Goal: Task Accomplishment & Management: Manage account settings

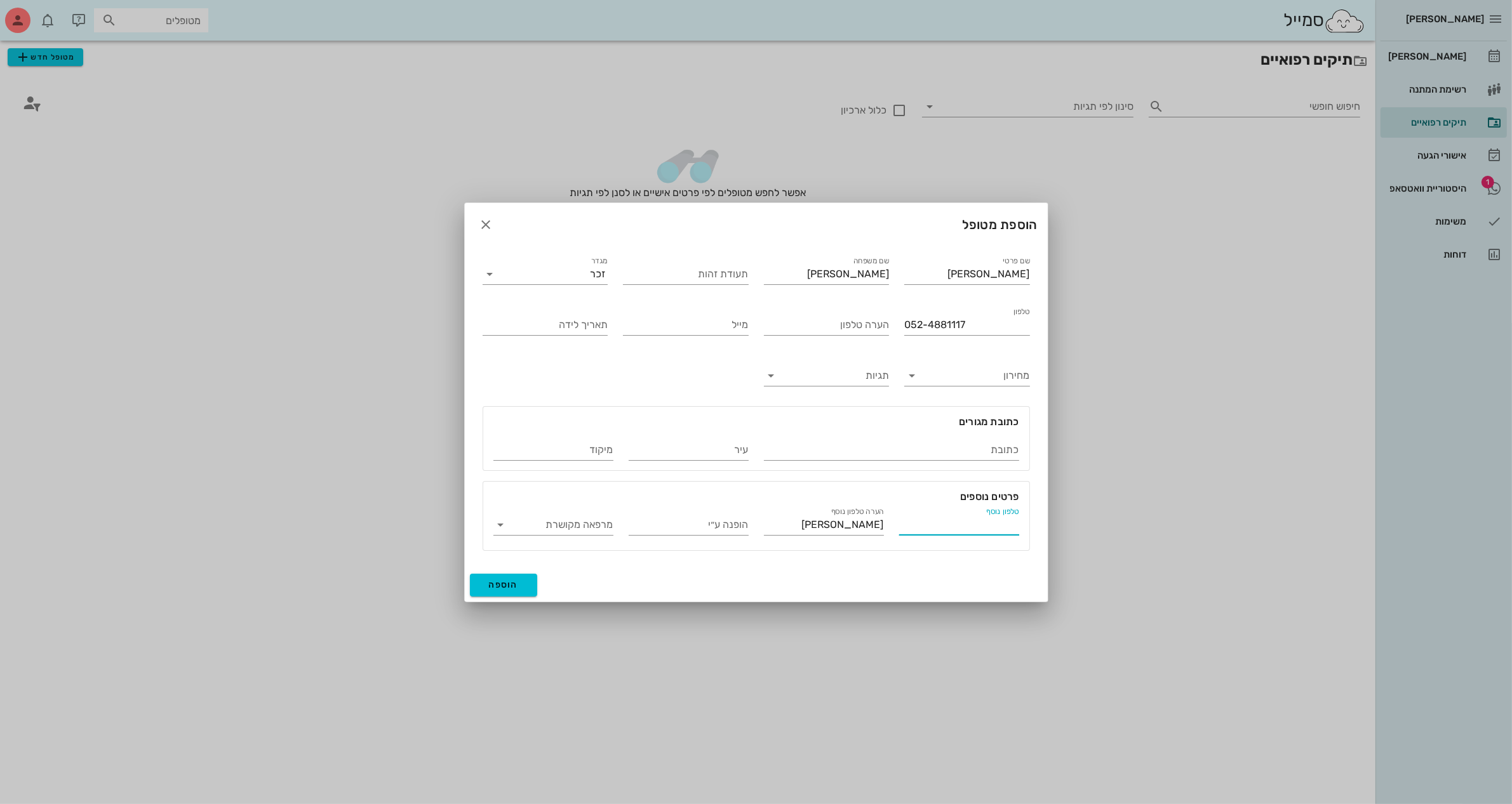
click at [932, 521] on input "טלפון נוסף" at bounding box center [958, 525] width 120 height 20
type input "052-4881116"
click at [503, 585] on span "הוספה" at bounding box center [503, 585] width 30 height 11
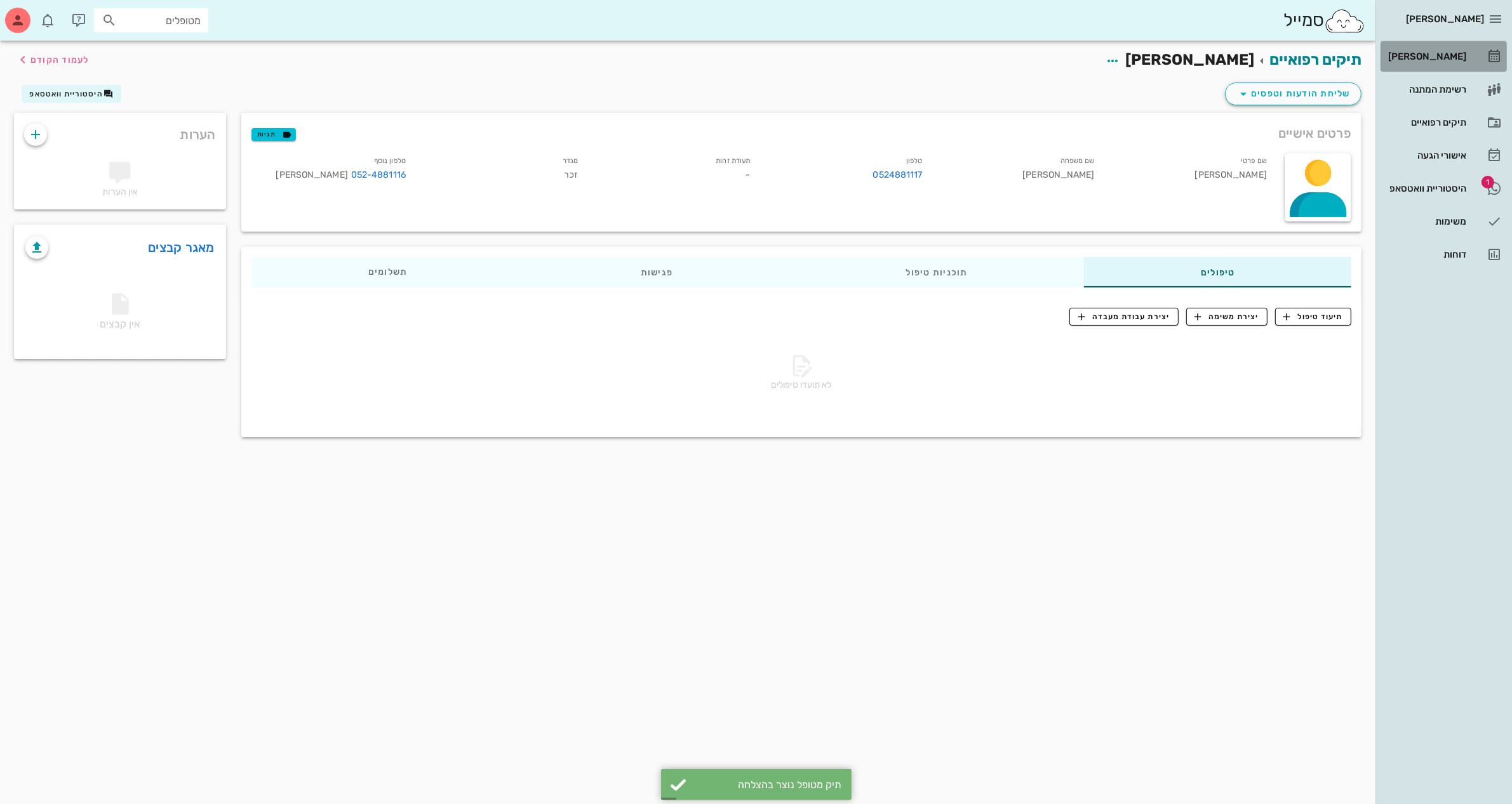
click at [1430, 57] on div "[PERSON_NAME]" at bounding box center [1425, 56] width 81 height 10
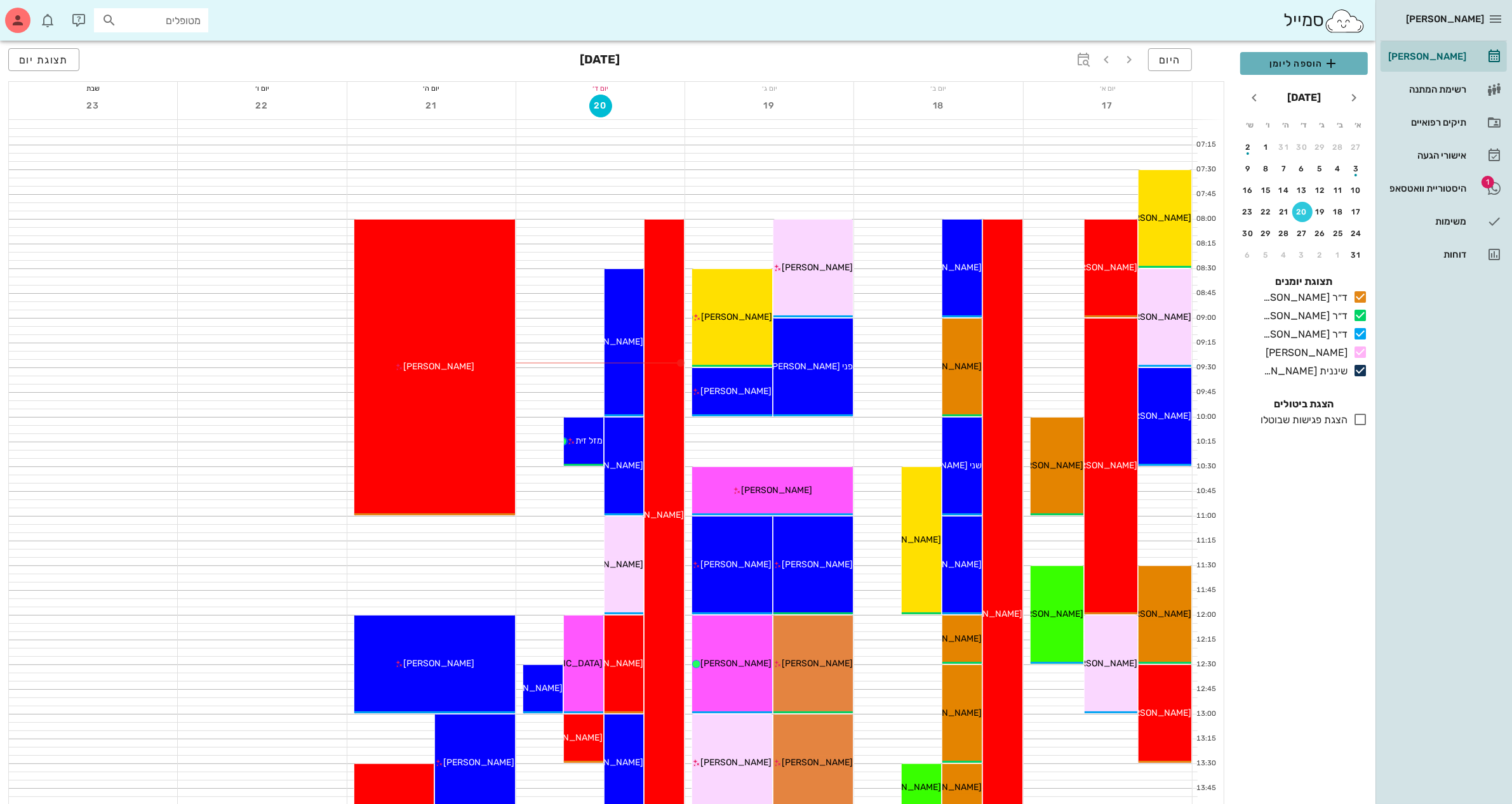
click at [1280, 59] on span "הוספה ליומן" at bounding box center [1304, 64] width 107 height 15
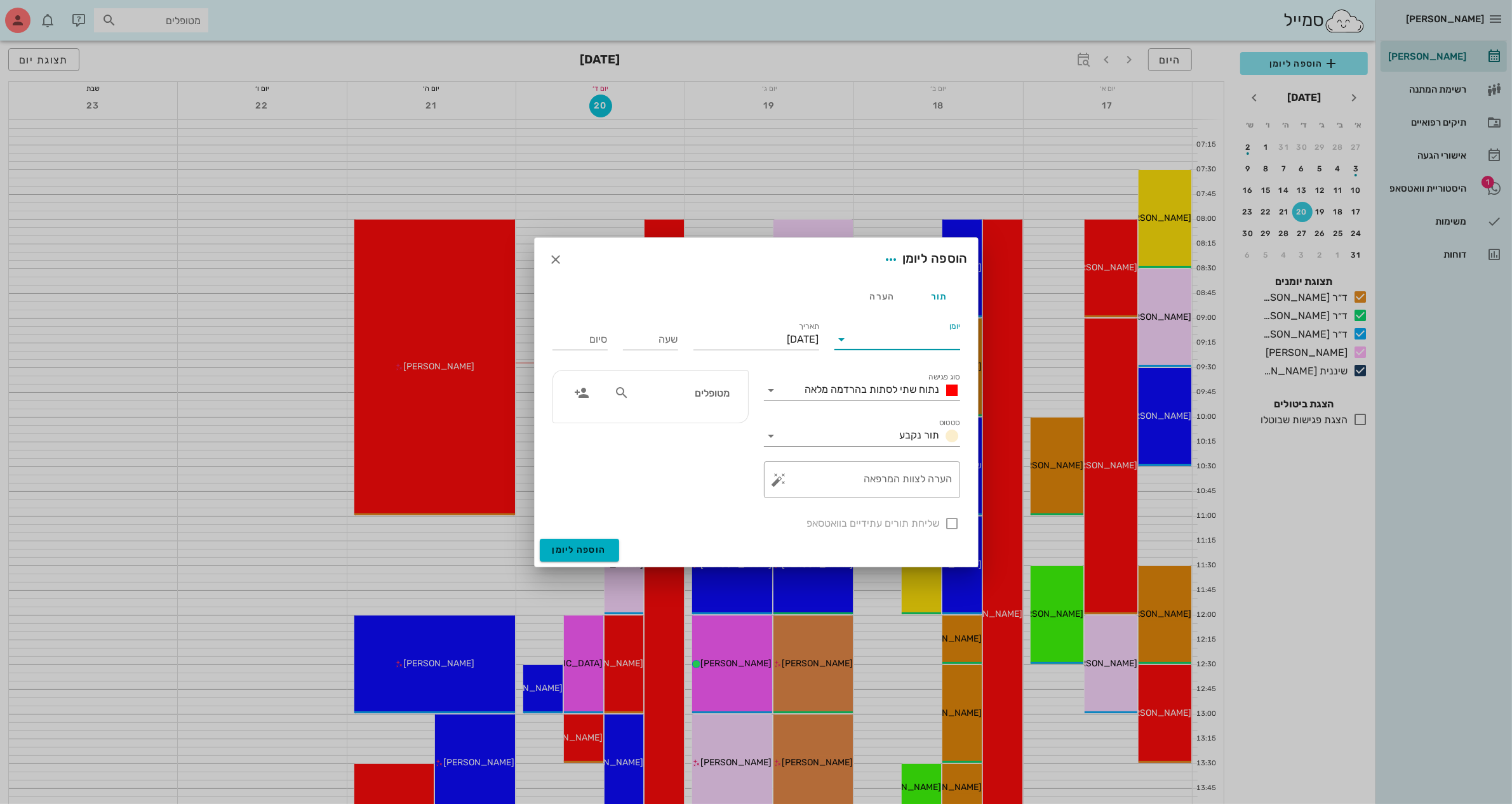
click at [877, 332] on input "יומן" at bounding box center [905, 340] width 108 height 20
click at [909, 410] on div "ד״ר [PERSON_NAME]" at bounding box center [900, 411] width 112 height 12
click at [773, 338] on input "[DATE]" at bounding box center [756, 340] width 126 height 20
click at [726, 485] on div "21" at bounding box center [728, 485] width 20 height 9
type input "[DATE]"
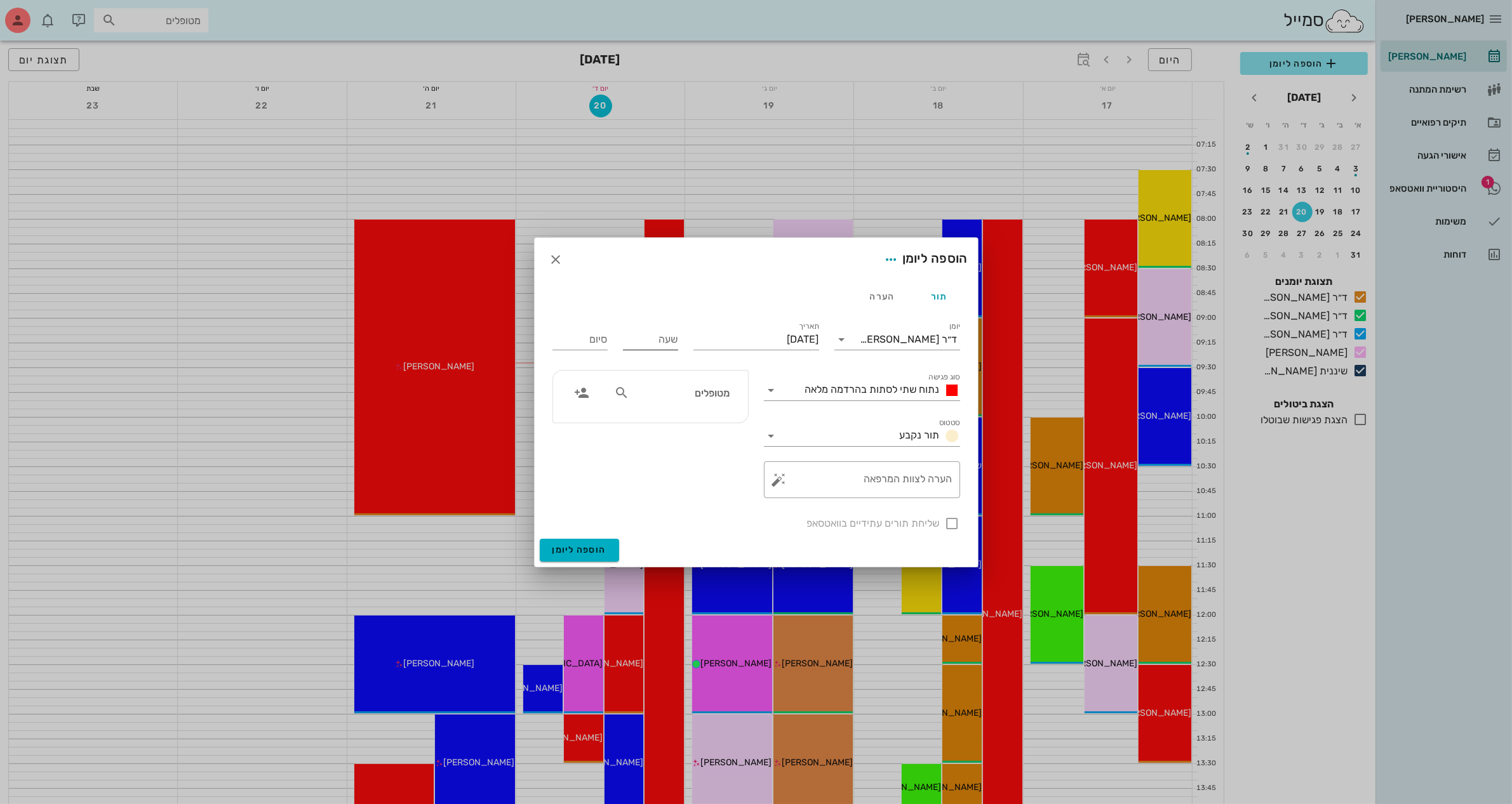
click at [647, 341] on input "שעה" at bounding box center [650, 340] width 55 height 20
type input "0830"
type input "16:30"
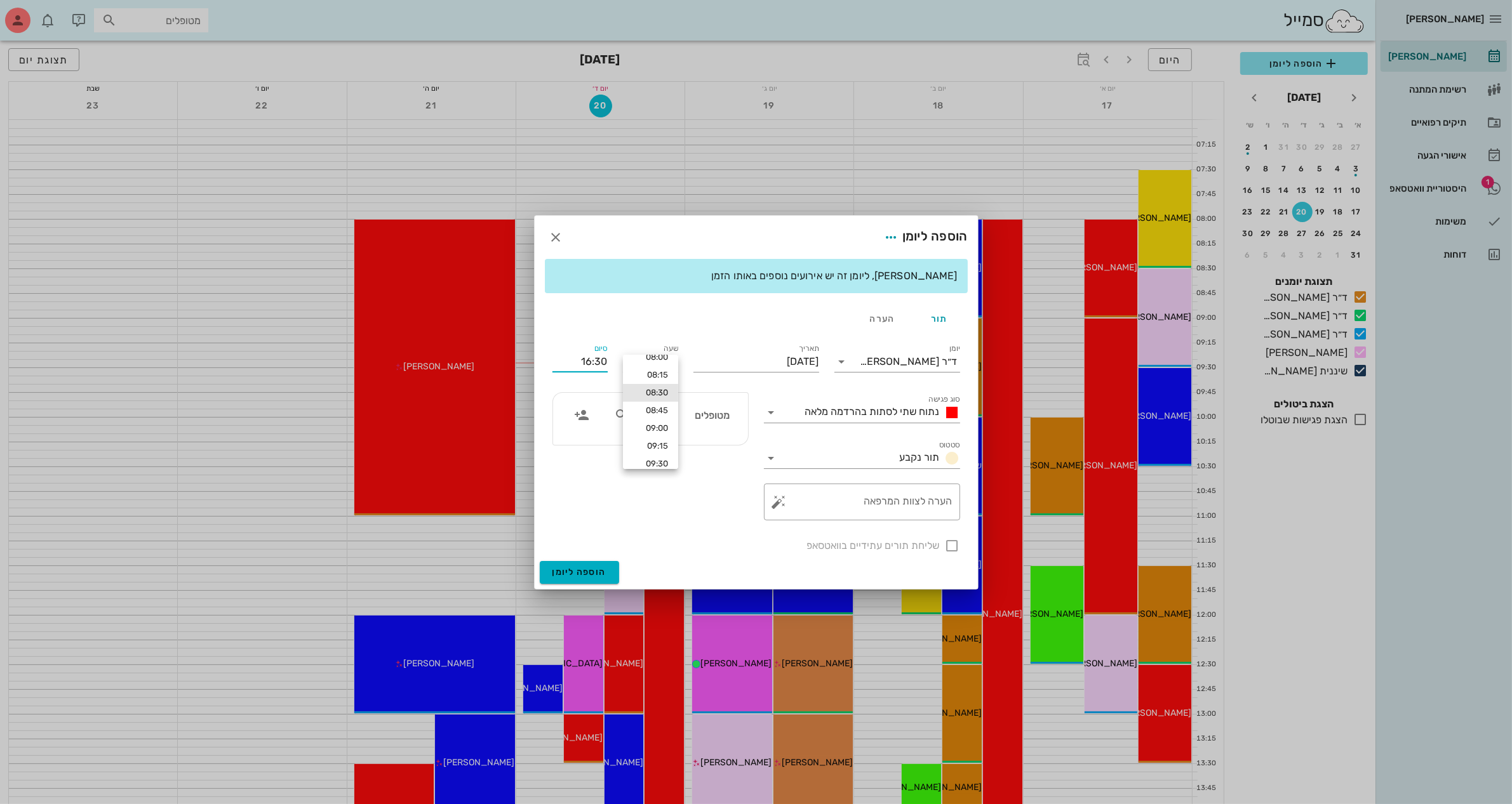
scroll to position [14, 0]
click at [660, 457] on div "09:30" at bounding box center [650, 461] width 35 height 10
type input "09:30"
click at [861, 408] on span "נתוח שתי לסתות בהרדמה מלאה" at bounding box center [872, 411] width 135 height 12
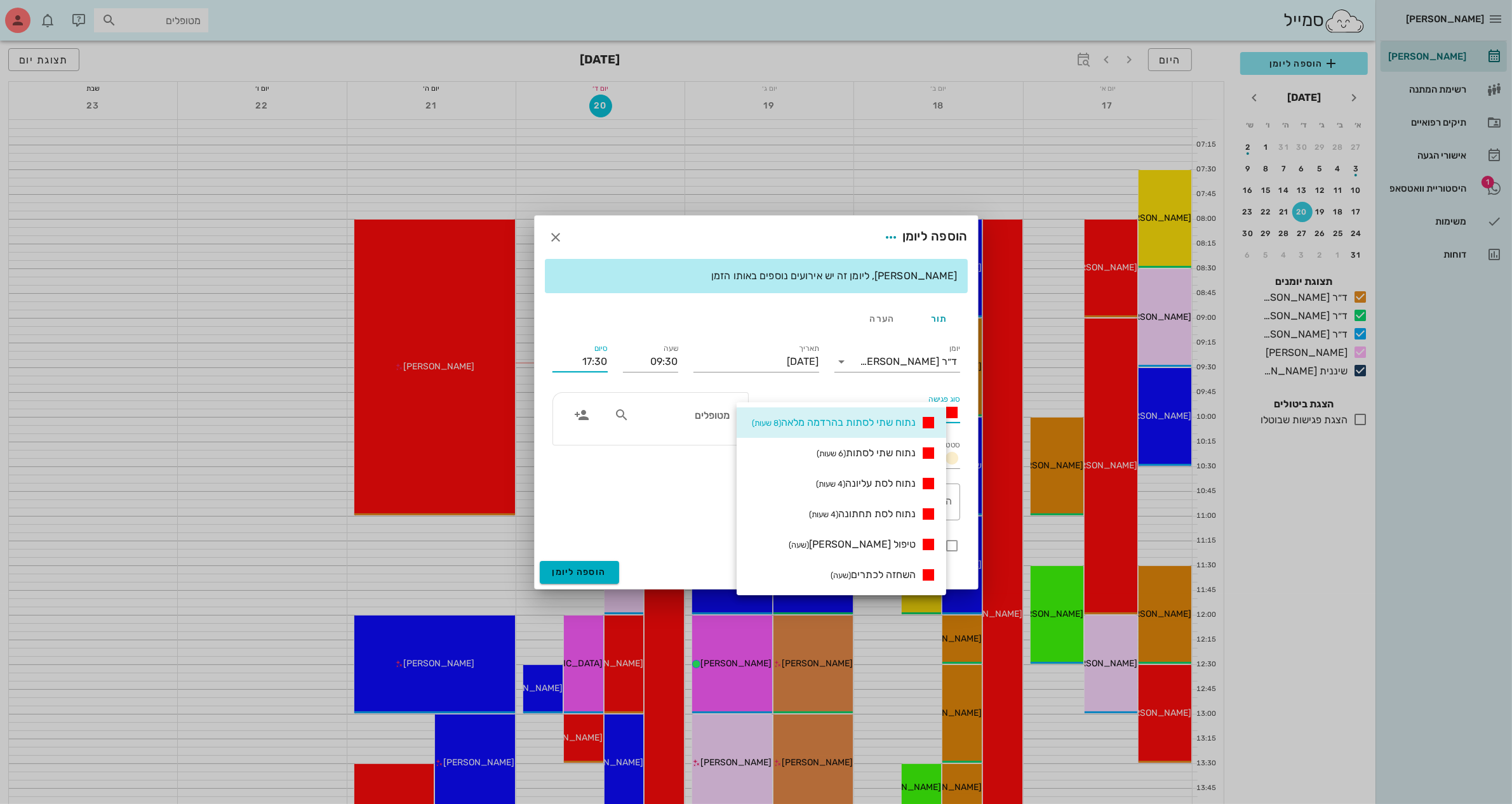
click at [597, 363] on input "17:30" at bounding box center [579, 362] width 55 height 20
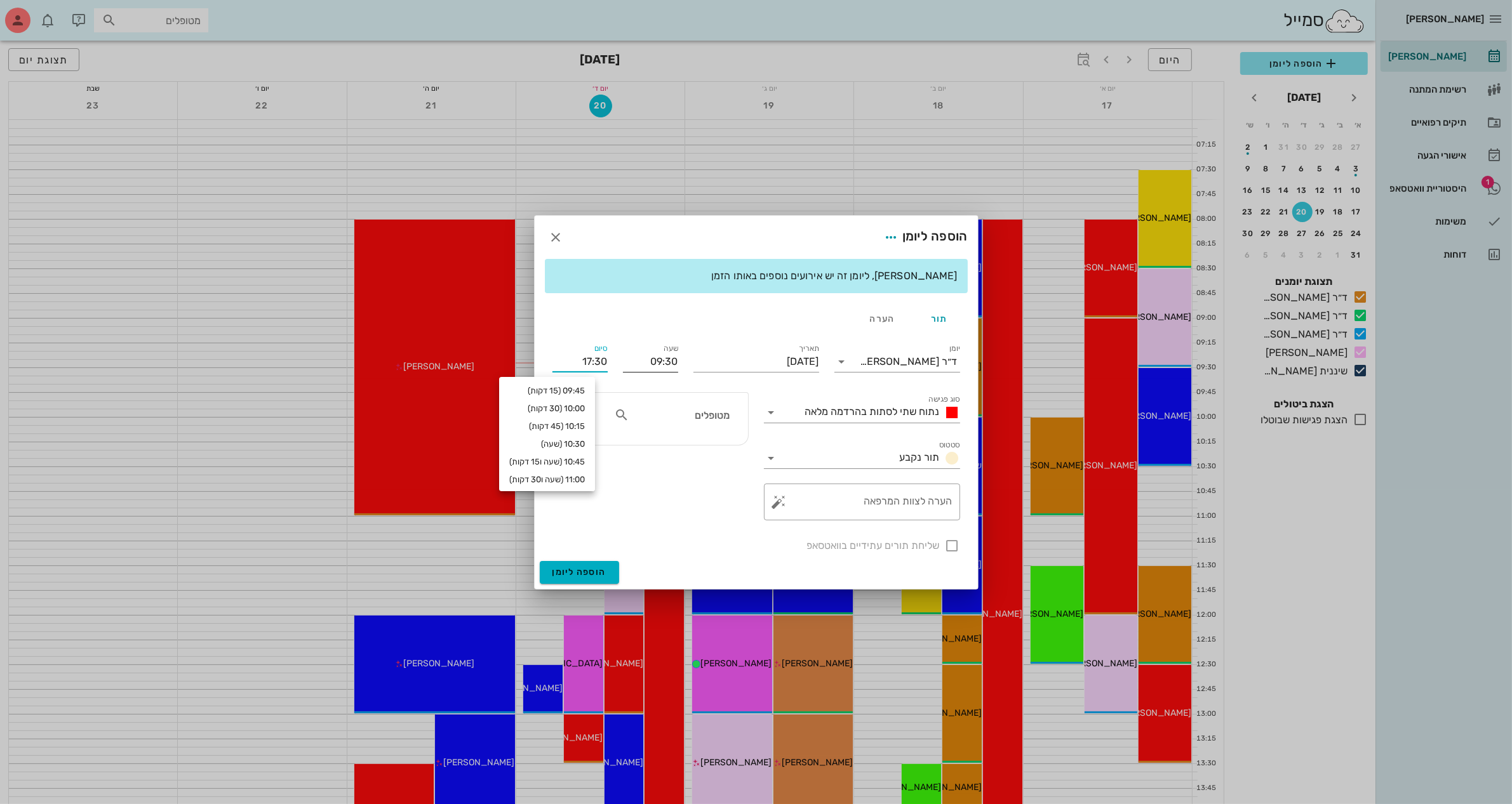
drag, startPoint x: 576, startPoint y: 363, endPoint x: 625, endPoint y: 359, distance: 49.2
click at [625, 359] on div "יומן ד״ר [PERSON_NAME] סוג פגישה נתוח שתי לסתות בהרדמה מלאה סטטוס תור נקבע תארי…" at bounding box center [756, 447] width 423 height 227
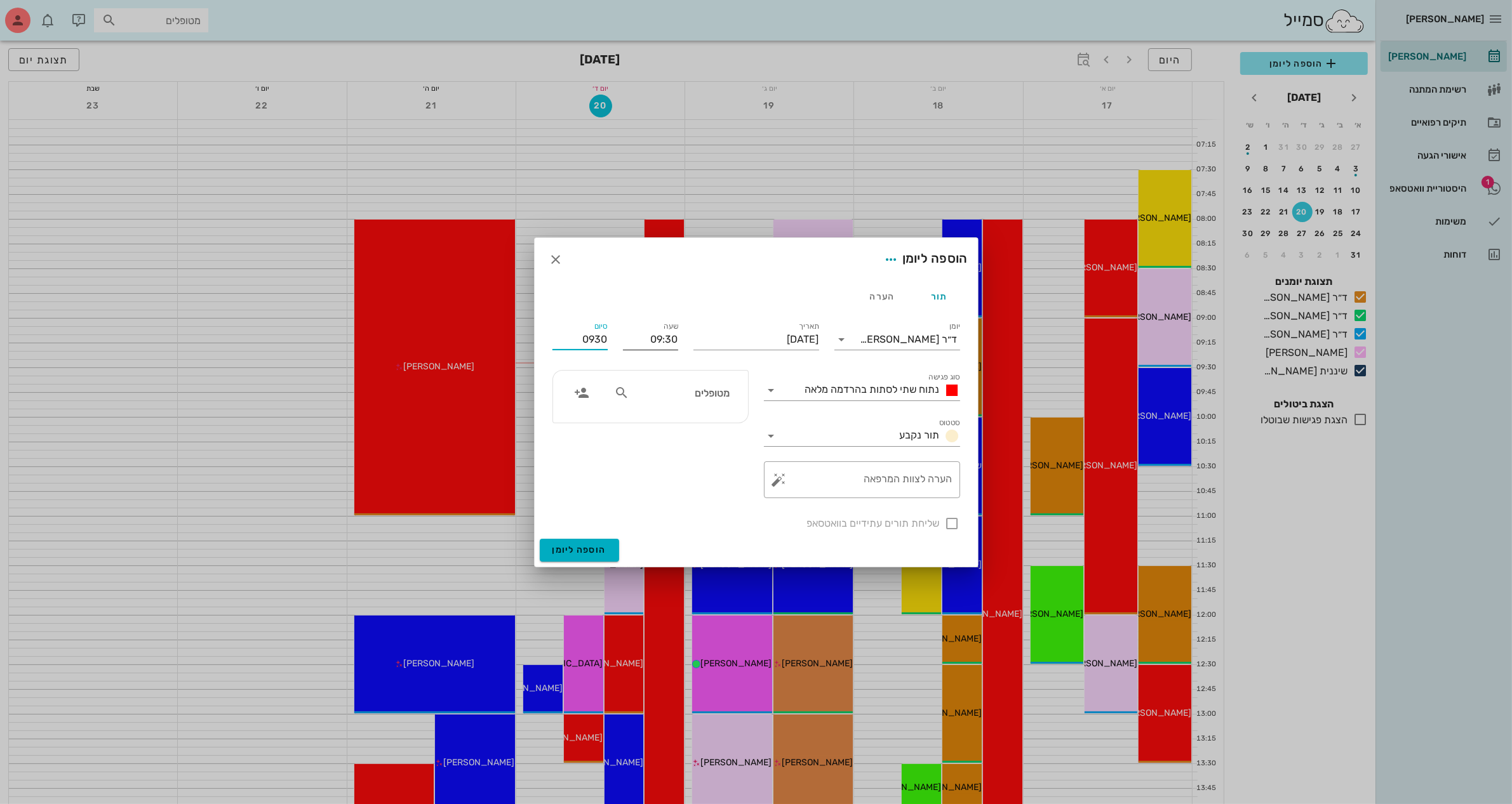
type input "09:30"
drag, startPoint x: 640, startPoint y: 342, endPoint x: 713, endPoint y: 333, distance: 73.6
click at [712, 333] on div "יומן ד״ר [PERSON_NAME] סוג פגישה נתוח שתי לסתות בהרדמה מלאה סטטוס תור נקבע תארי…" at bounding box center [756, 425] width 423 height 227
type input "08:30"
type input "16:30"
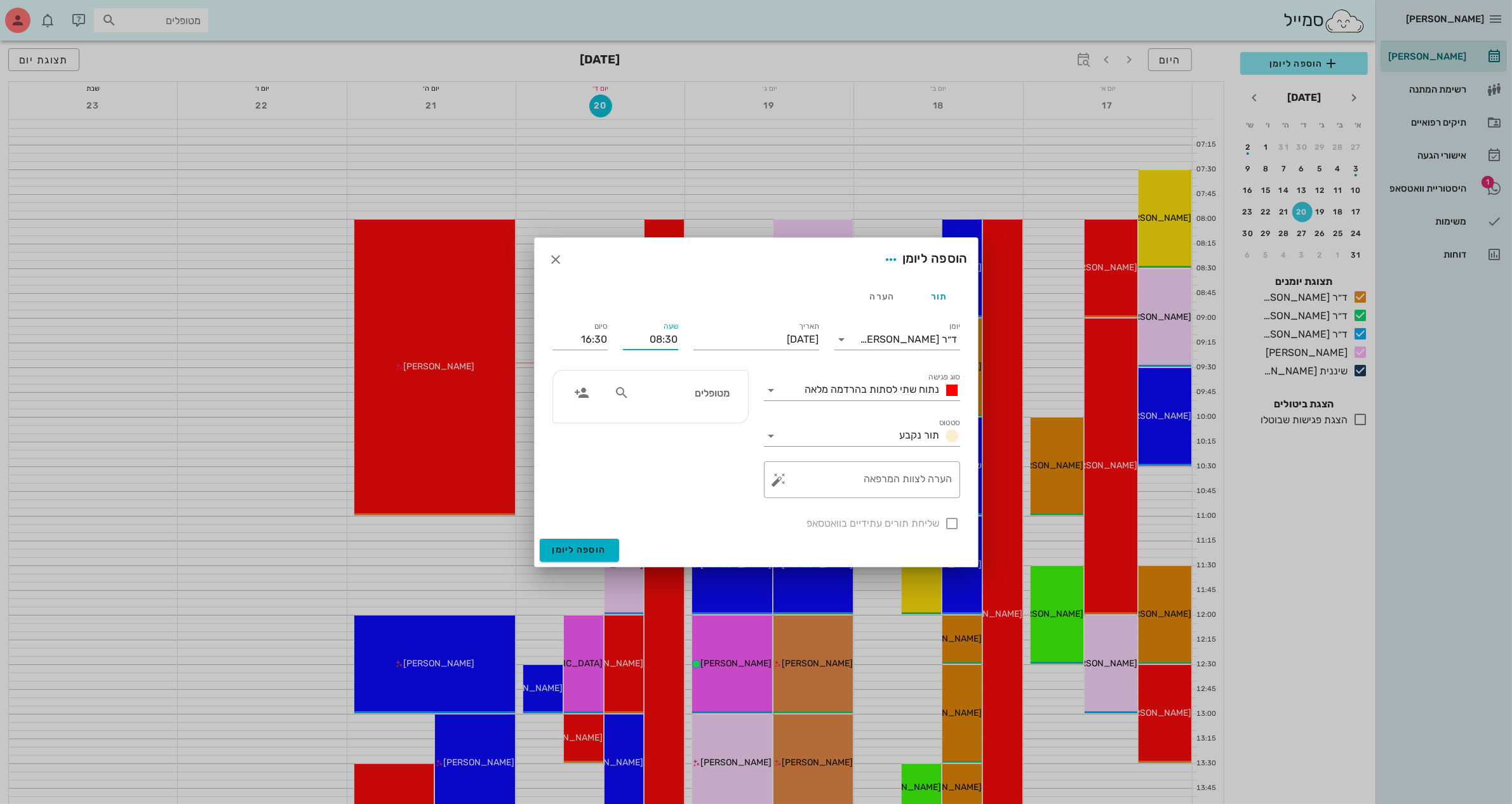
click at [686, 410] on div "מטופלים" at bounding box center [672, 396] width 131 height 32
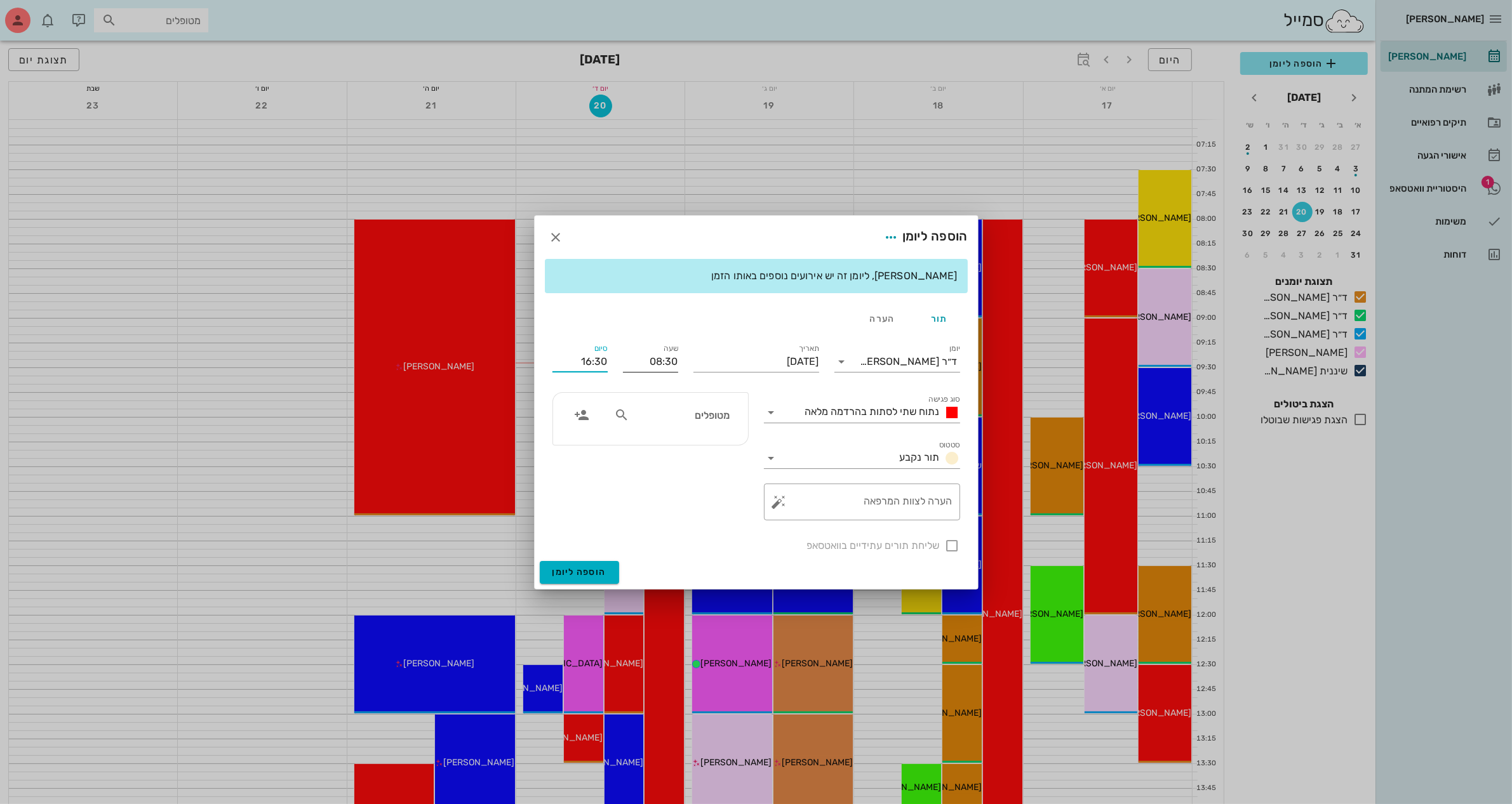
drag, startPoint x: 581, startPoint y: 360, endPoint x: 671, endPoint y: 360, distance: 90.0
click at [671, 360] on div "יומן ד״ר [PERSON_NAME] סוג פגישה נתוח שתי לסתות בהרדמה מלאה סטטוס תור נקבע תארי…" at bounding box center [756, 447] width 423 height 227
type input "08:00"
type input "16:00"
click at [672, 419] on input "מטופלים" at bounding box center [681, 415] width 98 height 16
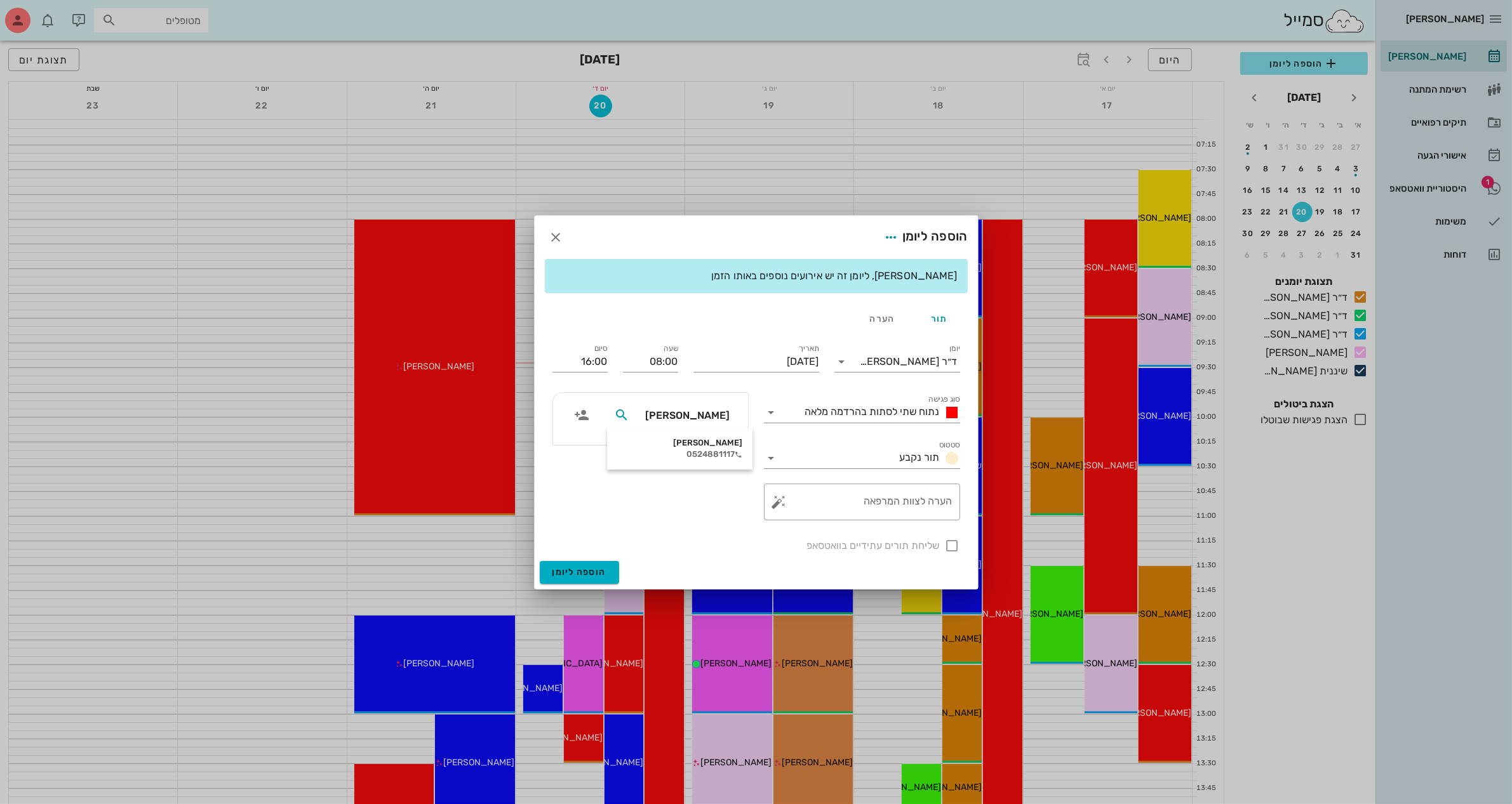
type input "[PERSON_NAME]"
click at [702, 445] on div "[PERSON_NAME]" at bounding box center [680, 443] width 125 height 10
drag, startPoint x: 577, startPoint y: 360, endPoint x: 619, endPoint y: 360, distance: 42.0
click at [619, 360] on div "יומן ד״ר [PERSON_NAME] סוג פגישה נתוח שתי לסתות בהרדמה מלאה סטטוס תור נקבע תארי…" at bounding box center [756, 447] width 423 height 227
click at [660, 359] on input "08:00" at bounding box center [650, 362] width 55 height 20
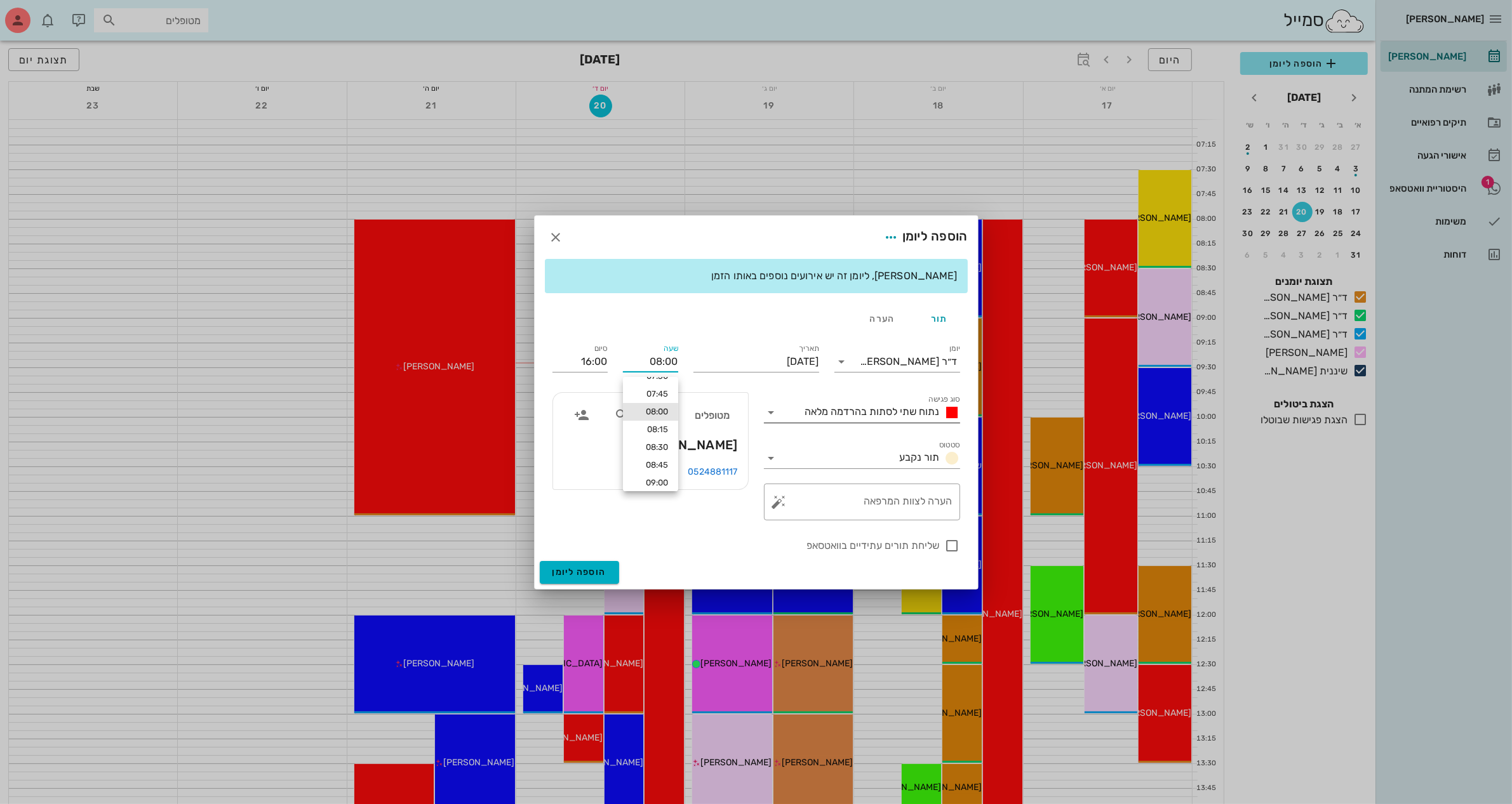
click at [870, 411] on span "נתוח שתי לסתות בהרדמה מלאה" at bounding box center [872, 411] width 135 height 12
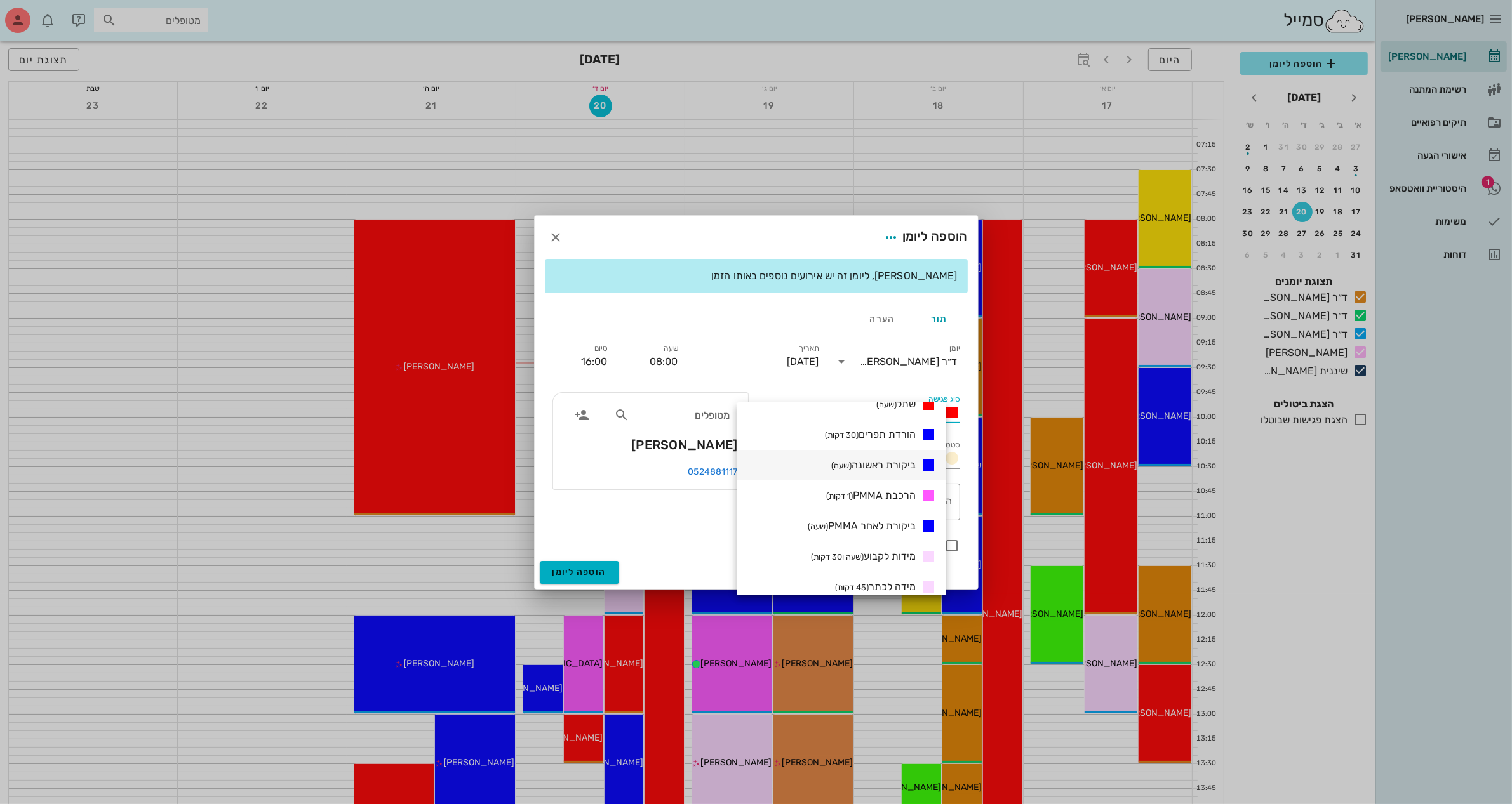
scroll to position [238, 0]
click at [891, 484] on span "ביקורת ראשונה (שעה)" at bounding box center [873, 489] width 84 height 12
type input "09:00"
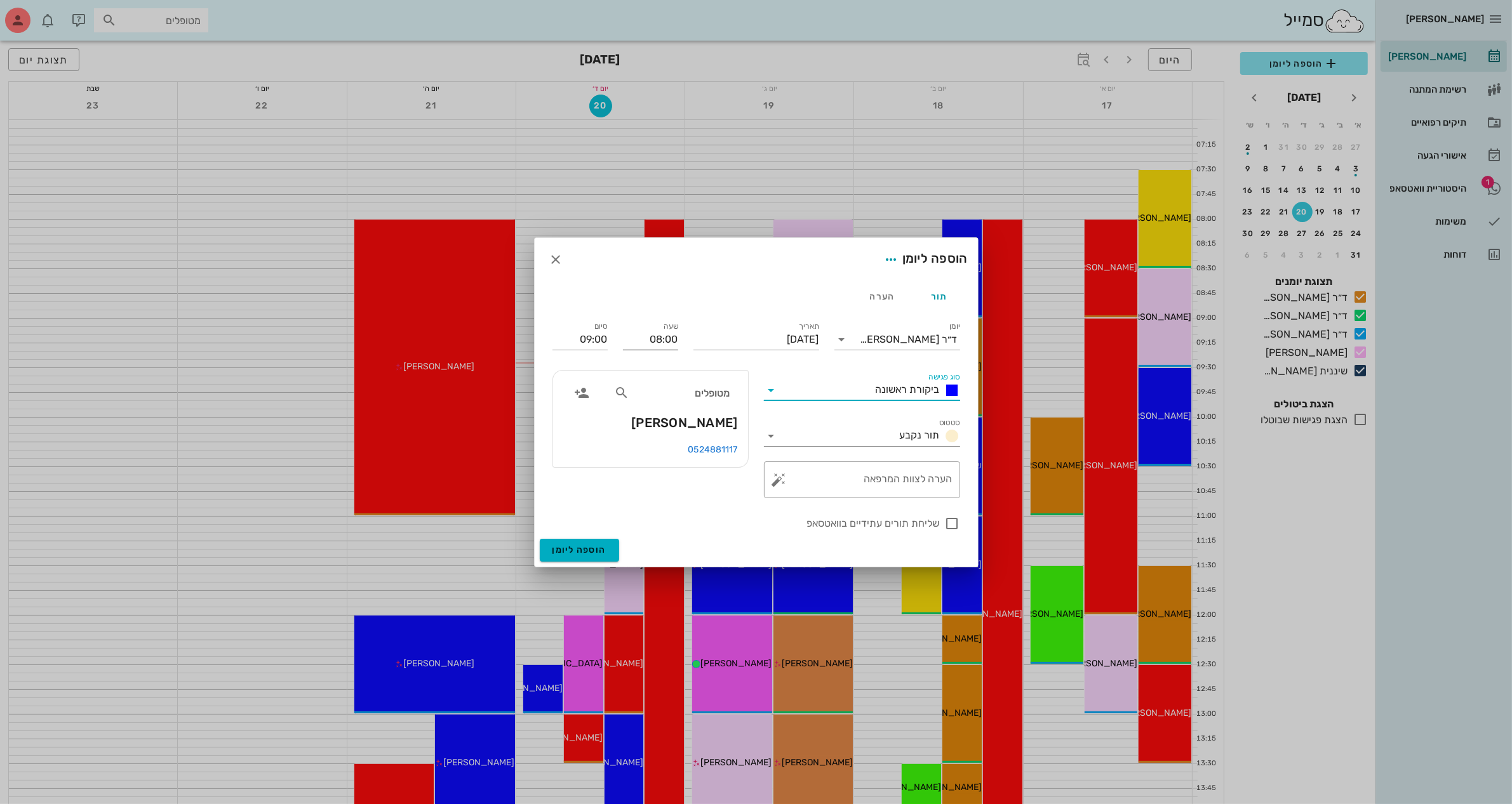
click at [671, 338] on input "08:00" at bounding box center [650, 340] width 55 height 20
type input "08:30"
type input "09:30"
click at [600, 341] on input "09:30" at bounding box center [579, 340] width 55 height 20
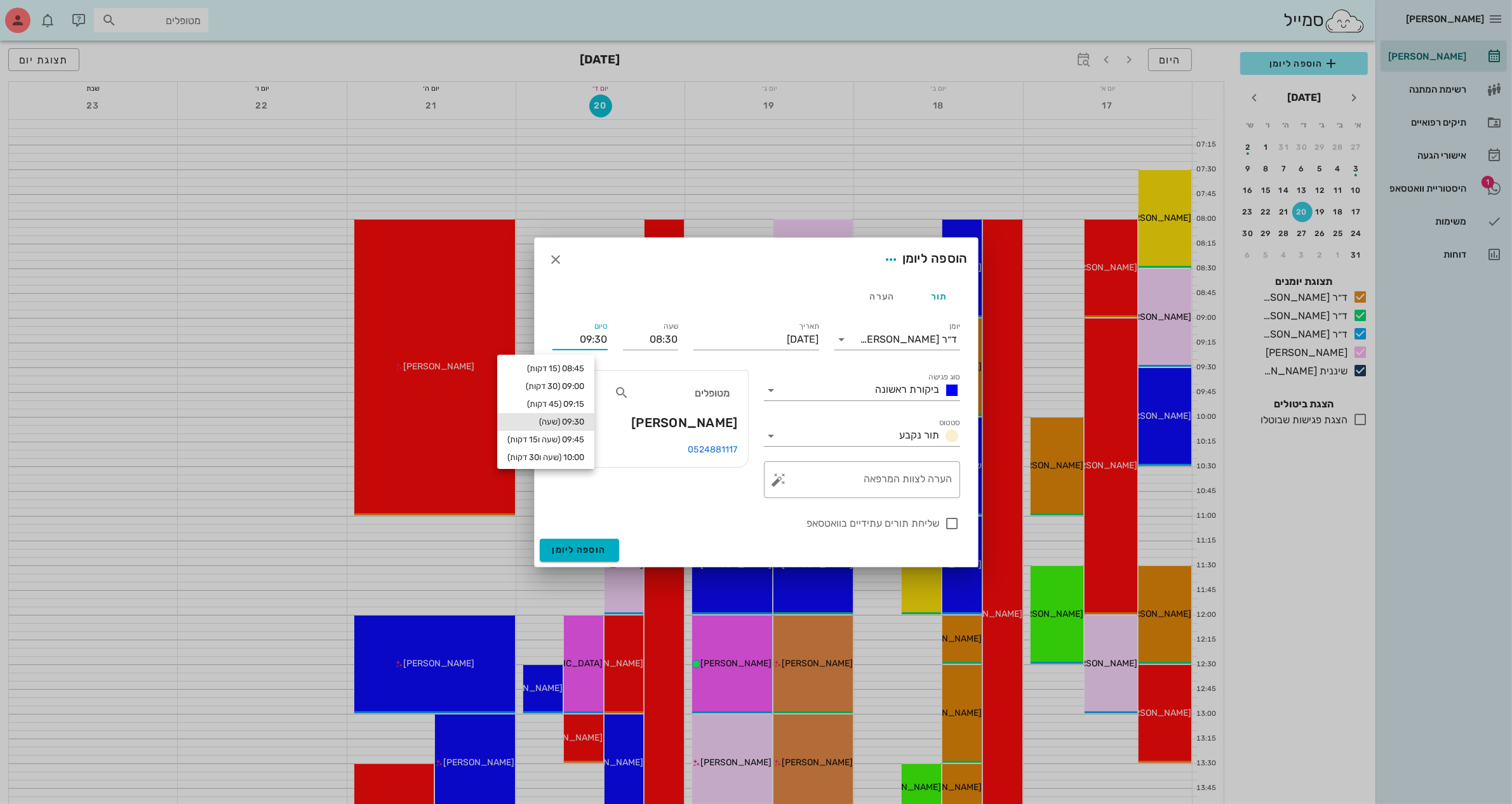
click at [600, 341] on input "09:30" at bounding box center [579, 340] width 55 height 20
click at [643, 425] on div "מטופלים [PERSON_NAME]" at bounding box center [650, 406] width 195 height 72
click at [869, 483] on textarea "הערה לצוות המרפאה" at bounding box center [867, 483] width 171 height 31
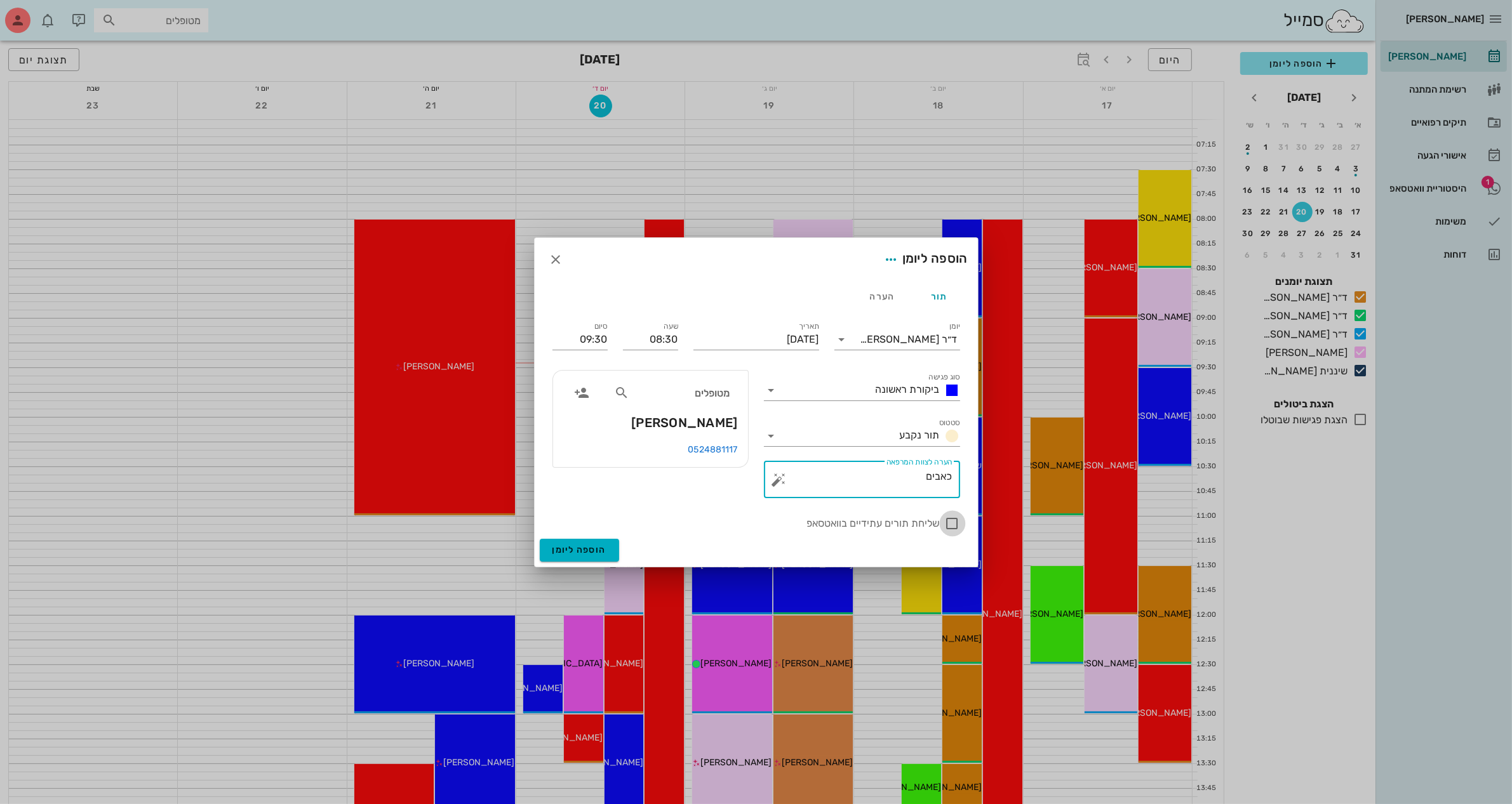
type textarea "כאבים"
click at [951, 524] on div at bounding box center [951, 523] width 21 height 21
checkbox input "false"
click at [552, 259] on icon "button" at bounding box center [556, 260] width 15 height 15
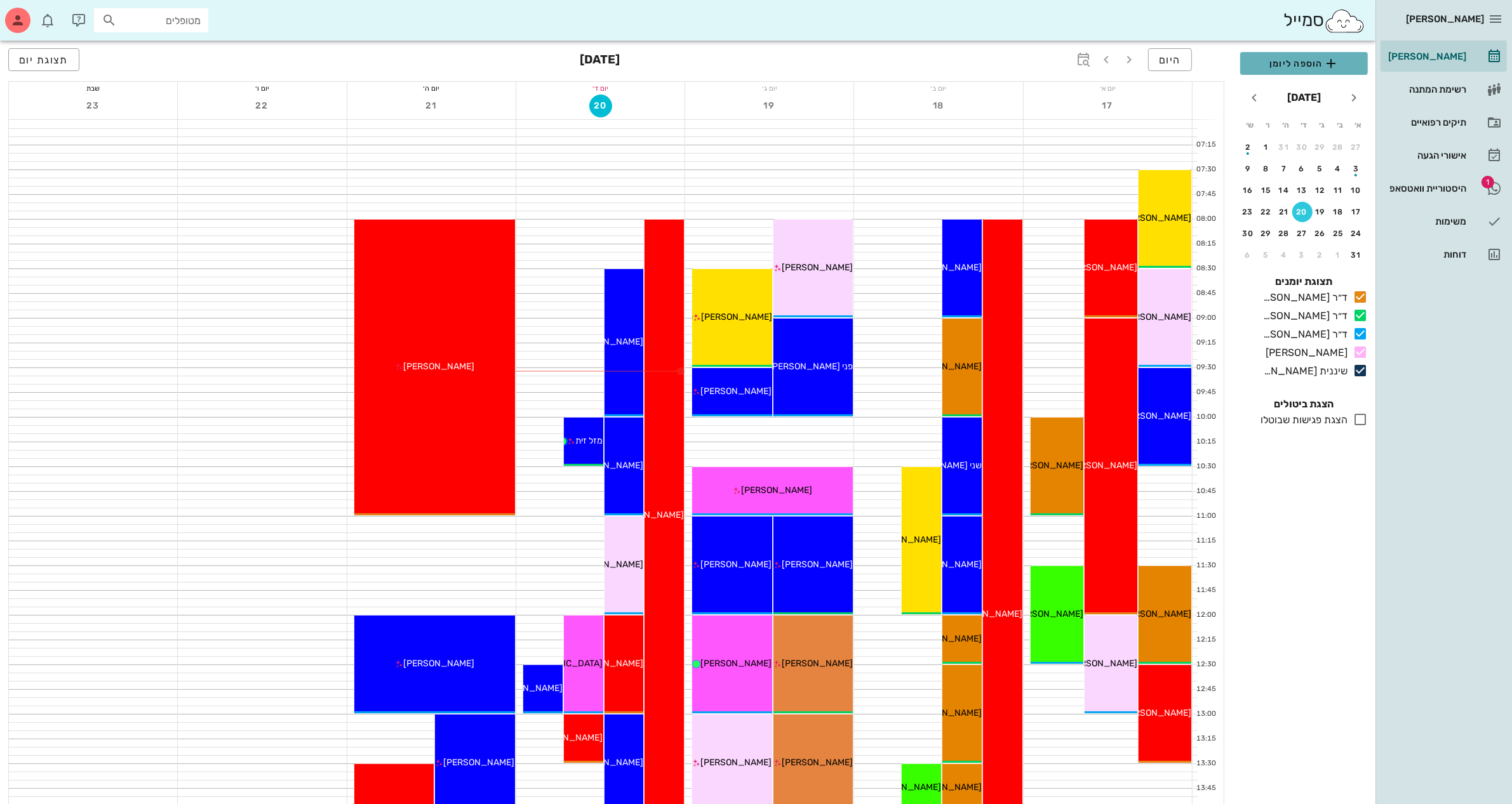
click at [1296, 65] on span "הוספה ליומן" at bounding box center [1304, 64] width 107 height 15
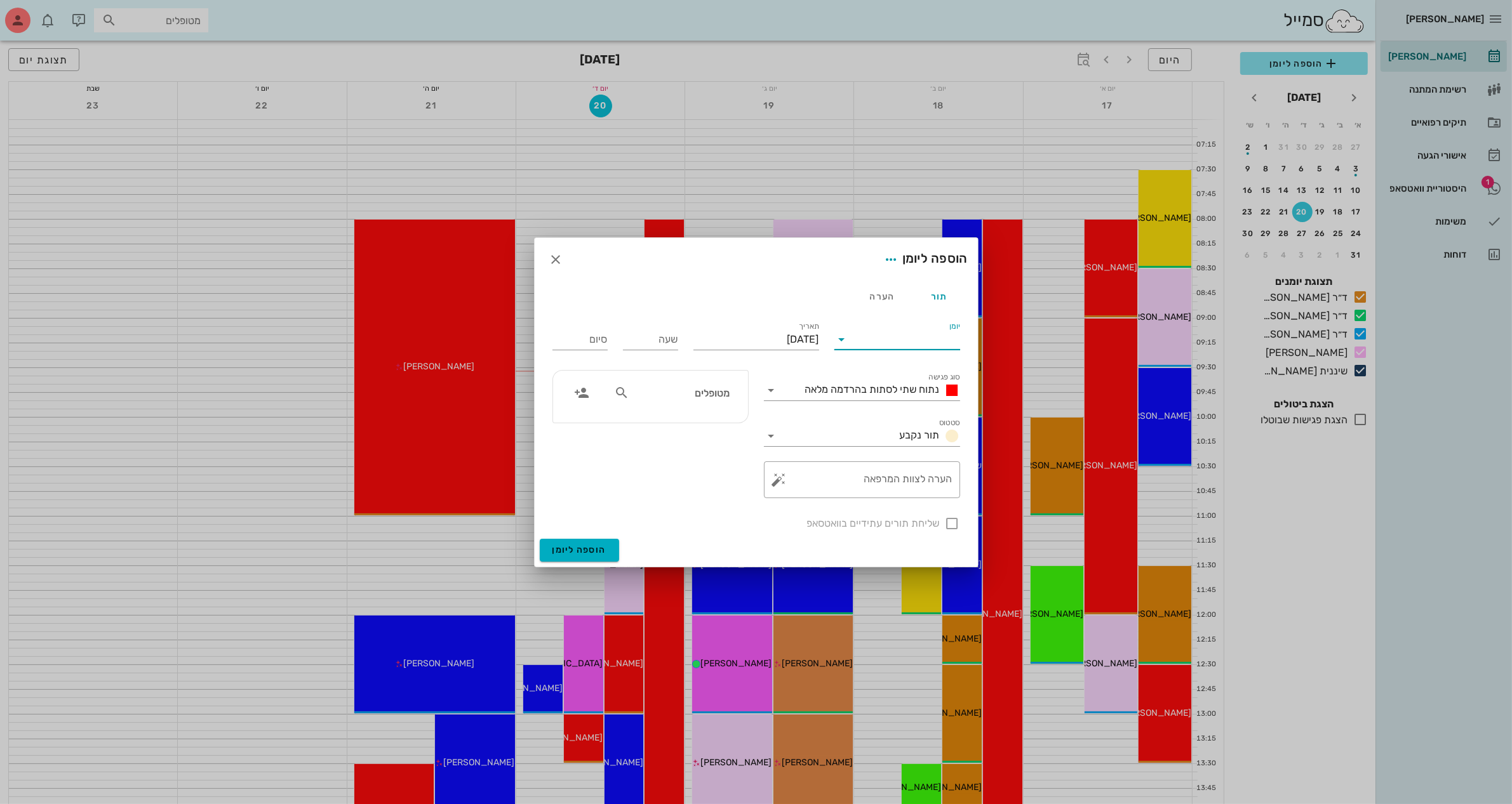
click at [871, 337] on input "יומן" at bounding box center [905, 340] width 108 height 20
click at [887, 408] on div "ד״ר [PERSON_NAME]" at bounding box center [900, 411] width 112 height 12
click at [748, 333] on input "[DATE]" at bounding box center [756, 340] width 126 height 20
click at [675, 367] on icon "חודש הבא" at bounding box center [682, 370] width 15 height 15
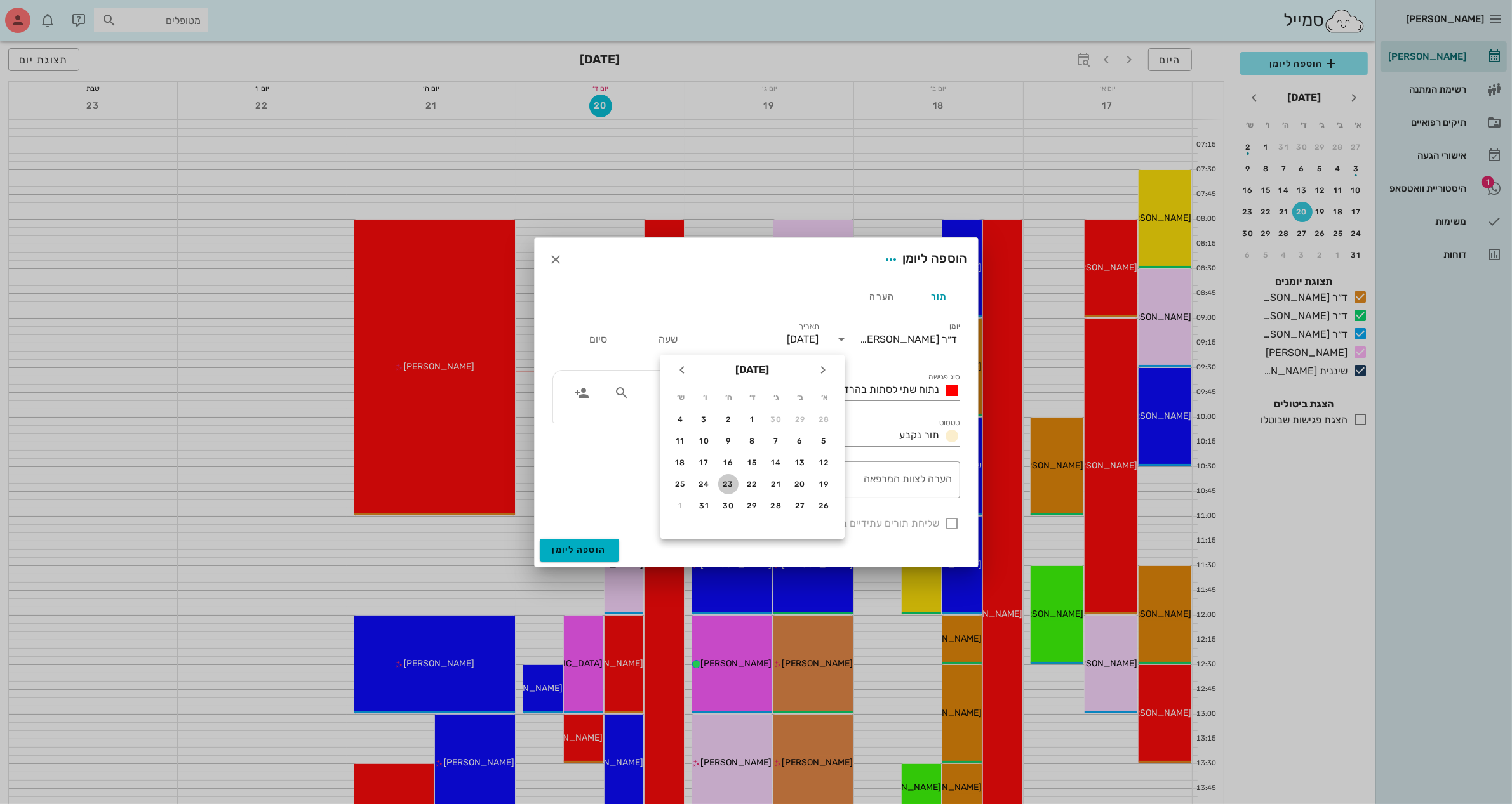
click at [729, 480] on div "23" at bounding box center [728, 485] width 20 height 9
type input "[DATE]"
click at [661, 338] on input "שעה" at bounding box center [650, 340] width 55 height 20
type input "08:00"
click at [847, 384] on span "נתוח שתי לסתות בהרדמה מלאה" at bounding box center [872, 389] width 135 height 12
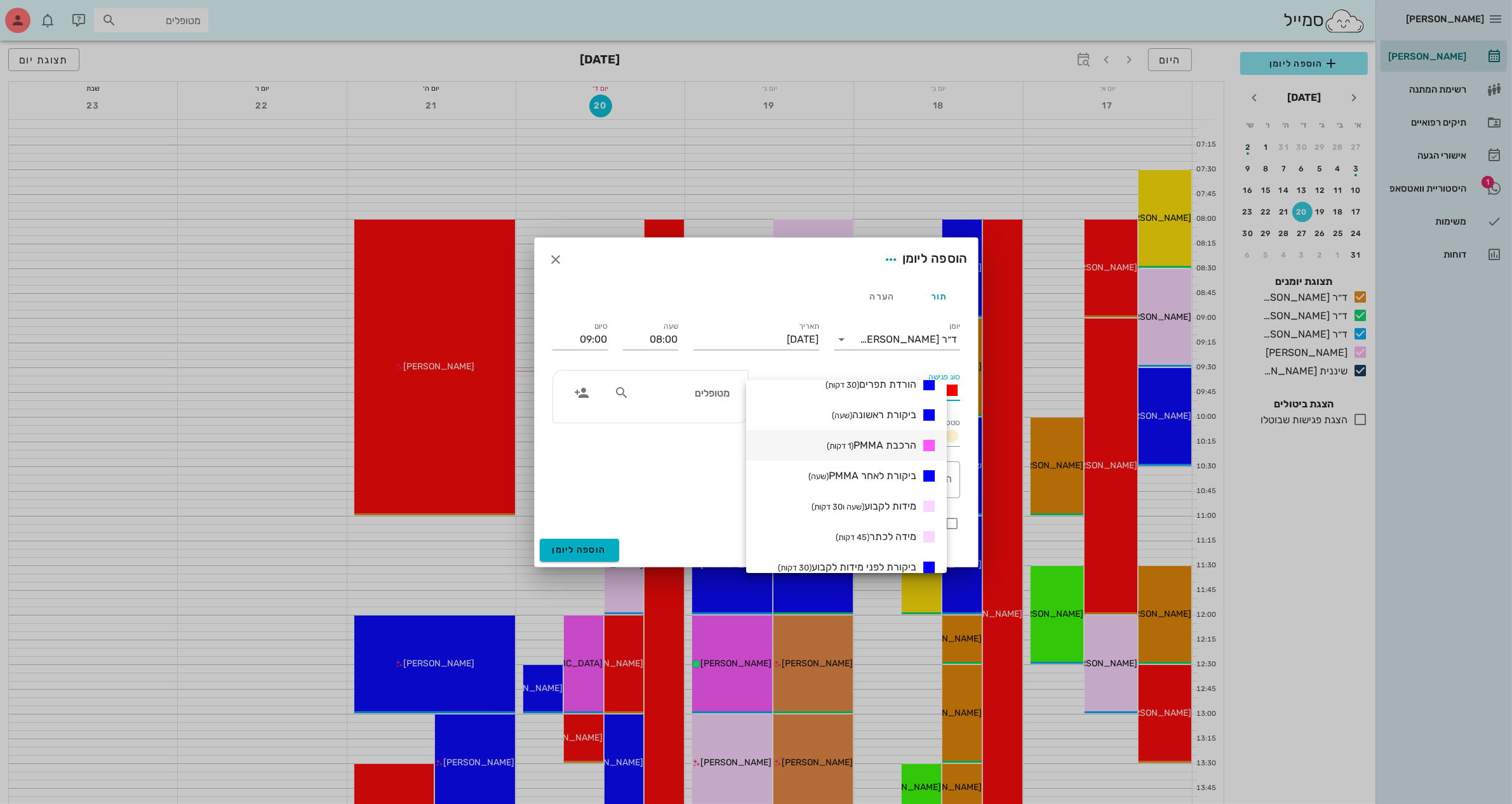
scroll to position [318, 0]
click at [896, 478] on span "מידות לקבוע (שעה ו30 דקות)" at bounding box center [864, 479] width 105 height 12
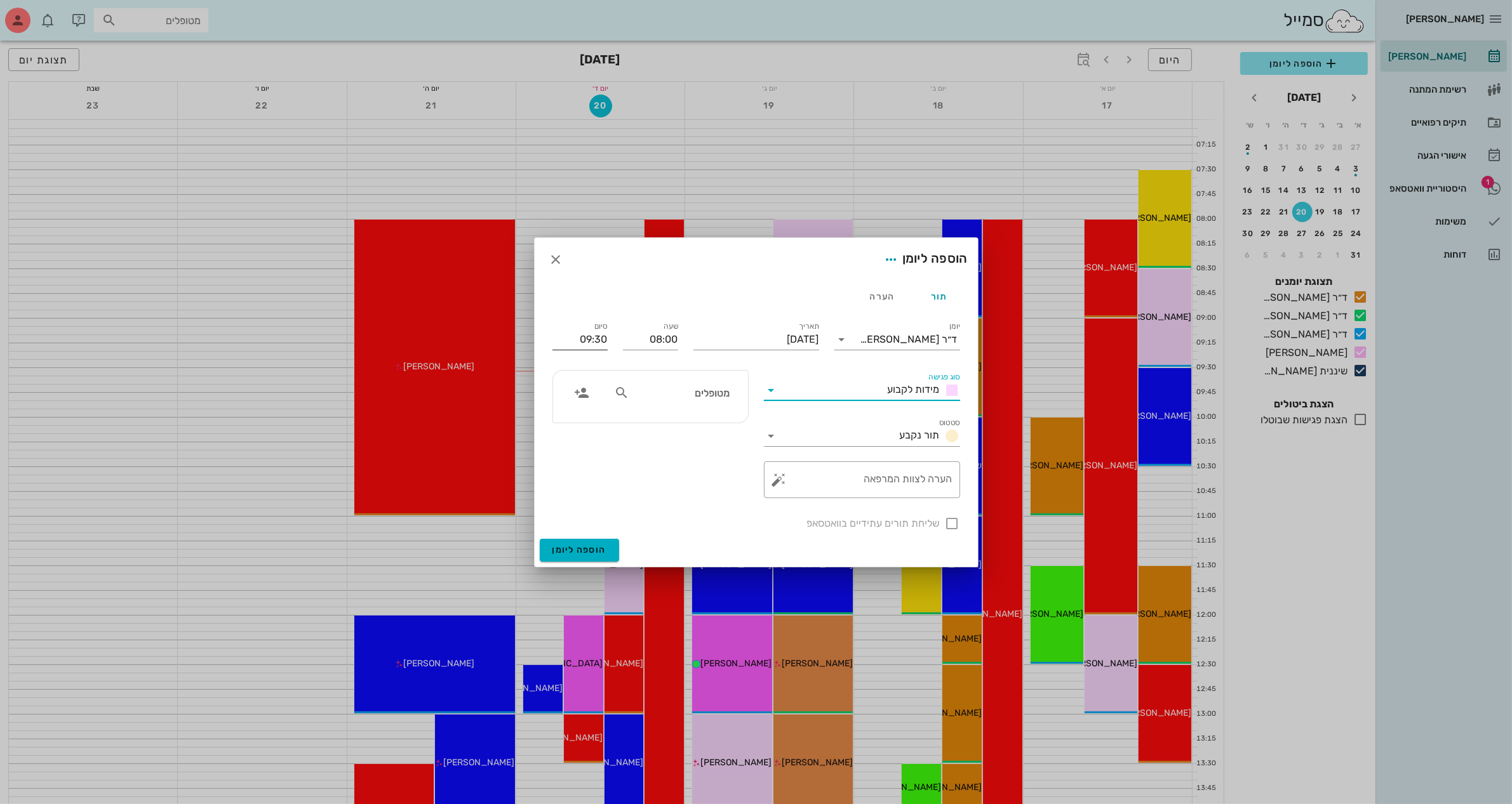
click at [598, 335] on input "09:30" at bounding box center [579, 340] width 55 height 20
click at [585, 416] on div "09:00 (שעה)" at bounding box center [545, 422] width 99 height 18
type input "09:00"
click at [860, 477] on textarea "הערה לצוות המרפאה" at bounding box center [867, 483] width 171 height 31
type textarea "מידות לקבוע"
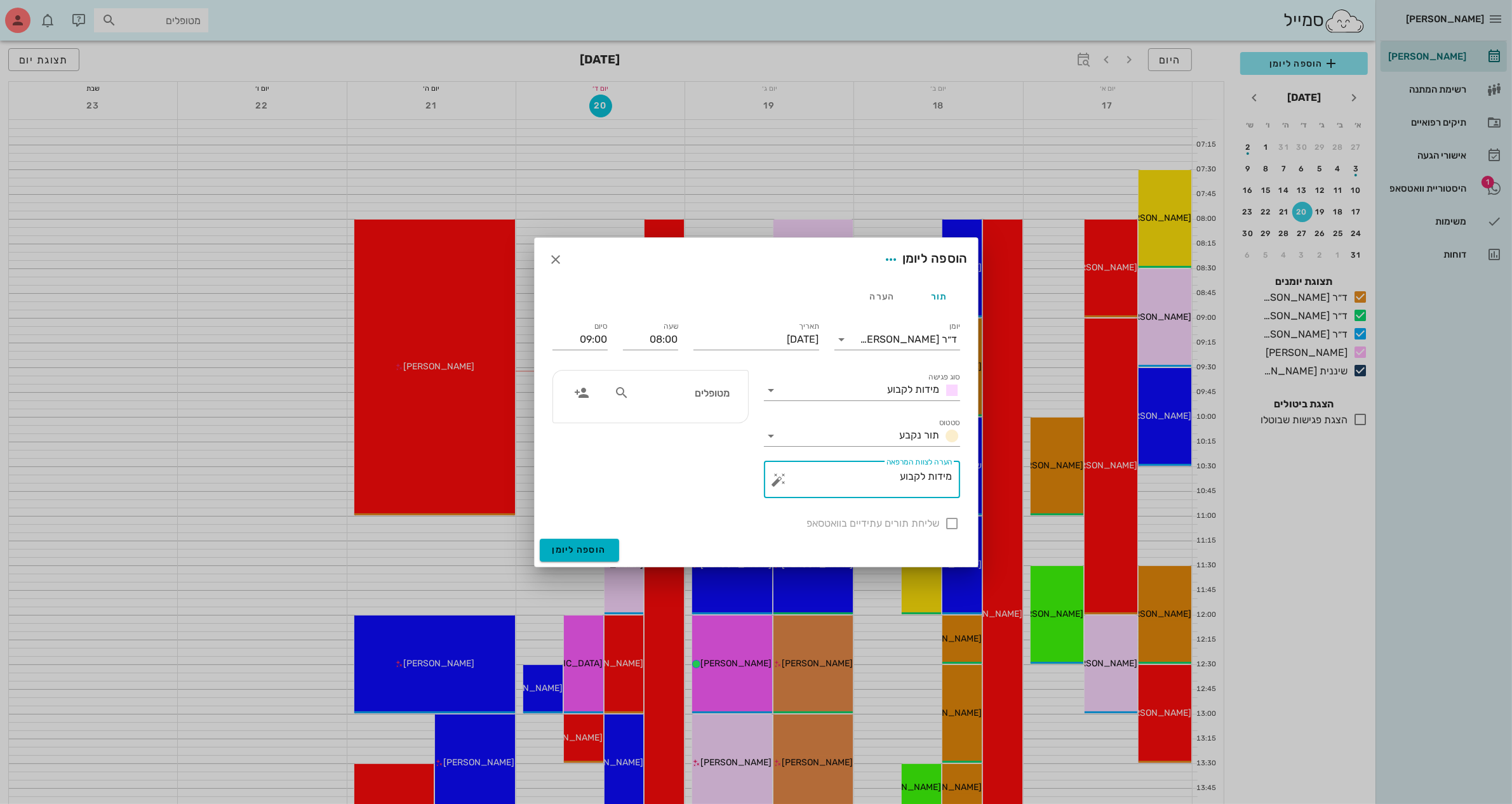
click at [646, 391] on input "מטופלים" at bounding box center [681, 393] width 98 height 16
type input "[PERSON_NAME]"
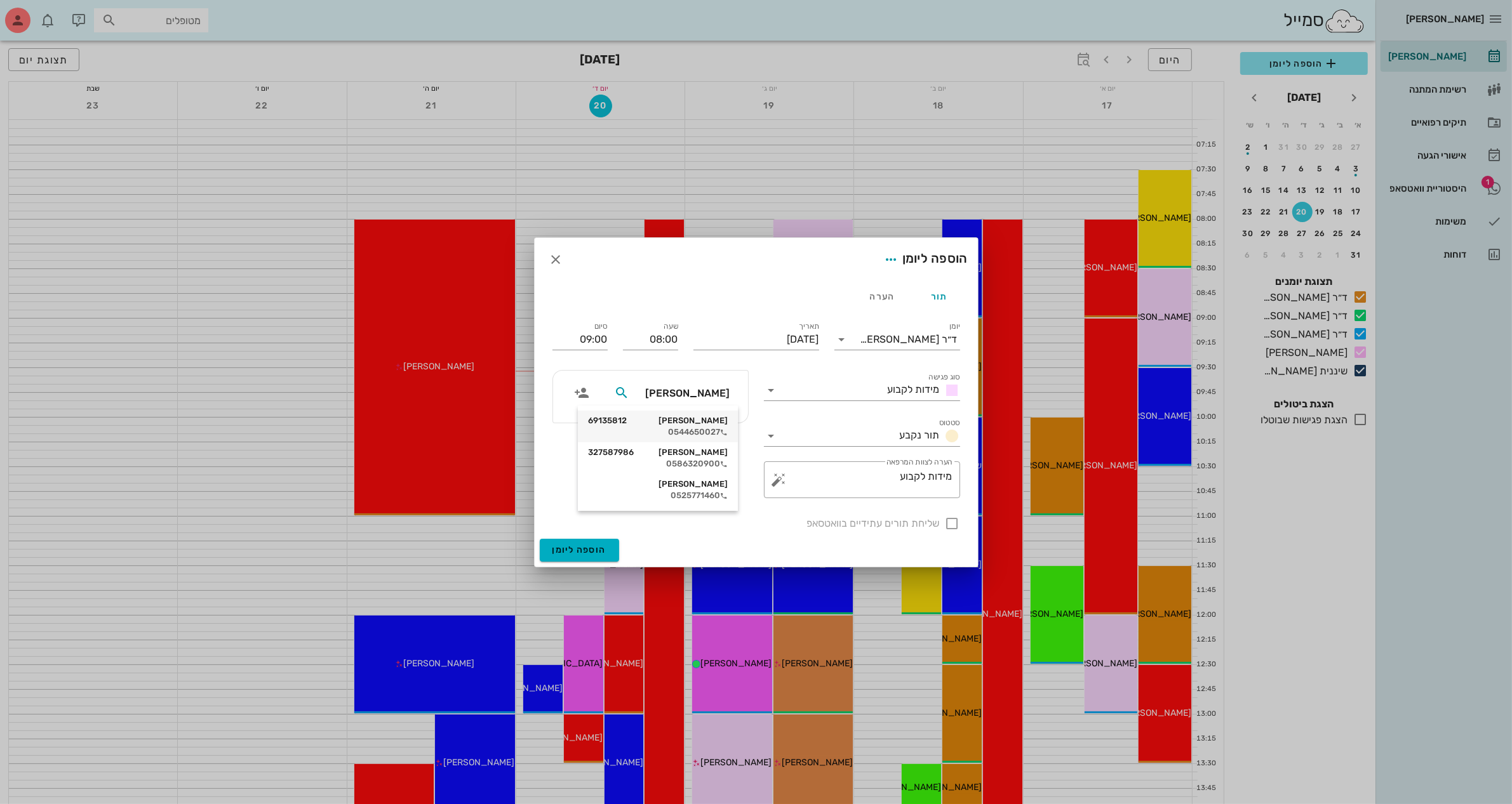
click at [700, 428] on div "0544650027" at bounding box center [658, 433] width 140 height 10
click at [595, 344] on input "09:00" at bounding box center [579, 340] width 55 height 20
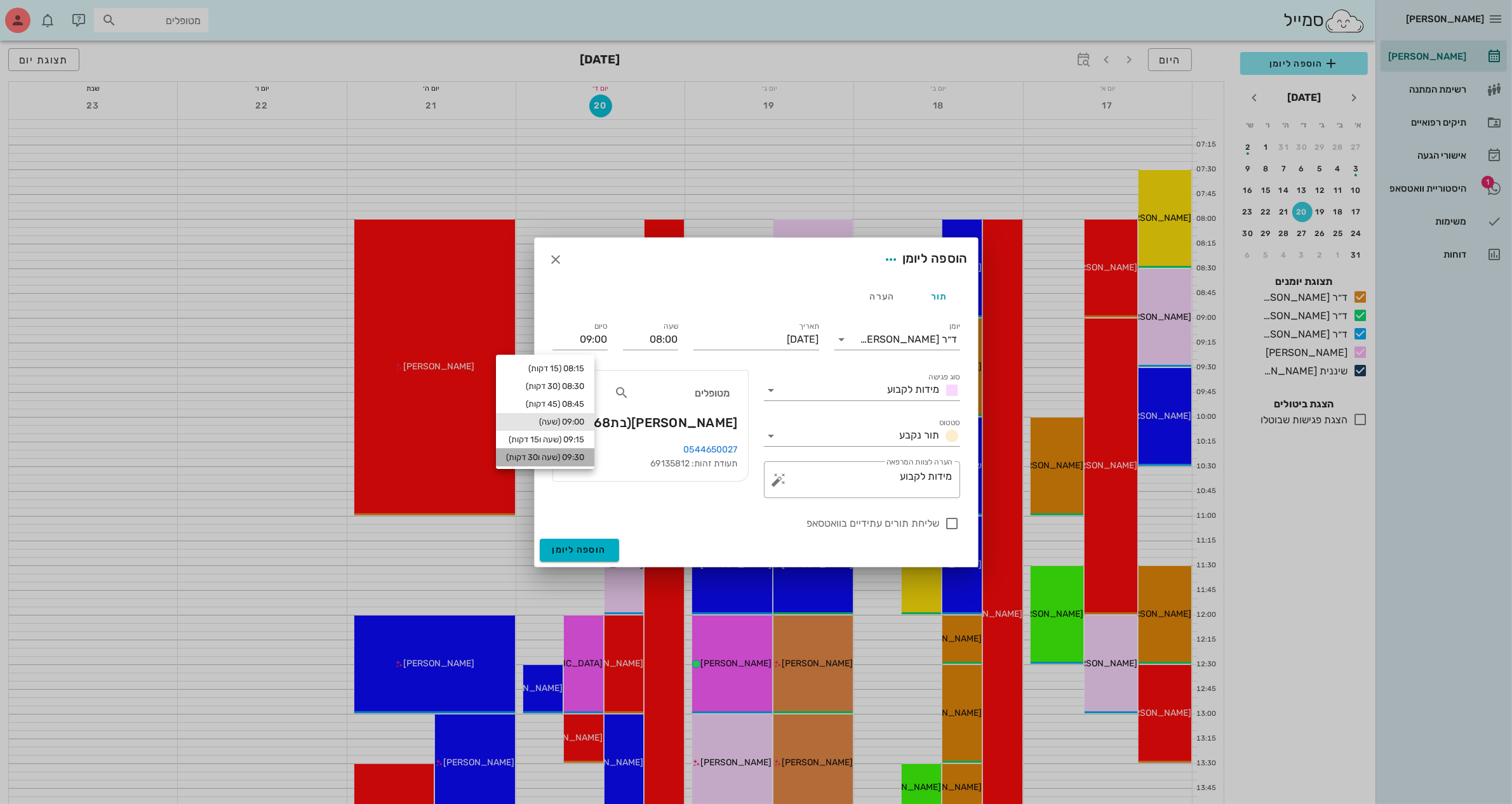
click at [584, 455] on div "09:30 (שעה ו30 דקות)" at bounding box center [545, 457] width 78 height 10
type input "09:30"
click at [951, 525] on div at bounding box center [951, 523] width 21 height 21
checkbox input "true"
click at [577, 551] on span "הוספה ליומן" at bounding box center [578, 550] width 54 height 11
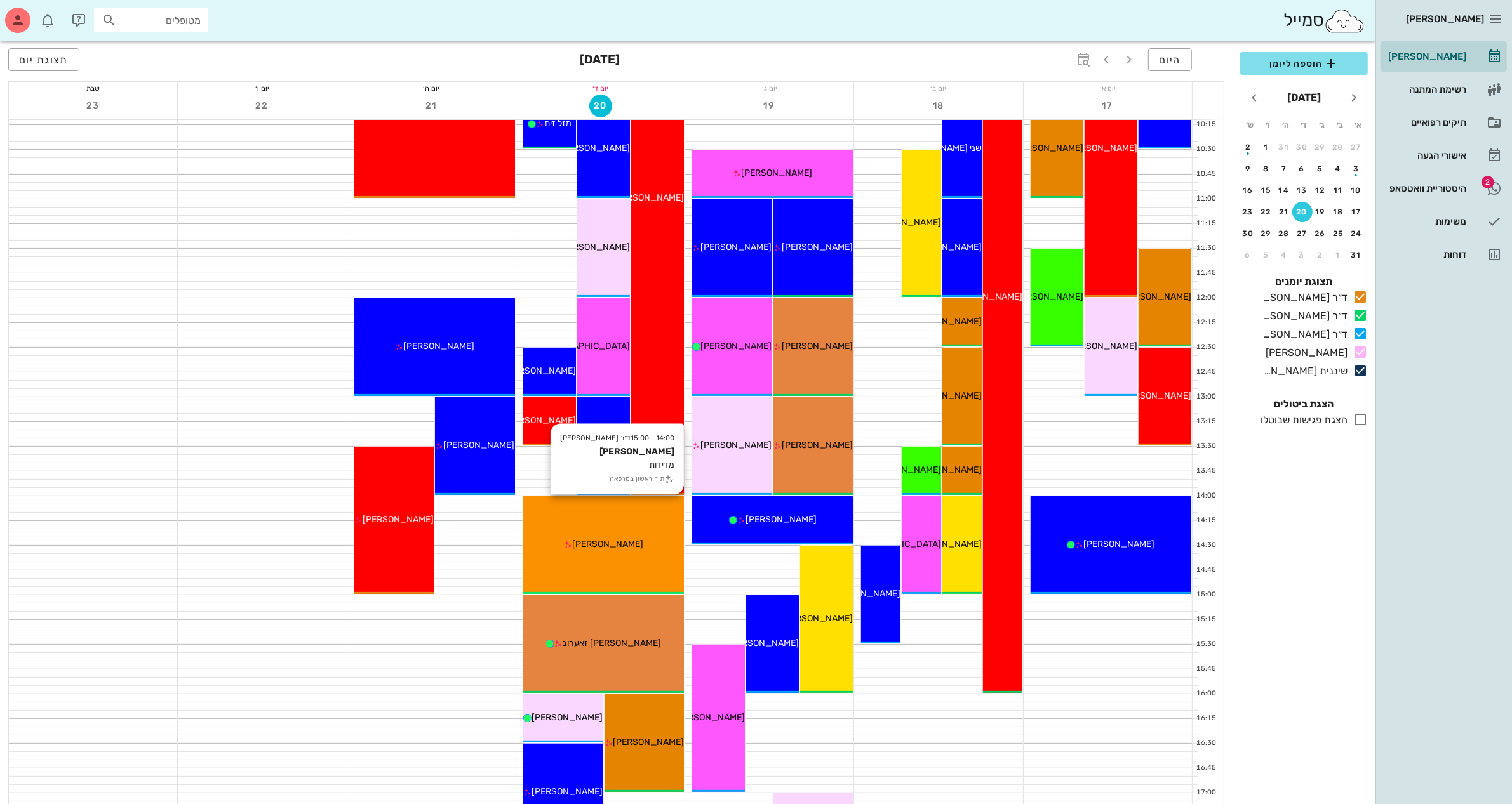
click at [603, 560] on div "14:00 - 15:00 ד״ר [PERSON_NAME] [PERSON_NAME] מדידות תור ראשון במרפאה [PERSON_N…" at bounding box center [603, 545] width 161 height 98
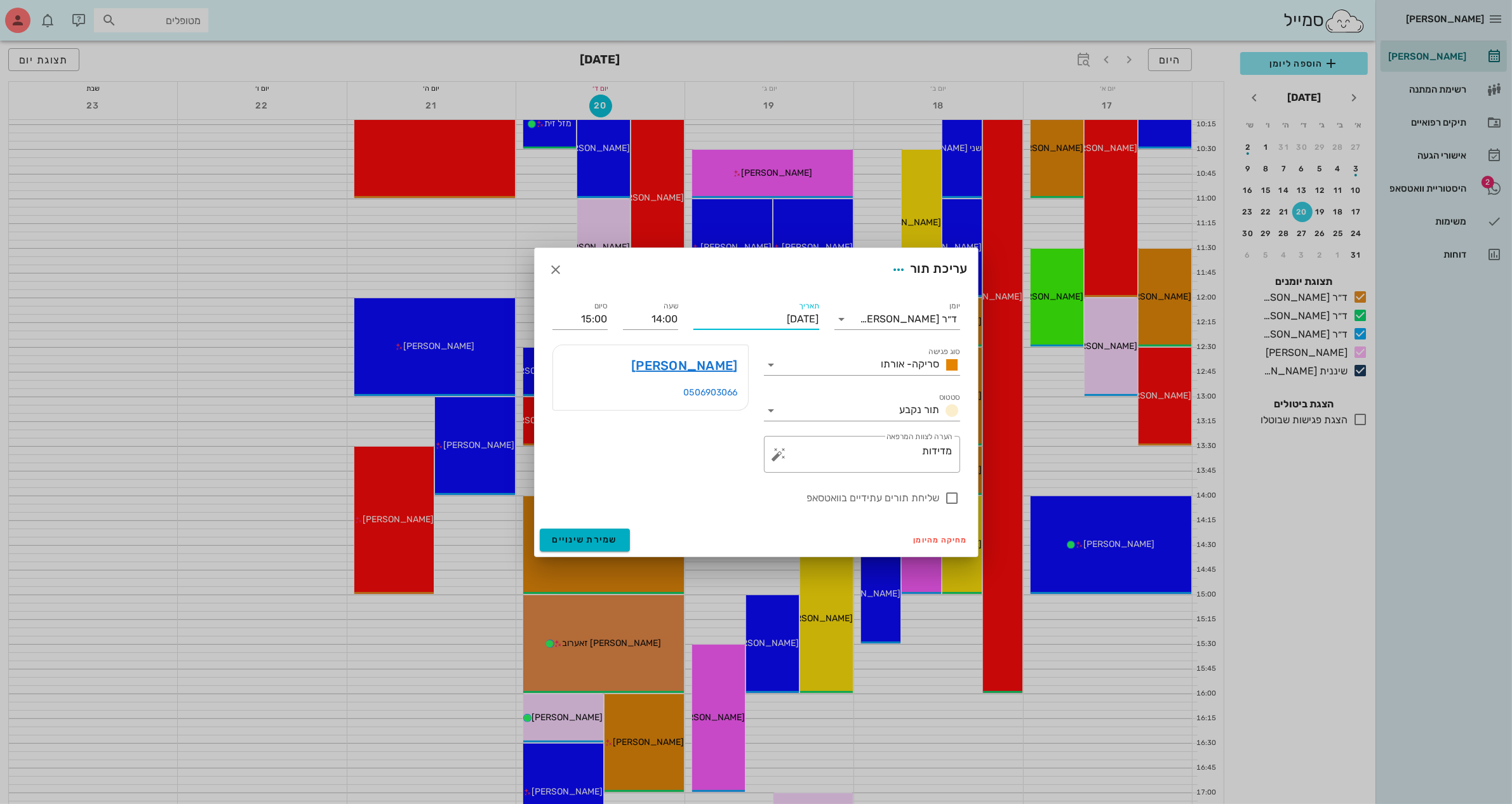
click at [765, 319] on input "[DATE]" at bounding box center [756, 319] width 126 height 20
click at [729, 455] on div "21" at bounding box center [728, 459] width 20 height 9
type input "[DATE]"
click at [577, 540] on span "שמירת שינויים" at bounding box center [584, 540] width 66 height 11
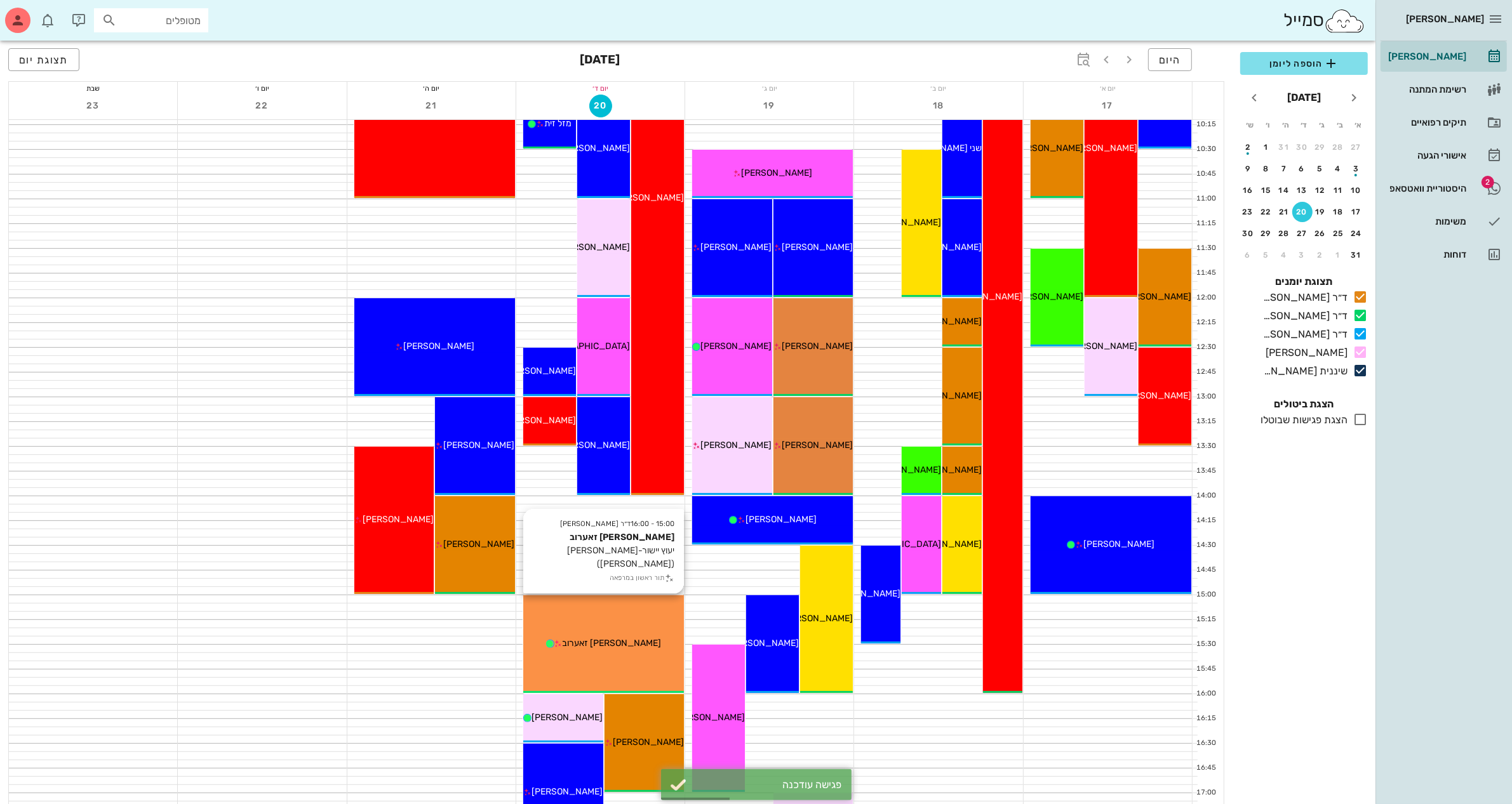
scroll to position [238, 0]
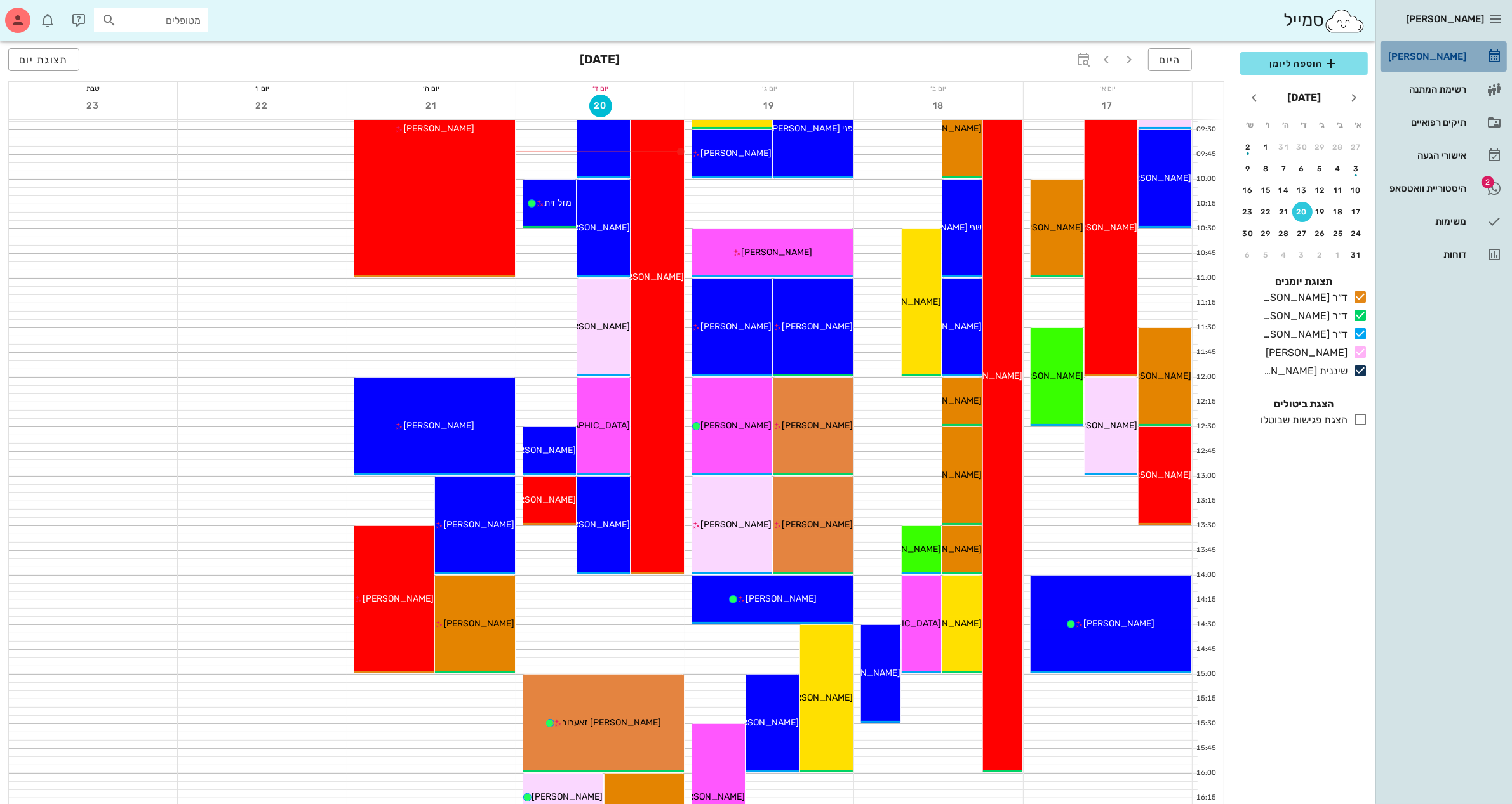
click at [1403, 49] on div "[PERSON_NAME]" at bounding box center [1425, 56] width 81 height 20
click at [1426, 123] on div "תיקים רפואיים" at bounding box center [1425, 123] width 81 height 10
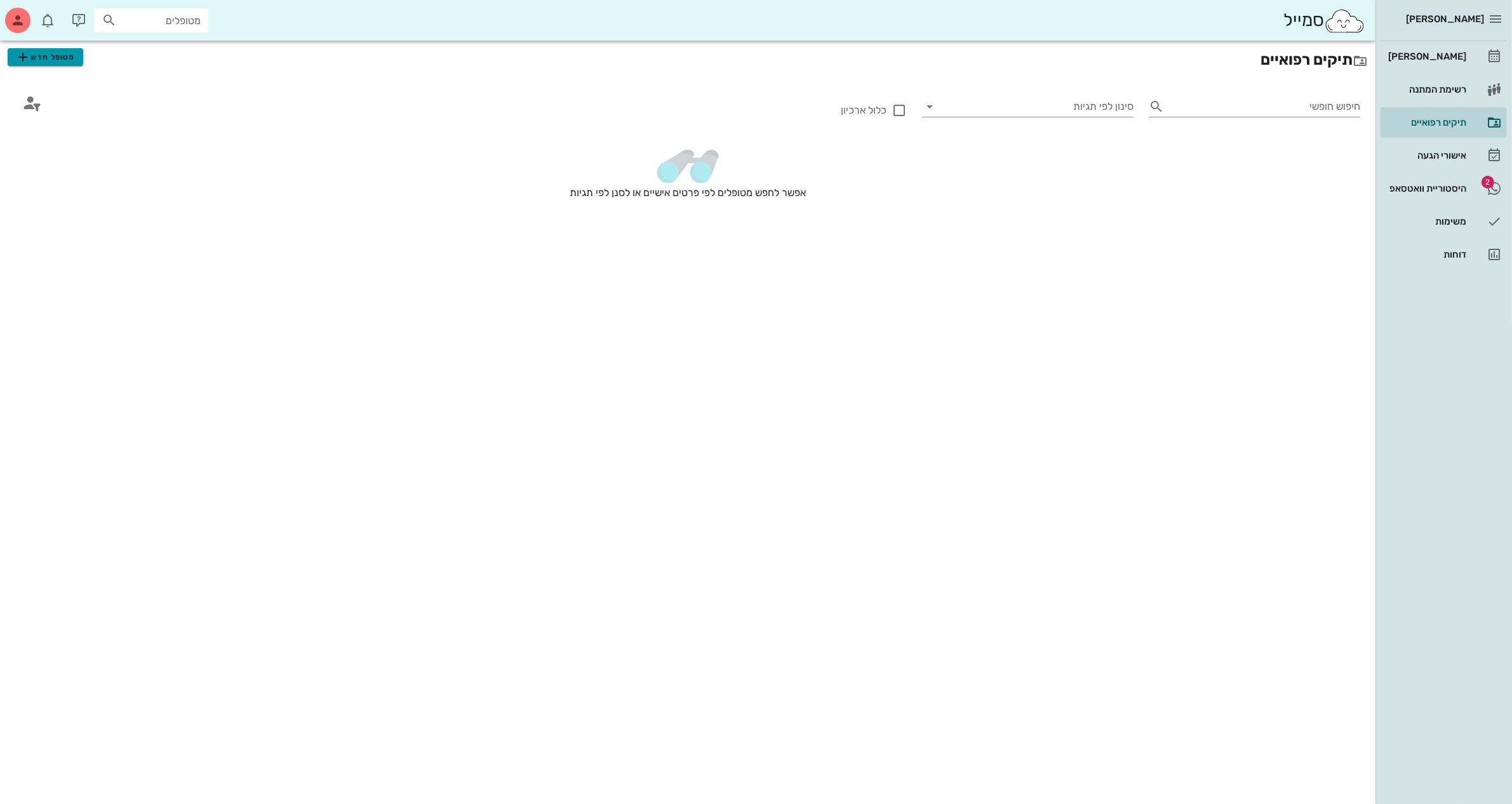
click at [46, 51] on span "מטופל חדש" at bounding box center [45, 57] width 60 height 15
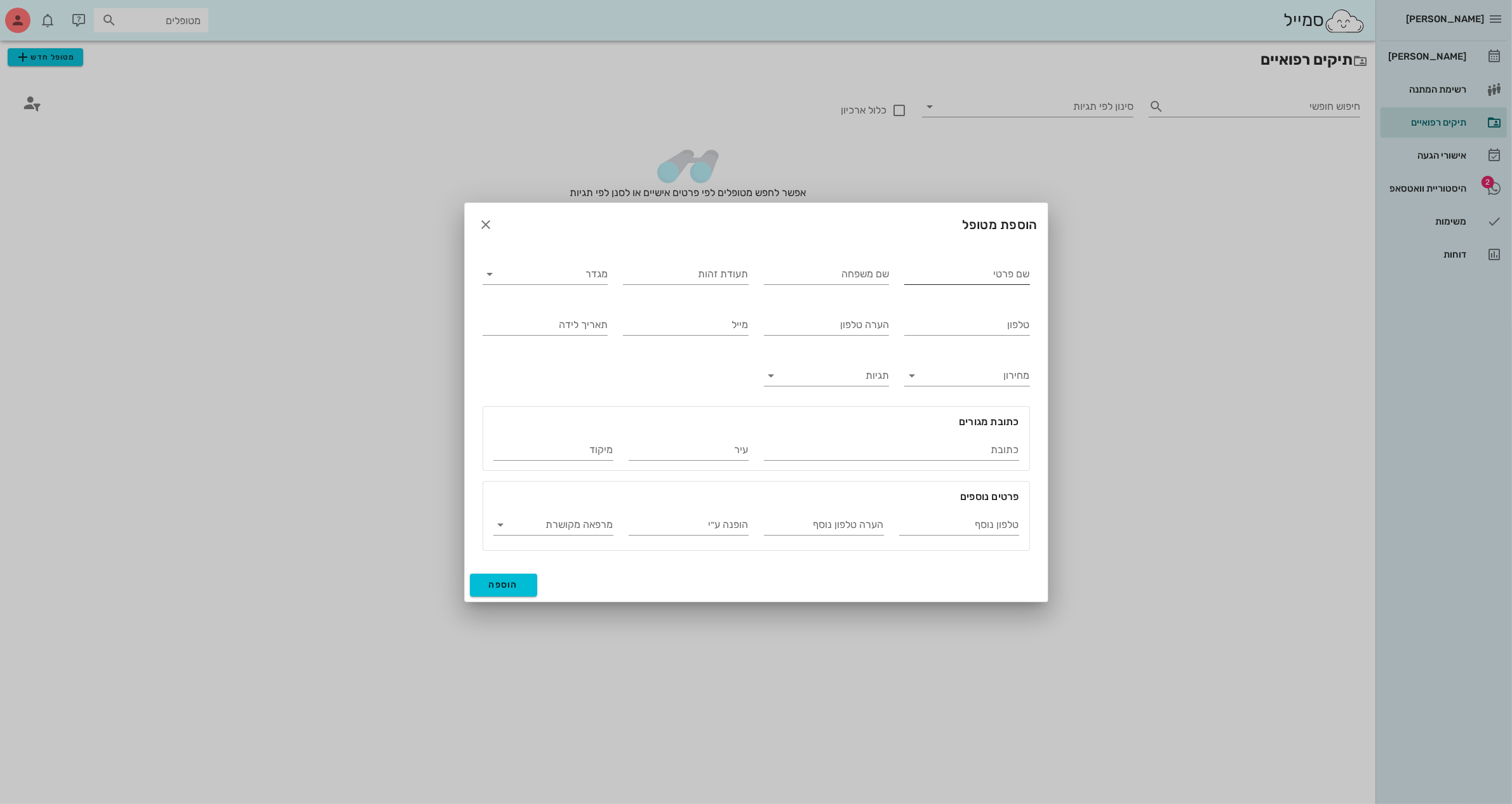
click at [943, 276] on input "שם פרטי" at bounding box center [967, 274] width 126 height 20
click at [710, 255] on div "תעודת זהות" at bounding box center [685, 272] width 141 height 51
click at [592, 280] on input "מגדר" at bounding box center [555, 274] width 106 height 20
click at [592, 312] on div "נקבה" at bounding box center [544, 314] width 105 height 12
drag, startPoint x: 966, startPoint y: 270, endPoint x: 1075, endPoint y: 261, distance: 109.4
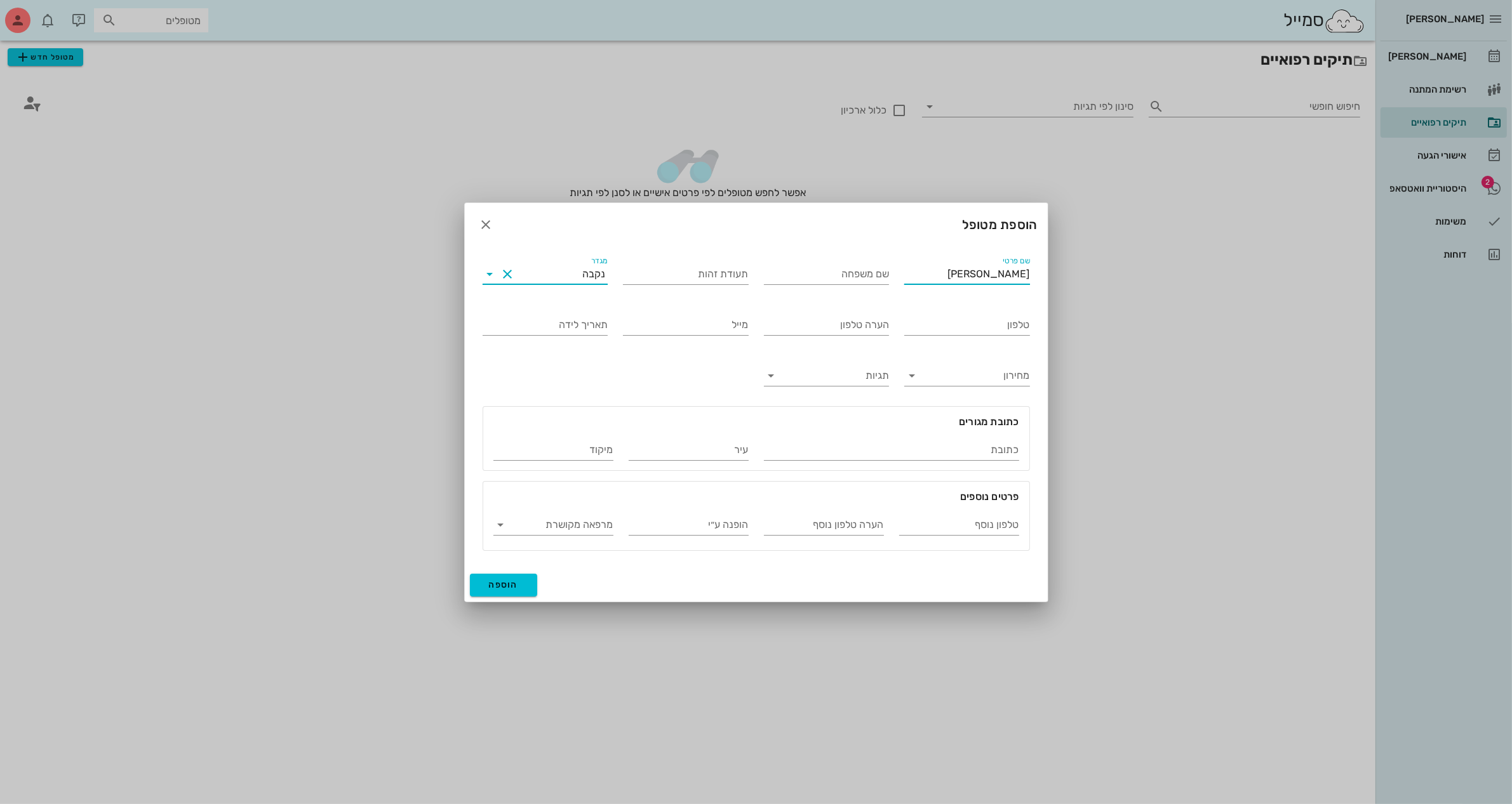
click at [1075, 261] on div "[PERSON_NAME] רשימת המתנה תיקים רפואיים אישורי הגעה 2 היסטוריית וואטסאפ משימות …" at bounding box center [756, 402] width 1512 height 804
type input "[PERSON_NAME]"
click at [849, 275] on input "שם משפחה" at bounding box center [827, 274] width 126 height 20
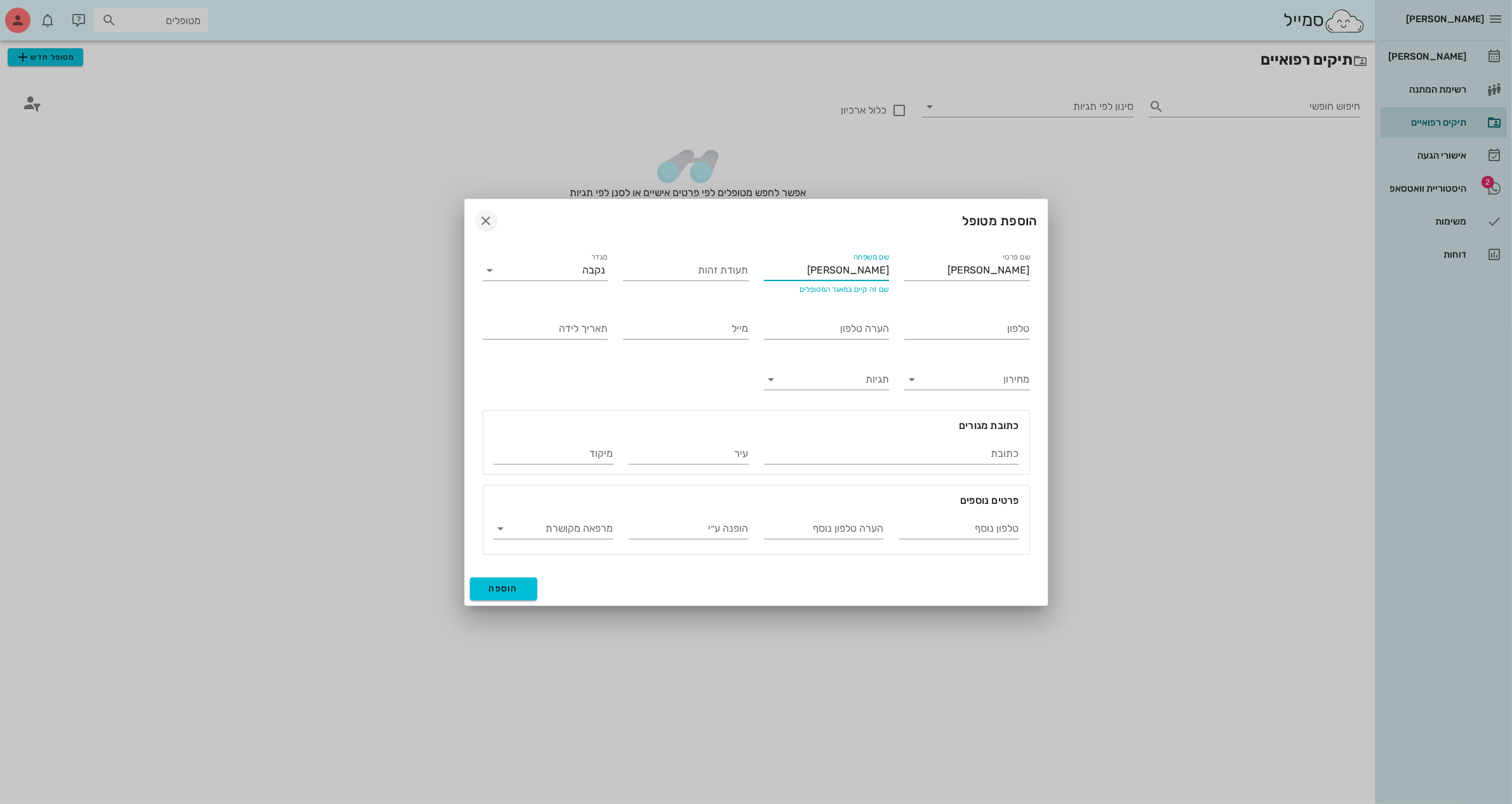
type input "[PERSON_NAME]"
click at [481, 217] on icon "button" at bounding box center [486, 221] width 15 height 15
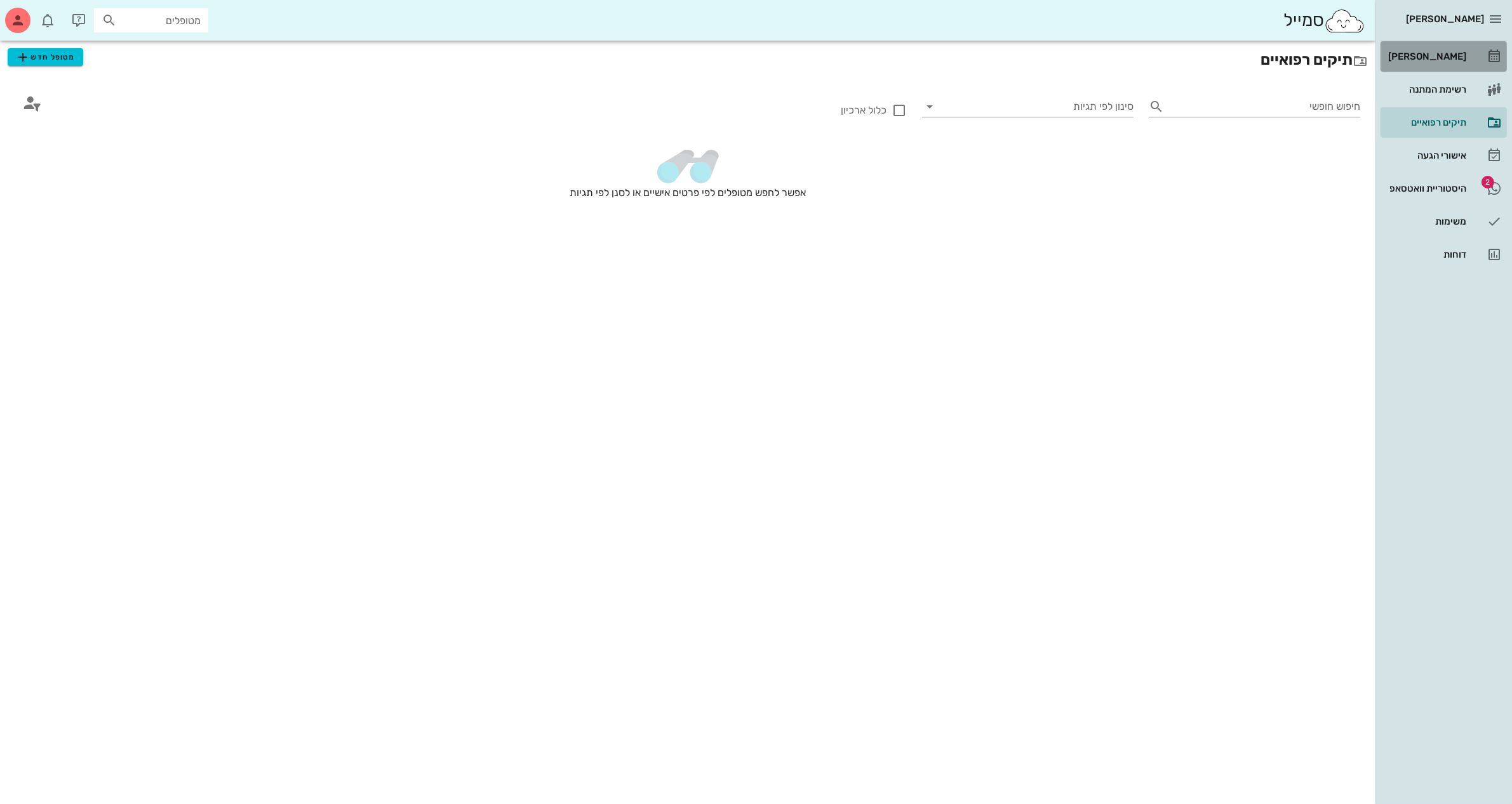
click at [1435, 55] on div "[PERSON_NAME]" at bounding box center [1425, 56] width 81 height 10
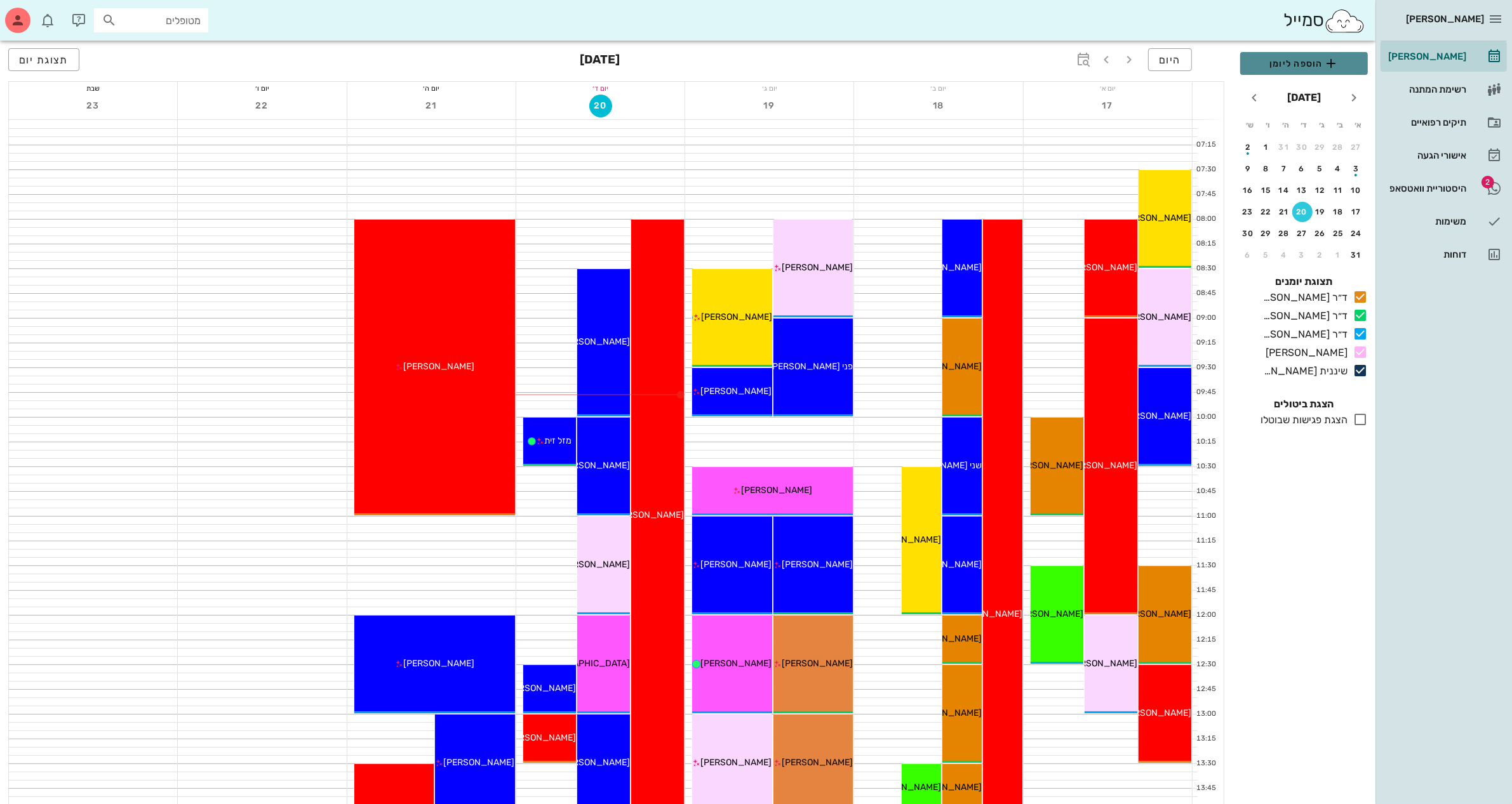
click at [1305, 52] on button "הוספה ליומן" at bounding box center [1304, 63] width 128 height 23
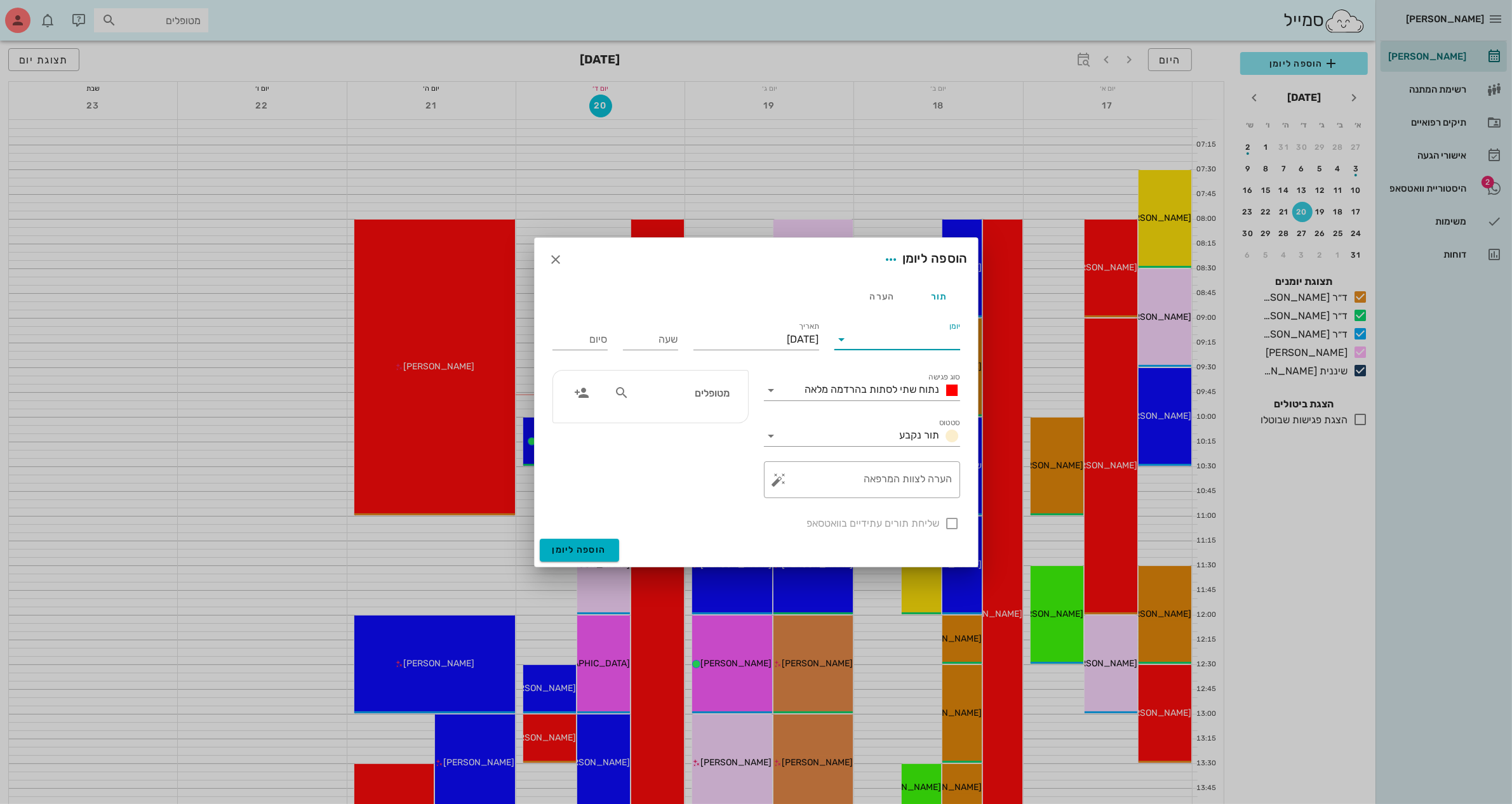
click at [884, 337] on input "יומן" at bounding box center [905, 340] width 108 height 20
click at [919, 405] on div "ד״ר [PERSON_NAME]" at bounding box center [900, 411] width 112 height 12
click at [801, 342] on input "[DATE]" at bounding box center [756, 340] width 126 height 20
click at [681, 373] on icon "חודש הבא" at bounding box center [682, 370] width 15 height 15
click at [750, 415] on div "3" at bounding box center [752, 419] width 20 height 9
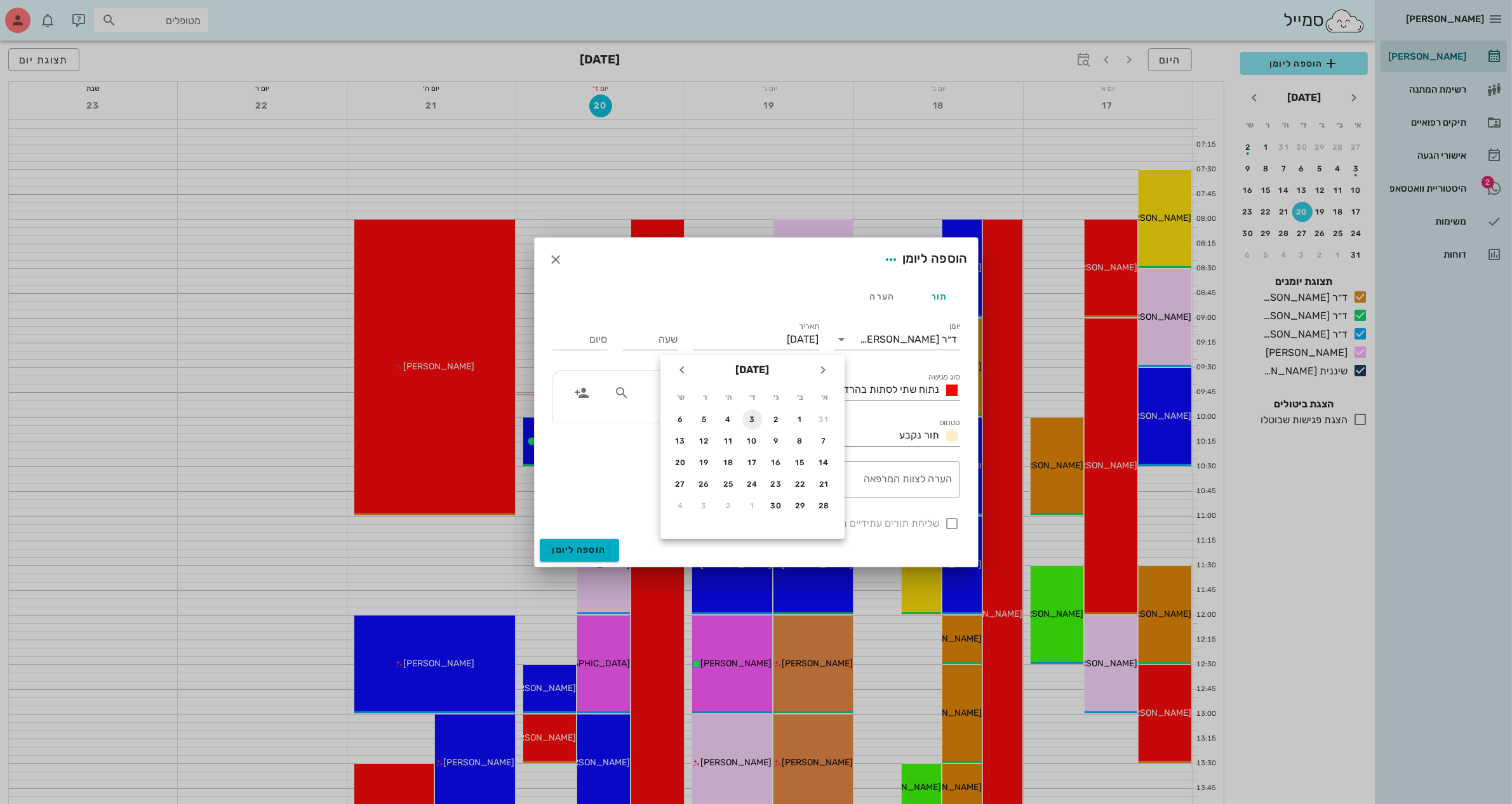
type input "[DATE]"
click at [658, 335] on input "שעה" at bounding box center [650, 340] width 55 height 20
type input "11:00"
click at [583, 336] on input "19:00" at bounding box center [579, 340] width 55 height 20
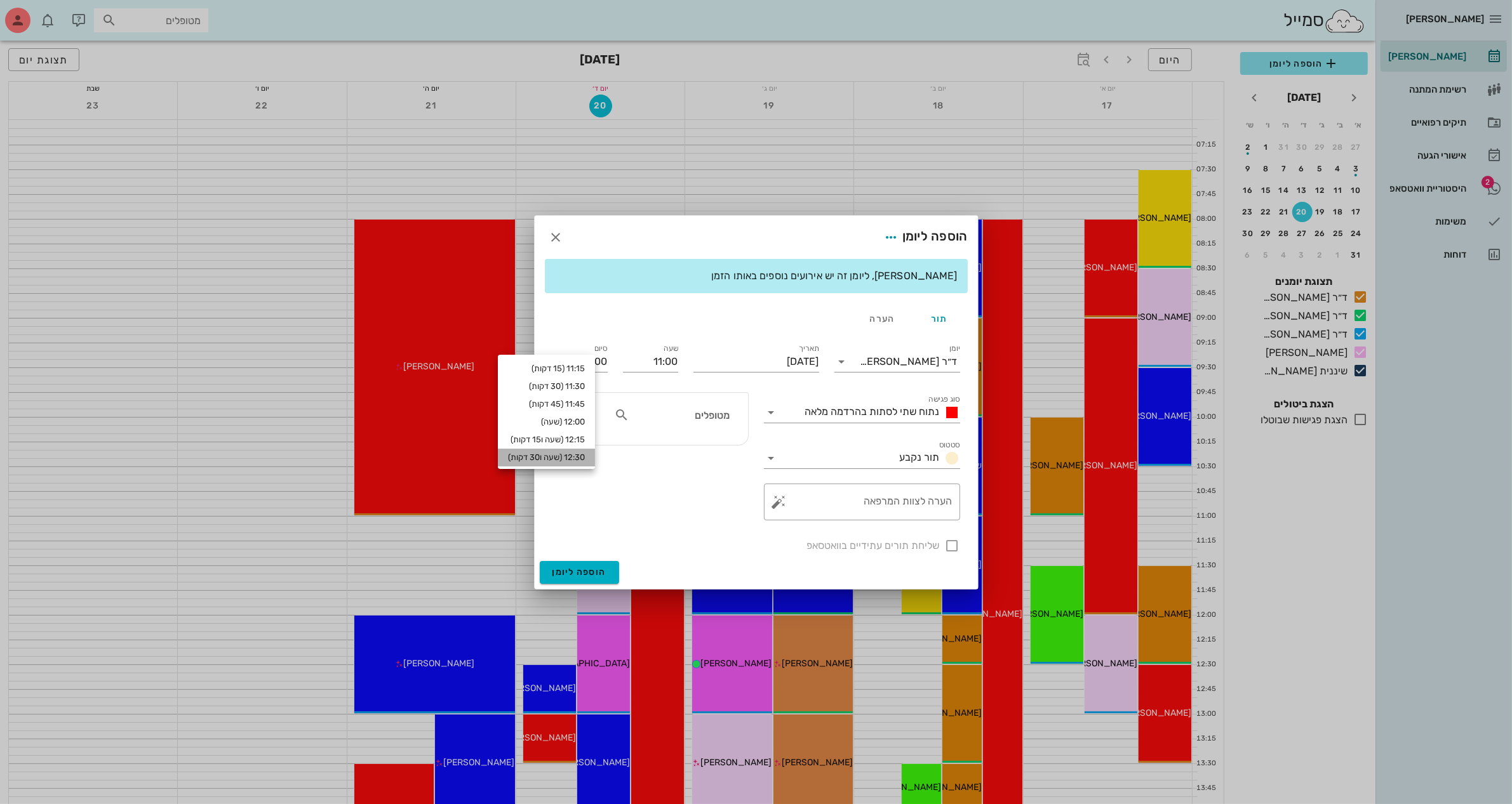
click at [578, 455] on div "12:30 (שעה ו30 דקות)" at bounding box center [546, 457] width 77 height 10
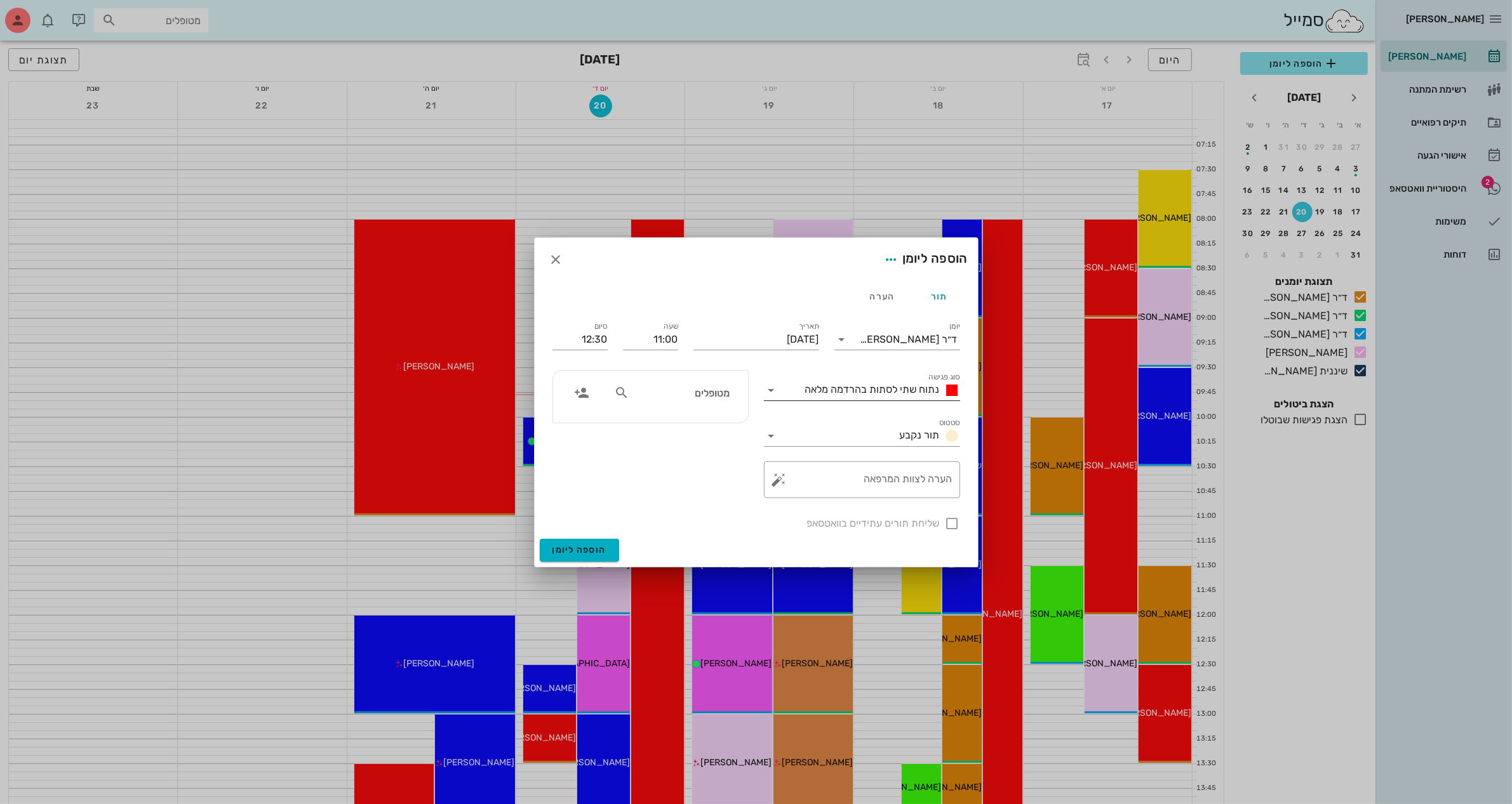
click at [911, 390] on span "נתוח שתי לסתות בהרדמה מלאה" at bounding box center [872, 389] width 135 height 12
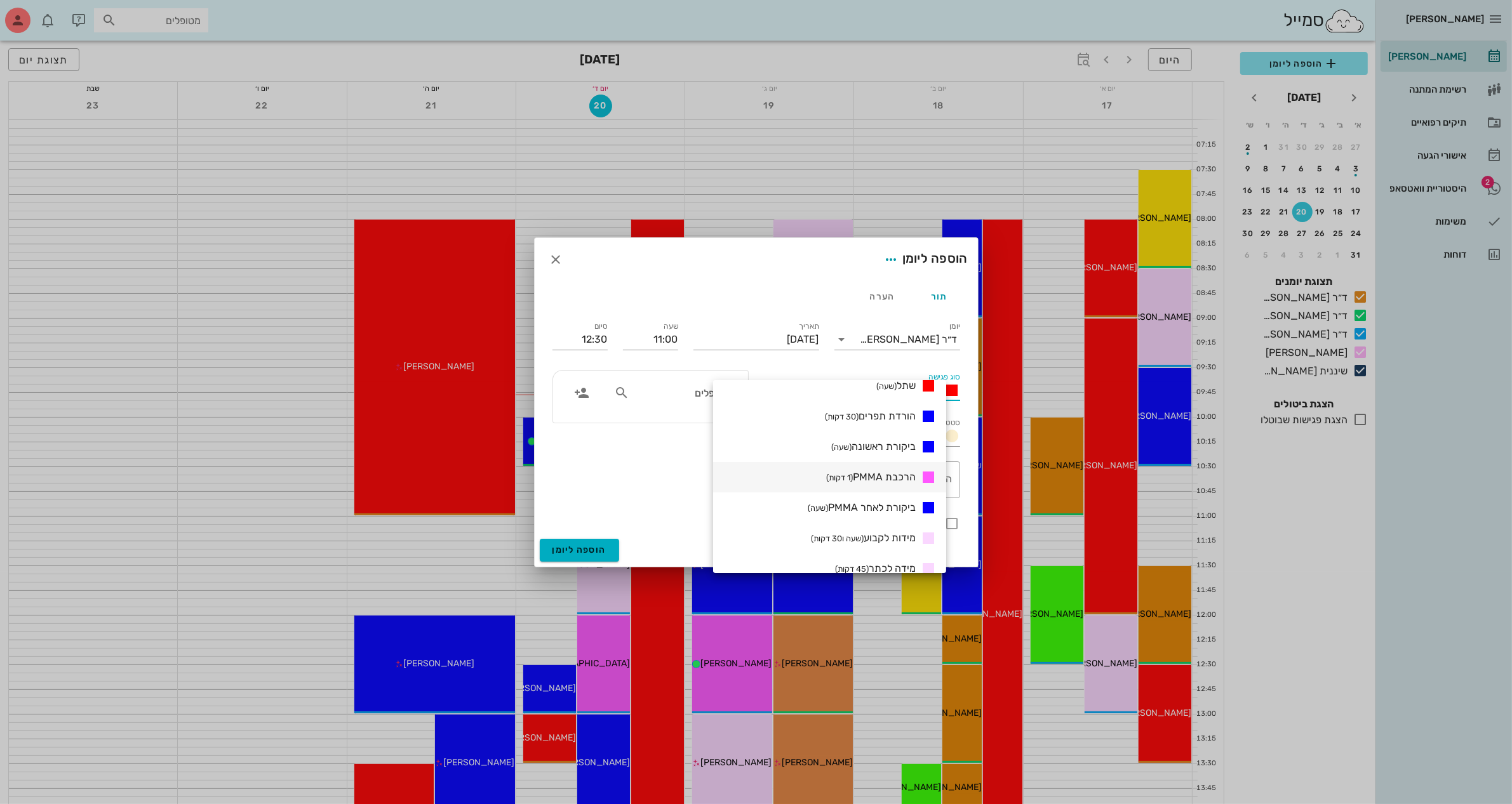
scroll to position [318, 0]
click at [908, 412] on span "הרכבת PMMA (1 דקות)" at bounding box center [871, 418] width 89 height 12
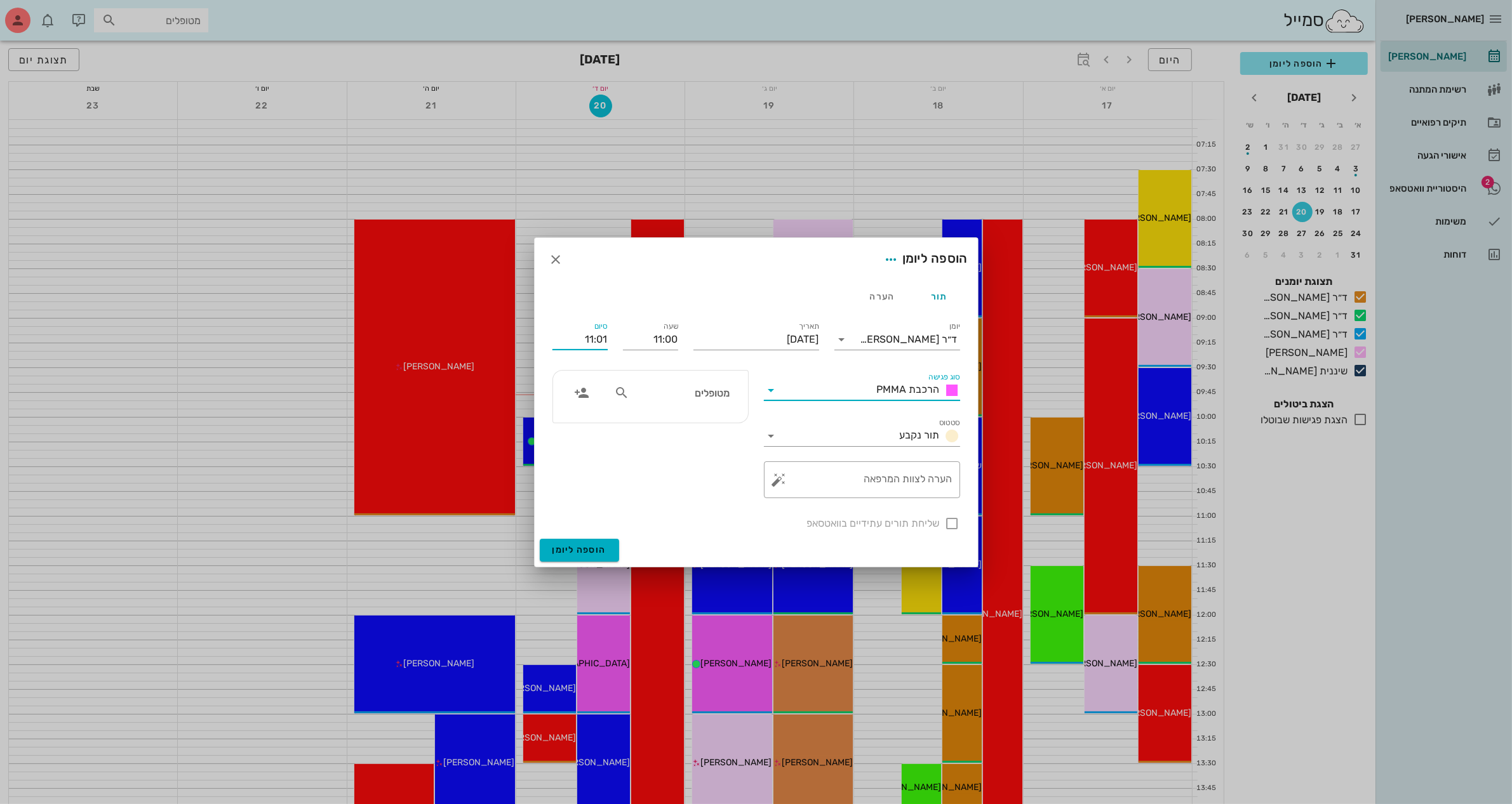
click at [601, 336] on input "11:01" at bounding box center [579, 340] width 55 height 20
click at [584, 420] on div "12:30 (שעה ו30 דקות)" at bounding box center [546, 425] width 77 height 10
type input "12:30"
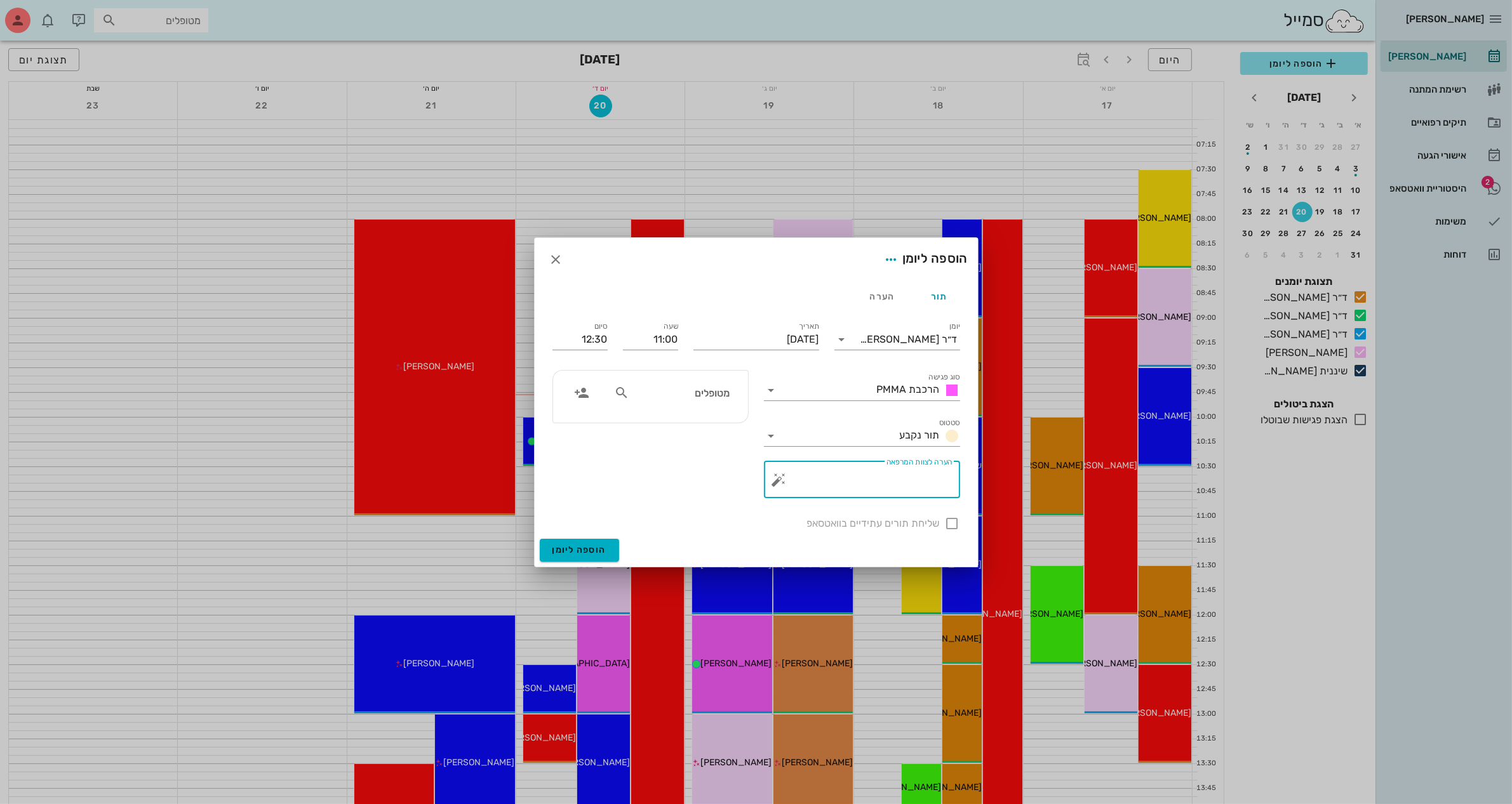
click at [895, 487] on textarea "הערה לצוות המרפאה" at bounding box center [867, 483] width 171 height 31
type textarea "הרכבה PMMA"
click at [693, 395] on input "מטופלים" at bounding box center [681, 393] width 98 height 16
type input "N"
type input "[PERSON_NAME]"
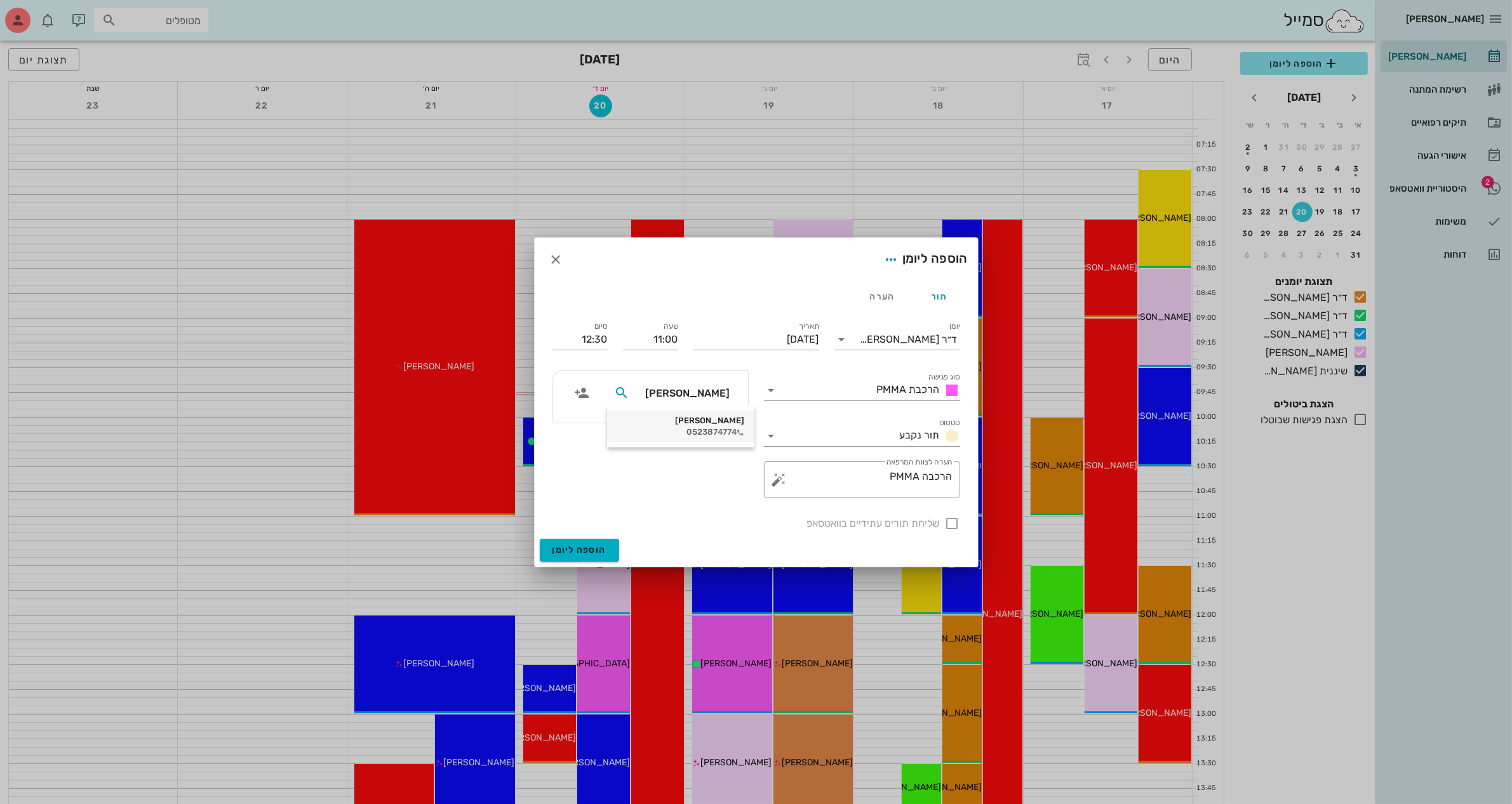
click at [696, 424] on div "[PERSON_NAME]" at bounding box center [681, 421] width 127 height 10
click at [578, 548] on span "הוספה ליומן" at bounding box center [578, 550] width 54 height 11
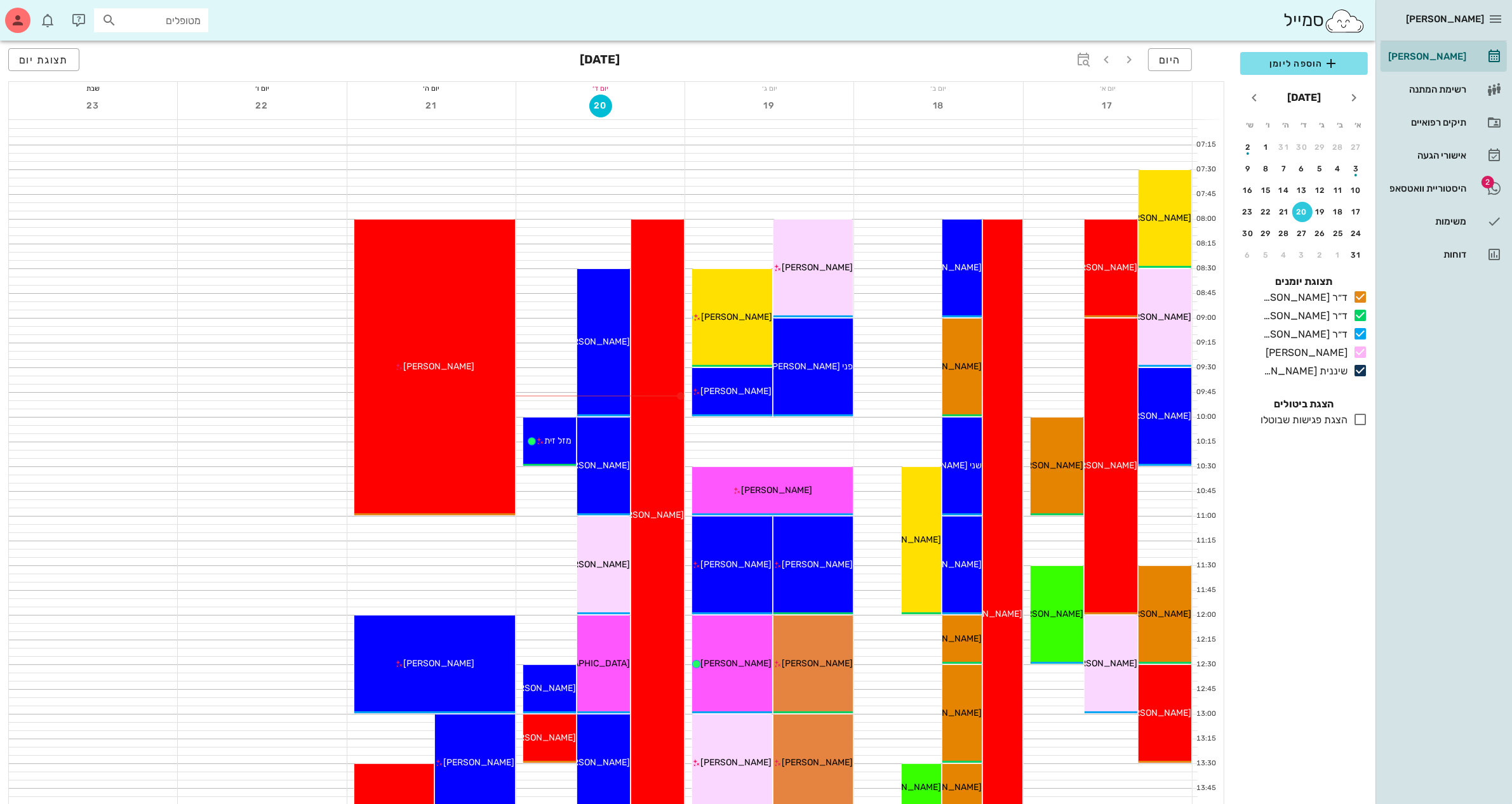
click at [0, 767] on div "היום [DATE] תצוגת יום יום א׳ 17 יום ב׳ 18 יום ג׳ 19 יום ד׳ 20 יום ה׳ 21 יום ו׳ …" at bounding box center [616, 773] width 1233 height 1466
click at [1176, 58] on span "היום" at bounding box center [1170, 60] width 22 height 12
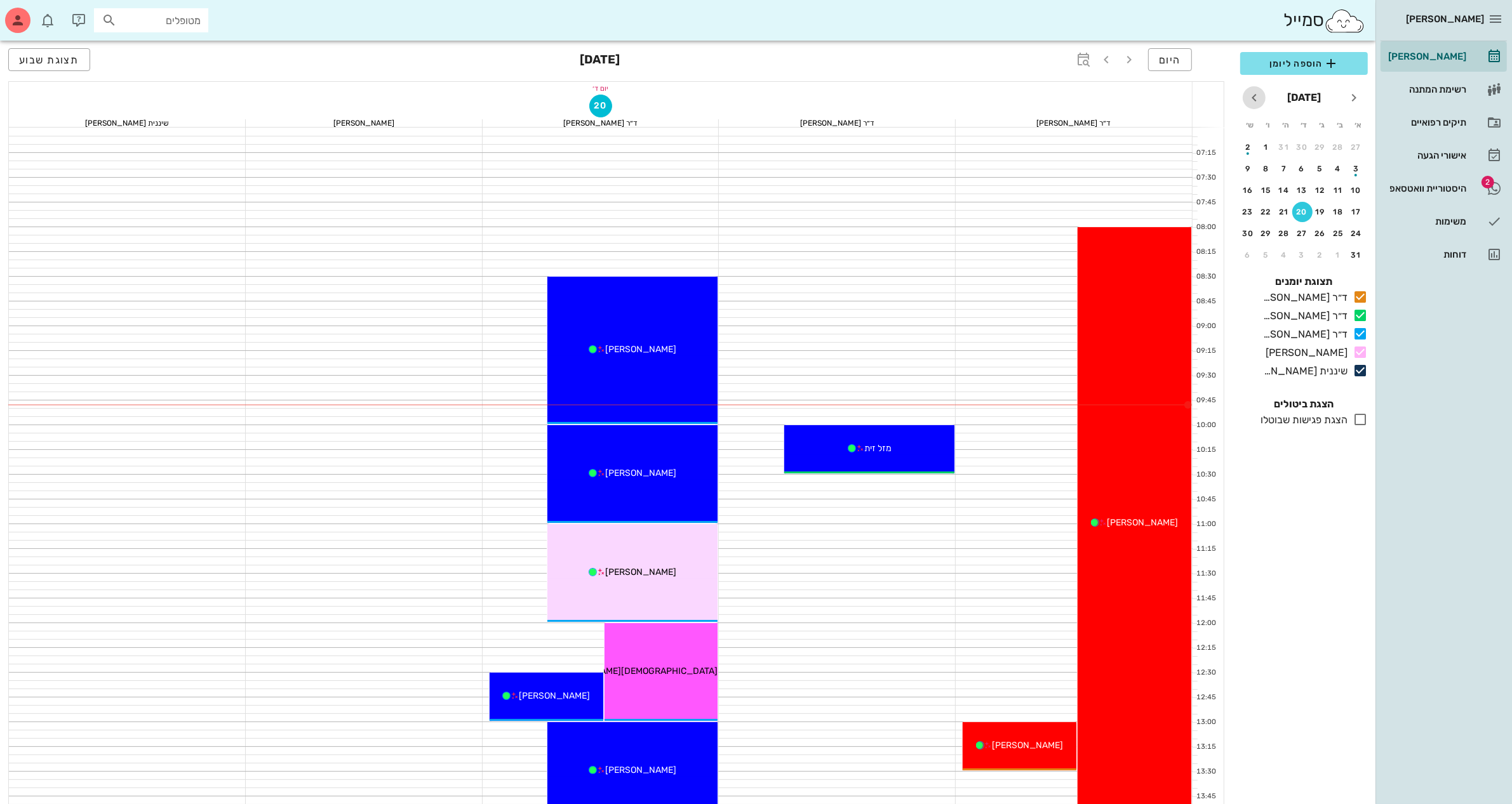
click at [1250, 102] on icon "חודש הבא" at bounding box center [1254, 98] width 15 height 15
click at [1300, 137] on button "3" at bounding box center [1302, 147] width 20 height 20
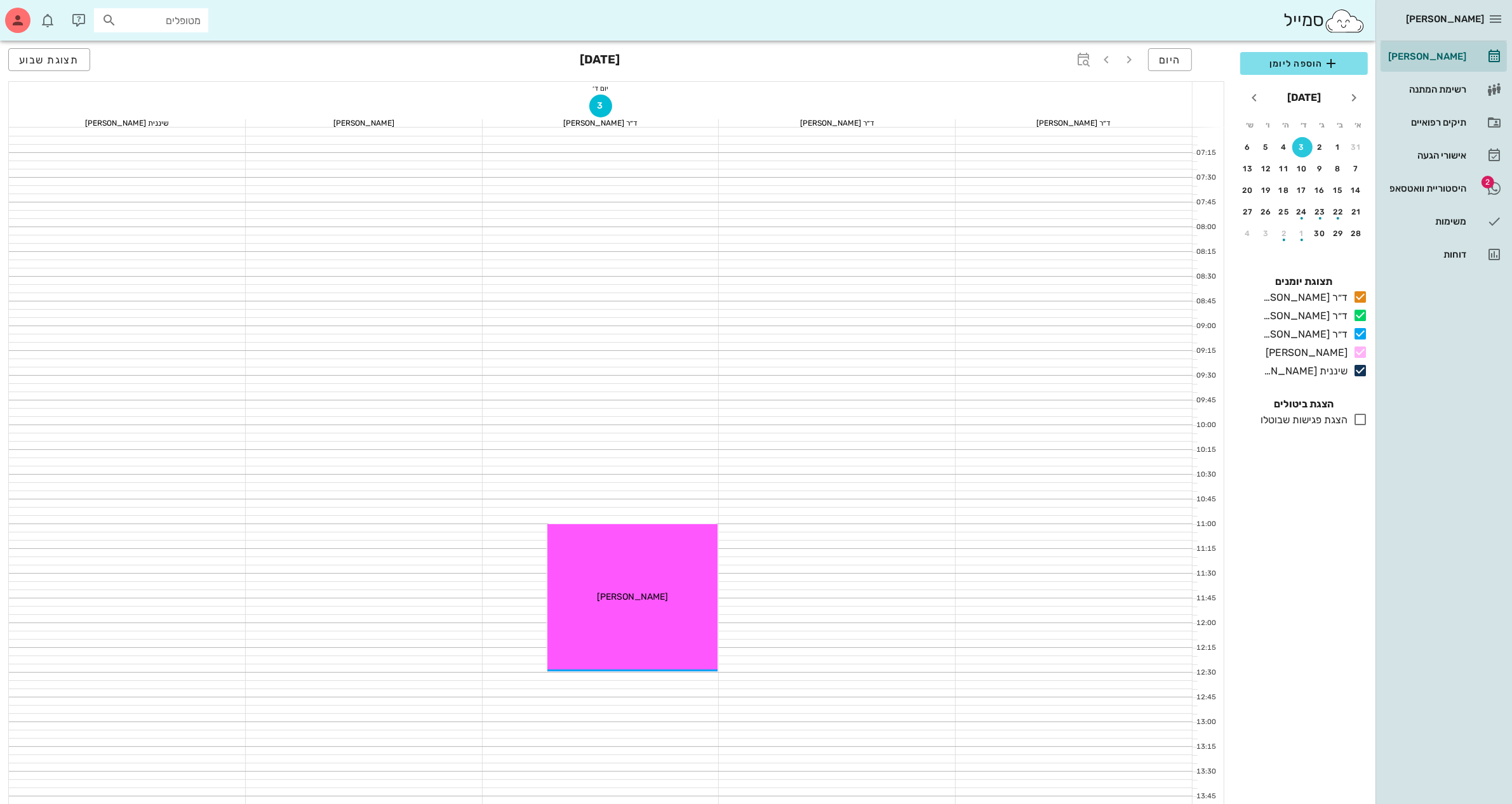
click at [1300, 137] on button "3" at bounding box center [1302, 147] width 20 height 20
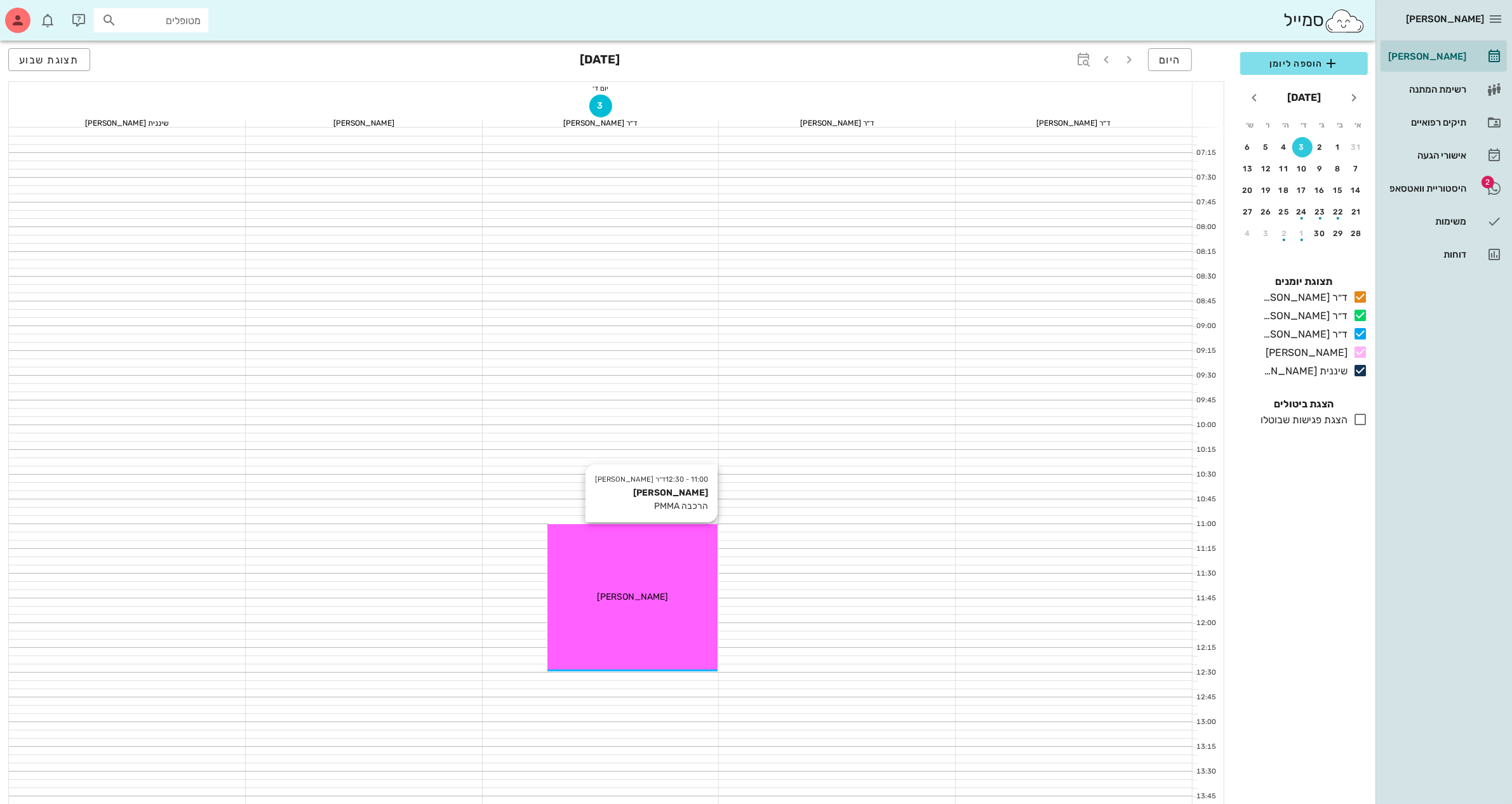
click at [576, 578] on div "11:00 - 12:30 ד״ר [PERSON_NAME] [PERSON_NAME] הרכבה PMMA [PERSON_NAME]" at bounding box center [633, 598] width 170 height 147
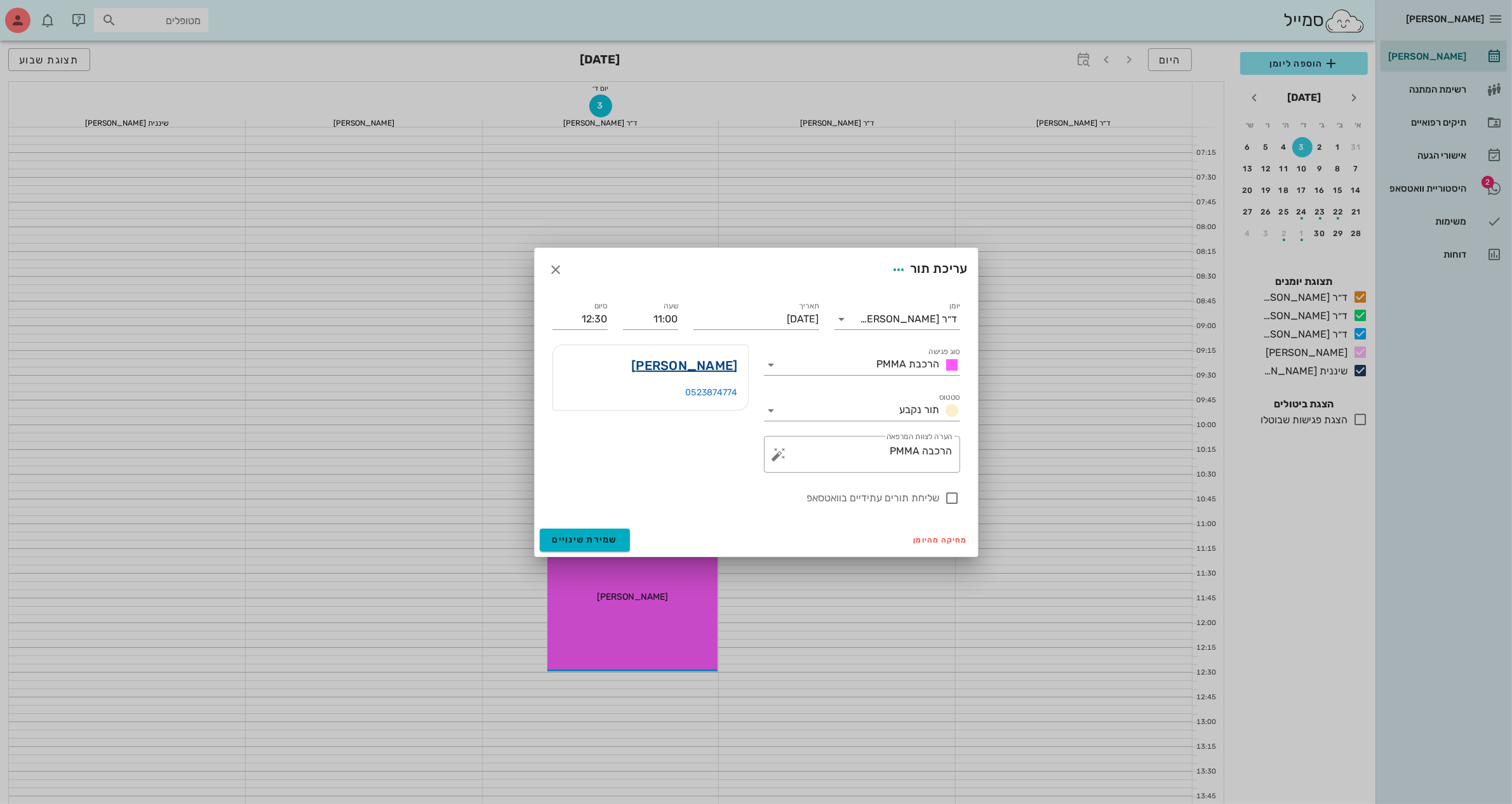
click at [720, 359] on link "[PERSON_NAME]" at bounding box center [684, 365] width 106 height 20
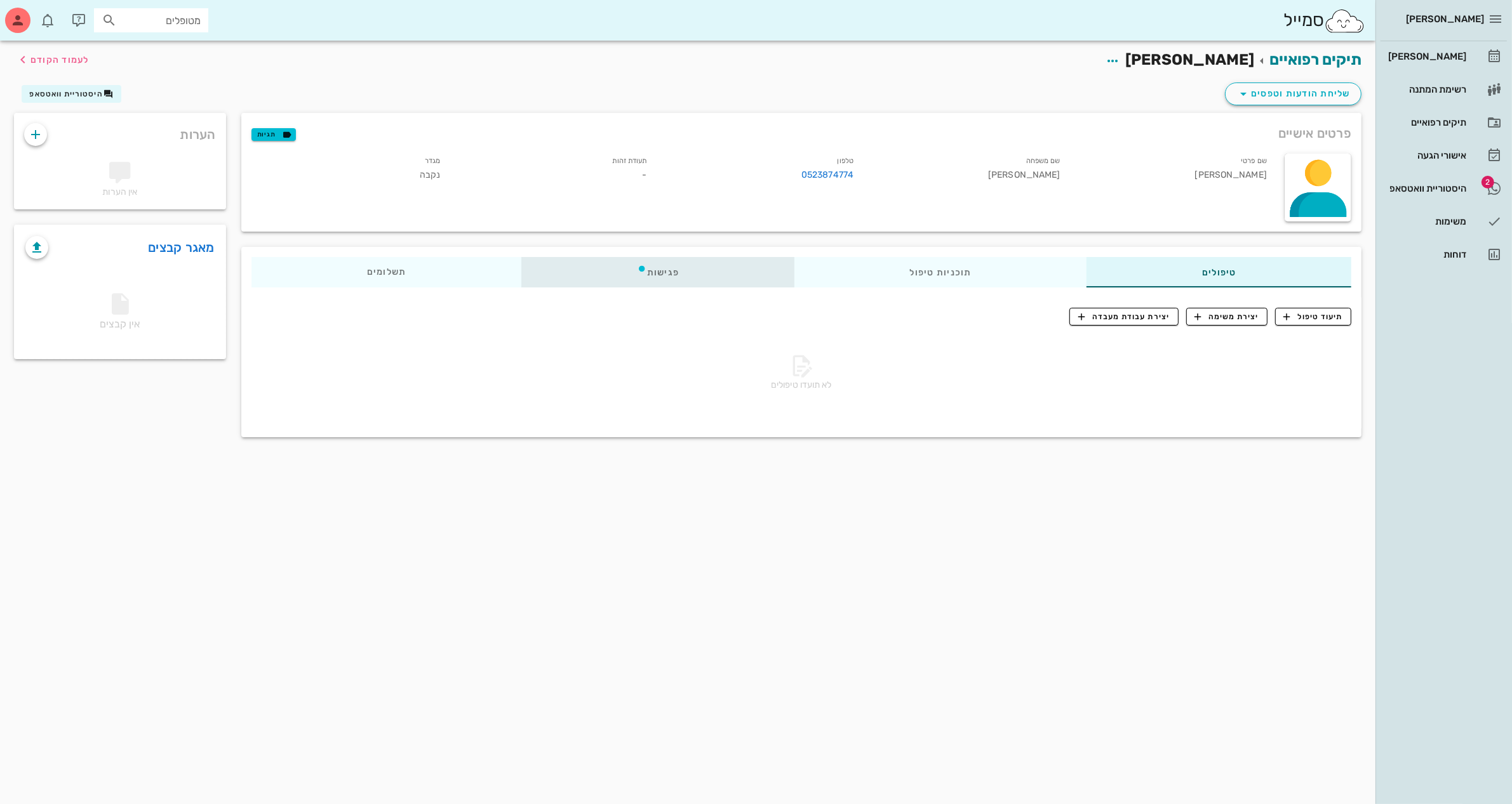
click at [621, 272] on div "פגישות" at bounding box center [658, 273] width 273 height 31
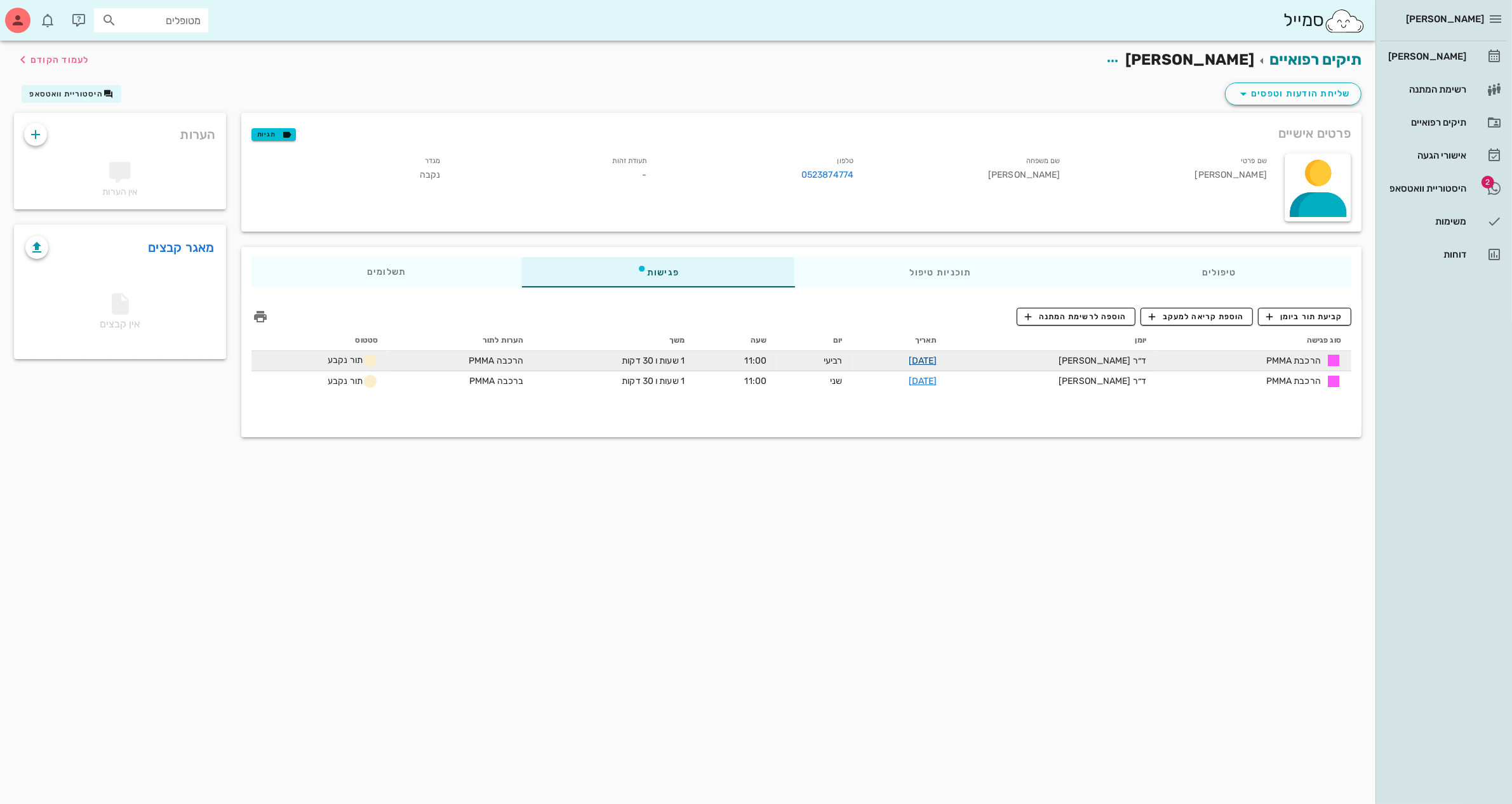
click at [937, 358] on link "[DATE]" at bounding box center [923, 360] width 29 height 11
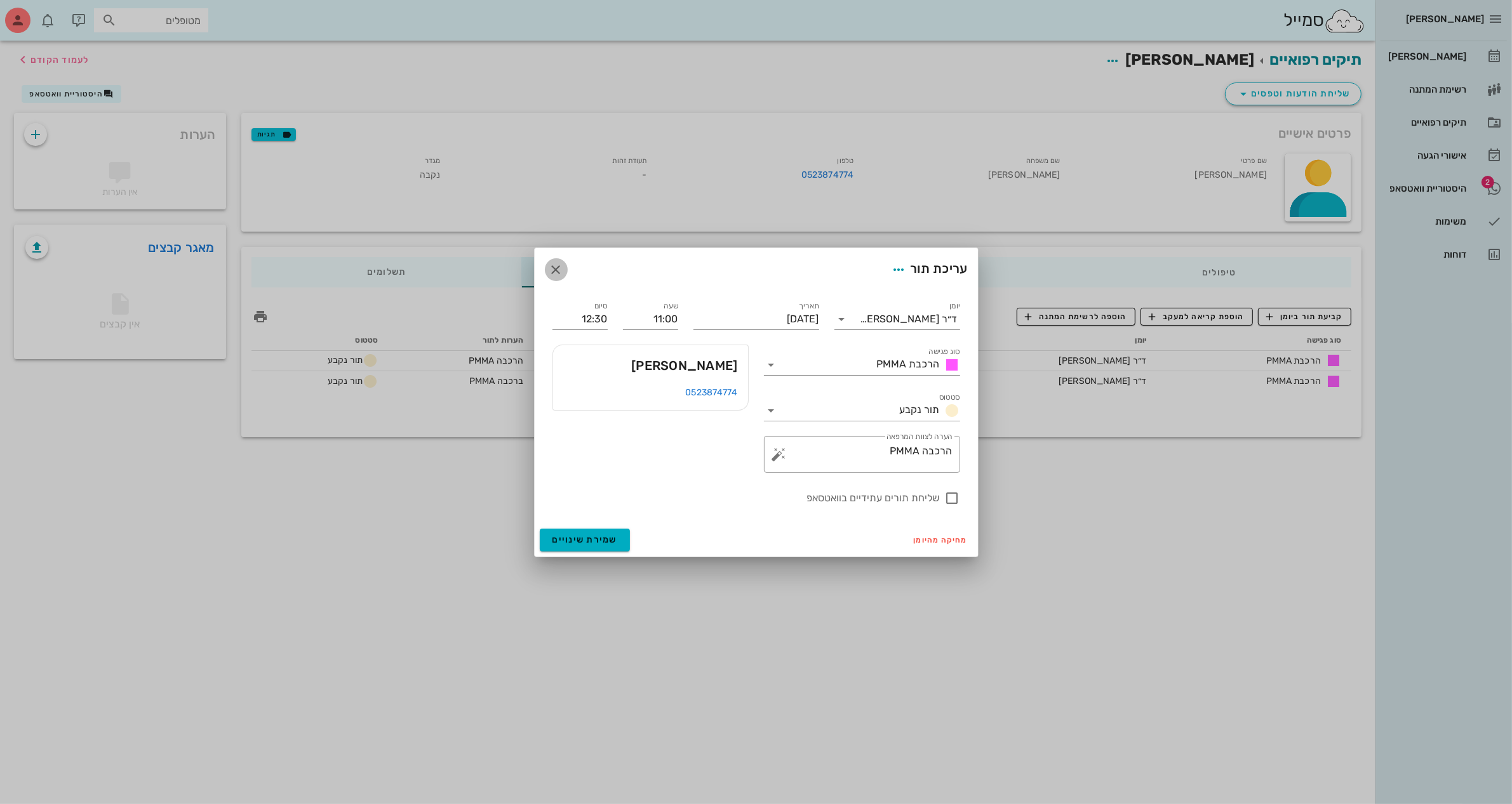
click at [557, 271] on icon "button" at bounding box center [556, 270] width 15 height 15
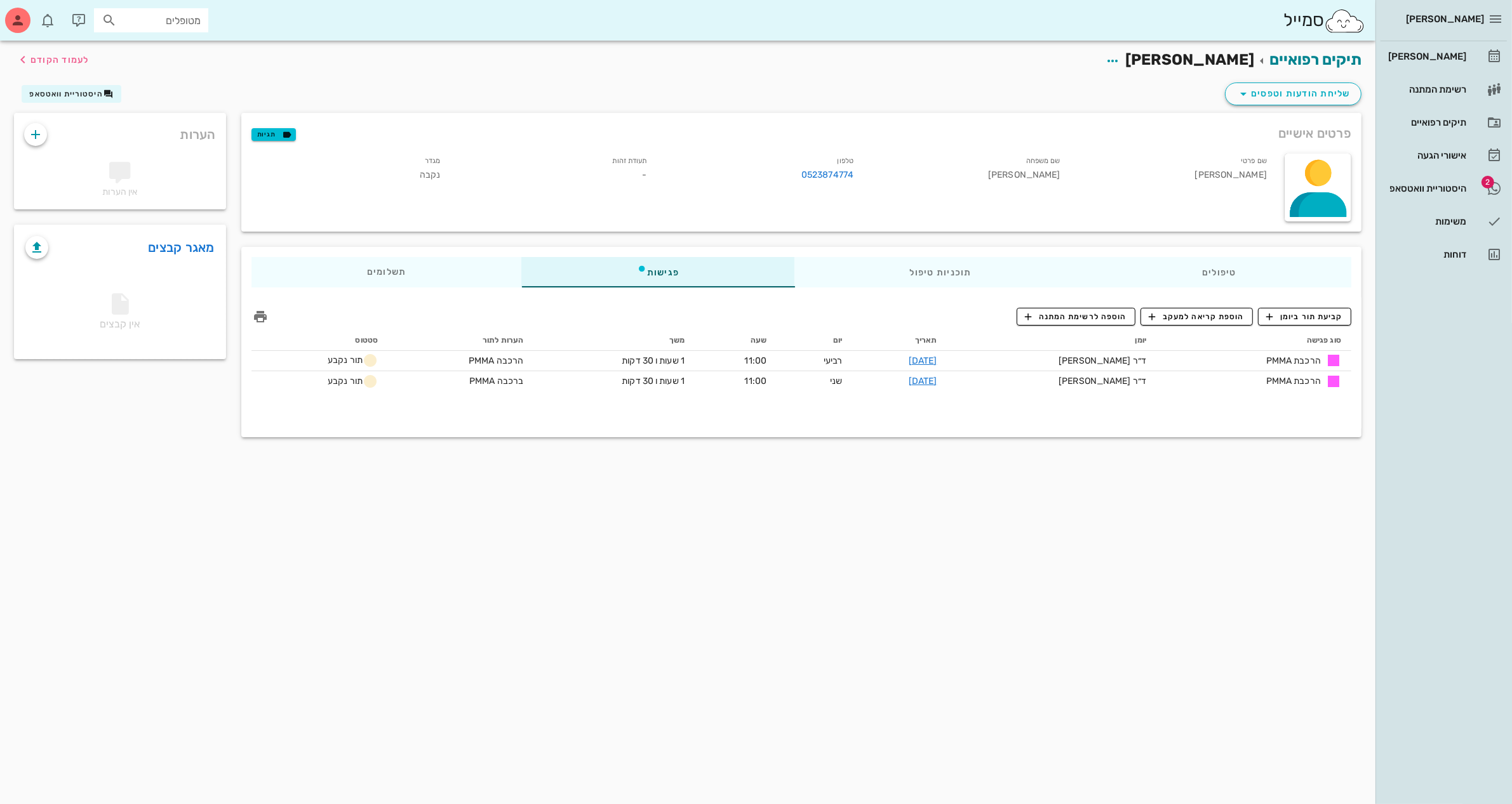
drag, startPoint x: 949, startPoint y: 360, endPoint x: 848, endPoint y: 334, distance: 104.3
click at [848, 334] on th "יום" at bounding box center [814, 341] width 76 height 20
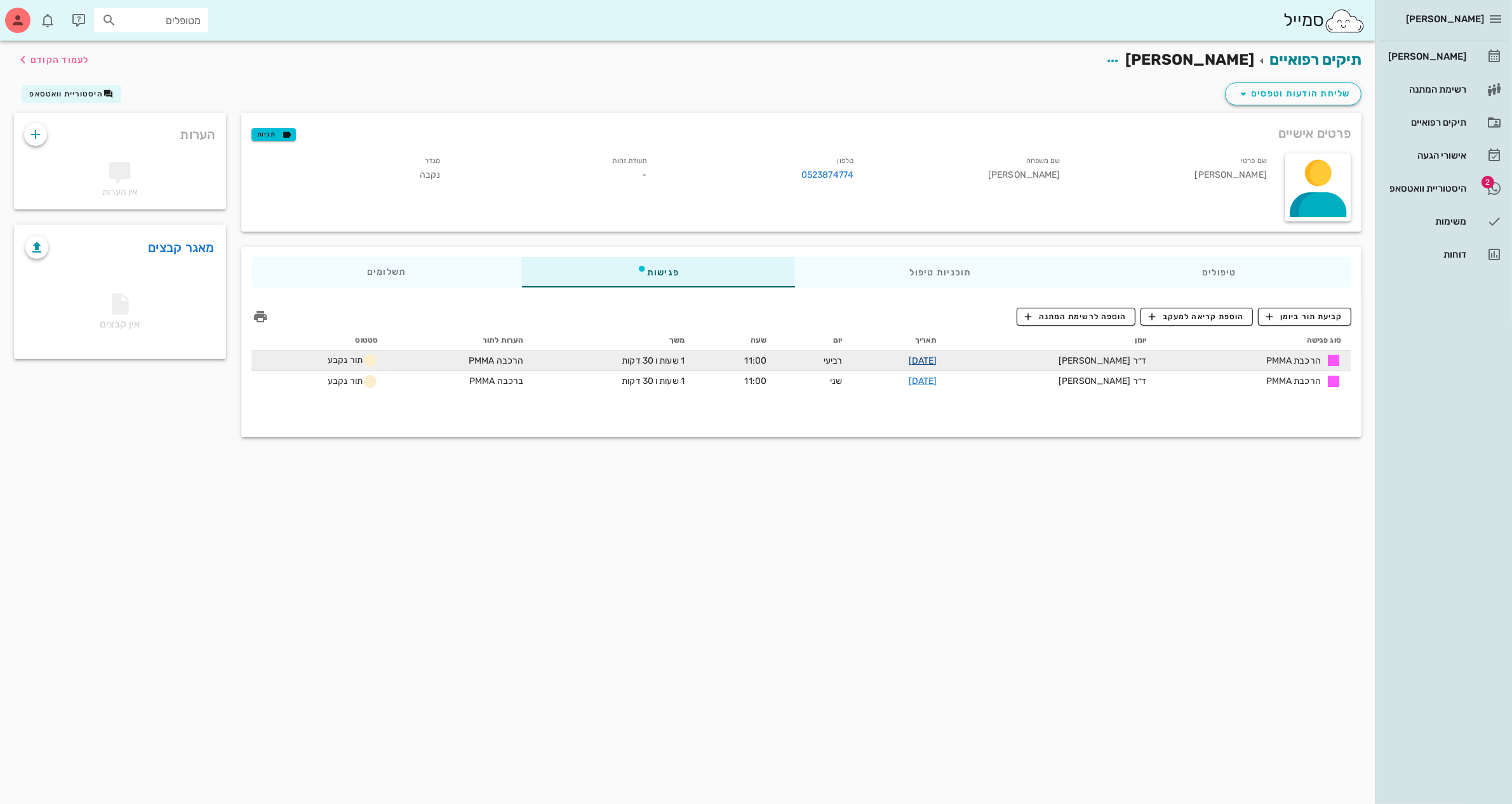
click at [937, 355] on link "[DATE]" at bounding box center [923, 360] width 29 height 11
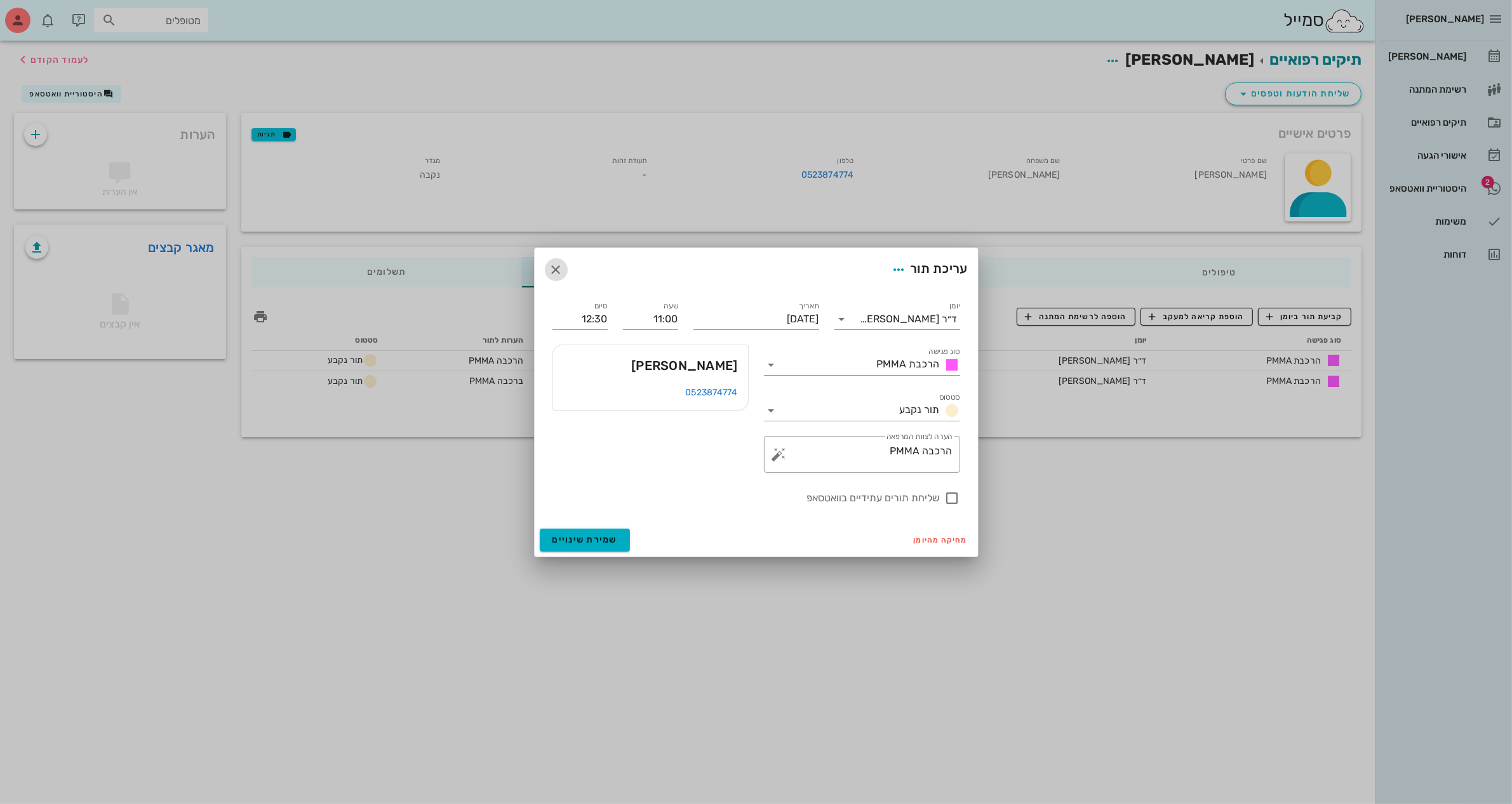
click at [565, 266] on span "button" at bounding box center [556, 270] width 23 height 15
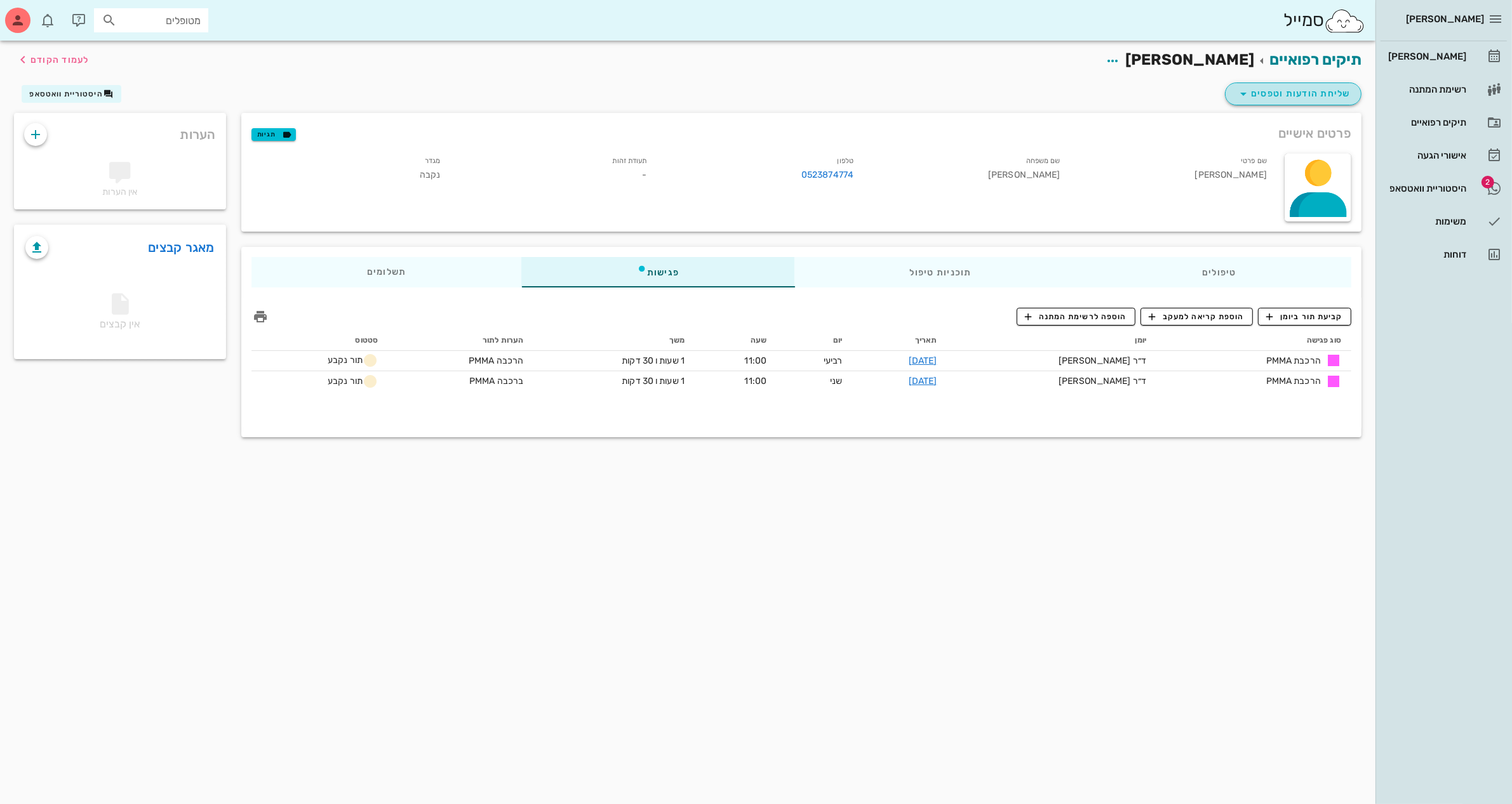
click at [1228, 96] on button "שליחת הודעות וטפסים" at bounding box center [1293, 94] width 136 height 23
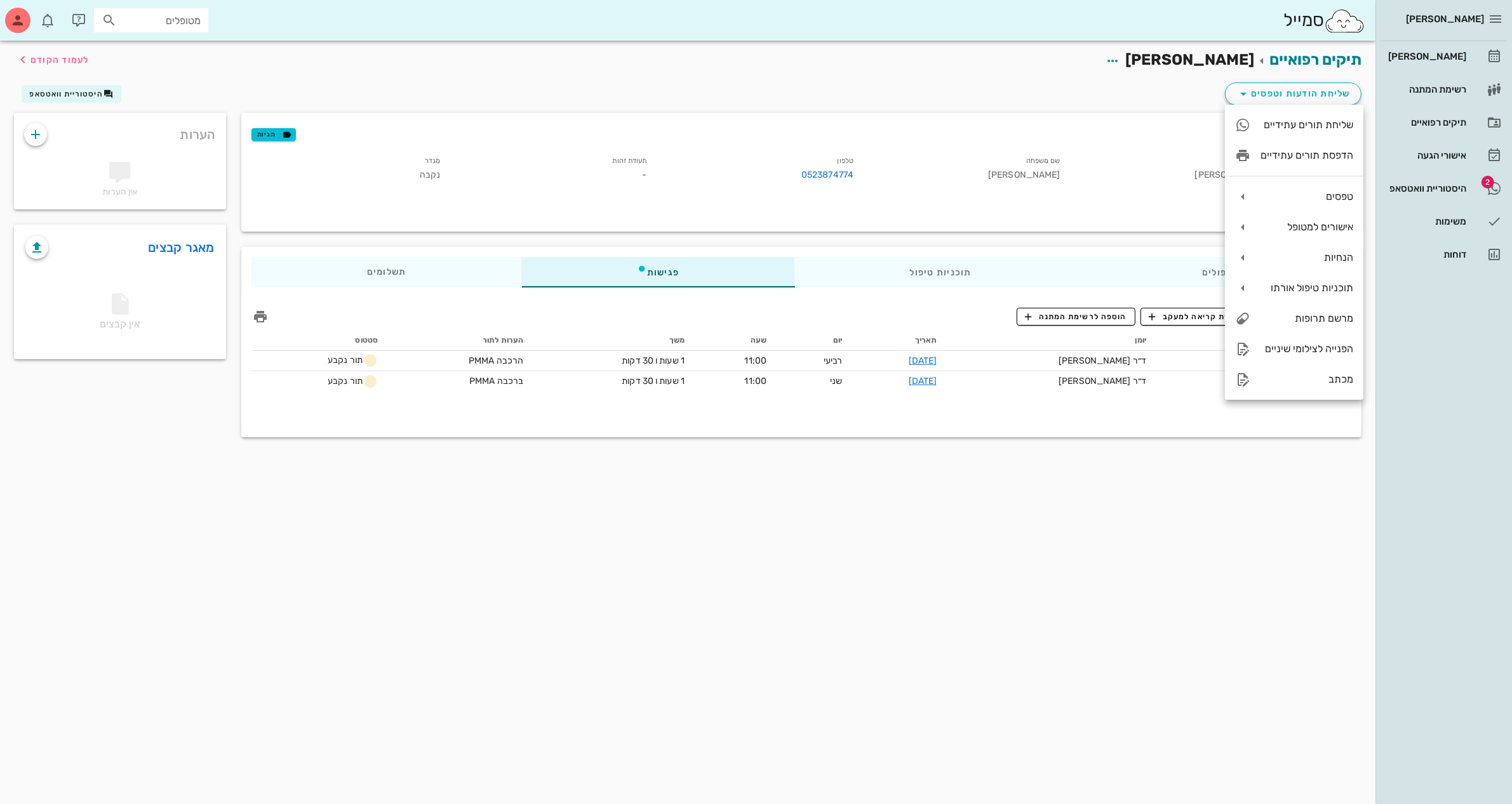
click at [1180, 106] on div "פרטים אישיים תגיות שם פרטי [PERSON_NAME] שם משפחה [PERSON_NAME] טלפון 052387477…" at bounding box center [801, 172] width 1135 height 134
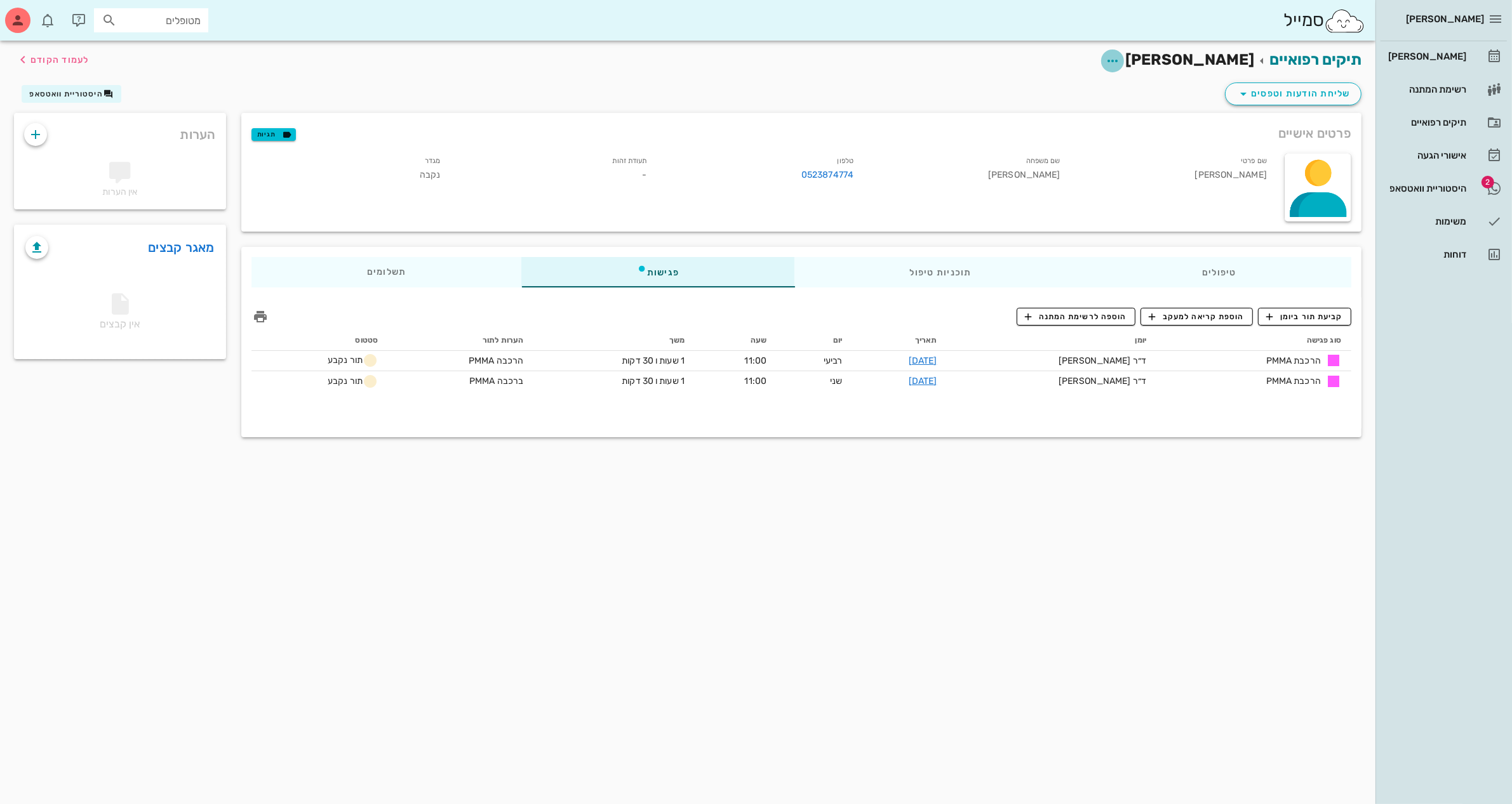
click at [1120, 58] on icon "button" at bounding box center [1112, 61] width 15 height 15
click at [1245, 86] on icon "button" at bounding box center [1244, 94] width 15 height 15
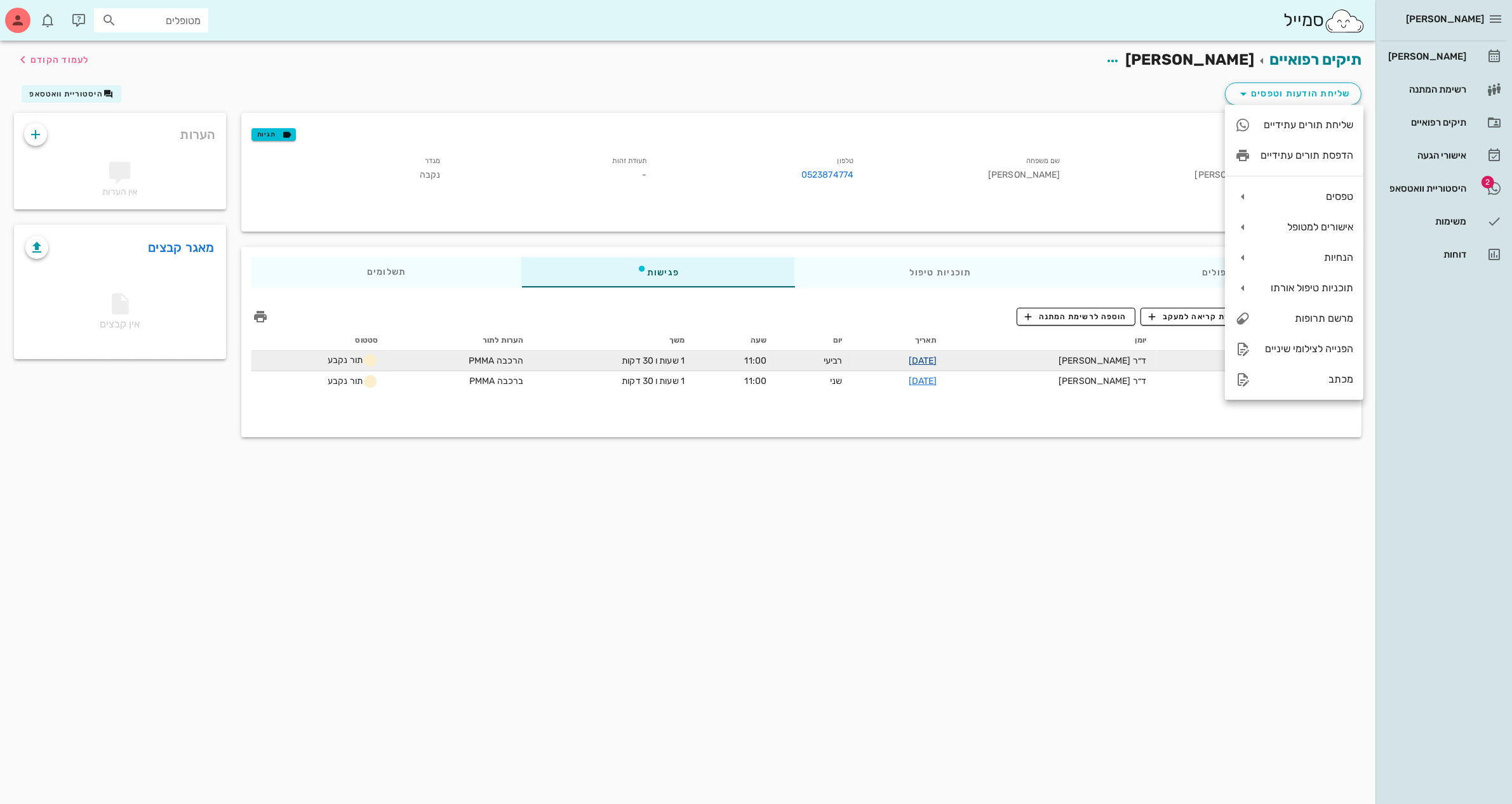
click at [937, 358] on link "[DATE]" at bounding box center [923, 360] width 29 height 11
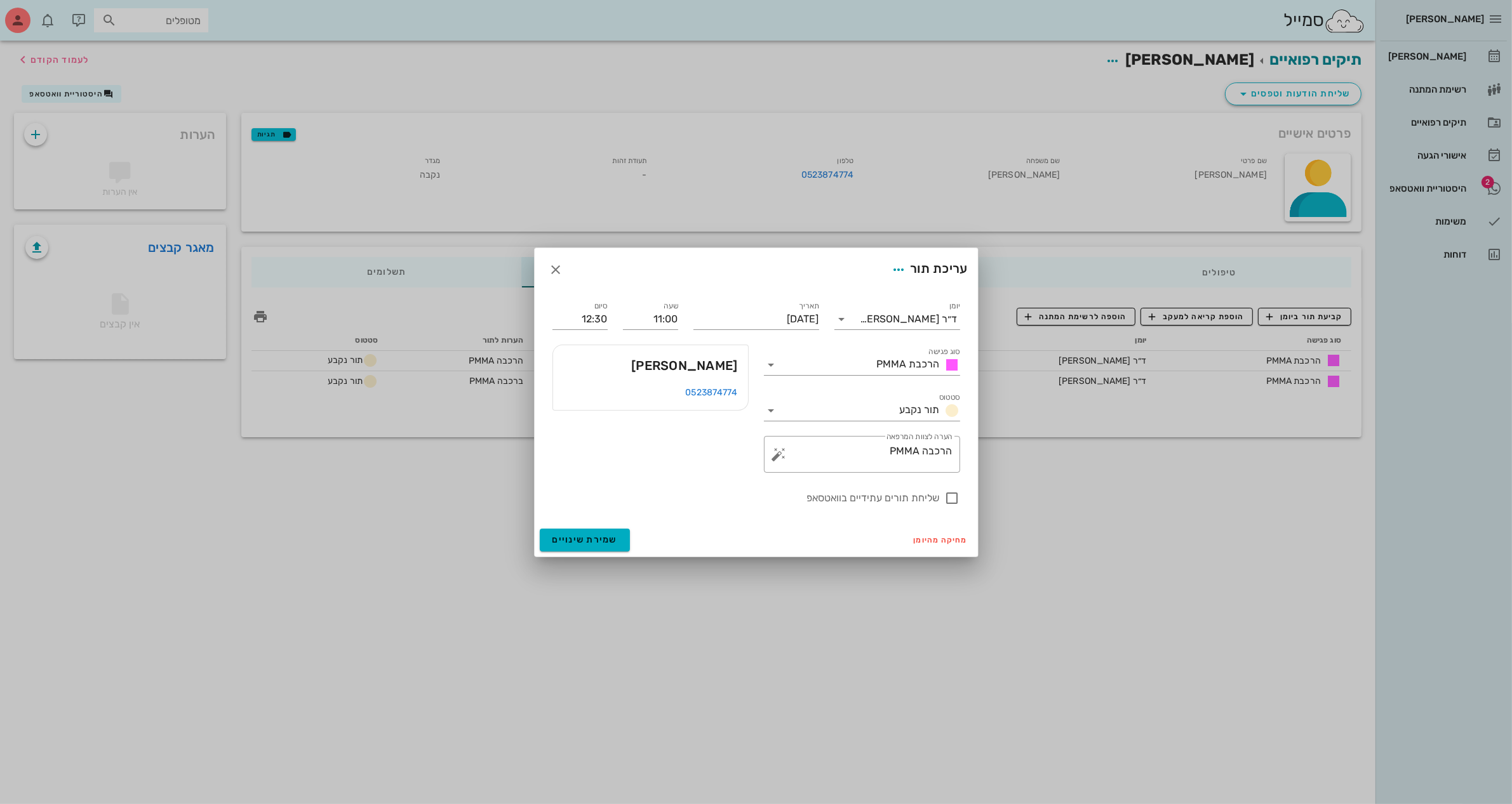
click at [540, 271] on div "עריכת תור" at bounding box center [756, 269] width 443 height 43
click at [557, 268] on icon "button" at bounding box center [556, 270] width 15 height 15
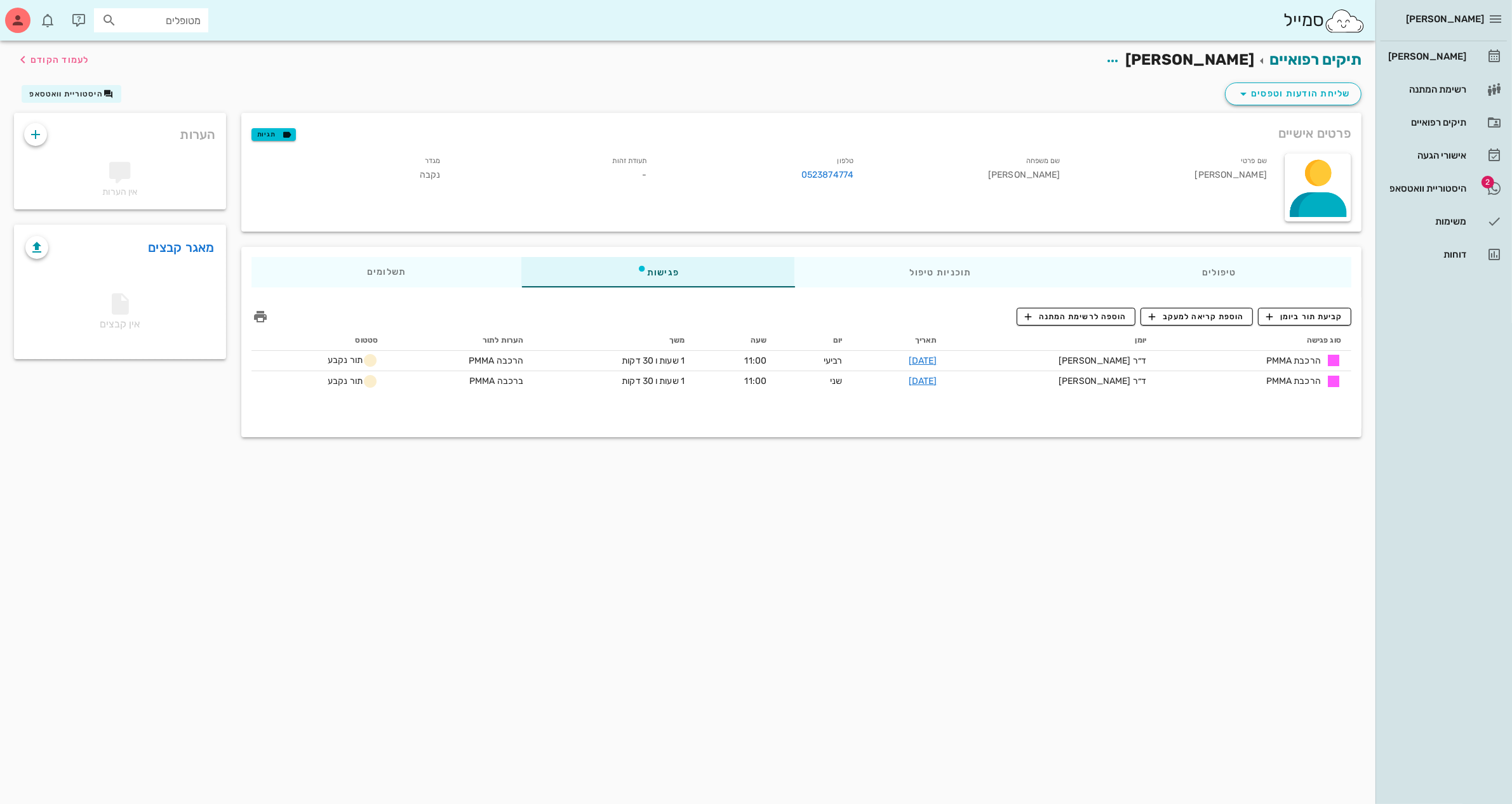
click at [134, 14] on input "מטופלים" at bounding box center [159, 20] width 81 height 16
type input "י"
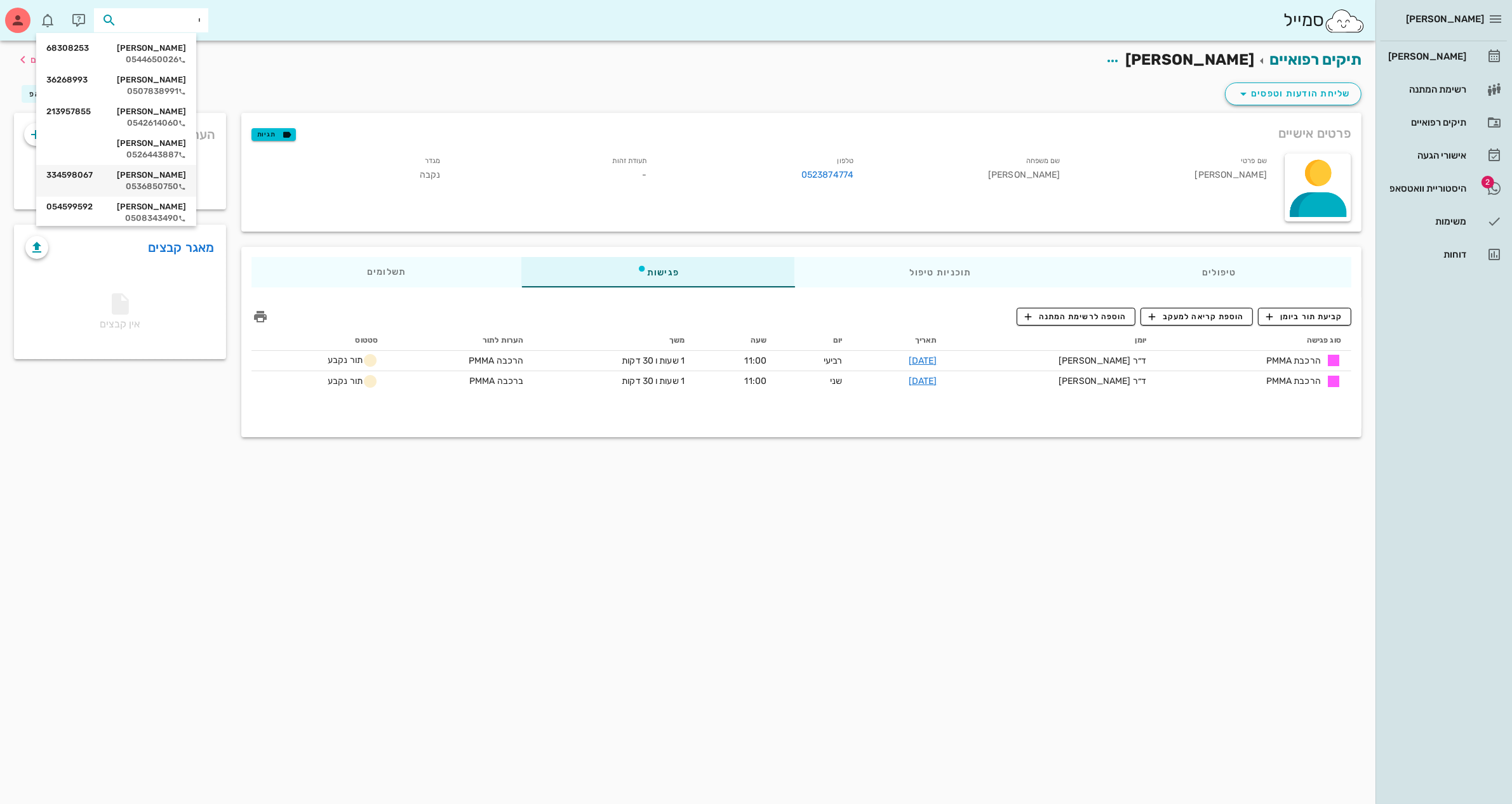
click at [170, 173] on div "[PERSON_NAME]'פור 334598067" at bounding box center [116, 175] width 140 height 10
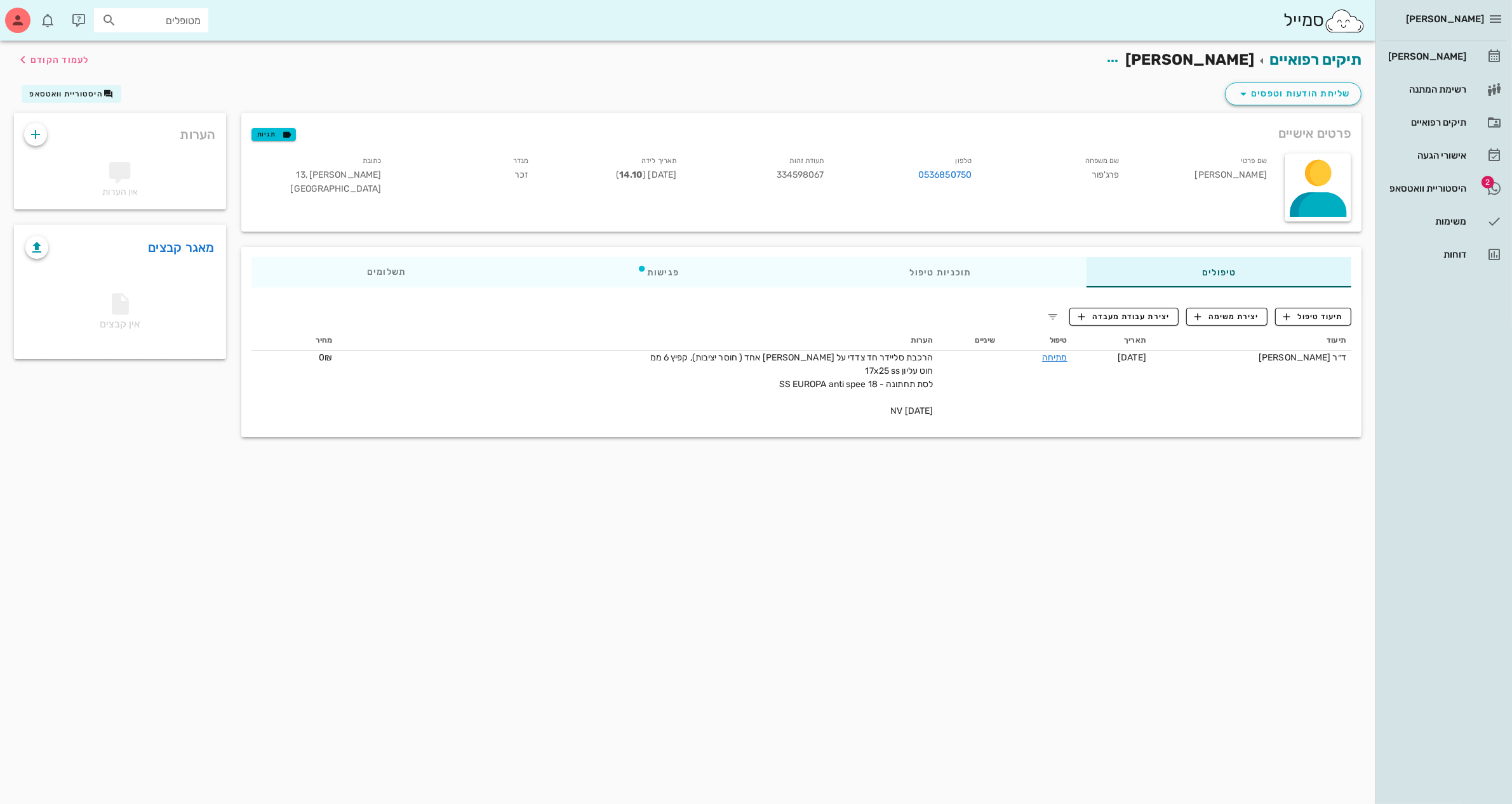
click at [195, 20] on input "מטופלים" at bounding box center [159, 20] width 81 height 16
type input "[PERSON_NAME]"
click at [188, 81] on div "[PERSON_NAME]" at bounding box center [136, 80] width 140 height 10
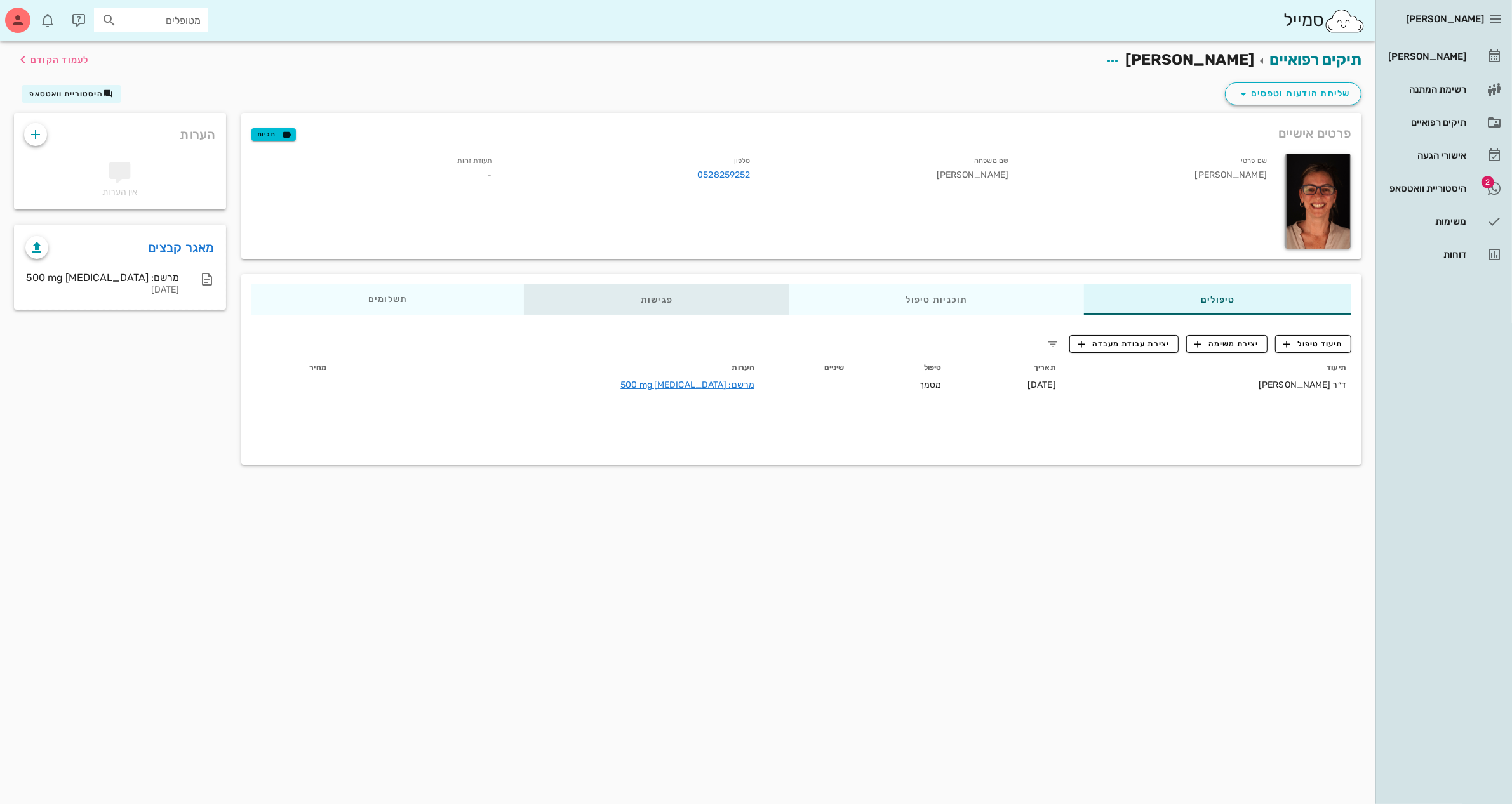
click at [630, 293] on div "פגישות" at bounding box center [657, 300] width 266 height 31
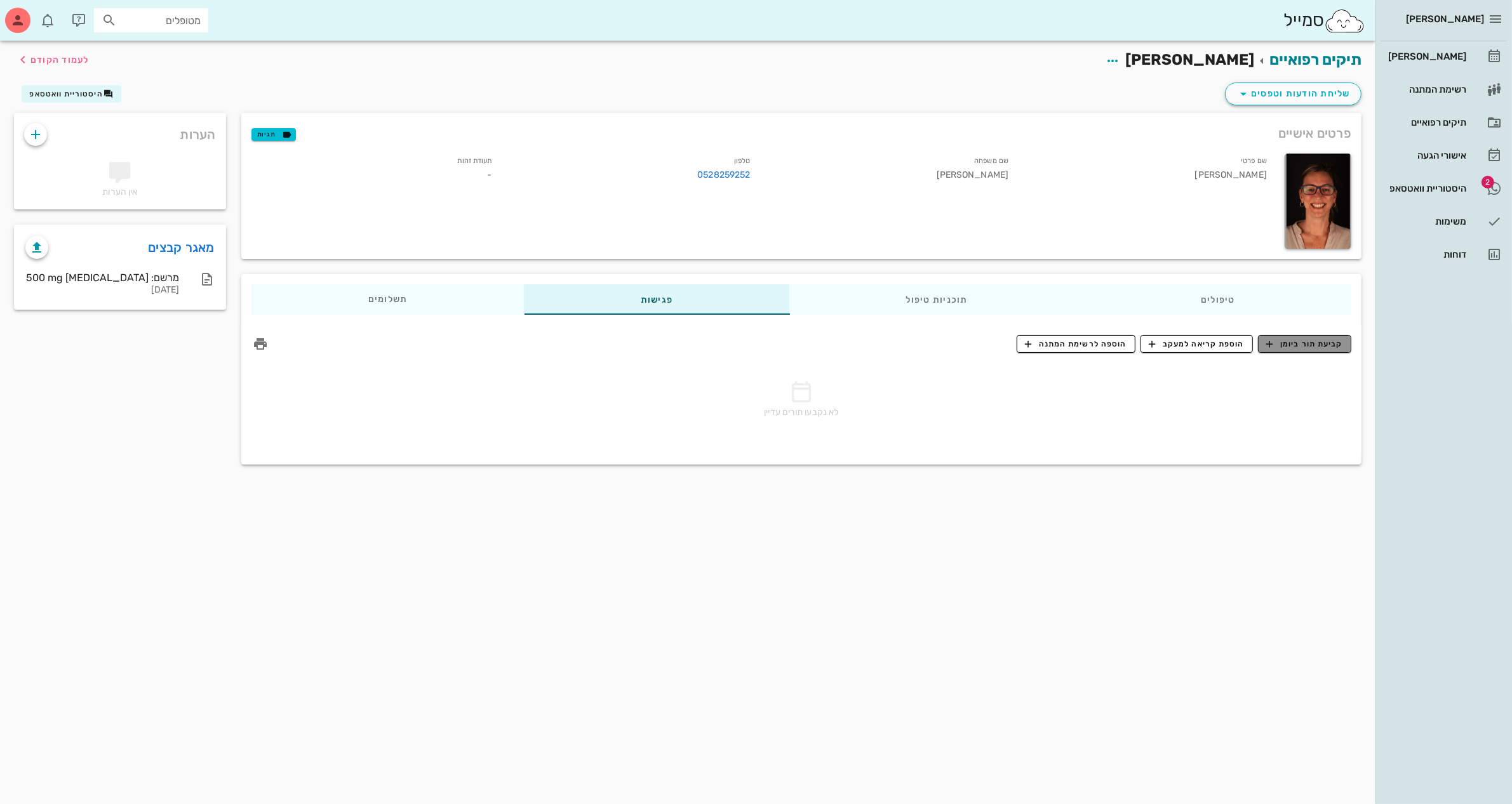
click at [1265, 342] on icon "button" at bounding box center [1268, 343] width 11 height 11
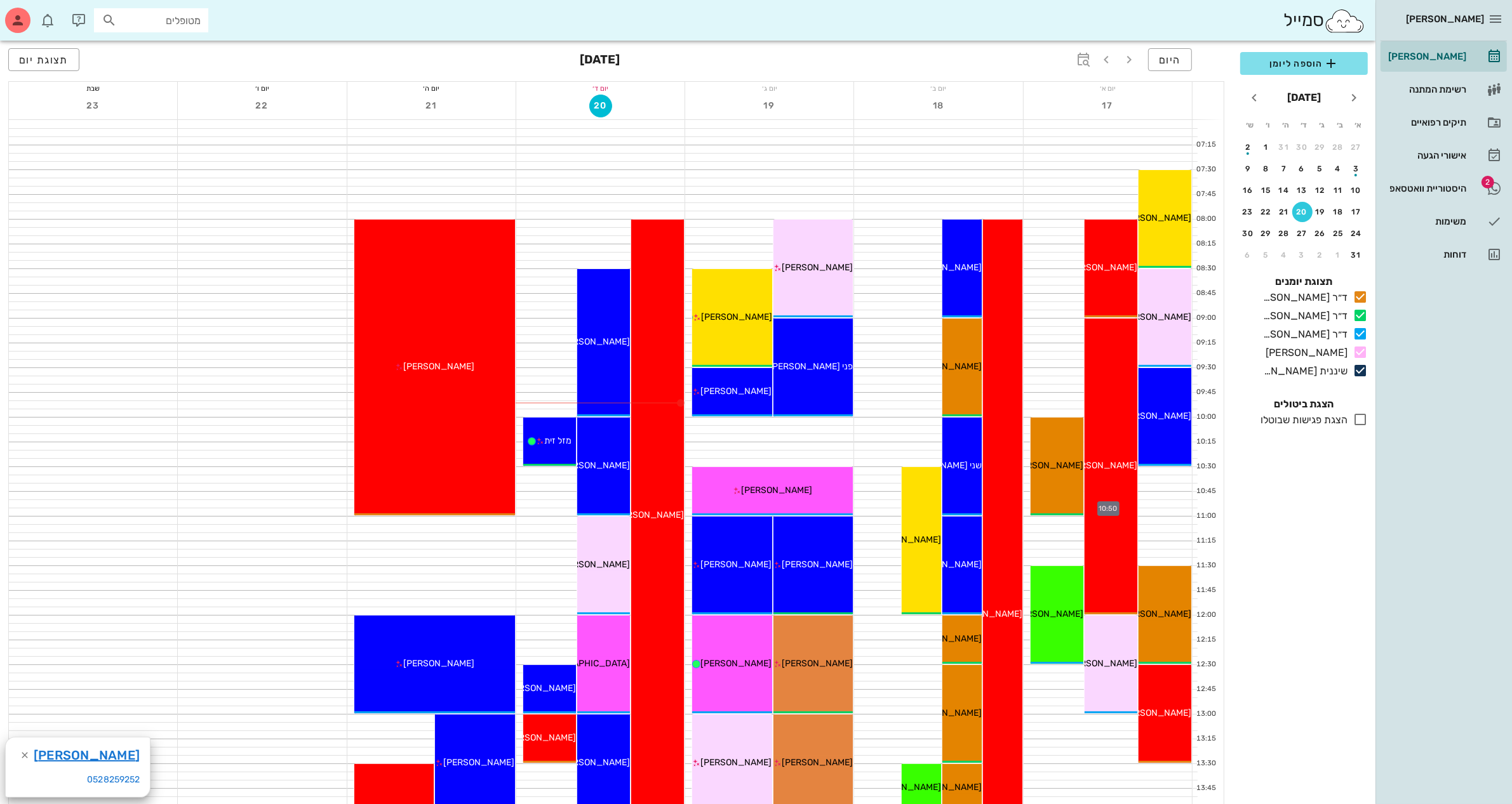
click at [1178, 500] on div at bounding box center [1108, 503] width 169 height 8
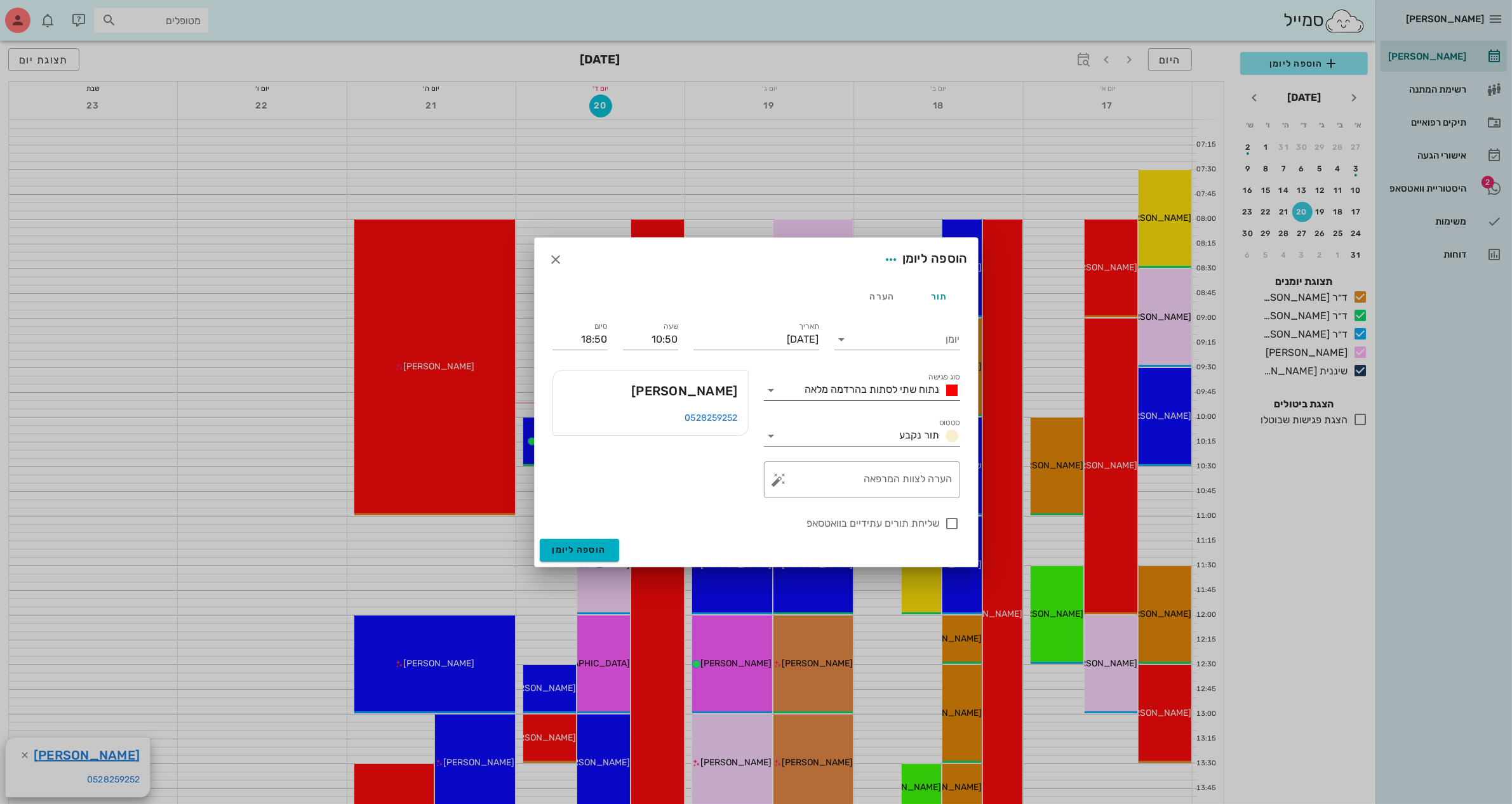
click at [875, 390] on span "נתוח שתי לסתות בהרדמה מלאה" at bounding box center [872, 389] width 135 height 12
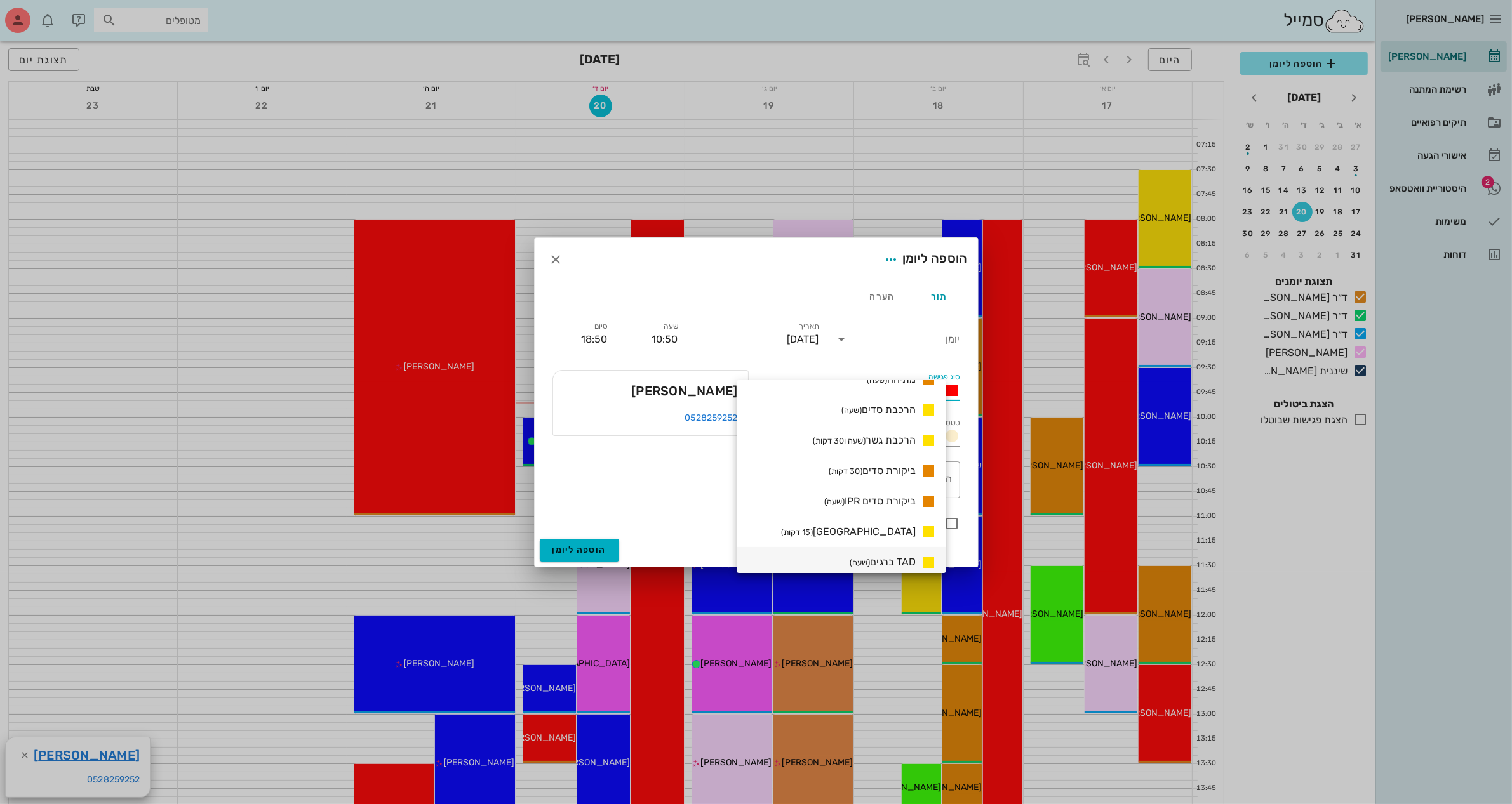
scroll to position [744, 0]
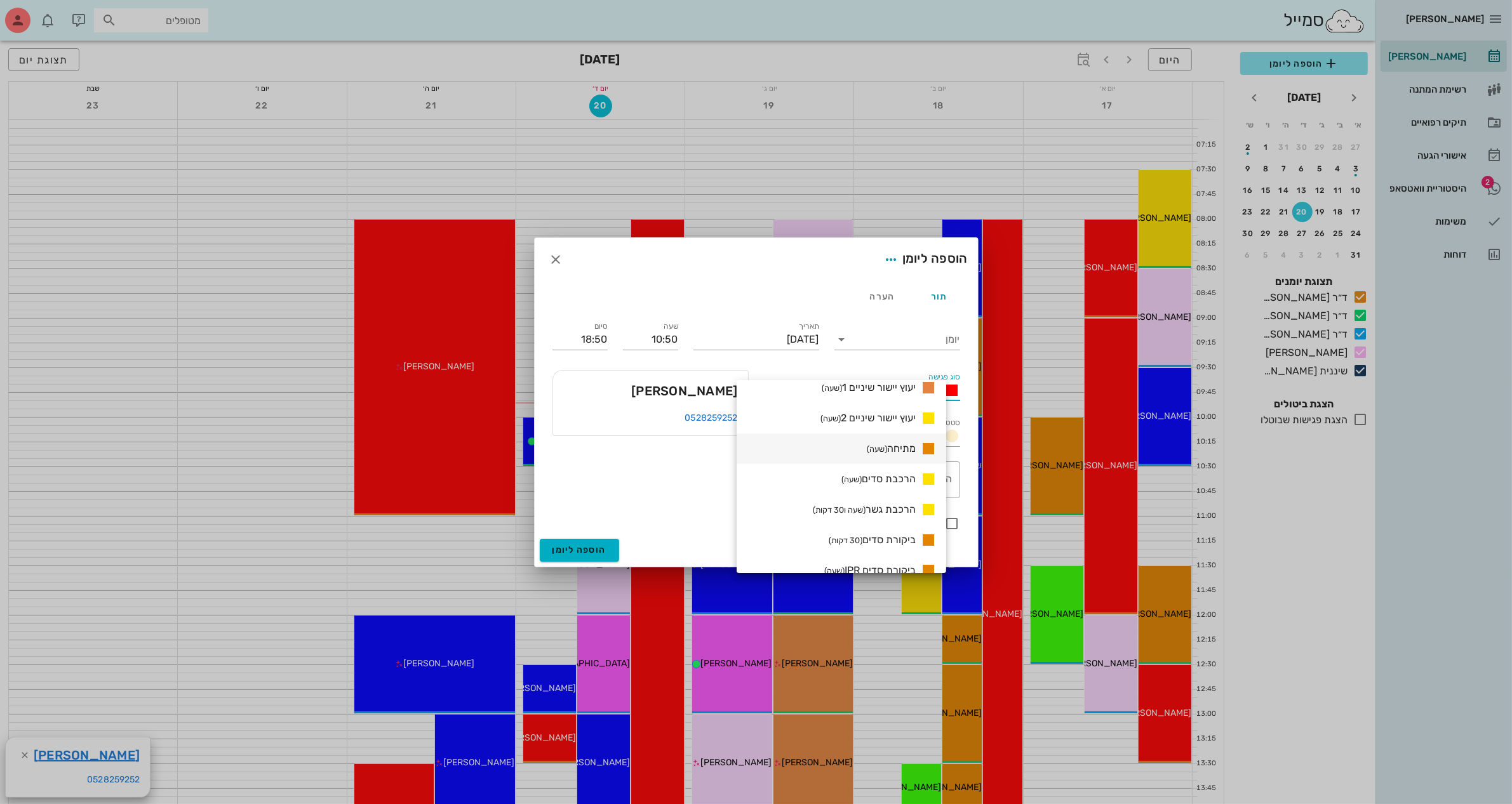
click at [887, 446] on small "(שעה)" at bounding box center [877, 449] width 20 height 9
type input "11:50"
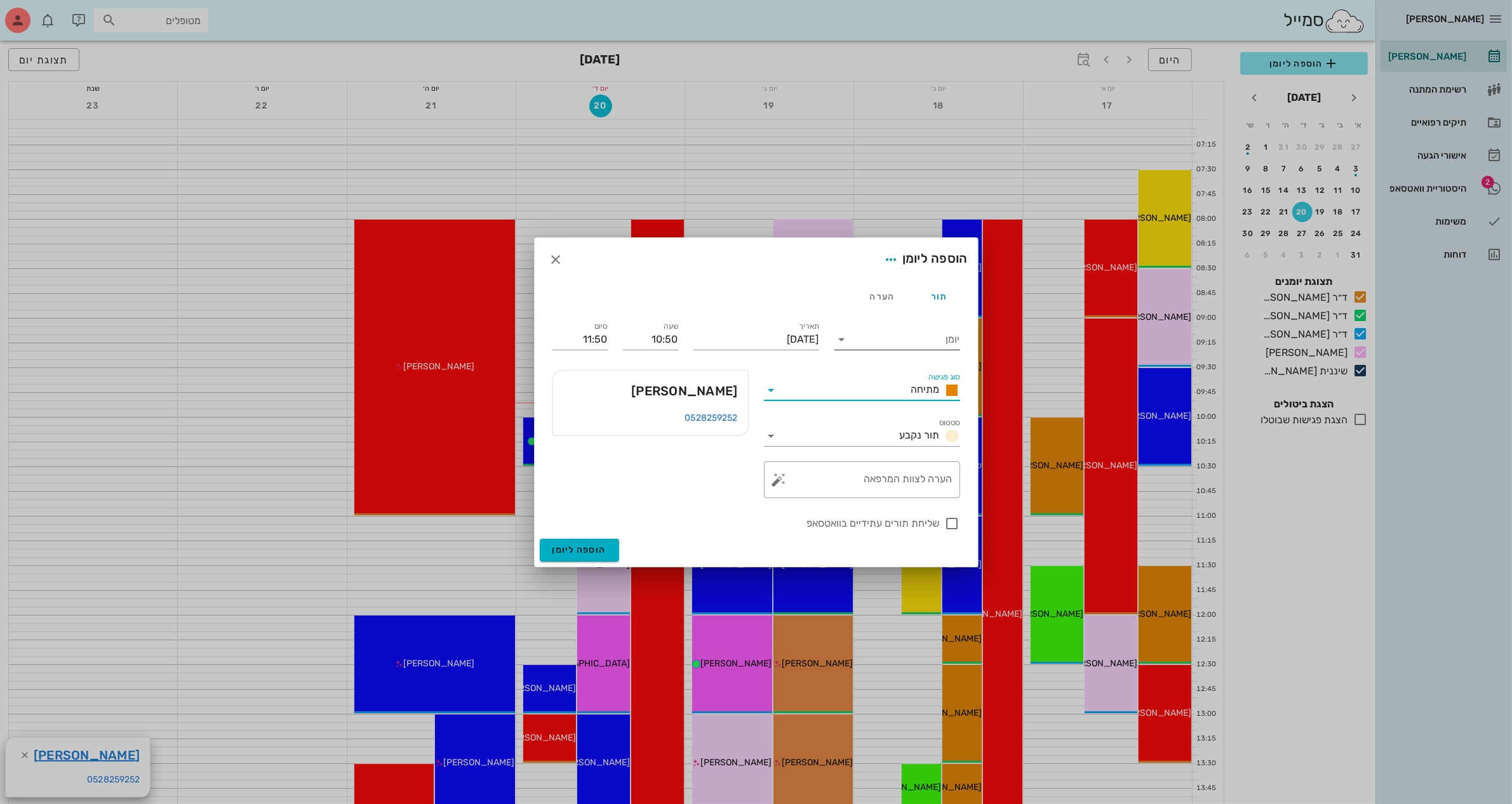
click at [897, 328] on div "יומן" at bounding box center [897, 336] width 126 height 28
click at [835, 332] on icon at bounding box center [842, 340] width 15 height 15
click at [931, 380] on div "ד״ר [PERSON_NAME]" at bounding box center [900, 380] width 112 height 12
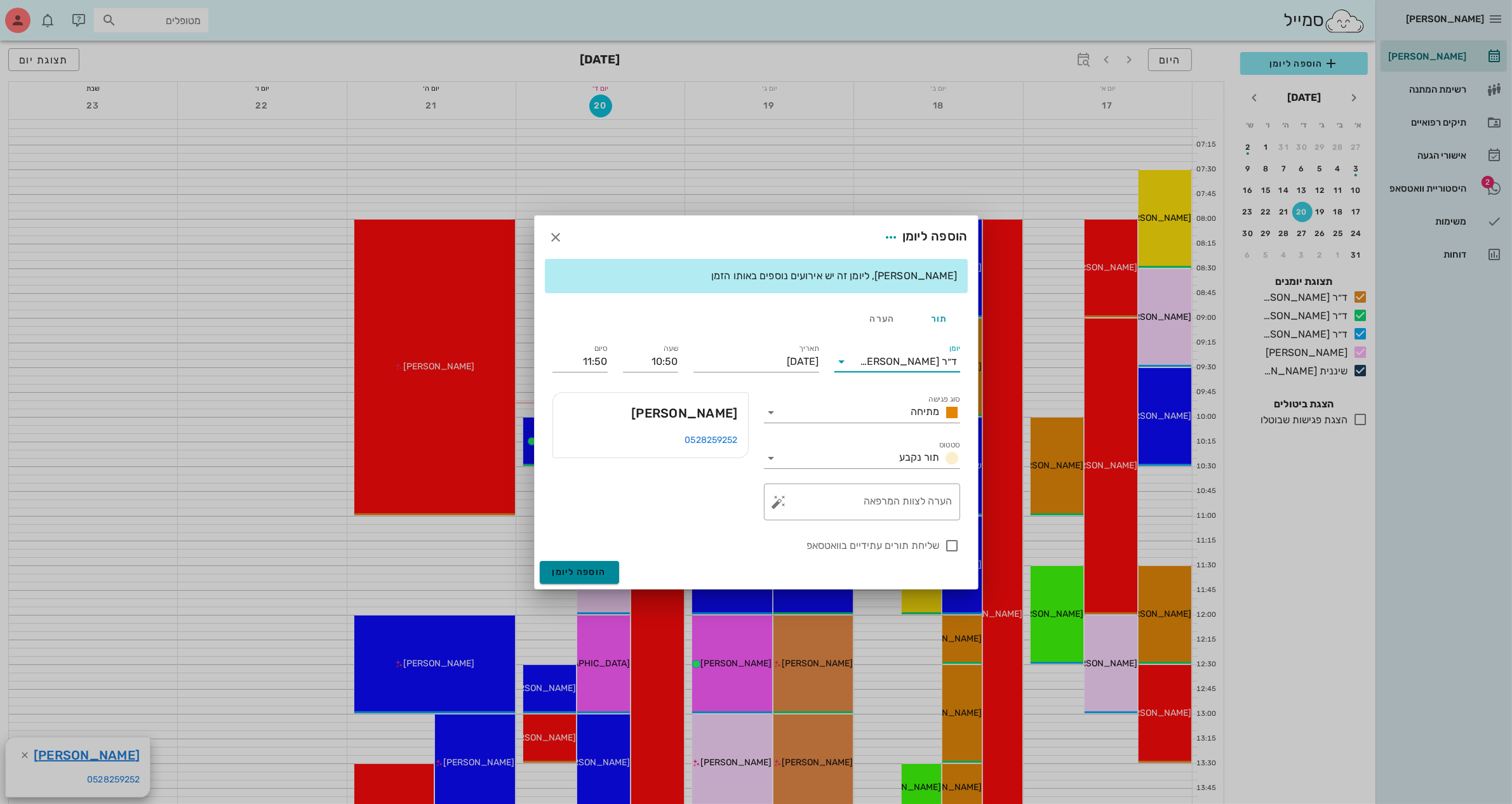
click at [572, 575] on span "הוספה ליומן" at bounding box center [578, 572] width 54 height 11
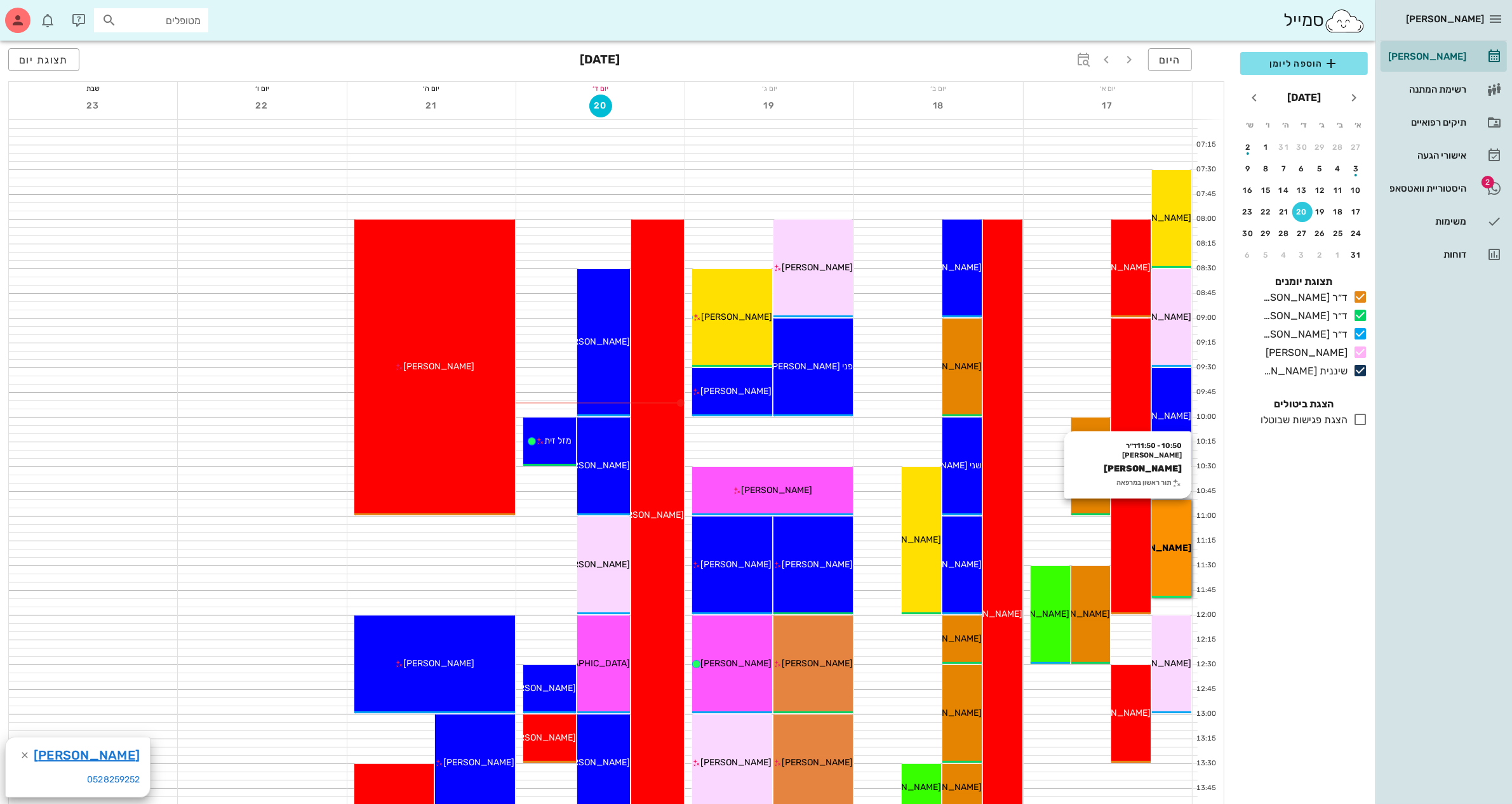
click at [1171, 542] on div "[PERSON_NAME]" at bounding box center [1171, 548] width 39 height 14
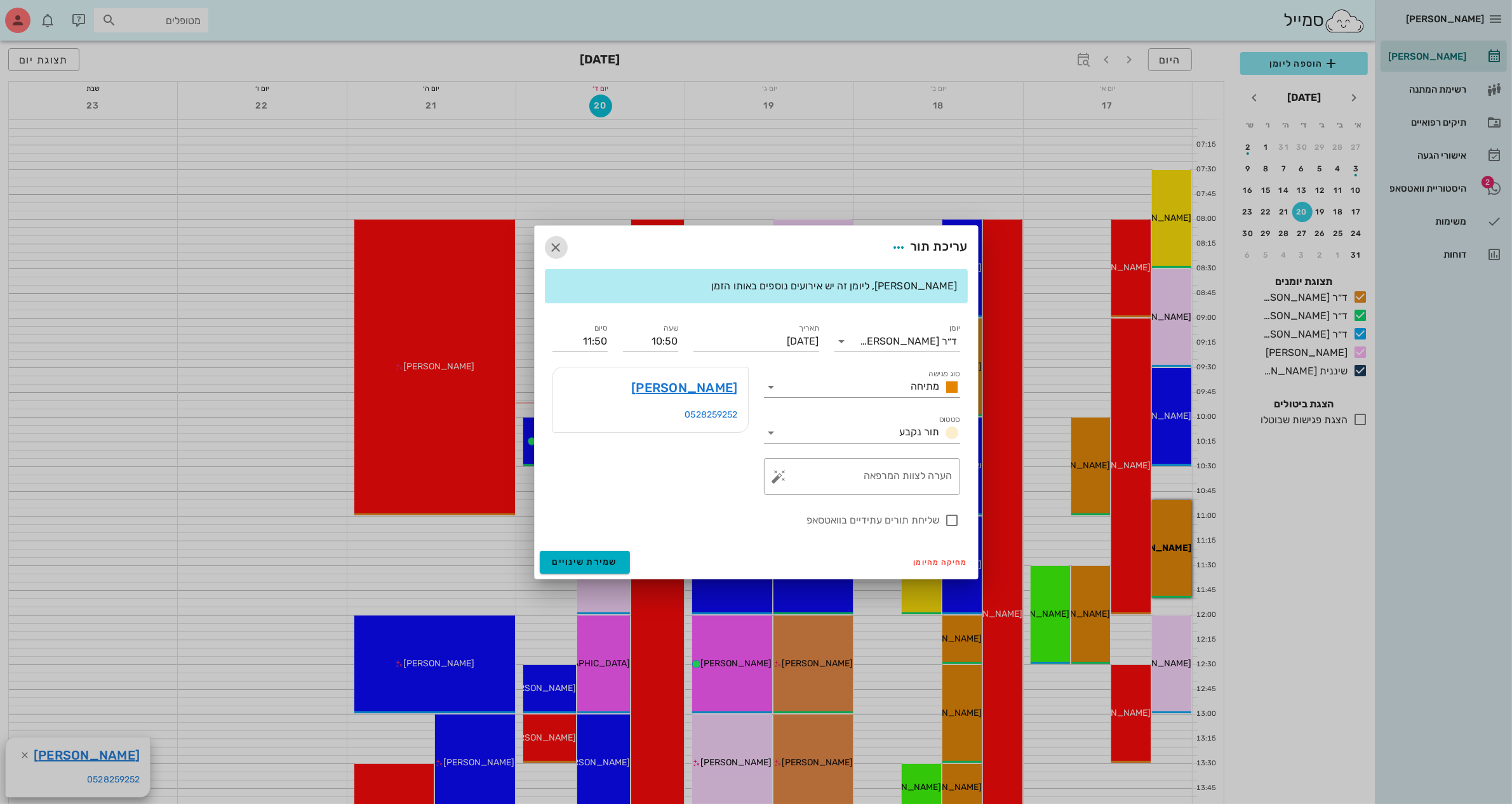
click at [554, 249] on icon "button" at bounding box center [556, 248] width 15 height 15
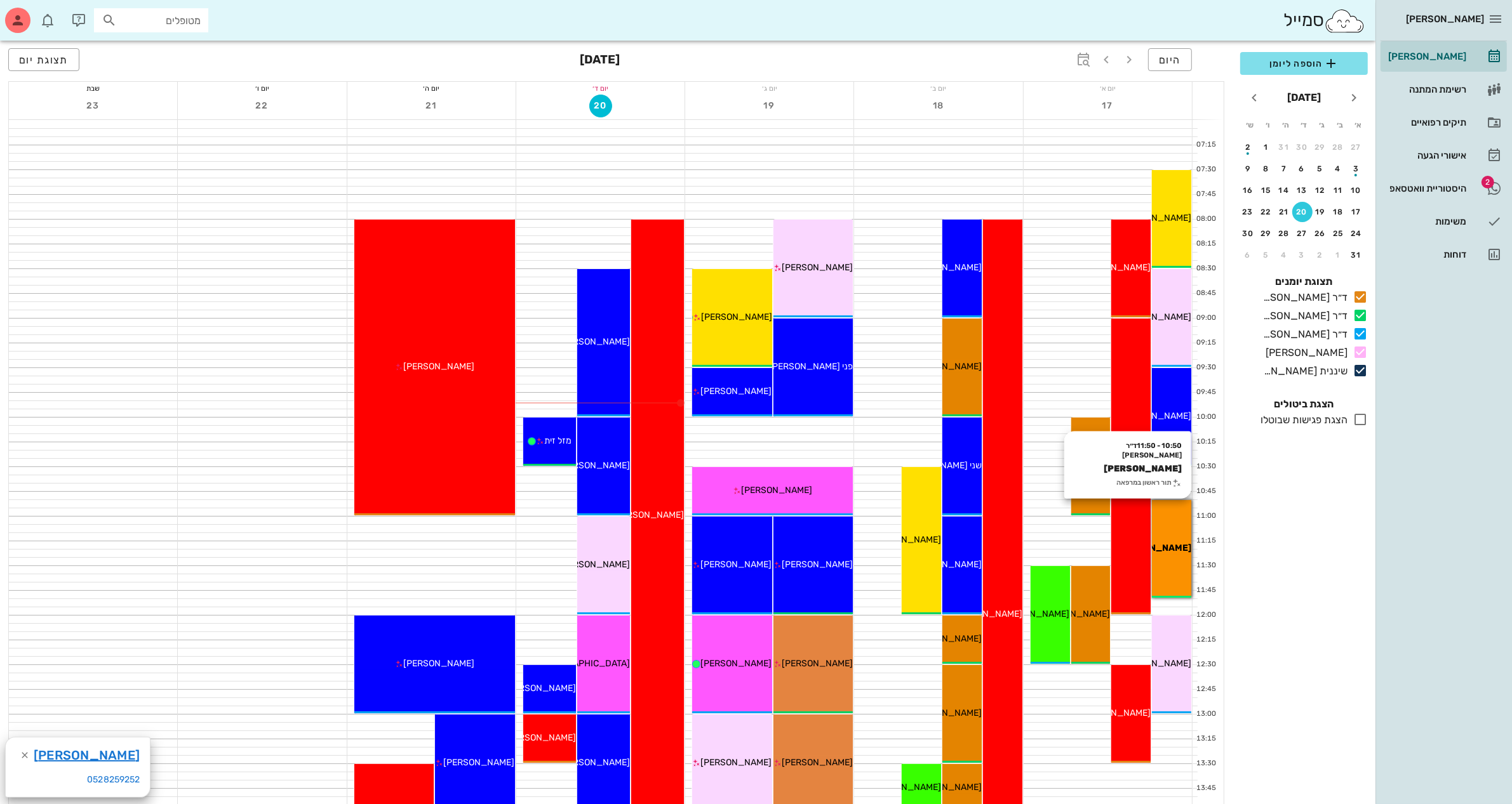
click at [1172, 544] on span "[PERSON_NAME]" at bounding box center [1153, 548] width 75 height 11
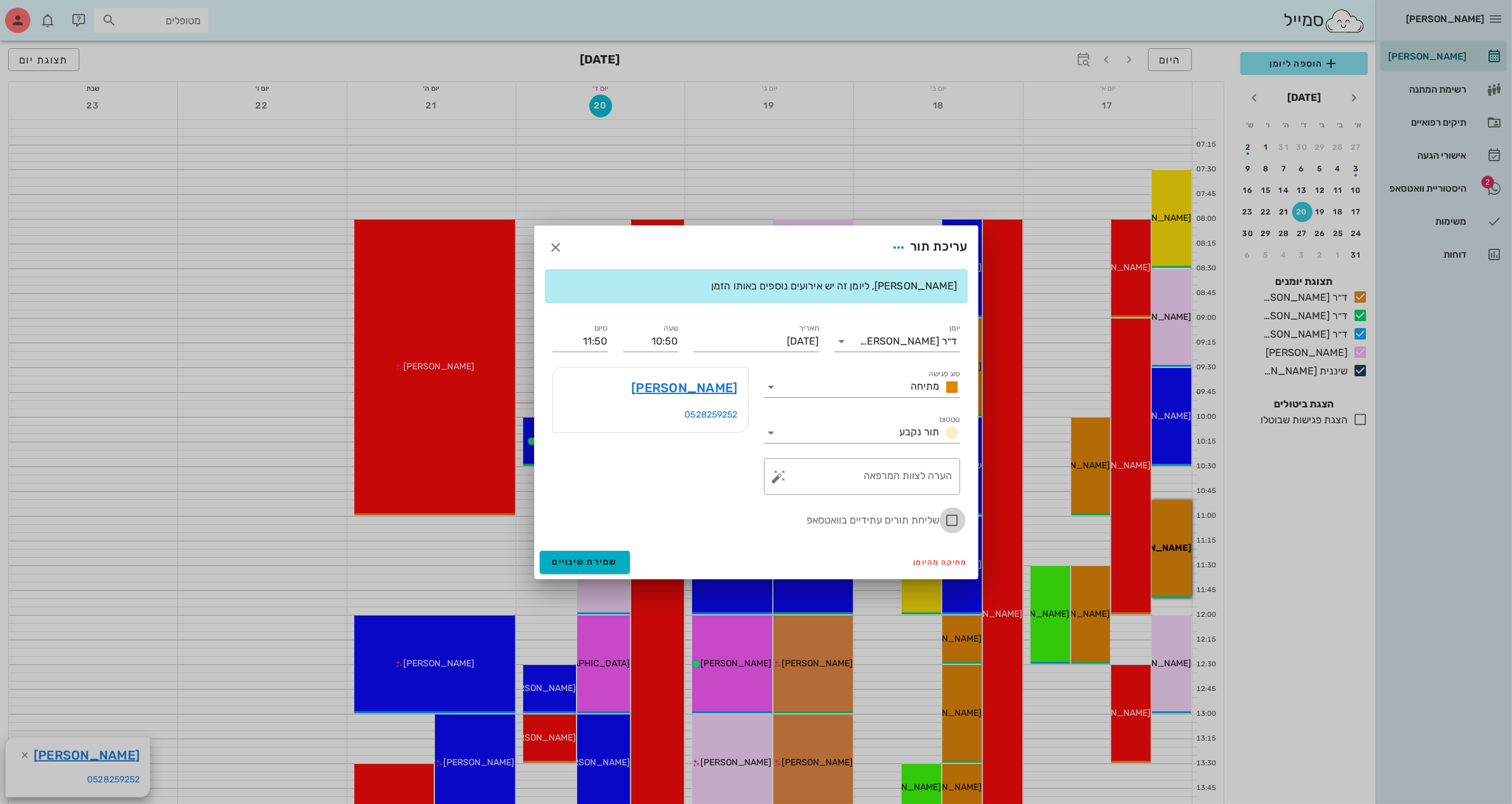
click at [956, 519] on div at bounding box center [951, 520] width 21 height 21
checkbox input "true"
click at [592, 566] on span "שמירת שינויים" at bounding box center [584, 562] width 66 height 11
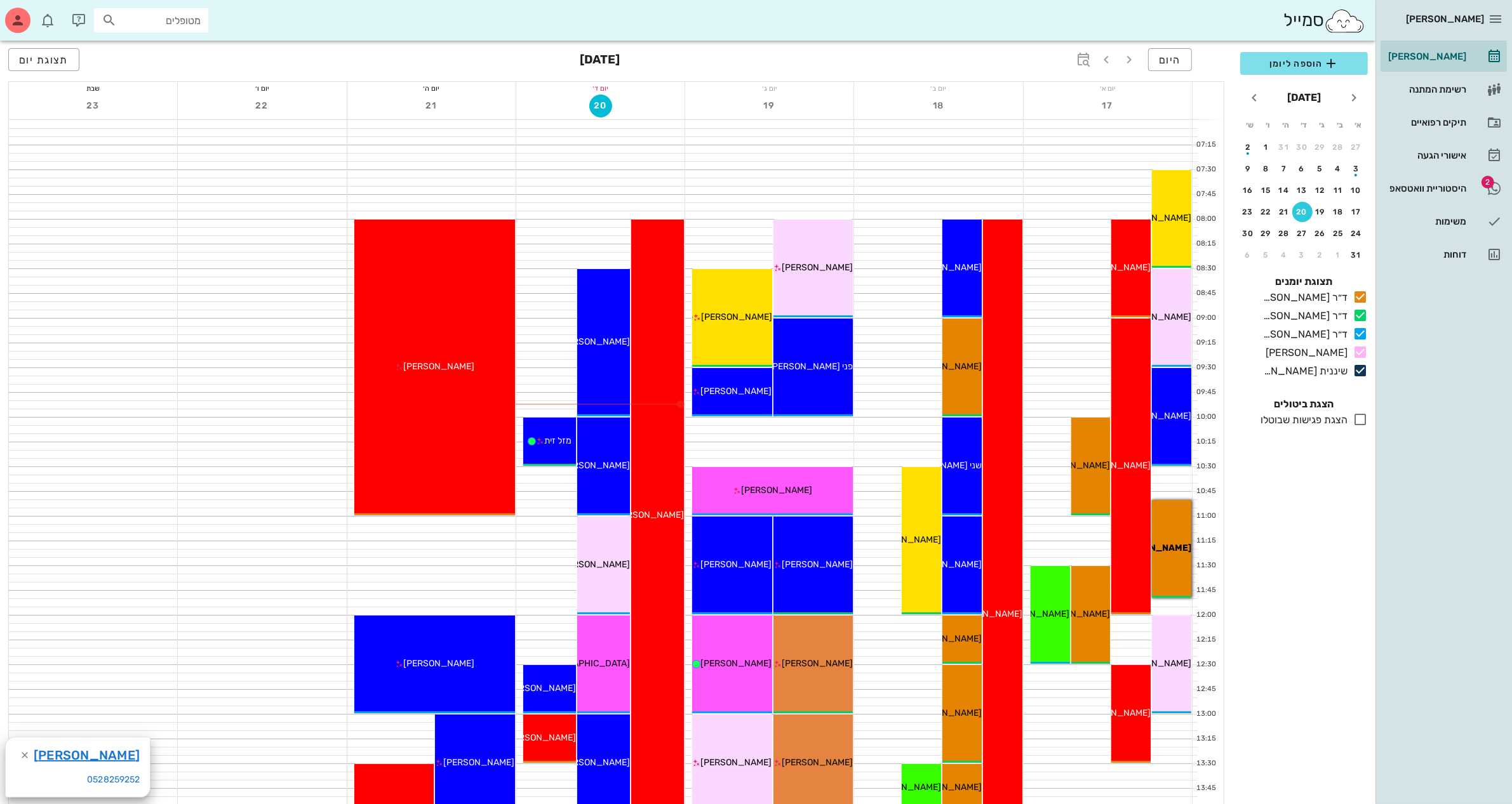
drag, startPoint x: 1182, startPoint y: 541, endPoint x: 1204, endPoint y: 525, distance: 27.2
click at [1211, 508] on div "07:05 07:10 07:15 07:20 07:25 07:30 07:35 07:40 07:45 07:50 07:55 08:00 08:05 0…" at bounding box center [616, 813] width 1216 height 1387
click at [1178, 551] on span "[PERSON_NAME]" at bounding box center [1153, 548] width 75 height 11
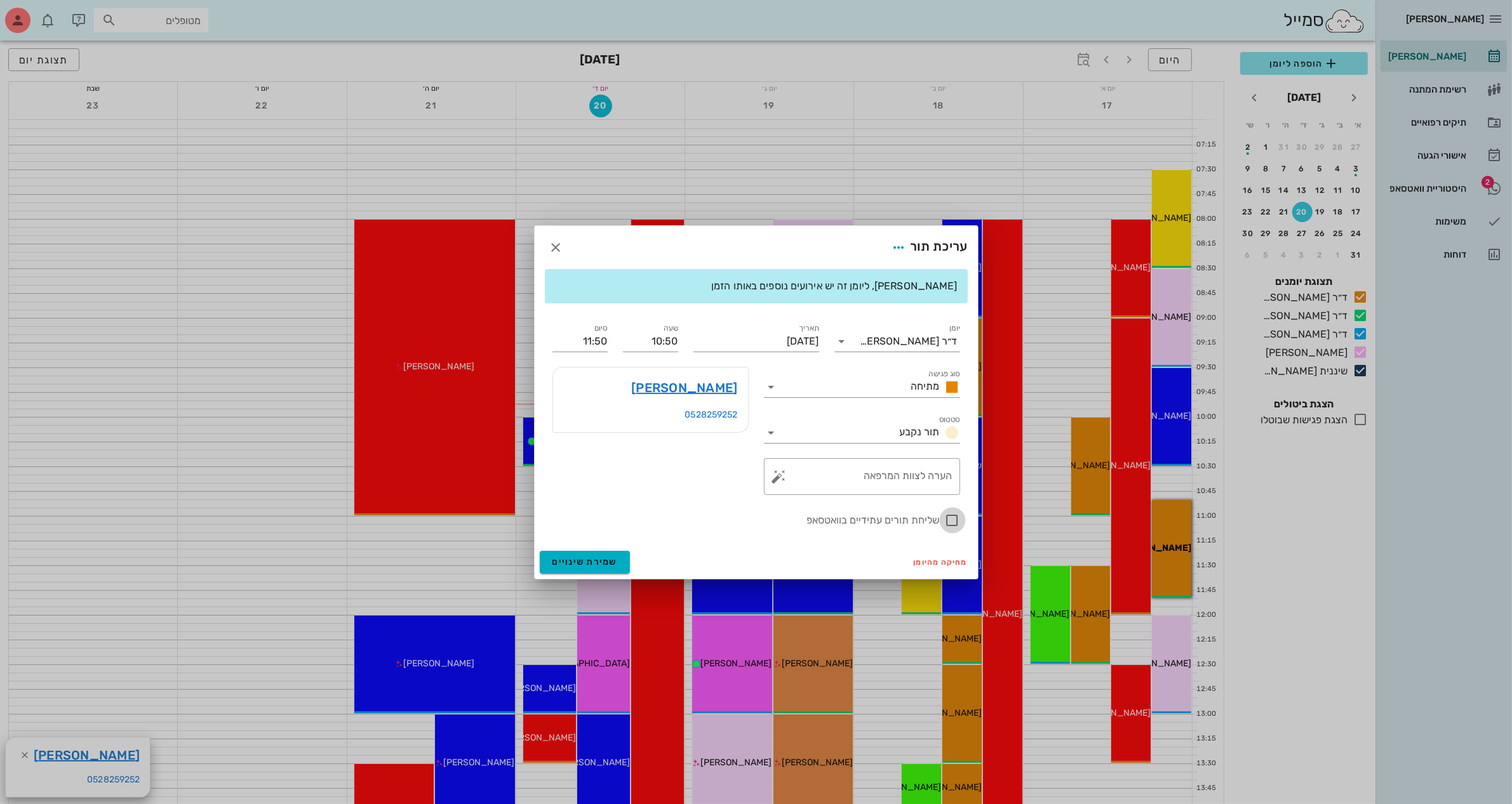
click at [951, 522] on div at bounding box center [951, 520] width 21 height 21
checkbox input "true"
click at [760, 347] on input "[DATE]" at bounding box center [756, 342] width 126 height 20
click at [796, 492] on button "25" at bounding box center [800, 502] width 20 height 20
type input "[DATE]"
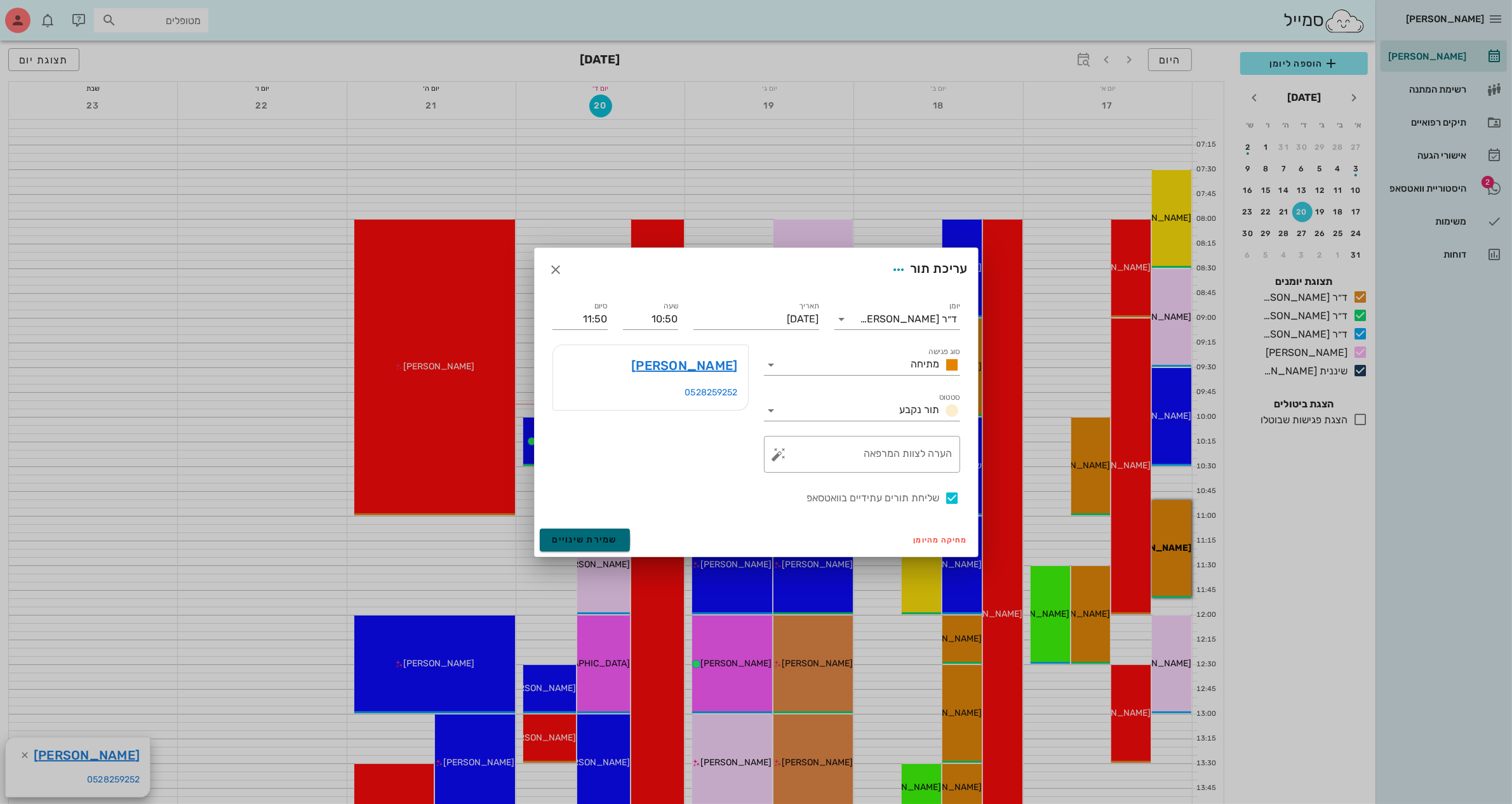
click at [612, 533] on button "שמירת שינויים" at bounding box center [585, 540] width 91 height 23
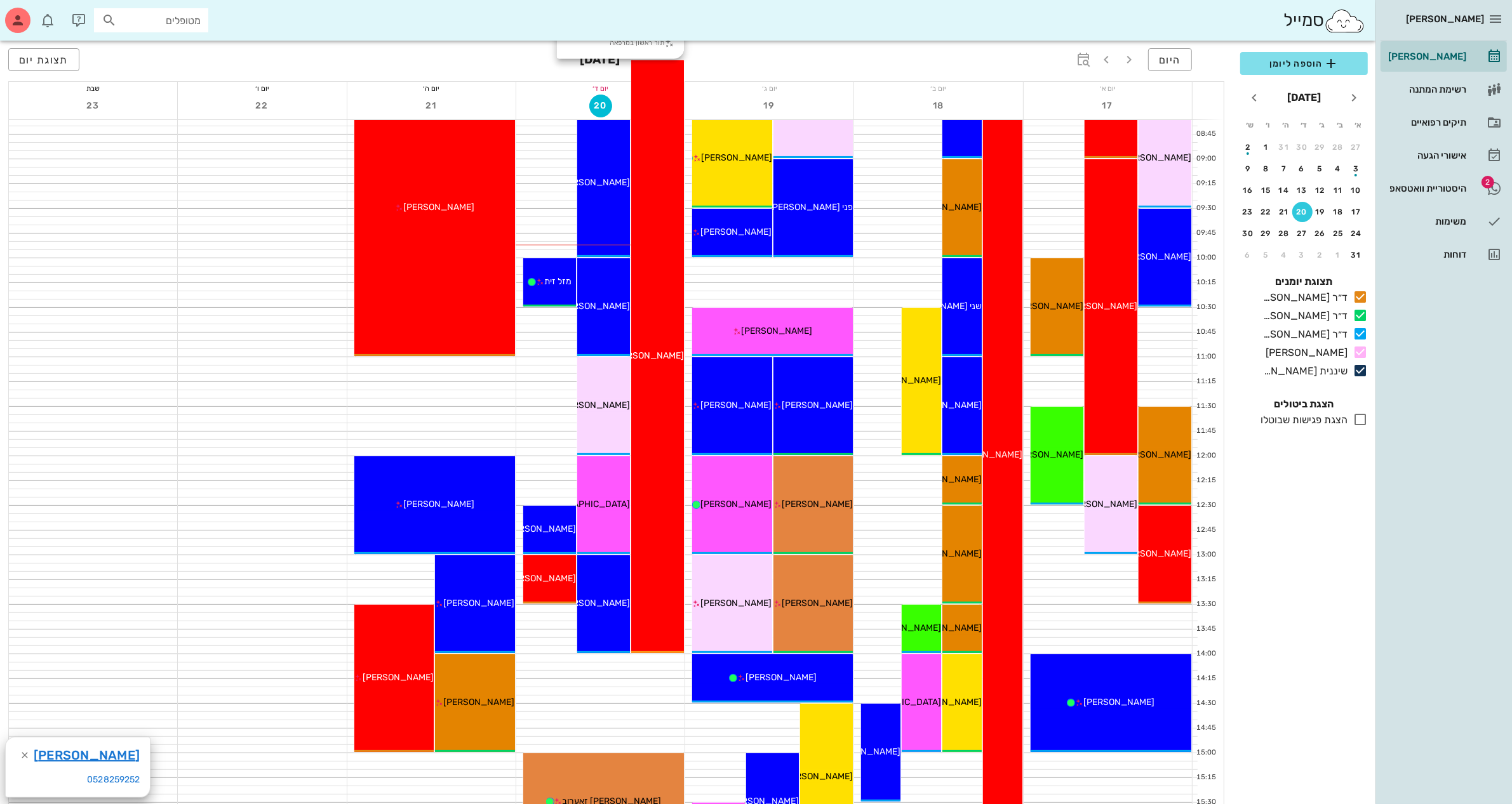
scroll to position [158, 0]
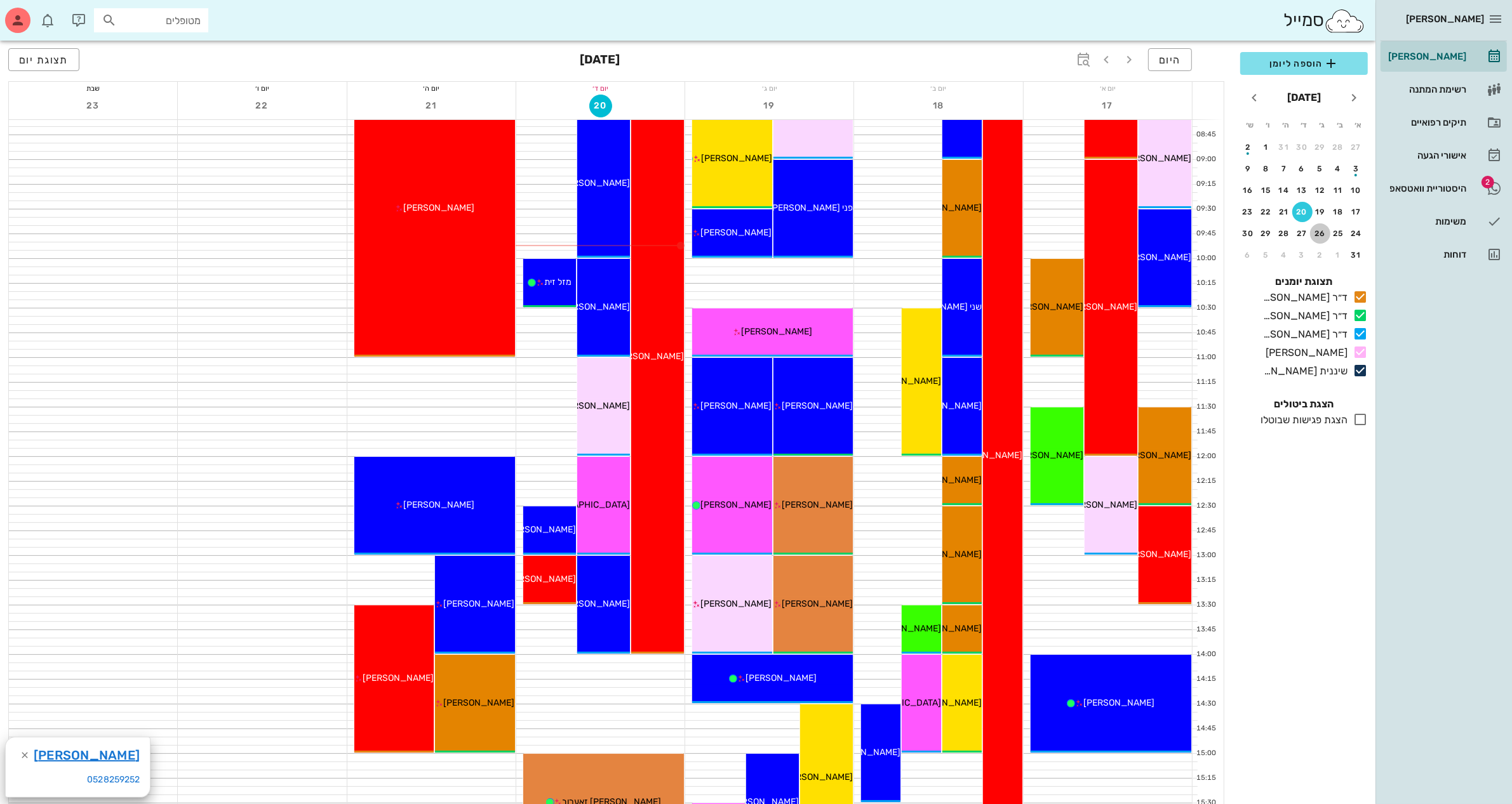
click at [1324, 226] on button "26" at bounding box center [1320, 233] width 20 height 20
click at [1331, 232] on div "25" at bounding box center [1338, 233] width 20 height 9
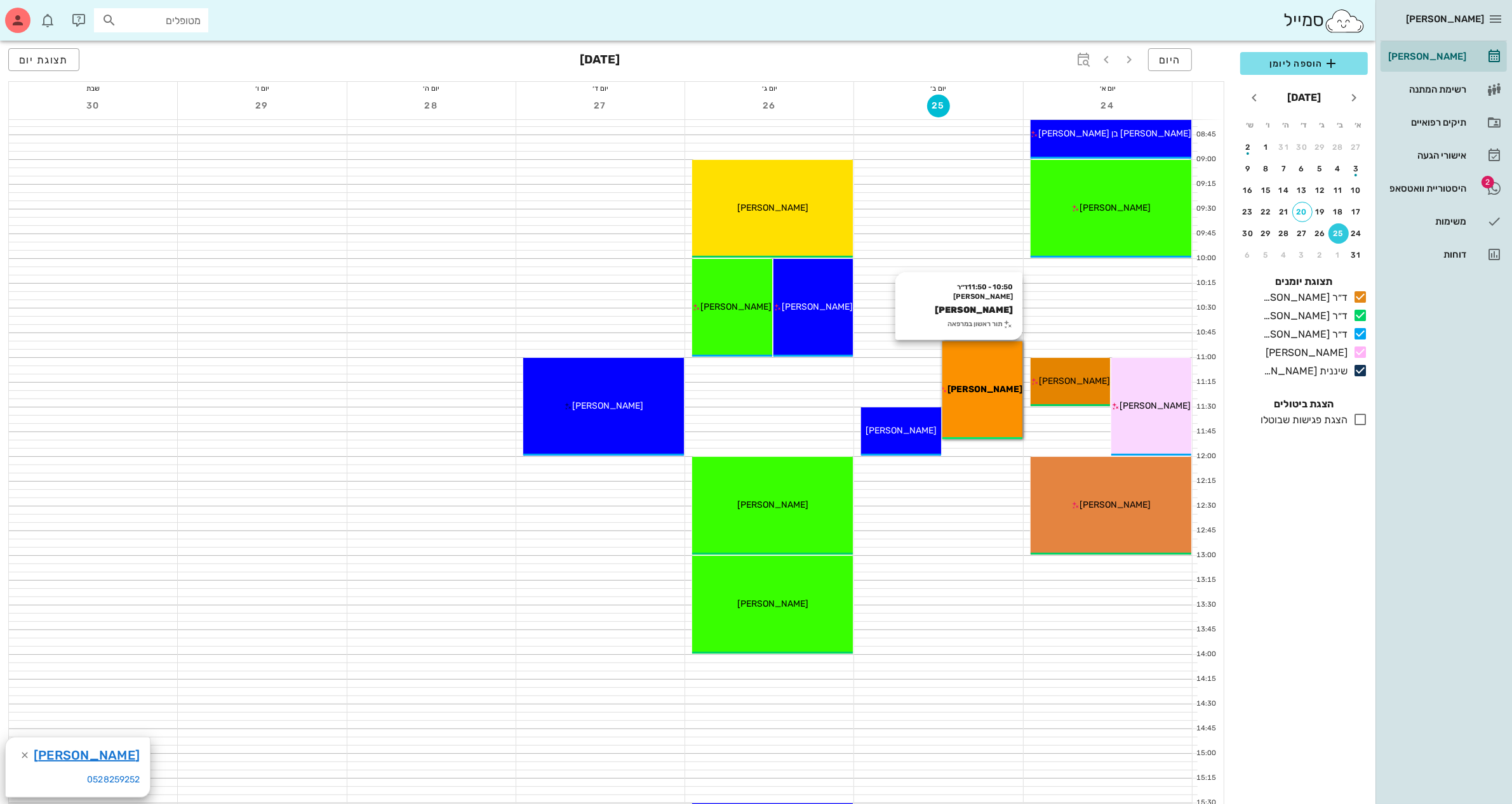
click at [995, 400] on div "10:50 - 11:50 ד״ר [PERSON_NAME] [PERSON_NAME] תור ראשון במרפאה [PERSON_NAME]" at bounding box center [982, 390] width 80 height 98
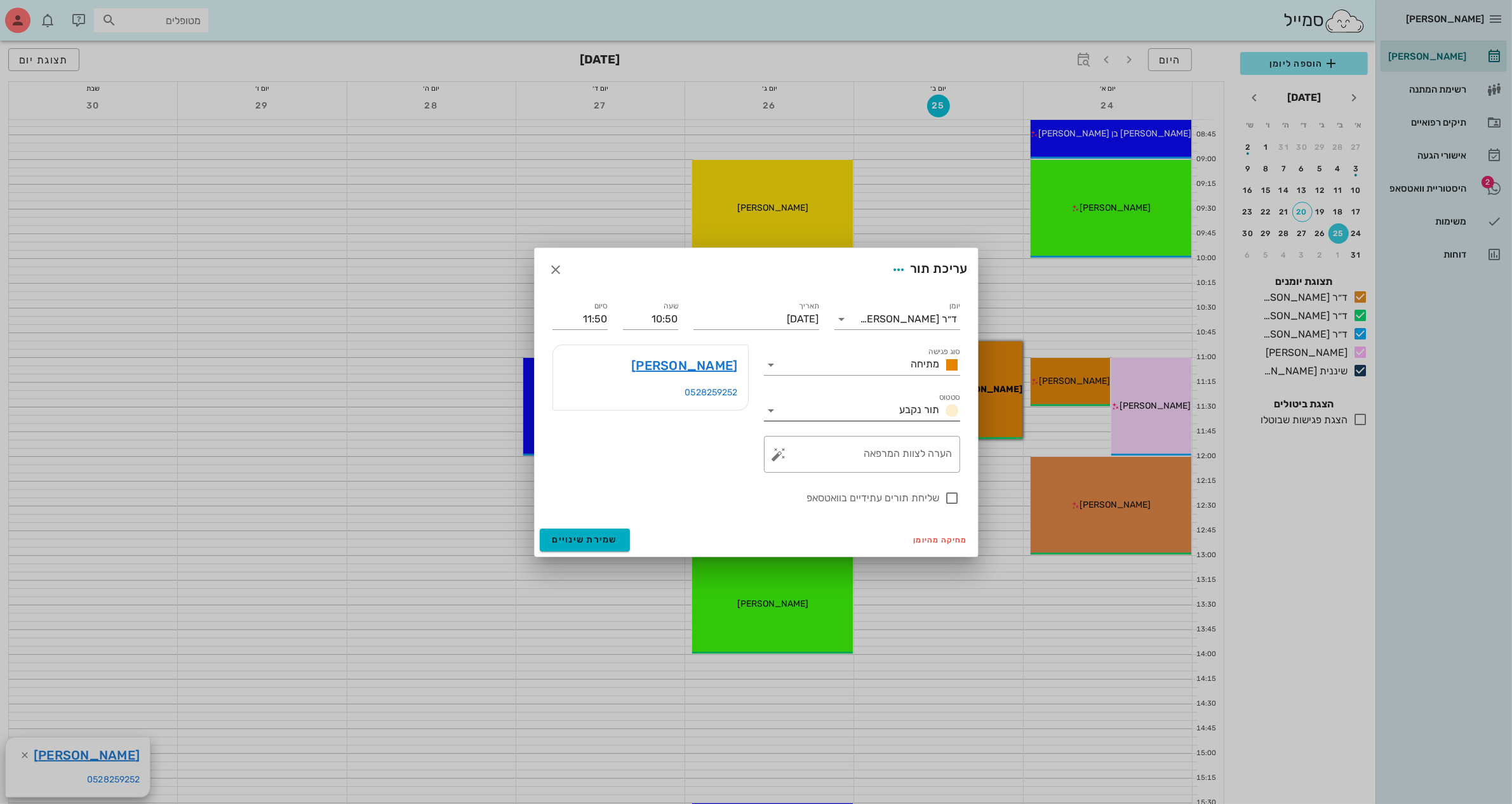
click at [896, 404] on div "תור נקבע" at bounding box center [927, 411] width 66 height 15
click at [600, 452] on div "[PERSON_NAME] 0528259252" at bounding box center [651, 409] width 211 height 143
click at [951, 492] on div at bounding box center [951, 497] width 21 height 21
checkbox input "true"
click at [759, 309] on input "[DATE]" at bounding box center [756, 319] width 126 height 20
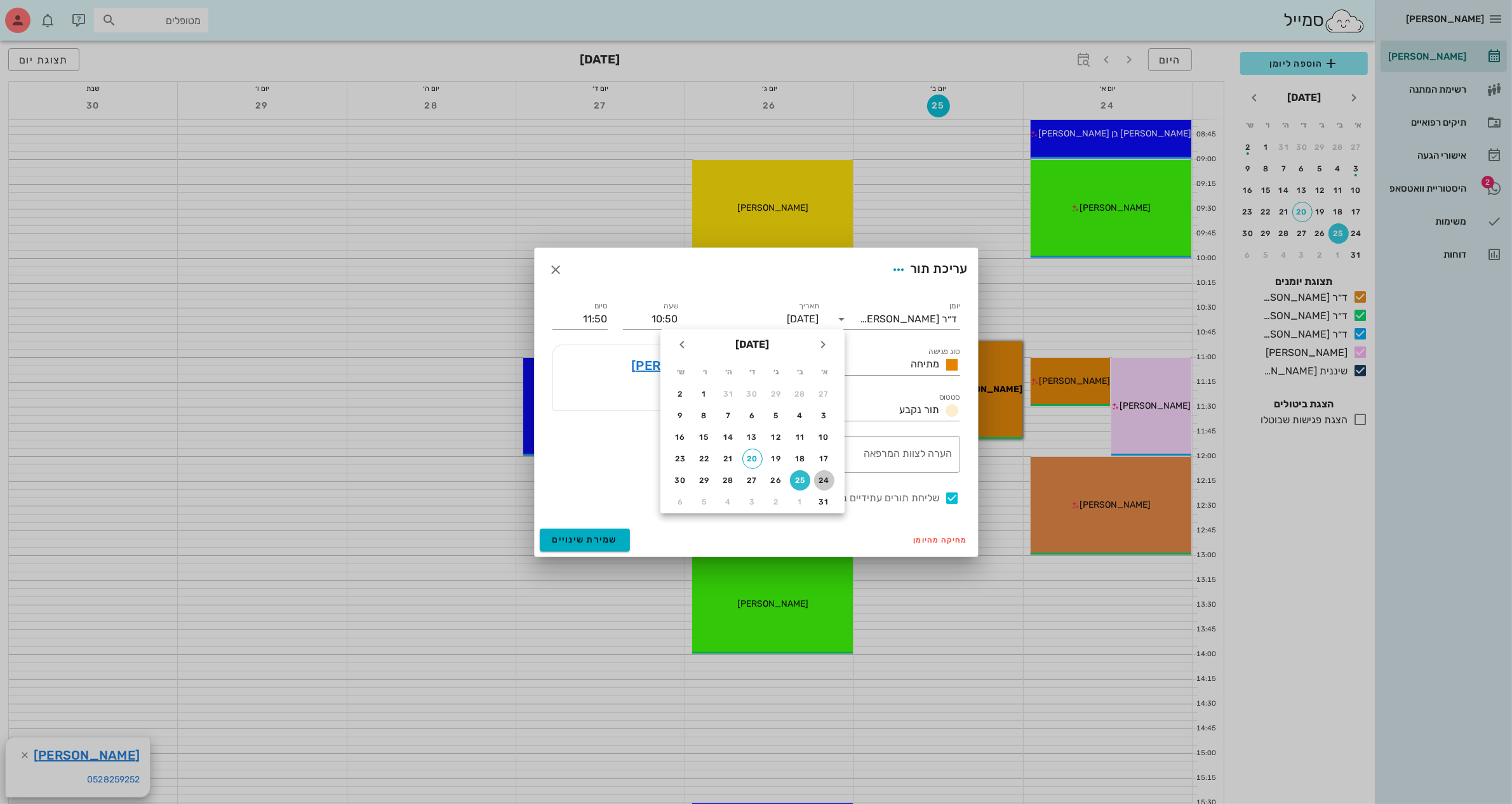
click at [823, 478] on div "24" at bounding box center [825, 480] width 20 height 9
type input "[DATE]"
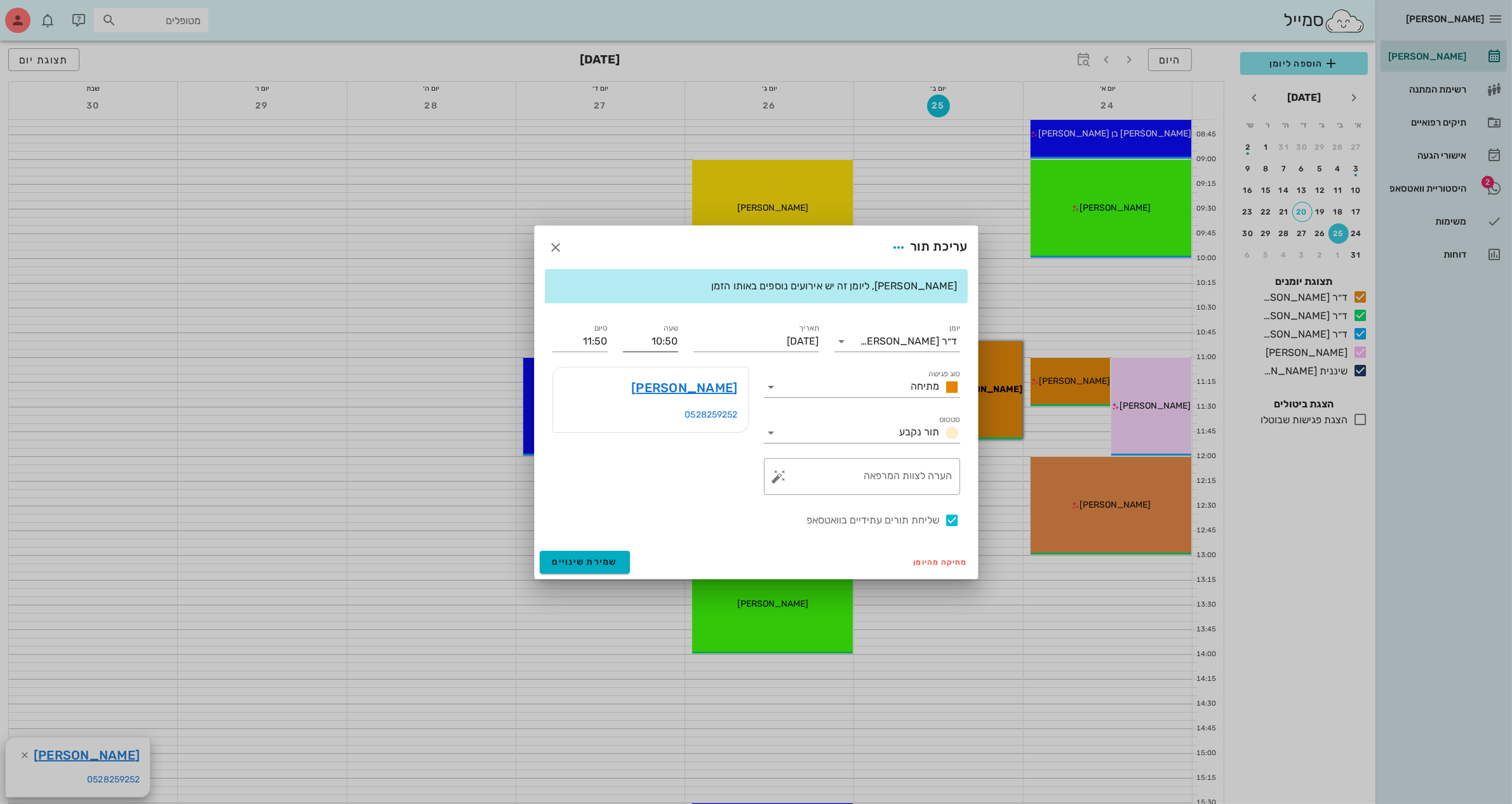
click at [659, 346] on input "10:50" at bounding box center [650, 342] width 55 height 20
click at [664, 397] on div "10:50" at bounding box center [650, 401] width 35 height 10
click at [576, 570] on button "שמירת שינויים" at bounding box center [585, 562] width 91 height 23
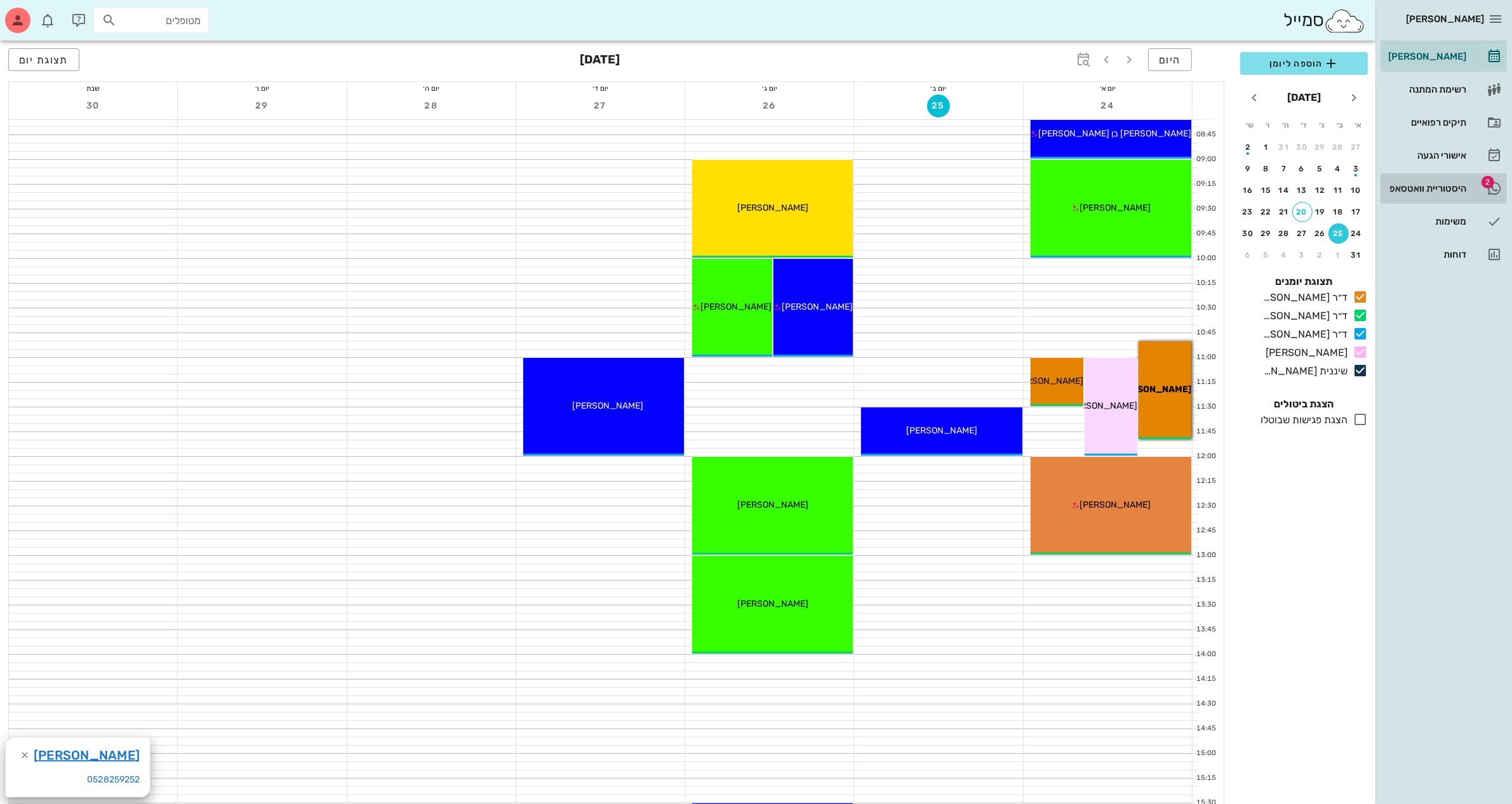
click at [1437, 185] on div "היסטוריית וואטסאפ" at bounding box center [1425, 188] width 81 height 10
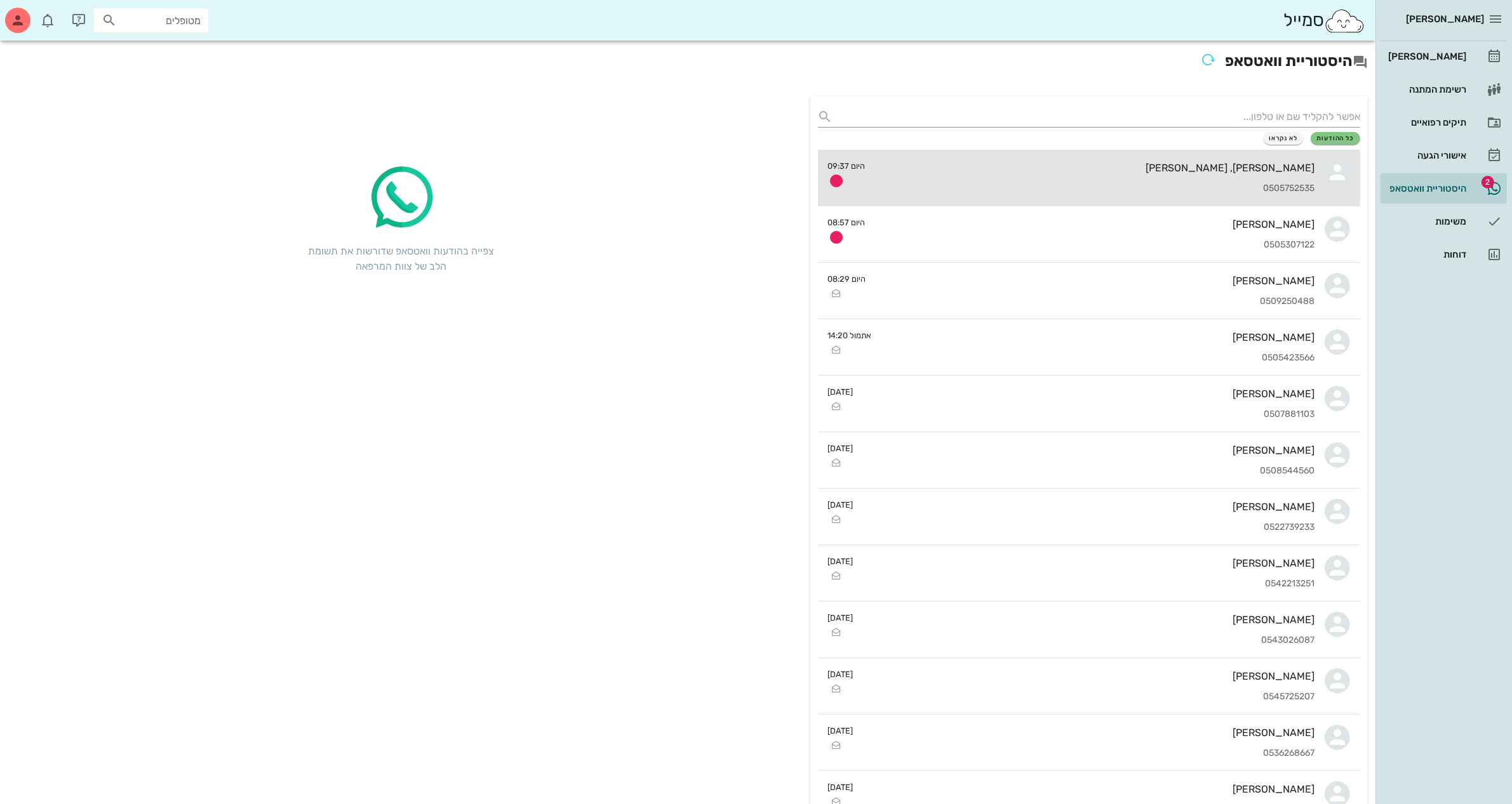
click at [1129, 166] on div "[PERSON_NAME], [PERSON_NAME]" at bounding box center [1095, 168] width 440 height 12
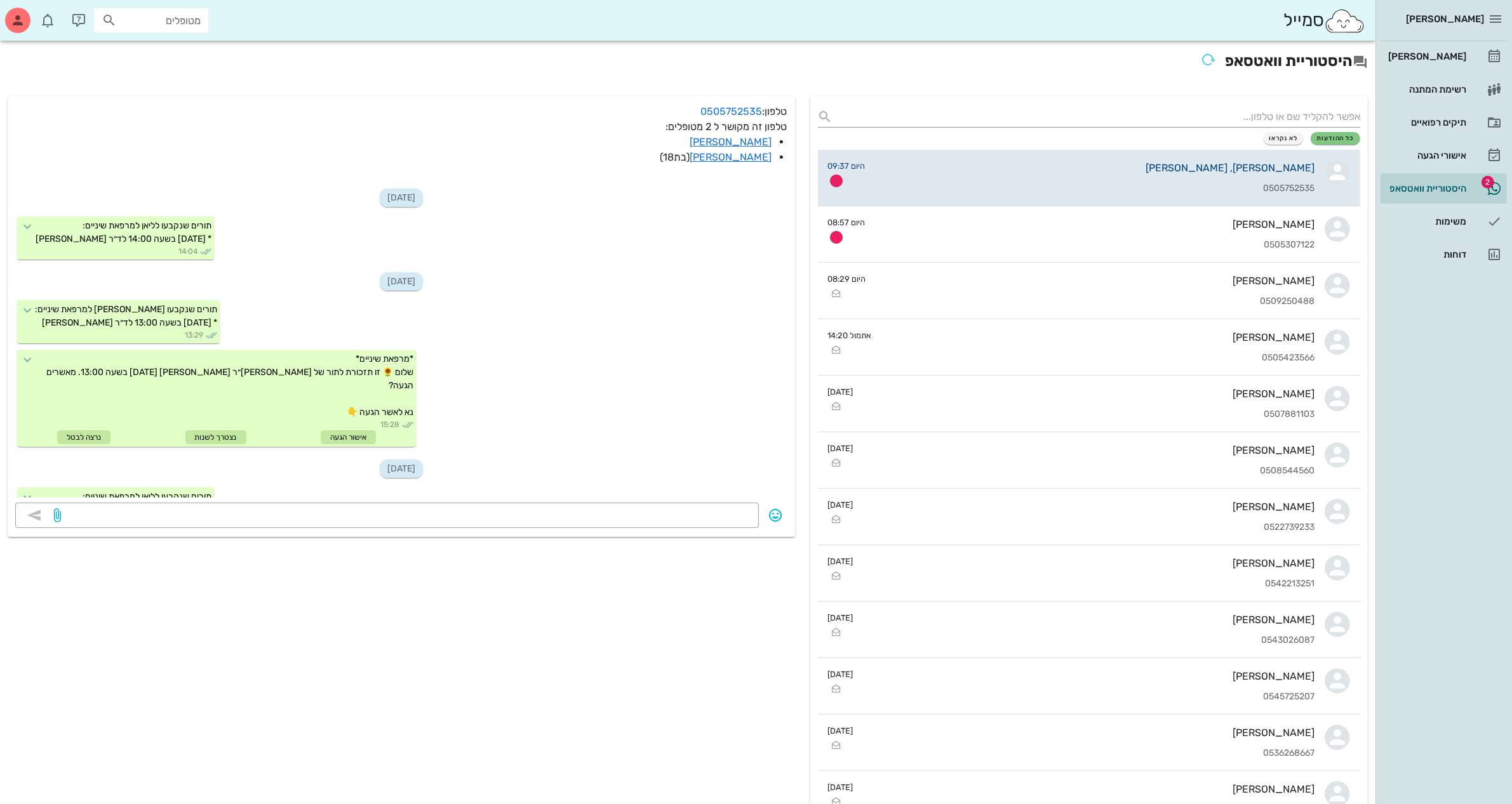
scroll to position [595, 0]
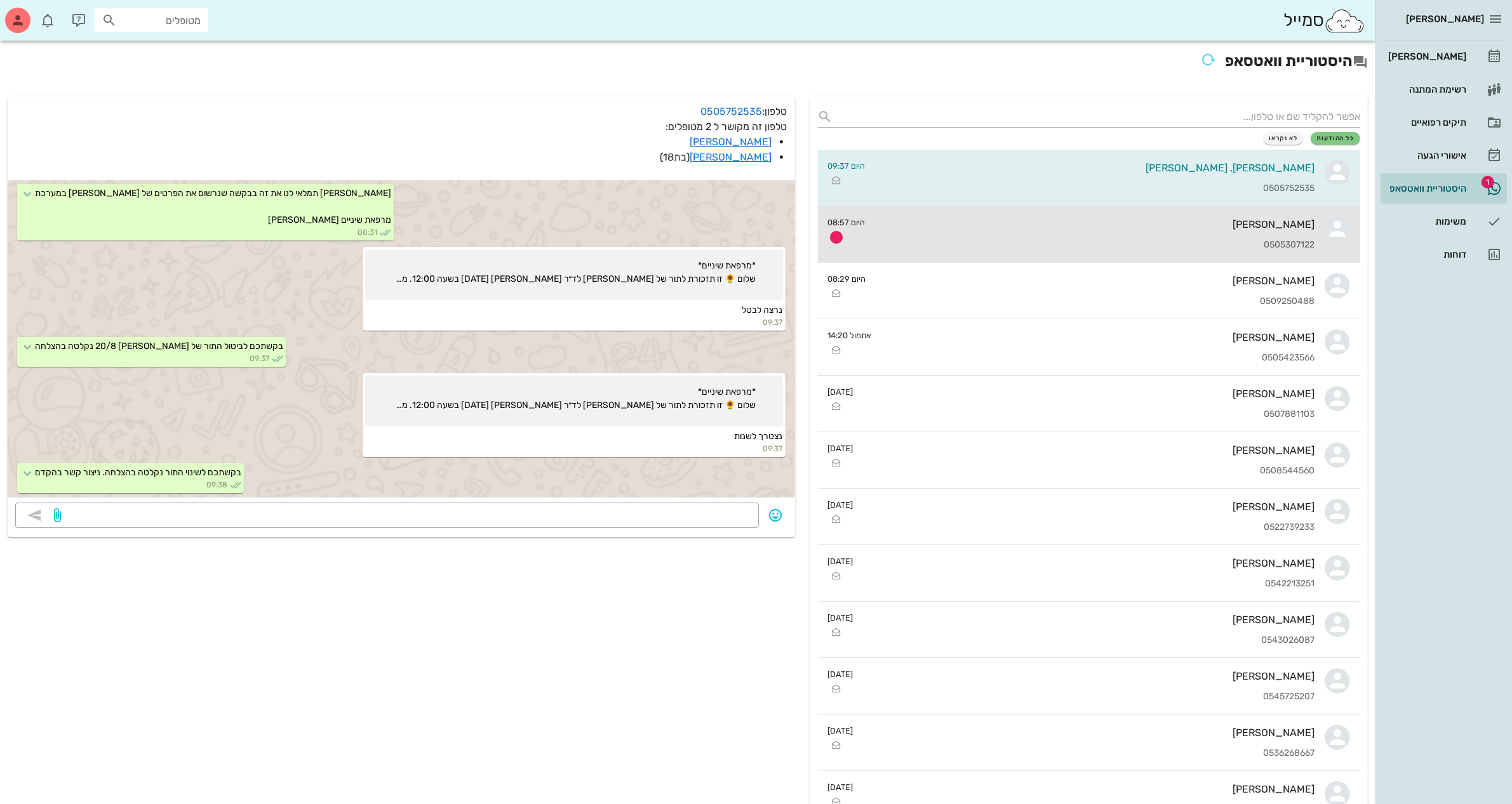
click at [1195, 237] on div "[PERSON_NAME] 0505307122" at bounding box center [1095, 234] width 440 height 56
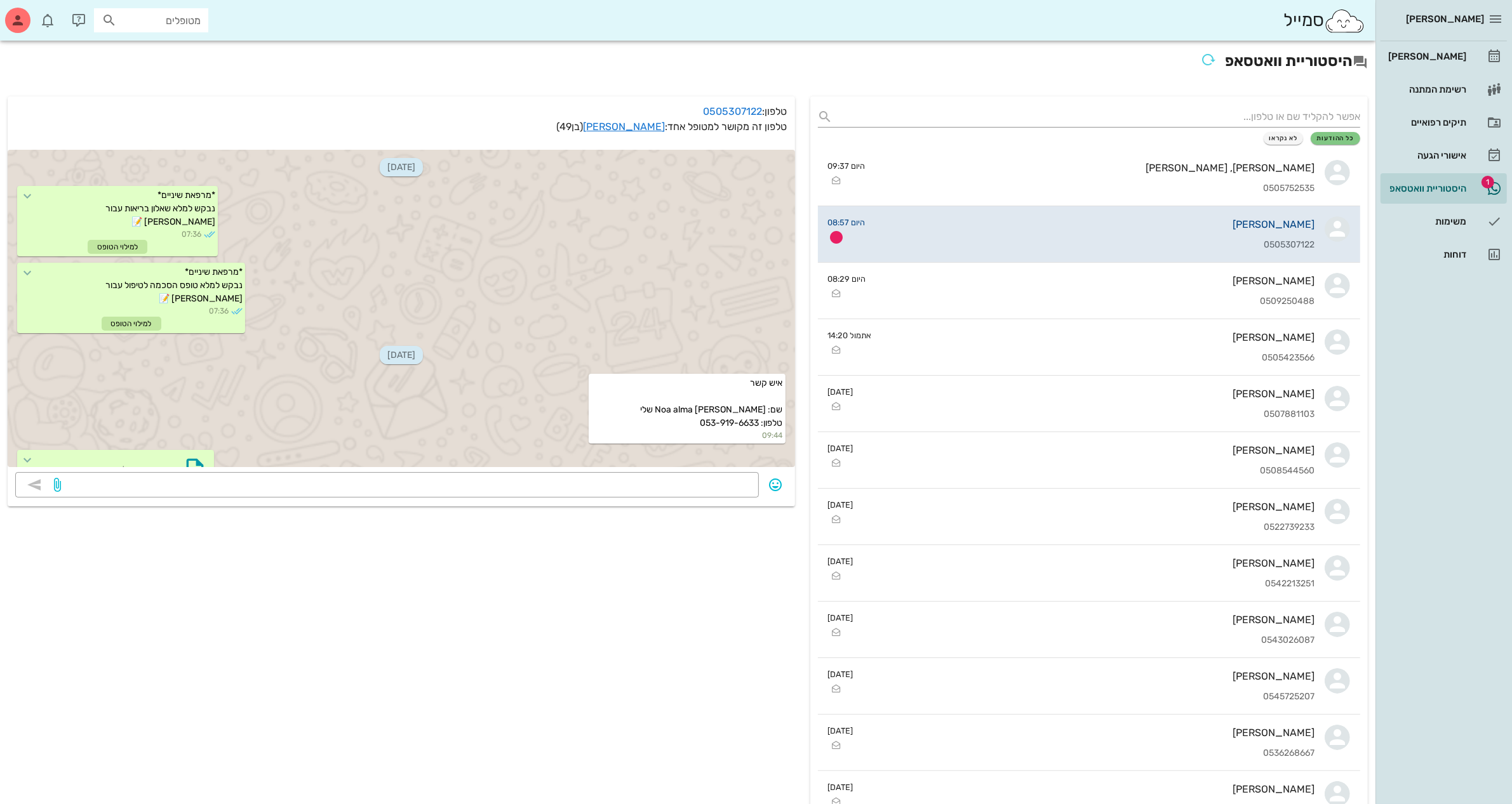
scroll to position [308, 0]
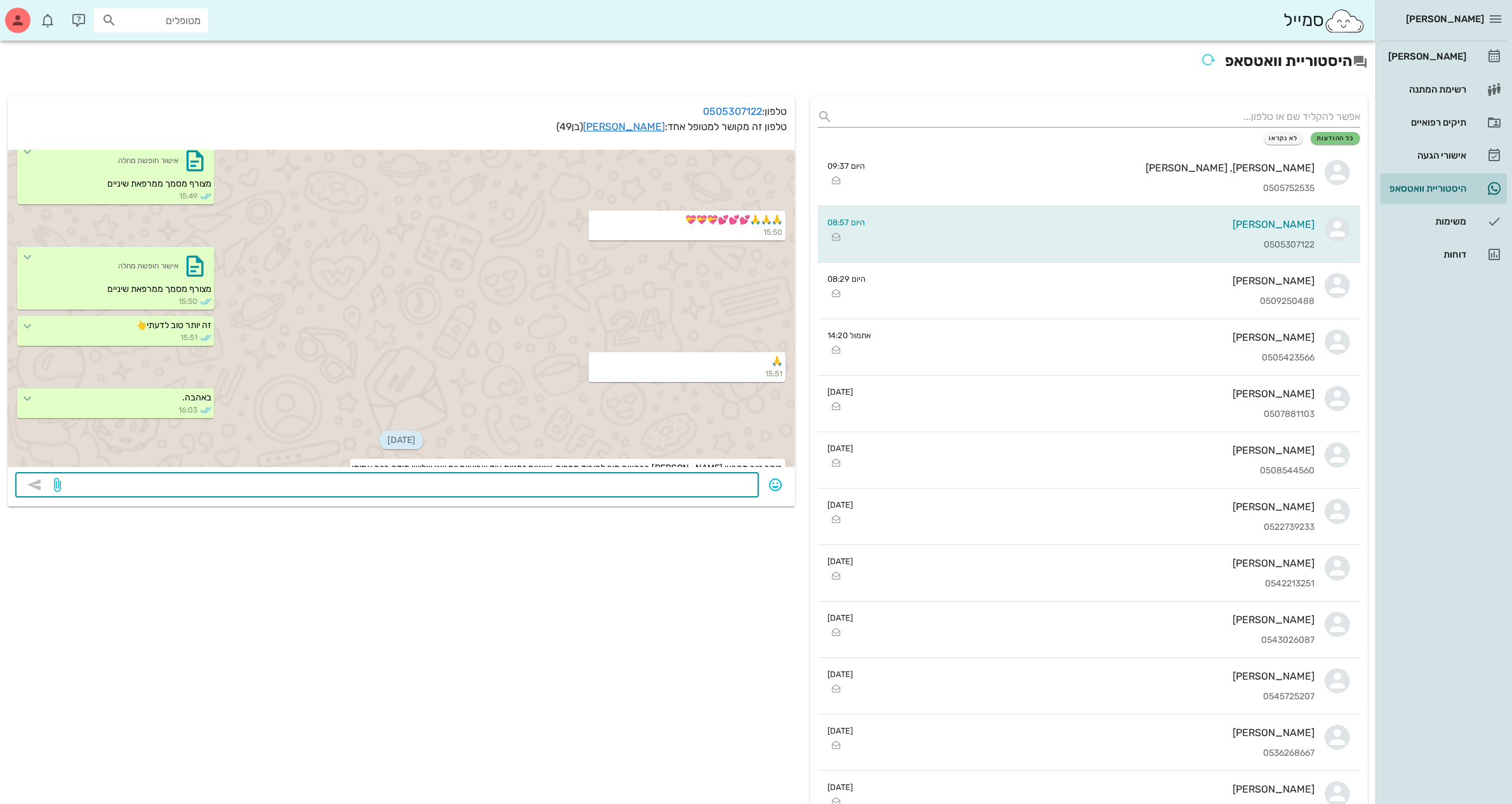
click at [627, 477] on textarea at bounding box center [407, 486] width 687 height 20
type textarea "בוקר טוב נשמה שלי"
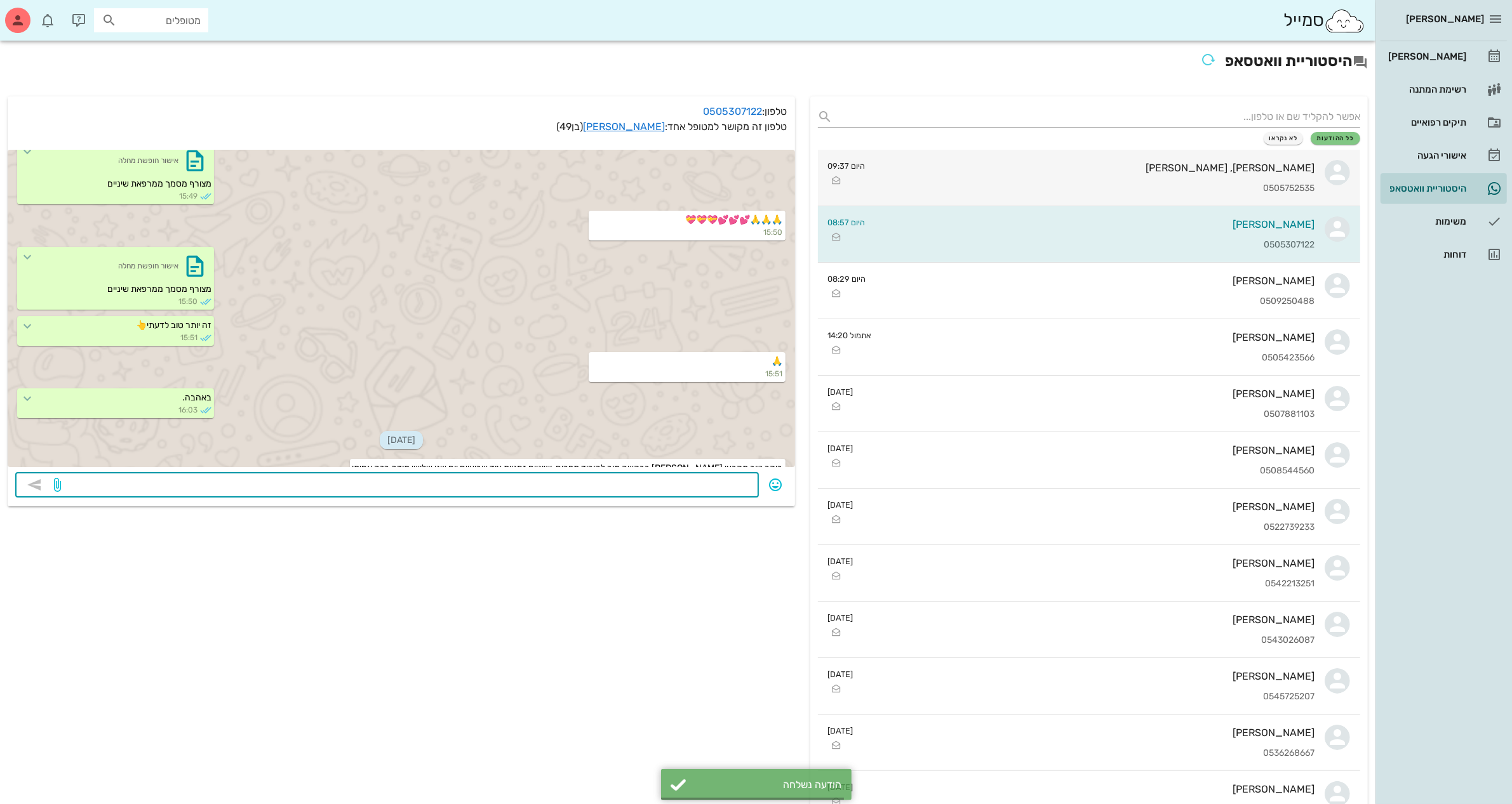
scroll to position [345, 0]
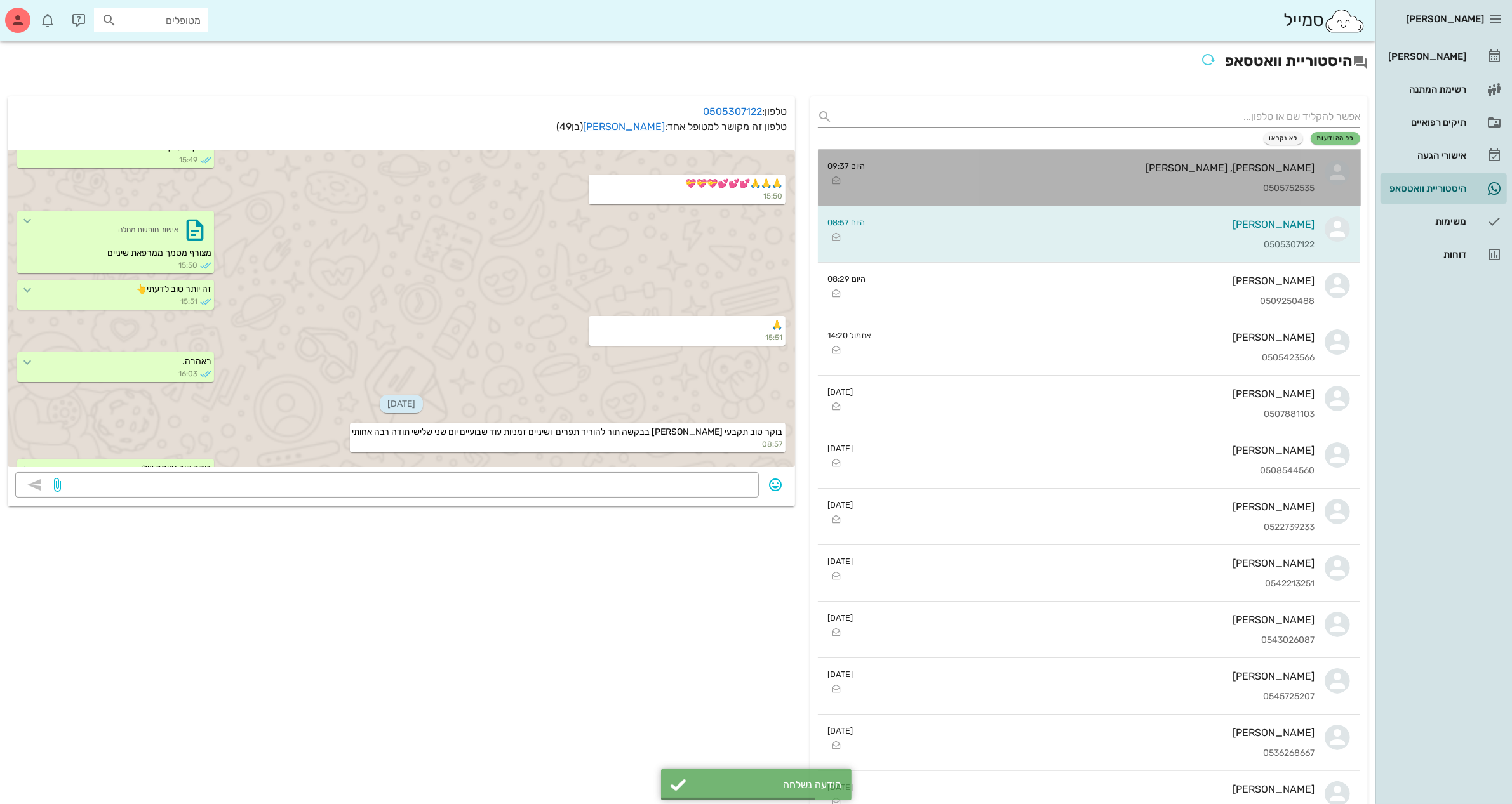
click at [978, 181] on div "[PERSON_NAME], [PERSON_NAME] 0505752535" at bounding box center [1095, 178] width 440 height 56
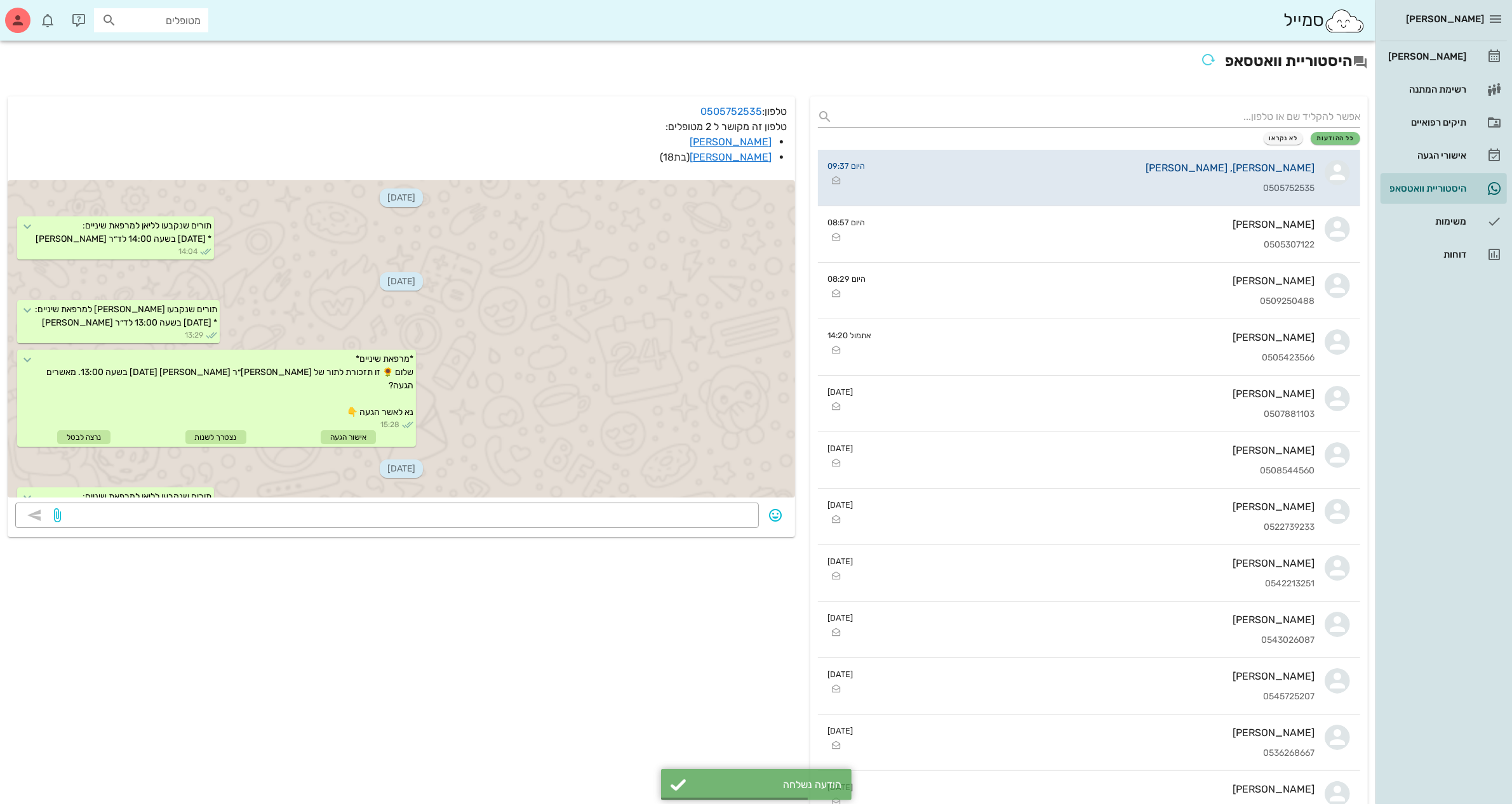
scroll to position [595, 0]
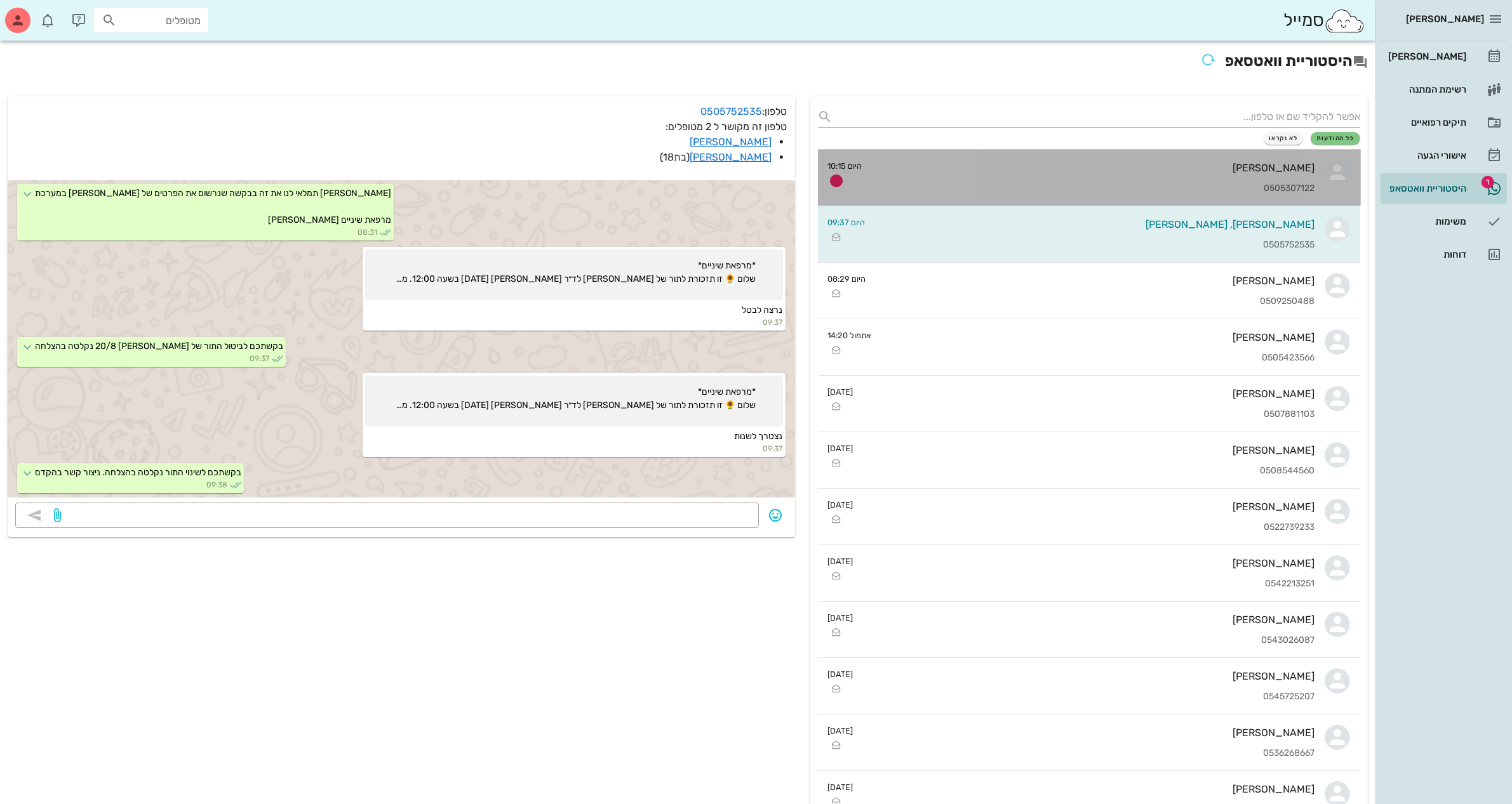
click at [1203, 175] on div "[PERSON_NAME] 0505307122" at bounding box center [1094, 178] width 443 height 56
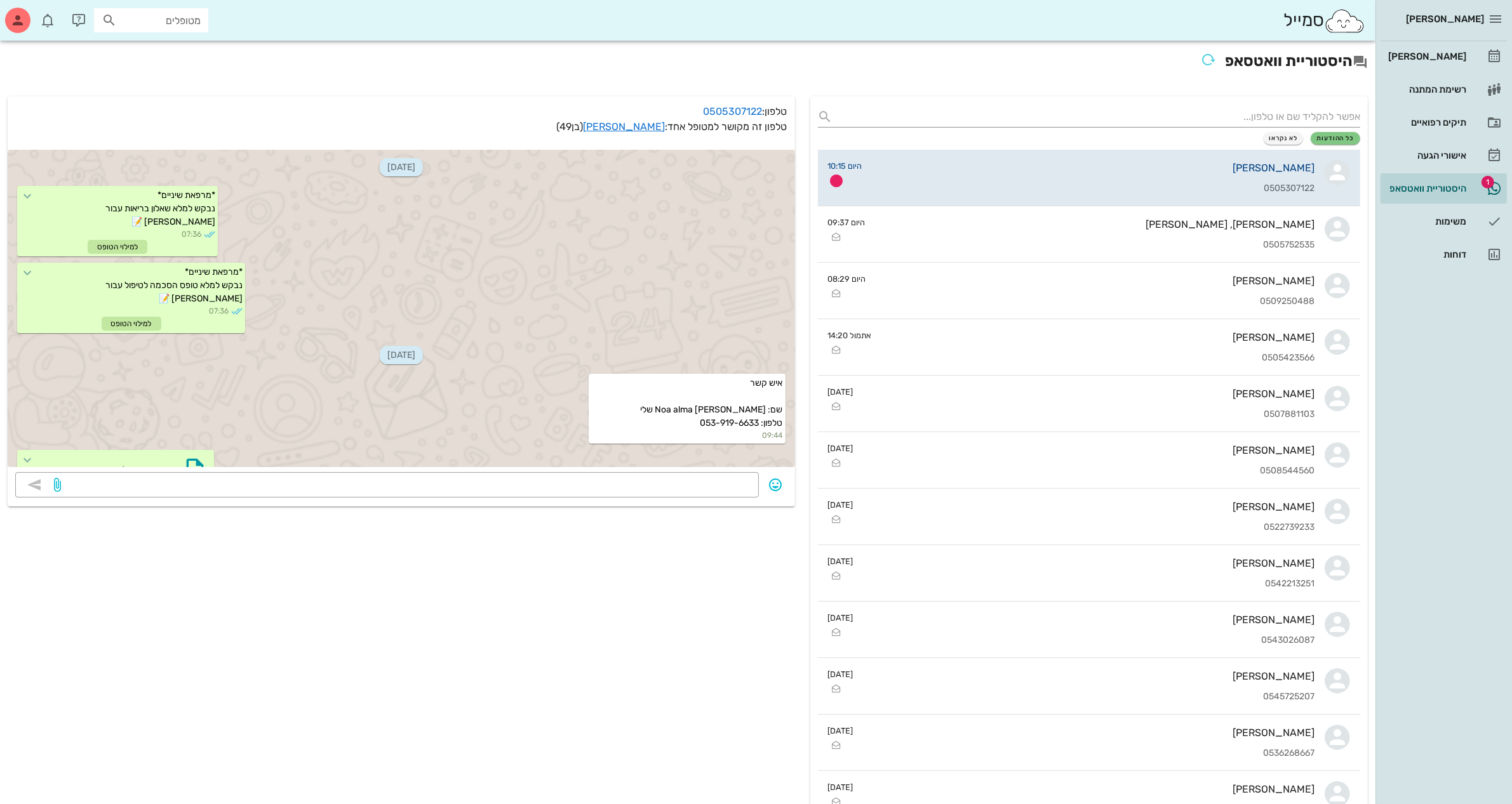
scroll to position [381, 0]
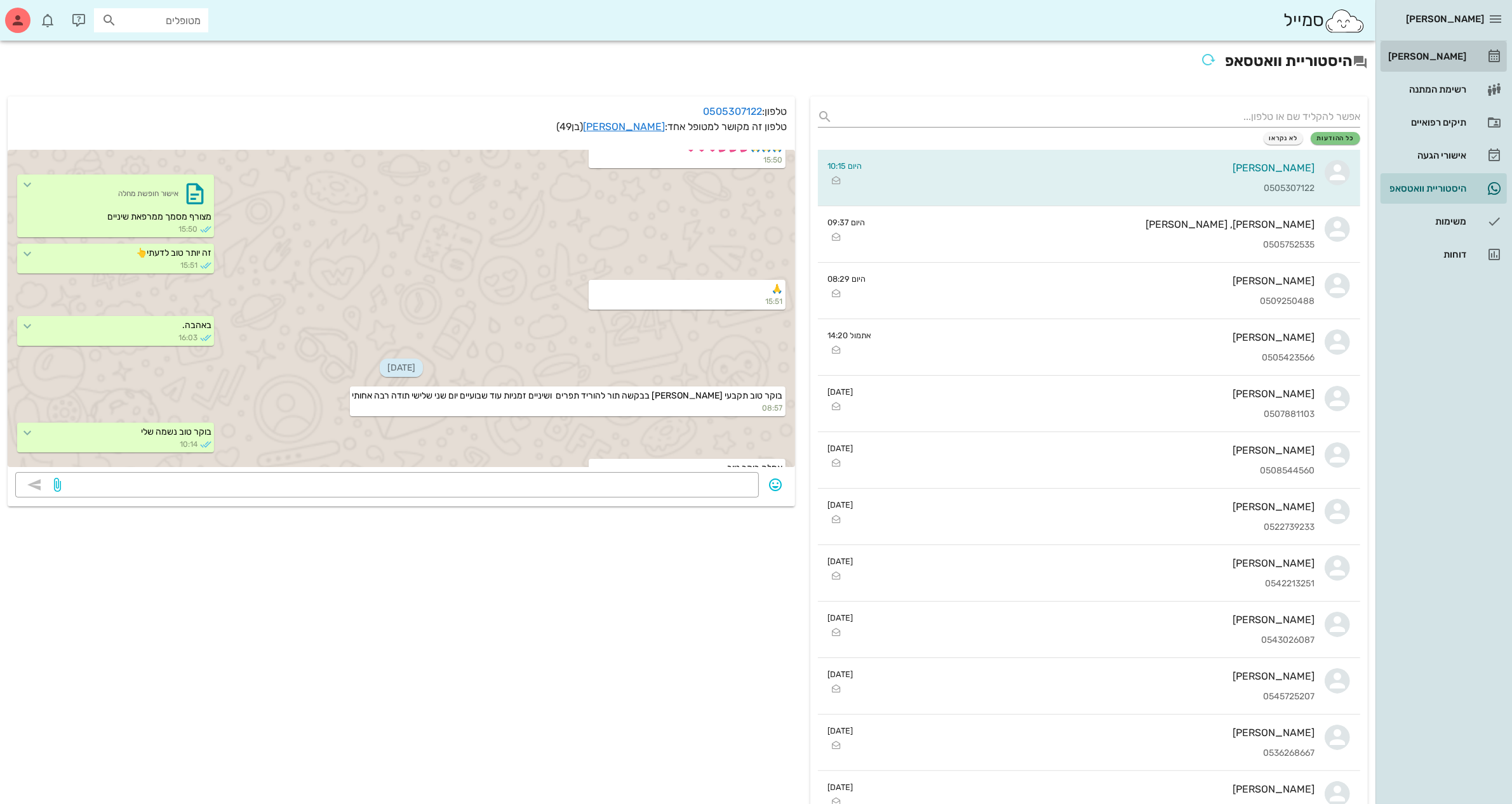
click at [1433, 54] on div "[PERSON_NAME]" at bounding box center [1425, 56] width 81 height 10
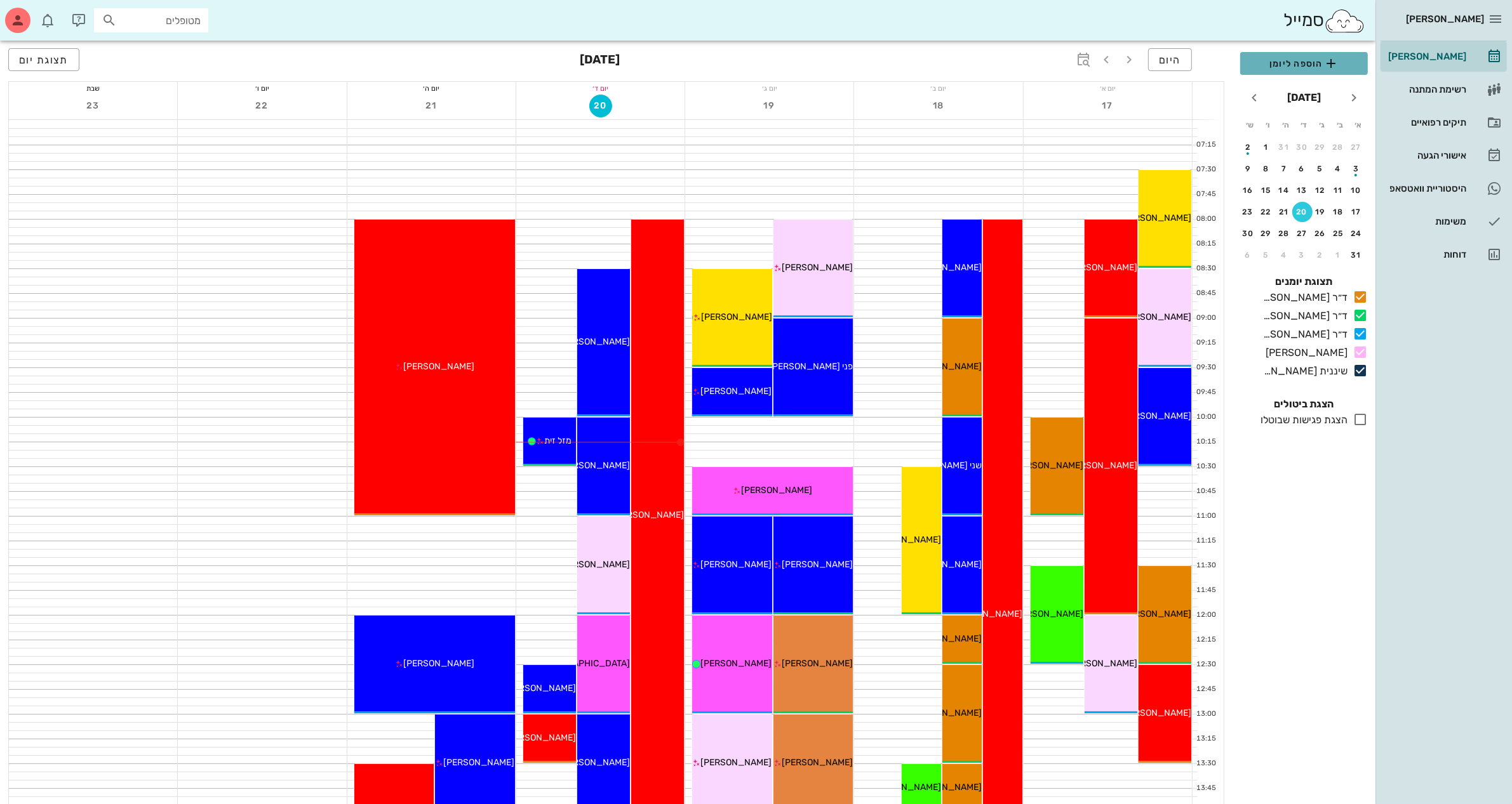
click at [1291, 61] on span "הוספה ליומן" at bounding box center [1304, 64] width 107 height 15
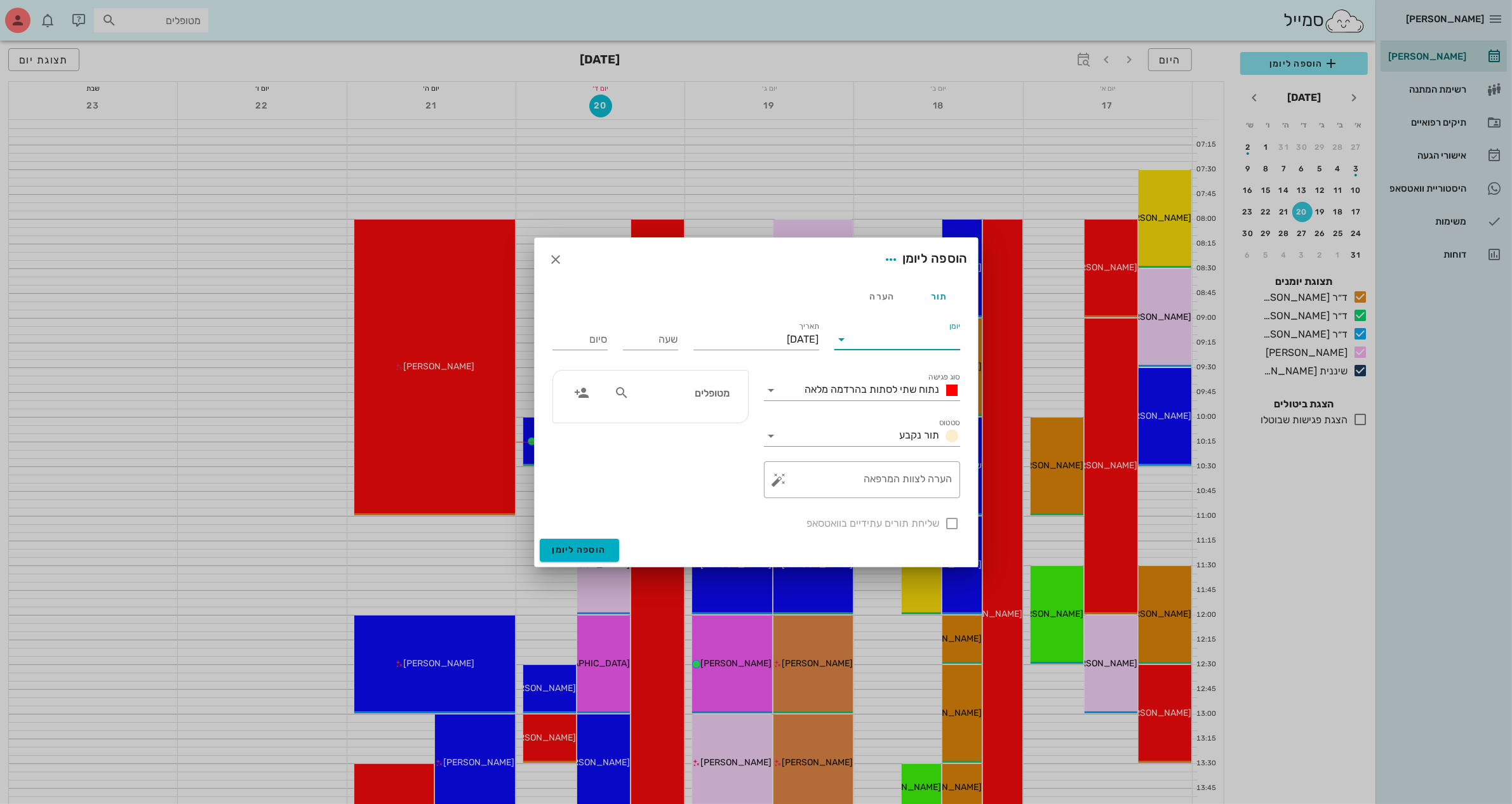
click at [866, 336] on input "יומן" at bounding box center [905, 340] width 108 height 20
click at [927, 408] on div "ד״ר [PERSON_NAME]" at bounding box center [900, 411] width 112 height 12
click at [764, 341] on input "[DATE]" at bounding box center [756, 340] width 126 height 20
click at [676, 373] on icon "חודש הבא" at bounding box center [682, 370] width 15 height 15
click at [747, 415] on div "3" at bounding box center [752, 419] width 20 height 9
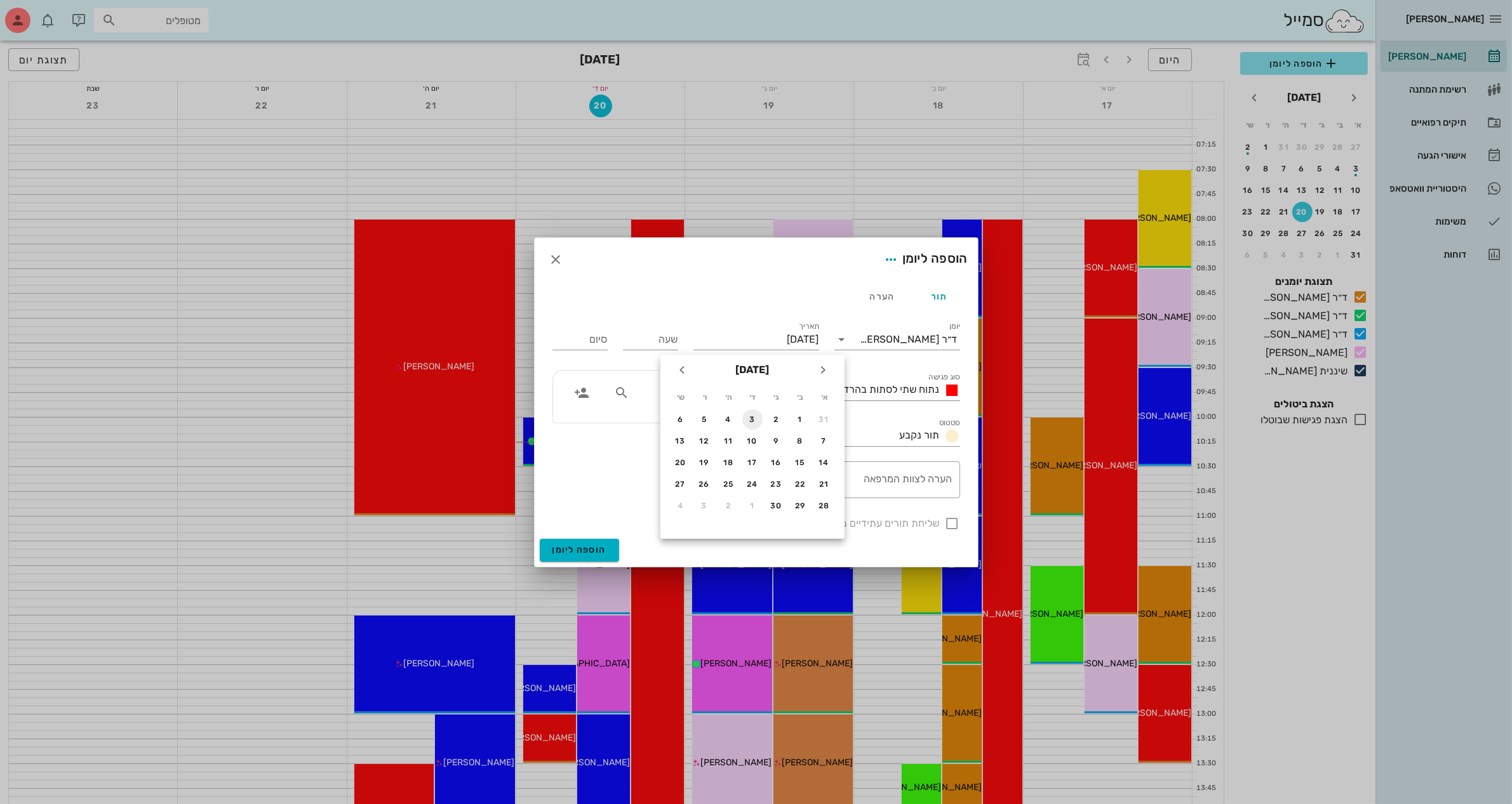
type input "[DATE]"
click at [888, 386] on span "נתוח שתי לסתות בהרדמה מלאה" at bounding box center [872, 389] width 135 height 12
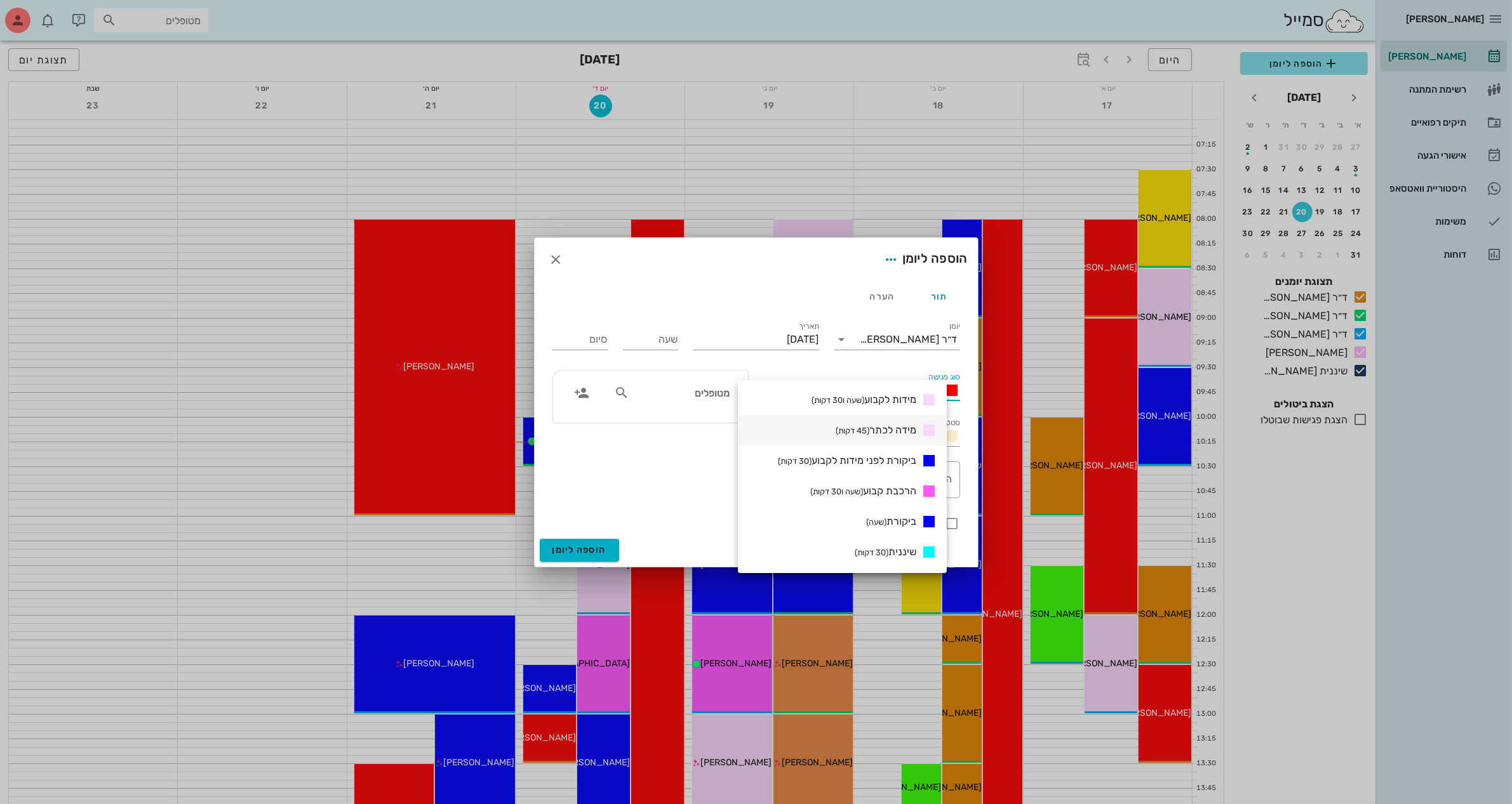
scroll to position [318, 0]
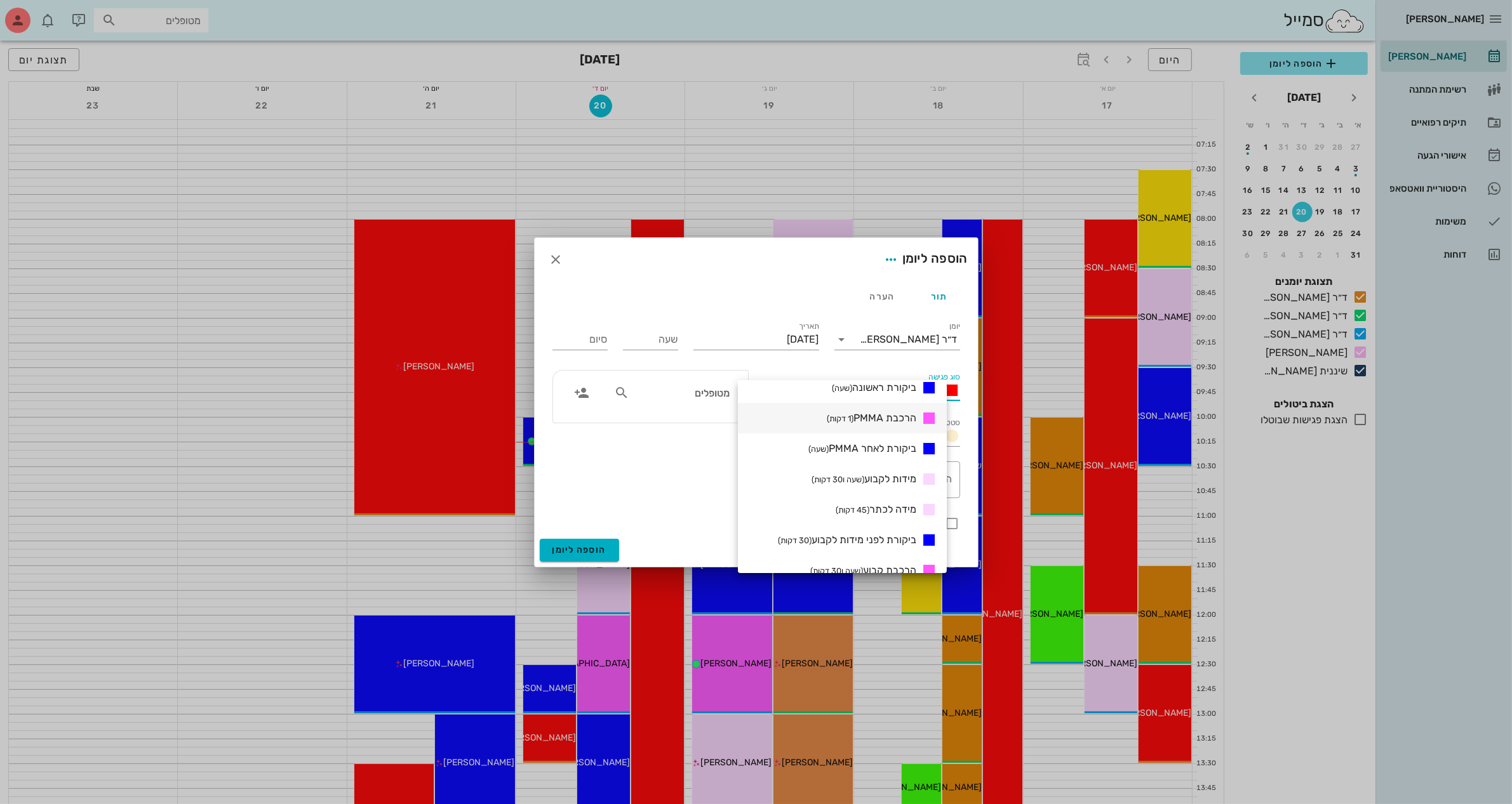
click at [900, 413] on span "הרכבת PMMA (1 דקות)" at bounding box center [871, 418] width 89 height 12
type input "00:01"
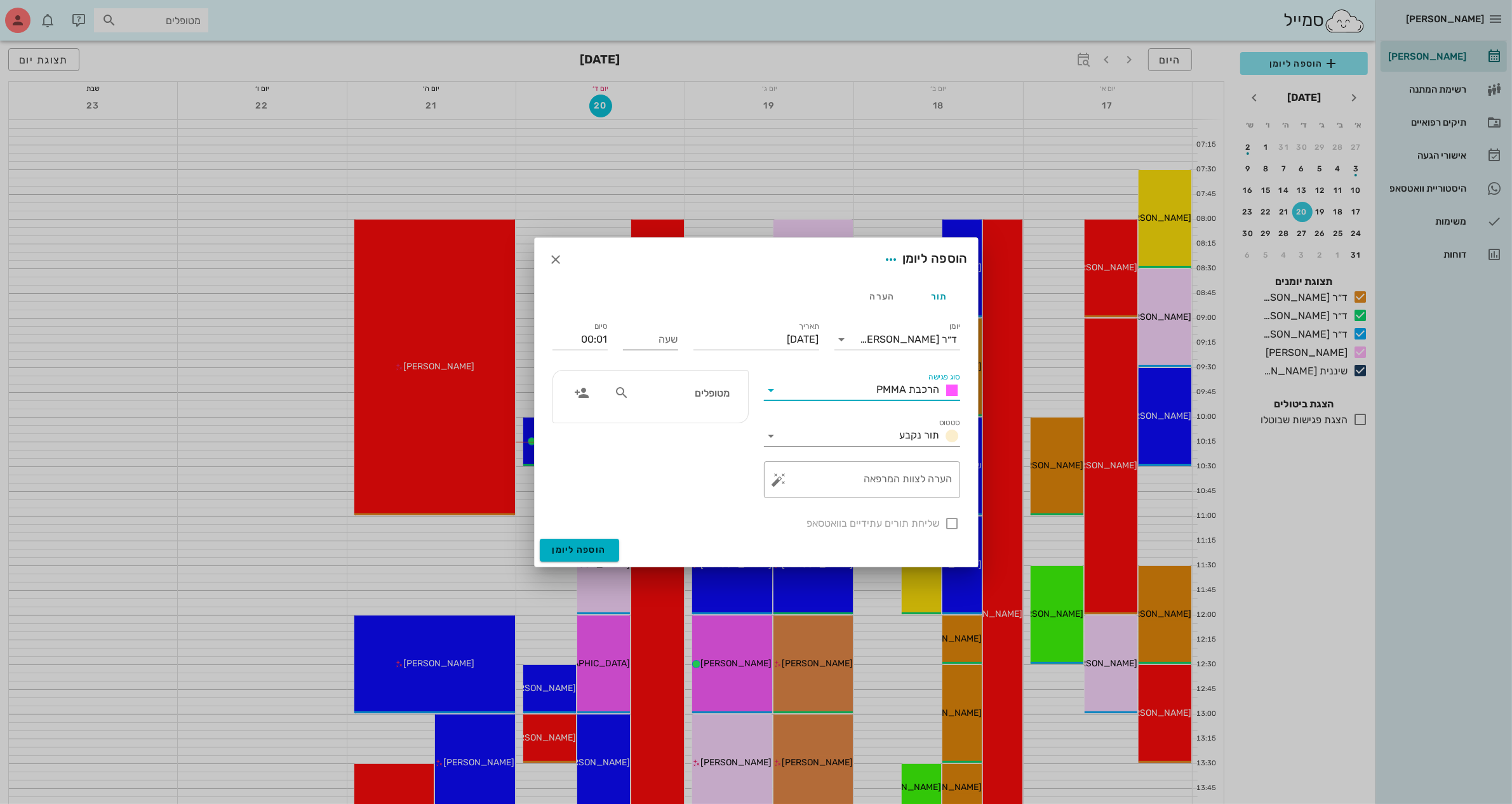
click at [645, 341] on input "שעה" at bounding box center [650, 340] width 55 height 20
type input "08:30"
drag, startPoint x: 581, startPoint y: 337, endPoint x: 626, endPoint y: 333, distance: 45.2
click at [626, 333] on div "יומן ד״ר [PERSON_NAME] סוג פגישה הרכבת PMMA סטטוס תור נקבע תאריך [DATE] שעה 08:…" at bounding box center [756, 425] width 423 height 227
type input "11:00"
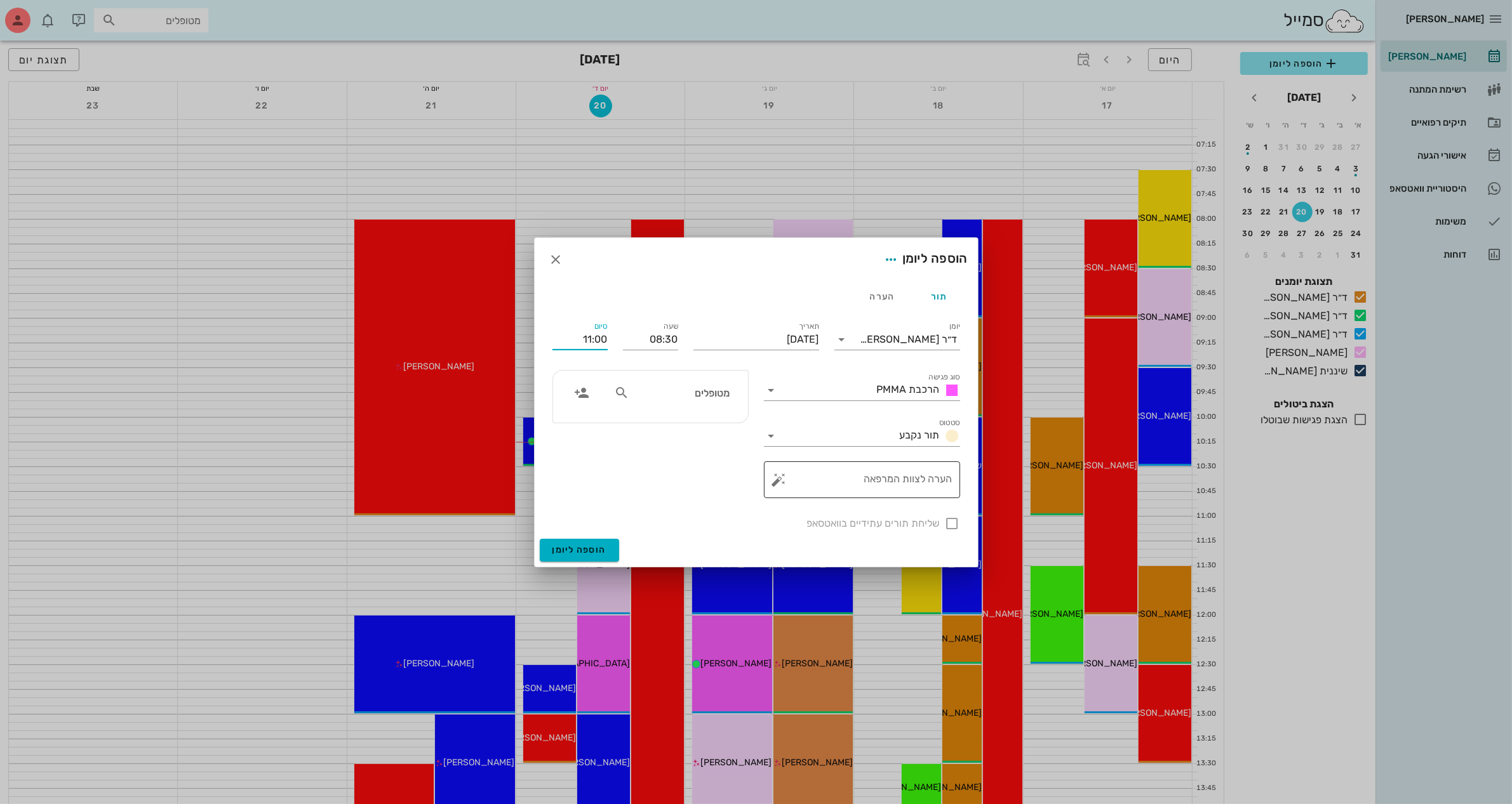
click at [874, 480] on textarea "הערה לצוות המרפאה" at bounding box center [867, 483] width 171 height 31
type textarea "V"
type textarea "הורדת תפרים ו PMMA"
click at [687, 394] on input "מטופלים" at bounding box center [681, 393] width 98 height 16
type input "E"
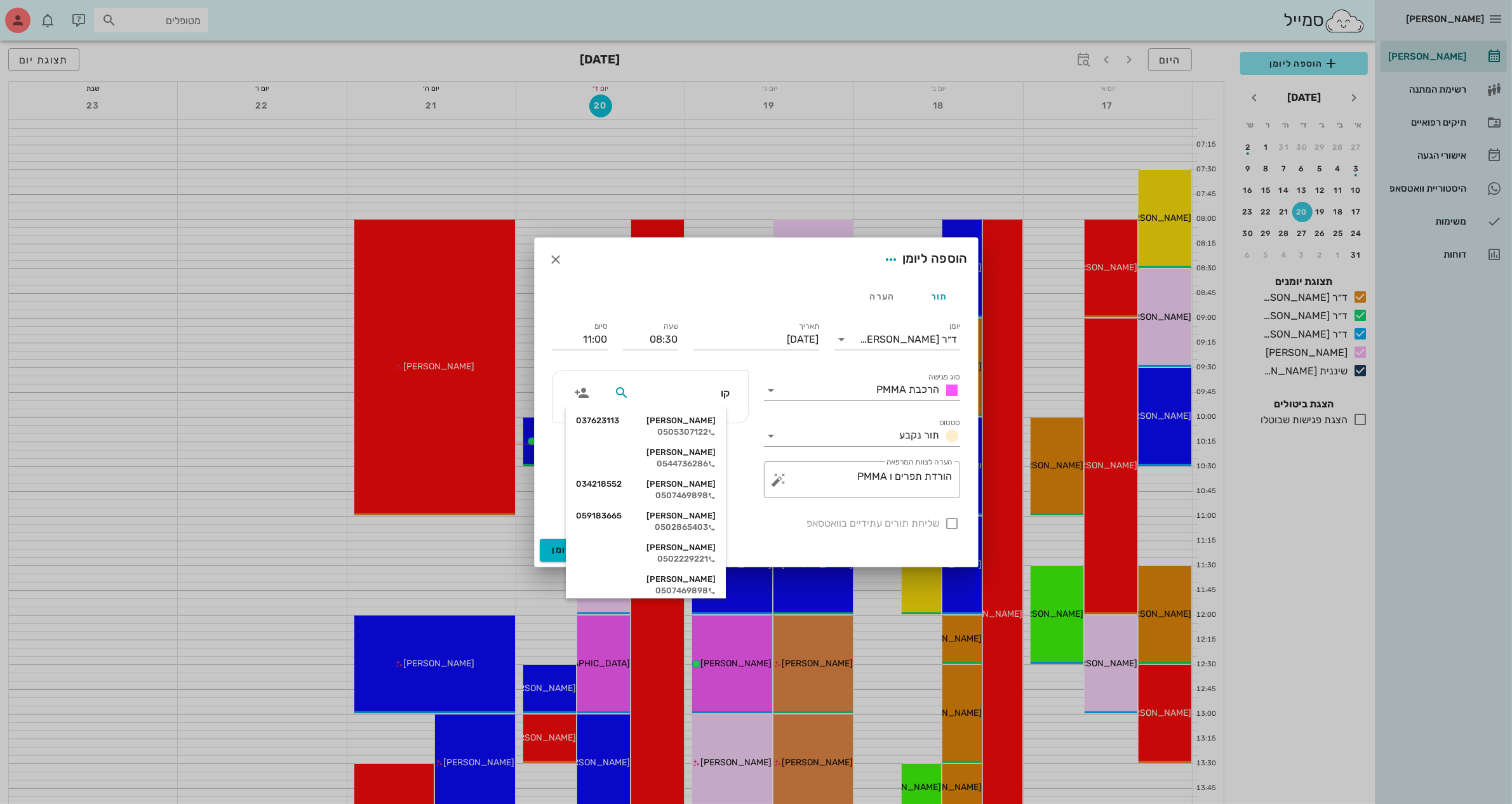
type input "קוב"
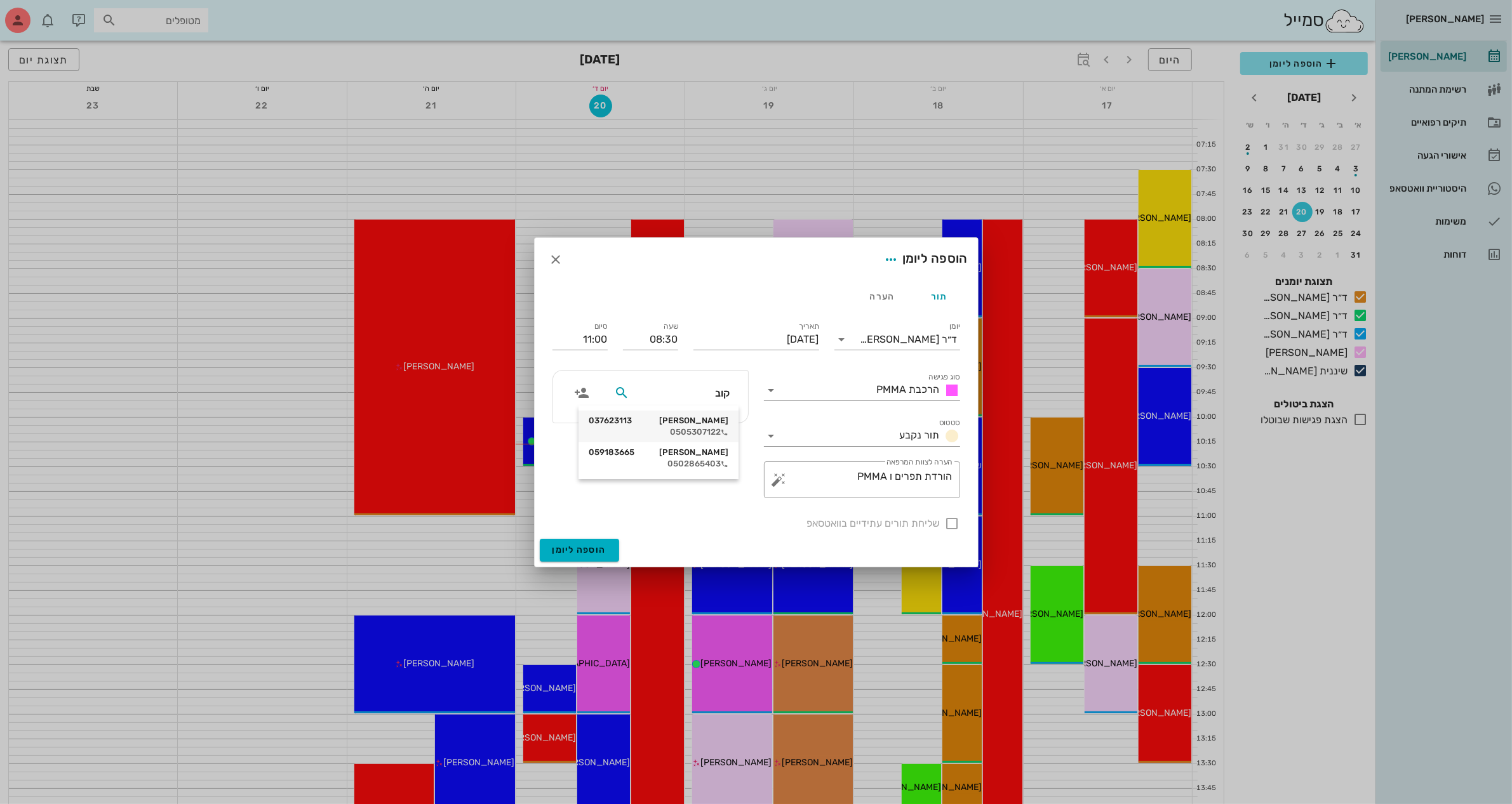
click at [705, 417] on div "[PERSON_NAME] 037623113" at bounding box center [658, 421] width 140 height 10
click at [952, 530] on div at bounding box center [951, 523] width 21 height 21
checkbox input "true"
click at [575, 549] on span "הוספה ליומן" at bounding box center [578, 550] width 54 height 11
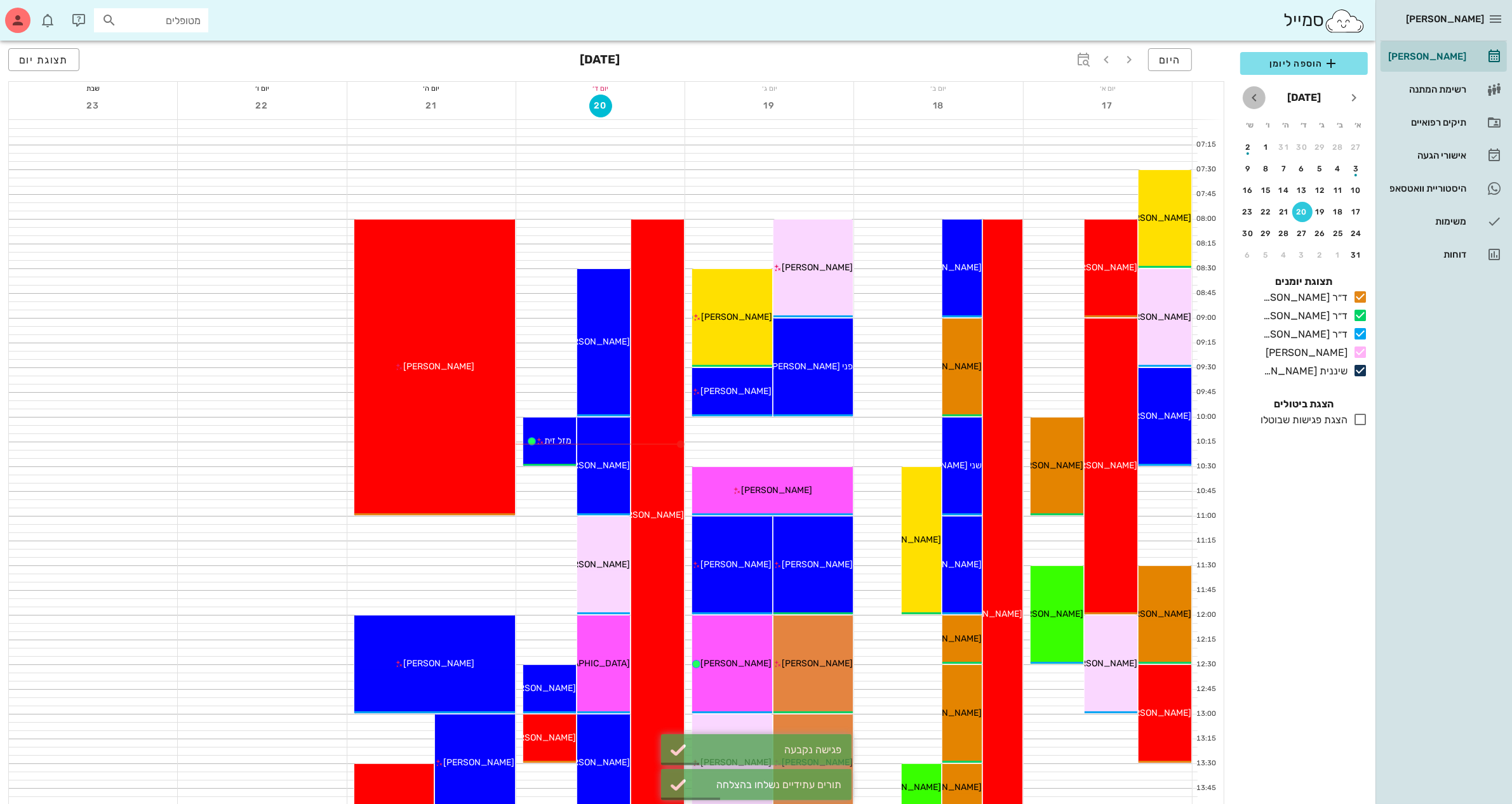
click at [1255, 96] on icon "חודש הבא" at bounding box center [1254, 98] width 15 height 15
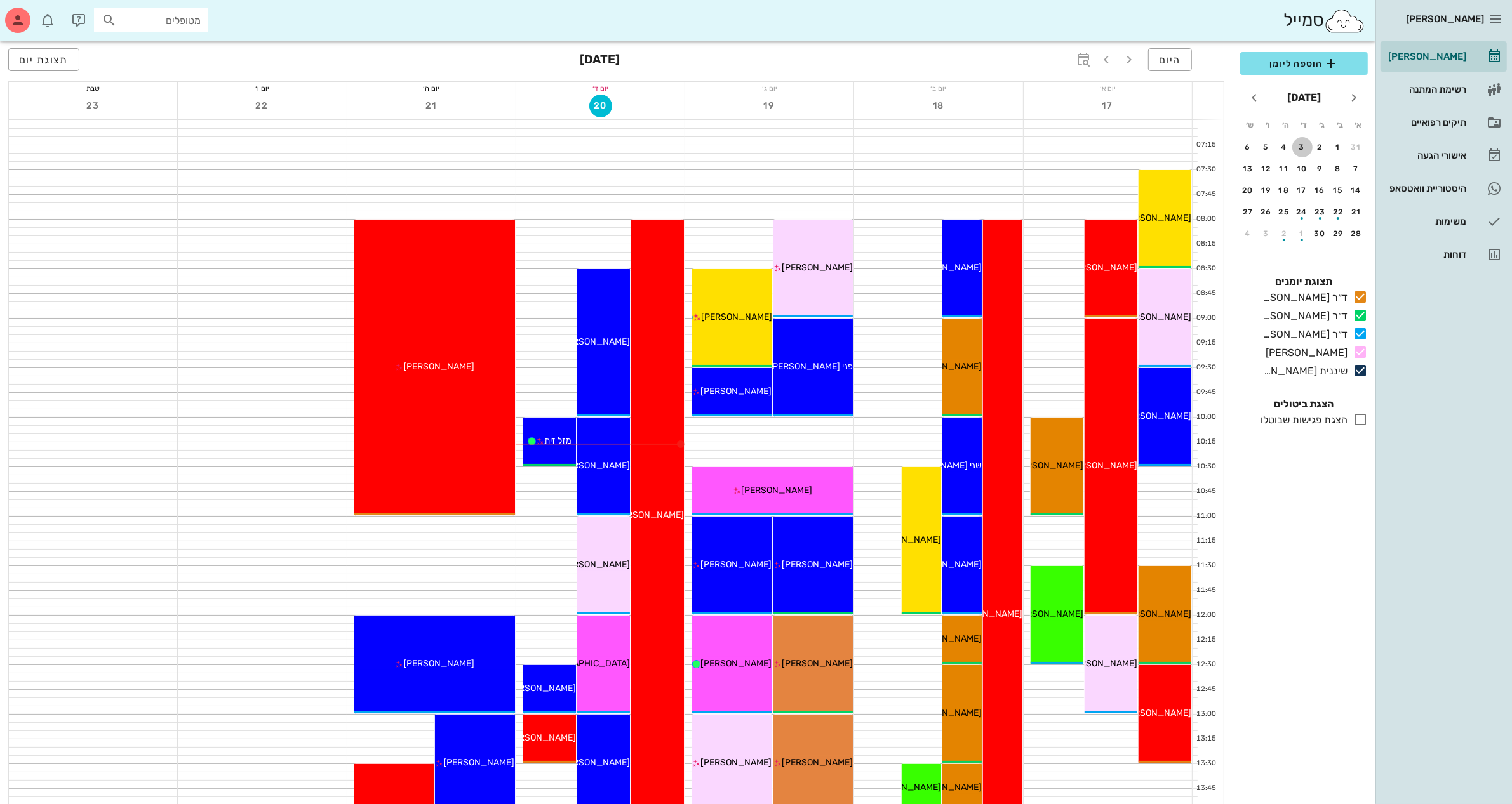
click at [1302, 144] on div "3" at bounding box center [1302, 147] width 20 height 9
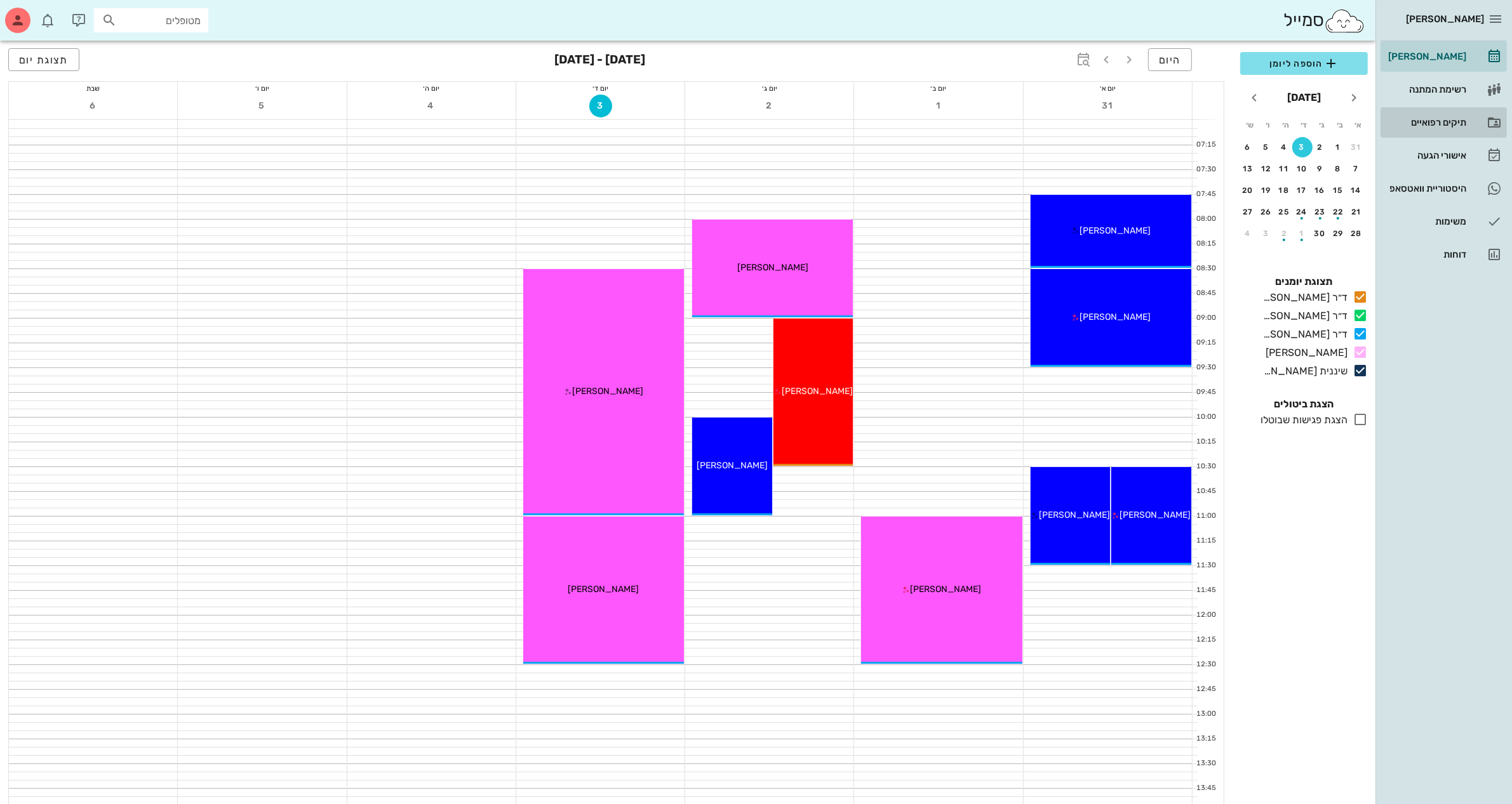
click at [1430, 122] on div "תיקים רפואיים" at bounding box center [1425, 123] width 81 height 10
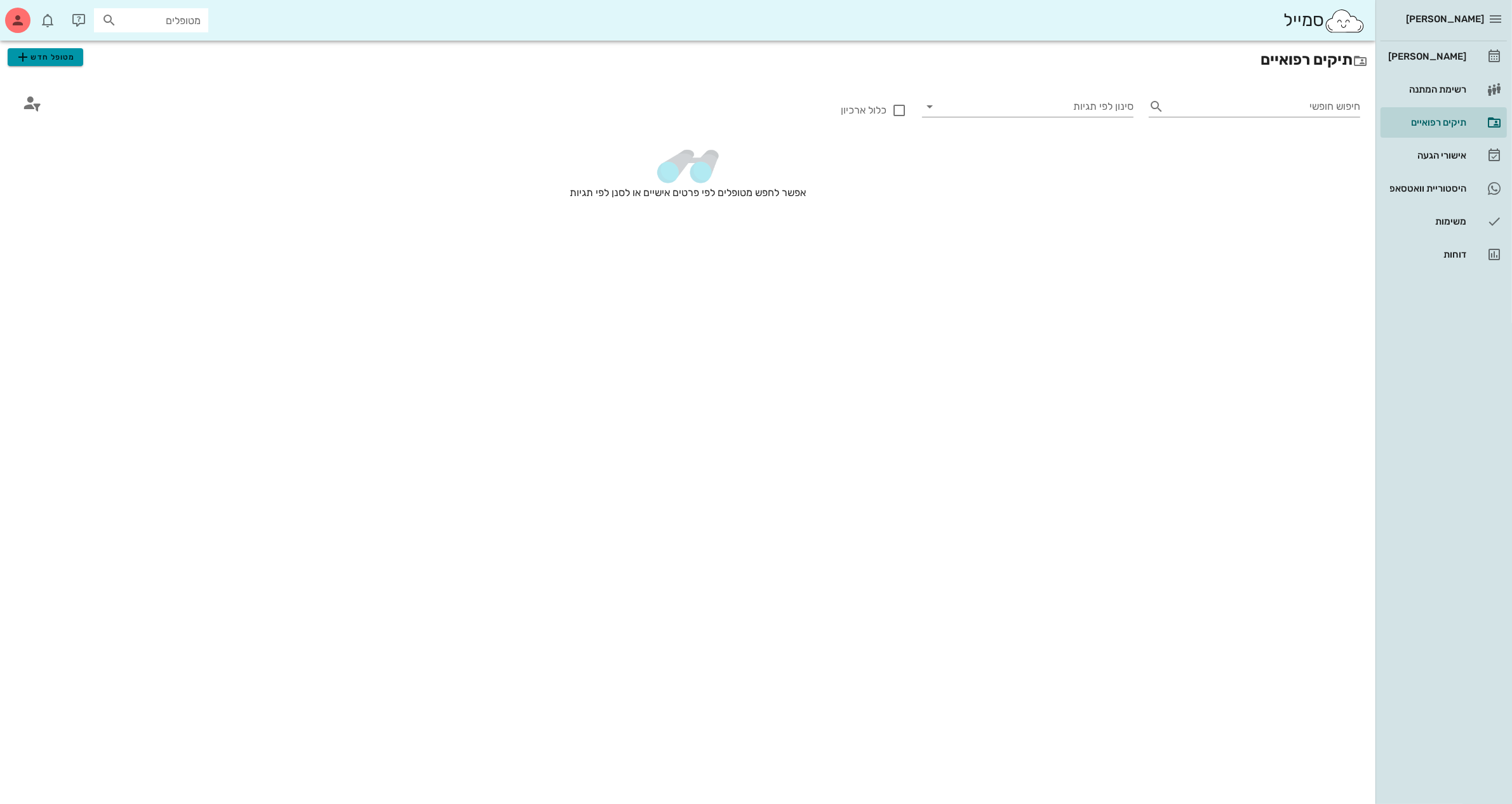
click at [67, 52] on span "מטופל חדש" at bounding box center [45, 57] width 60 height 15
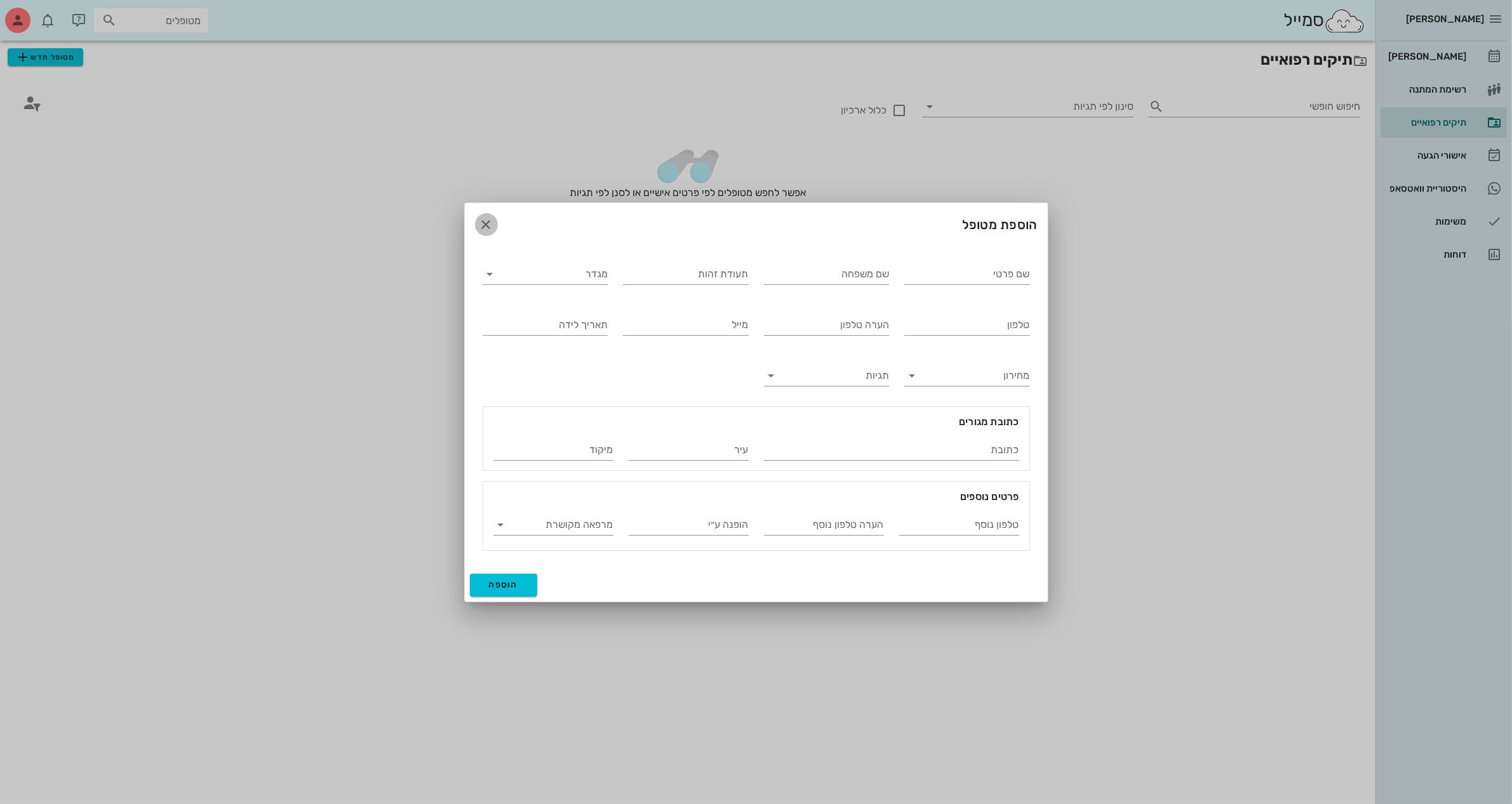
click at [485, 227] on icon "button" at bounding box center [486, 225] width 15 height 15
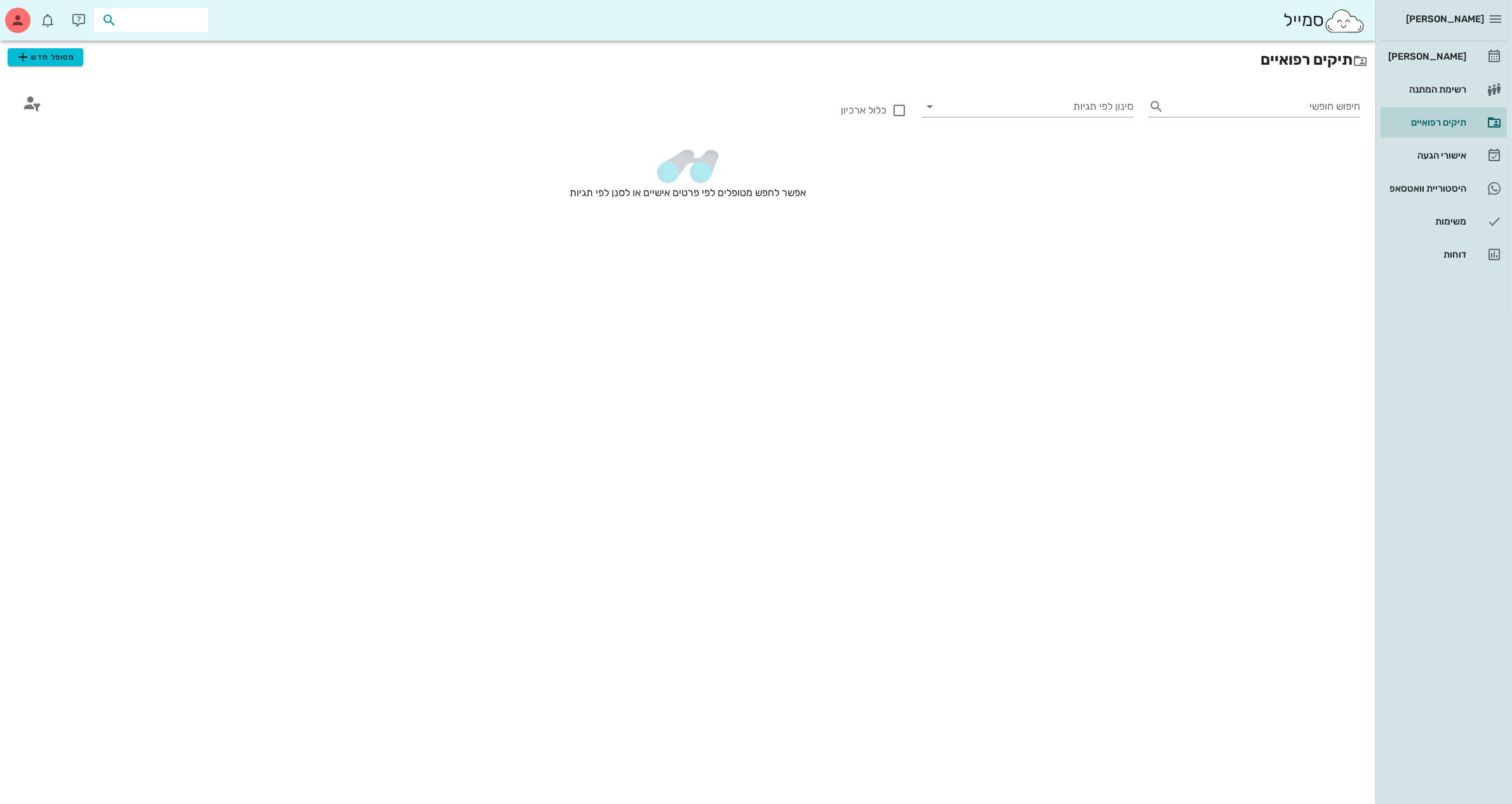
click at [124, 16] on input "text" at bounding box center [159, 20] width 81 height 16
type input "[PERSON_NAME]"
click at [169, 60] on div "0523874774" at bounding box center [167, 60] width 127 height 10
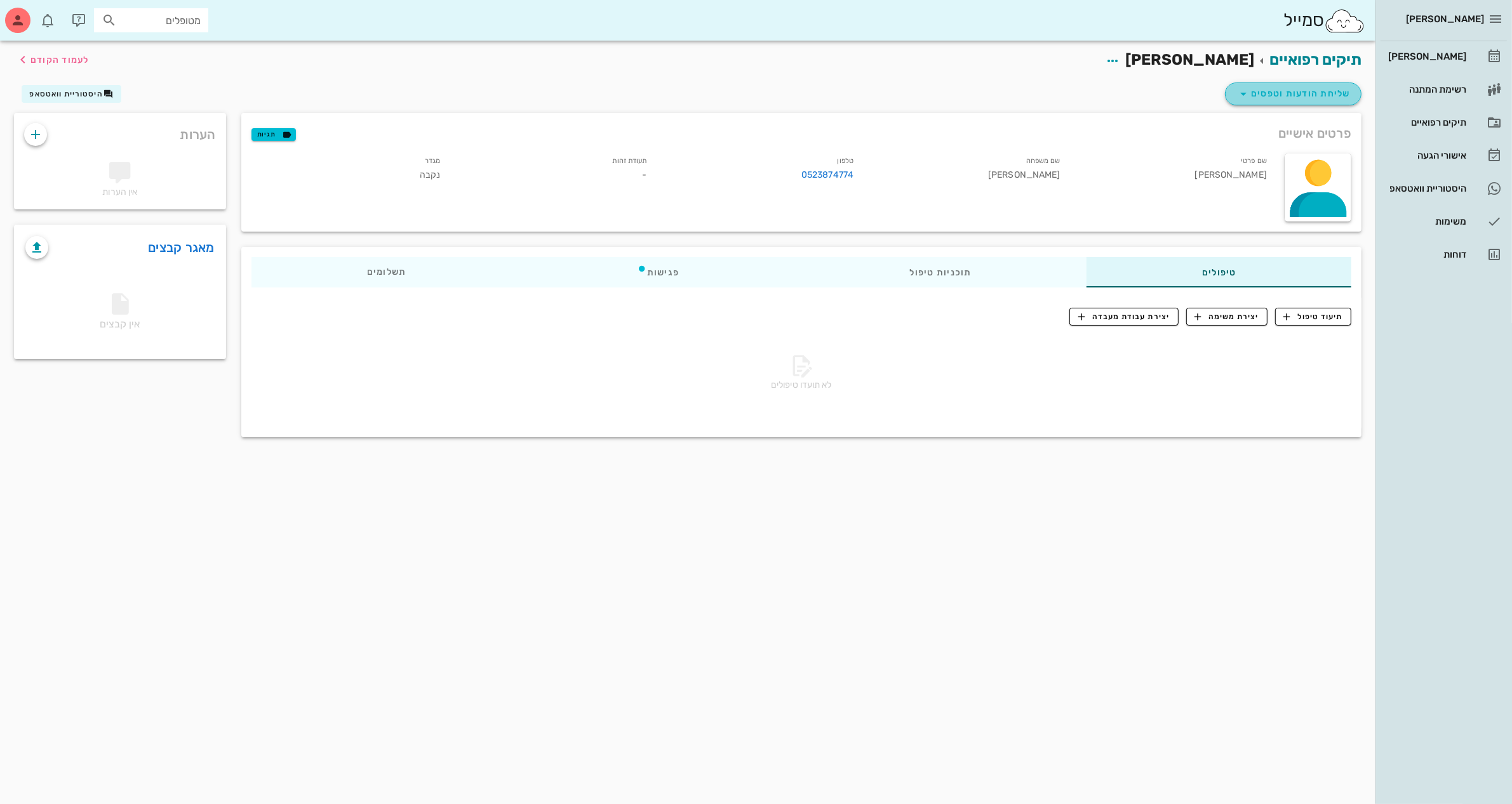
click at [1296, 89] on span "שליחת הודעות וטפסים" at bounding box center [1293, 94] width 115 height 15
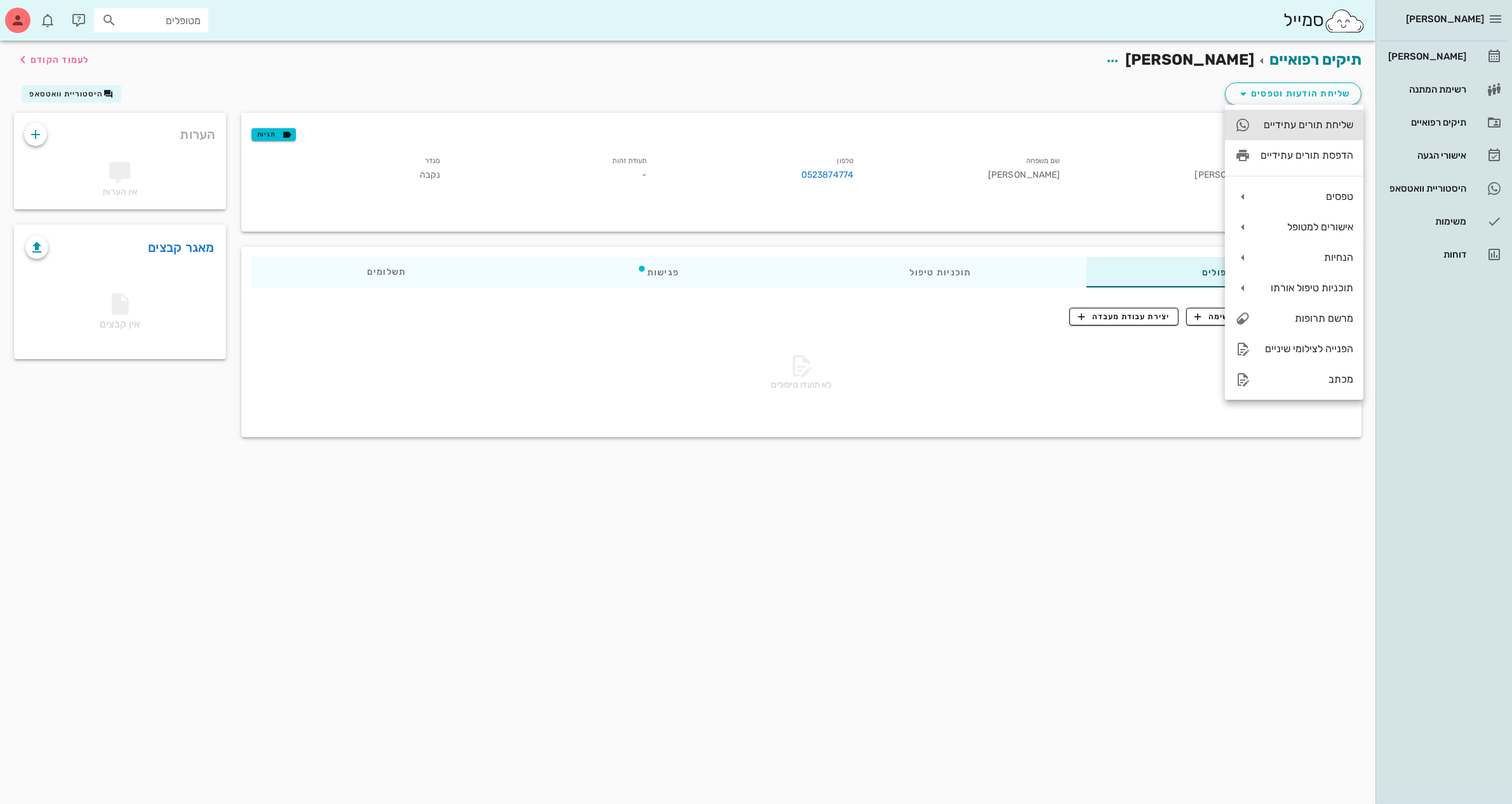
click at [1292, 125] on div "שליחת תורים עתידיים" at bounding box center [1307, 124] width 93 height 12
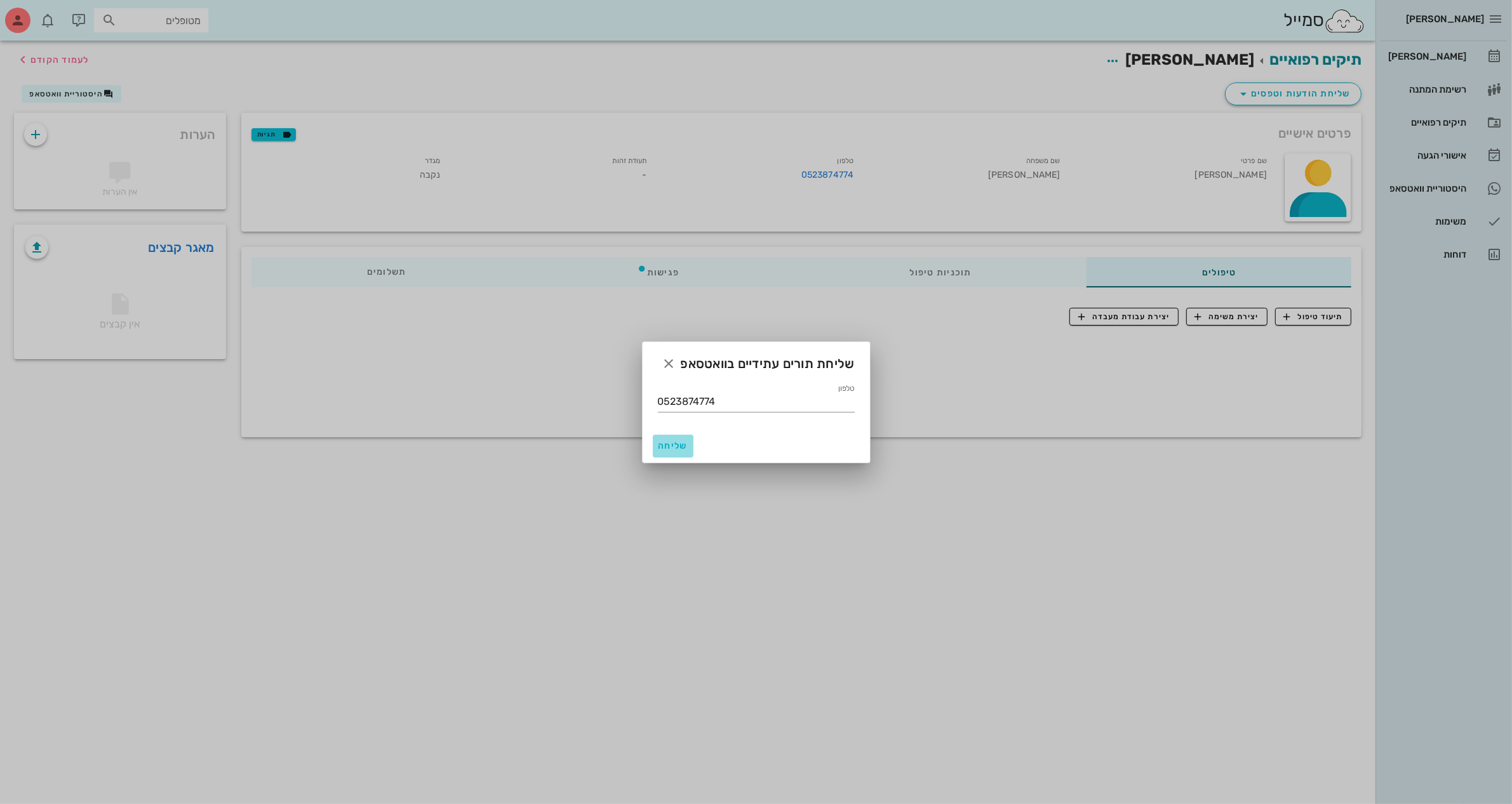
click at [676, 442] on span "שליחה" at bounding box center [673, 445] width 31 height 11
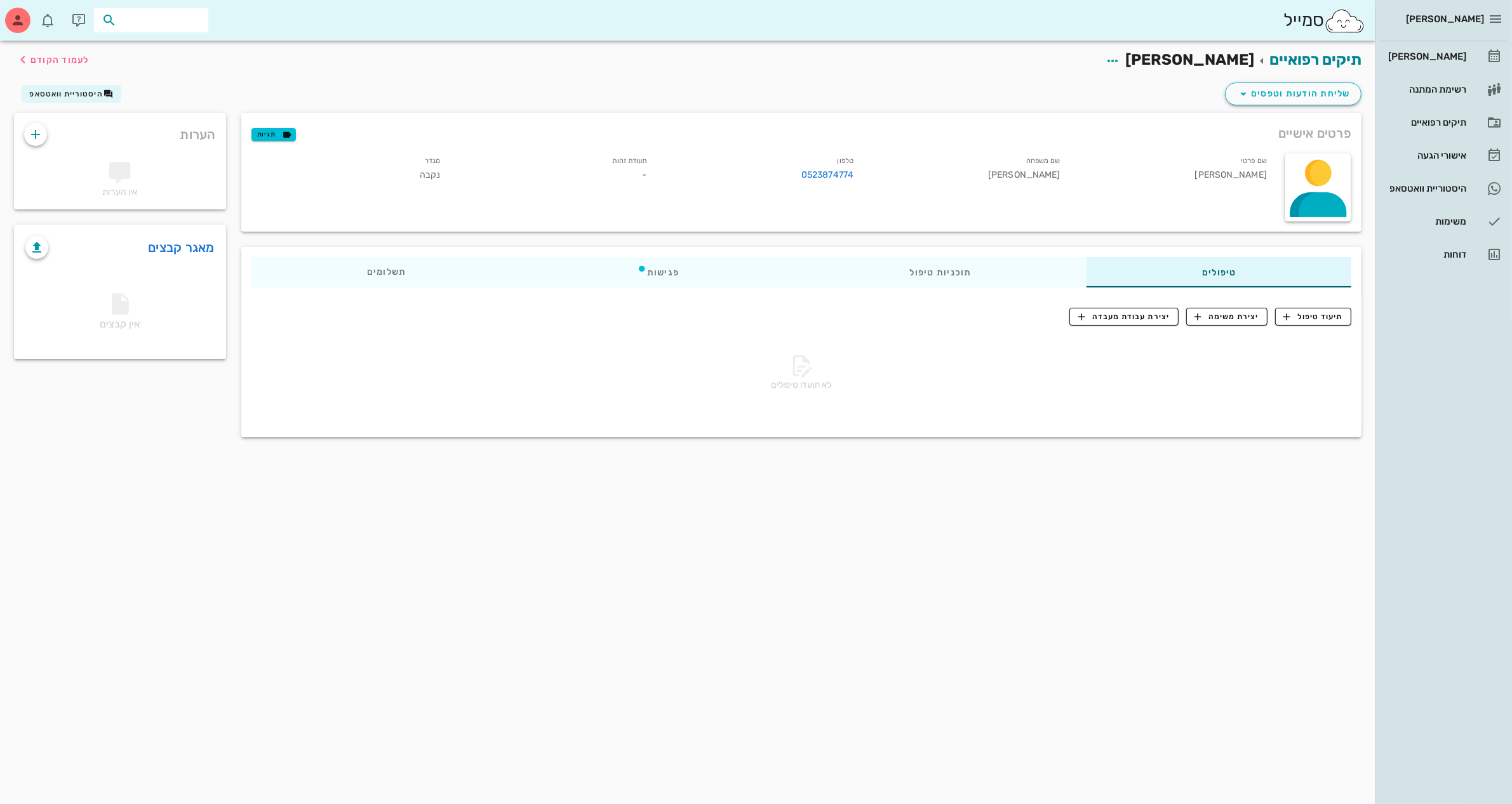
click at [178, 24] on input "text" at bounding box center [159, 20] width 81 height 16
type input "[PERSON_NAME]"
click at [162, 55] on div "0524881117" at bounding box center [129, 60] width 140 height 10
click at [1460, 59] on div "[PERSON_NAME]" at bounding box center [1425, 56] width 81 height 10
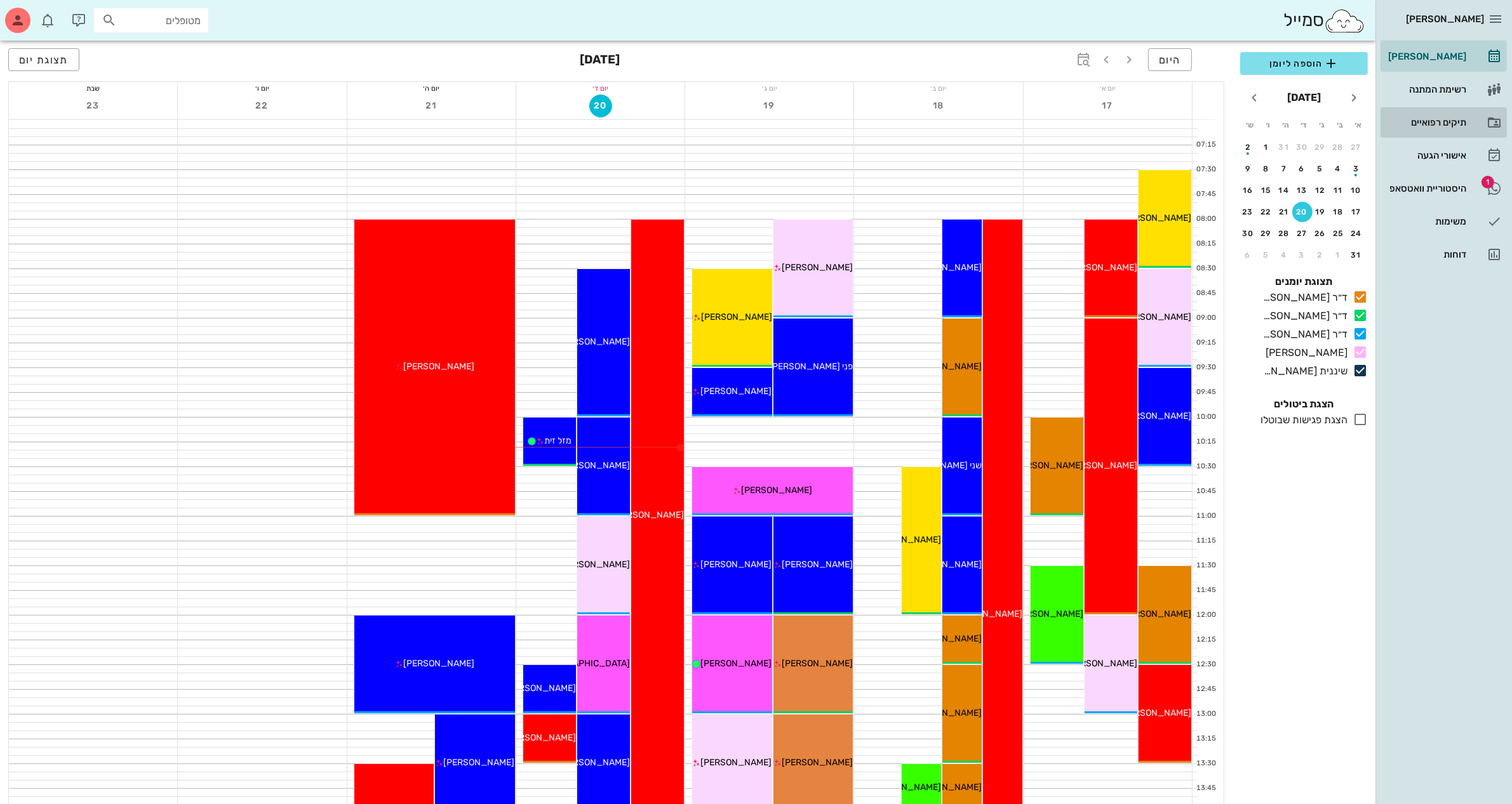
click at [1445, 119] on div "תיקים רפואיים" at bounding box center [1425, 123] width 81 height 10
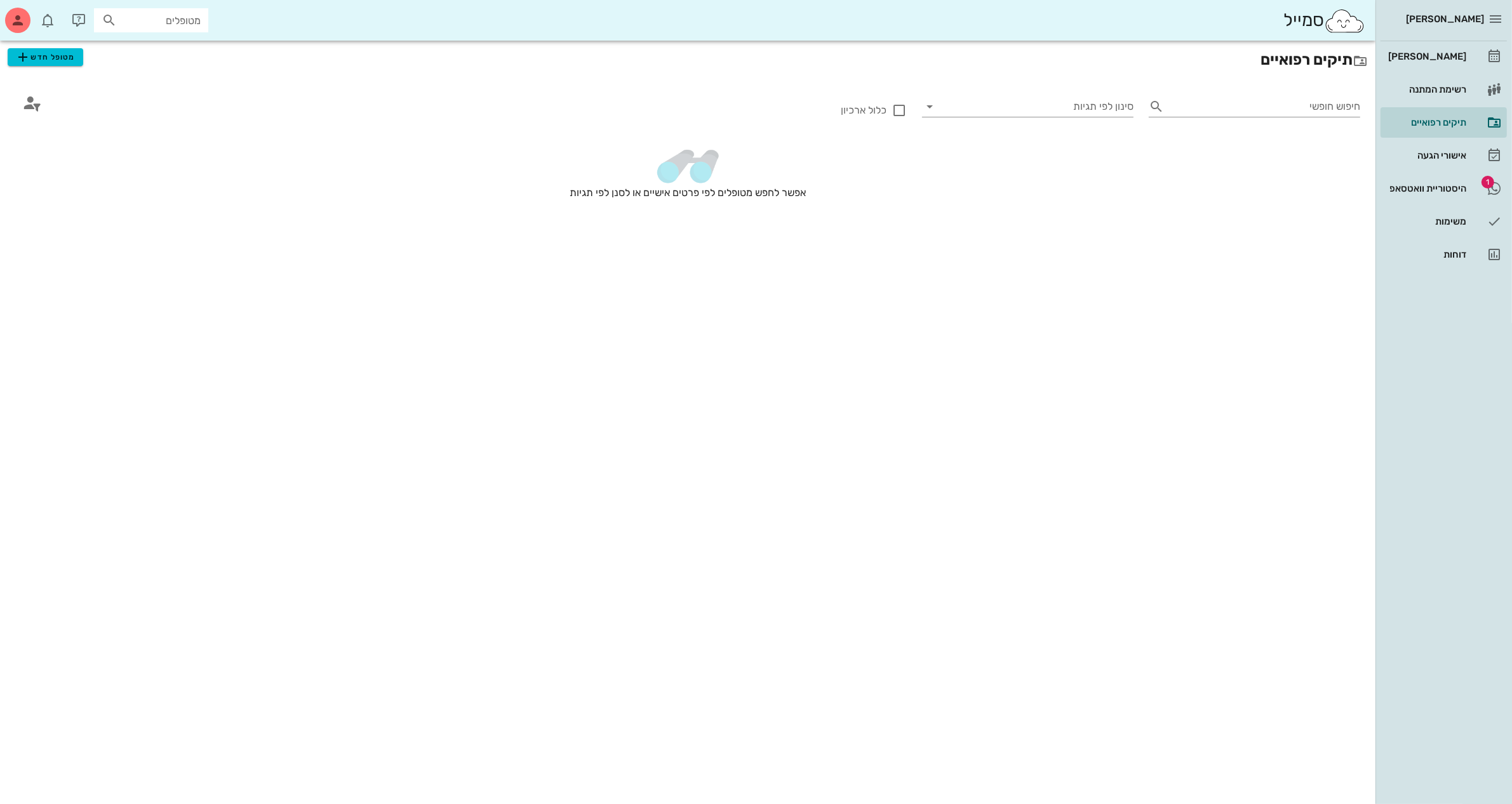
click at [180, 20] on input "מטופלים" at bounding box center [159, 20] width 81 height 16
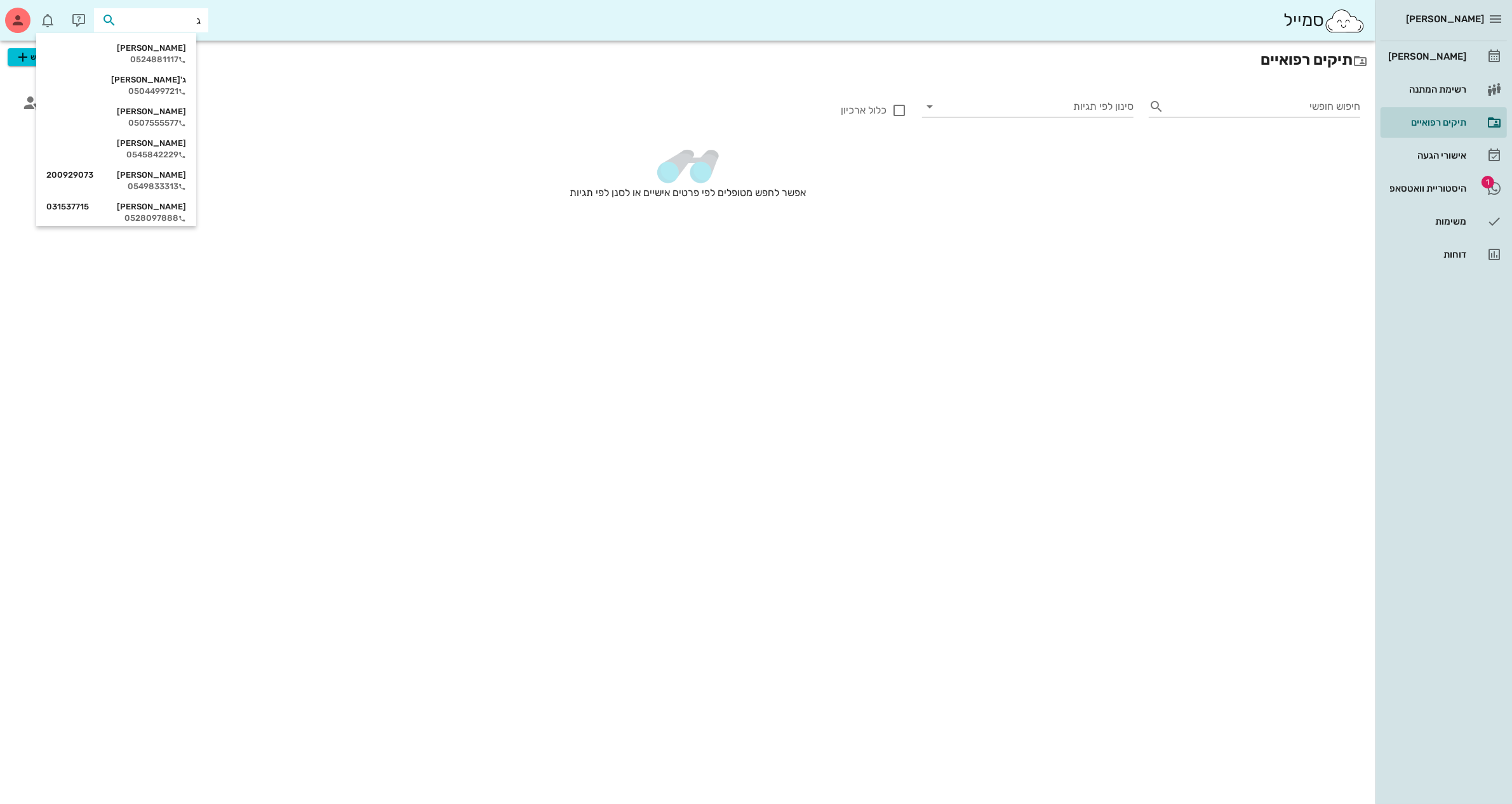
type input "גו"
click at [178, 56] on div "0524881117" at bounding box center [129, 60] width 140 height 10
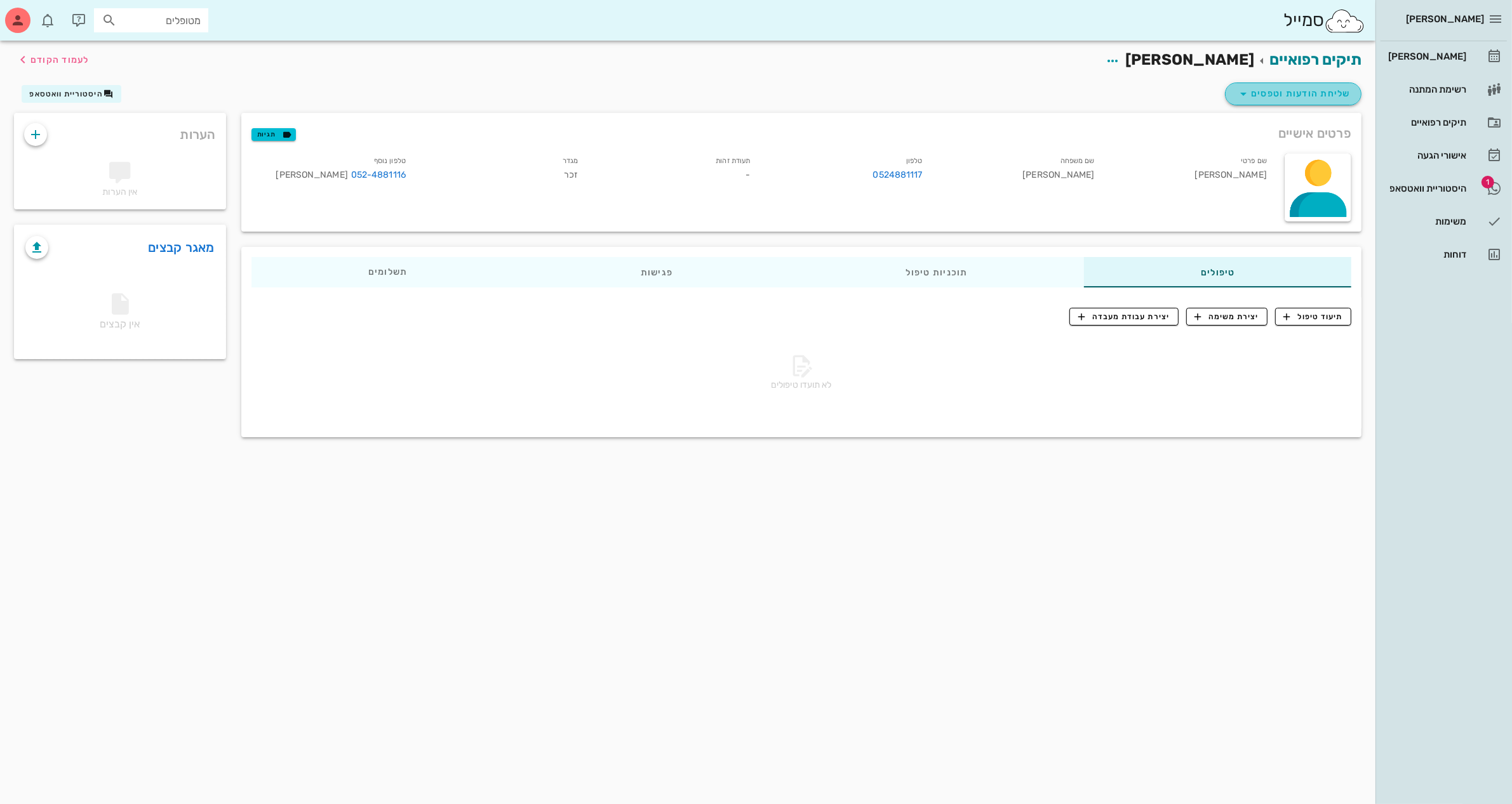
click at [1293, 94] on span "שליחת הודעות וטפסים" at bounding box center [1293, 94] width 115 height 15
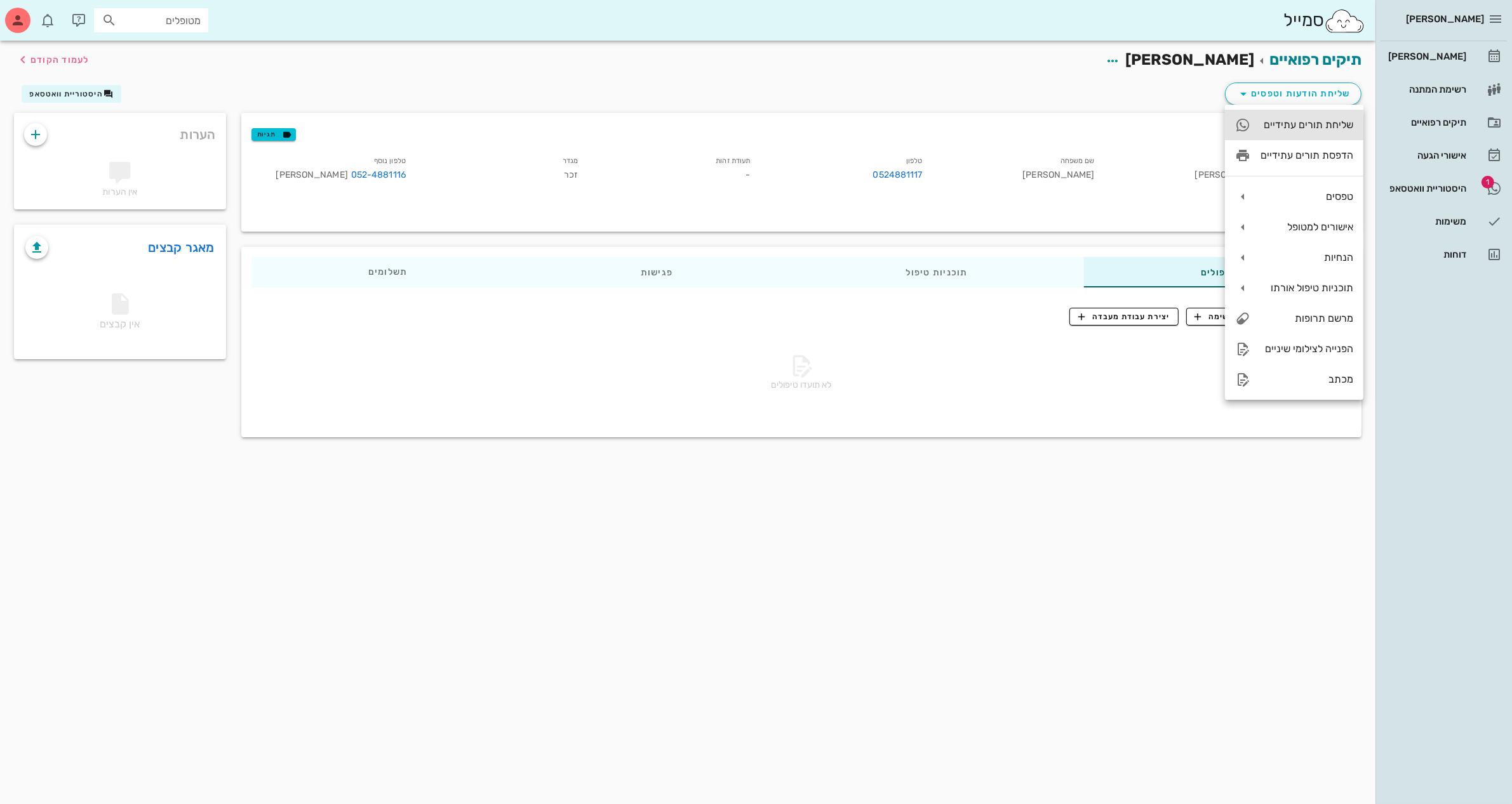
click at [1318, 125] on div "שליחת תורים עתידיים" at bounding box center [1307, 124] width 93 height 12
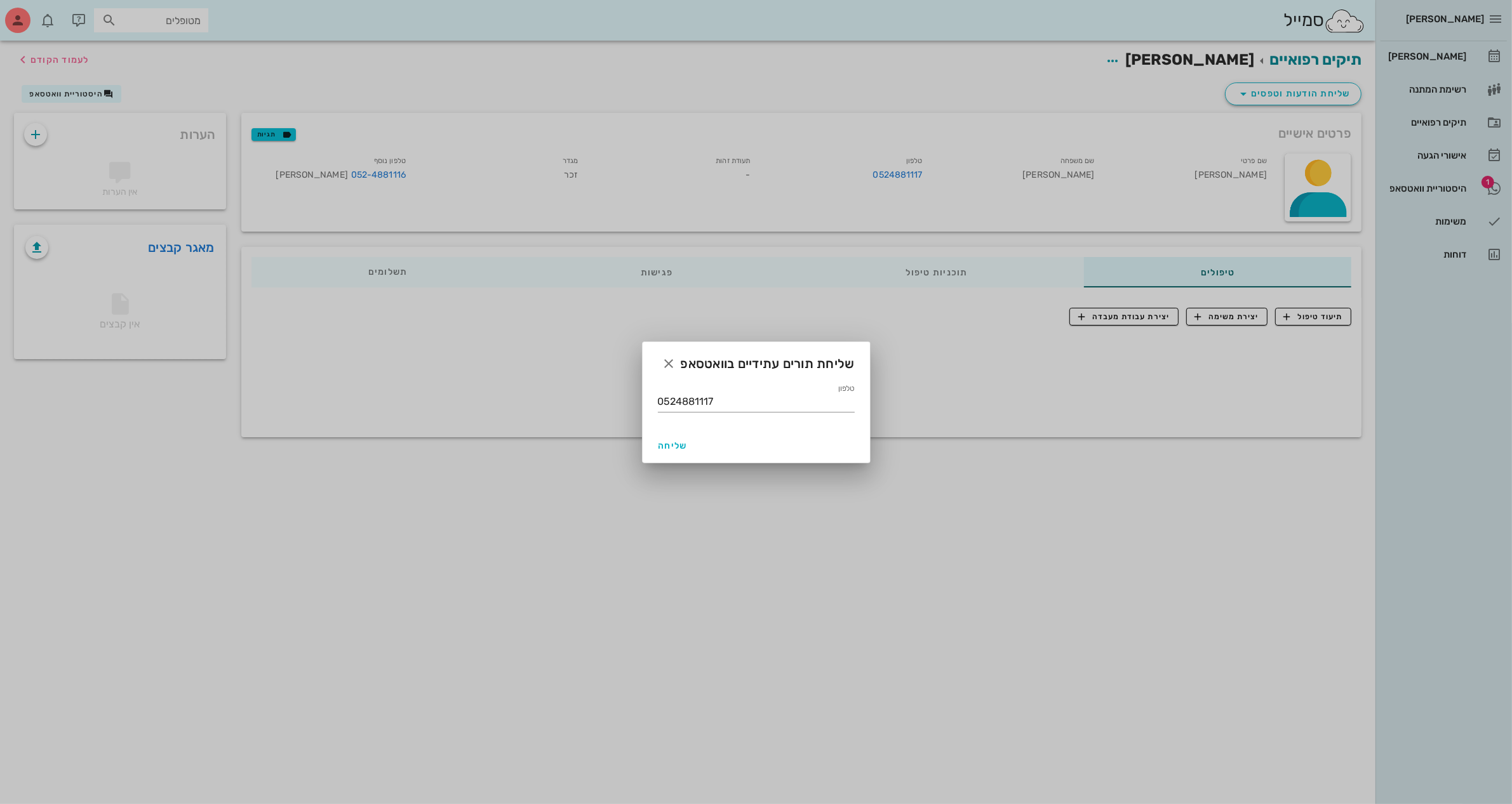
click at [961, 378] on div at bounding box center [756, 402] width 1512 height 804
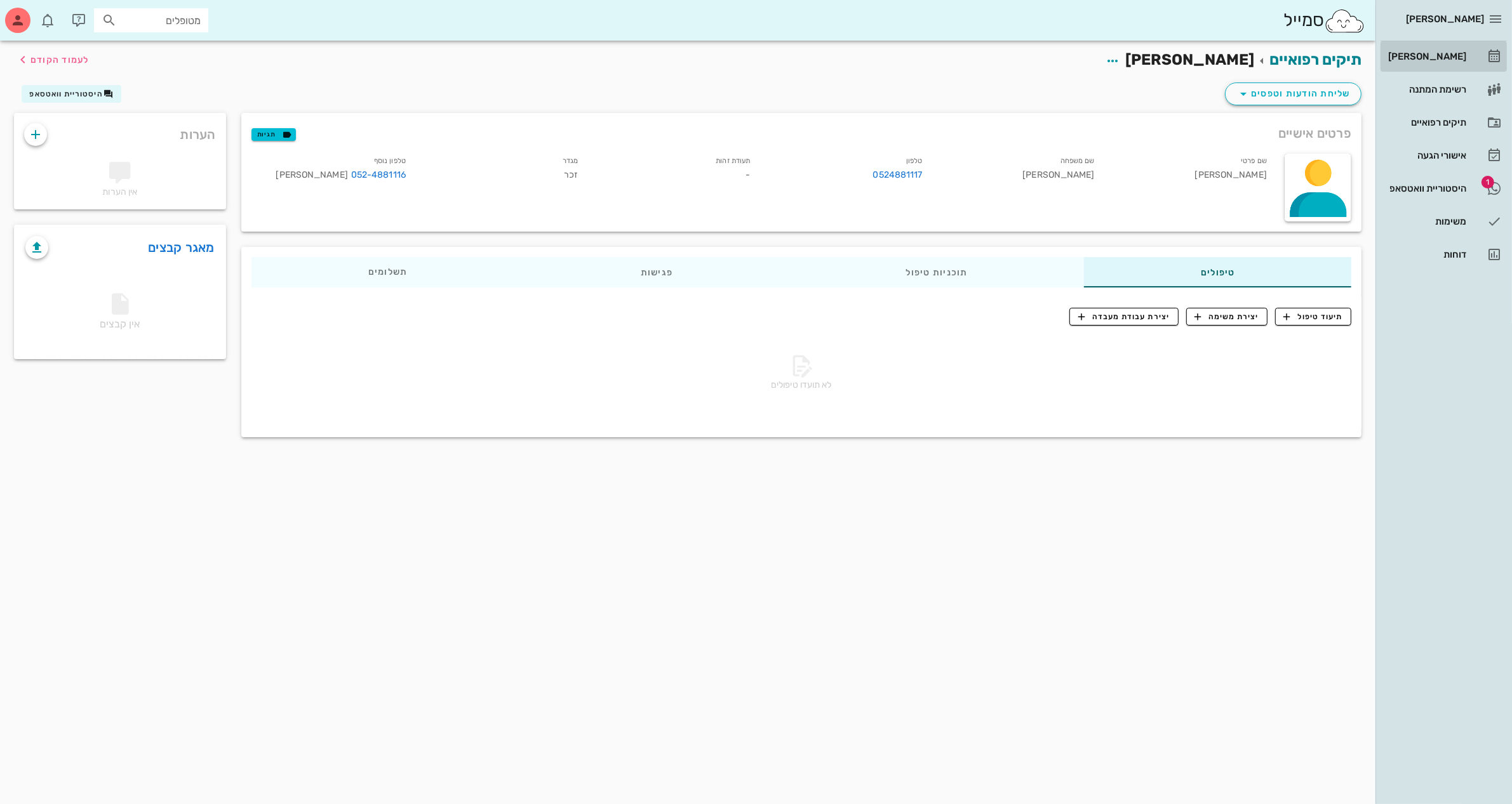
click at [1434, 53] on div "[PERSON_NAME]" at bounding box center [1425, 56] width 81 height 10
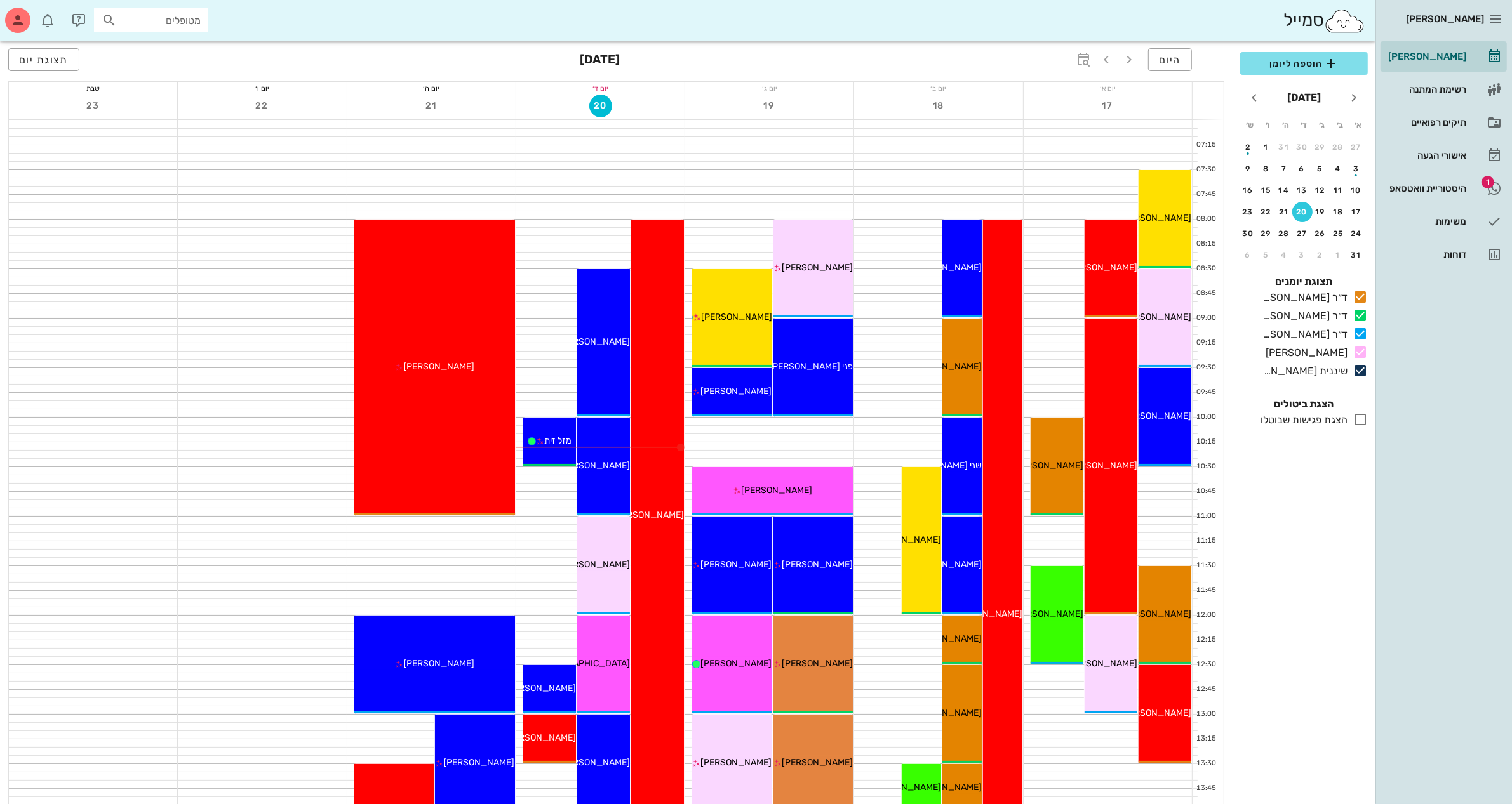
click at [181, 16] on input "מטופלים" at bounding box center [159, 20] width 81 height 16
type input "[PERSON_NAME]"
click at [156, 58] on div "0524881117" at bounding box center [129, 60] width 140 height 10
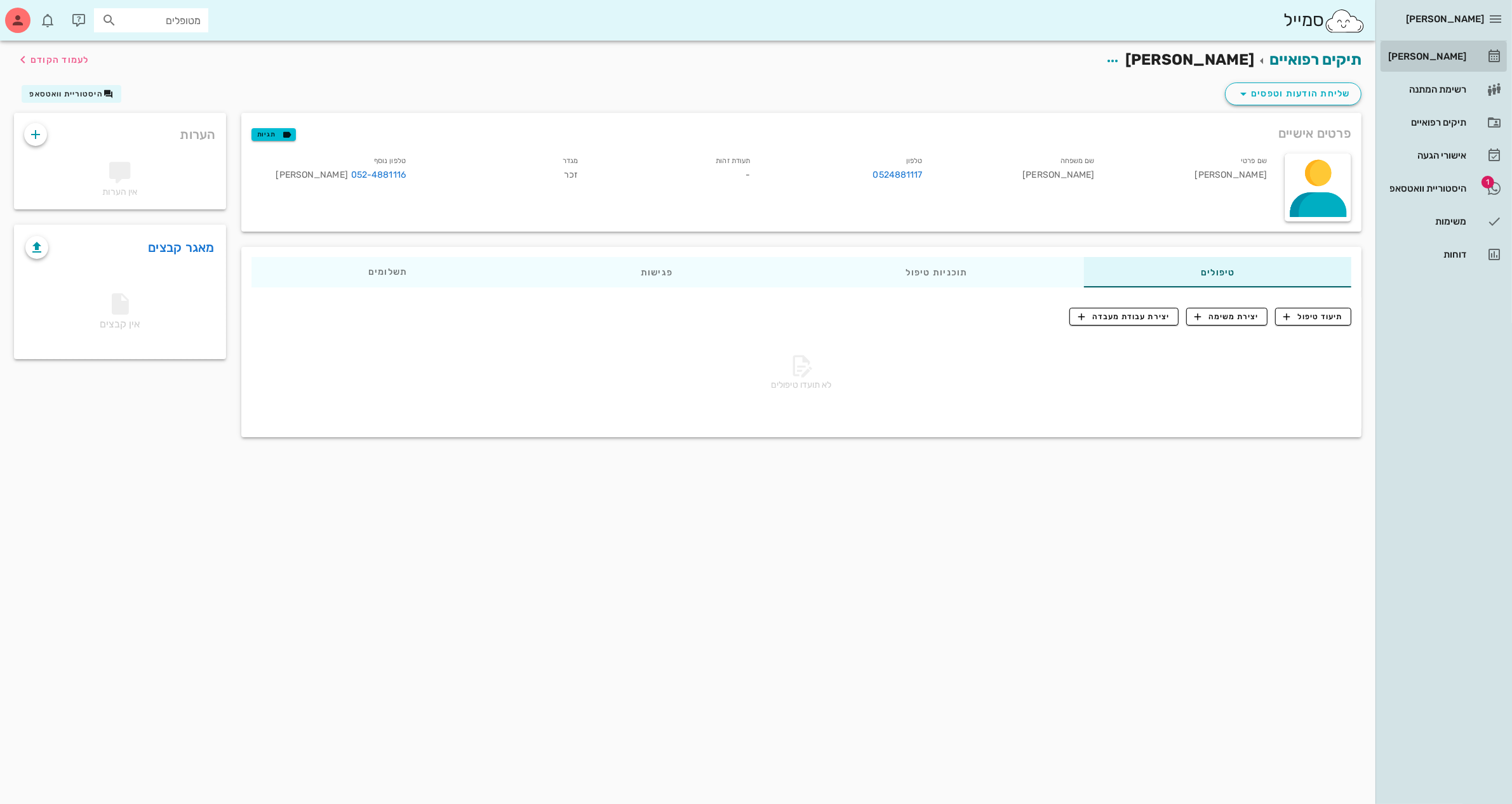
click at [1446, 53] on div "[PERSON_NAME]" at bounding box center [1425, 56] width 81 height 10
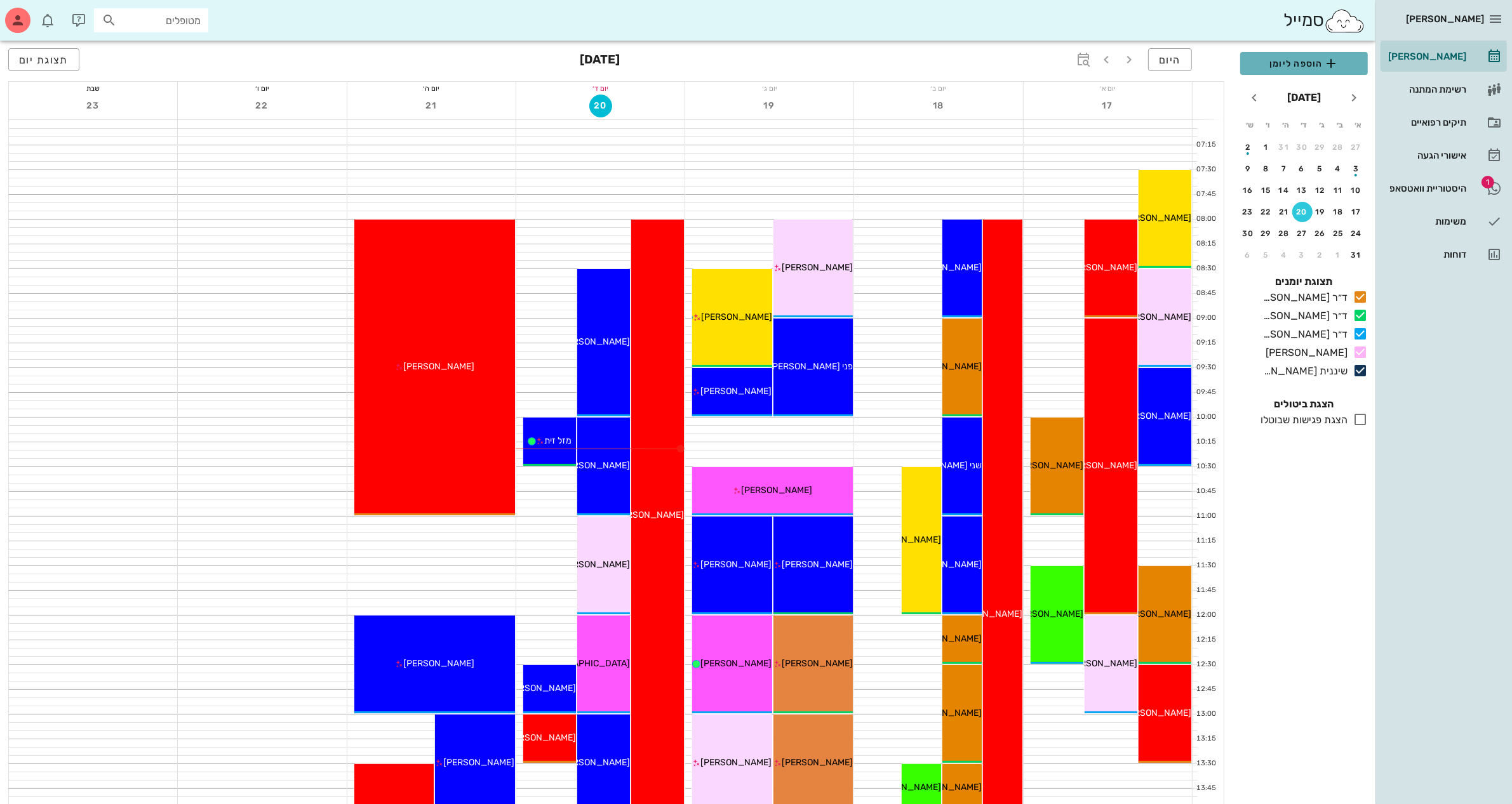
click at [1280, 56] on span "הוספה ליומן" at bounding box center [1304, 64] width 107 height 15
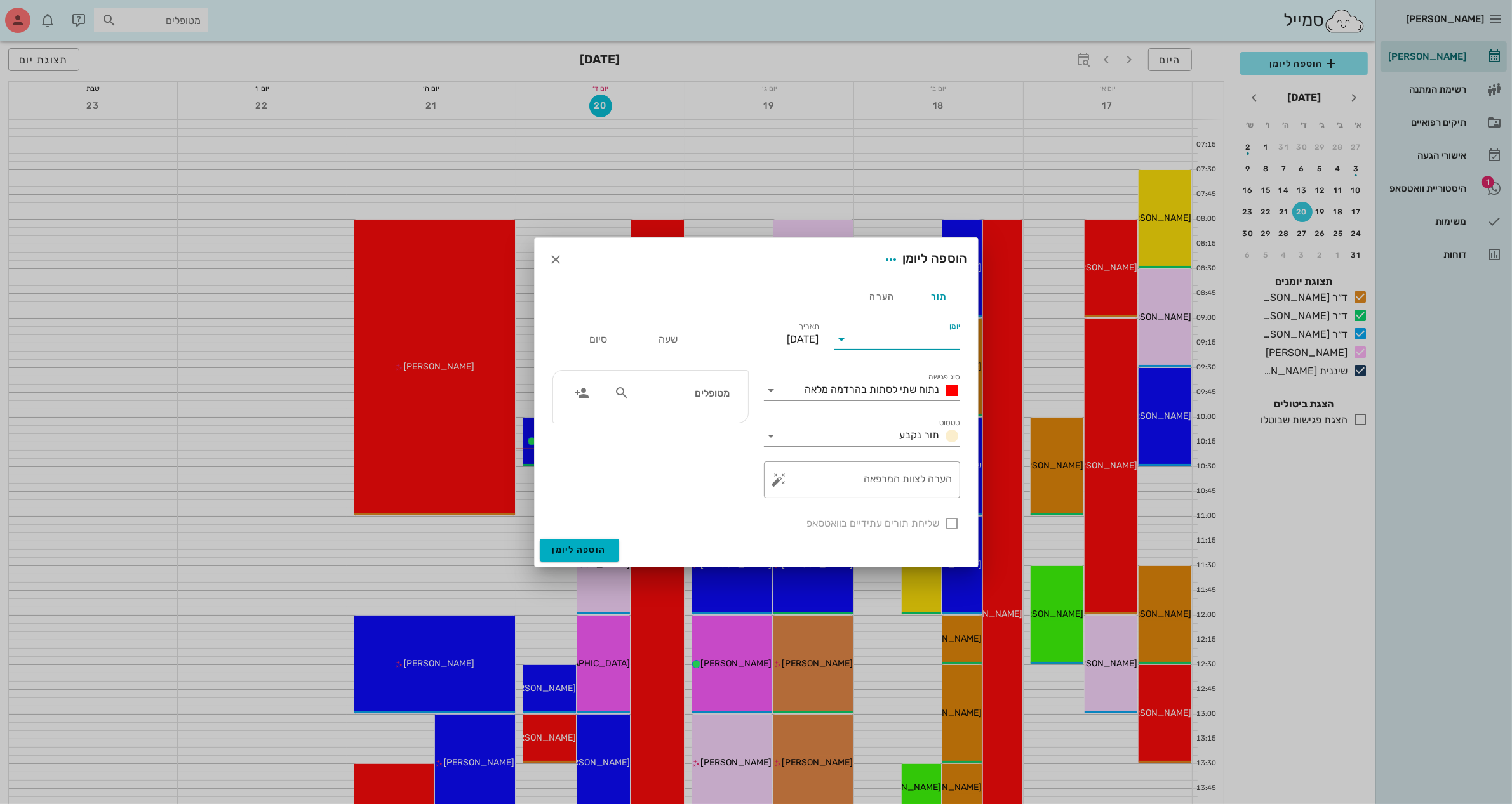
click at [894, 338] on input "יומן" at bounding box center [905, 340] width 108 height 20
click at [897, 408] on div "ד״ר [PERSON_NAME]" at bounding box center [900, 411] width 112 height 12
click at [787, 337] on input "[DATE]" at bounding box center [756, 340] width 126 height 20
click at [728, 484] on div "21" at bounding box center [728, 485] width 20 height 9
type input "[DATE]"
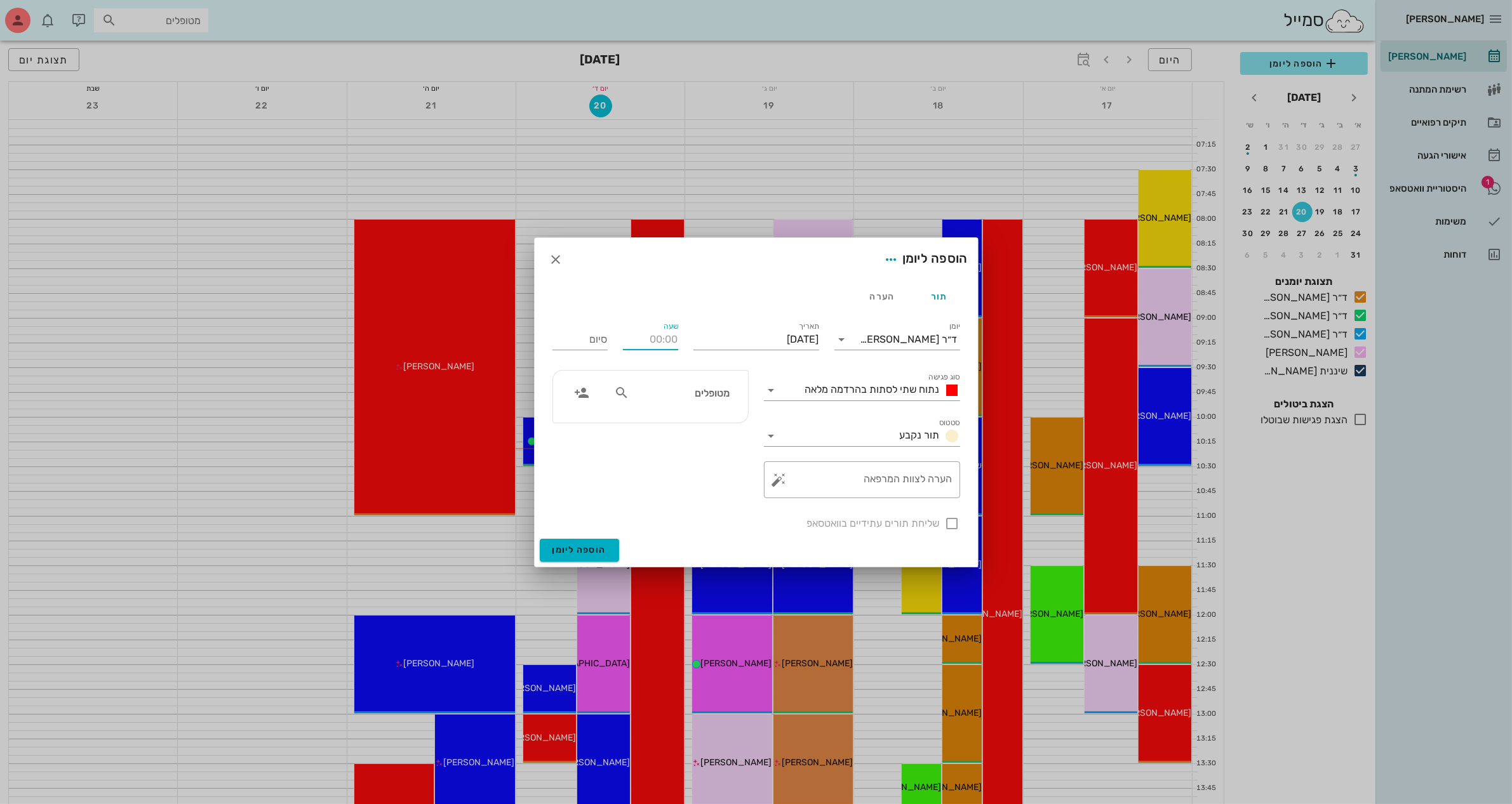
click at [651, 331] on input "שעה" at bounding box center [650, 340] width 55 height 20
type input "08:30"
click at [601, 337] on div "סיום 16:30" at bounding box center [580, 337] width 71 height 51
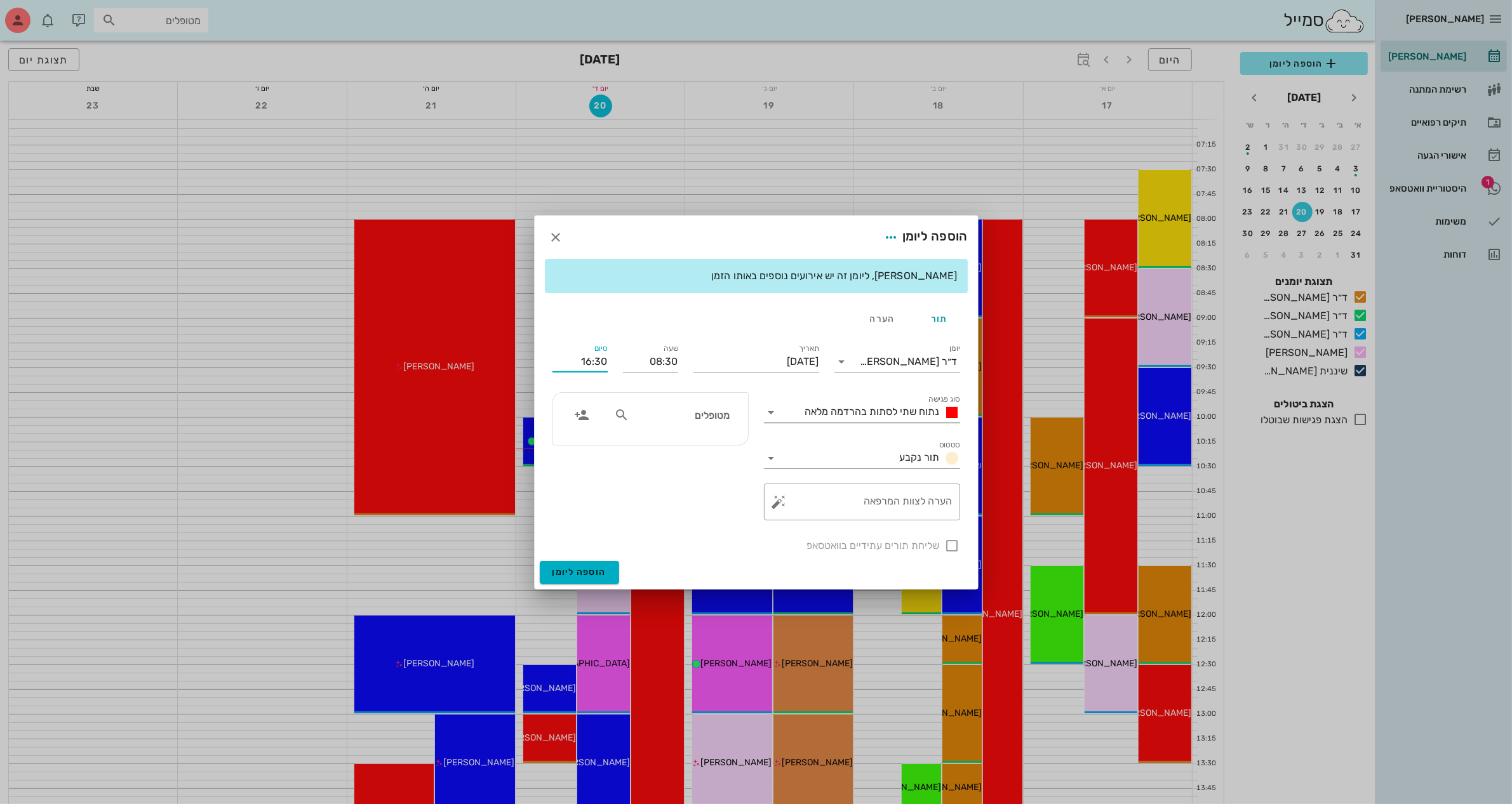
click at [774, 411] on icon at bounding box center [772, 413] width 15 height 15
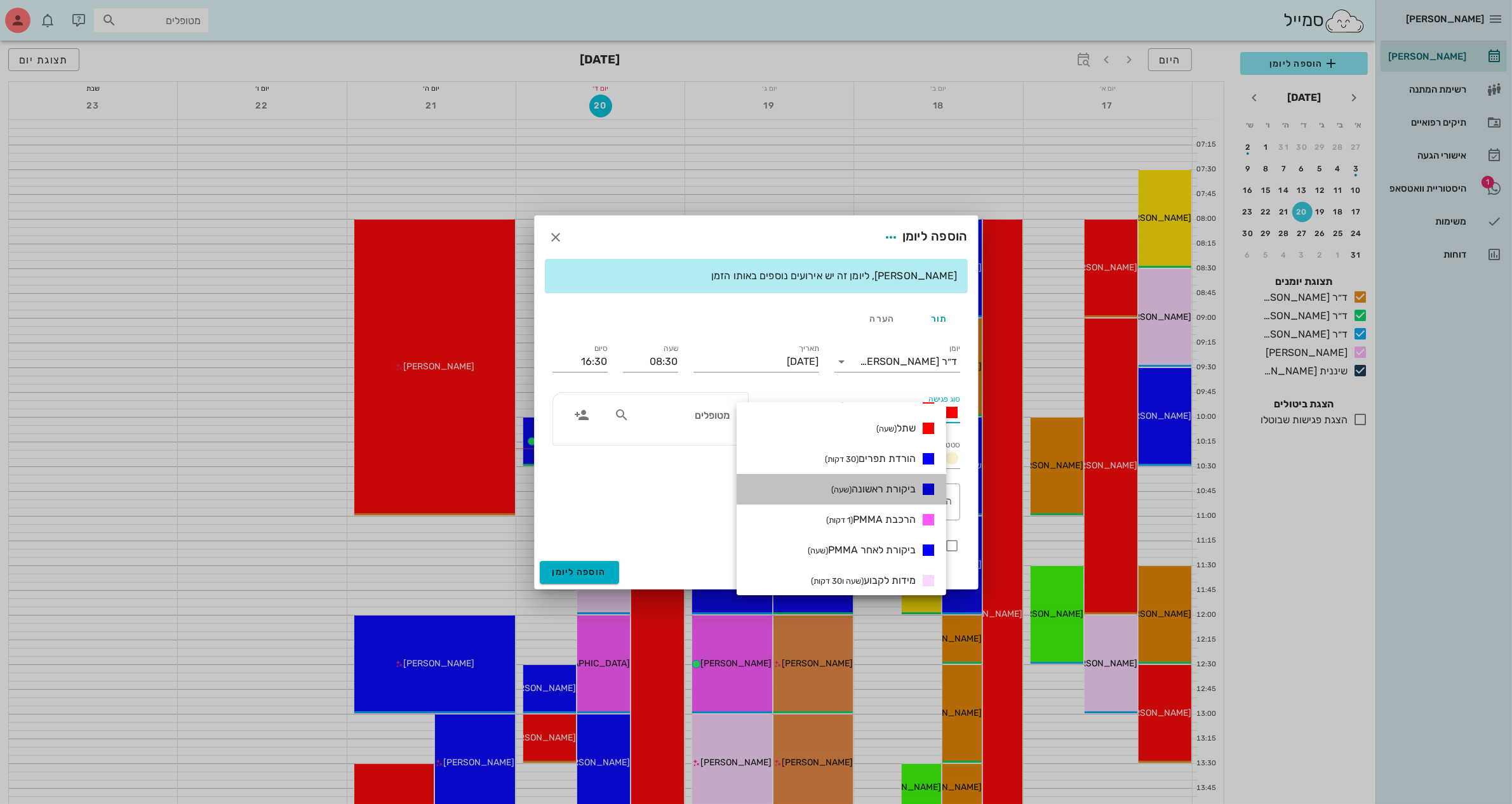
click at [892, 485] on span "ביקורת ראשונה (שעה)" at bounding box center [873, 489] width 84 height 12
type input "09:30"
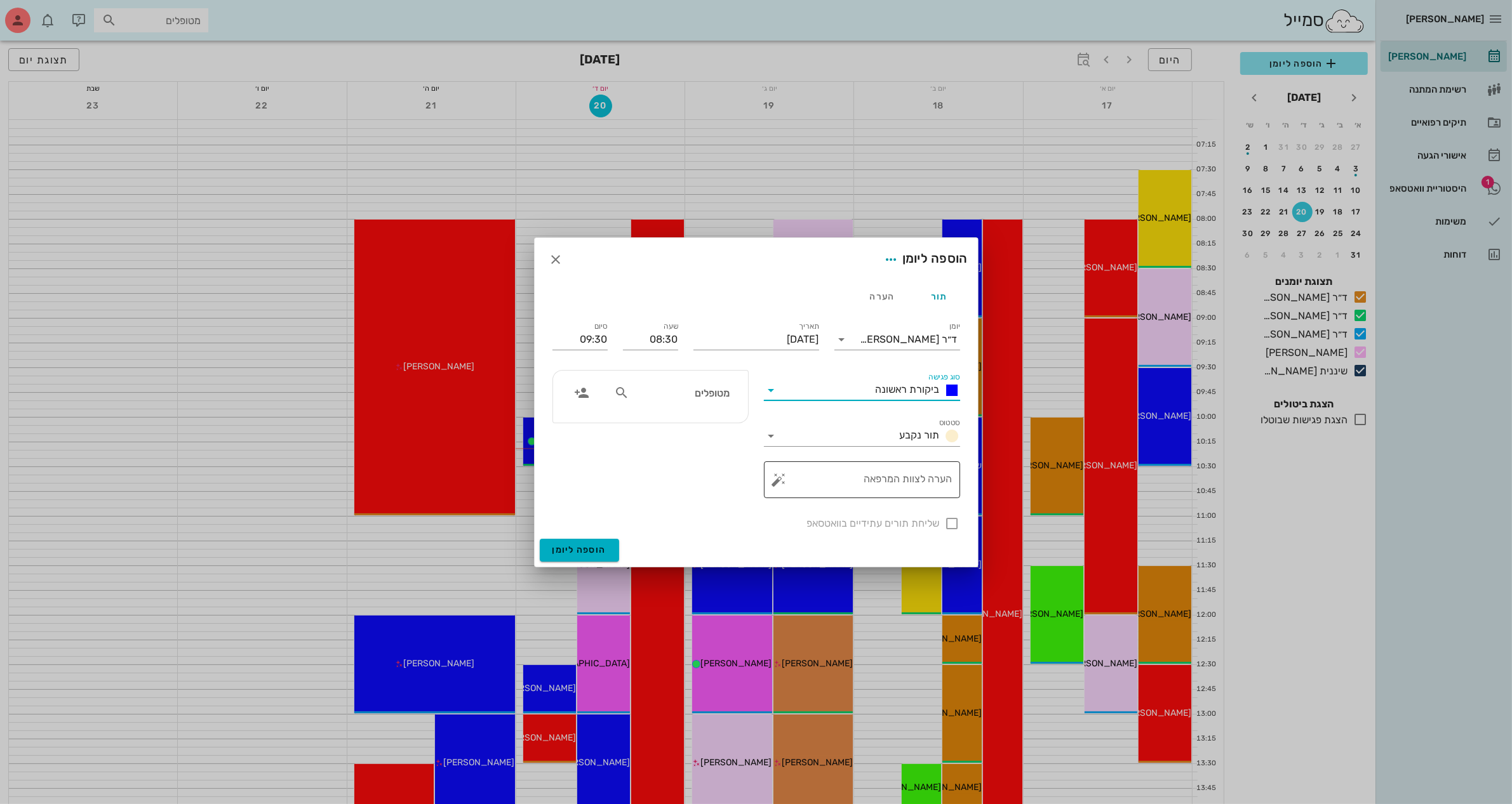
click at [894, 491] on textarea "הערה לצוות המרפאה" at bounding box center [867, 483] width 171 height 31
type textarea "ביקורת כאבים"
click at [720, 403] on div "מטופלים" at bounding box center [672, 393] width 131 height 24
type input "[PERSON_NAME]"
click at [697, 428] on div "0524881117" at bounding box center [658, 433] width 140 height 10
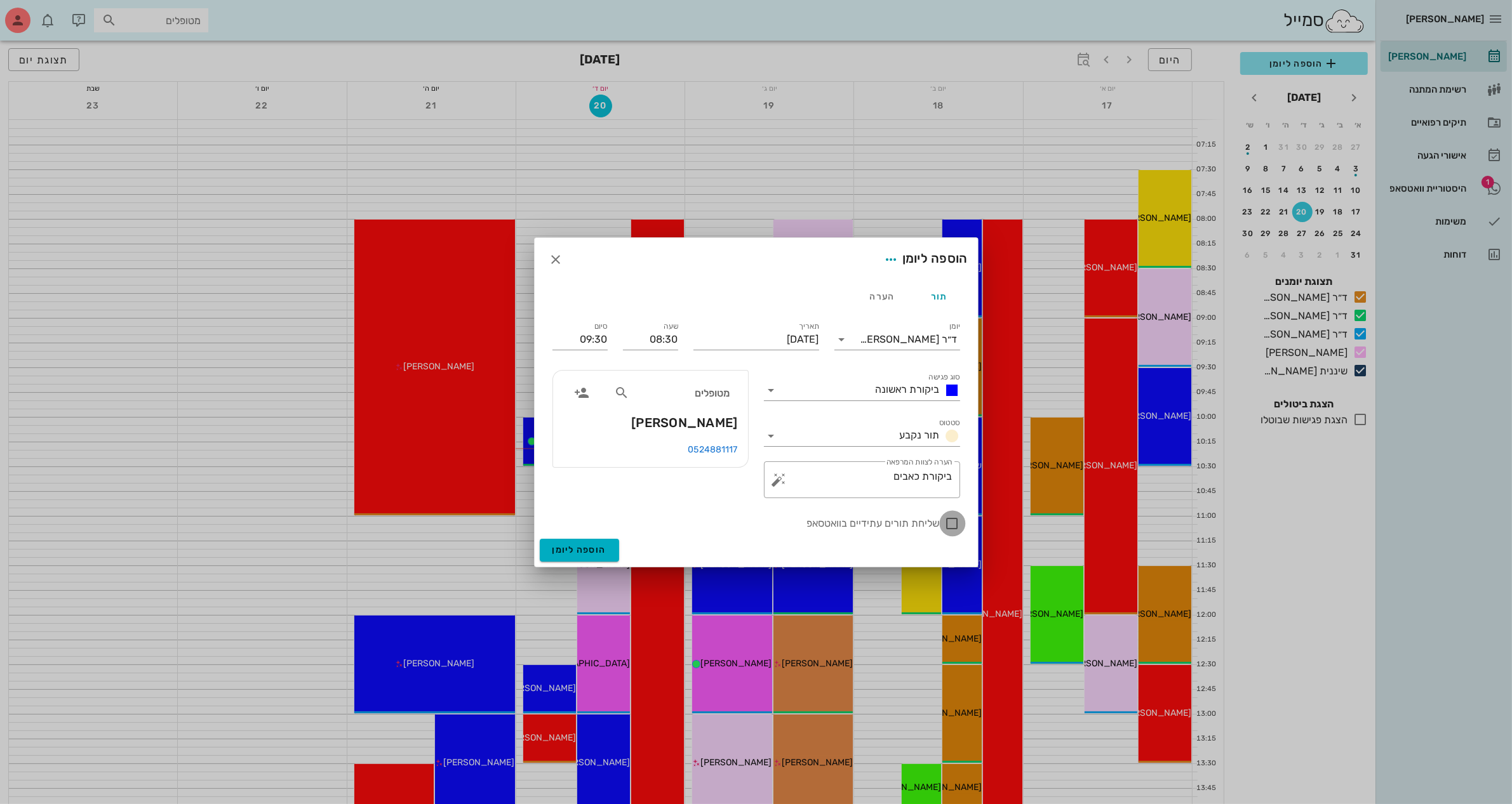
click at [956, 525] on div at bounding box center [951, 523] width 21 height 21
checkbox input "true"
click at [570, 549] on span "הוספה ליומן" at bounding box center [578, 550] width 54 height 11
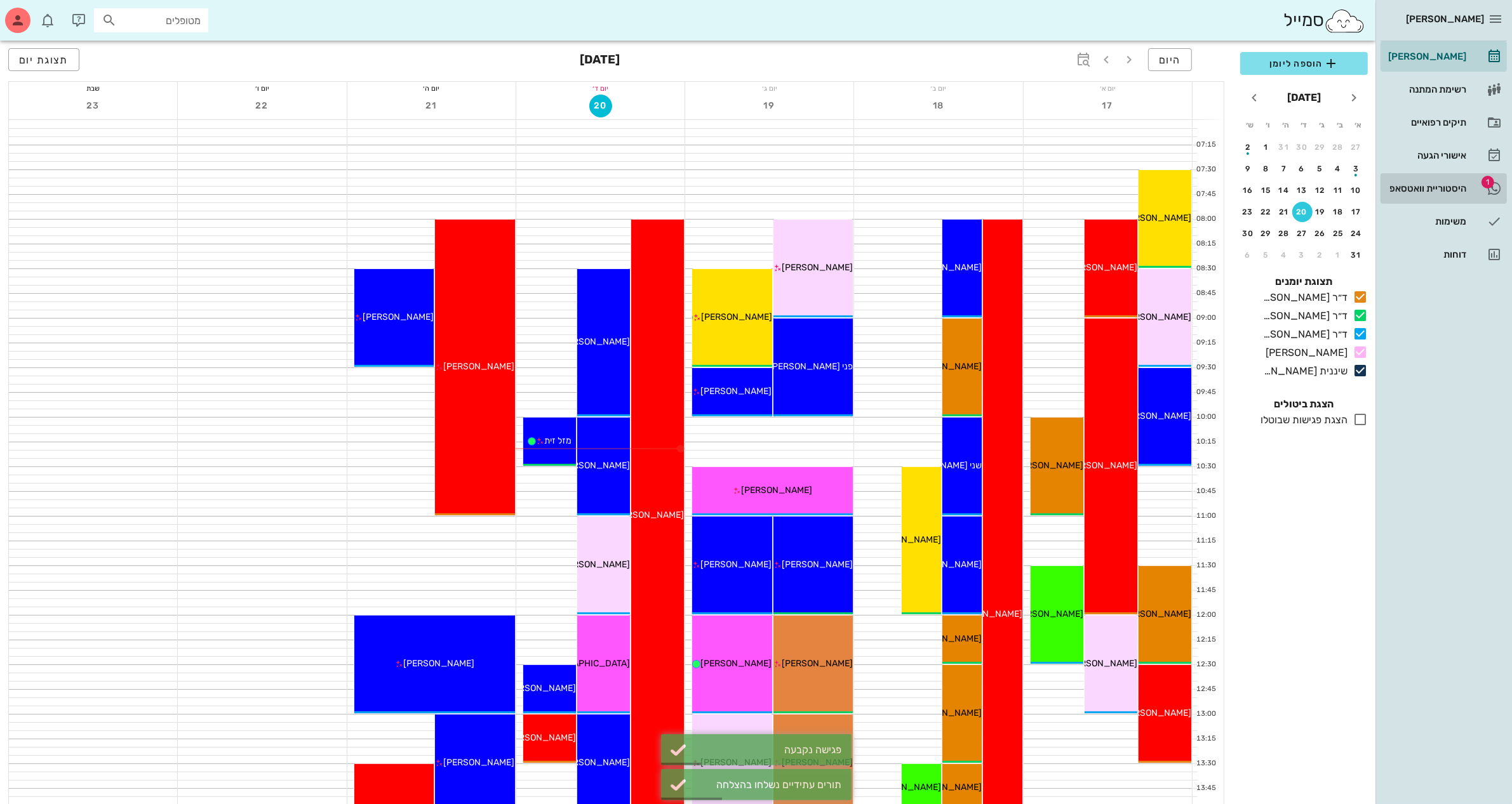
click at [1427, 188] on div "היסטוריית וואטסאפ" at bounding box center [1425, 188] width 81 height 10
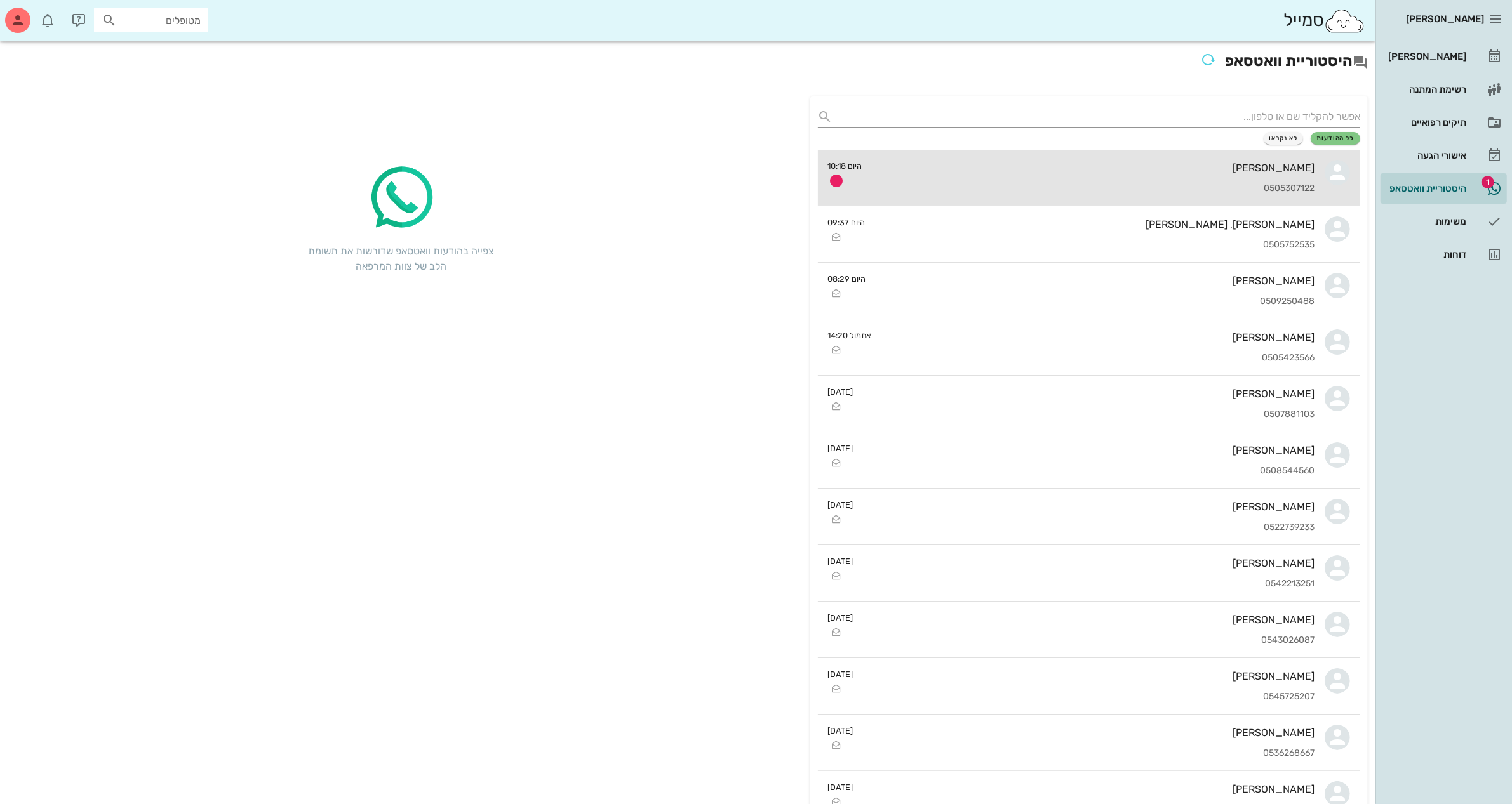
click at [1071, 184] on div "0505307122" at bounding box center [1094, 188] width 443 height 11
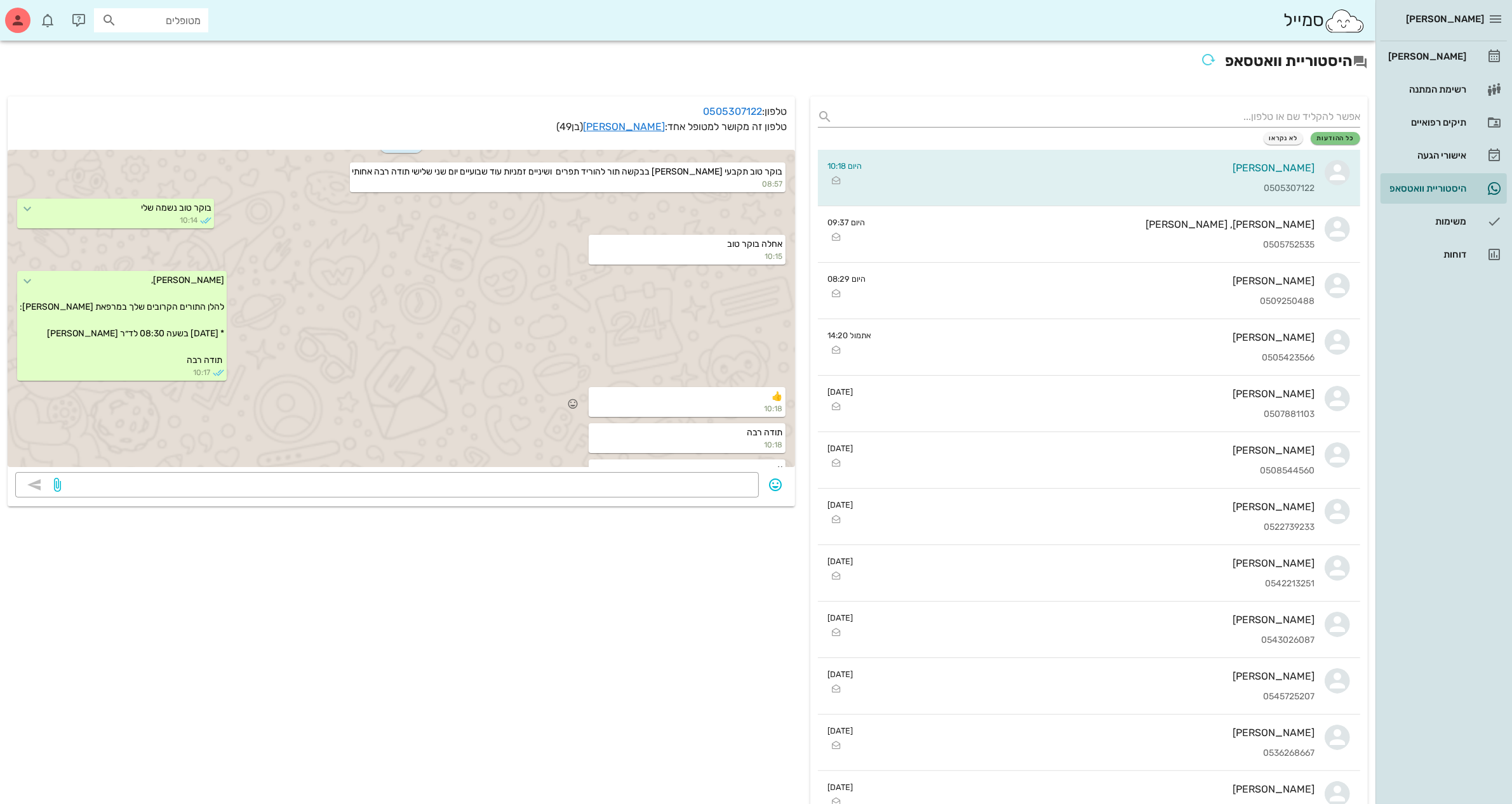
scroll to position [79, 0]
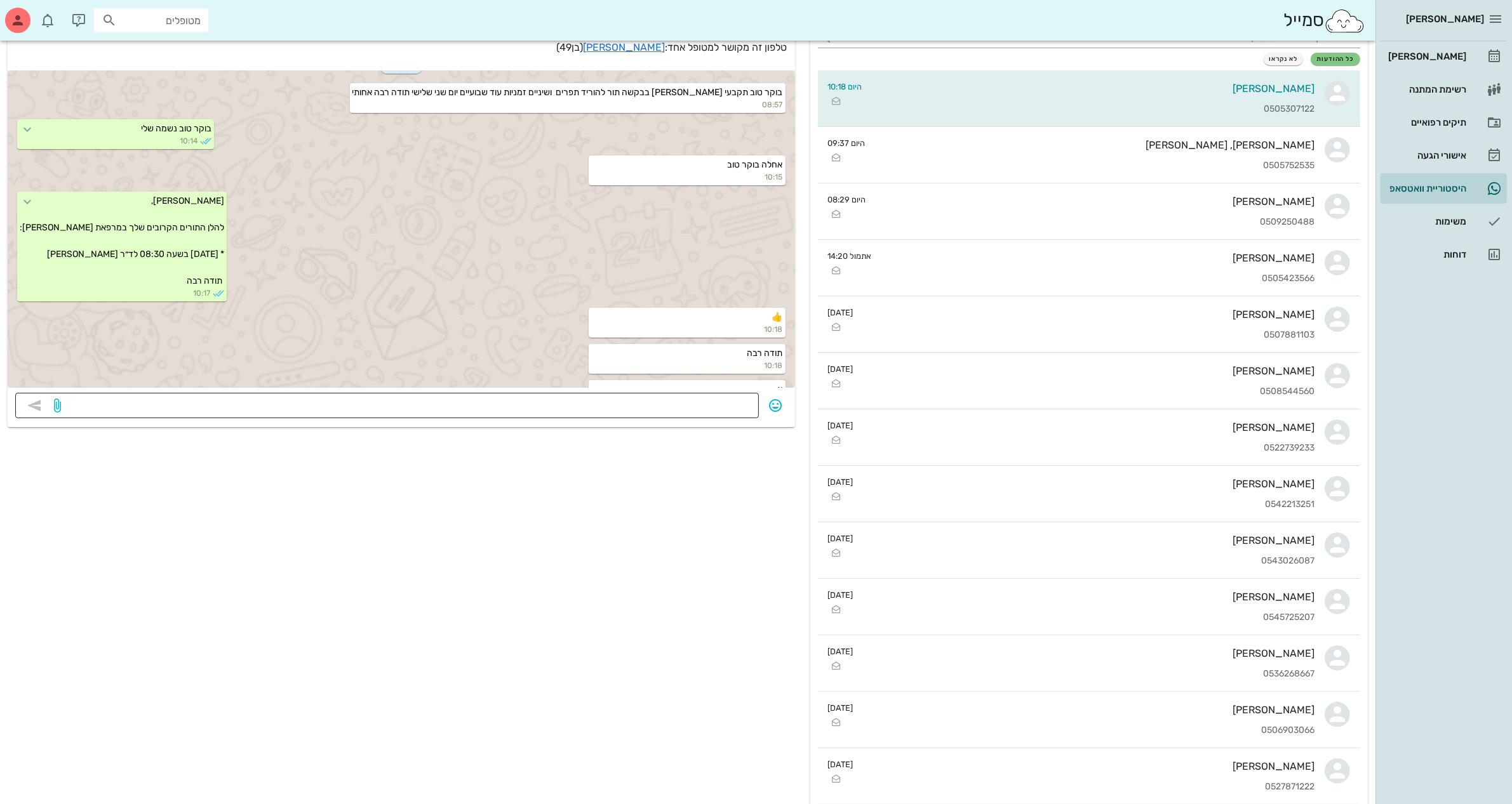
click at [653, 414] on textarea at bounding box center [407, 407] width 687 height 20
click at [1443, 51] on div "[PERSON_NAME]" at bounding box center [1425, 56] width 81 height 10
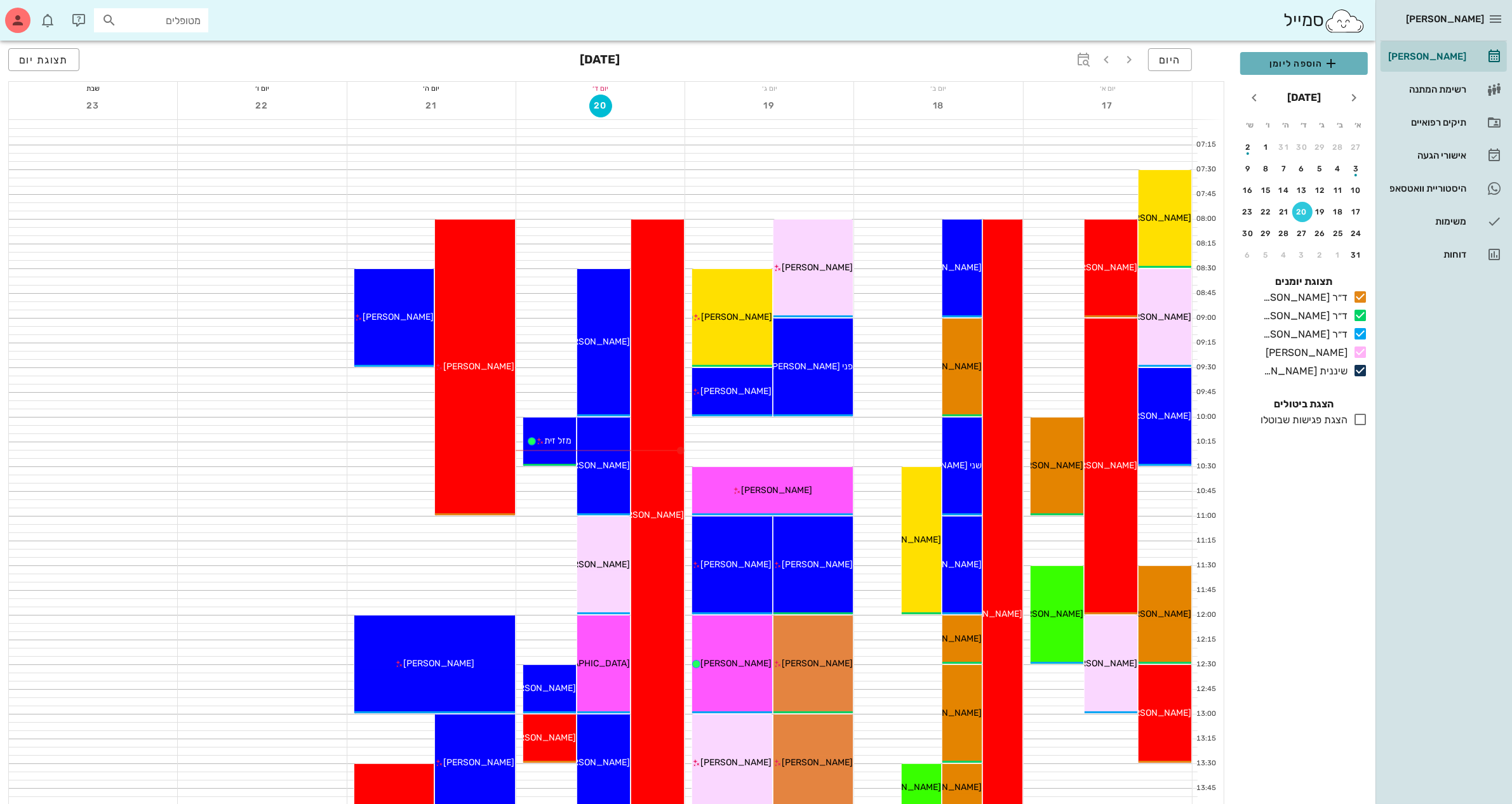
click at [1303, 55] on button "הוספה ליומן" at bounding box center [1304, 63] width 128 height 23
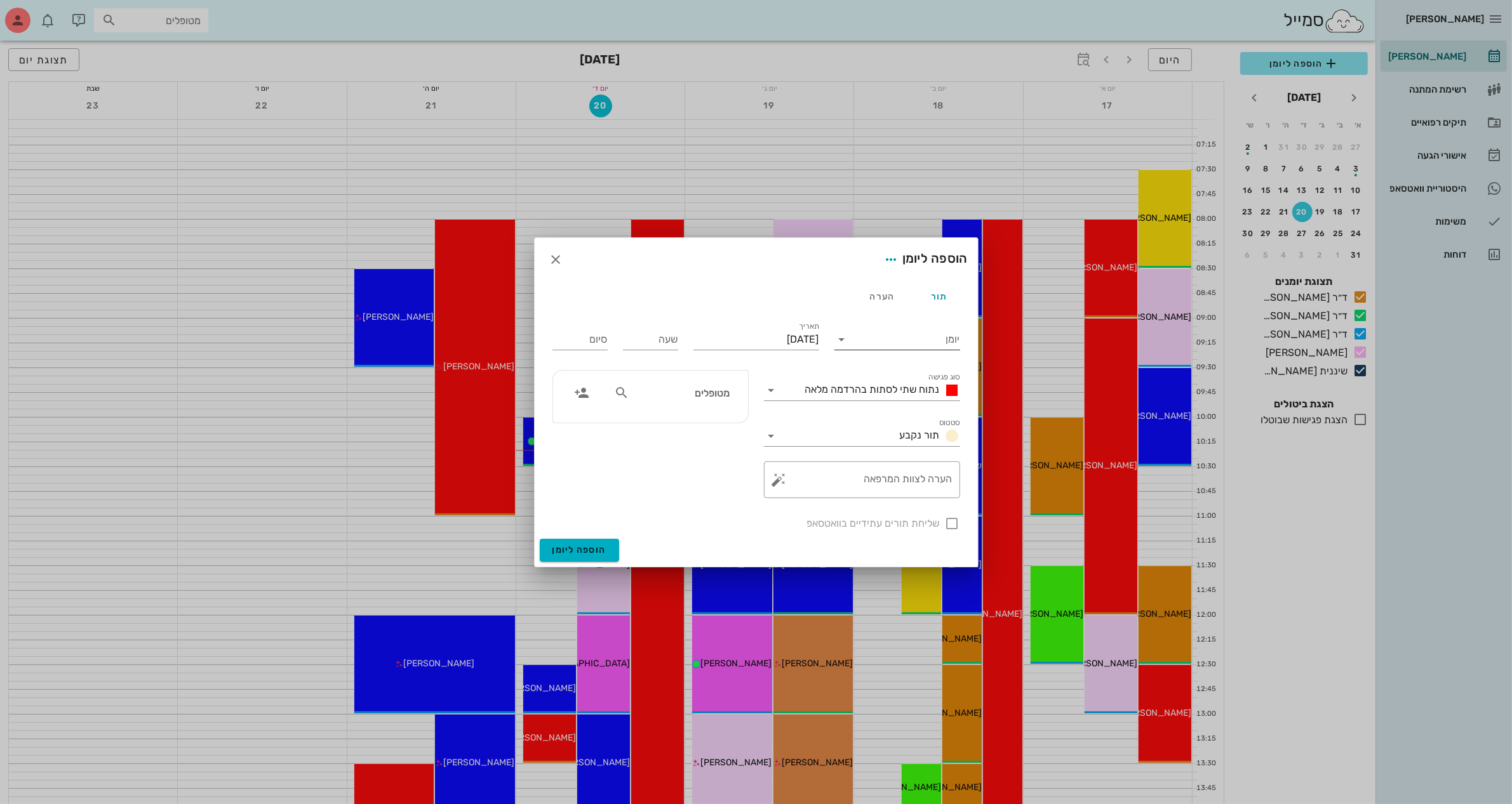
click at [899, 344] on input "יומן" at bounding box center [905, 340] width 108 height 20
click at [906, 380] on div "ד״ר [PERSON_NAME]" at bounding box center [900, 380] width 112 height 12
click at [890, 388] on span "נתוח שתי לסתות בהרדמה מלאה" at bounding box center [872, 389] width 135 height 12
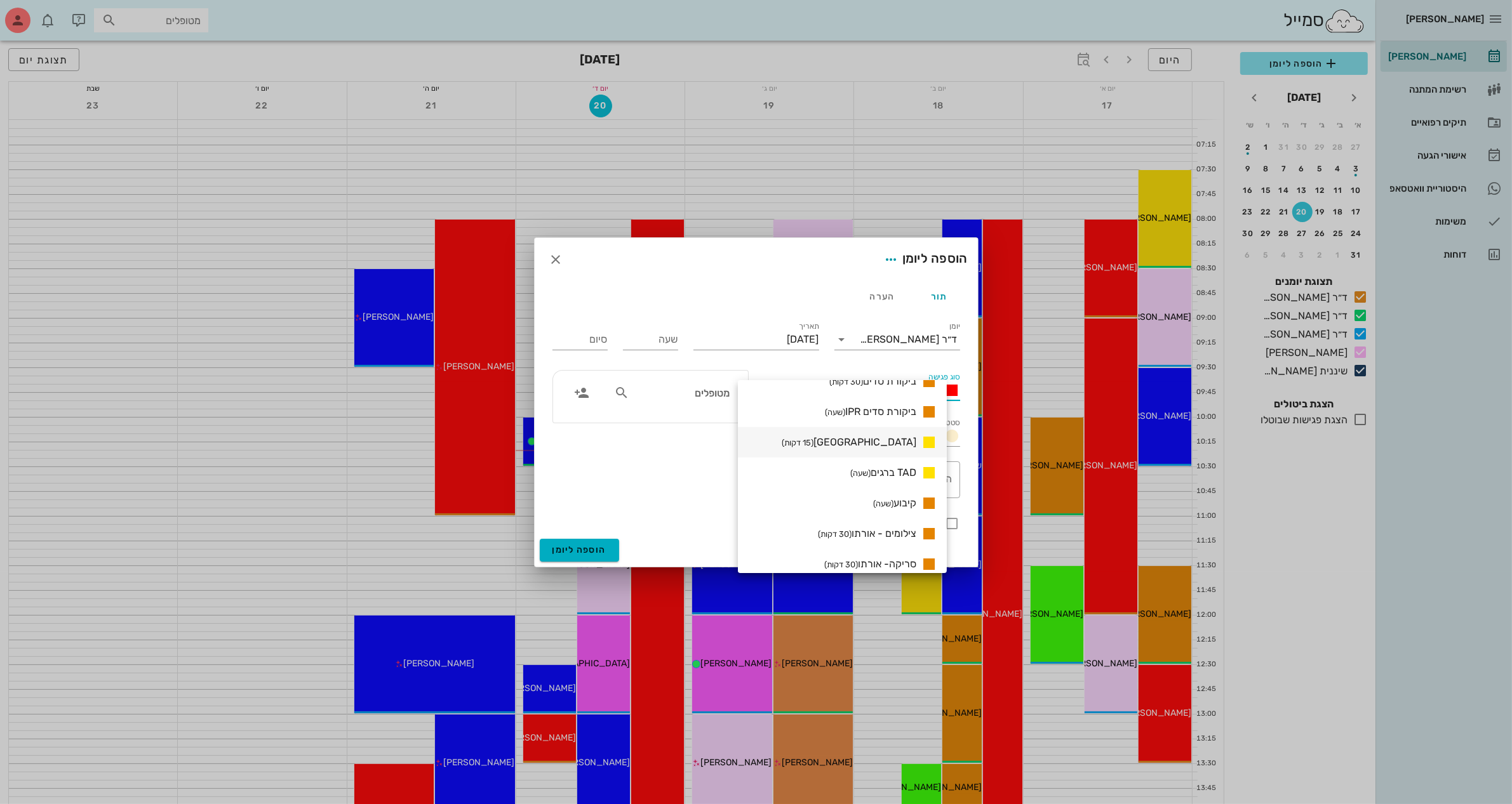
scroll to position [824, 0]
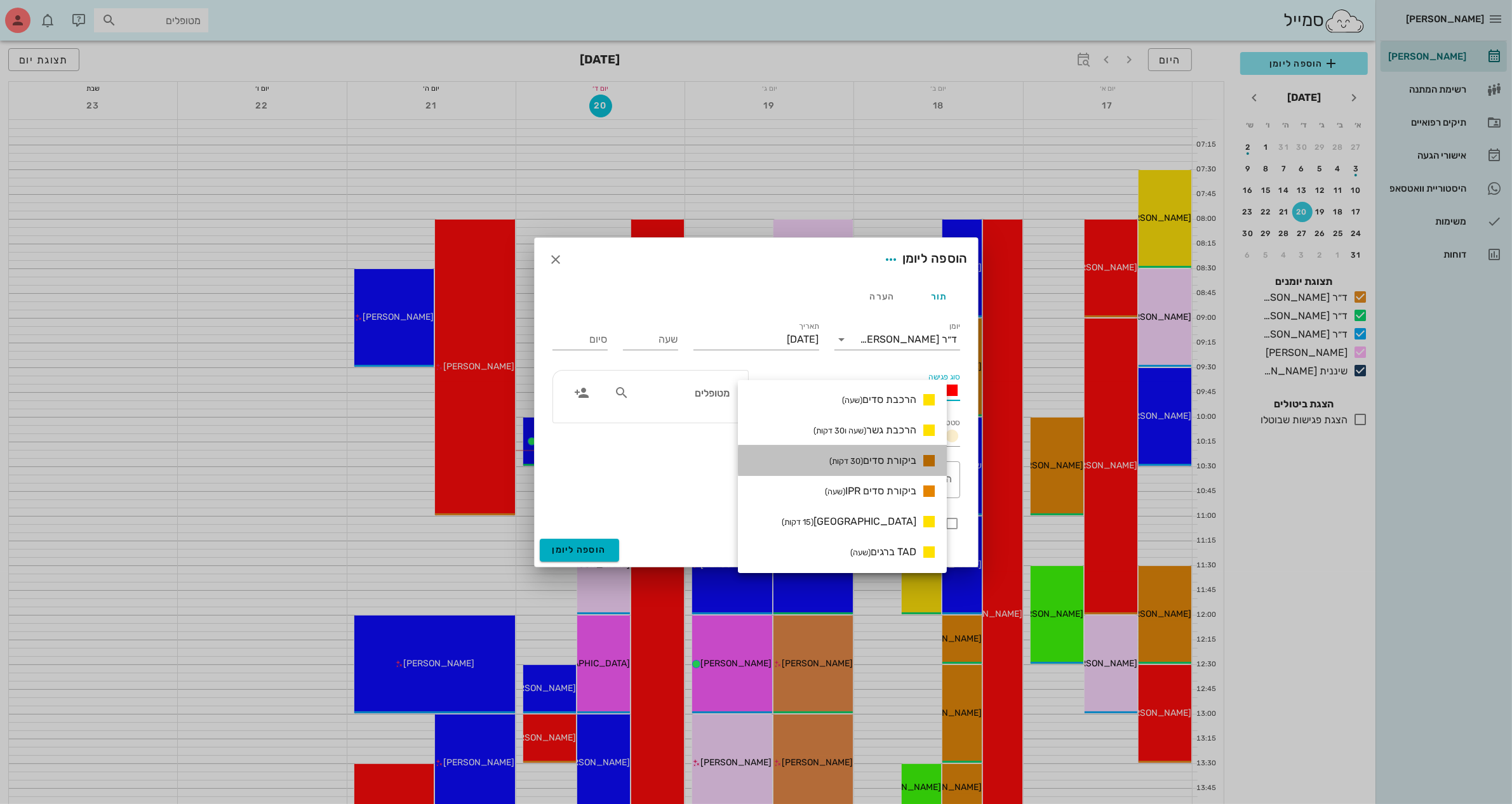
click at [877, 457] on span "ביקורת סדים (30 דקות)" at bounding box center [872, 461] width 87 height 12
type input "00:30"
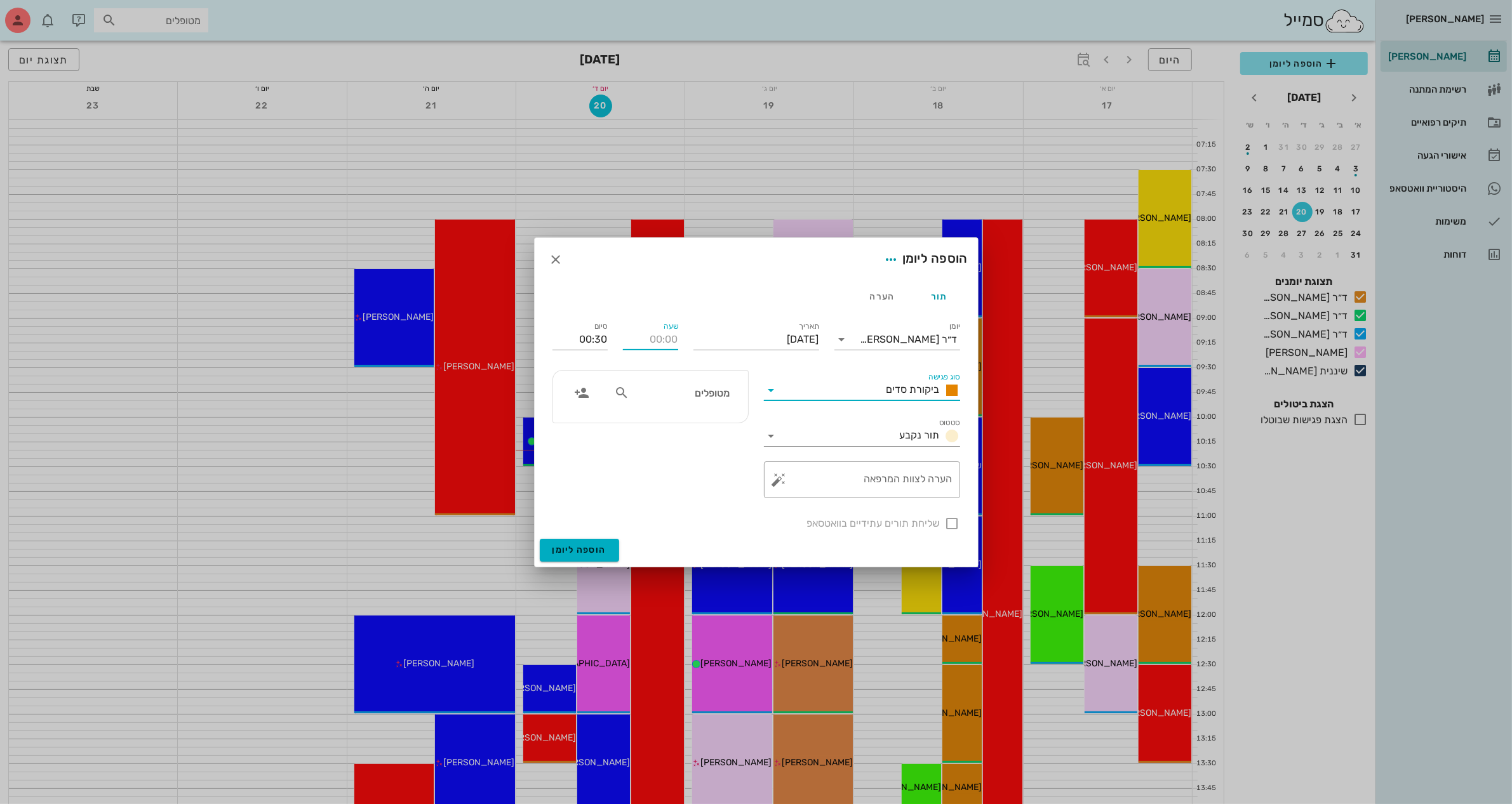
click at [654, 343] on input "שעה" at bounding box center [650, 340] width 55 height 20
type input "08:30"
click at [598, 337] on input "09:00" at bounding box center [579, 340] width 55 height 20
click at [584, 420] on div "09:30 (שעה)" at bounding box center [546, 422] width 77 height 10
type input "09:30"
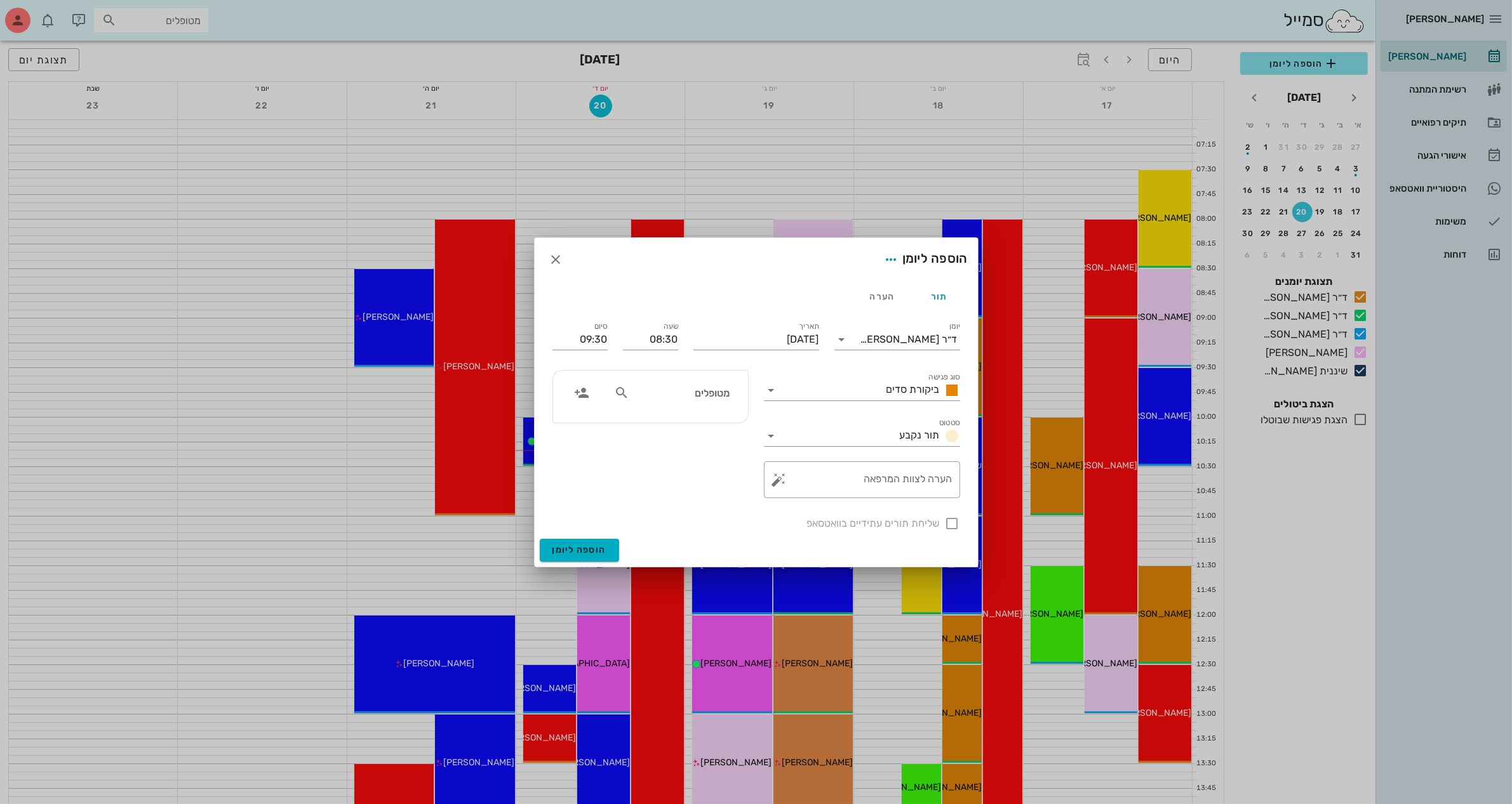
click at [675, 385] on input "מטופלים" at bounding box center [681, 393] width 98 height 16
type input "[PERSON_NAME]"
click at [690, 420] on div "[PERSON_NAME]" at bounding box center [681, 421] width 127 height 10
click at [854, 484] on textarea "הערה לצוות המרפאה" at bounding box center [867, 483] width 171 height 31
type textarea "סדים"
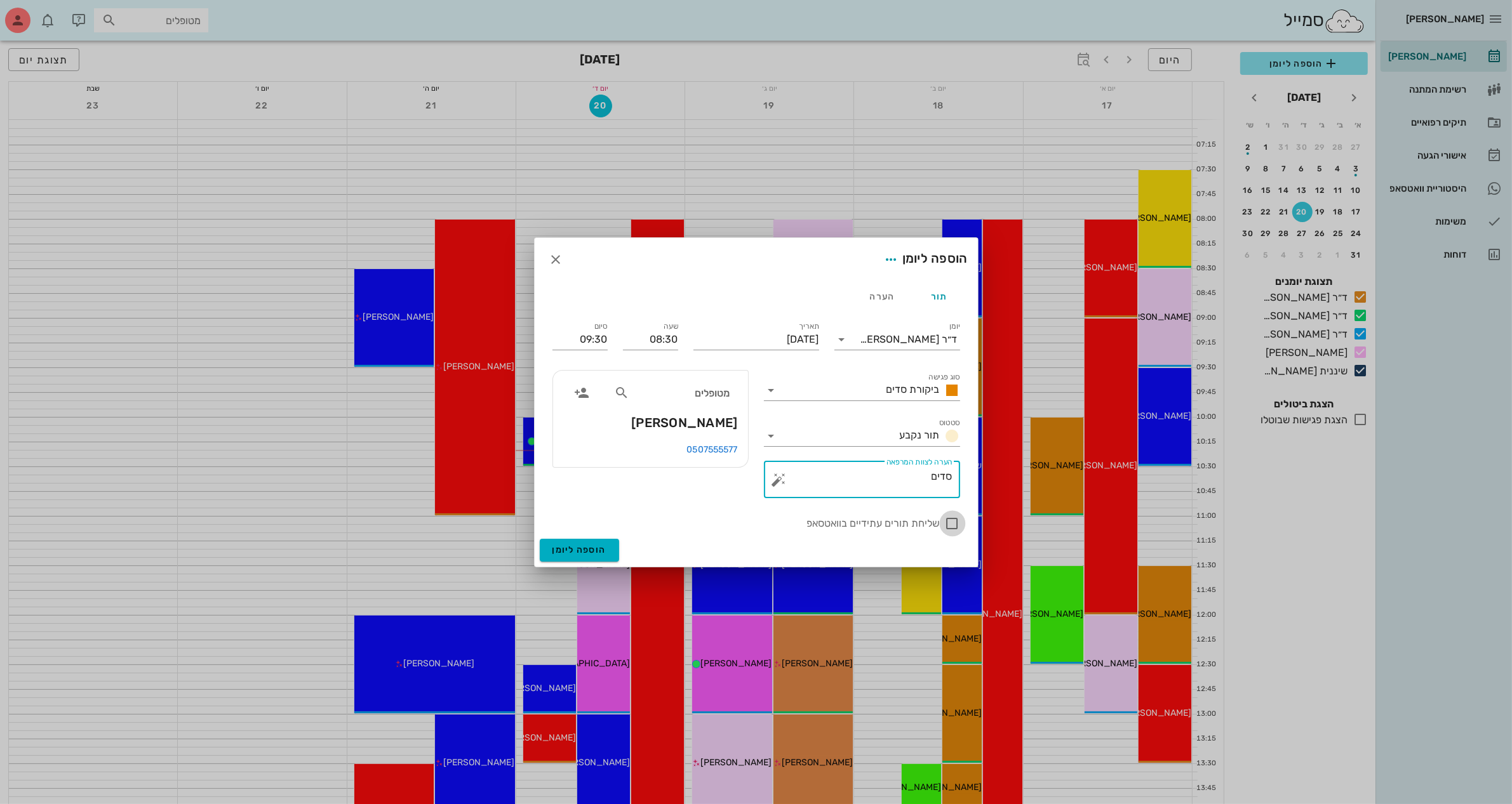
click at [949, 520] on div at bounding box center [951, 523] width 21 height 21
checkbox input "true"
click at [587, 543] on button "הוספה ליומן" at bounding box center [579, 550] width 79 height 23
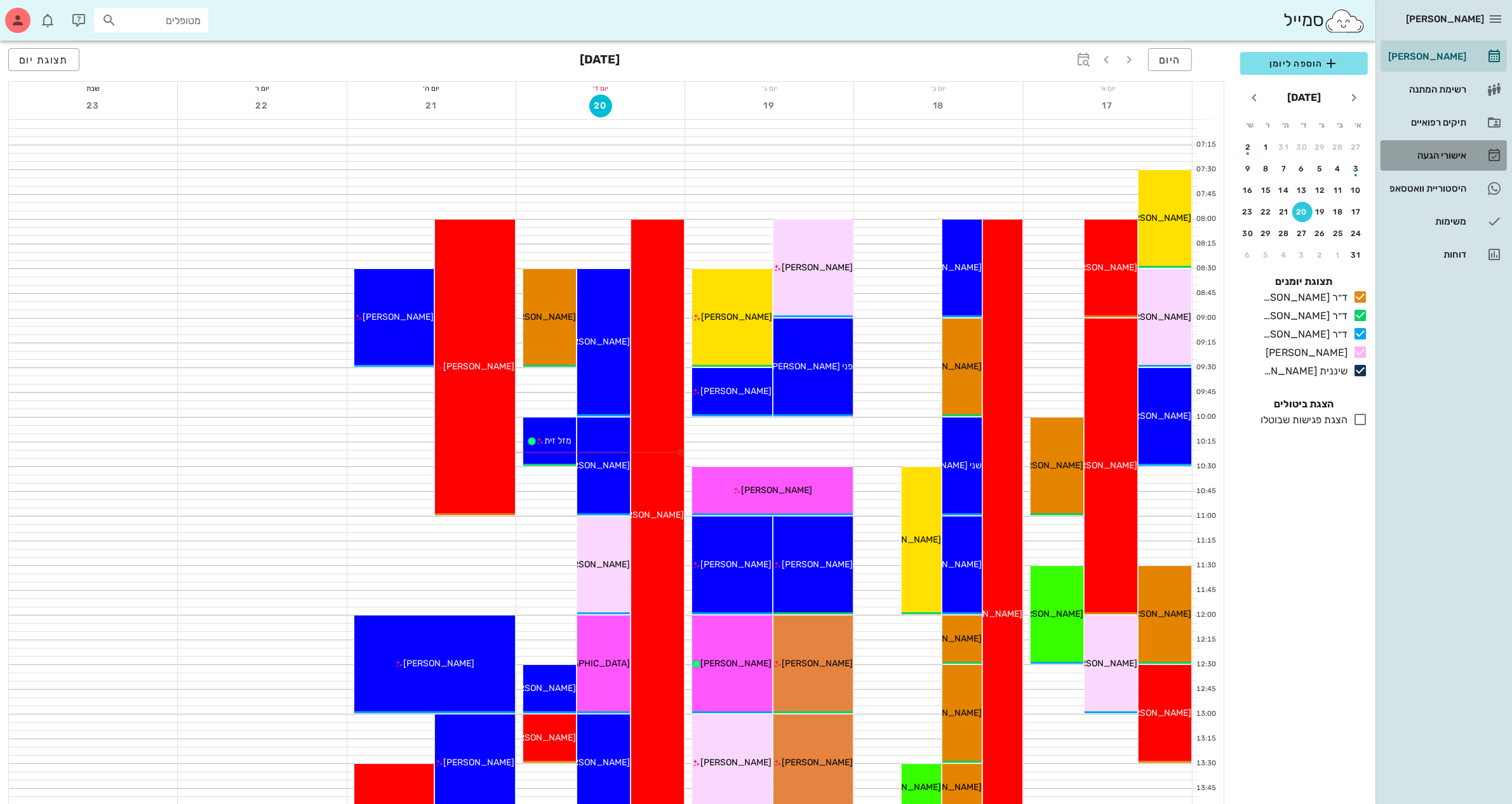
click at [1432, 146] on div "אישורי הגעה" at bounding box center [1425, 156] width 81 height 20
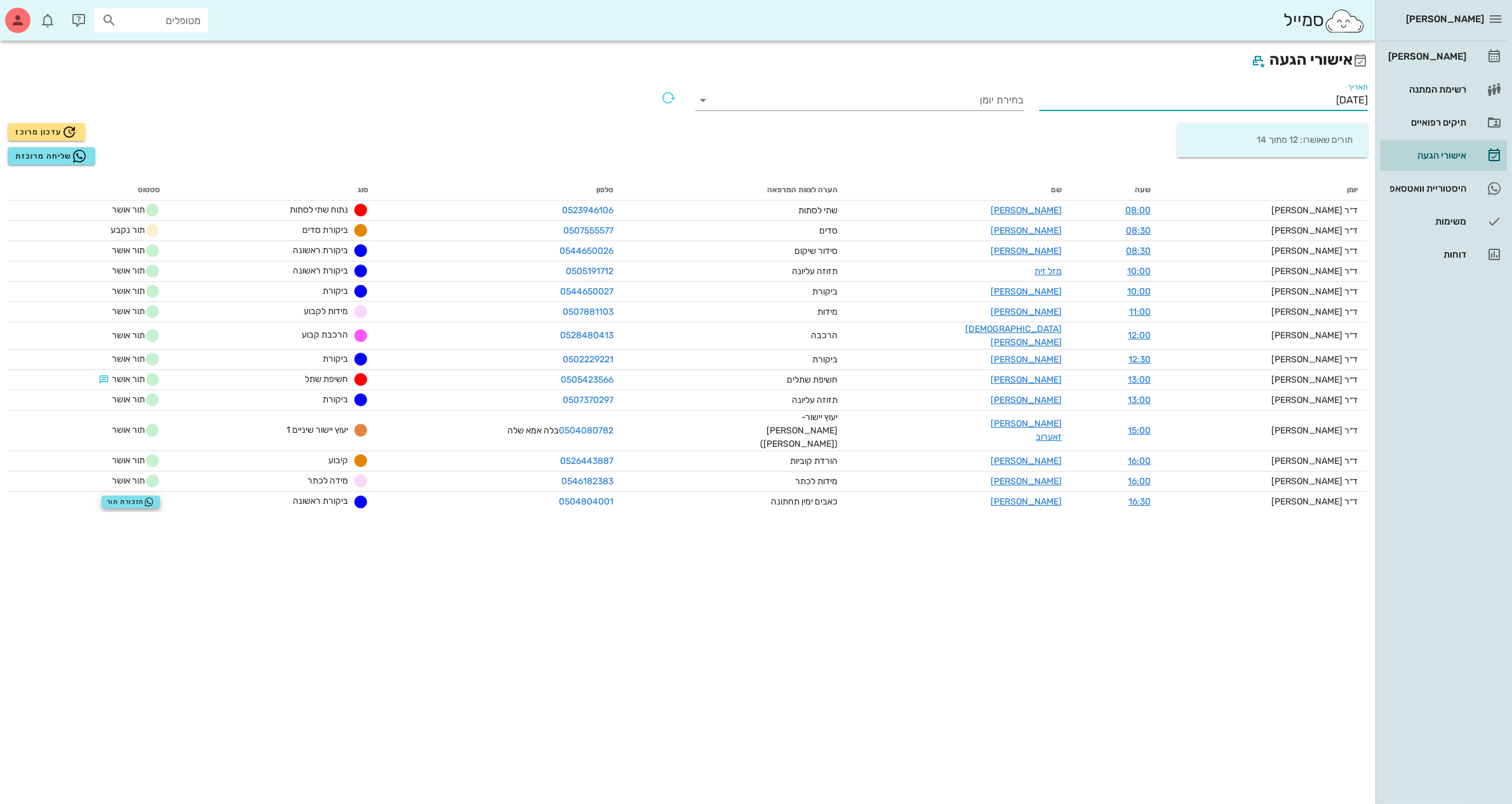
click at [1313, 93] on input "[DATE]" at bounding box center [1204, 100] width 329 height 20
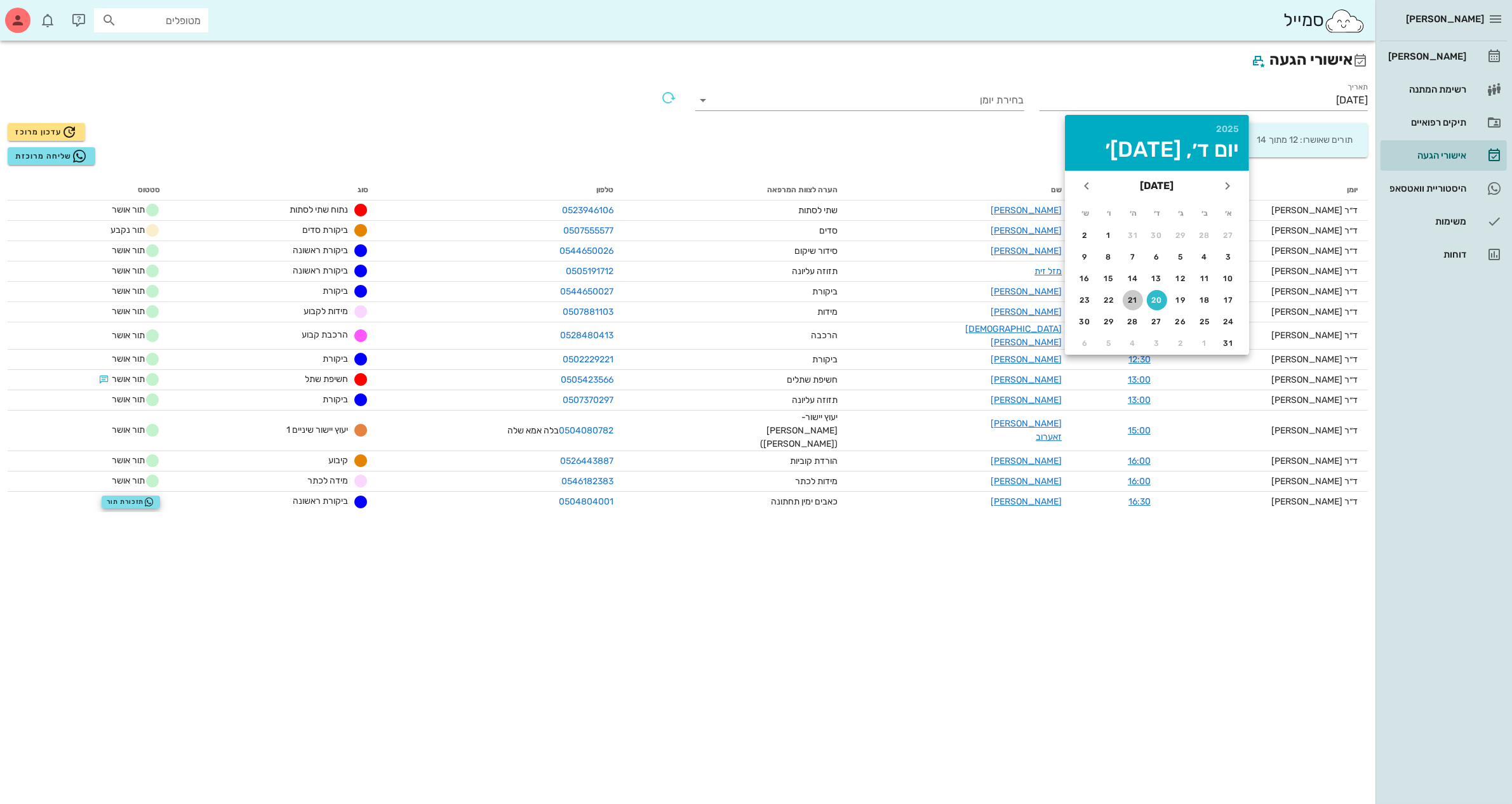
click at [1134, 298] on div "21" at bounding box center [1133, 300] width 20 height 9
type input "[DATE]"
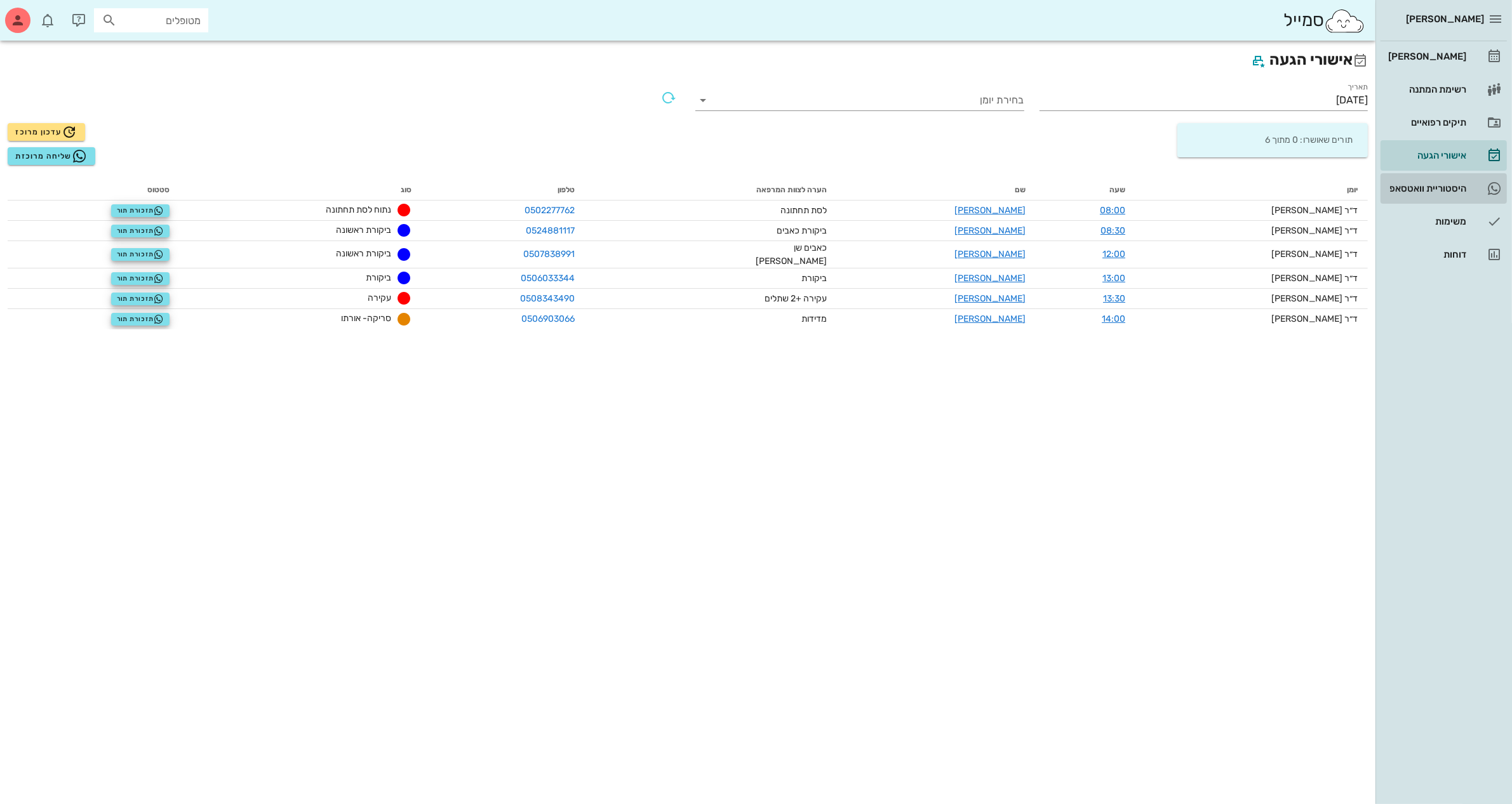
click at [1443, 188] on div "היסטוריית וואטסאפ" at bounding box center [1425, 188] width 81 height 10
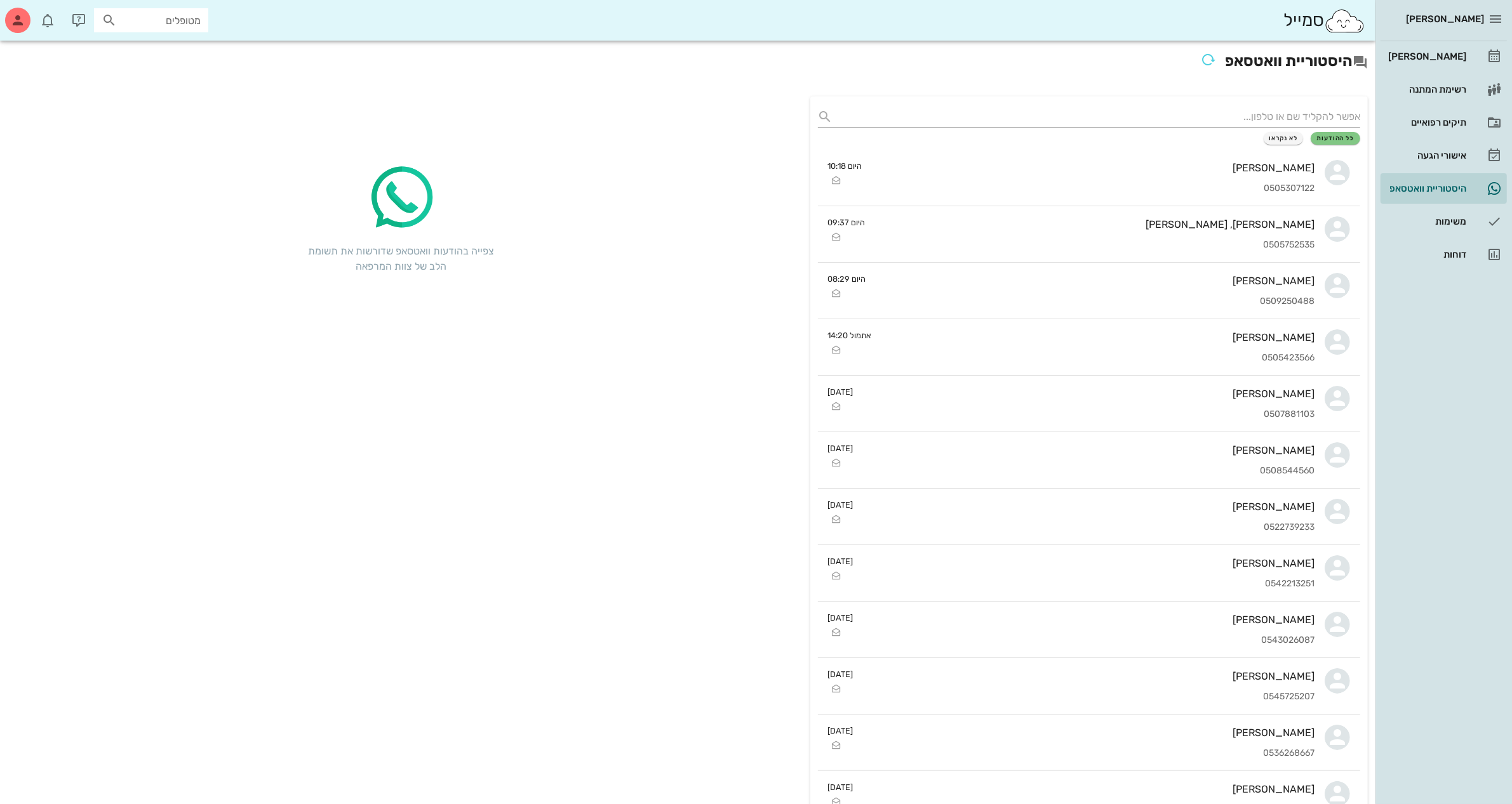
click at [1384, 330] on div "[PERSON_NAME] רשימת המתנה תיקים רפואיים אישורי הגעה היסטוריית וואטסאפ משימות דו…" at bounding box center [1443, 402] width 136 height 804
click at [1440, 55] on div "[PERSON_NAME]" at bounding box center [1425, 56] width 81 height 10
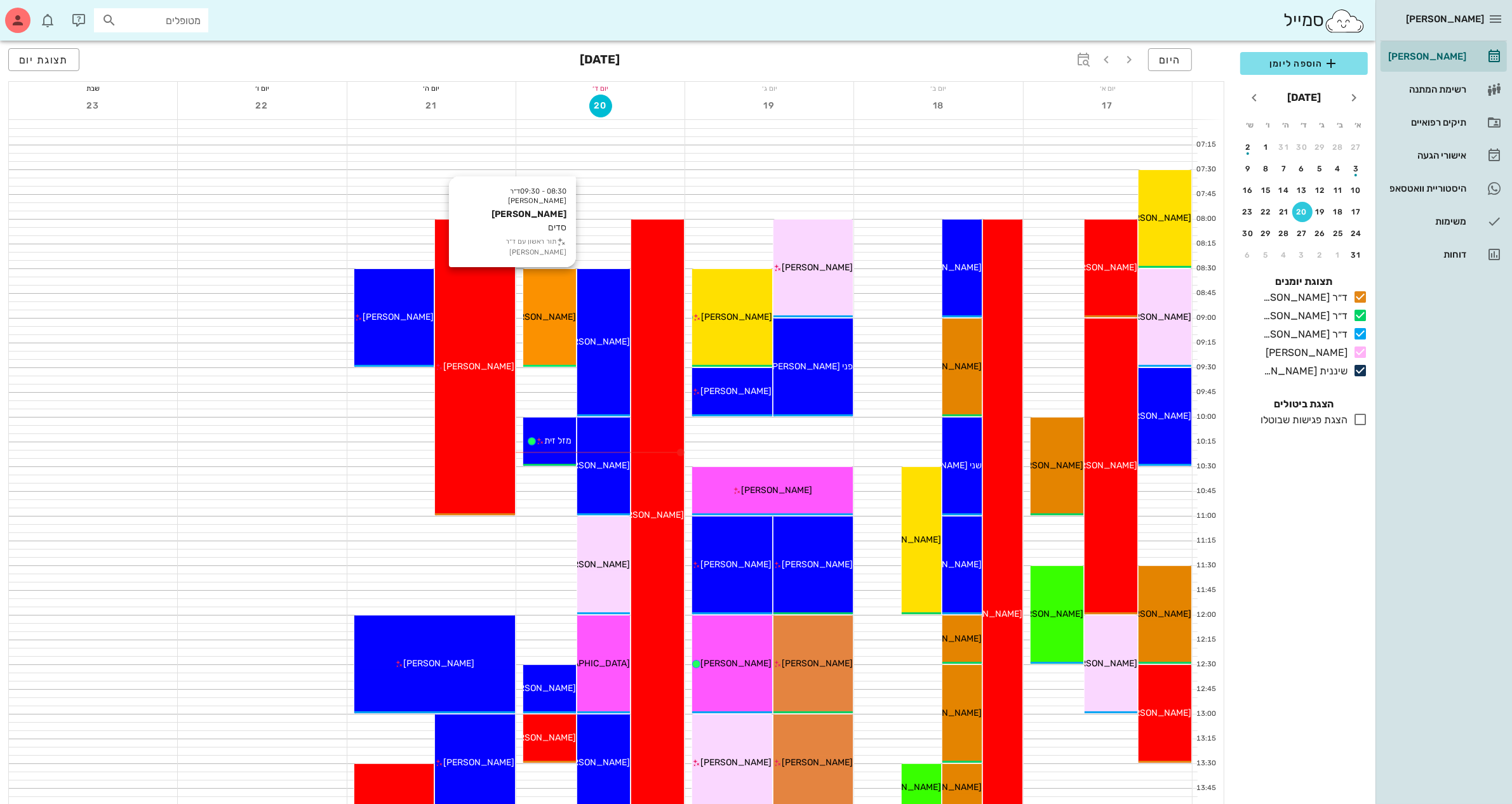
click at [557, 330] on div "08:30 - 09:30 ד״ר [PERSON_NAME] [PERSON_NAME] סדים תור ראשון עם ד״ר [PERSON_NAM…" at bounding box center [549, 318] width 53 height 98
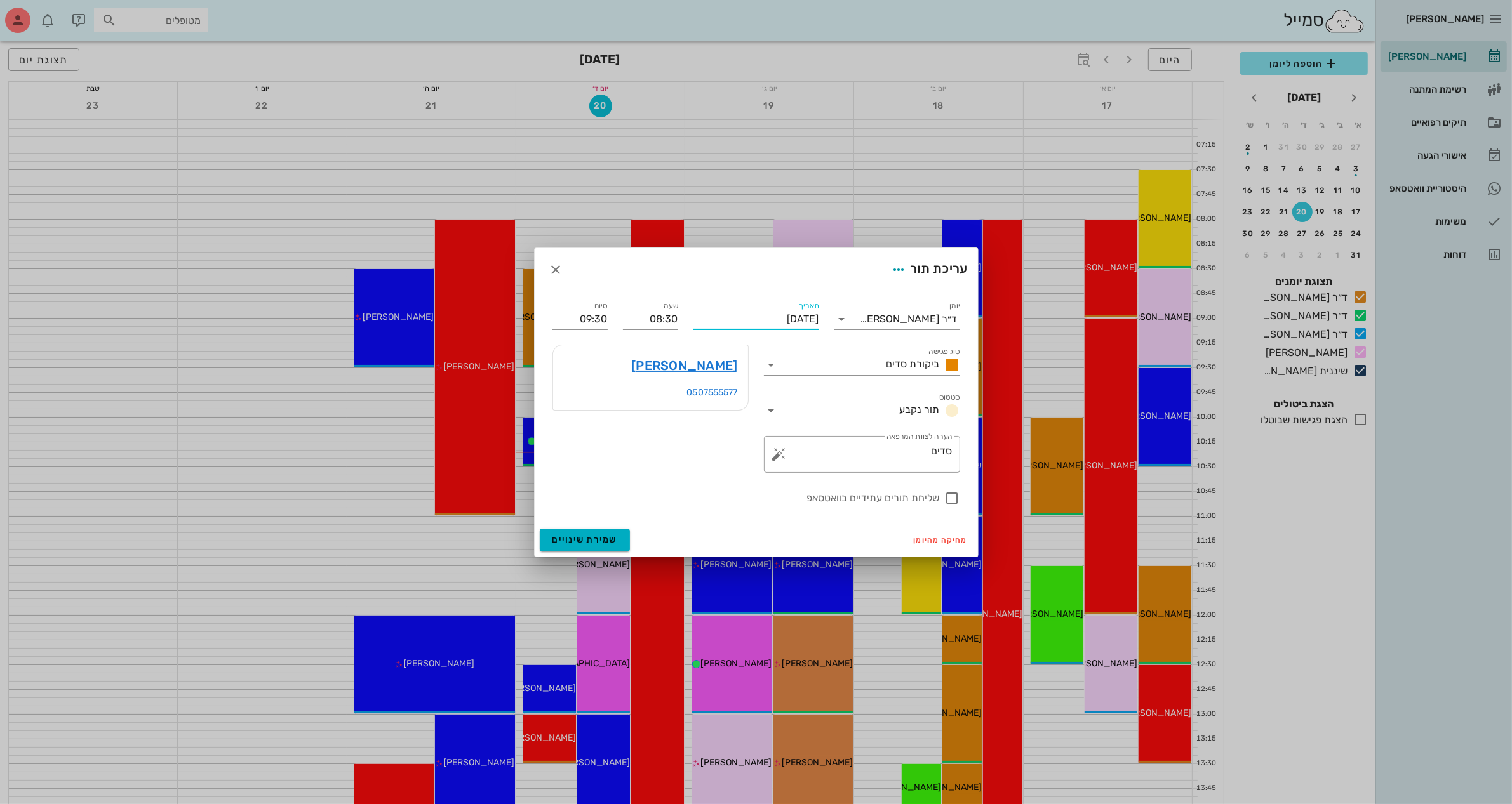
click at [791, 320] on input "[DATE]" at bounding box center [756, 319] width 126 height 20
click at [722, 450] on button "21" at bounding box center [728, 459] width 20 height 20
type input "[DATE]"
click at [957, 496] on div at bounding box center [951, 497] width 21 height 21
checkbox input "true"
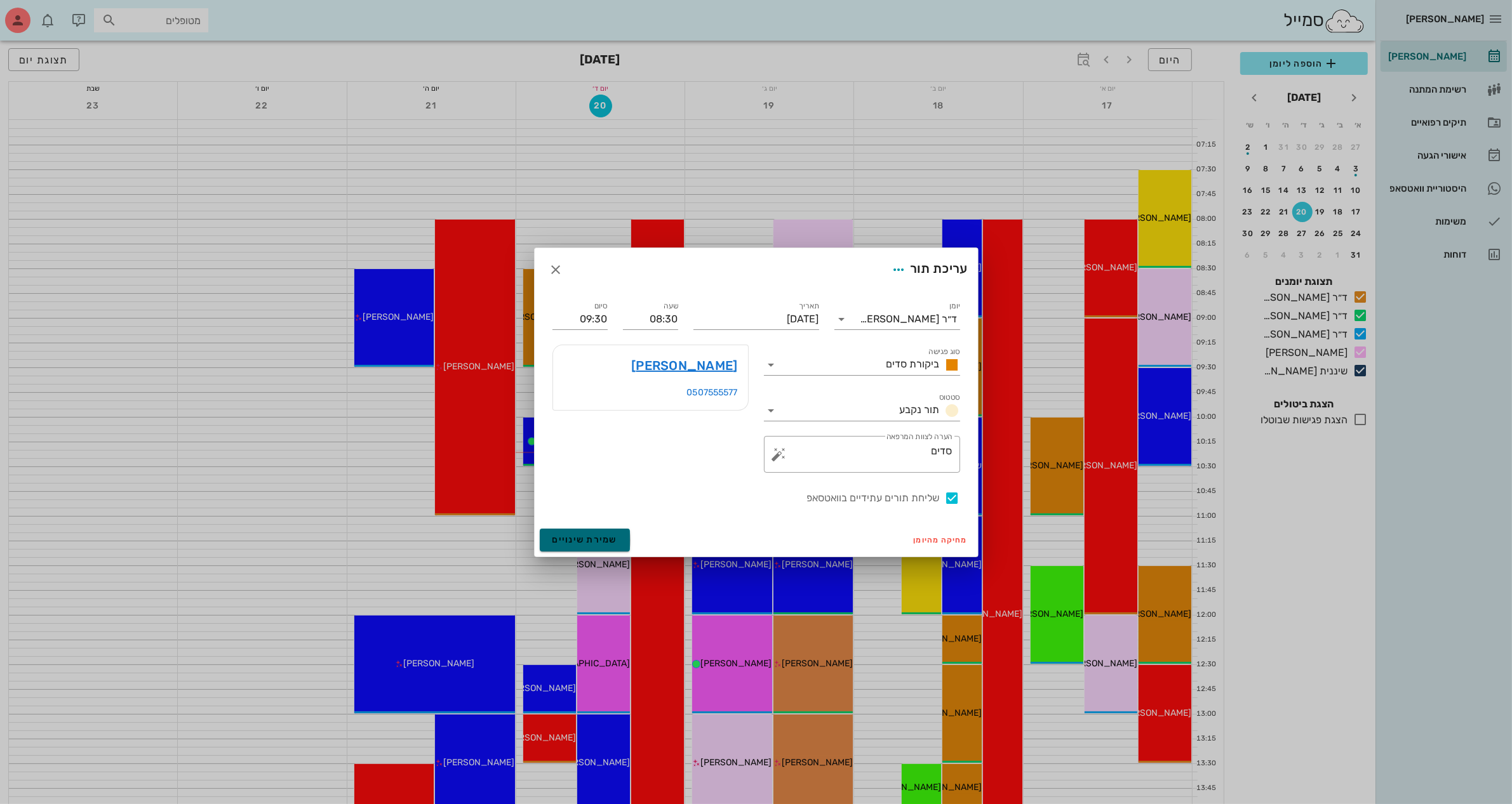
click at [595, 537] on span "שמירת שינויים" at bounding box center [584, 540] width 66 height 11
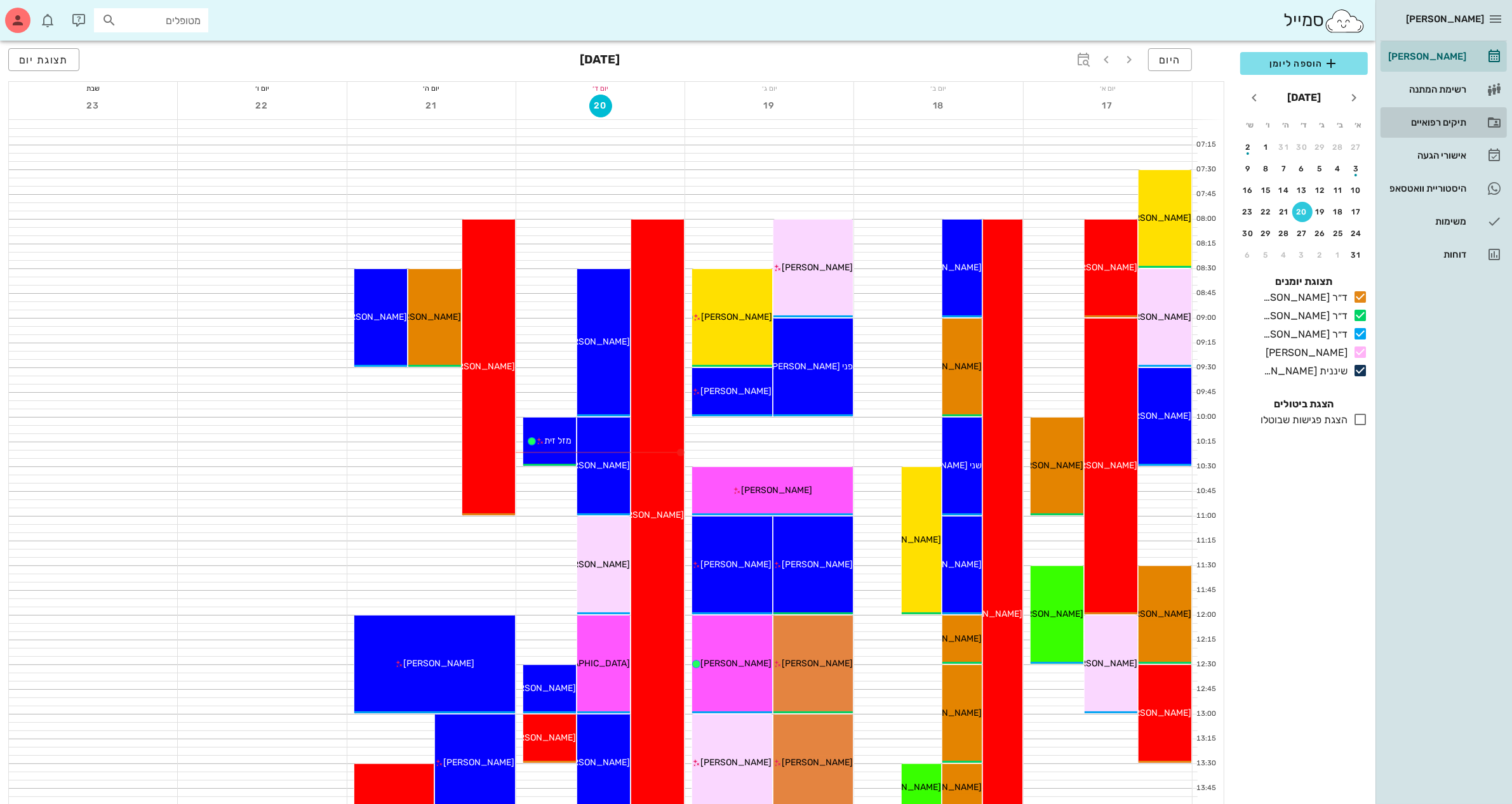
click at [1428, 123] on div "תיקים רפואיים" at bounding box center [1425, 123] width 81 height 10
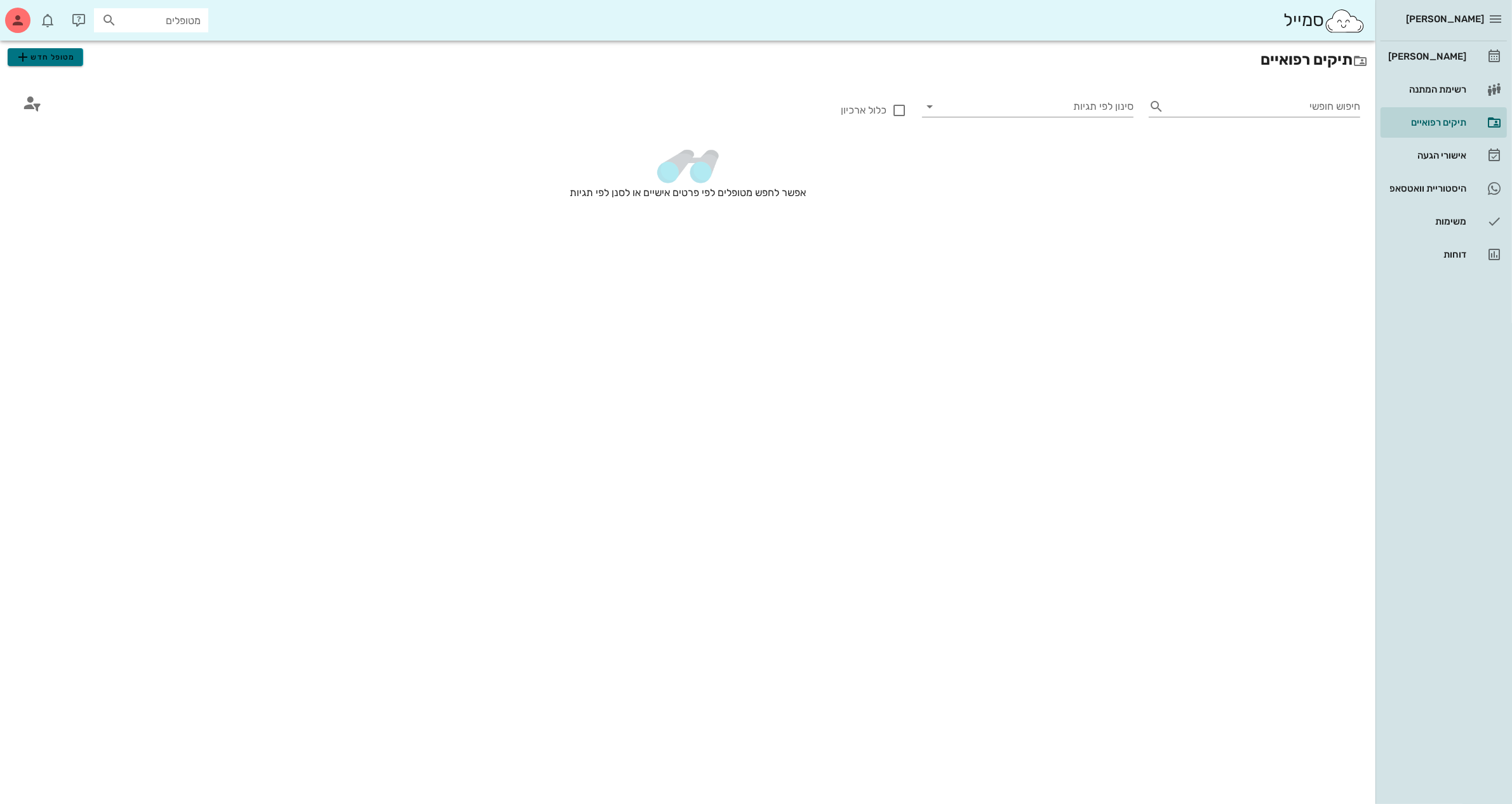
click at [38, 53] on span "מטופל חדש" at bounding box center [45, 57] width 60 height 15
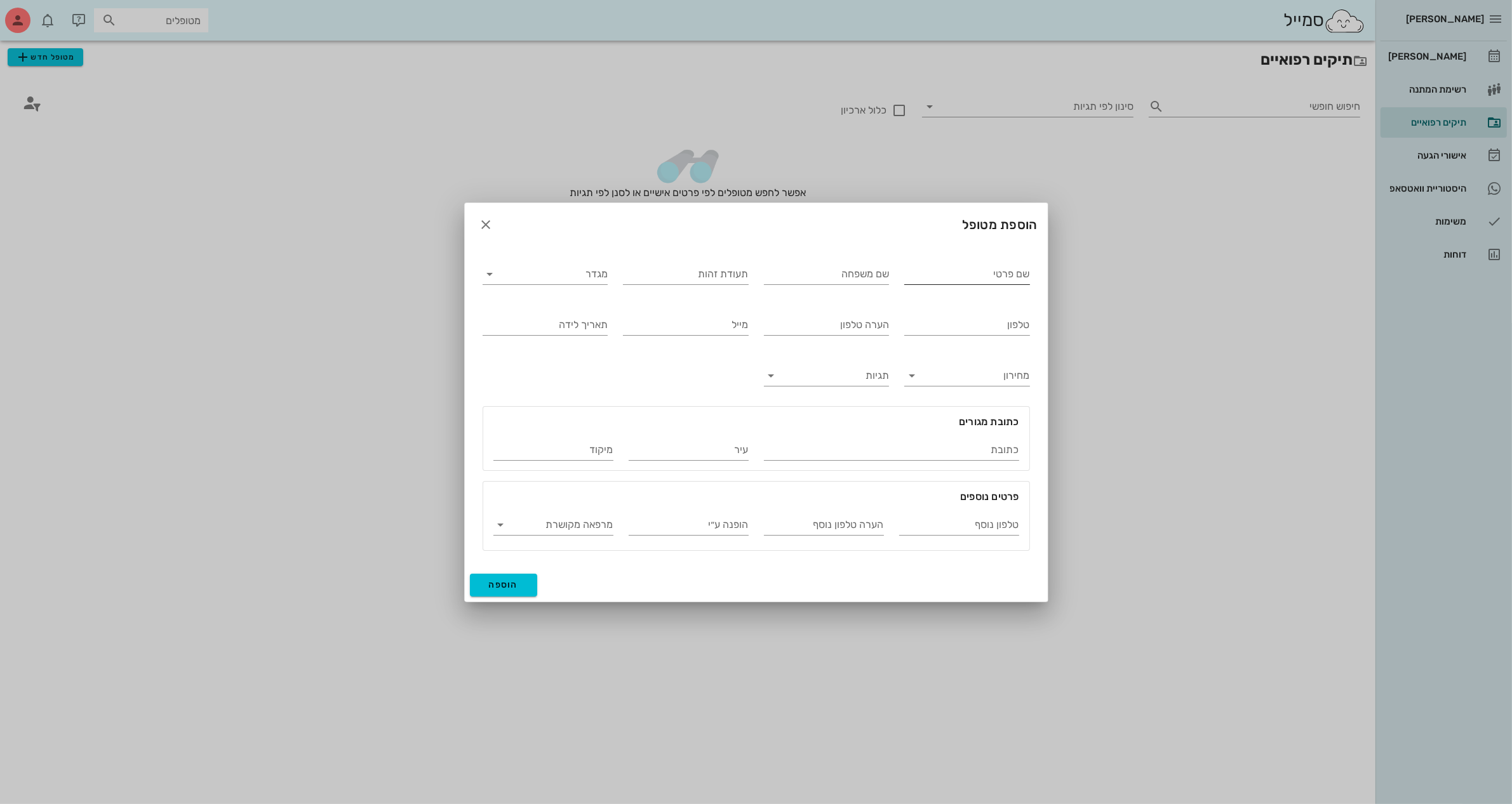
click at [966, 270] on input "שם פרטי" at bounding box center [967, 274] width 126 height 20
type input "[PERSON_NAME]"
click at [583, 275] on input "מגדר" at bounding box center [555, 274] width 106 height 20
click at [595, 314] on div "נקבה" at bounding box center [544, 314] width 105 height 12
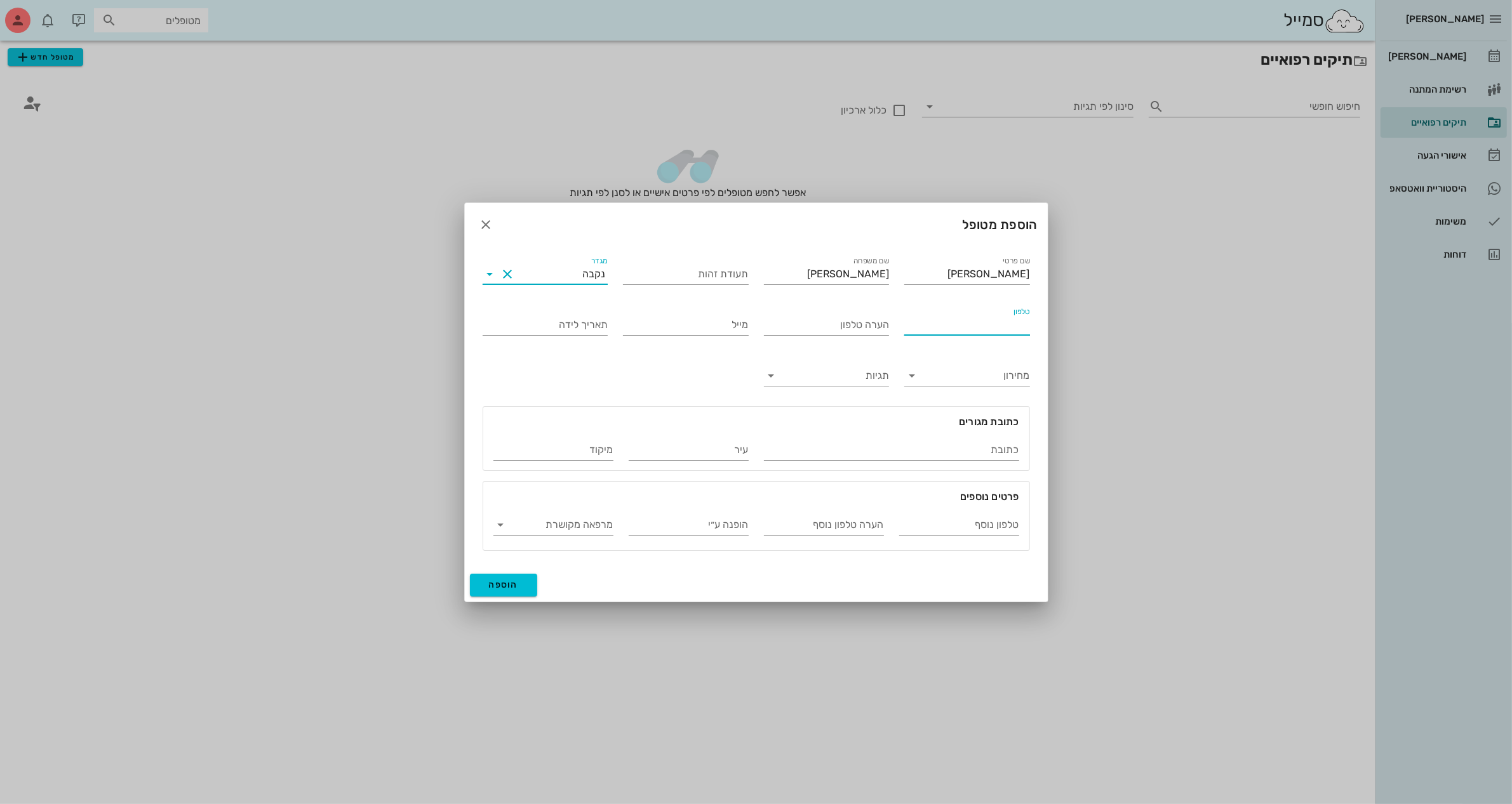
click at [943, 327] on input "טלפון" at bounding box center [967, 325] width 126 height 20
type input "050-8686492"
click at [733, 521] on input "הופנה ע״י" at bounding box center [688, 525] width 120 height 20
type input "[PERSON_NAME]"
click at [499, 589] on span "הוספה" at bounding box center [503, 585] width 30 height 11
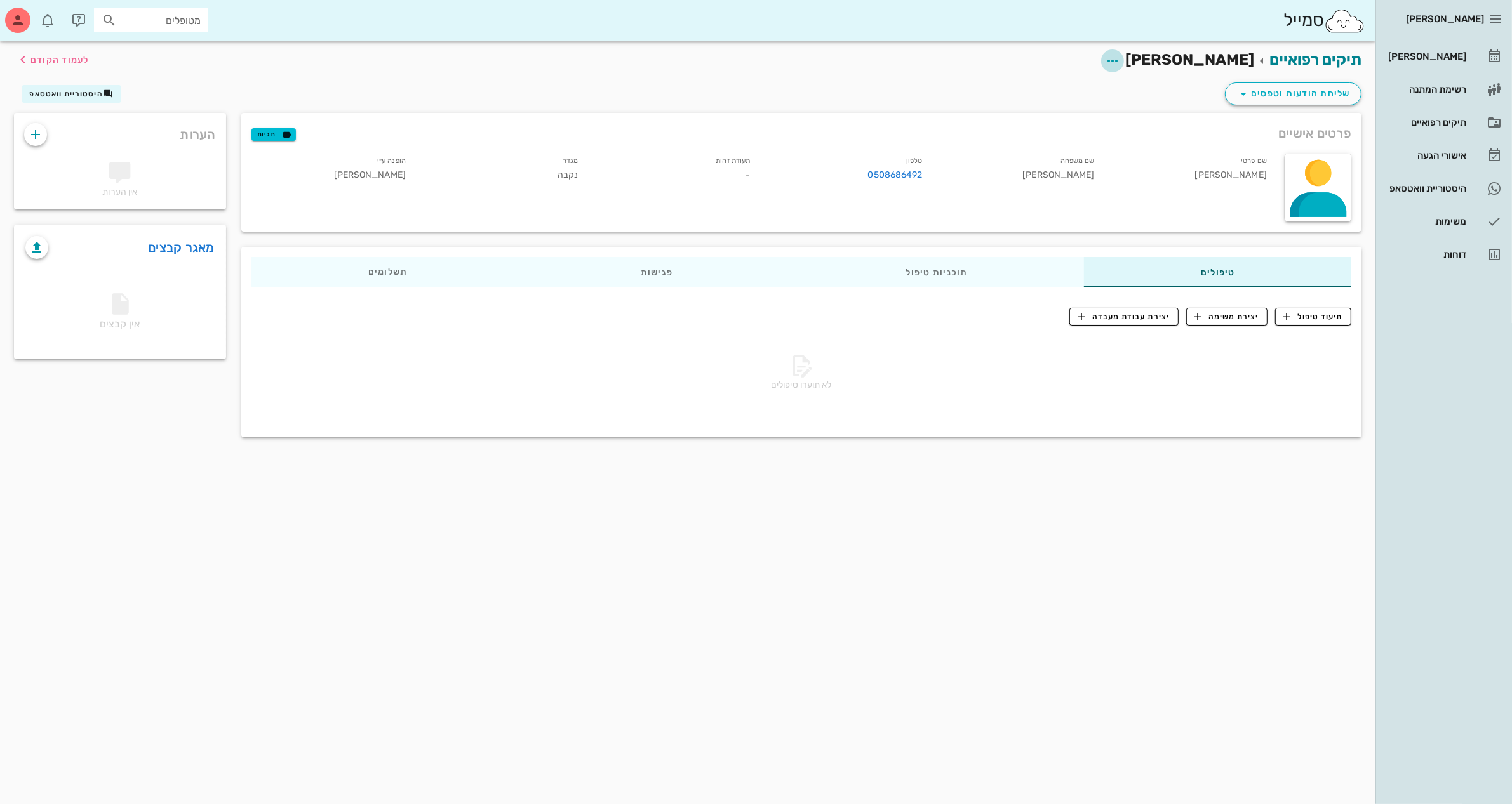
click at [1120, 59] on icon "button" at bounding box center [1112, 61] width 15 height 15
click at [1119, 68] on h2 "תיקים רפואיים [PERSON_NAME] לעמוד הקודם" at bounding box center [1212, 60] width 298 height 24
click at [1436, 53] on div "[PERSON_NAME]" at bounding box center [1425, 56] width 81 height 10
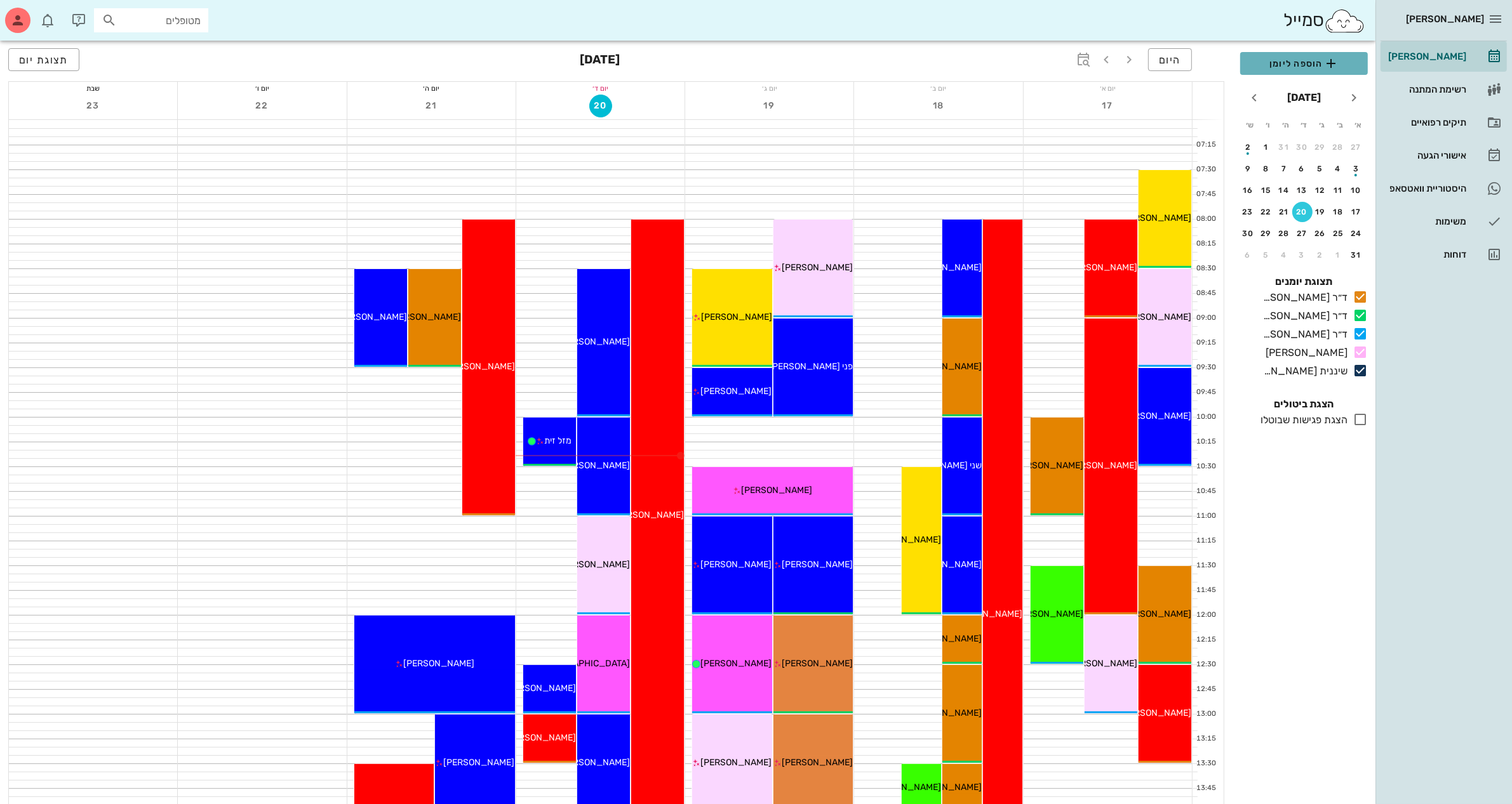
click at [1318, 61] on span "הוספה ליומן" at bounding box center [1304, 64] width 107 height 15
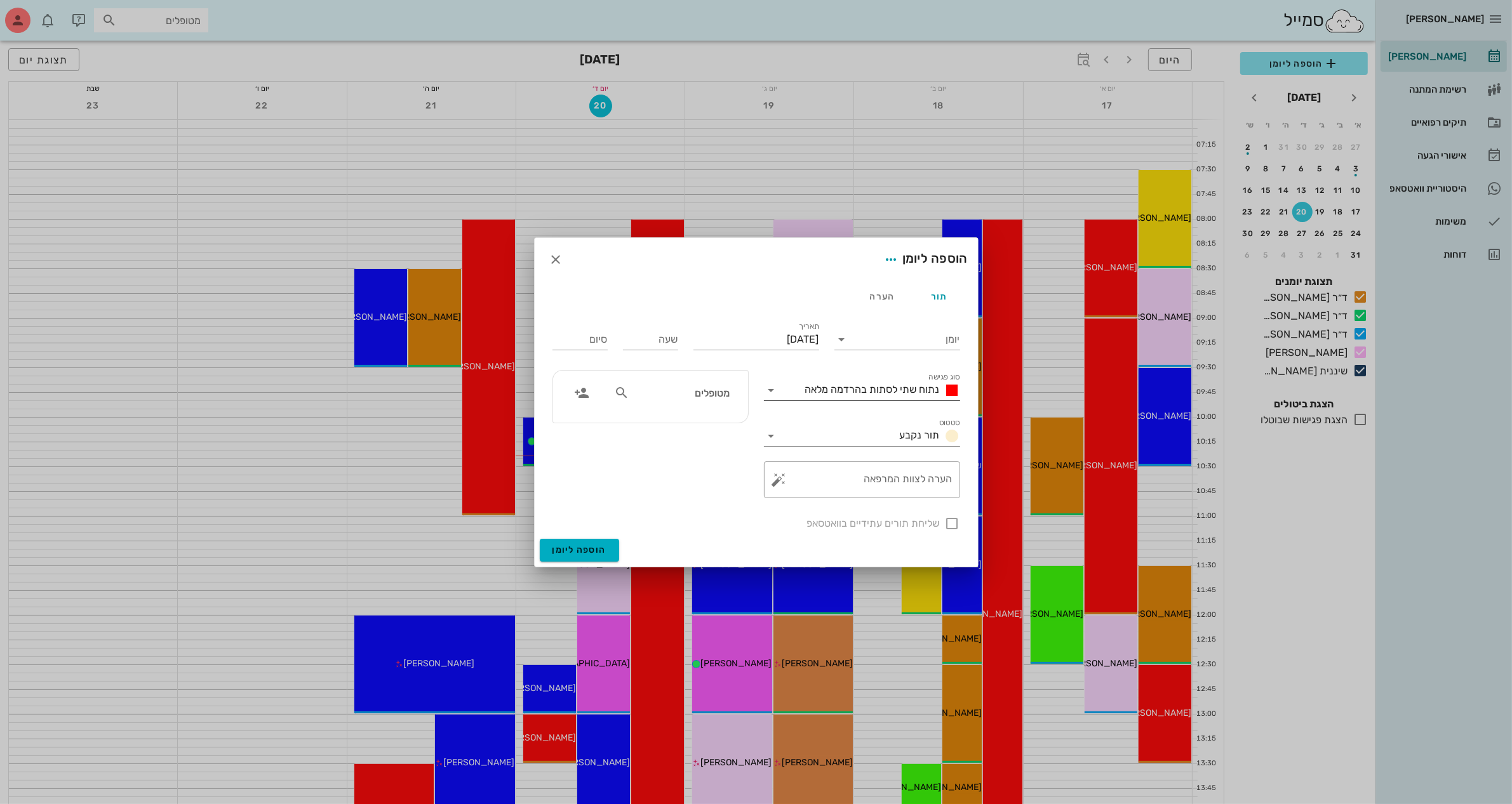
click at [904, 388] on span "נתוח שתי לסתות בהרדמה מלאה" at bounding box center [872, 389] width 135 height 12
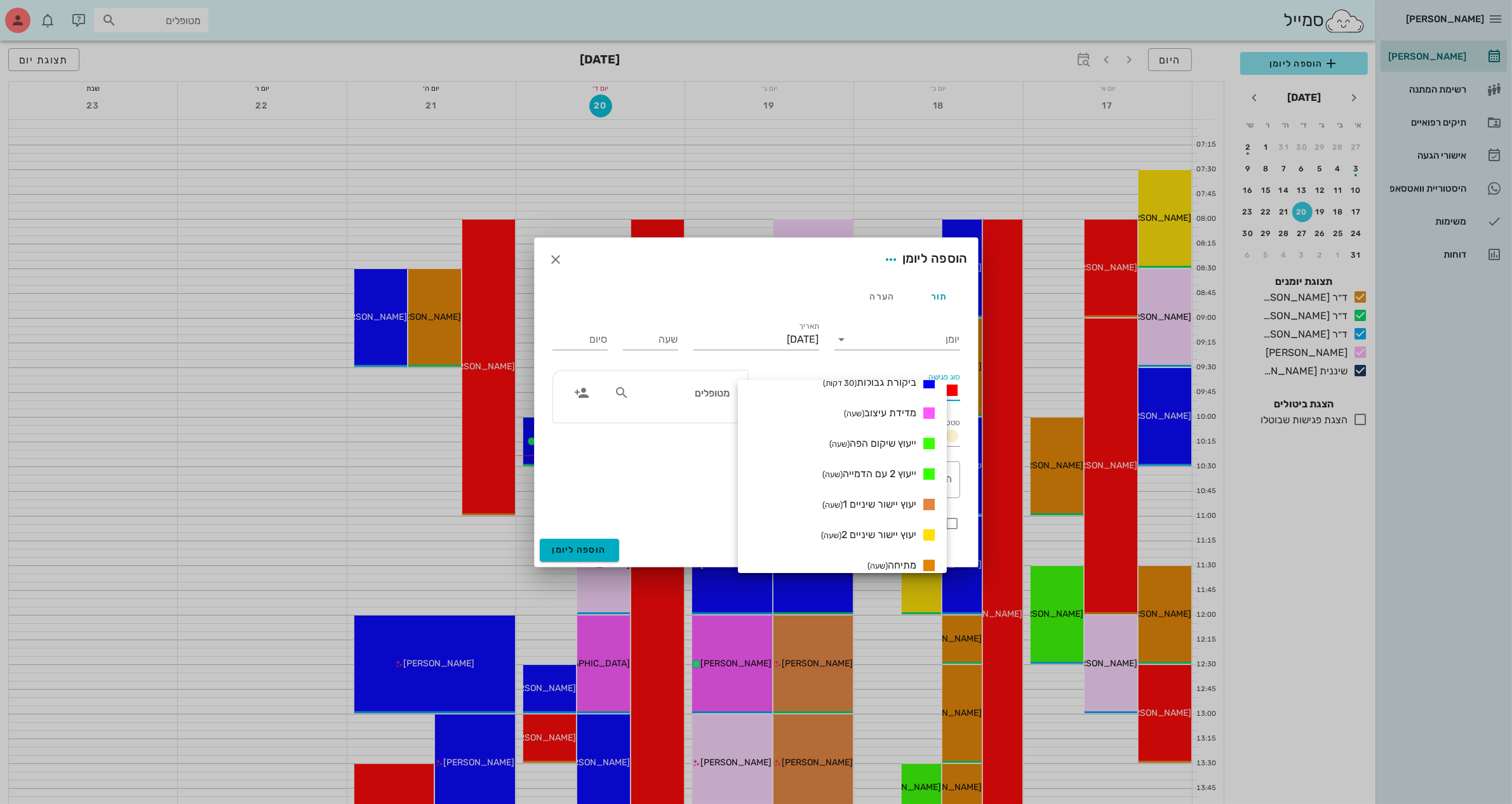
scroll to position [664, 0]
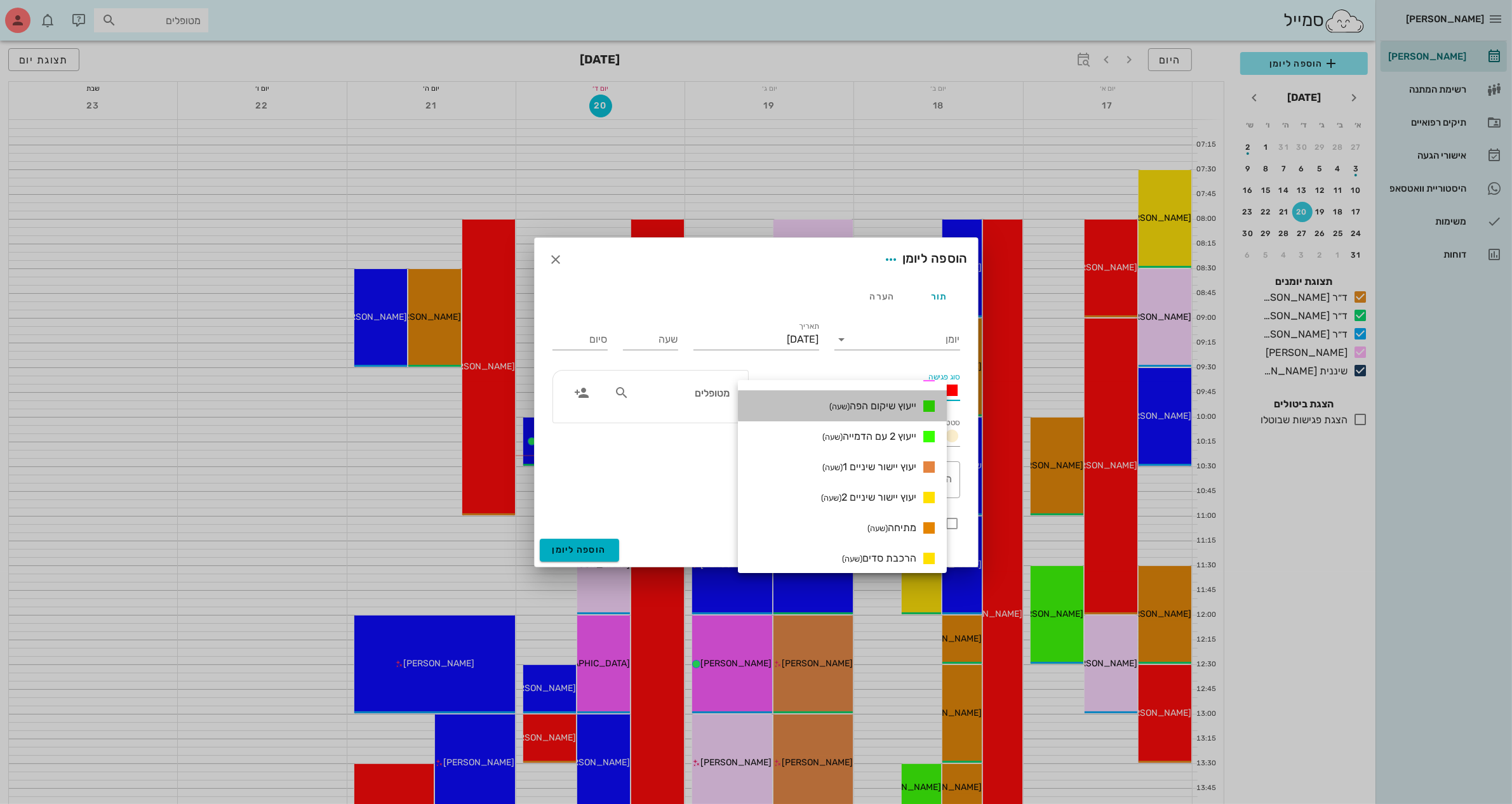
click at [899, 401] on span "ייעוץ שיקום הפה (שעה)" at bounding box center [872, 406] width 87 height 12
type input "01:00"
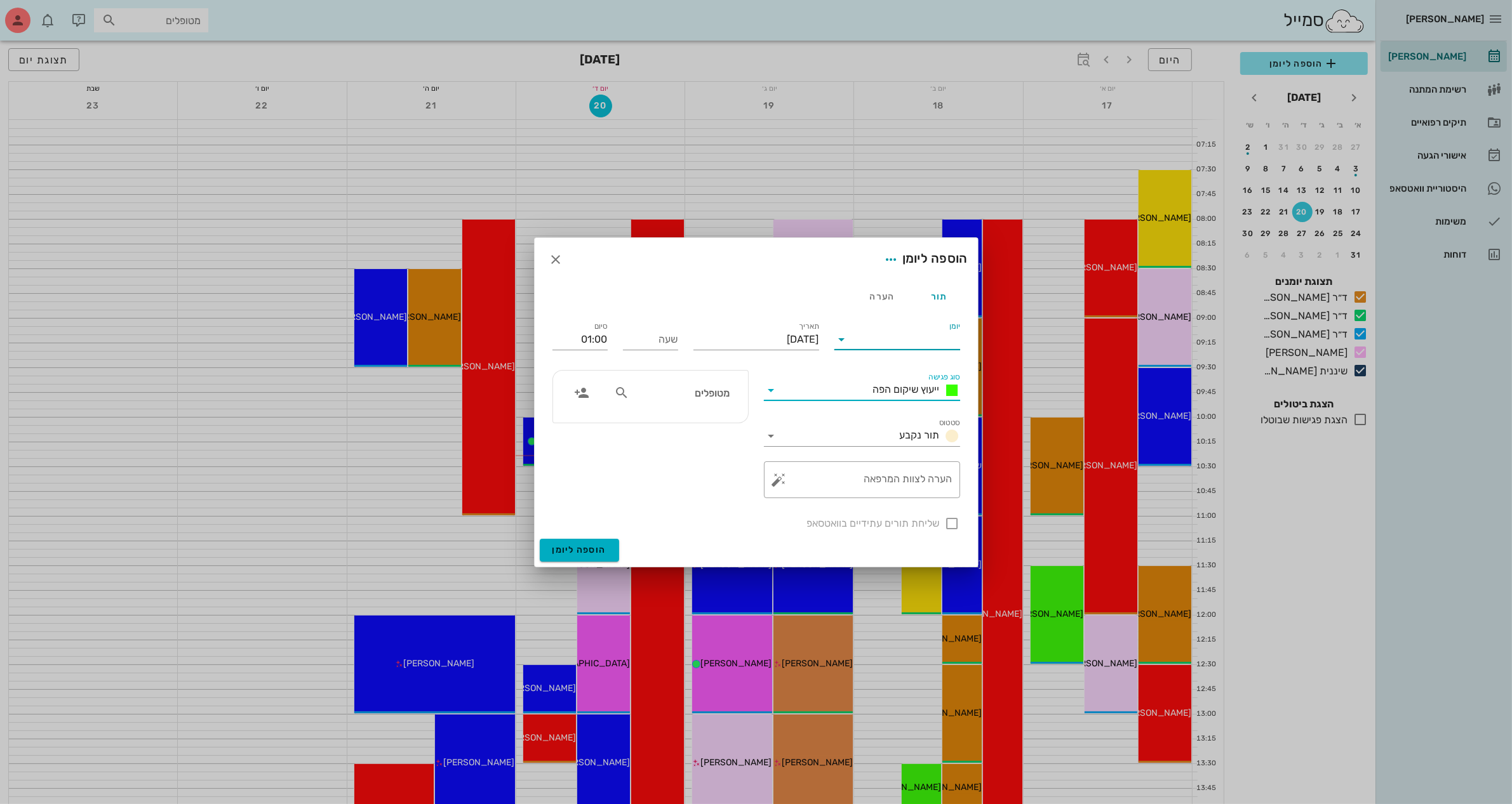
click at [906, 344] on input "יומן" at bounding box center [905, 340] width 108 height 20
drag, startPoint x: 899, startPoint y: 410, endPoint x: 870, endPoint y: 393, distance: 33.6
click at [896, 411] on div "ד״ר [PERSON_NAME]" at bounding box center [900, 411] width 112 height 12
click at [794, 341] on input "[DATE]" at bounding box center [756, 340] width 126 height 20
click at [729, 481] on div "21" at bounding box center [728, 485] width 20 height 9
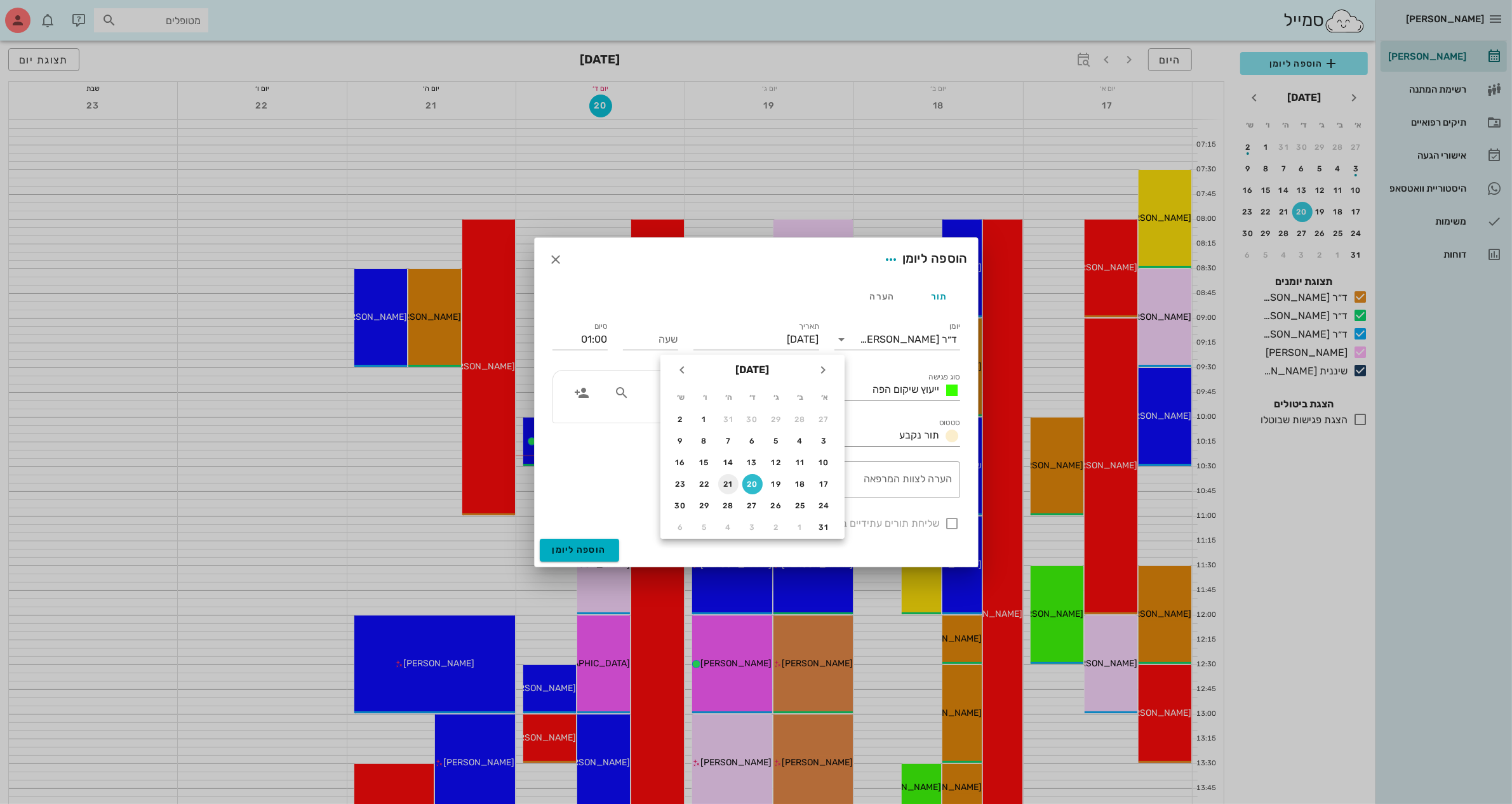
type input "[DATE]"
click at [655, 337] on input "שעה" at bounding box center [650, 340] width 55 height 20
click at [590, 342] on input "01:00" at bounding box center [579, 340] width 55 height 20
type input "09:30"
type input "10:30"
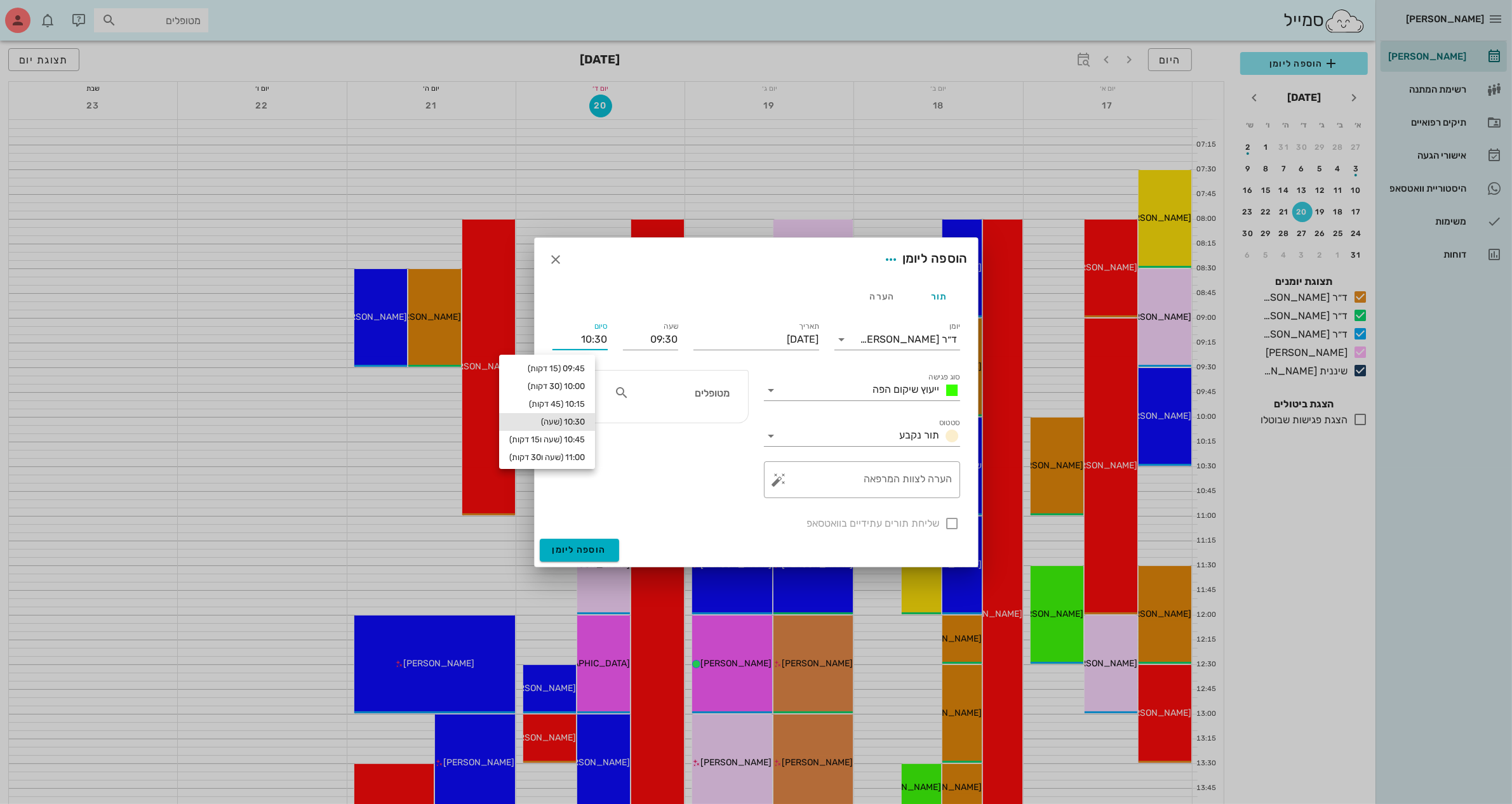
click at [691, 398] on input "מטופלים" at bounding box center [681, 393] width 98 height 16
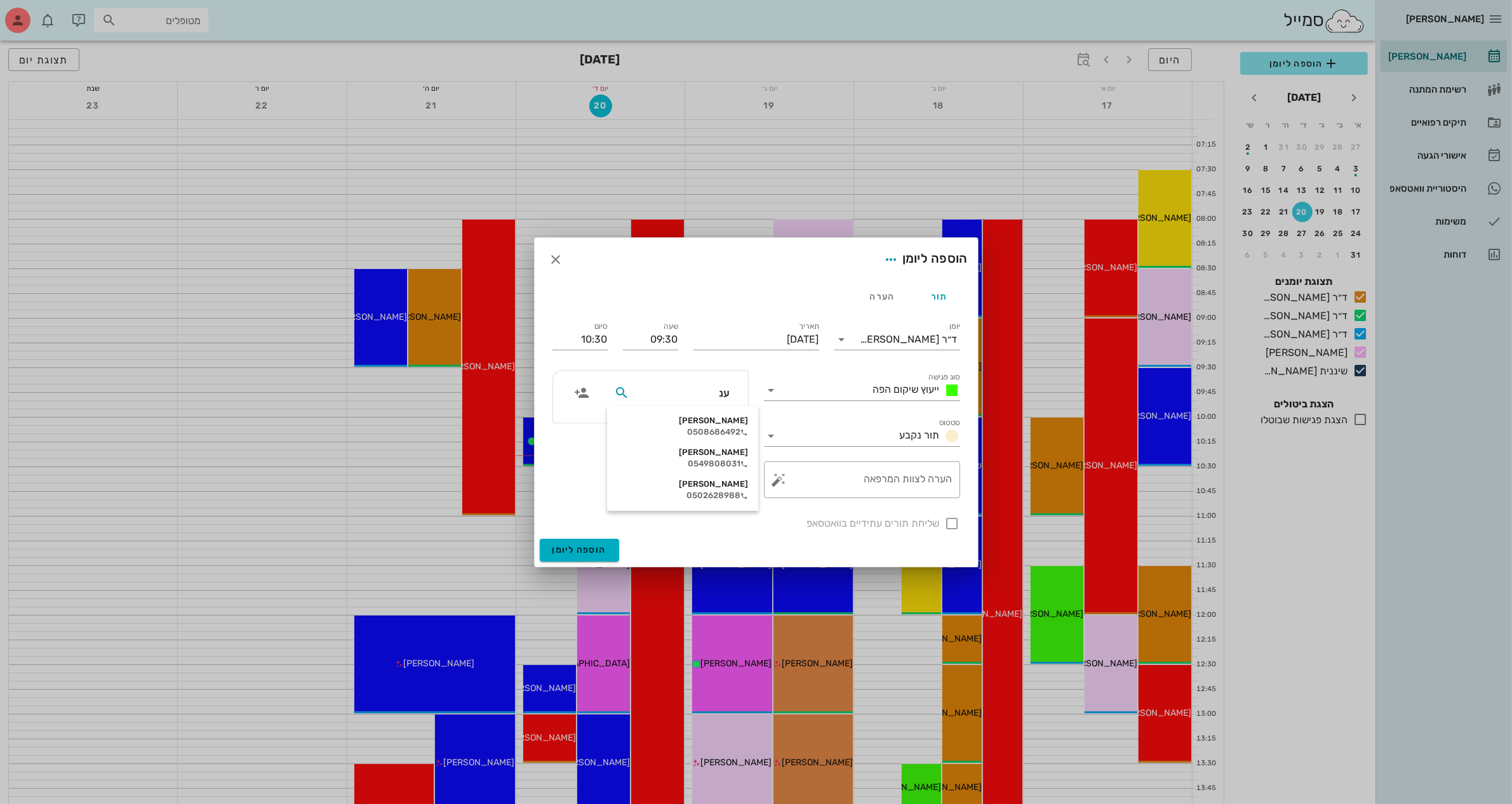
type input "ענב"
click at [706, 417] on div "[PERSON_NAME]" at bounding box center [682, 421] width 130 height 10
click at [911, 477] on div "הערה לצוות המרפאה" at bounding box center [867, 480] width 171 height 37
click at [947, 521] on div at bounding box center [951, 523] width 21 height 21
checkbox input "true"
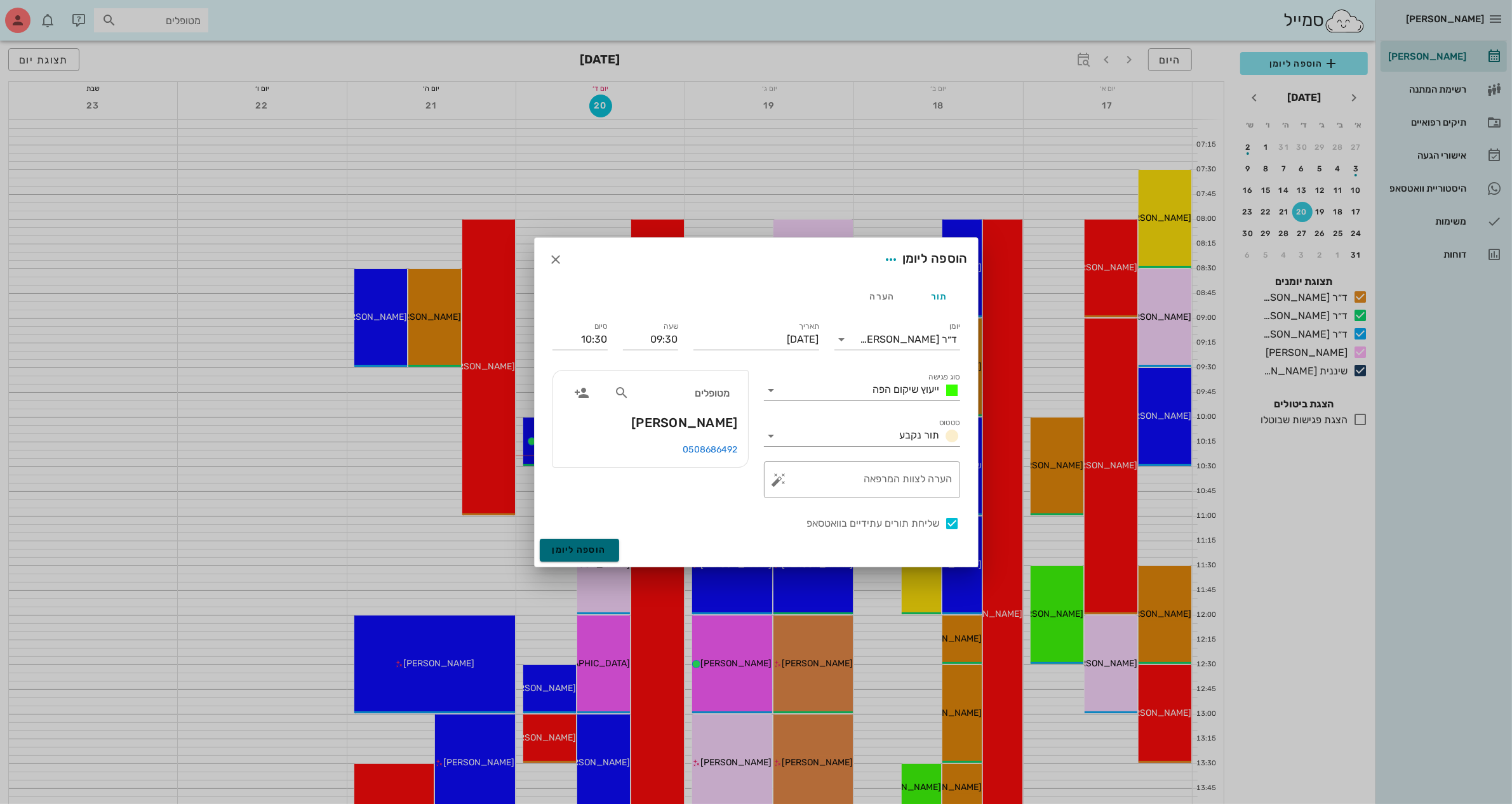
click at [583, 547] on span "הוספה ליומן" at bounding box center [578, 550] width 54 height 11
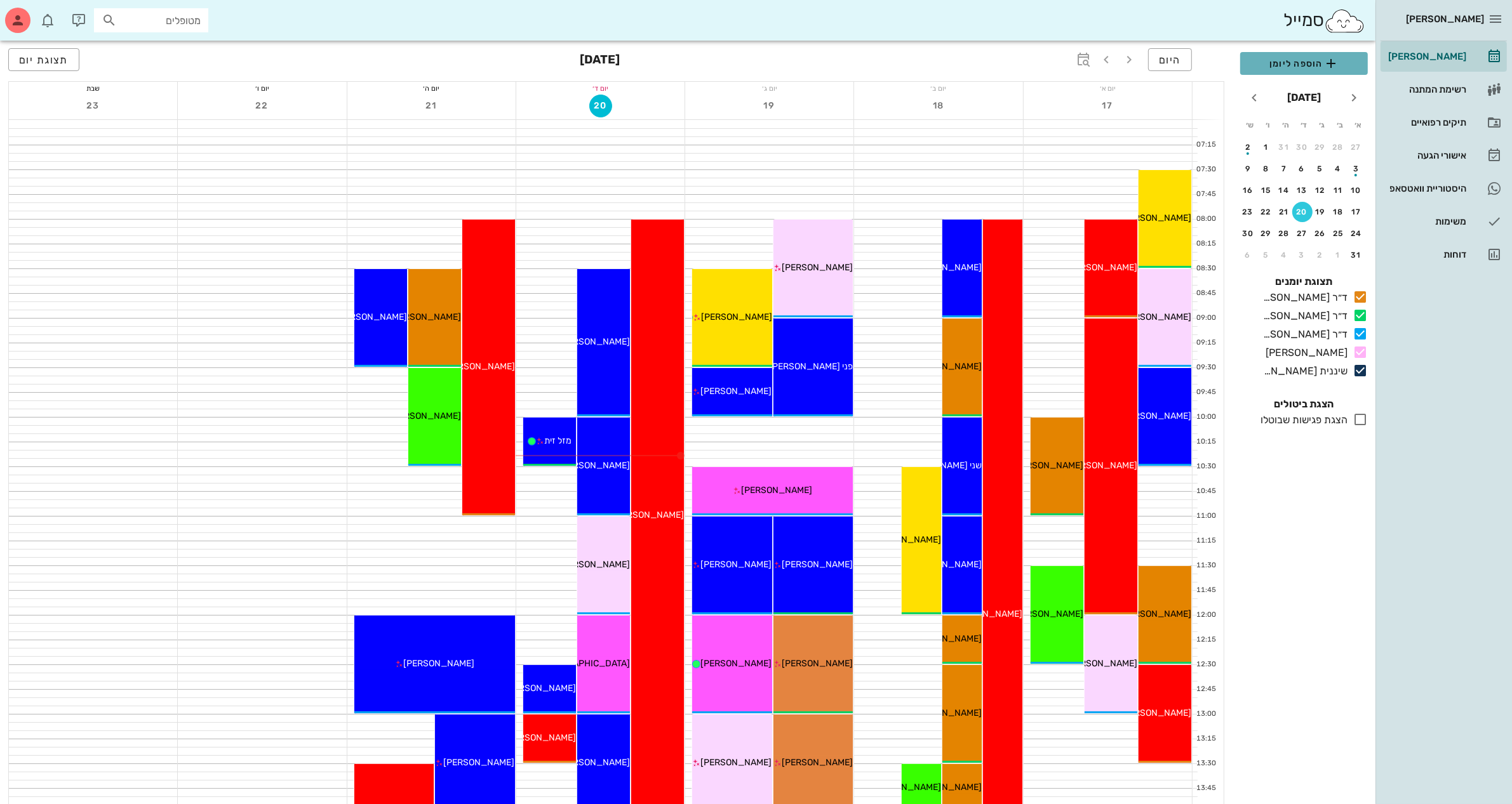
click at [1308, 62] on span "הוספה ליומן" at bounding box center [1304, 64] width 107 height 15
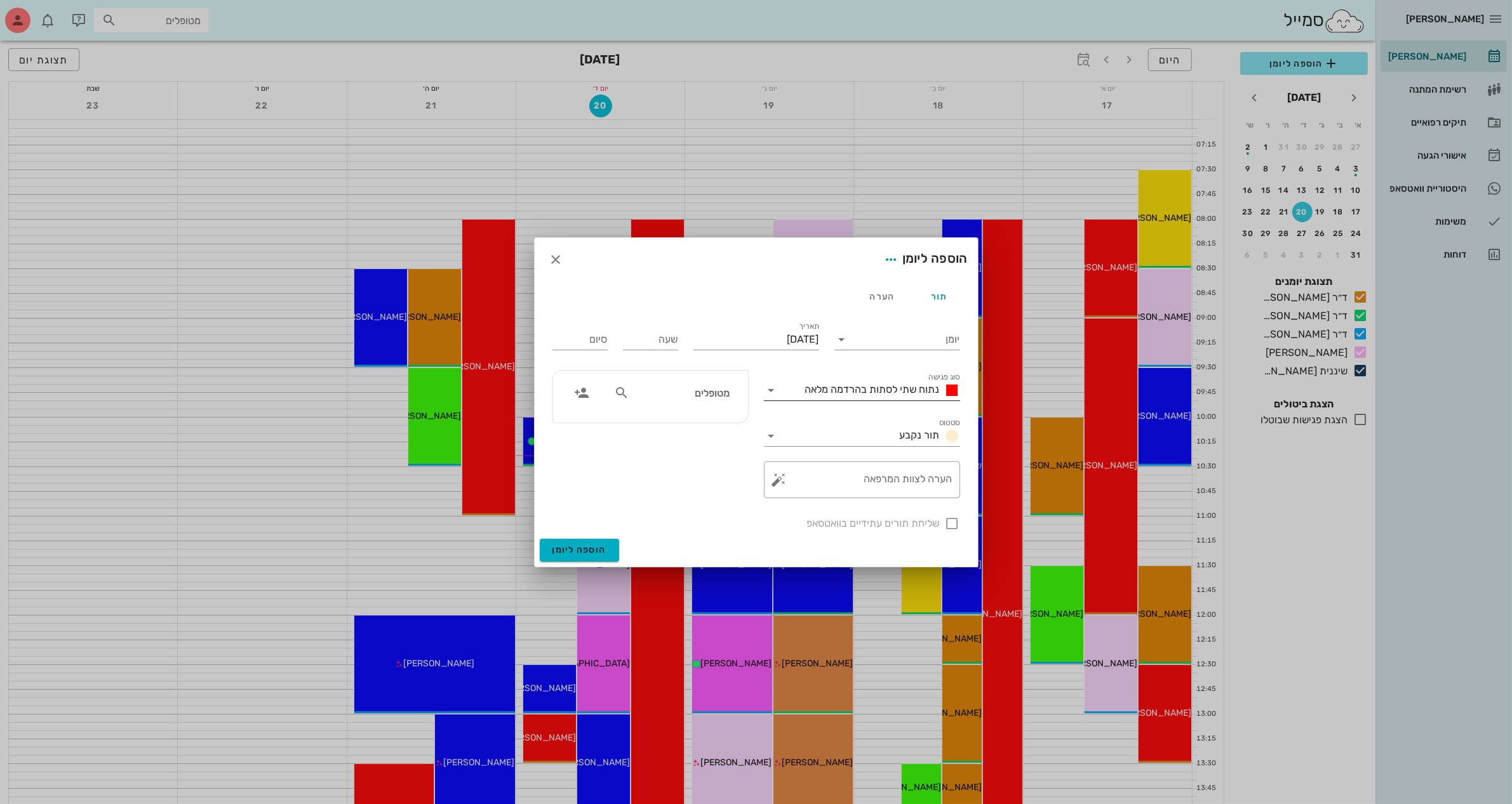
click at [874, 390] on span "נתוח שתי לסתות בהרדמה מלאה" at bounding box center [872, 389] width 135 height 12
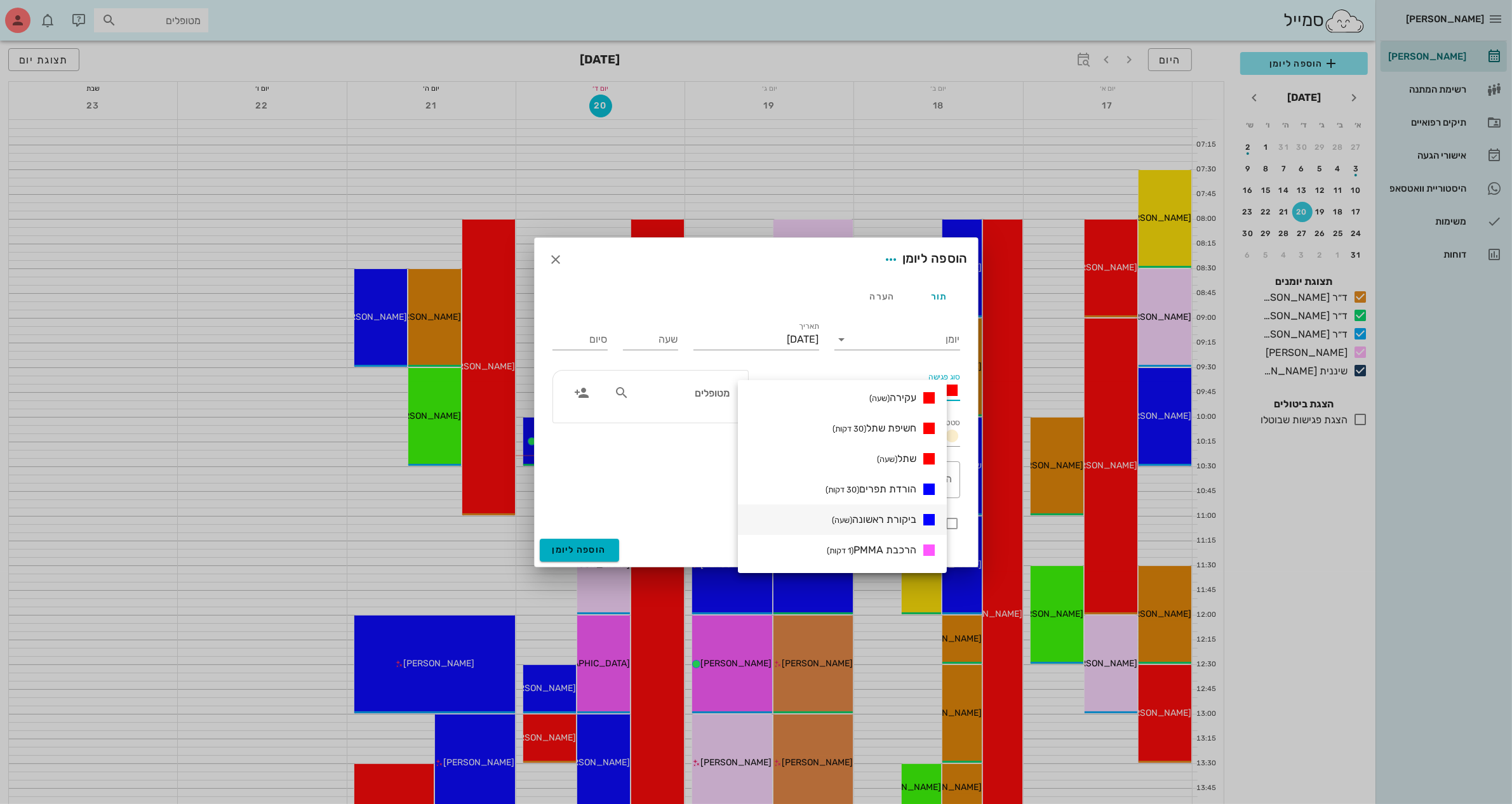
scroll to position [397, 0]
click at [891, 445] on div "ביקורת לפני מידות לקבוע (30 דקות)" at bounding box center [842, 461] width 209 height 31
type input "00:30"
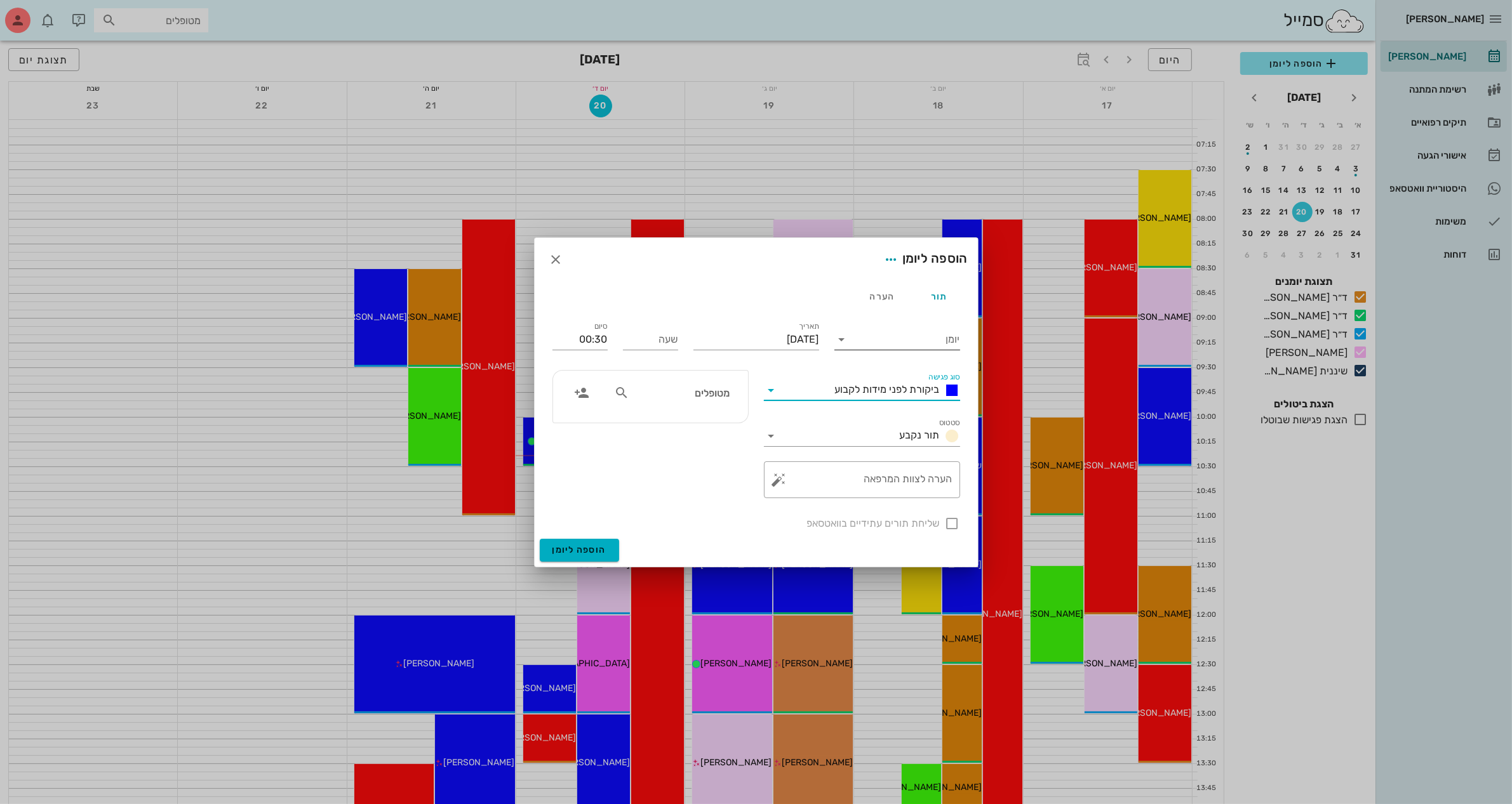
click at [893, 334] on input "יומן" at bounding box center [905, 340] width 108 height 20
click at [896, 416] on div "ד״ר [PERSON_NAME]" at bounding box center [900, 411] width 112 height 12
click at [777, 338] on input "[DATE]" at bounding box center [756, 340] width 126 height 20
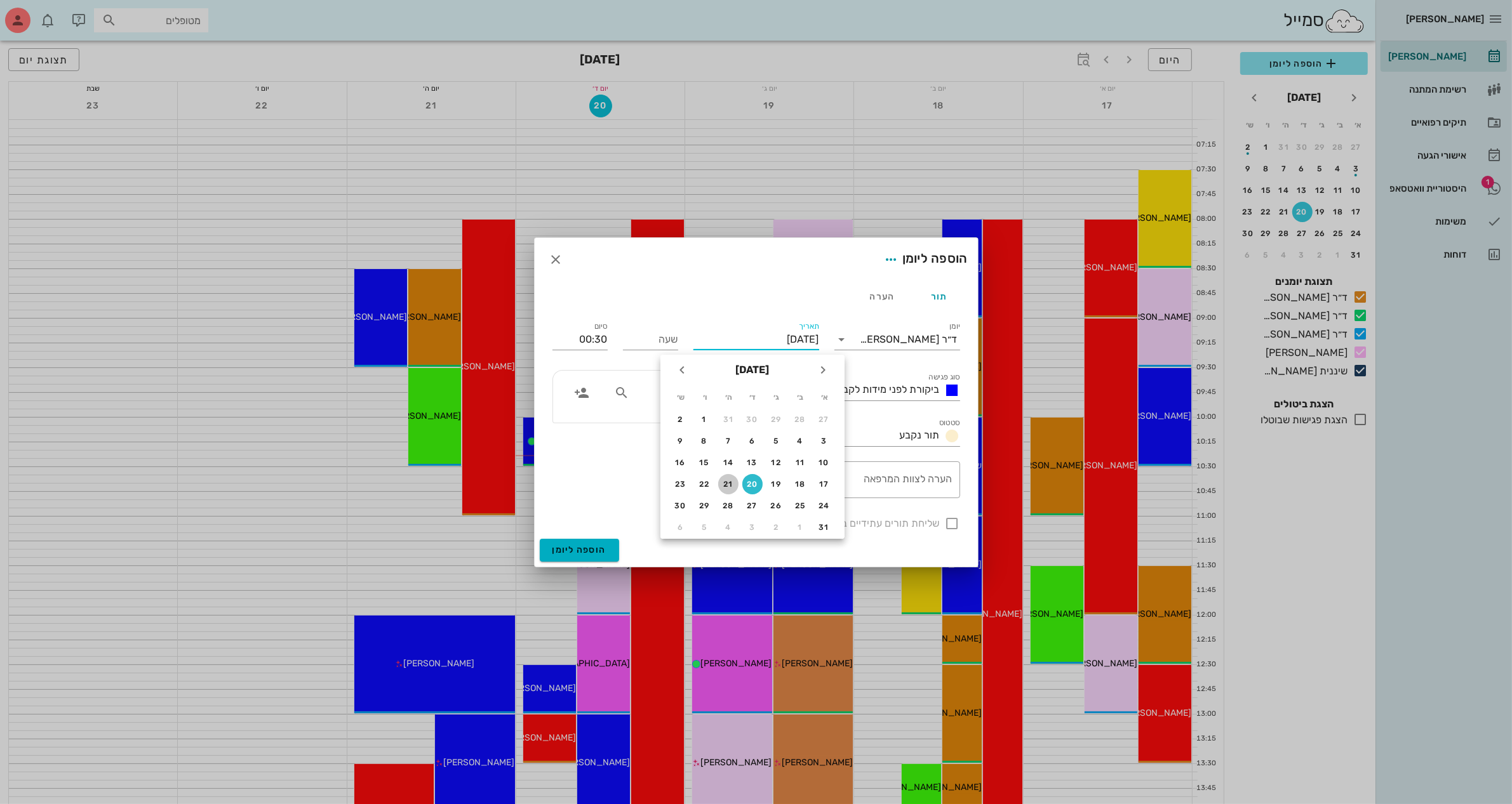
click at [727, 481] on div "21" at bounding box center [728, 485] width 20 height 9
type input "[DATE]"
click at [648, 341] on input "שעה" at bounding box center [650, 340] width 55 height 20
type input "10:30"
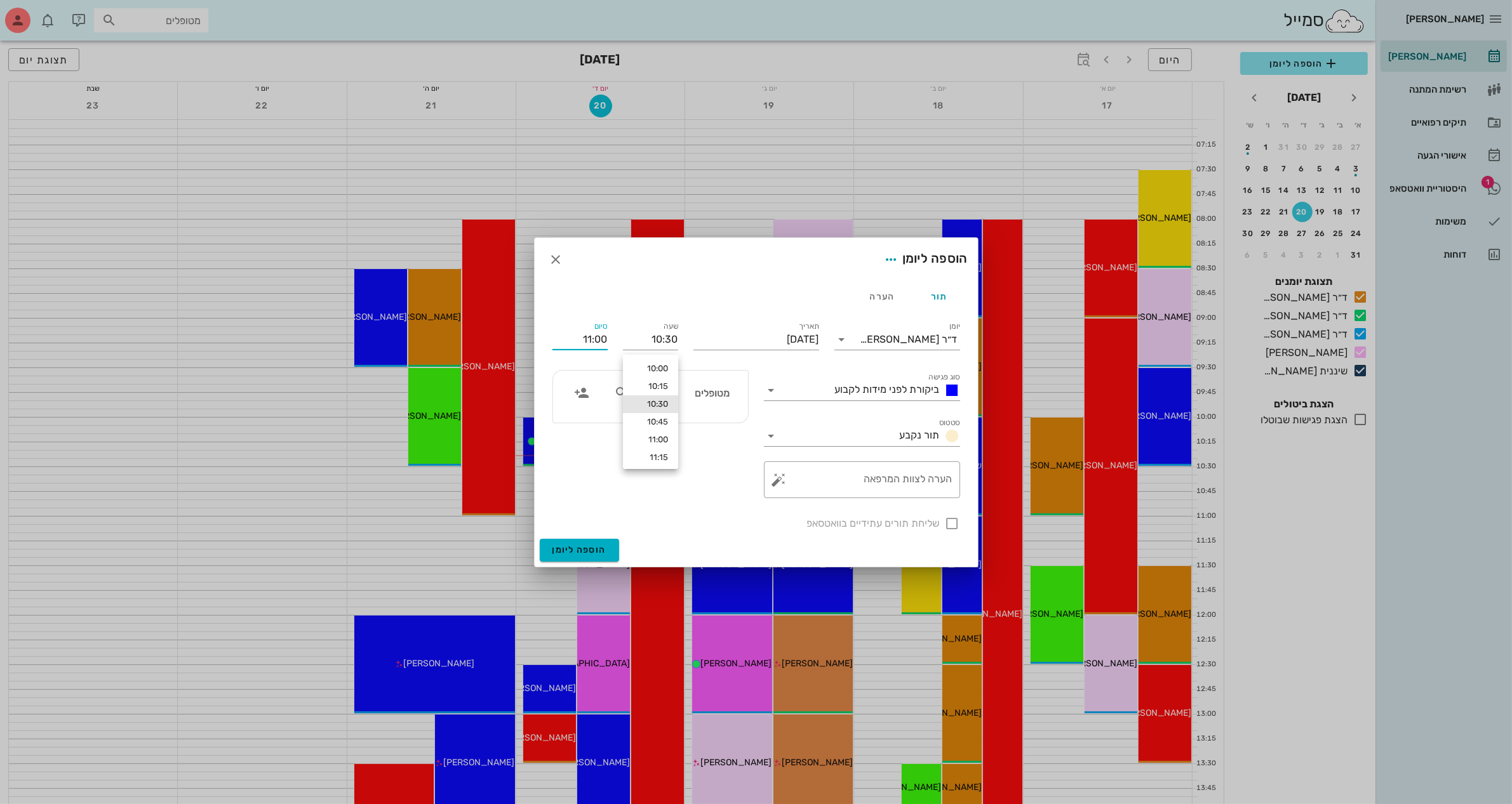
click at [572, 338] on input "11:00" at bounding box center [579, 340] width 55 height 20
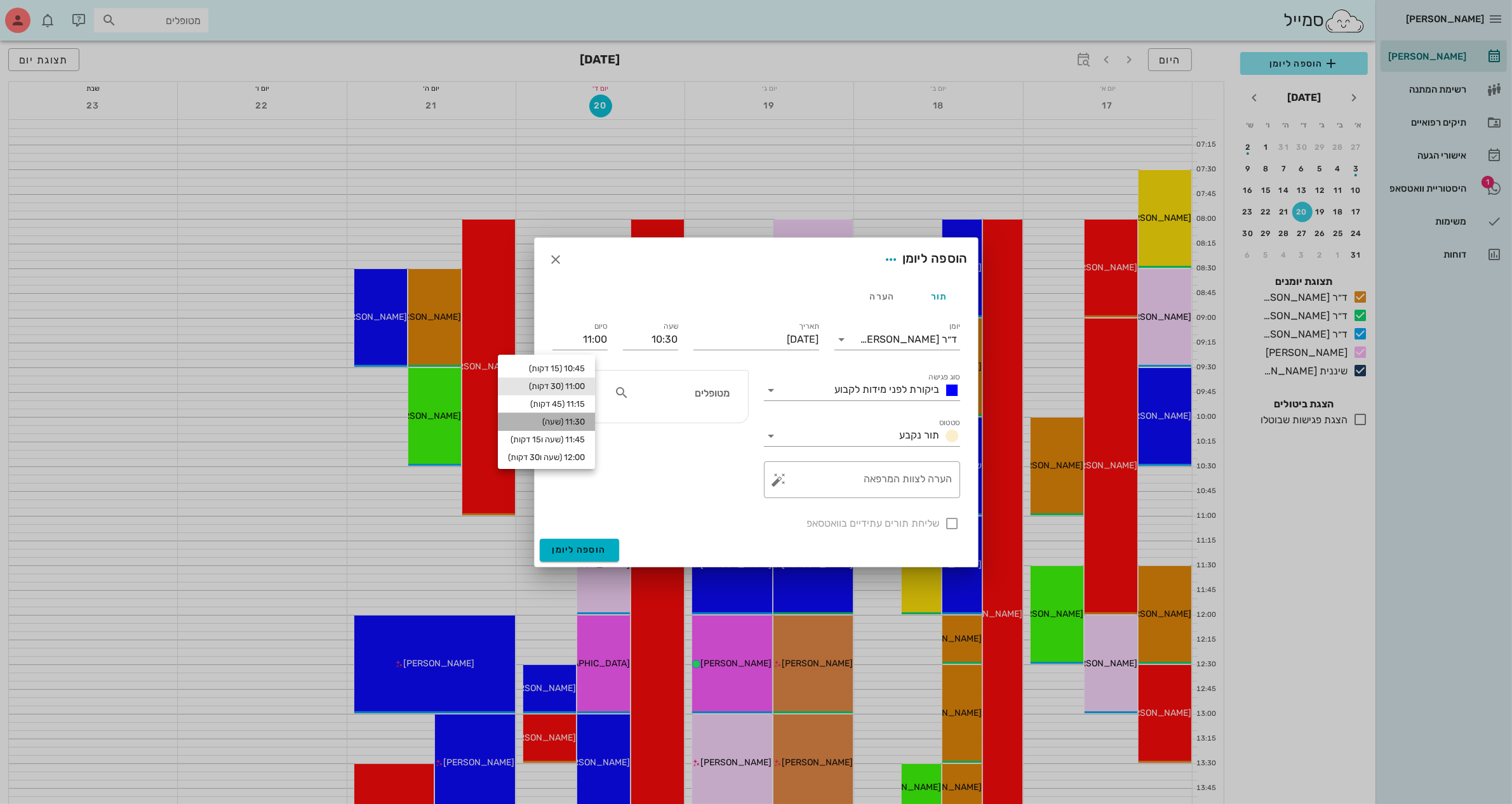
click at [583, 420] on div "11:30 (שעה)" at bounding box center [546, 422] width 77 height 10
type input "11:30"
click at [680, 395] on input "text" at bounding box center [681, 393] width 98 height 16
type input "[PERSON_NAME]"
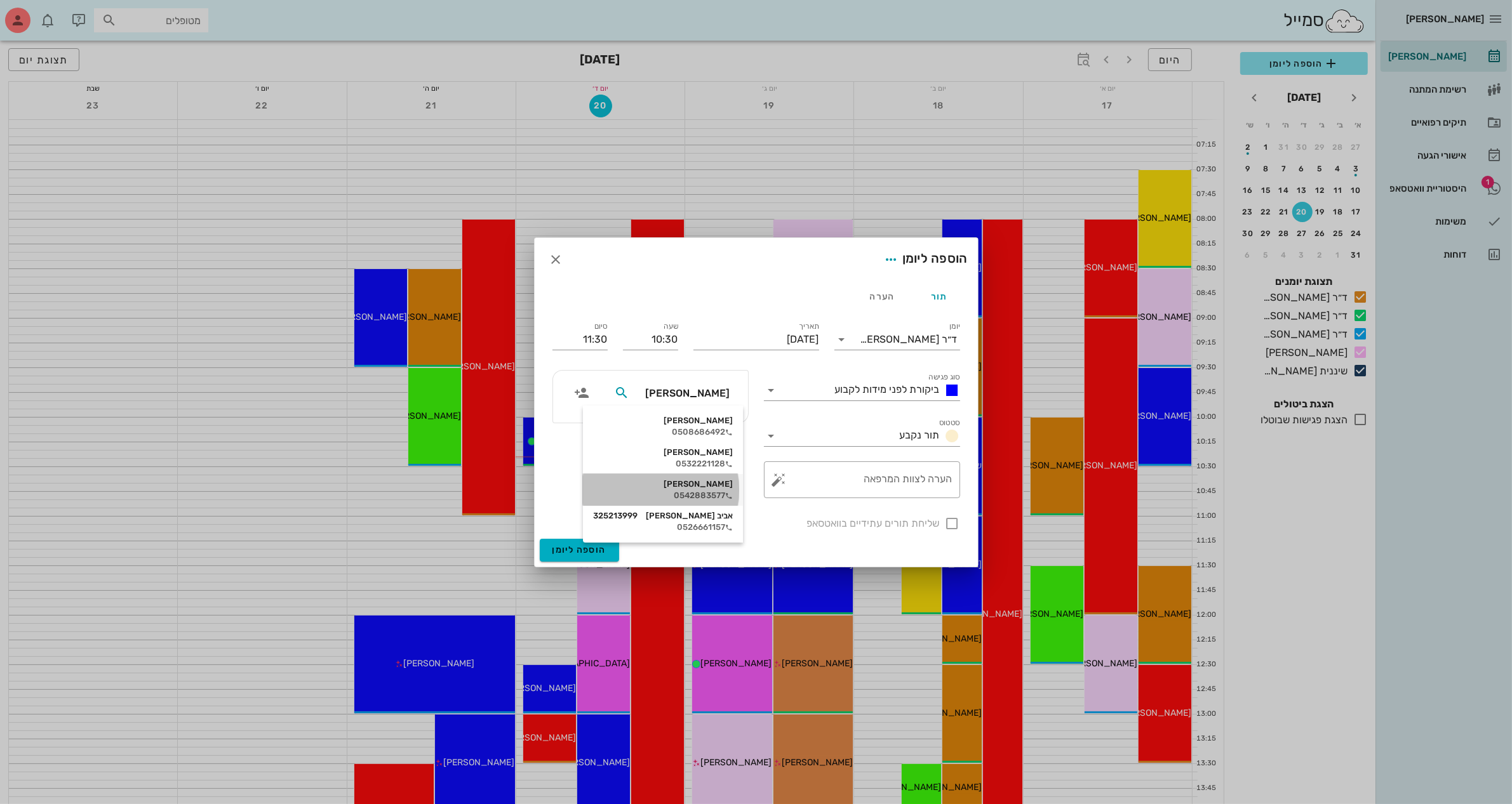
click at [697, 490] on div "[PERSON_NAME] 0542883577" at bounding box center [663, 490] width 140 height 32
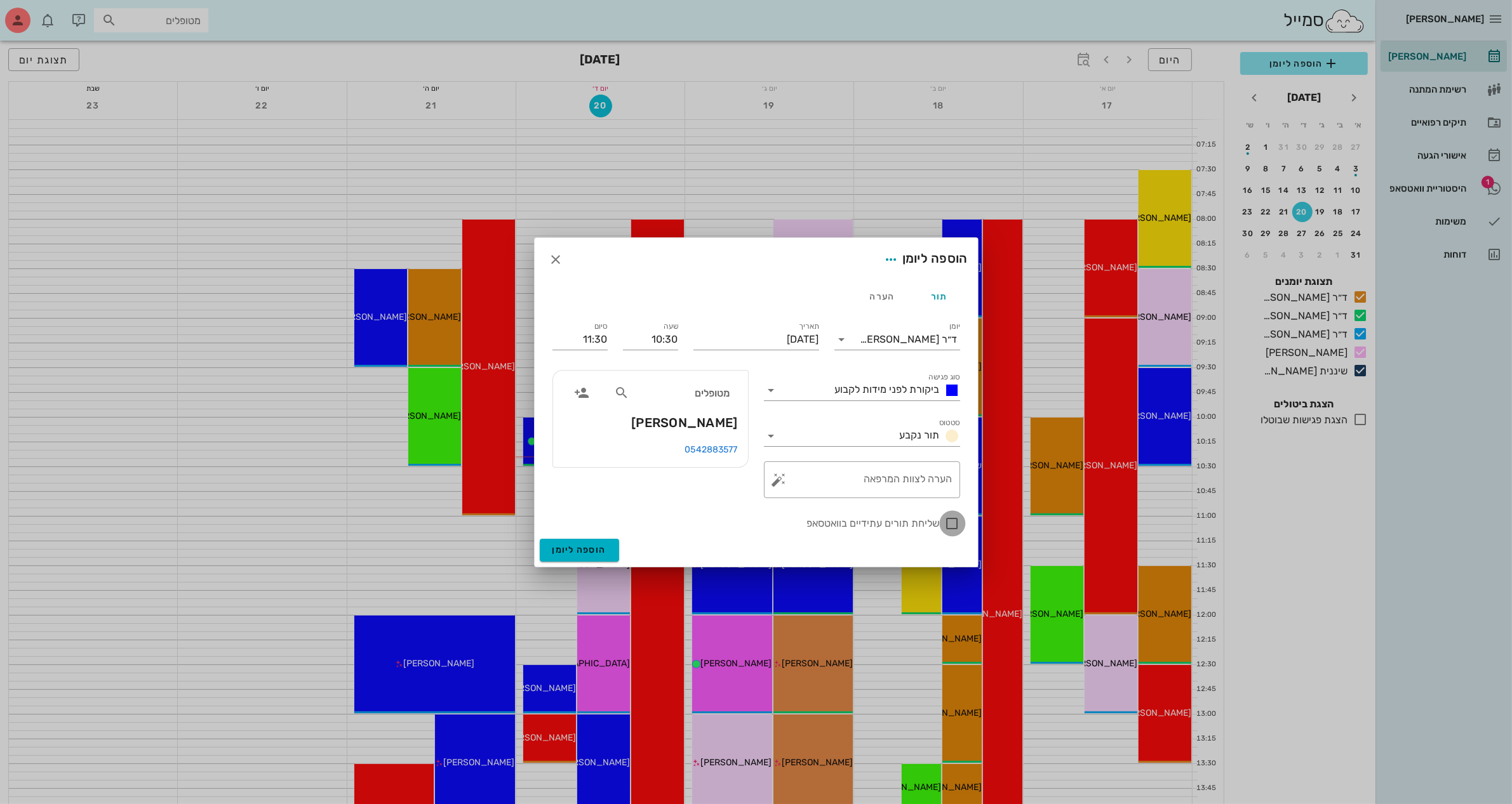
click at [952, 522] on div at bounding box center [951, 523] width 21 height 21
checkbox input "true"
click at [833, 435] on input "סטטוס" at bounding box center [838, 436] width 113 height 20
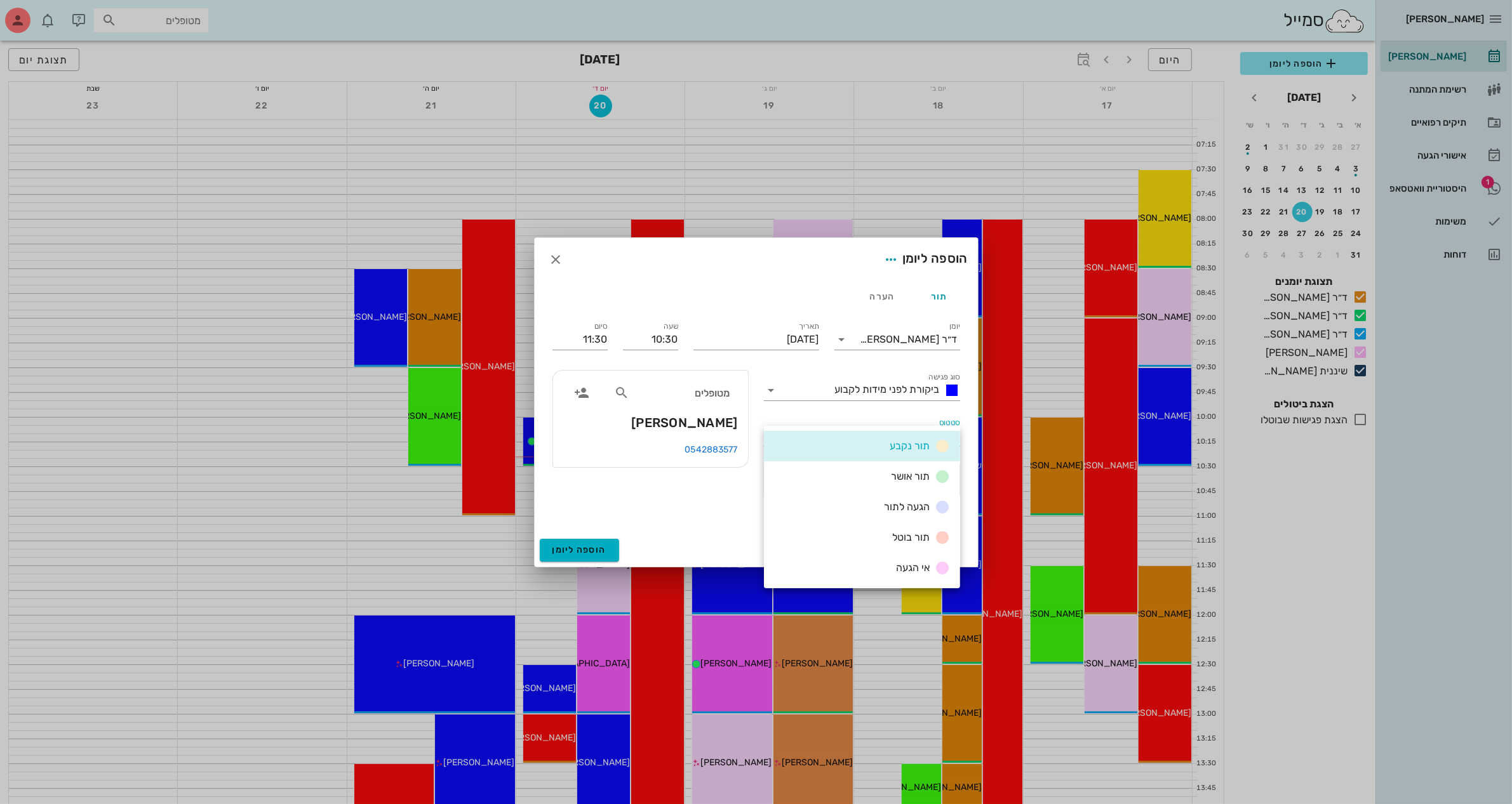
click at [836, 433] on div "תור נקבע" at bounding box center [862, 446] width 196 height 31
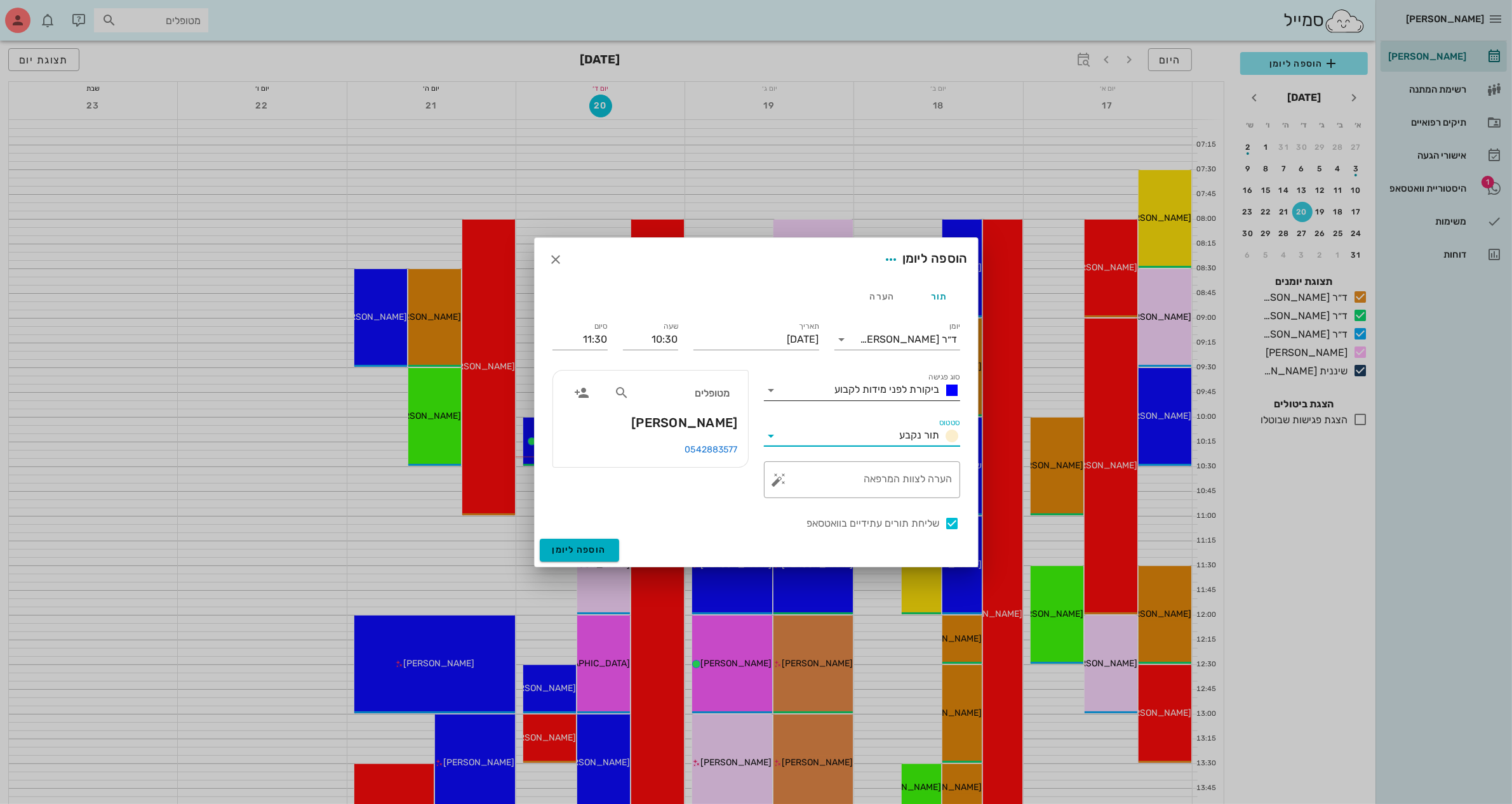
click at [826, 388] on input "סוג פגישה" at bounding box center [806, 390] width 49 height 20
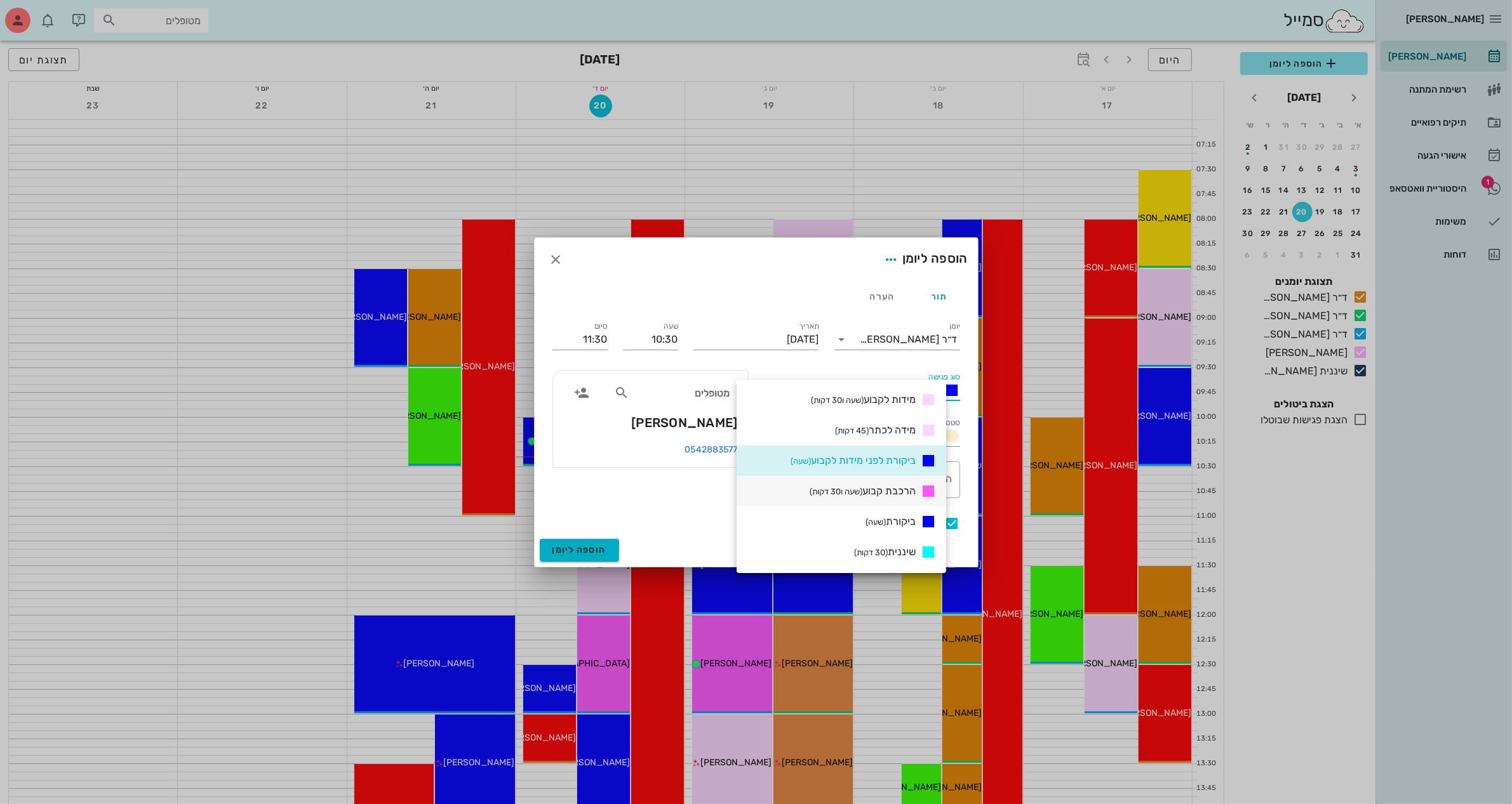
click at [904, 492] on span "הרכבת קבוע (שעה ו30 דקות)" at bounding box center [862, 491] width 106 height 12
type input "12:00"
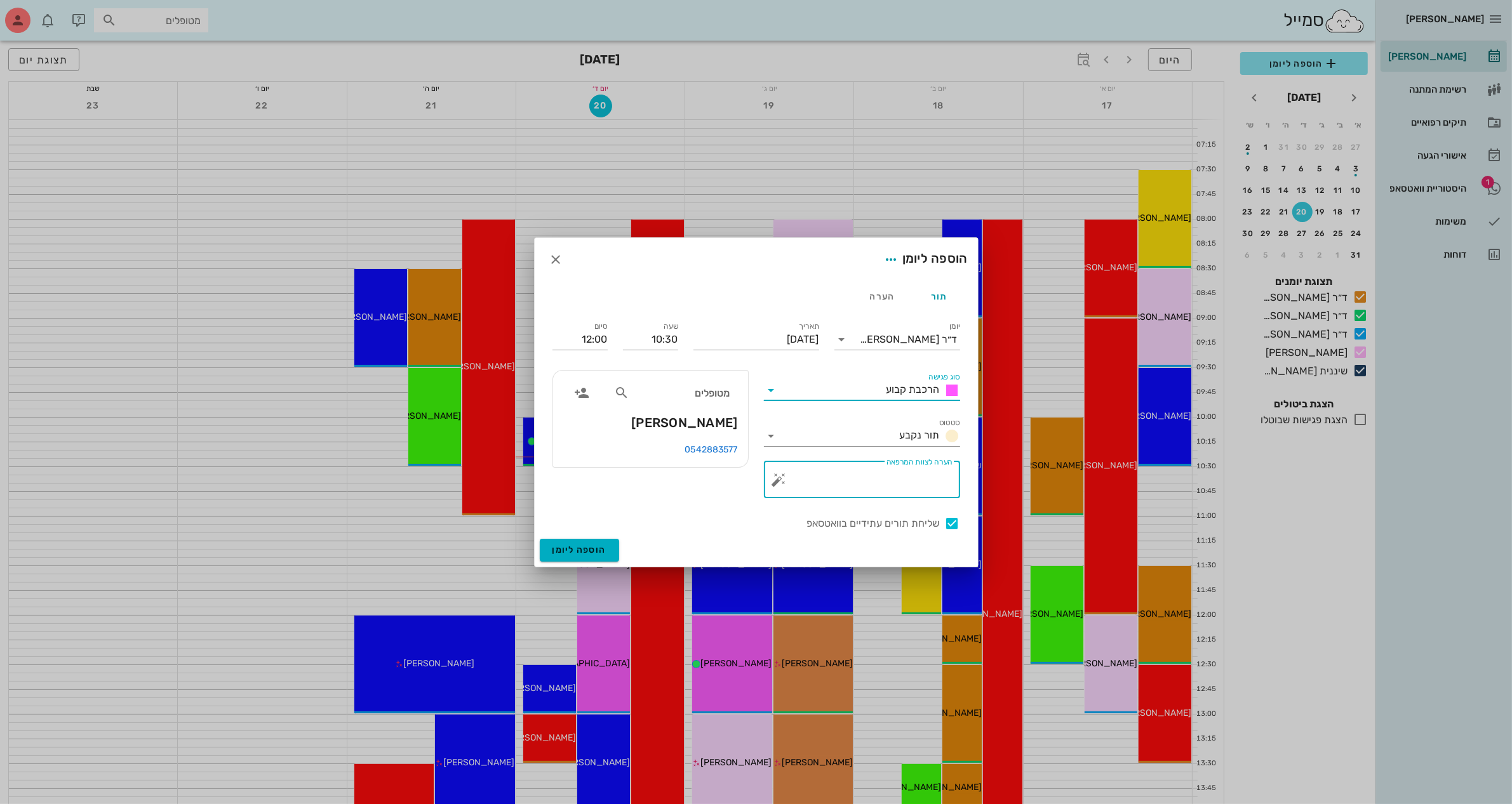
drag, startPoint x: 911, startPoint y: 477, endPoint x: 927, endPoint y: 470, distance: 17.5
click at [927, 470] on div "הערה לצוות המרפאה" at bounding box center [867, 480] width 171 height 37
type textarea "הרכבה זמניות"
click at [598, 336] on input "12:00" at bounding box center [579, 340] width 55 height 20
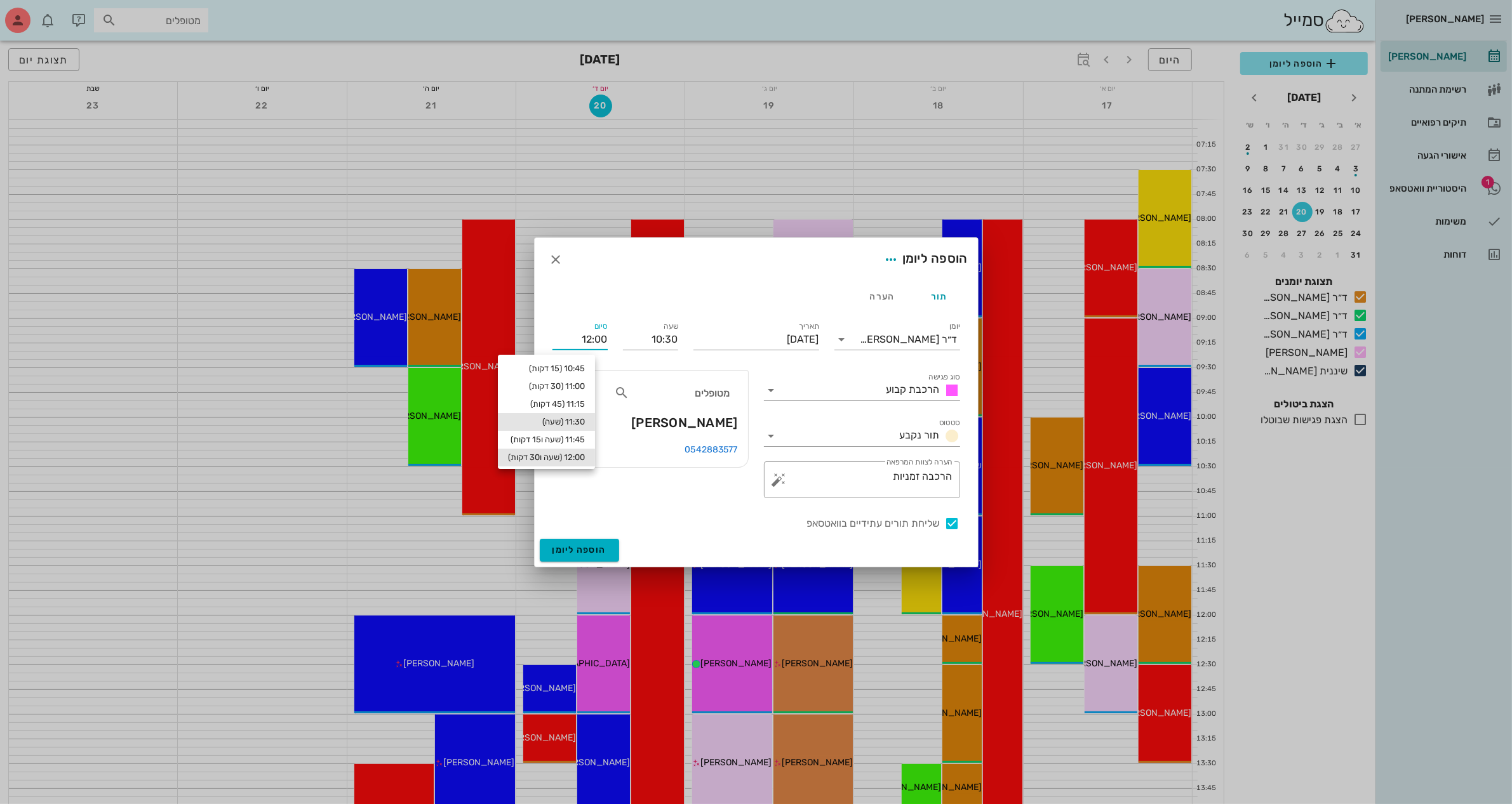
click at [583, 419] on div "11:30 (שעה)" at bounding box center [546, 422] width 77 height 10
type input "11:30"
click at [583, 548] on span "הוספה ליומן" at bounding box center [578, 550] width 54 height 11
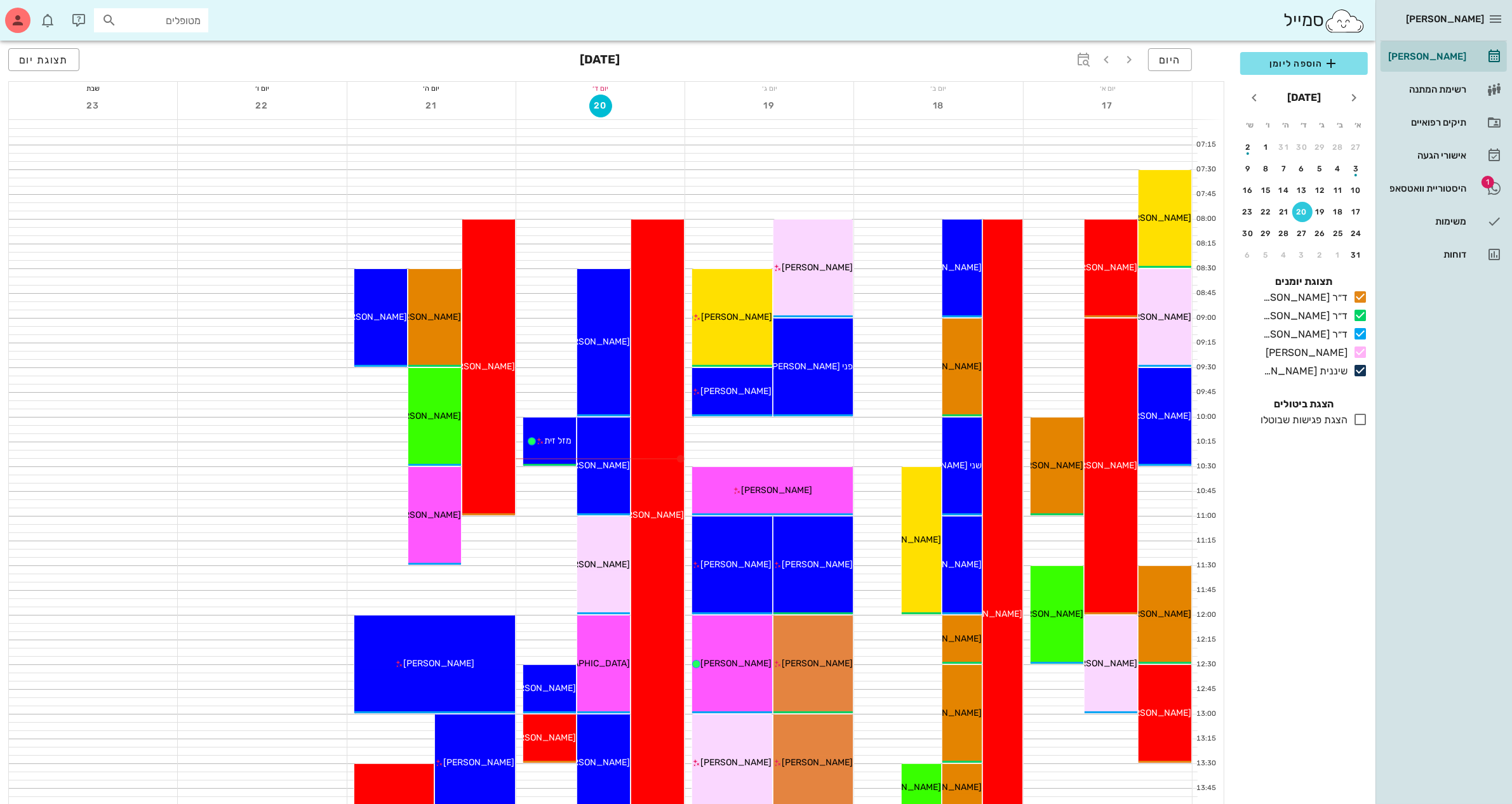
click at [1311, 669] on div "הוספה ליומן [DATE] א׳ ב׳ ג׳ ד׳ ה׳ ו׳ ש׳ 27 28 29 30 31 1 2 3 4 5 6 7 8 9 10 11 …" at bounding box center [1304, 424] width 143 height 760
click at [11, 26] on icon "button" at bounding box center [18, 20] width 15 height 15
click at [42, 96] on div "הפרופיל שלי" at bounding box center [49, 99] width 62 height 11
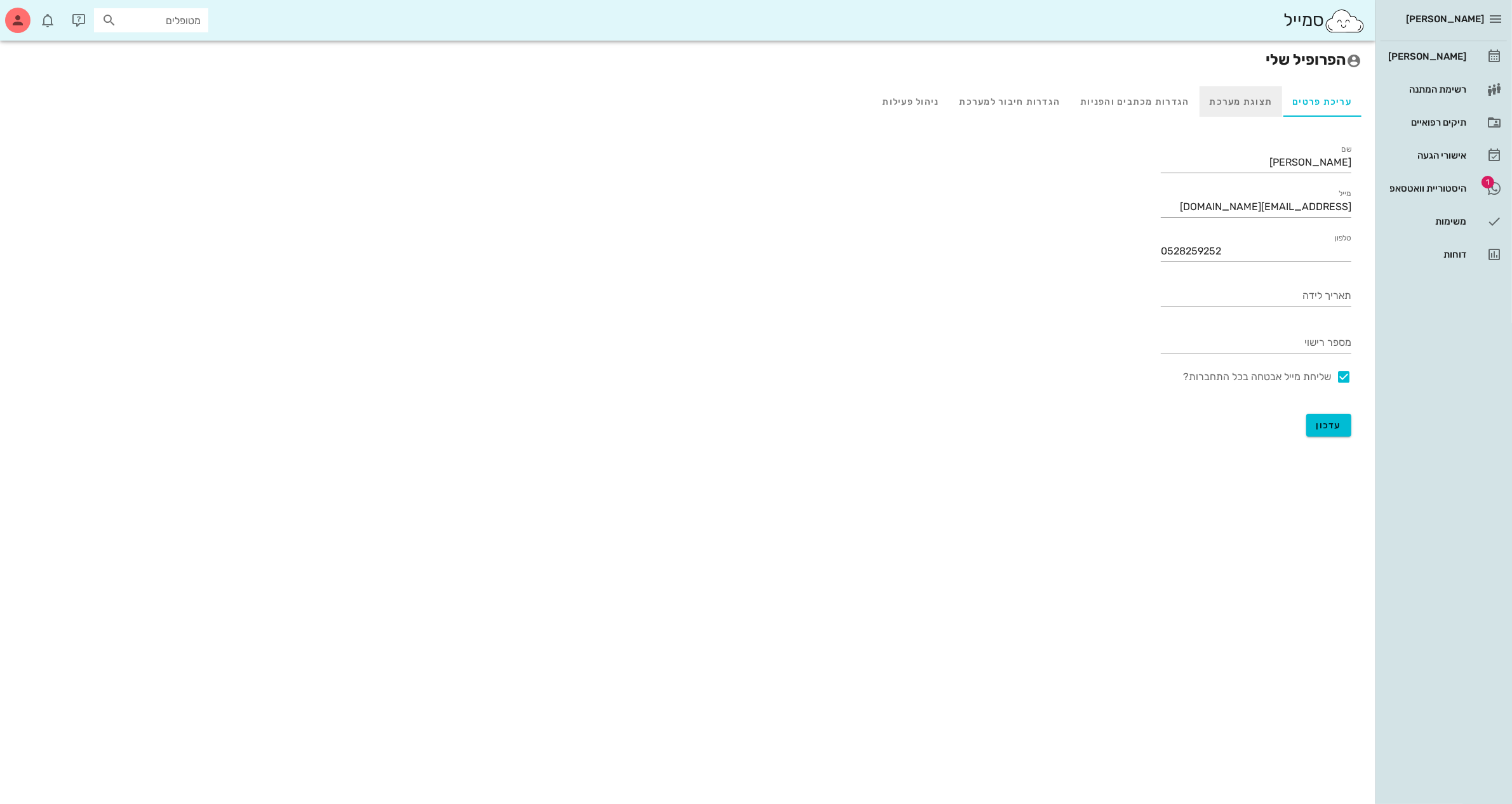
click at [1215, 102] on div "תצוגת מערכת" at bounding box center [1241, 101] width 83 height 31
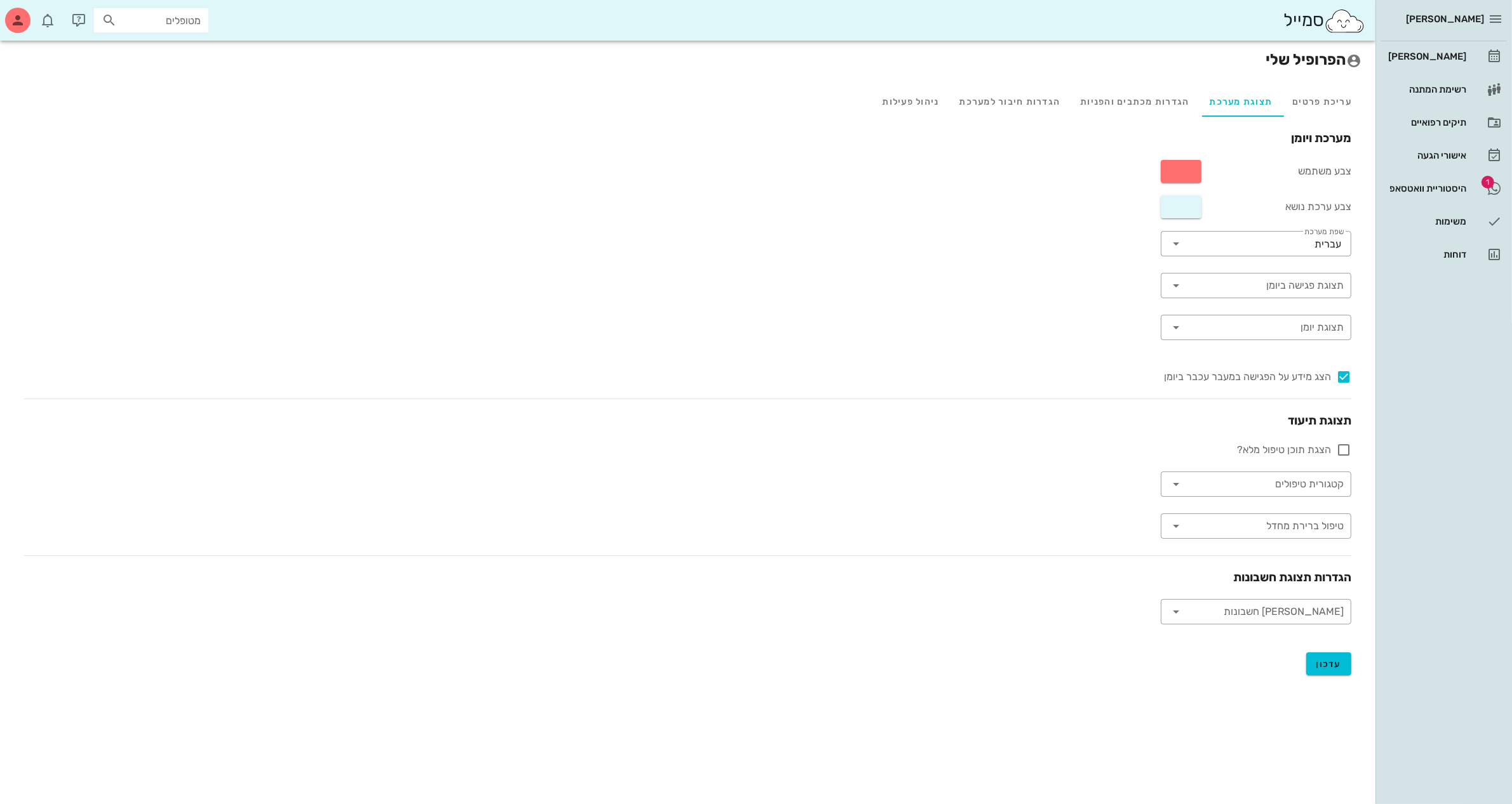
click at [1173, 185] on div "מערכת ויומן צבע משתמש צבע ערכת נושא ​ שפת מערכת עברית ​ תצוגת פגישה ביומן ​ תצו…" at bounding box center [687, 376] width 1348 height 495
click at [1176, 175] on button "button" at bounding box center [1181, 171] width 41 height 23
click at [882, 235] on div "מערכת ויומן צבע משתמש צבע ערכת נושא ​ שפת מערכת עברית ​ תצוגת פגישה ביומן ​ תצו…" at bounding box center [687, 376] width 1348 height 495
click at [1187, 214] on button "button" at bounding box center [1181, 207] width 41 height 23
click at [1118, 246] on div at bounding box center [1112, 249] width 29 height 11
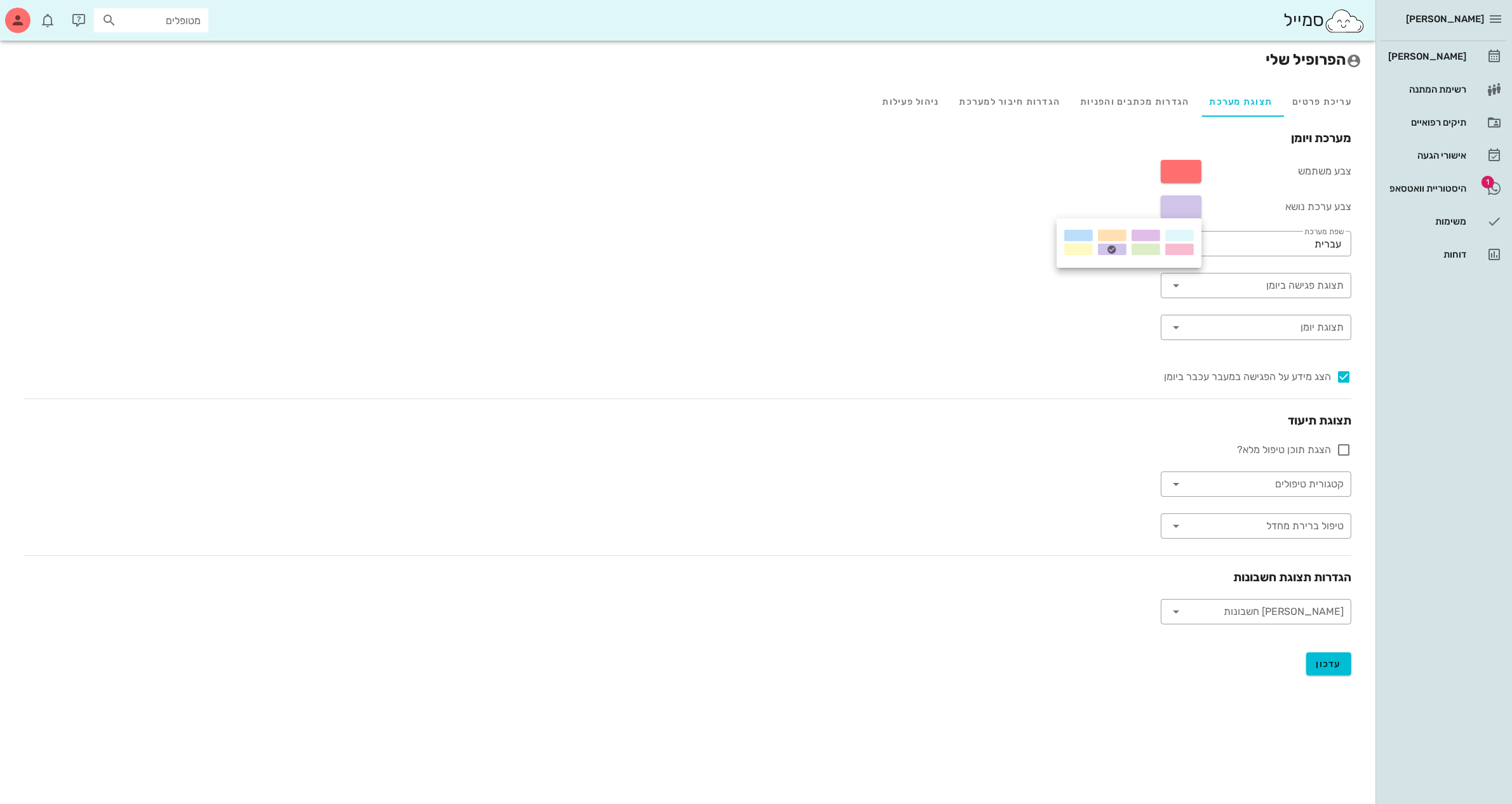
click at [1107, 165] on div "מערכת ויומן צבע משתמש צבע ערכת נושא ​ שפת מערכת עברית ​ תצוגת פגישה ביומן ​ תצו…" at bounding box center [687, 376] width 1348 height 495
click at [1176, 173] on button "button" at bounding box center [1181, 171] width 41 height 23
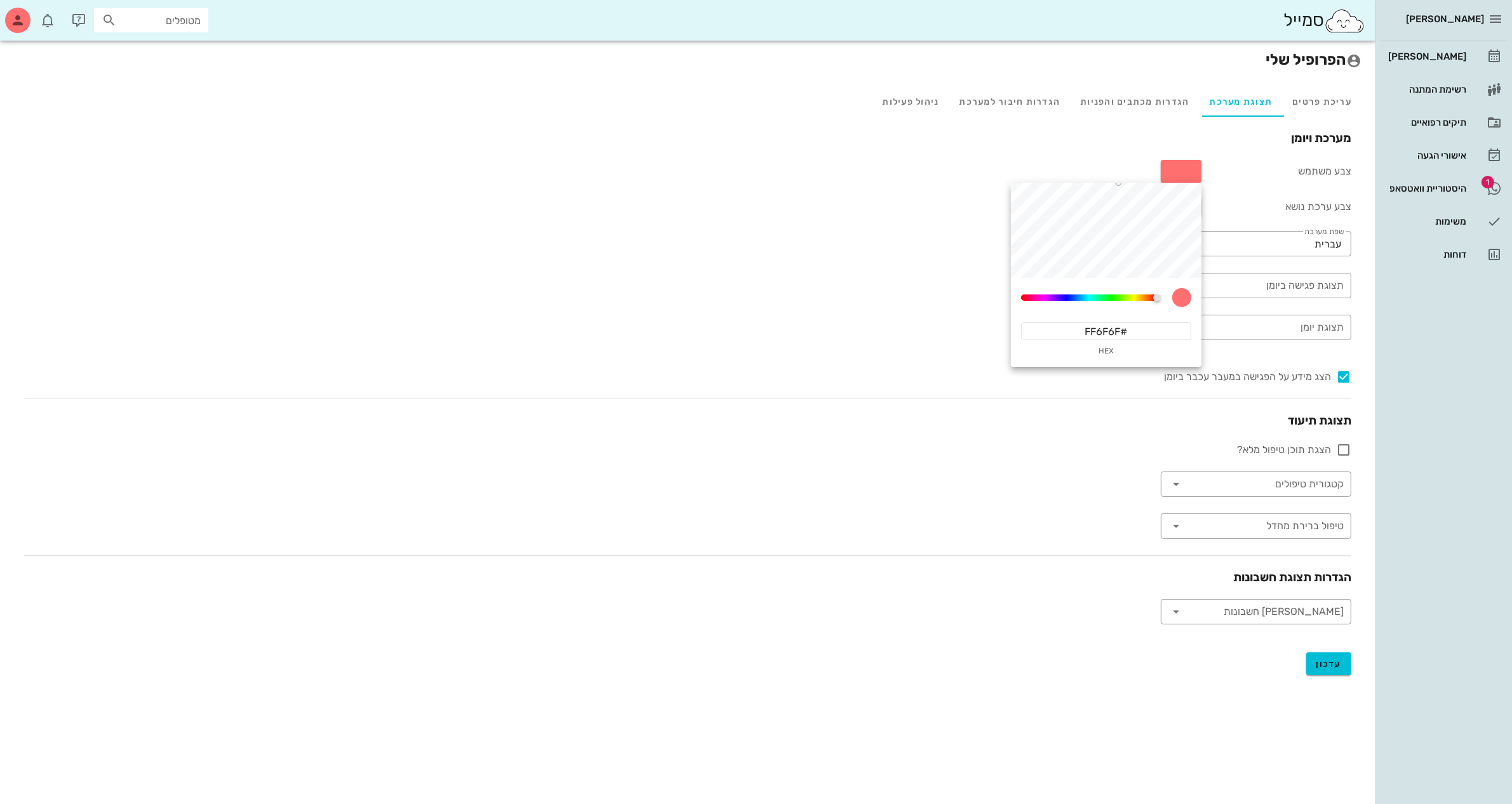
click at [844, 222] on div "מערכת ויומן צבע משתמש צבע ערכת נושא ​ שפת מערכת עברית ​ תצוגת פגישה ביומן ​ תצו…" at bounding box center [687, 376] width 1348 height 495
click at [1314, 668] on button "עדכון" at bounding box center [1329, 663] width 46 height 23
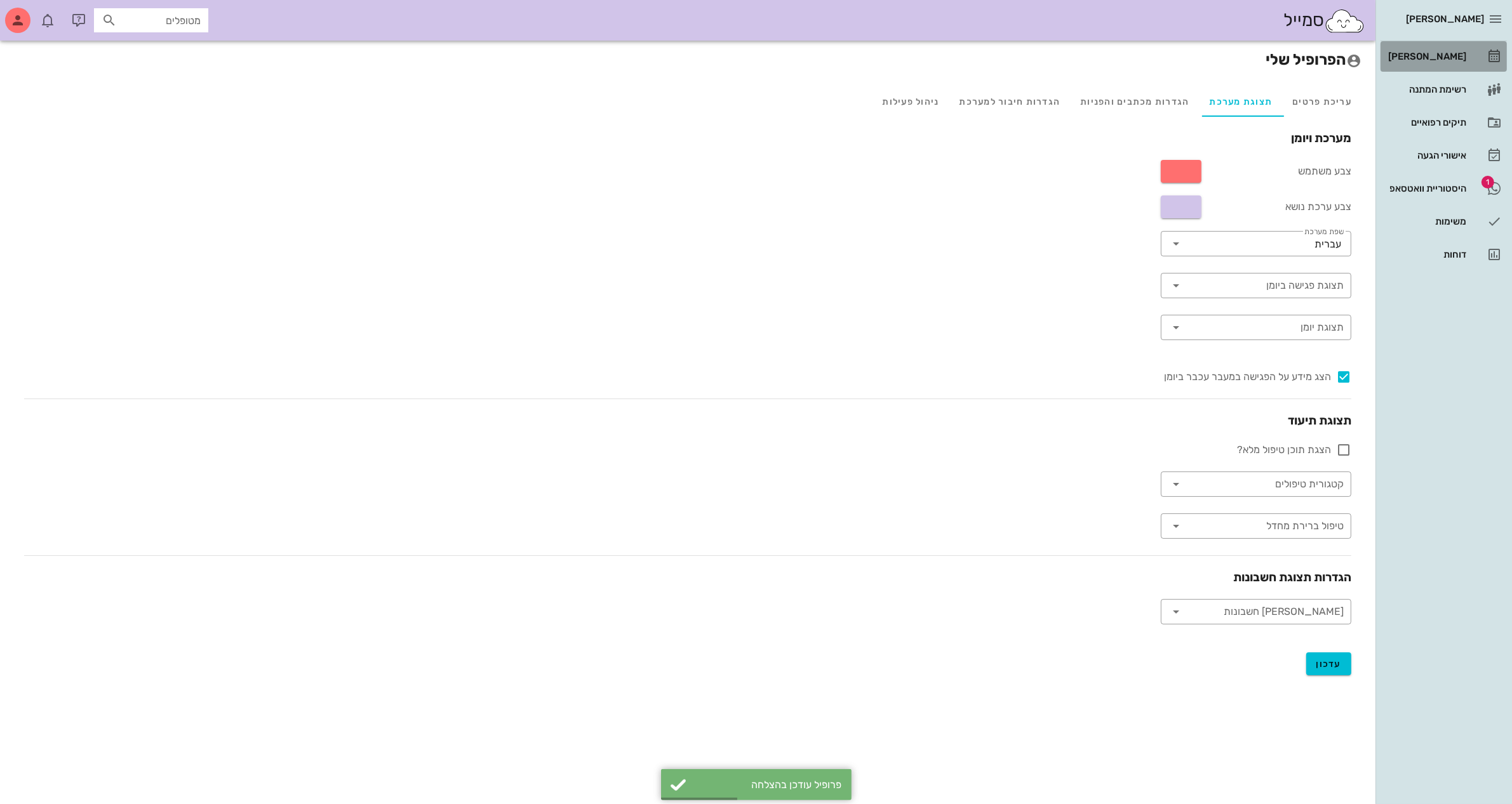
click at [1457, 54] on div "[PERSON_NAME]" at bounding box center [1425, 56] width 81 height 10
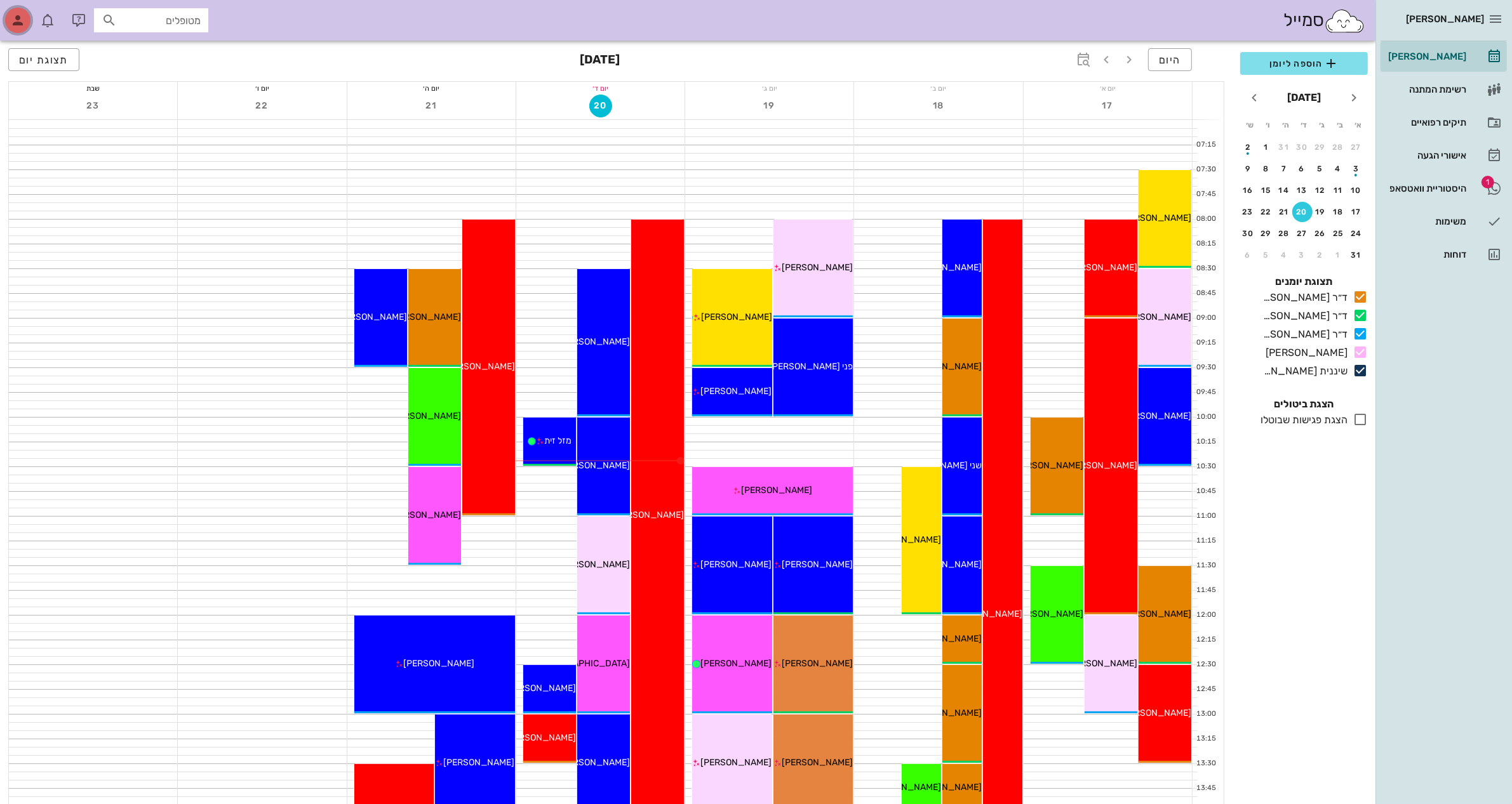
click at [29, 16] on div "button" at bounding box center [18, 20] width 26 height 26
click at [54, 241] on div "הגדרות מרפאה" at bounding box center [49, 241] width 62 height 11
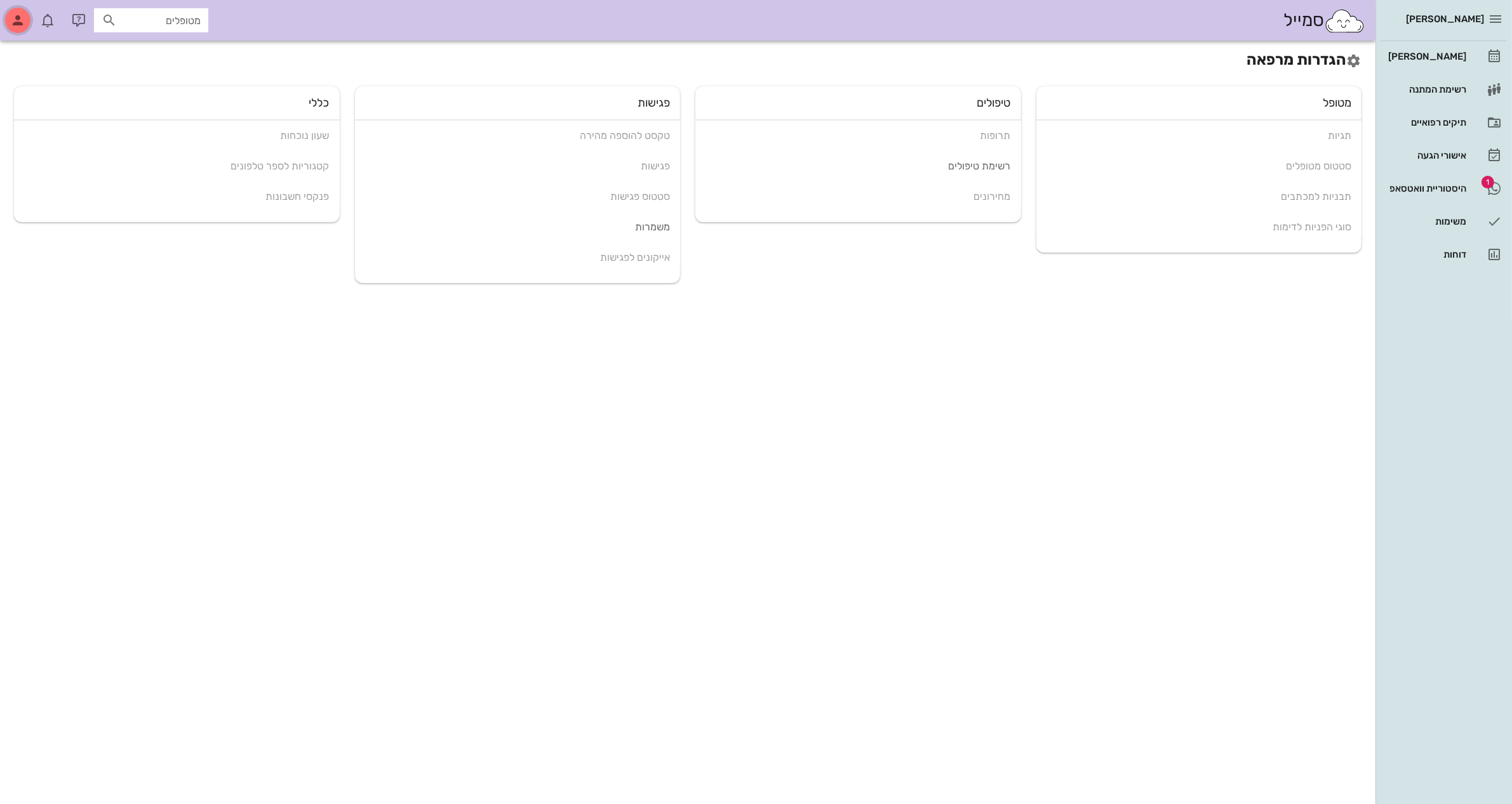
click at [13, 26] on icon "button" at bounding box center [18, 20] width 15 height 15
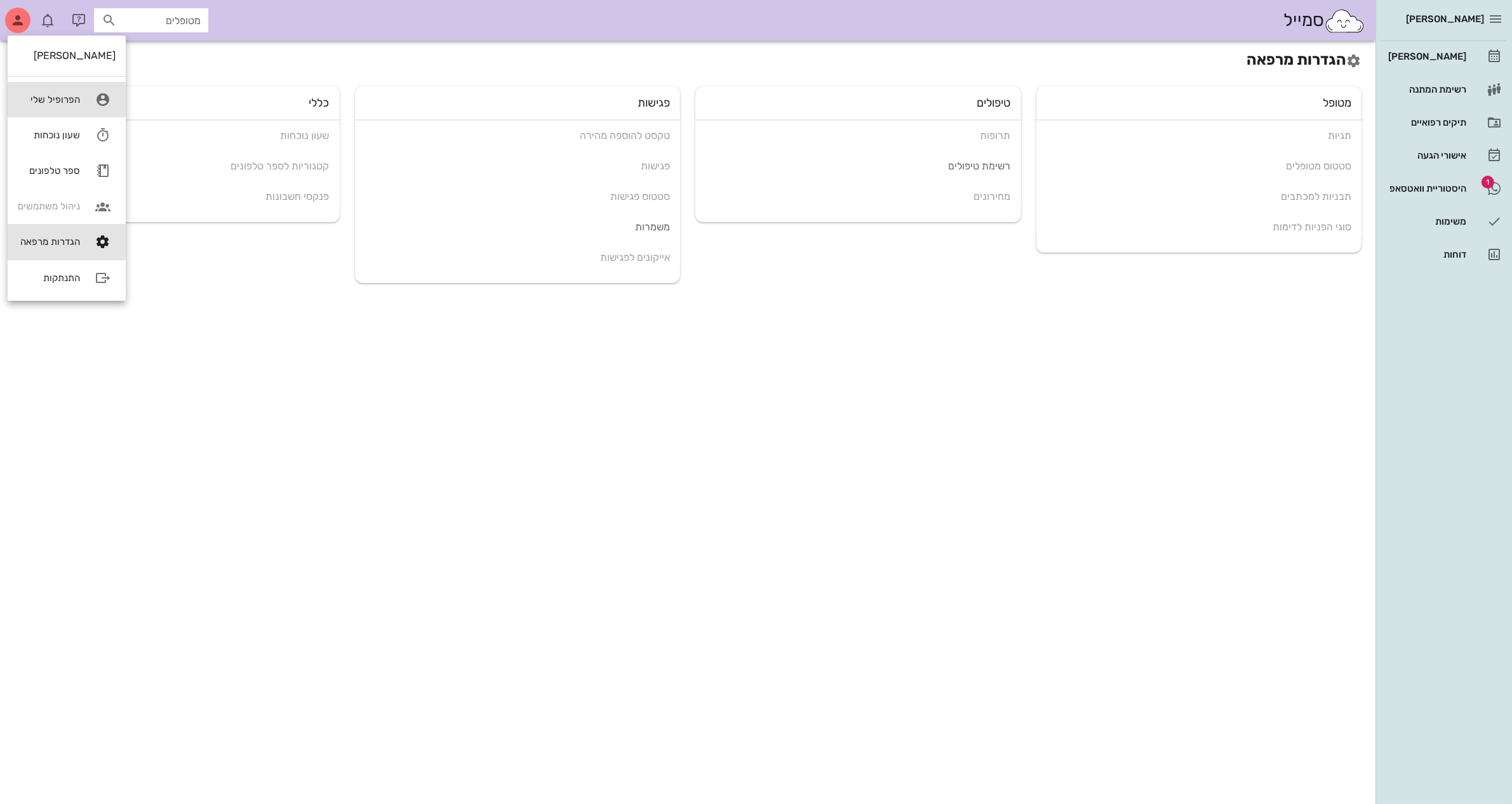
click at [74, 94] on div "הפרופיל שלי" at bounding box center [49, 99] width 62 height 11
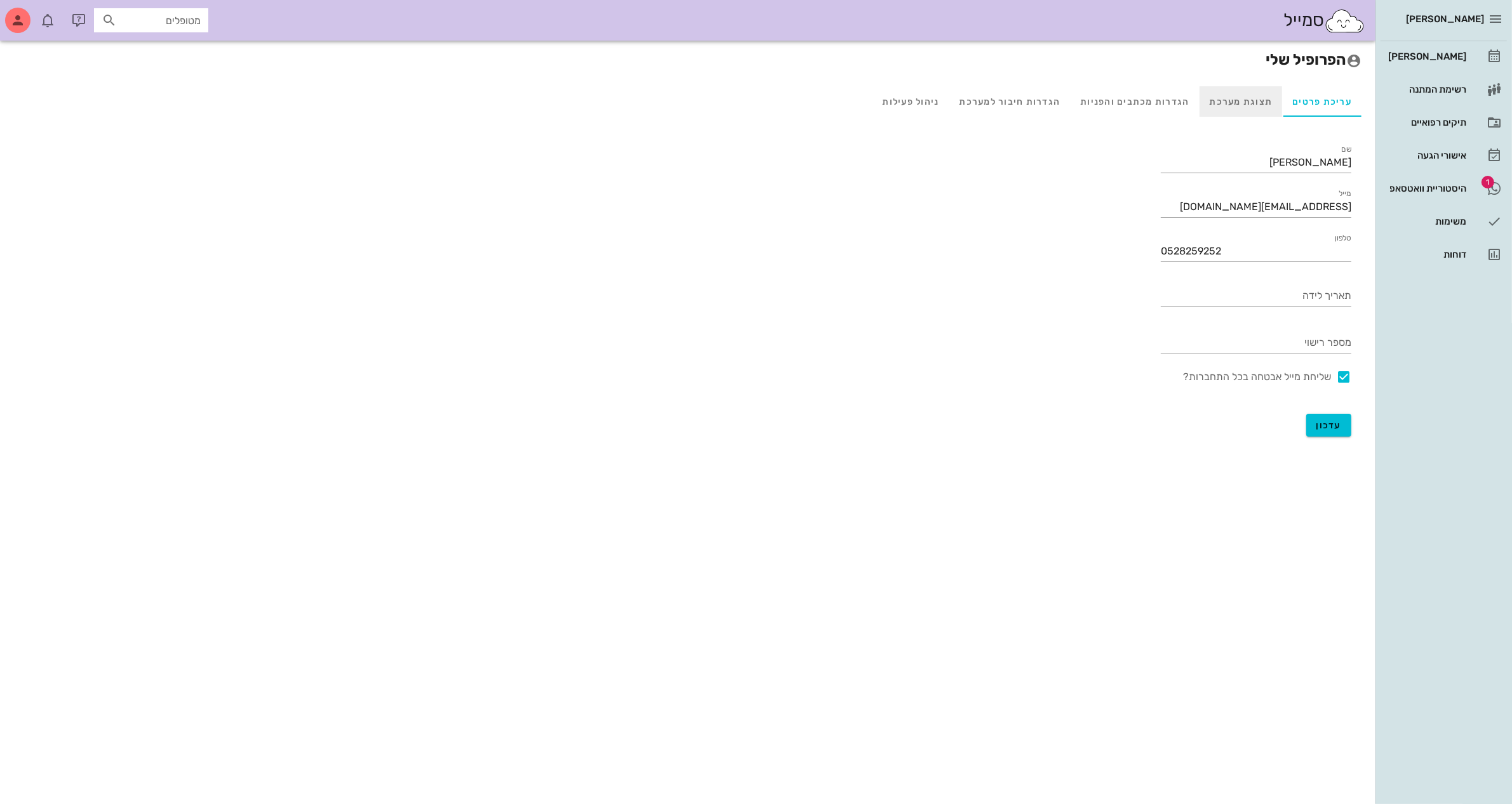
click at [1236, 96] on div "תצוגת מערכת" at bounding box center [1241, 101] width 83 height 31
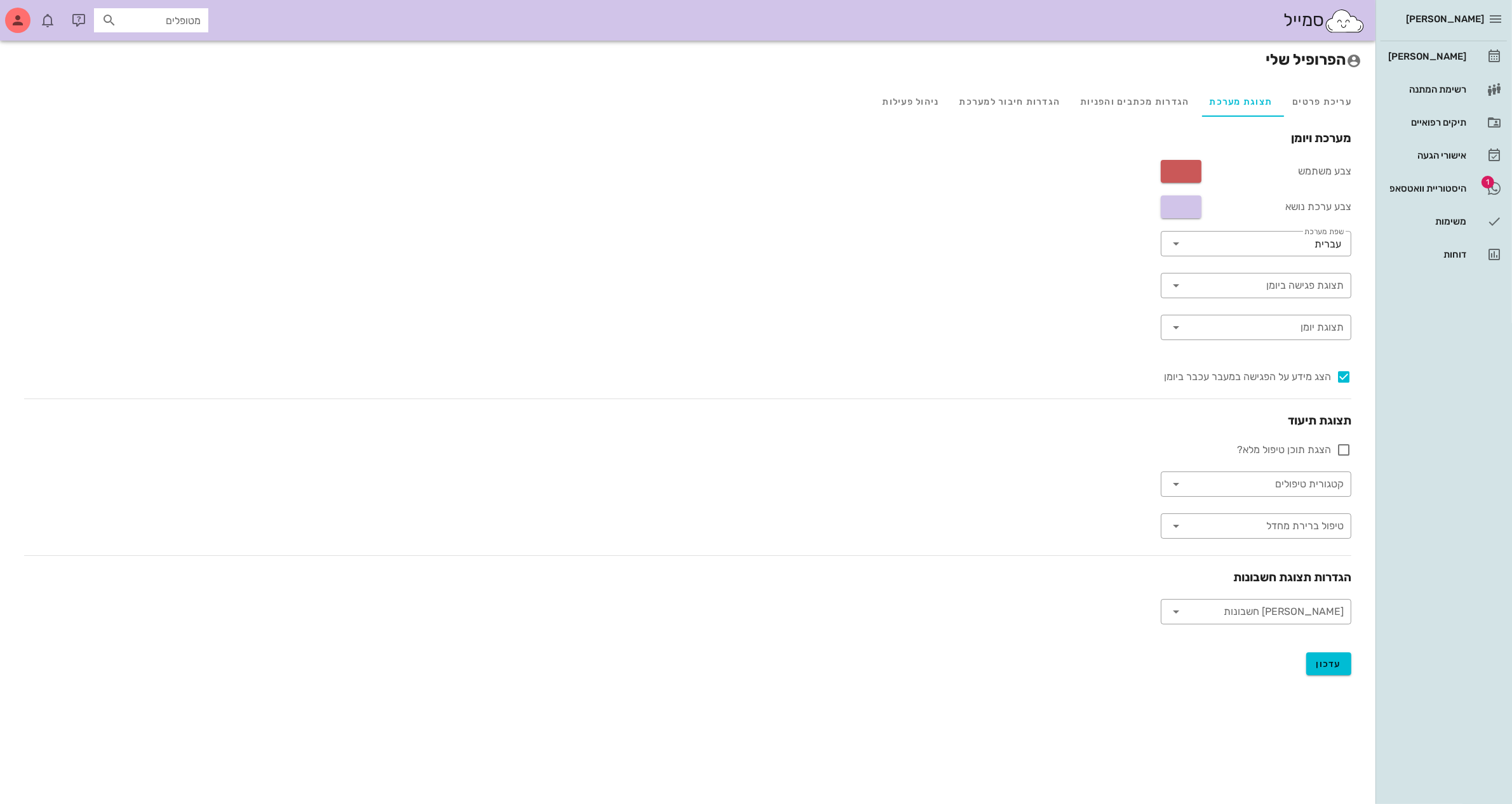
click at [1178, 173] on button "button" at bounding box center [1181, 171] width 41 height 23
click at [951, 443] on div "מערכת ויומן צבע משתמש צבע ערכת נושא ​ שפת מערכת עברית ​ תצוגת פגישה ביומן ​ תצו…" at bounding box center [687, 376] width 1348 height 495
click at [1197, 202] on button "button" at bounding box center [1181, 207] width 41 height 23
click at [1153, 252] on div at bounding box center [1146, 249] width 29 height 11
click at [924, 309] on div "מערכת ויומן צבע משתמש צבע ערכת נושא ​ שפת מערכת עברית ​ תצוגת פגישה ביומן ​ תצו…" at bounding box center [687, 376] width 1348 height 495
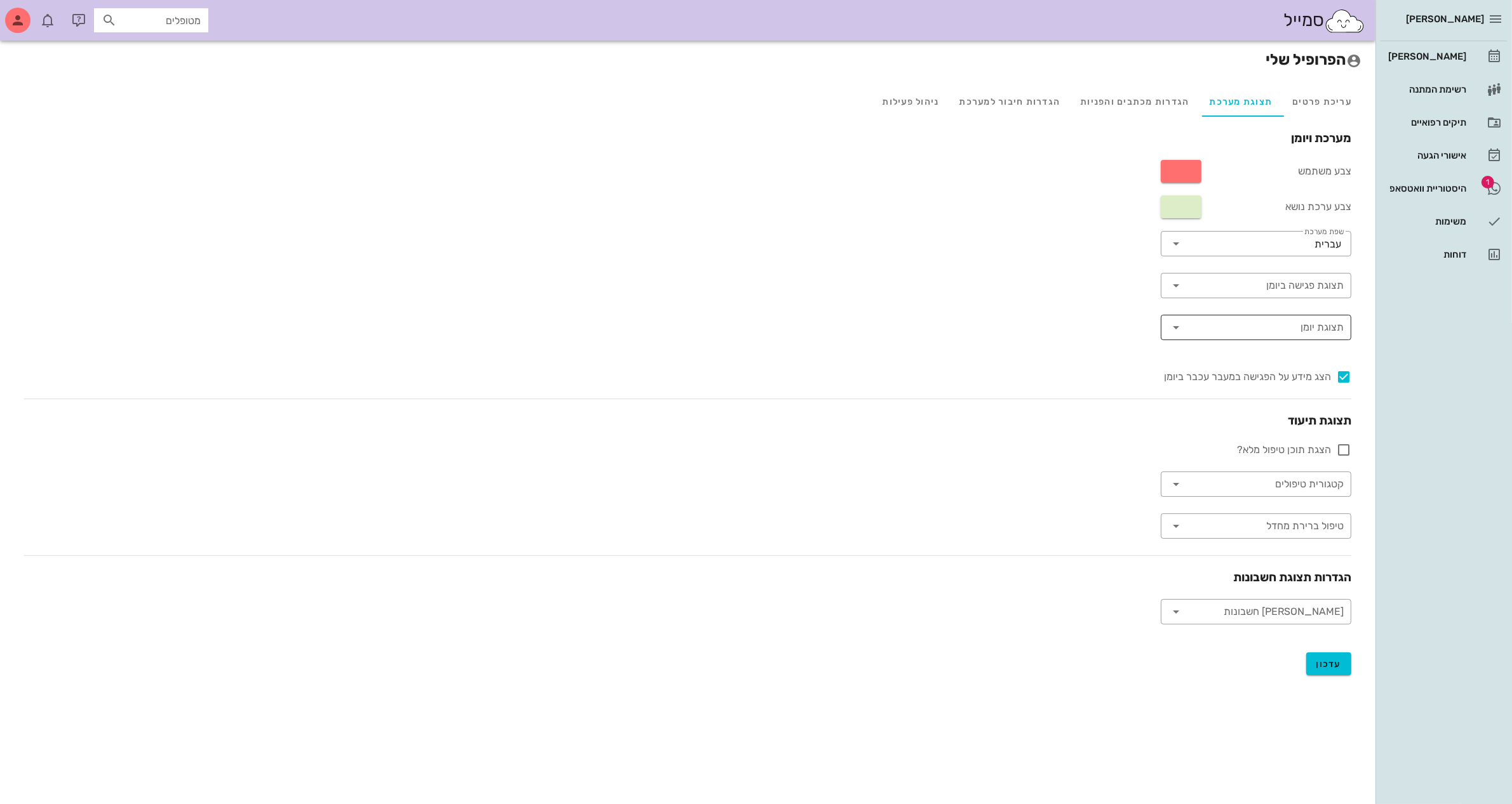
click at [1208, 325] on input "תצוגת יומן" at bounding box center [1264, 328] width 158 height 20
click at [1027, 303] on div "מערכת ויומן צבע משתמש צבע ערכת נושא ​ שפת מערכת עברית ​ תצוגת פגישה ביומן ​ תצו…" at bounding box center [687, 376] width 1348 height 495
click at [1324, 286] on input "תצוגת פגישה ביומן" at bounding box center [1266, 285] width 155 height 20
click at [1068, 299] on div "מערכת ויומן צבע משתמש צבע ערכת נושא ​ שפת מערכת עברית ​ תצוגת פגישה ביומן ​ תצו…" at bounding box center [687, 376] width 1348 height 495
click at [1323, 662] on span "עדכון" at bounding box center [1329, 664] width 26 height 11
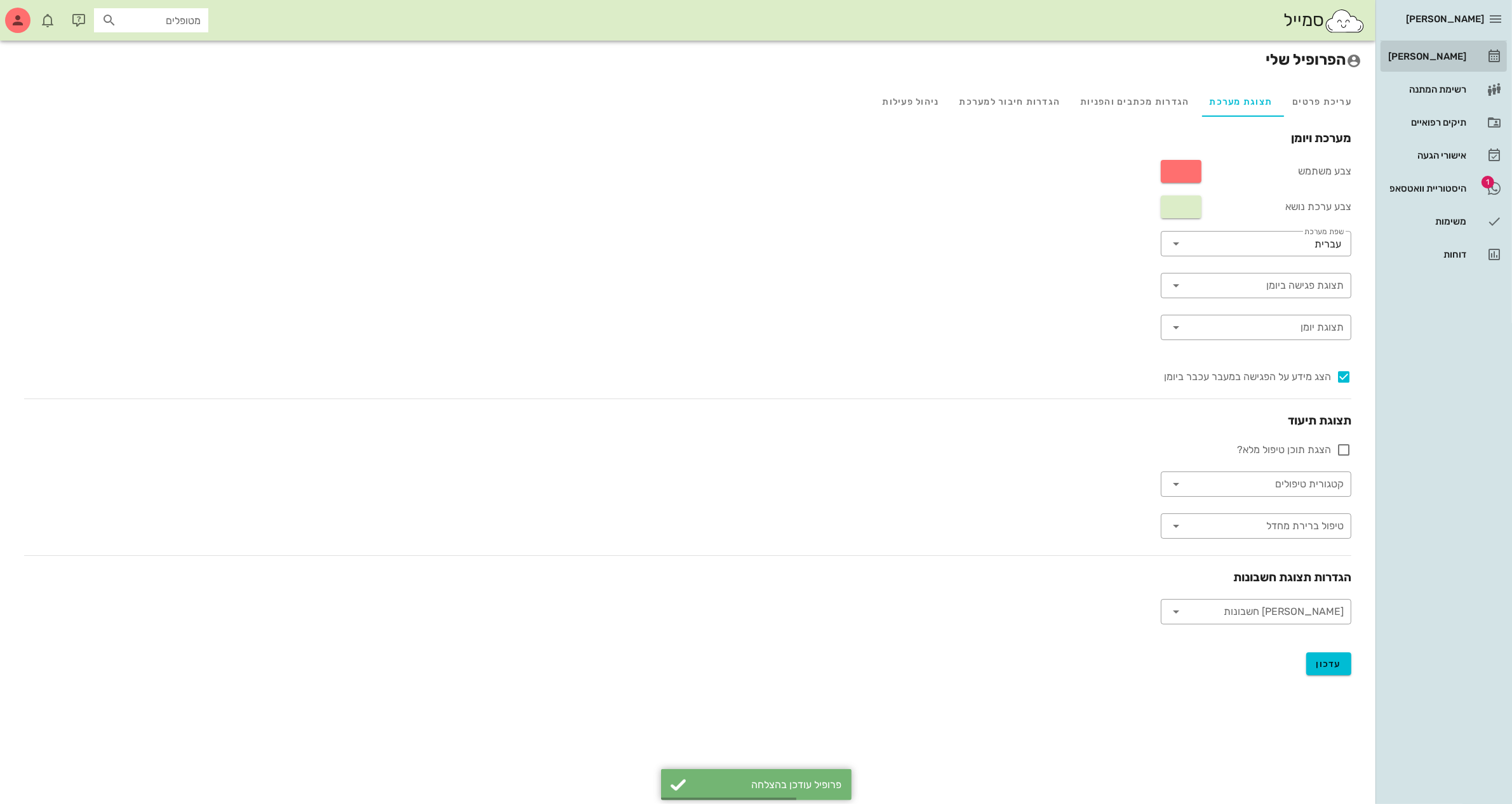
click at [1432, 59] on div "[PERSON_NAME]" at bounding box center [1425, 56] width 81 height 10
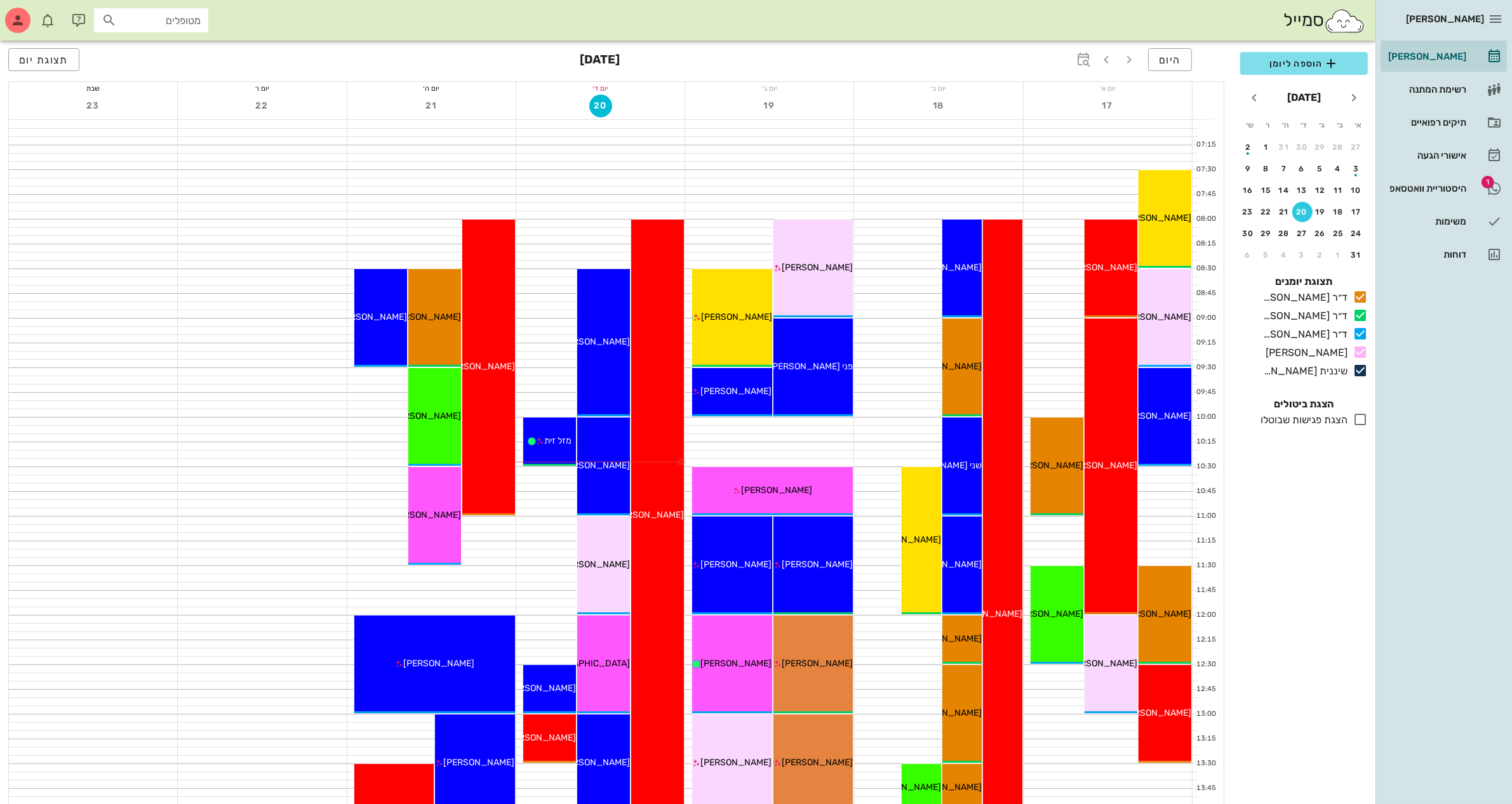
drag, startPoint x: 743, startPoint y: 56, endPoint x: 1013, endPoint y: 75, distance: 270.7
click at [1013, 75] on div "היום [DATE] תצוגת יום" at bounding box center [616, 61] width 1216 height 41
click at [19, 23] on icon "button" at bounding box center [18, 20] width 15 height 15
click at [1436, 118] on div "תיקים רפואיים" at bounding box center [1425, 123] width 81 height 10
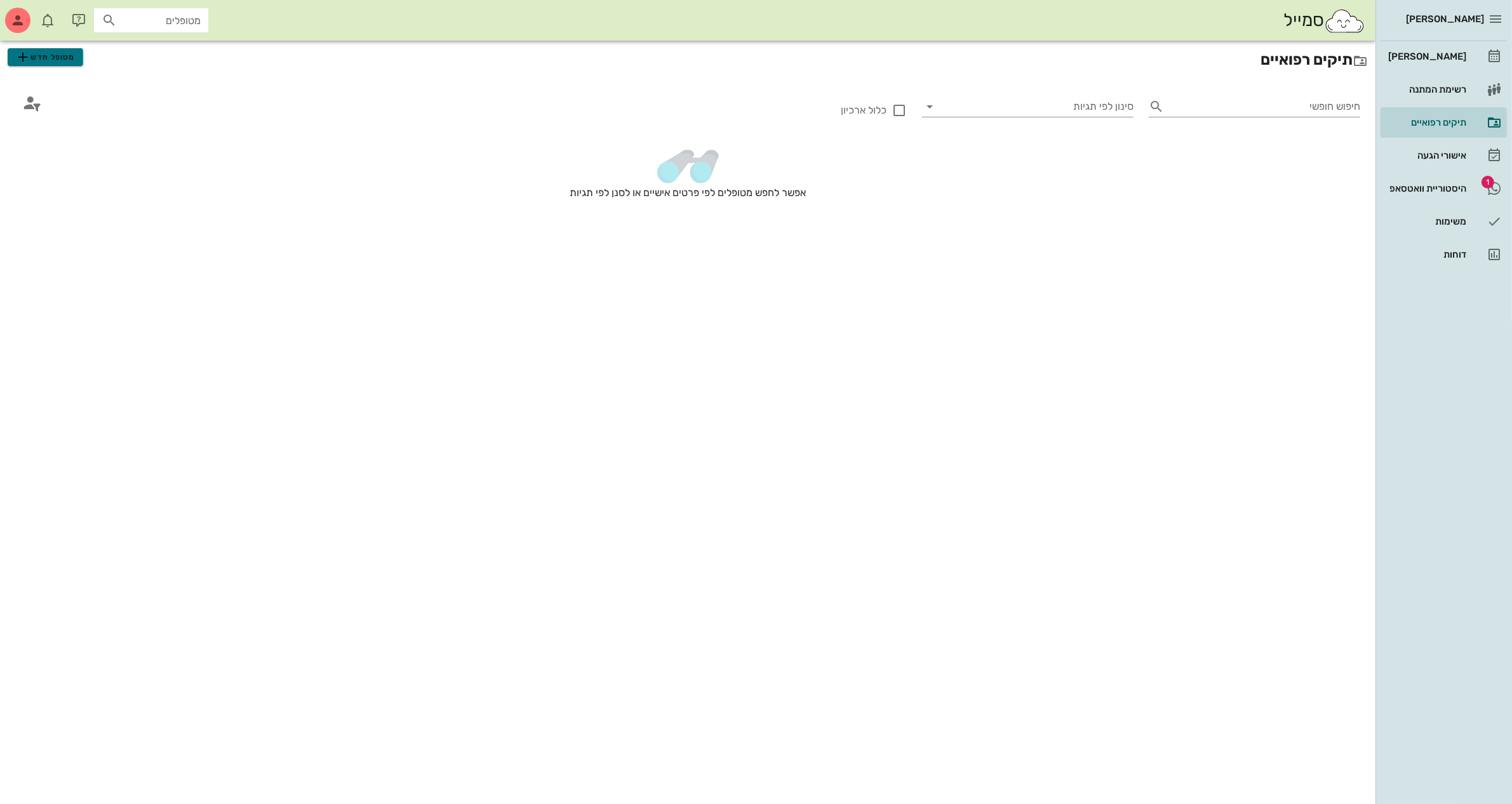
click at [46, 59] on span "מטופל חדש" at bounding box center [45, 57] width 60 height 15
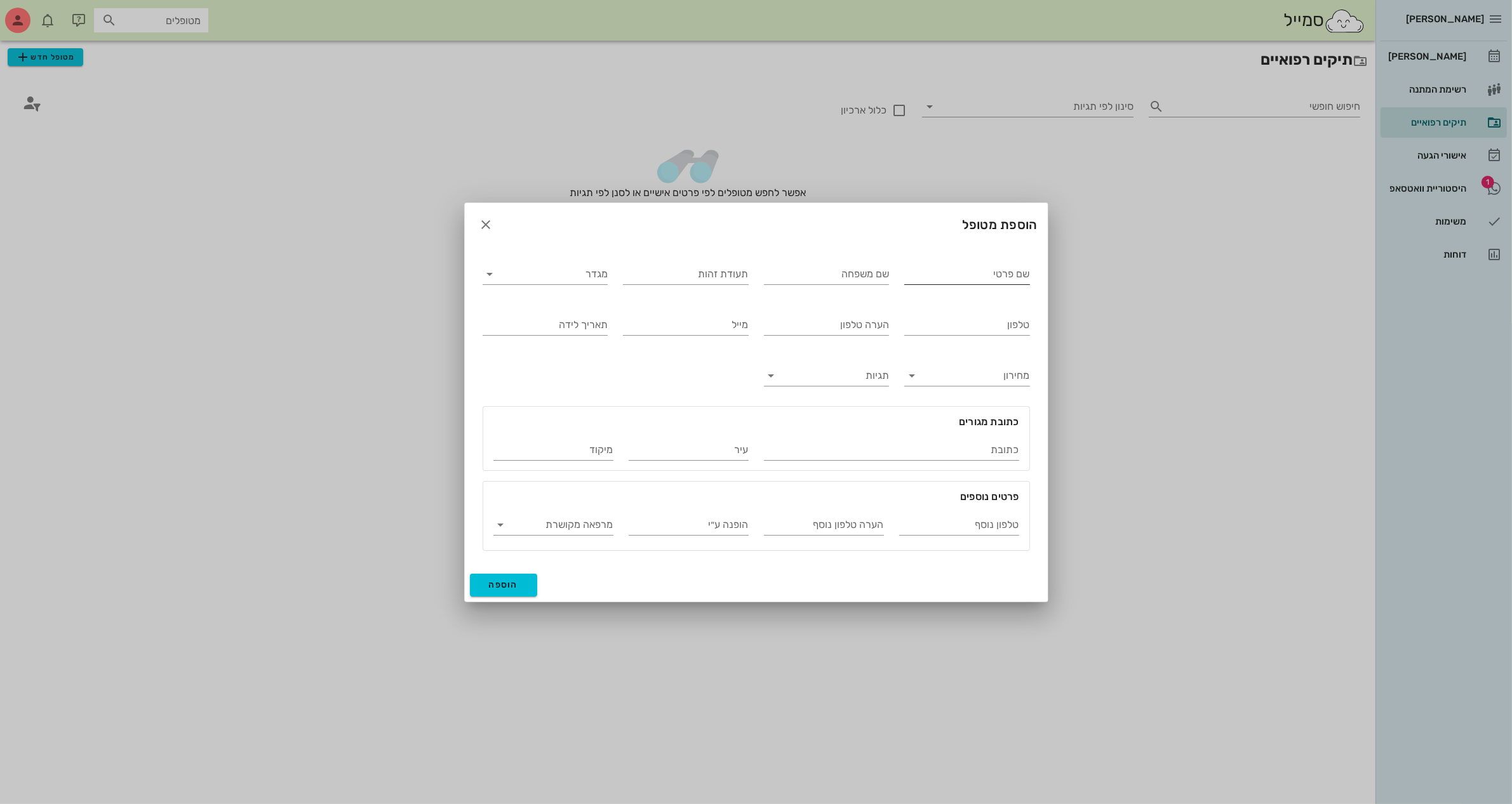
click at [971, 273] on input "שם פרטי" at bounding box center [967, 274] width 126 height 20
type input "מזל"
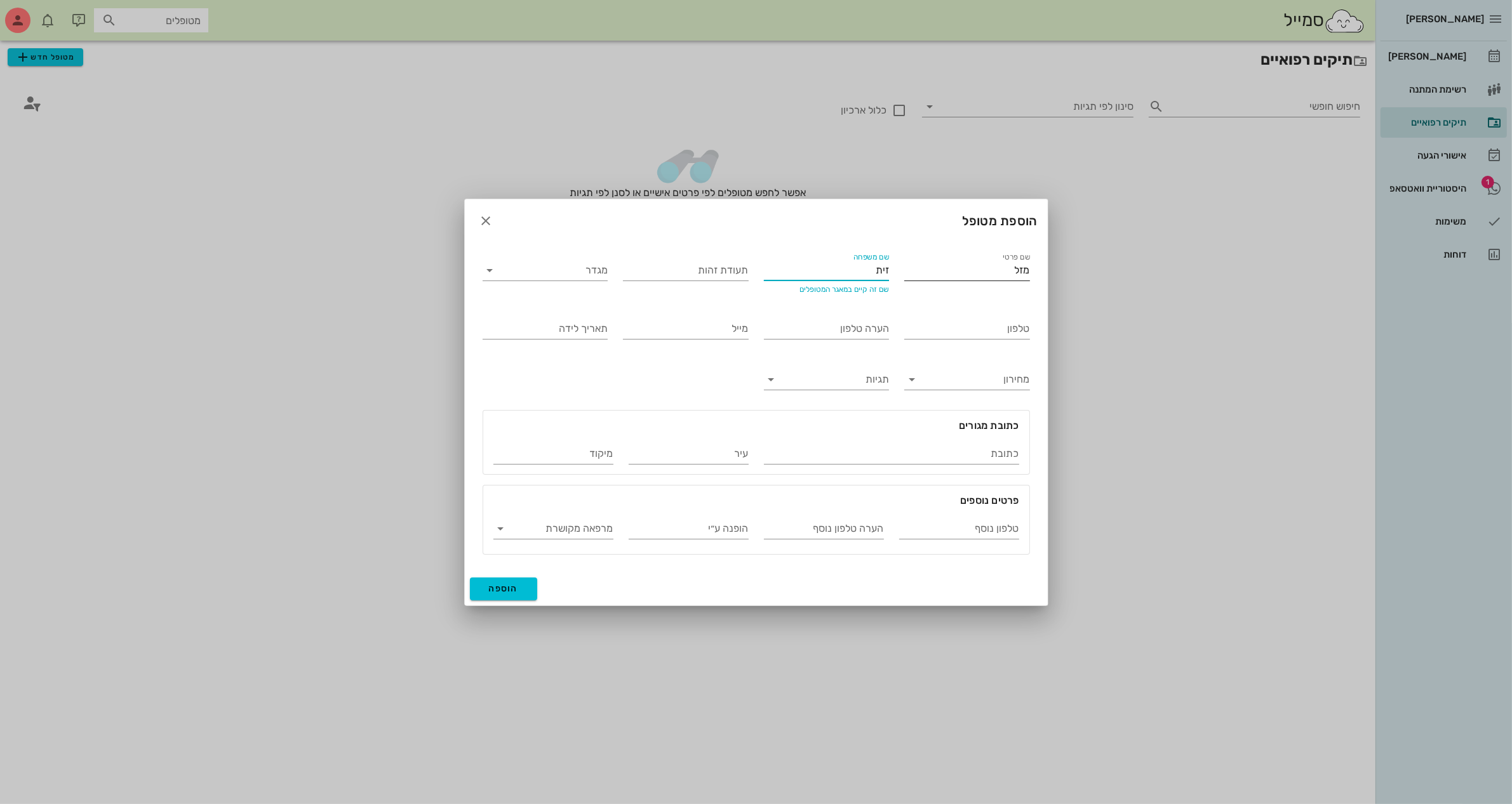
type input "זית"
type input "24638322"
click at [581, 271] on input "מגדר" at bounding box center [555, 271] width 106 height 20
click at [577, 302] on div "נקבה" at bounding box center [544, 310] width 105 height 27
click at [952, 322] on input "טלפון" at bounding box center [967, 329] width 126 height 20
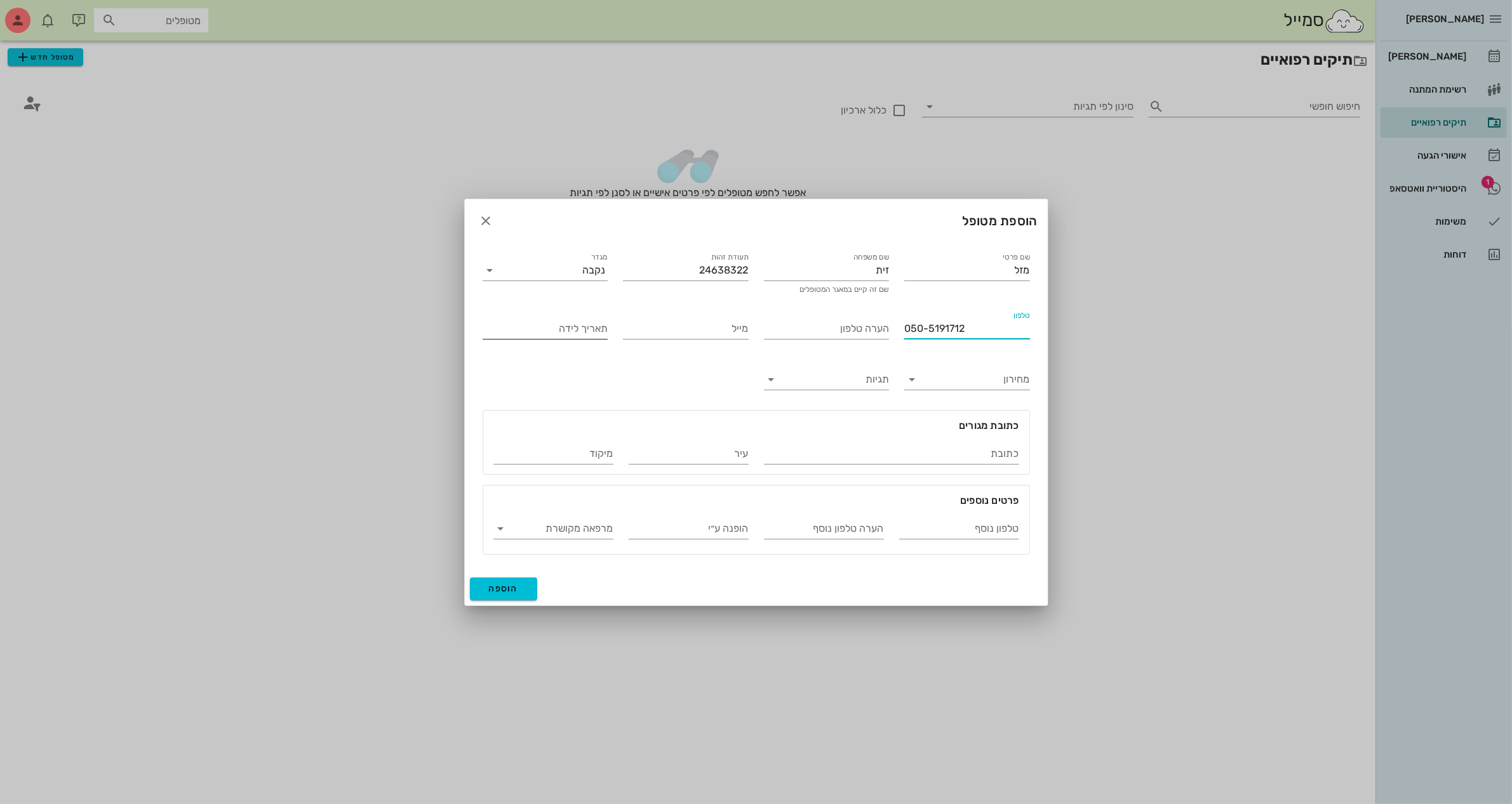
type input "050-5191712"
click at [556, 330] on input "תאריך לידה" at bounding box center [545, 329] width 126 height 20
type input "[DATE]"
click at [974, 452] on input "כתובת" at bounding box center [892, 454] width 256 height 20
type input "[PERSON_NAME] 3/2"
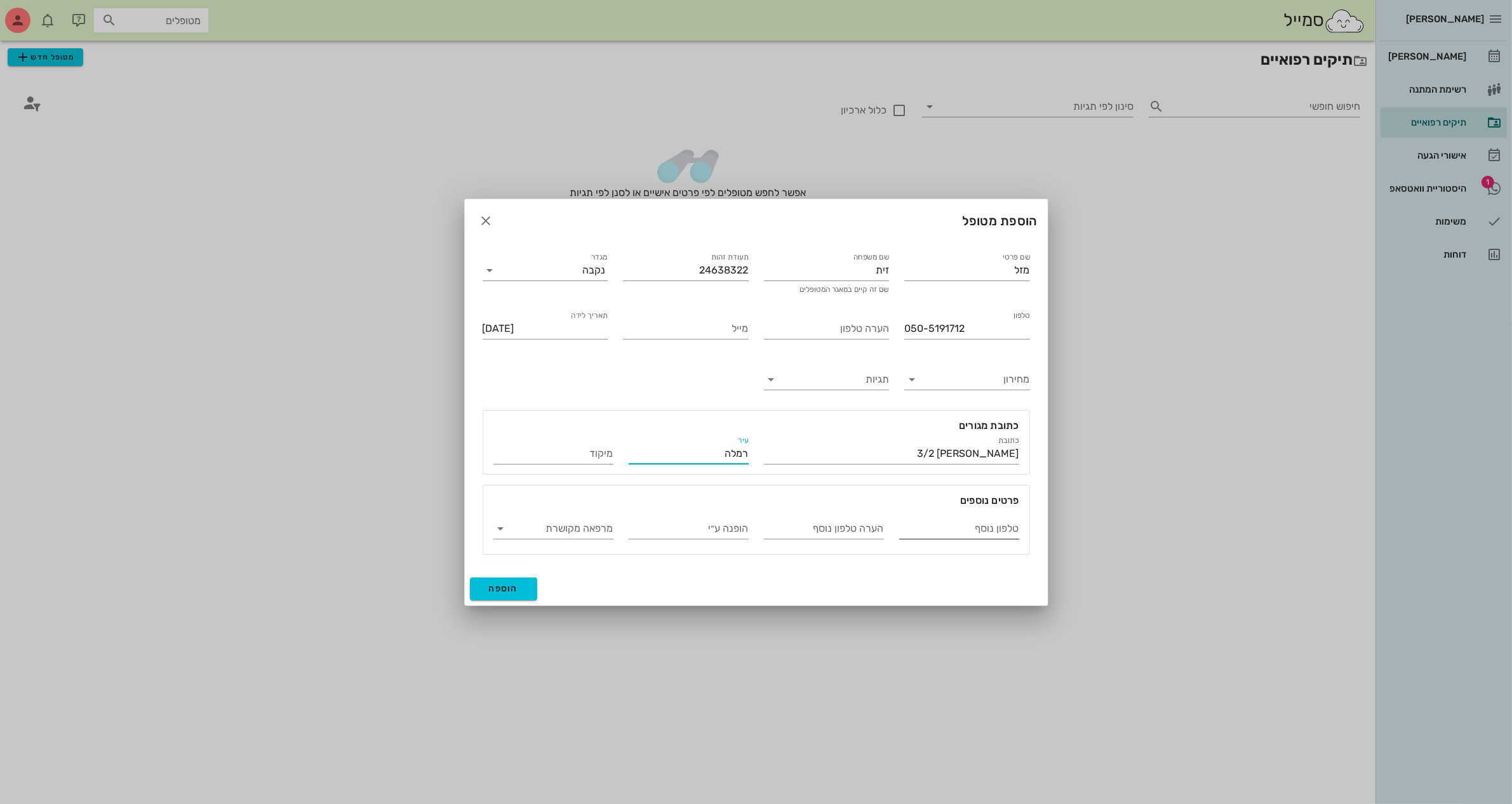
type input "רמלה"
click at [966, 521] on input "טלפון נוסף" at bounding box center [958, 529] width 120 height 20
type input "[PERSON_NAME]"
type input "050-9900462"
click at [500, 587] on span "הוספה" at bounding box center [503, 589] width 30 height 11
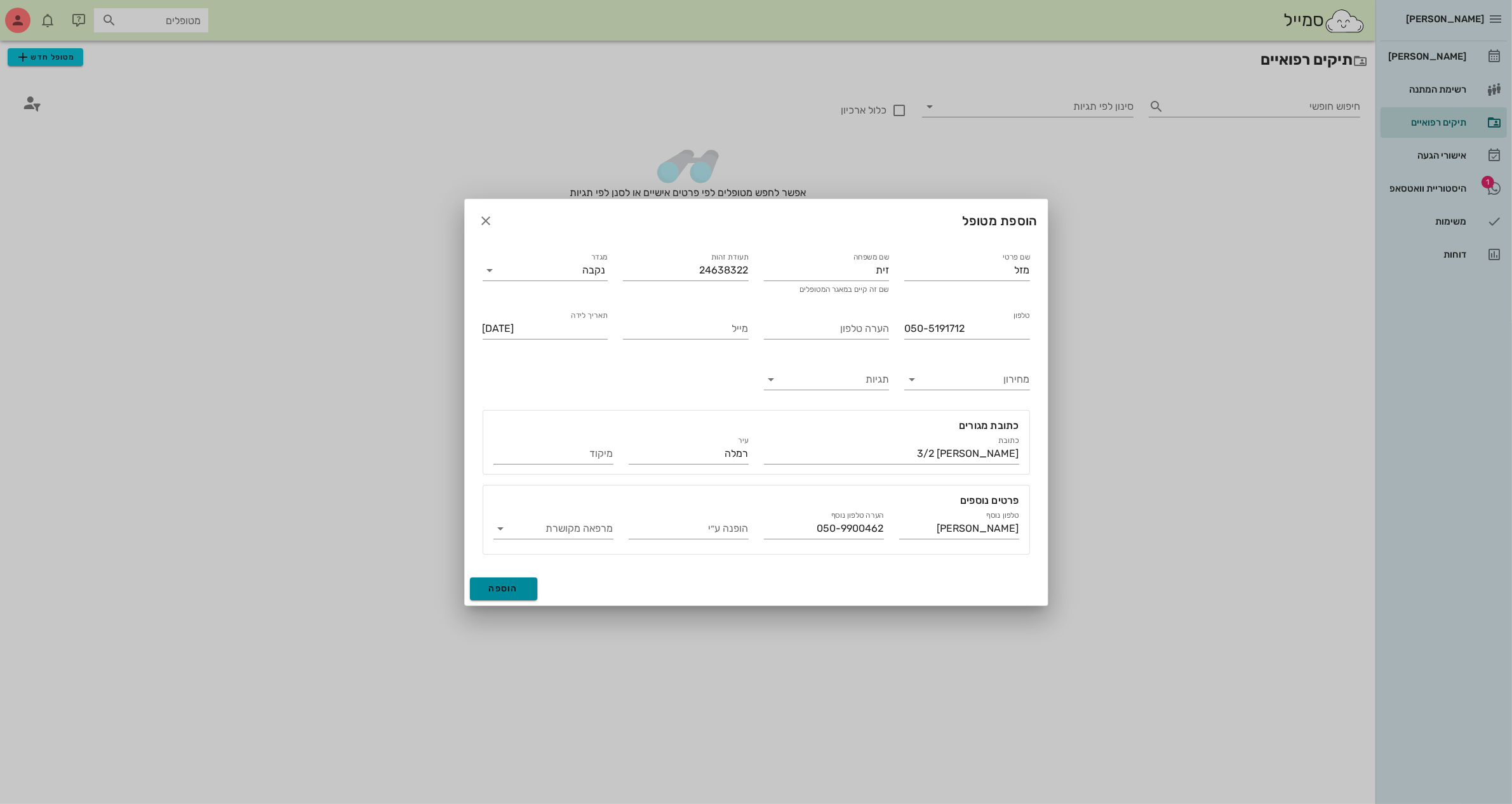
type input "[DATE]"
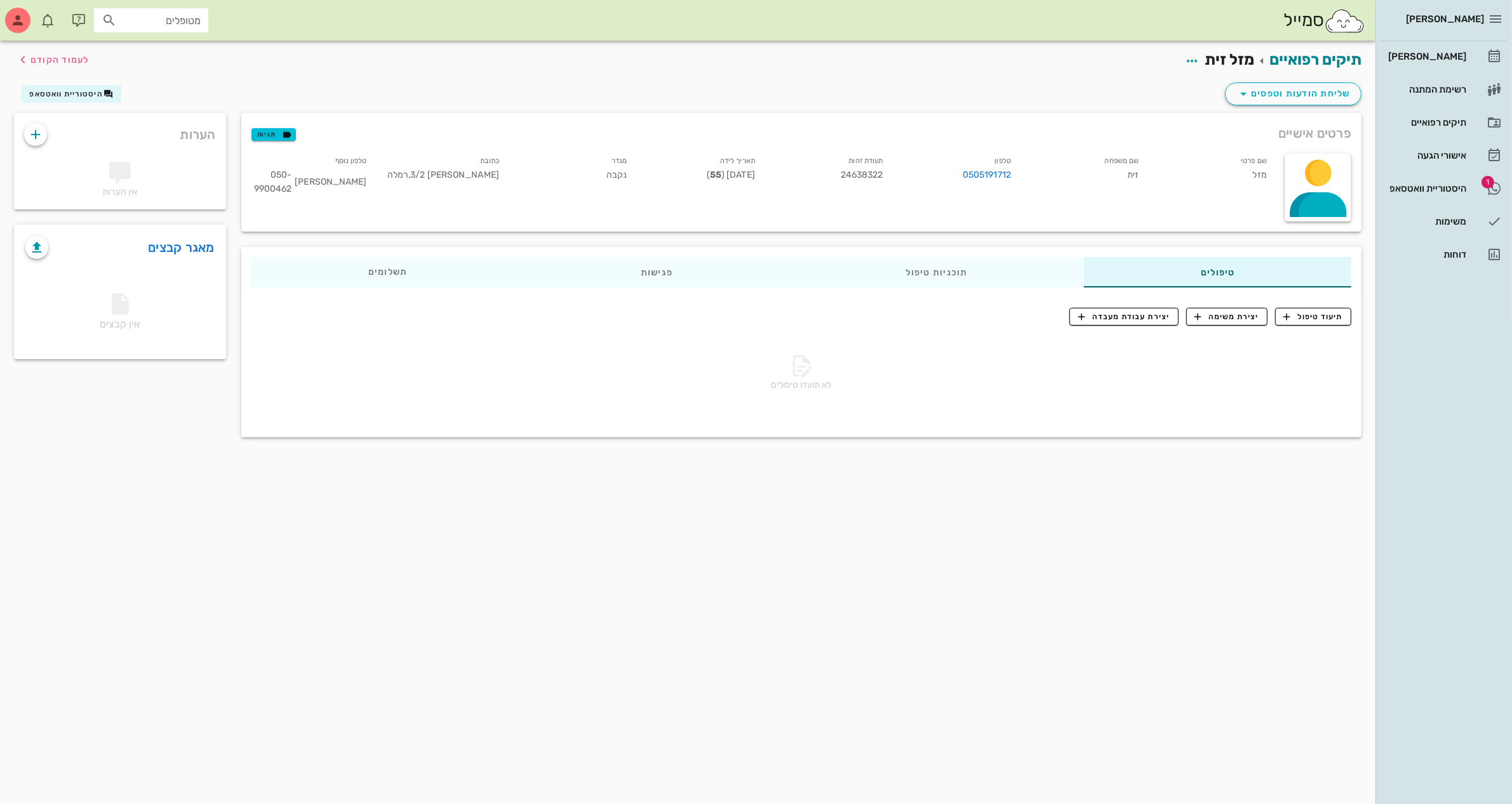
click at [1180, 88] on div "שליחת הודעות וטפסים היסטוריית וואטסאפ" at bounding box center [687, 96] width 1363 height 33
click at [1452, 61] on div "[PERSON_NAME]" at bounding box center [1425, 56] width 81 height 10
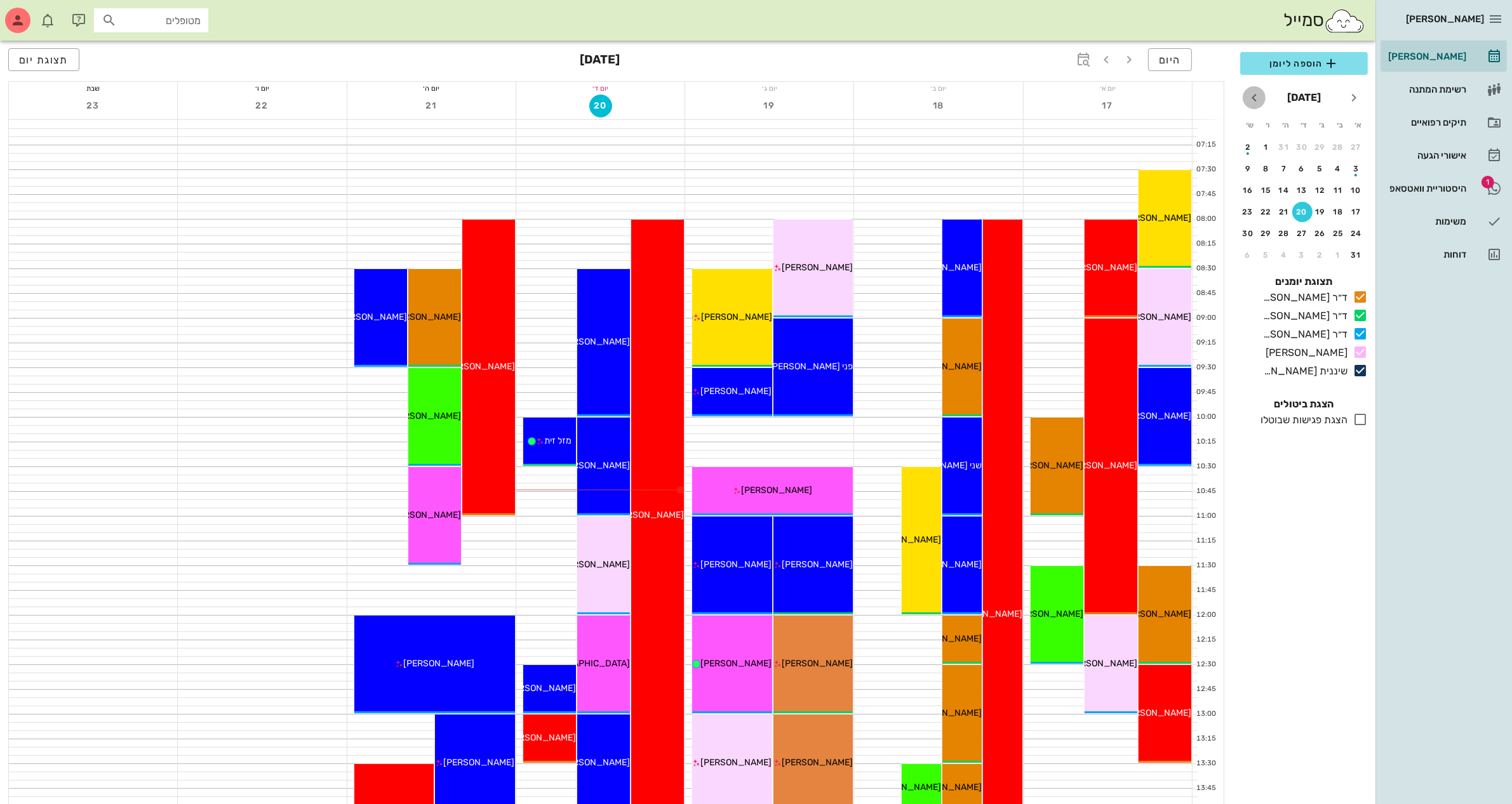
click at [1256, 95] on icon "חודש הבא" at bounding box center [1254, 98] width 15 height 15
click at [1307, 62] on span "הוספה ליומן" at bounding box center [1304, 64] width 107 height 15
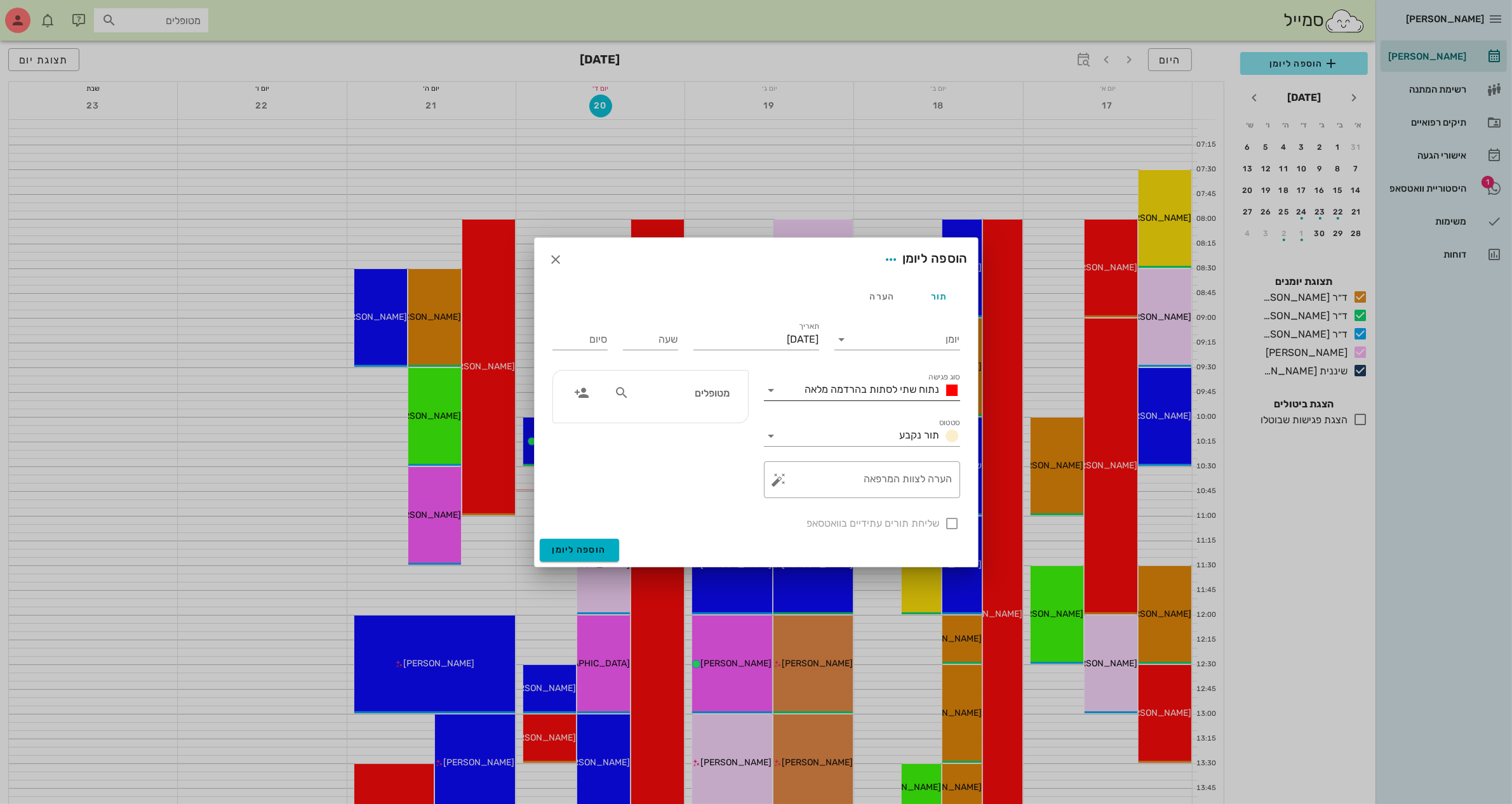
click at [896, 393] on span "נתוח שתי לסתות בהרדמה מלאה" at bounding box center [872, 389] width 135 height 12
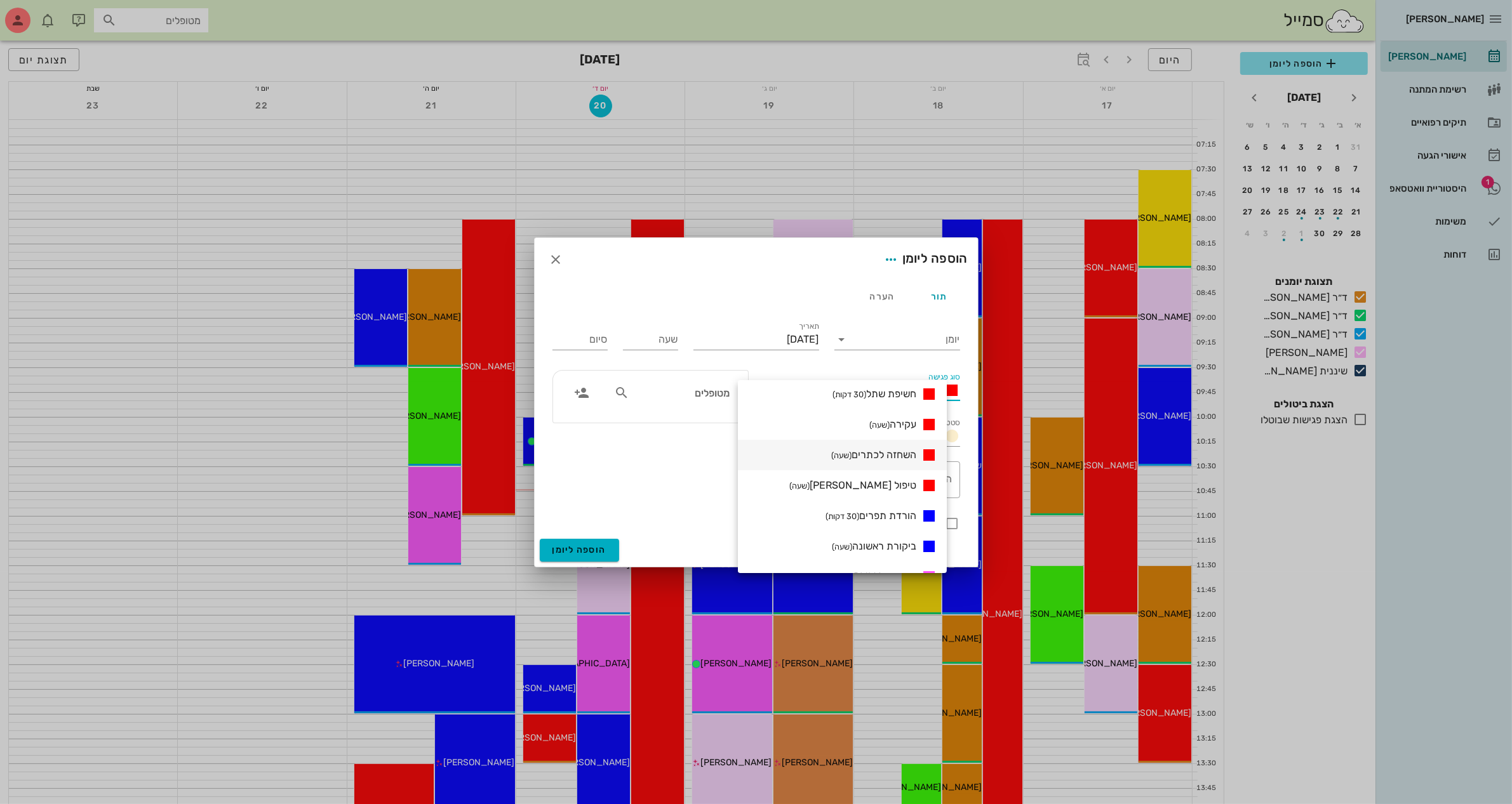
scroll to position [79, 0]
click at [887, 411] on span "נתוח לסת תחתונה (4 שעות)" at bounding box center [862, 412] width 106 height 12
type input "04:00"
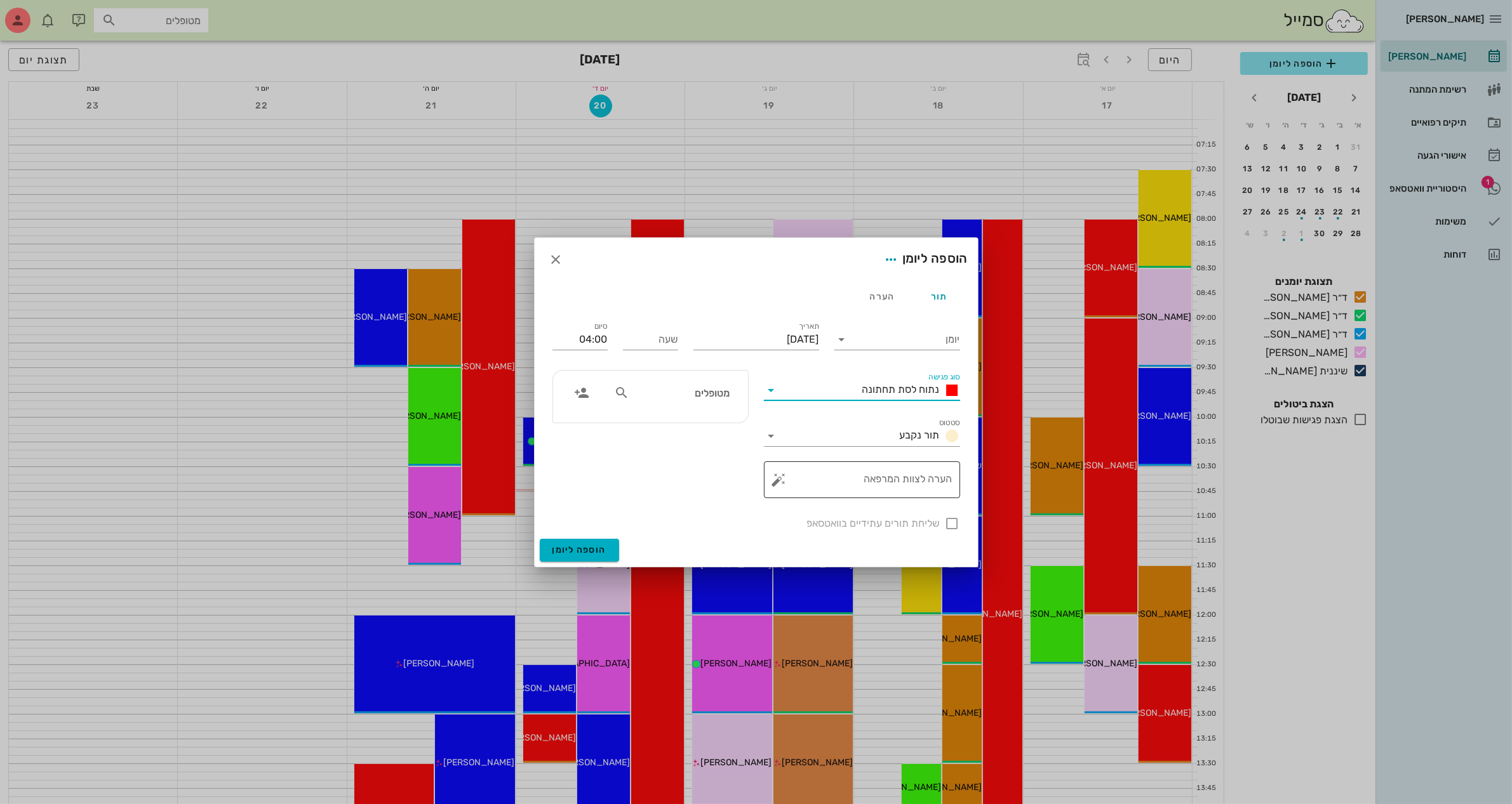
click at [905, 482] on textarea "הערה לצוות המרפאה" at bounding box center [867, 483] width 171 height 31
type textarea "4 כתרים ושתל בודד"
click at [949, 527] on div "שליחת תורים עתידיים בוואטסאפ" at bounding box center [756, 522] width 423 height 33
click at [877, 343] on input "יומן" at bounding box center [905, 340] width 108 height 20
click at [896, 349] on div "ד״ר [PERSON_NAME]" at bounding box center [900, 349] width 112 height 12
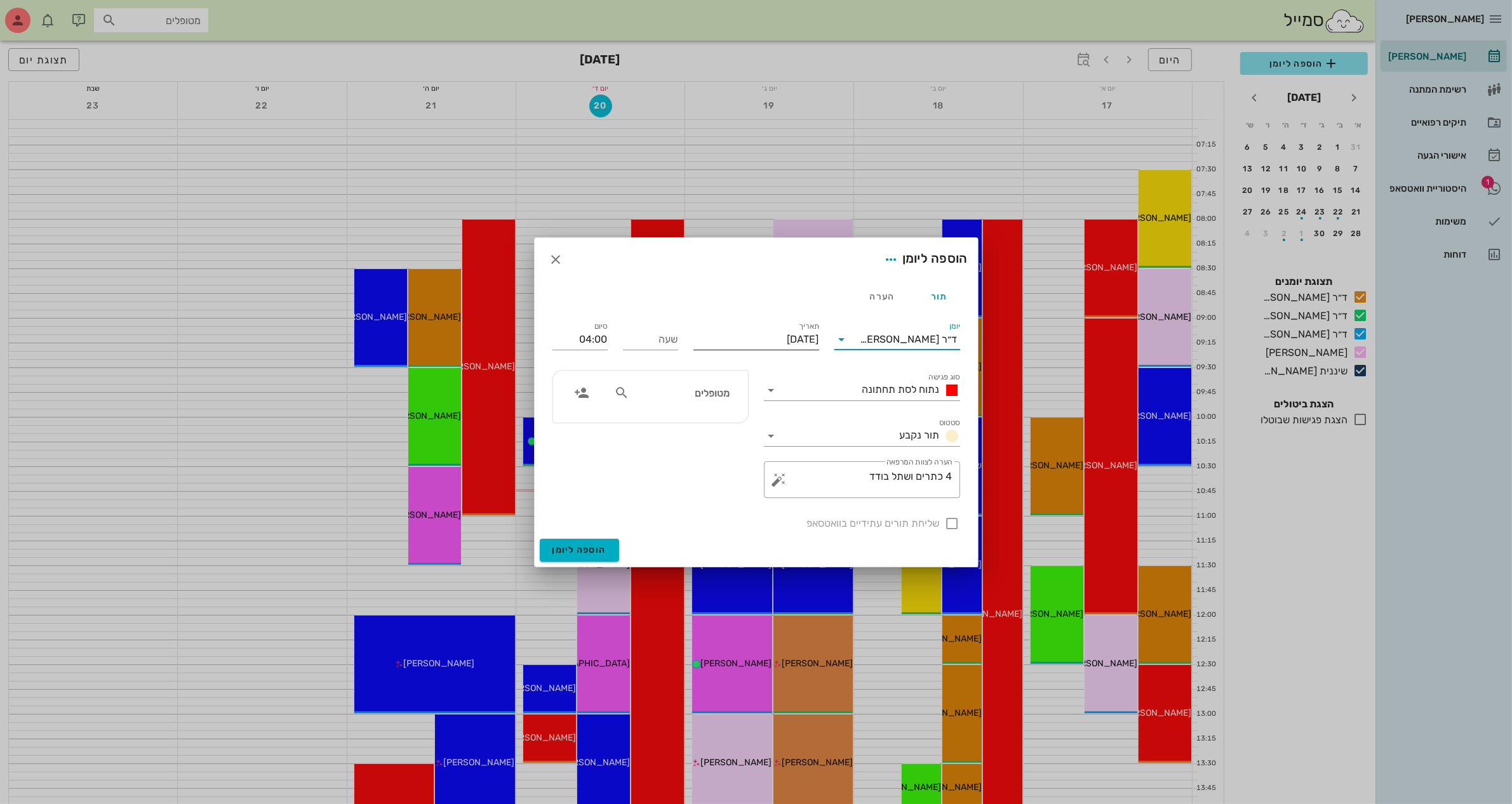
click at [779, 331] on input "[DATE]" at bounding box center [756, 340] width 126 height 20
click at [689, 364] on span "חודש הבא" at bounding box center [681, 370] width 23 height 15
click at [751, 464] on div "17" at bounding box center [752, 462] width 20 height 9
type input "[DATE]"
click at [653, 342] on input "שעה" at bounding box center [650, 340] width 55 height 20
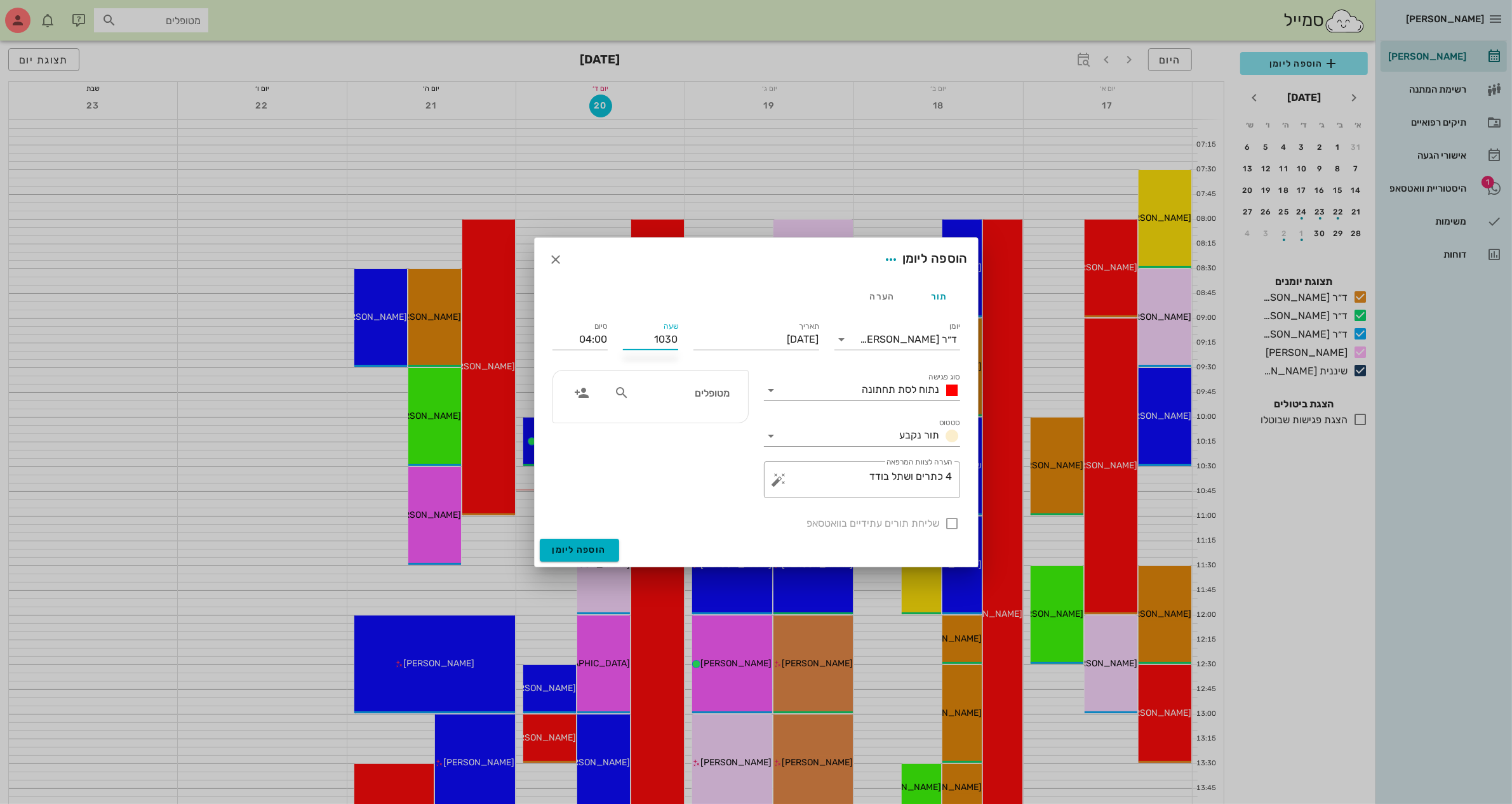
type input "10:30"
click at [610, 341] on div "סיום 14:30" at bounding box center [580, 337] width 71 height 51
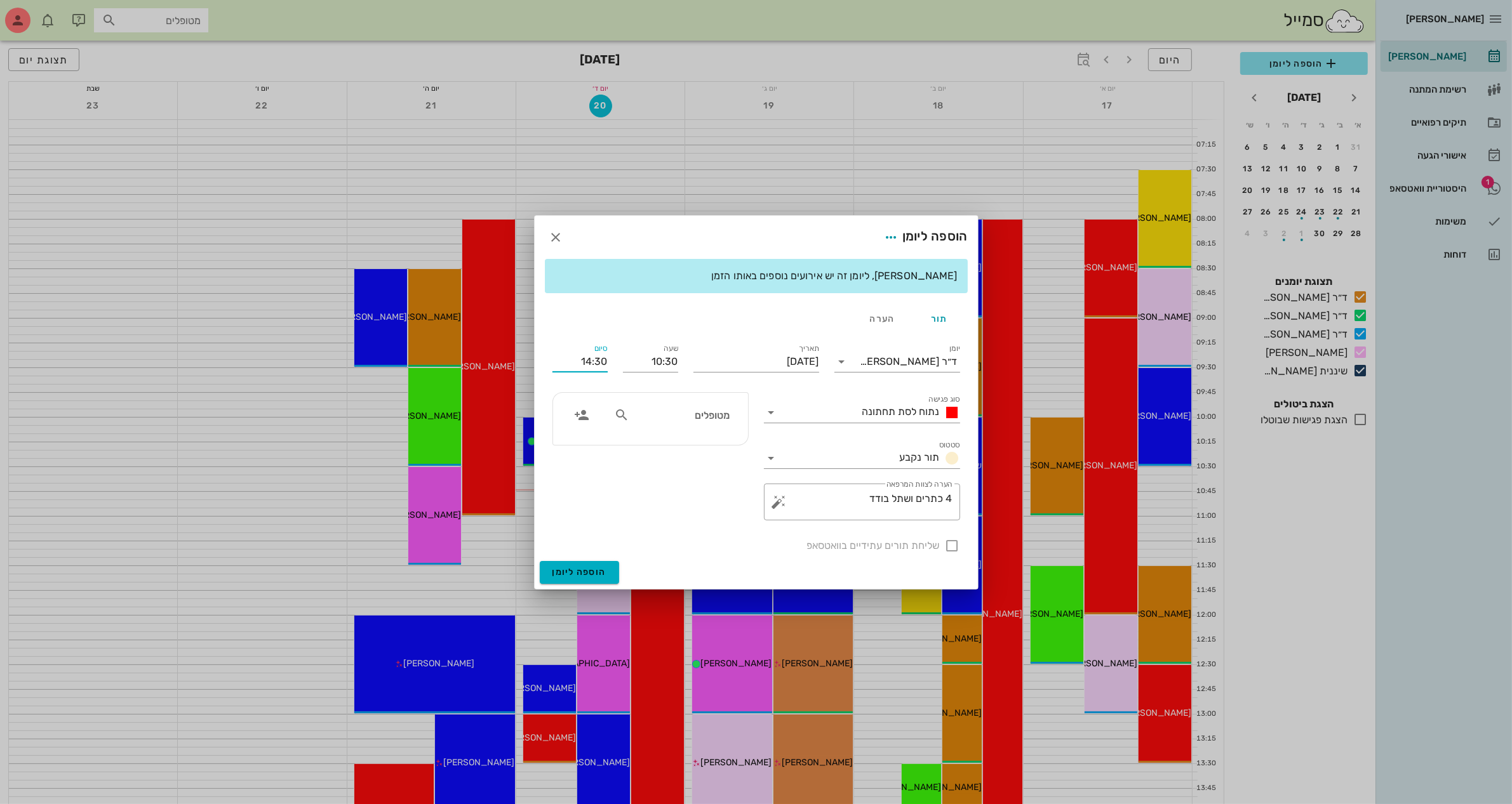
drag, startPoint x: 572, startPoint y: 362, endPoint x: 724, endPoint y: 340, distance: 153.6
click at [724, 340] on div "יומן ד״ר [PERSON_NAME] סוג פגישה נתוח לסת תחתונה סטטוס תור נקבע תאריך [DATE] שע…" at bounding box center [756, 447] width 423 height 227
click at [816, 373] on div "יומן ד״ר [PERSON_NAME] סוג פגישה נתוח לסת תחתונה סטטוס תור נקבע תאריך [DATE] שע…" at bounding box center [756, 447] width 423 height 227
click at [846, 406] on input "סוג פגישה" at bounding box center [819, 413] width 76 height 20
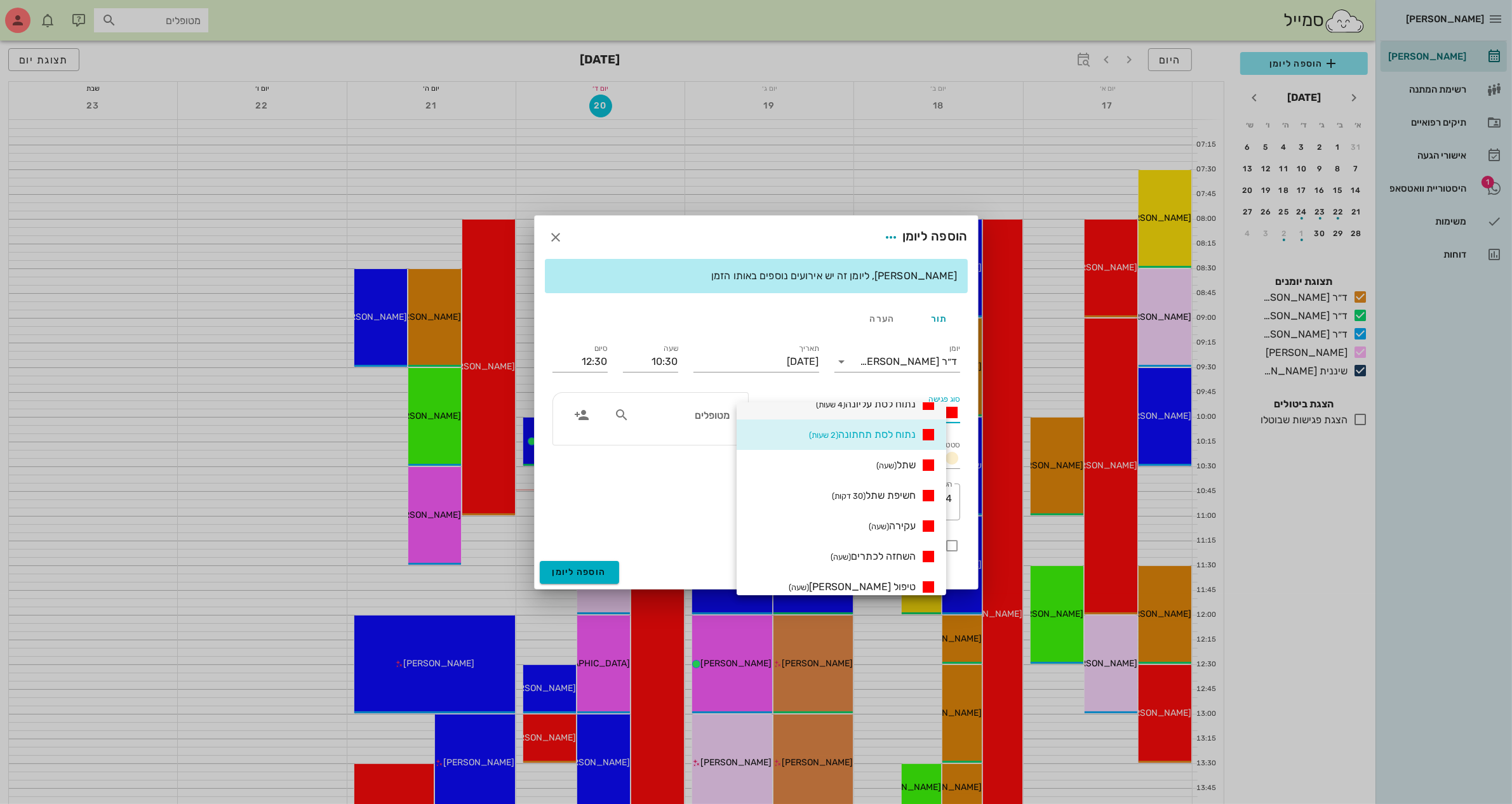
click at [845, 405] on small "(4 שעות)" at bounding box center [831, 405] width 29 height 9
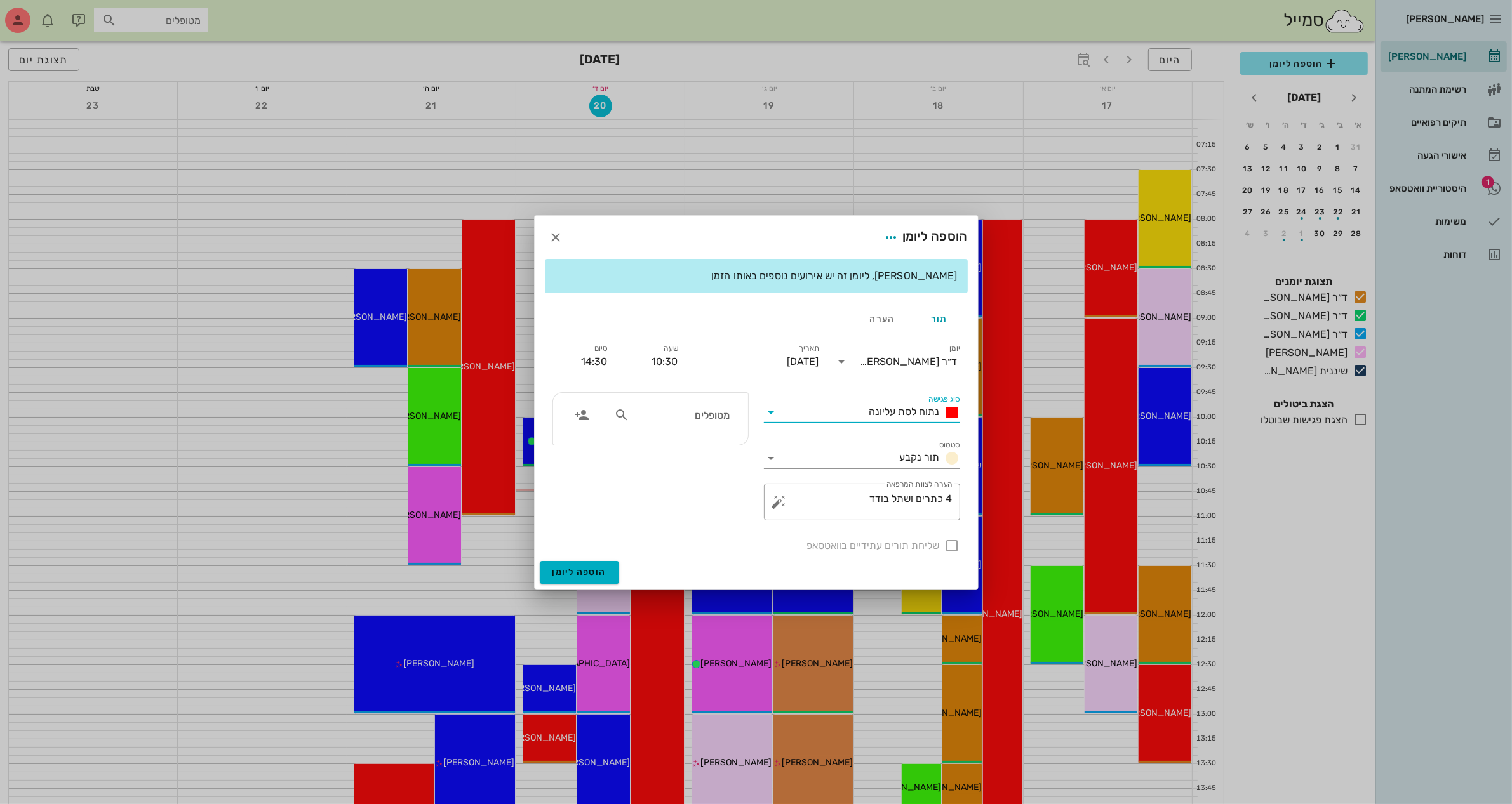
scroll to position [0, 0]
drag, startPoint x: 605, startPoint y: 359, endPoint x: 505, endPoint y: 378, distance: 101.8
click at [505, 378] on div "[PERSON_NAME] רשימת המתנה תיקים רפואיים אישורי הגעה 1 היסטוריית וואטסאפ משימות …" at bounding box center [756, 753] width 1512 height 1507
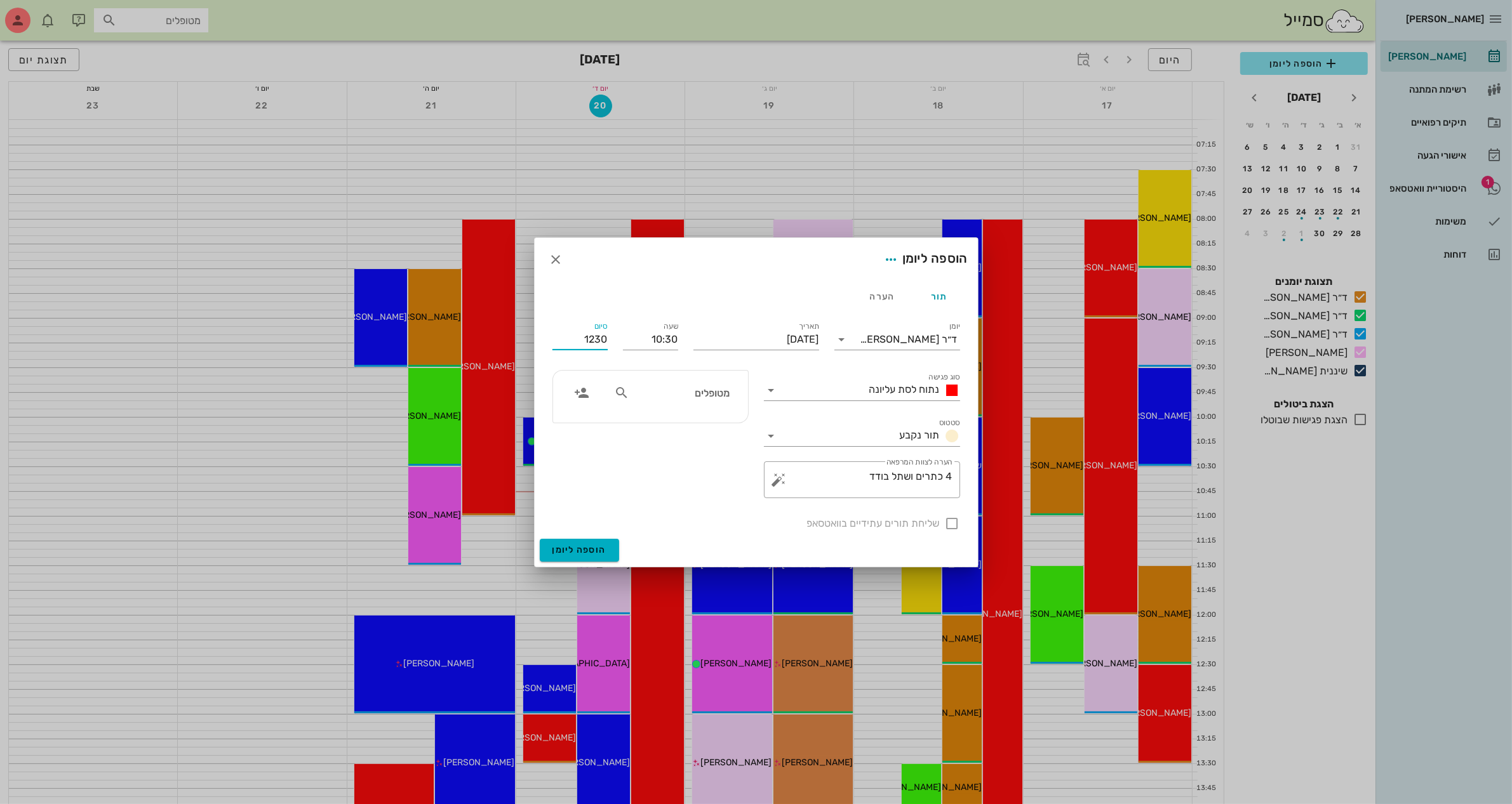
type input "12:30"
click at [716, 395] on div "מטופלים" at bounding box center [650, 396] width 195 height 52
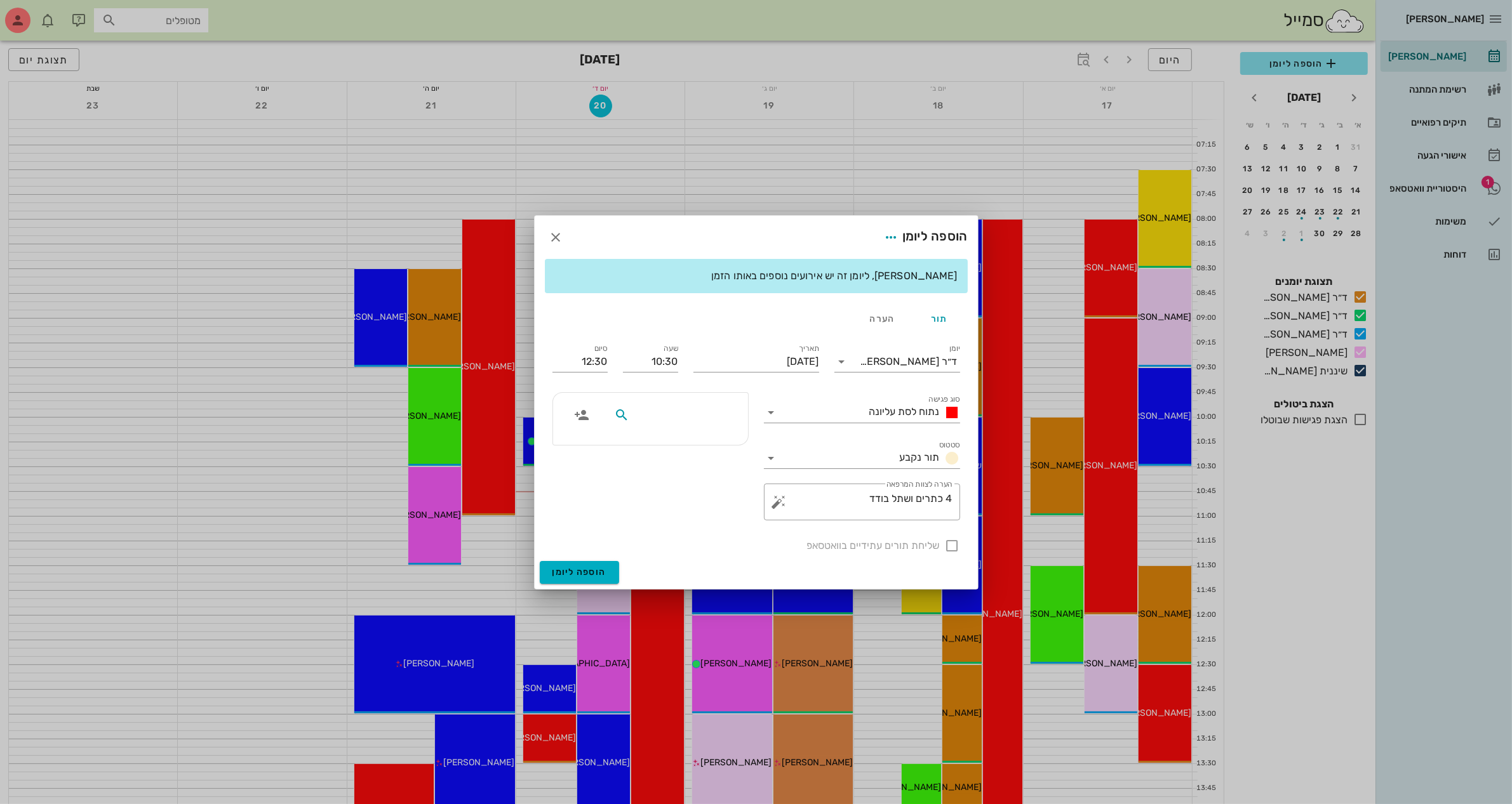
click at [697, 416] on input "text" at bounding box center [681, 415] width 98 height 16
type input "מזל"
click at [693, 447] on div "מזל זית 24638322" at bounding box center [673, 443] width 140 height 10
click at [948, 546] on div at bounding box center [951, 545] width 21 height 21
checkbox input "true"
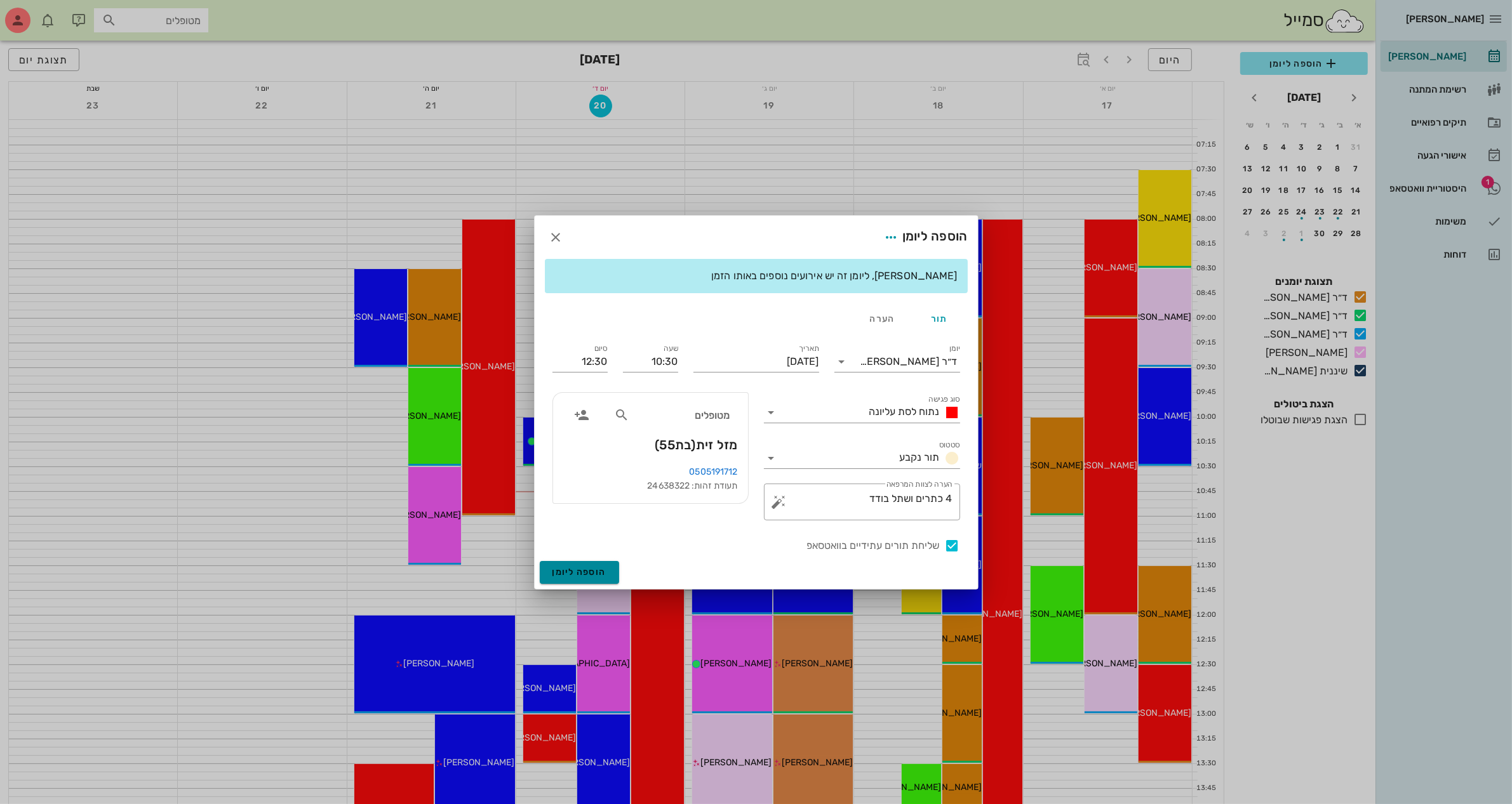
click at [585, 575] on span "הוספה ליומן" at bounding box center [578, 572] width 54 height 11
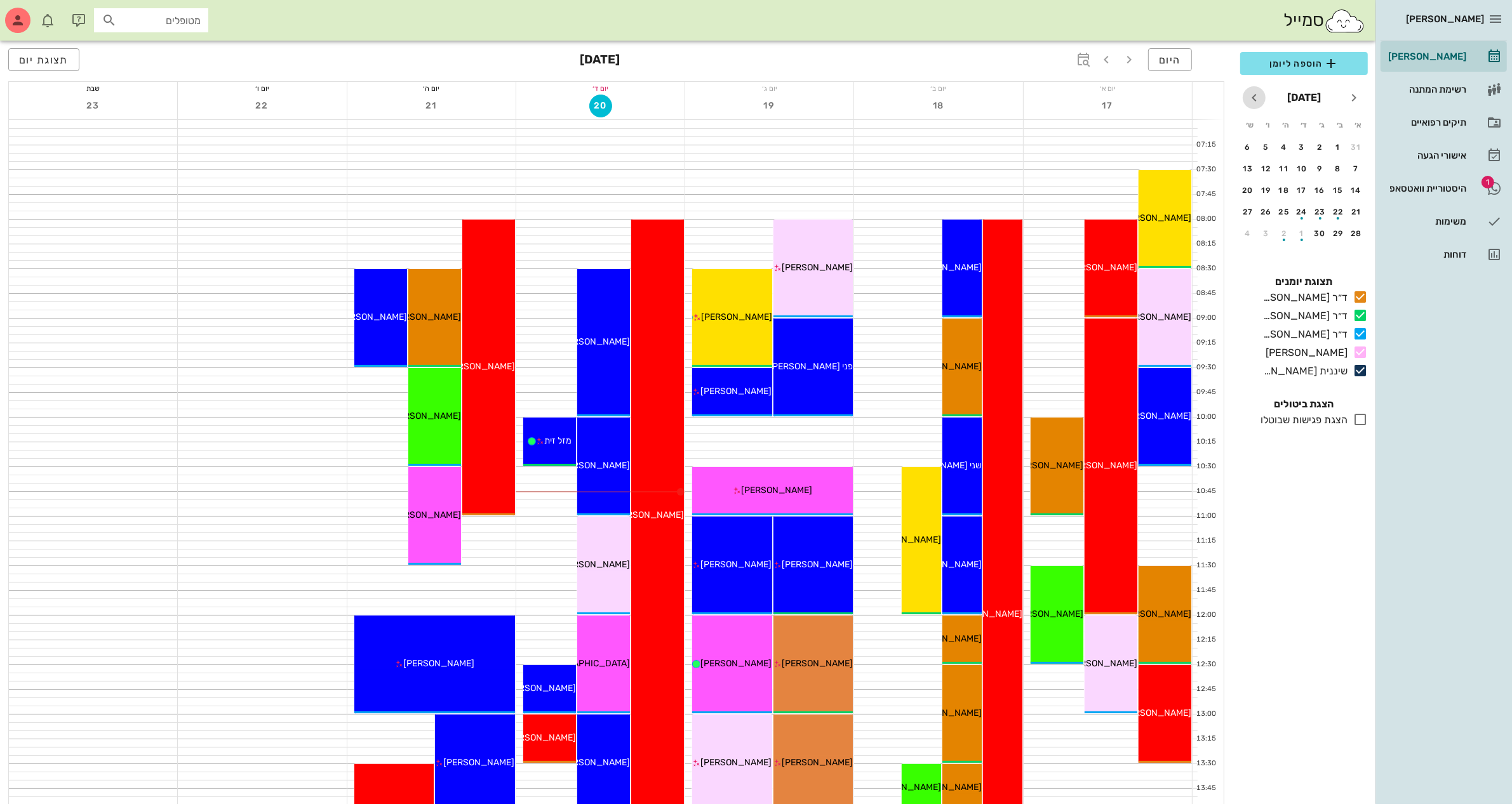
click at [1254, 94] on icon "חודש הבא" at bounding box center [1254, 98] width 15 height 15
click at [1354, 96] on icon "חודש שעבר" at bounding box center [1354, 98] width 15 height 15
click at [1005, 77] on div "היום [DATE] תצוגת יום" at bounding box center [616, 61] width 1216 height 41
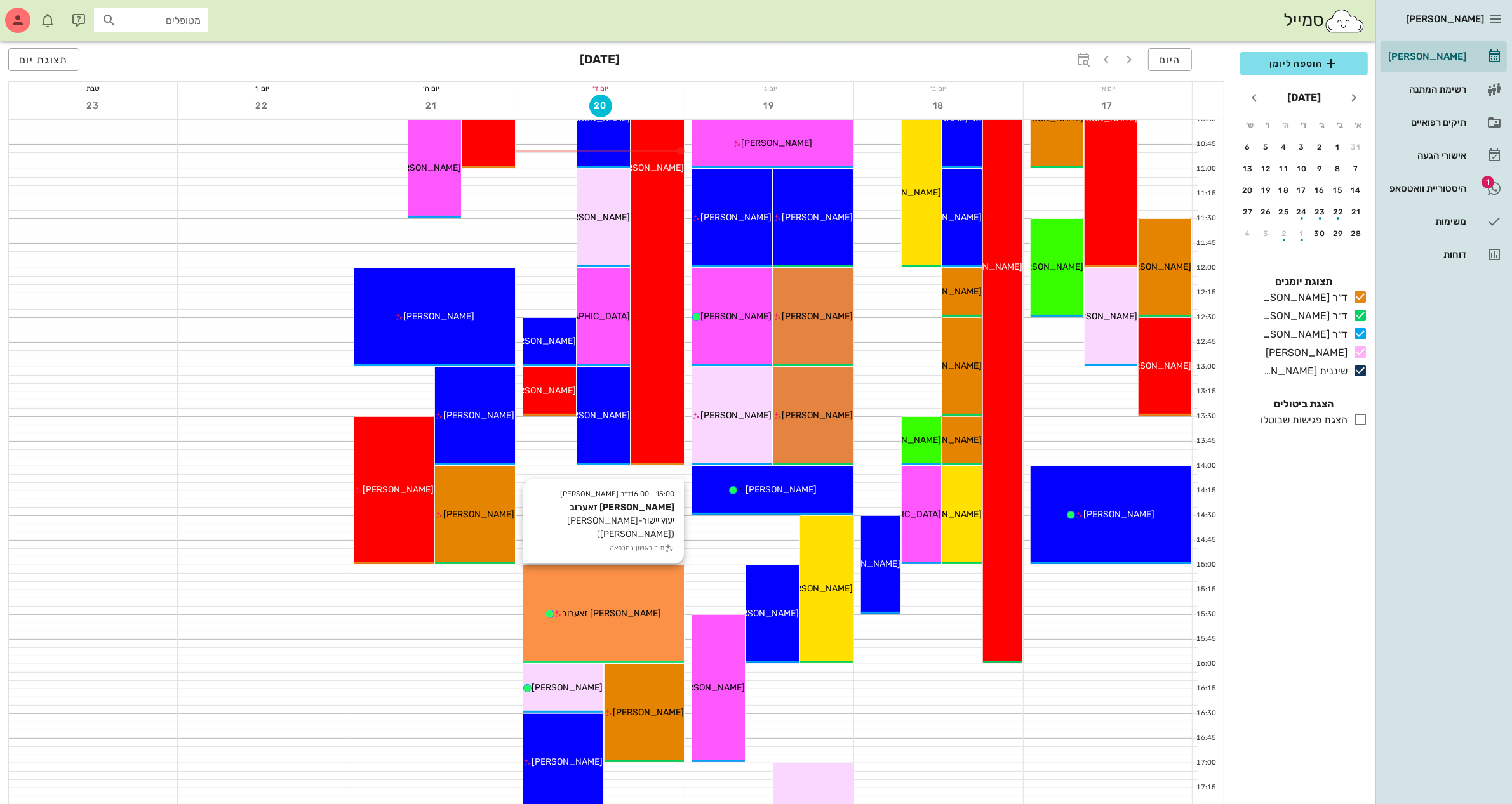
scroll to position [397, 0]
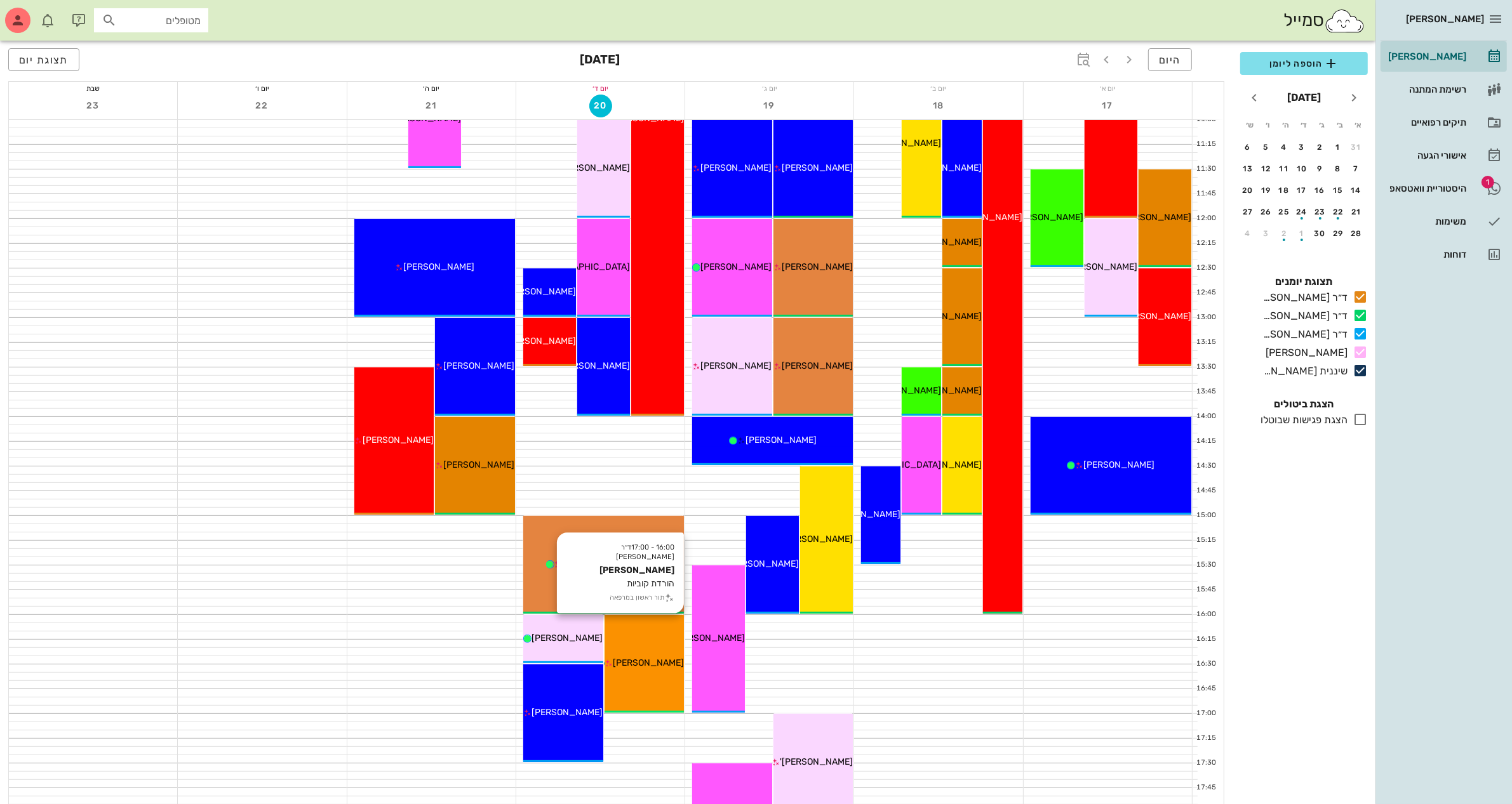
click at [658, 669] on div "[PERSON_NAME]" at bounding box center [645, 663] width 80 height 14
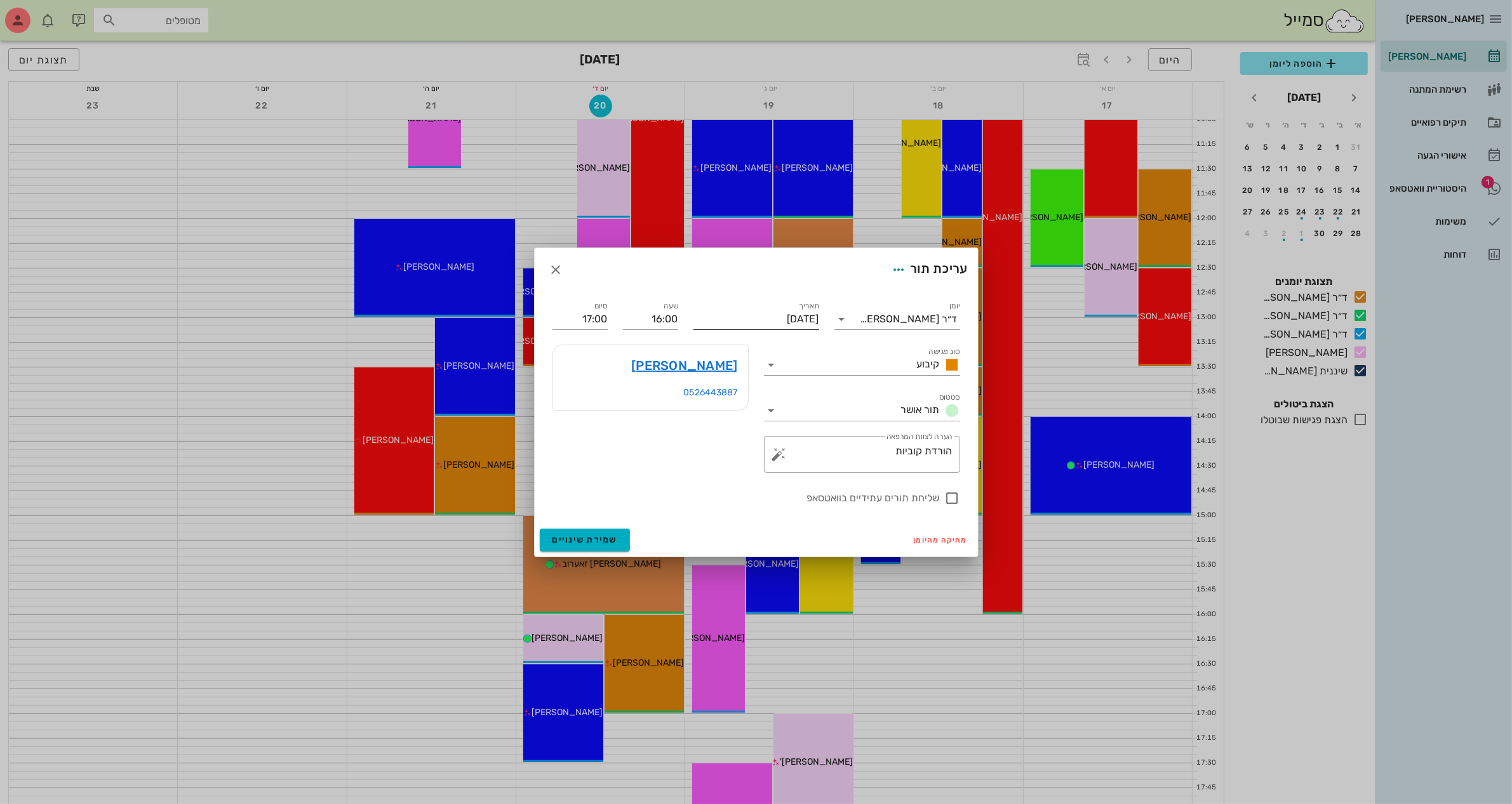
click at [734, 315] on input "[DATE]" at bounding box center [756, 319] width 126 height 20
click at [727, 455] on div "21" at bounding box center [728, 459] width 20 height 9
type input "[DATE]"
click at [946, 500] on div at bounding box center [951, 497] width 21 height 21
checkbox input "true"
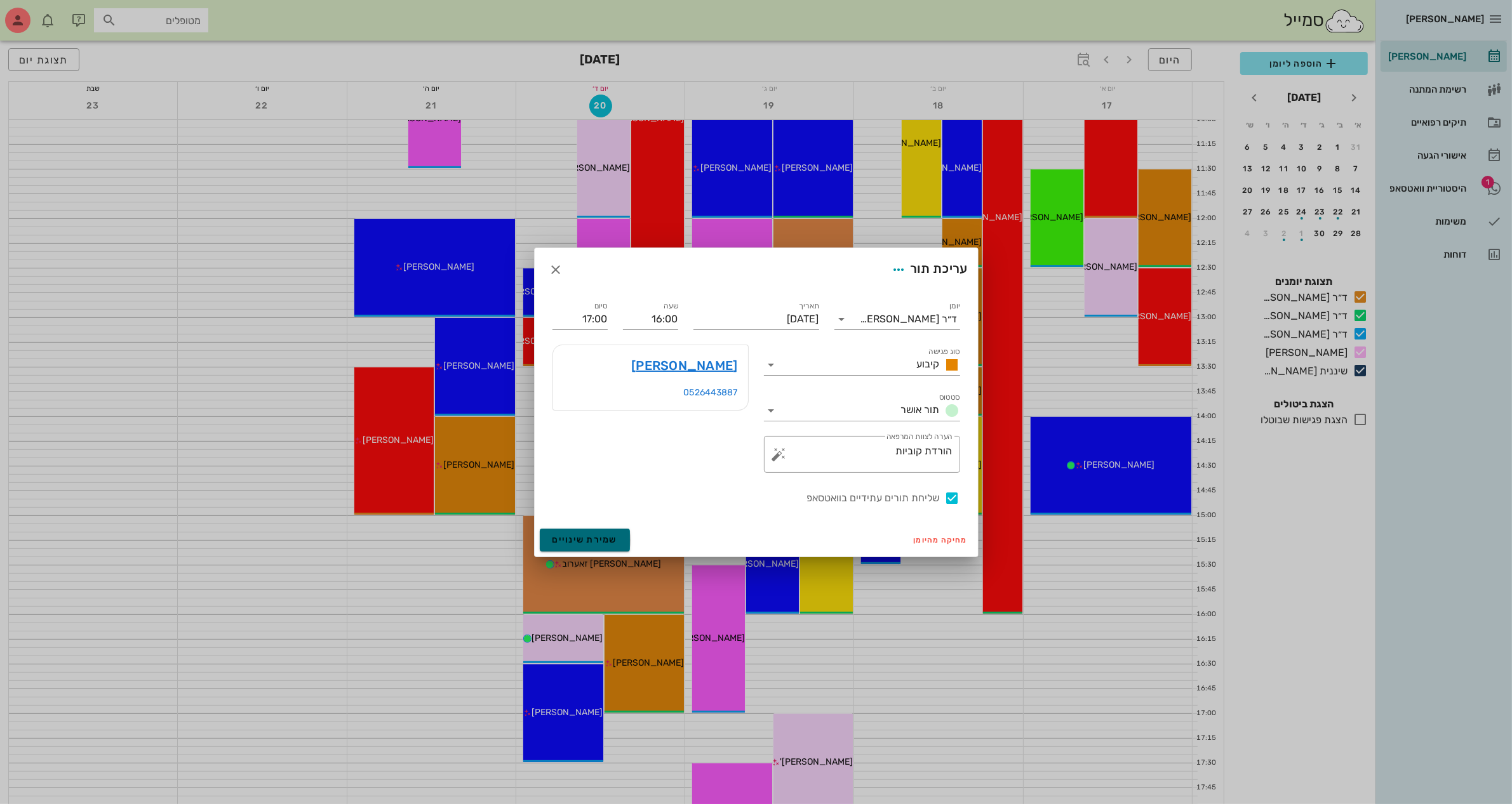
click at [592, 540] on span "שמירת שינויים" at bounding box center [584, 540] width 66 height 11
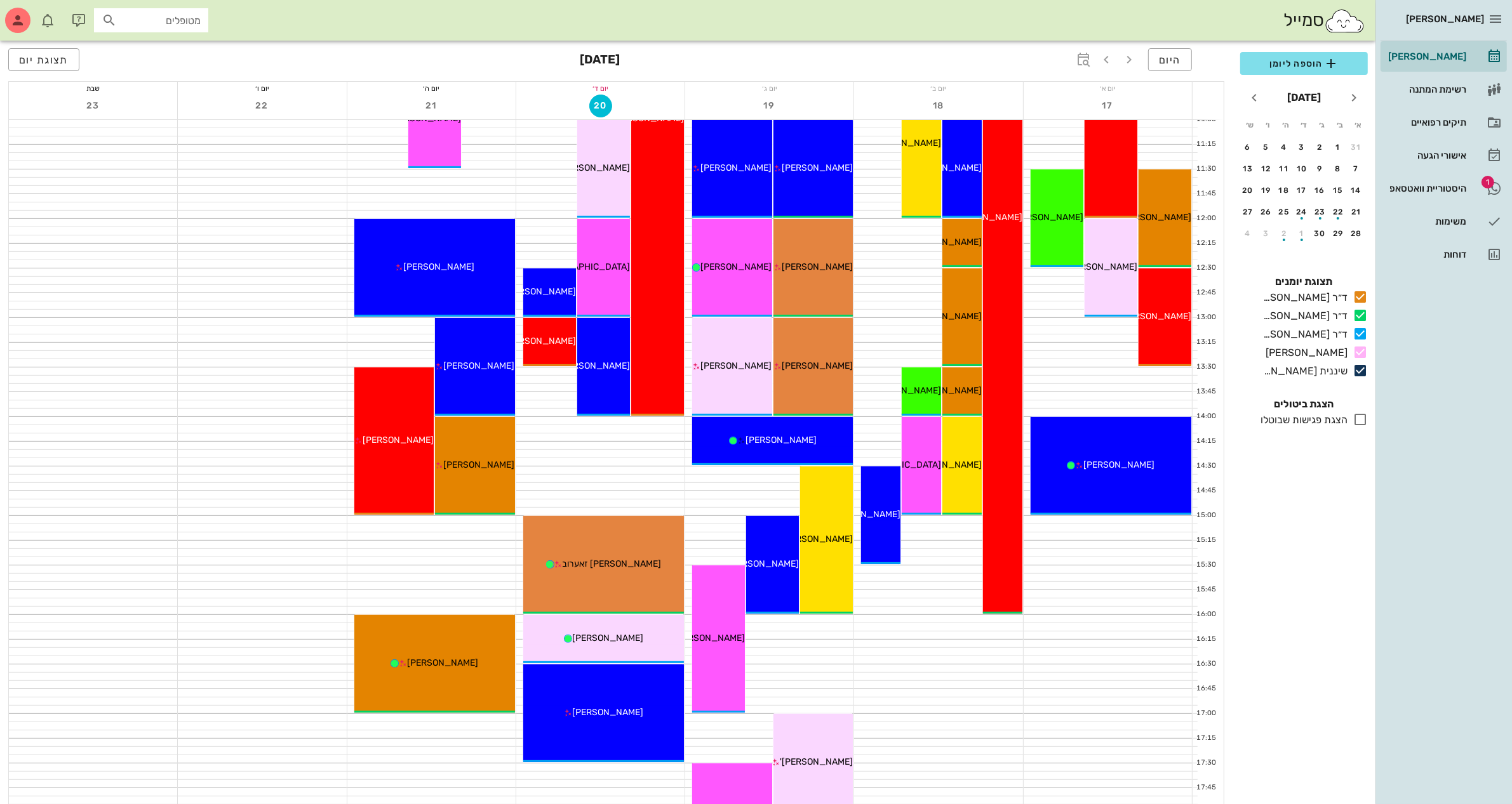
click at [1421, 485] on div "[PERSON_NAME] רשימת המתנה תיקים רפואיים אישורי הגעה 1 היסטוריית וואטסאפ משימות …" at bounding box center [1443, 402] width 136 height 804
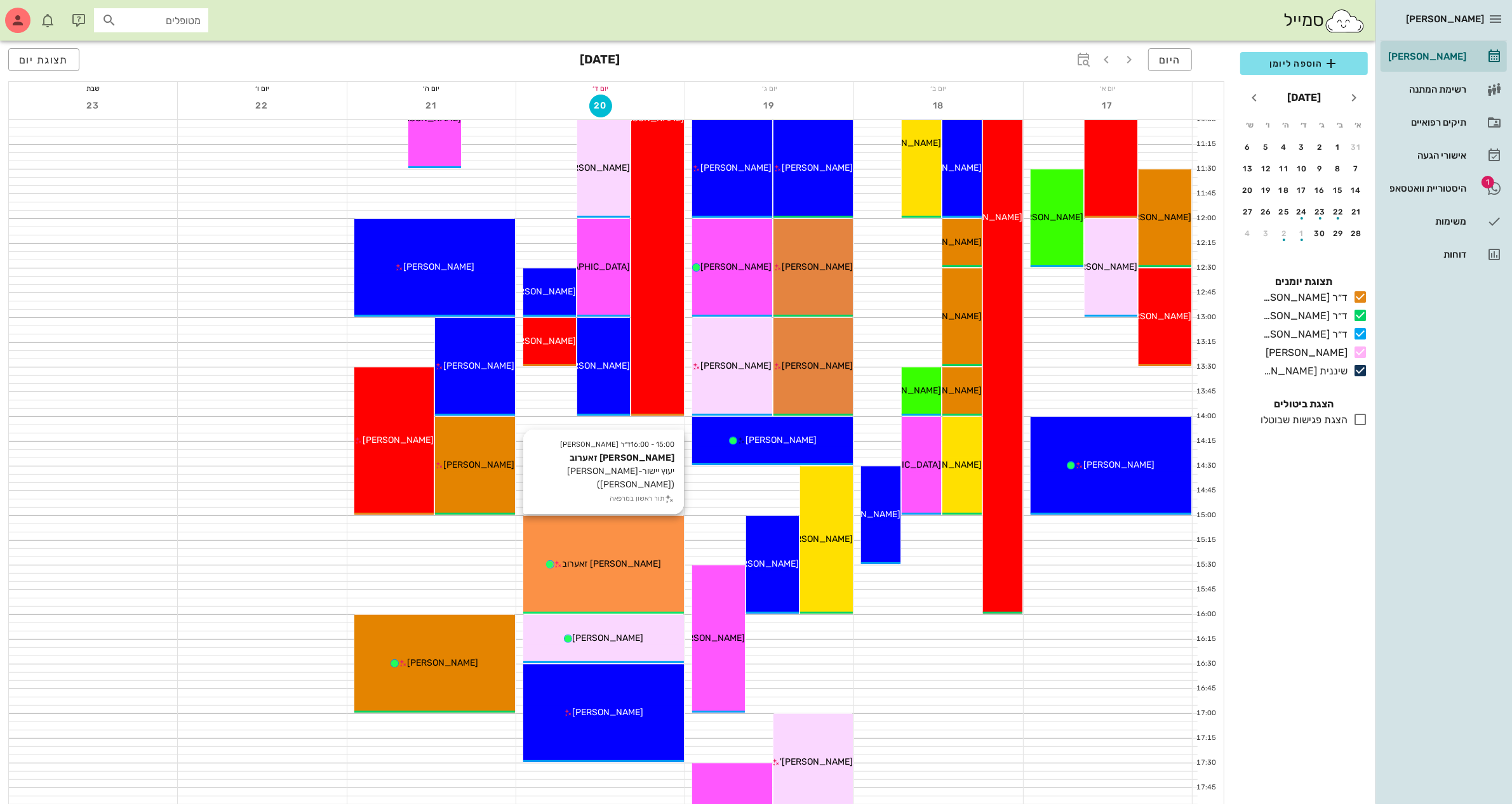
click at [630, 545] on div "15:00 - 16:00 ד״ר [PERSON_NAME] יעוץ יישור-[PERSON_NAME]([PERSON_NAME]) תור ראש…" at bounding box center [603, 565] width 161 height 98
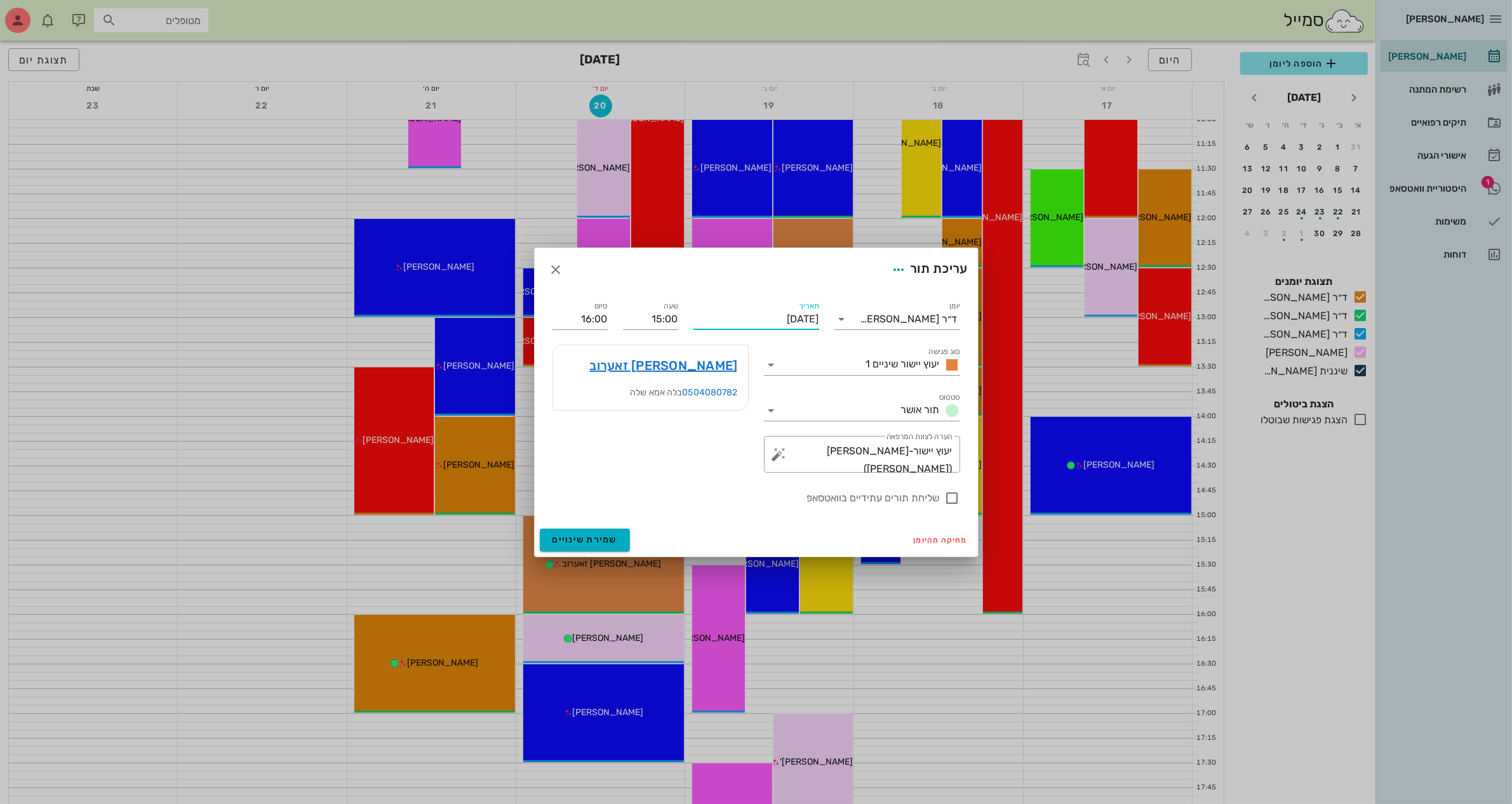
click at [741, 315] on input "[DATE]" at bounding box center [756, 319] width 126 height 20
click at [727, 462] on button "21" at bounding box center [728, 459] width 20 height 20
type input "[DATE]"
click at [946, 490] on div at bounding box center [951, 497] width 21 height 21
checkbox input "true"
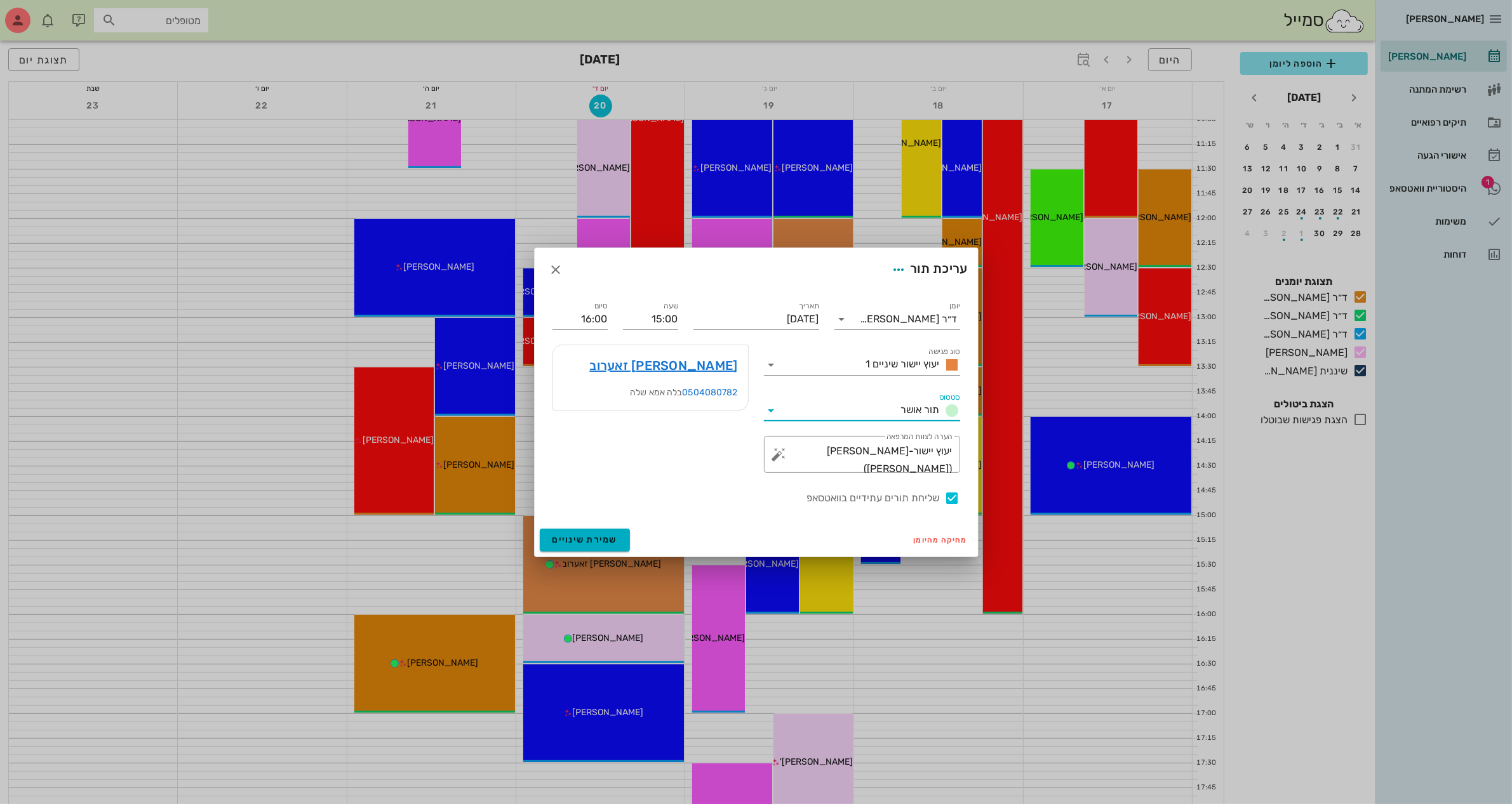
click at [892, 411] on input "סטטוס" at bounding box center [839, 411] width 114 height 20
click at [909, 415] on span "תור נקבע" at bounding box center [909, 421] width 40 height 12
click at [589, 537] on span "שמירת שינויים" at bounding box center [584, 540] width 66 height 11
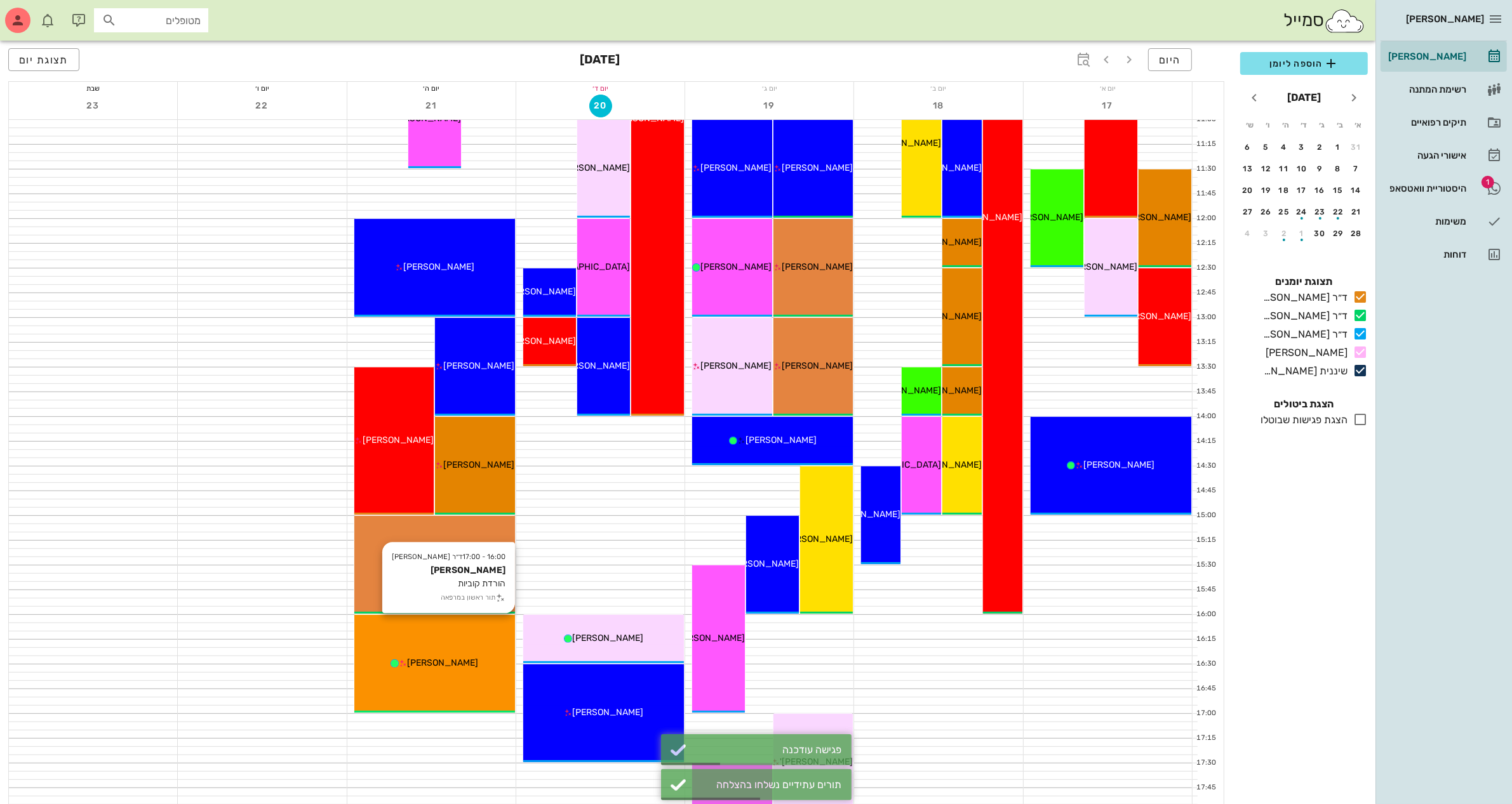
click at [450, 672] on div "16:00 - 17:00 ד״ר [PERSON_NAME] [PERSON_NAME] הורדת קוביות תור ראשון במרפאה [PE…" at bounding box center [434, 663] width 161 height 98
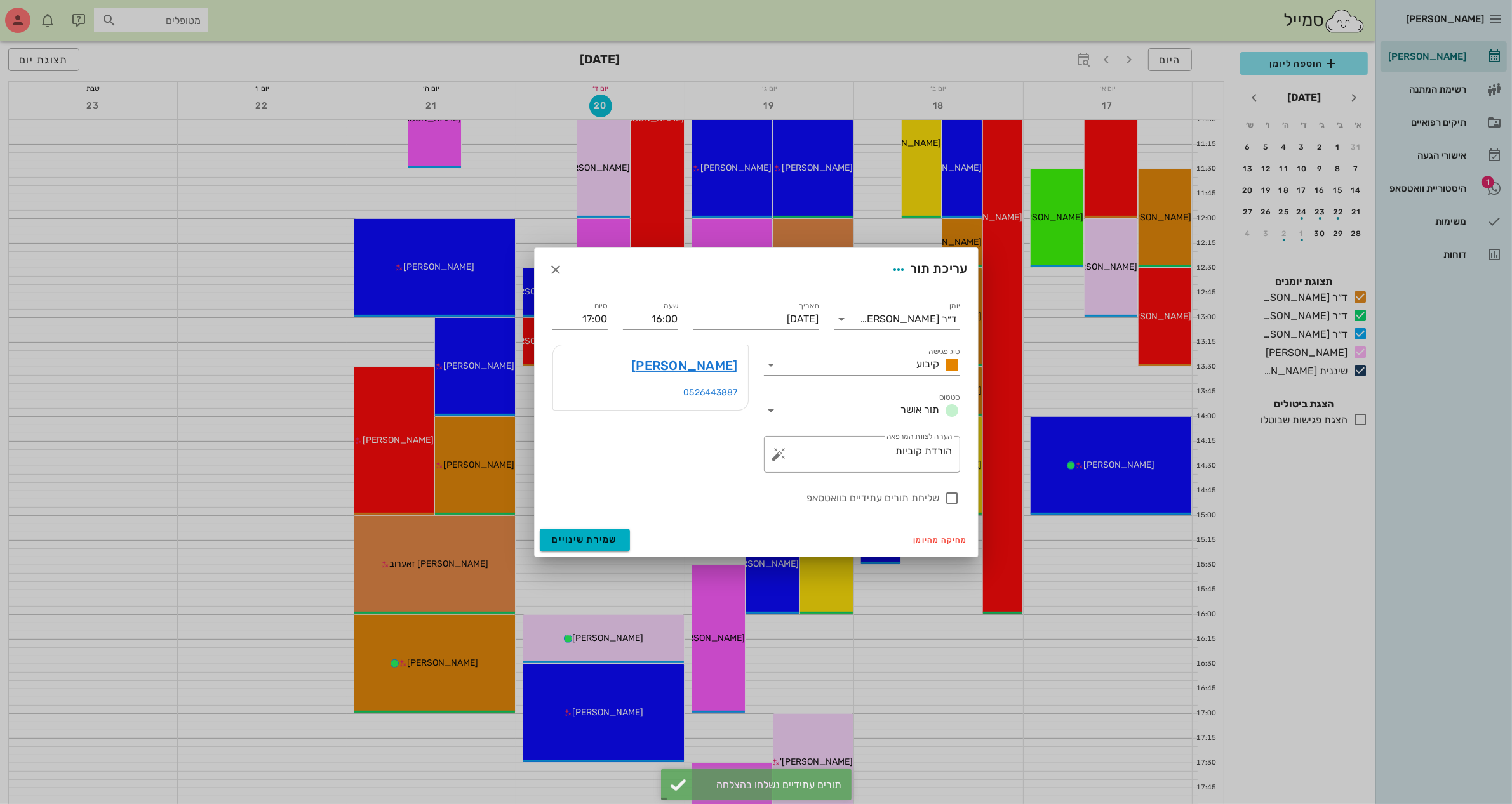
click at [881, 411] on input "סטטוס" at bounding box center [839, 411] width 114 height 20
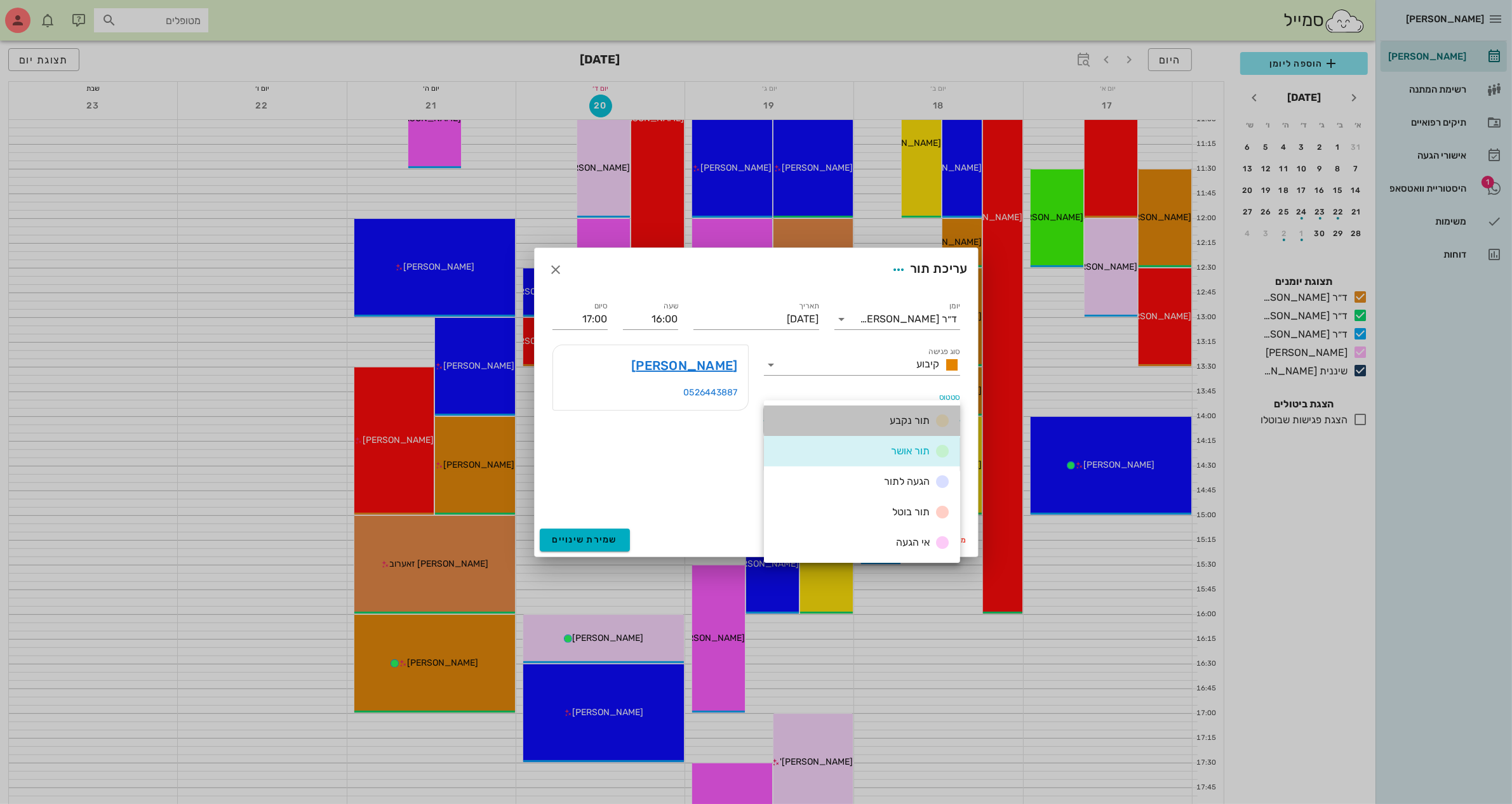
click at [899, 423] on span "תור נקבע" at bounding box center [909, 421] width 40 height 12
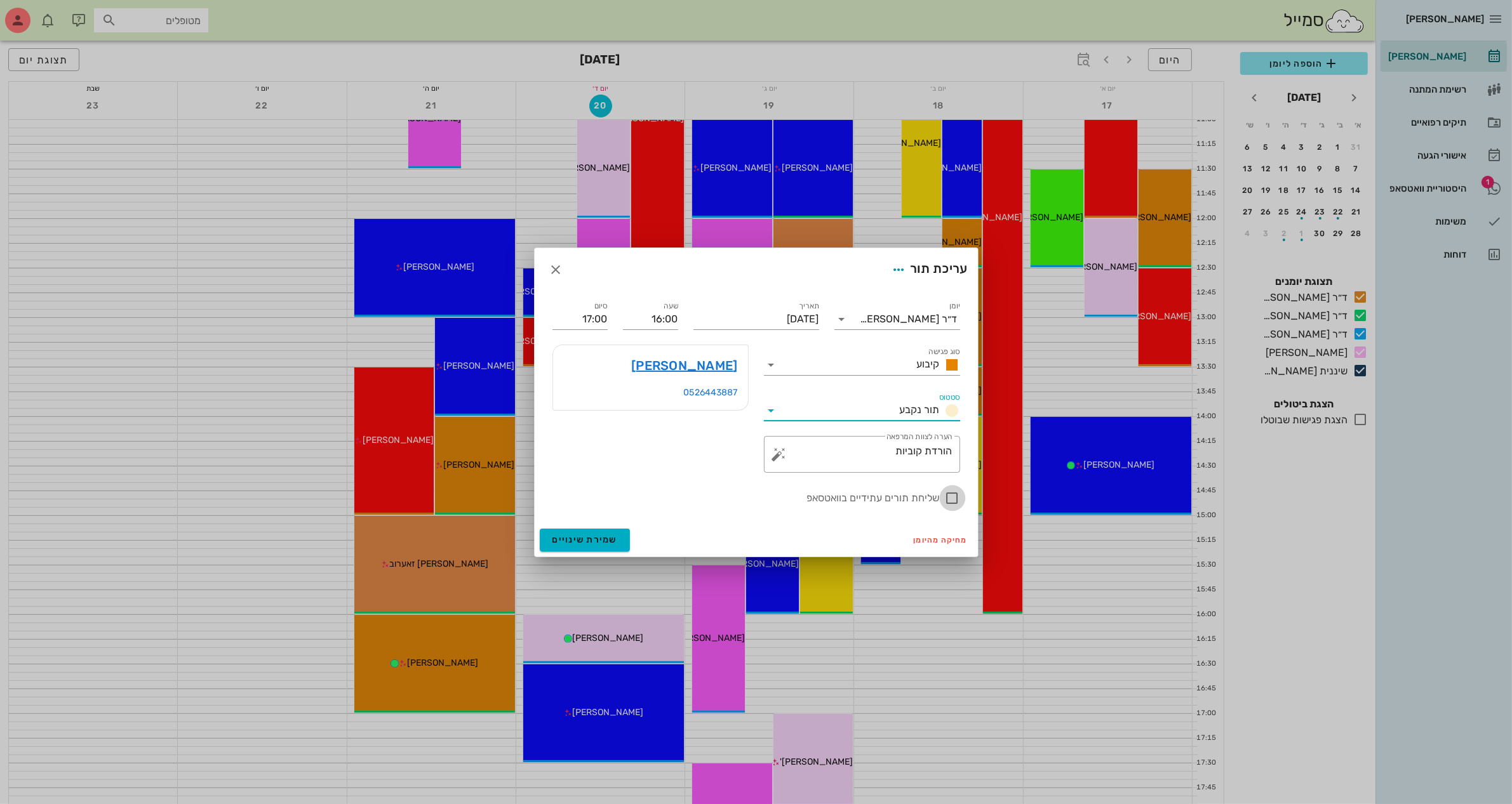
click at [953, 497] on div at bounding box center [951, 497] width 21 height 21
checkbox input "true"
click at [589, 535] on span "שמירת שינויים" at bounding box center [584, 540] width 66 height 11
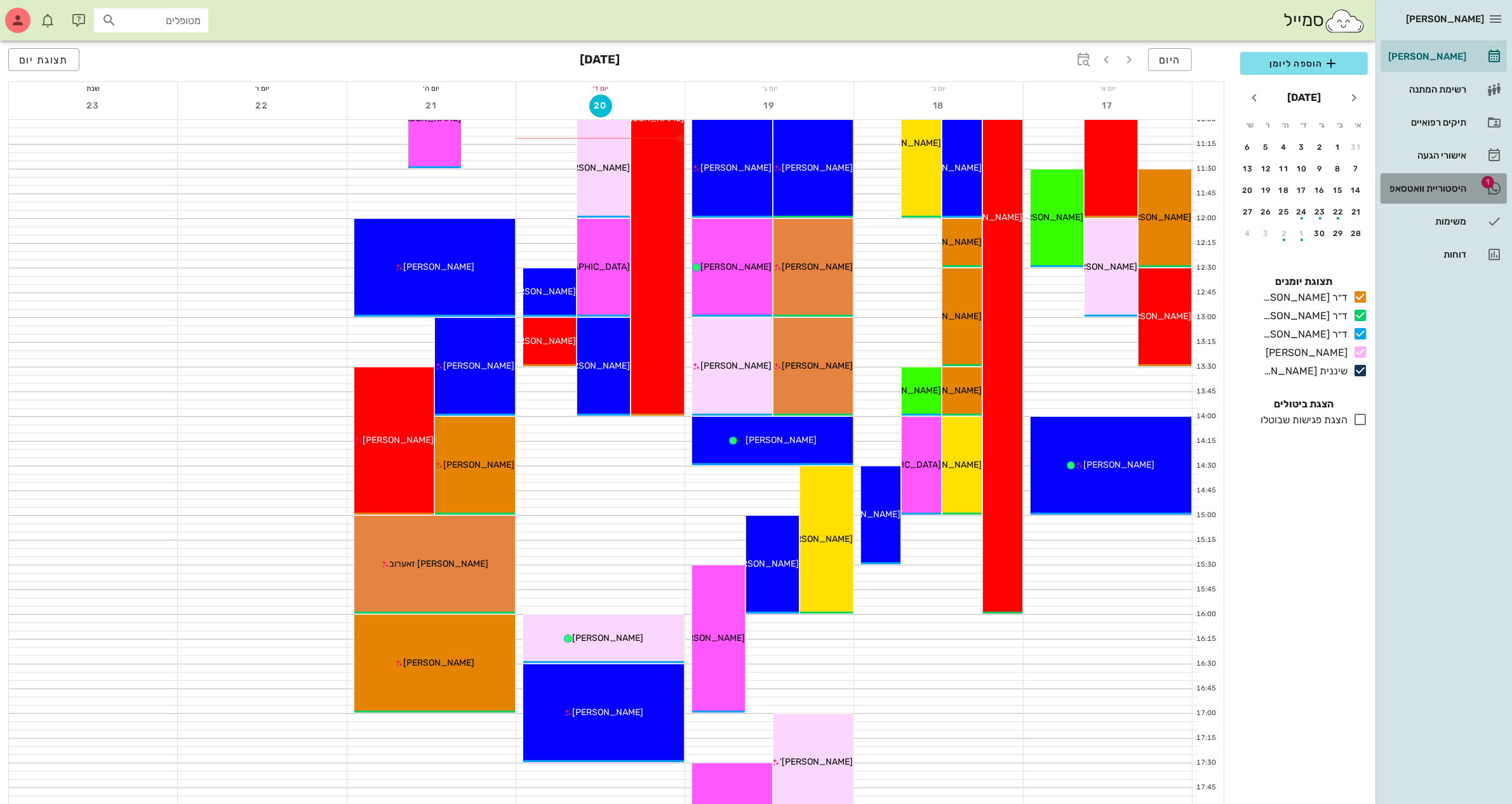
click at [1452, 182] on div "היסטוריית וואטסאפ" at bounding box center [1425, 188] width 81 height 20
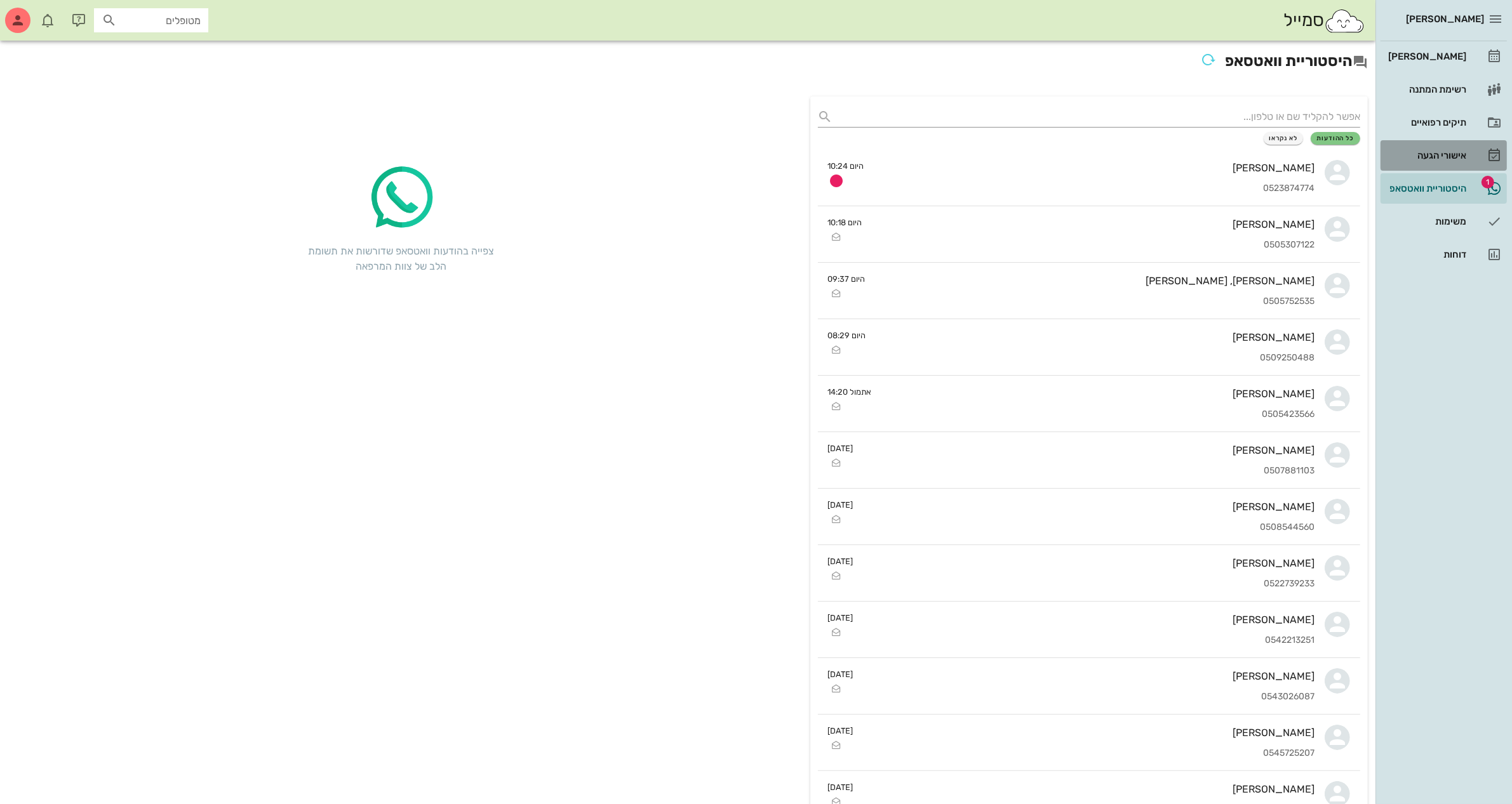
click at [1436, 153] on div "אישורי הגעה" at bounding box center [1425, 156] width 81 height 10
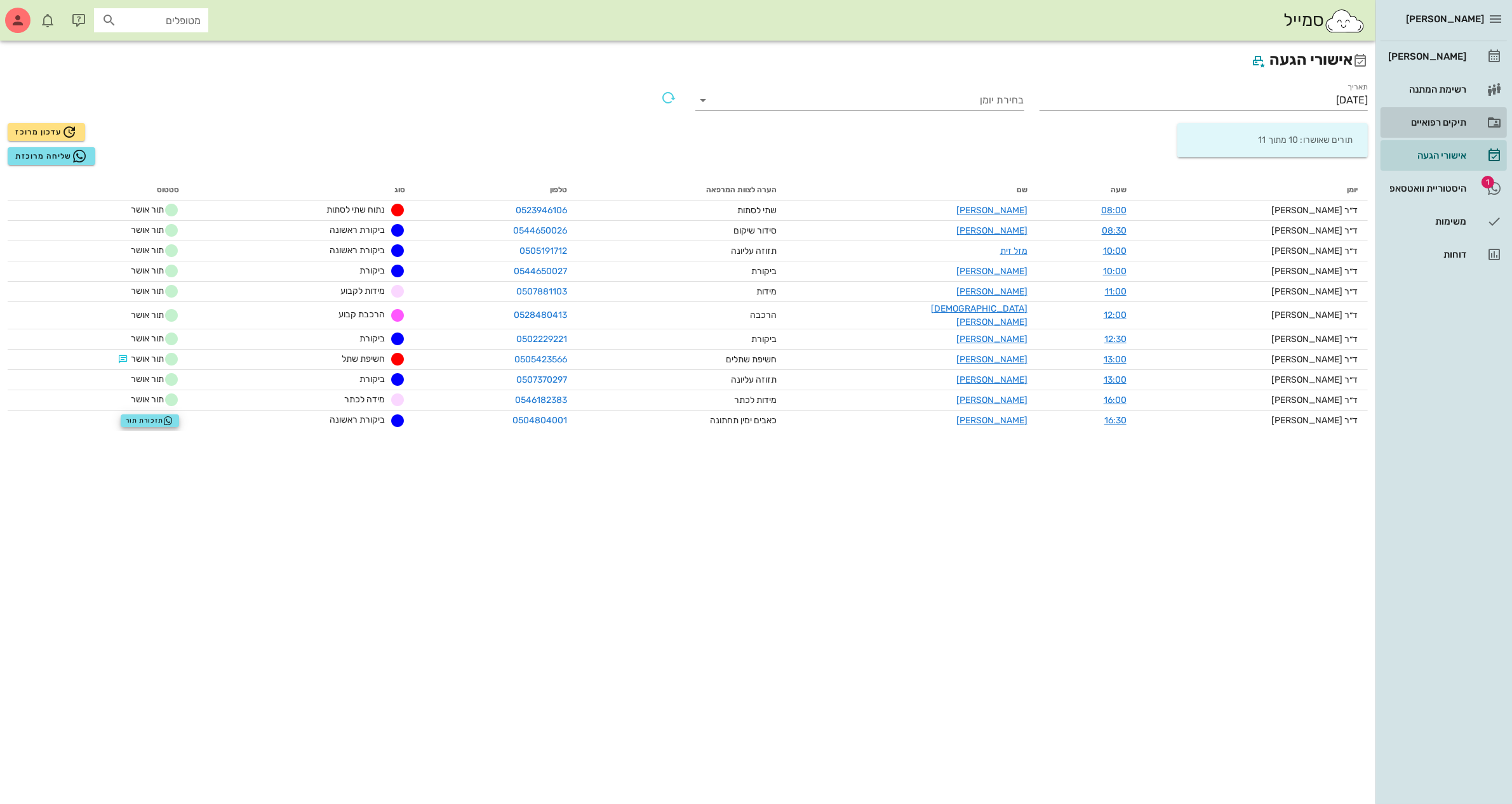
click at [1443, 118] on div "תיקים רפואיים" at bounding box center [1425, 123] width 81 height 10
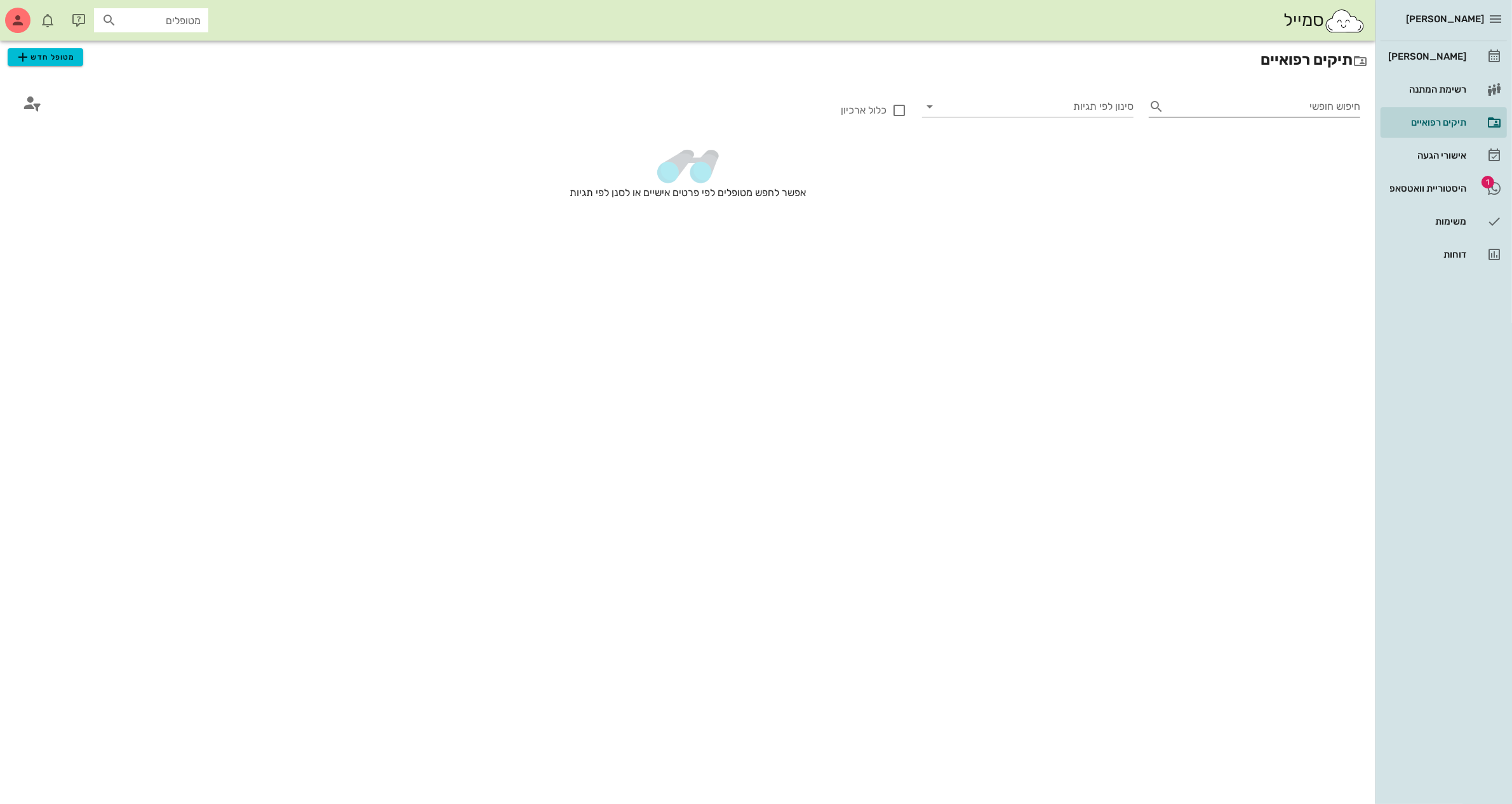
drag, startPoint x: 1163, startPoint y: 108, endPoint x: 1157, endPoint y: 106, distance: 6.3
click at [1157, 106] on icon at bounding box center [1156, 106] width 15 height 15
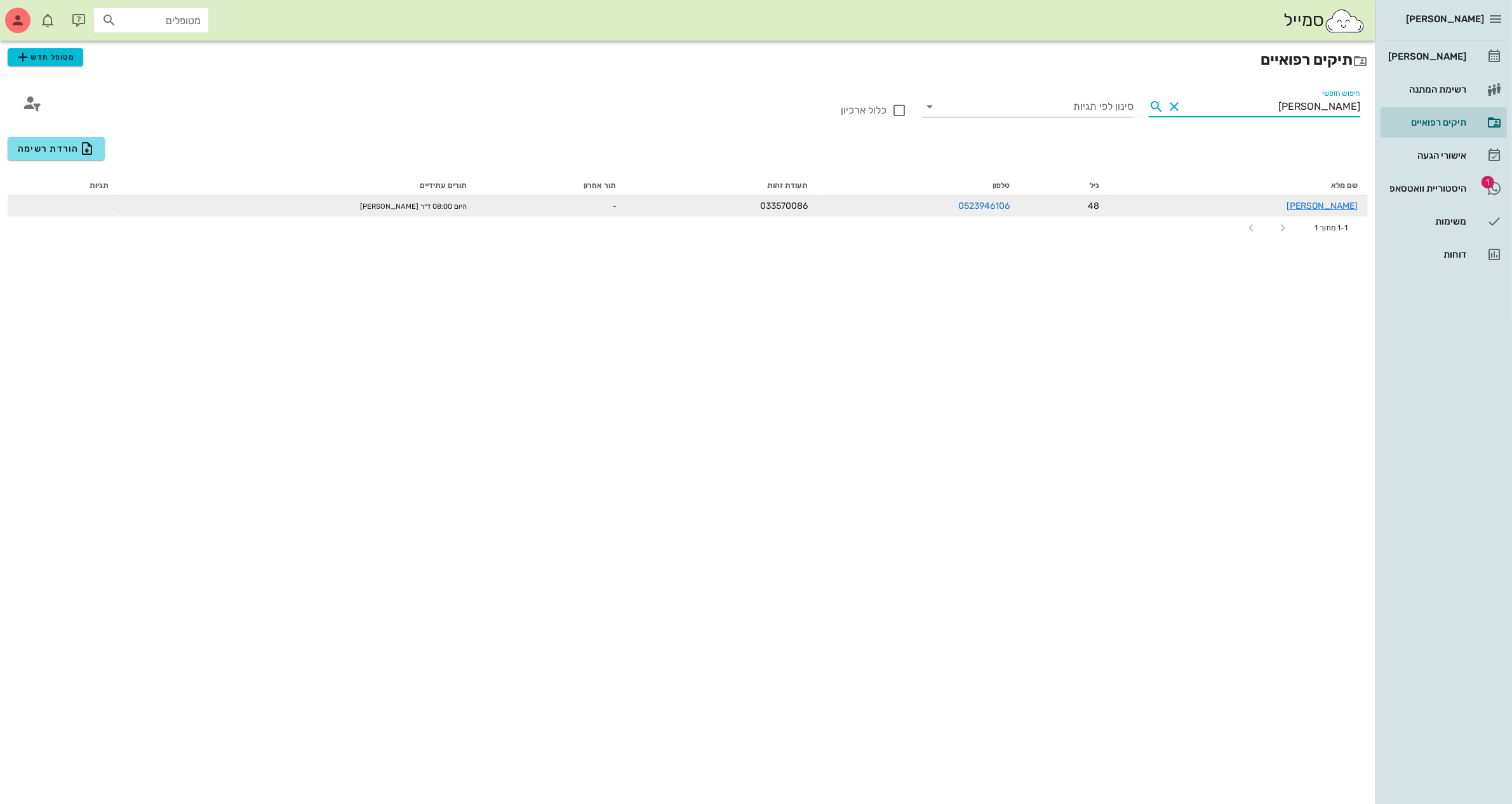
type input "[PERSON_NAME]"
click at [1261, 199] on div "[PERSON_NAME]" at bounding box center [1239, 206] width 238 height 14
click at [1343, 210] on div "[PERSON_NAME]" at bounding box center [1239, 206] width 238 height 14
click at [1348, 208] on link "[PERSON_NAME]" at bounding box center [1321, 206] width 71 height 11
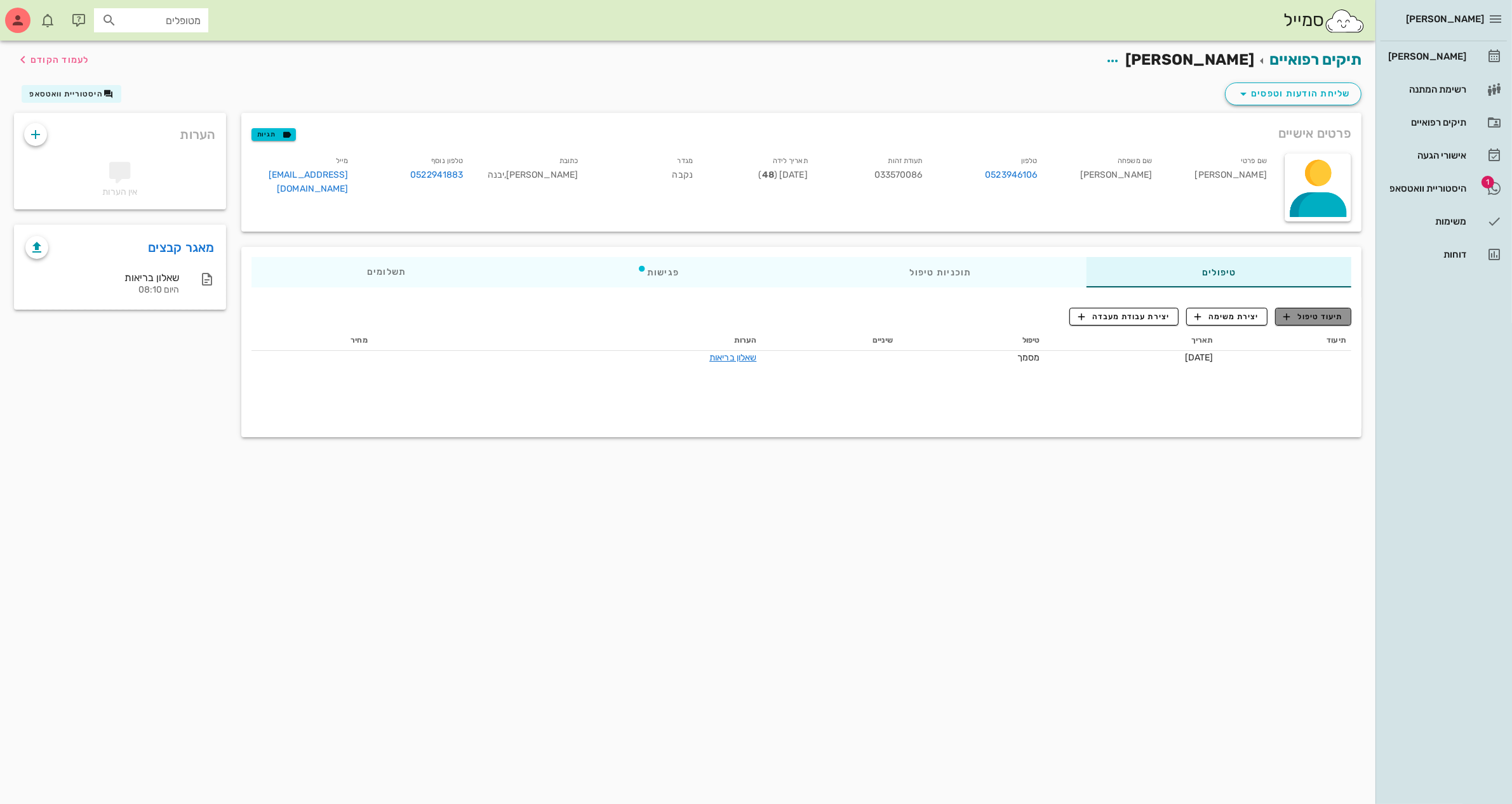
click at [1291, 313] on icon "button" at bounding box center [1286, 316] width 11 height 11
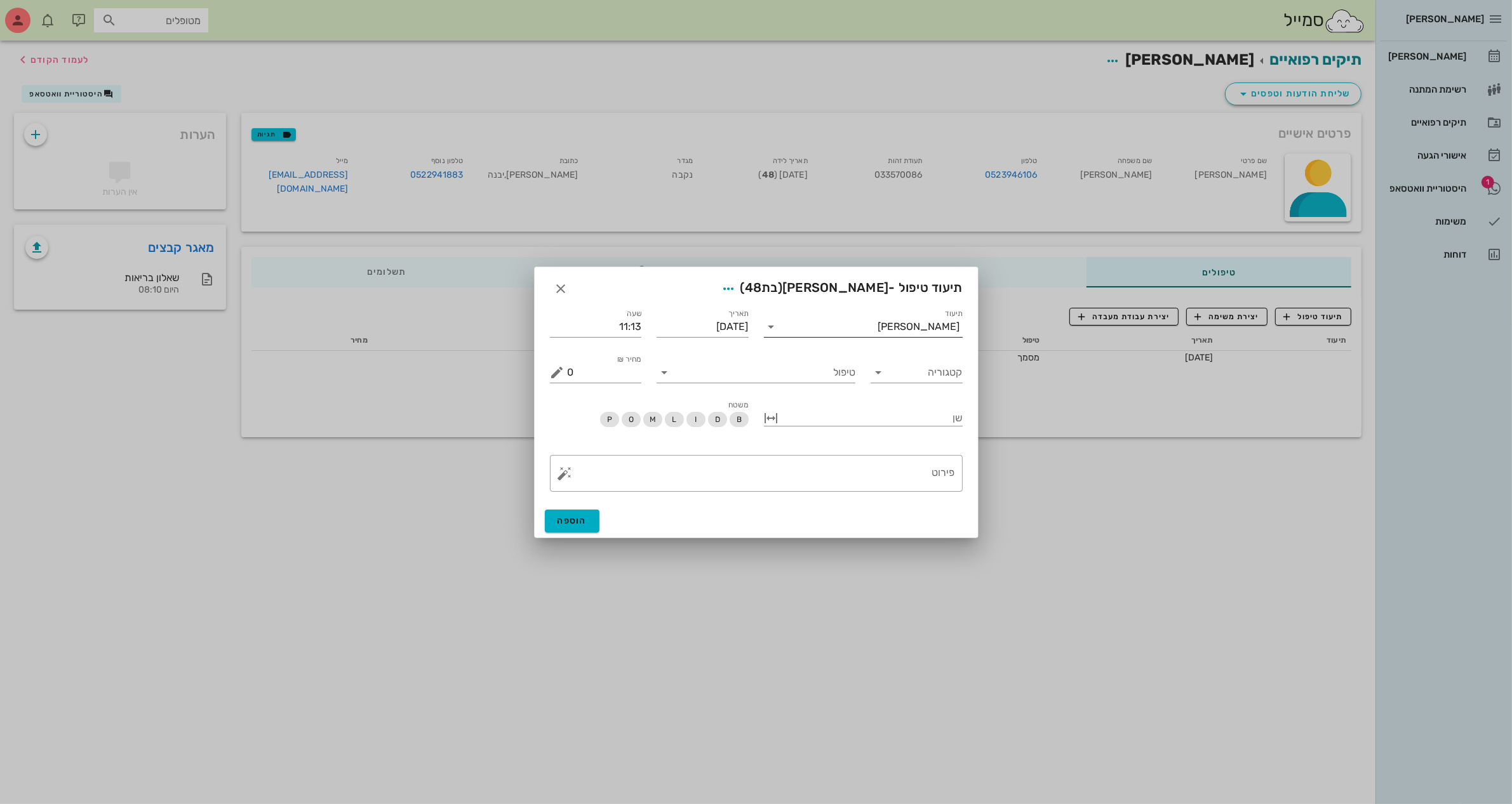
click at [871, 313] on div "תיעוד [PERSON_NAME]" at bounding box center [863, 323] width 198 height 28
click at [867, 320] on input "תיעוד" at bounding box center [830, 327] width 96 height 20
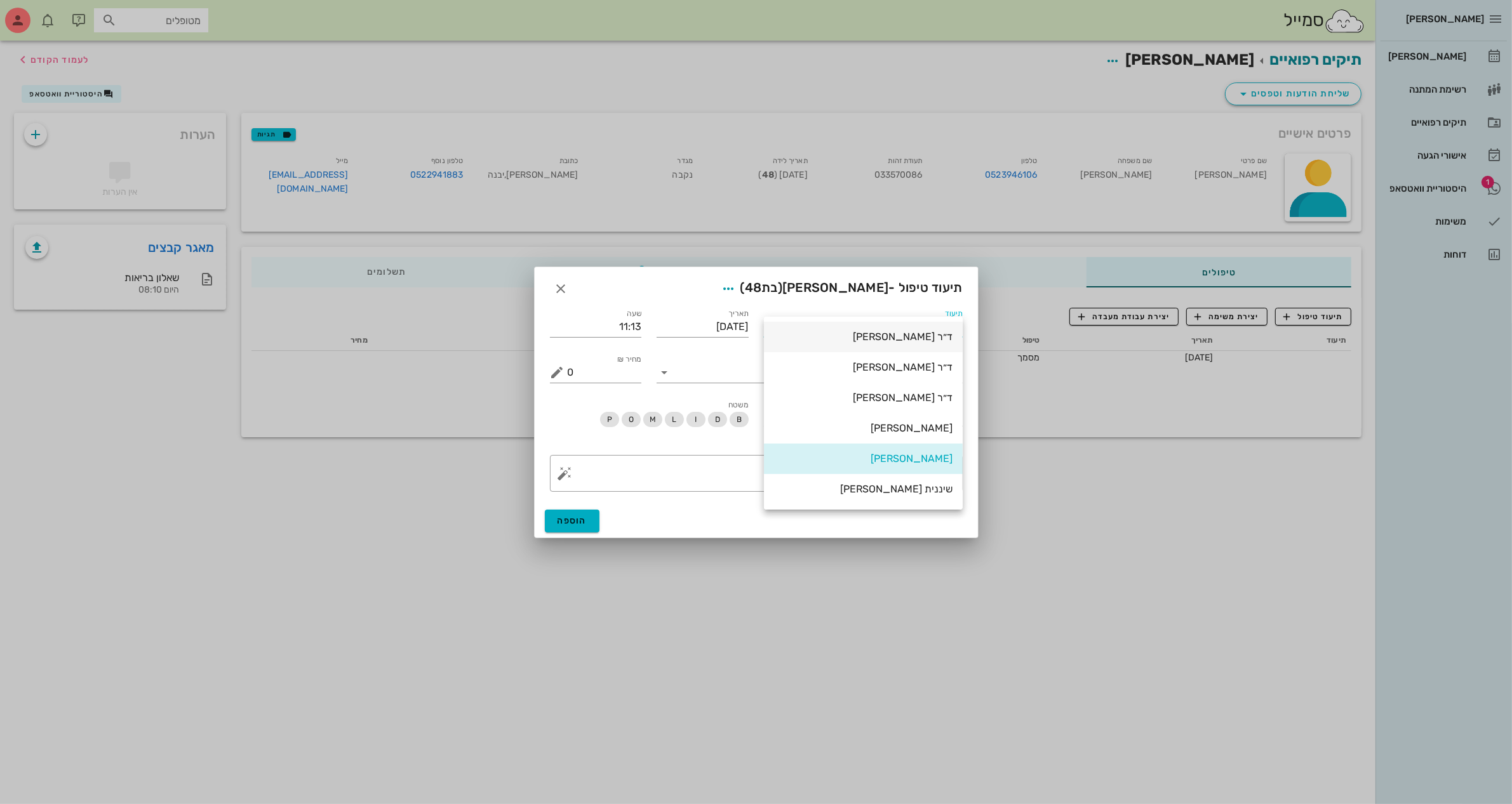
click at [918, 343] on div "ד״ר [PERSON_NAME]" at bounding box center [863, 336] width 178 height 12
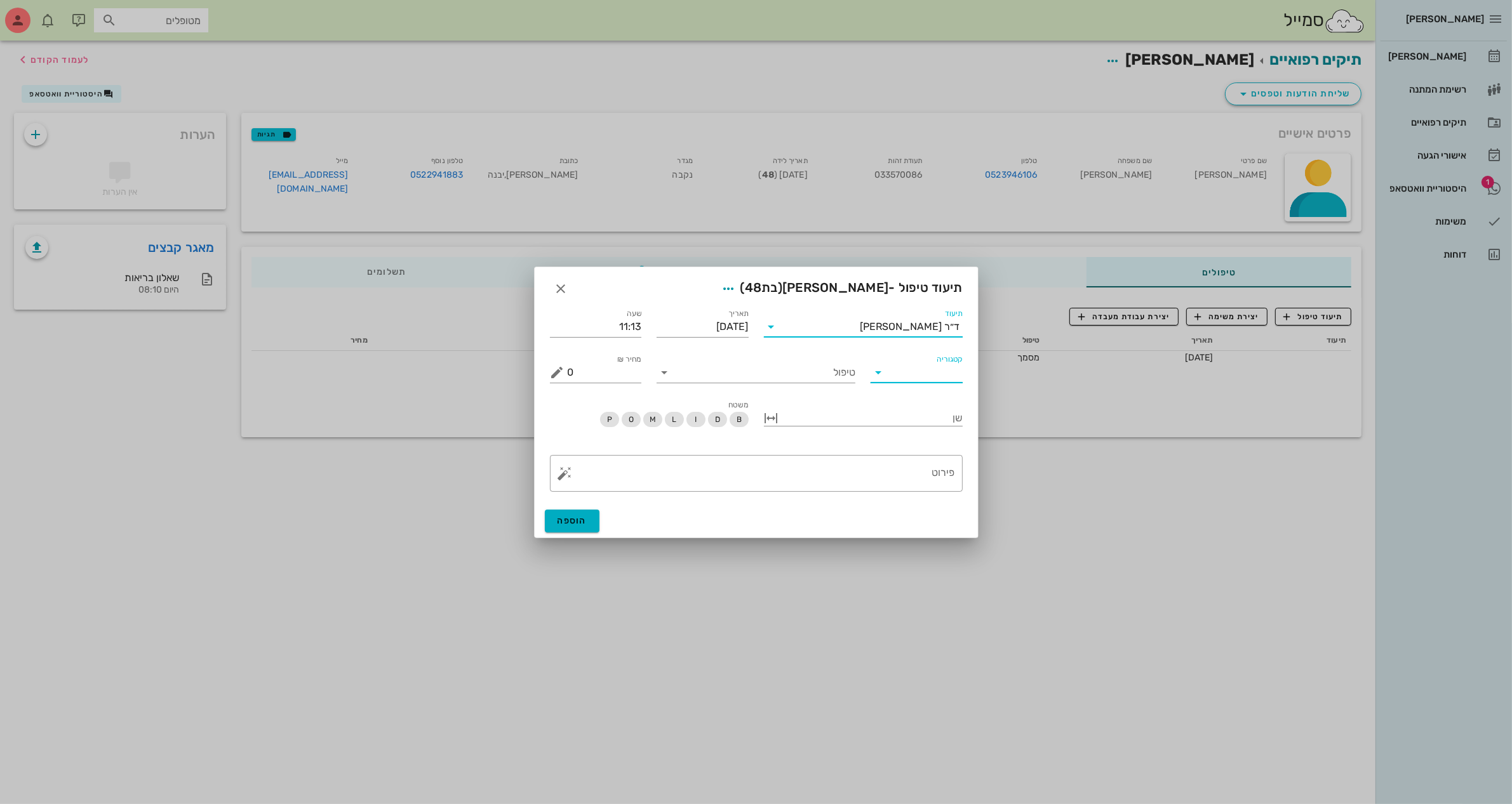
click at [904, 376] on input "קטגוריה" at bounding box center [927, 373] width 72 height 20
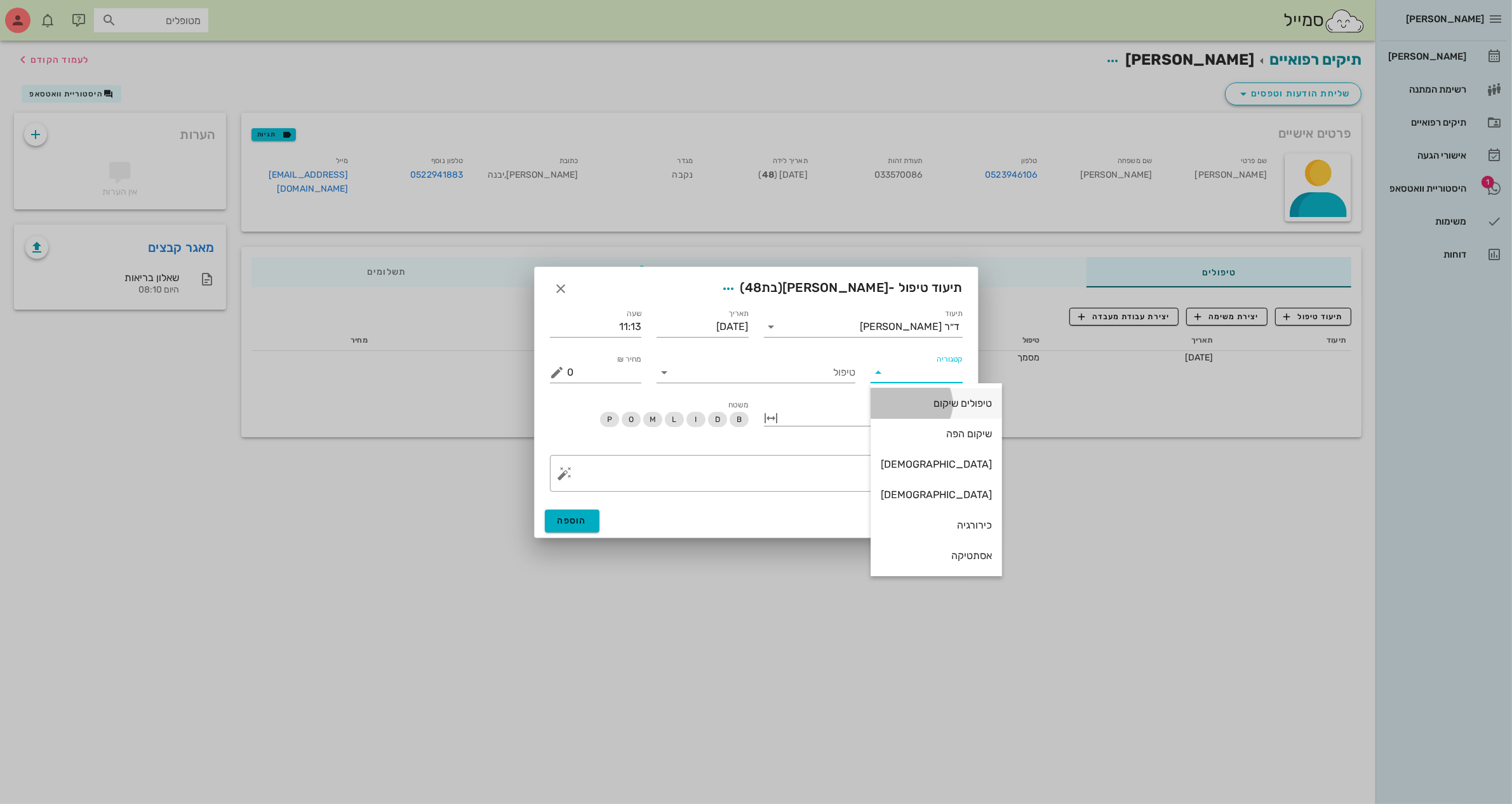
click at [900, 398] on div "טיפולים שיקום" at bounding box center [936, 404] width 111 height 12
type input "טיפולים שיקום"
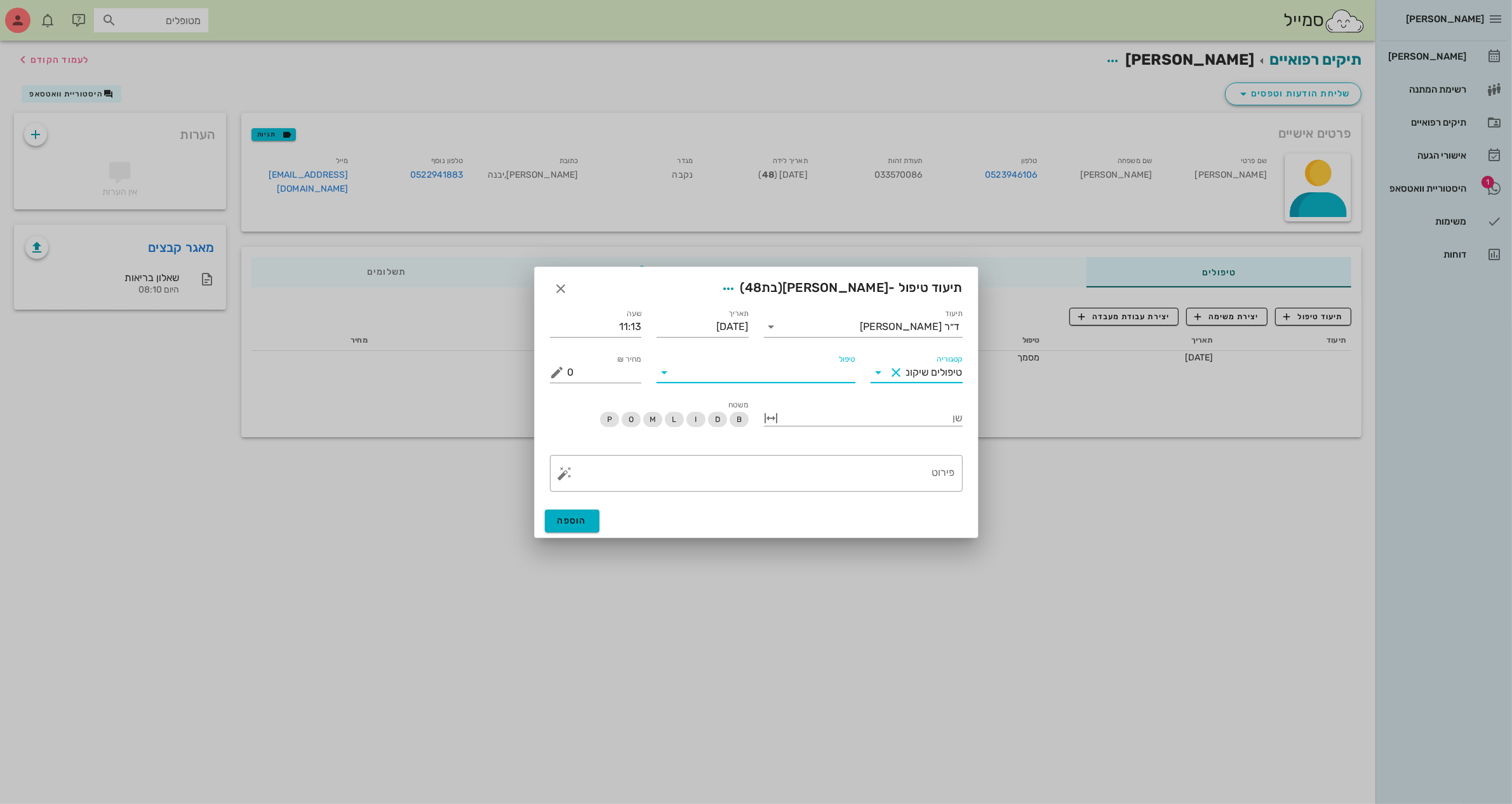
click at [814, 365] on input "טיפול" at bounding box center [765, 373] width 181 height 20
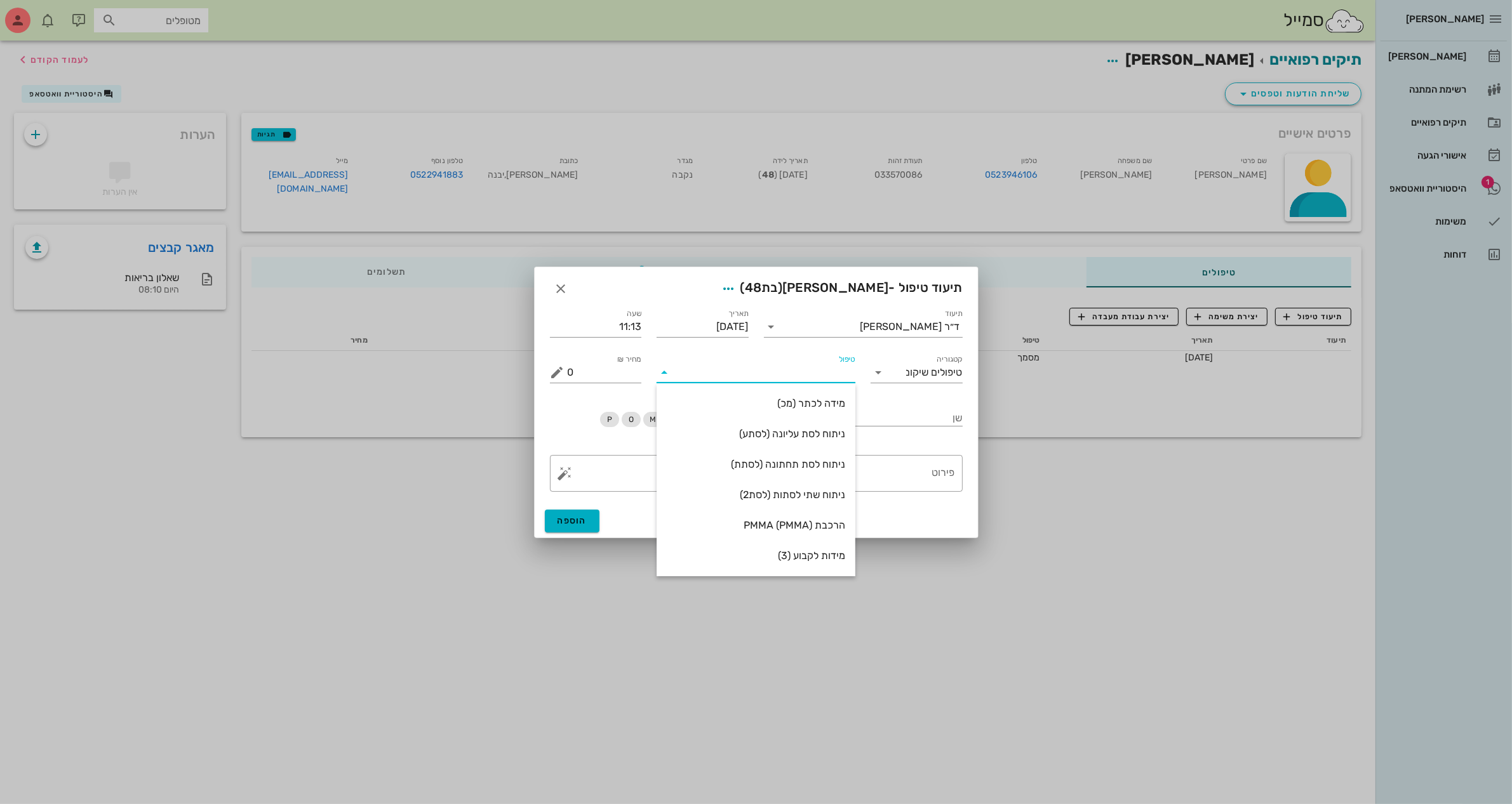
scroll to position [152, 0]
click at [791, 411] on div "ניתוח לסת עליונה (לסתע)" at bounding box center [756, 404] width 178 height 27
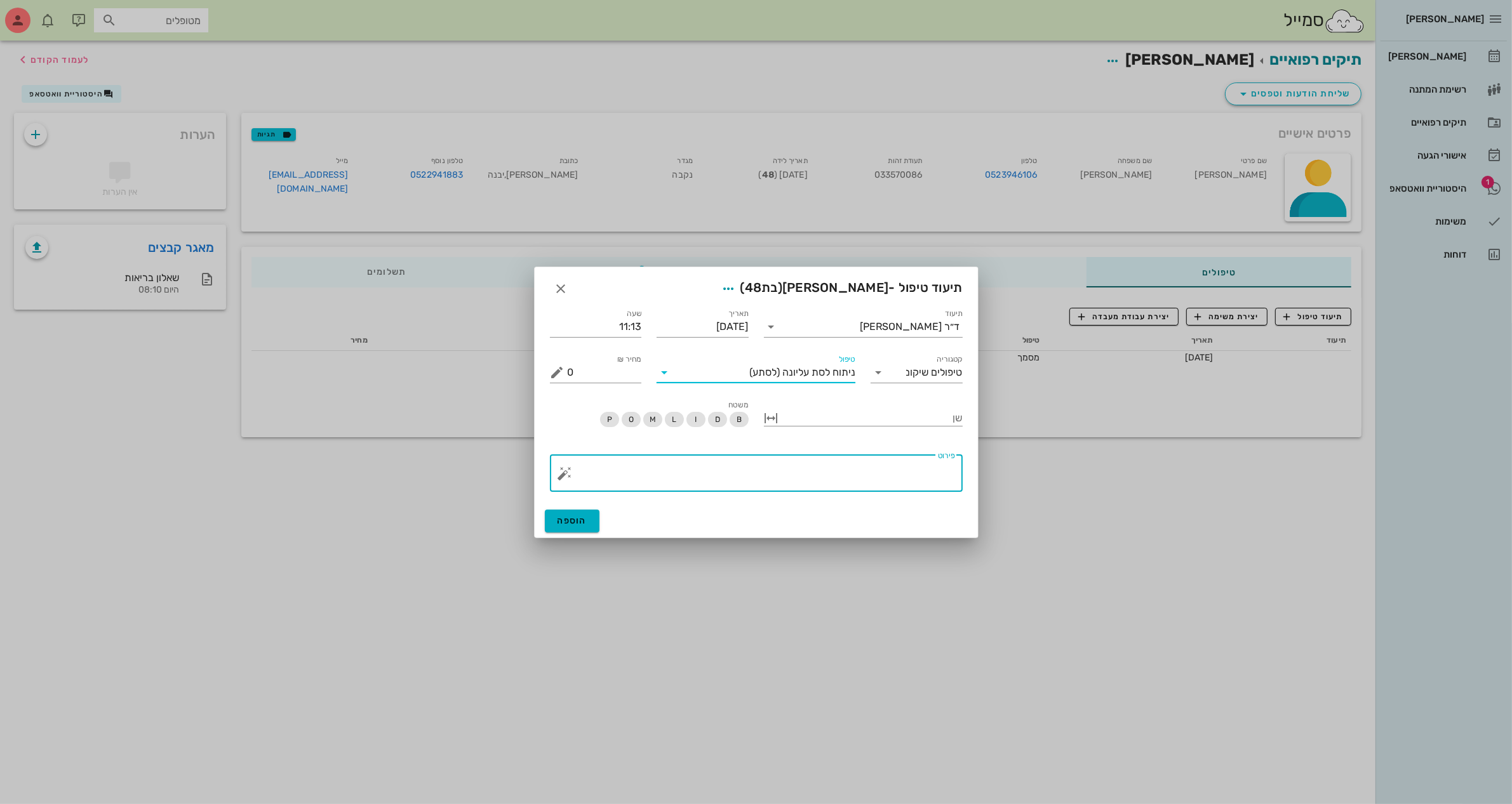
click at [859, 467] on textarea "פירוט" at bounding box center [761, 477] width 388 height 31
click at [568, 477] on button "button" at bounding box center [565, 474] width 15 height 15
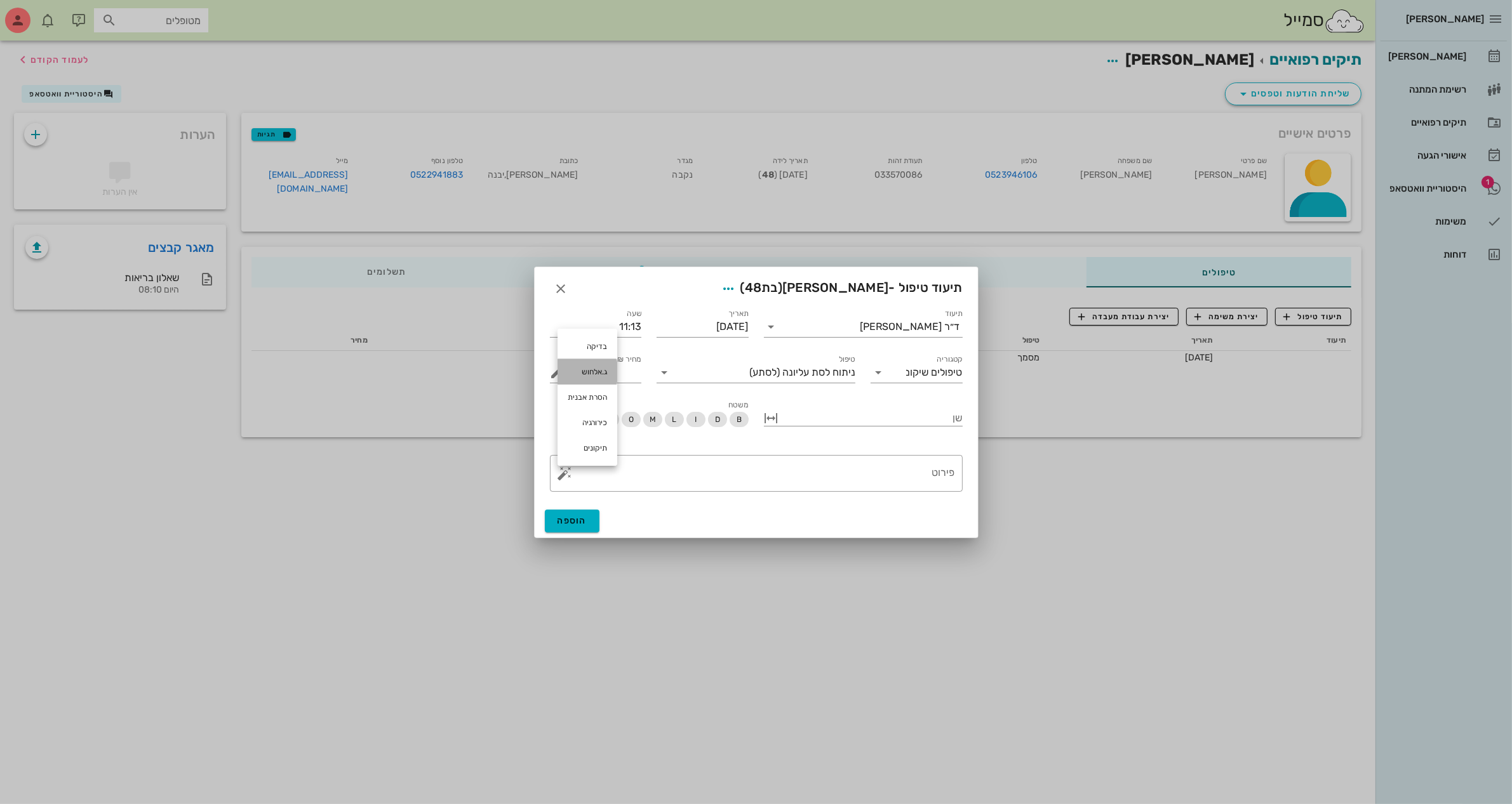
click at [595, 370] on div "ג.אלחוש" at bounding box center [587, 372] width 60 height 26
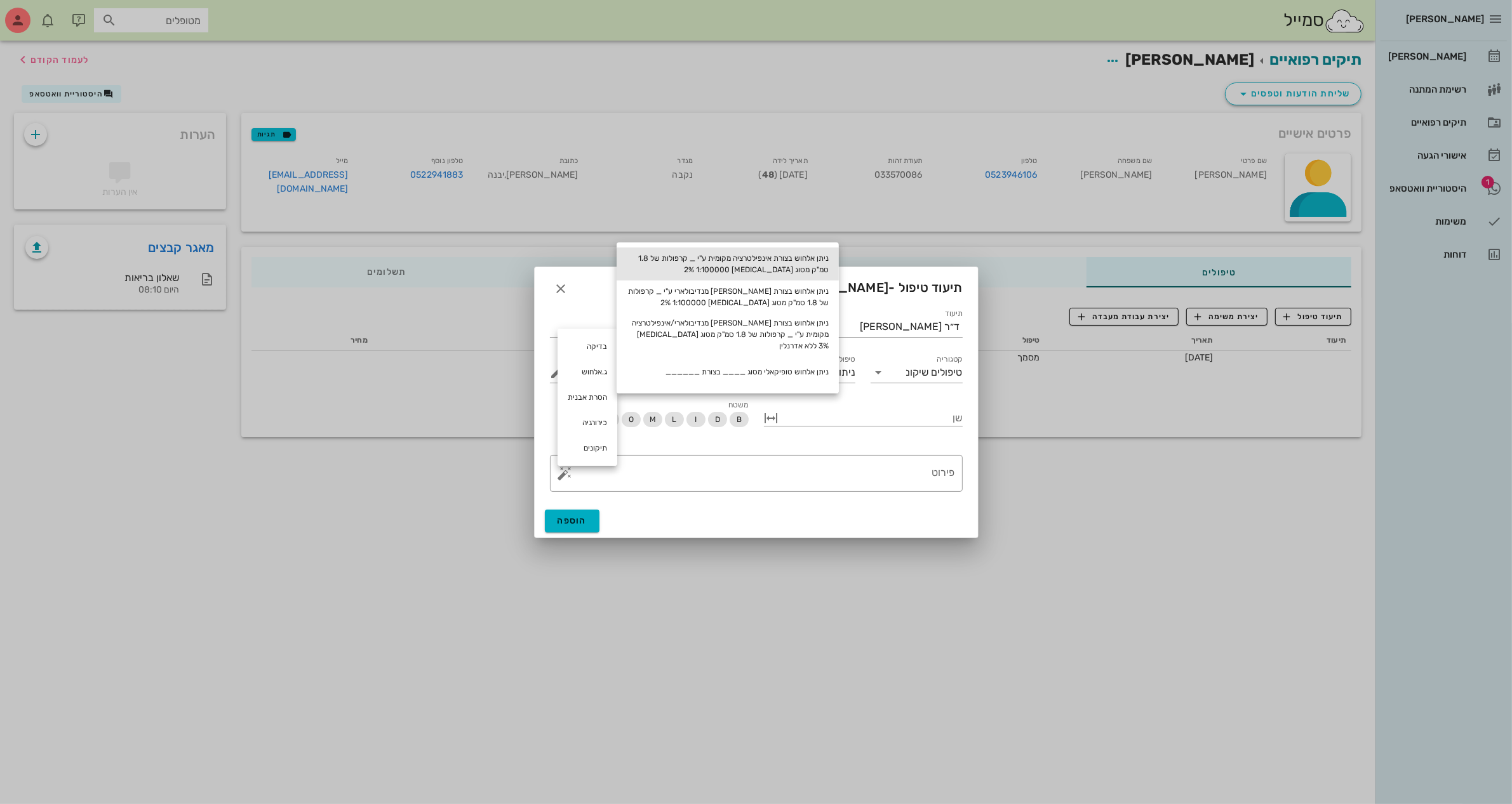
click at [703, 262] on div "ניתן אלחוש בצורת אינפילטרציה מקומית ע"י _ קרפולות של 1.8 סמ"ק מסוג [MEDICAL_DAT…" at bounding box center [727, 264] width 222 height 33
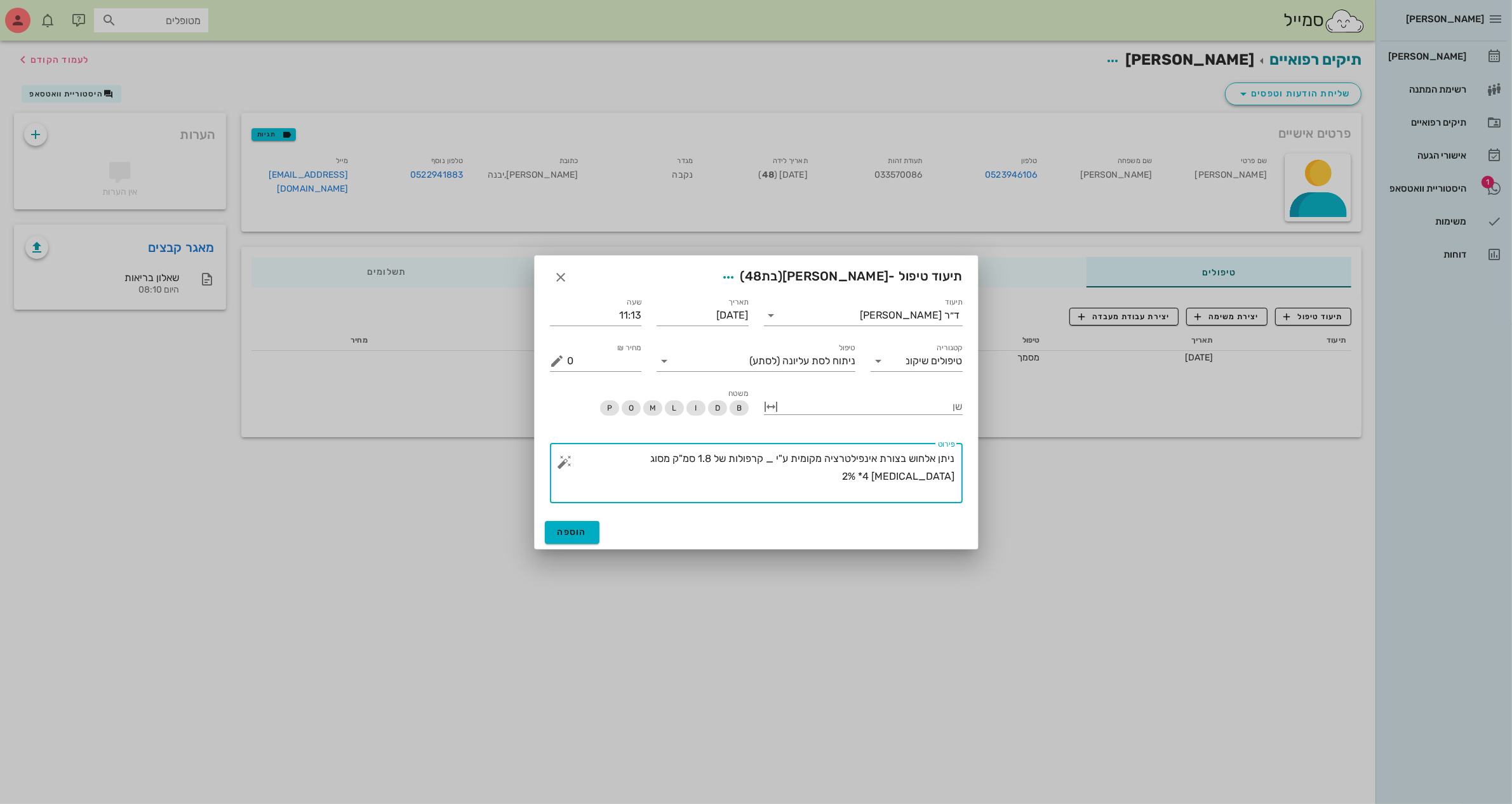
click at [560, 462] on button "button" at bounding box center [565, 462] width 15 height 15
click at [601, 408] on div "כירורגיה" at bounding box center [587, 411] width 60 height 26
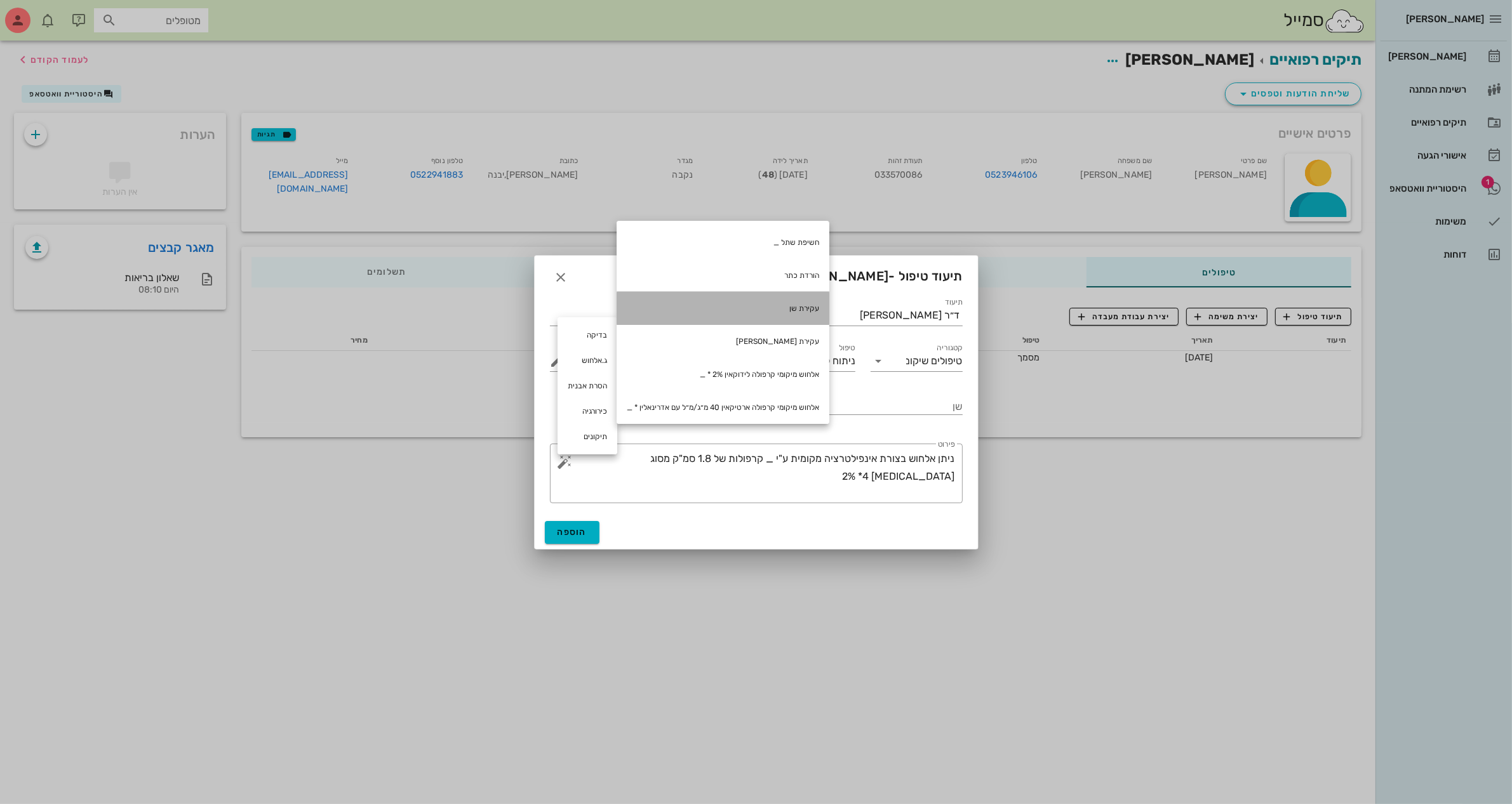
click at [756, 296] on div "עקירת שן" at bounding box center [723, 308] width 213 height 33
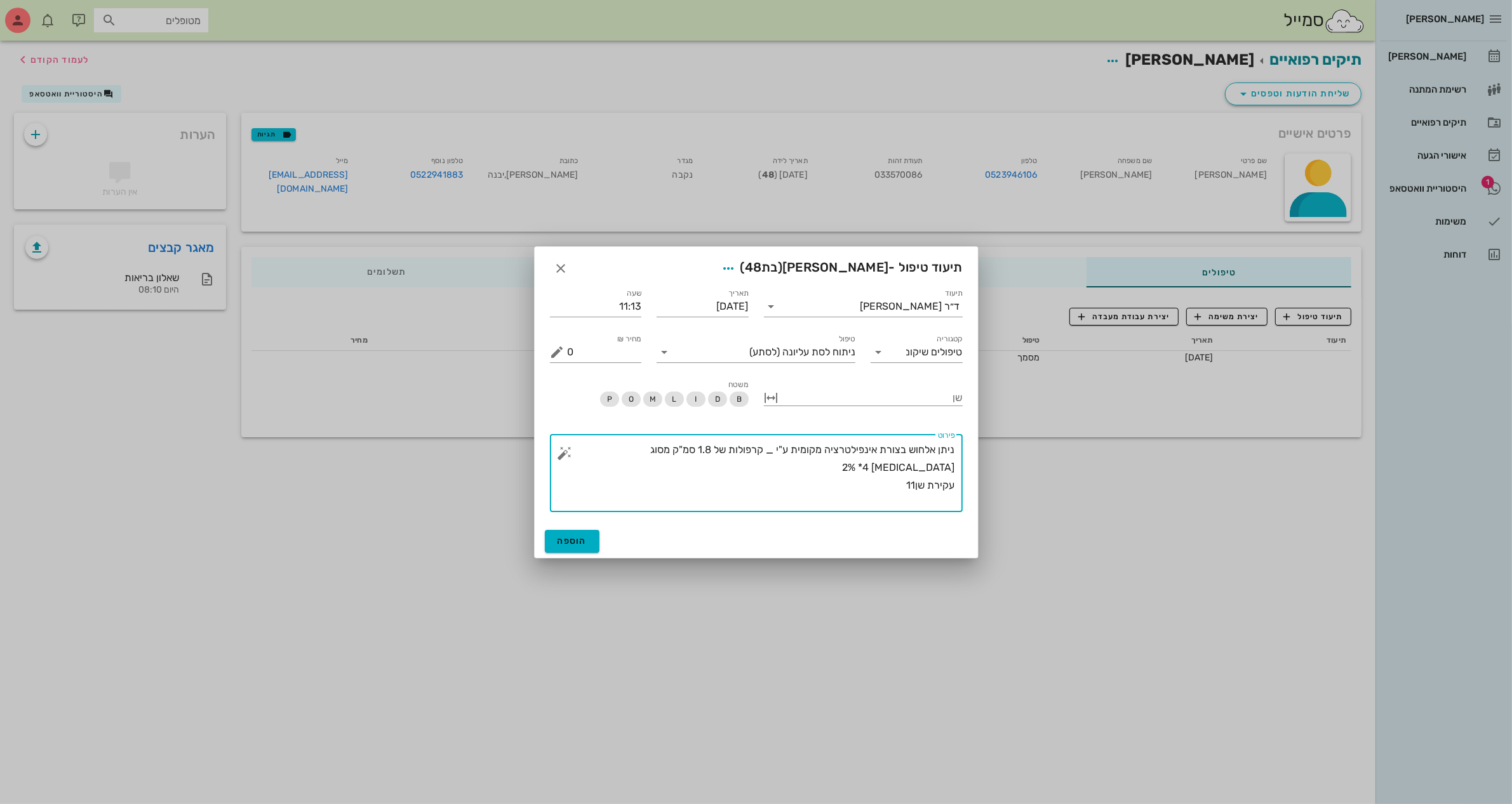
click at [563, 452] on button "button" at bounding box center [565, 453] width 15 height 15
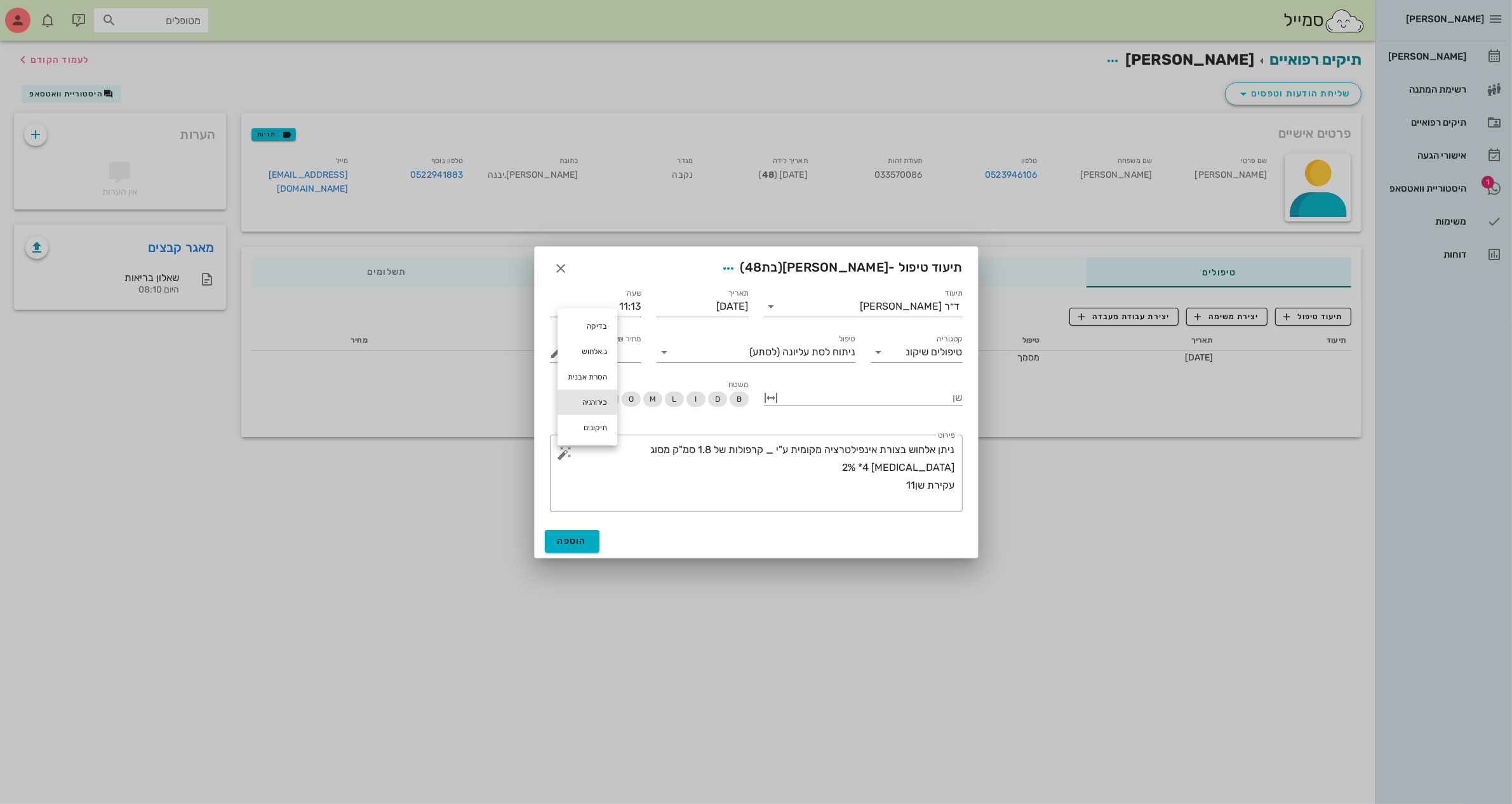
click at [586, 400] on div "כירורגיה" at bounding box center [587, 403] width 60 height 26
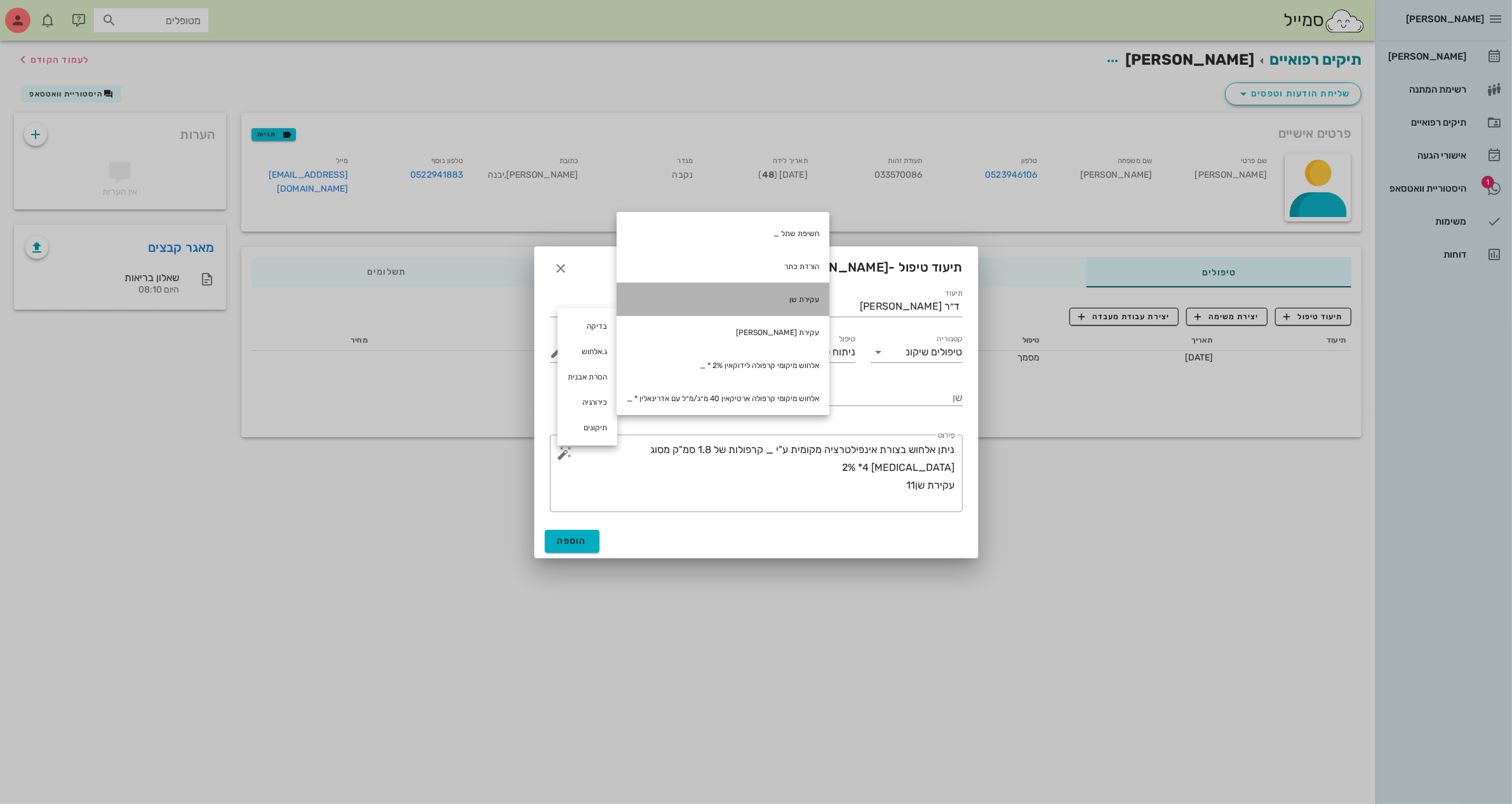
click at [799, 305] on div "עקירת שן" at bounding box center [723, 299] width 213 height 33
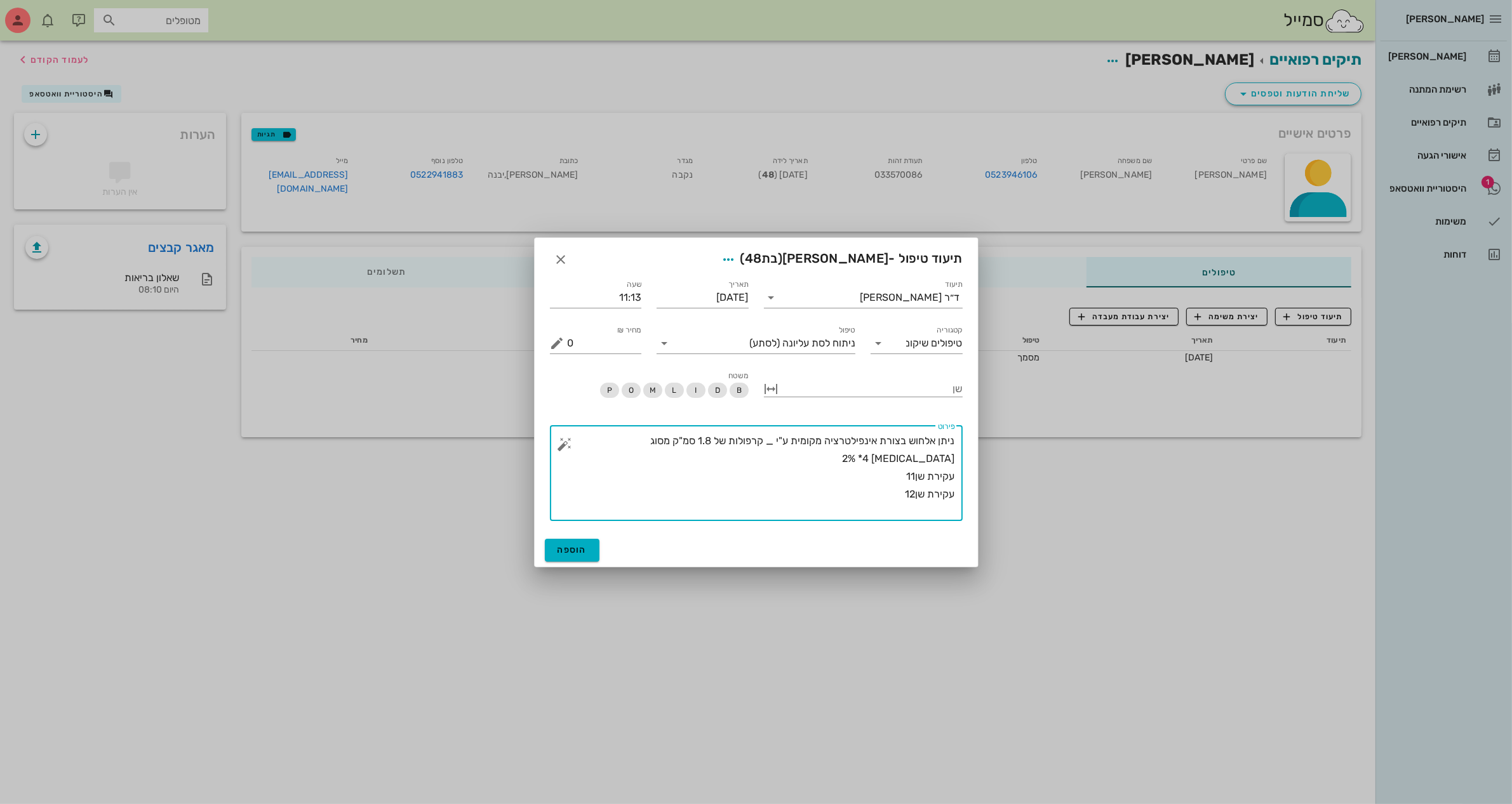
click at [564, 445] on button "button" at bounding box center [565, 445] width 15 height 15
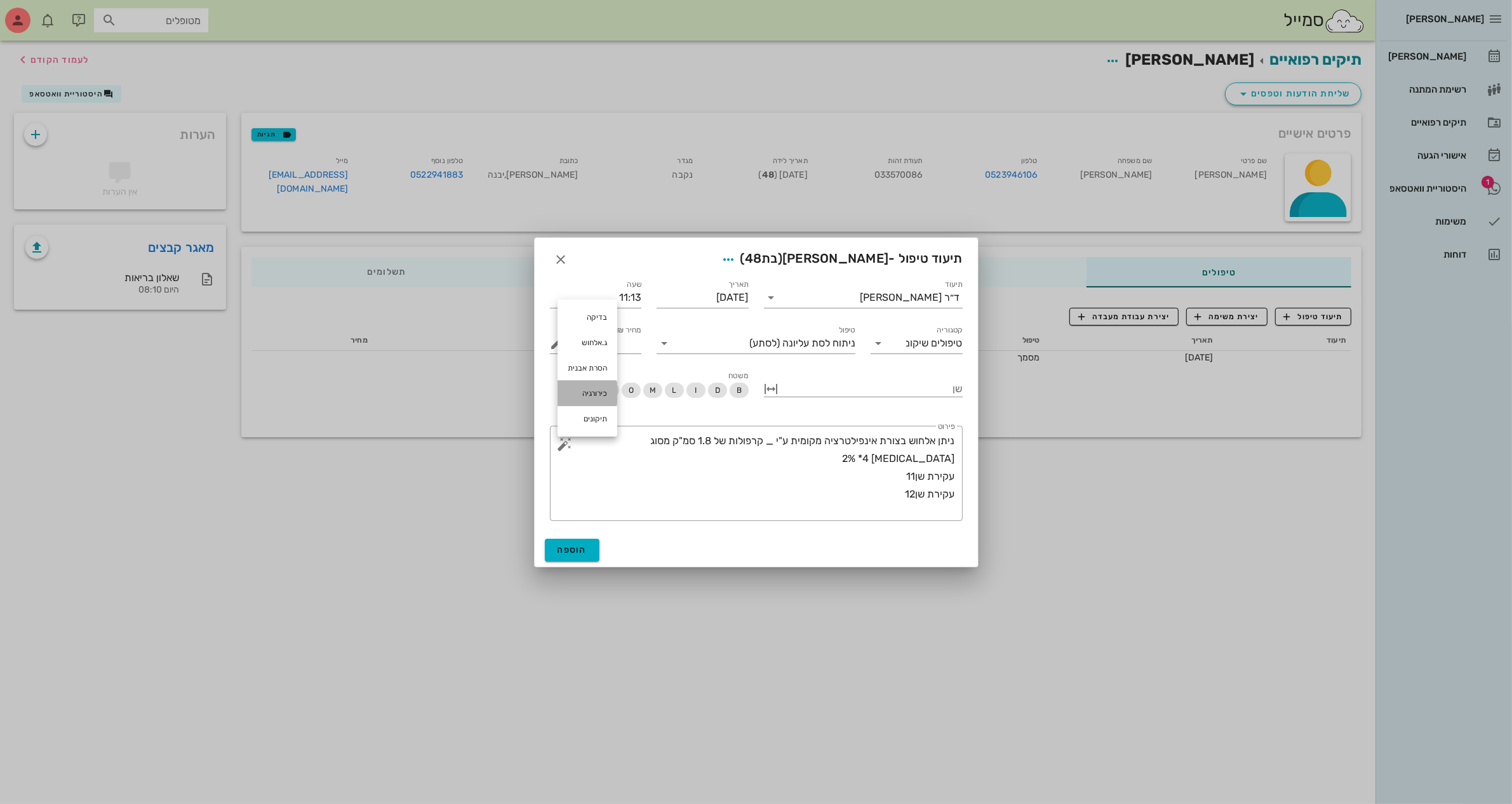
click at [595, 397] on div "כירורגיה" at bounding box center [587, 393] width 60 height 26
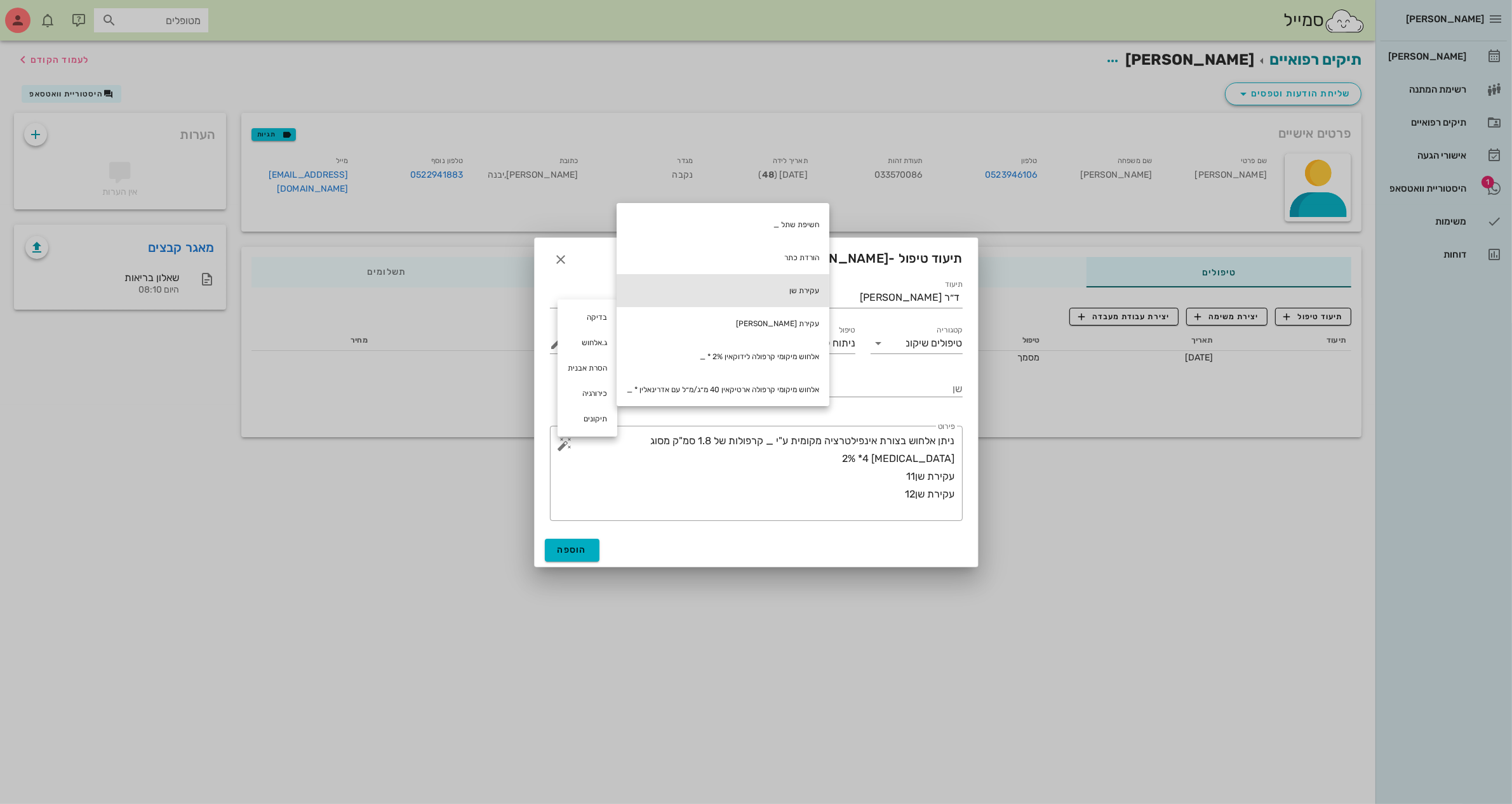
click at [769, 299] on div "עקירת שן" at bounding box center [723, 290] width 213 height 33
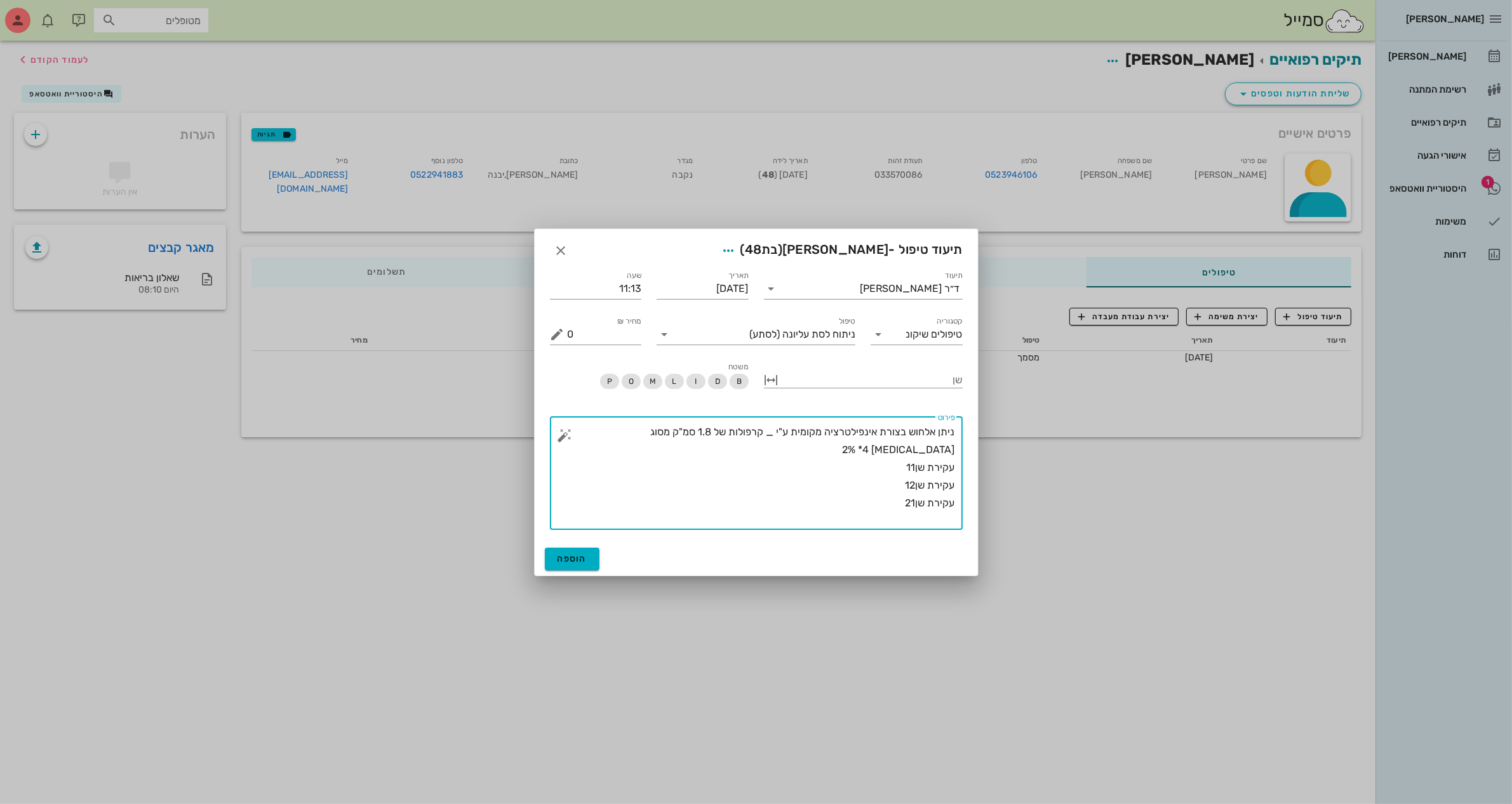
click at [562, 435] on button "button" at bounding box center [565, 435] width 15 height 15
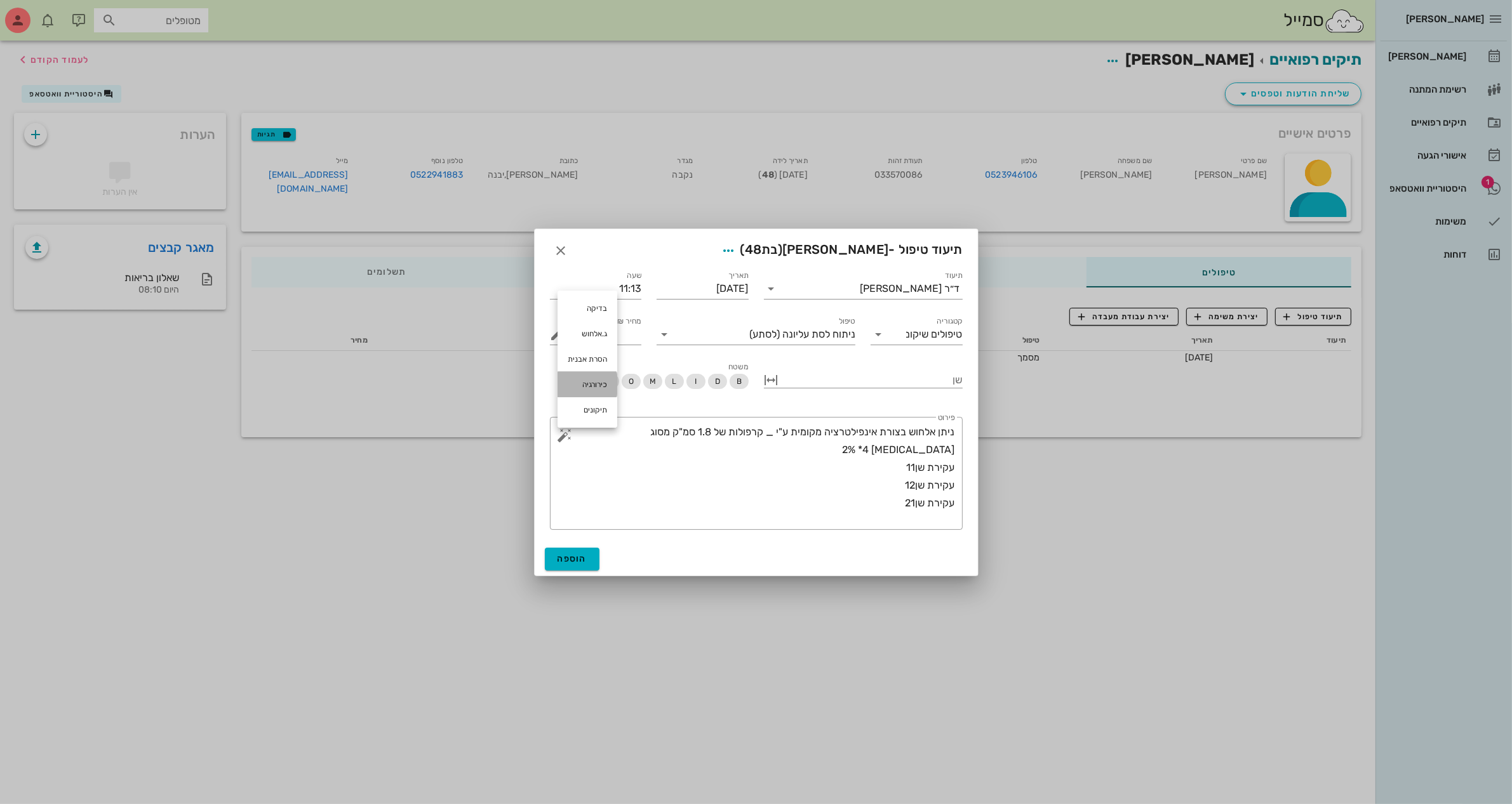
click at [591, 388] on div "כירורגיה" at bounding box center [587, 385] width 60 height 26
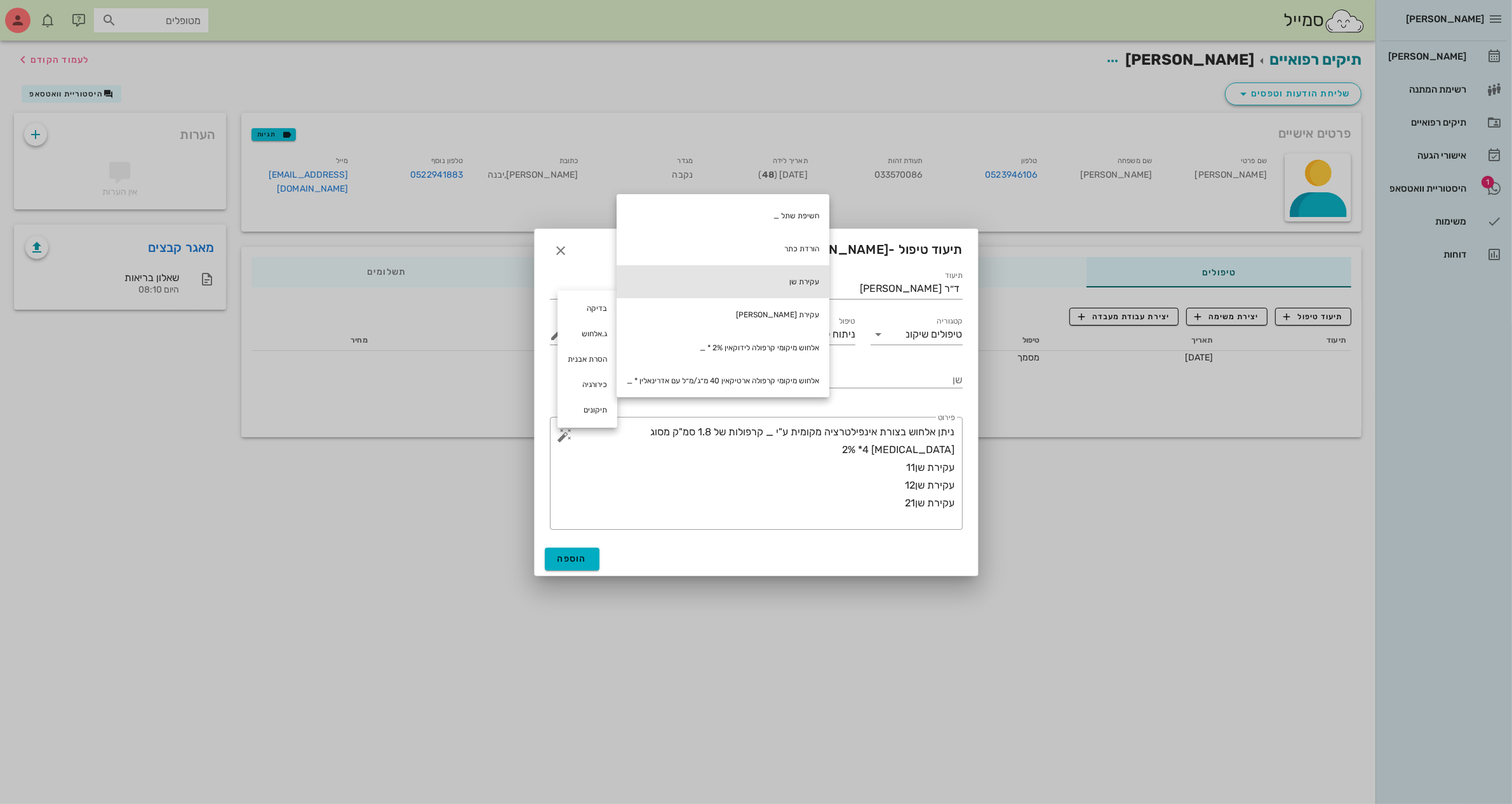
click at [691, 271] on div "עקירת שן" at bounding box center [723, 282] width 213 height 33
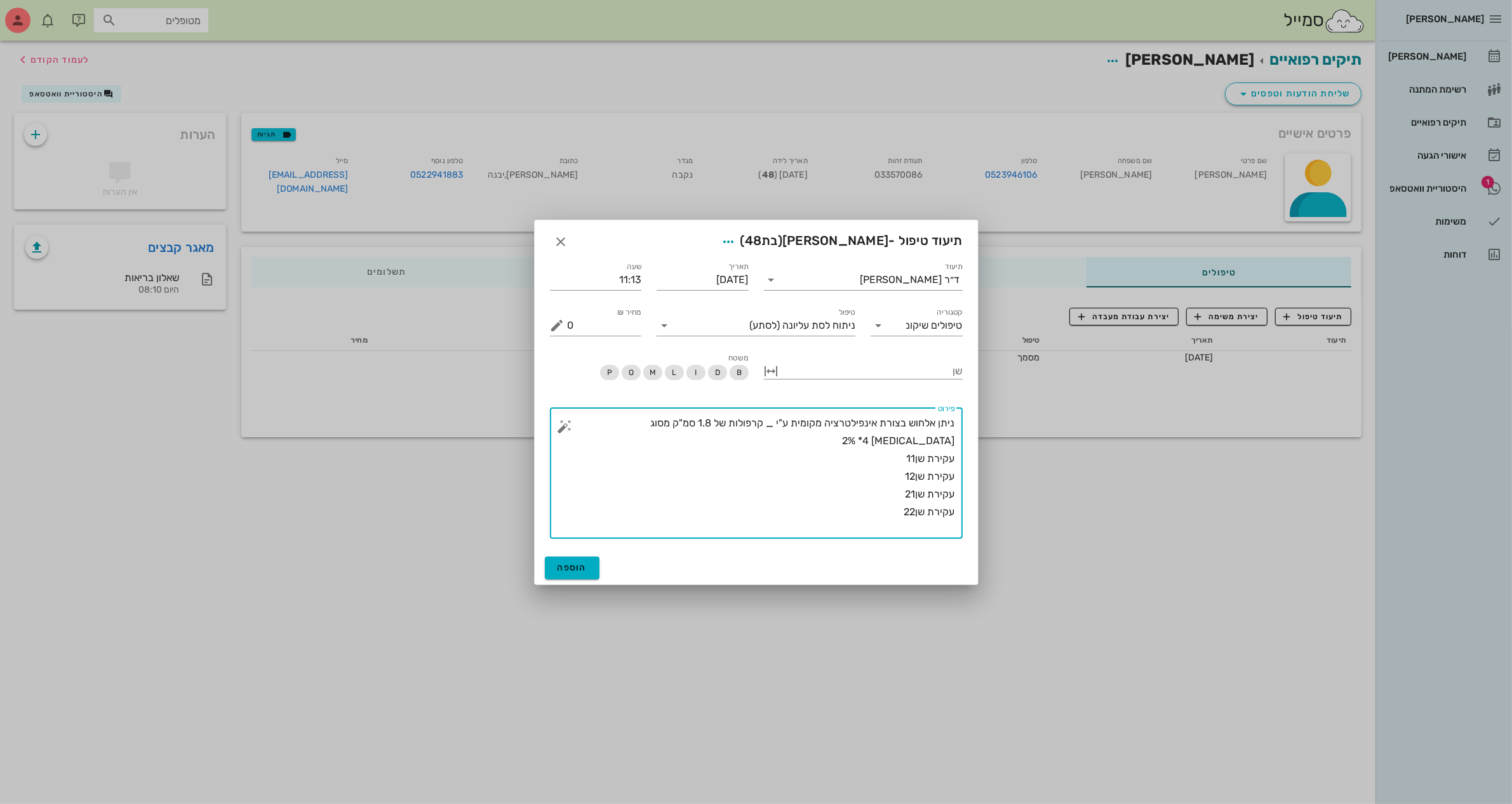
click at [557, 423] on button "button" at bounding box center [565, 427] width 15 height 15
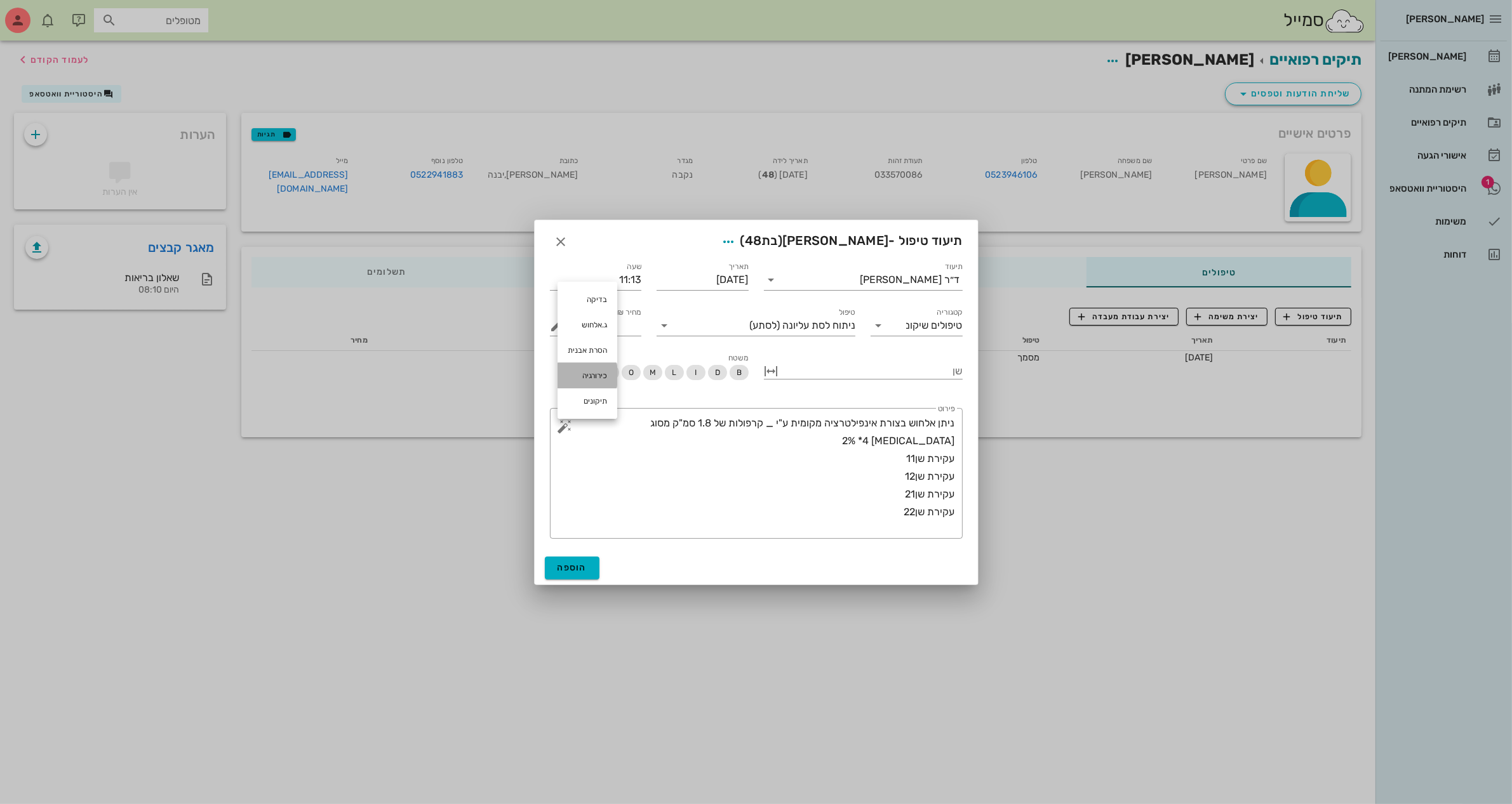
click at [589, 376] on div "כירורגיה" at bounding box center [587, 376] width 60 height 26
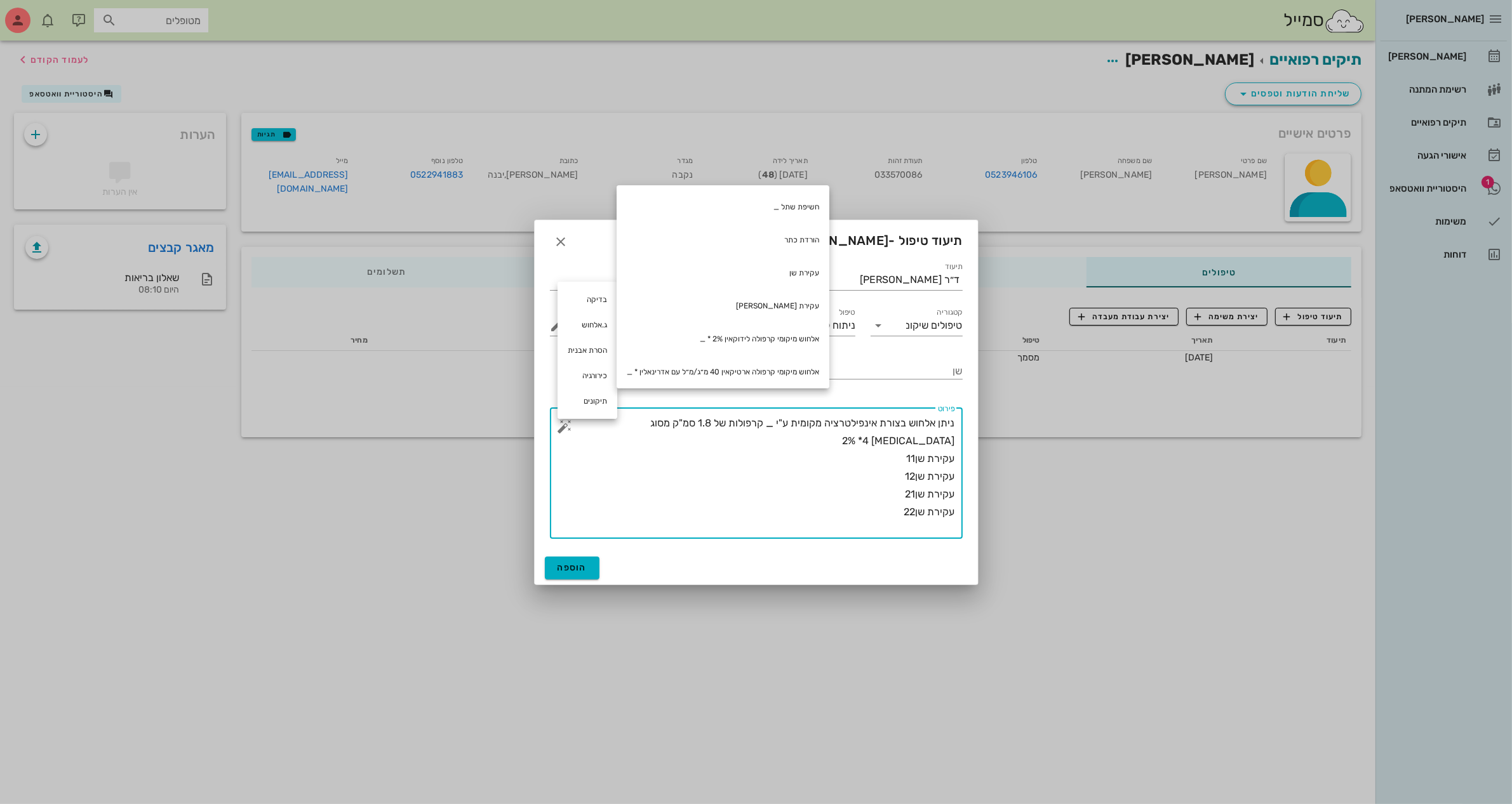
drag, startPoint x: 918, startPoint y: 433, endPoint x: 1022, endPoint y: 398, distance: 109.7
click at [1022, 398] on div "[PERSON_NAME] רשימת המתנה תיקים רפואיים אישורי הגעה 1 היסטוריית וואטסאפ משימות …" at bounding box center [756, 402] width 1512 height 804
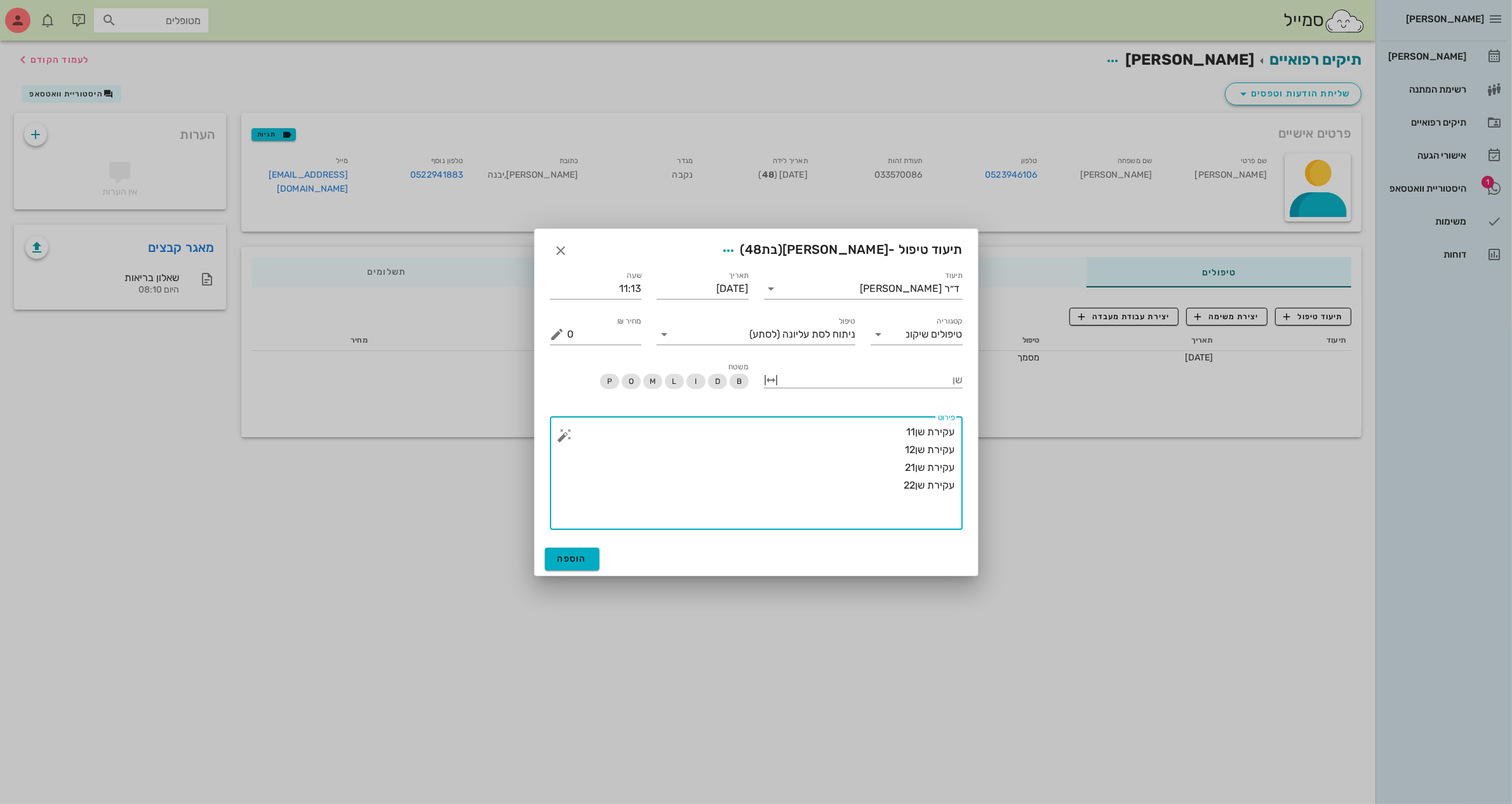
click at [572, 430] on button "button" at bounding box center [565, 435] width 15 height 15
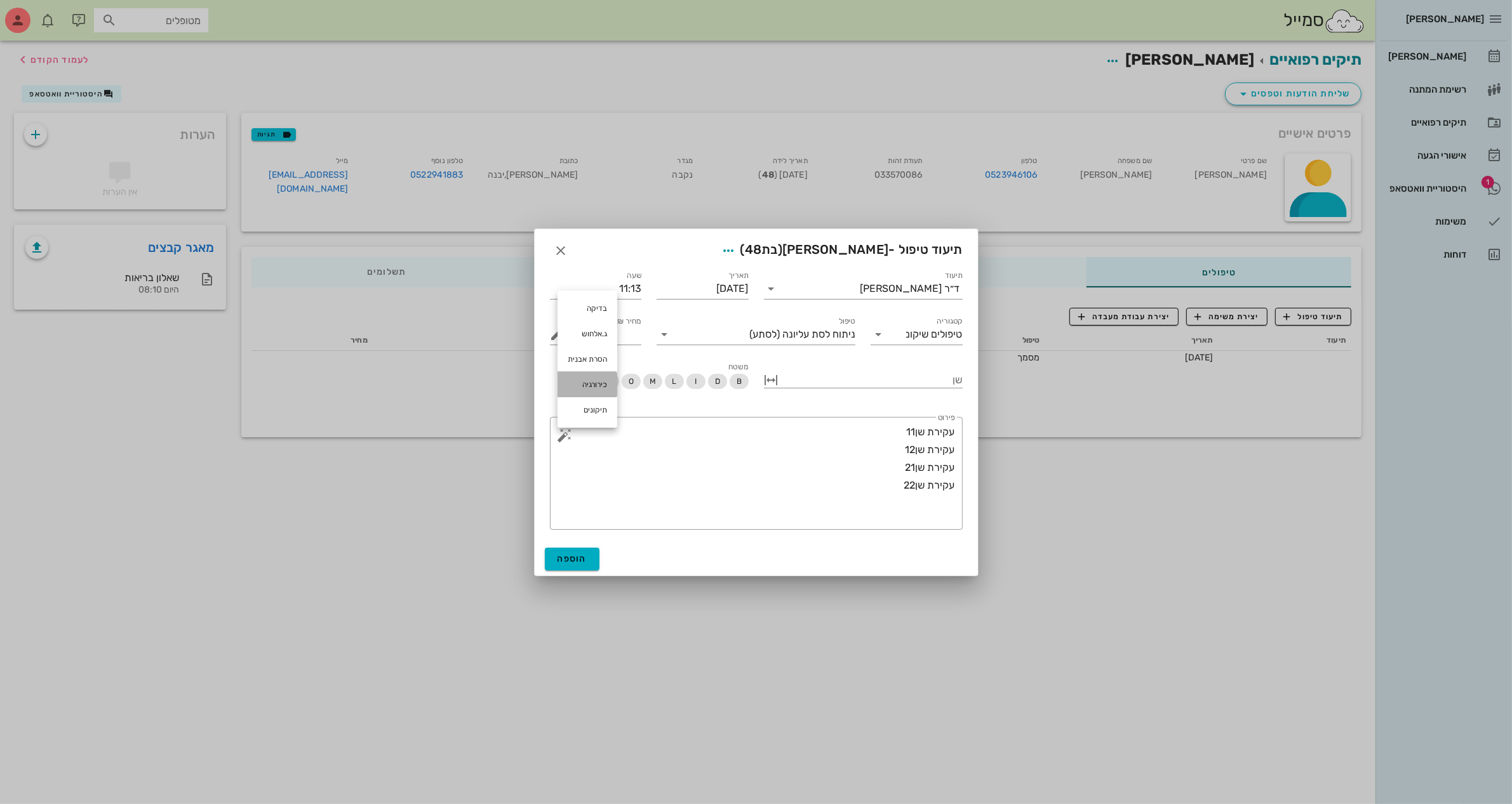
click at [576, 382] on div "כירורגיה" at bounding box center [587, 385] width 60 height 26
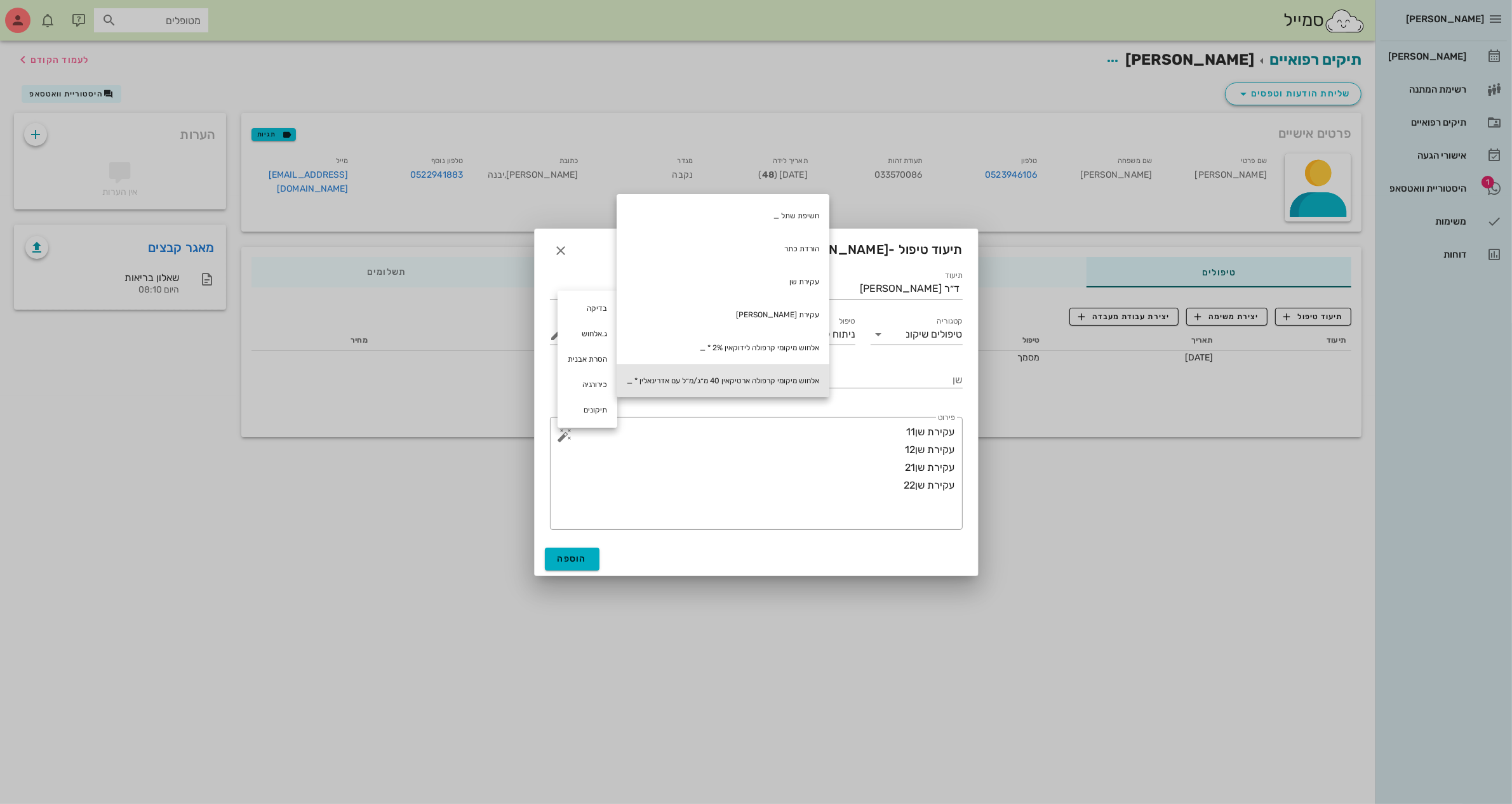
click at [732, 385] on div "אלחוש מיקומי קרפולה ארטיקאין 40 מ״ג/מ״ל עם אדרינאלין * _" at bounding box center [723, 381] width 213 height 33
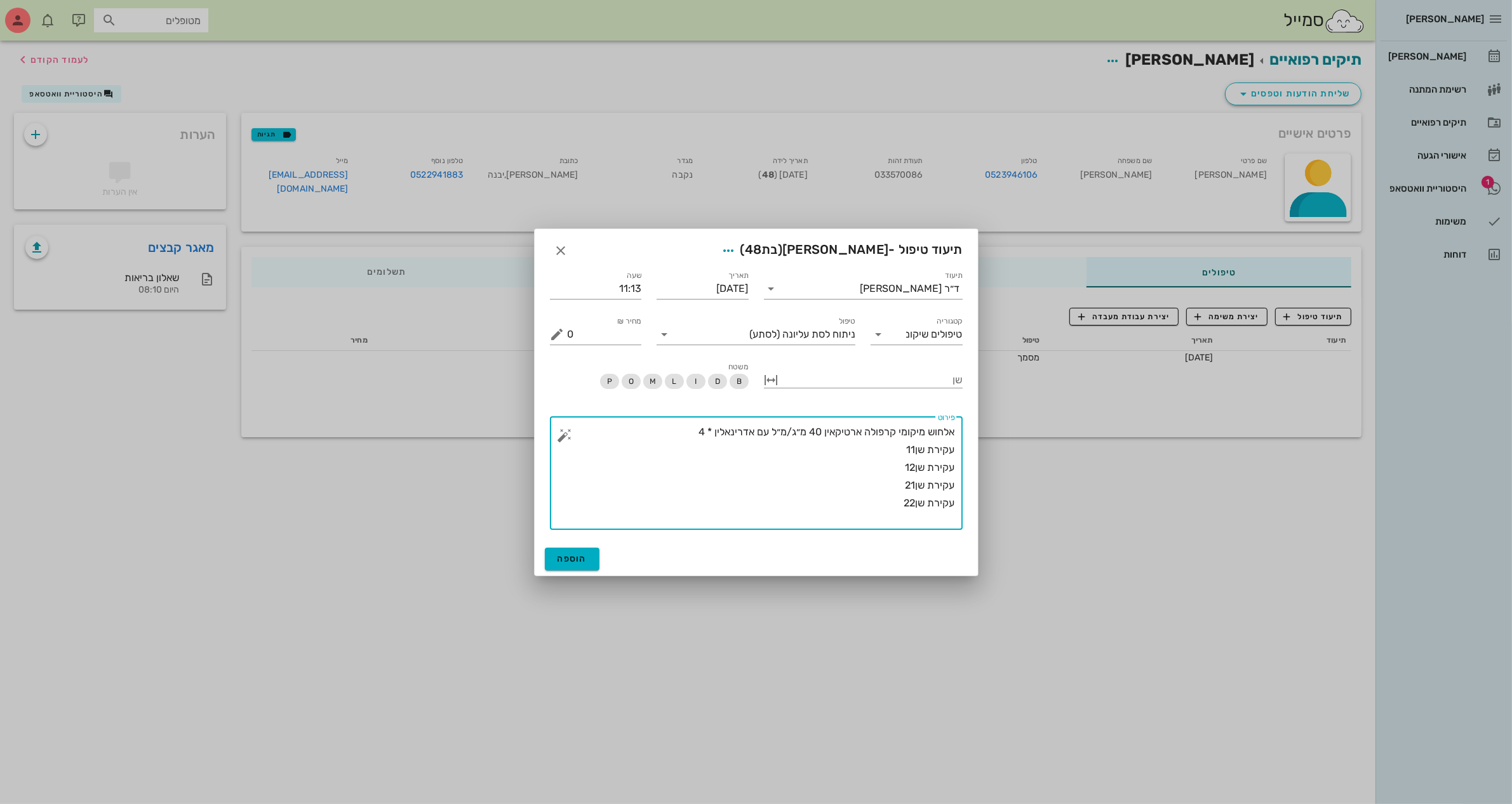
click at [887, 507] on textarea "אלחוש מיקומי קרפולה ארטיקאין 40 מ״ג/מ״ל עם אדרינאלין * 4 עקירת שן11 עקירת שן12 …" at bounding box center [761, 476] width 388 height 106
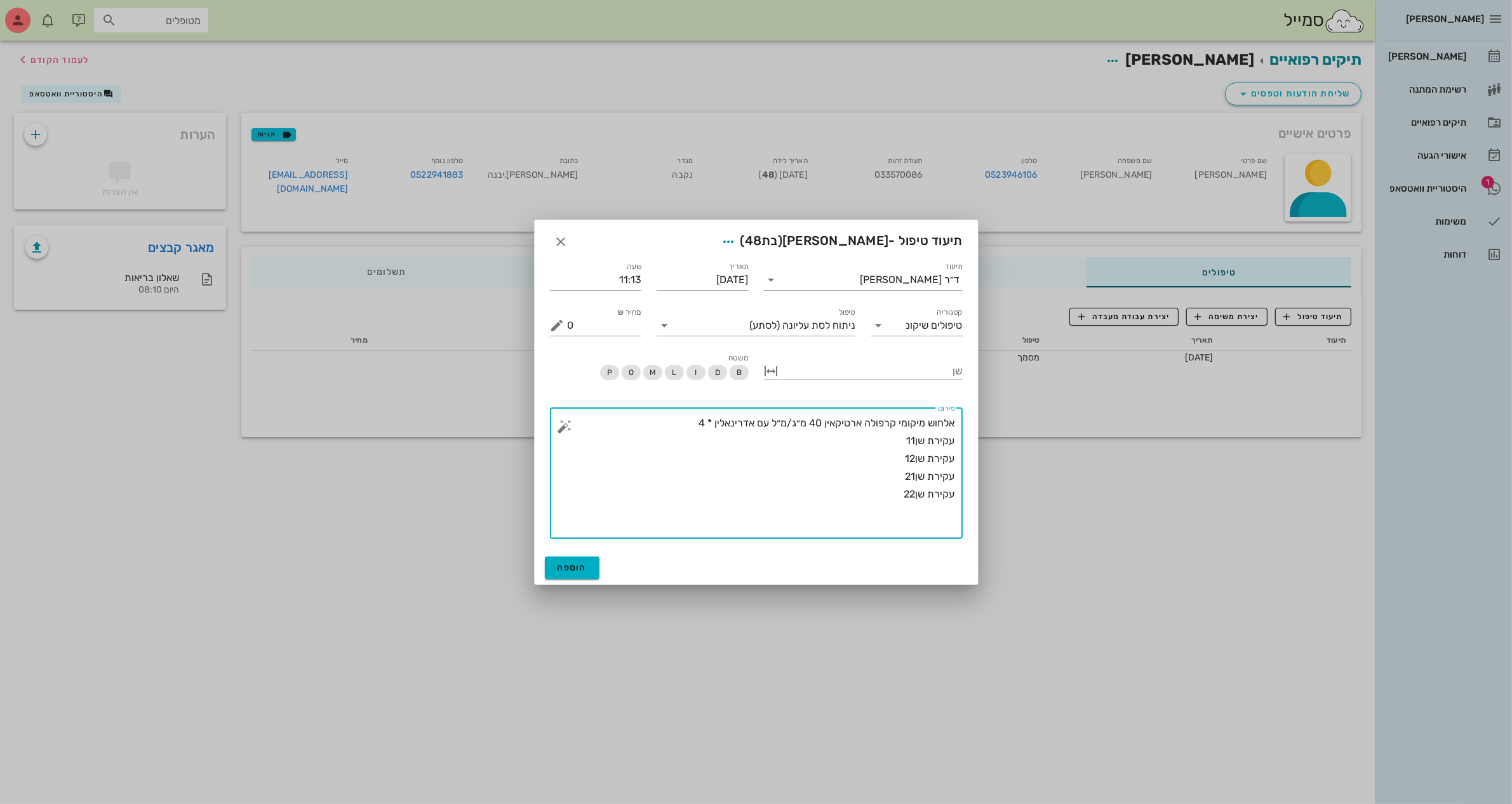
click at [563, 423] on button "button" at bounding box center [565, 427] width 15 height 15
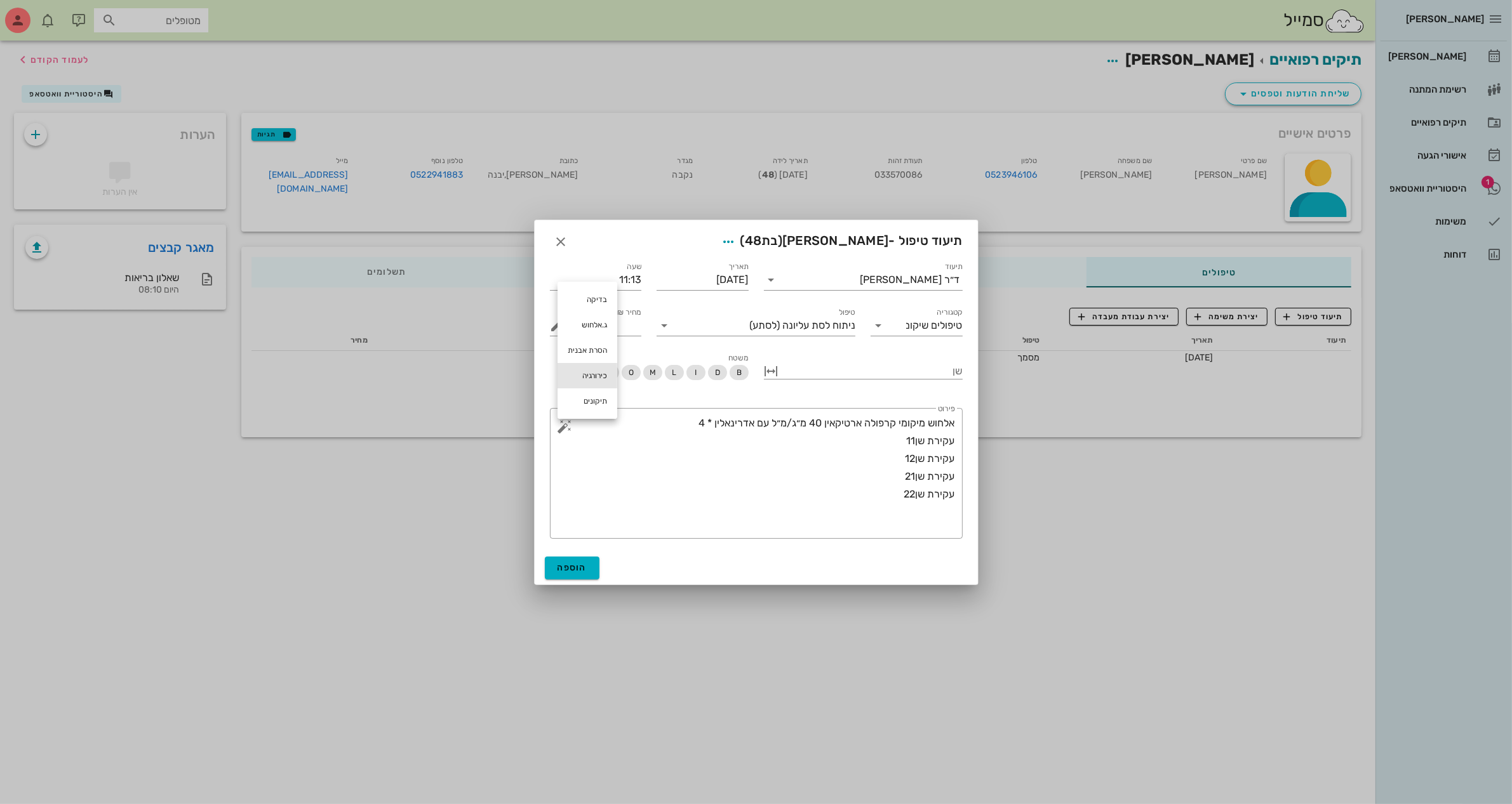
click at [601, 372] on div "כירורגיה" at bounding box center [587, 376] width 60 height 26
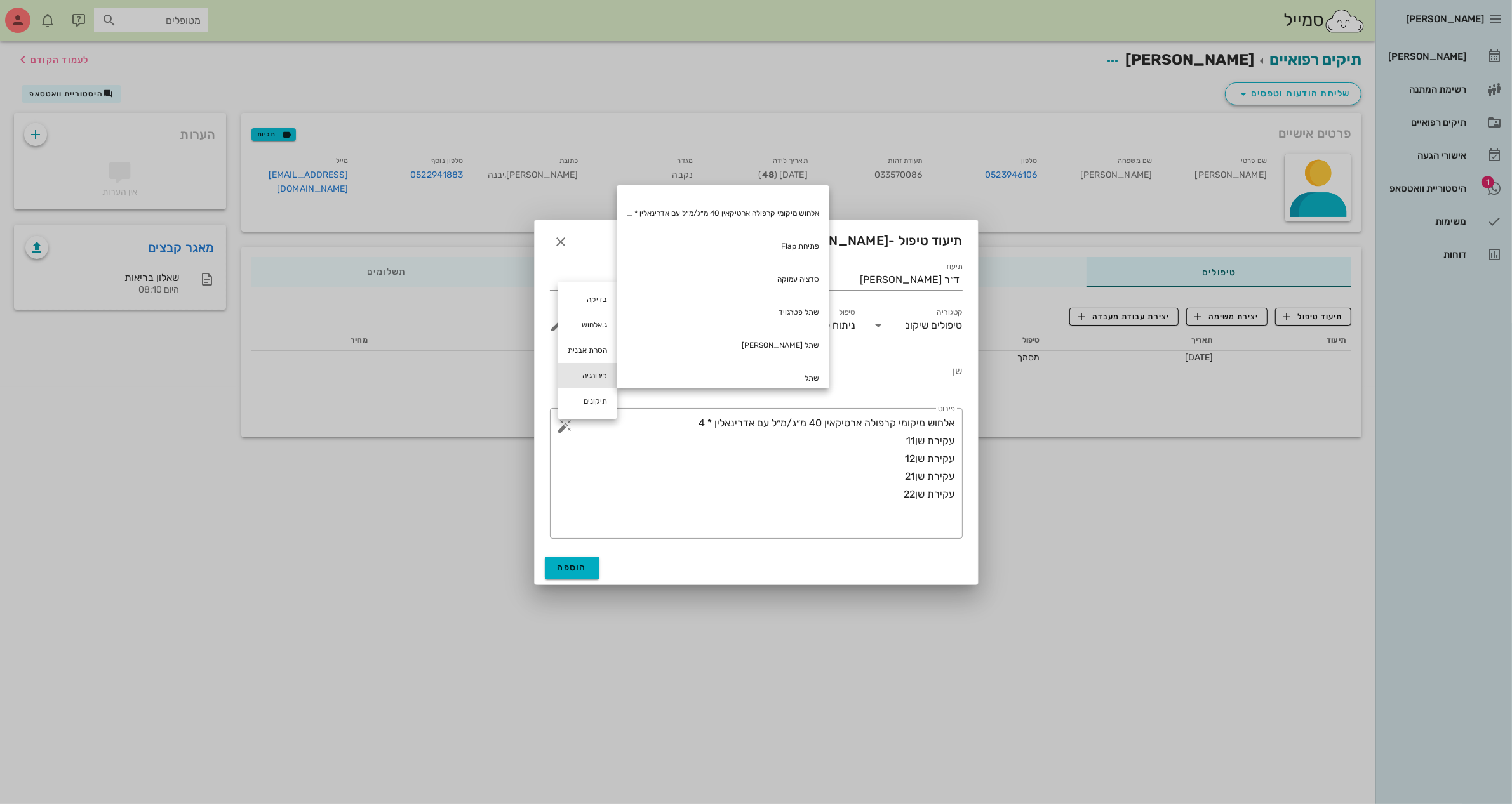
scroll to position [238, 0]
click at [767, 293] on div "שתל" at bounding box center [723, 299] width 213 height 33
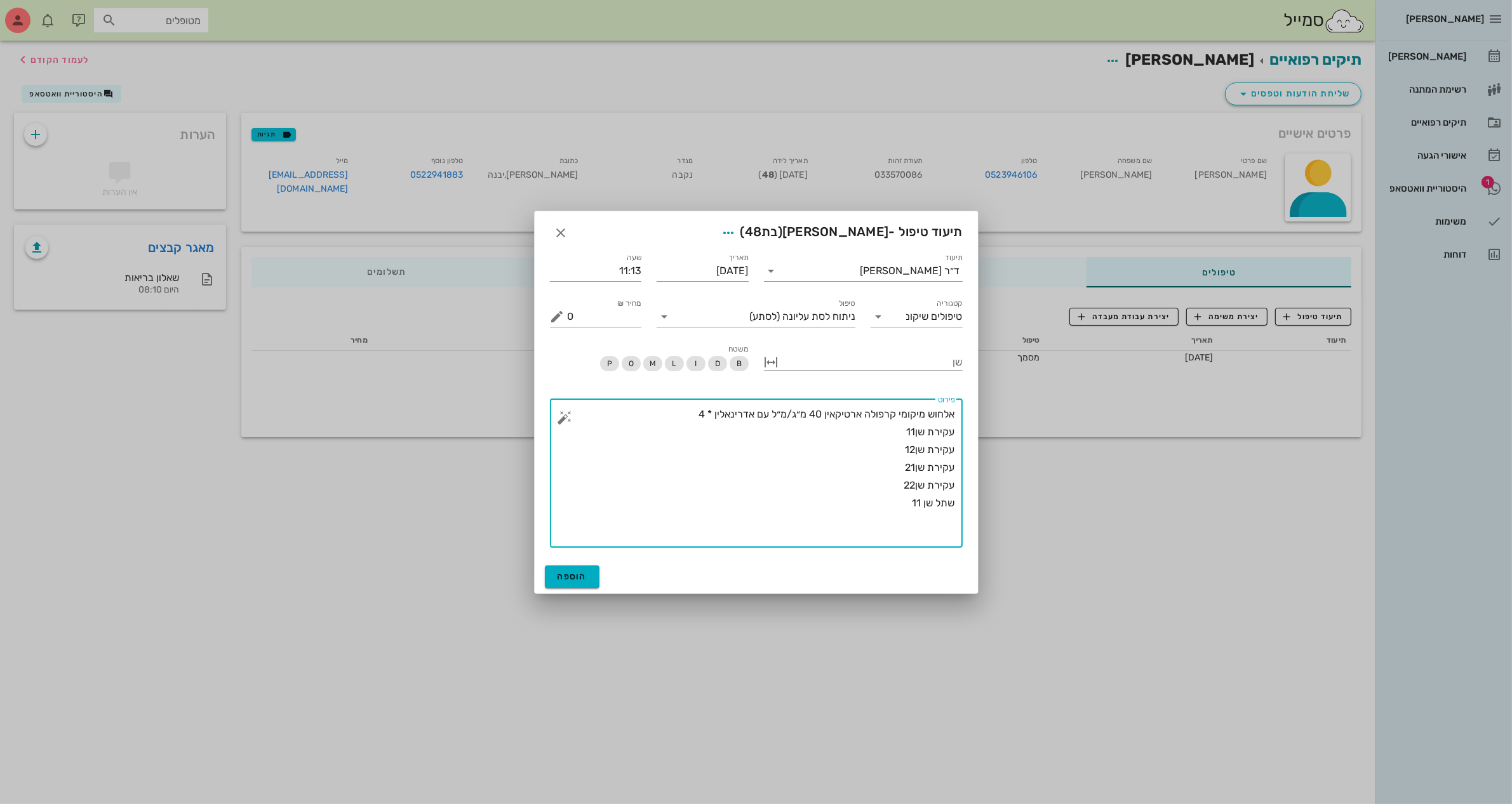
click at [560, 422] on button "button" at bounding box center [565, 418] width 15 height 15
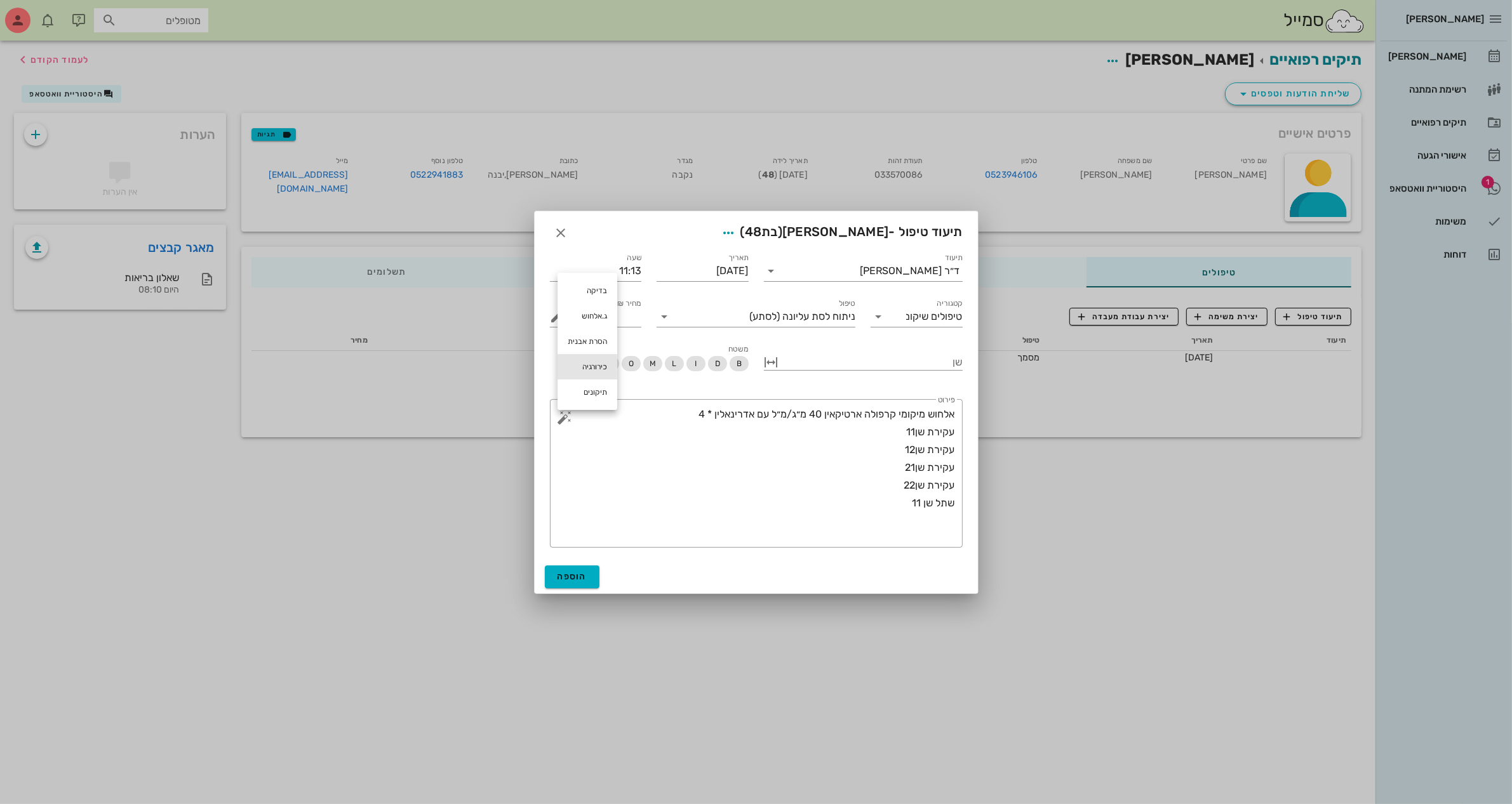
click at [589, 357] on div "כירורגיה" at bounding box center [587, 367] width 60 height 26
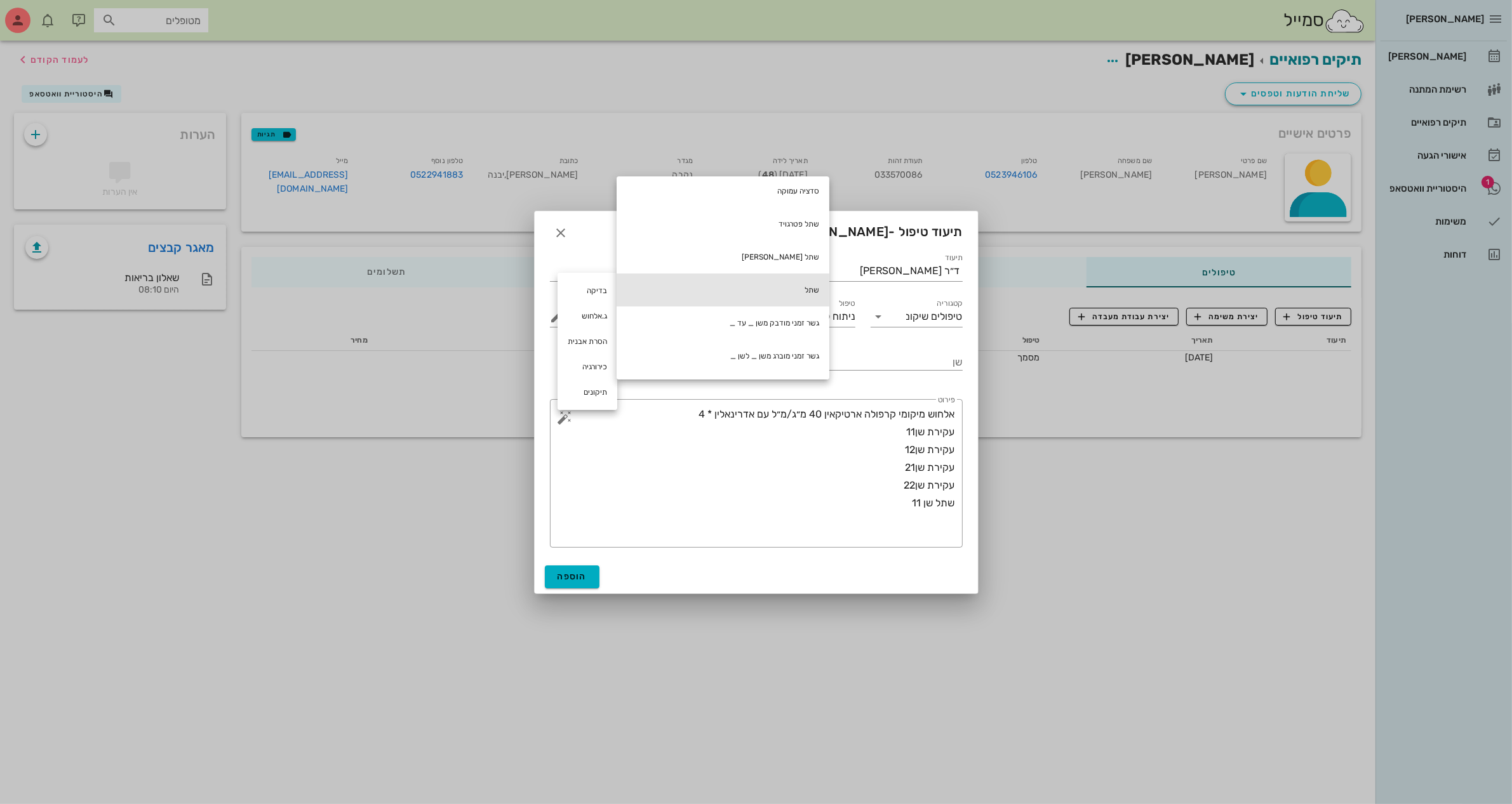
click at [814, 293] on div "שתל" at bounding box center [723, 290] width 213 height 33
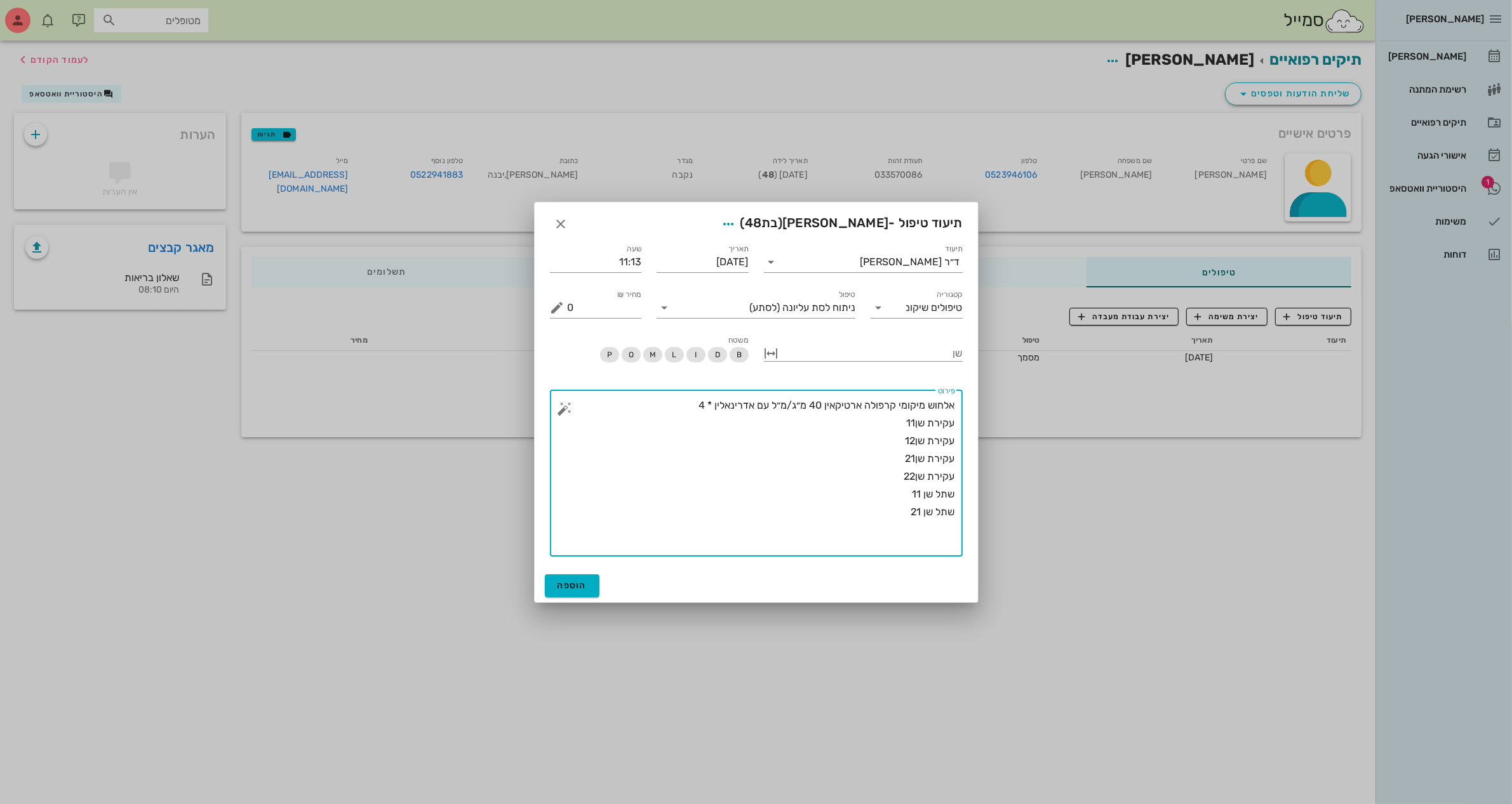
click at [568, 404] on button "button" at bounding box center [565, 409] width 15 height 15
type textarea "אלחוש מיקומי קרפולה ארטיקאין 40 מ״ג/מ״ל עם אדרינאלין * 4 עקירת שן11 עקירת שן12 …"
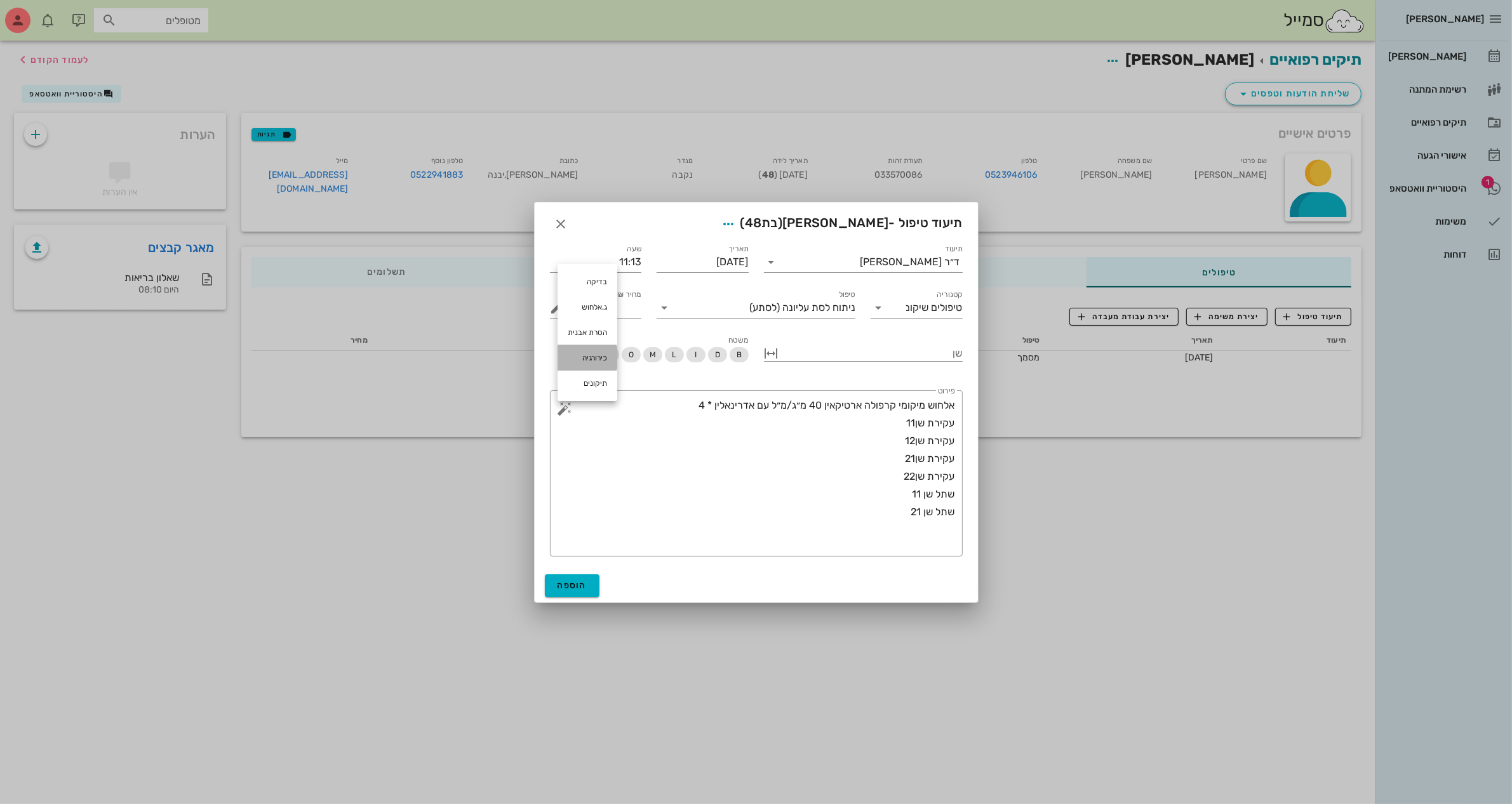
click at [589, 347] on div "כירורגיה" at bounding box center [587, 358] width 60 height 26
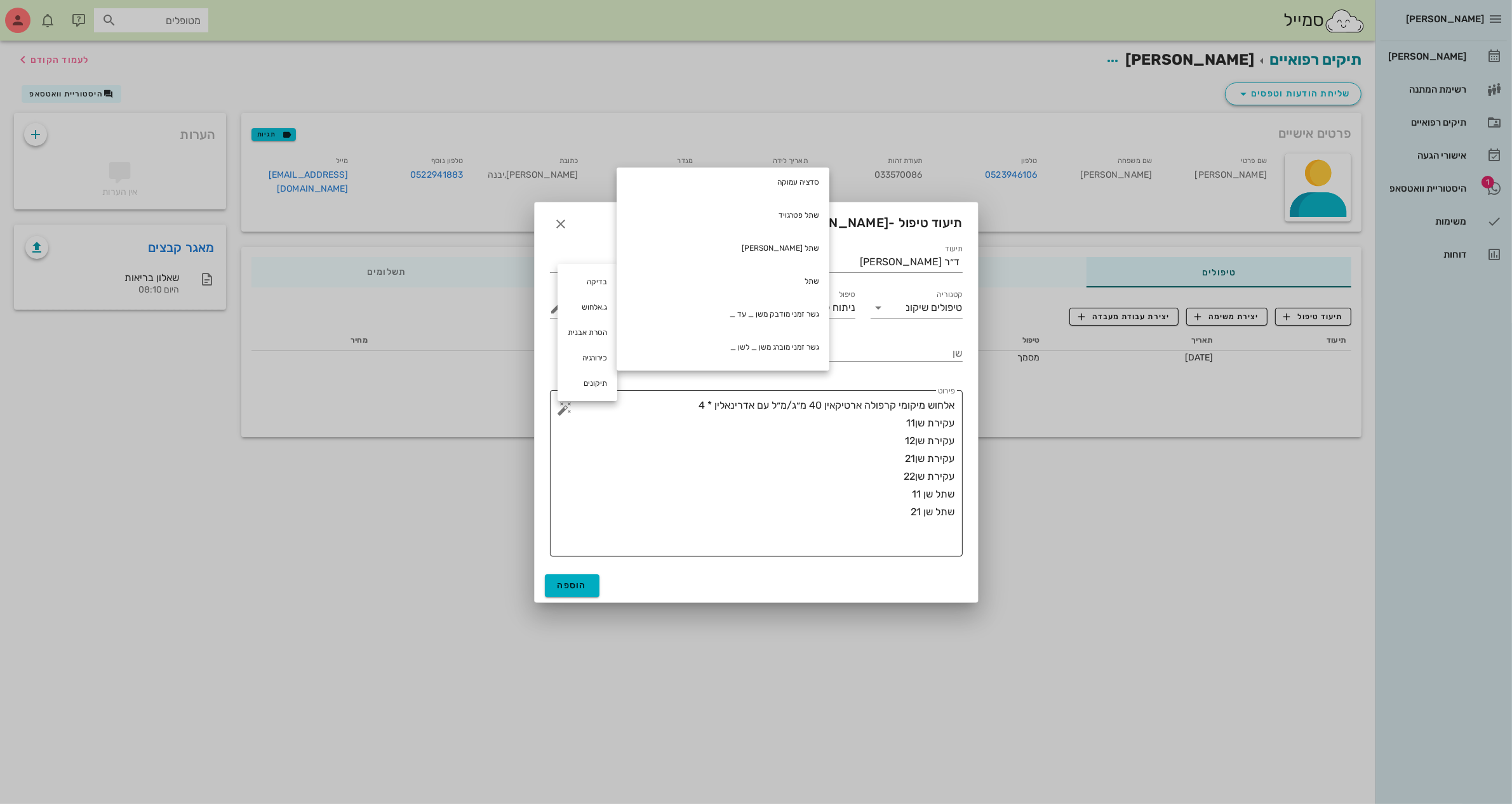
click at [848, 525] on textarea "אלחוש מיקומי קרפולה ארטיקאין 40 מ״ג/מ״ל עם אדרינאלין * 4 עקירת שן11 עקירת שן12 …" at bounding box center [761, 477] width 388 height 160
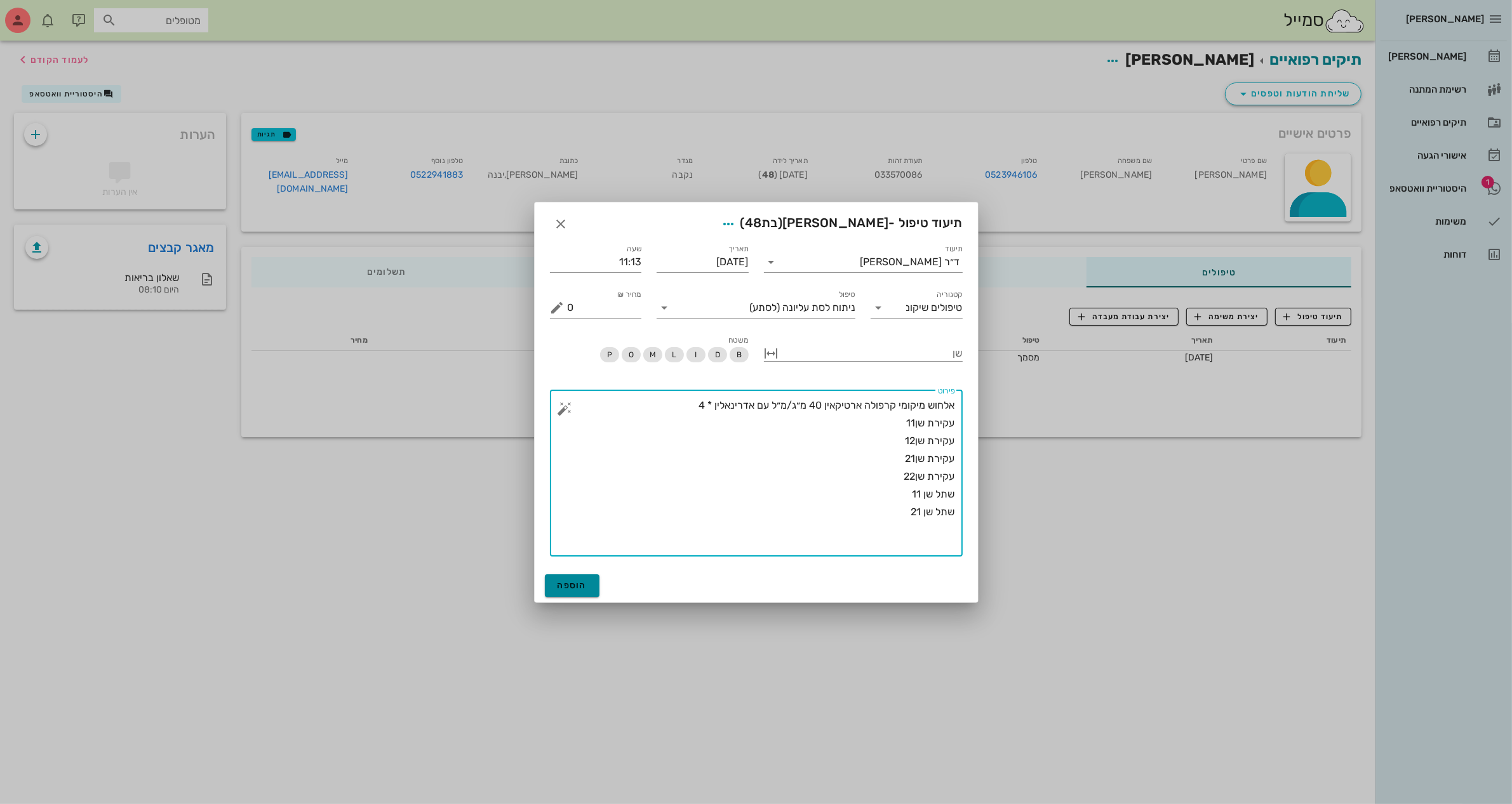
click at [581, 594] on button "הוספה" at bounding box center [572, 586] width 55 height 23
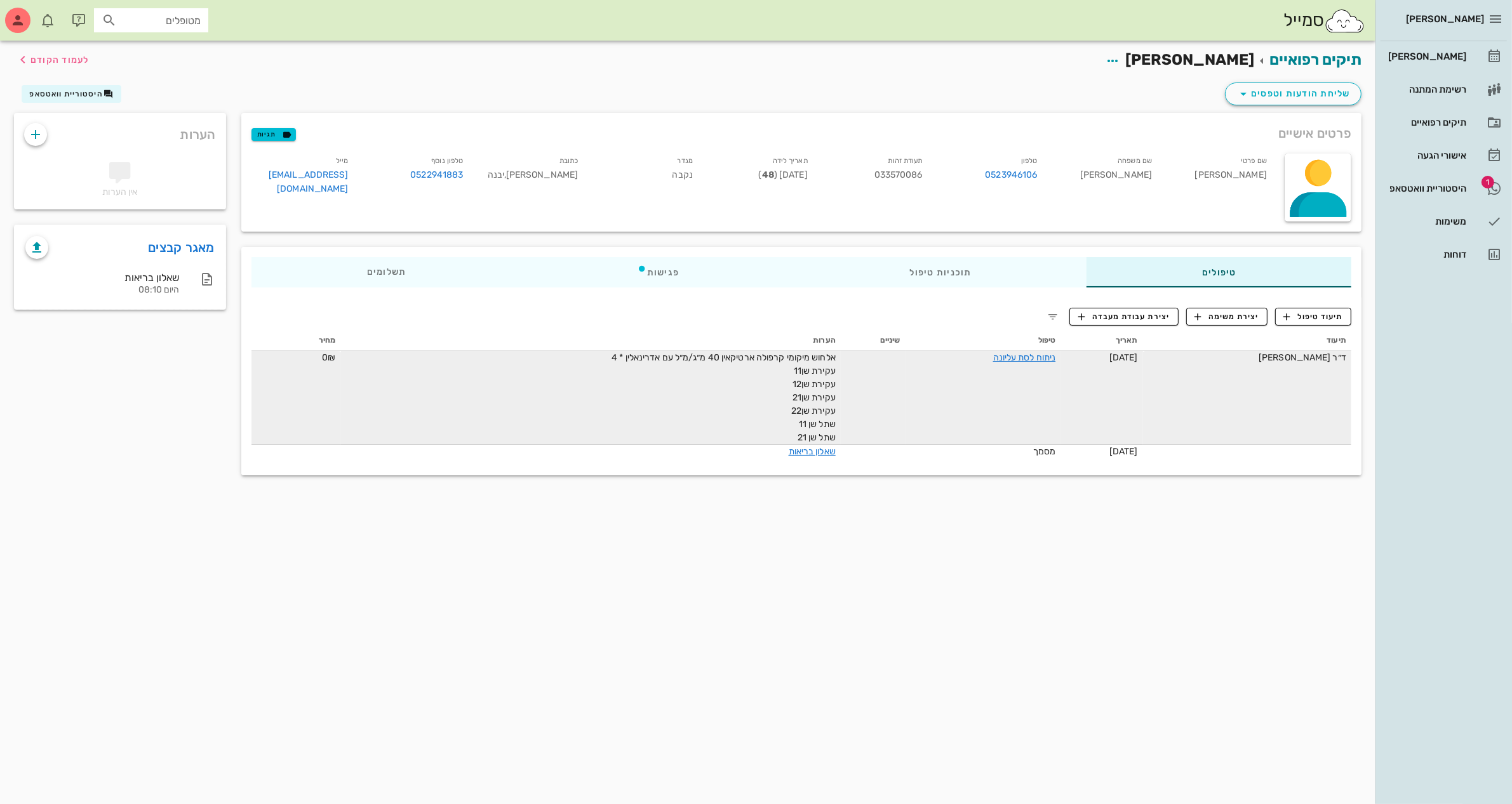
click at [1273, 373] on td "ד״ר [PERSON_NAME]" at bounding box center [1247, 398] width 208 height 94
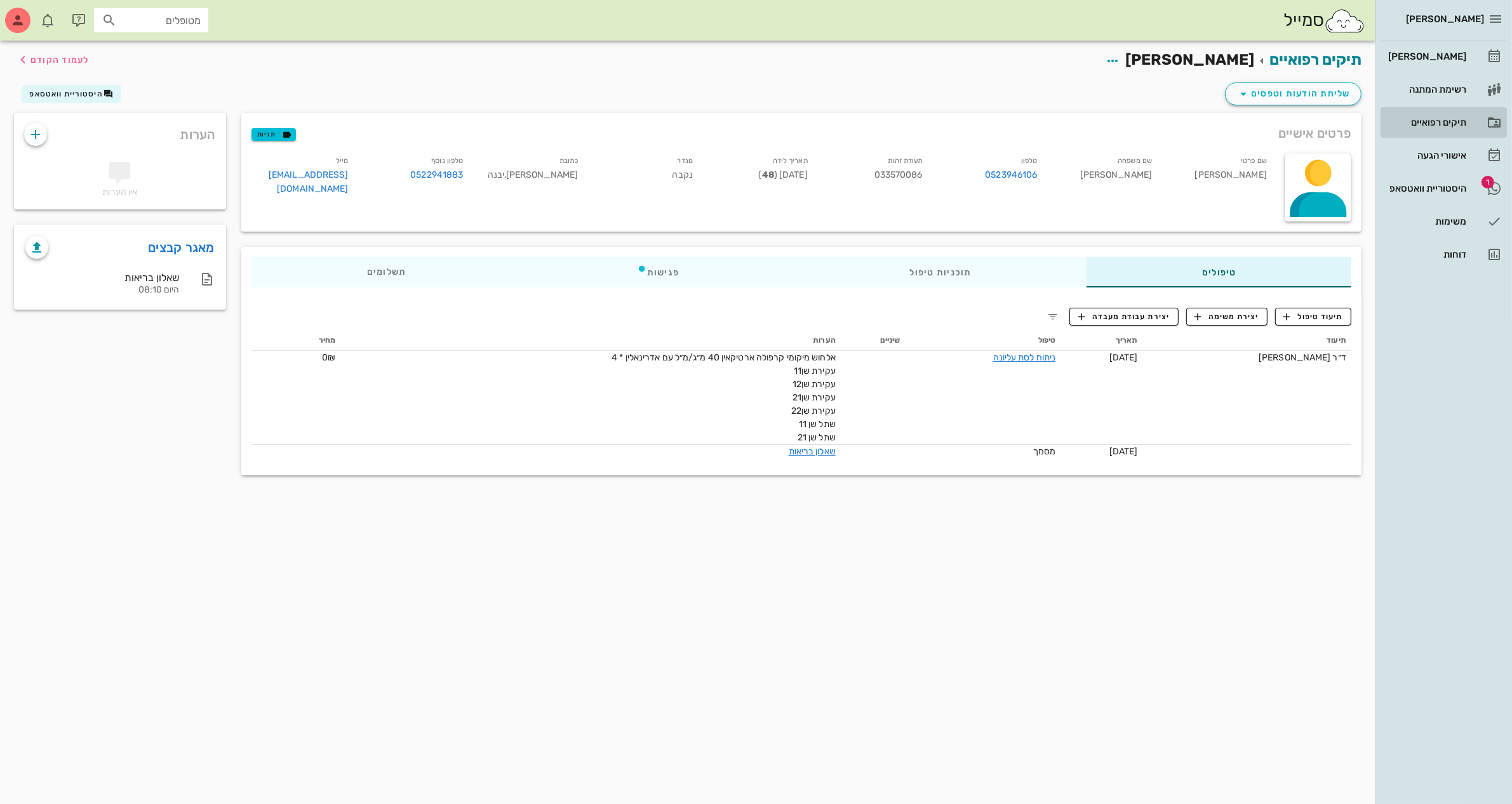
click at [1446, 122] on div "תיקים רפואיים" at bounding box center [1425, 123] width 81 height 10
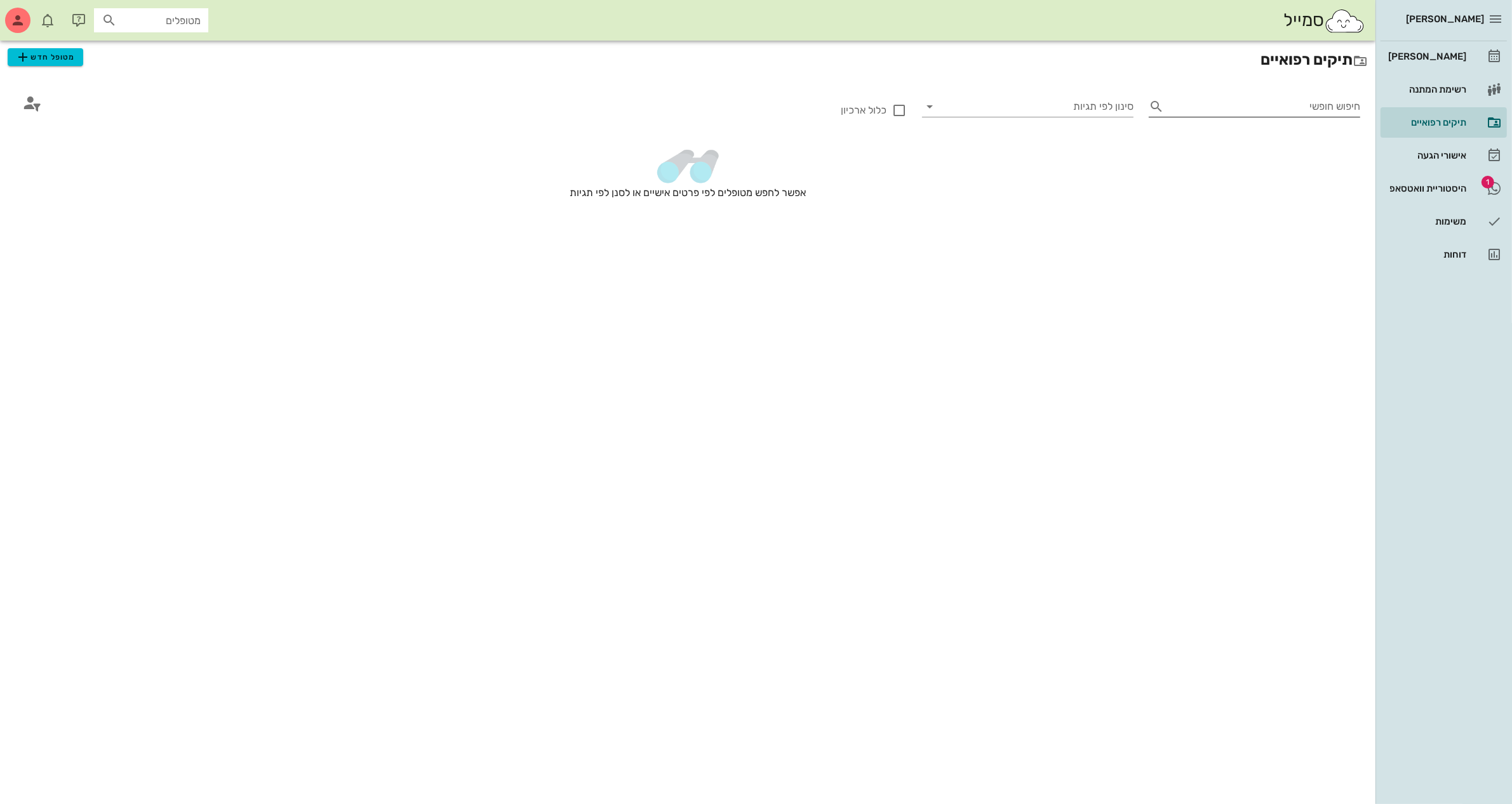
click at [1327, 112] on input "חיפוש חופשי" at bounding box center [1264, 106] width 191 height 20
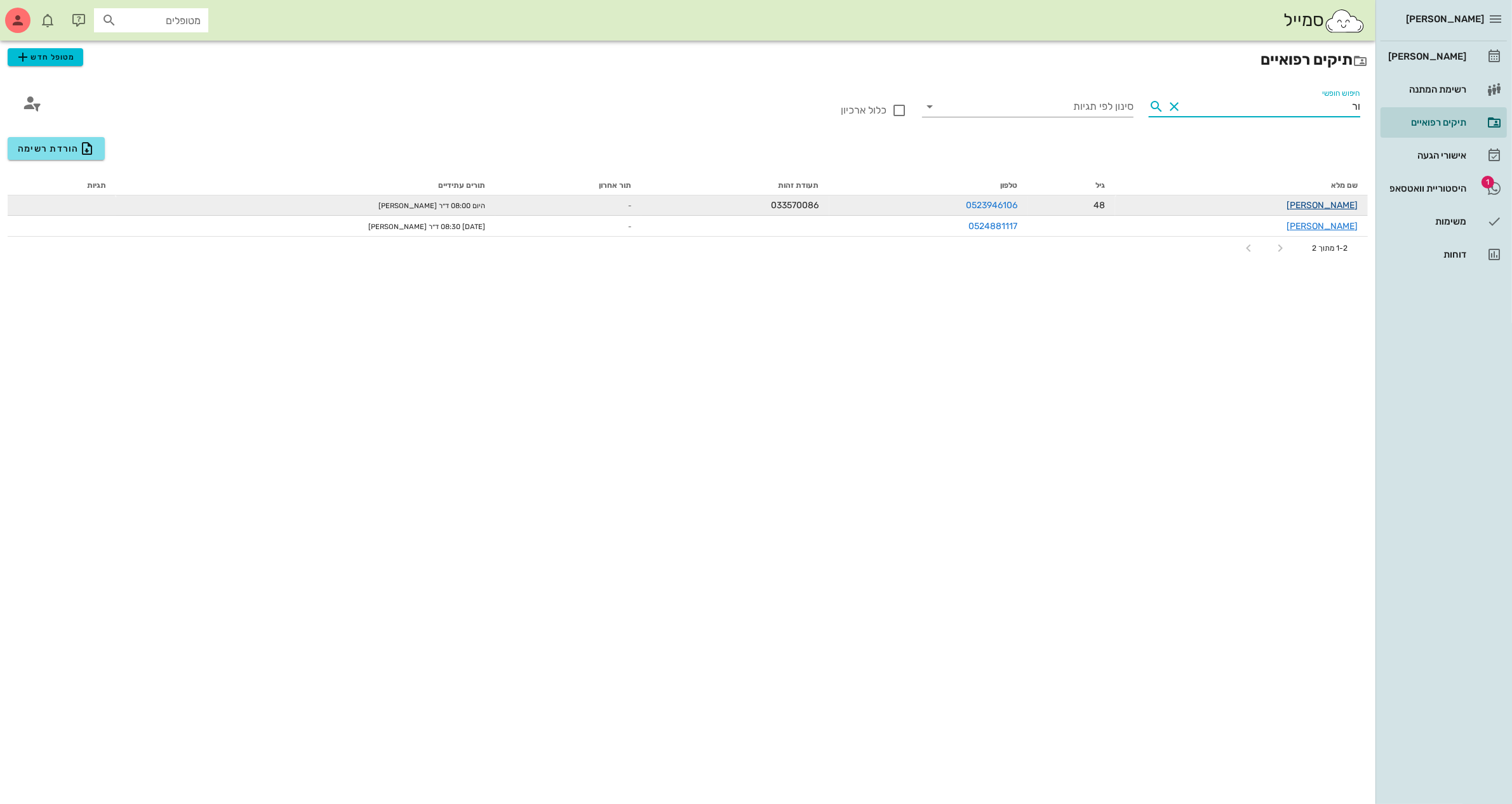
type input "ור"
click at [1324, 201] on link "[PERSON_NAME]" at bounding box center [1321, 205] width 71 height 11
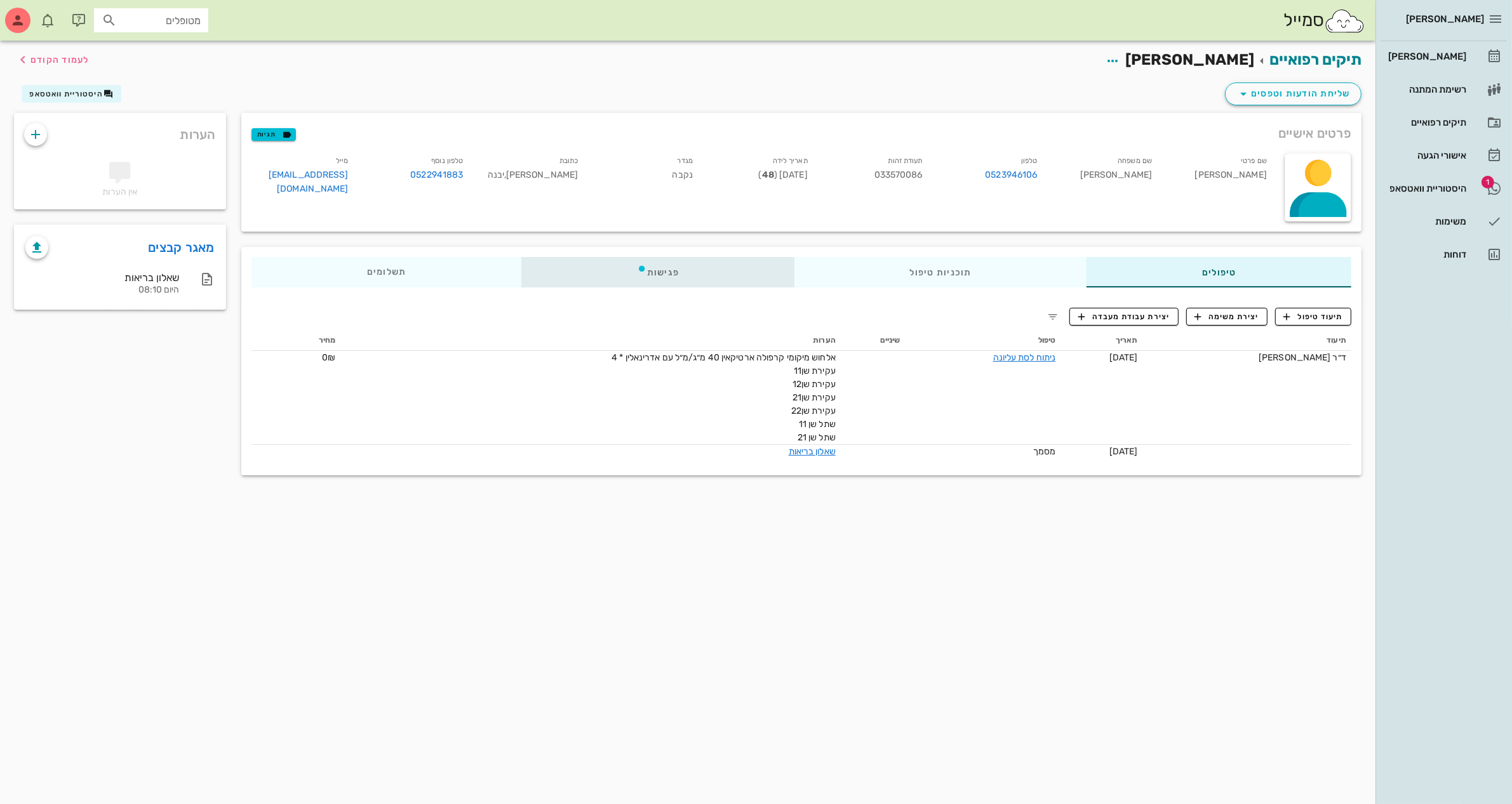
click at [670, 274] on div "פגישות" at bounding box center [658, 273] width 273 height 31
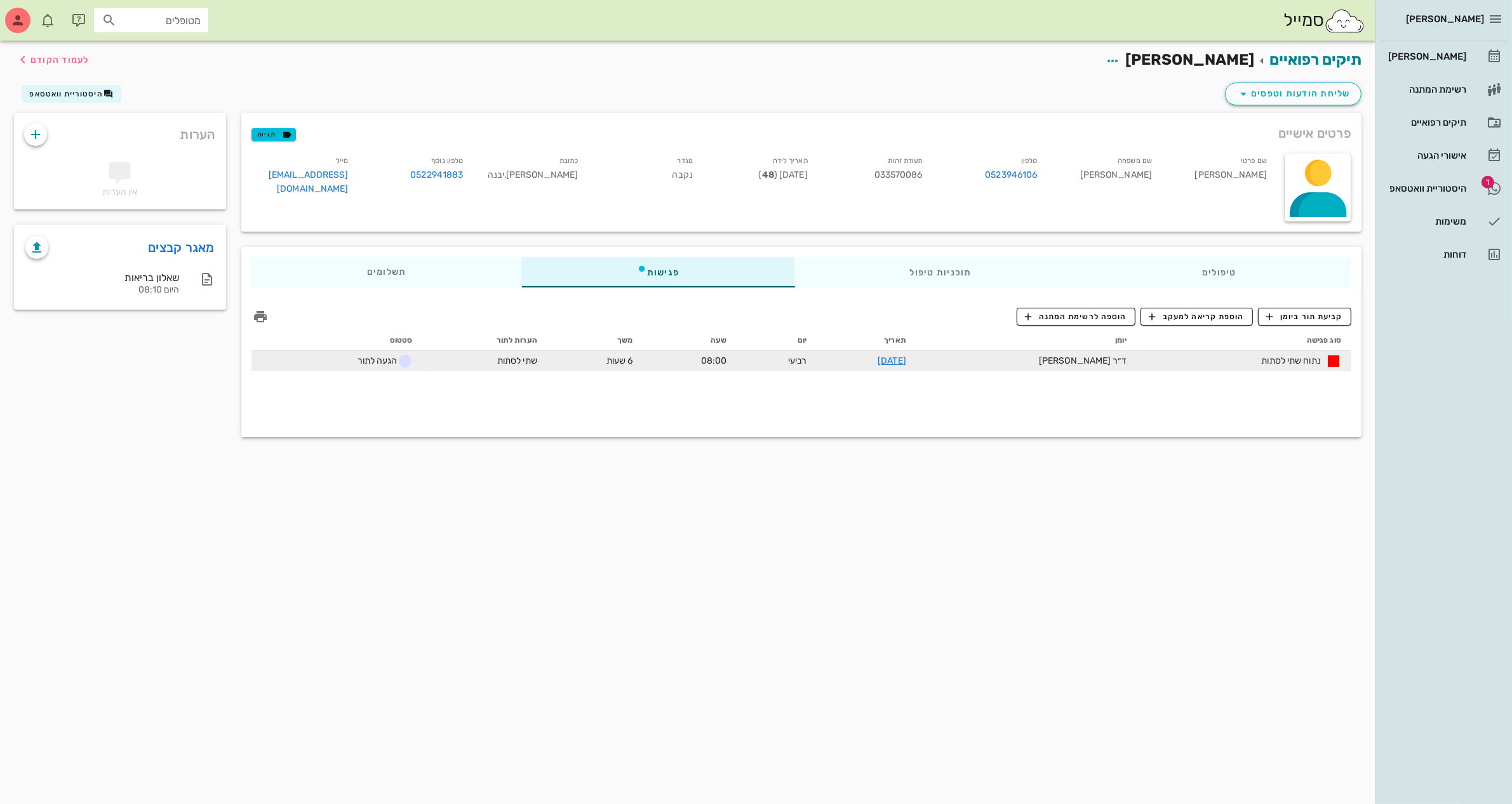
click at [1301, 364] on span "נתוח שתי לסתות" at bounding box center [1291, 361] width 59 height 14
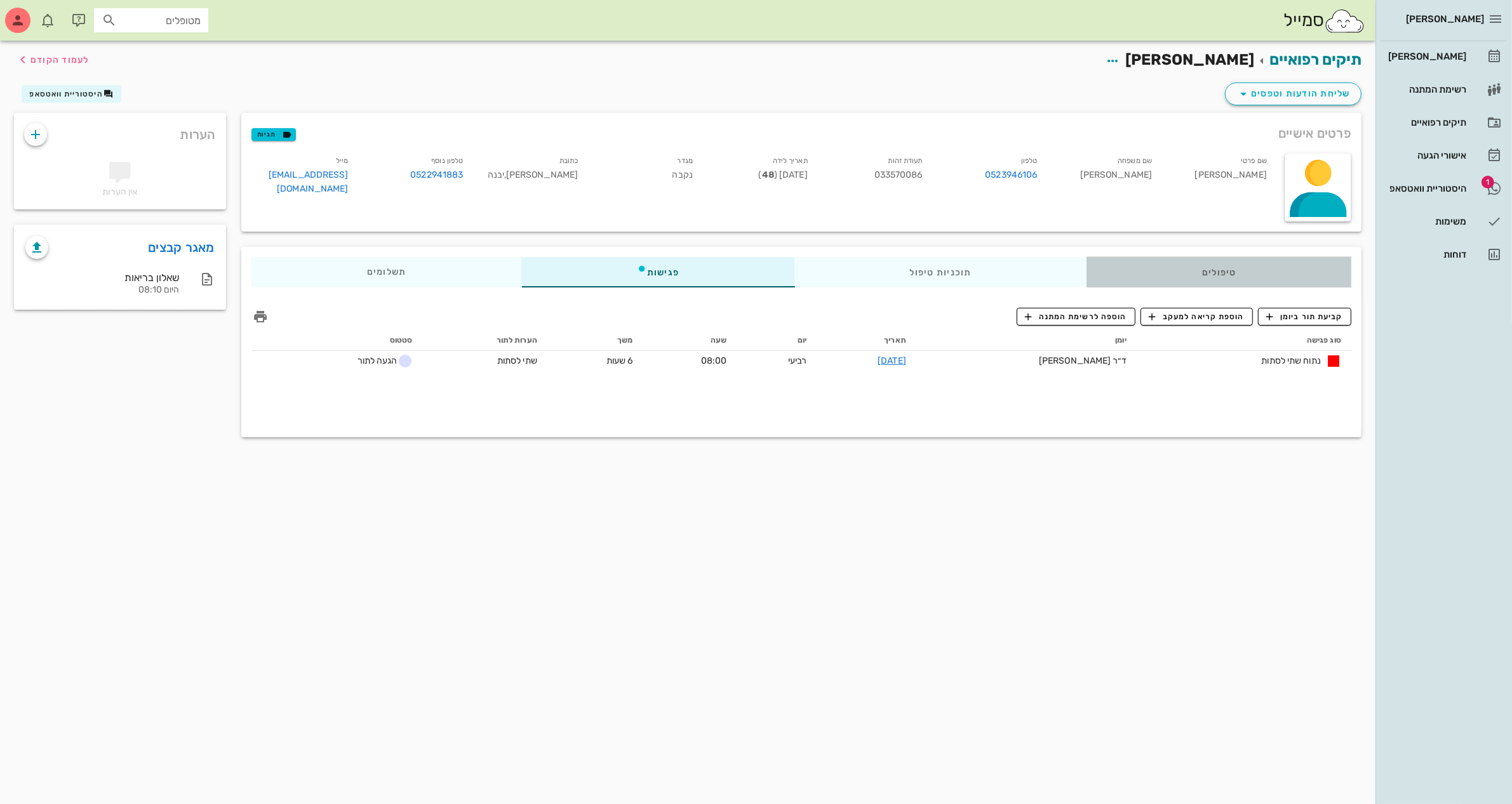
click at [1182, 268] on div "טיפולים" at bounding box center [1218, 273] width 265 height 31
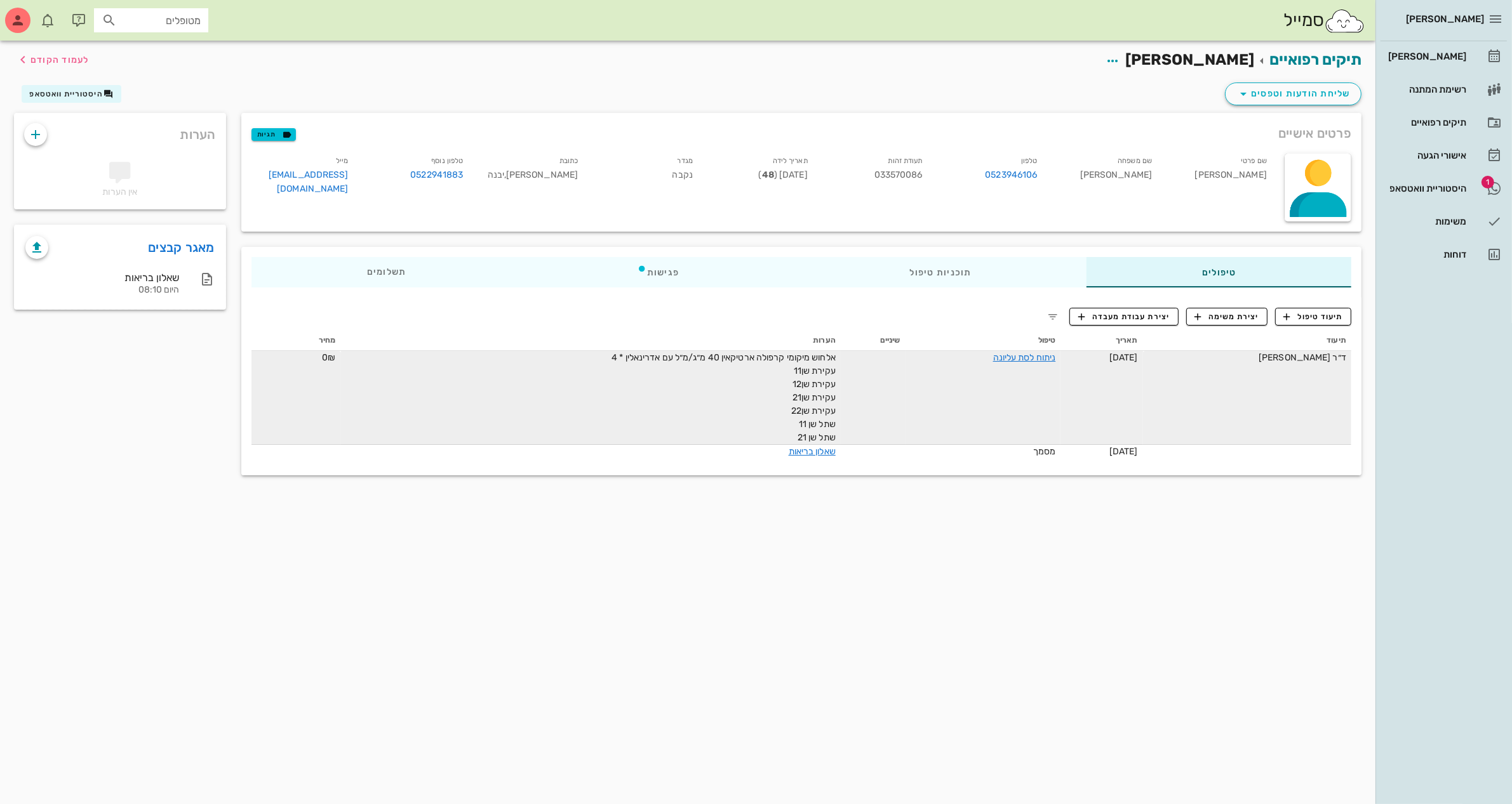
click at [732, 394] on div "אלחוש מיקומי קרפולה ארטיקאין 40 מ״ג/מ״ל עם אדרינאלין * 4 עקירת שן11 עקירת שן12 …" at bounding box center [692, 398] width 285 height 94
click at [906, 373] on td "ניתוח לסת עליונה" at bounding box center [983, 398] width 156 height 94
click at [1037, 353] on link "ניתוח לסת עליונה" at bounding box center [1025, 358] width 63 height 11
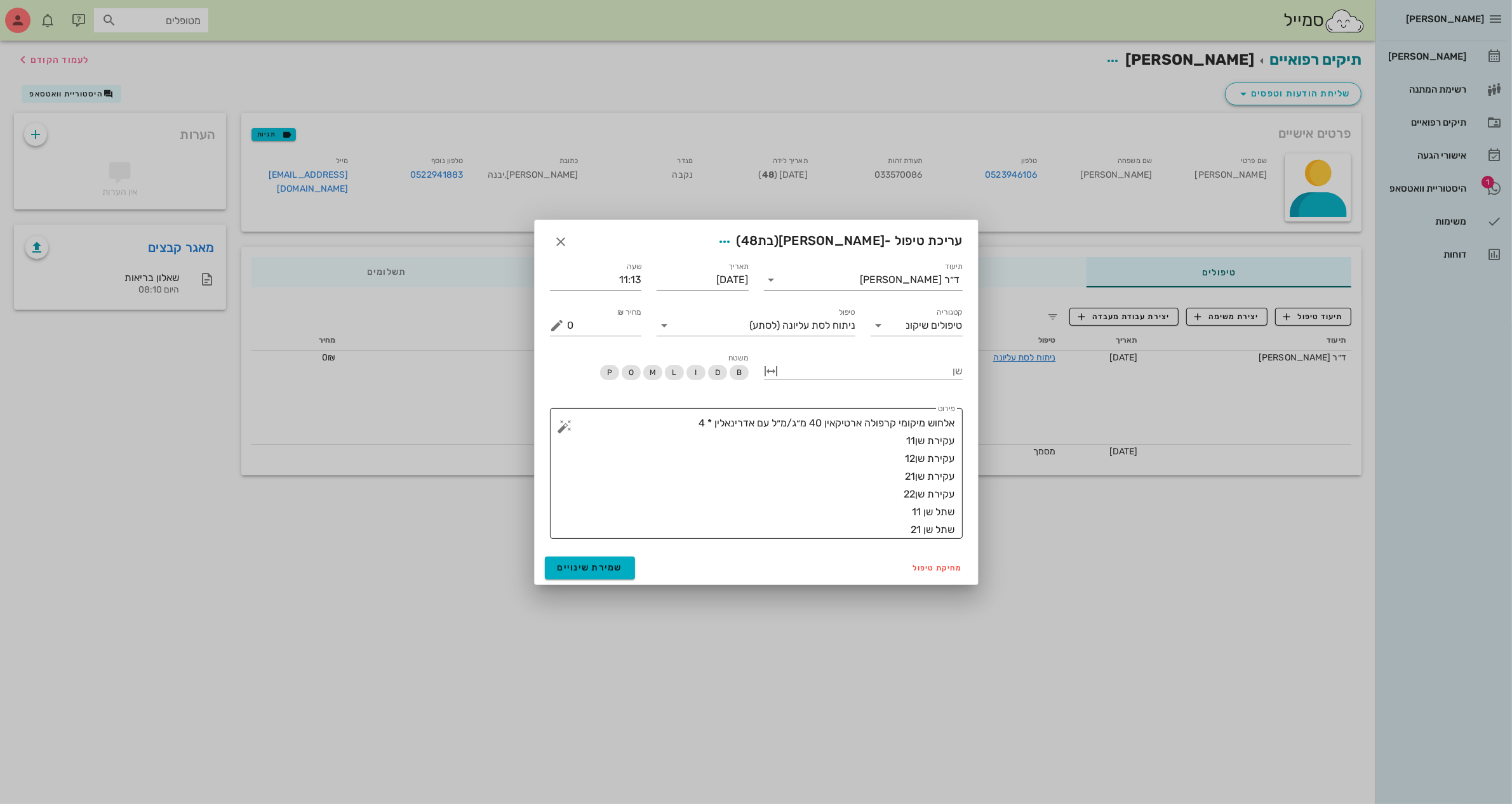
click at [851, 522] on textarea "אלחוש מיקומי קרפולה ארטיקאין 40 מ״ג/מ״ל עם אדרינאלין * 4 עקירת שן11 עקירת שן12 …" at bounding box center [761, 477] width 388 height 124
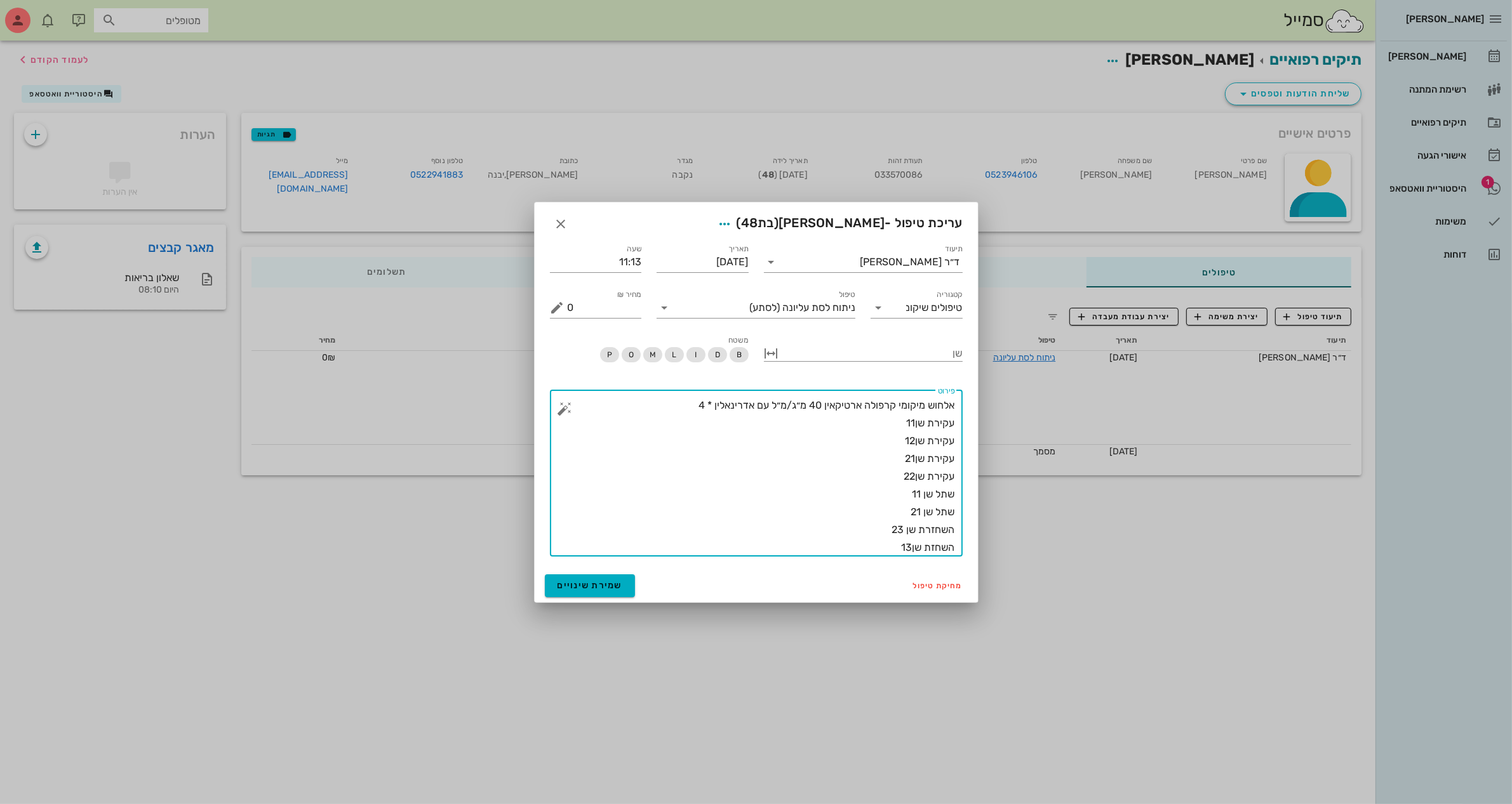
click at [930, 522] on textarea "אלחוש מיקומי קרפולה ארטיקאין 40 מ״ג/מ״ל עם אדרינאלין * 4 עקירת שן11 עקירת שן12 …" at bounding box center [761, 477] width 388 height 160
click at [880, 545] on textarea "אלחוש מיקומי קרפולה ארטיקאין 40 מ״ג/מ״ל עם אדרינאלין * 4 עקירת שן11 עקירת שן12 …" at bounding box center [761, 477] width 388 height 160
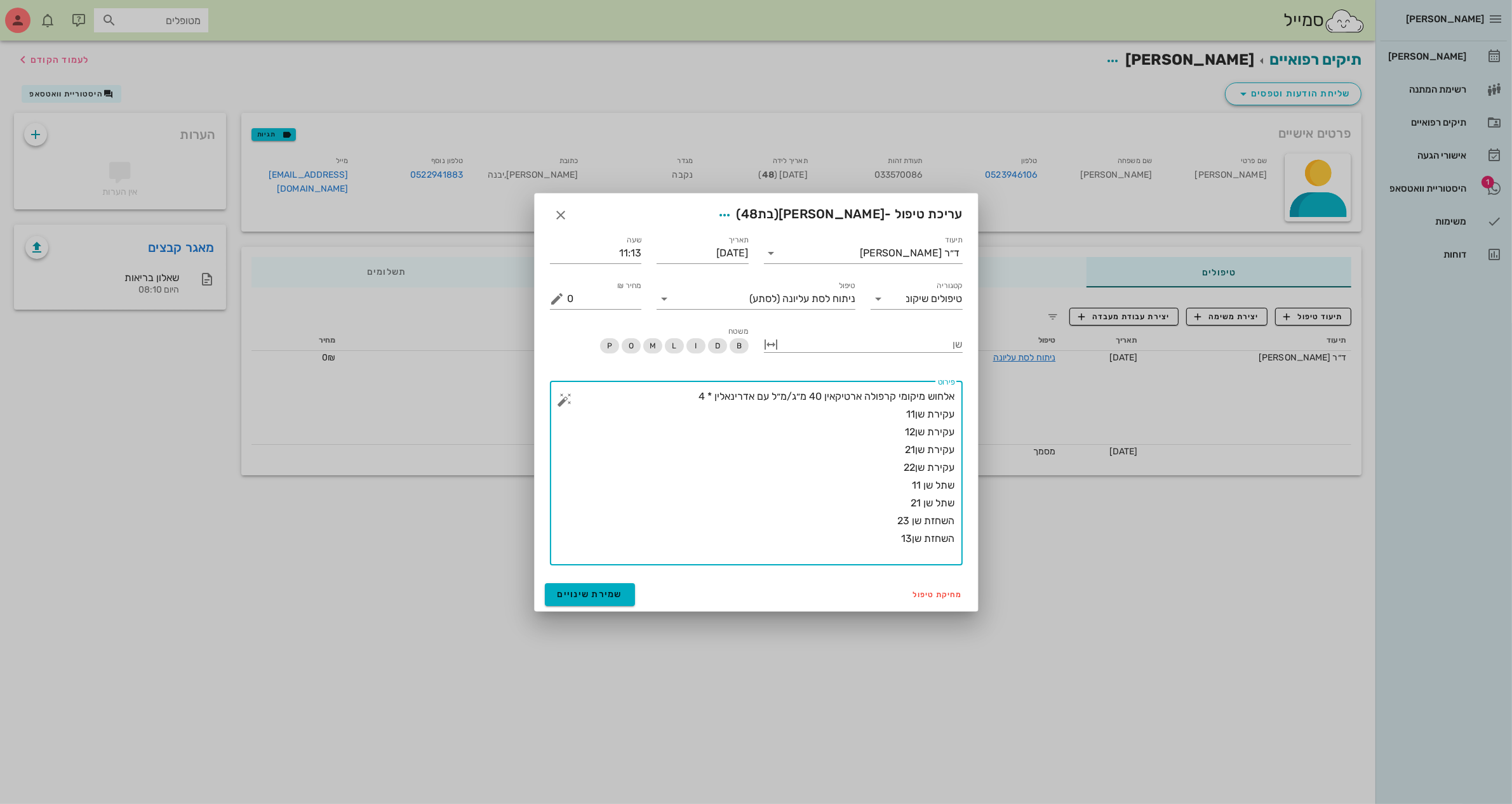
click at [566, 395] on button "button" at bounding box center [565, 400] width 15 height 15
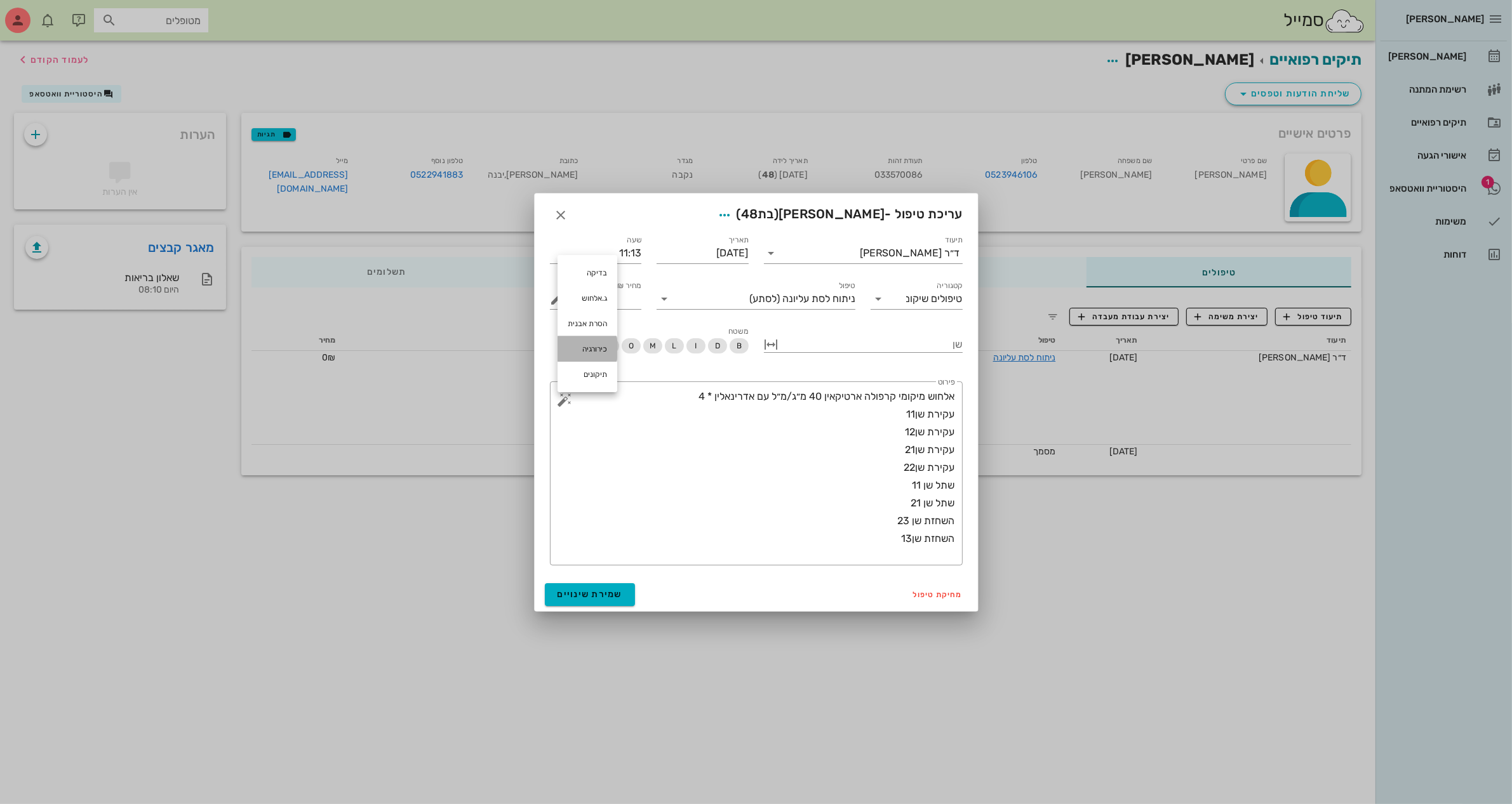
click at [586, 350] on div "כירורגיה" at bounding box center [587, 349] width 60 height 26
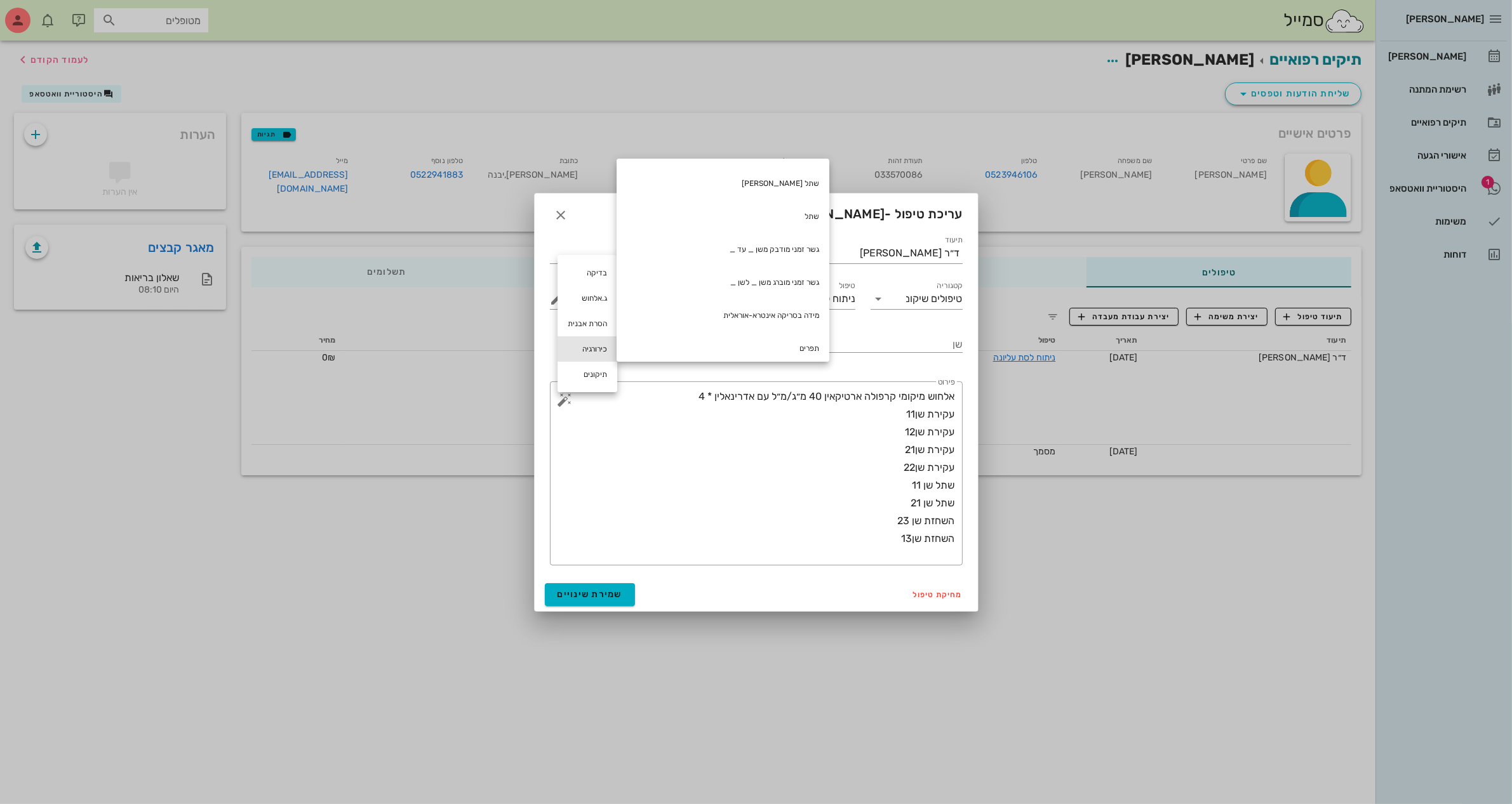
scroll to position [302, 0]
click at [792, 335] on div "תפרים" at bounding box center [723, 340] width 213 height 33
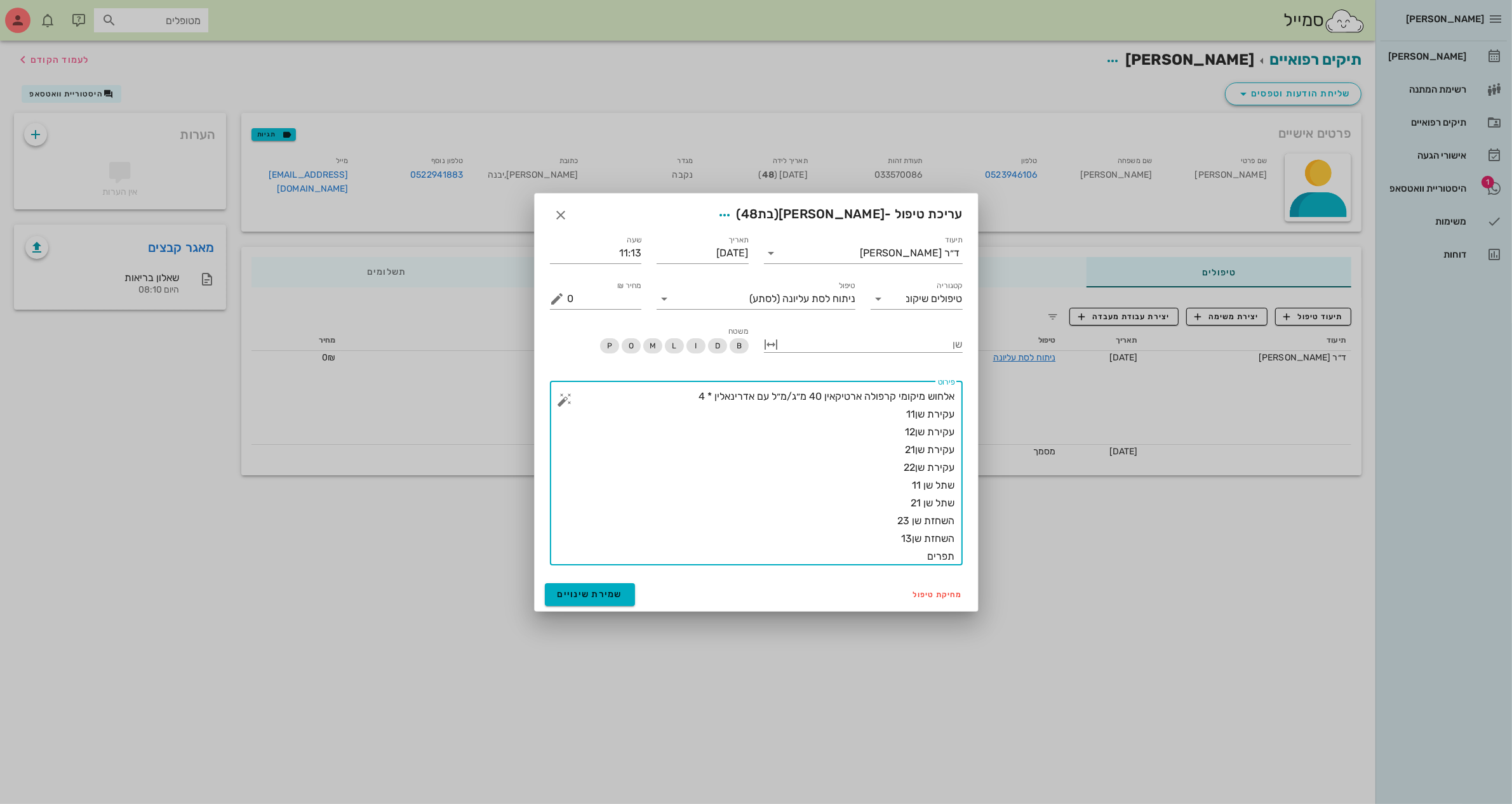
click at [570, 398] on button "button" at bounding box center [565, 400] width 15 height 15
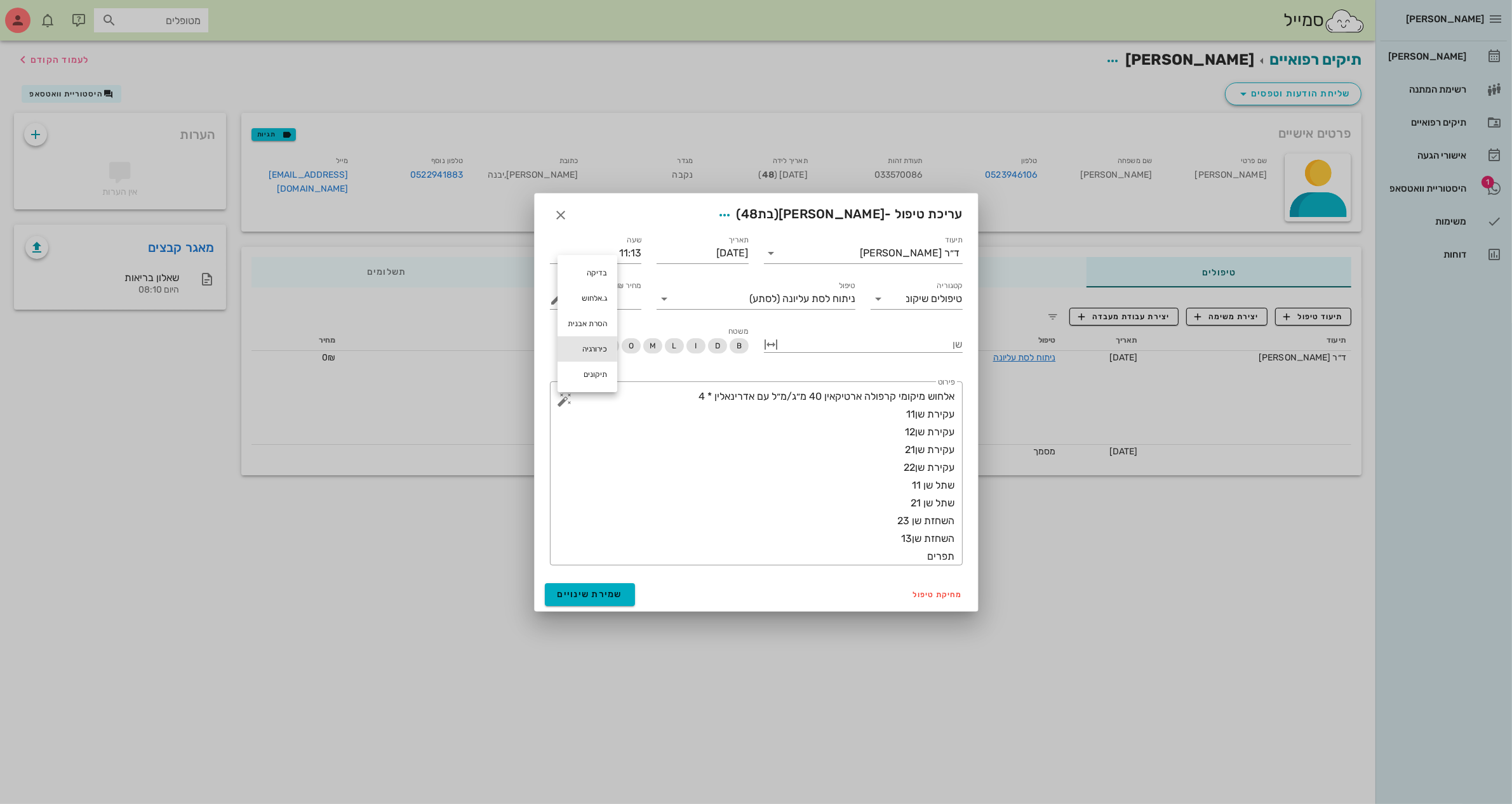
click at [595, 347] on div "כירורגיה" at bounding box center [587, 349] width 60 height 26
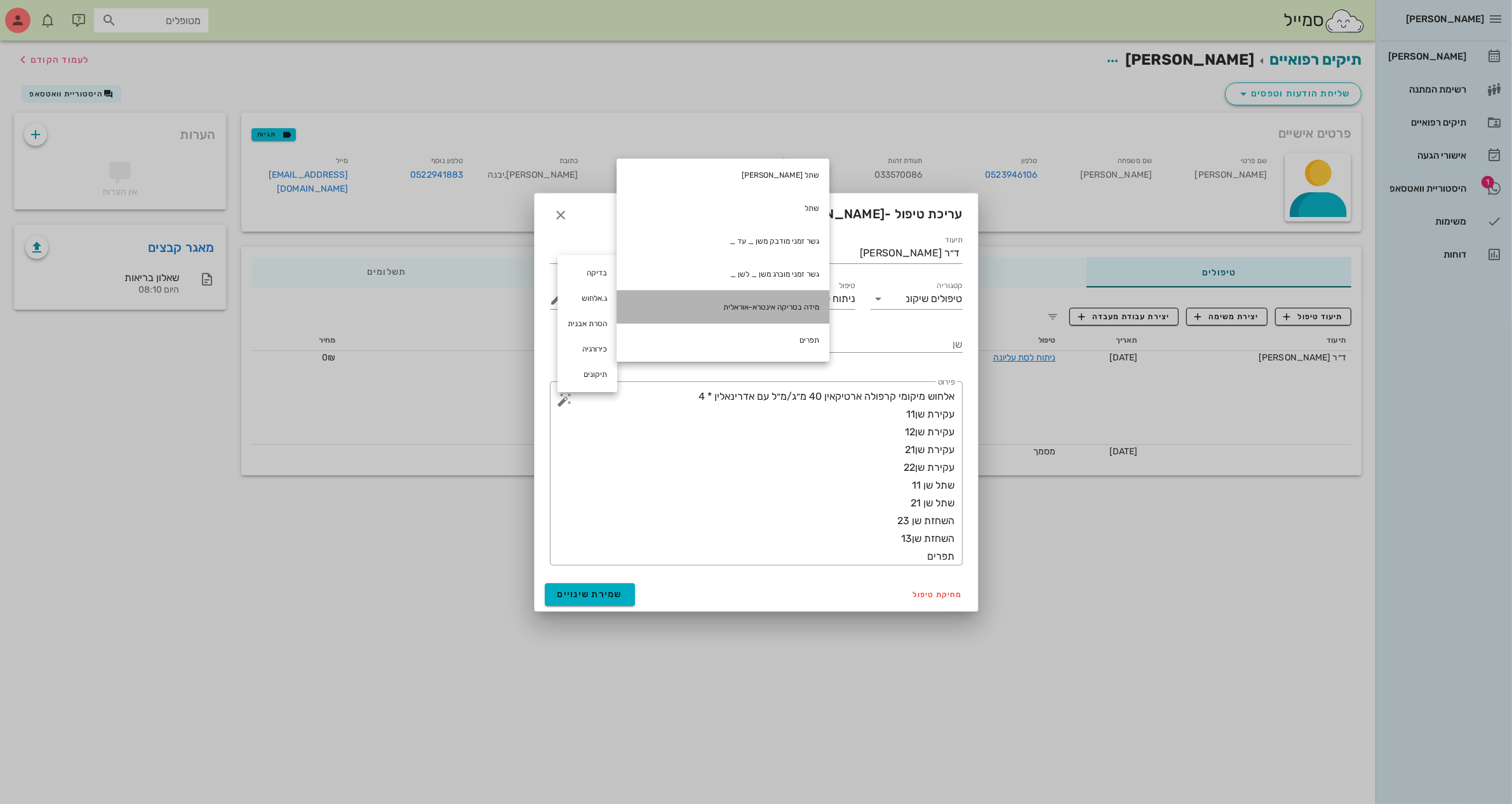
click at [777, 298] on div "מידה בסריקה אינטרא-אוראלית" at bounding box center [723, 307] width 213 height 33
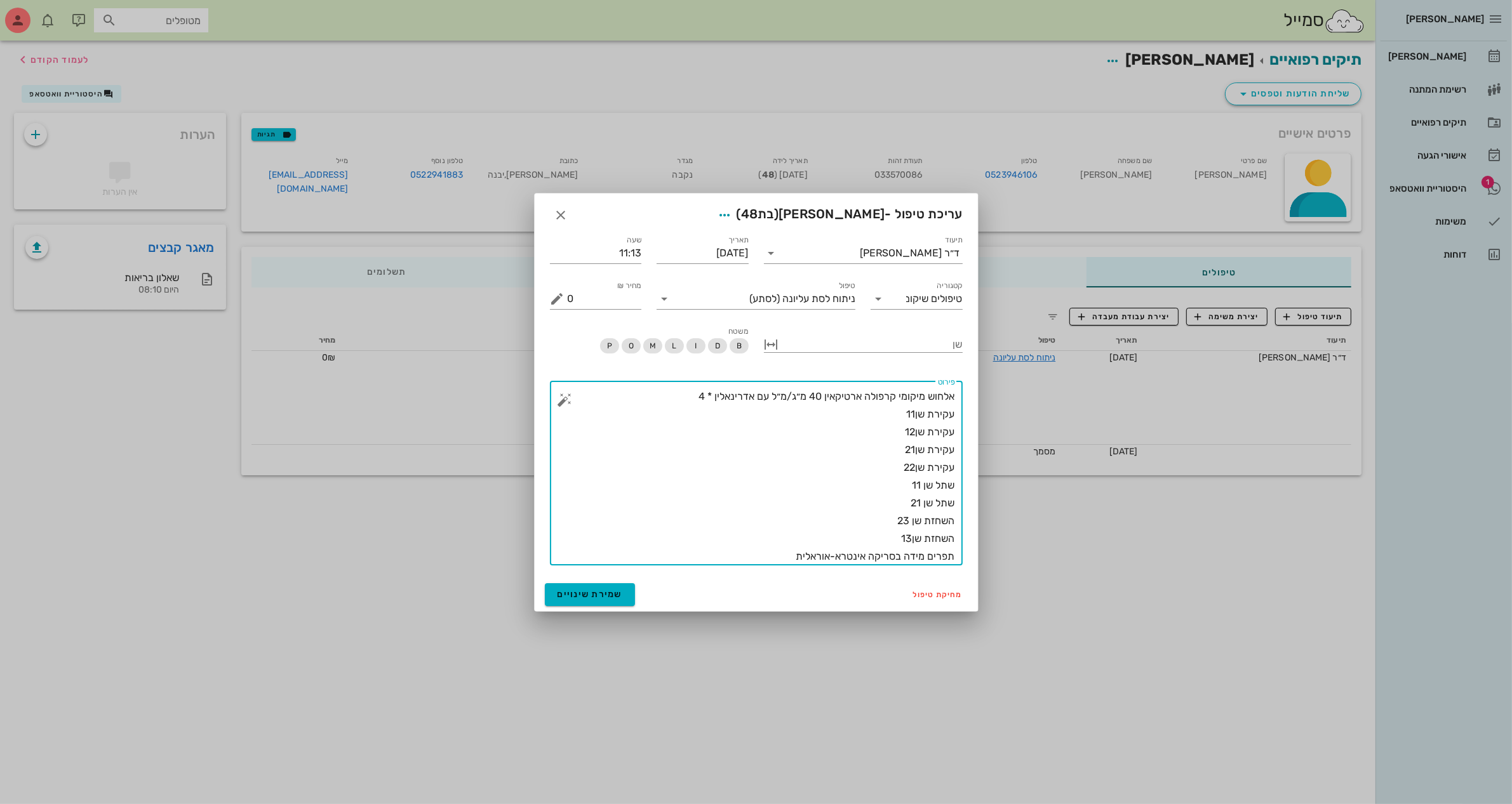
click at [565, 395] on button "button" at bounding box center [565, 400] width 15 height 15
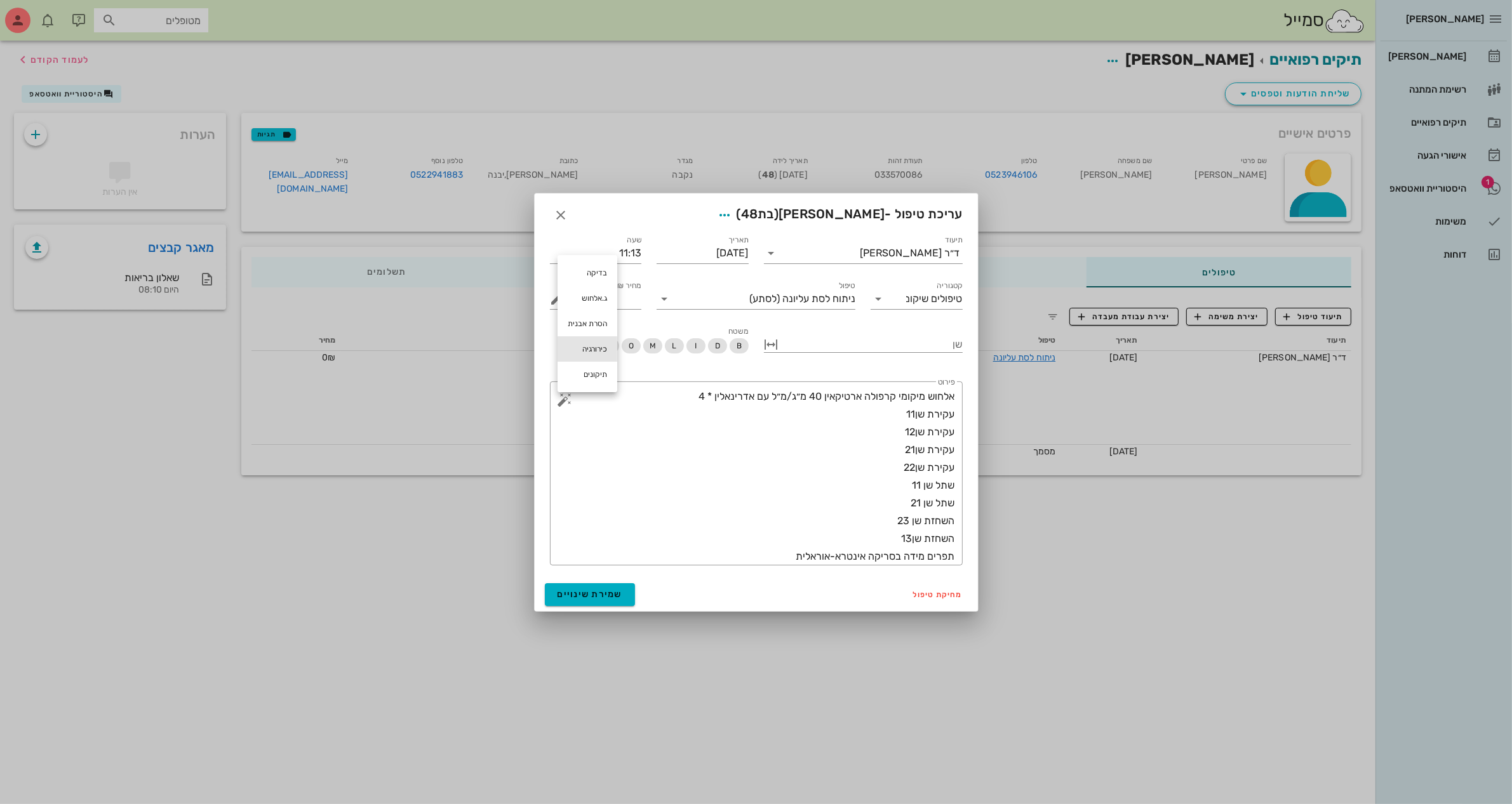
click at [597, 346] on div "כירורגיה" at bounding box center [587, 349] width 60 height 26
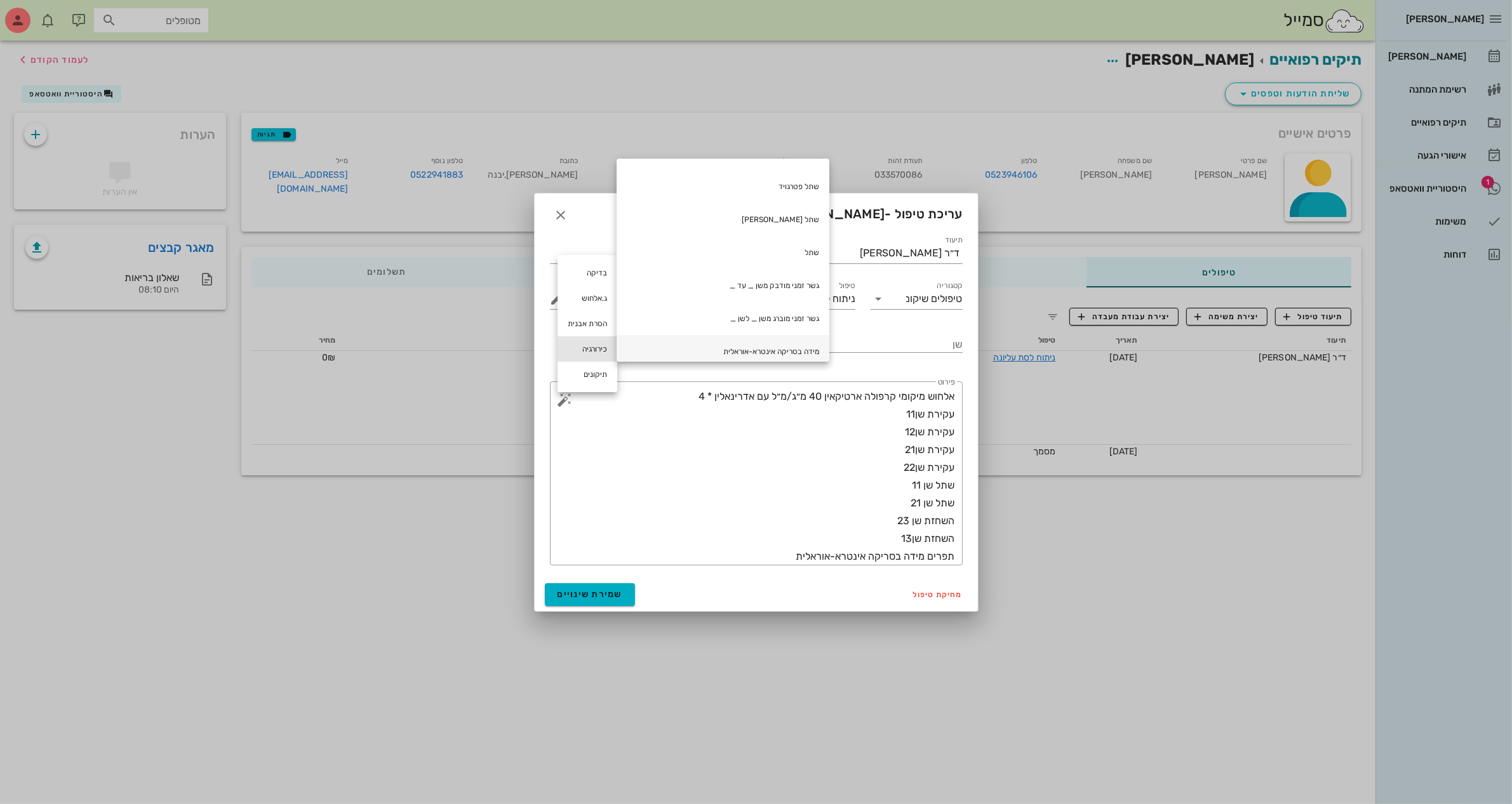
scroll to position [223, 0]
click at [782, 324] on div "גשר זמני מודבק משן _ עד _" at bounding box center [723, 320] width 213 height 33
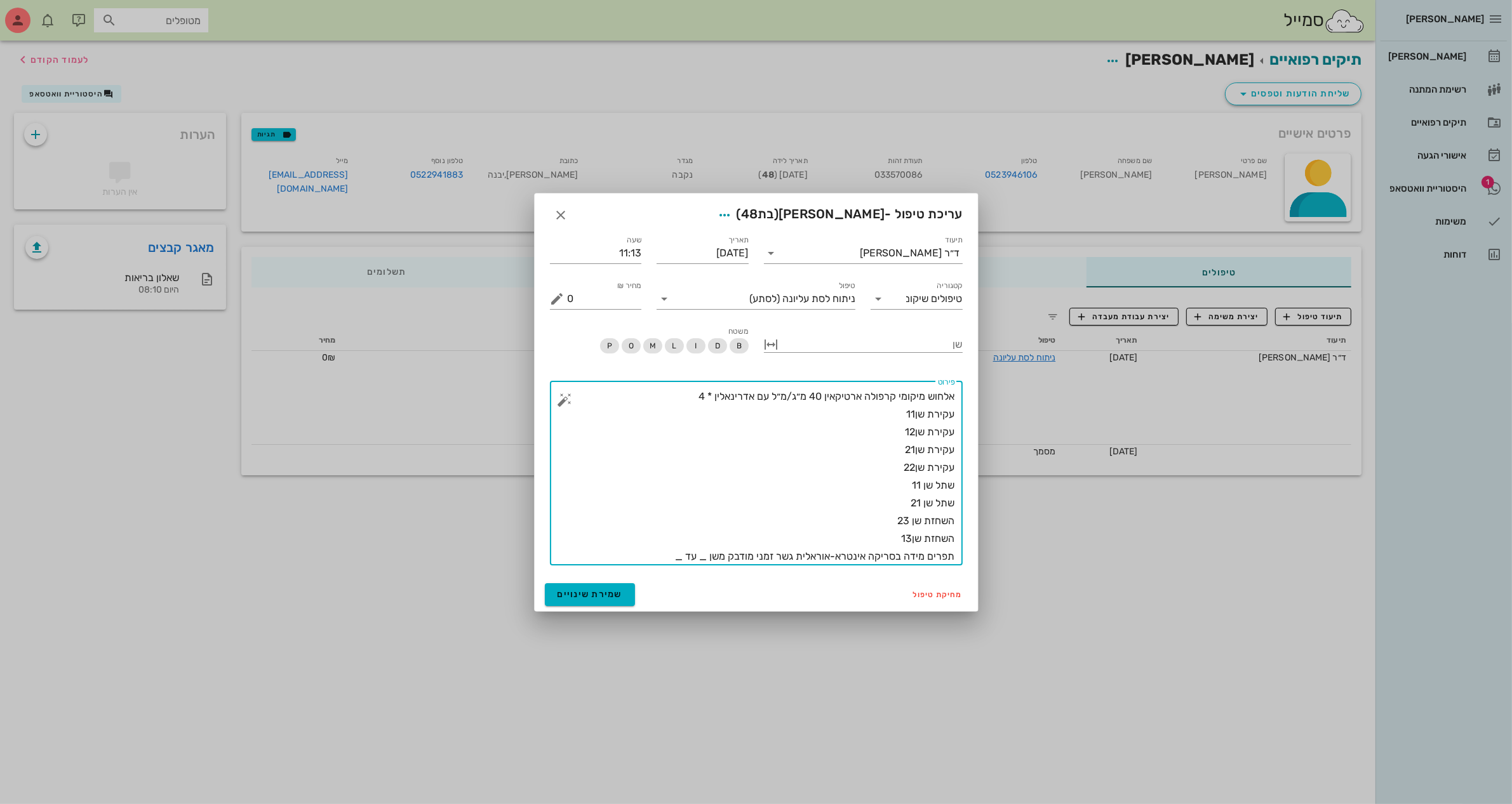
drag, startPoint x: 702, startPoint y: 554, endPoint x: 710, endPoint y: 555, distance: 8.1
click at [710, 555] on textarea "אלחוש מיקומי קרפולה ארטיקאין 40 מ״ג/מ״ל עם אדרינאלין * 4 עקירת שן11 עקירת שן12 …" at bounding box center [761, 476] width 388 height 178
drag, startPoint x: 671, startPoint y: 557, endPoint x: 680, endPoint y: 560, distance: 9.5
click at [680, 560] on textarea "אלחוש מיקומי קרפולה ארטיקאין 40 מ״ג/מ״ל עם אדרינאלין * 4 עקירת שן11 עקירת שן12 …" at bounding box center [761, 476] width 388 height 178
type textarea "אלחוש מיקומי קרפולה ארטיקאין 40 מ״ג/מ״ל עם אדרינאלין * 4 עקירת שן11 עקירת שן12 …"
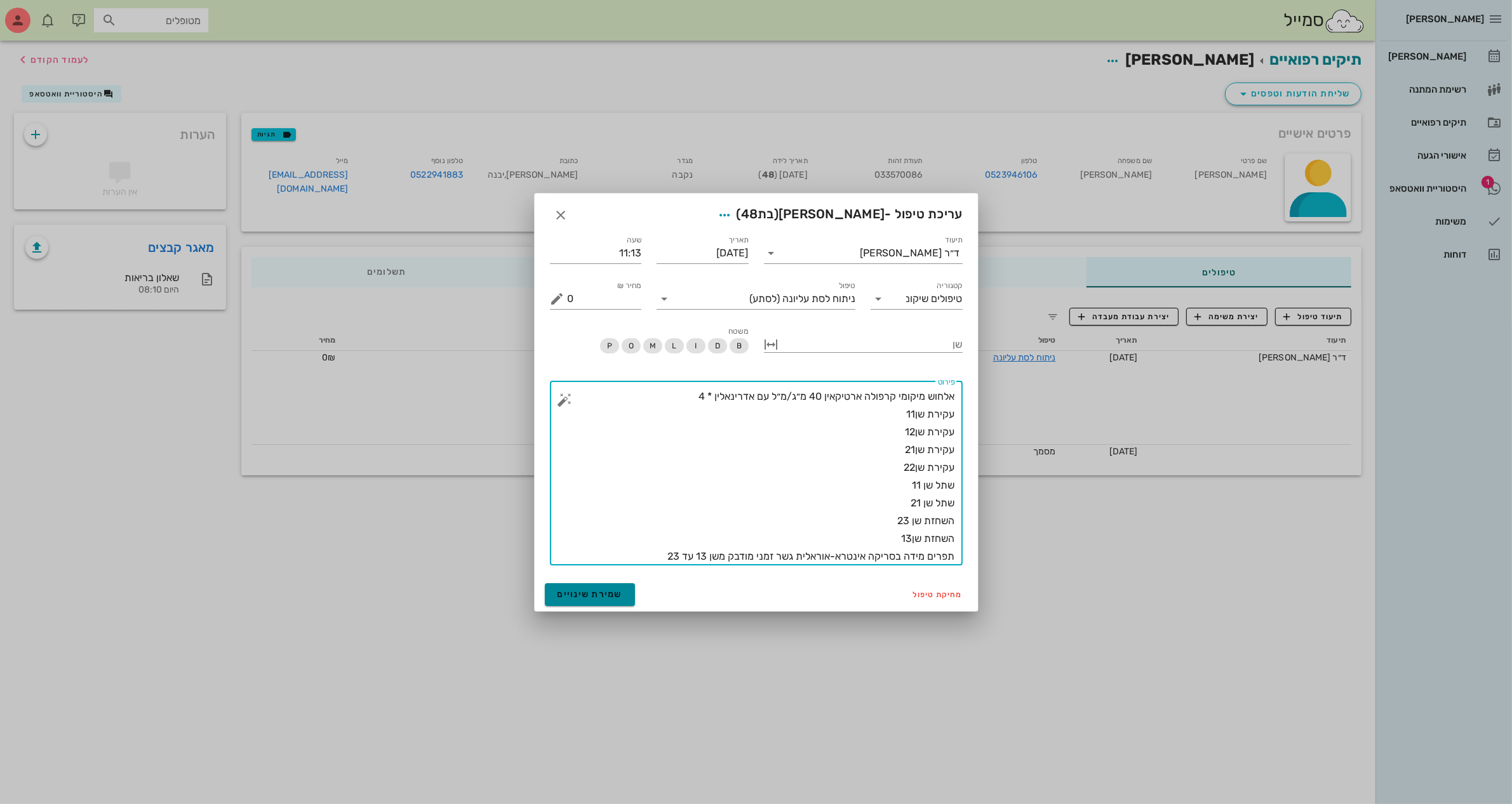
click at [620, 597] on span "שמירת שינויים" at bounding box center [589, 594] width 66 height 11
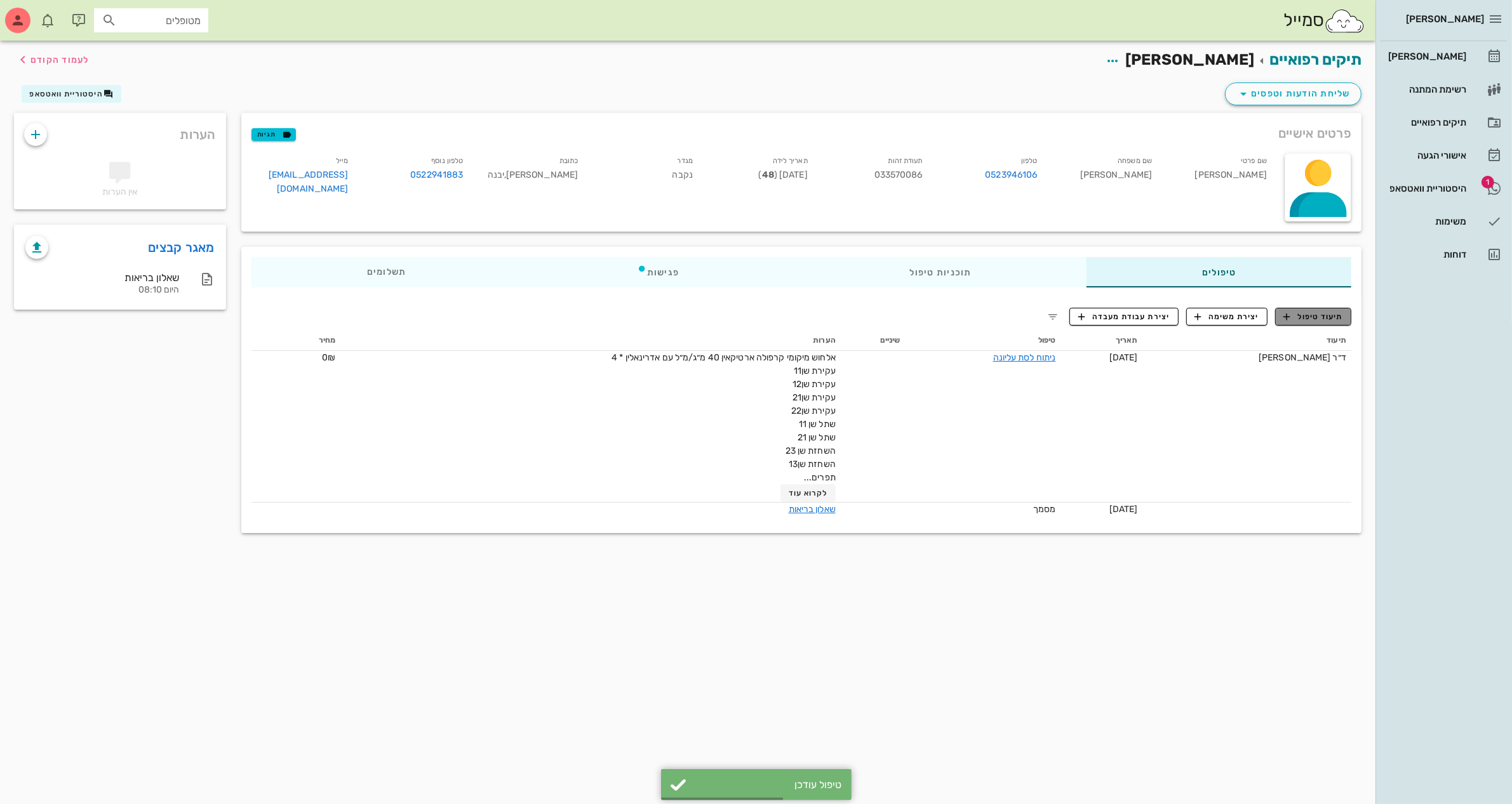
click at [1308, 318] on span "תיעוד טיפול" at bounding box center [1313, 316] width 59 height 11
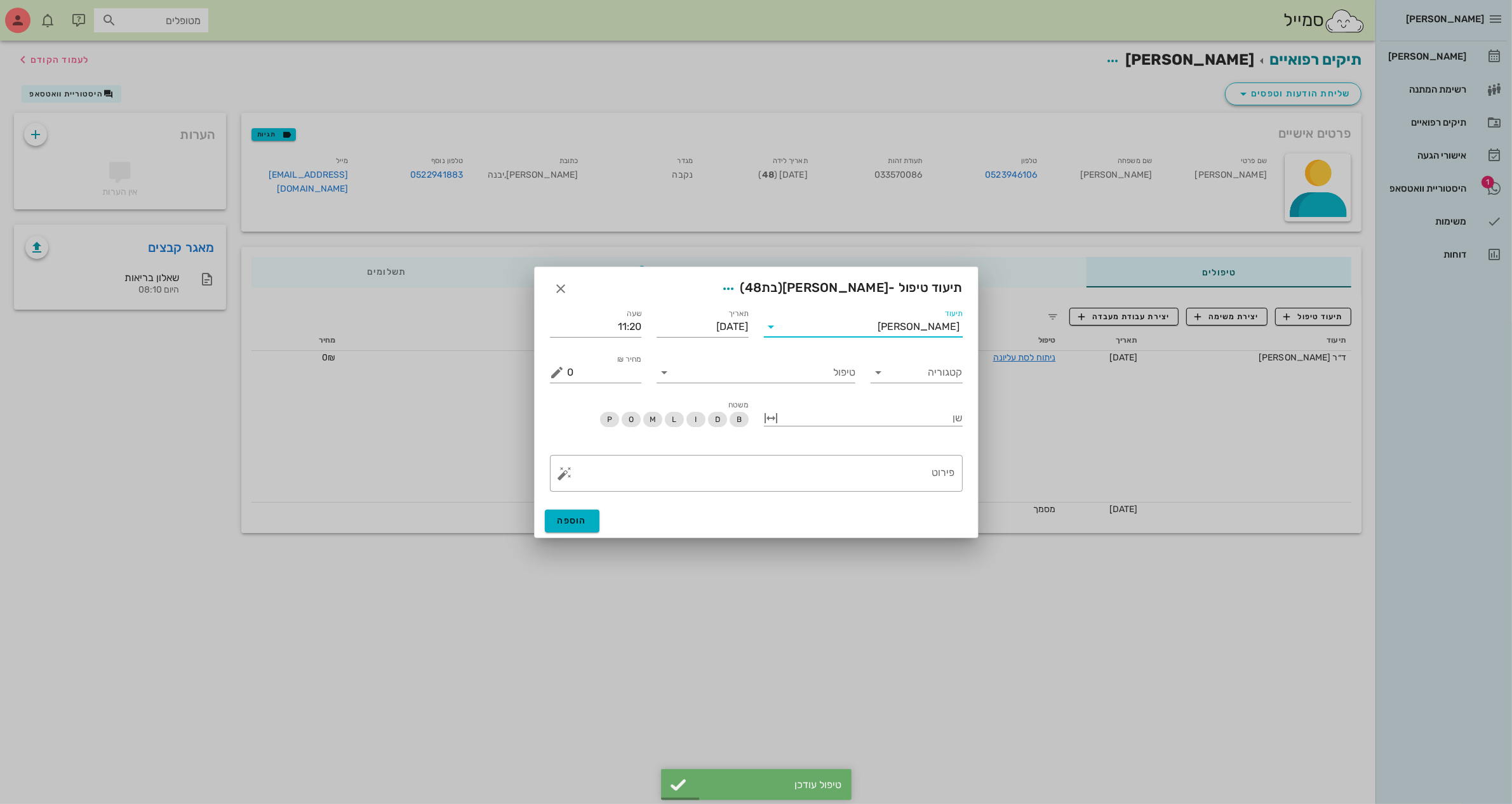
click at [878, 324] on input "תיעוד" at bounding box center [830, 327] width 96 height 20
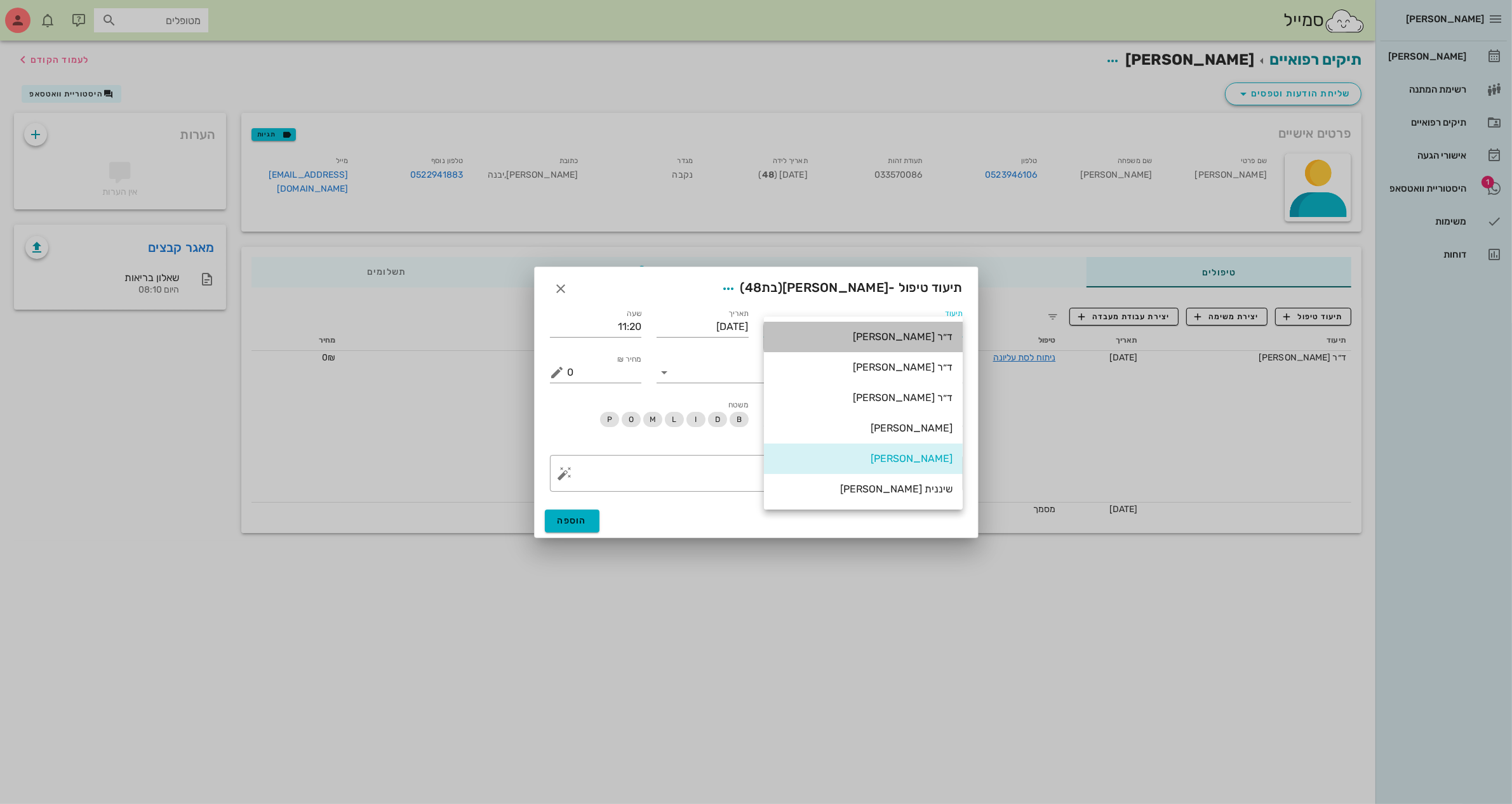
click at [894, 341] on div "ד״ר [PERSON_NAME]" at bounding box center [863, 336] width 178 height 12
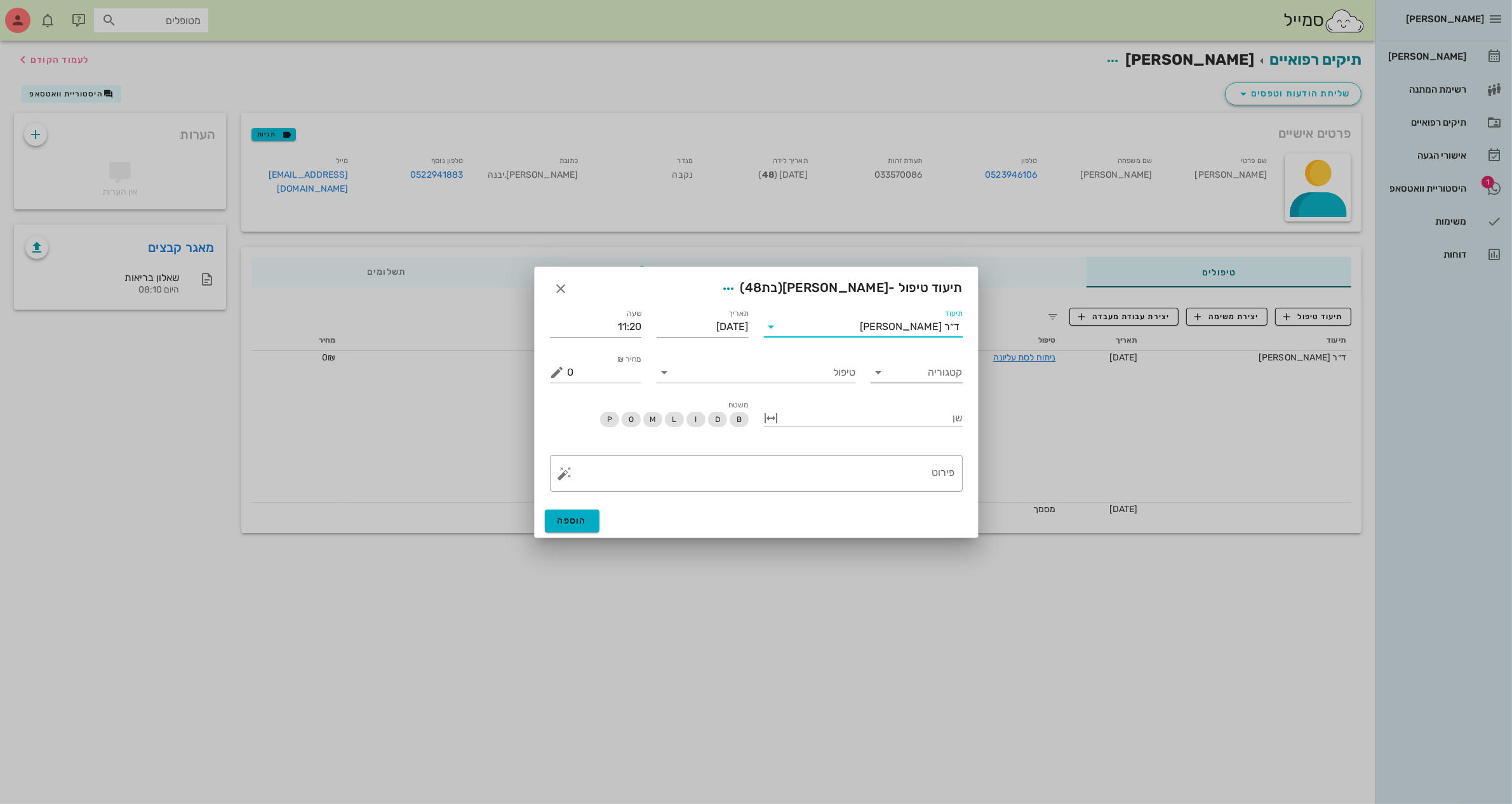
click at [916, 366] on input "קטגוריה" at bounding box center [927, 373] width 72 height 20
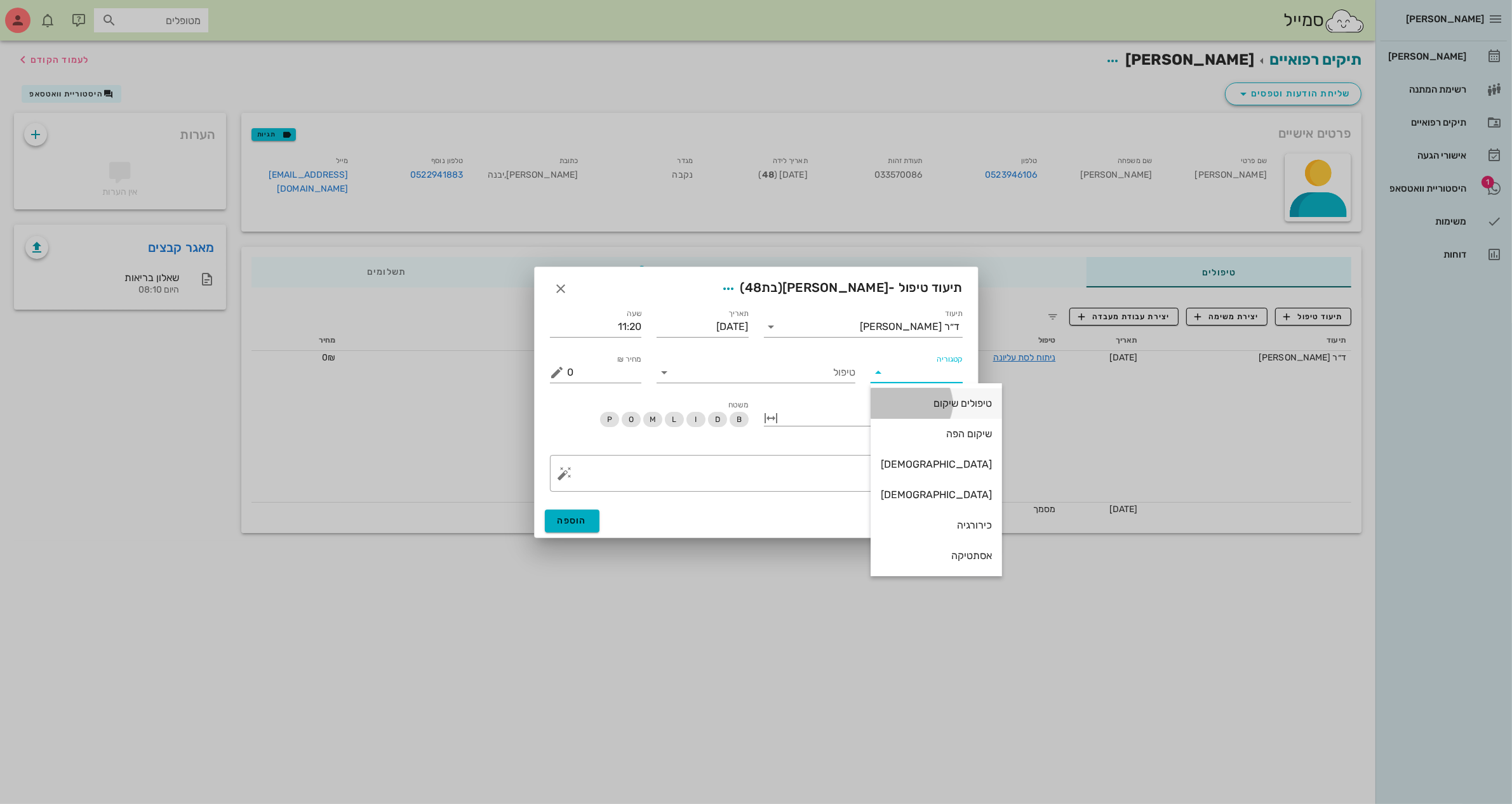
click at [928, 411] on div "טיפולים שיקום" at bounding box center [936, 404] width 111 height 27
type input "טיפולים שיקום"
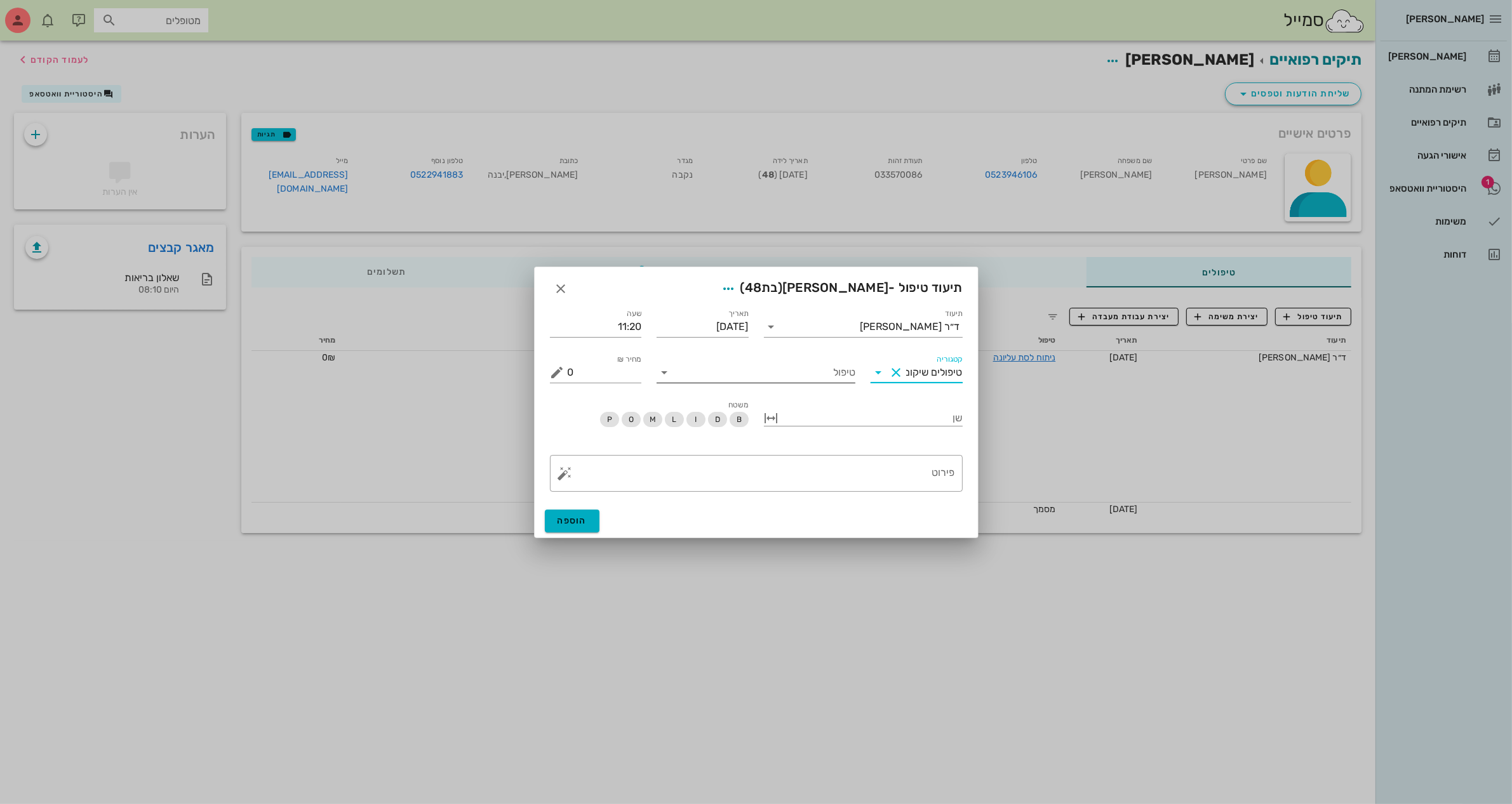
click at [831, 375] on input "טיפול" at bounding box center [765, 373] width 181 height 20
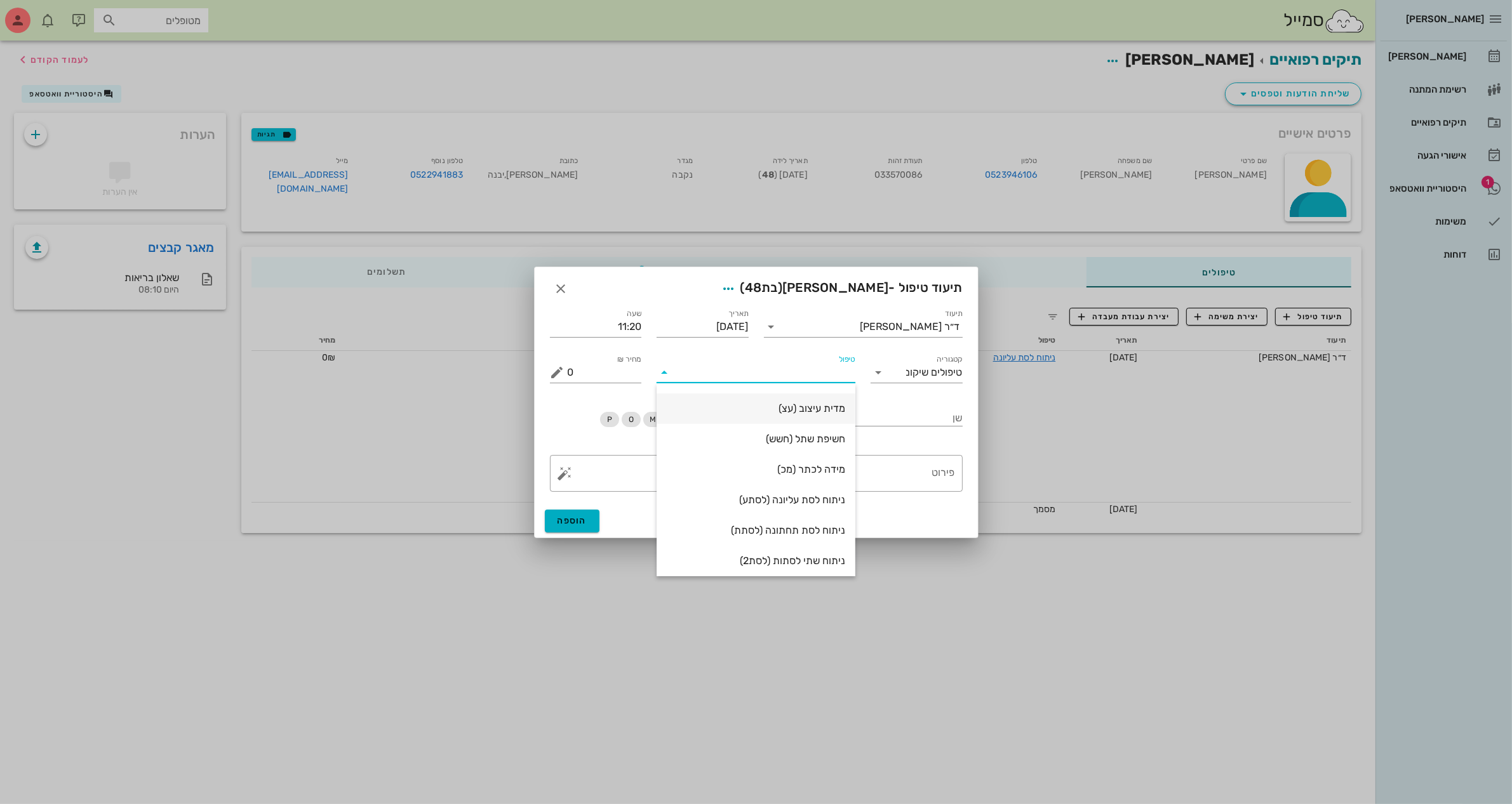
scroll to position [79, 0]
click at [804, 502] on div "ניתוח לסת תחתונה (לסתת)" at bounding box center [756, 507] width 178 height 12
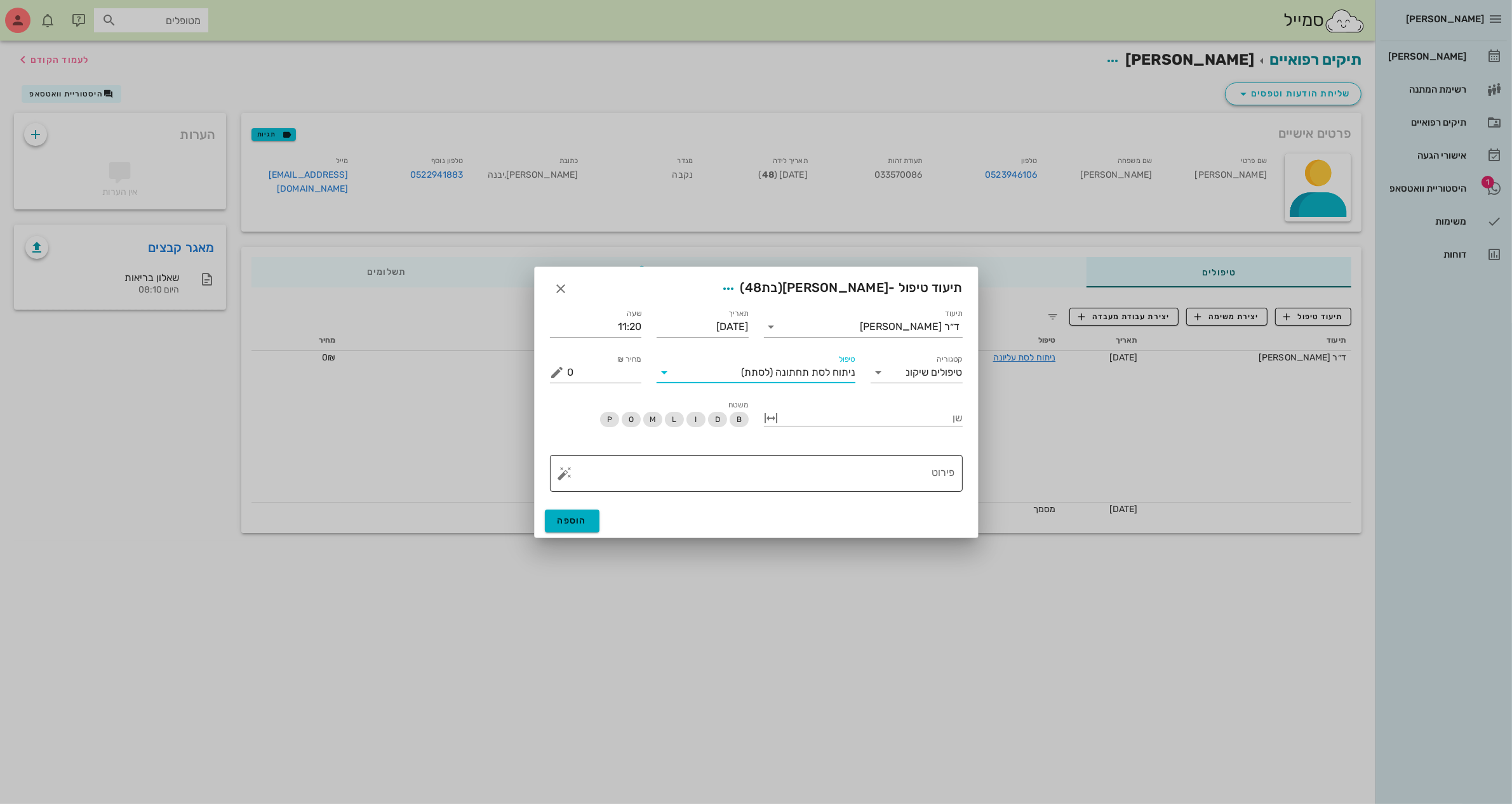
click at [887, 474] on textarea "פירוט" at bounding box center [761, 477] width 388 height 31
click at [560, 477] on button "button" at bounding box center [565, 474] width 15 height 15
click at [601, 417] on div "כירורגיה" at bounding box center [587, 423] width 60 height 26
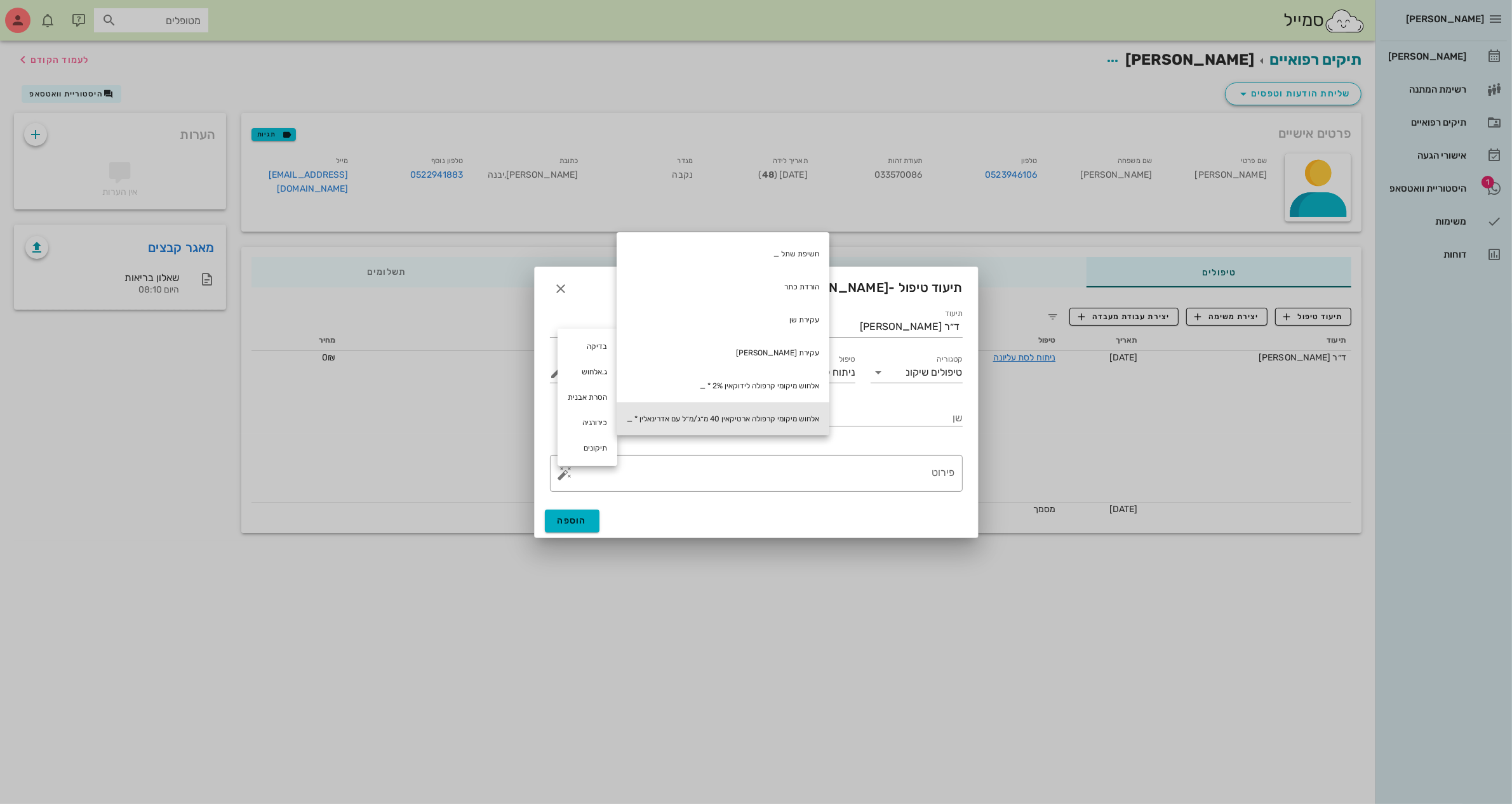
click at [763, 420] on div "אלחוש מיקומי קרפולה ארטיקאין 40 מ״ג/מ״ל עם אדרינאלין * _" at bounding box center [723, 419] width 213 height 33
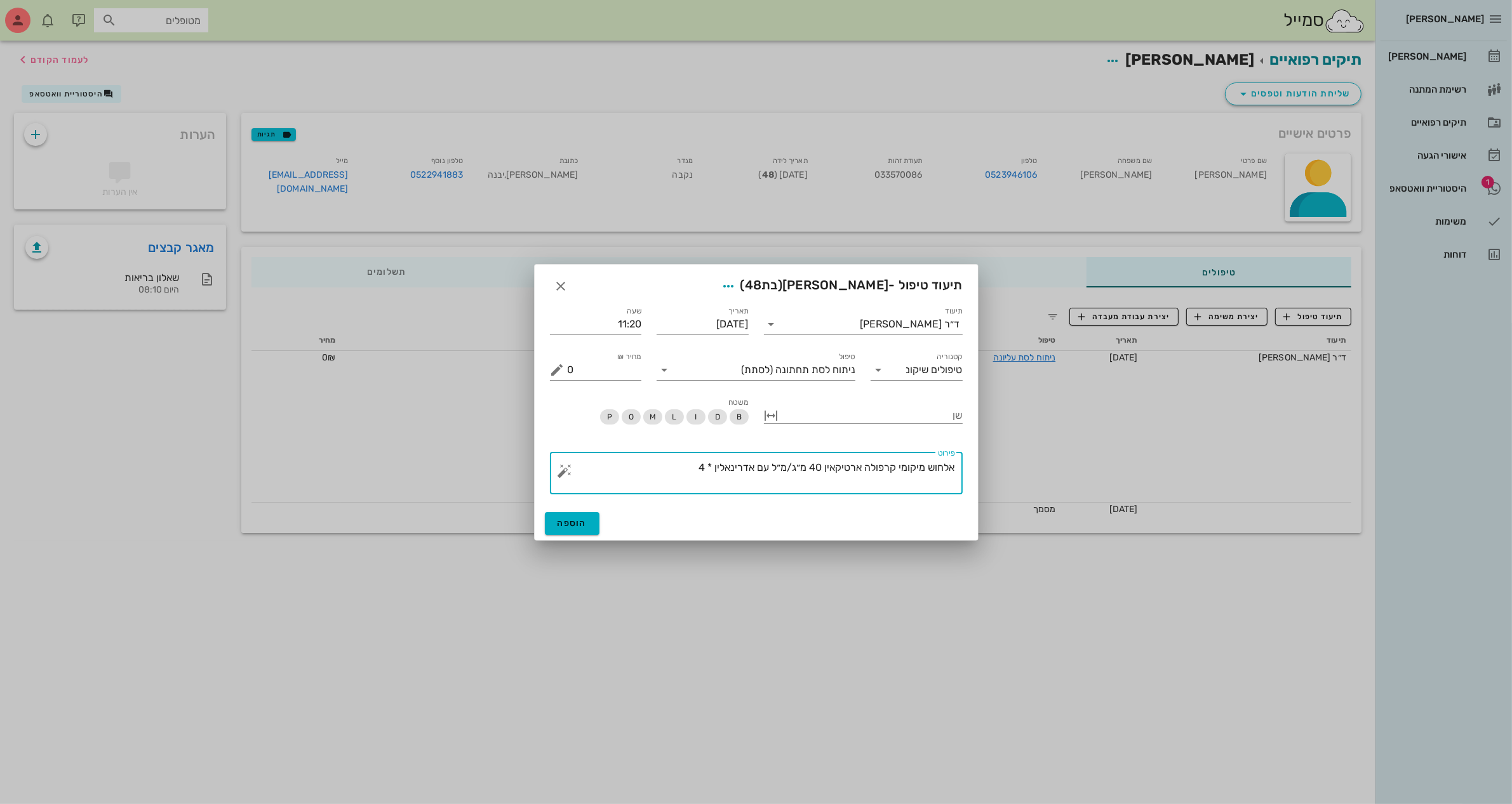
click at [561, 465] on button "button" at bounding box center [565, 471] width 15 height 15
click at [591, 411] on div "כירורגיה" at bounding box center [587, 421] width 60 height 26
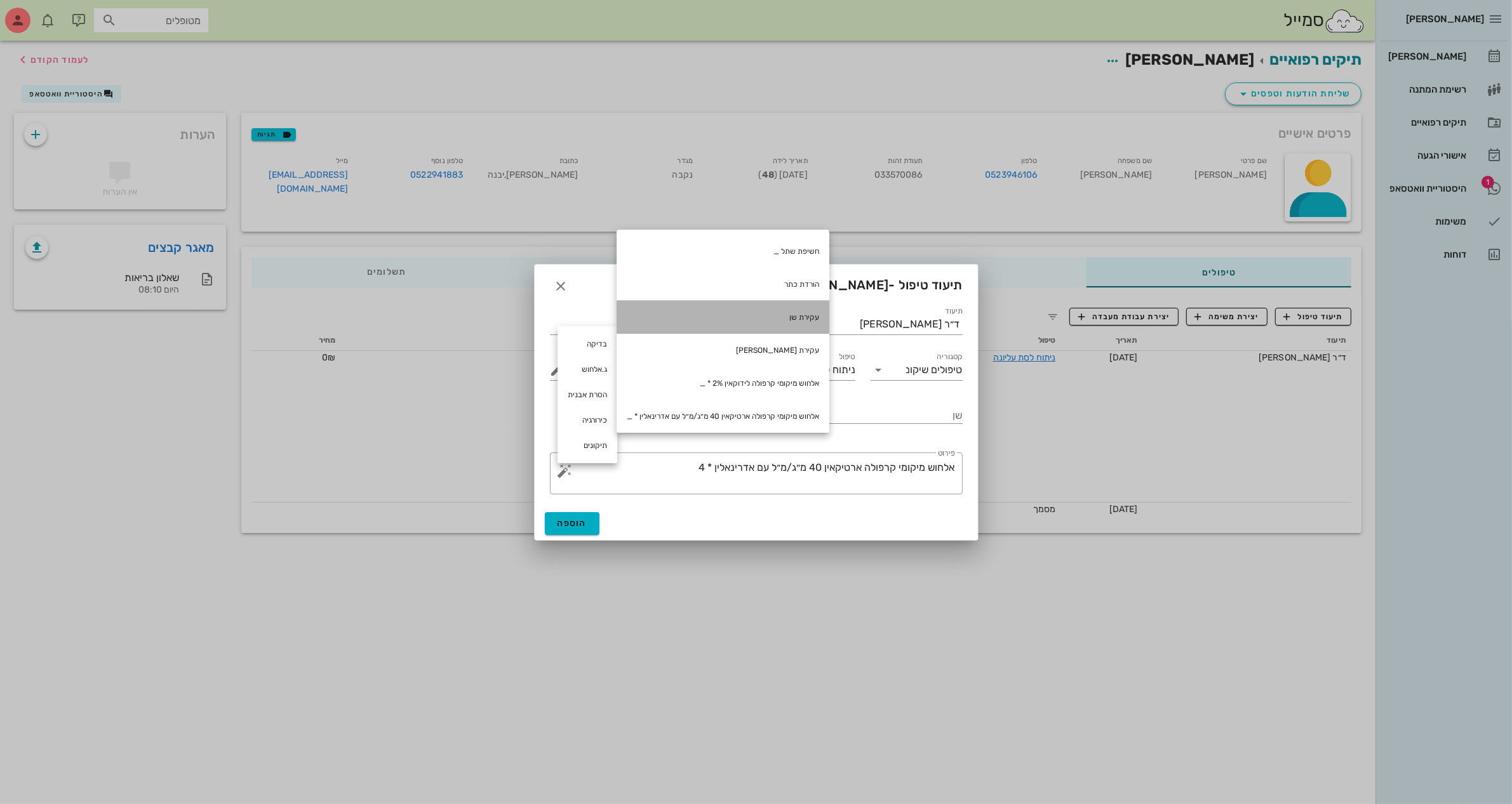
click at [818, 320] on div "עקירת שן" at bounding box center [723, 317] width 213 height 33
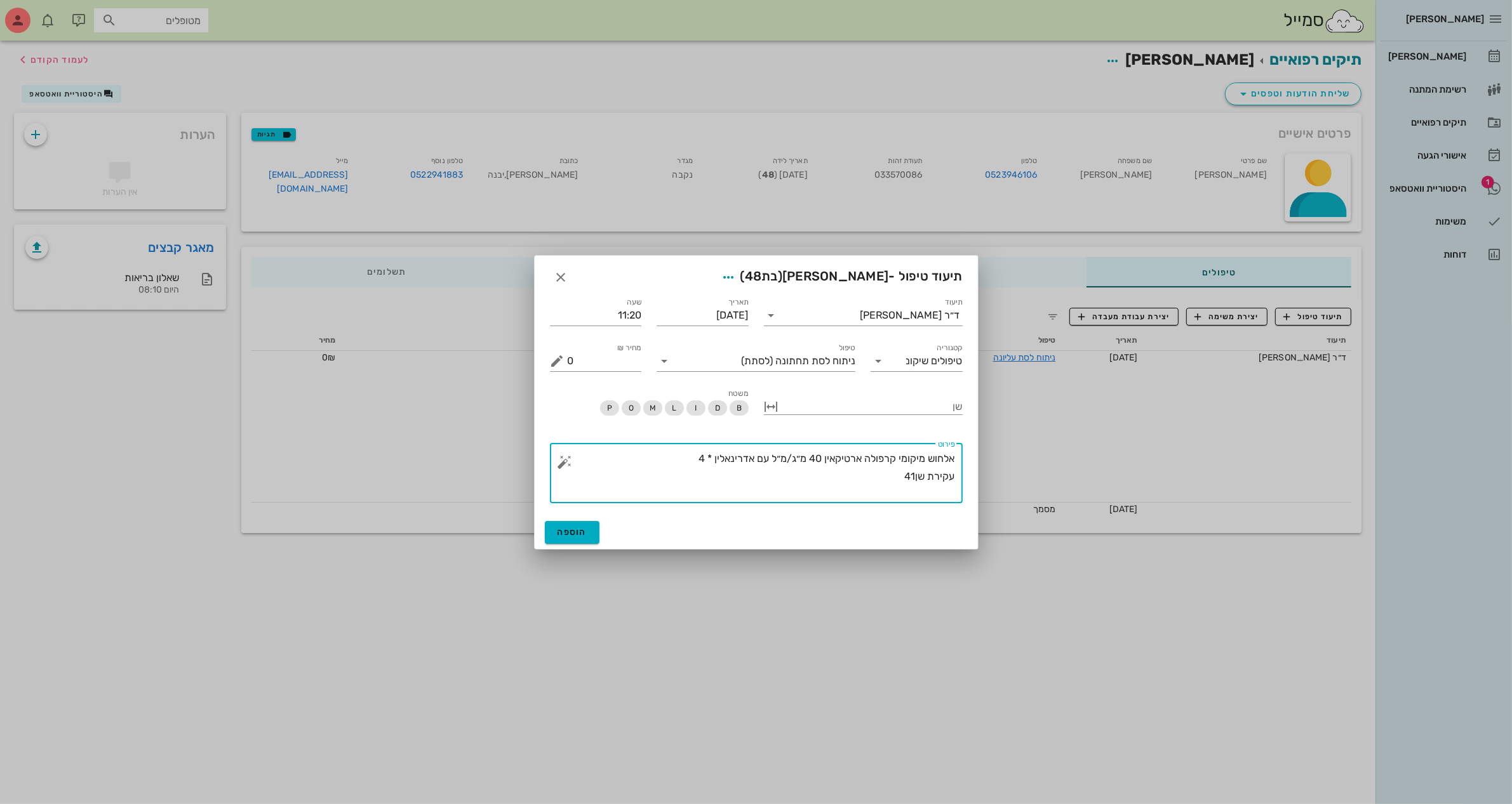
click at [561, 467] on button "button" at bounding box center [565, 462] width 15 height 15
click at [589, 406] on div "כירורגיה" at bounding box center [587, 411] width 60 height 26
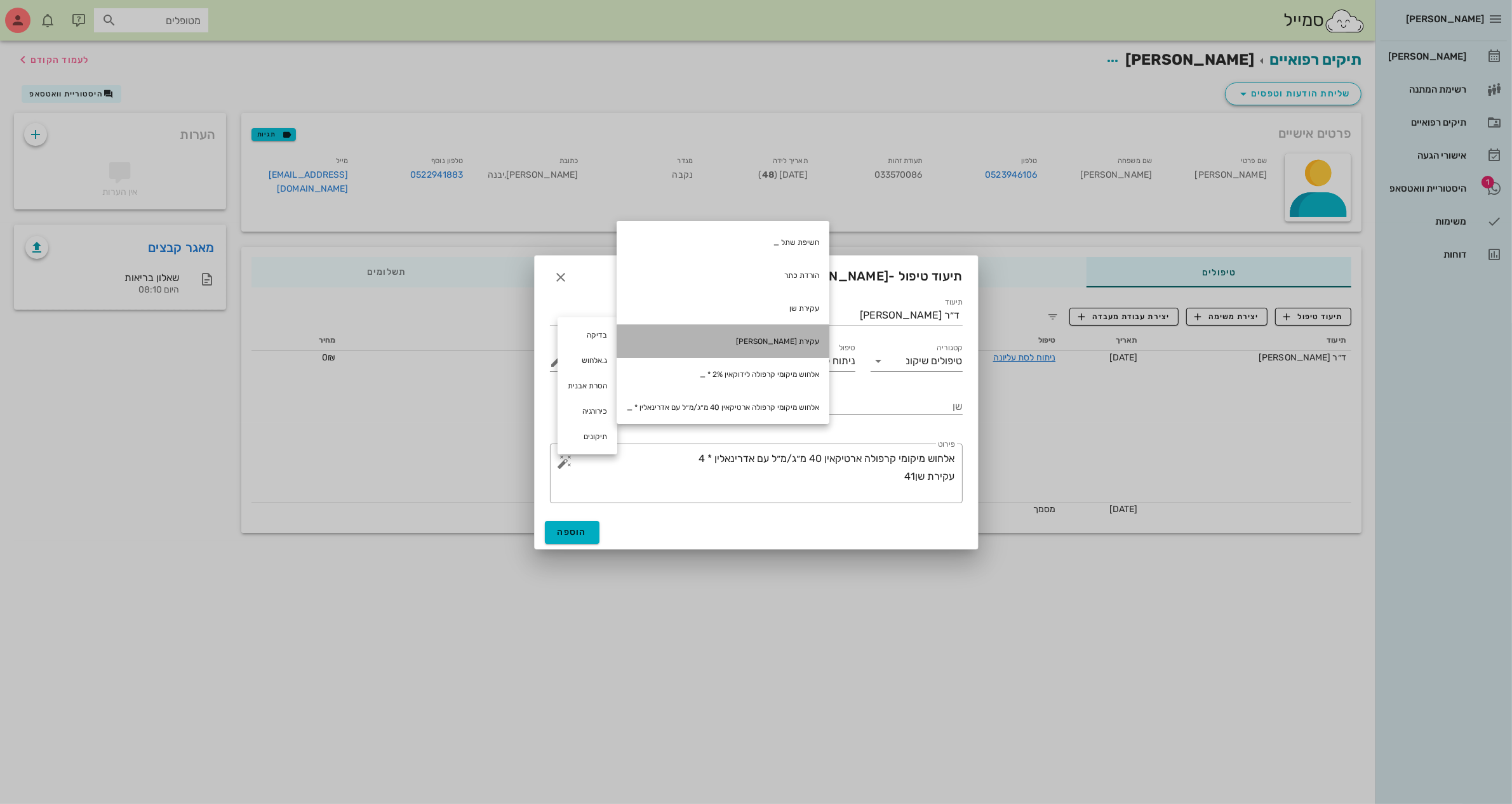
click at [808, 334] on div "עקירת [PERSON_NAME]" at bounding box center [723, 342] width 213 height 33
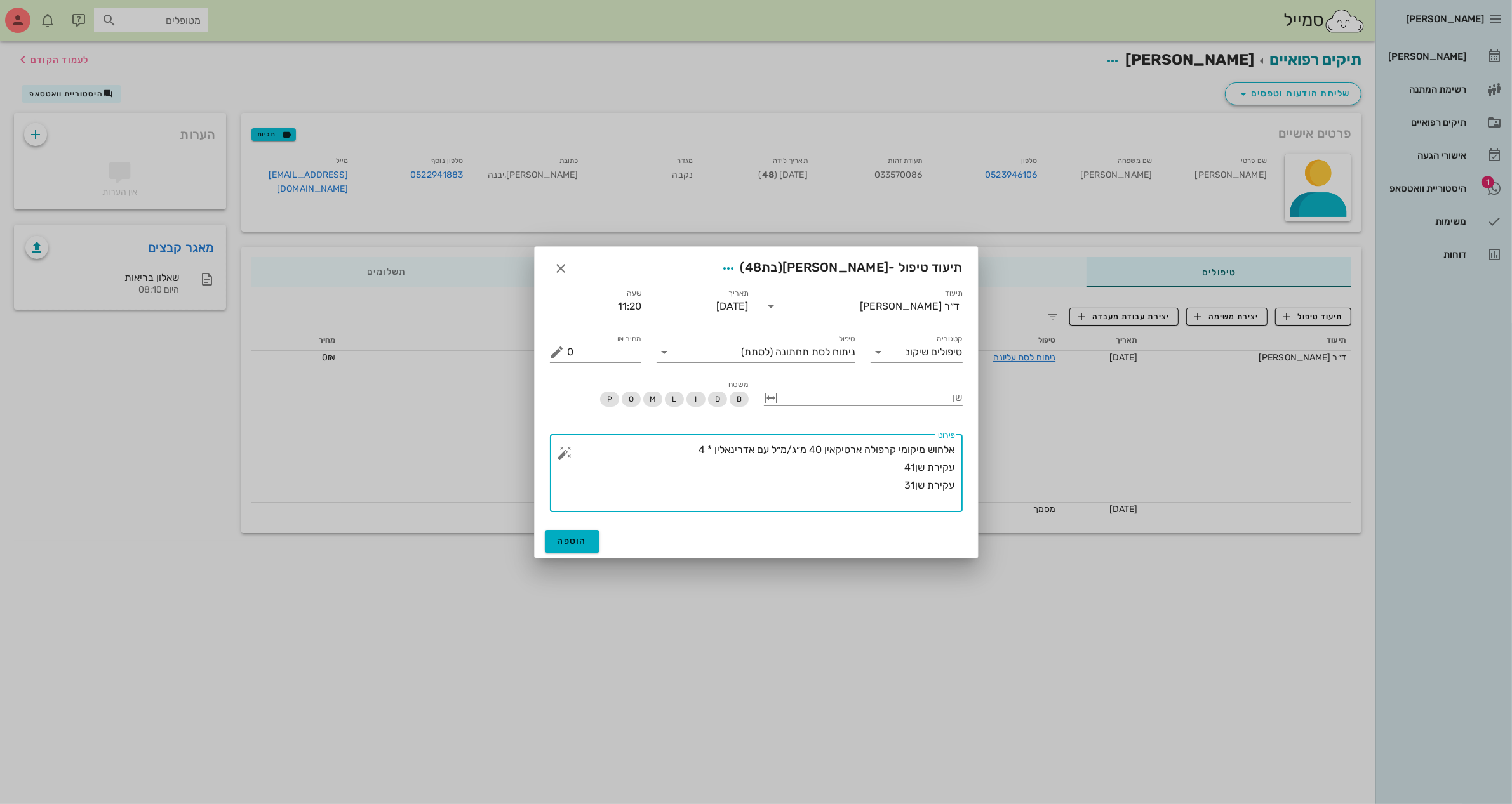
click at [565, 457] on button "button" at bounding box center [565, 453] width 15 height 15
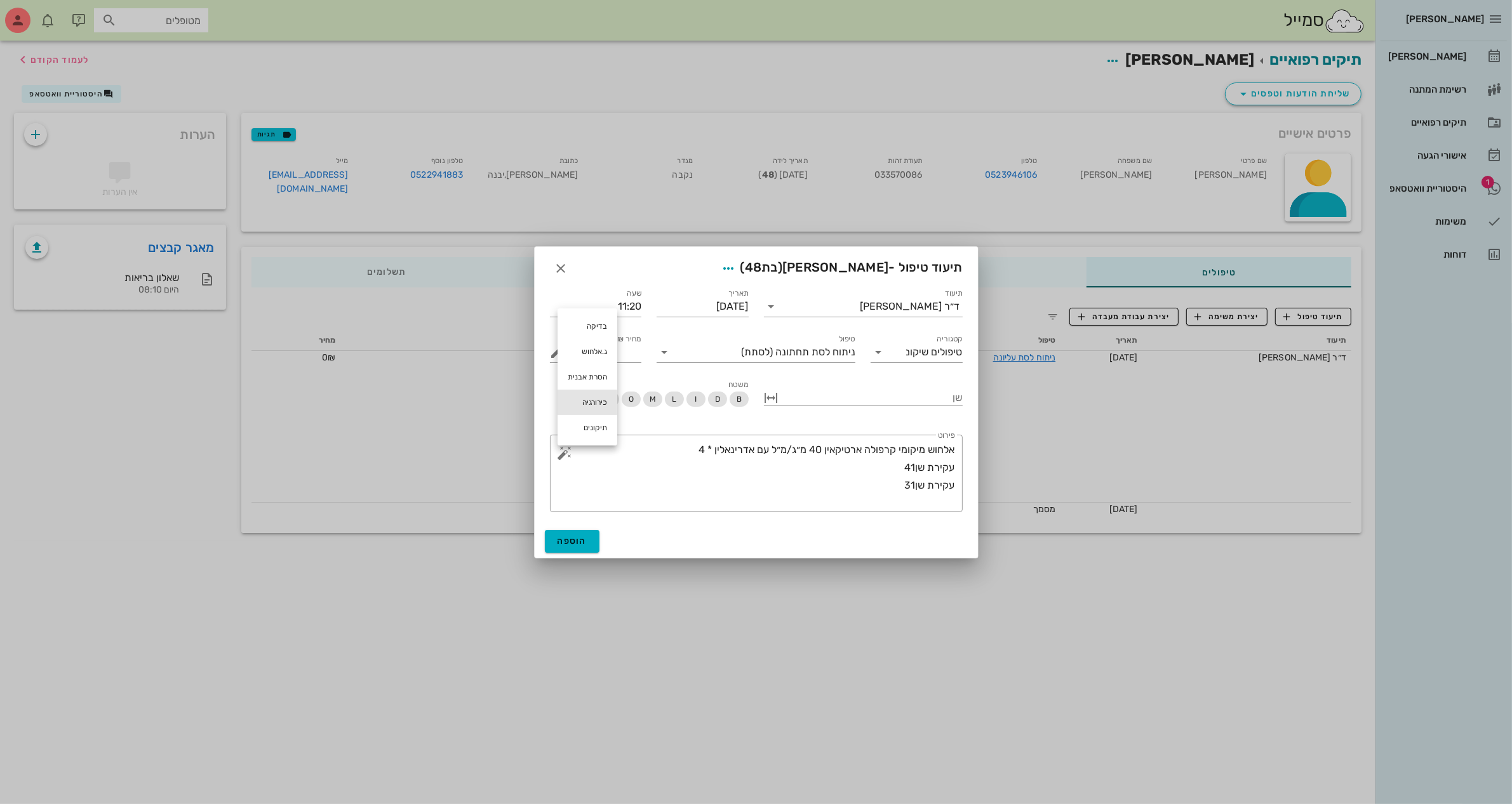
click at [607, 406] on div "כירורגיה" at bounding box center [587, 403] width 60 height 26
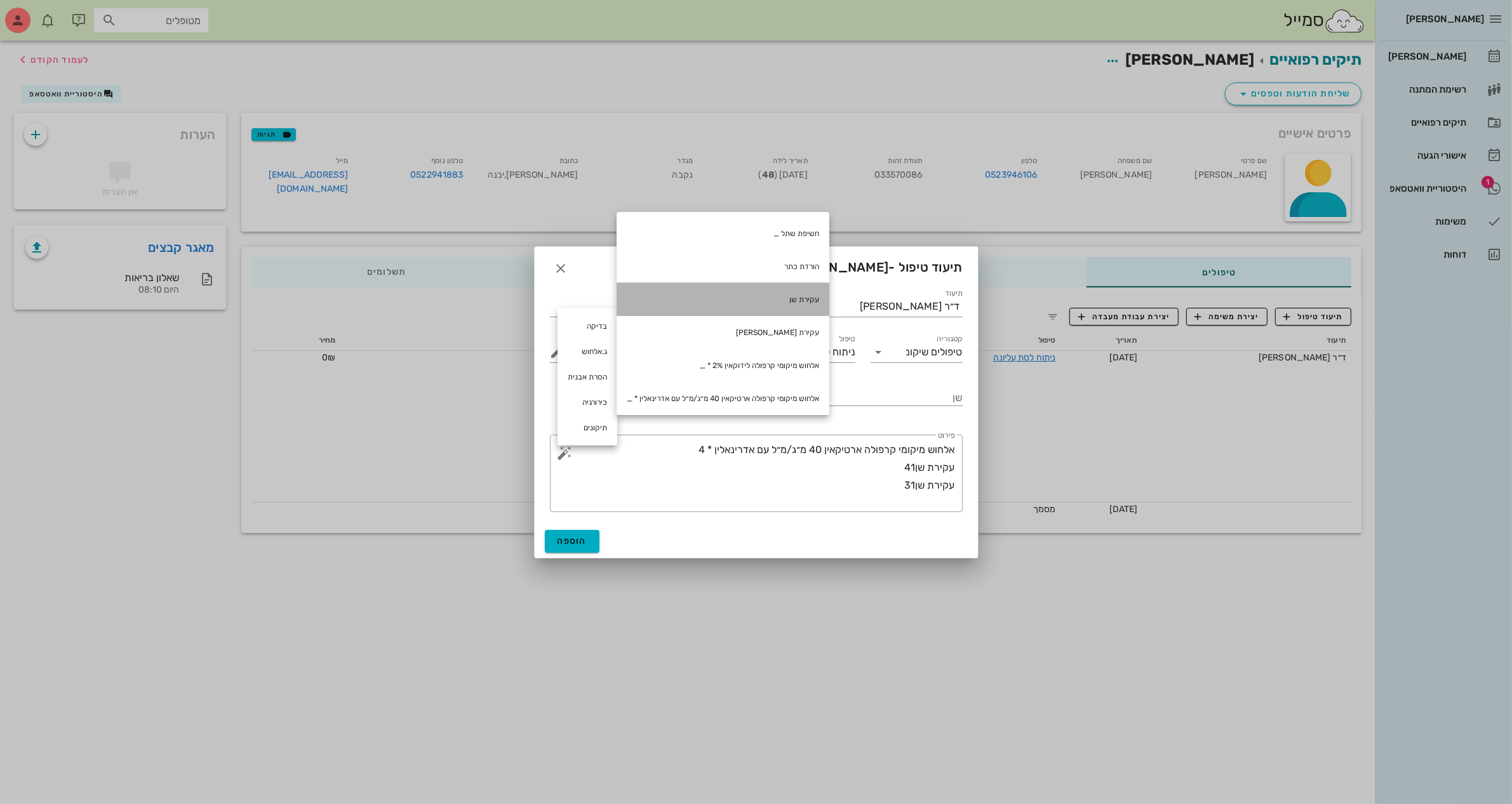
click at [829, 299] on div "עקירת שן" at bounding box center [723, 299] width 213 height 33
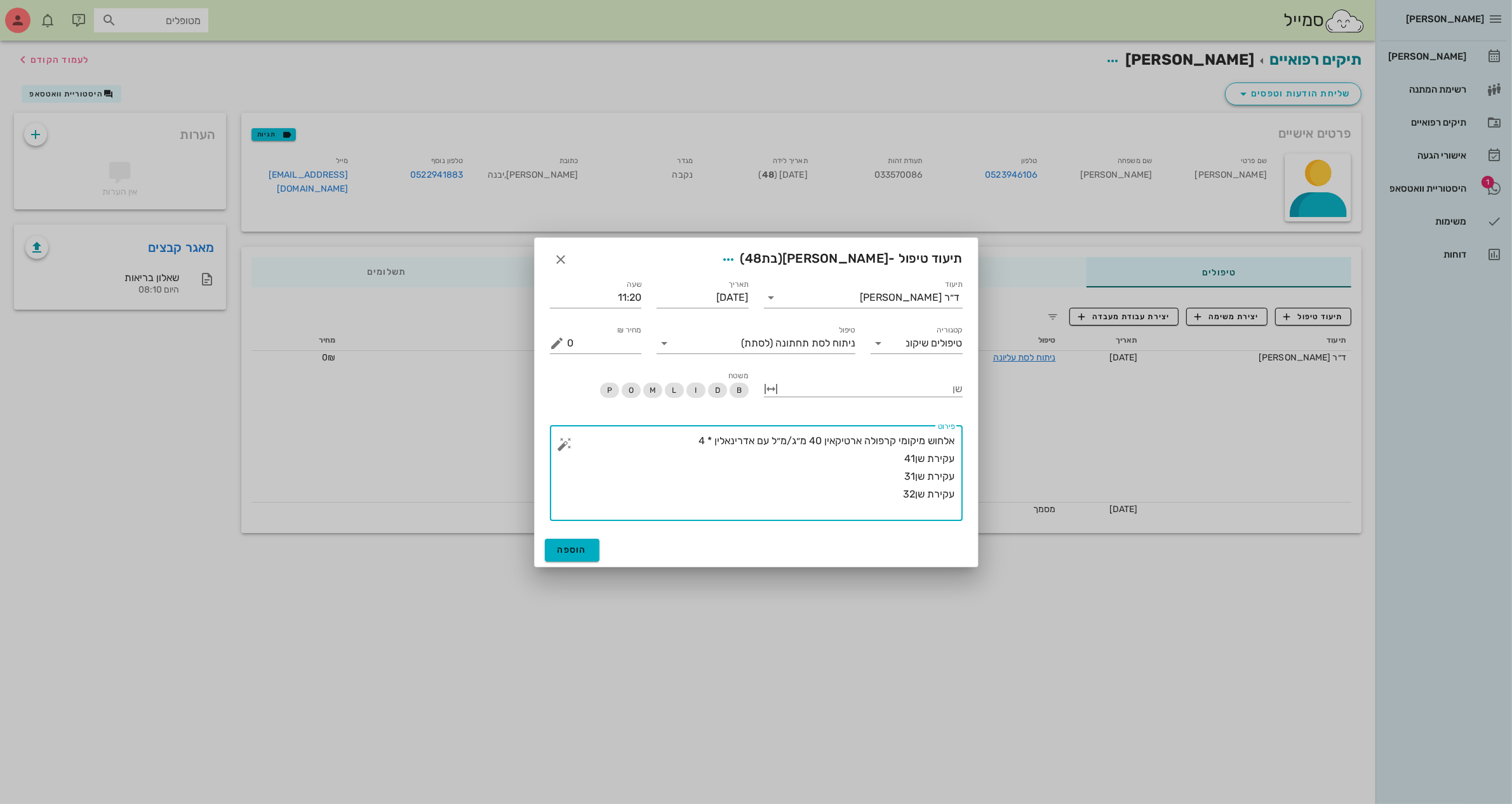
click at [562, 445] on button "button" at bounding box center [565, 445] width 15 height 15
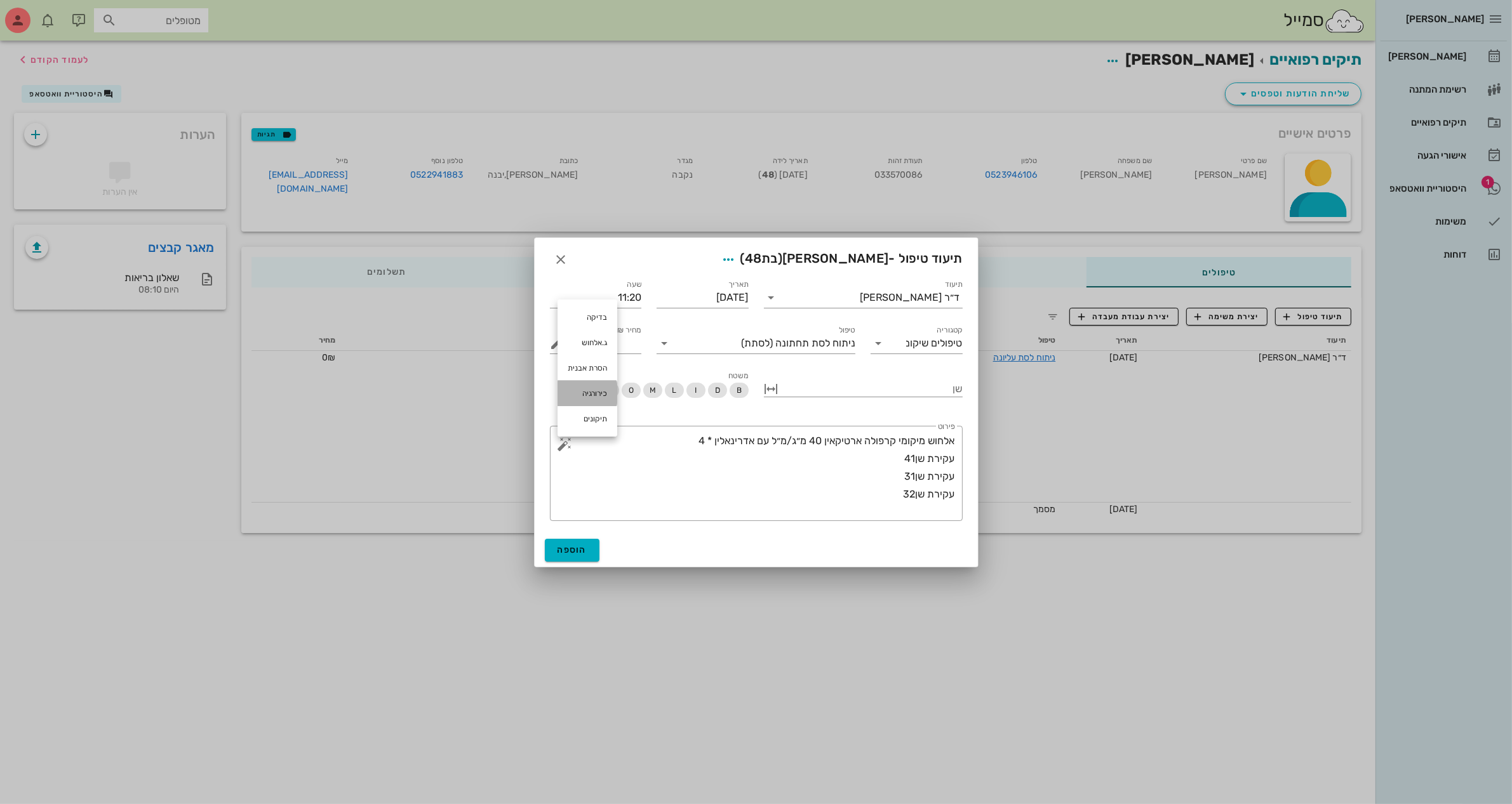
click at [585, 388] on div "כירורגיה" at bounding box center [587, 393] width 60 height 26
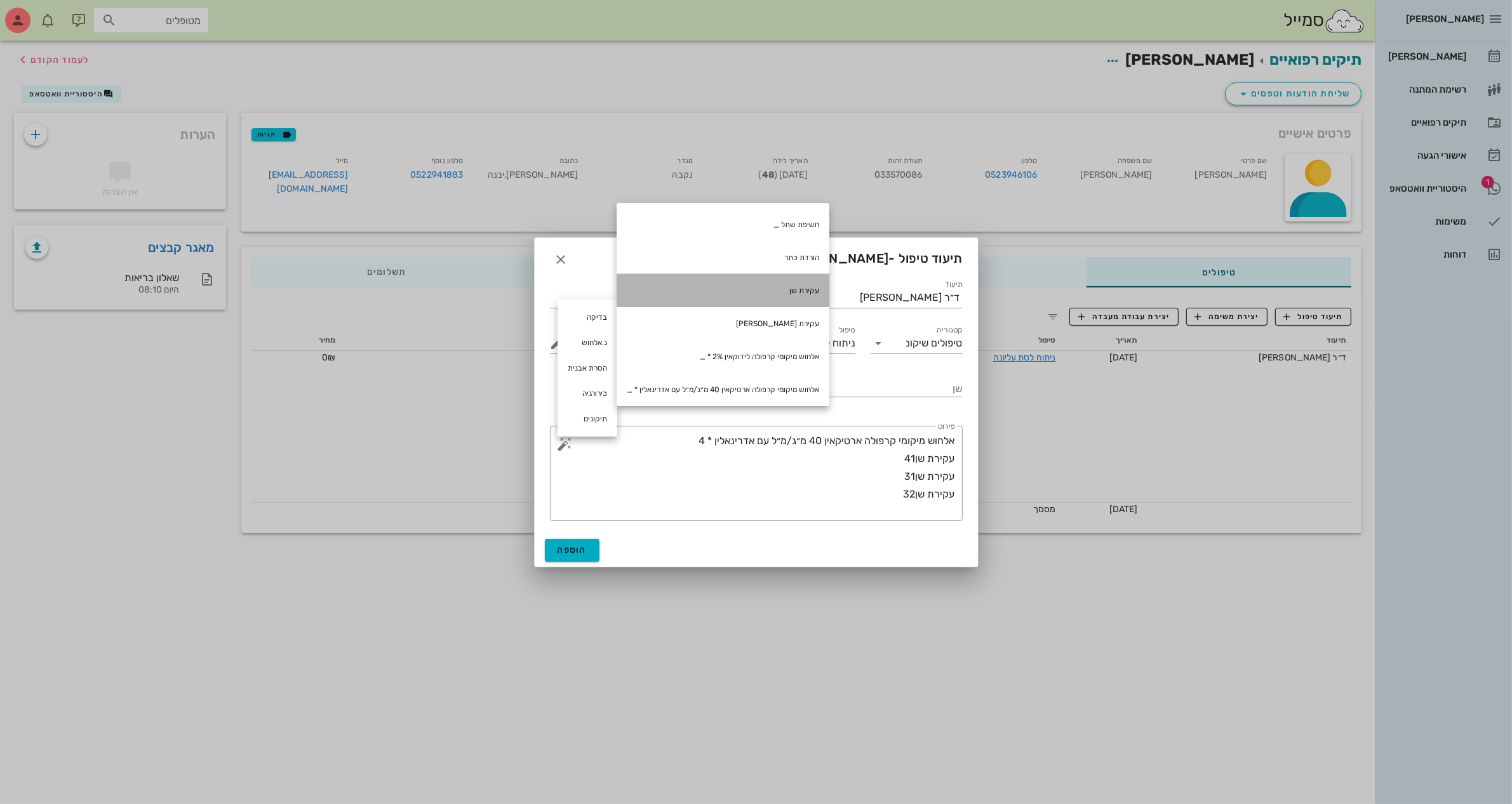
click at [809, 288] on div "עקירת שן" at bounding box center [723, 290] width 213 height 33
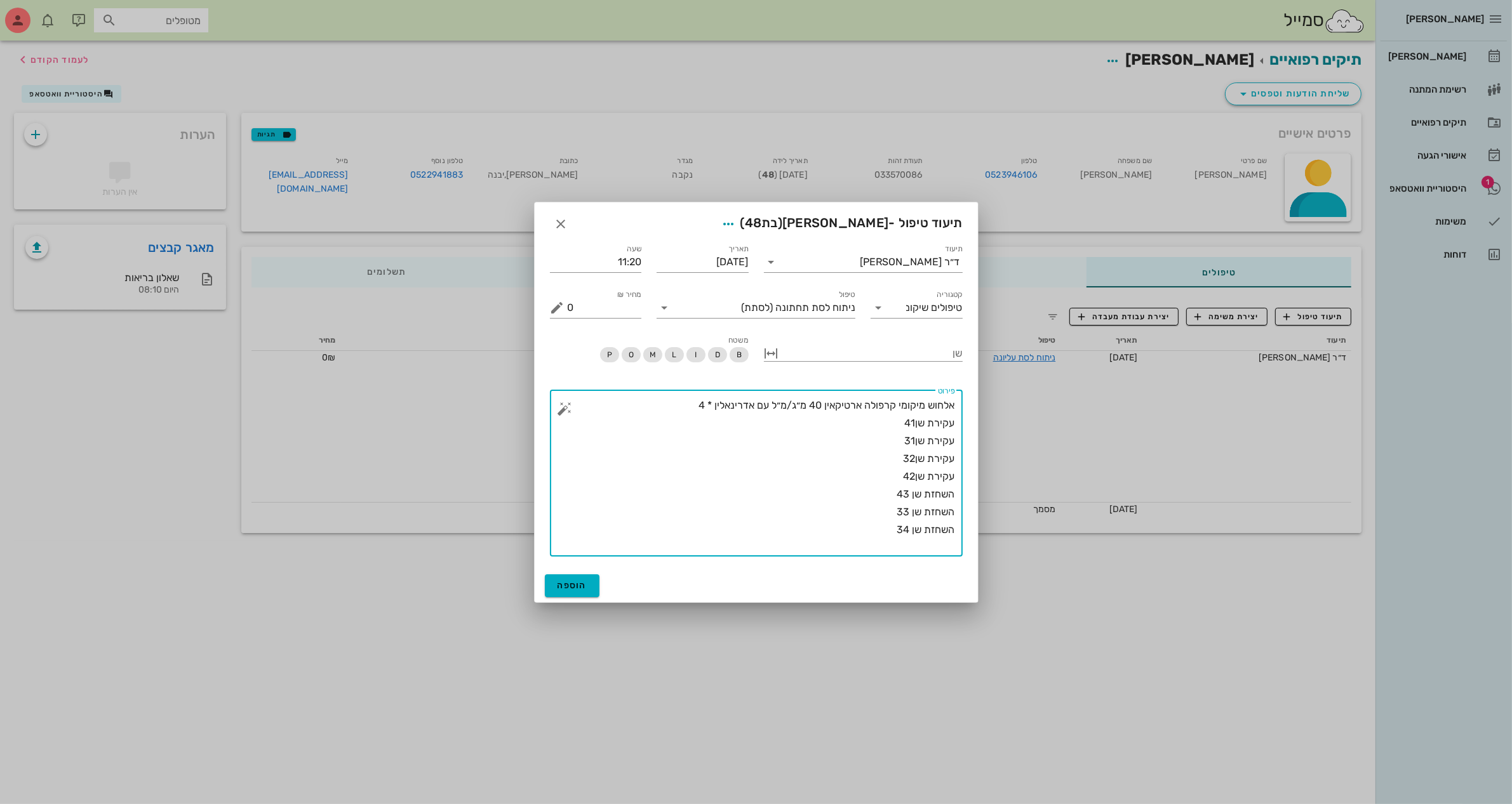
click at [562, 405] on button "button" at bounding box center [565, 409] width 15 height 15
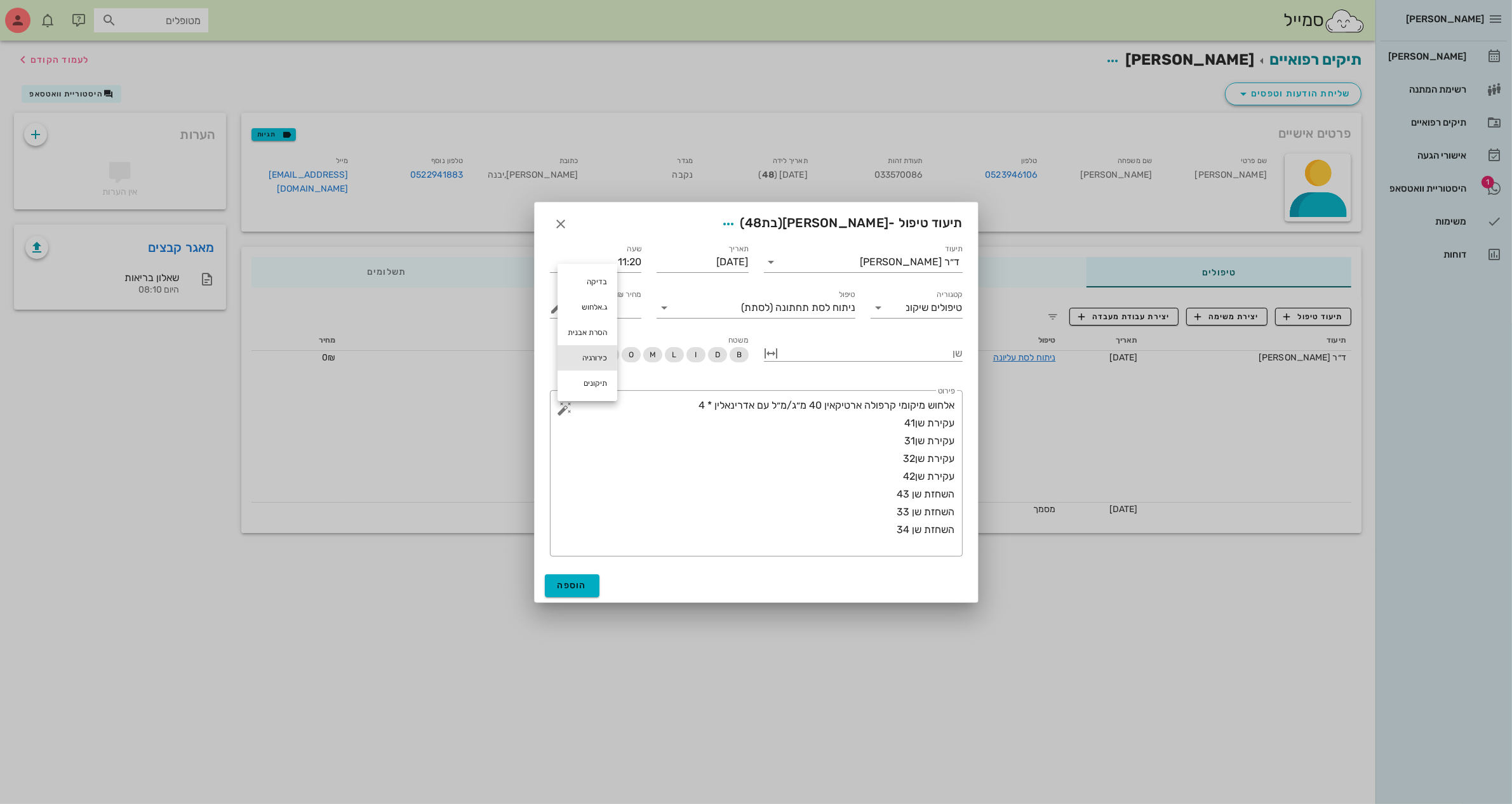
click at [590, 359] on div "כירורגיה" at bounding box center [587, 358] width 60 height 26
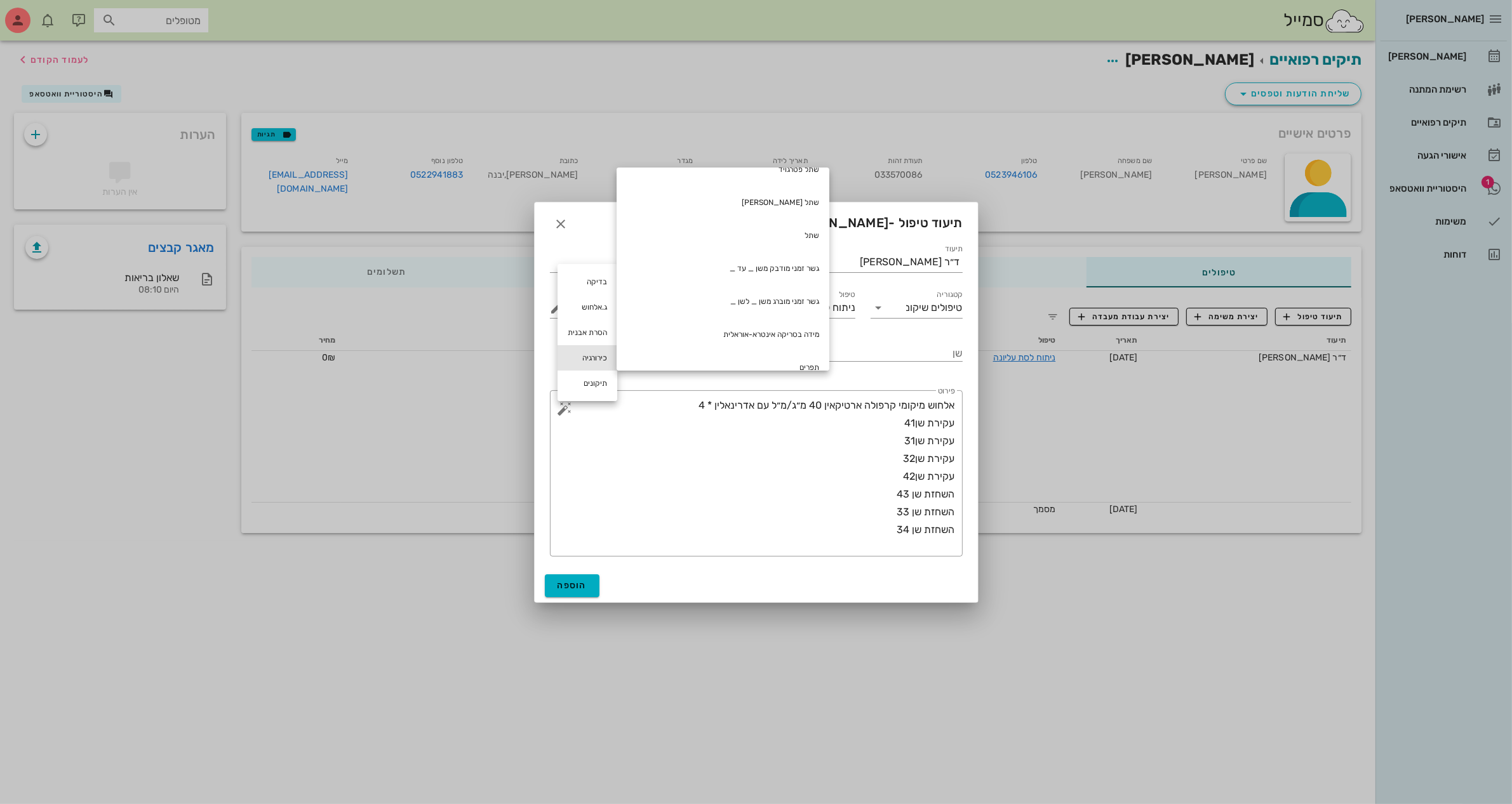
scroll to position [302, 0]
click at [808, 341] on div "תפרים" at bounding box center [723, 349] width 213 height 33
type textarea "אלחוש מיקומי קרפולה ארטיקאין 40 מ״ג/מ״ל עם אדרינאלין * 4 עקירת שן41 עקירת שן31 …"
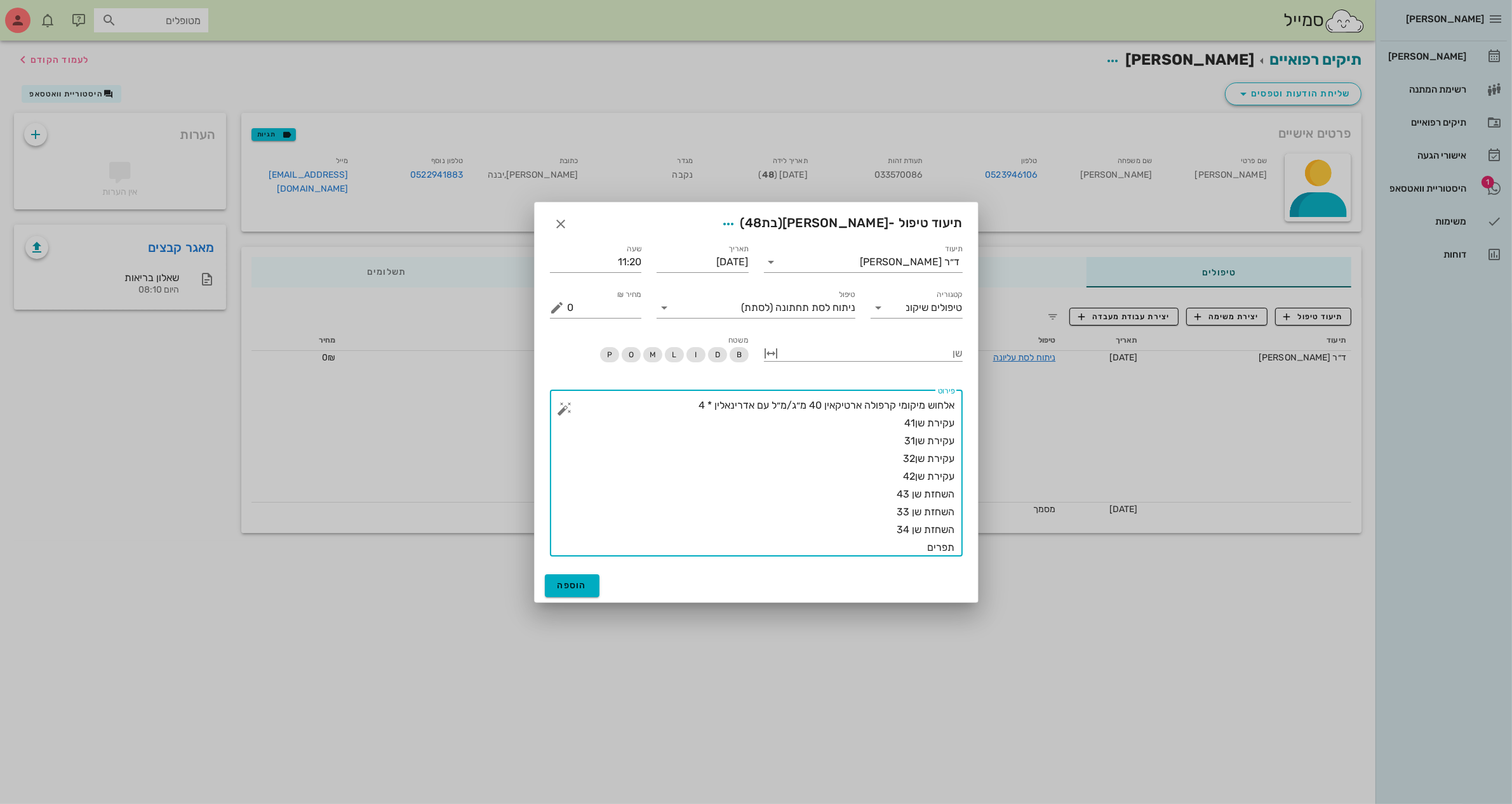
click at [569, 411] on button "button" at bounding box center [565, 409] width 15 height 15
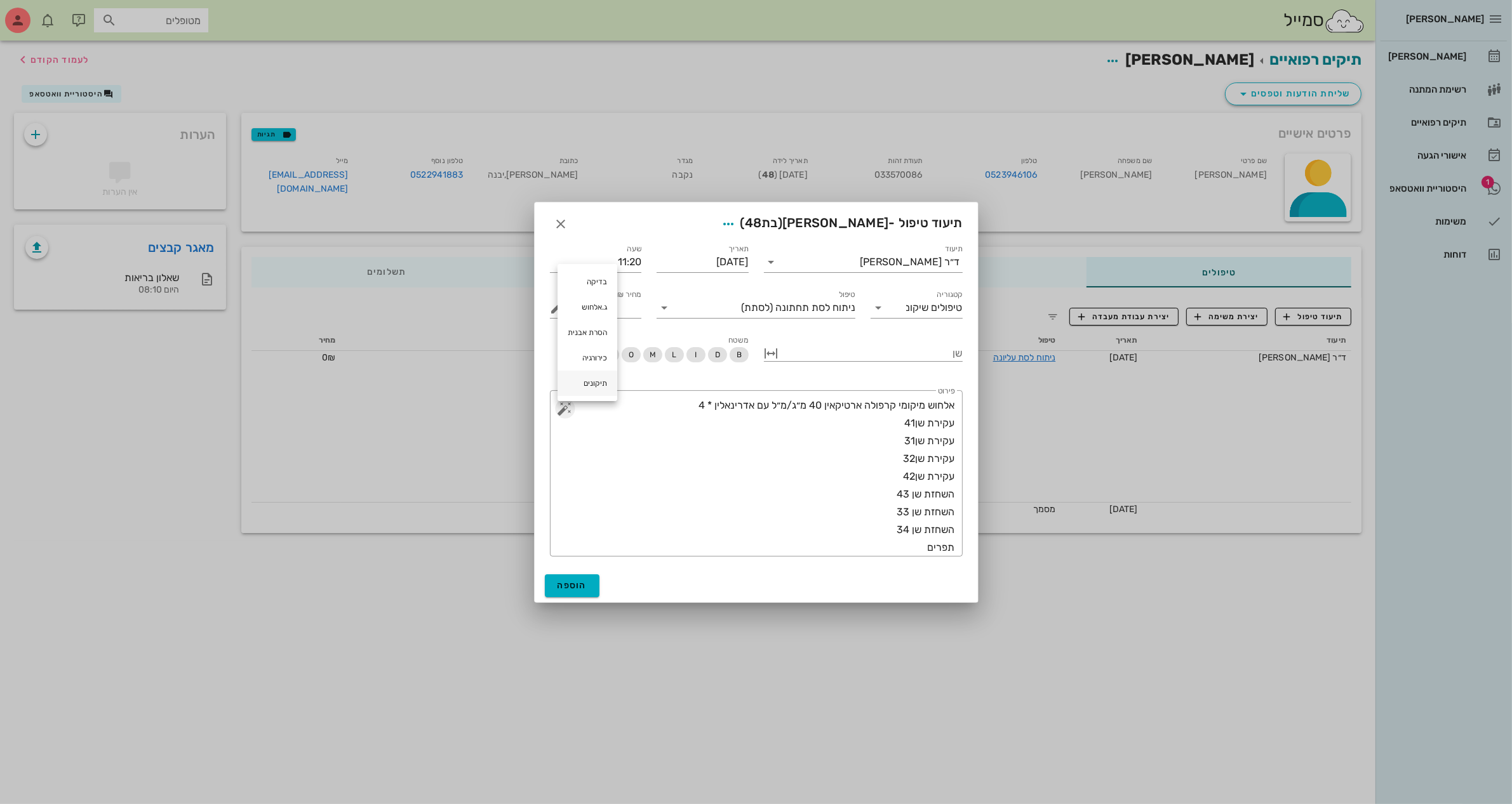
click at [557, 401] on button "button" at bounding box center [565, 409] width 15 height 15
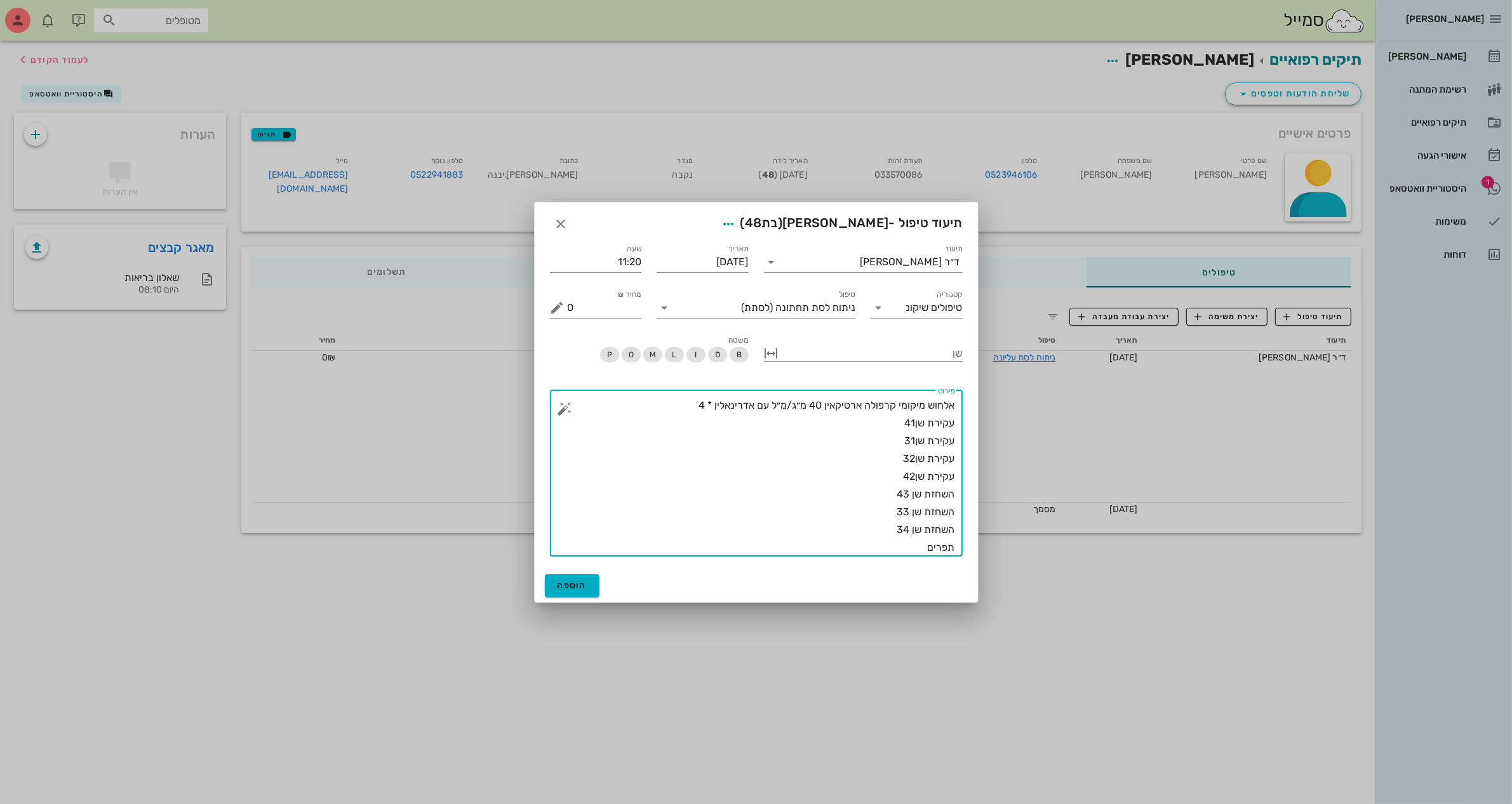
click at [917, 555] on textarea "אלחוש מיקומי קרפולה ארטיקאין 40 מ״ג/מ״ל עם אדרינאלין * 4 עקירת שן41 עקירת שן31 …" at bounding box center [761, 477] width 388 height 160
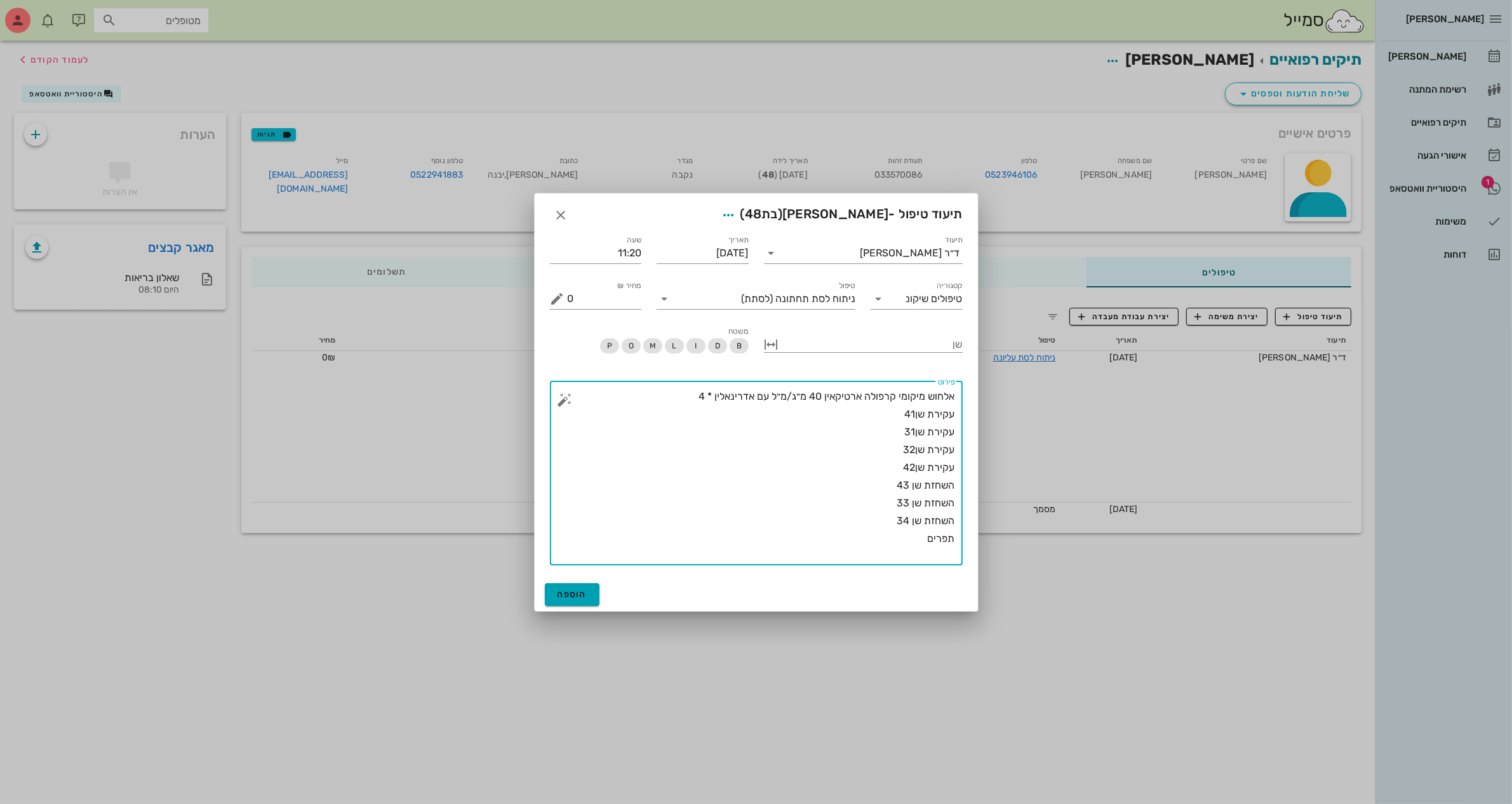
type textarea "אלחוש מיקומי קרפולה ארטיקאין 40 מ״ג/מ״ל עם אדרינאלין * 4 עקירת שן41 עקירת שן31 …"
click at [573, 599] on span "הוספה" at bounding box center [572, 594] width 30 height 11
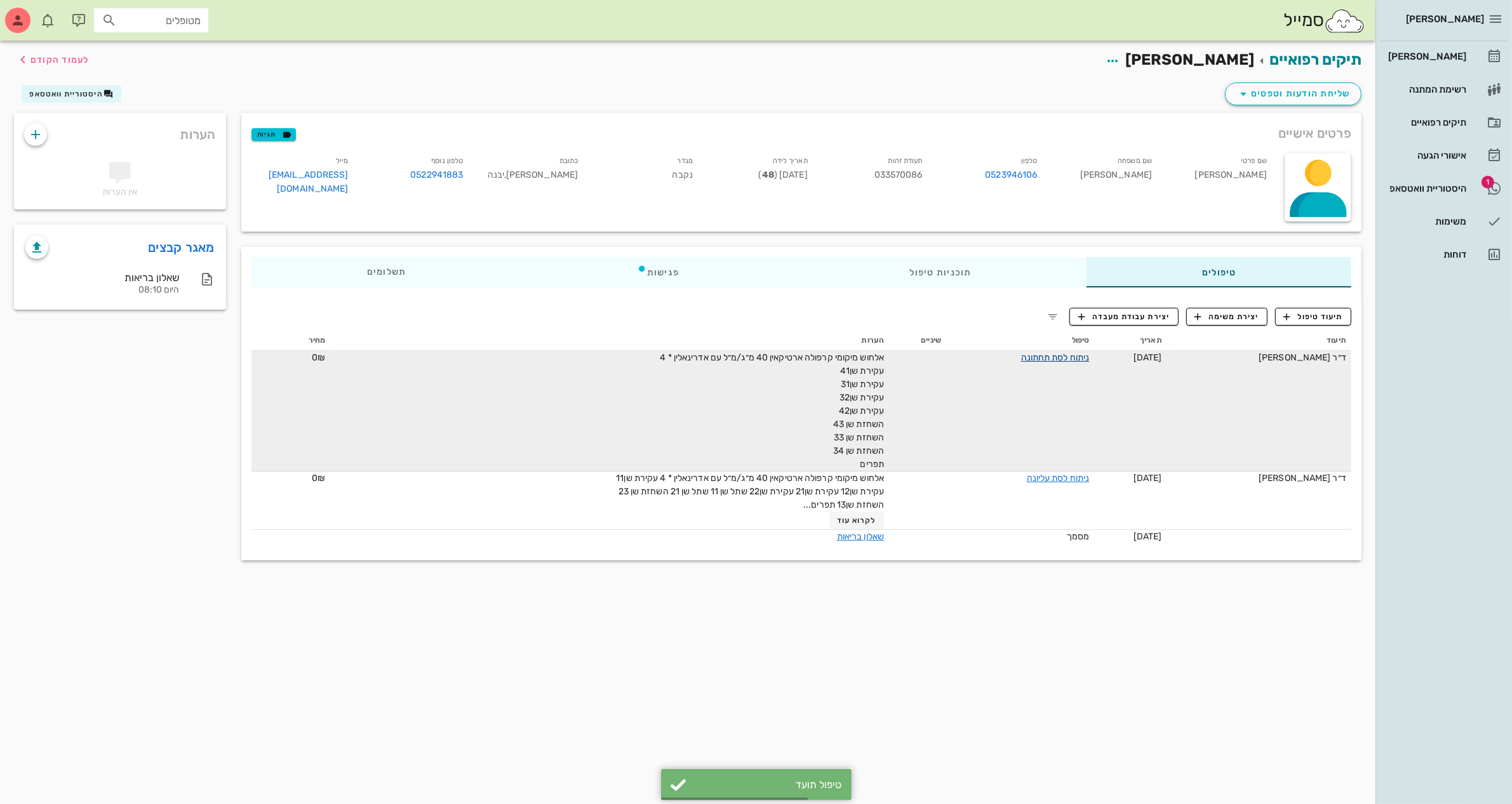
click at [1043, 355] on link "ניתוח לסת תחתונה" at bounding box center [1055, 358] width 69 height 11
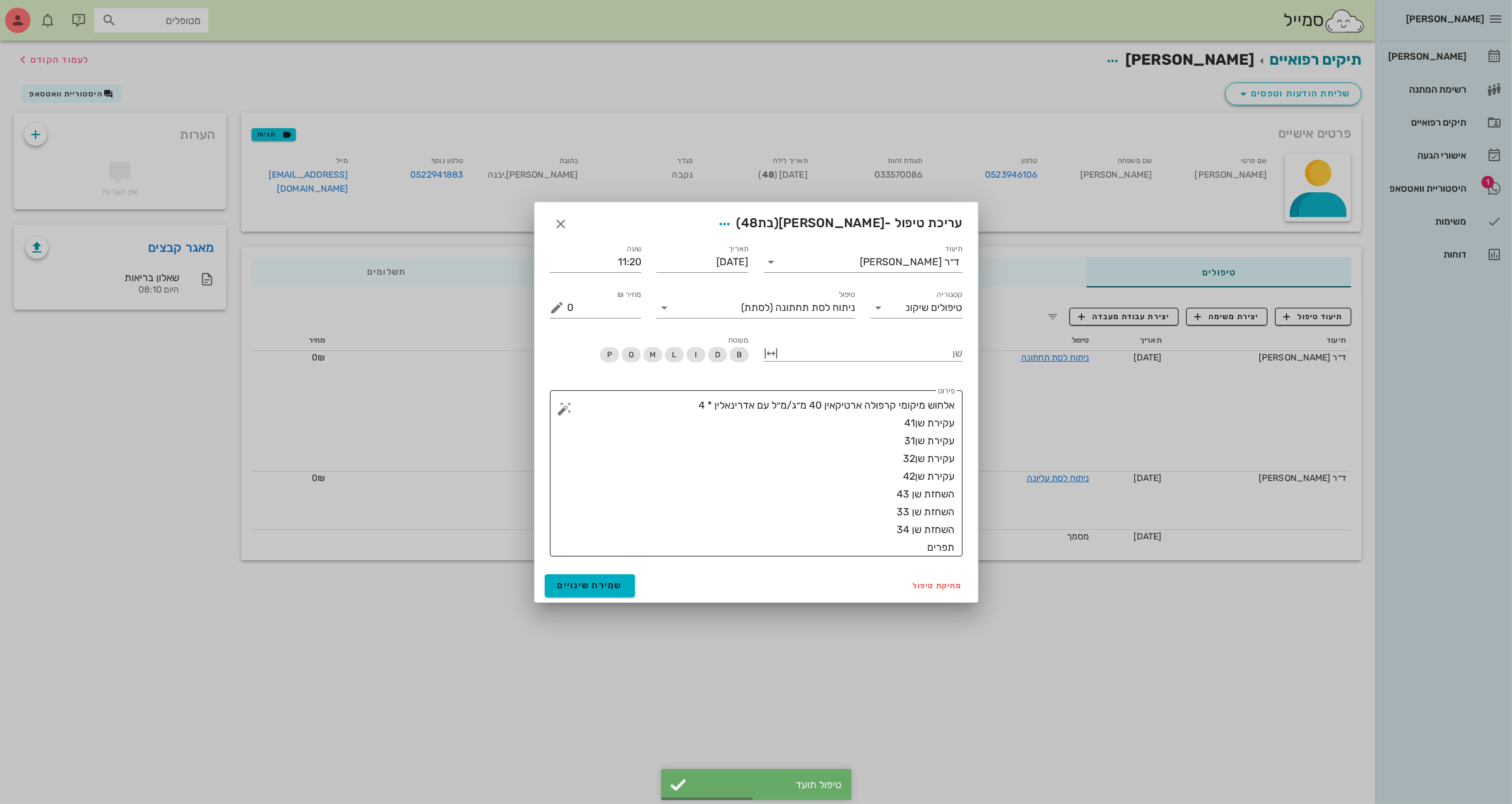
click at [799, 525] on textarea "אלחוש מיקומי קרפולה ארטיקאין 40 מ״ג/מ״ל עם אדרינאלין * 4 עקירת שן41 עקירת שן31 …" at bounding box center [761, 477] width 388 height 160
click at [906, 547] on textarea "אלחוש מיקומי קרפולה ארטיקאין 40 מ״ג/מ״ל עם אדרינאלין * 4 עקירת שן41 עקירת שן31 …" at bounding box center [761, 477] width 388 height 160
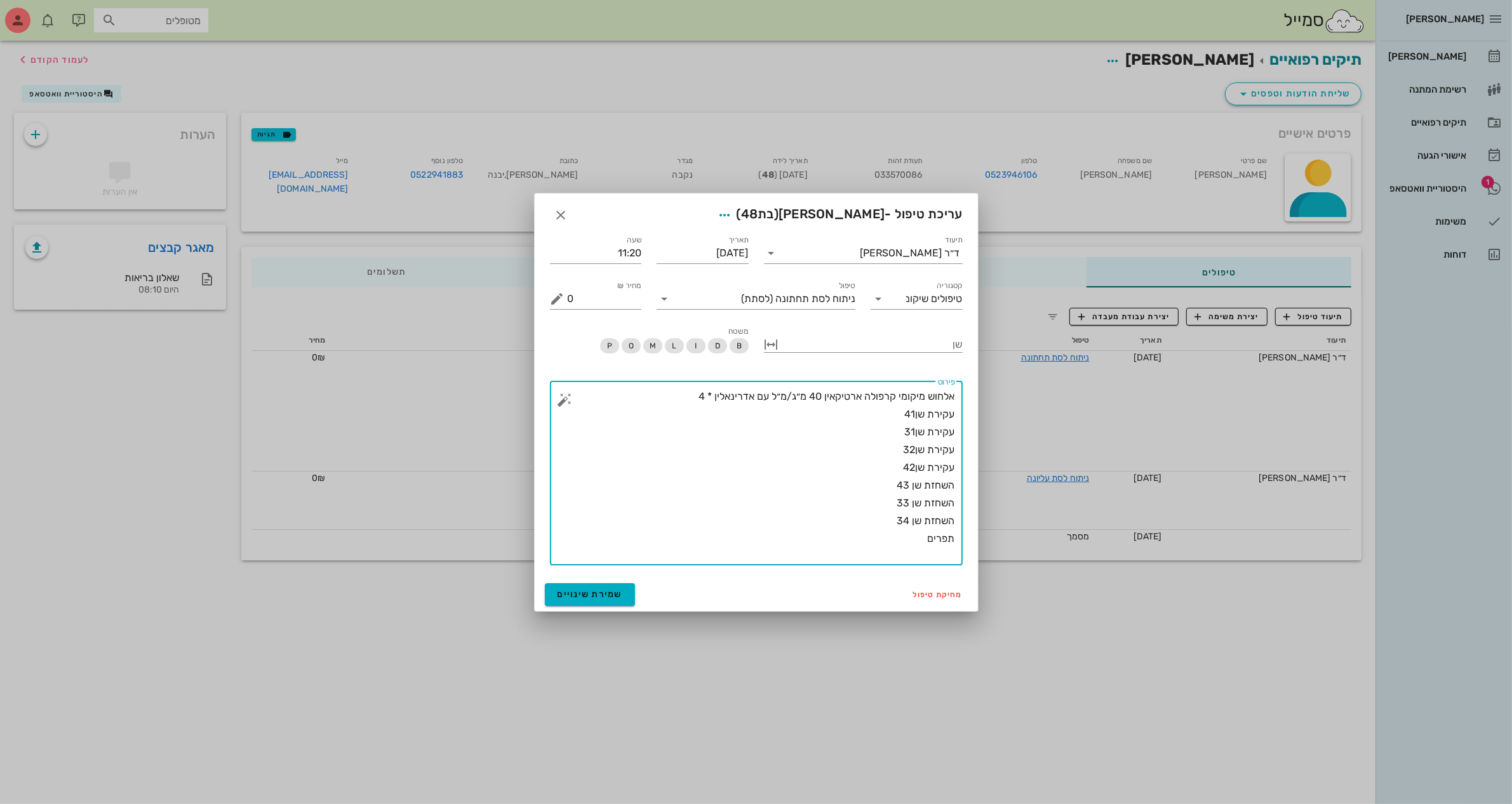
click at [569, 399] on button "button" at bounding box center [565, 400] width 15 height 15
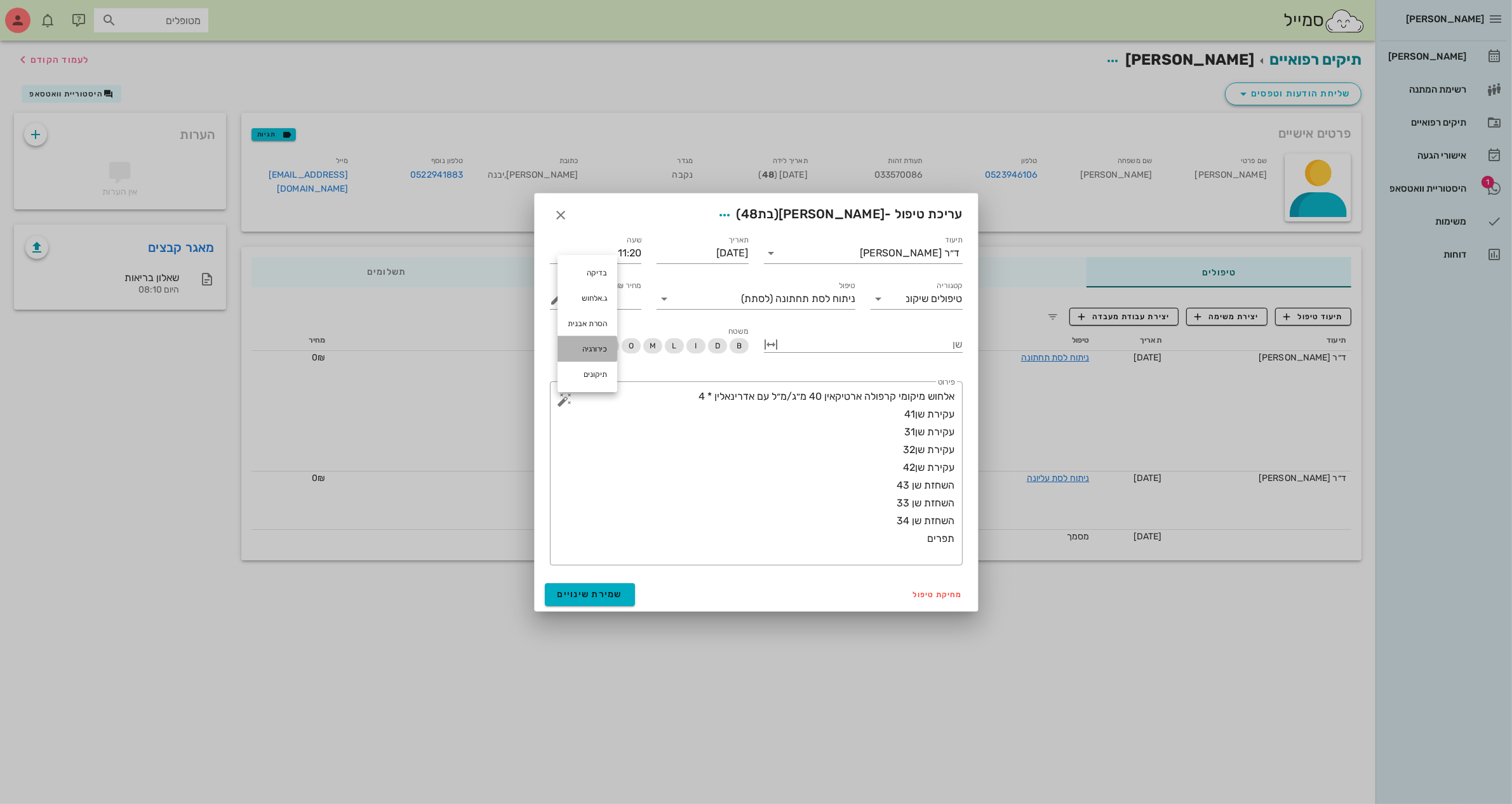
click at [589, 347] on div "כירורגיה" at bounding box center [587, 349] width 60 height 26
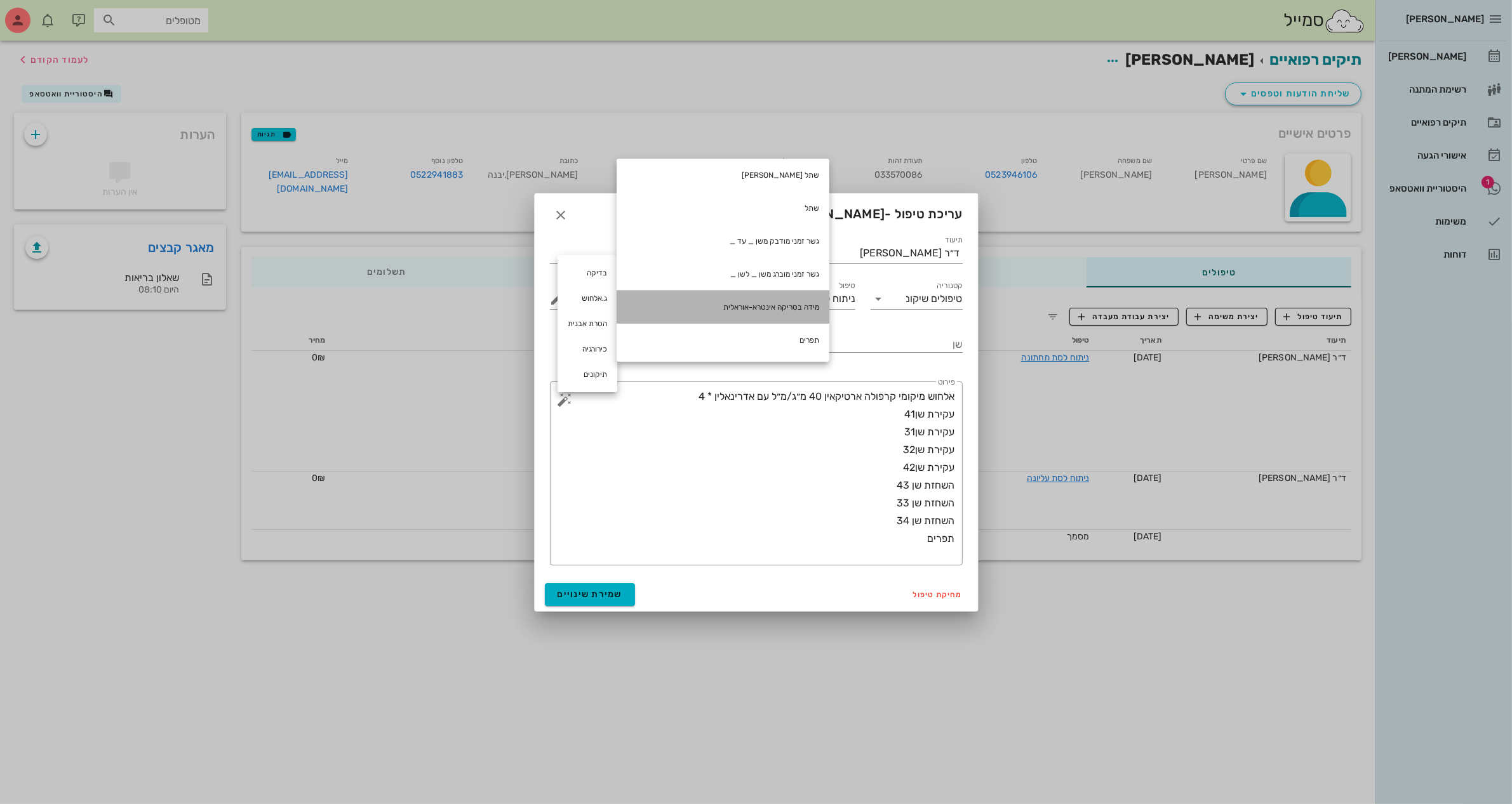
click at [767, 293] on div "מידה בסריקה אינטרא-אוראלית" at bounding box center [723, 307] width 213 height 33
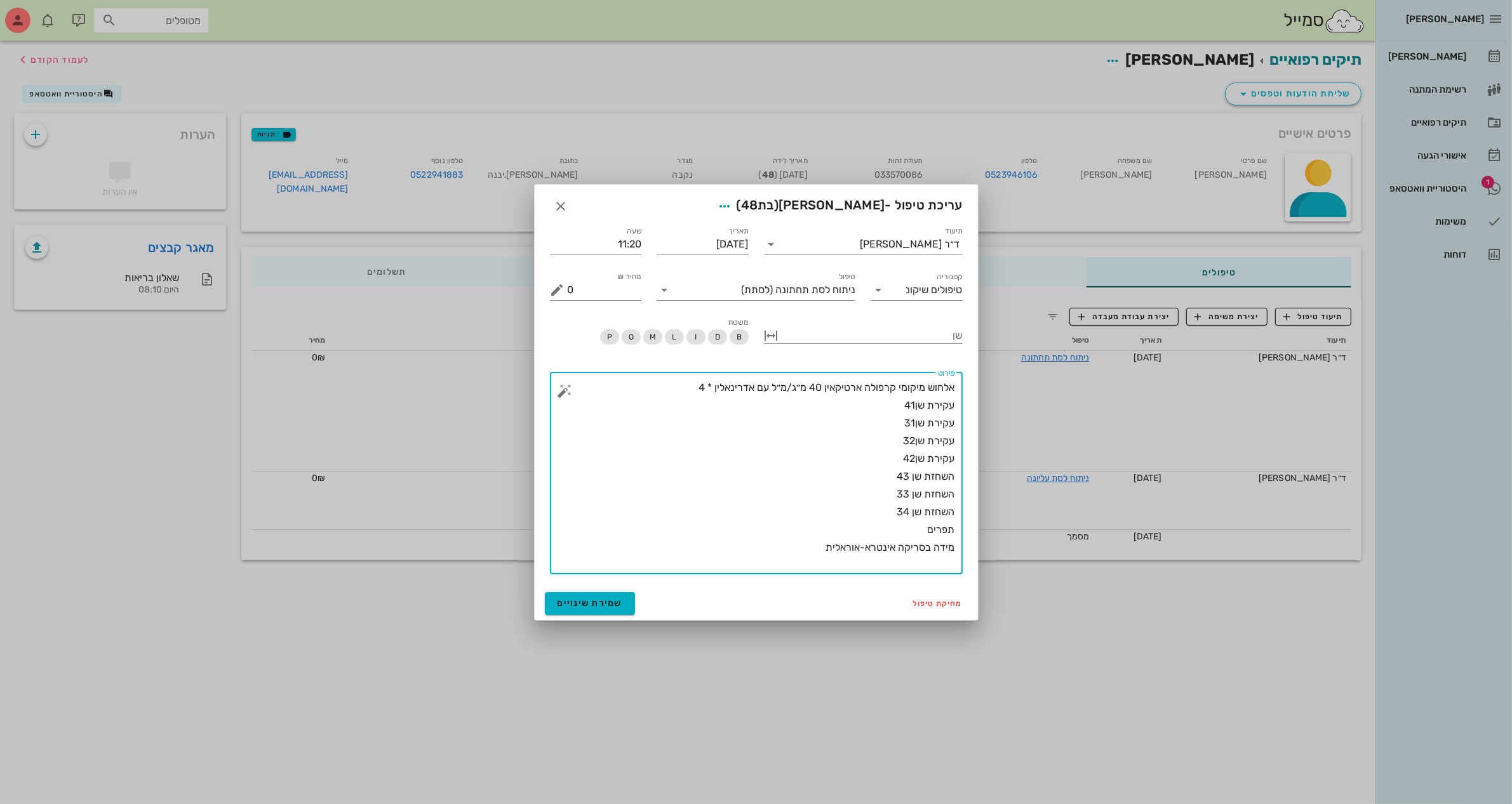
click at [566, 394] on button "button" at bounding box center [565, 391] width 15 height 15
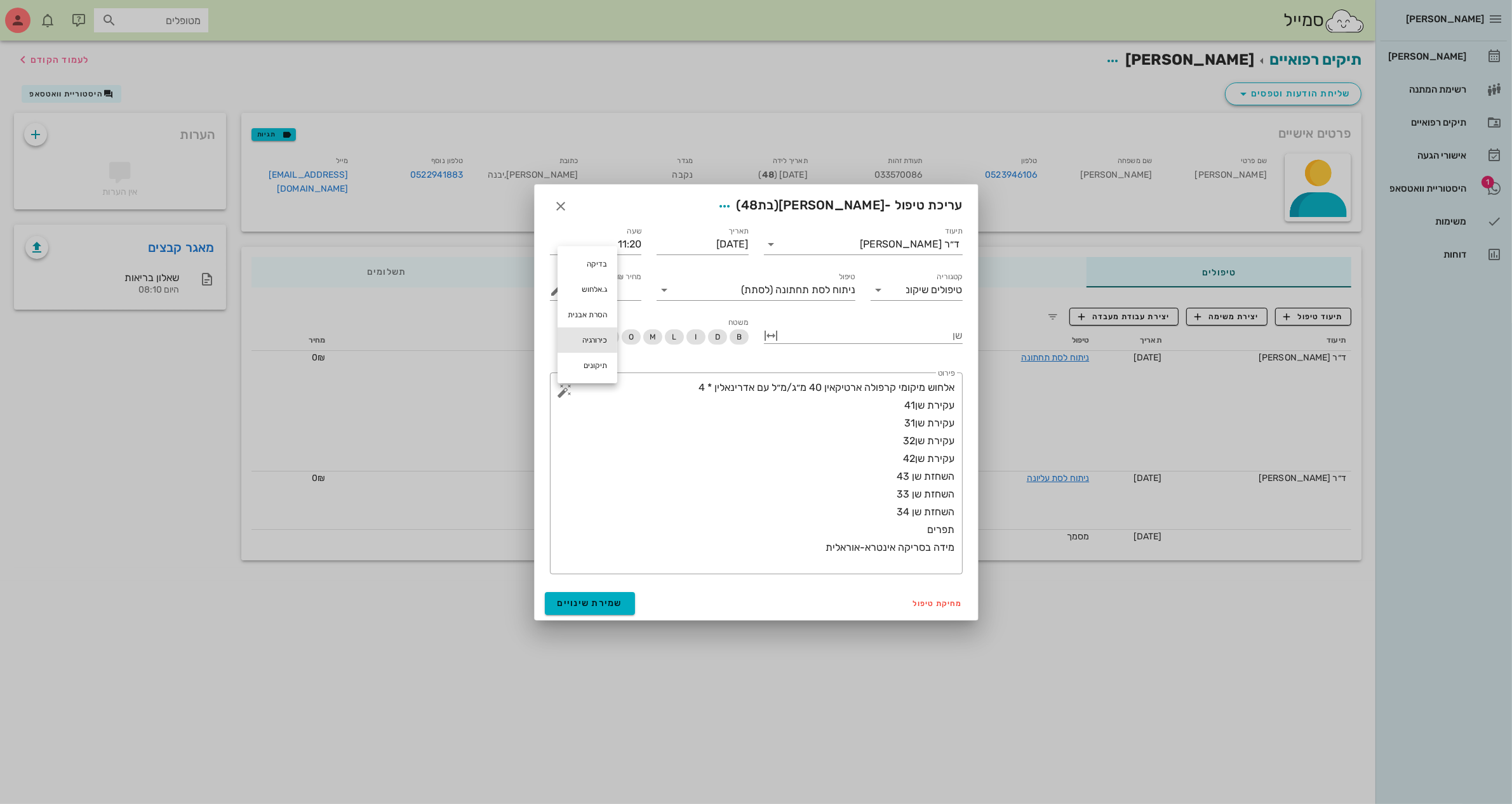
click at [595, 345] on div "כירורגיה" at bounding box center [587, 341] width 60 height 26
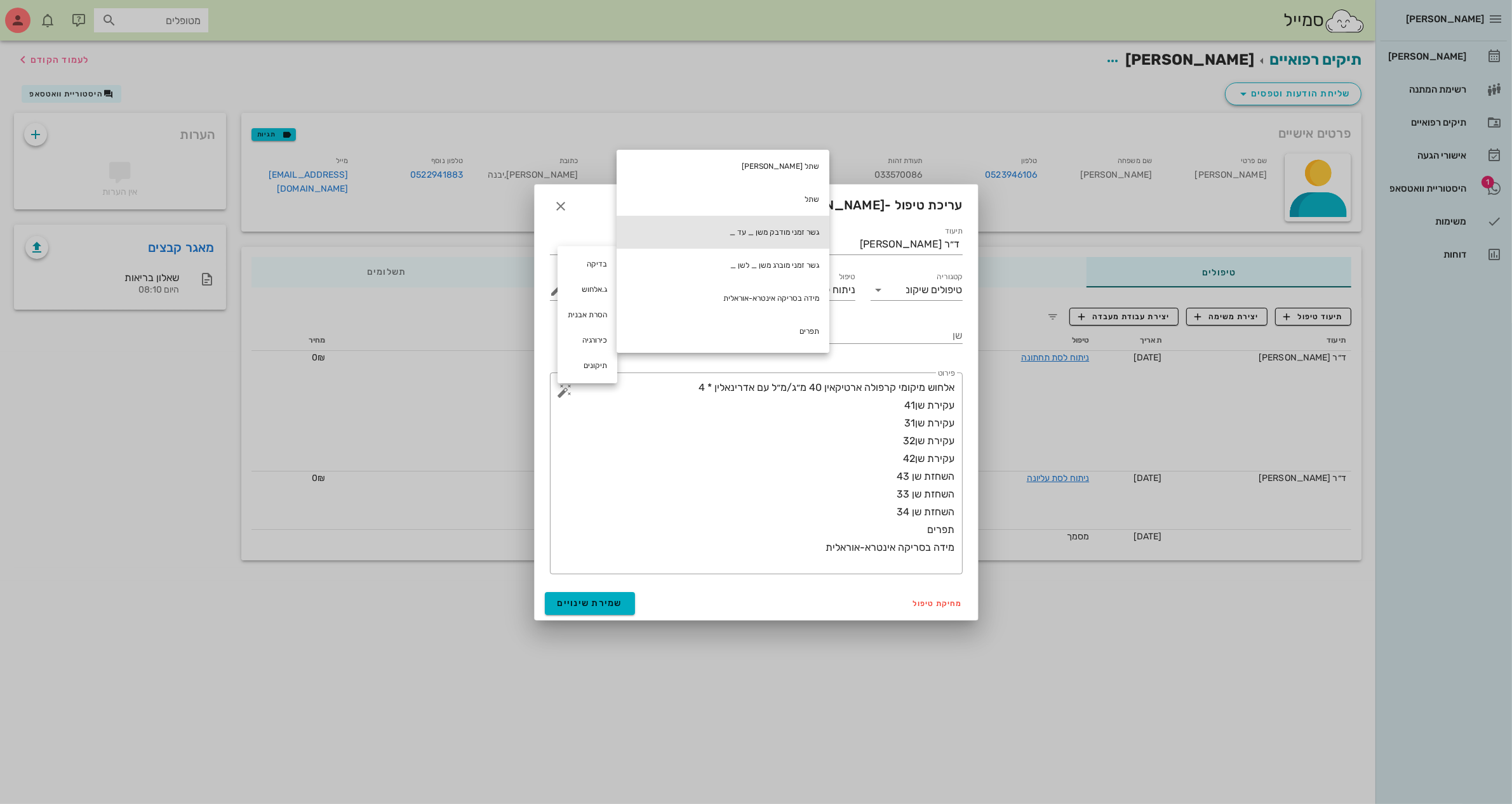
click at [807, 224] on div "גשר זמני מודבק משן _ עד _" at bounding box center [723, 232] width 213 height 33
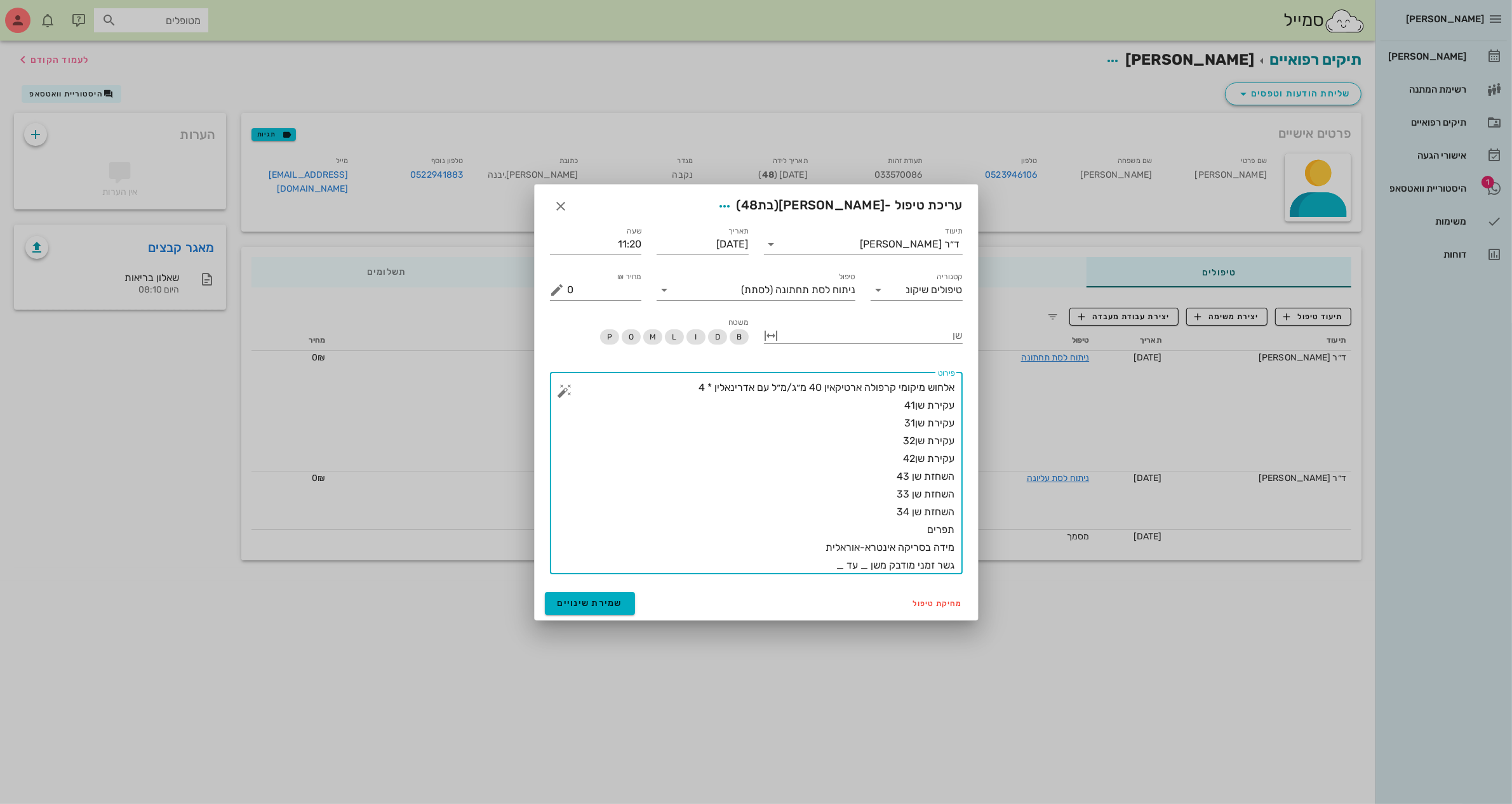
drag, startPoint x: 859, startPoint y: 562, endPoint x: 871, endPoint y: 567, distance: 13.0
click at [871, 567] on textarea "אלחוש מיקומי קרפולה ארטיקאין 40 מ״ג/מ״ל עם אדרינאלין * 4 עקירת שן41 עקירת שן31 …" at bounding box center [761, 477] width 388 height 196
drag, startPoint x: 825, startPoint y: 570, endPoint x: 842, endPoint y: 568, distance: 17.1
click at [842, 568] on textarea "אלחוש מיקומי קרפולה ארטיקאין 40 מ״ג/מ״ל עם אדרינאלין * 4 עקירת שן41 עקירת שן31 …" at bounding box center [761, 477] width 388 height 196
type textarea "אלחוש מיקומי קרפולה ארטיקאין 40 מ״ג/מ״ל עם אדרינאלין * 4 עקירת שן41 עקירת שן31 …"
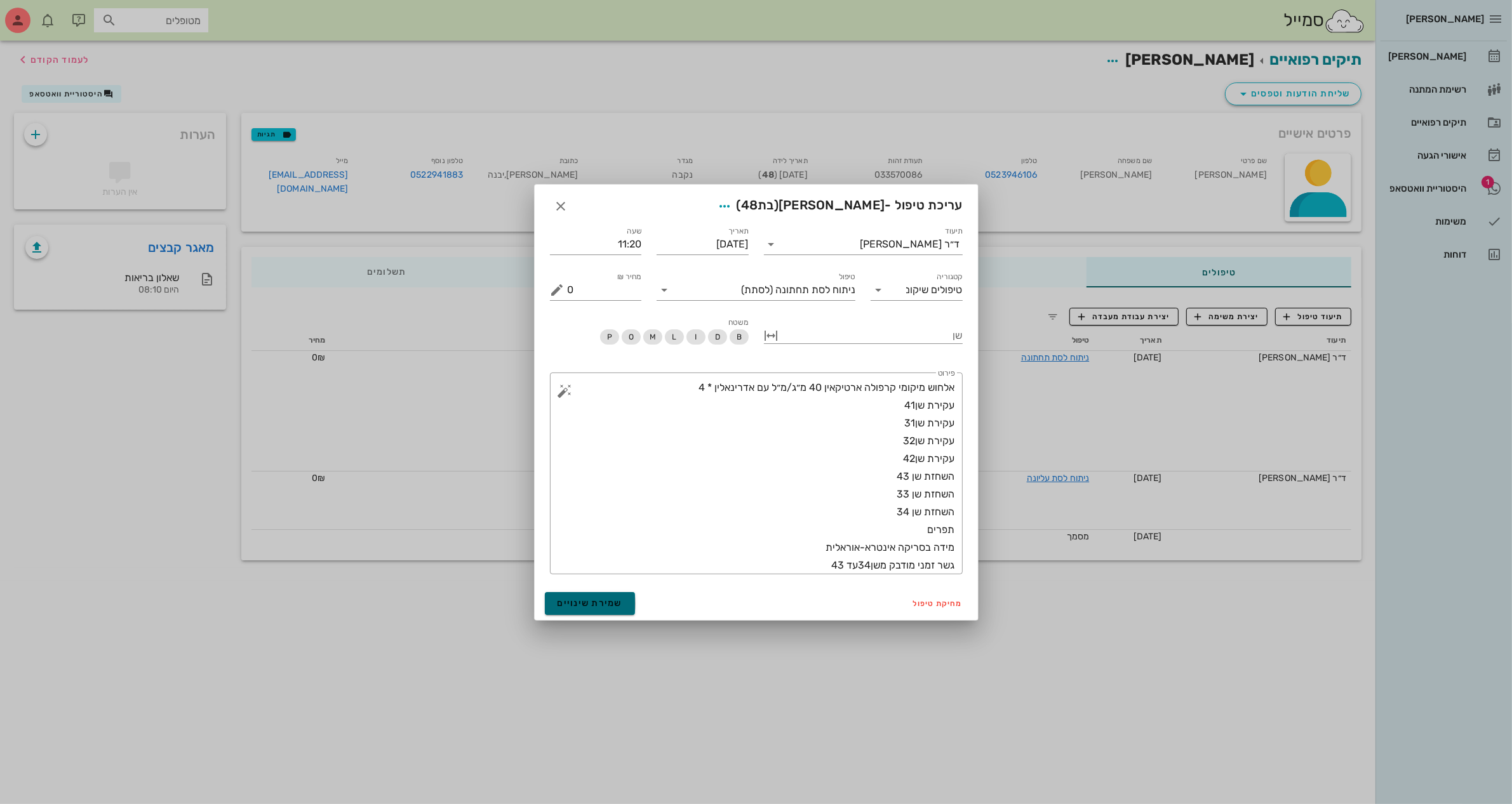
click at [563, 597] on button "שמירת שינויים" at bounding box center [590, 603] width 91 height 23
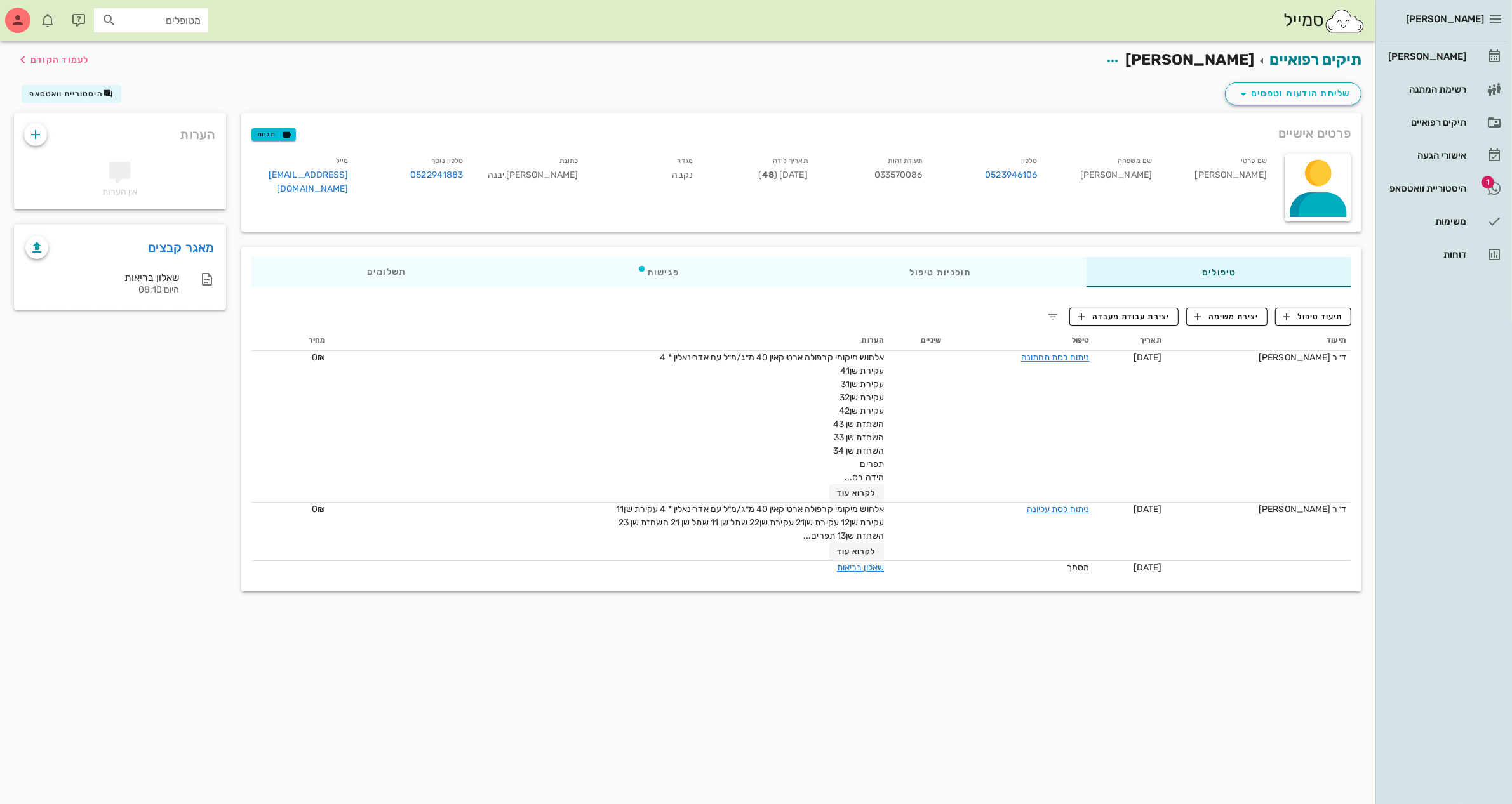
click at [1003, 92] on div "שליחת הודעות וטפסים היסטוריית וואטסאפ" at bounding box center [687, 96] width 1363 height 33
click at [1420, 191] on div "היסטוריית וואטסאפ" at bounding box center [1425, 188] width 81 height 10
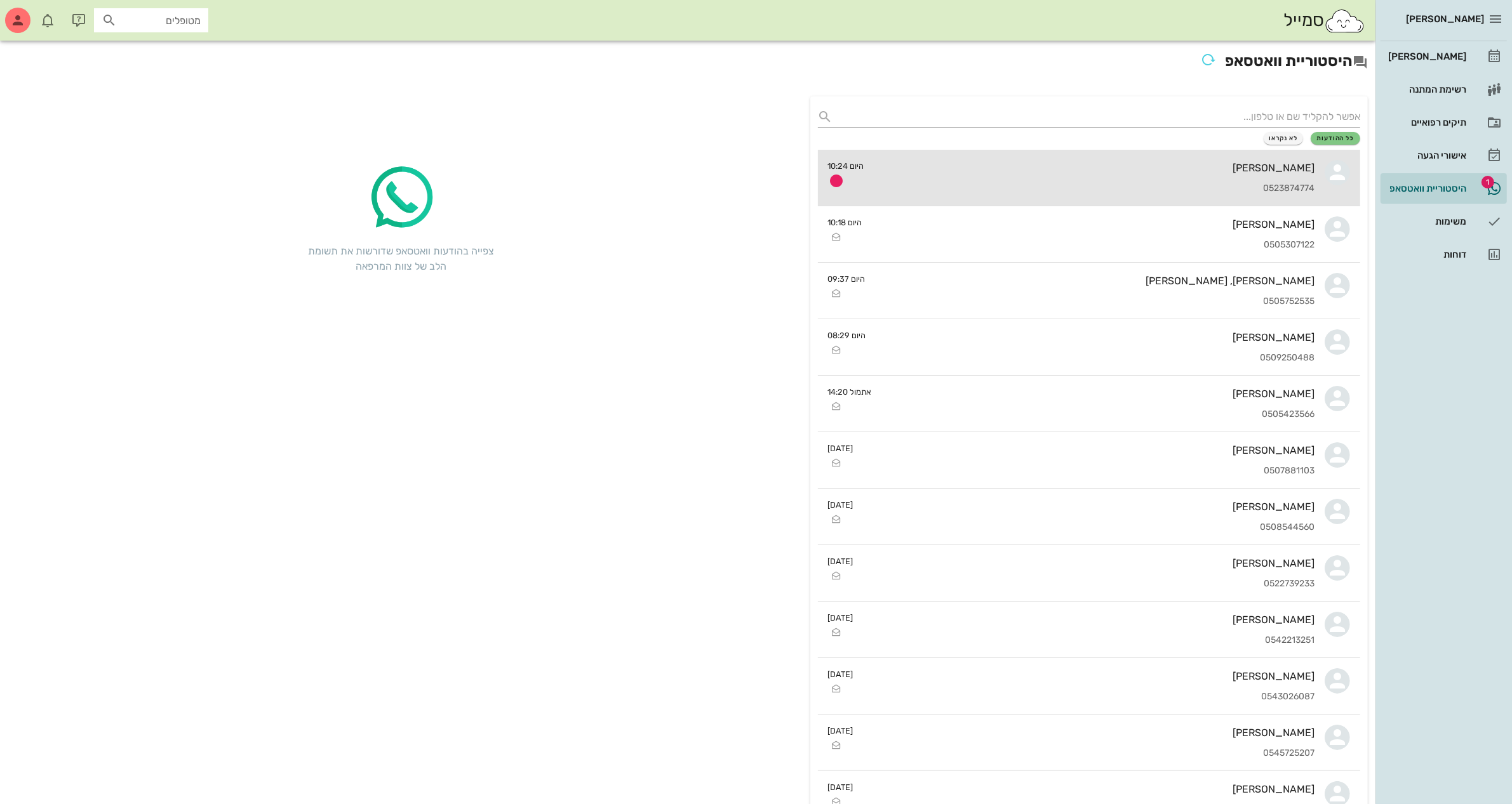
click at [1249, 175] on div "[PERSON_NAME] 0523874774" at bounding box center [1094, 178] width 440 height 56
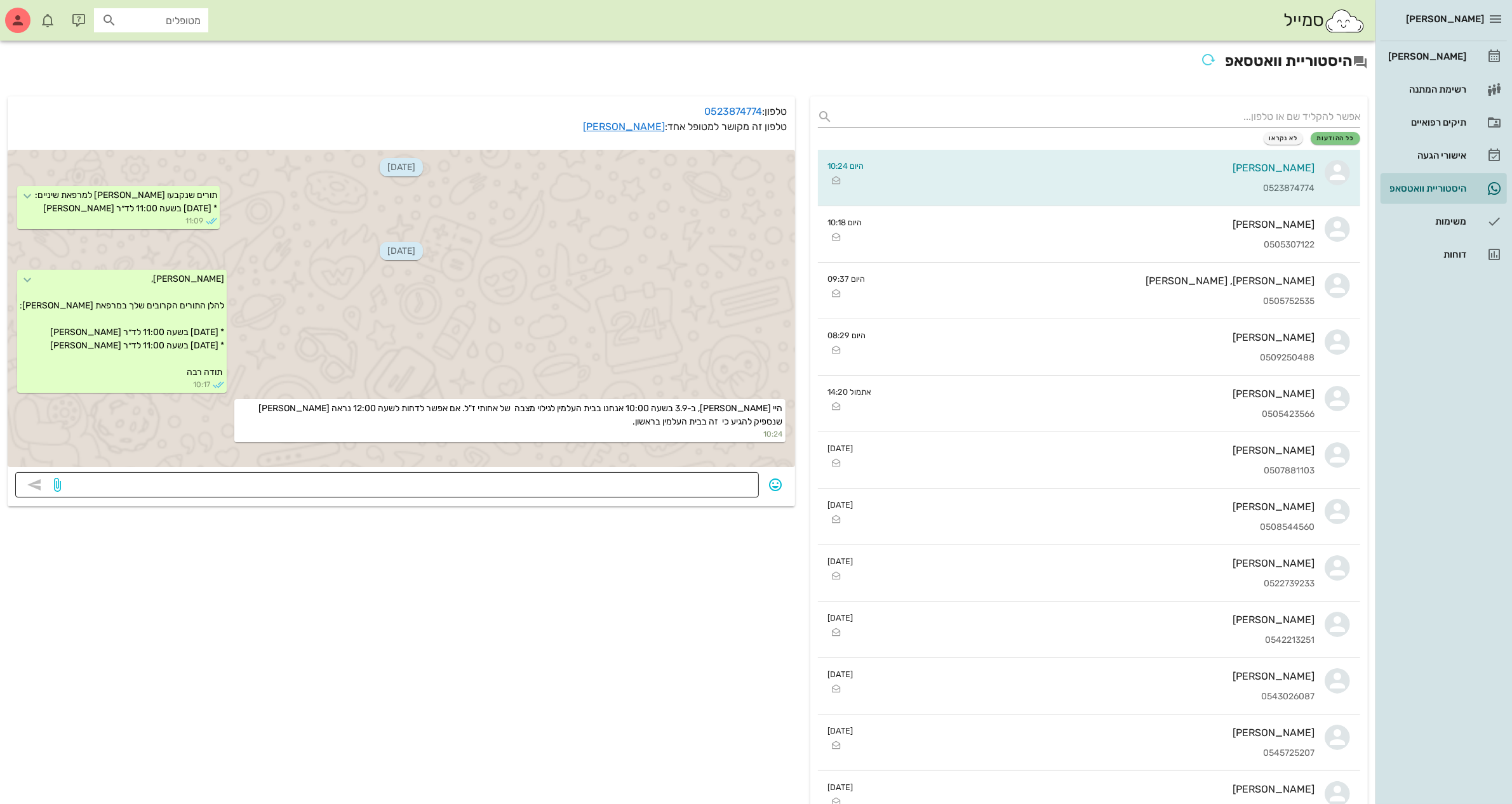
click at [618, 473] on div at bounding box center [407, 485] width 687 height 26
click at [611, 478] on textarea at bounding box center [407, 486] width 687 height 20
type textarea "אני בודקת"
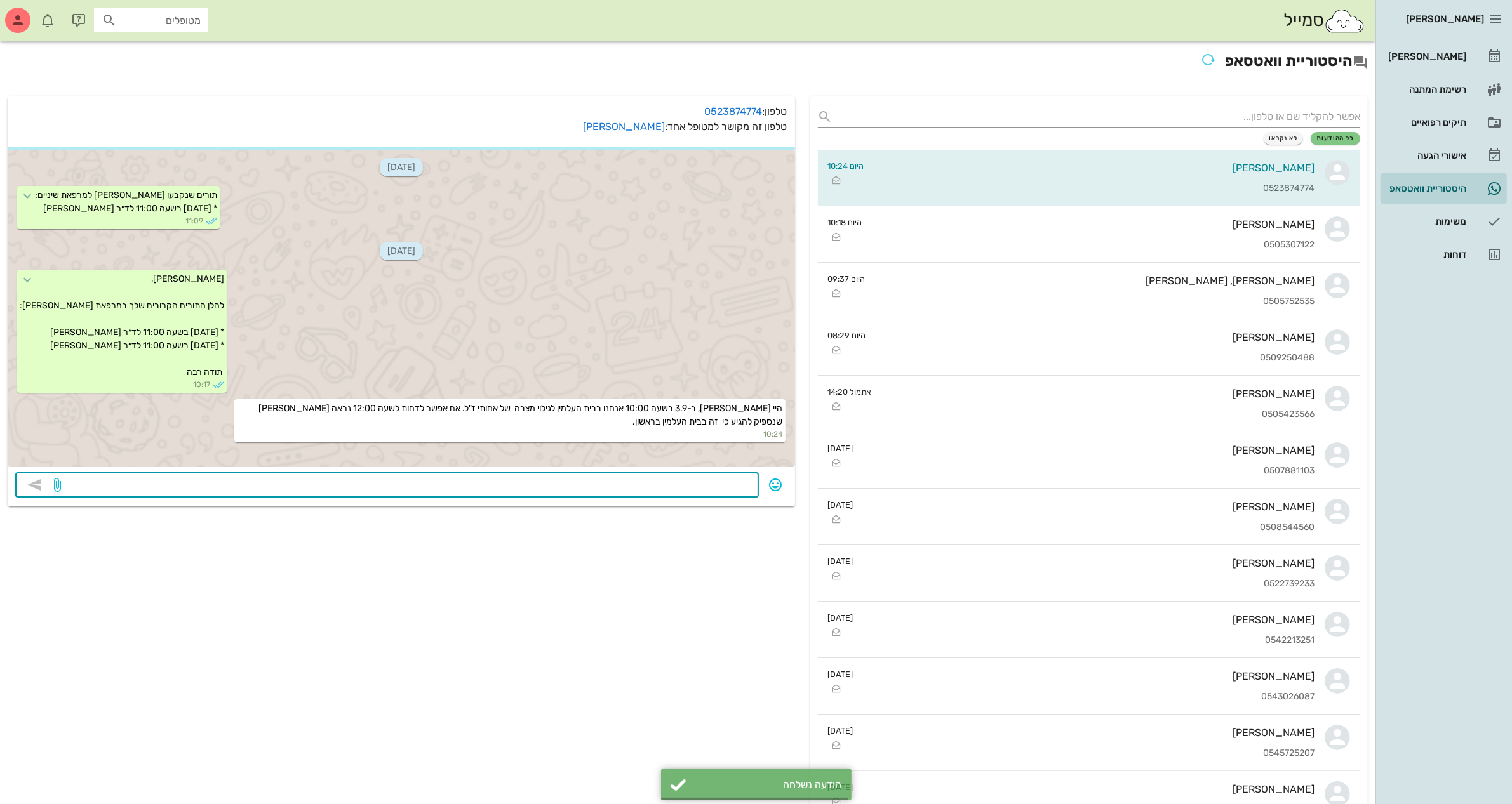
scroll to position [16, 0]
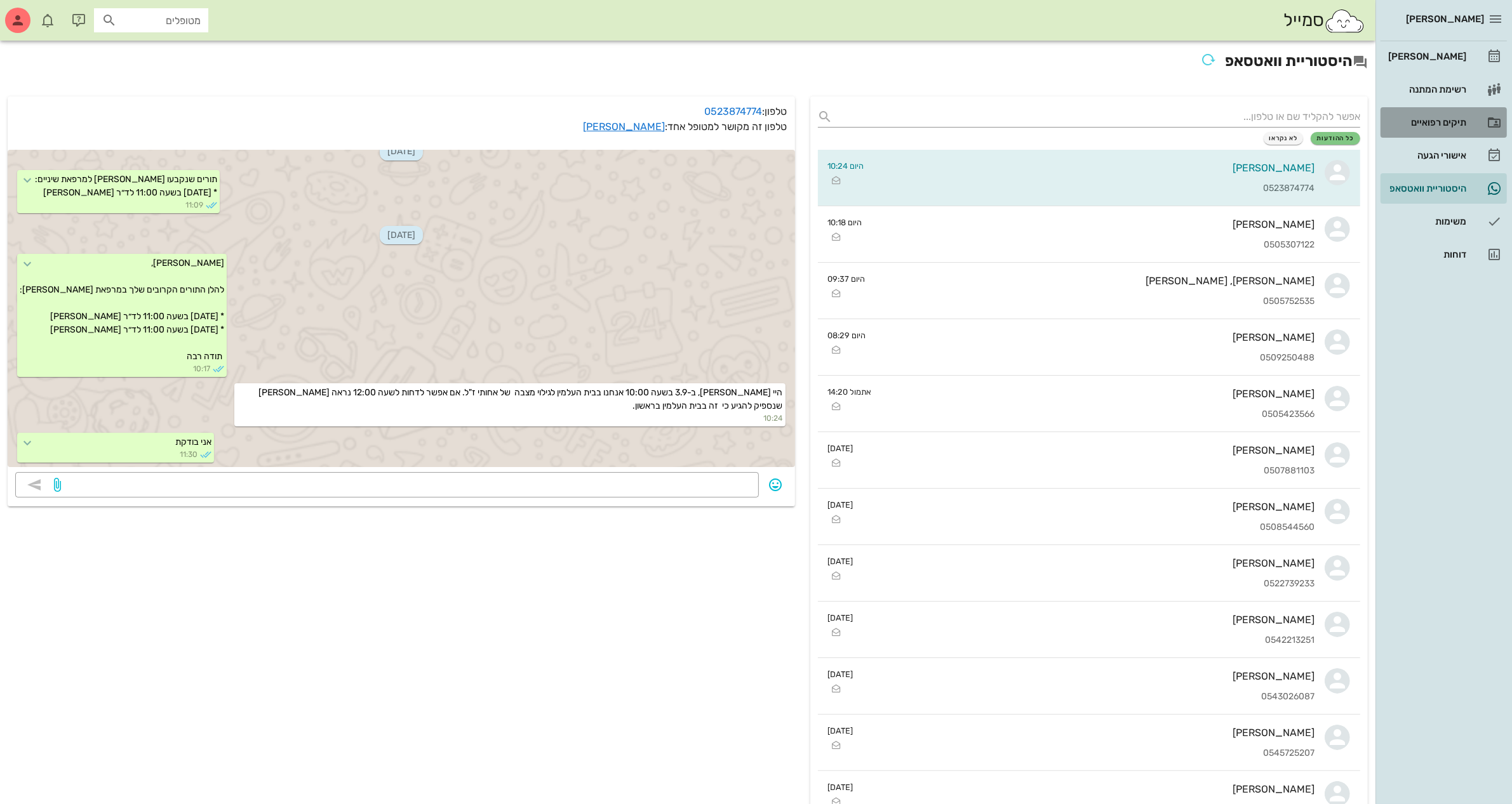
click at [1414, 129] on div "תיקים רפואיים" at bounding box center [1425, 123] width 81 height 20
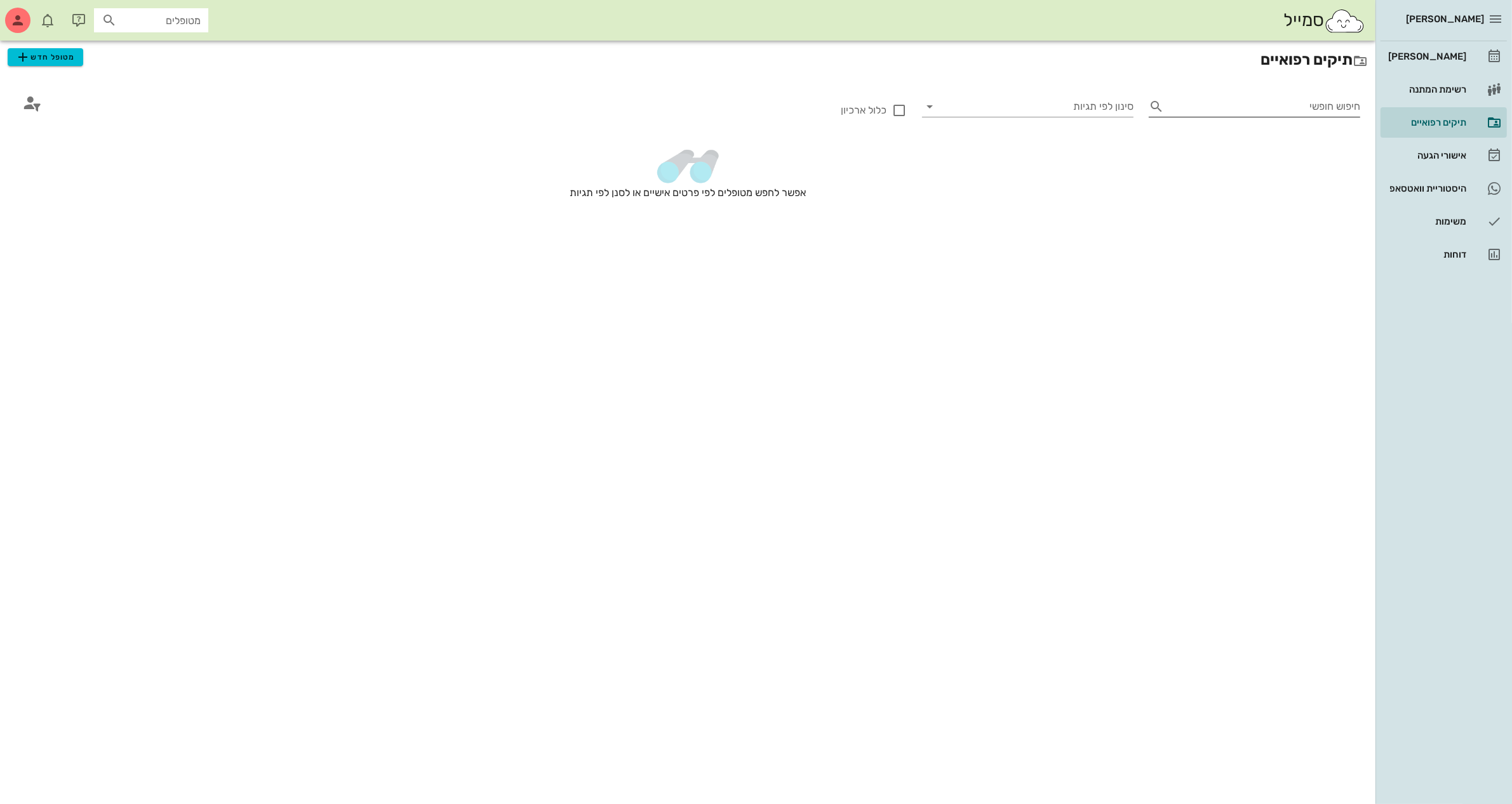
click at [1189, 110] on input "חיפוש חופשי" at bounding box center [1264, 106] width 191 height 20
click at [1182, 106] on input "חיפוש חופשי" at bounding box center [1264, 106] width 191 height 20
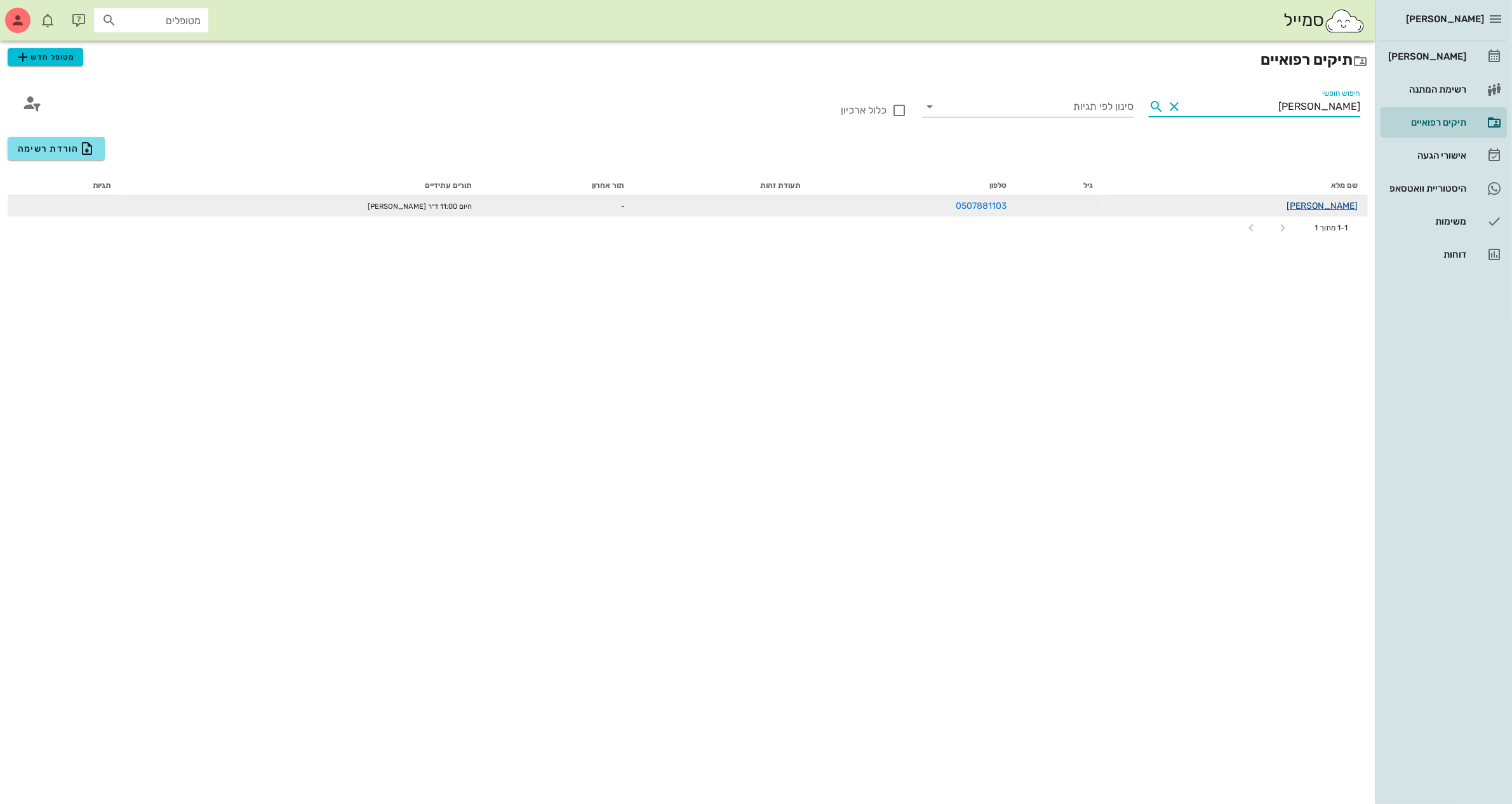
type input "[PERSON_NAME]"
click at [1327, 206] on link "[PERSON_NAME]" at bounding box center [1321, 206] width 71 height 11
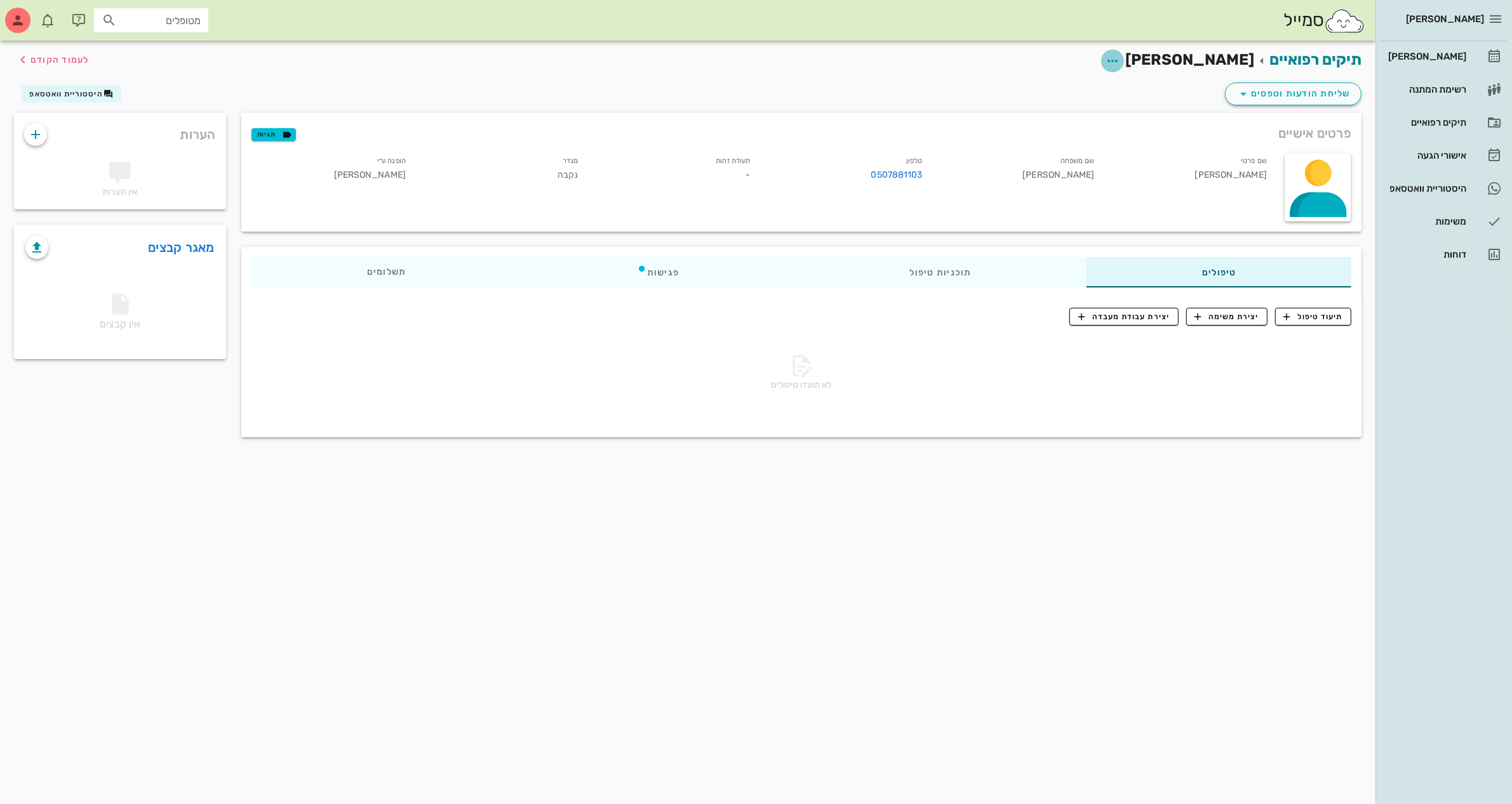
click at [1120, 59] on icon "button" at bounding box center [1112, 61] width 15 height 15
click at [1129, 90] on div "עריכת פרטי מטופל" at bounding box center [1118, 92] width 95 height 12
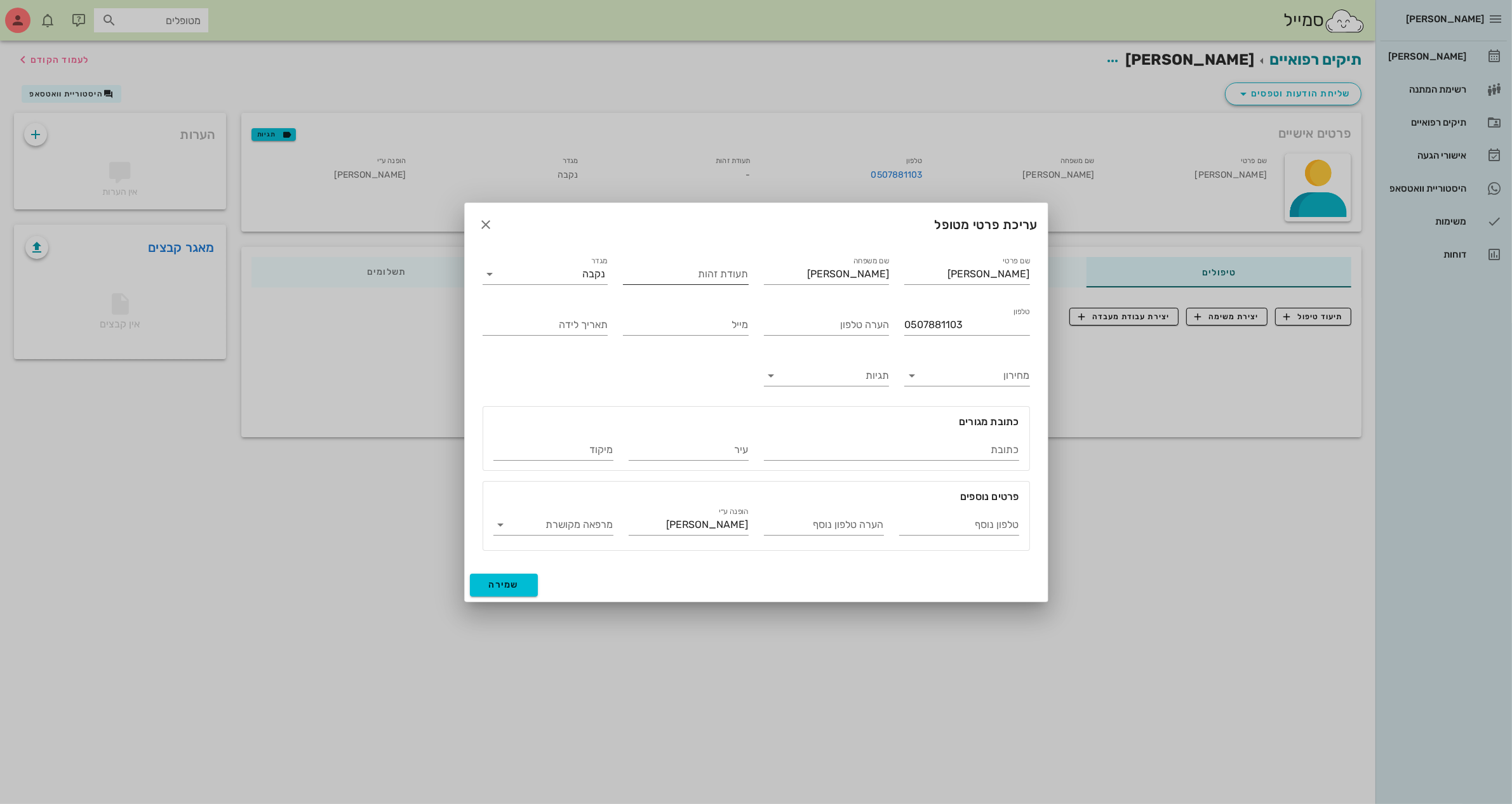
click at [676, 268] on input "תעודת זהות" at bounding box center [686, 274] width 126 height 20
type input "25777525"
click at [560, 325] on input "תאריך לידה" at bounding box center [545, 325] width 126 height 20
type input "[DATE]"
click at [903, 447] on input "כתובת" at bounding box center [892, 451] width 256 height 20
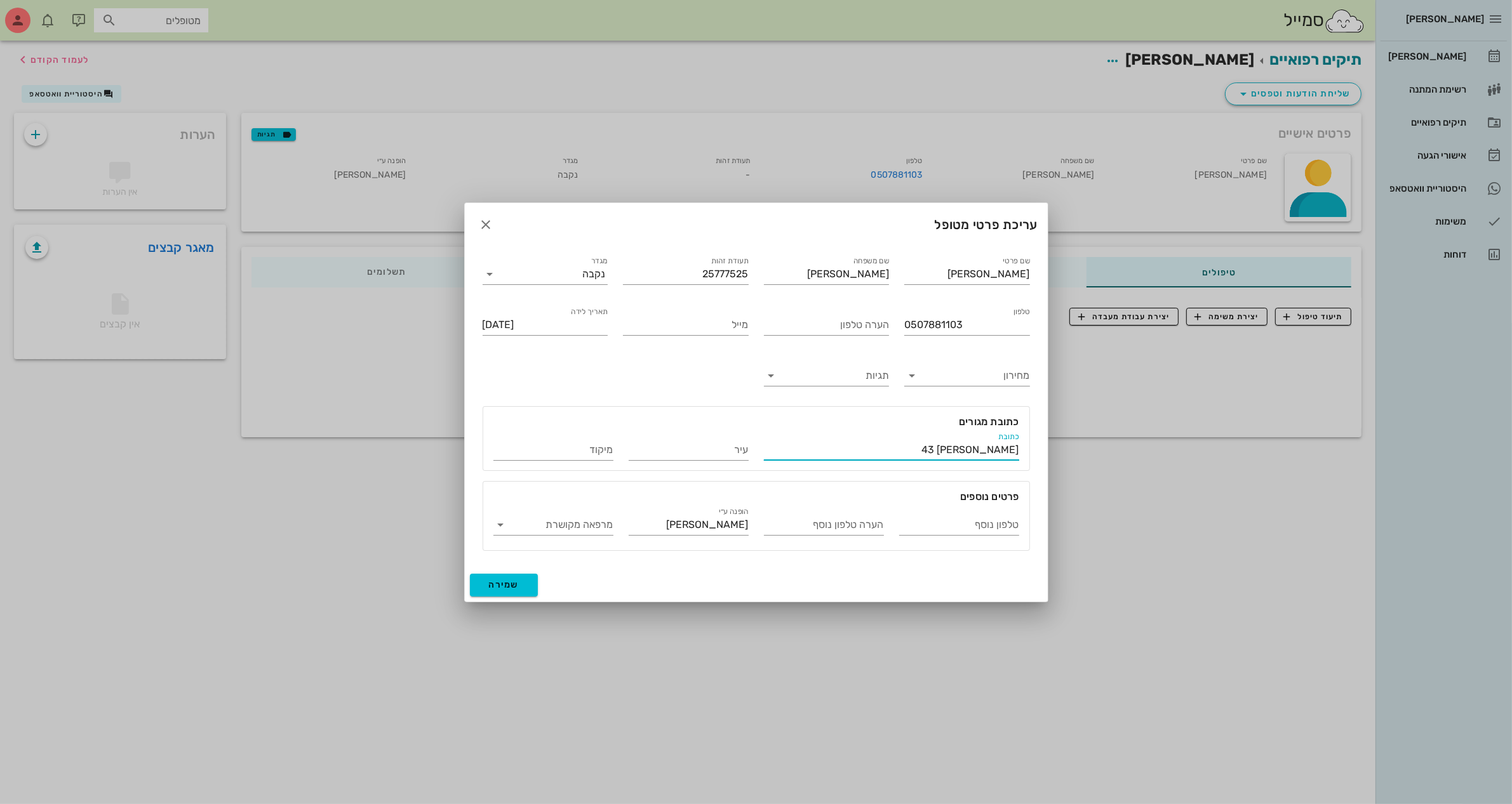
type input "[PERSON_NAME] 43"
type input "[GEOGRAPHIC_DATA]"
click at [580, 112] on div at bounding box center [756, 402] width 1512 height 804
click at [506, 585] on span "שמירה" at bounding box center [504, 585] width 31 height 11
type input "[DATE]"
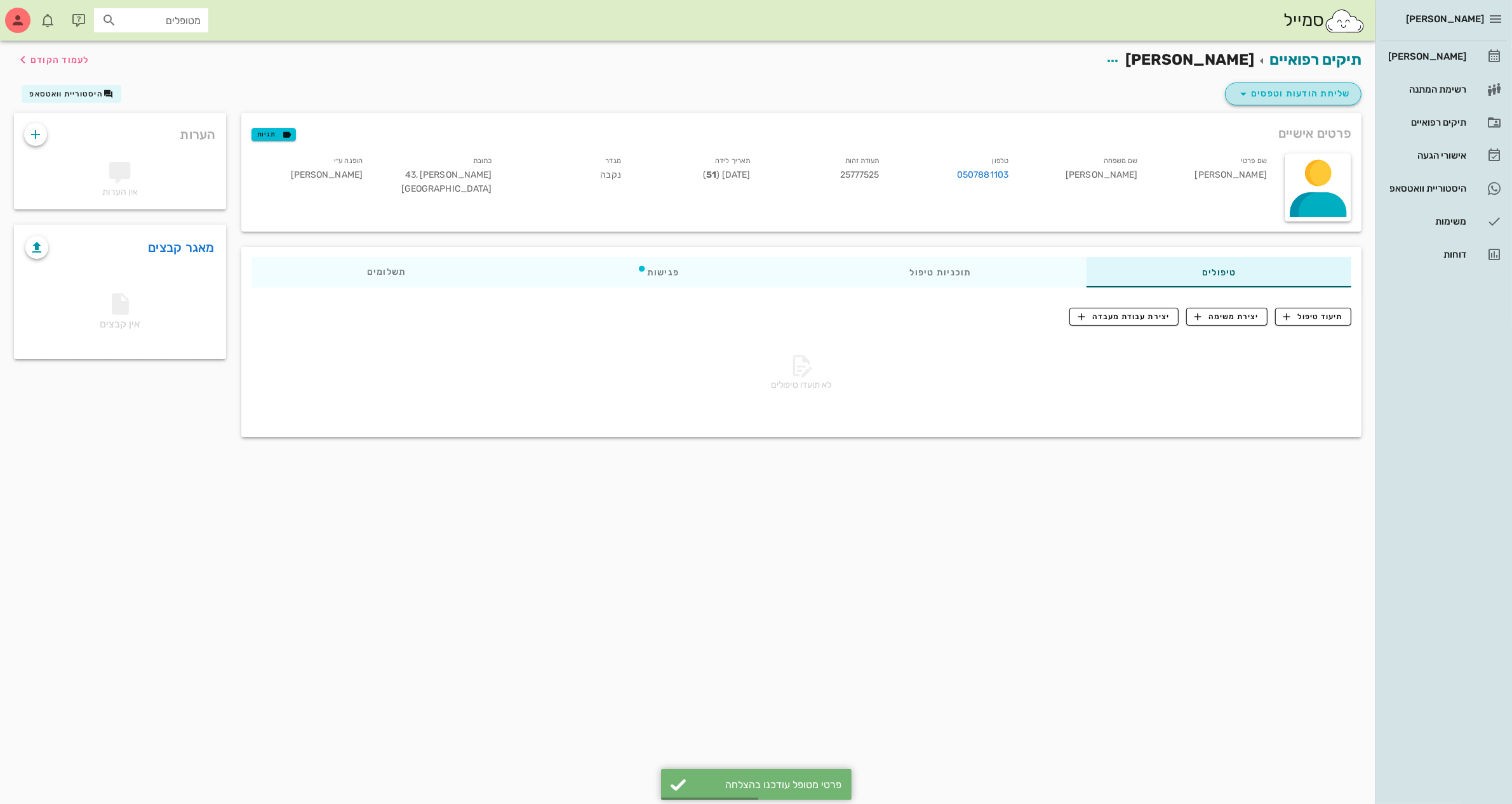
click at [1281, 94] on span "שליחת הודעות וטפסים" at bounding box center [1293, 94] width 115 height 15
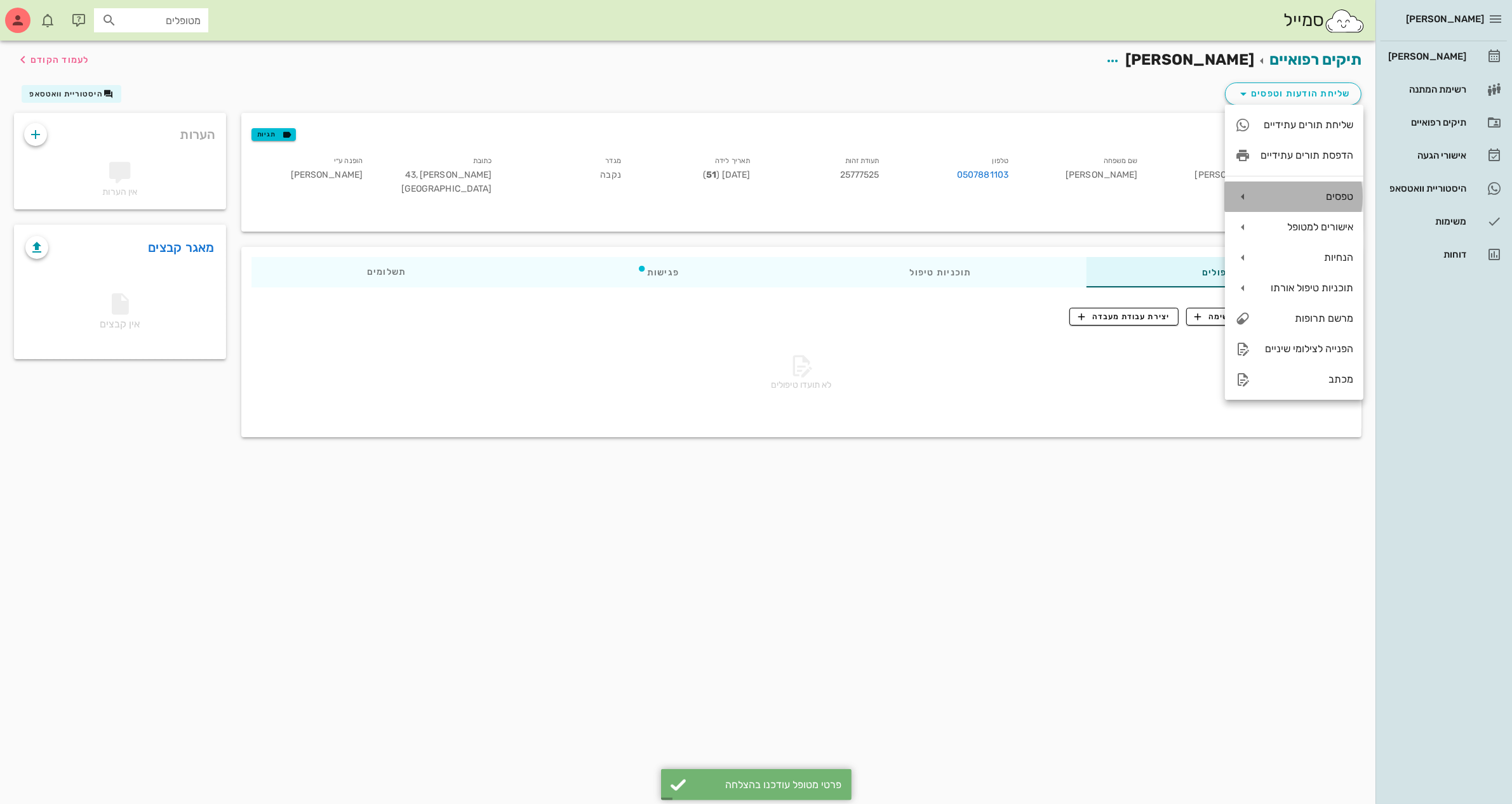
click at [1301, 193] on div "טפסים" at bounding box center [1307, 197] width 93 height 12
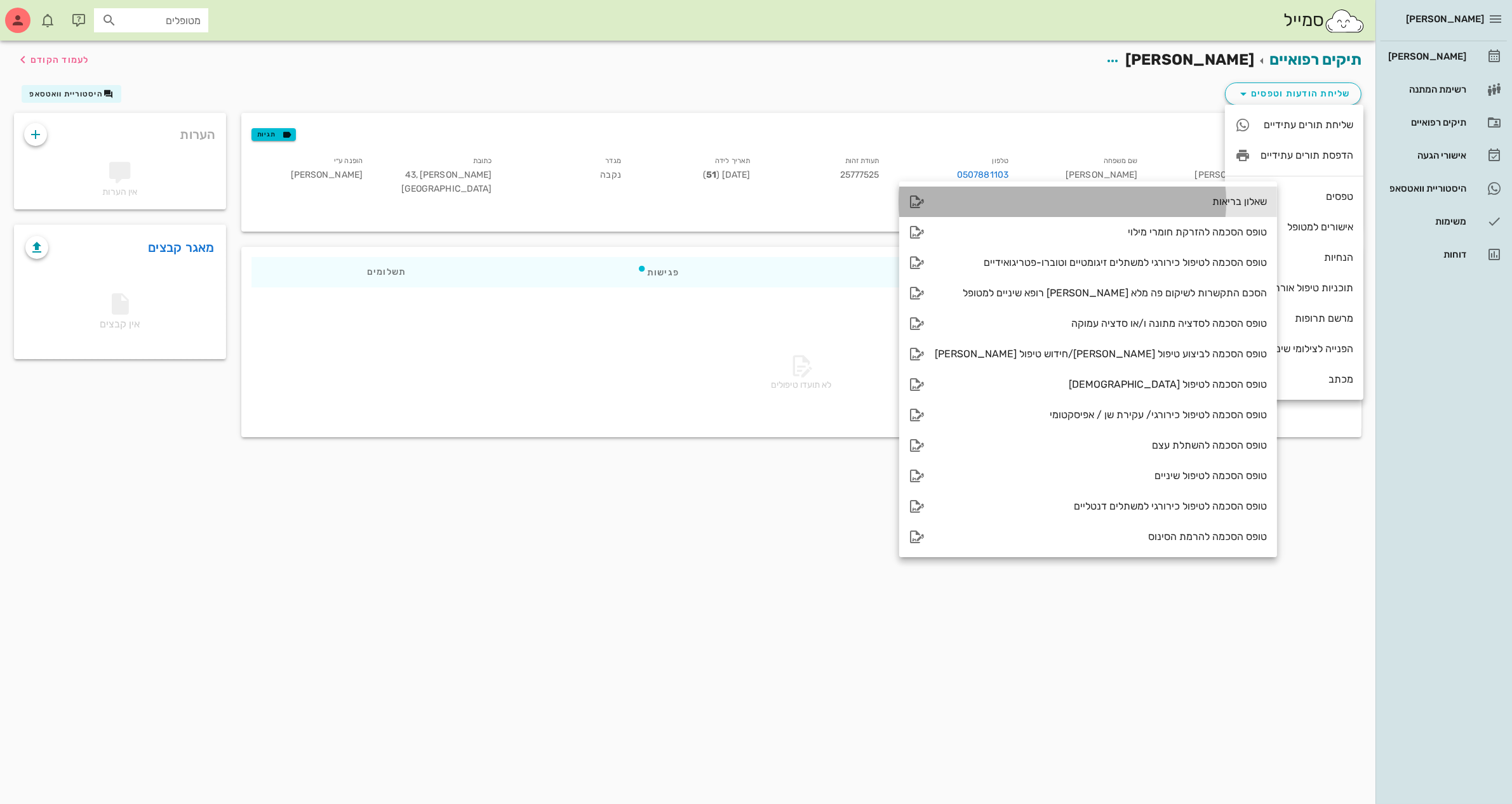
click at [1164, 200] on div "שאלון בריאות" at bounding box center [1101, 202] width 332 height 12
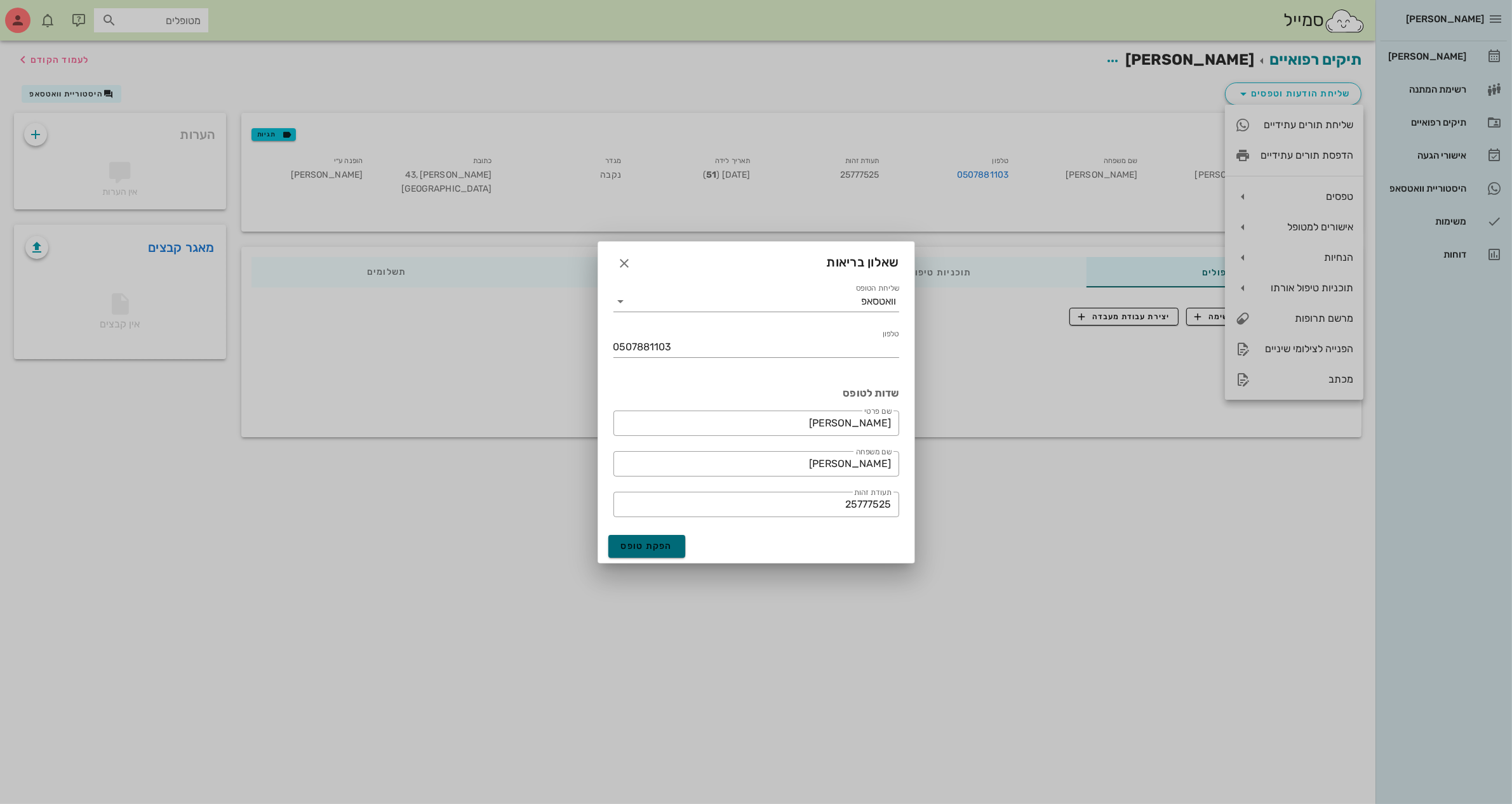
click at [641, 545] on span "הפקת טופס" at bounding box center [647, 546] width 52 height 11
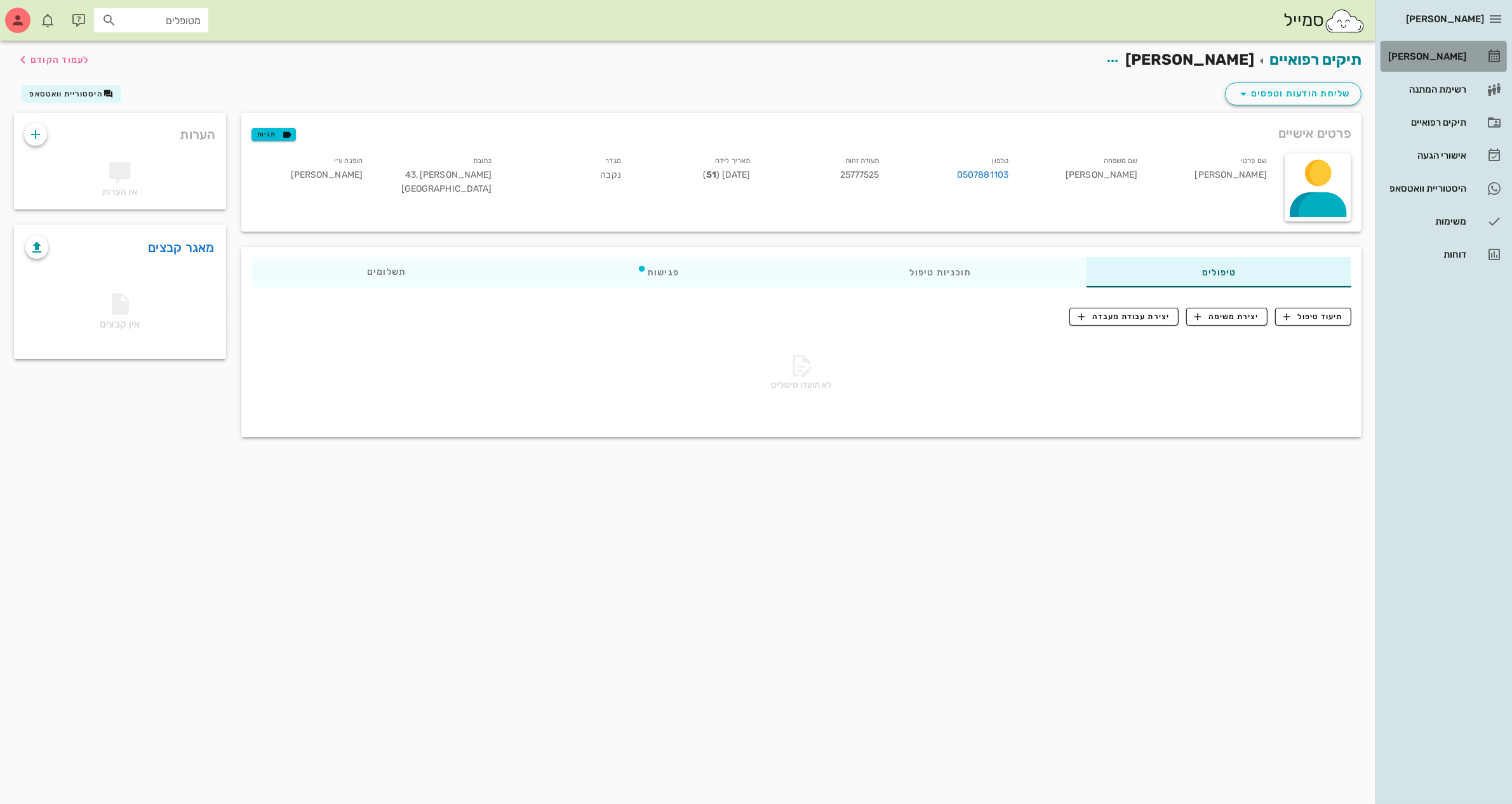
click at [1420, 60] on div "[PERSON_NAME]" at bounding box center [1425, 56] width 81 height 10
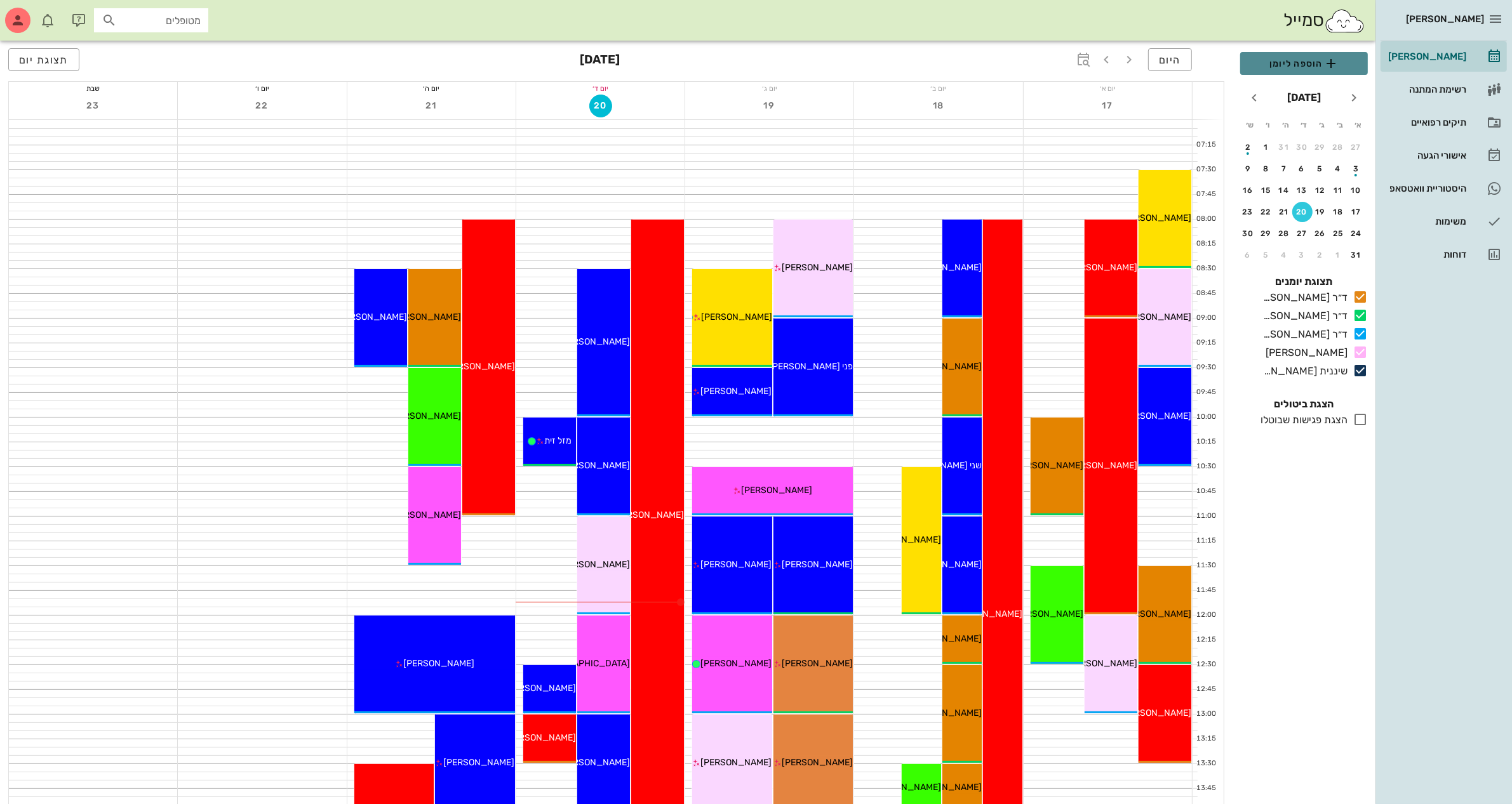
click at [1313, 61] on span "הוספה ליומן" at bounding box center [1304, 64] width 107 height 15
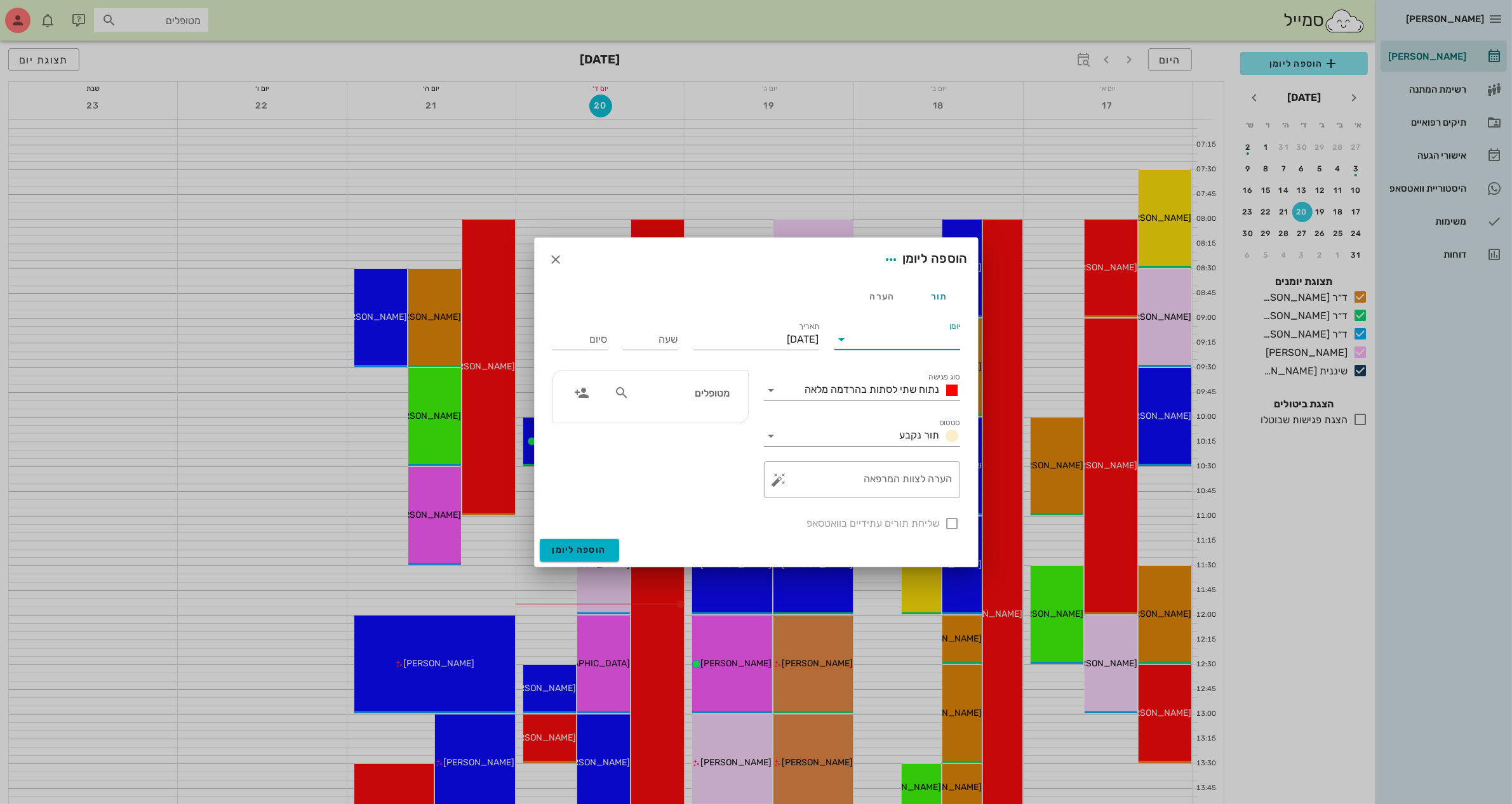
click at [896, 336] on input "יומן" at bounding box center [905, 340] width 108 height 20
click at [894, 411] on div "ד״ר [PERSON_NAME]" at bounding box center [900, 411] width 112 height 12
click at [869, 388] on span "נתוח שתי לסתות בהרדמה מלאה" at bounding box center [872, 389] width 135 height 12
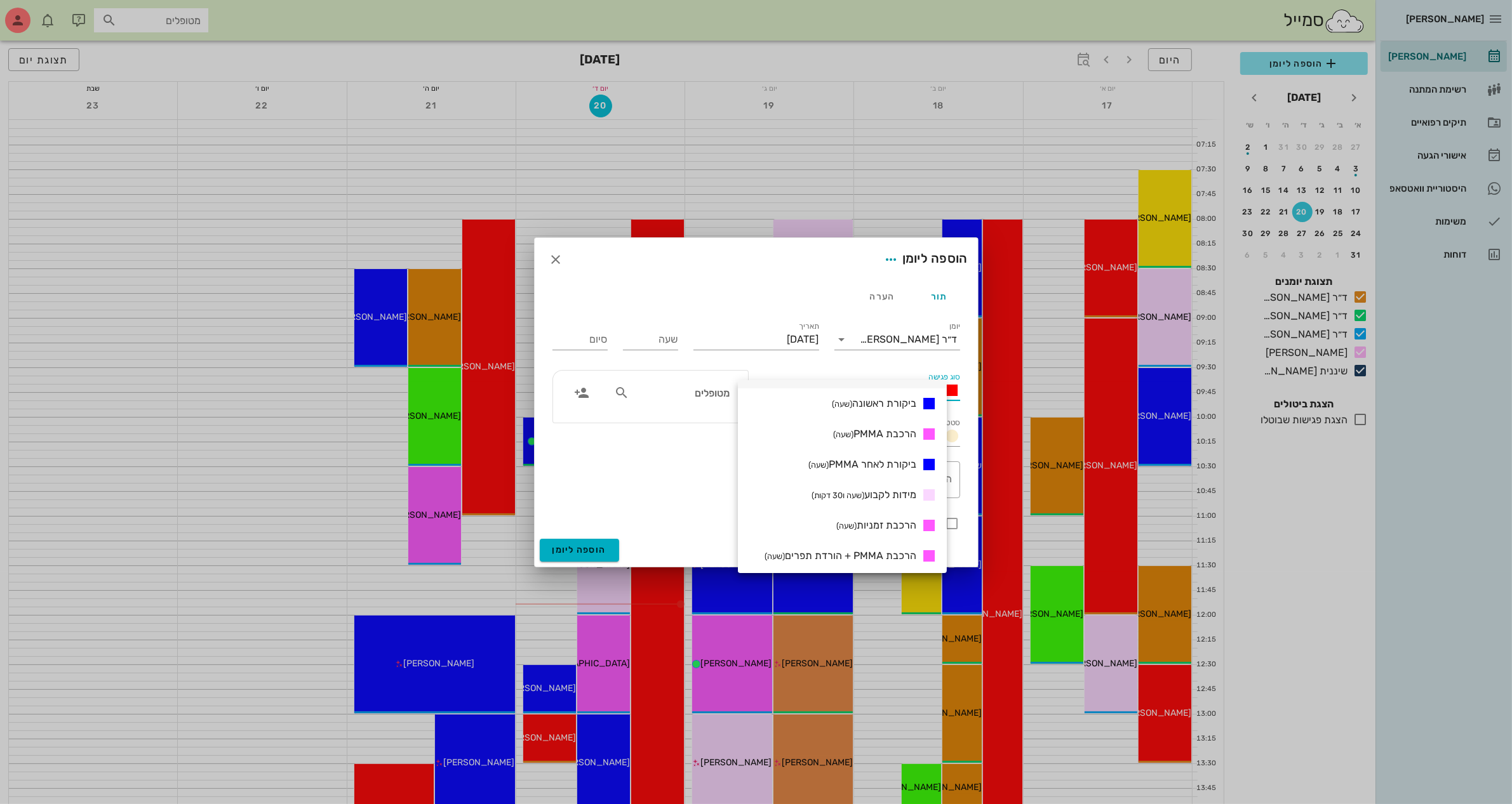
scroll to position [318, 0]
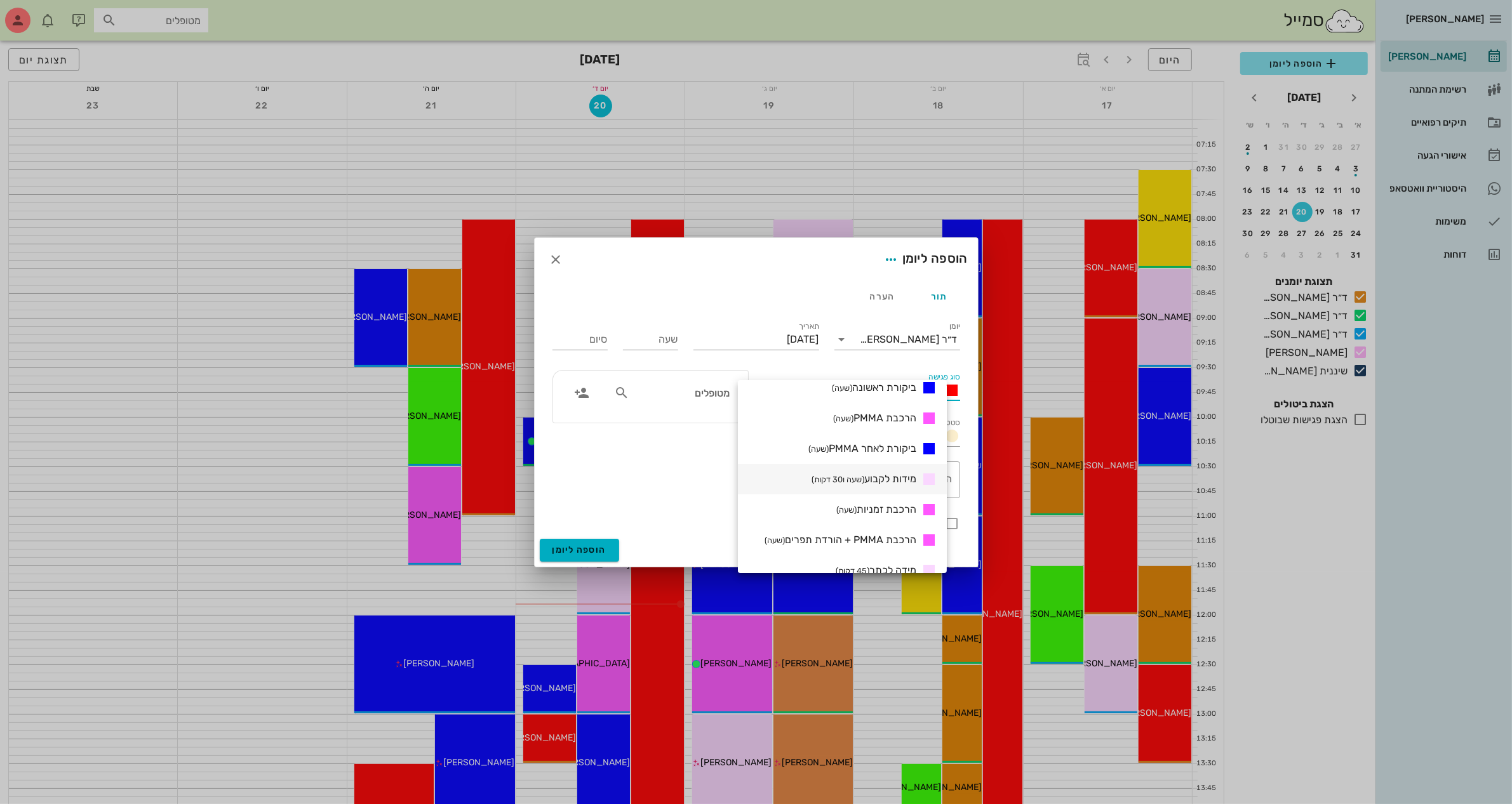
click at [888, 480] on span "מידות לקבוע (שעה ו30 דקות)" at bounding box center [864, 479] width 105 height 12
type input "01:30"
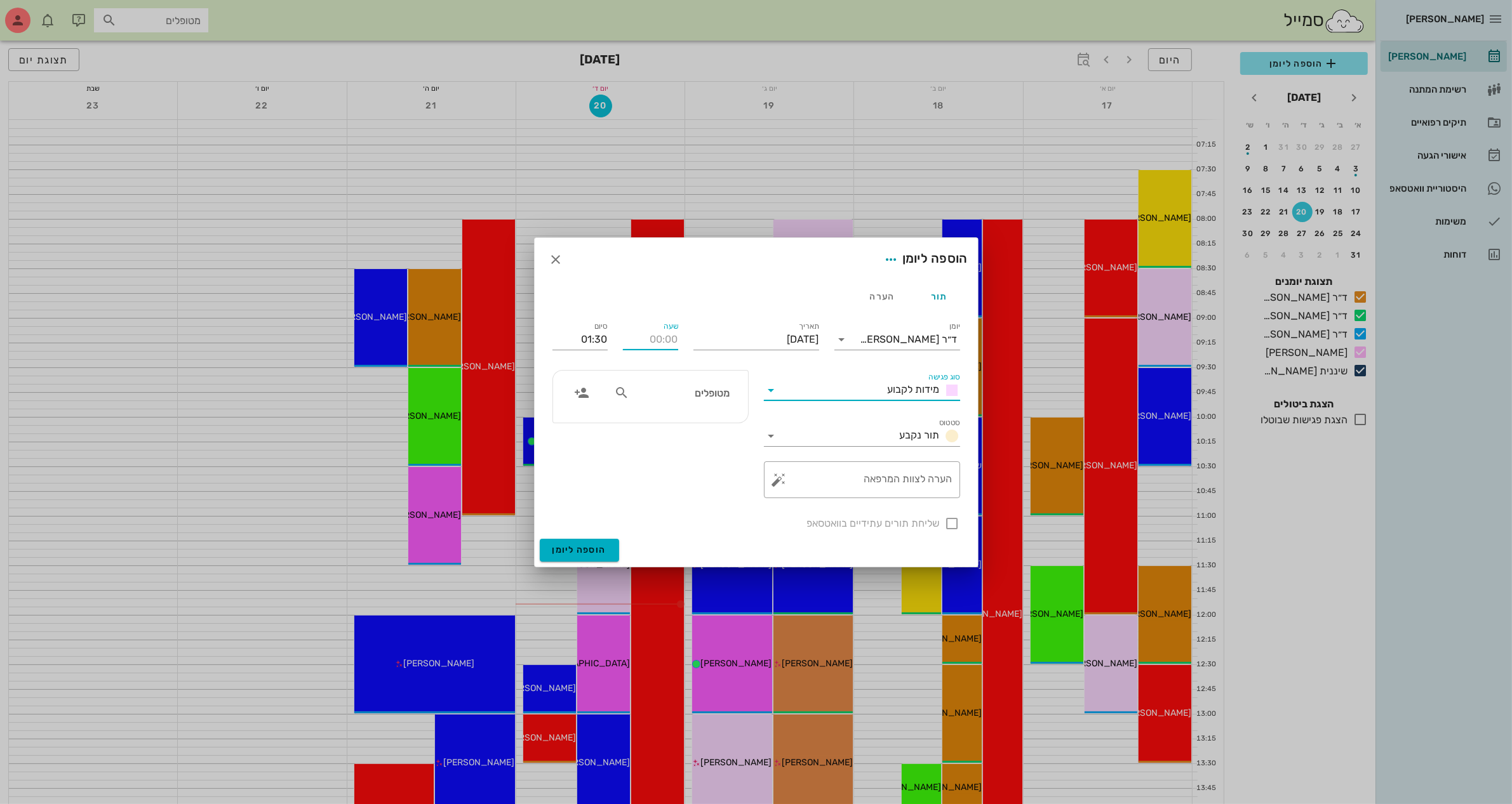
click at [664, 347] on input "שעה" at bounding box center [650, 340] width 55 height 20
type input "11:00"
click at [598, 341] on div "סיום 12:30" at bounding box center [580, 337] width 71 height 51
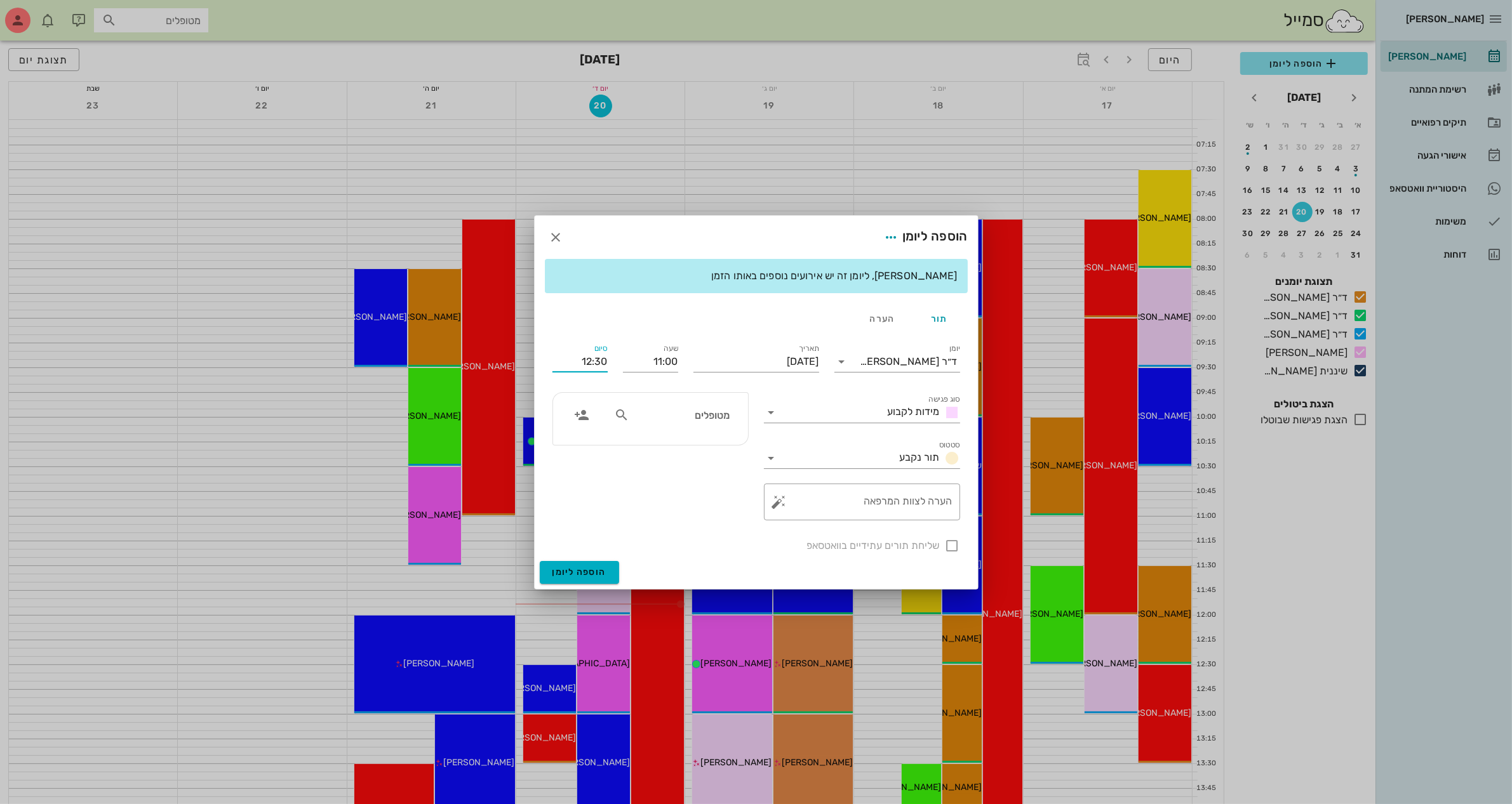
drag, startPoint x: 577, startPoint y: 363, endPoint x: 621, endPoint y: 365, distance: 44.0
click at [621, 365] on div "יומן ד״ר [PERSON_NAME] סוג פגישה מידות לקבוע סטטוס תור נקבע תאריך [DATE] שעה 11…" at bounding box center [756, 447] width 423 height 227
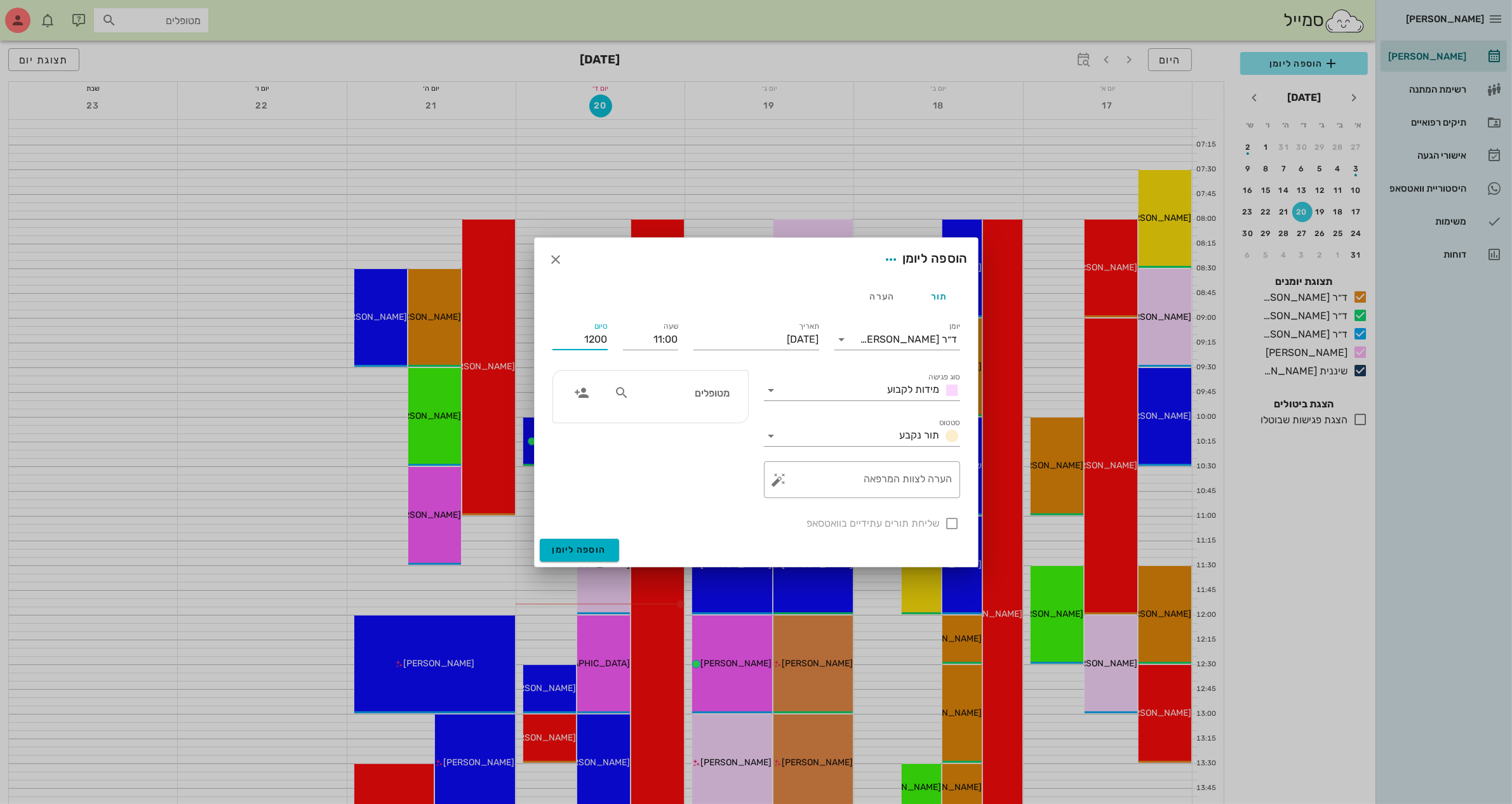
type input "12:00"
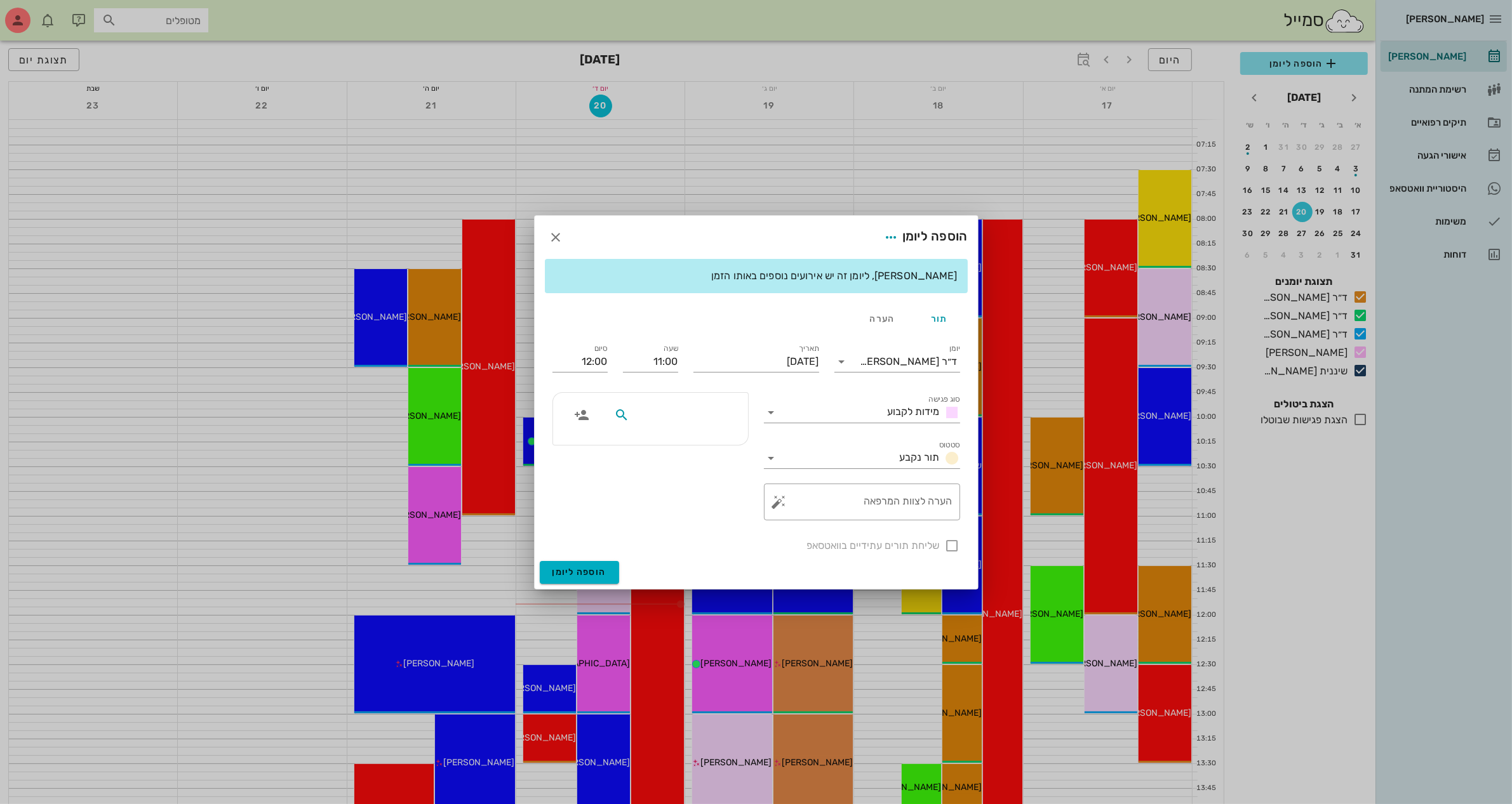
click at [711, 393] on div at bounding box center [650, 419] width 196 height 54
click at [694, 426] on div "מטופלים" at bounding box center [672, 415] width 131 height 24
type input "[PERSON_NAME]"
click at [704, 443] on div "[PERSON_NAME] 25777525" at bounding box center [659, 443] width 140 height 10
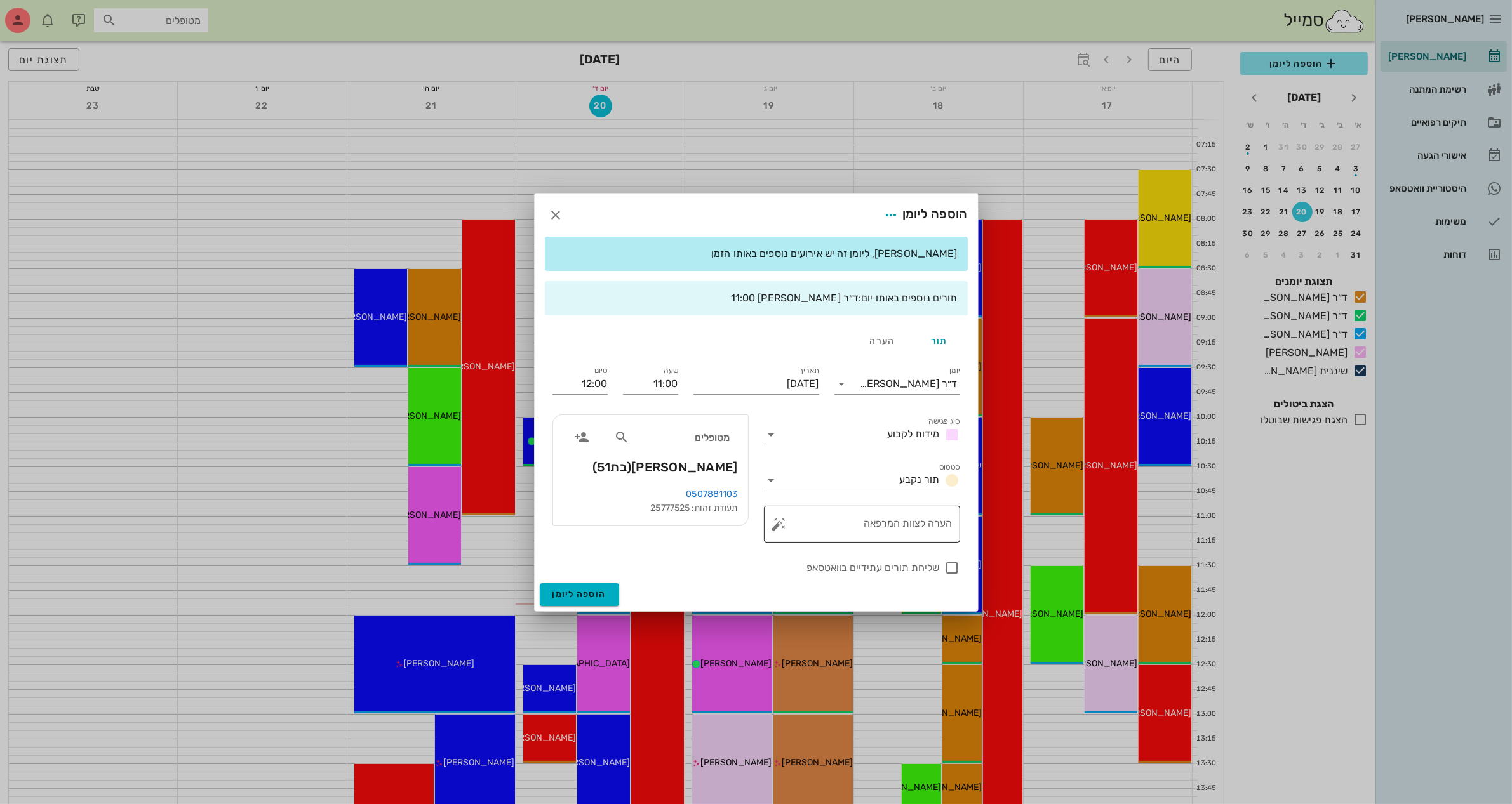
click at [864, 527] on textarea "הערה לצוות המרפאה" at bounding box center [867, 528] width 171 height 31
type textarea "מידות לקבוע"
click at [747, 373] on div "תאריך [DATE]" at bounding box center [756, 382] width 126 height 33
click at [747, 382] on input "[DATE]" at bounding box center [756, 384] width 126 height 20
click at [678, 416] on icon "חודש הבא" at bounding box center [682, 415] width 15 height 15
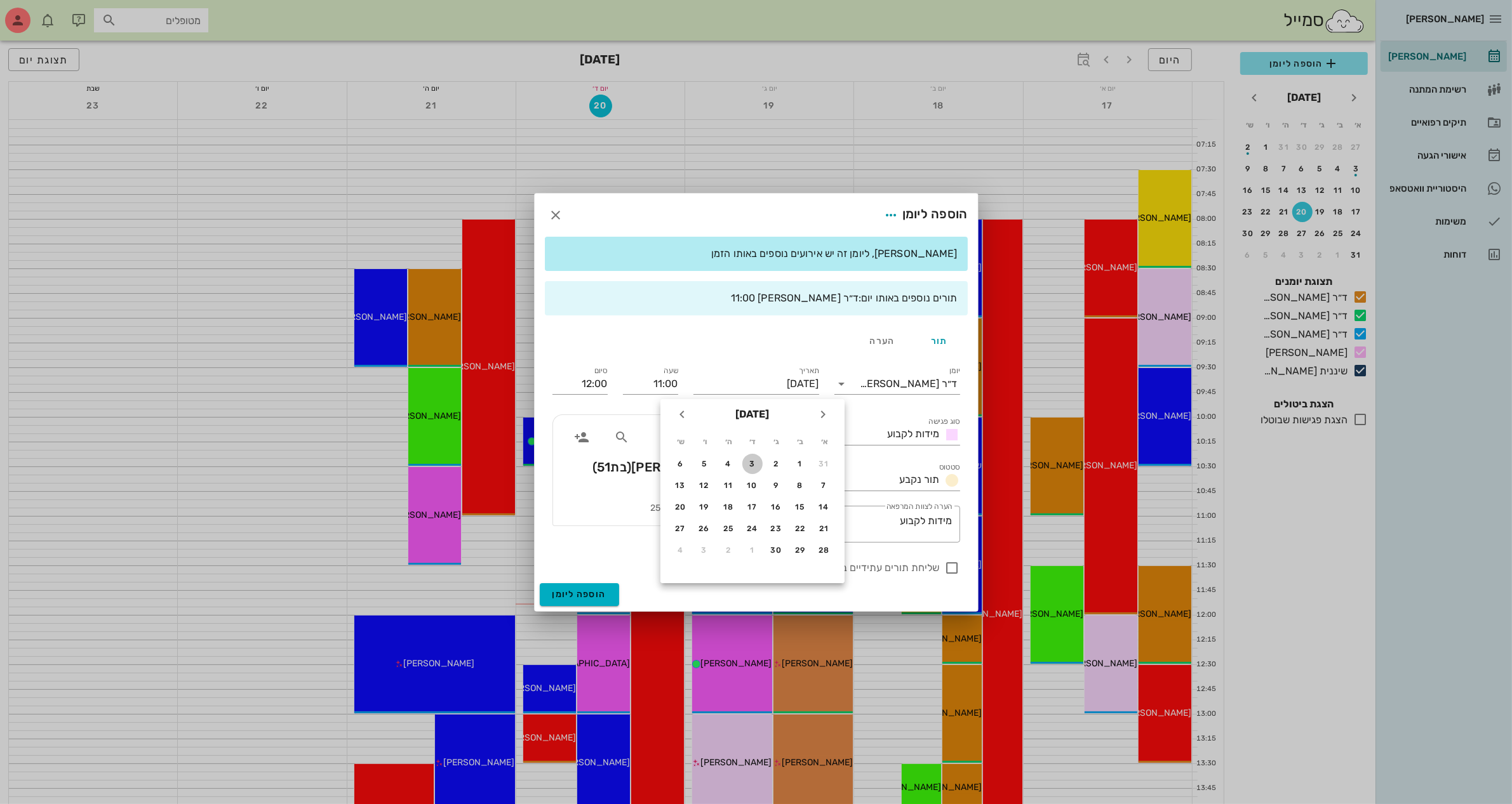
click at [756, 460] on div "3" at bounding box center [752, 464] width 20 height 9
type input "[DATE]"
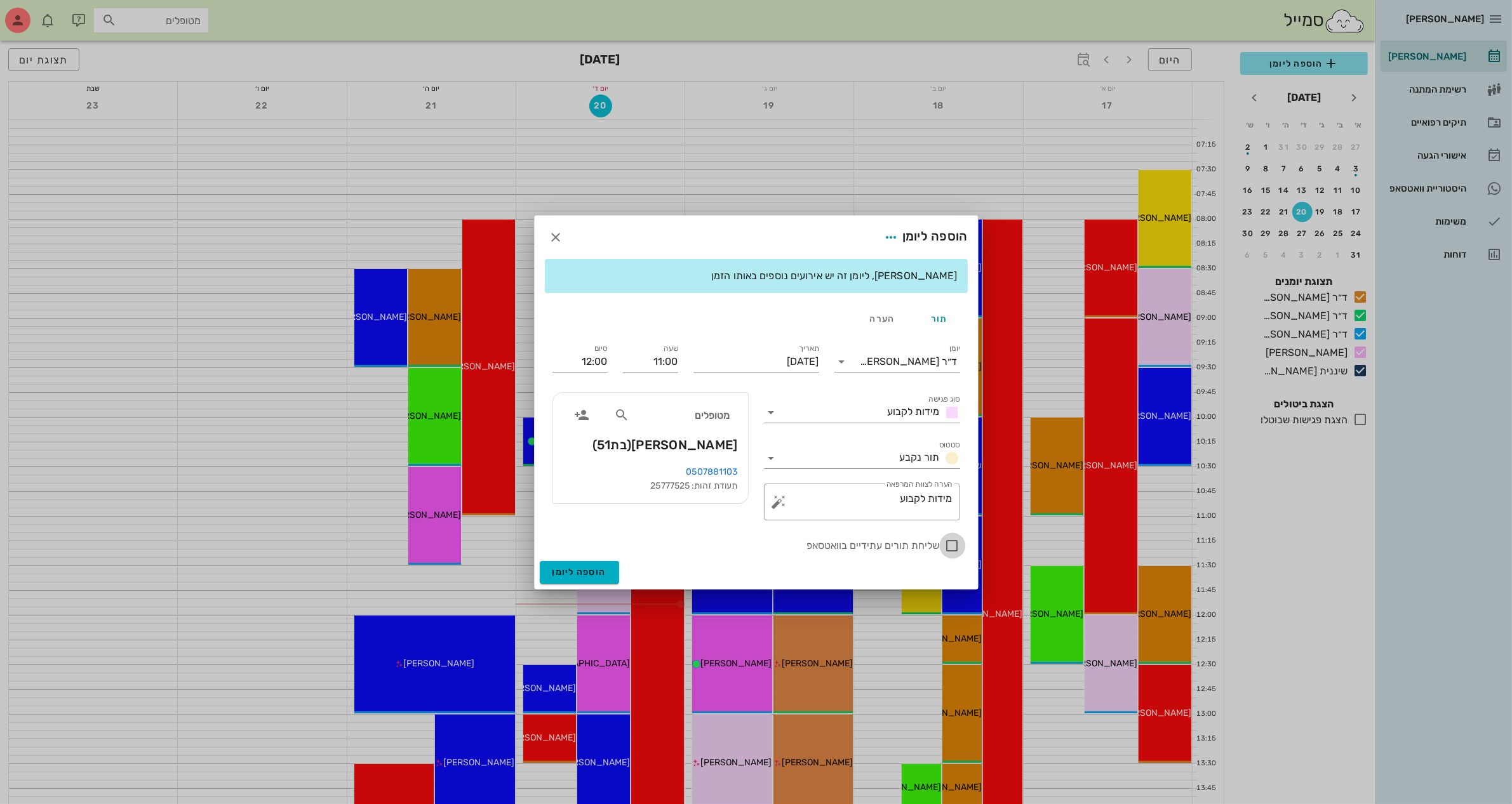
click at [951, 544] on div at bounding box center [951, 545] width 21 height 21
checkbox input "true"
click at [583, 568] on span "הוספה ליומן" at bounding box center [578, 572] width 54 height 11
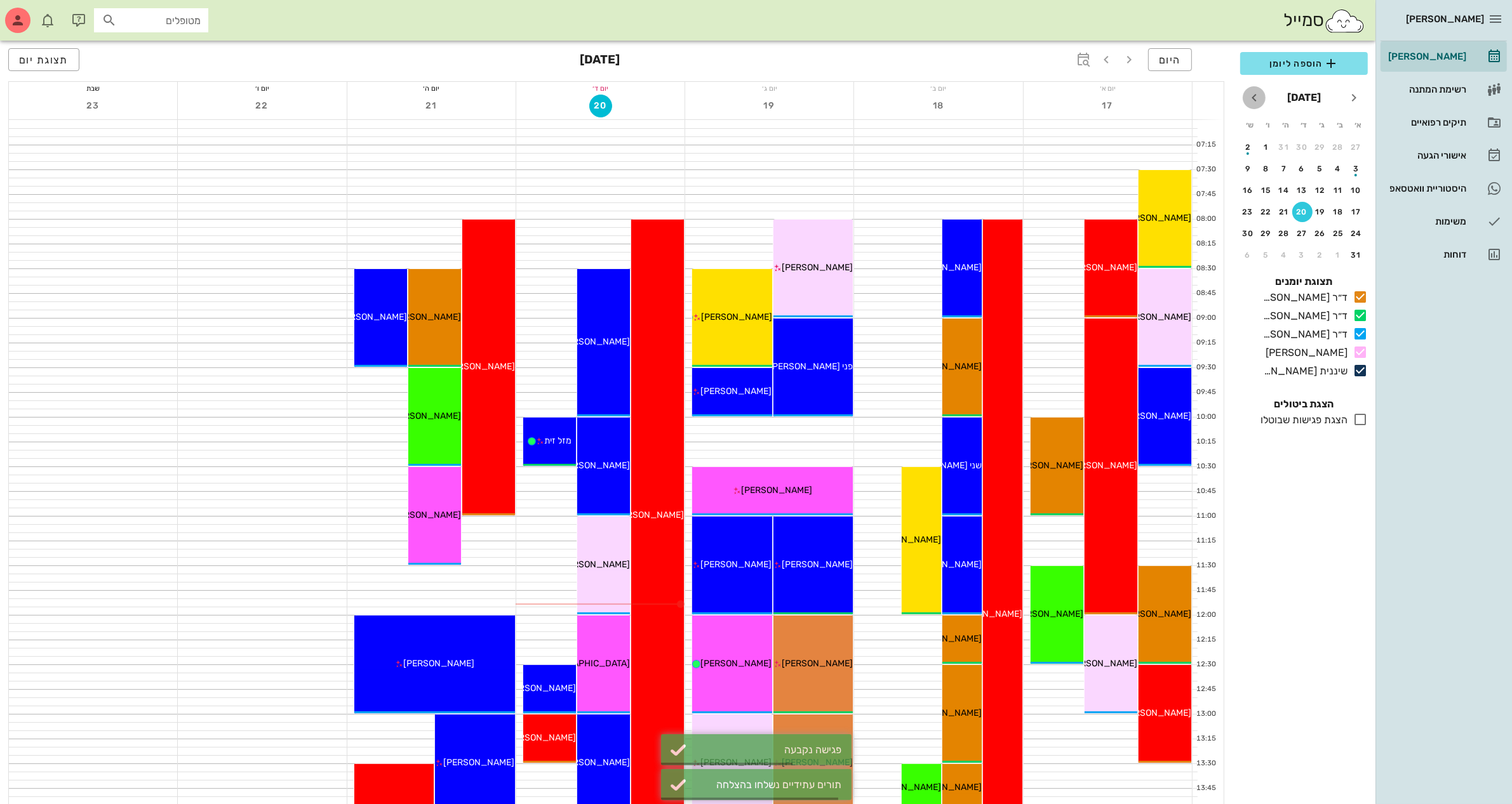
click at [1256, 96] on icon "חודש הבא" at bounding box center [1254, 98] width 15 height 15
click at [1297, 146] on div "3" at bounding box center [1302, 147] width 20 height 9
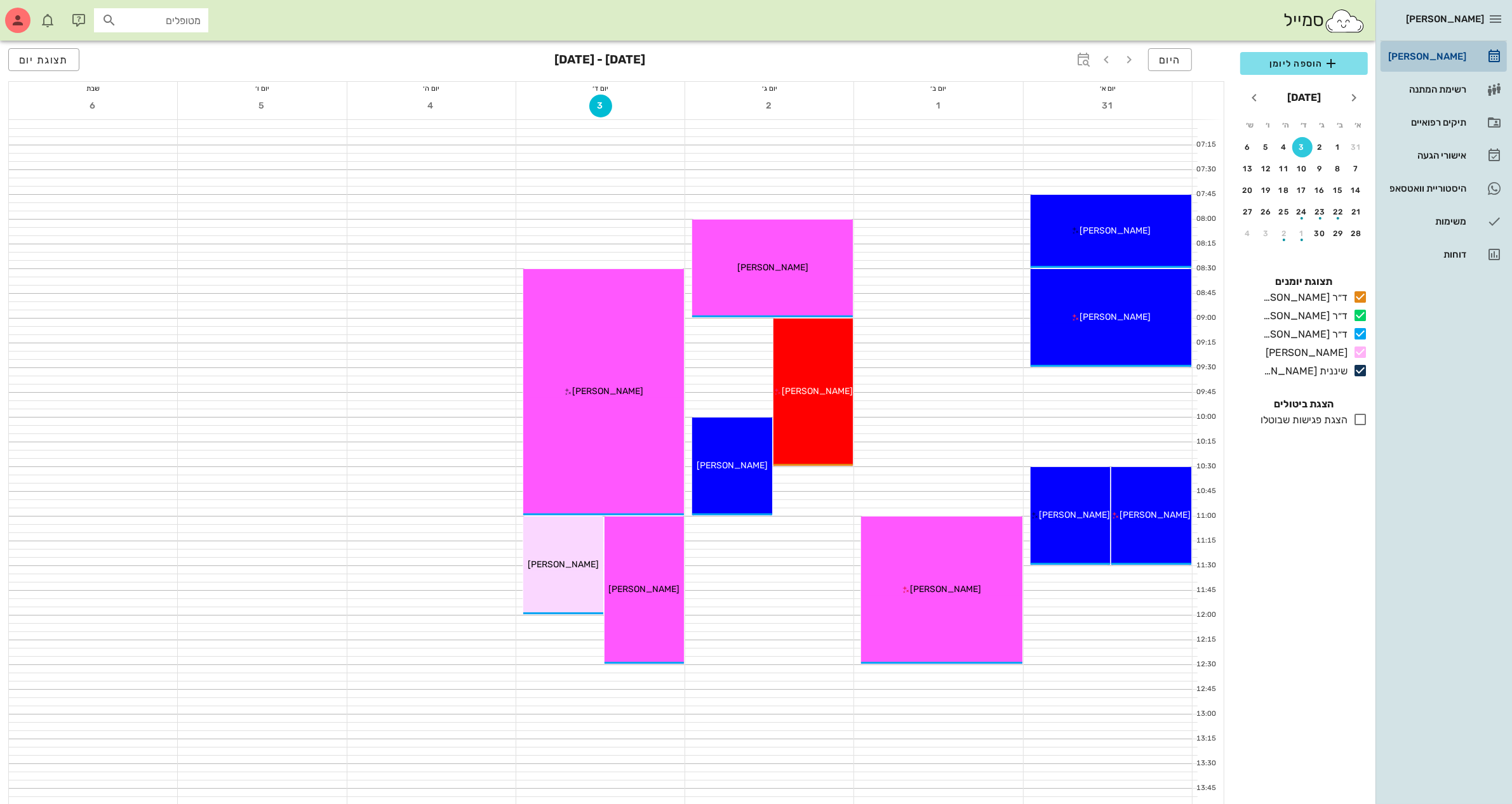
click at [1410, 53] on div "[PERSON_NAME]" at bounding box center [1425, 56] width 81 height 10
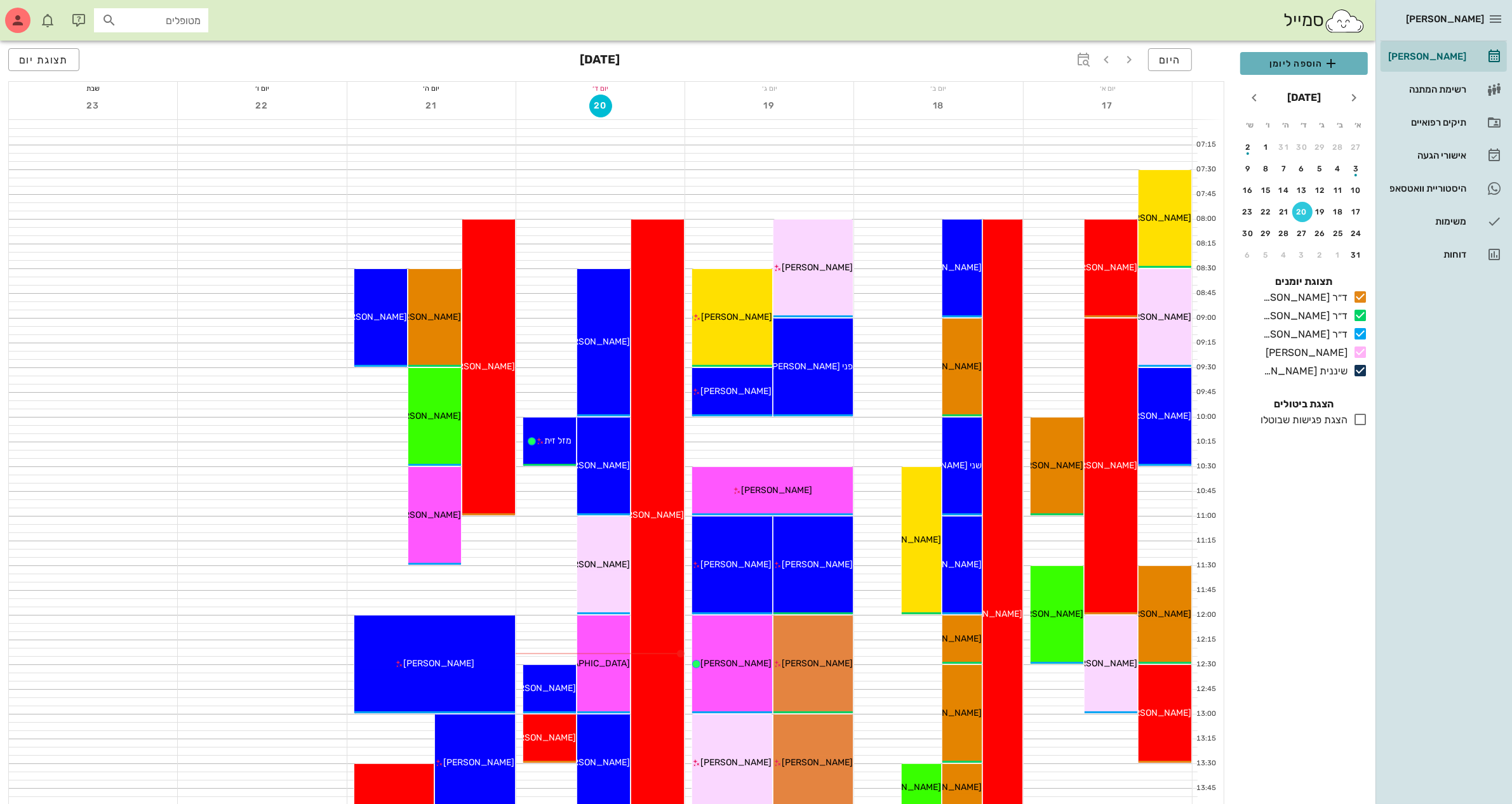
click at [1300, 61] on span "הוספה ליומן" at bounding box center [1304, 64] width 107 height 15
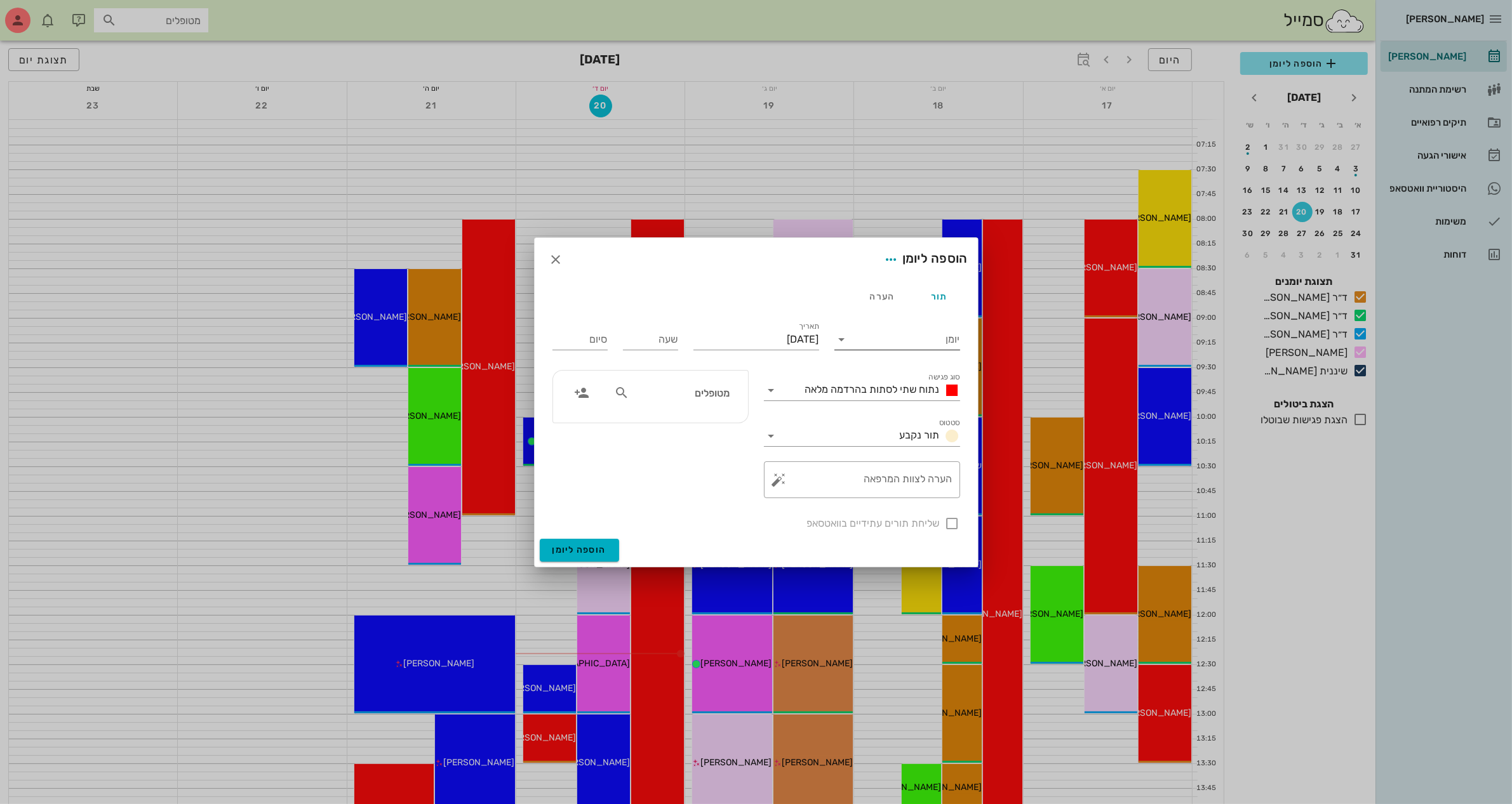
click at [874, 338] on input "יומן" at bounding box center [905, 340] width 108 height 20
click at [884, 413] on div "ד״ר [PERSON_NAME]" at bounding box center [900, 411] width 112 height 12
click at [913, 388] on span "נתוח שתי לסתות בהרדמה מלאה" at bounding box center [872, 389] width 135 height 12
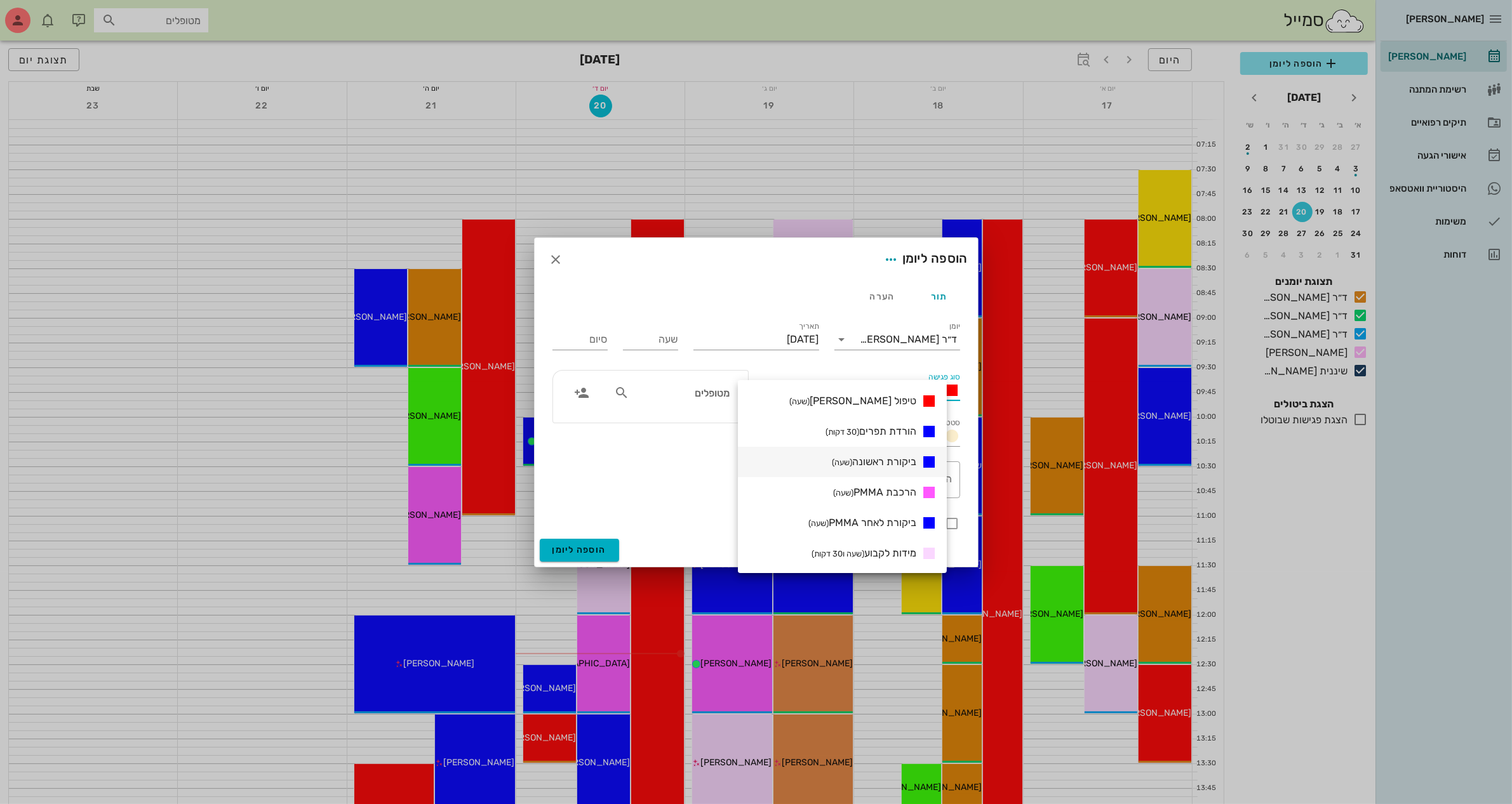
scroll to position [397, 0]
click at [889, 549] on span "הרכבת קבוע (שעה ו30 דקות)" at bounding box center [863, 552] width 106 height 12
type input "01:30"
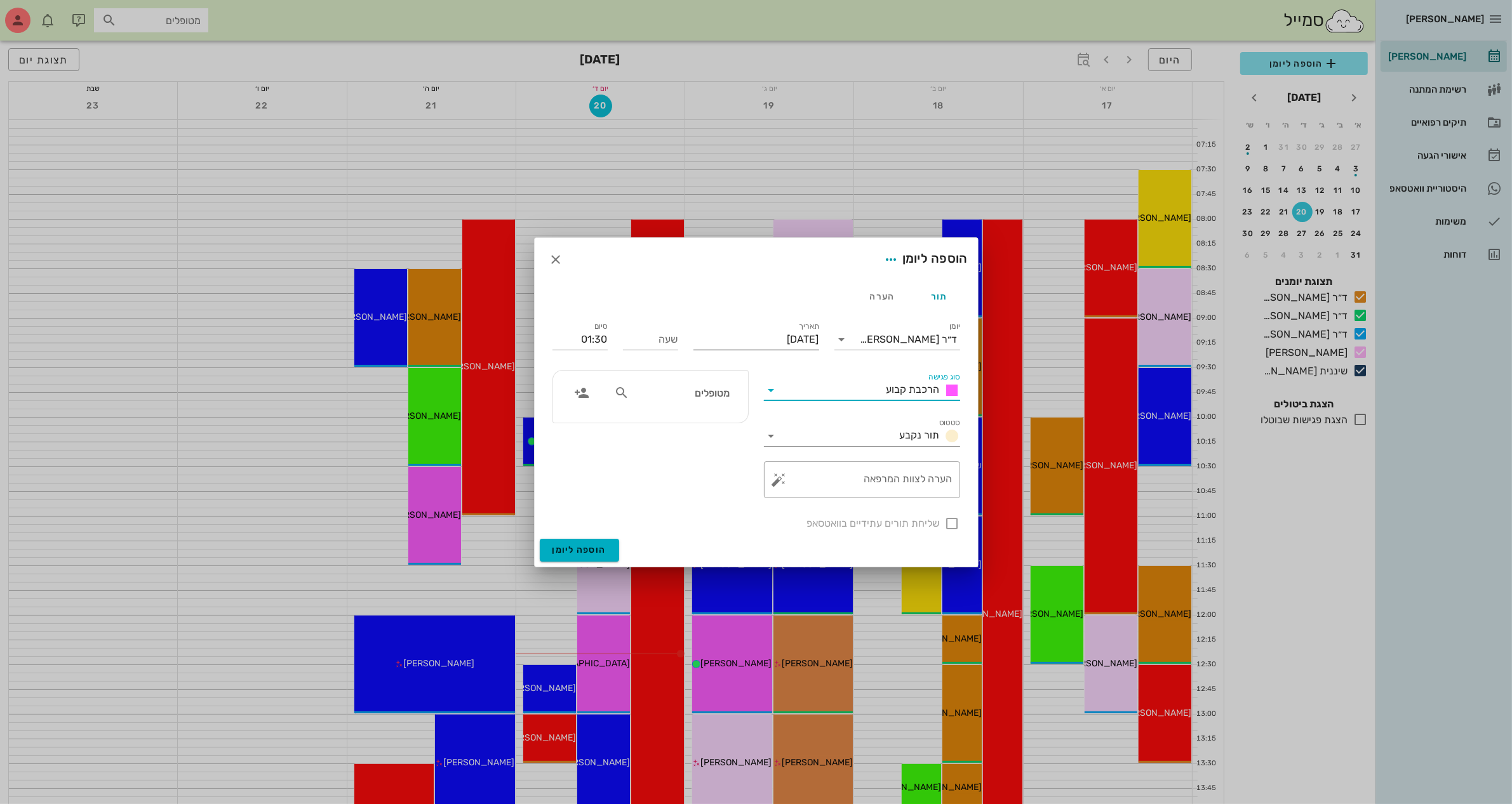
click at [751, 337] on input "[DATE]" at bounding box center [756, 340] width 126 height 20
click at [684, 373] on icon "חודש הבא" at bounding box center [682, 370] width 15 height 15
click at [681, 417] on div "6" at bounding box center [681, 419] width 20 height 9
type input "[DATE]"
click at [668, 343] on input "שעה" at bounding box center [650, 340] width 55 height 20
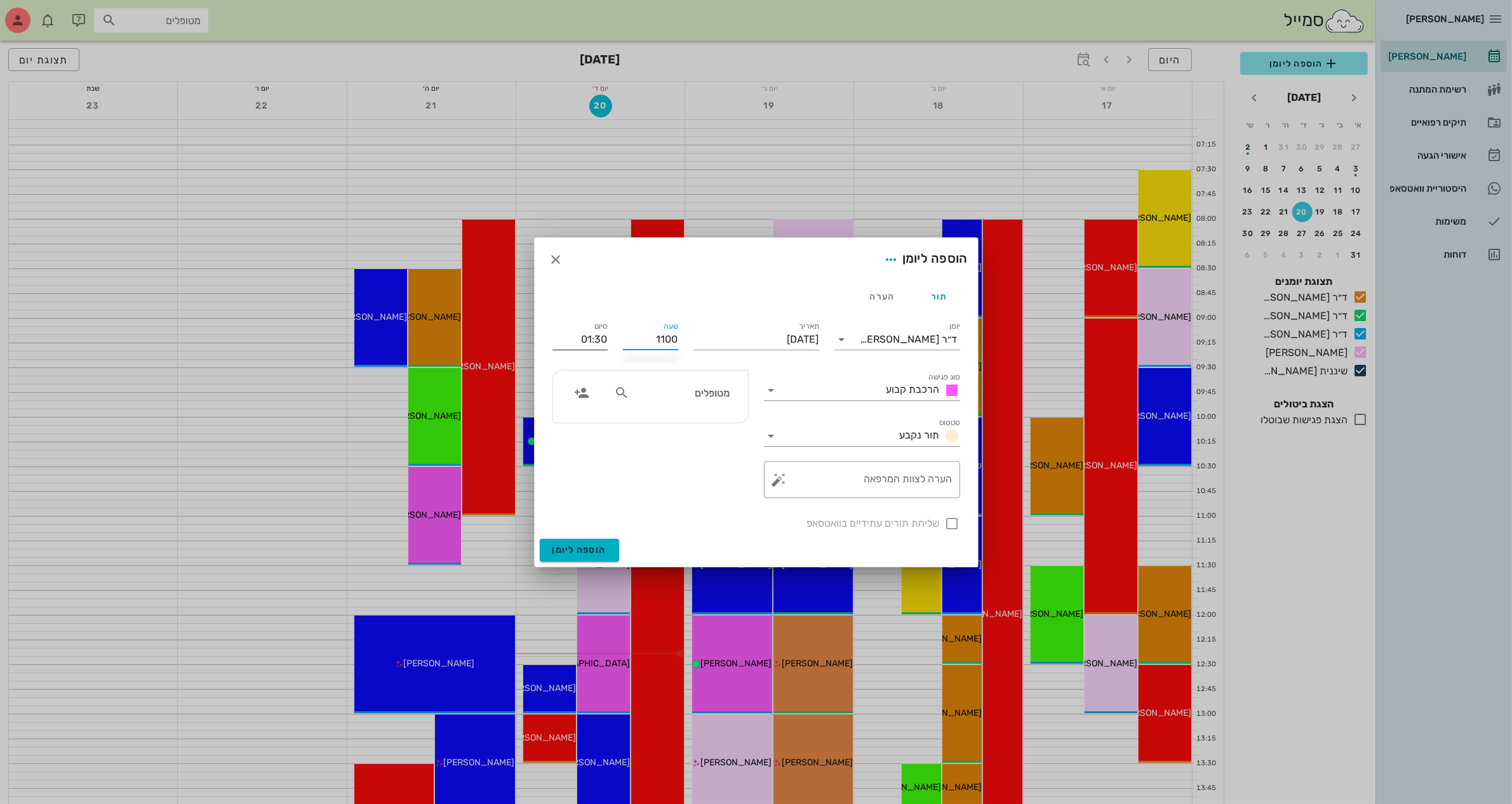
type input "11:00"
type input "12:30"
click at [560, 343] on input "12:30" at bounding box center [579, 340] width 55 height 20
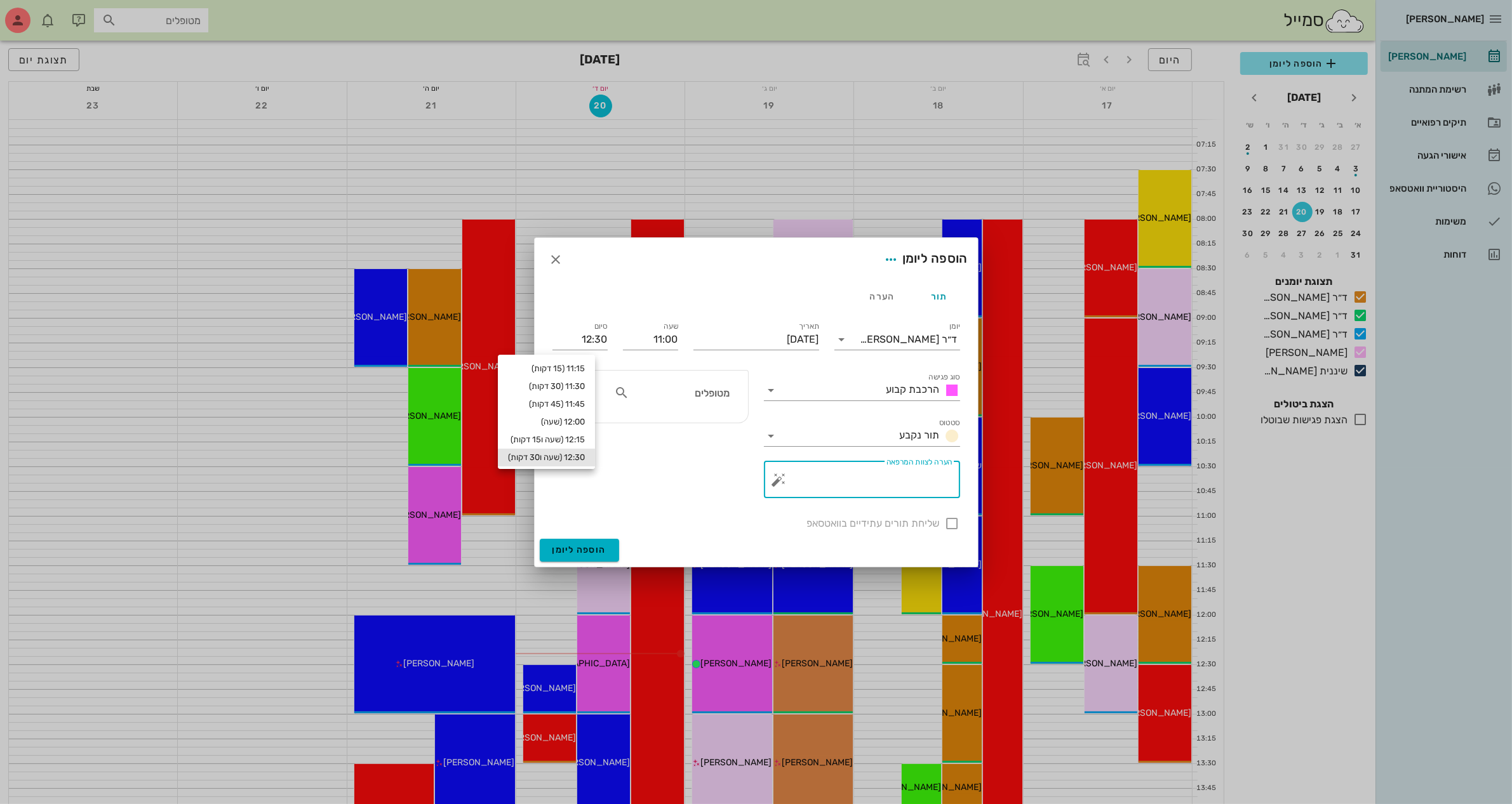
click at [849, 480] on textarea "הערה לצוות המרפאה" at bounding box center [867, 483] width 171 height 31
type textarea "הרכבה לקבוע"
click at [732, 401] on div "מטופלים" at bounding box center [672, 393] width 131 height 24
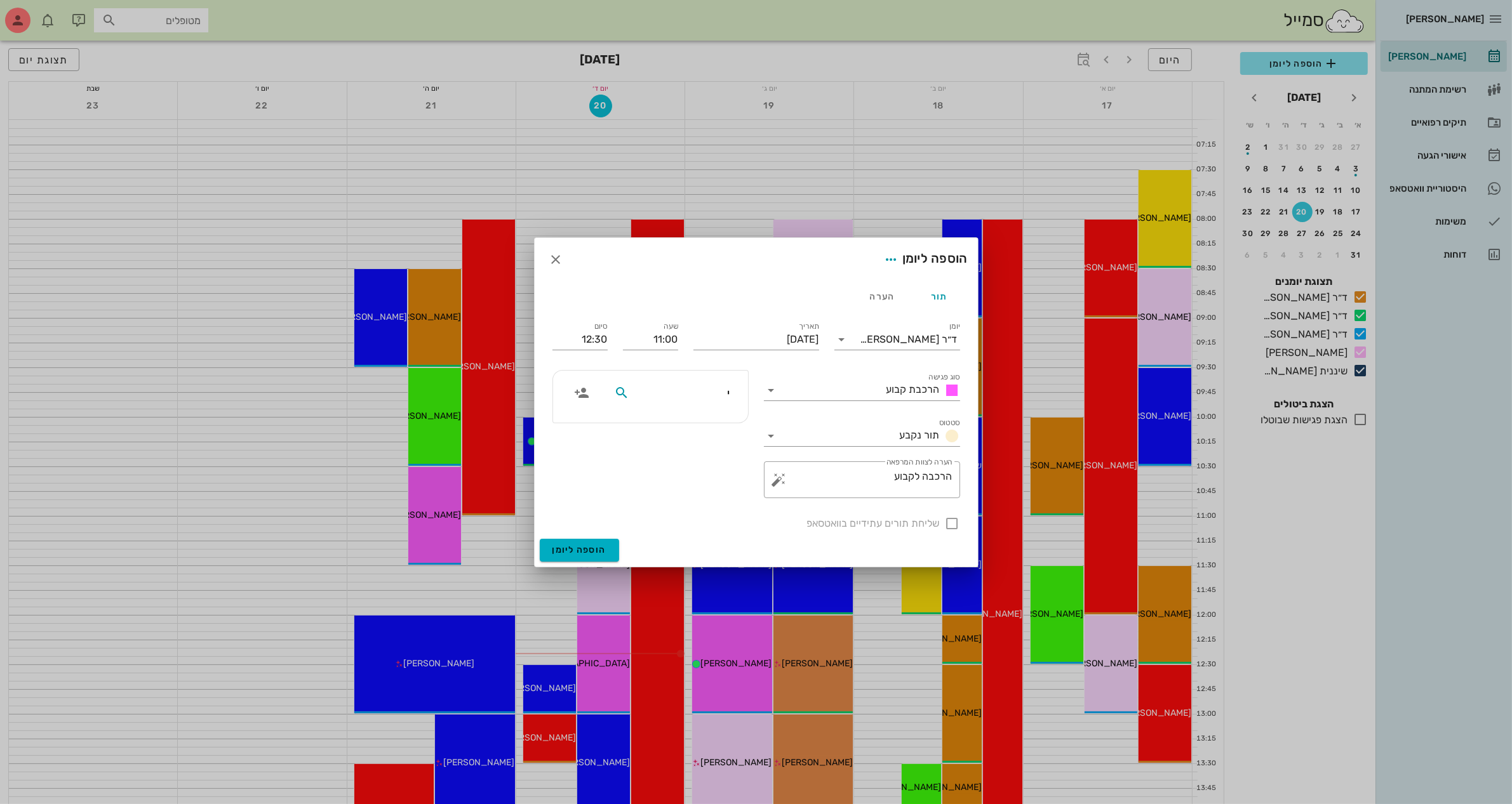
type input "יו"
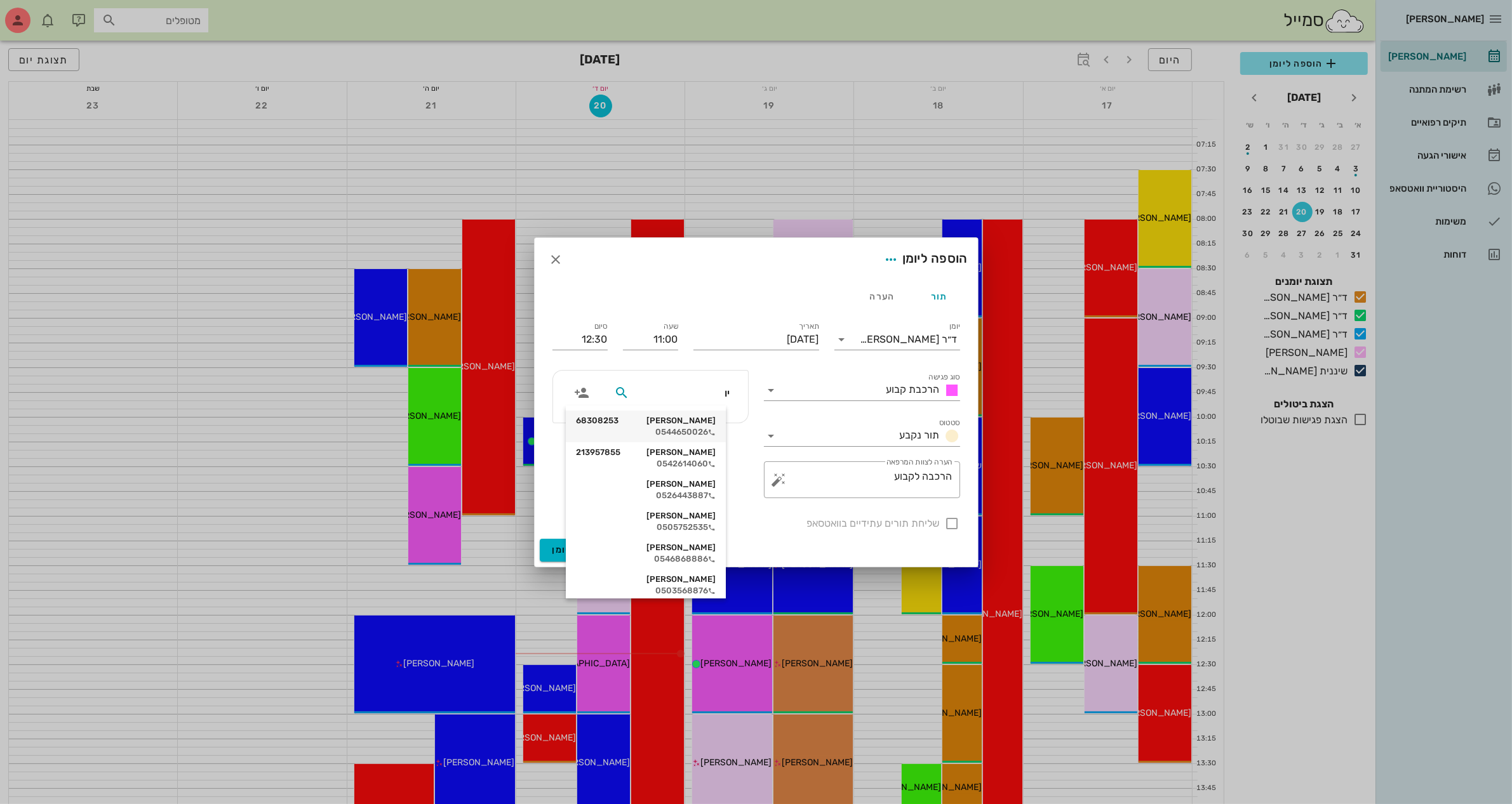
click at [695, 417] on div "[PERSON_NAME] 68308253" at bounding box center [646, 421] width 140 height 10
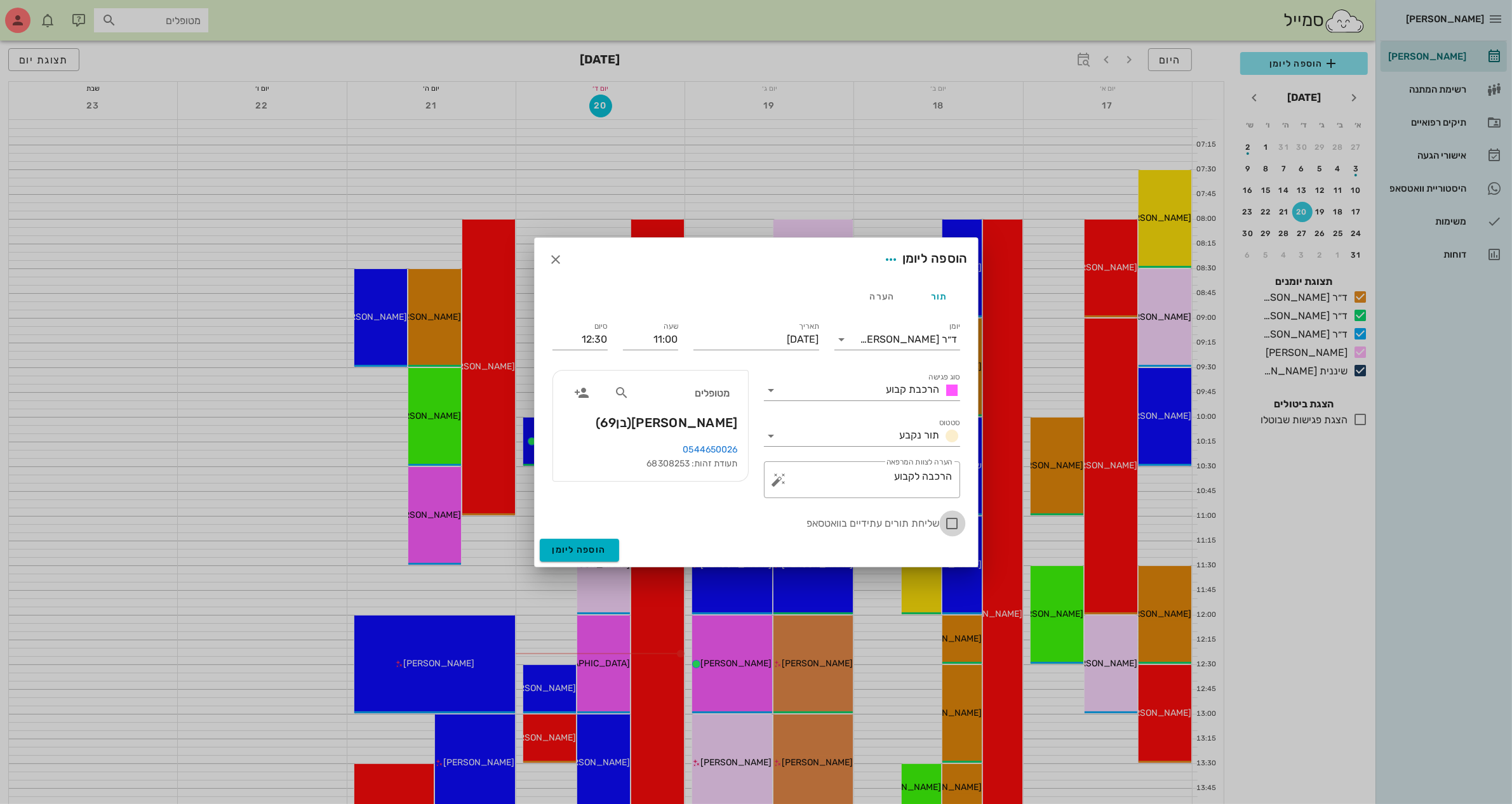
click at [951, 527] on div at bounding box center [951, 523] width 21 height 21
checkbox input "true"
drag, startPoint x: 871, startPoint y: 482, endPoint x: 924, endPoint y: 476, distance: 53.3
click at [924, 476] on textarea "הרכבה לקבוע" at bounding box center [867, 483] width 171 height 31
type textarea "הרכבה קבוע"
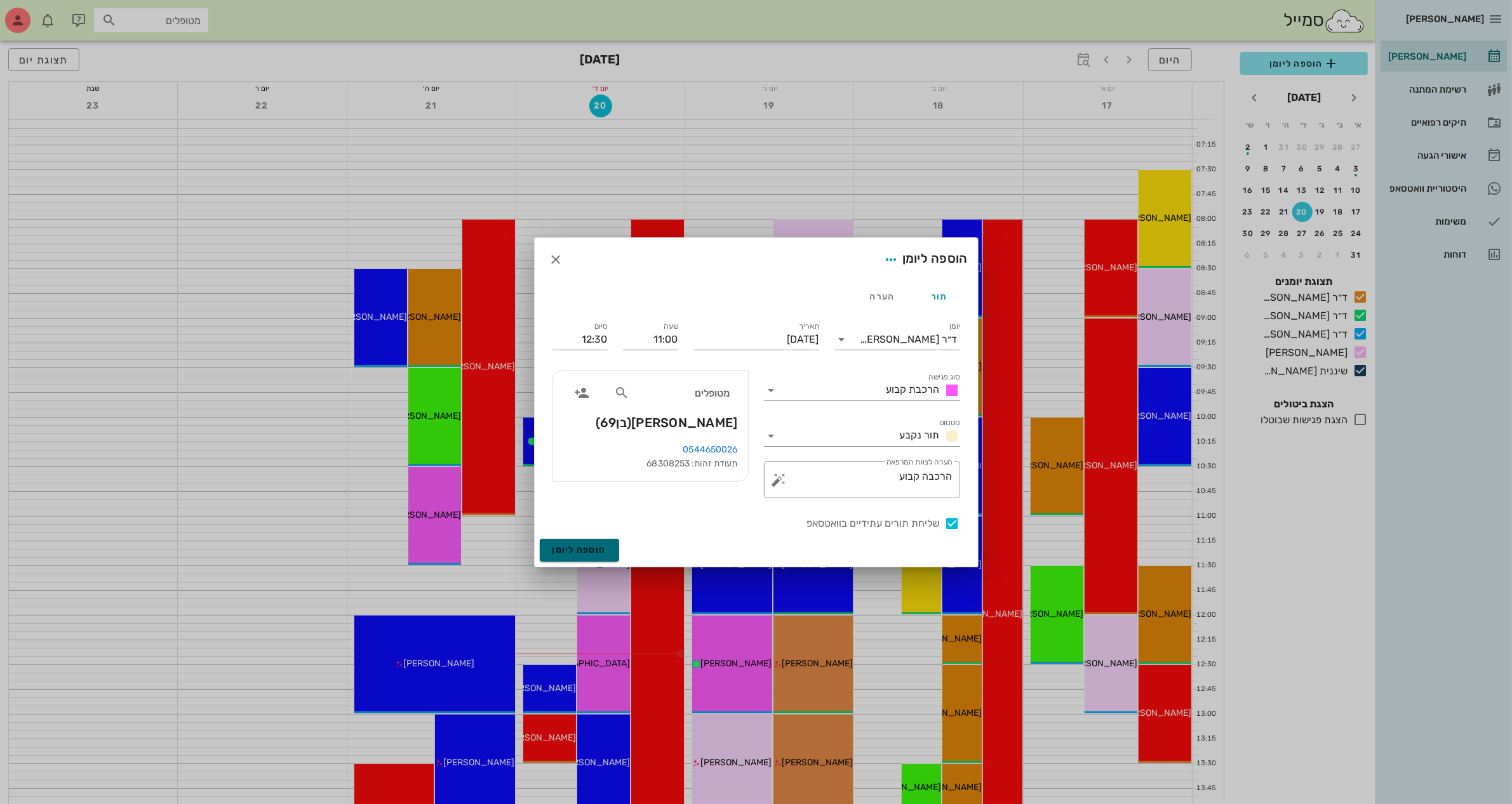
click at [576, 553] on span "הוספה ליומן" at bounding box center [578, 550] width 54 height 11
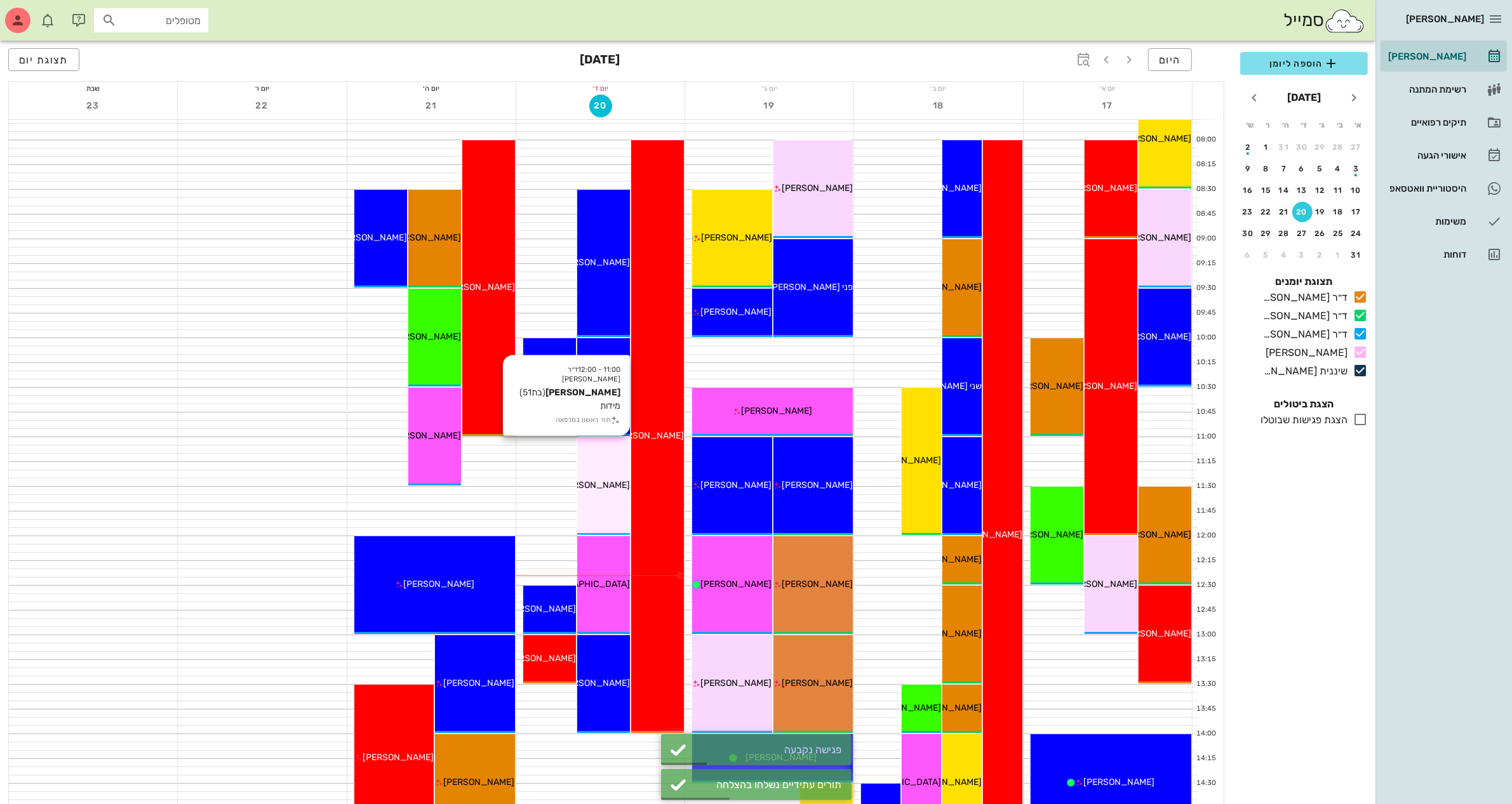
scroll to position [158, 0]
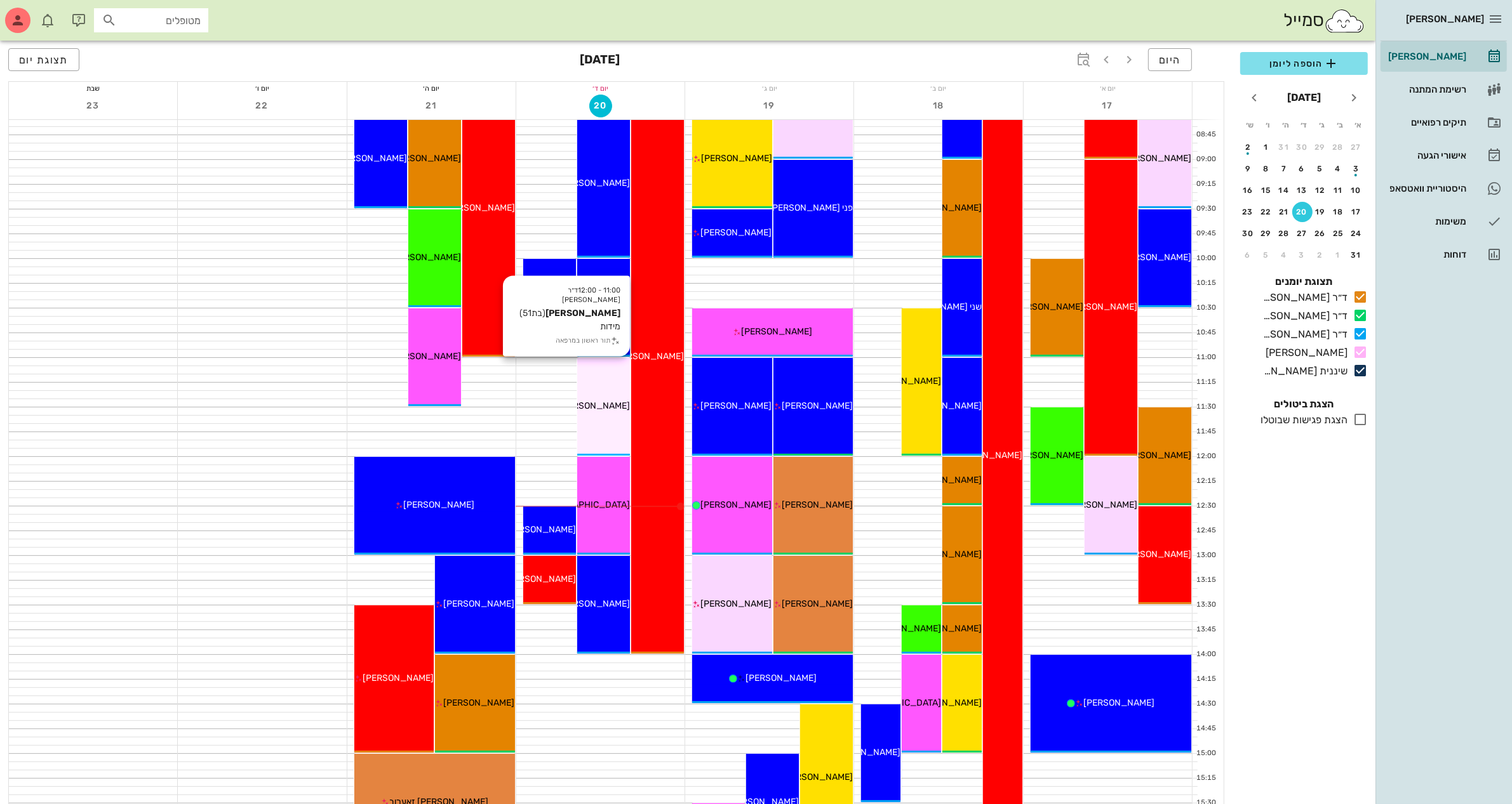
click at [589, 405] on span "[PERSON_NAME]" at bounding box center [594, 405] width 71 height 11
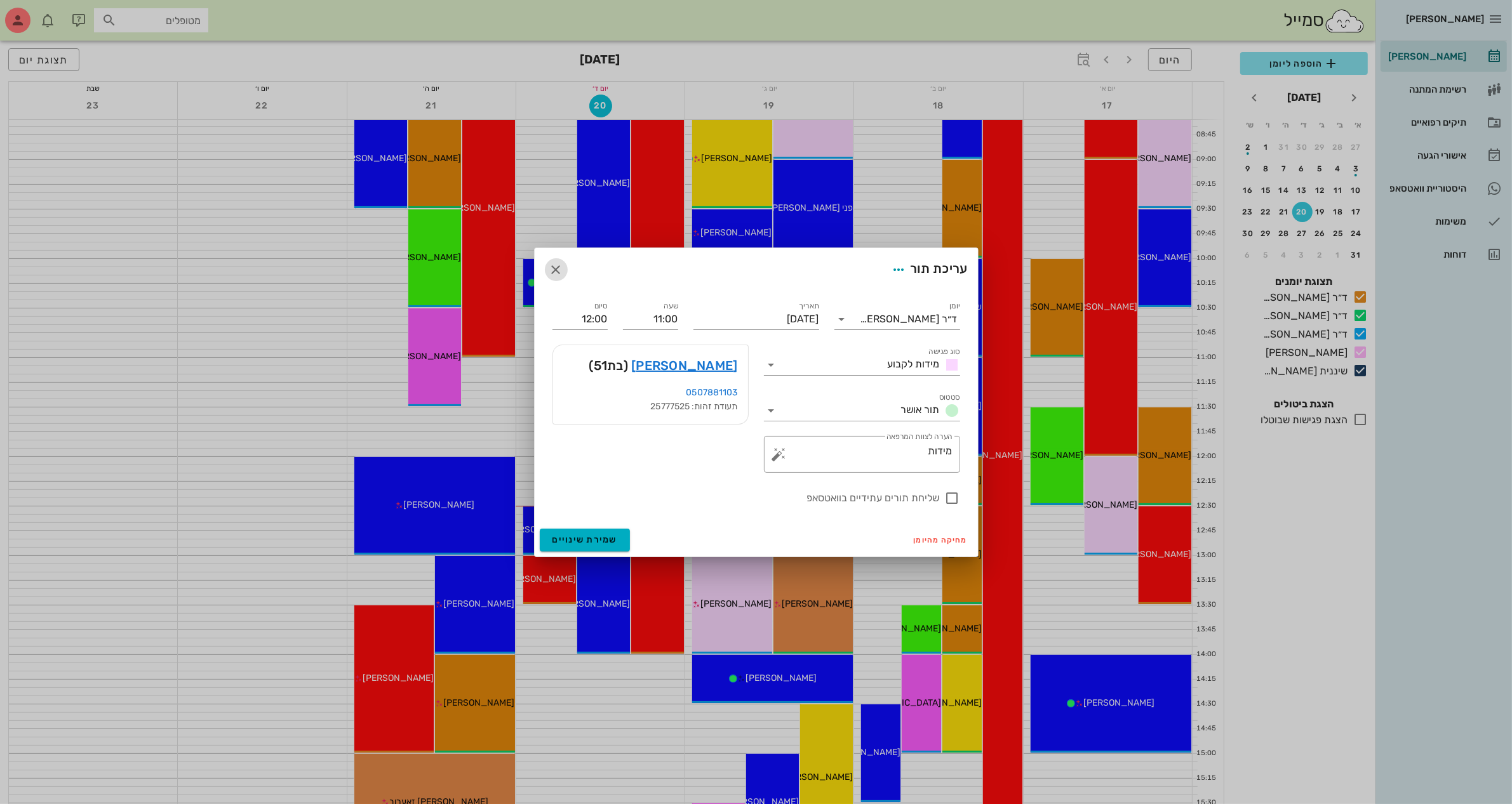
click at [567, 268] on span "button" at bounding box center [556, 270] width 23 height 15
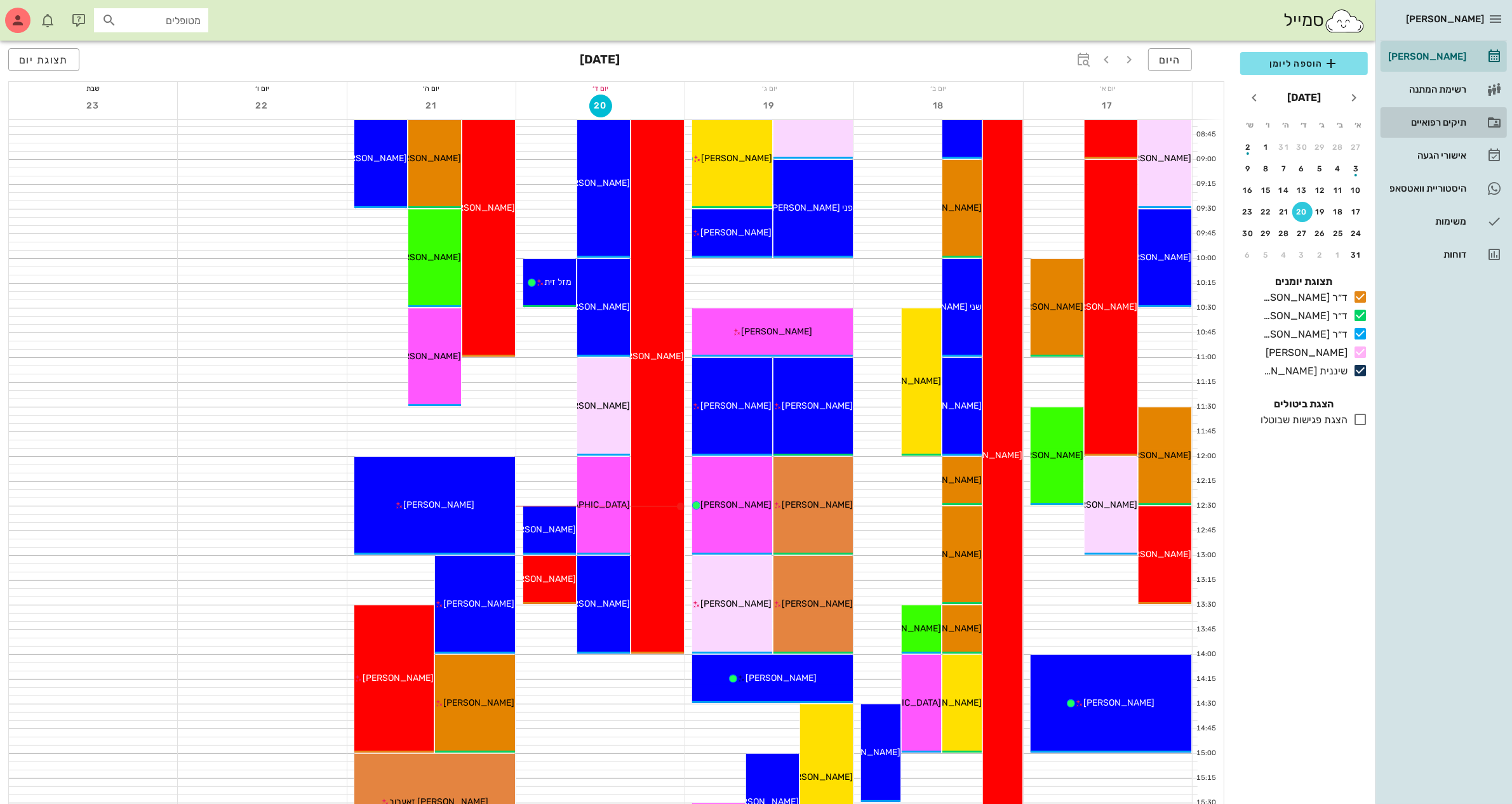
drag, startPoint x: 1455, startPoint y: 109, endPoint x: 1455, endPoint y: 116, distance: 7.0
click at [1455, 110] on link "תיקים רפואיים" at bounding box center [1443, 123] width 126 height 31
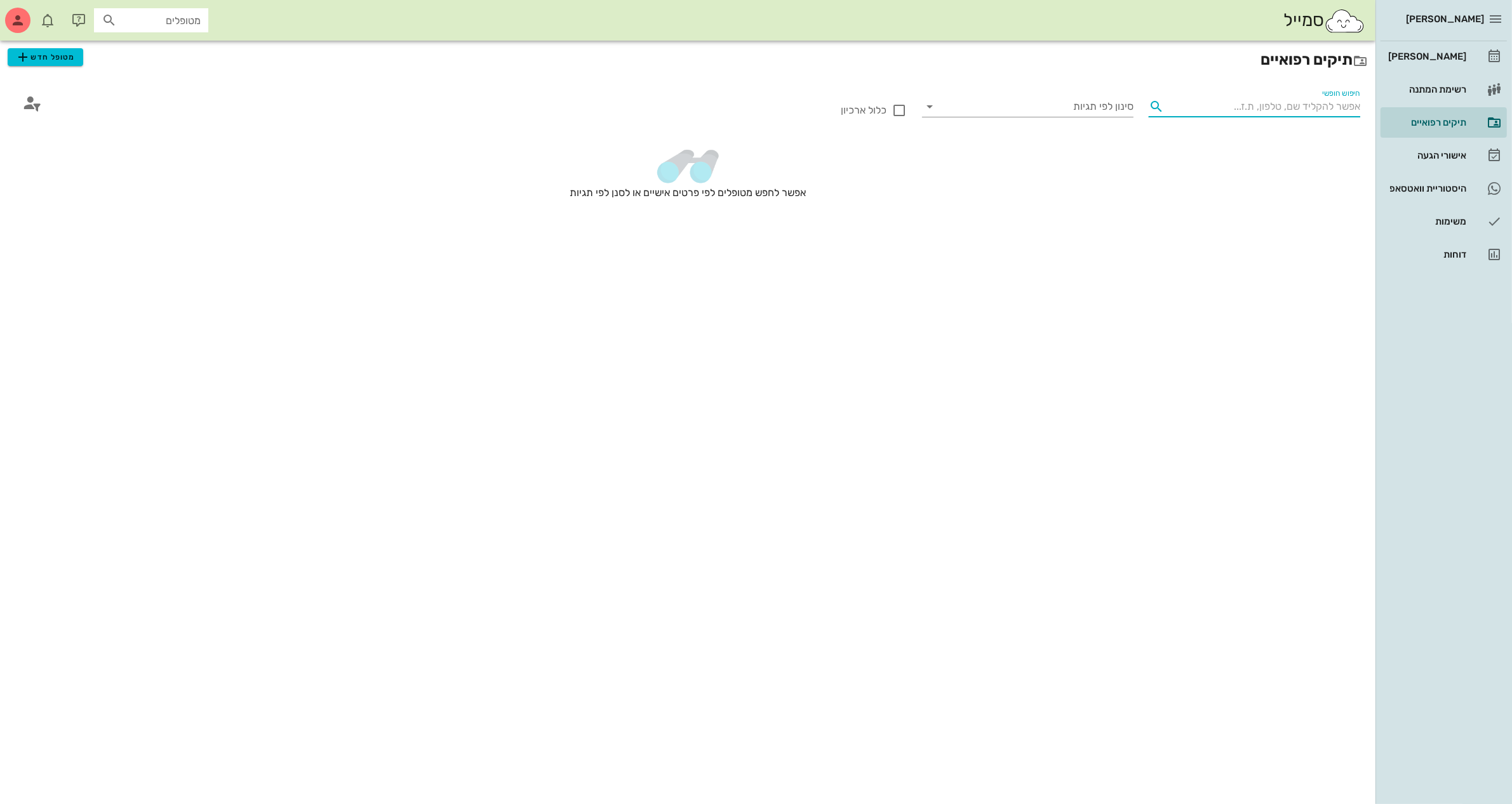
click at [1230, 103] on input "חיפוש חופשי" at bounding box center [1264, 106] width 191 height 20
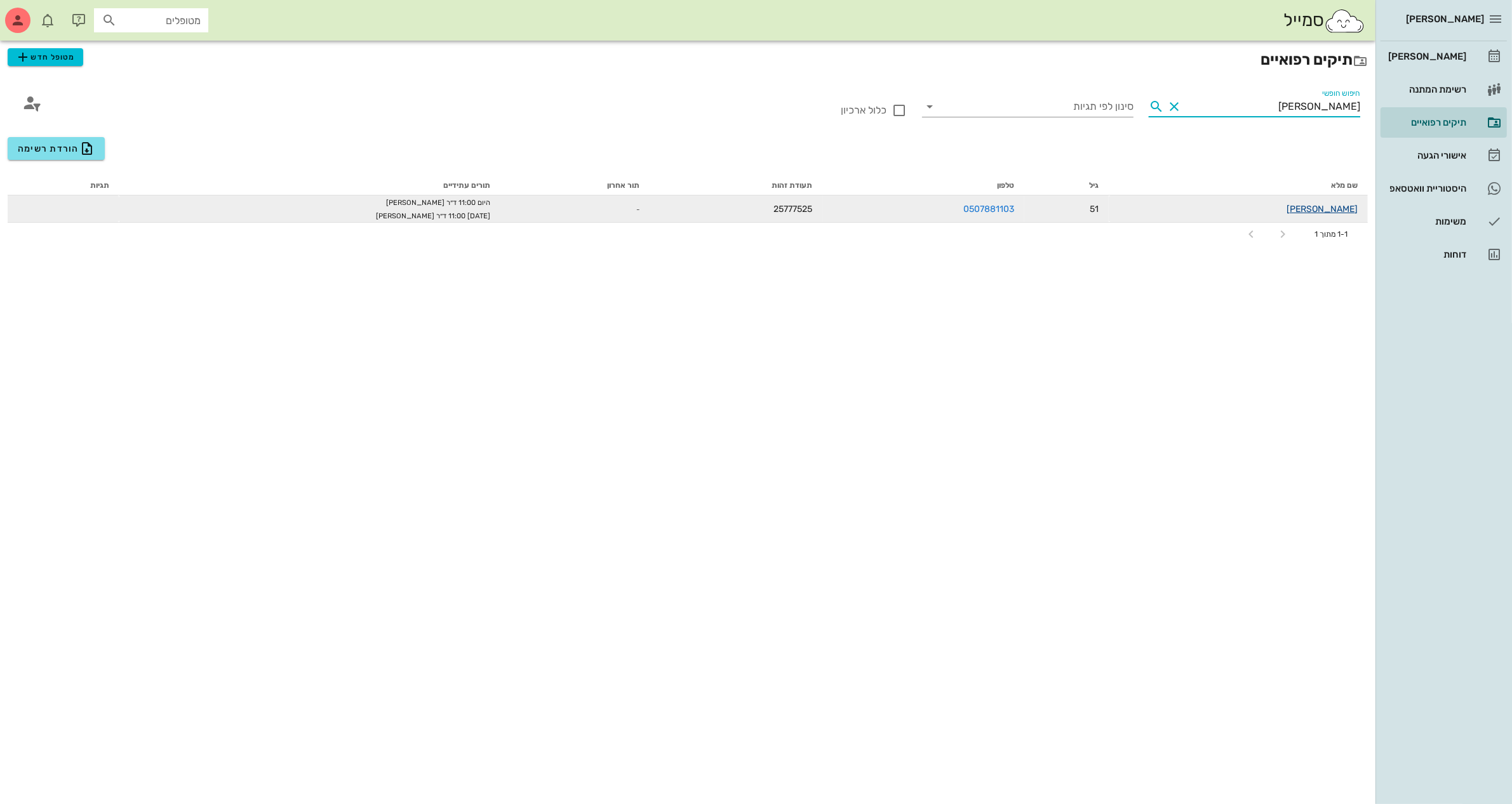
type input "[PERSON_NAME]"
click at [1328, 213] on link "[PERSON_NAME]" at bounding box center [1321, 209] width 71 height 11
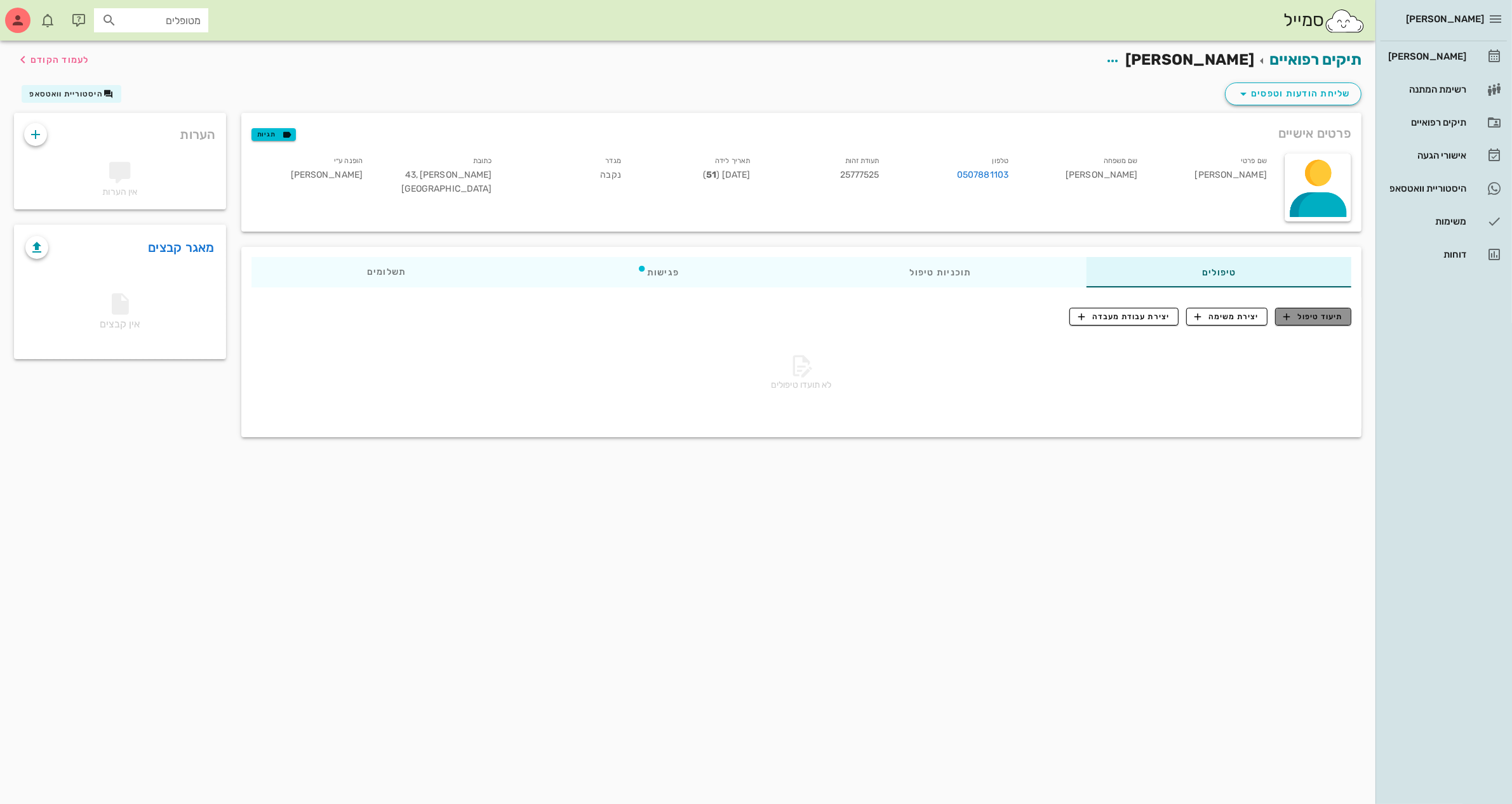
click at [1308, 322] on button "תיעוד טיפול" at bounding box center [1313, 317] width 76 height 18
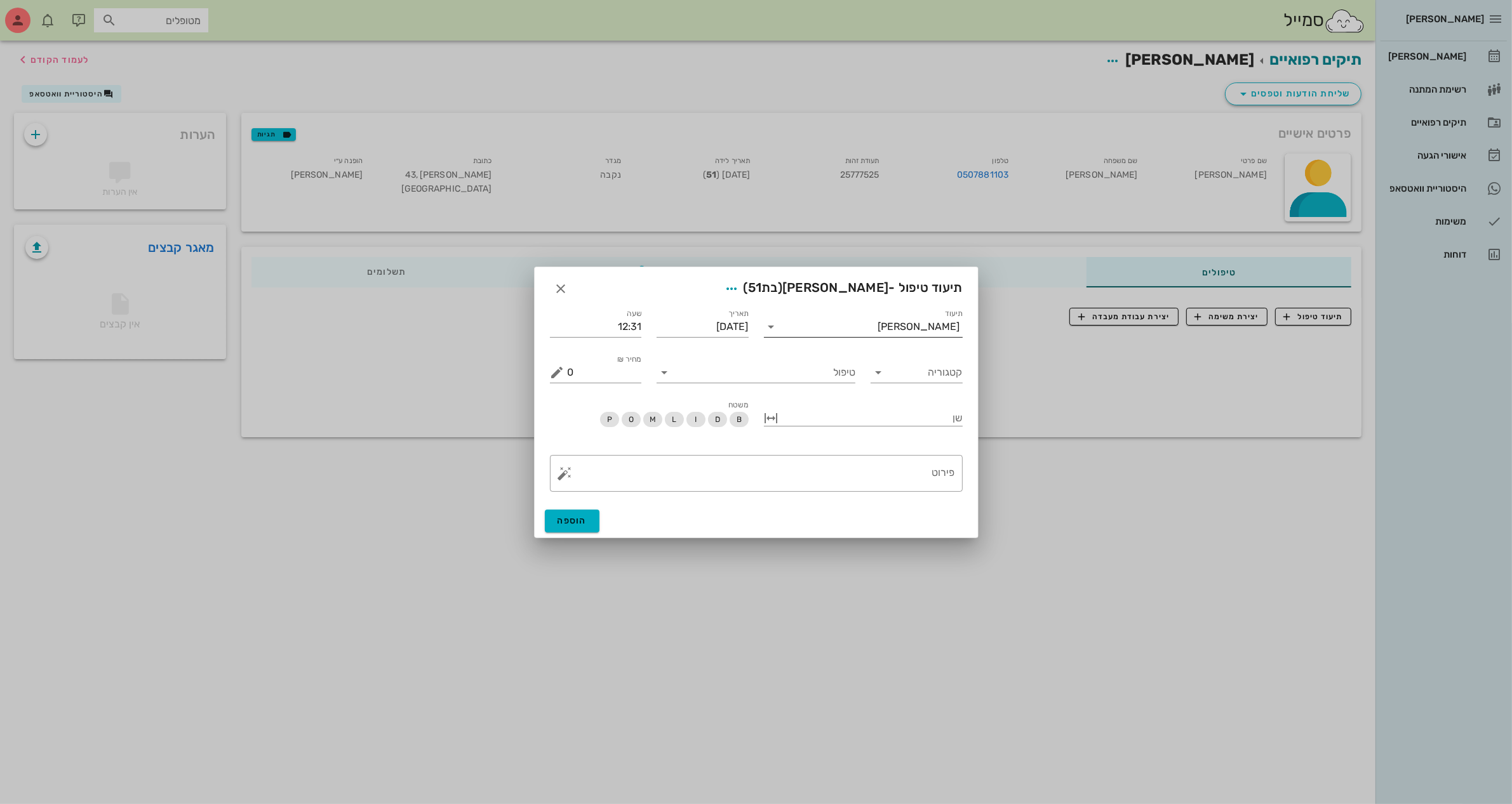
click at [878, 325] on input "תיעוד" at bounding box center [830, 327] width 96 height 20
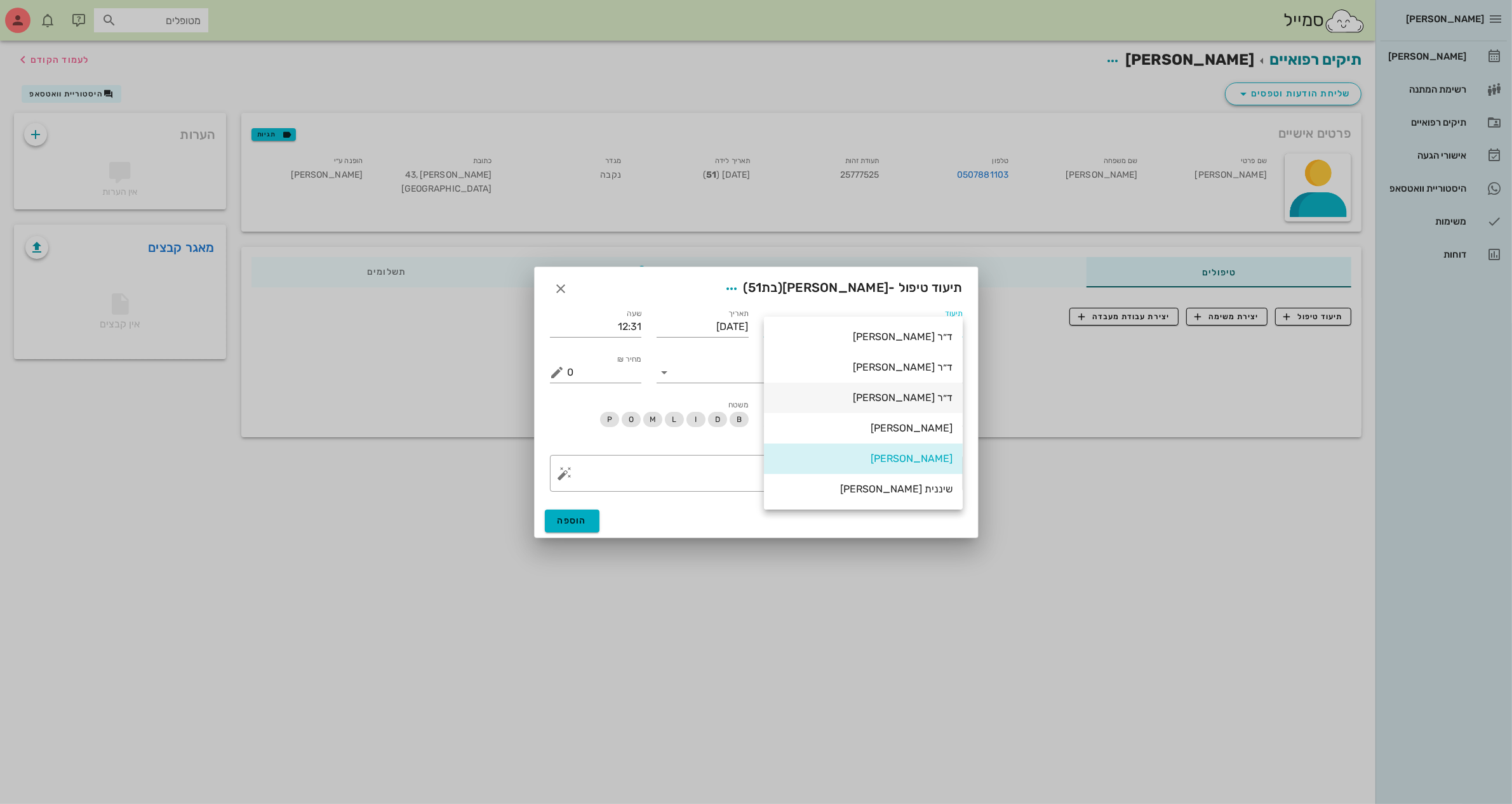
click at [910, 403] on div "ד״ר [PERSON_NAME]" at bounding box center [863, 398] width 178 height 12
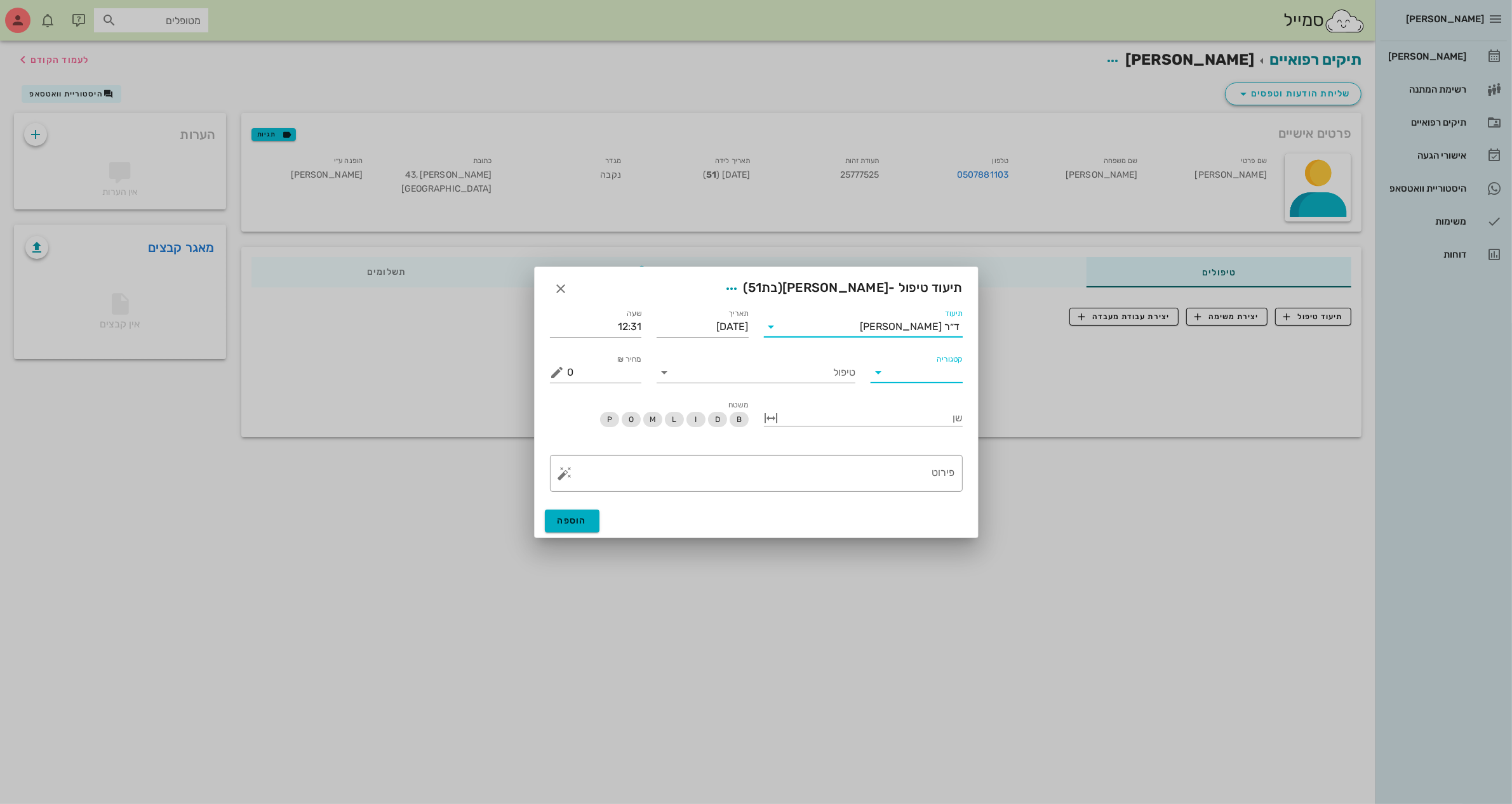
click at [904, 370] on input "קטגוריה" at bounding box center [927, 373] width 72 height 20
click at [926, 556] on div "שיננית" at bounding box center [936, 556] width 111 height 12
type input "שיננית"
click at [772, 382] on div "טיפול" at bounding box center [756, 373] width 198 height 20
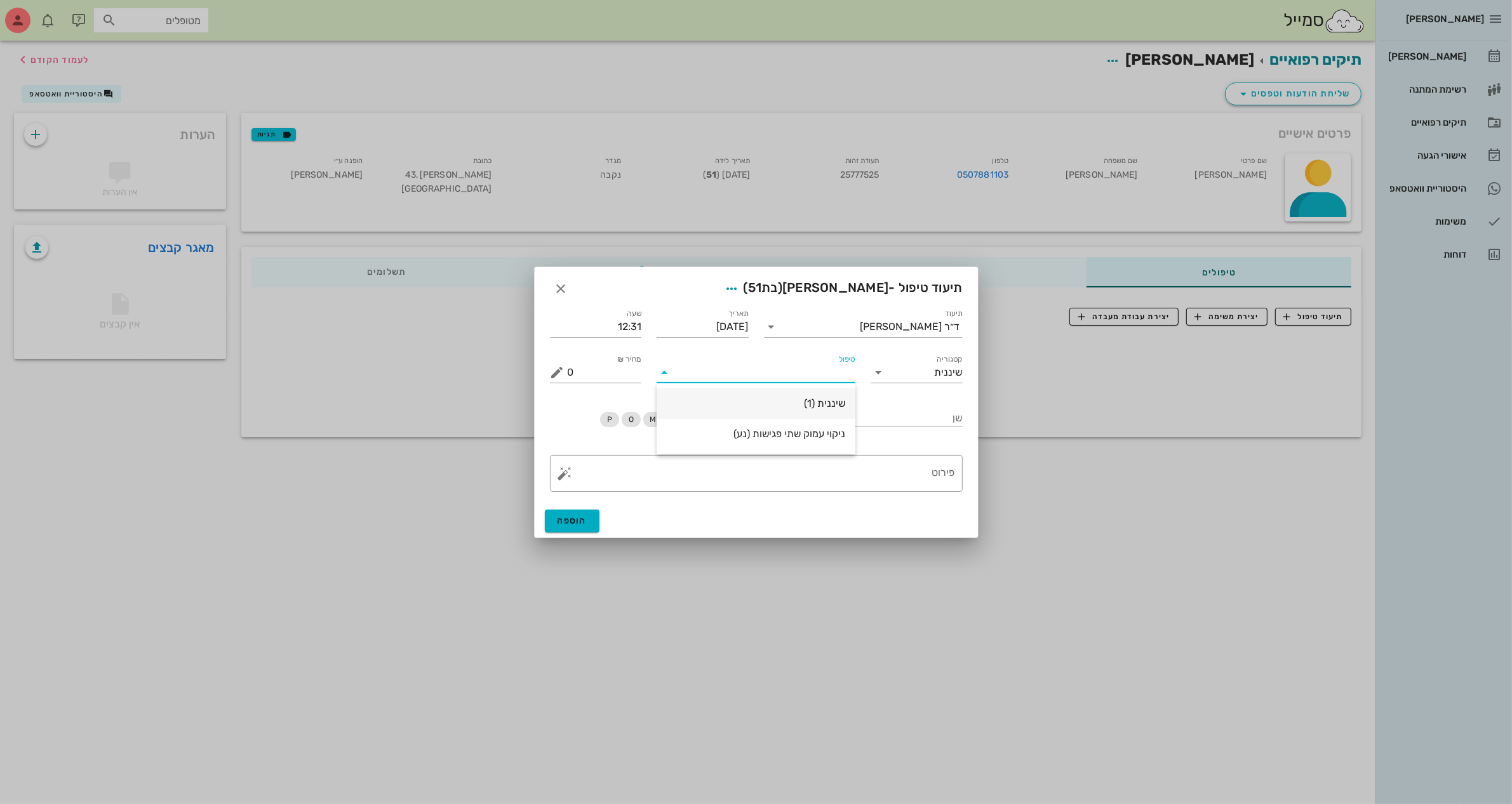
click at [796, 417] on div "שיננית (1)" at bounding box center [756, 404] width 198 height 31
drag, startPoint x: 612, startPoint y: 378, endPoint x: 404, endPoint y: 349, distance: 210.0
click at [404, 349] on div "[PERSON_NAME] רשימת המתנה תיקים רפואיים אישורי הגעה היסטוריית וואטסאפ משימות דו…" at bounding box center [756, 402] width 1512 height 804
type input "0"
click at [884, 475] on textarea "פירוט" at bounding box center [761, 477] width 388 height 31
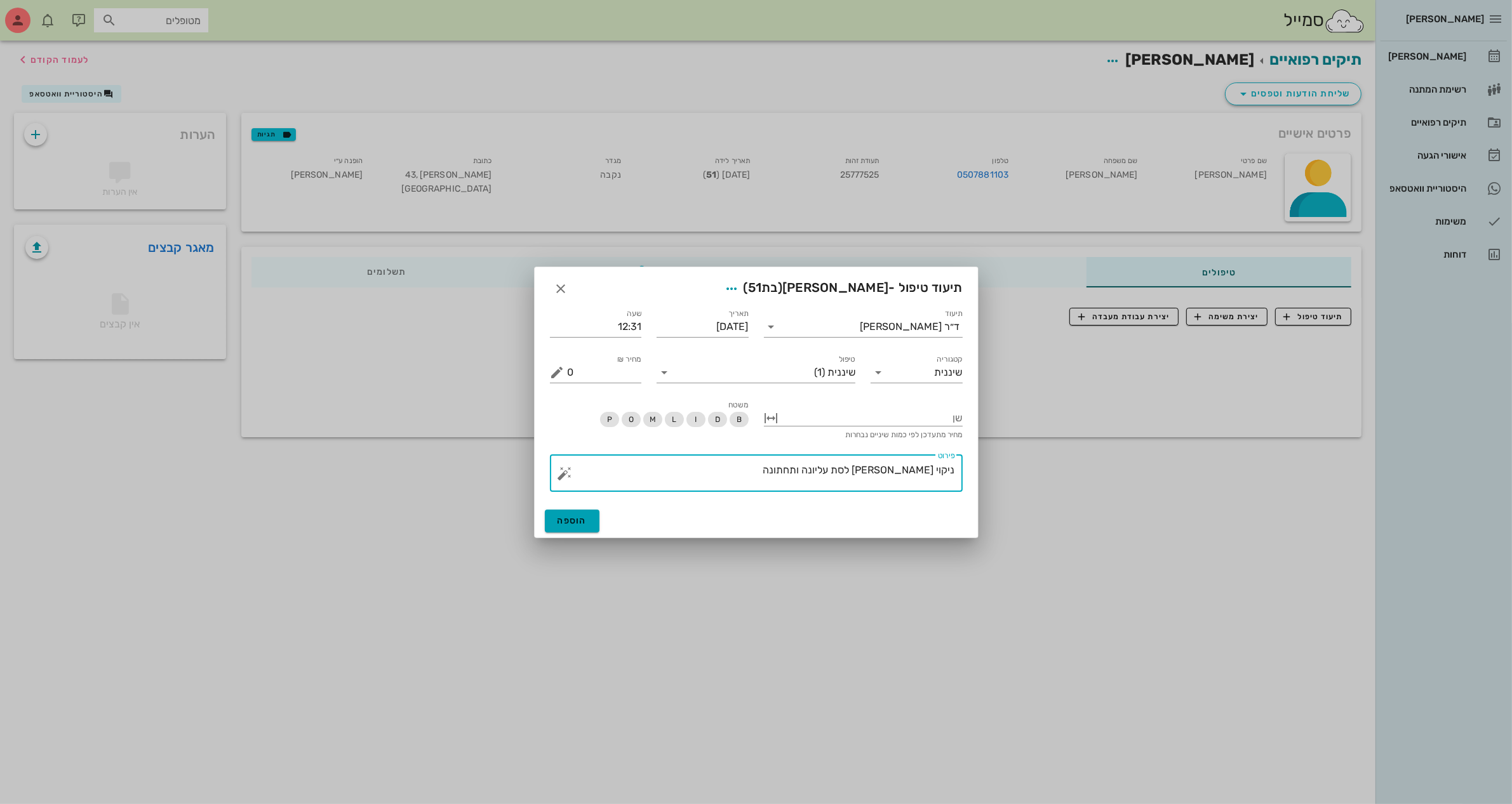
type textarea "ניקוי [PERSON_NAME] לסת עליונה ותחתונה"
click at [573, 519] on span "הוספה" at bounding box center [572, 520] width 30 height 11
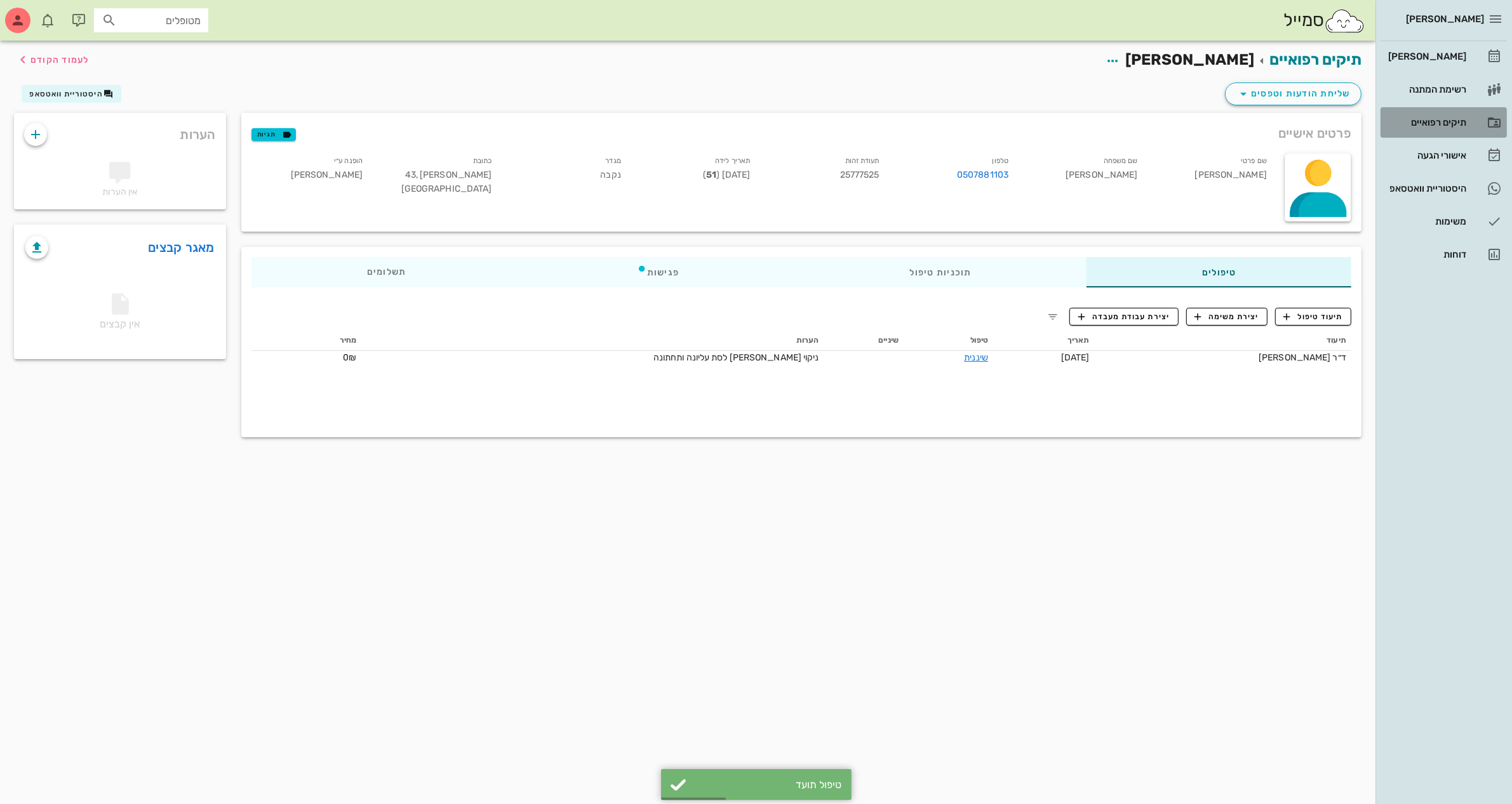
click at [1417, 128] on div "תיקים רפואיים" at bounding box center [1425, 123] width 81 height 20
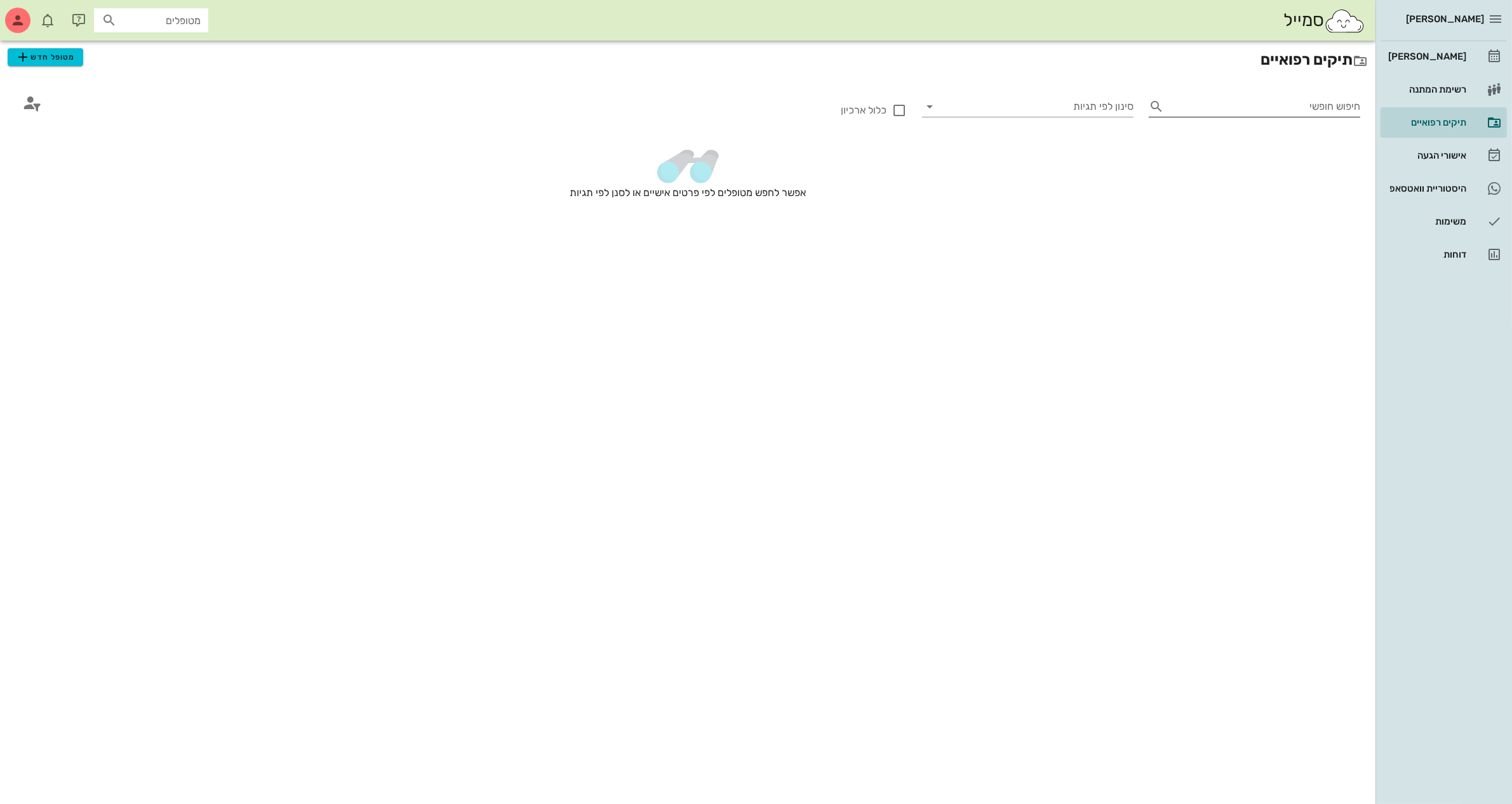
click at [1256, 101] on input "חיפוש חופשי" at bounding box center [1264, 106] width 191 height 20
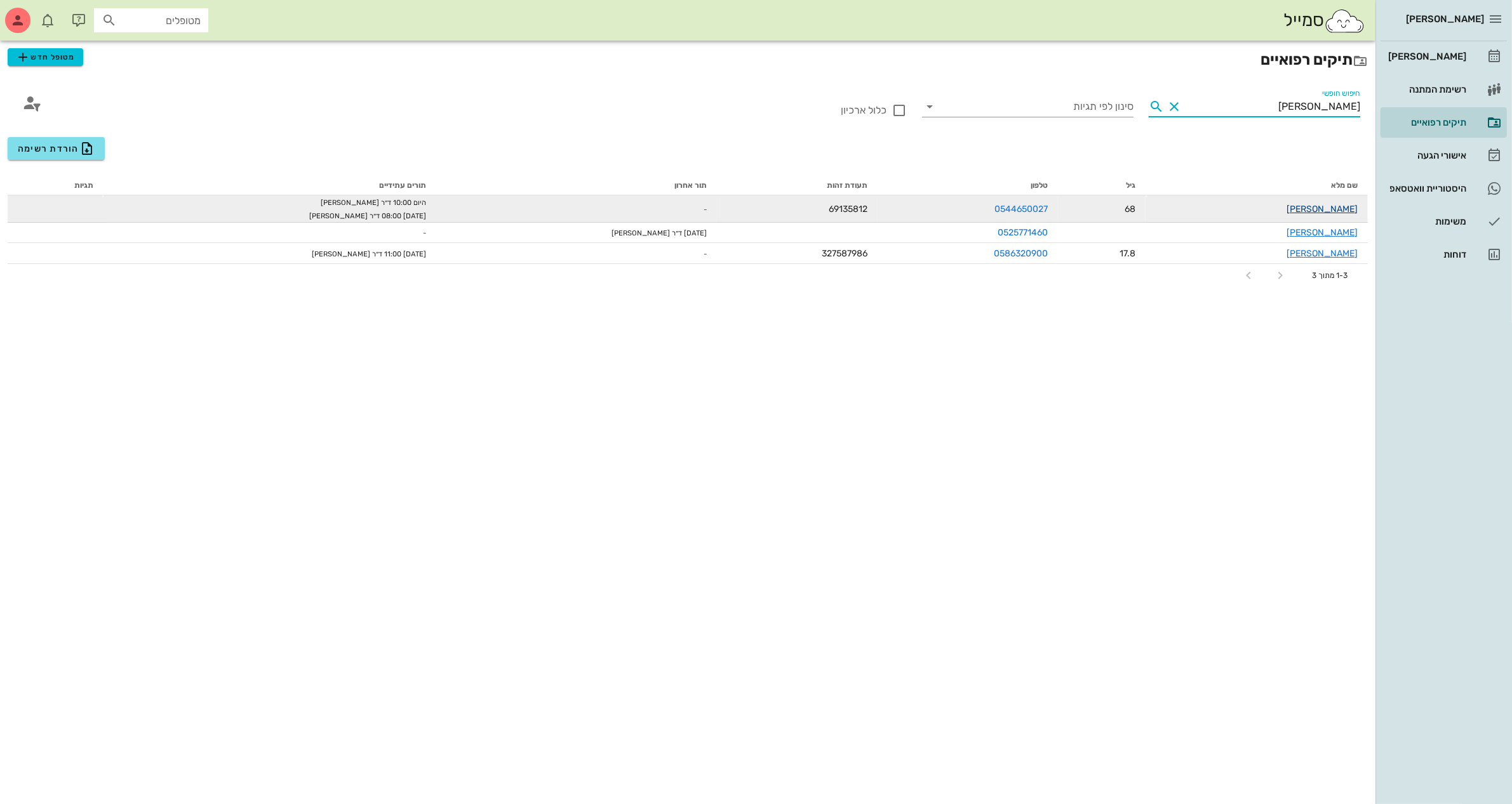
type input "[PERSON_NAME]"
click at [1348, 206] on link "[PERSON_NAME]" at bounding box center [1321, 209] width 71 height 11
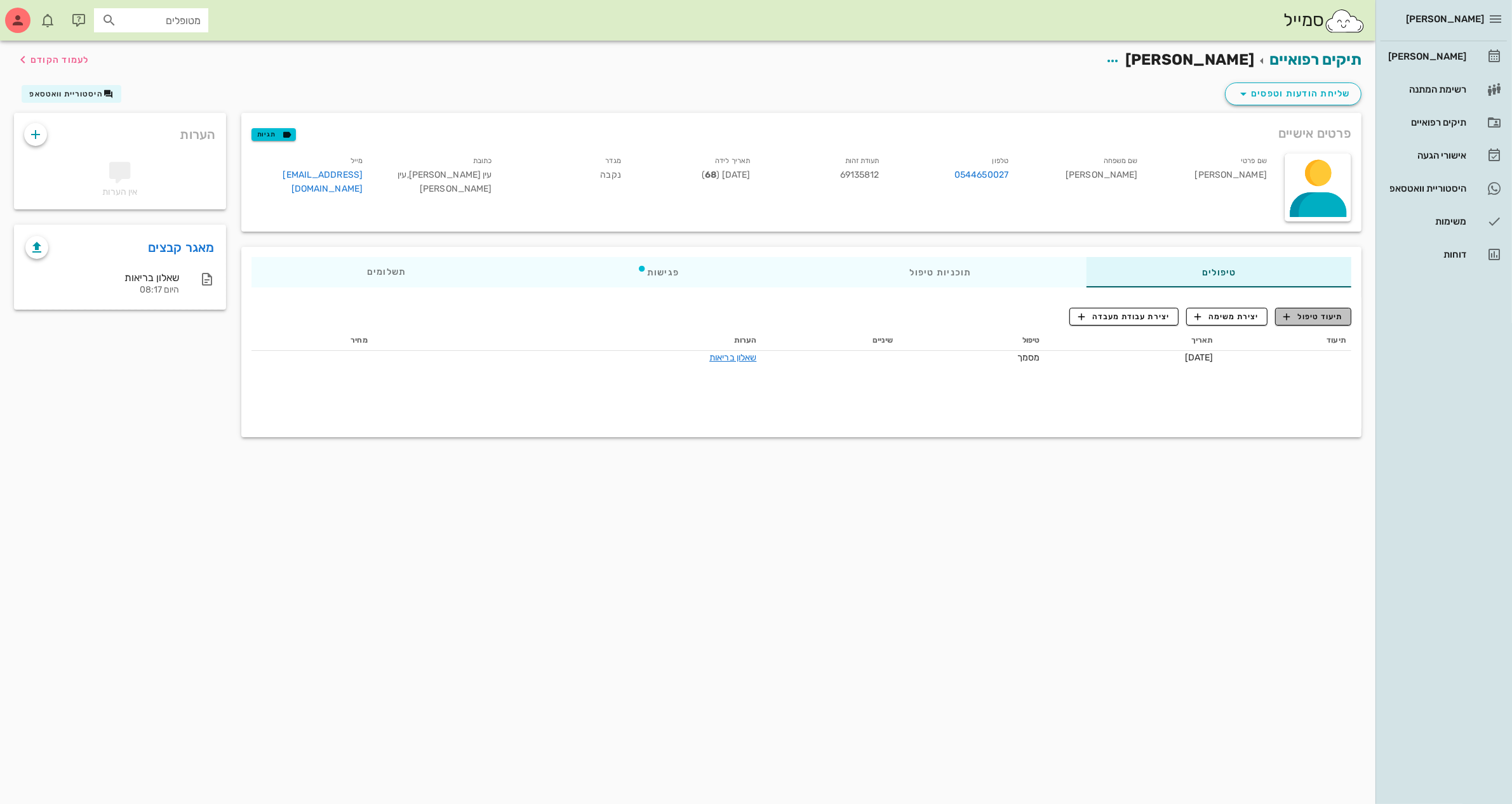
click at [1312, 319] on span "תיעוד טיפול" at bounding box center [1313, 316] width 59 height 11
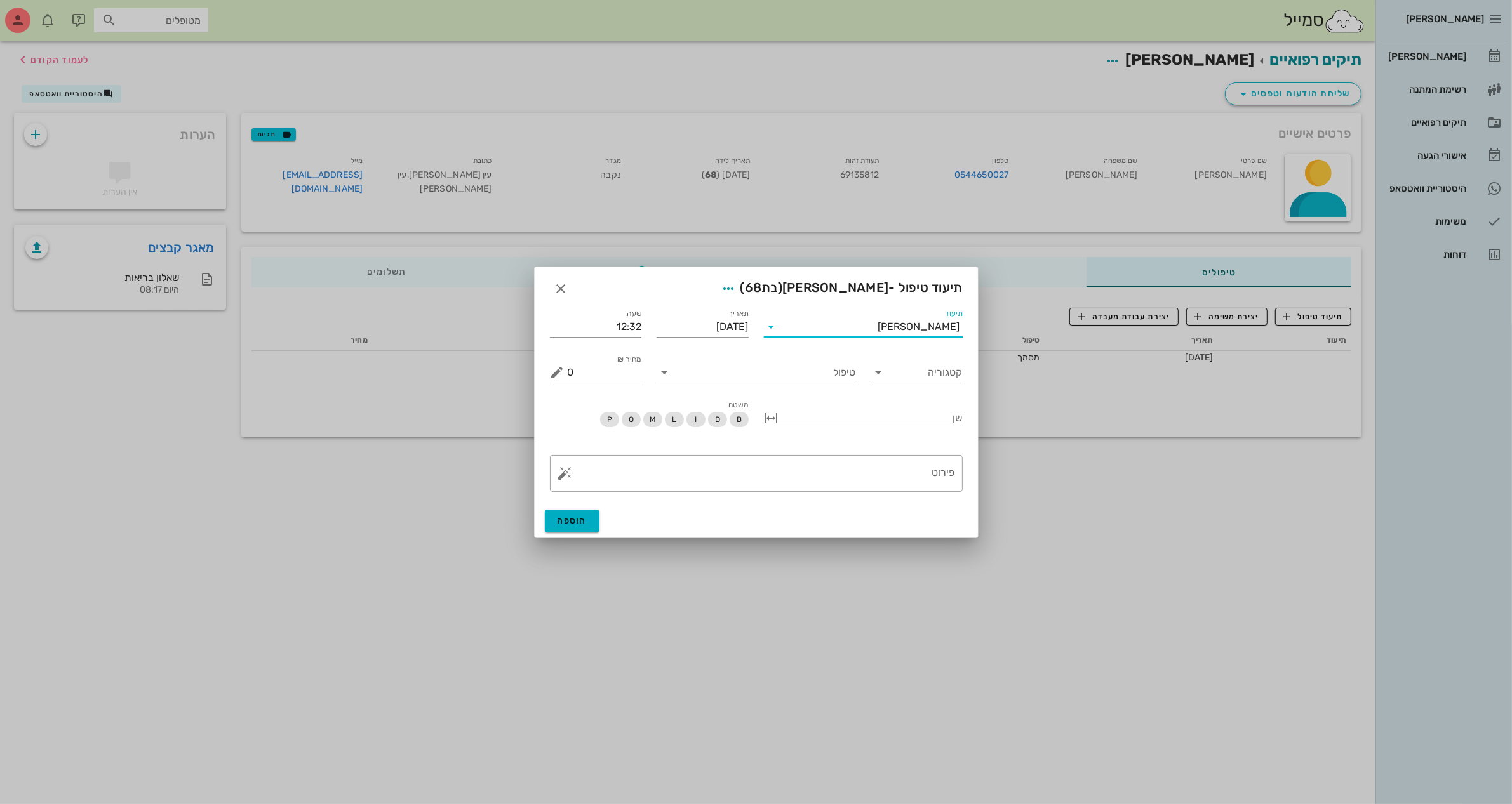
click at [878, 318] on input "תיעוד" at bounding box center [830, 327] width 96 height 20
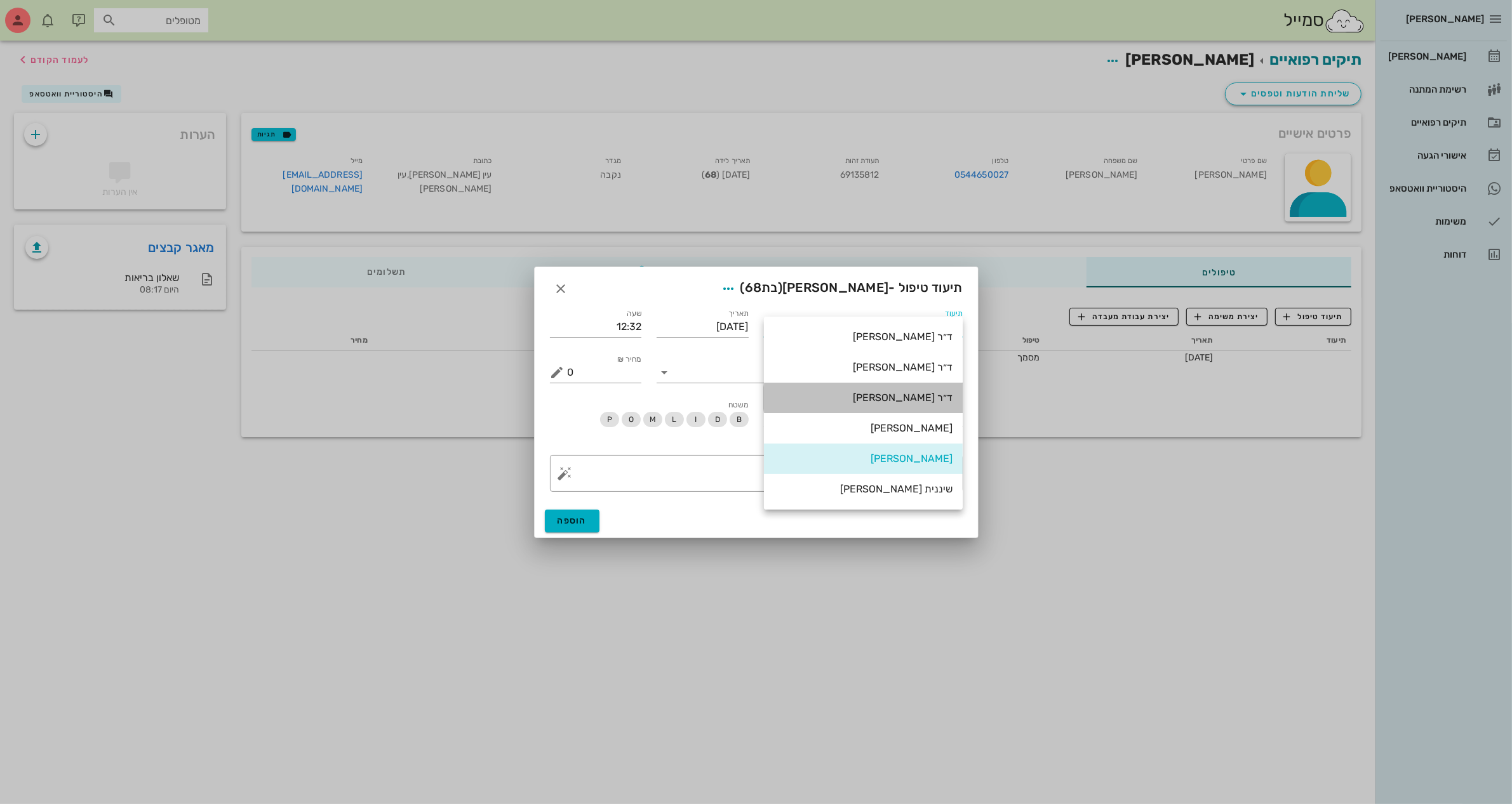
click at [915, 393] on div "ד״ר [PERSON_NAME]" at bounding box center [863, 398] width 178 height 12
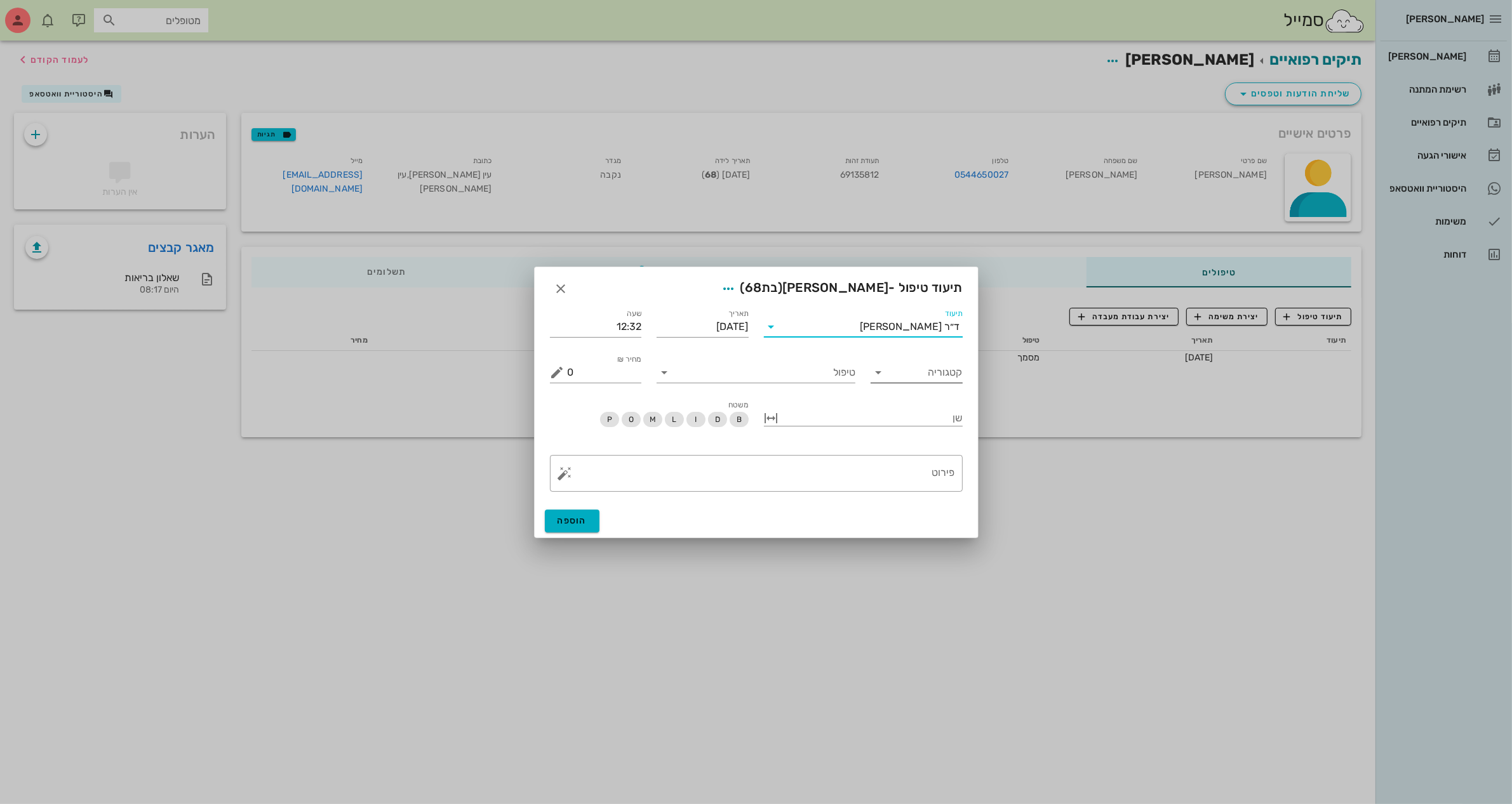
click at [915, 380] on input "קטגוריה" at bounding box center [927, 373] width 72 height 20
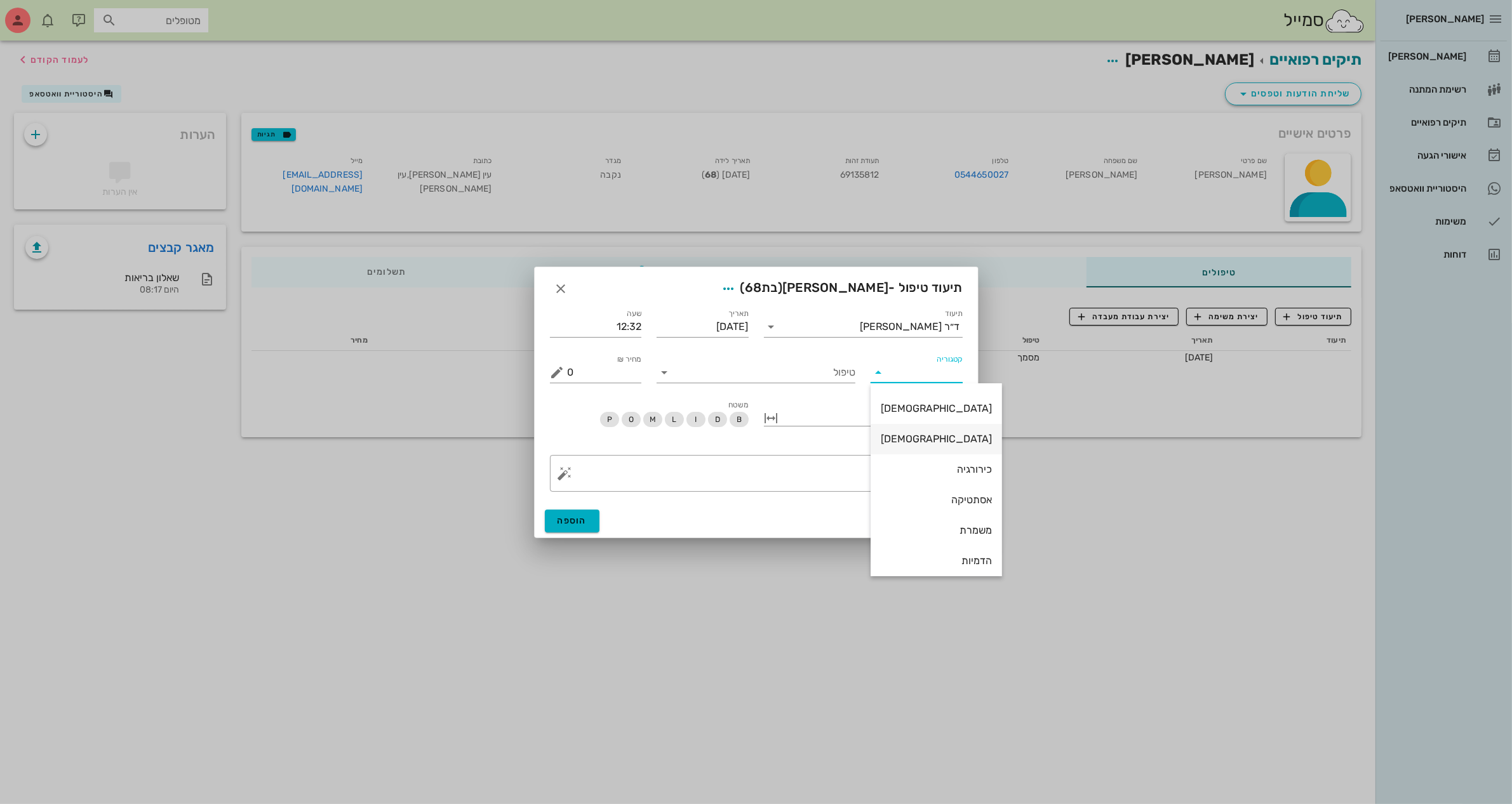
scroll to position [91, 0]
click at [948, 490] on div "משמרת" at bounding box center [936, 496] width 111 height 12
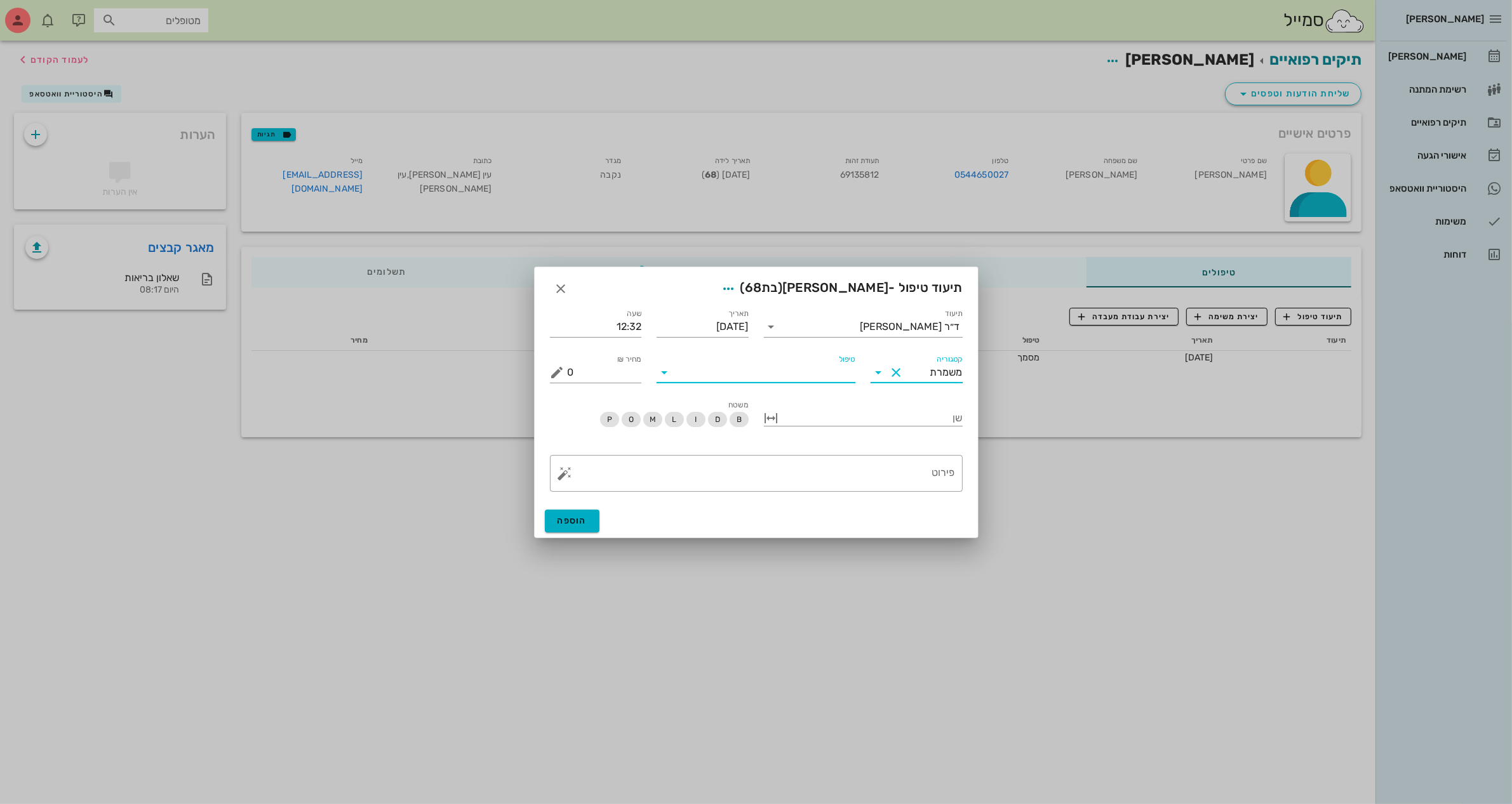
click at [804, 376] on input "טיפול" at bounding box center [765, 373] width 181 height 20
click at [928, 364] on input "משמרת" at bounding box center [934, 373] width 56 height 20
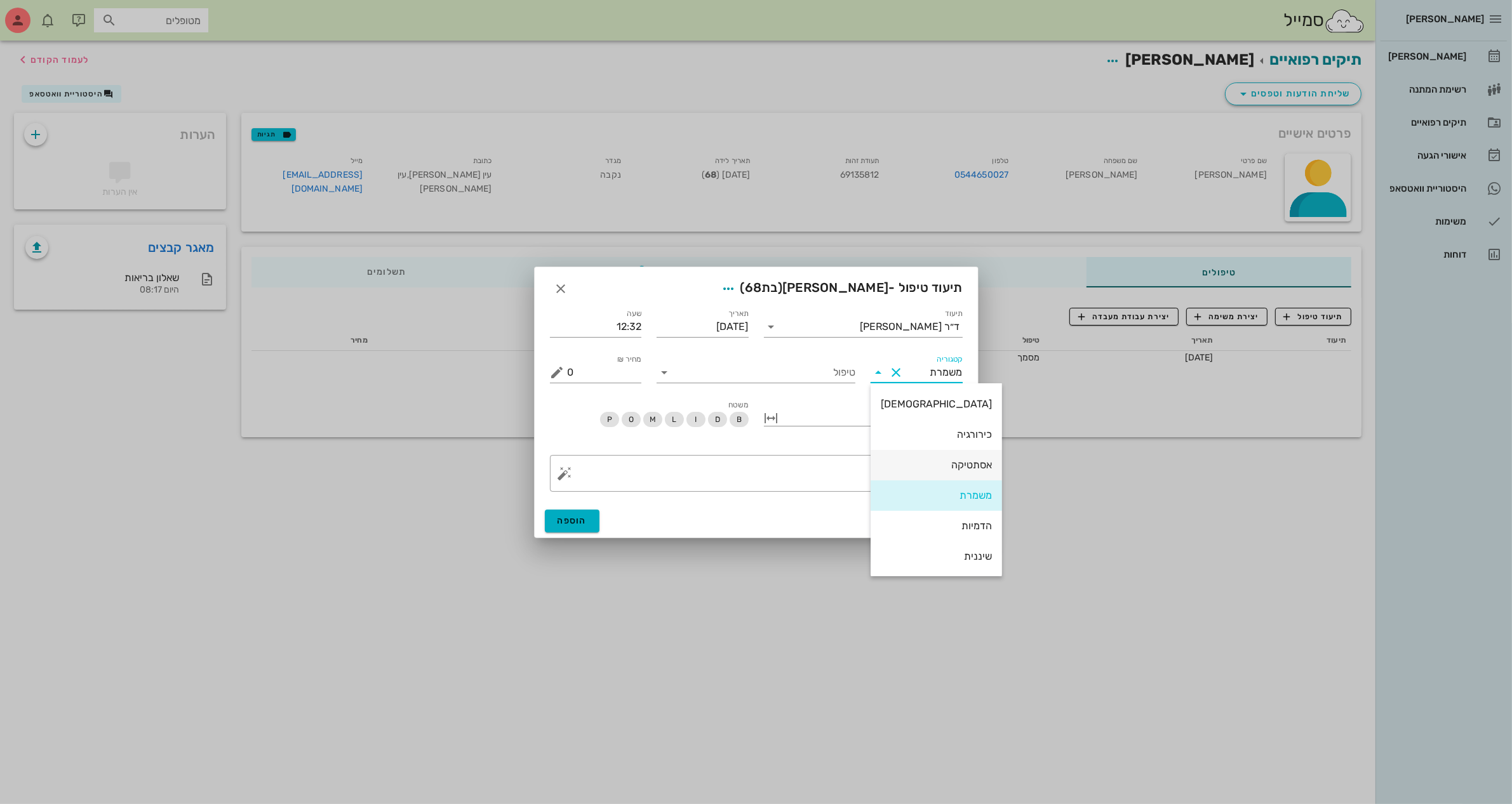
click at [927, 475] on div "אסתטיקה" at bounding box center [936, 465] width 111 height 27
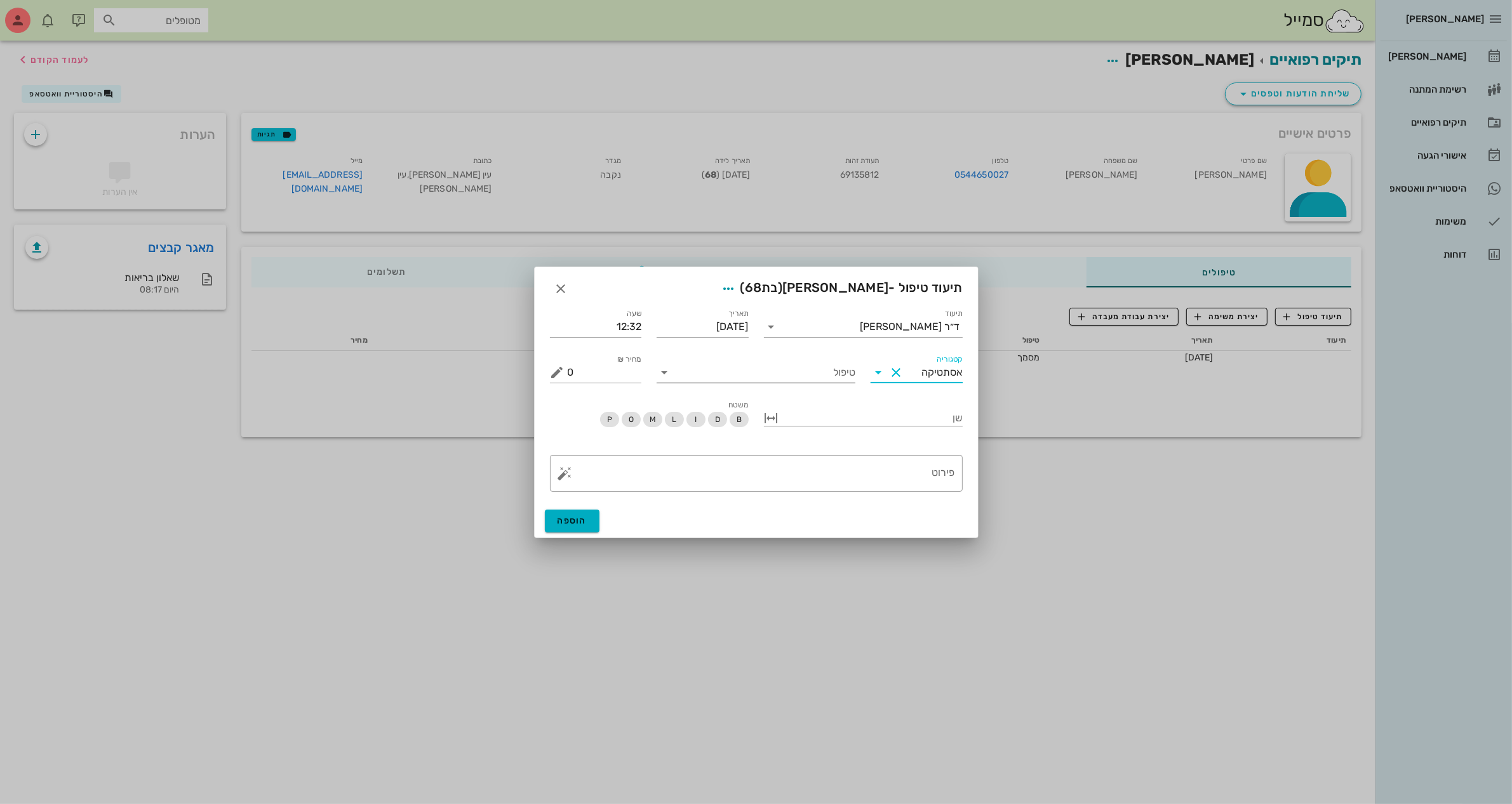
click at [776, 382] on div "טיפול" at bounding box center [756, 373] width 198 height 20
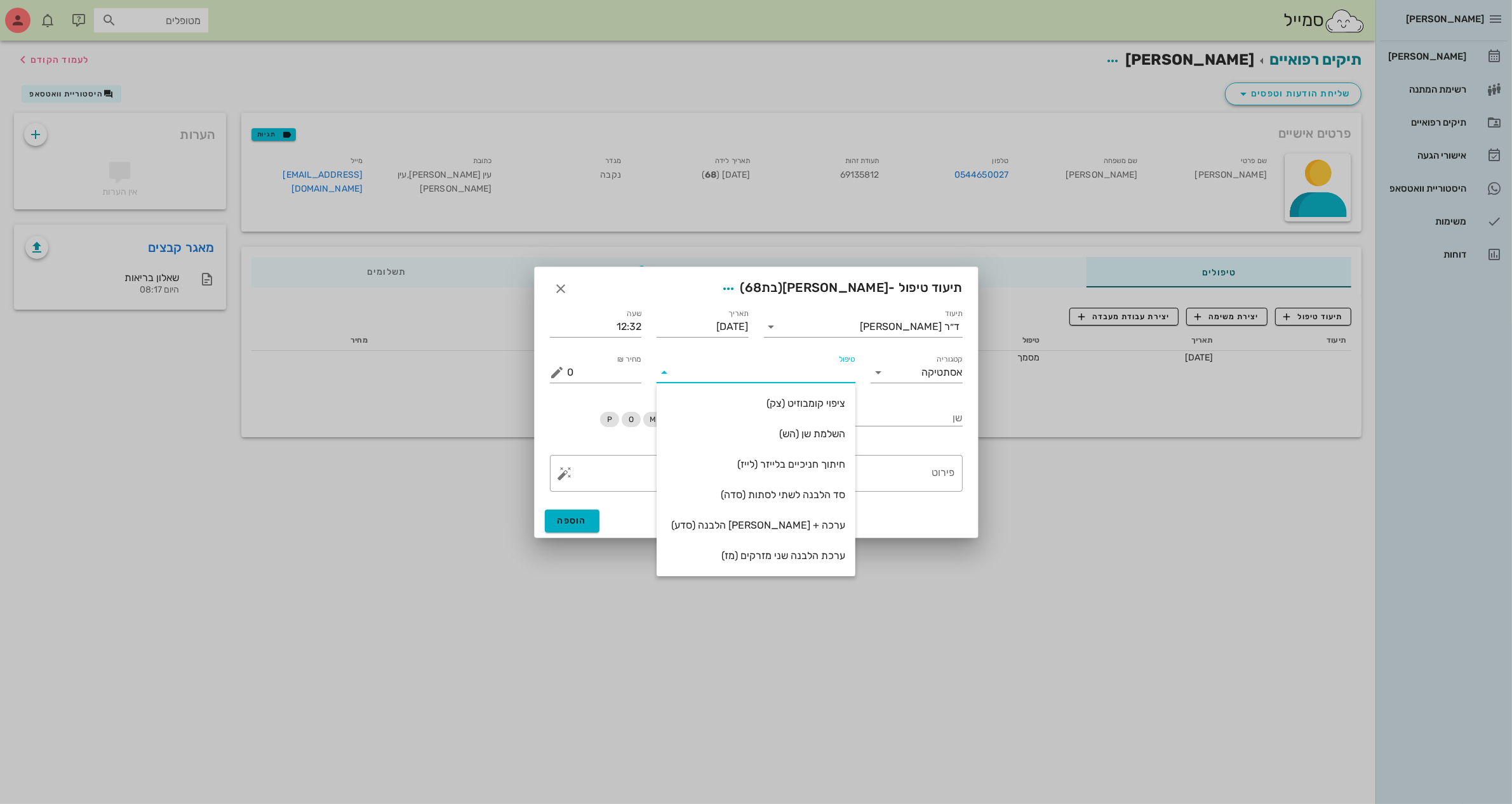
click at [800, 368] on input "טיפול" at bounding box center [765, 373] width 181 height 20
click at [946, 363] on input "אסתטיקה" at bounding box center [934, 373] width 56 height 20
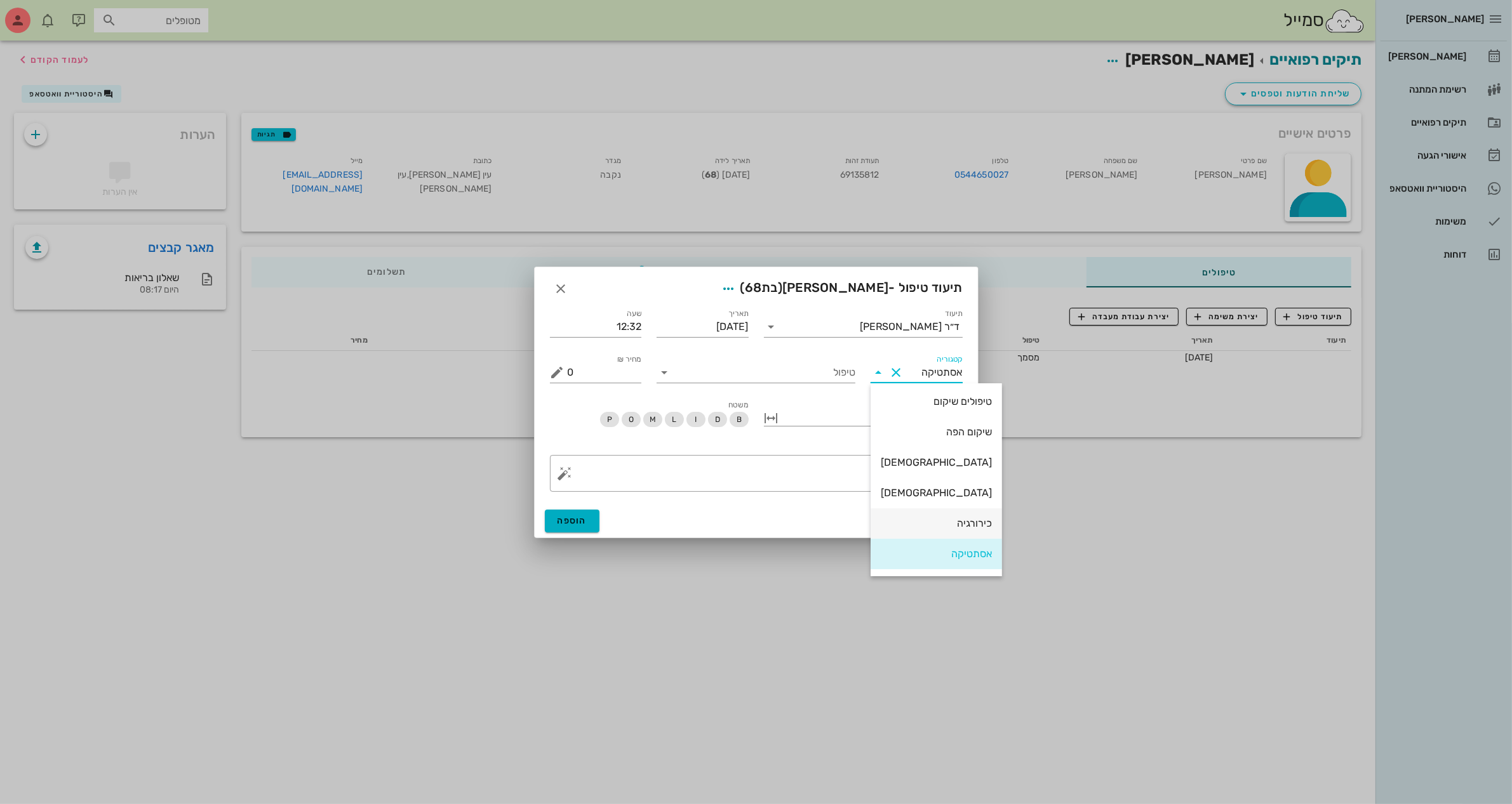
scroll to position [0, 0]
click at [934, 395] on div "טיפולים שיקום" at bounding box center [936, 404] width 111 height 27
type input "טיפולים שיקום"
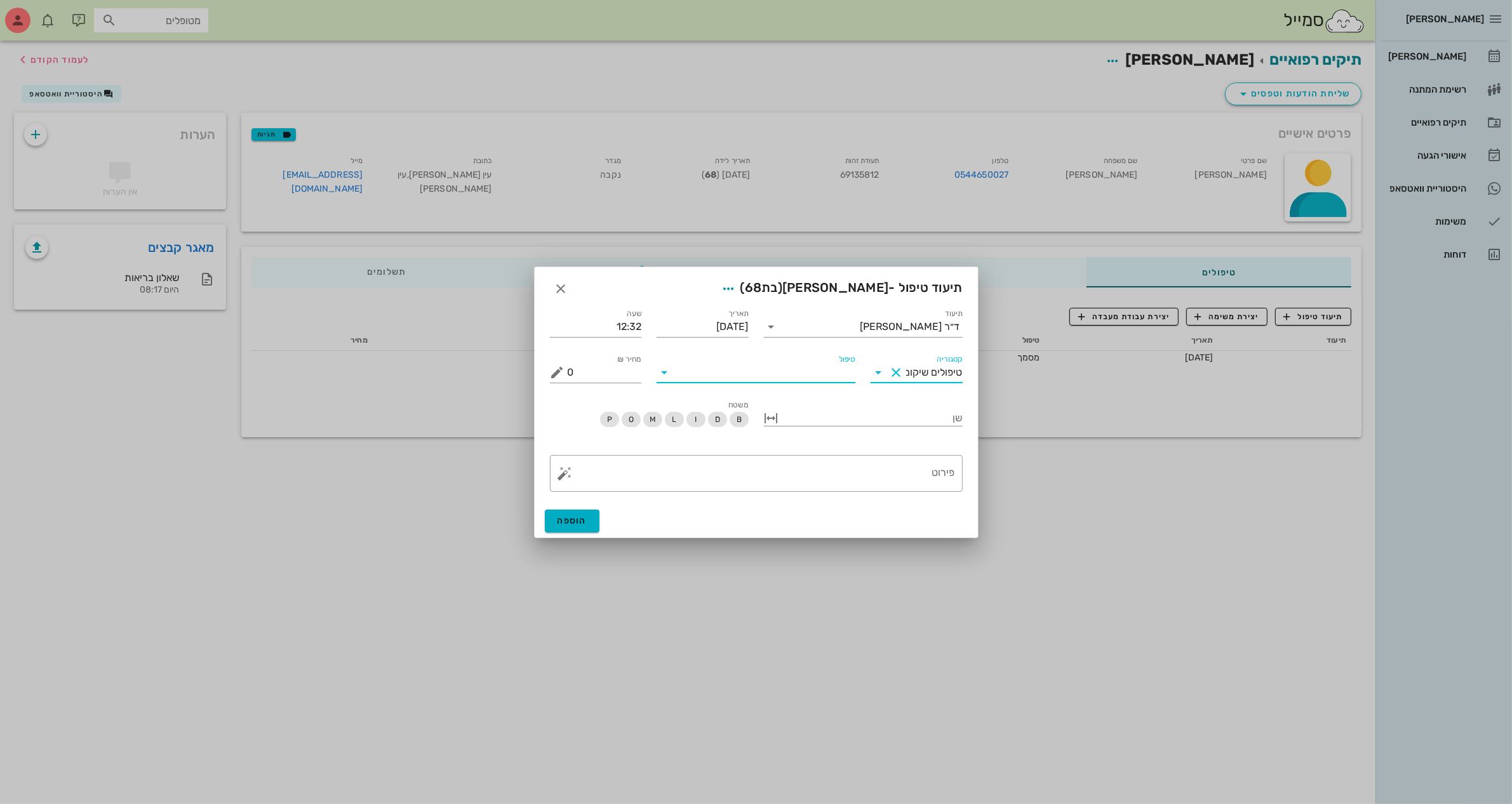
click at [824, 364] on input "טיפול" at bounding box center [765, 373] width 181 height 20
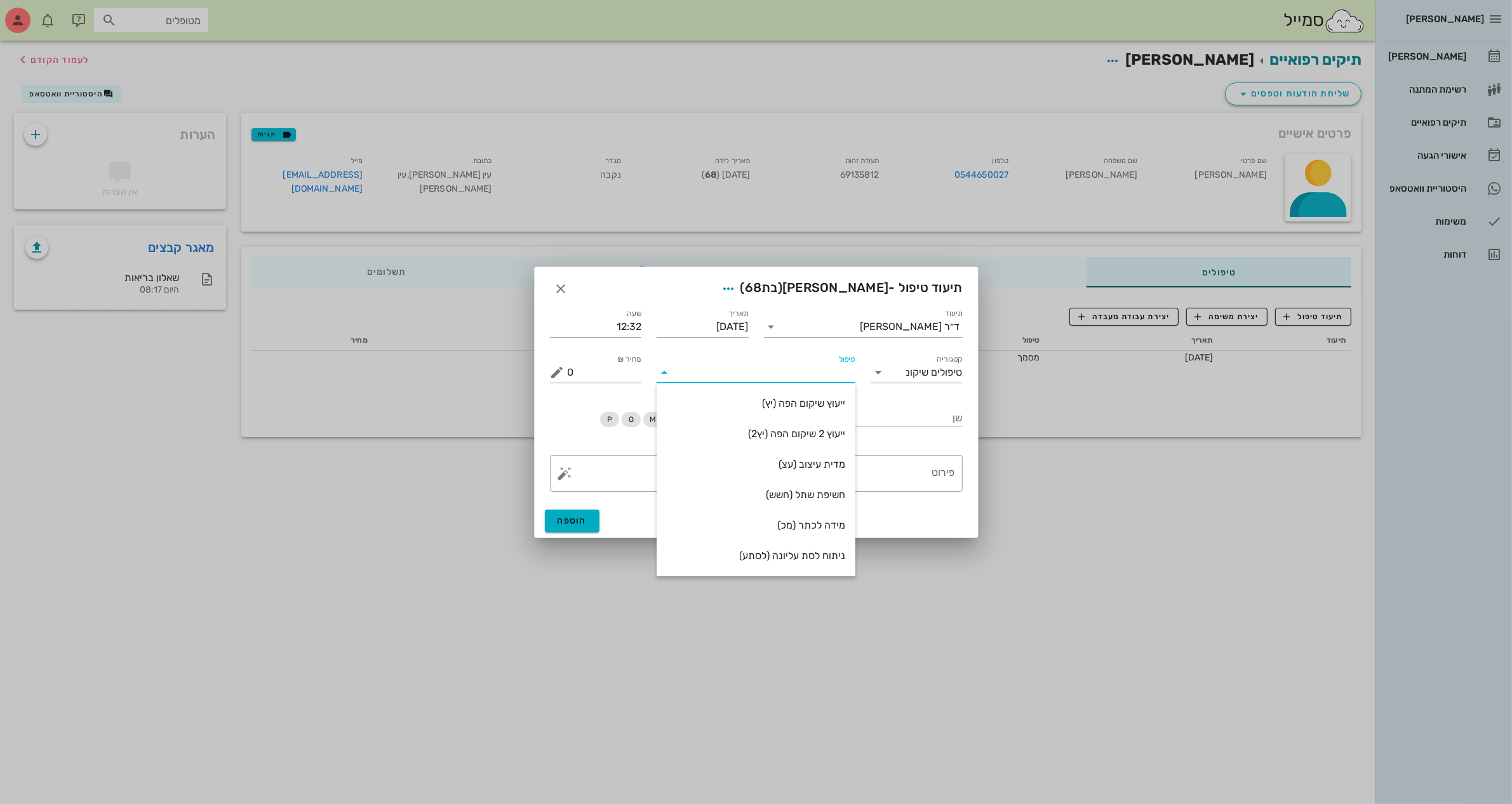
scroll to position [152, 0]
click at [946, 371] on input "טיפולים שיקום" at bounding box center [934, 373] width 56 height 20
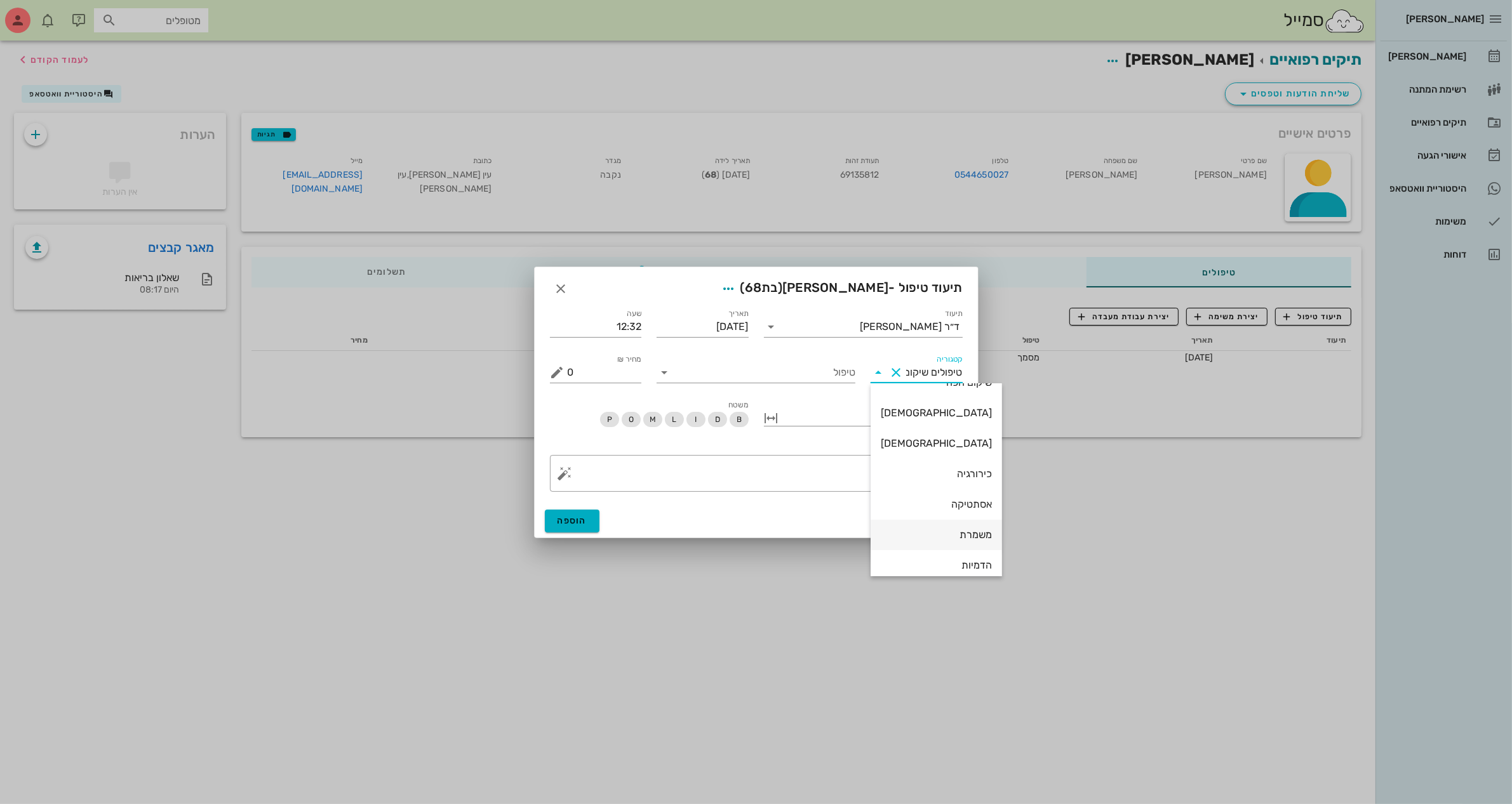
scroll to position [91, 0]
click at [897, 378] on button "Clear קטגוריה" at bounding box center [896, 373] width 15 height 15
click at [569, 294] on span "button" at bounding box center [561, 289] width 23 height 15
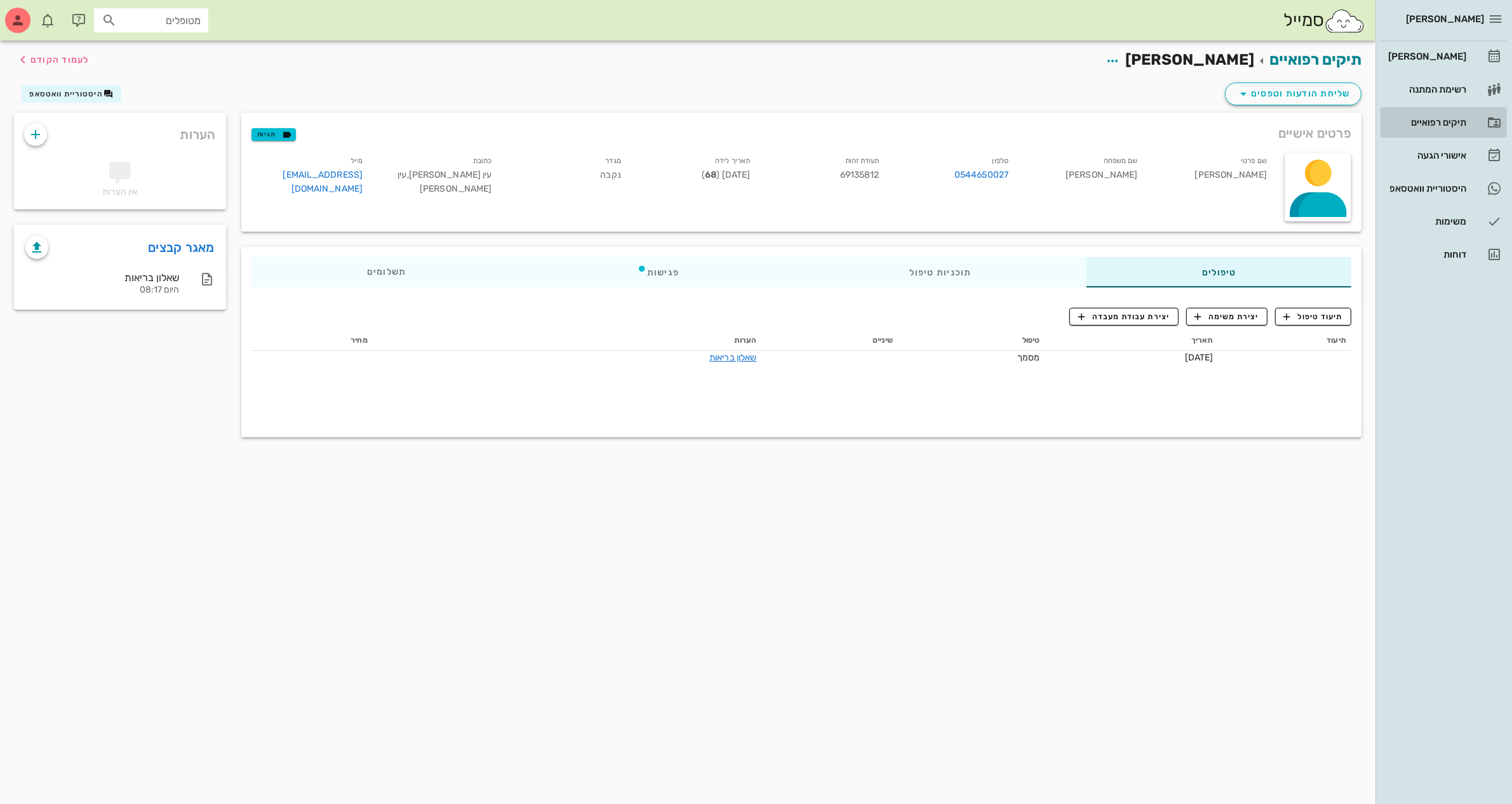
click at [1417, 116] on div "תיקים רפואיים" at bounding box center [1425, 123] width 81 height 20
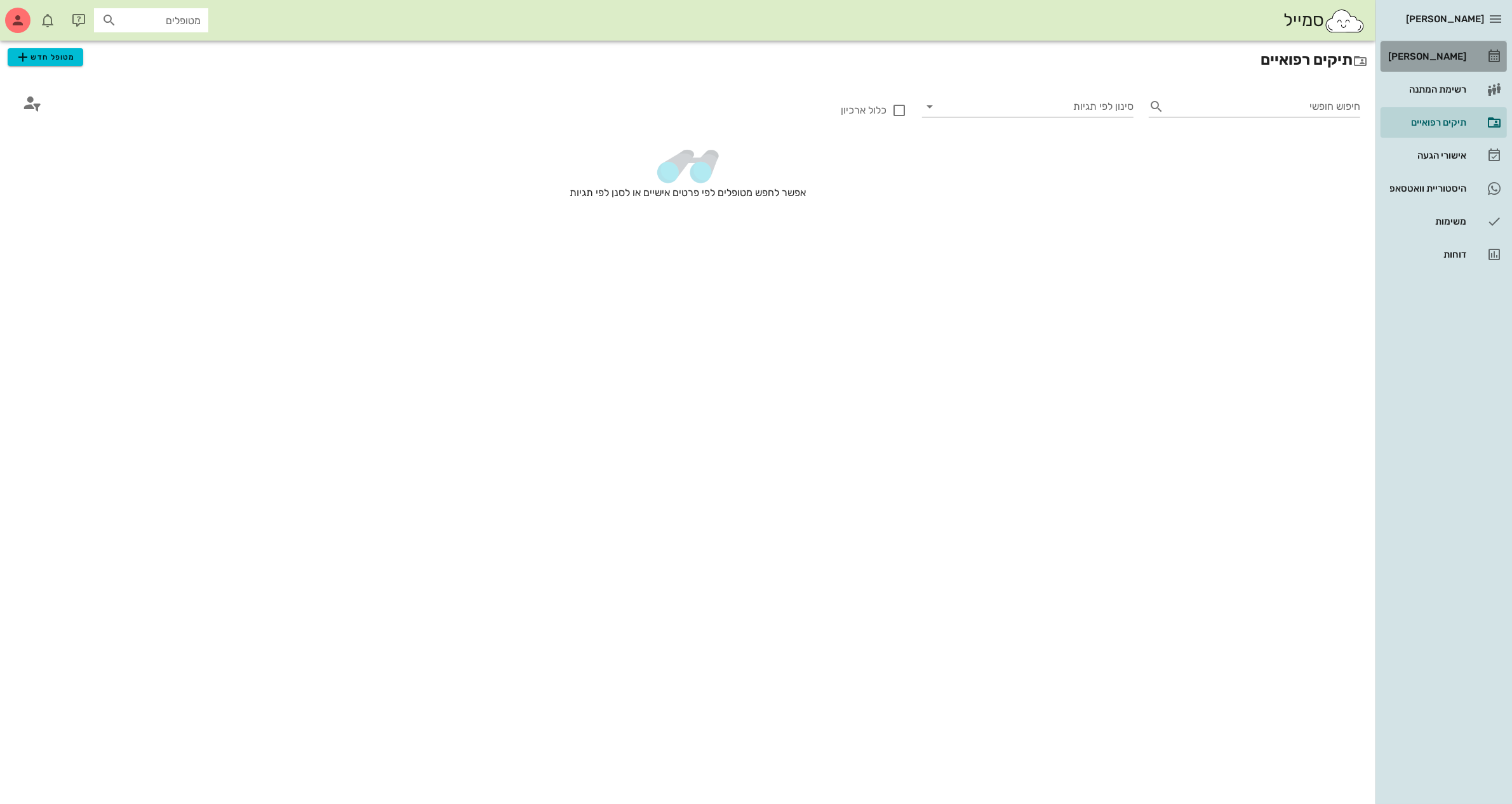
click at [1423, 55] on div "[PERSON_NAME]" at bounding box center [1425, 56] width 81 height 10
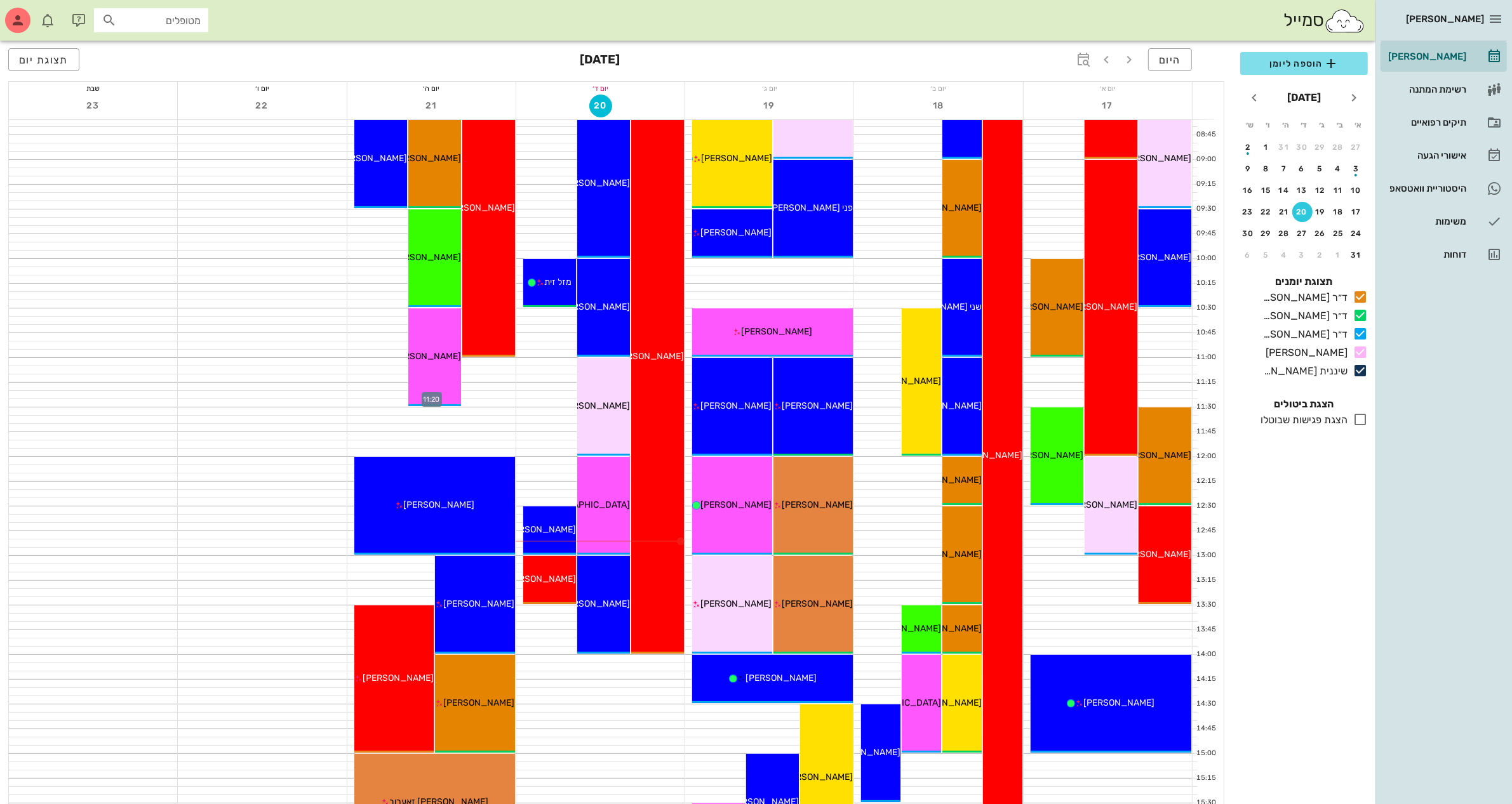
scroll to position [238, 0]
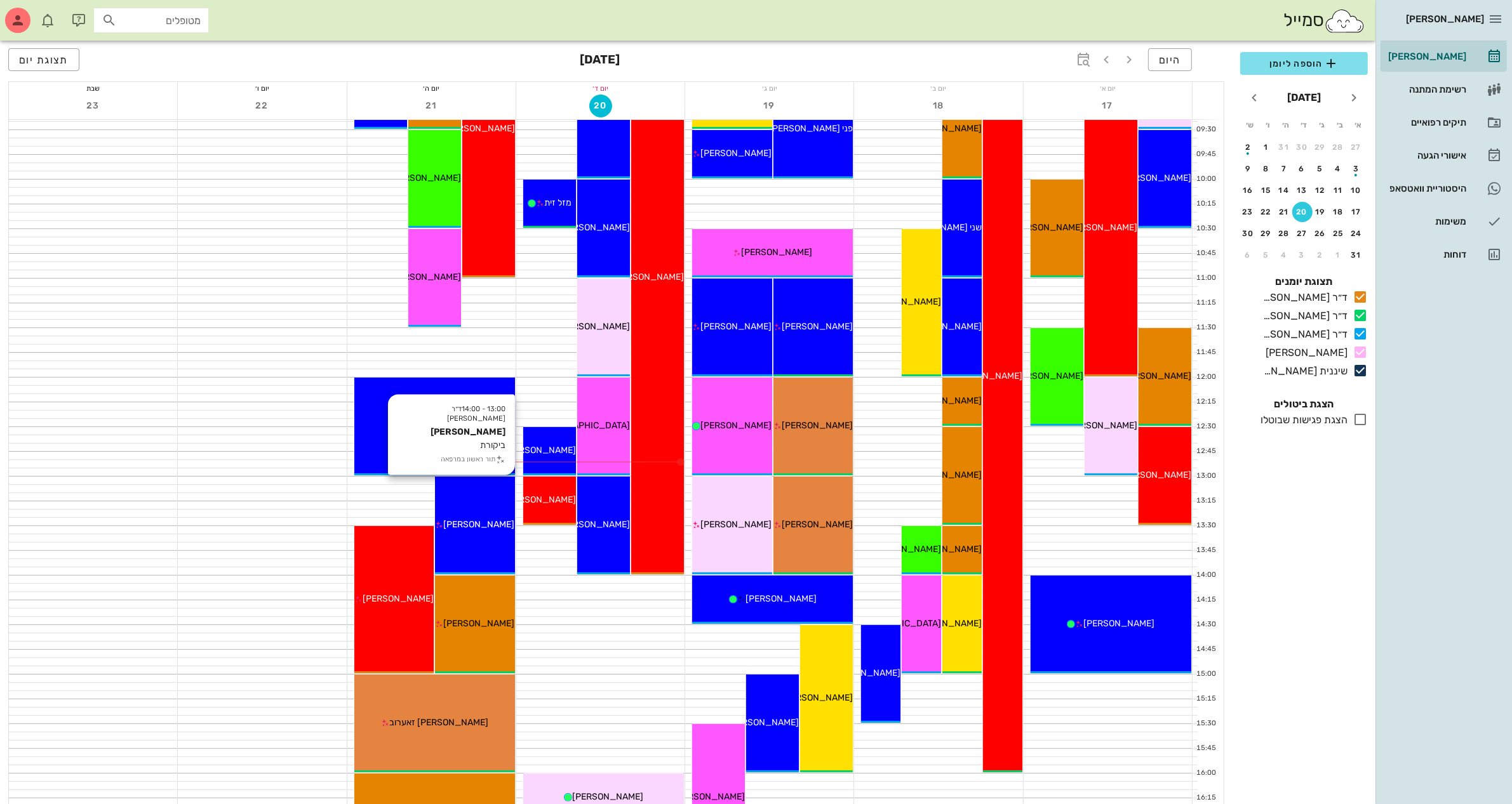
click at [471, 535] on div "13:00 - 14:00 ד״ר [PERSON_NAME] [PERSON_NAME] ביקורת תור ראשון במרפאה [PERSON_N…" at bounding box center [475, 525] width 80 height 98
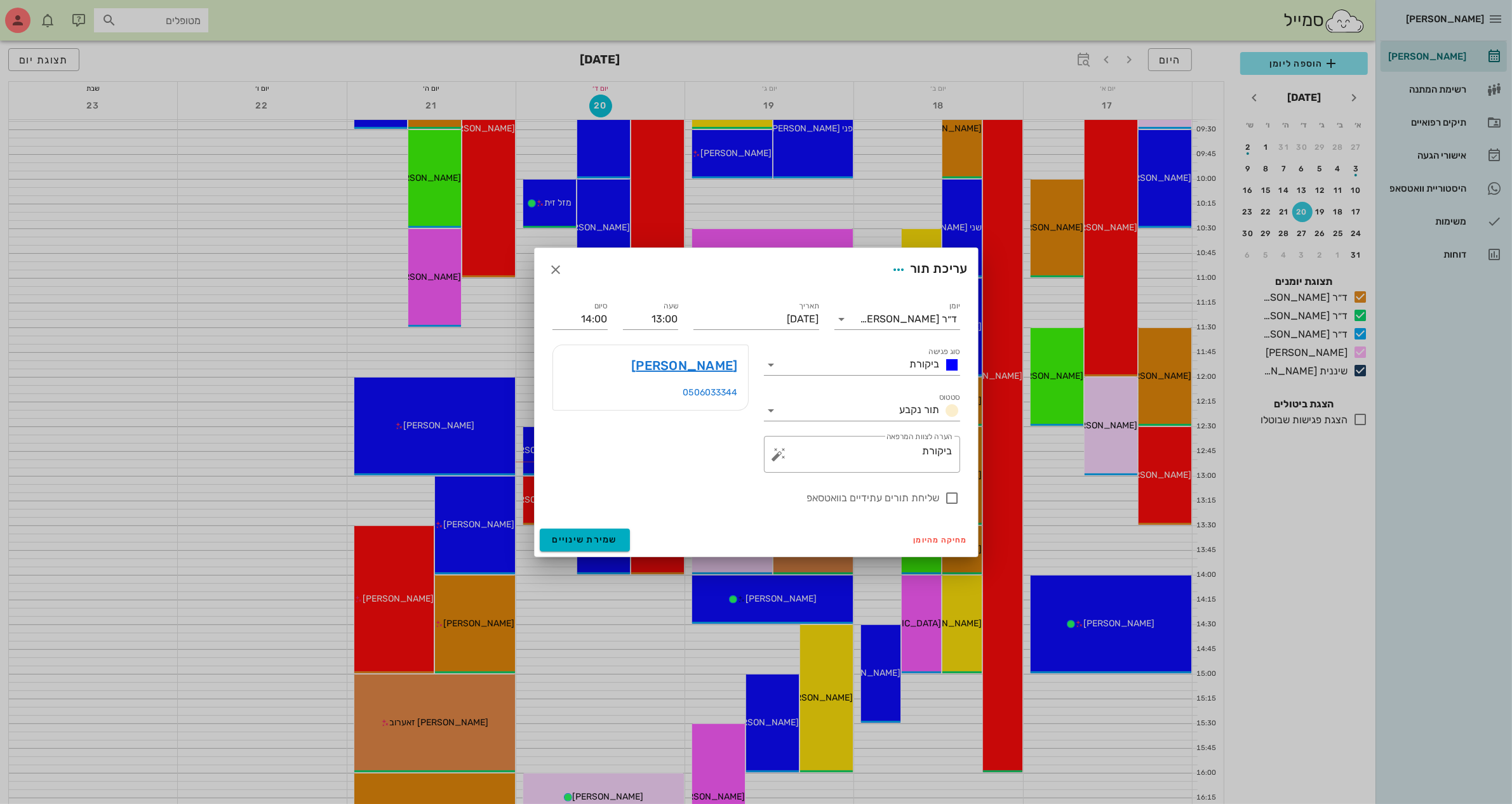
click at [390, 583] on div at bounding box center [756, 402] width 1512 height 804
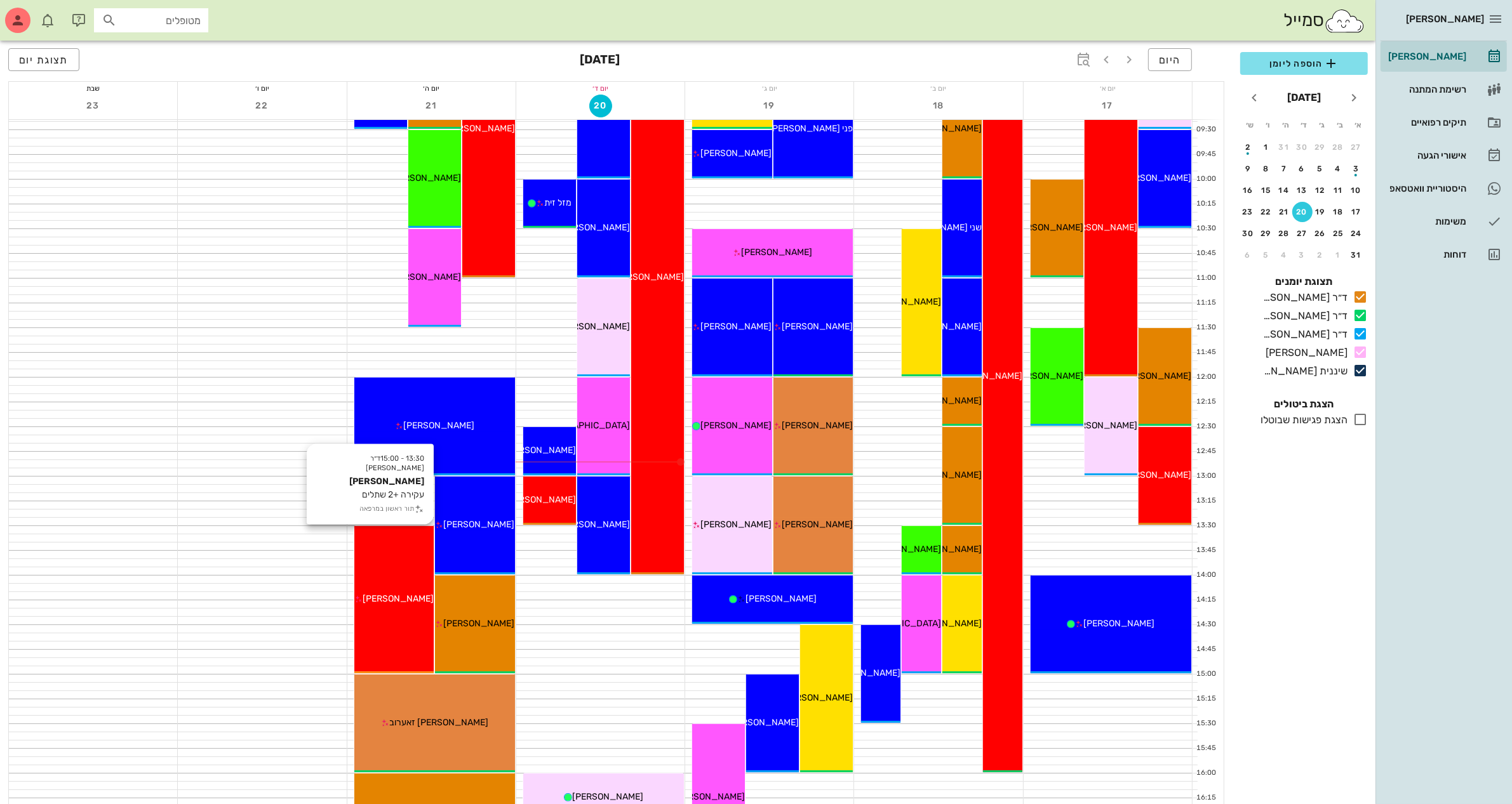
click at [398, 605] on div "[PERSON_NAME]" at bounding box center [394, 599] width 80 height 14
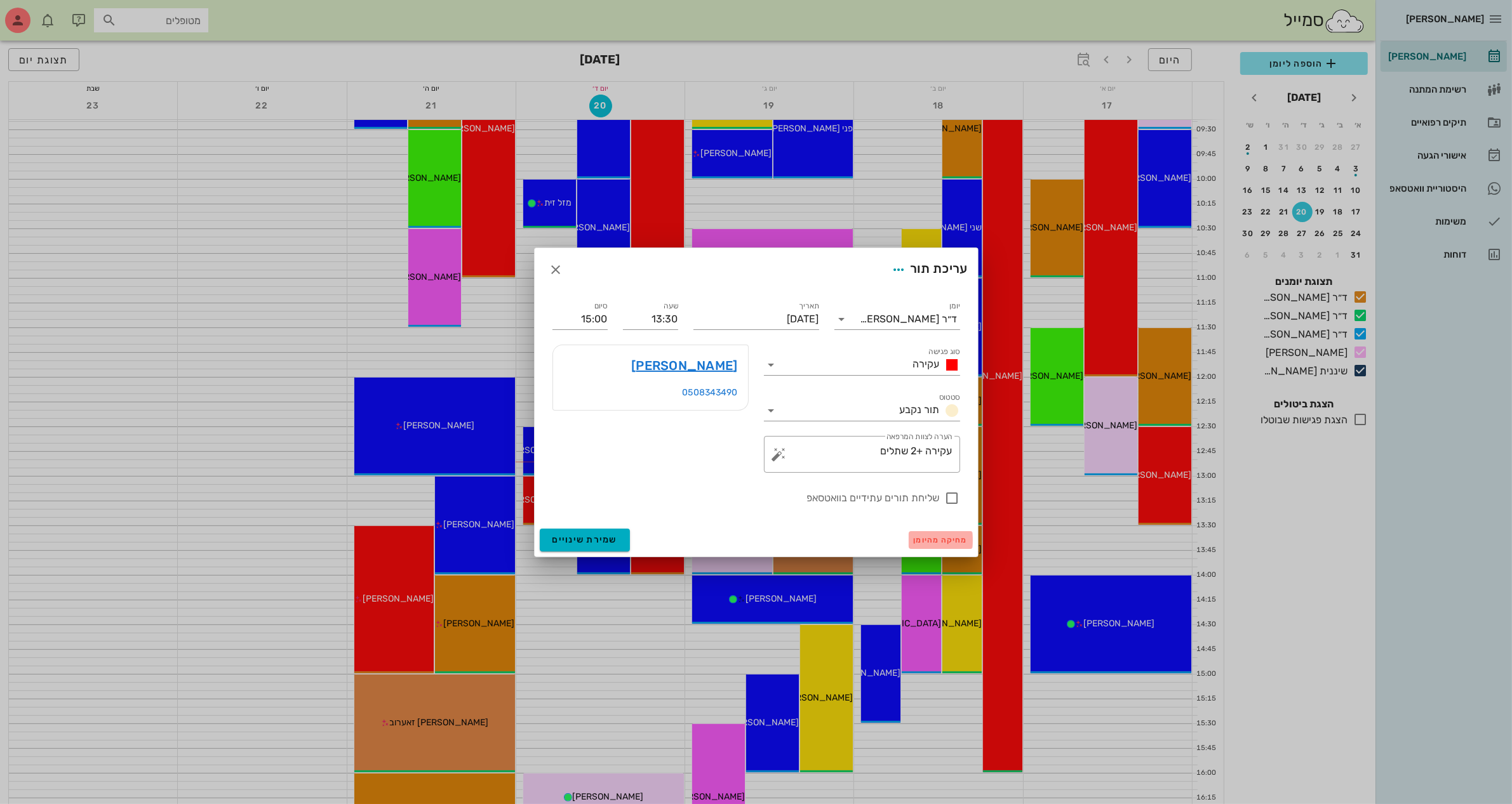
click at [928, 540] on span "מחיקה מהיומן" at bounding box center [940, 540] width 54 height 9
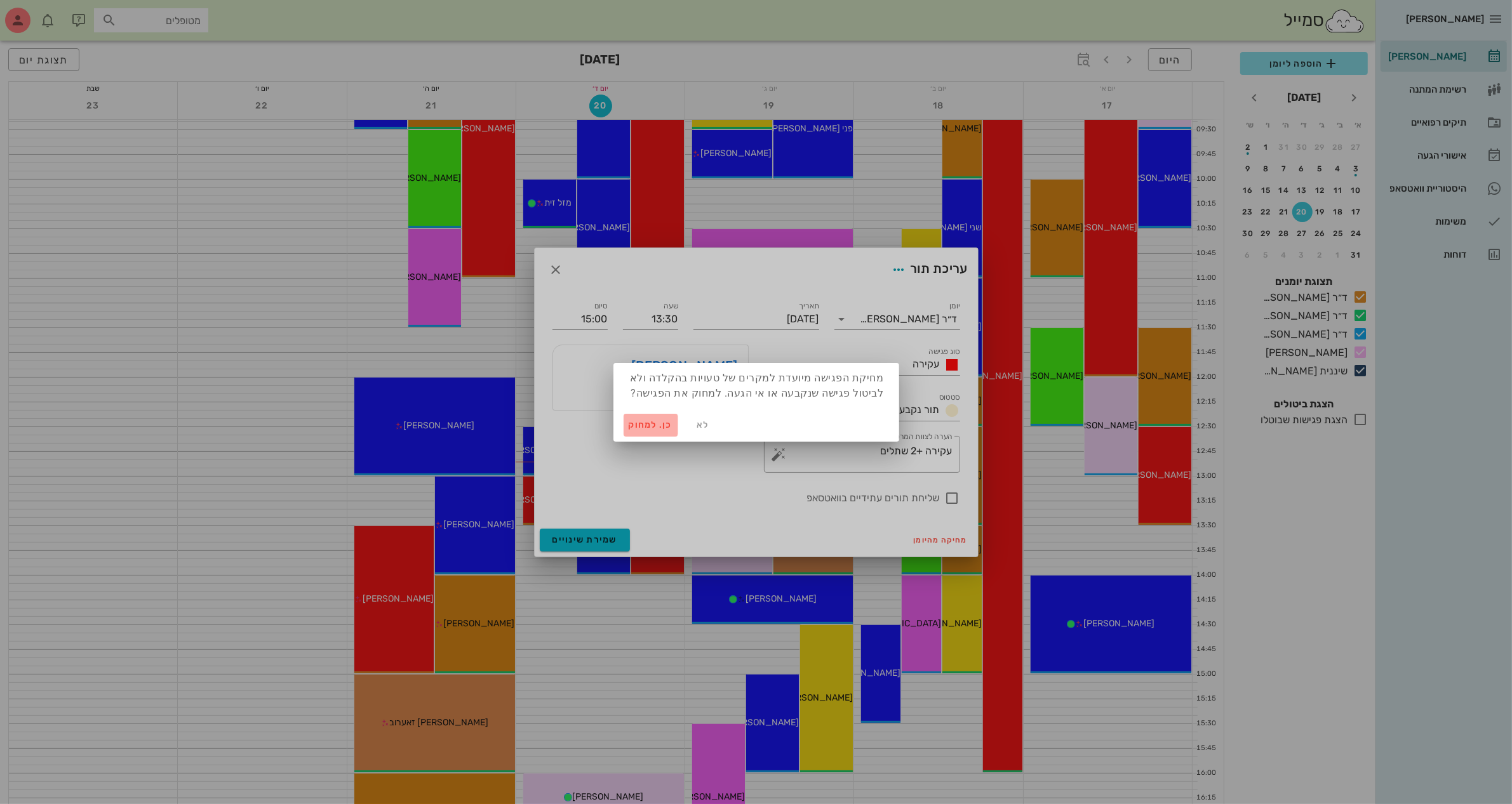
click at [647, 420] on span "כן. למחוק" at bounding box center [651, 425] width 44 height 11
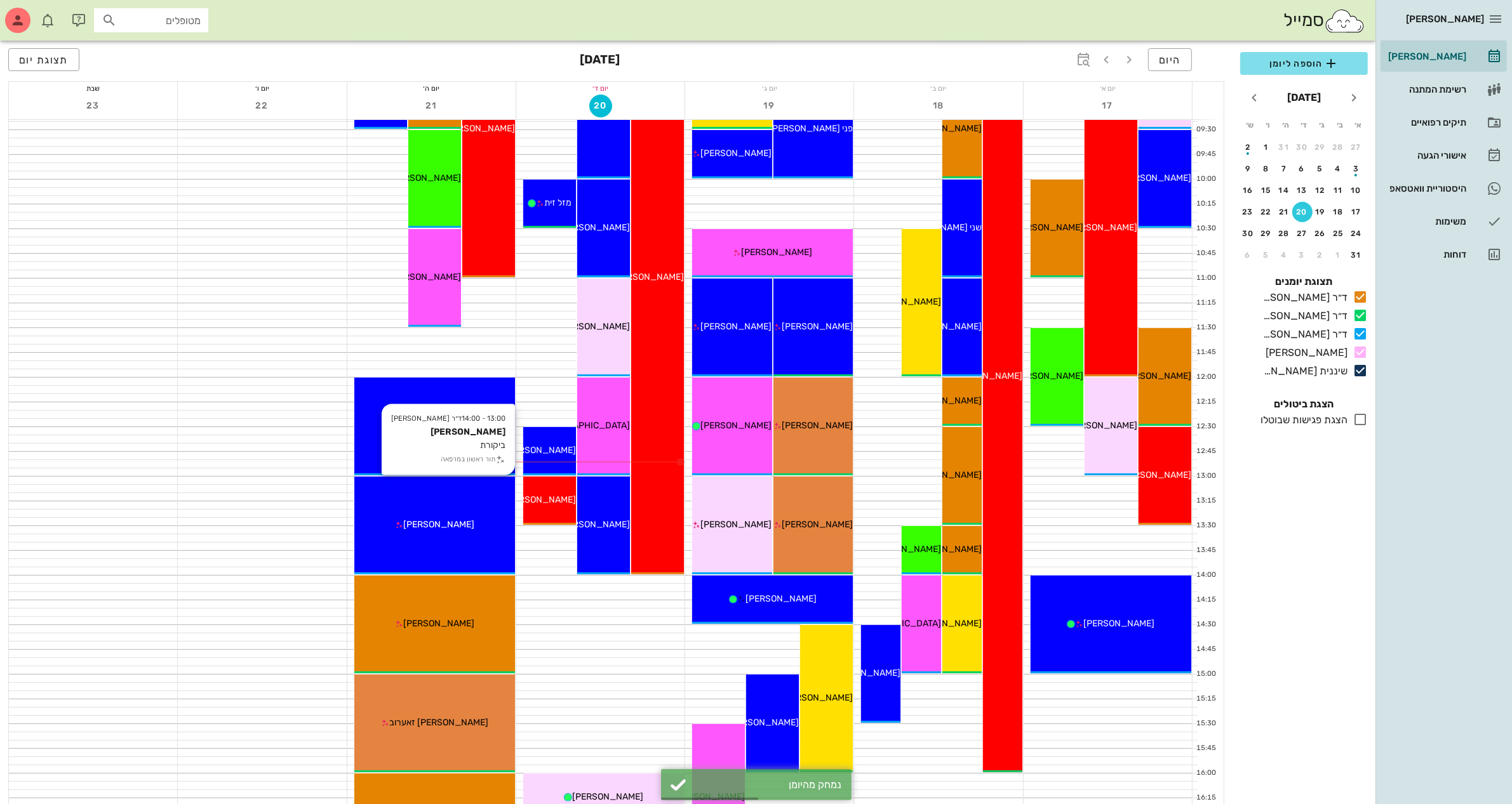
click at [470, 514] on div "13:00 - 14:00 ד״ר [PERSON_NAME] [PERSON_NAME] ביקורת תור ראשון במרפאה [PERSON_N…" at bounding box center [434, 525] width 161 height 98
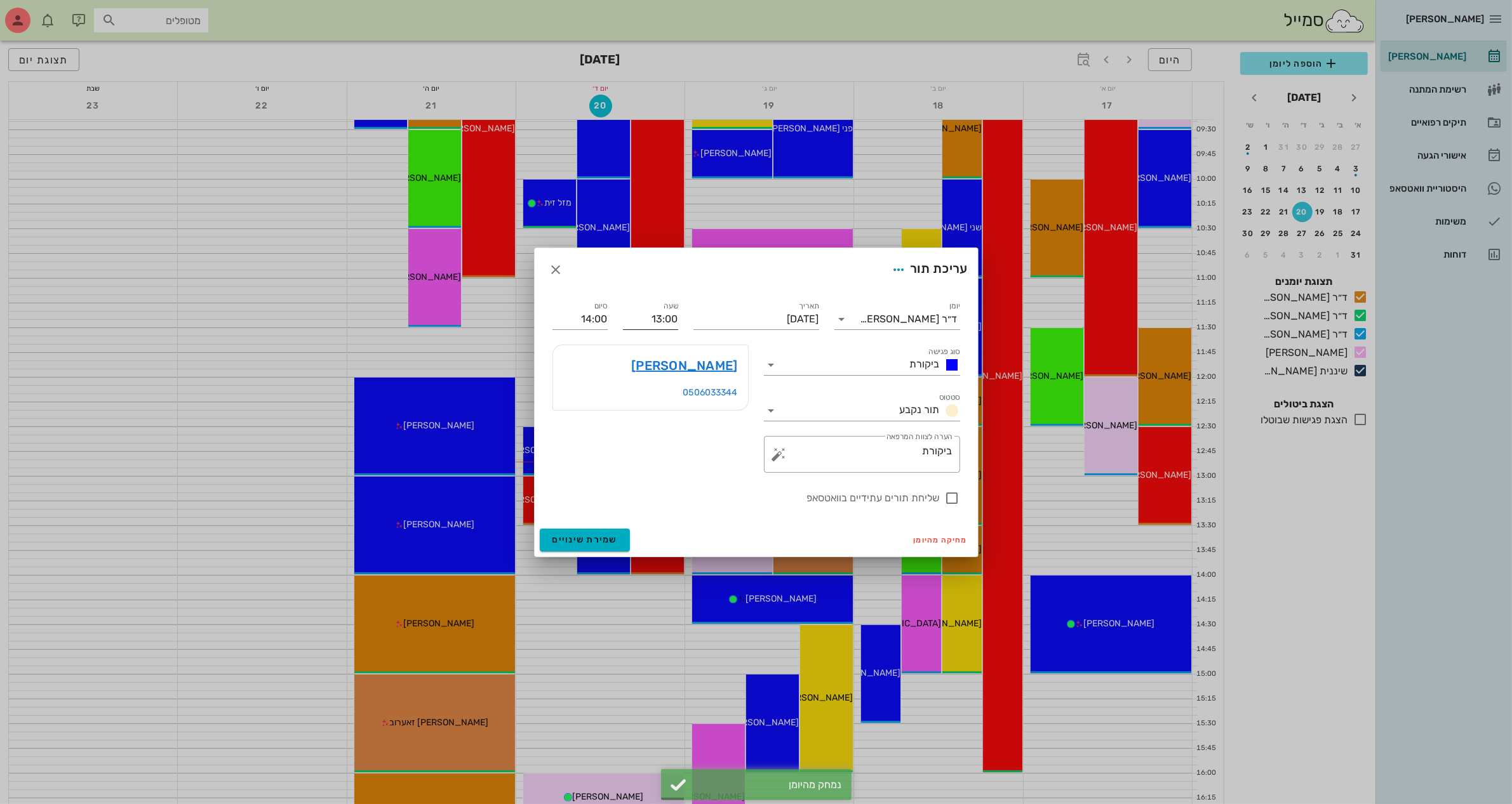
click at [658, 313] on input "13:00" at bounding box center [650, 319] width 55 height 20
drag, startPoint x: 647, startPoint y: 320, endPoint x: 756, endPoint y: 320, distance: 109.0
click at [756, 320] on div "יומן ד״ר [PERSON_NAME] סוג פגישה ביקורת סטטוס תור נקבע תאריך [DATE] שעה 13:00 ס…" at bounding box center [756, 402] width 423 height 222
type input "16:00"
type input "17:00"
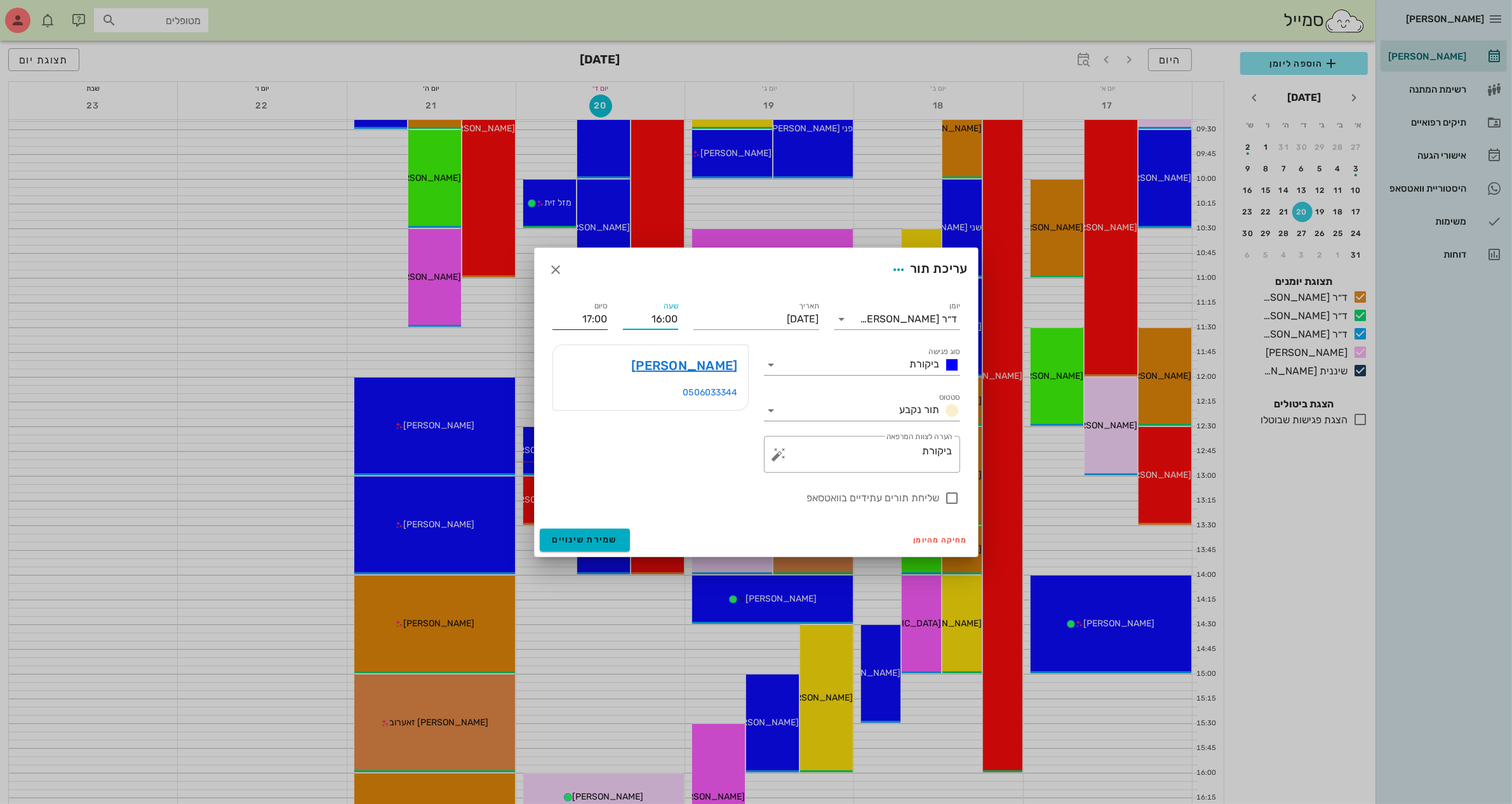
click at [557, 324] on input "17:00" at bounding box center [579, 319] width 55 height 20
click at [582, 537] on span "שמירת שינויים" at bounding box center [584, 540] width 66 height 11
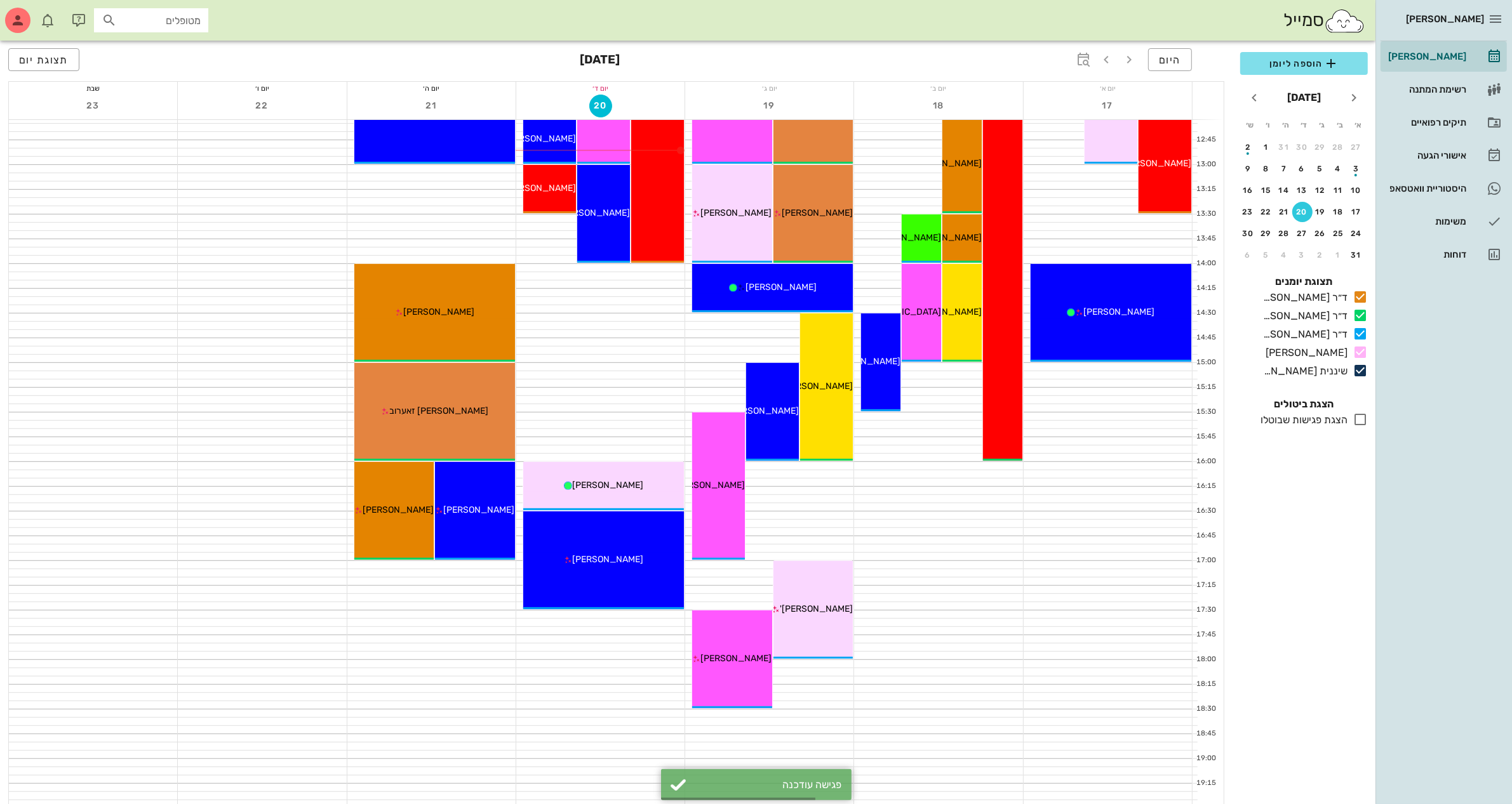
scroll to position [555, 0]
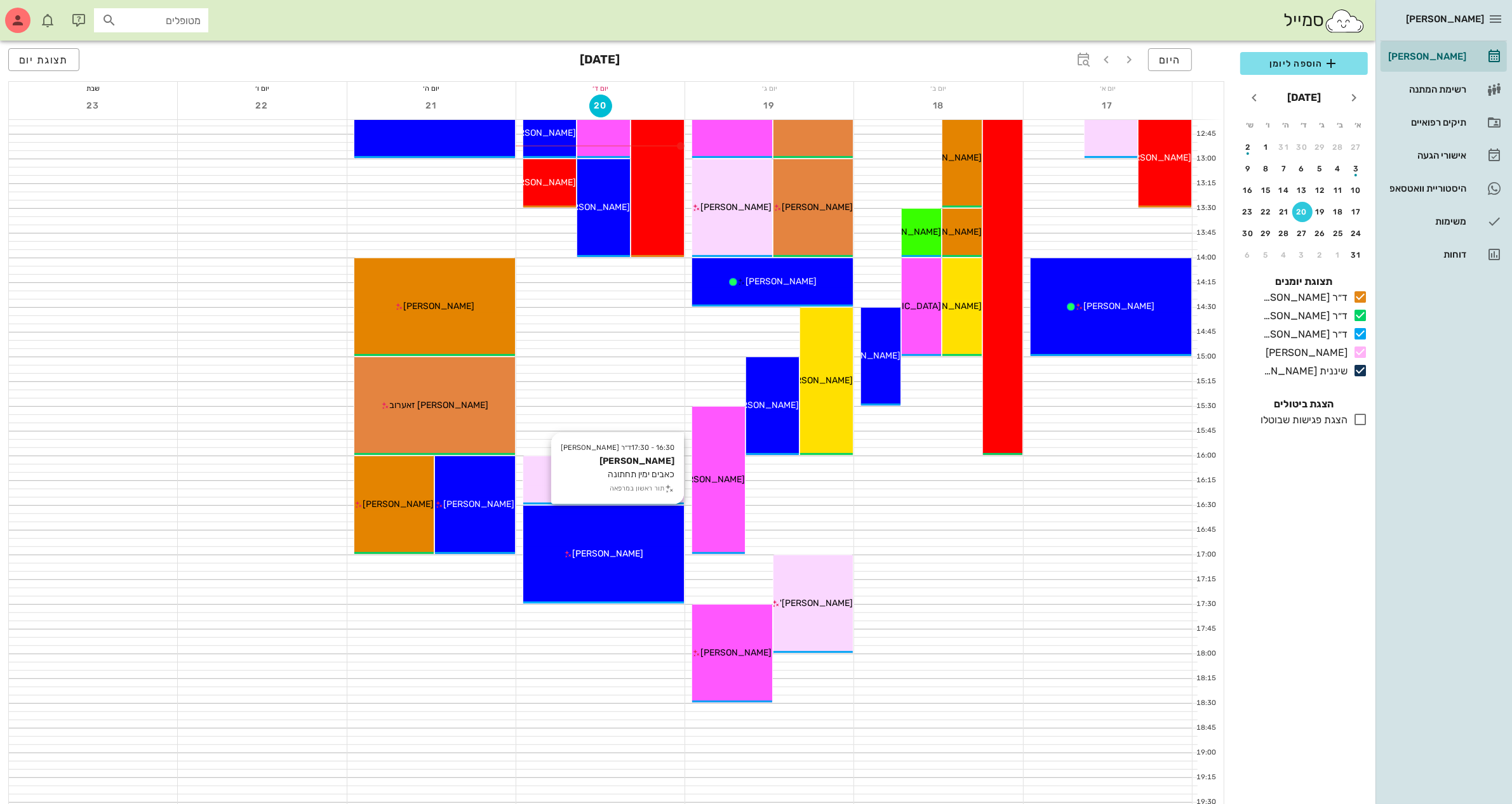
click at [573, 572] on div "16:30 - 17:30 ד״ר [PERSON_NAME] [PERSON_NAME] כאבים ימין תחתונה תור ראשון במרפא…" at bounding box center [603, 554] width 161 height 98
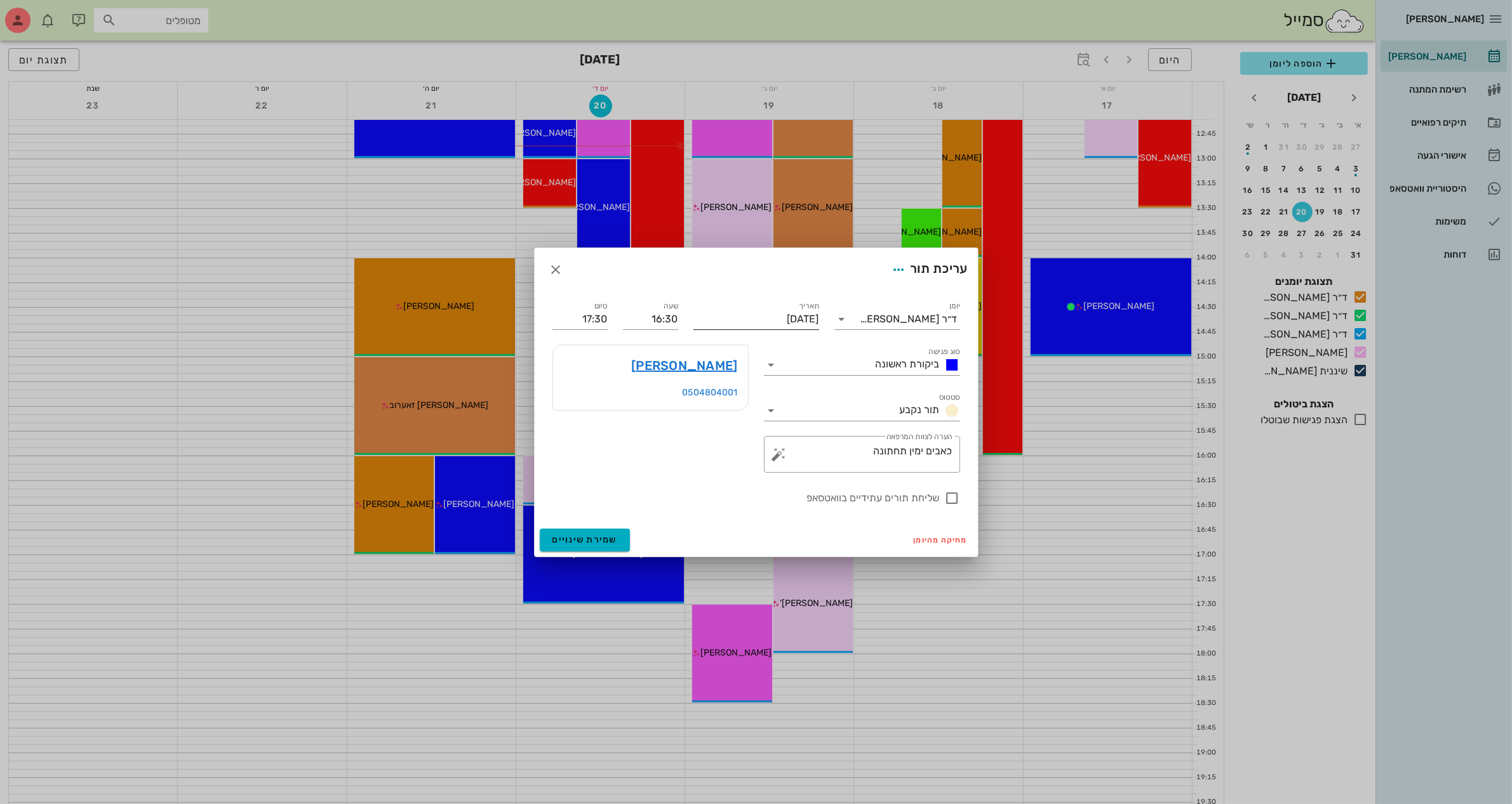
click at [767, 319] on input "[DATE]" at bounding box center [756, 319] width 126 height 20
click at [724, 455] on div "21" at bounding box center [728, 459] width 20 height 9
type input "[DATE]"
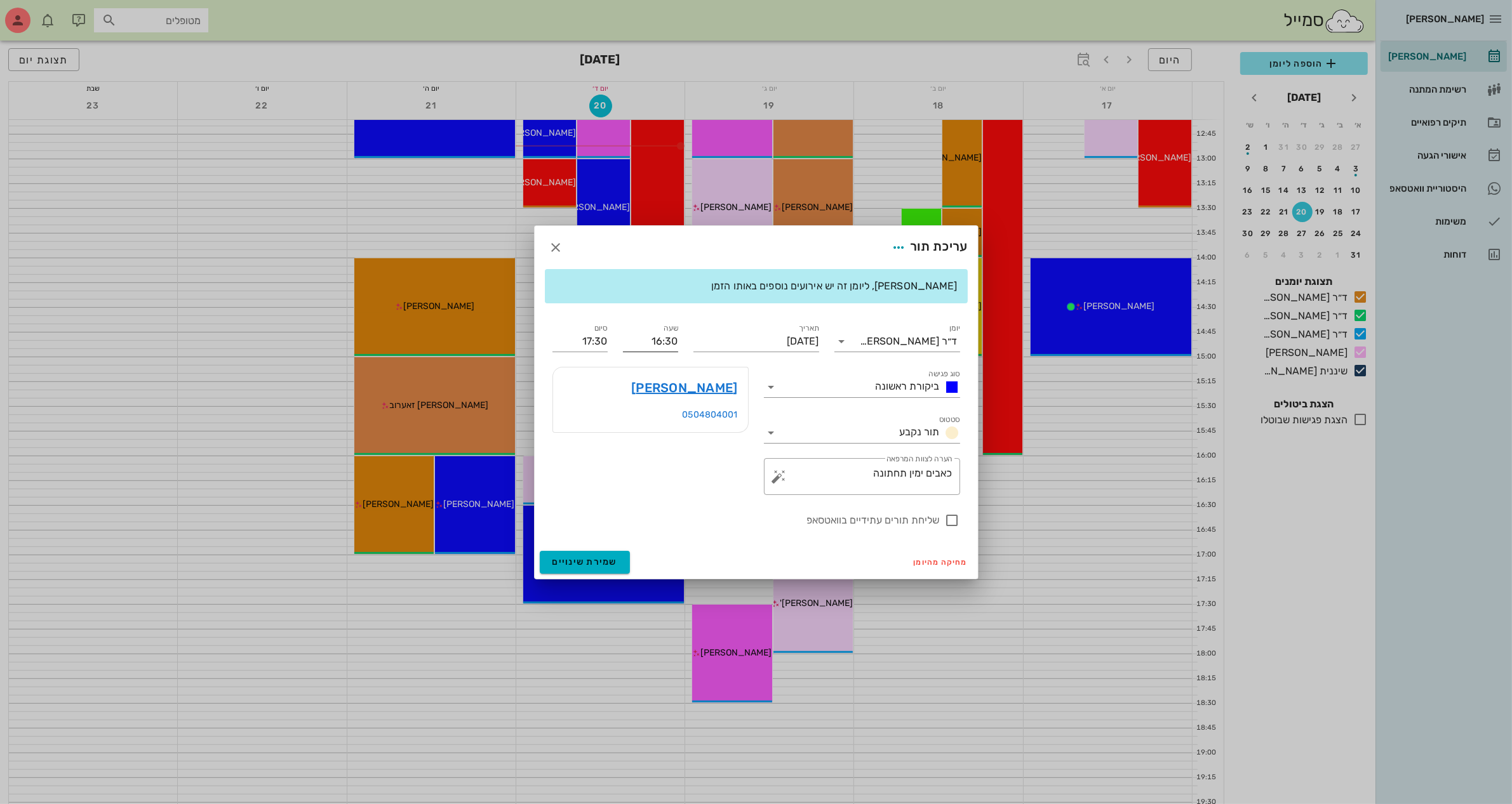
click at [671, 332] on label "שעה" at bounding box center [670, 328] width 14 height 9
click at [671, 332] on input "16:30" at bounding box center [650, 342] width 55 height 20
click at [662, 459] on div "17:30" at bounding box center [650, 457] width 35 height 10
type input "17:30"
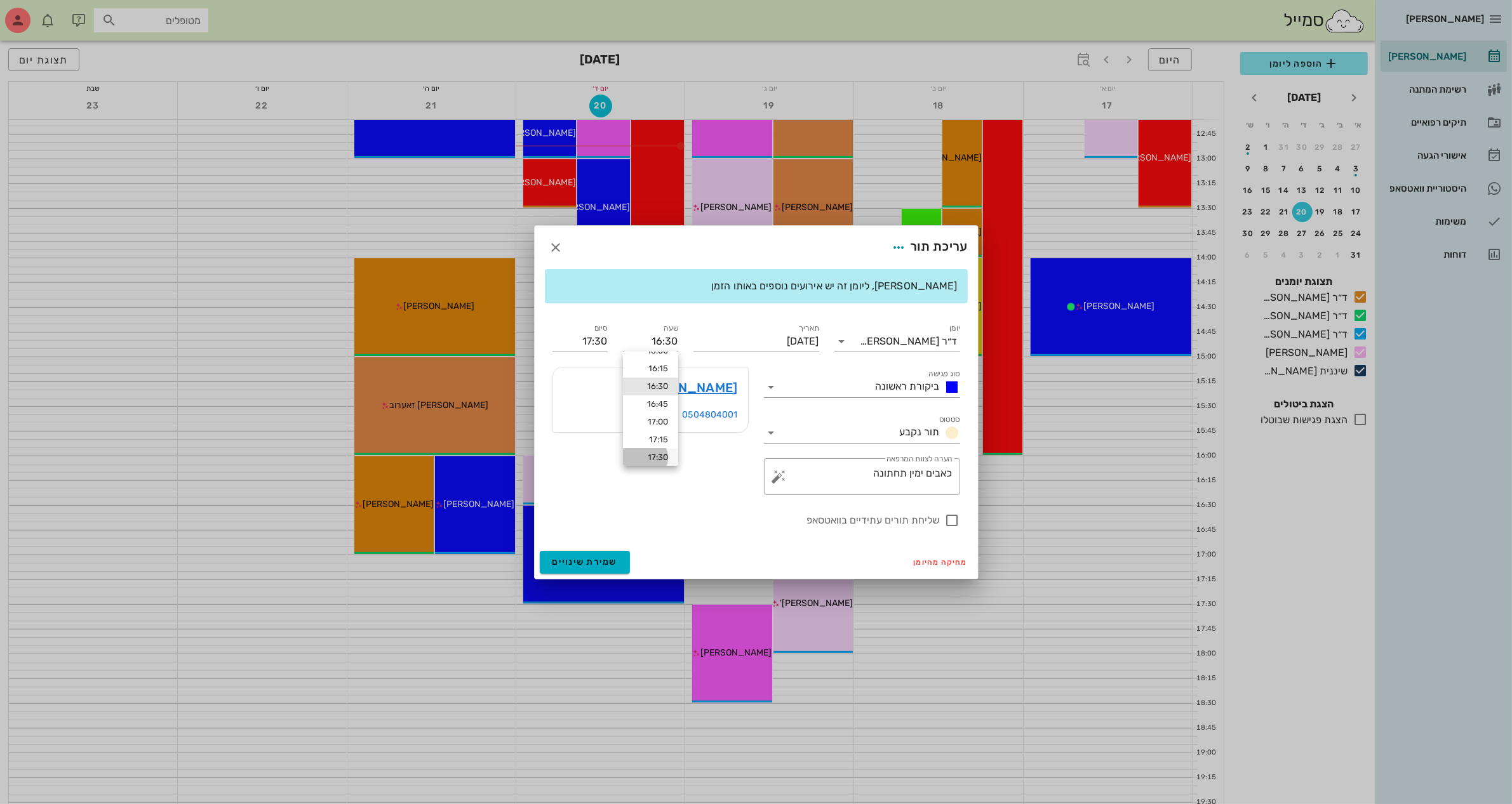
type input "18:30"
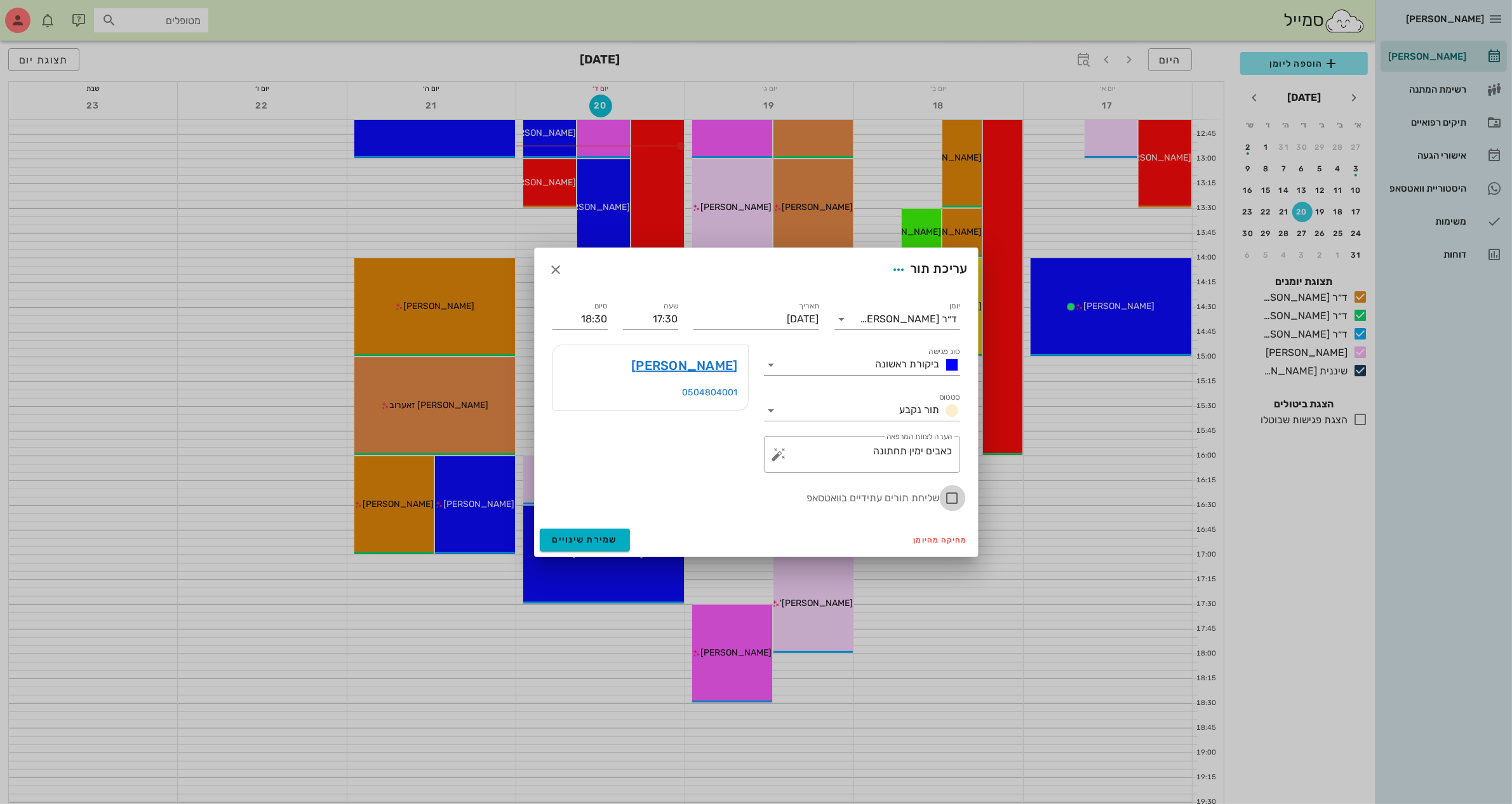
drag, startPoint x: 951, startPoint y: 497, endPoint x: 945, endPoint y: 498, distance: 6.1
click at [951, 497] on div at bounding box center [951, 497] width 21 height 21
click at [952, 497] on div at bounding box center [951, 497] width 21 height 21
checkbox input "false"
click at [589, 540] on span "שמירת שינויים" at bounding box center [584, 540] width 66 height 11
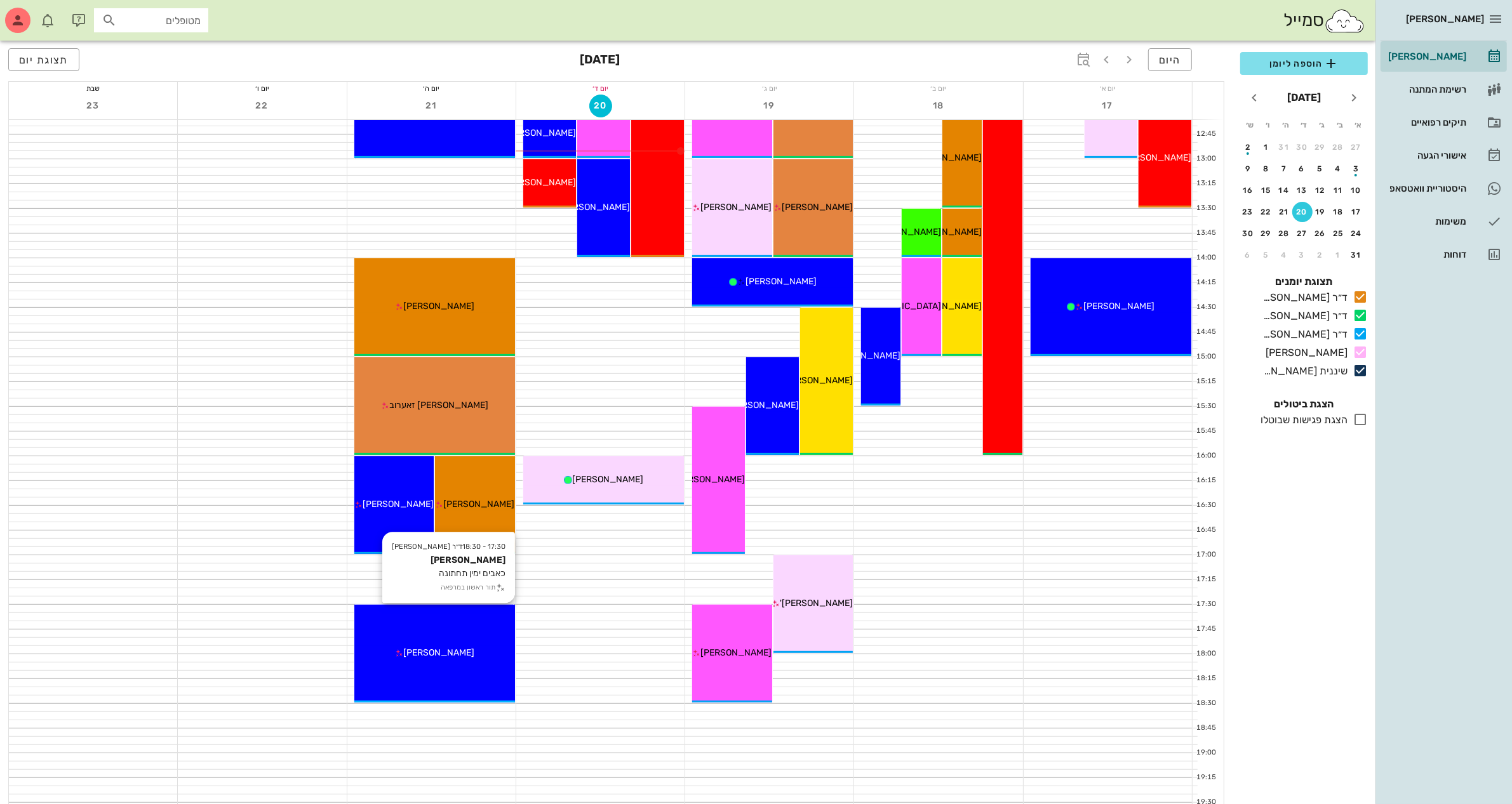
click at [433, 643] on div "17:30 - 18:30 ד״ר [PERSON_NAME] [PERSON_NAME] כאבים ימין תחתונה תור ראשון במרפא…" at bounding box center [434, 653] width 161 height 98
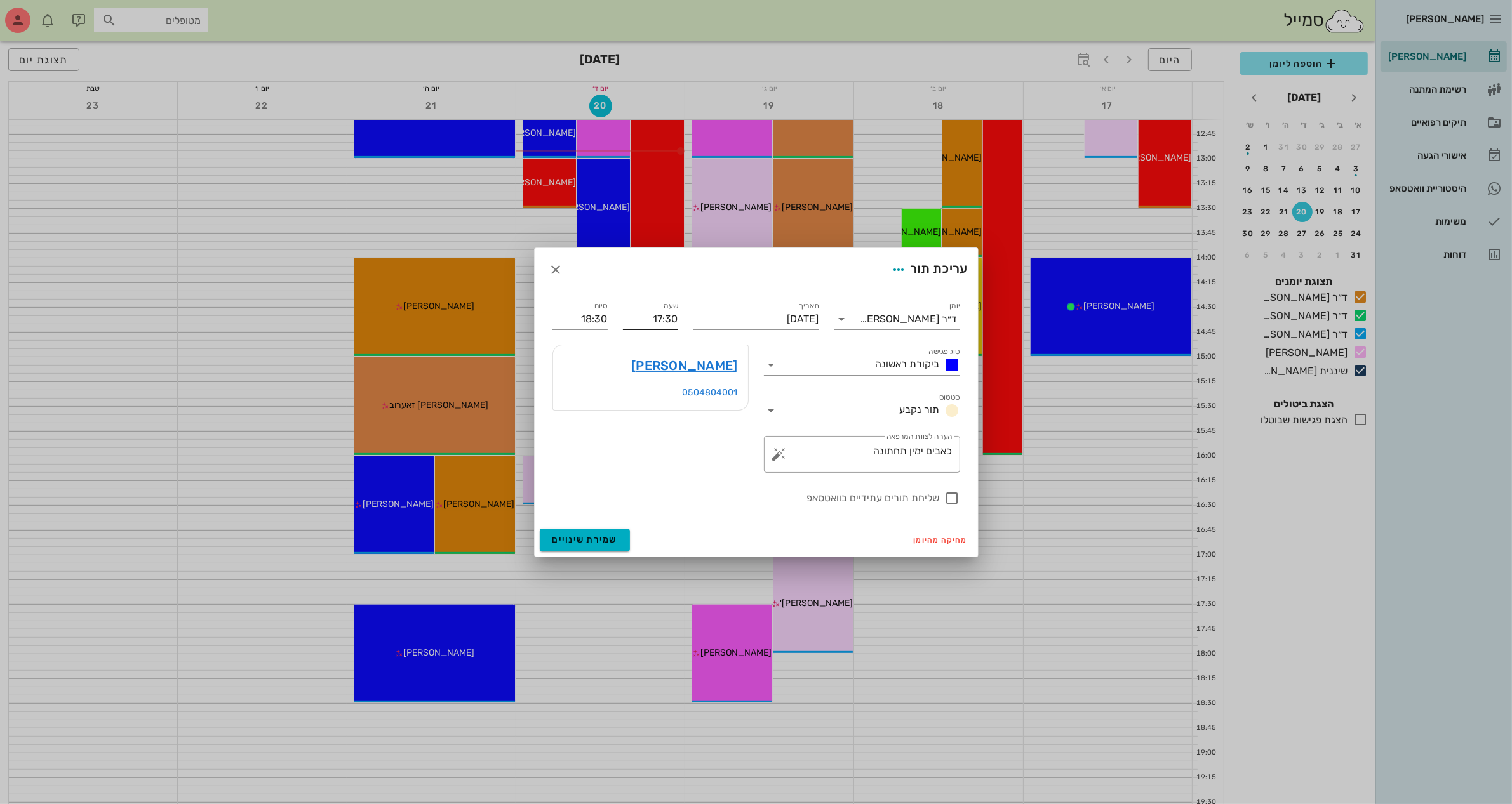
click at [667, 318] on input "17:30" at bounding box center [650, 319] width 55 height 20
click at [653, 407] on div "18:00" at bounding box center [650, 414] width 55 height 18
type input "18:00"
click at [587, 319] on input "19:00" at bounding box center [579, 319] width 55 height 20
click at [583, 362] on div "18:30 (30 דקות)" at bounding box center [546, 361] width 77 height 10
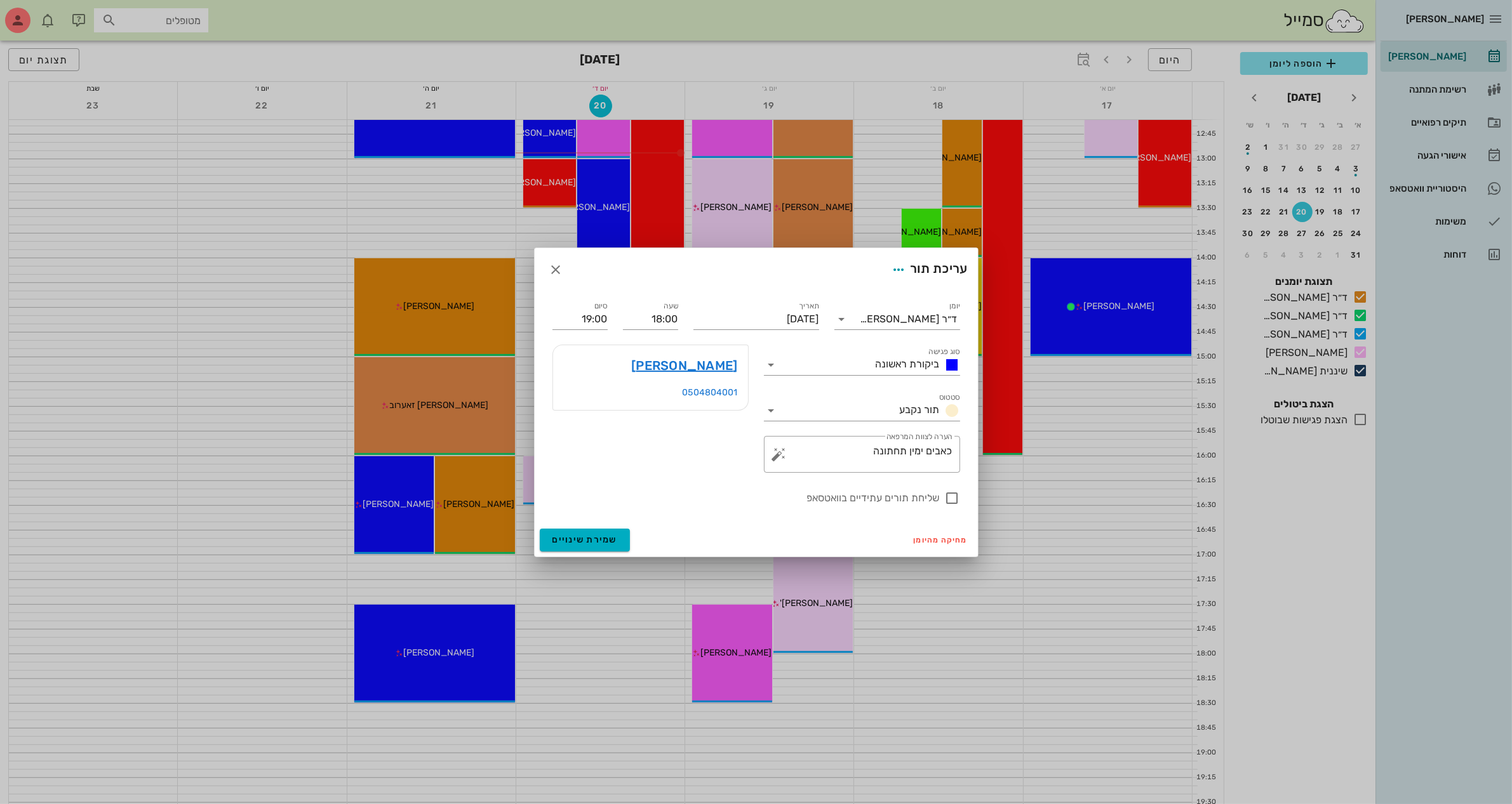
type input "18:30"
click at [589, 537] on span "שמירת שינויים" at bounding box center [584, 540] width 66 height 11
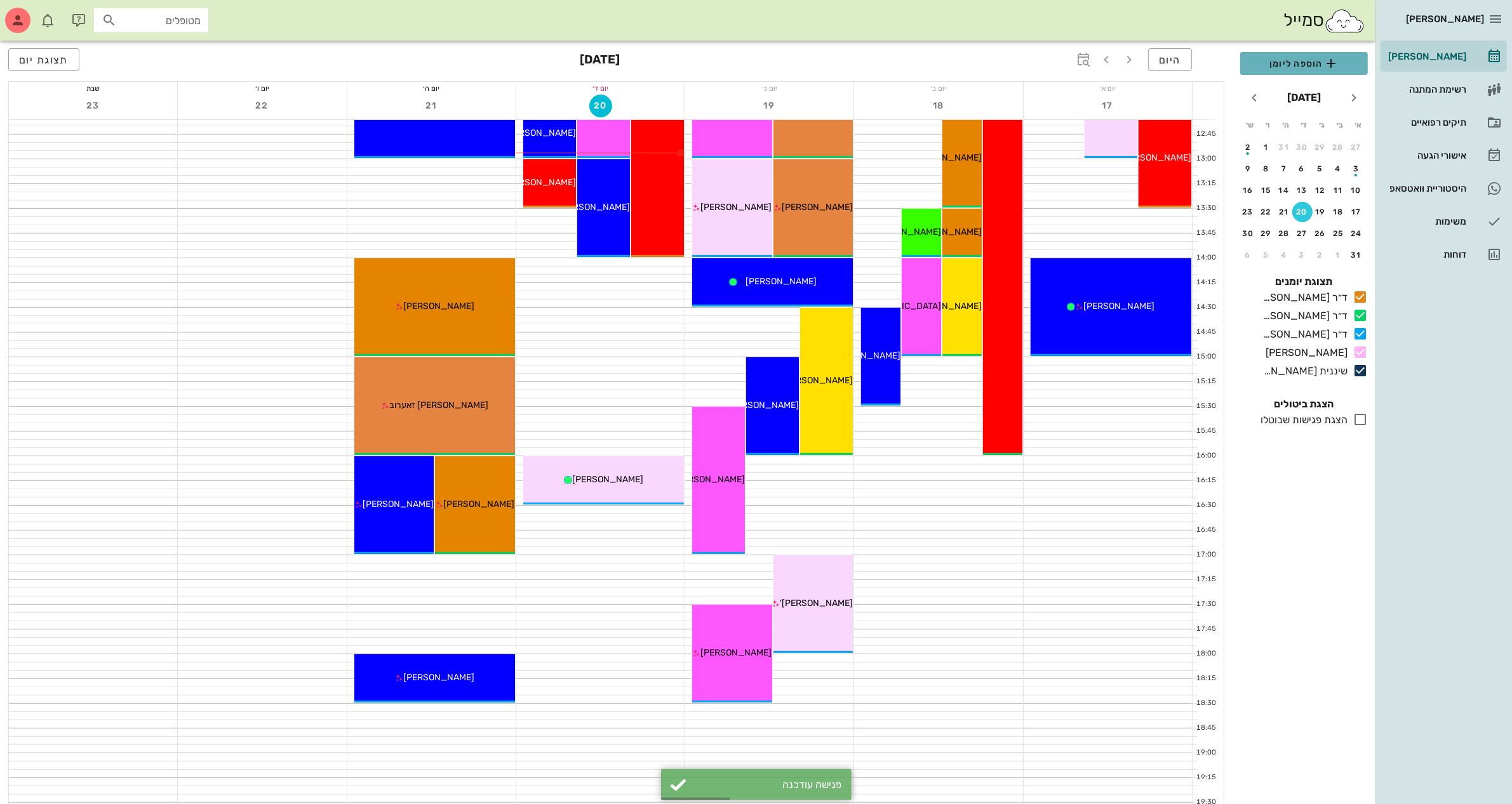
click at [1256, 56] on span "הוספה ליומן" at bounding box center [1304, 64] width 107 height 15
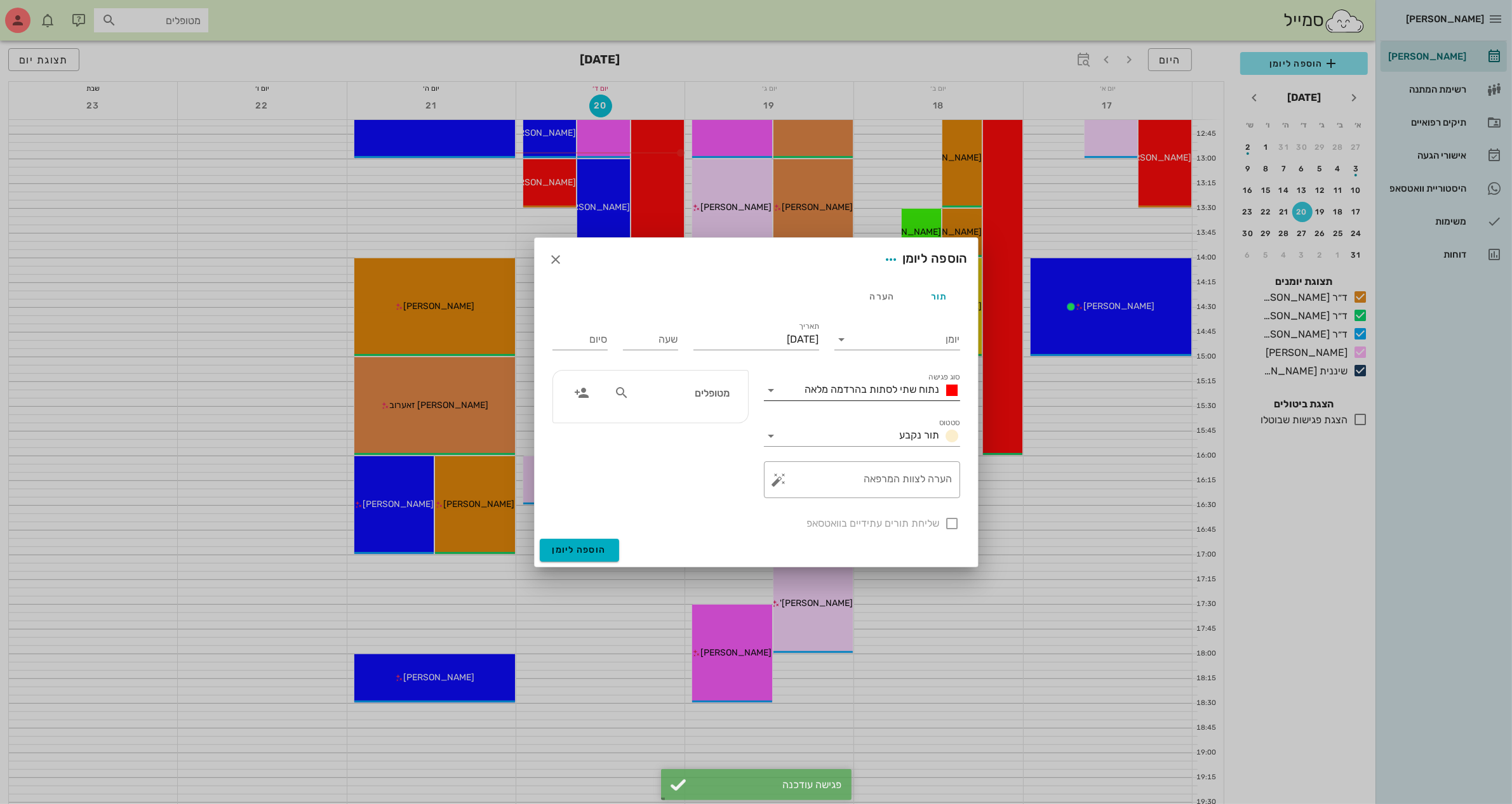
click at [880, 388] on span "נתוח שתי לסתות בהרדמה מלאה" at bounding box center [872, 389] width 135 height 12
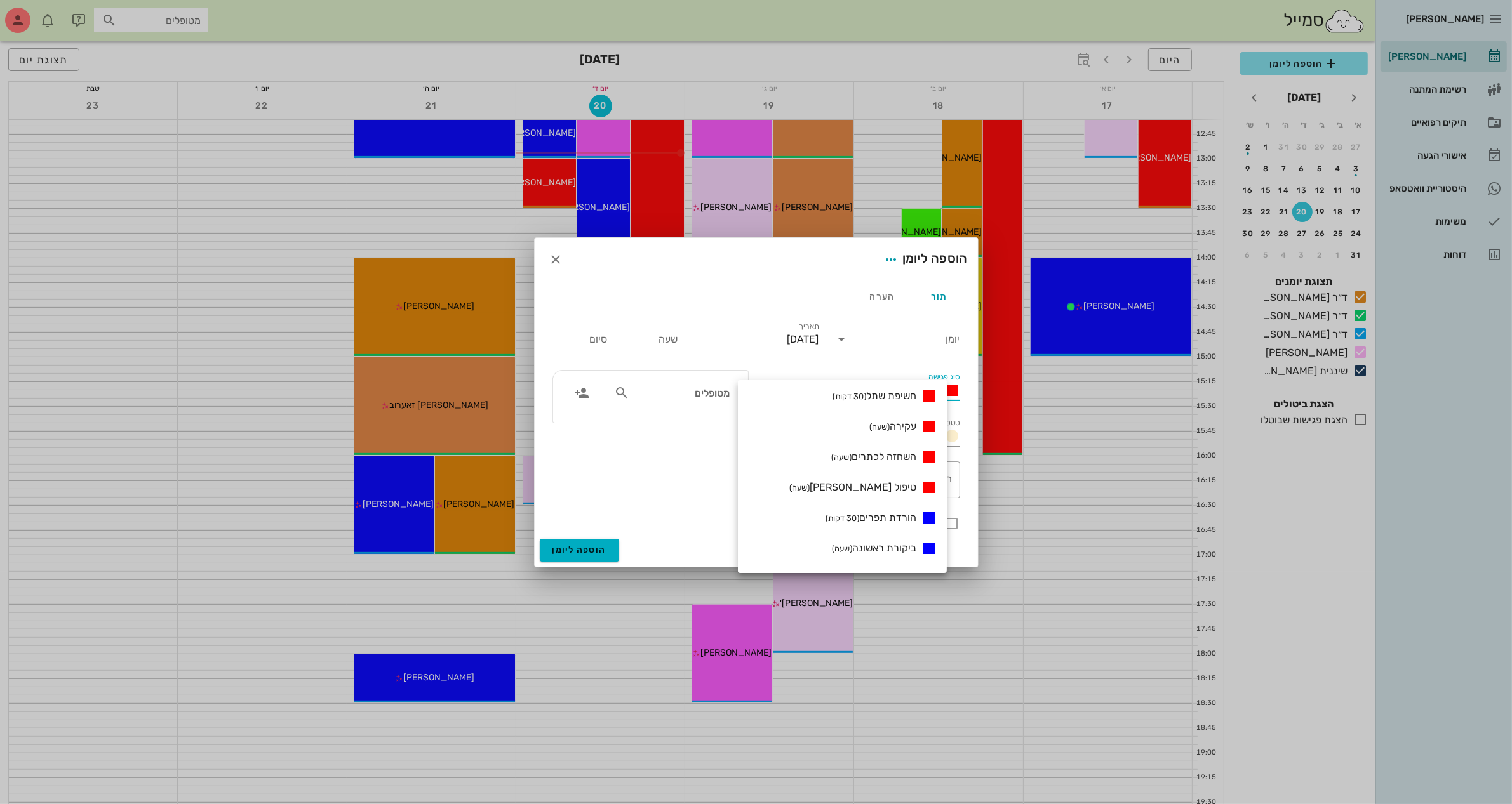
scroll to position [158, 0]
click at [852, 550] on small "(שעה)" at bounding box center [842, 547] width 20 height 9
type input "01:00"
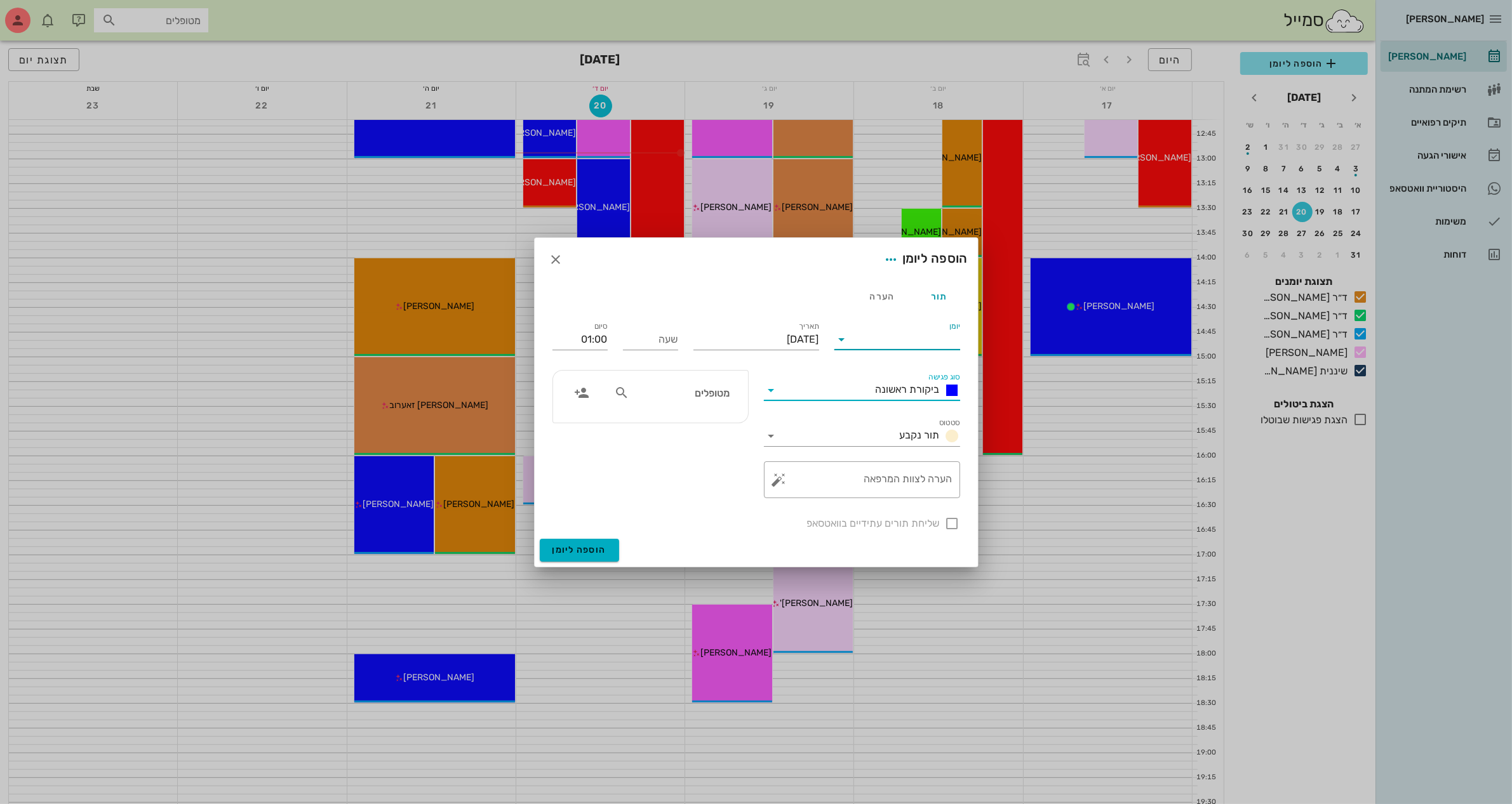
click at [864, 342] on input "יומן" at bounding box center [905, 340] width 108 height 20
click at [887, 412] on div "ד״ר [PERSON_NAME]" at bounding box center [900, 411] width 112 height 12
click at [779, 340] on input "[DATE]" at bounding box center [756, 340] width 126 height 20
click at [726, 480] on div "21" at bounding box center [728, 485] width 20 height 9
type input "[DATE]"
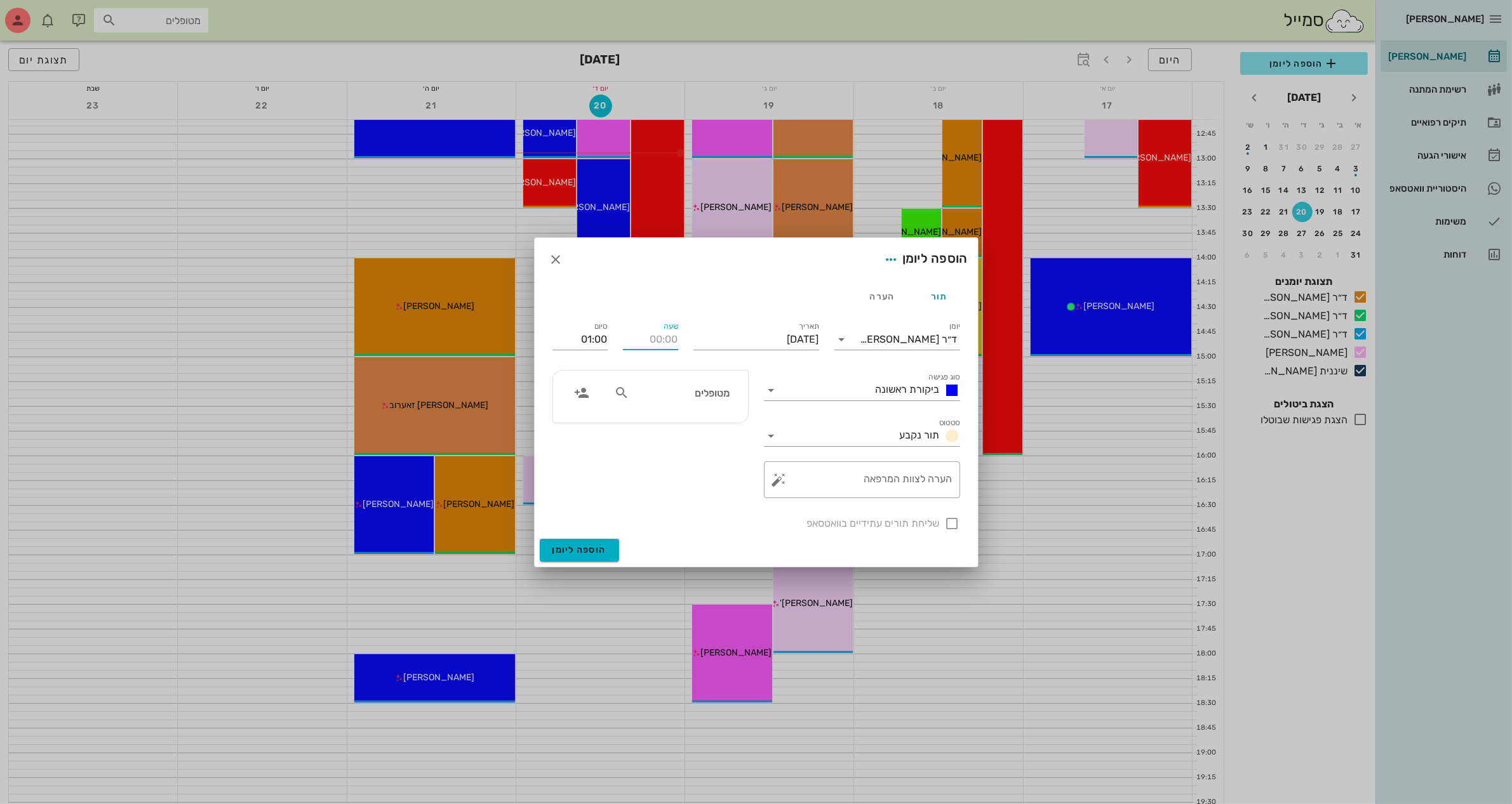
click at [647, 343] on input "שעה" at bounding box center [650, 340] width 55 height 20
type input "17:00"
type input "18:00"
click at [569, 336] on input "18:00" at bounding box center [579, 340] width 55 height 20
click at [653, 399] on input "מטופלים" at bounding box center [681, 393] width 98 height 16
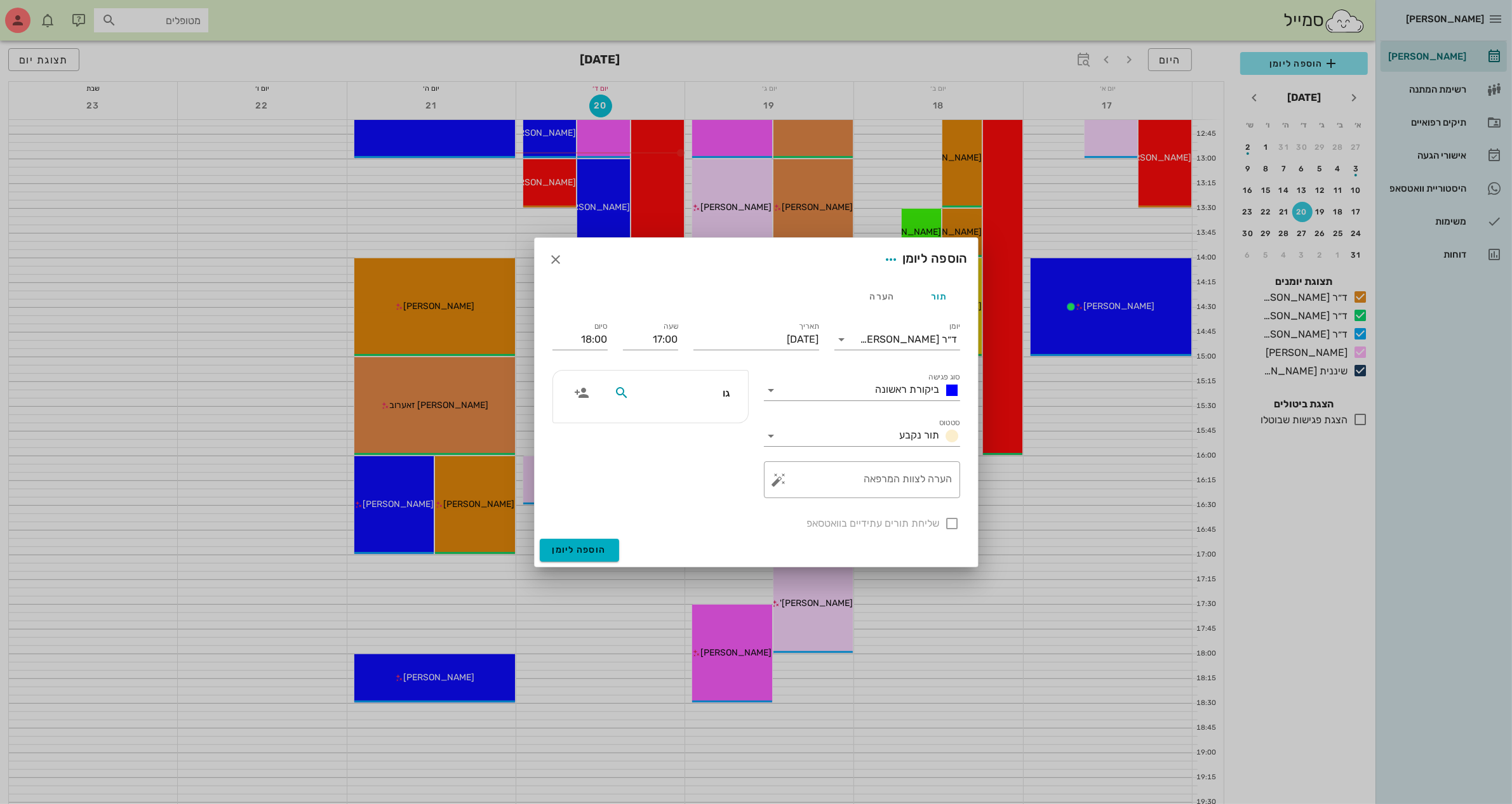
type input "[PERSON_NAME]"
click at [709, 425] on div "[PERSON_NAME]" at bounding box center [658, 421] width 140 height 10
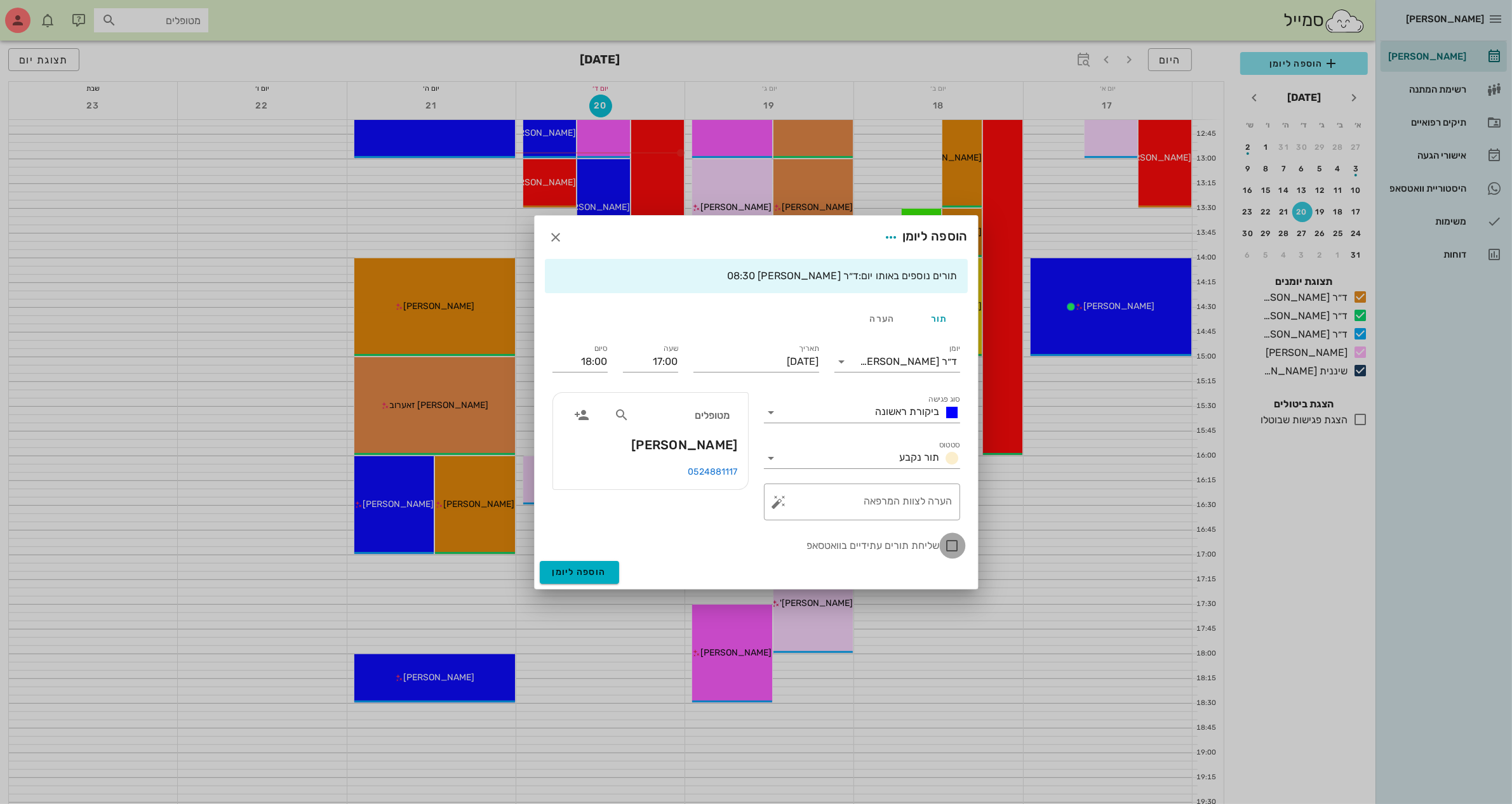
click at [951, 550] on div at bounding box center [951, 545] width 21 height 21
checkbox input "true"
click at [562, 575] on span "הוספה ליומן" at bounding box center [578, 572] width 54 height 11
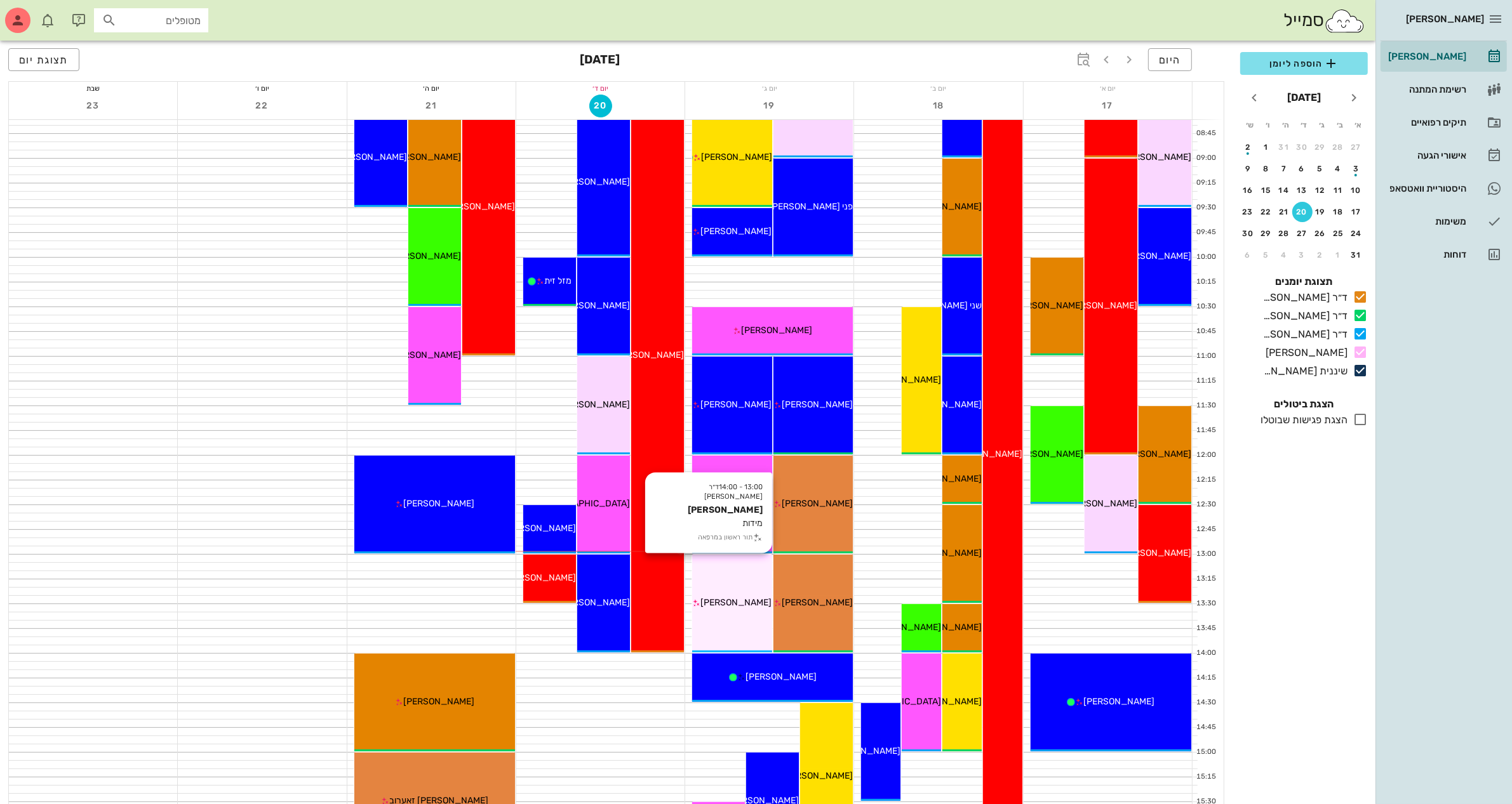
scroll to position [79, 0]
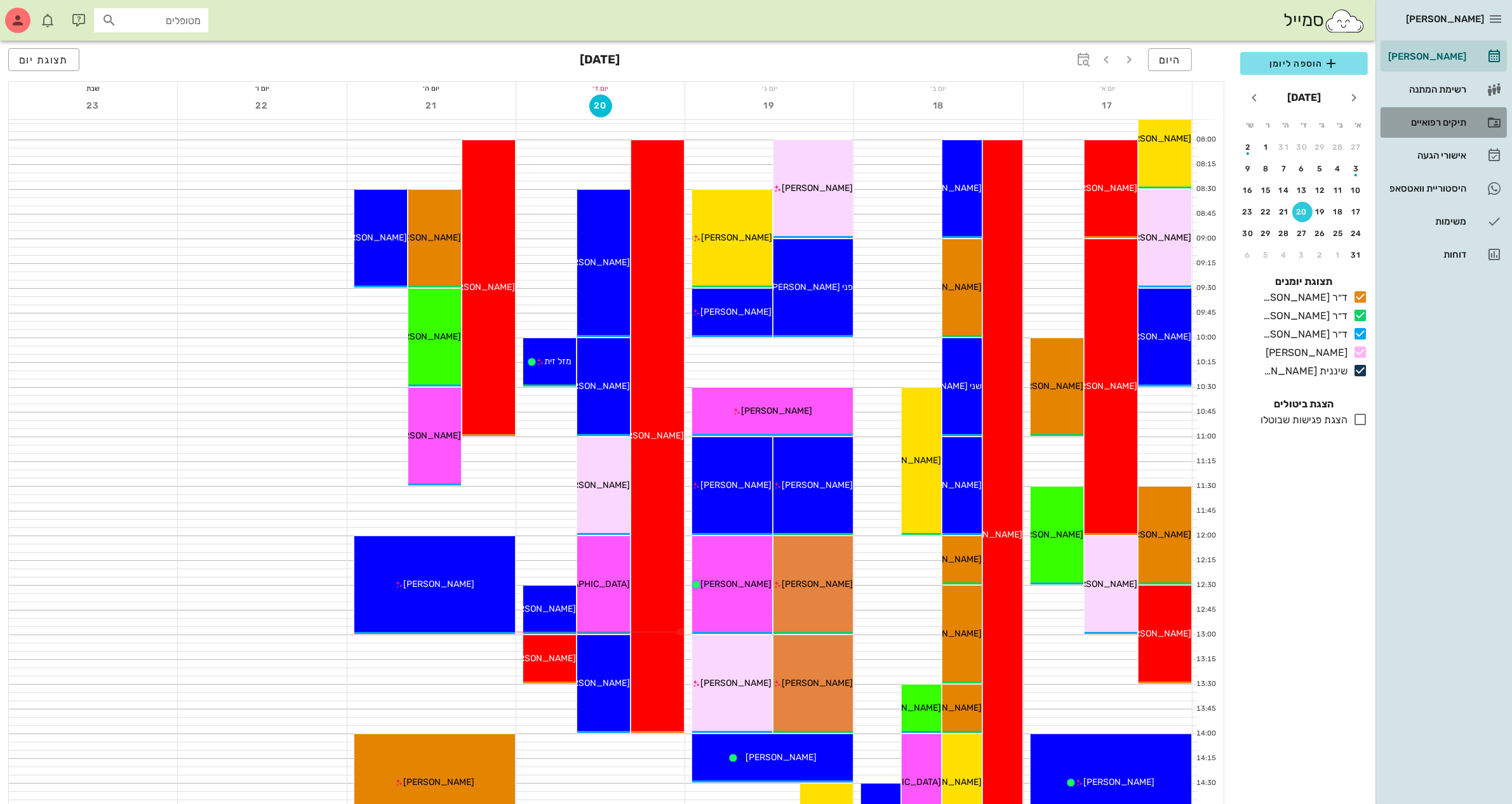
click at [1430, 118] on div "תיקים רפואיים" at bounding box center [1425, 123] width 81 height 10
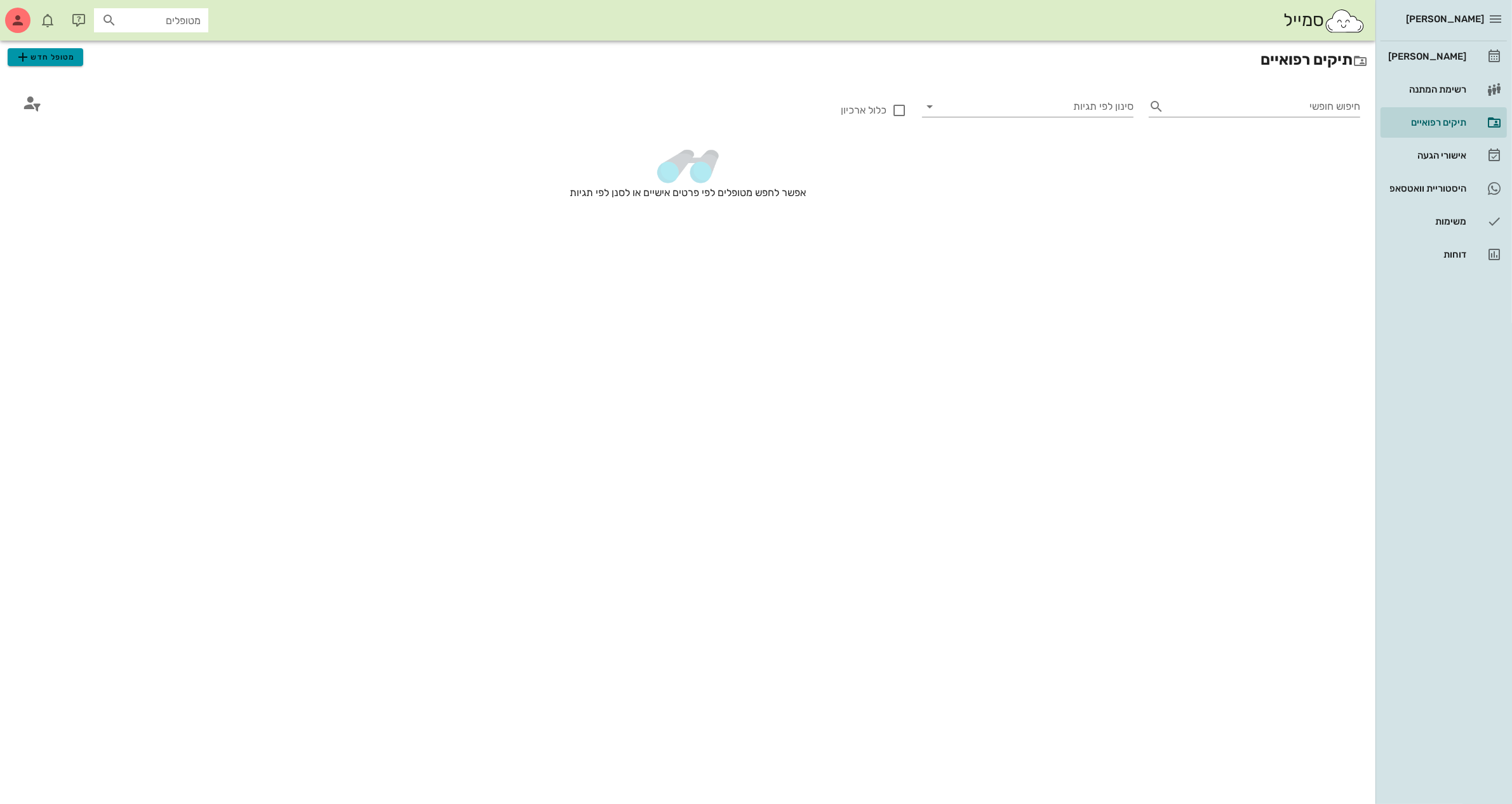
click at [51, 61] on span "מטופל חדש" at bounding box center [45, 57] width 60 height 15
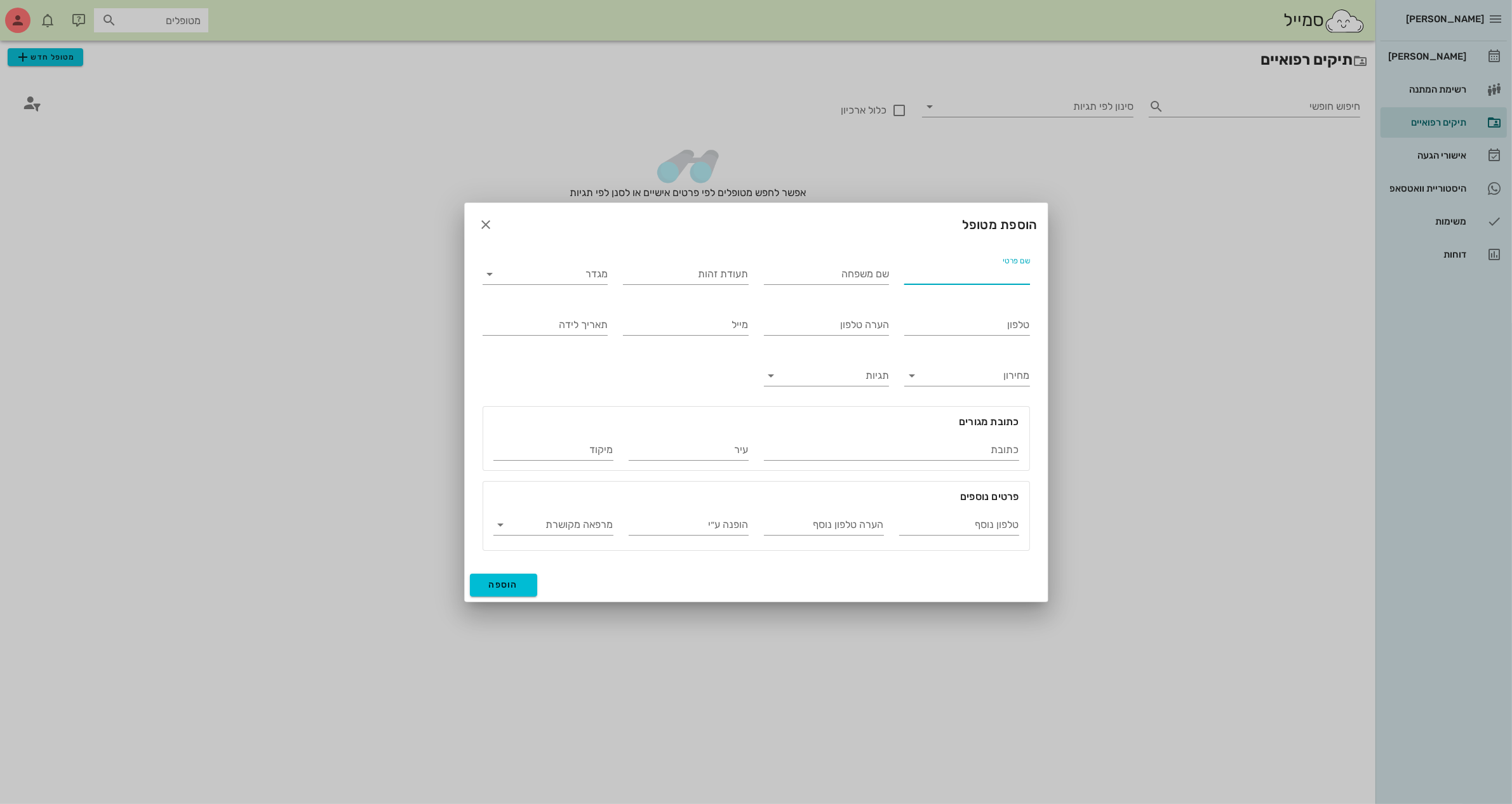
click at [974, 267] on input "שם פרטי" at bounding box center [967, 274] width 126 height 20
type input "[PERSON_NAME]"
click at [591, 280] on input "מגדר" at bounding box center [555, 274] width 106 height 20
click at [595, 309] on div "נקבה" at bounding box center [544, 314] width 105 height 12
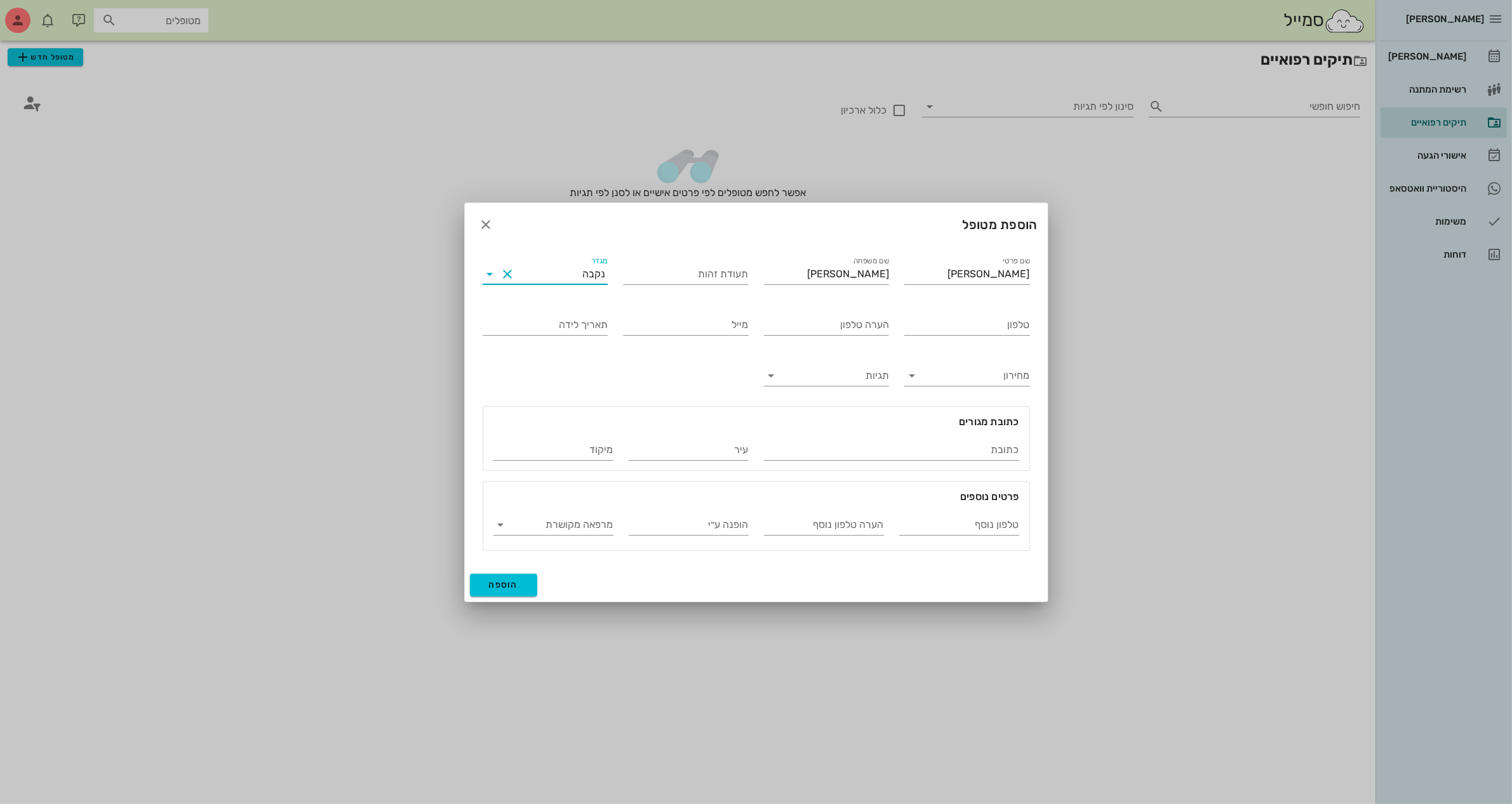
click at [595, 275] on div "נקבה" at bounding box center [594, 273] width 23 height 11
click at [595, 296] on div "זכר" at bounding box center [544, 284] width 105 height 27
click at [995, 327] on input "טלפון" at bounding box center [967, 325] width 126 height 20
type input "050-6660353"
click at [507, 584] on span "הוספה" at bounding box center [503, 585] width 30 height 11
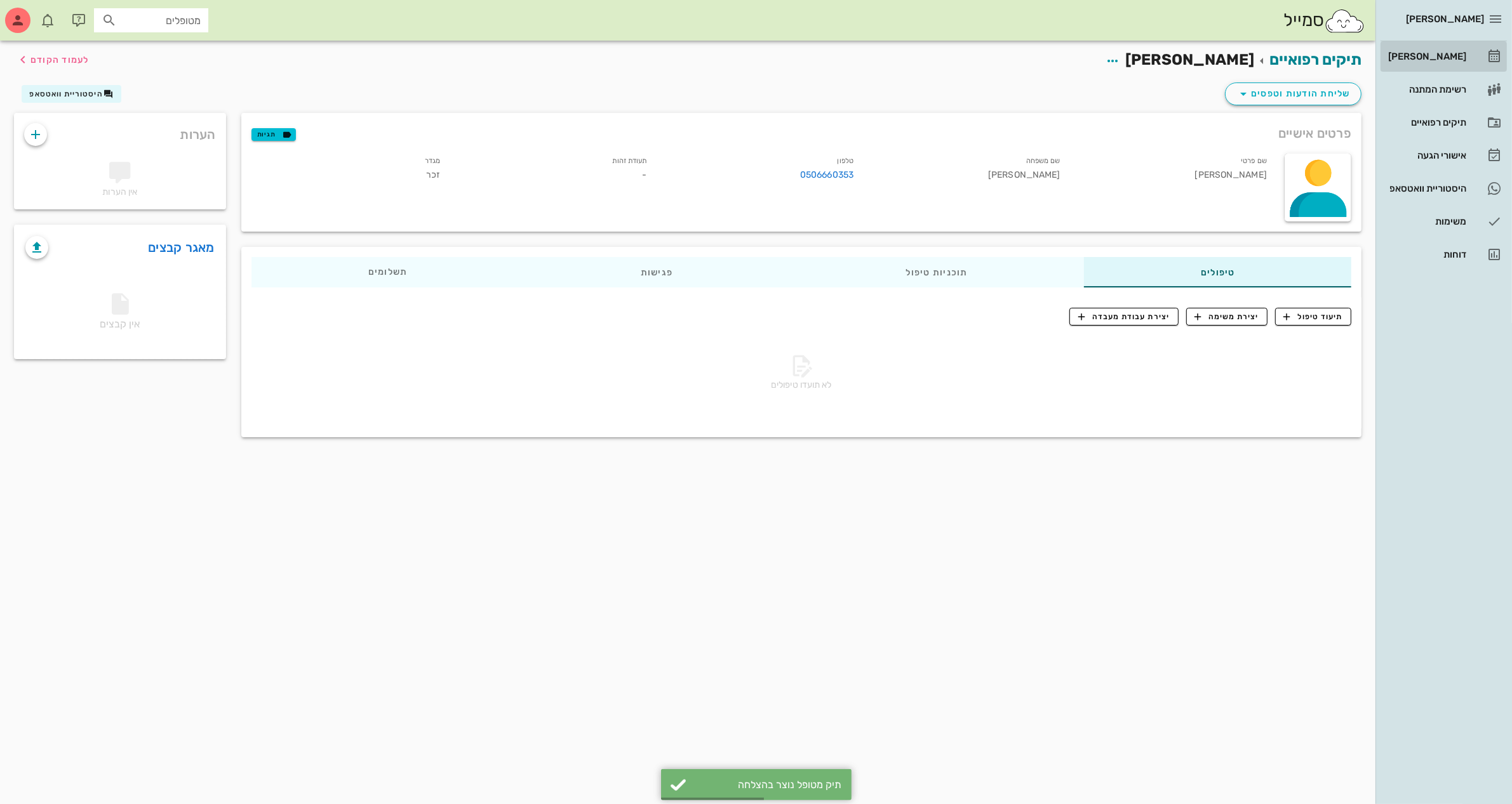
click at [1423, 55] on div "[PERSON_NAME]" at bounding box center [1425, 56] width 81 height 10
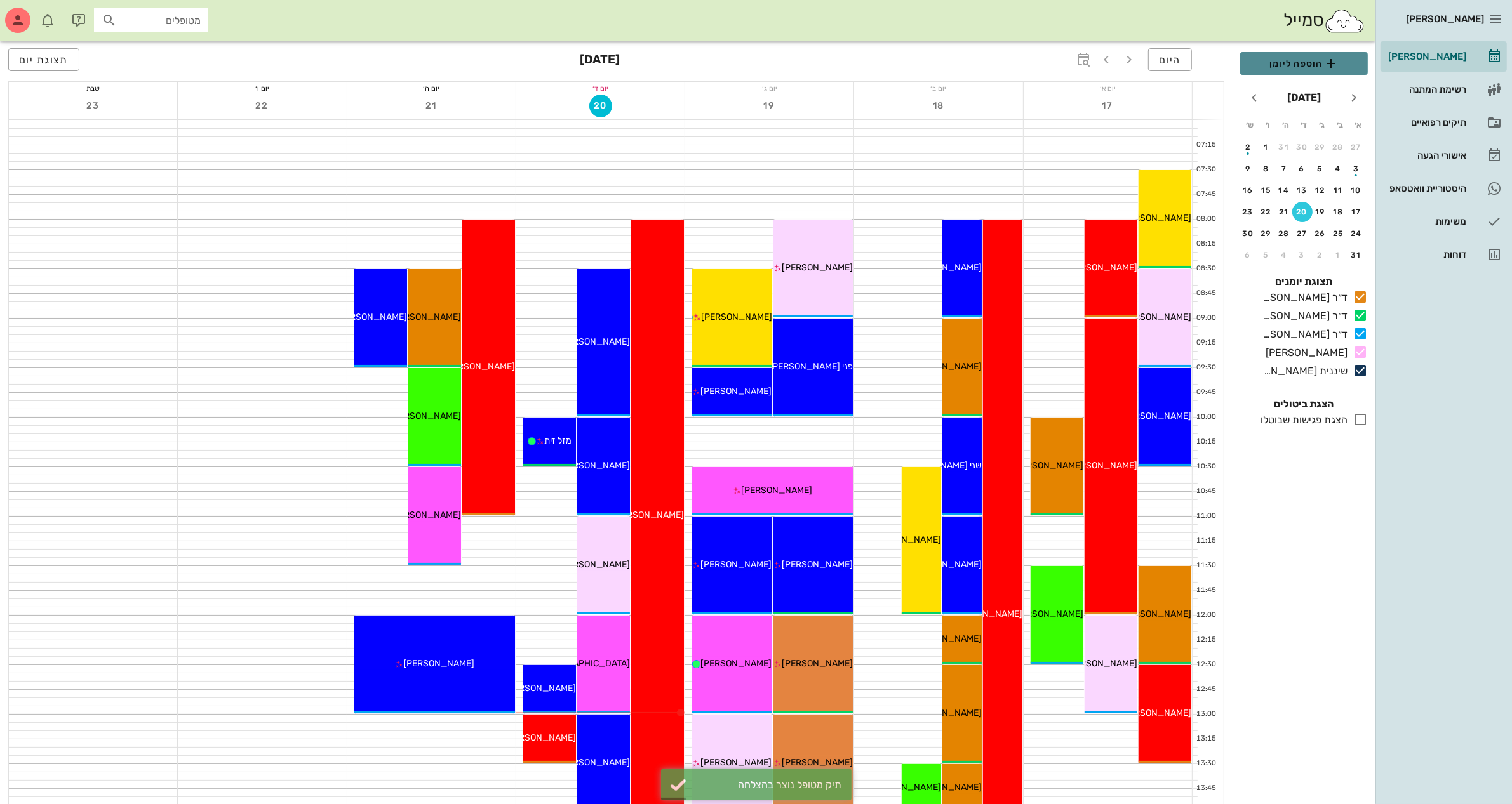
click at [1283, 69] on span "הוספה ליומן" at bounding box center [1304, 64] width 107 height 15
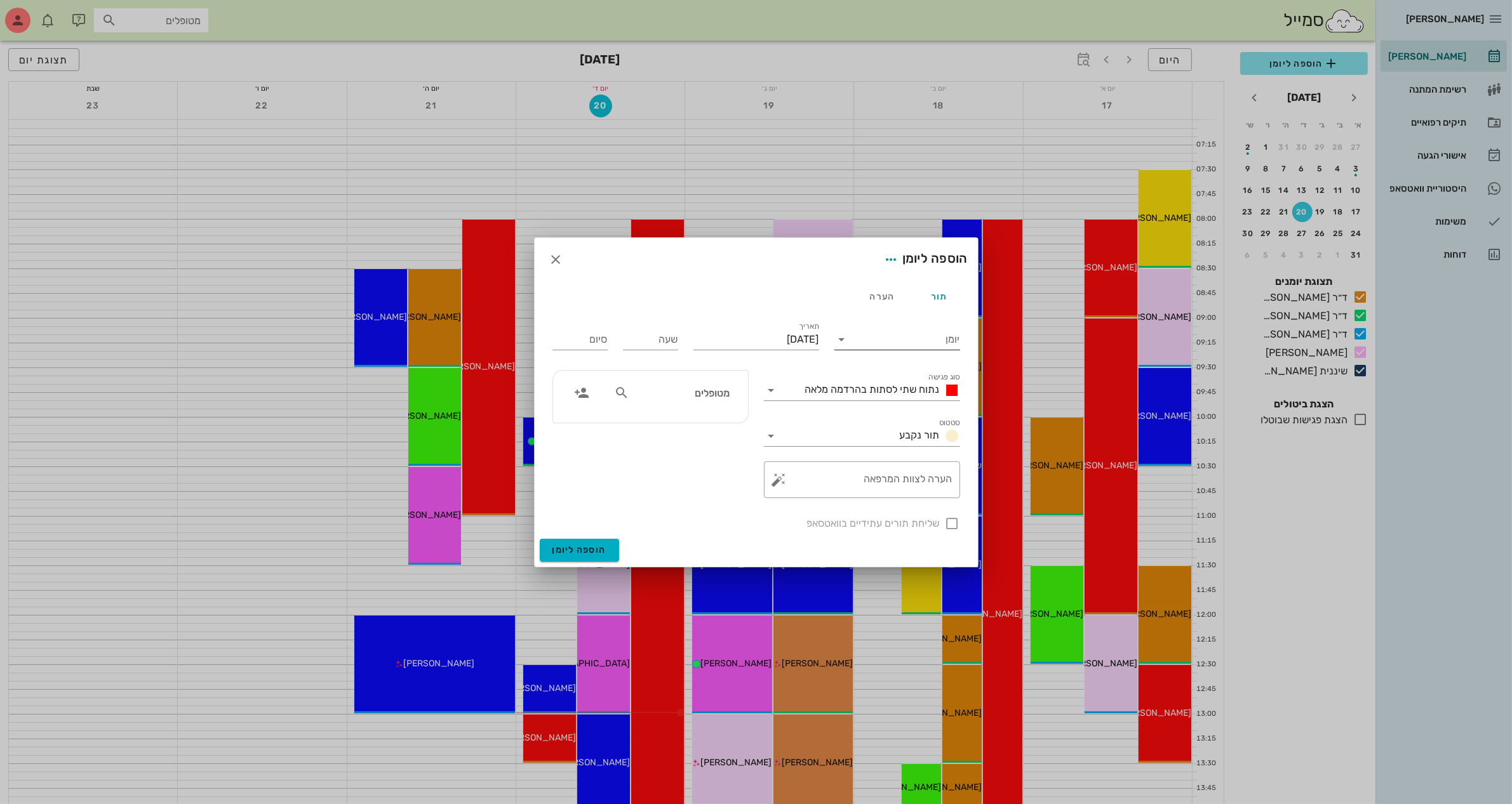
click at [917, 336] on input "יומן" at bounding box center [905, 340] width 108 height 20
click at [911, 347] on div "ד״ר [PERSON_NAME]" at bounding box center [900, 349] width 112 height 12
click at [896, 386] on span "נתוח שתי לסתות בהרדמה מלאה" at bounding box center [872, 389] width 135 height 12
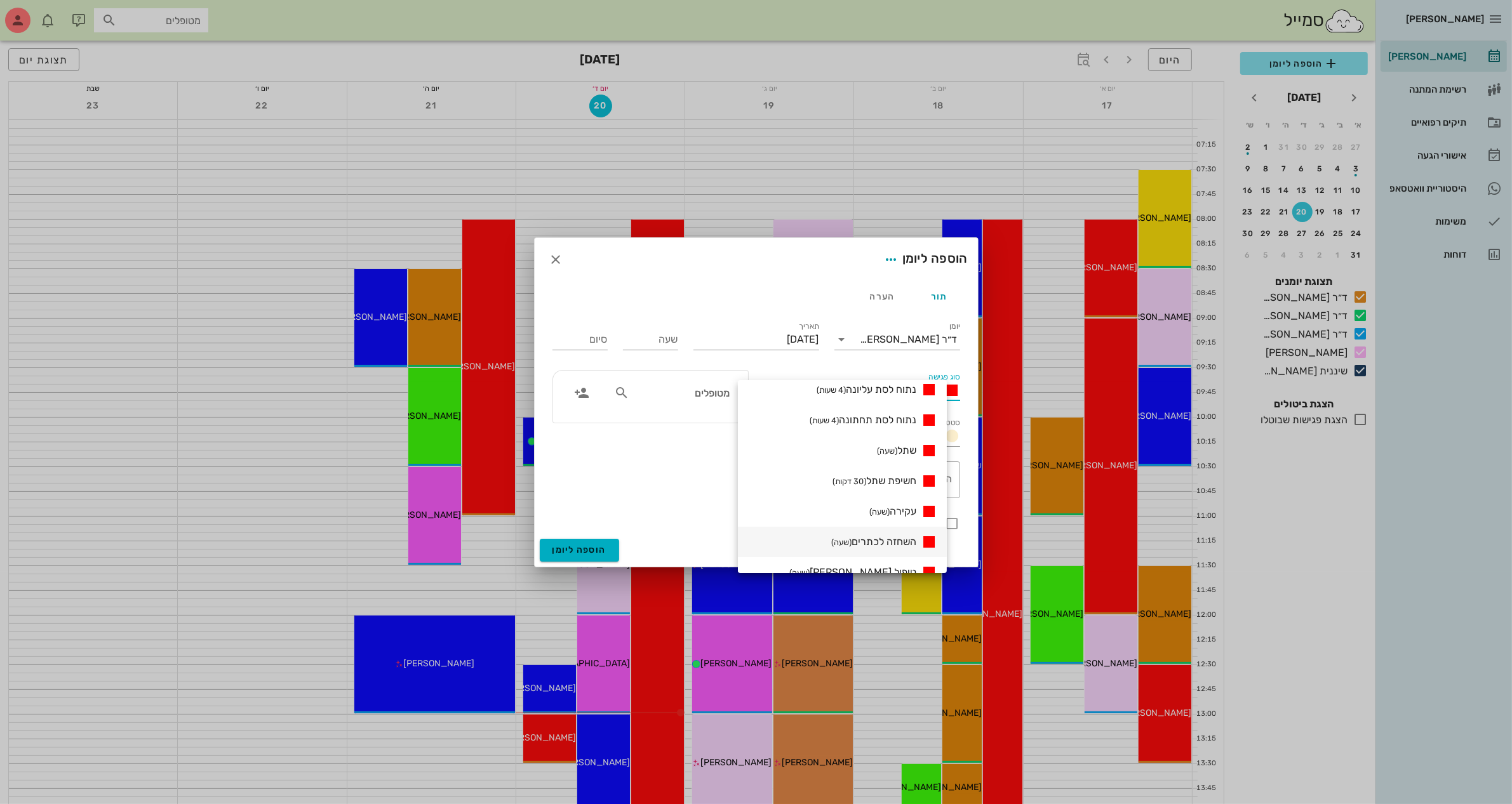
scroll to position [158, 0]
click at [903, 449] on span "השחזה לכתרים (שעה)" at bounding box center [874, 455] width 85 height 12
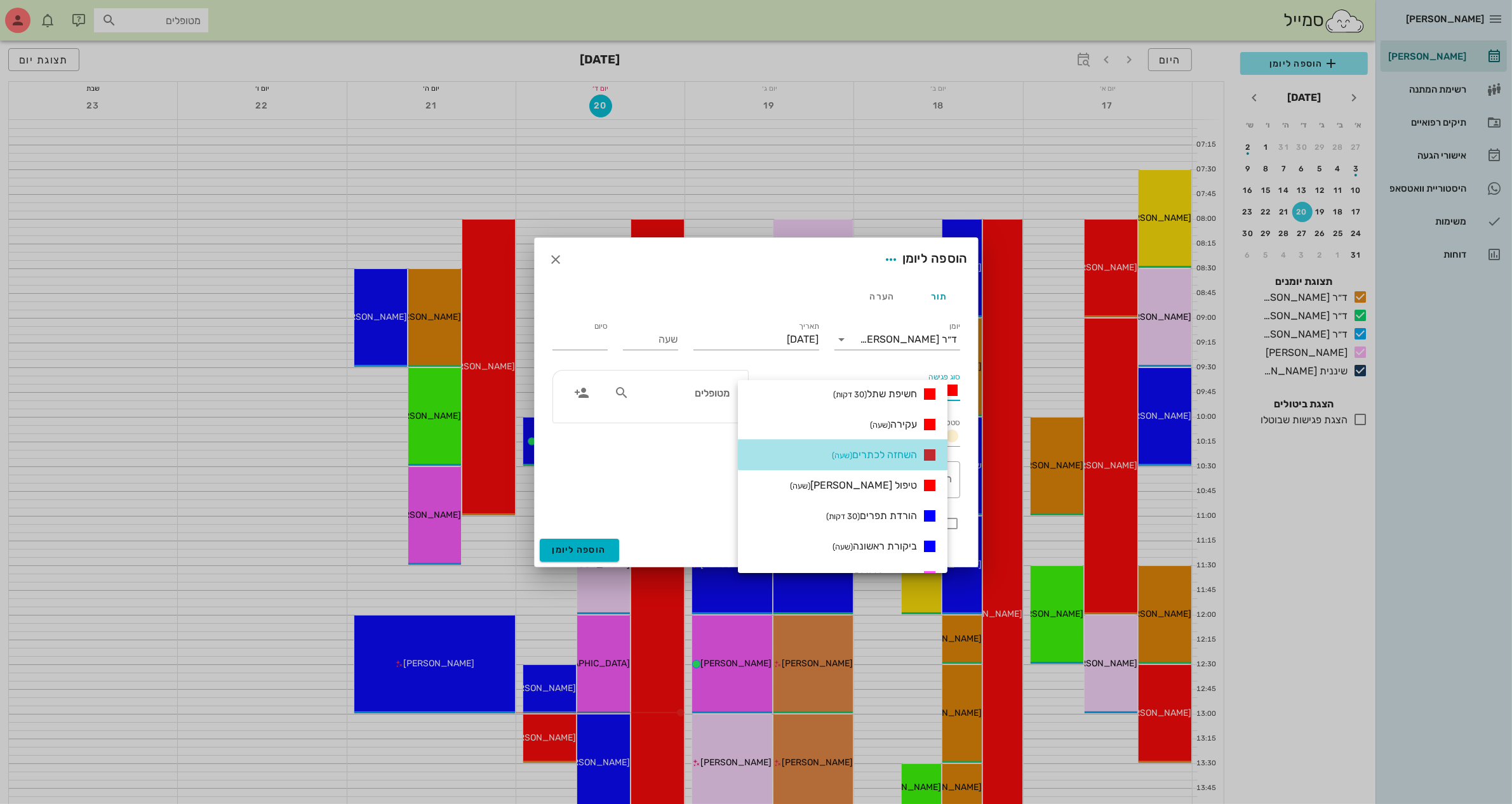
type input "01:00"
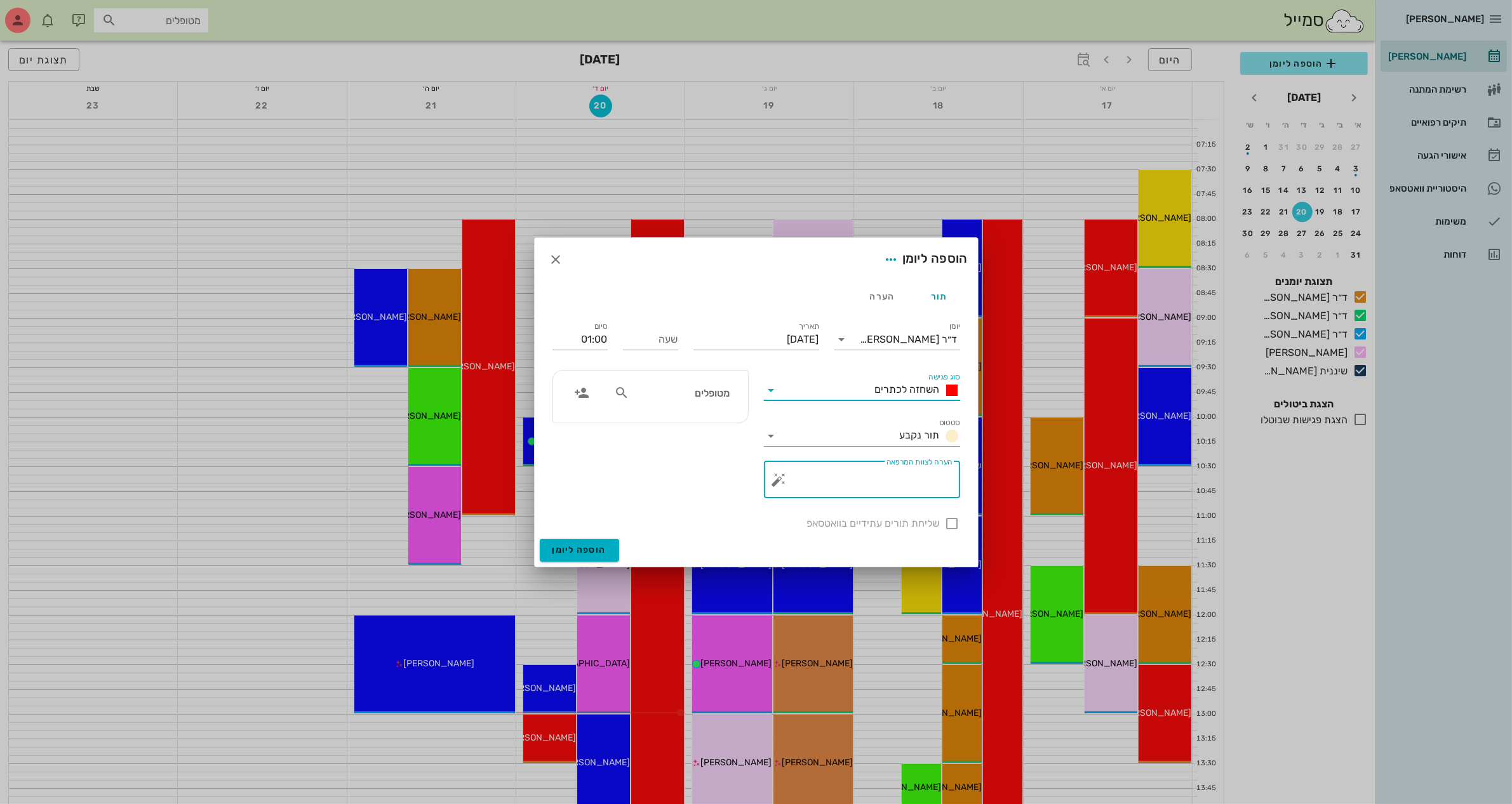
click at [890, 481] on textarea "הערה לצוות המרפאה" at bounding box center [867, 483] width 171 height 31
type textarea "המשך טיפול- 4 כתרים"
click at [655, 343] on input "שעה" at bounding box center [650, 340] width 55 height 20
type input "11:00"
click at [604, 337] on div "סיום 12:00" at bounding box center [580, 337] width 71 height 51
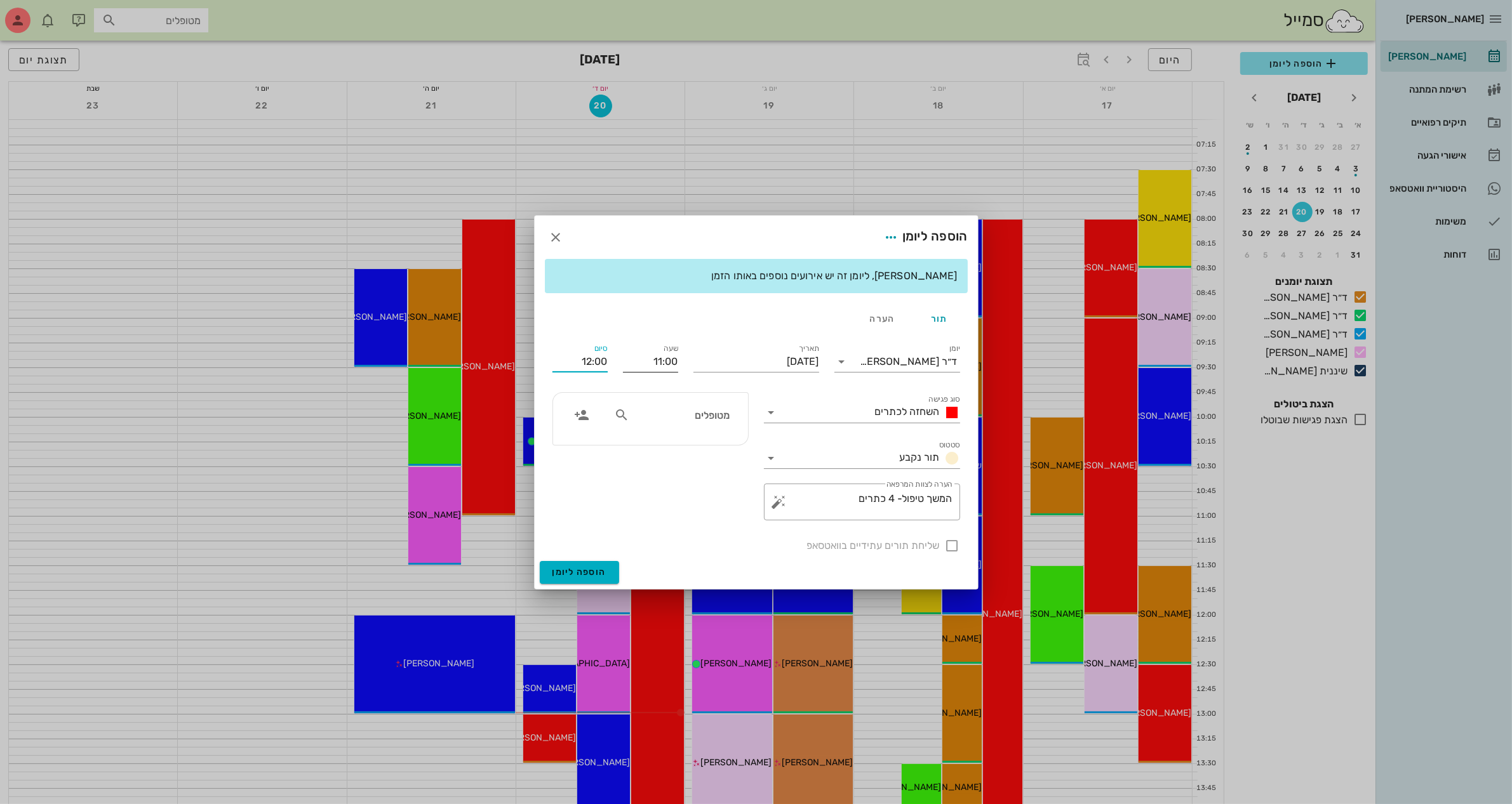
drag, startPoint x: 595, startPoint y: 365, endPoint x: 627, endPoint y: 359, distance: 32.6
click at [627, 359] on div "יומן ד״ר ג׳[PERSON_NAME] סוג פגישה השחזה לכתרים סטטוס תור נקבע תאריך [DATE] שעה…" at bounding box center [756, 447] width 423 height 227
type input "12:30"
click at [619, 416] on icon at bounding box center [622, 416] width 15 height 15
type input "[PERSON_NAME]"
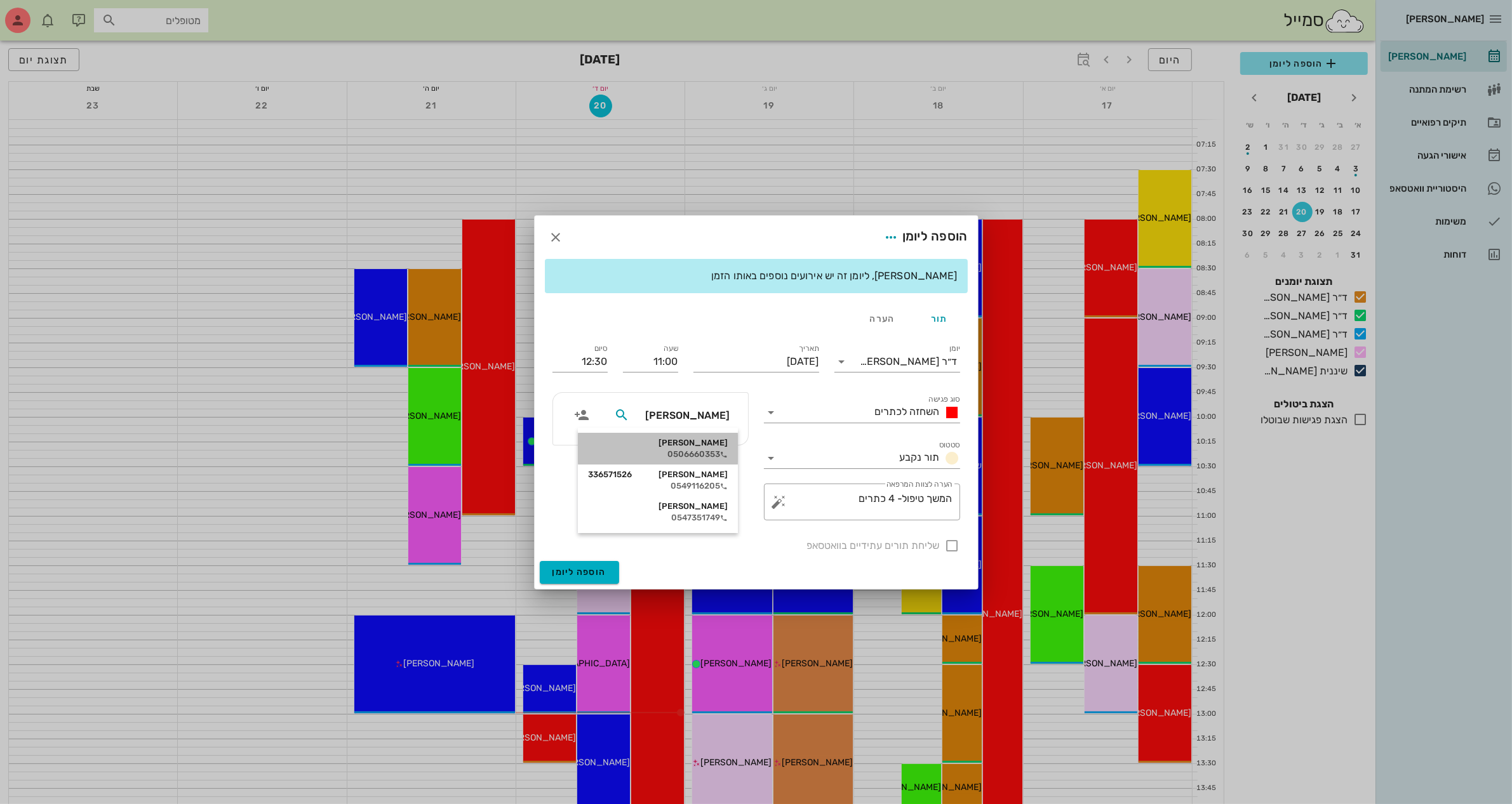
click at [709, 445] on div "[PERSON_NAME]" at bounding box center [658, 443] width 140 height 10
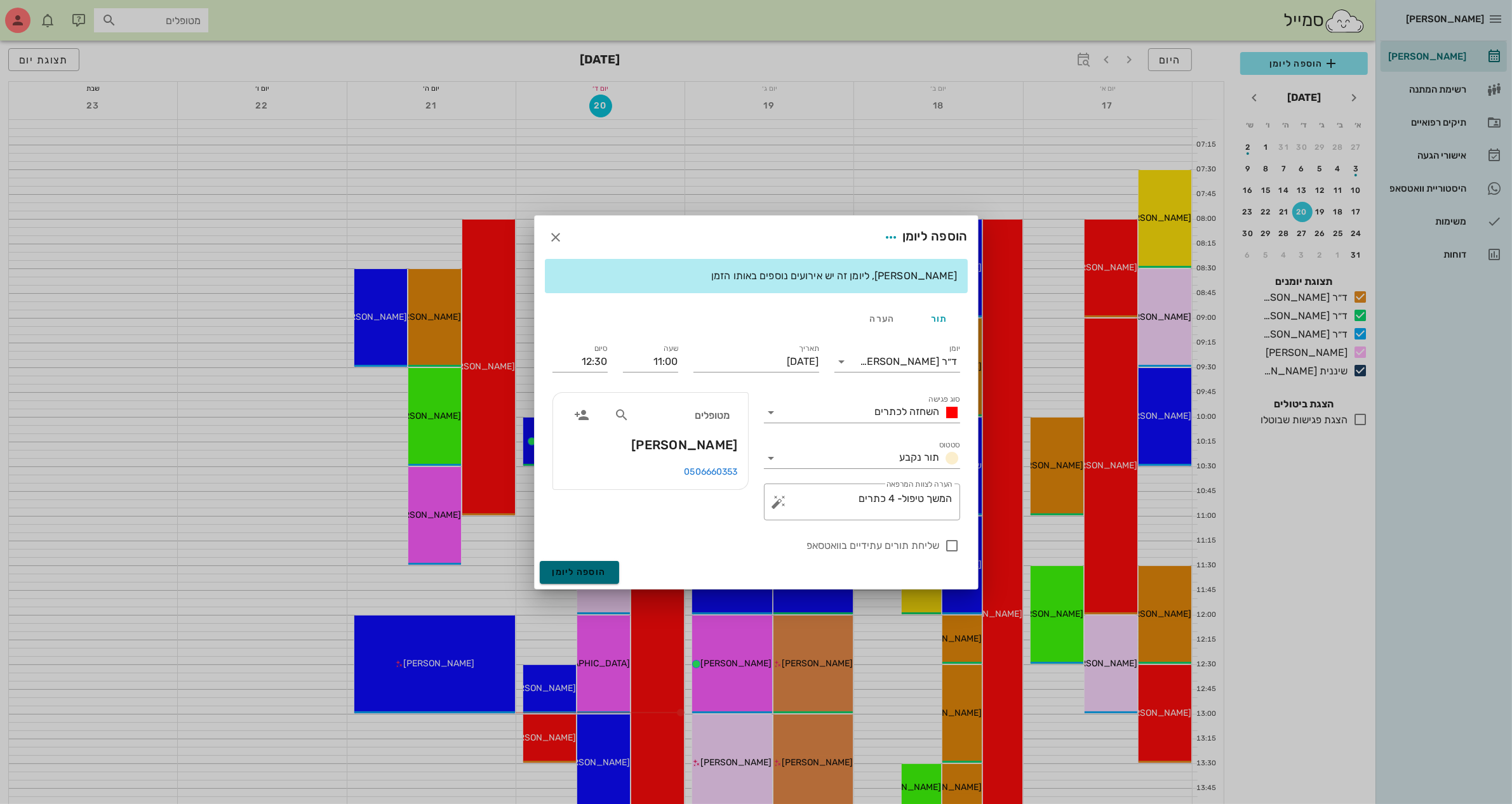
click at [581, 570] on span "הוספה ליומן" at bounding box center [578, 572] width 54 height 11
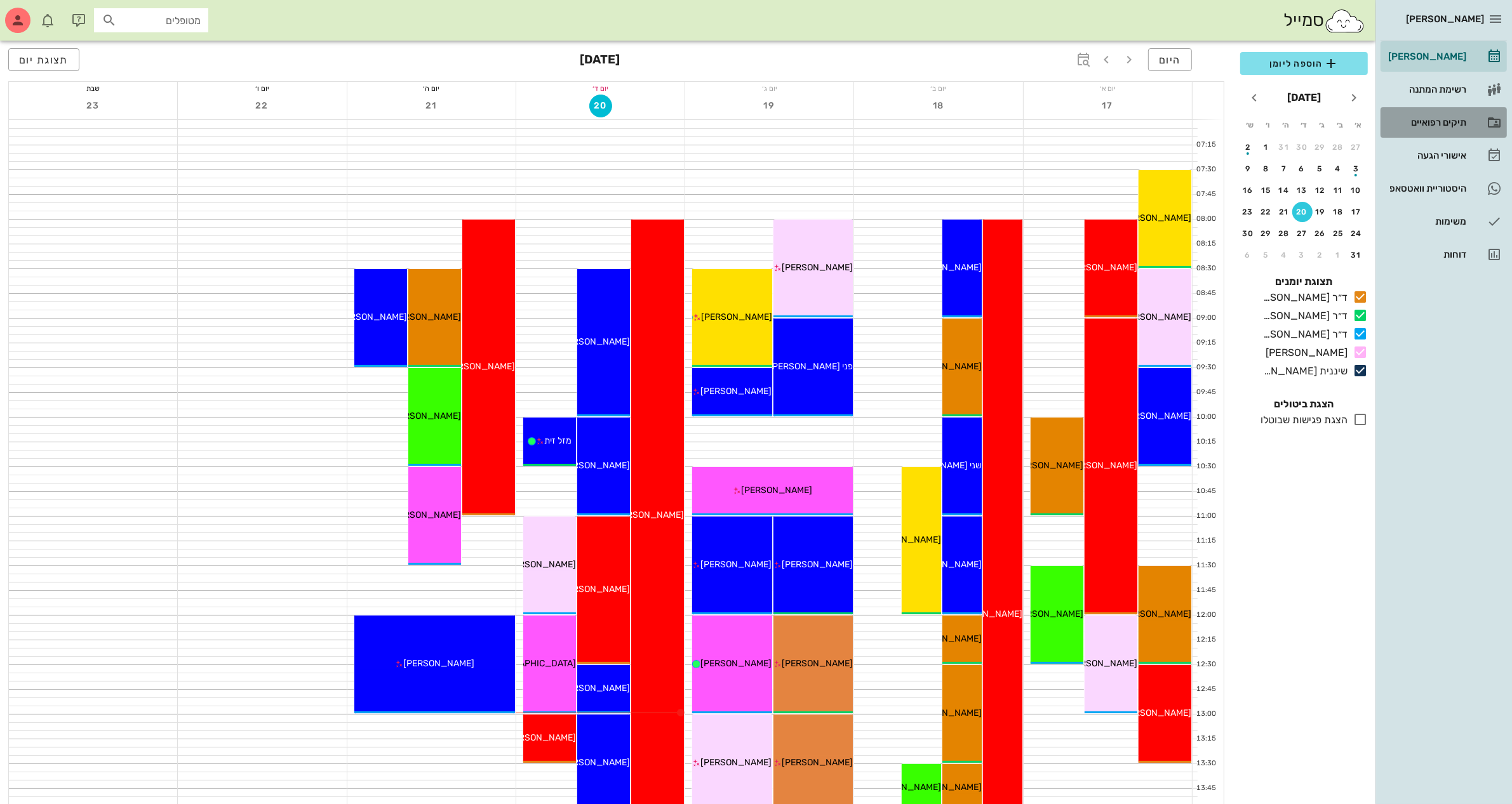
click at [1427, 121] on div "תיקים רפואיים" at bounding box center [1425, 123] width 81 height 10
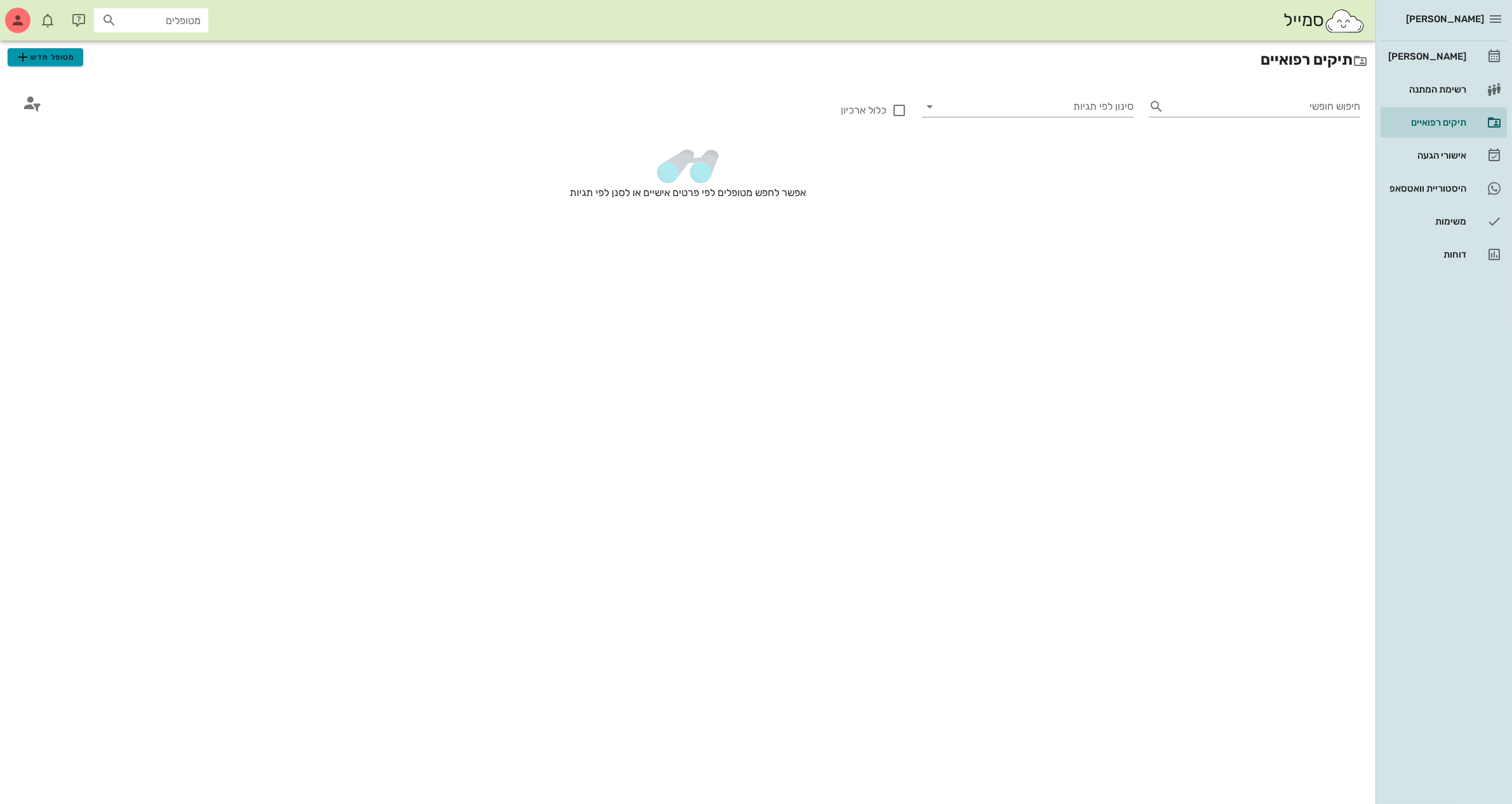
click at [43, 58] on span "מטופל חדש" at bounding box center [45, 57] width 60 height 15
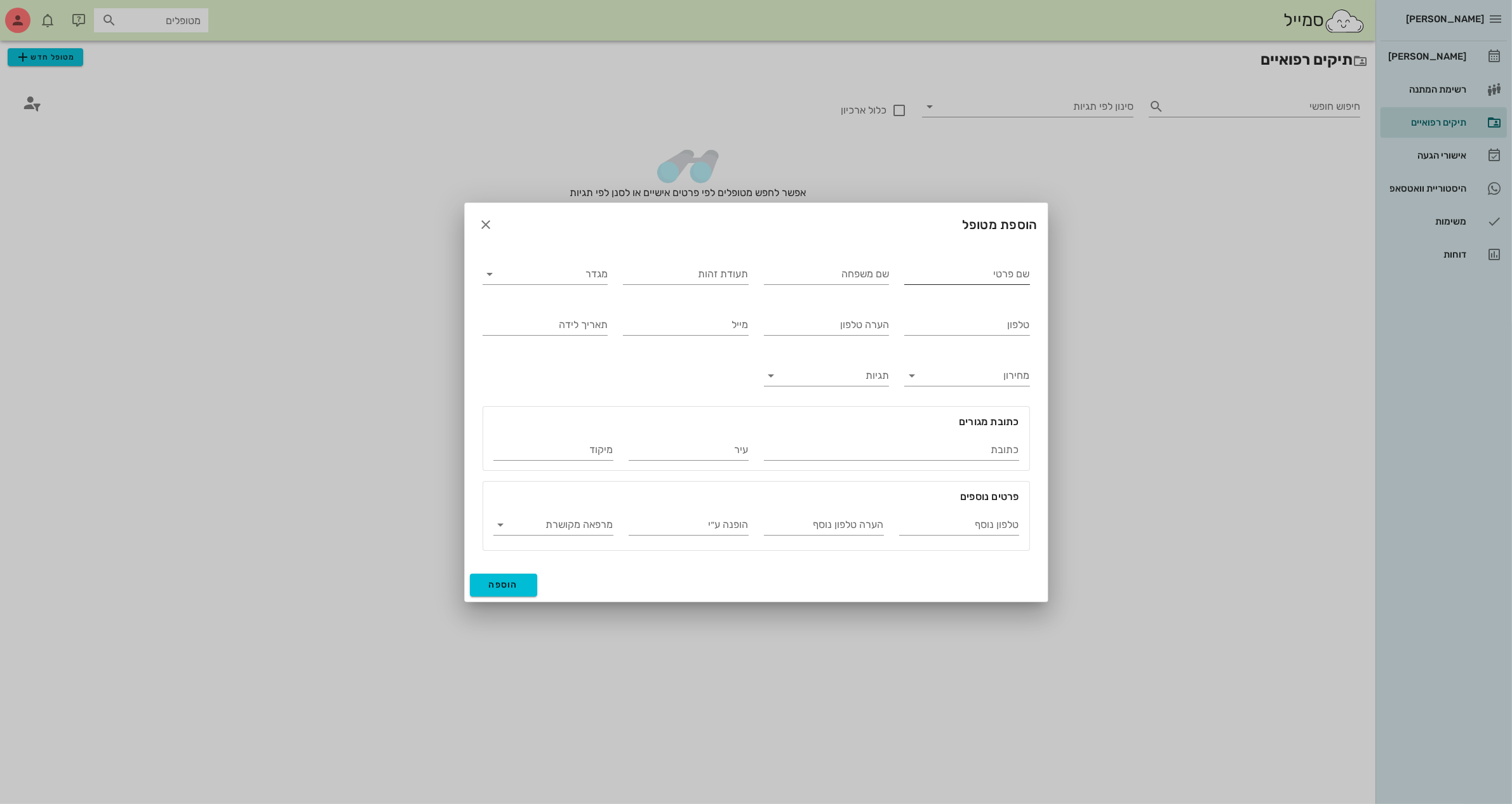
click at [934, 275] on input "שם פרטי" at bounding box center [967, 274] width 126 height 20
type input "[PERSON_NAME]"
type input "ברכה"
click at [531, 275] on input "מגדר" at bounding box center [555, 274] width 106 height 20
click at [582, 284] on div "זכר" at bounding box center [544, 284] width 105 height 12
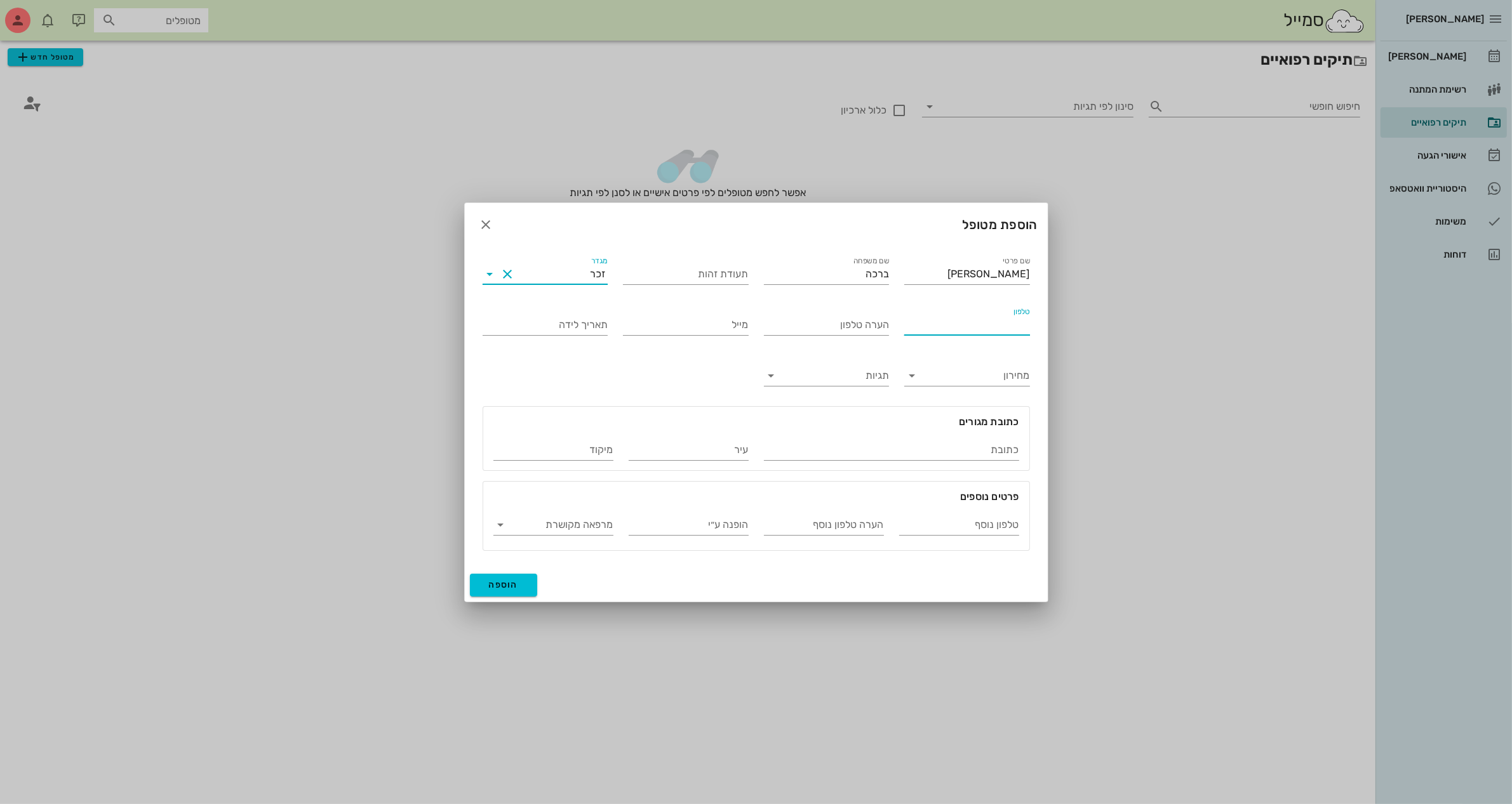
click at [930, 331] on input "טלפון" at bounding box center [967, 325] width 126 height 20
type input "050-2173630"
click at [508, 584] on span "הוספה" at bounding box center [503, 585] width 30 height 11
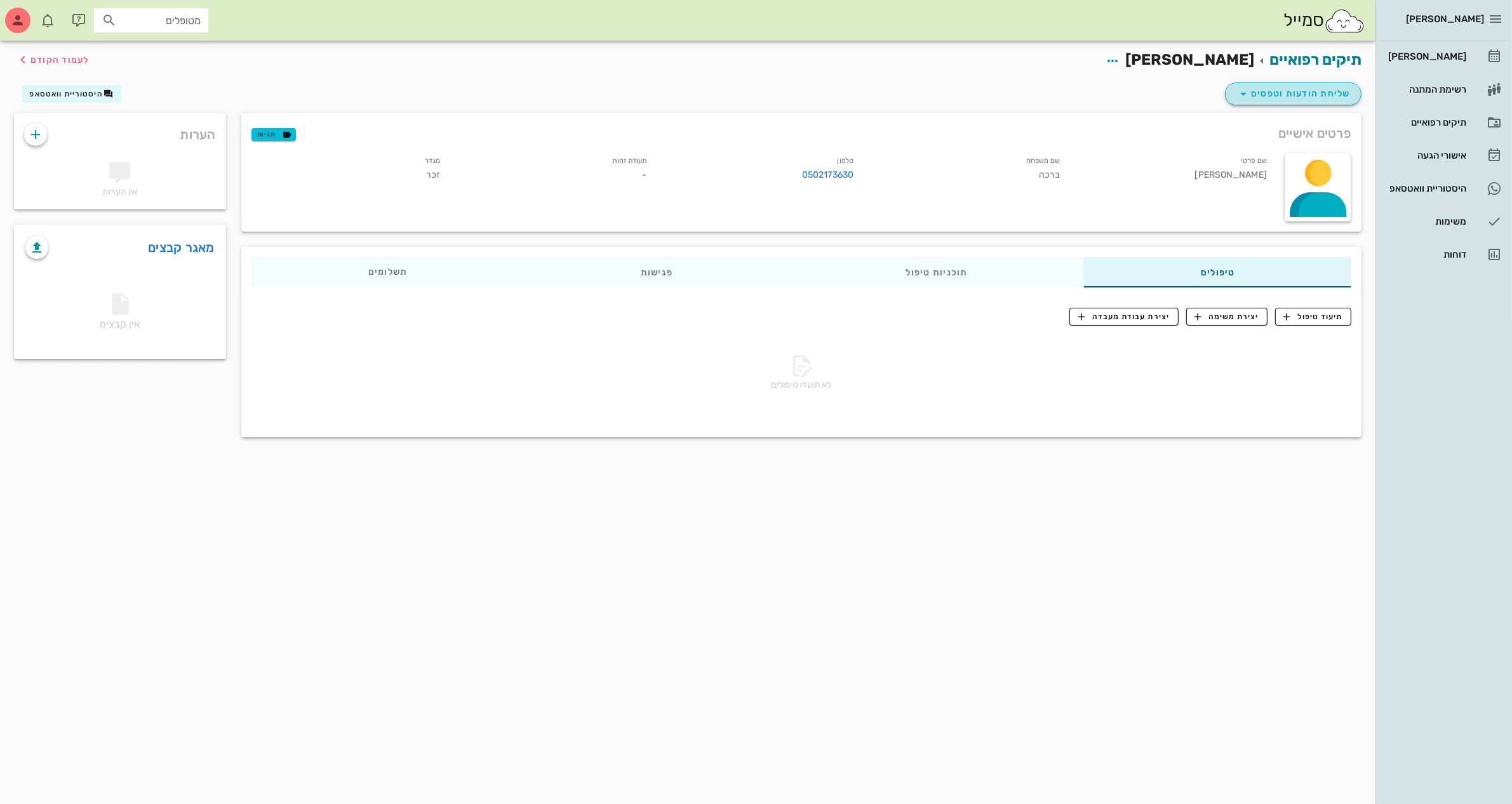
click at [1305, 94] on span "שליחת הודעות וטפסים" at bounding box center [1293, 94] width 115 height 15
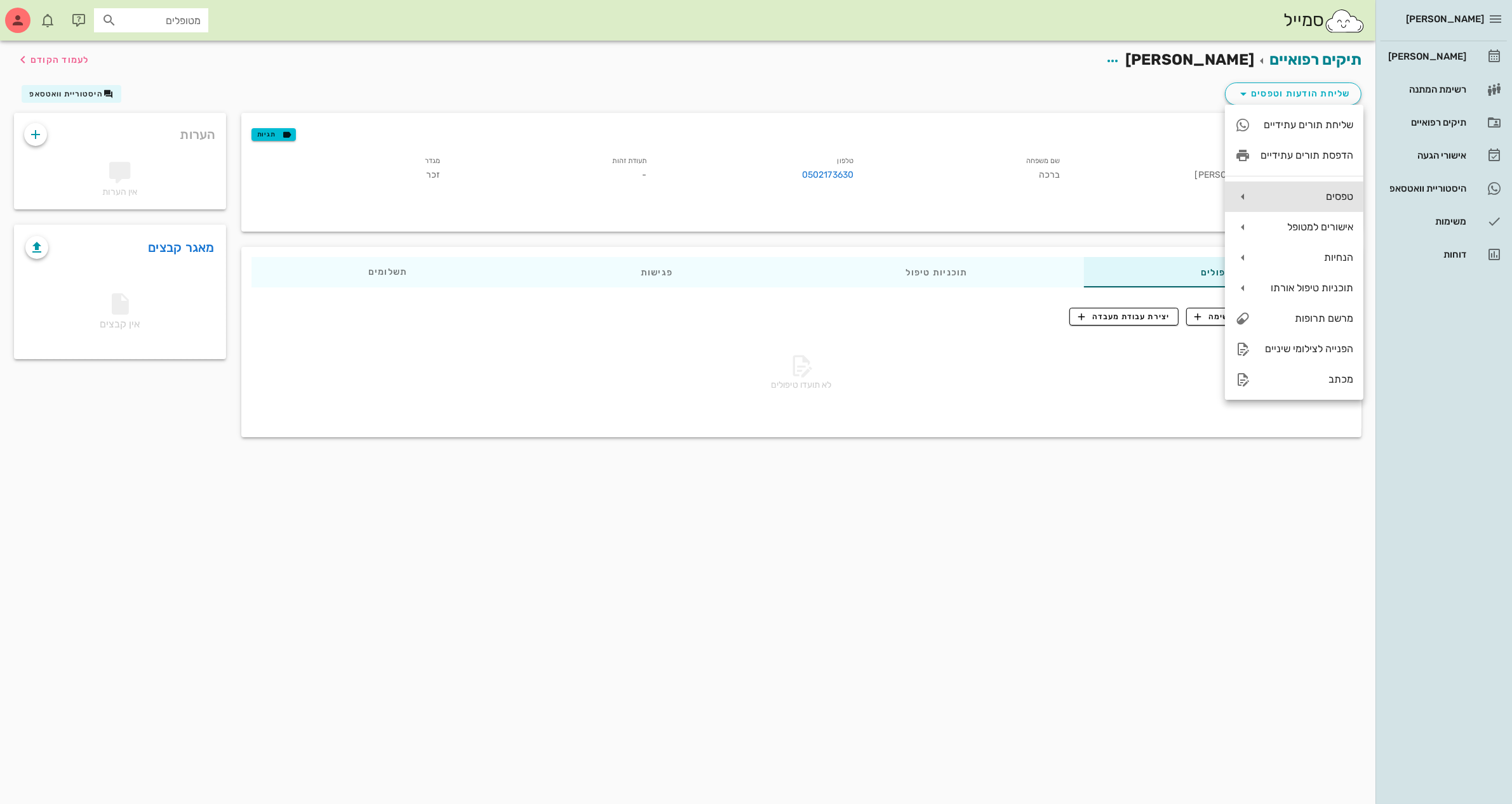
click at [1296, 198] on div "טפסים" at bounding box center [1307, 197] width 93 height 12
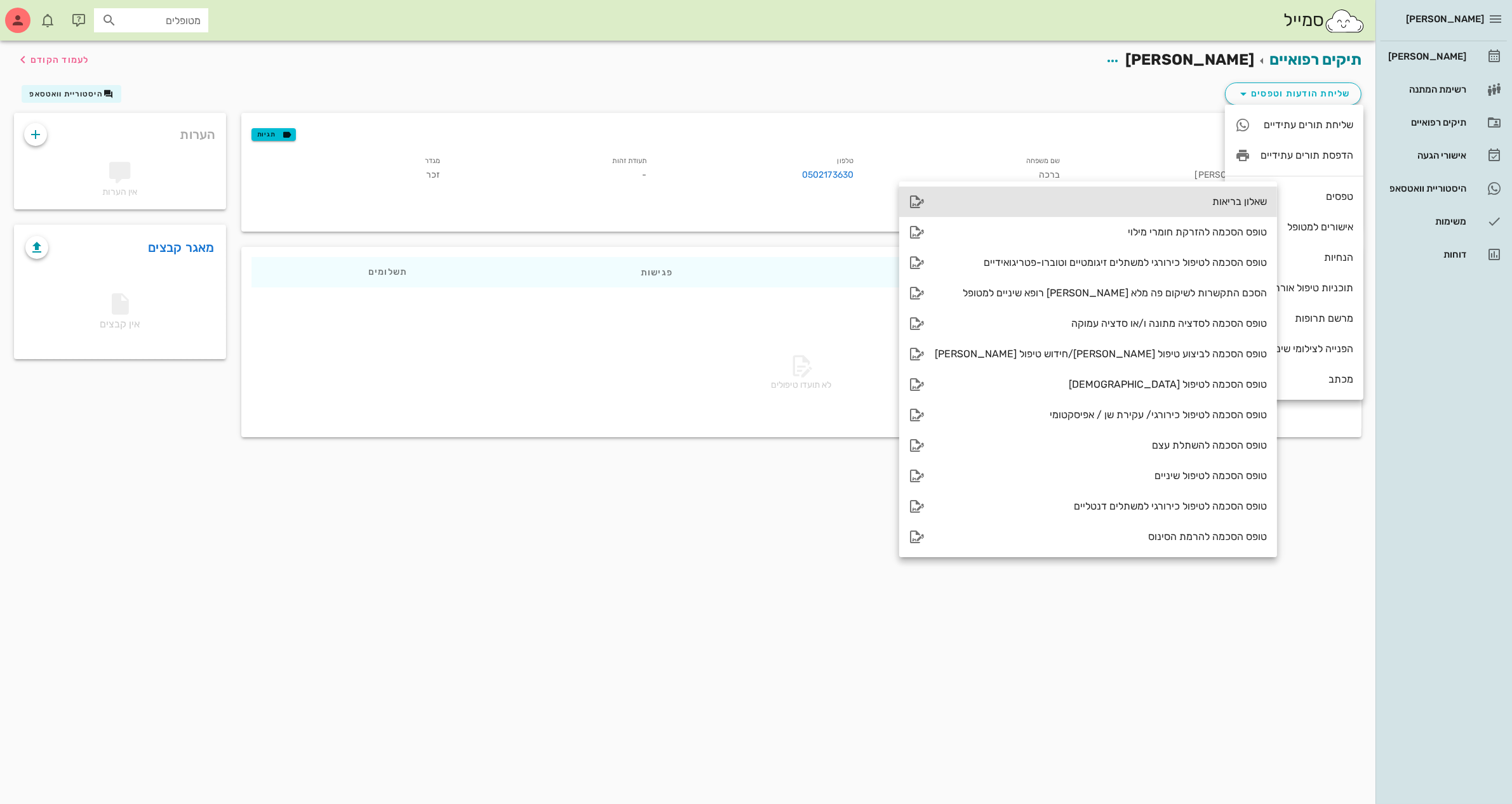
click at [1180, 198] on div "שאלון בריאות" at bounding box center [1101, 202] width 332 height 12
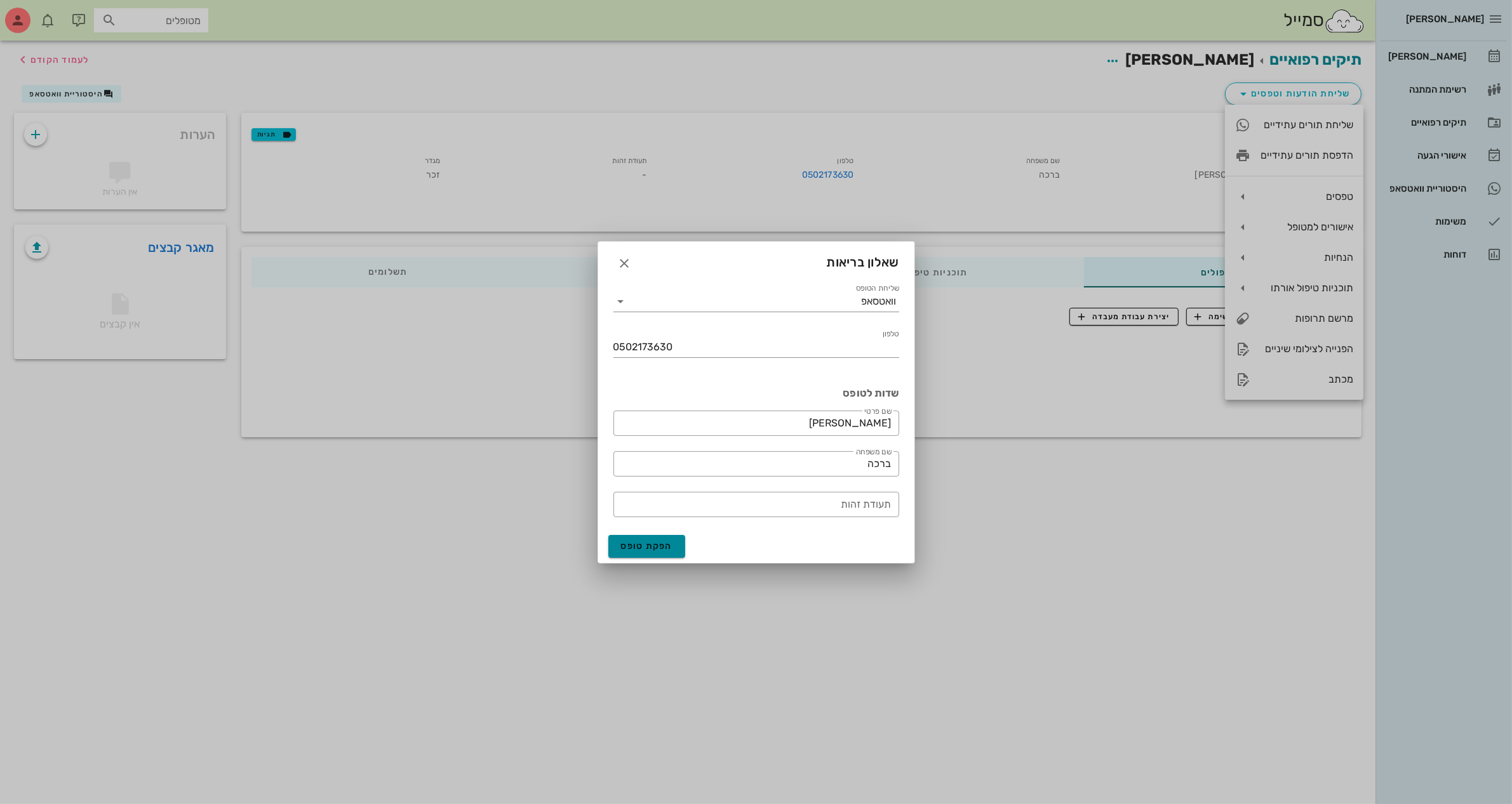
click at [657, 543] on span "הפקת טופס" at bounding box center [647, 546] width 52 height 11
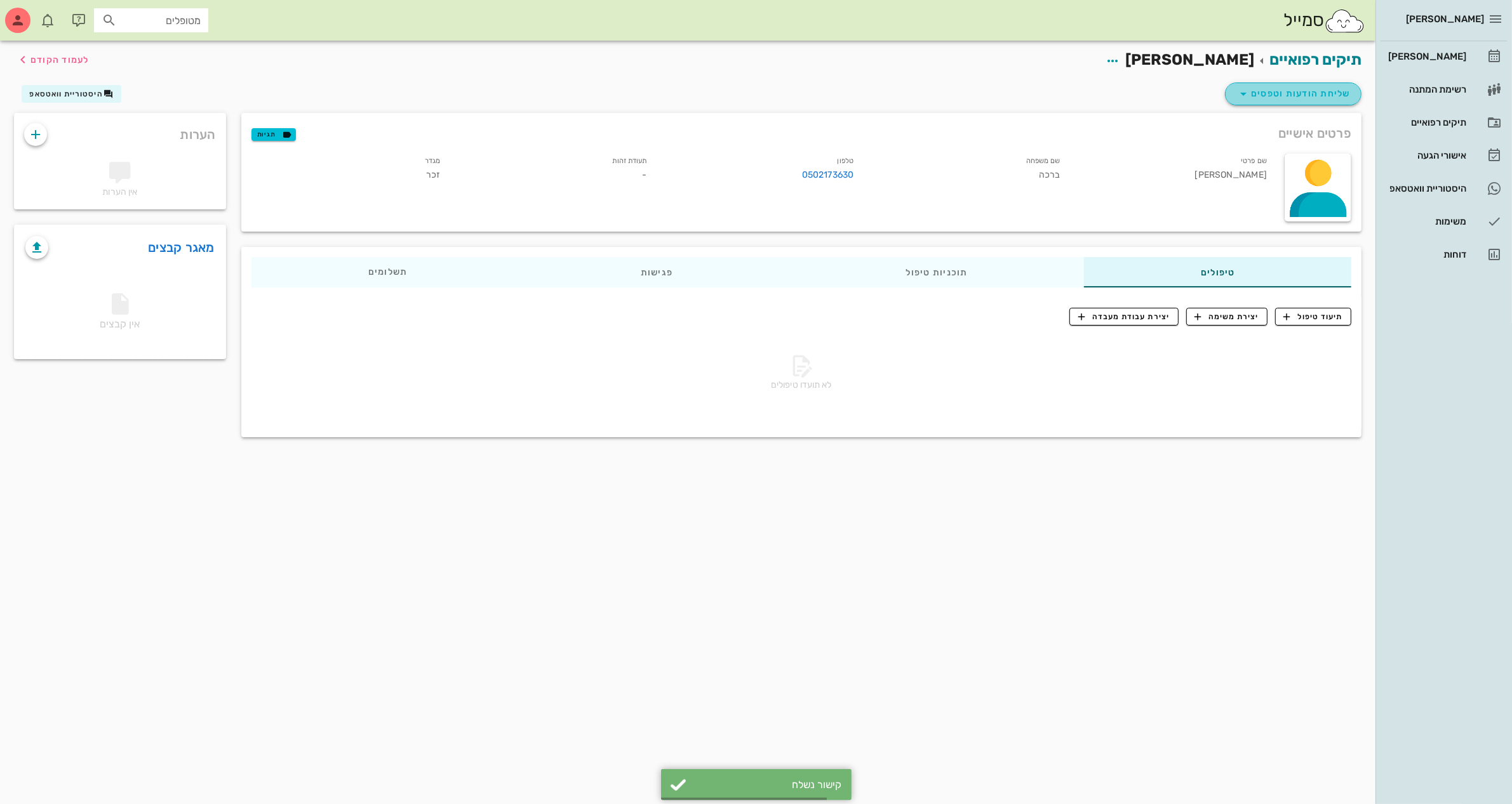
click at [1301, 94] on span "שליחת הודעות וטפסים" at bounding box center [1293, 94] width 115 height 15
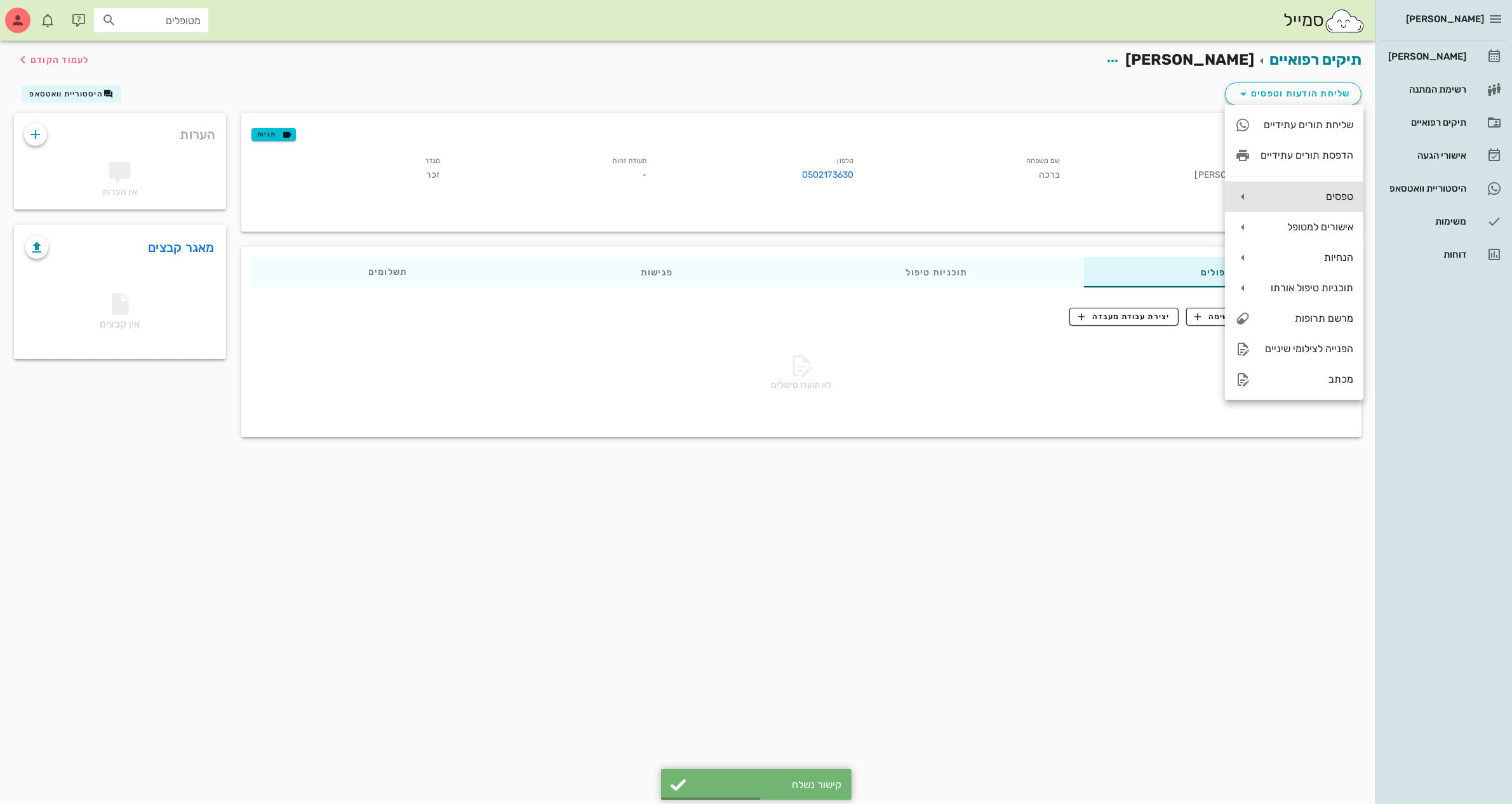
click at [1296, 197] on div "טפסים" at bounding box center [1307, 197] width 93 height 12
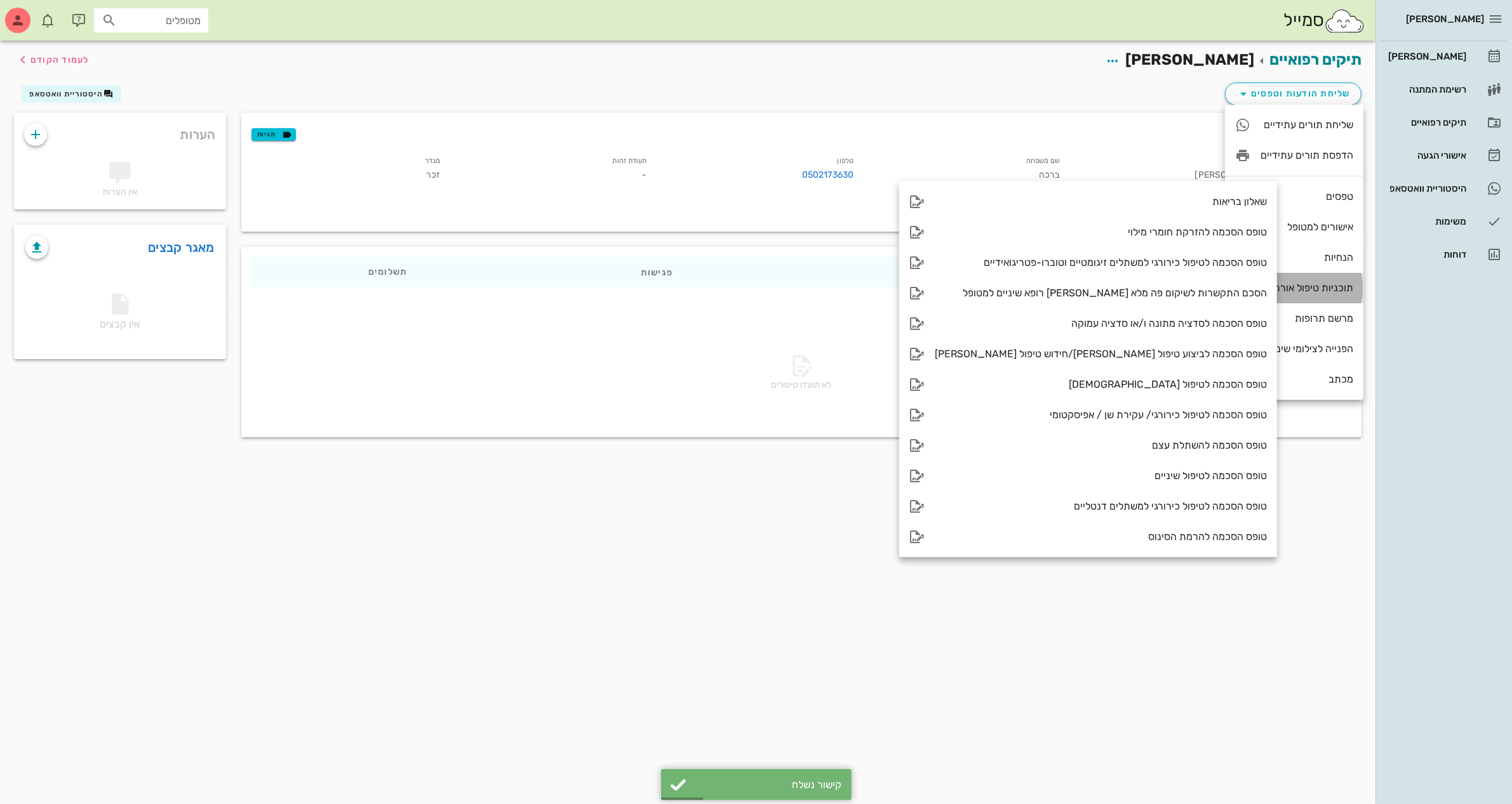
click at [1303, 289] on div "תוכניות טיפול אורתו" at bounding box center [1307, 288] width 93 height 12
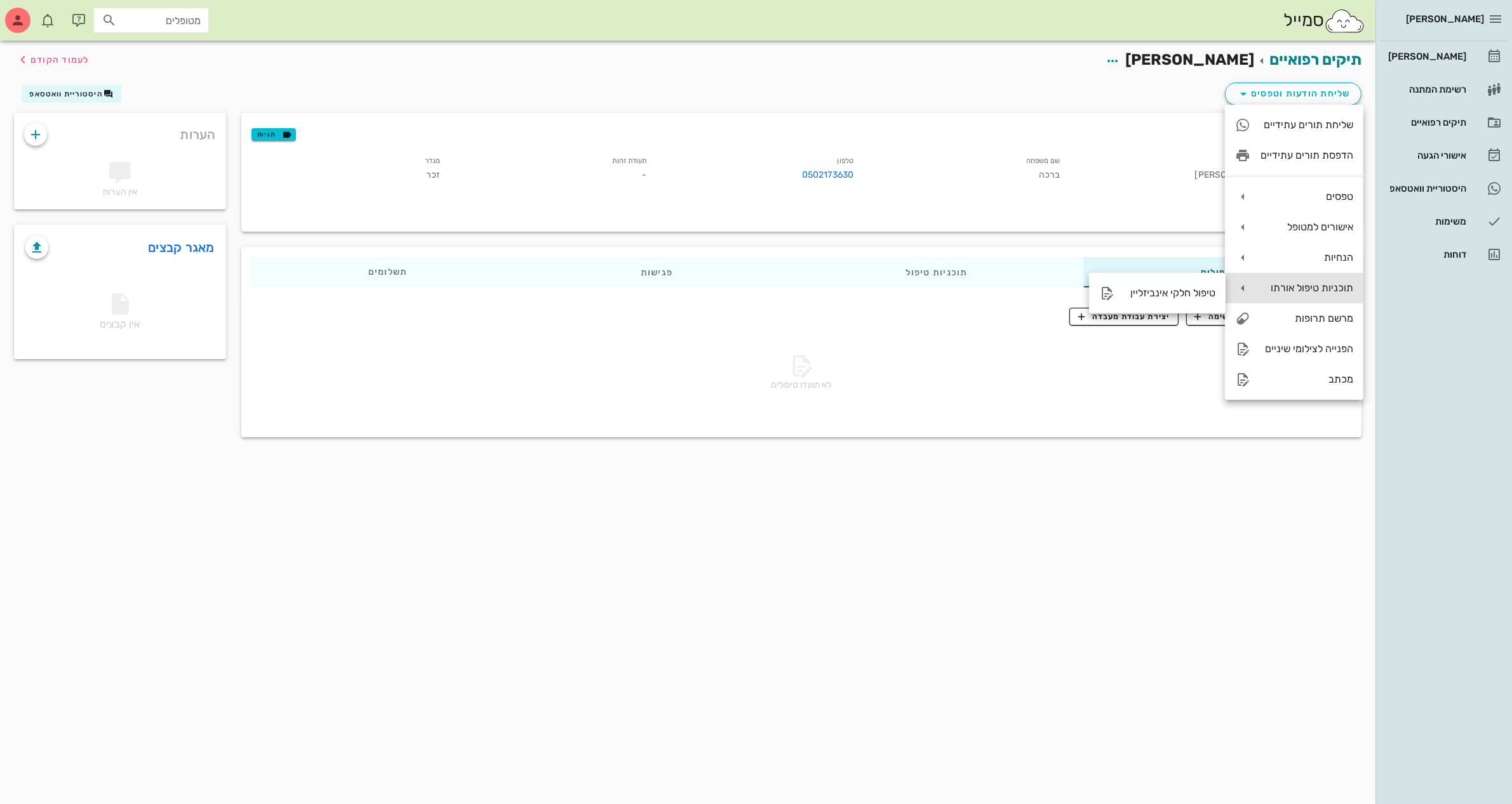
click at [1303, 289] on div "תוכניות טיפול אורתו" at bounding box center [1307, 288] width 93 height 12
click at [1307, 204] on div "טפסים" at bounding box center [1294, 197] width 138 height 31
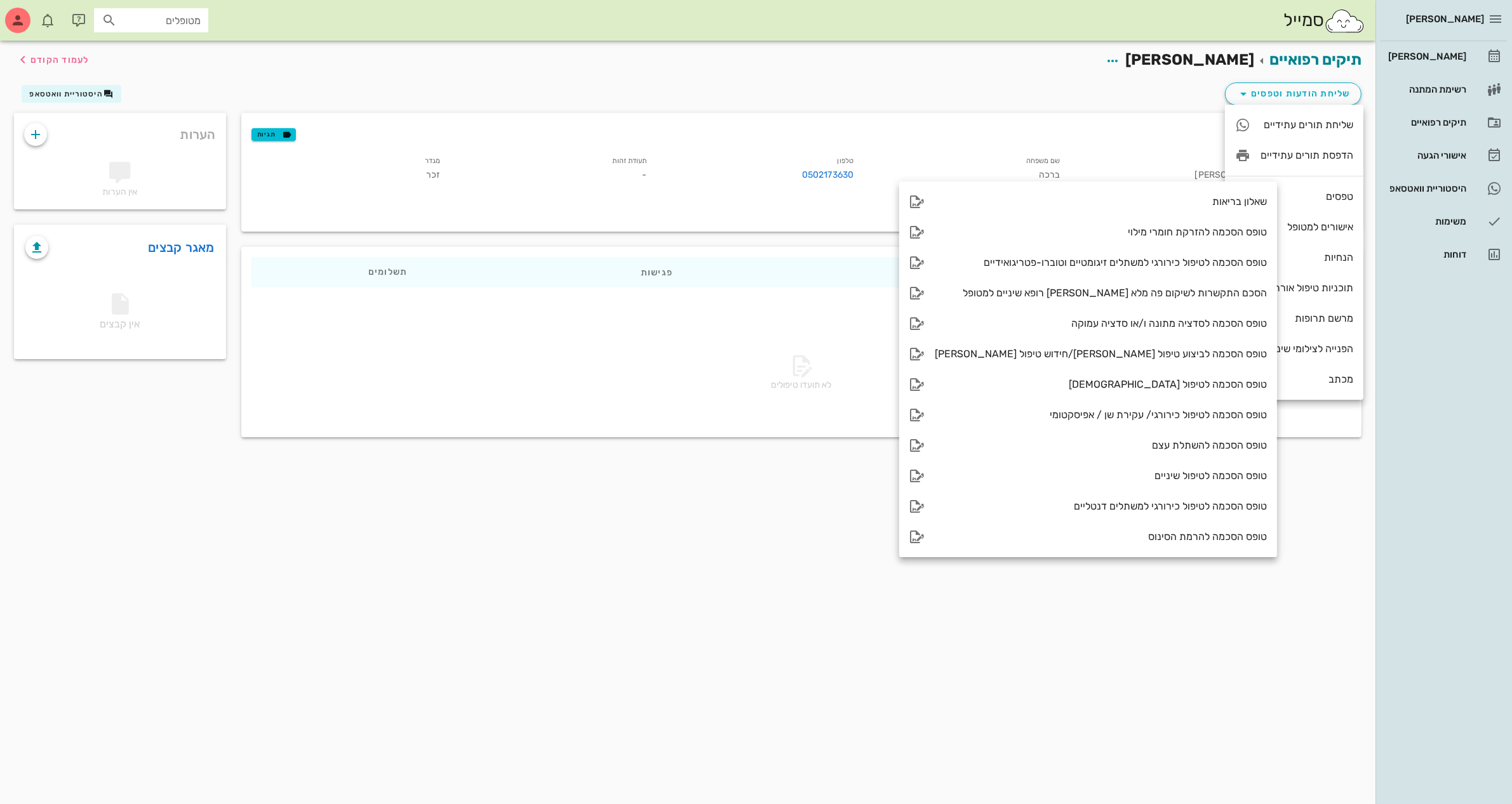
click at [1265, 560] on div "תיקים רפואיים [PERSON_NAME] ברכה לעמוד הקודם שליחת הודעות וטפסים היסטוריית וואט…" at bounding box center [687, 422] width 1375 height 764
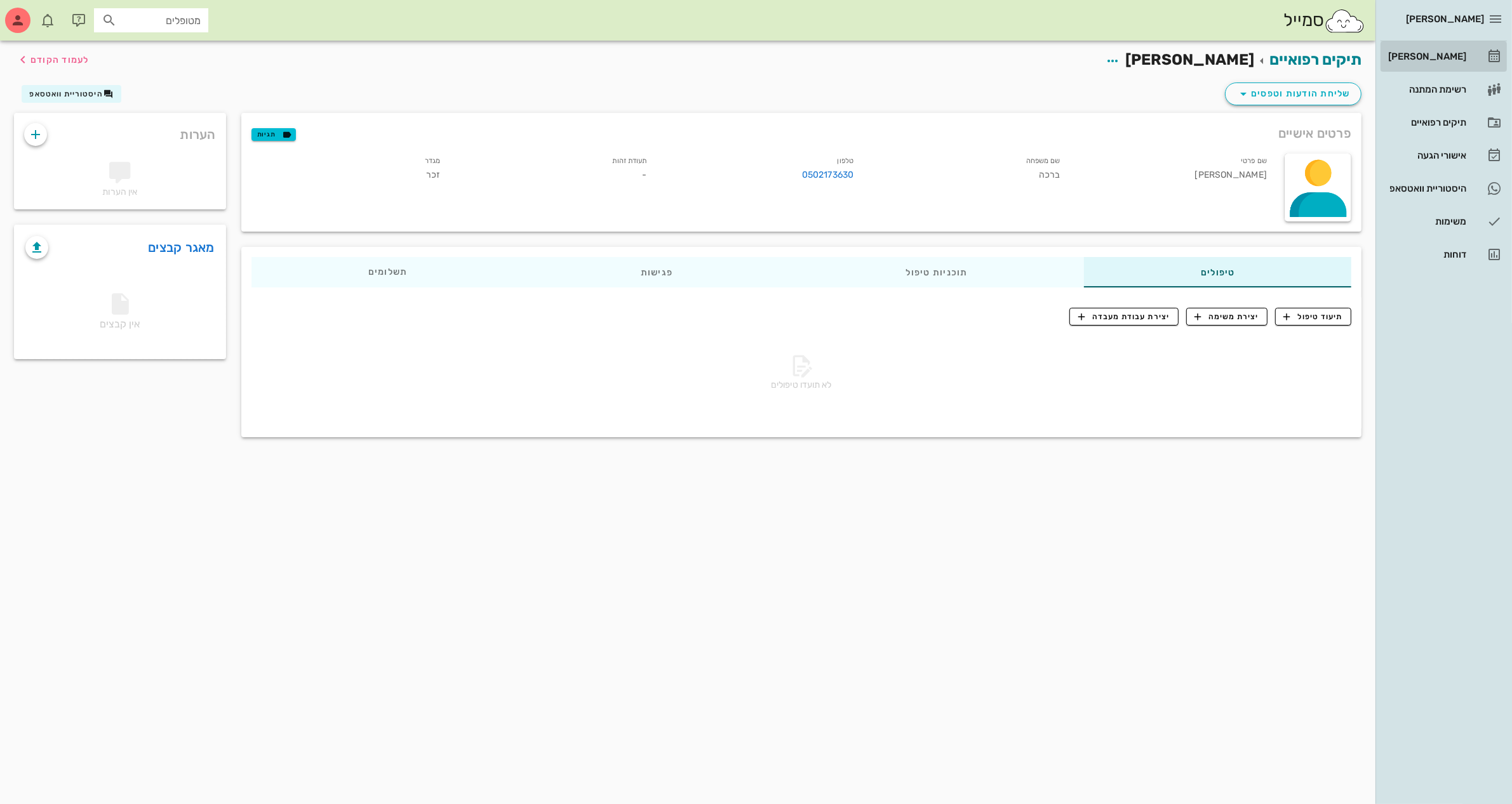
click at [1420, 52] on div "[PERSON_NAME]" at bounding box center [1425, 56] width 81 height 10
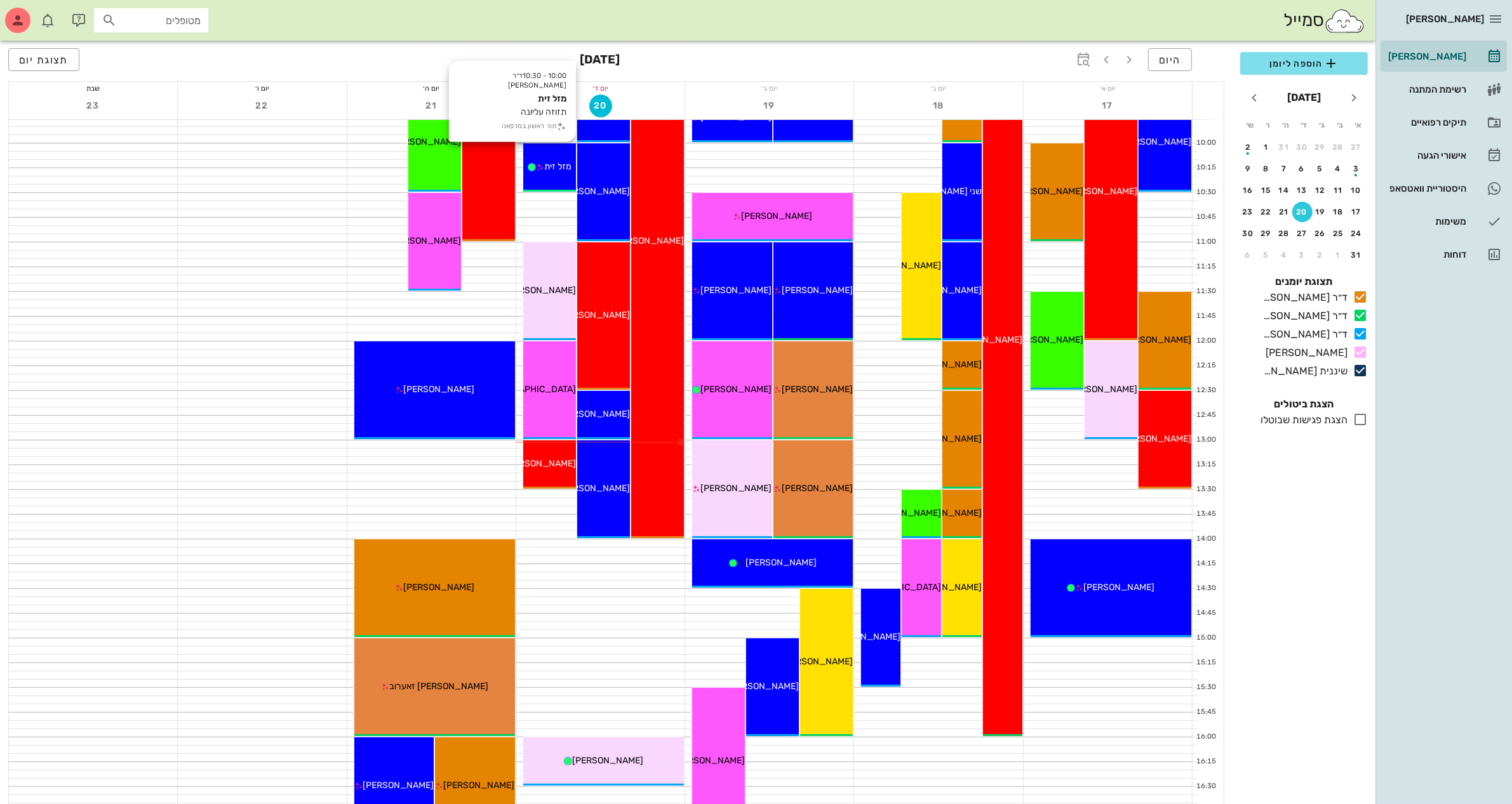
scroll to position [318, 0]
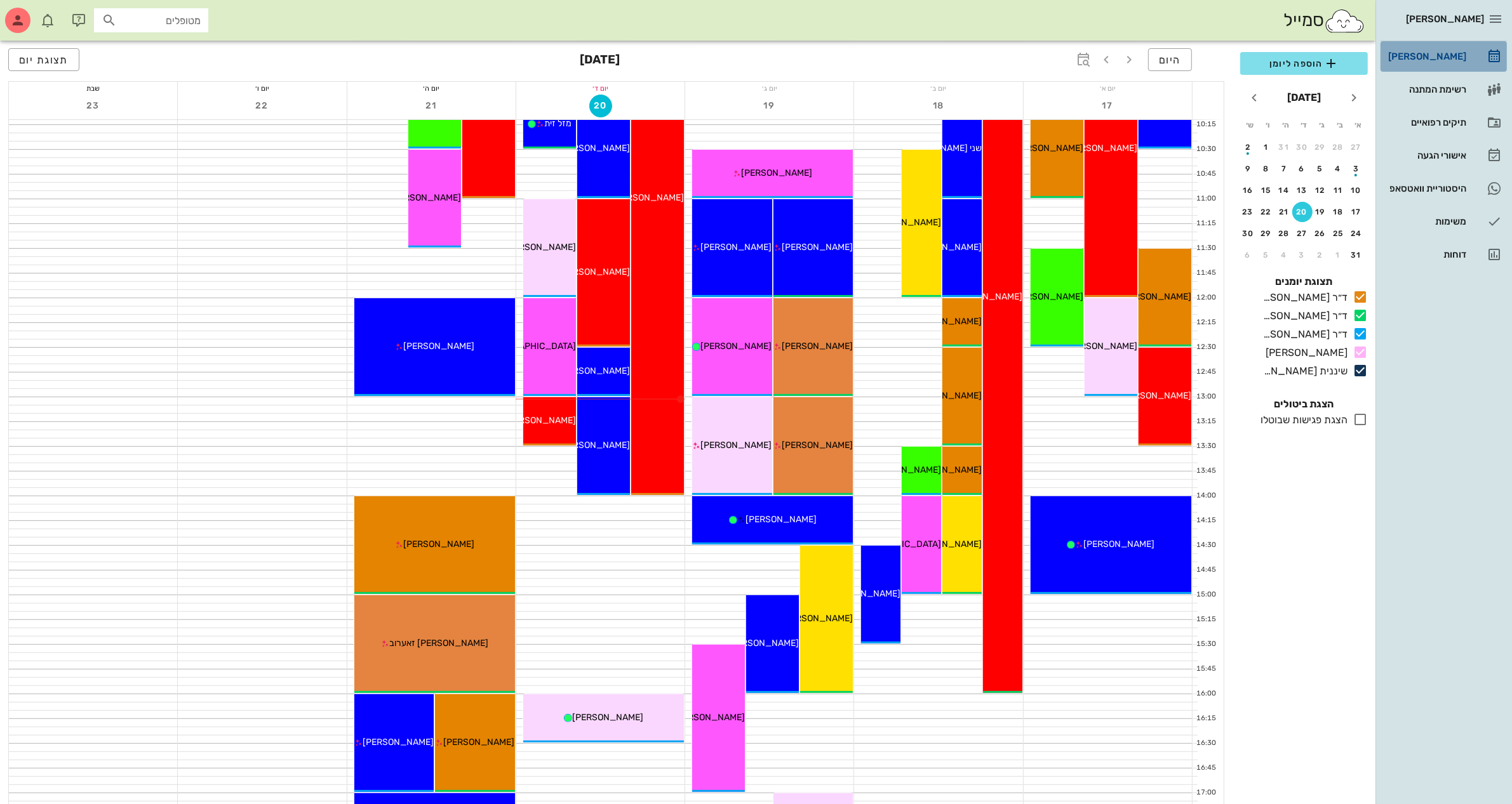
click at [1432, 60] on div "[PERSON_NAME]" at bounding box center [1425, 56] width 81 height 10
click at [1306, 69] on span "הוספה ליומן" at bounding box center [1304, 64] width 107 height 15
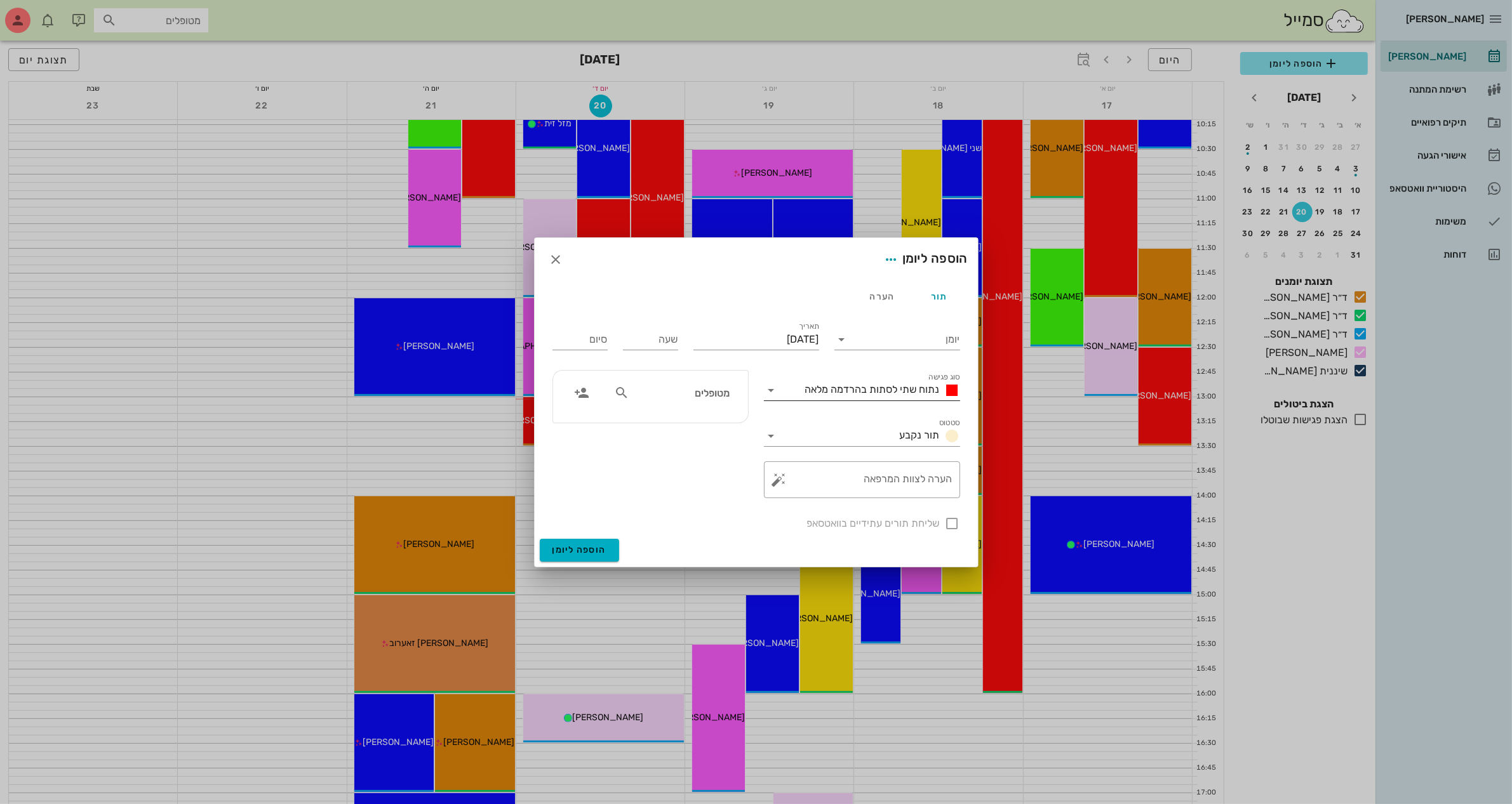
click at [877, 390] on span "נתוח שתי לסתות בהרדמה מלאה" at bounding box center [872, 389] width 135 height 12
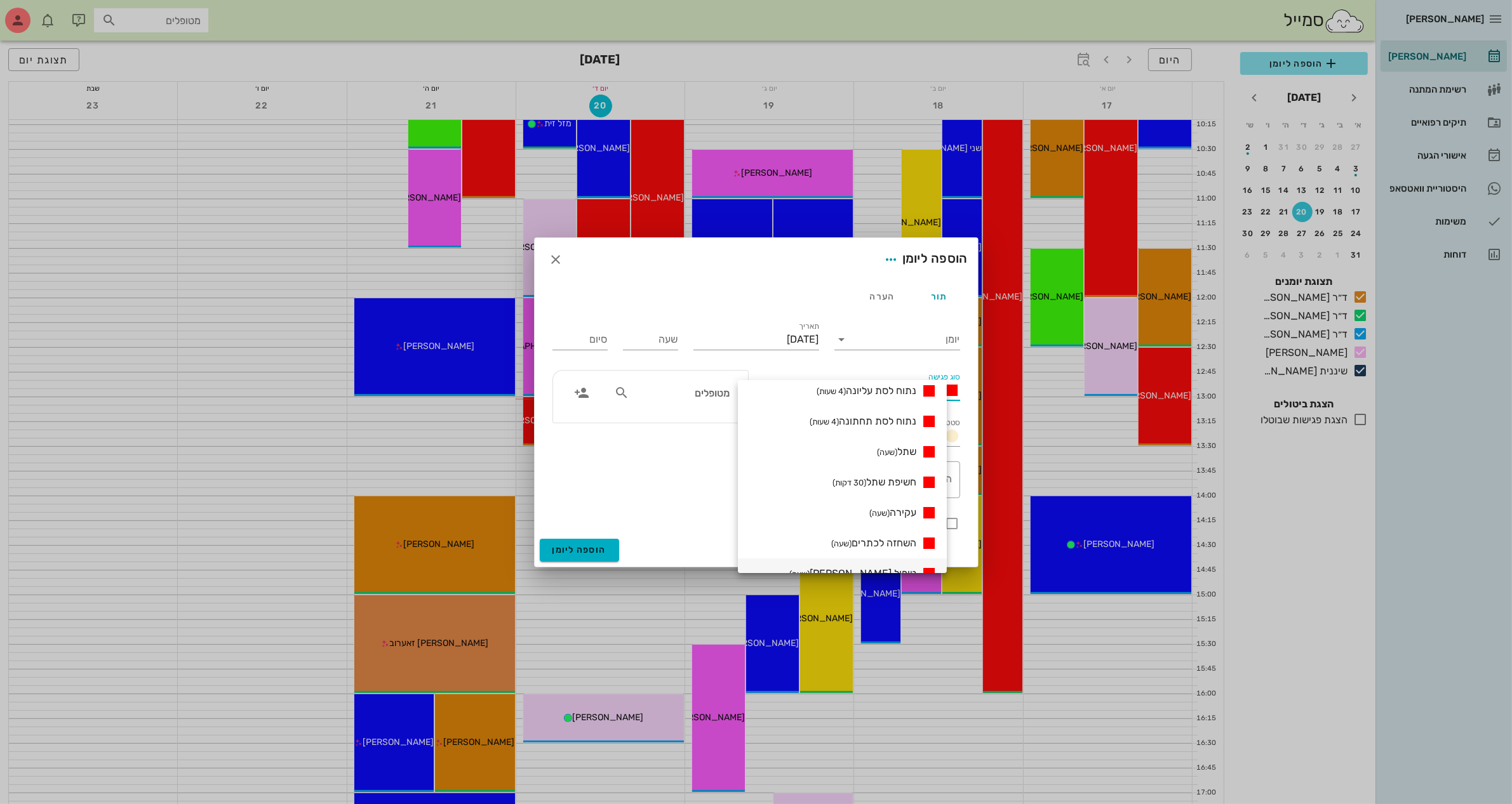
scroll to position [158, 0]
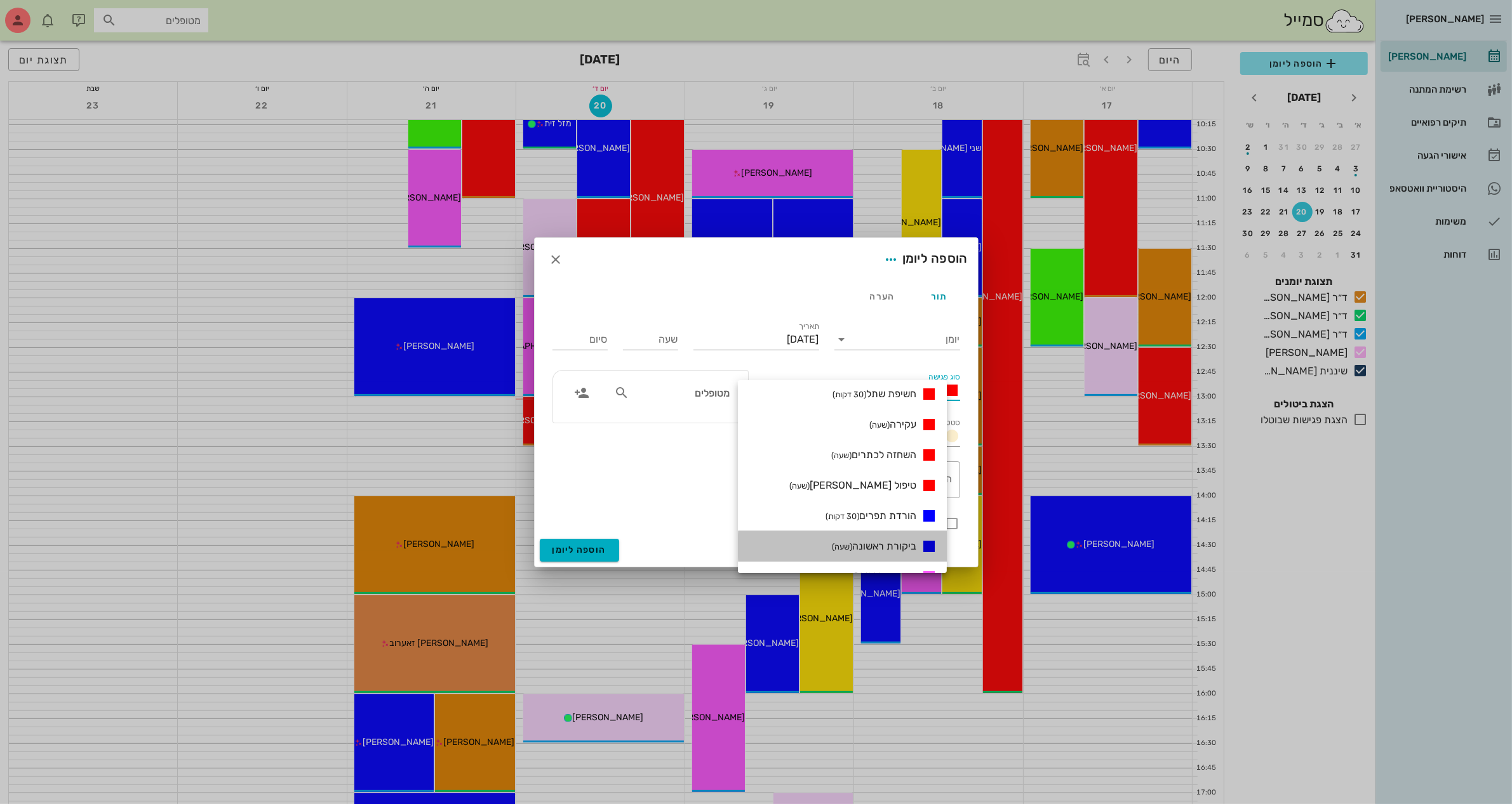
click at [900, 542] on span "ביקורת ראשונה (שעה)" at bounding box center [873, 546] width 84 height 12
type input "01:00"
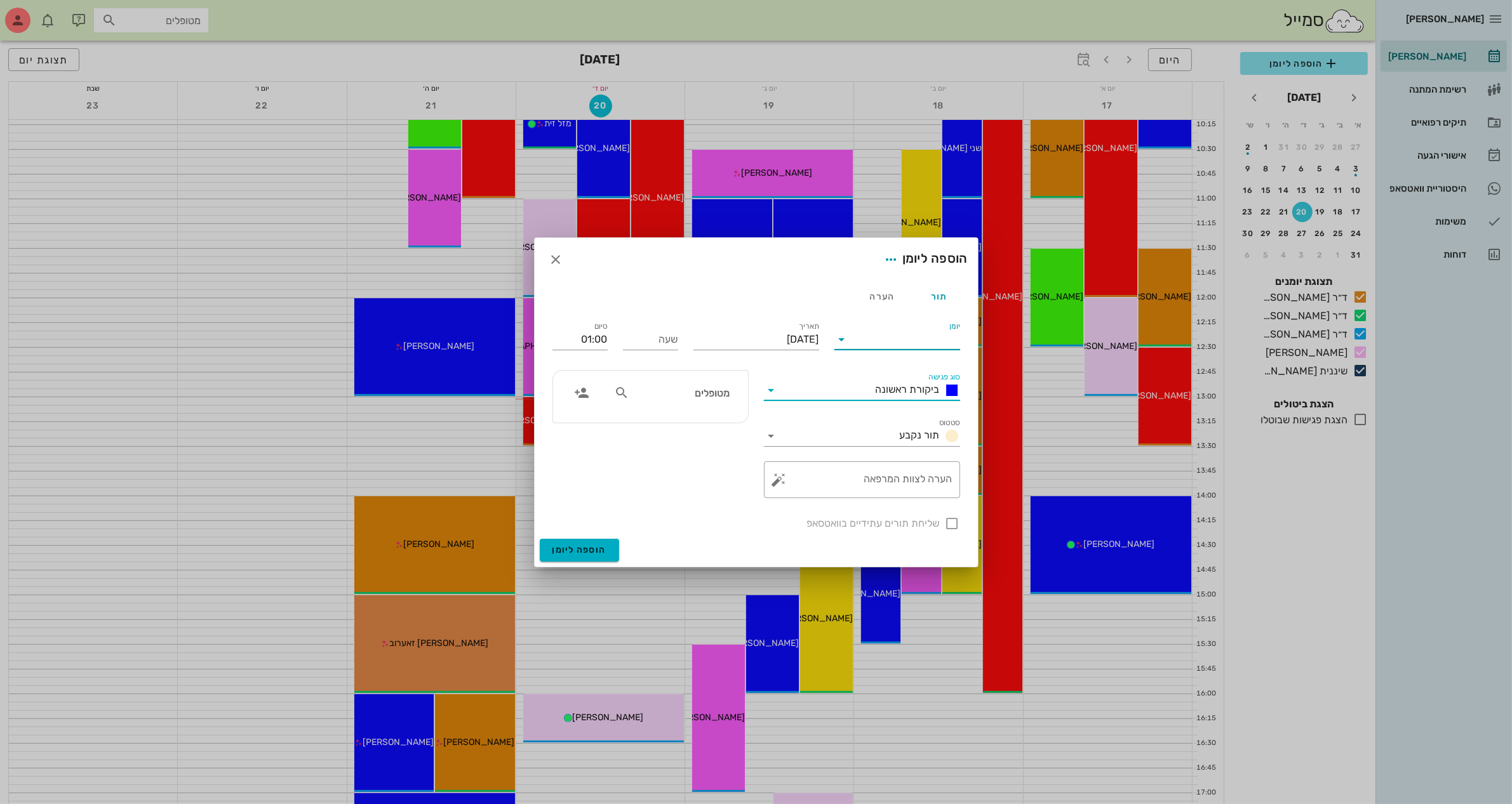
click at [899, 330] on input "יומן" at bounding box center [905, 340] width 108 height 20
click at [913, 411] on div "ד״ר [PERSON_NAME]" at bounding box center [900, 411] width 112 height 12
click at [755, 332] on input "[DATE]" at bounding box center [756, 340] width 126 height 20
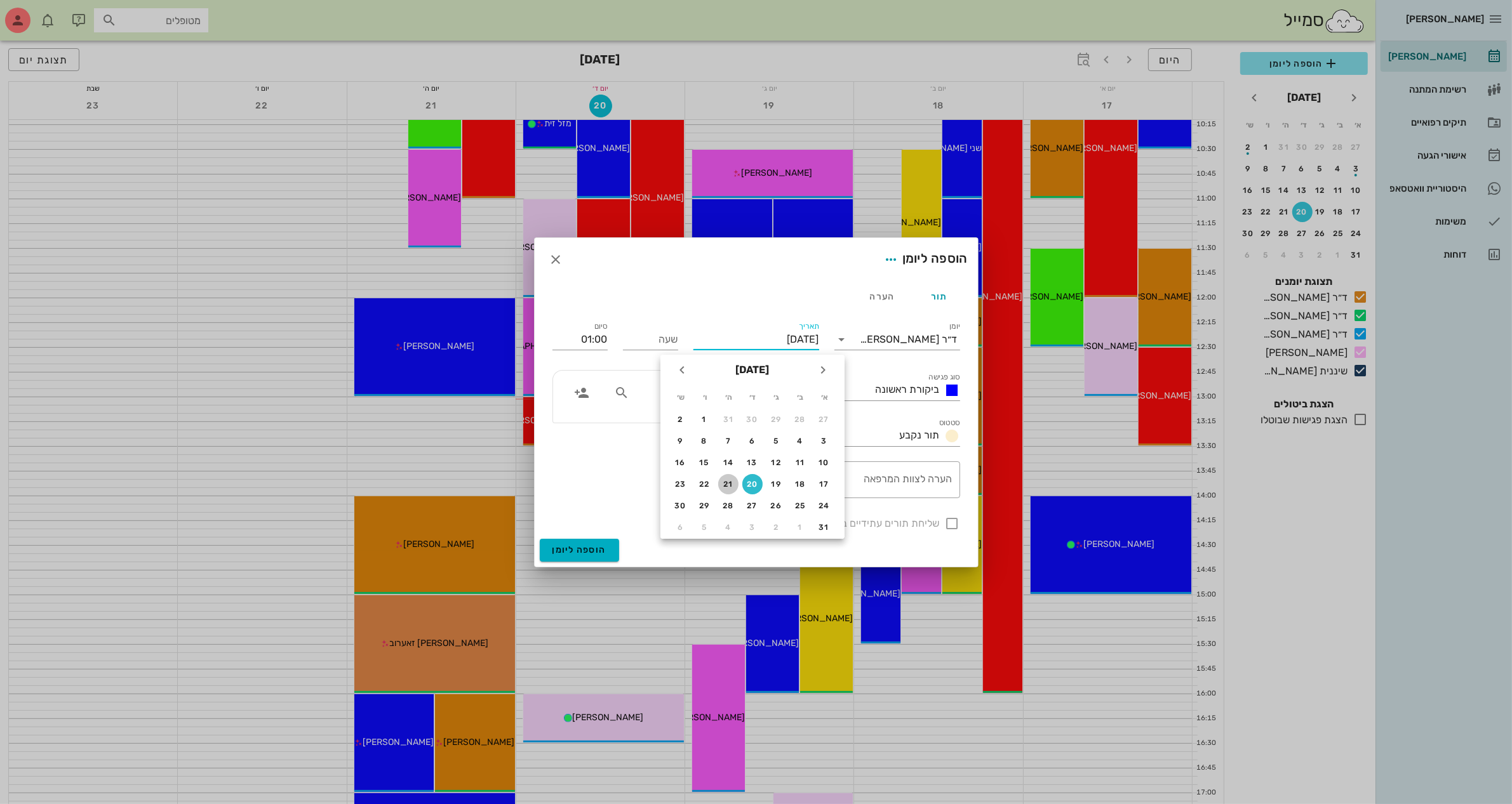
click at [726, 481] on div "21" at bounding box center [728, 485] width 20 height 9
type input "[DATE]"
click at [660, 336] on input "שעה" at bounding box center [650, 340] width 55 height 20
type input "13:00"
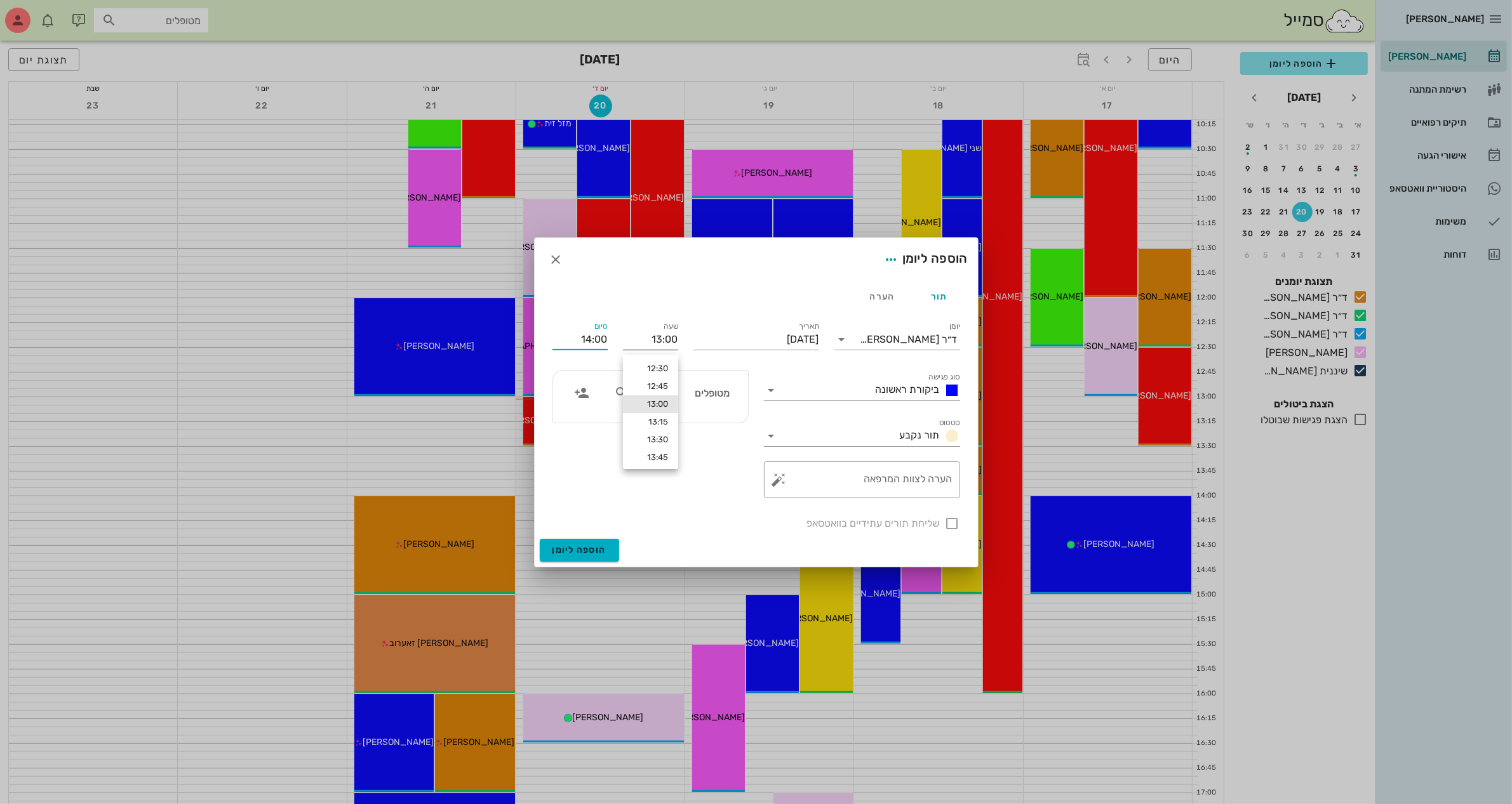
drag, startPoint x: 578, startPoint y: 336, endPoint x: 670, endPoint y: 337, distance: 92.0
click at [670, 337] on div "יומן ד״ר [PERSON_NAME] סוג פגישה ביקורת ראשונה סטטוס תור נקבע תאריך [DATE] שעה …" at bounding box center [756, 425] width 423 height 227
type input "13:30"
click at [856, 392] on input "סוג פגישה" at bounding box center [826, 390] width 89 height 20
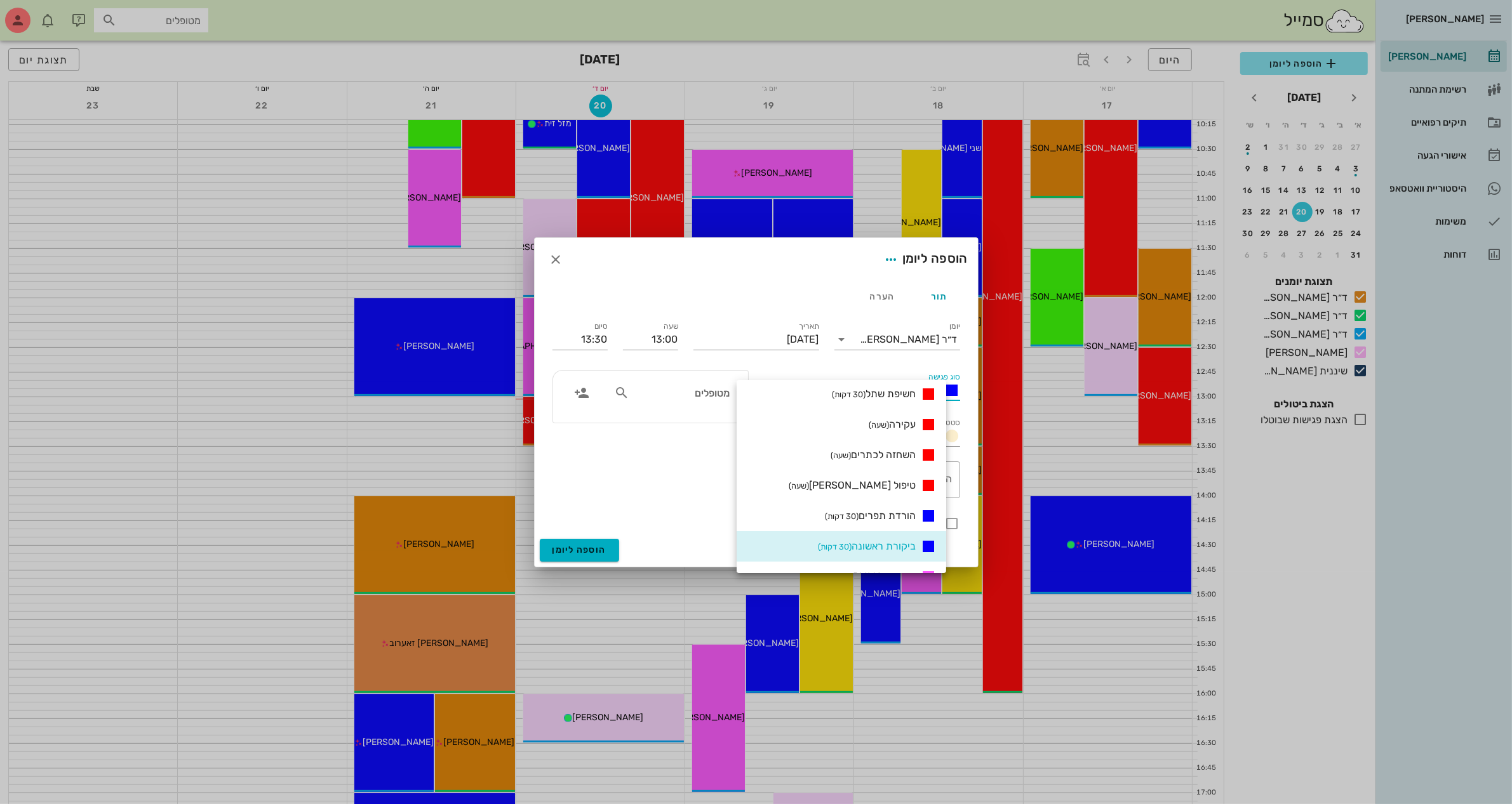
click at [861, 265] on div "הוספה ליומן" at bounding box center [756, 260] width 443 height 43
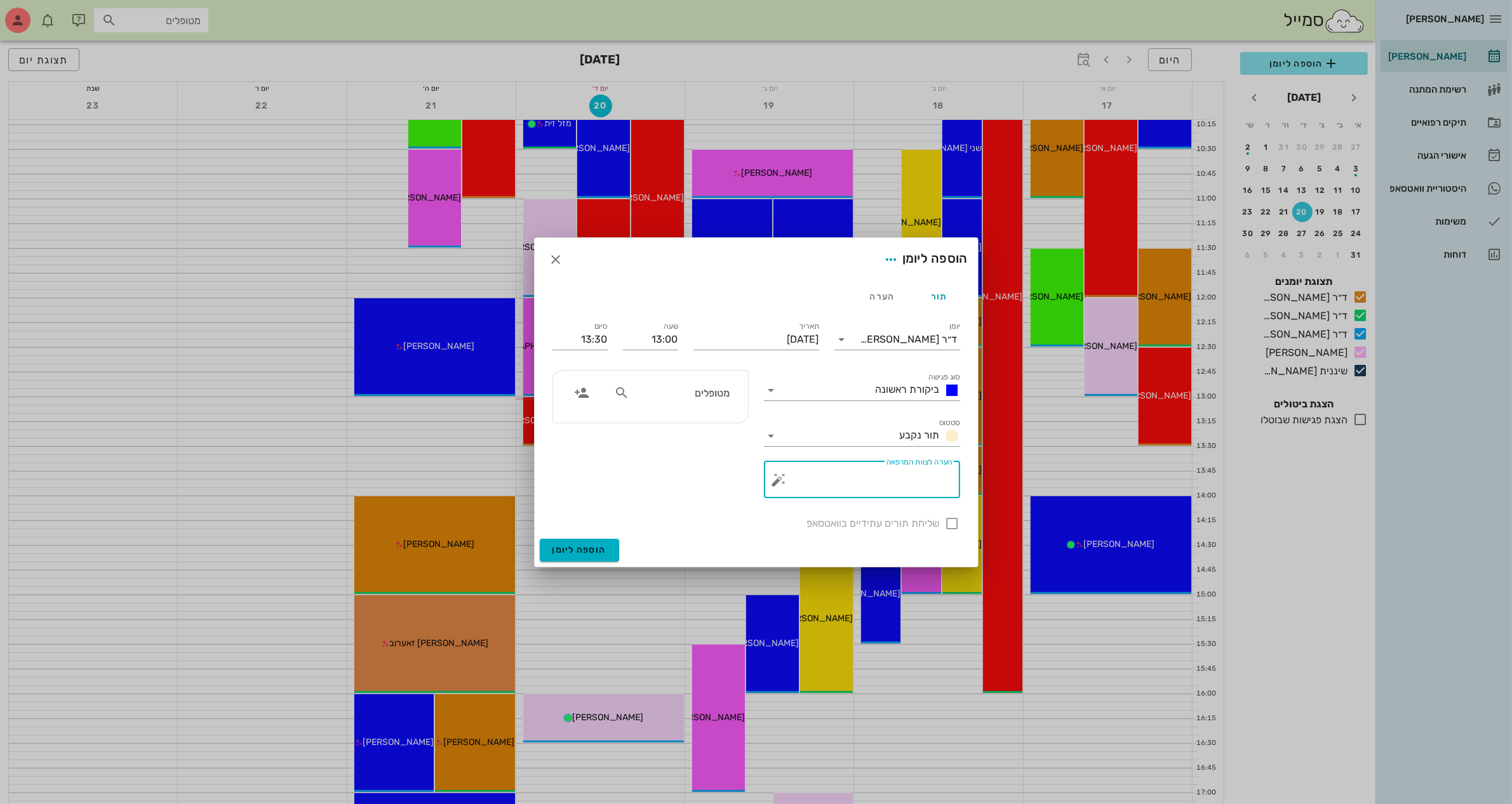
click at [893, 478] on textarea "הערה לצוות המרפאה" at bounding box center [867, 483] width 171 height 31
click at [889, 490] on textarea "הערה לצוות המרפאה" at bounding box center [867, 483] width 171 height 31
click at [632, 386] on input "מטופלים" at bounding box center [681, 393] width 98 height 16
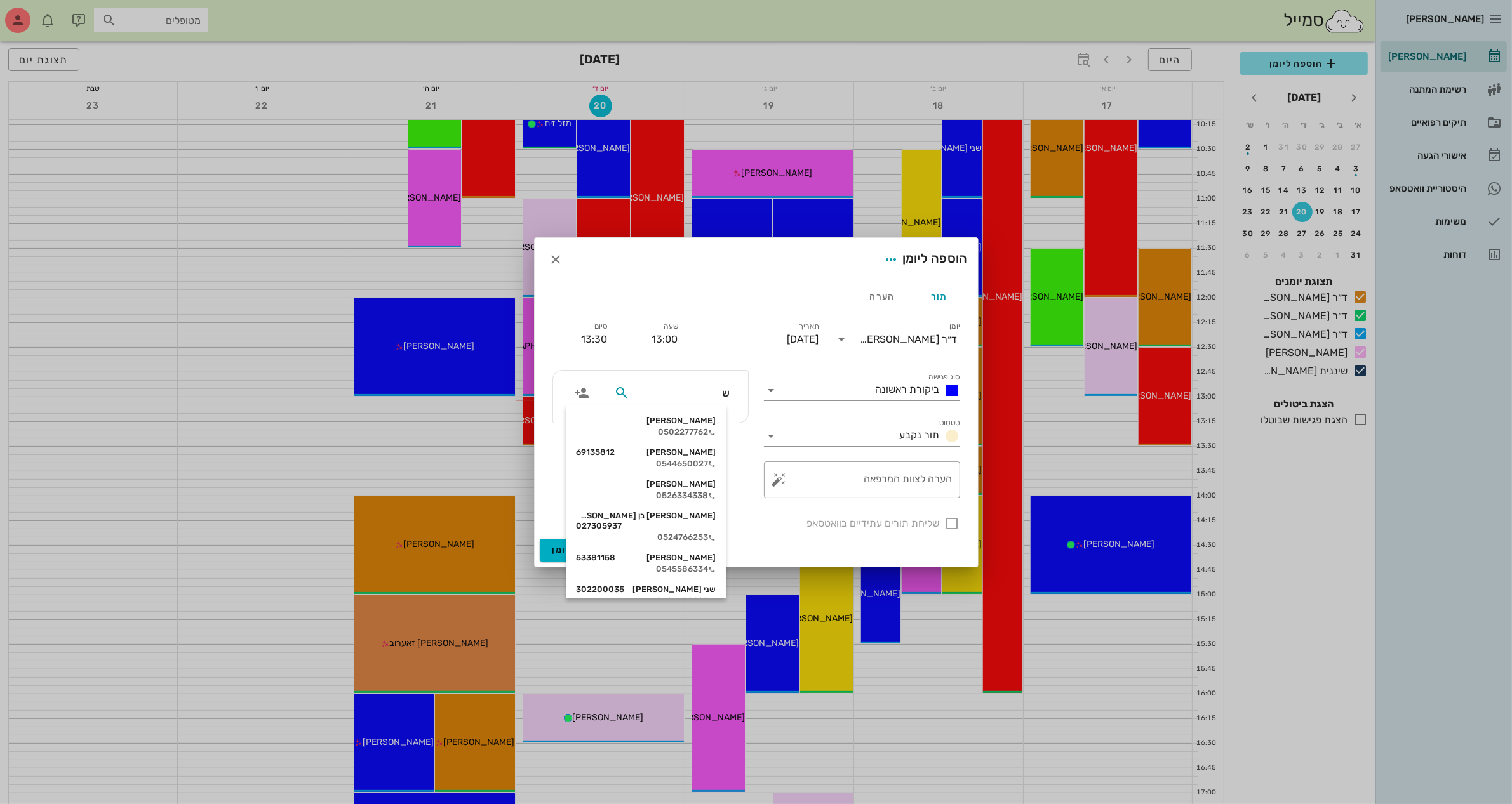
type input "שנ"
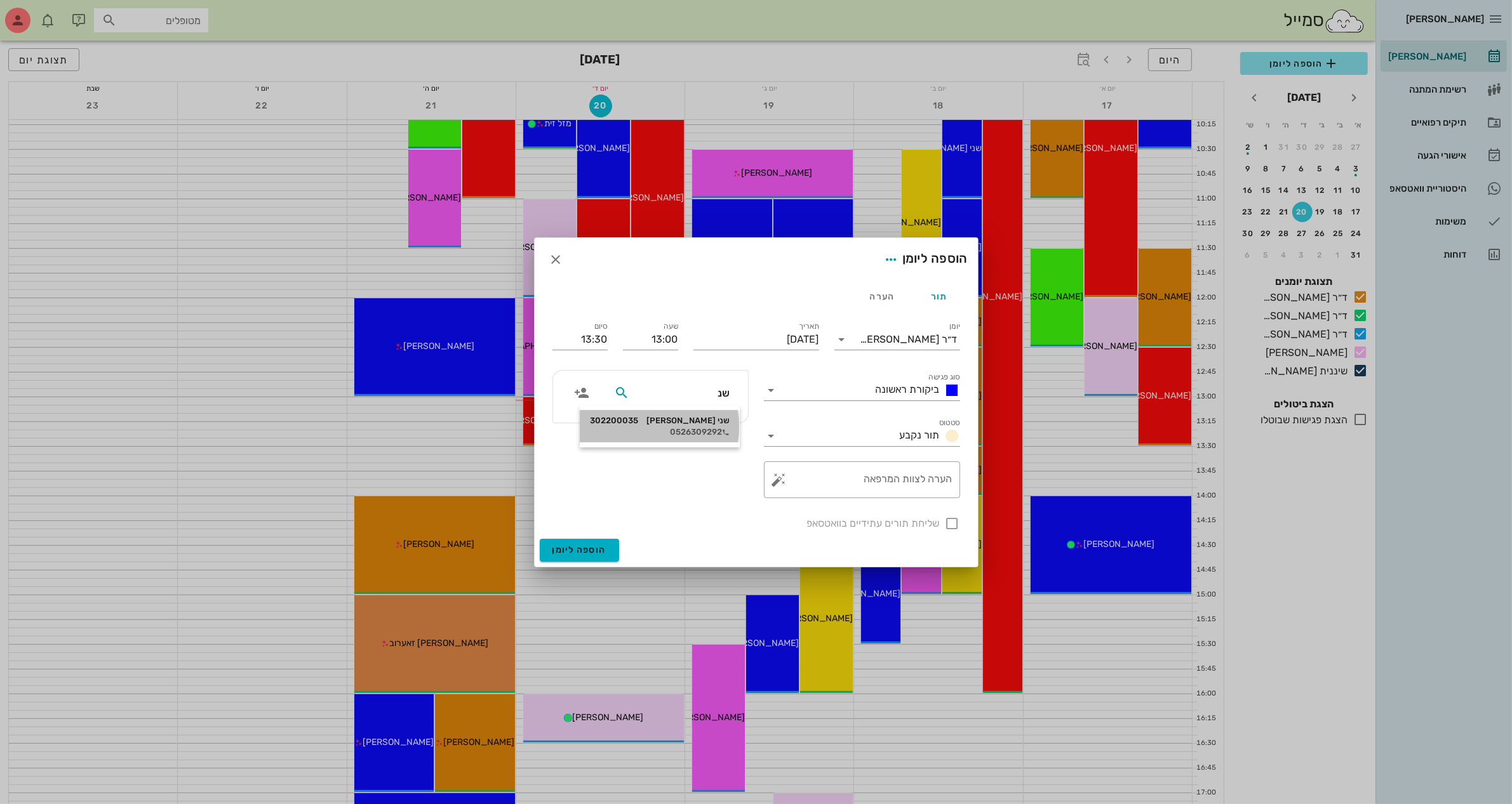
click at [699, 424] on div "שני [PERSON_NAME] 302200035" at bounding box center [659, 421] width 140 height 10
click at [567, 557] on button "הוספה ליומן" at bounding box center [579, 550] width 79 height 23
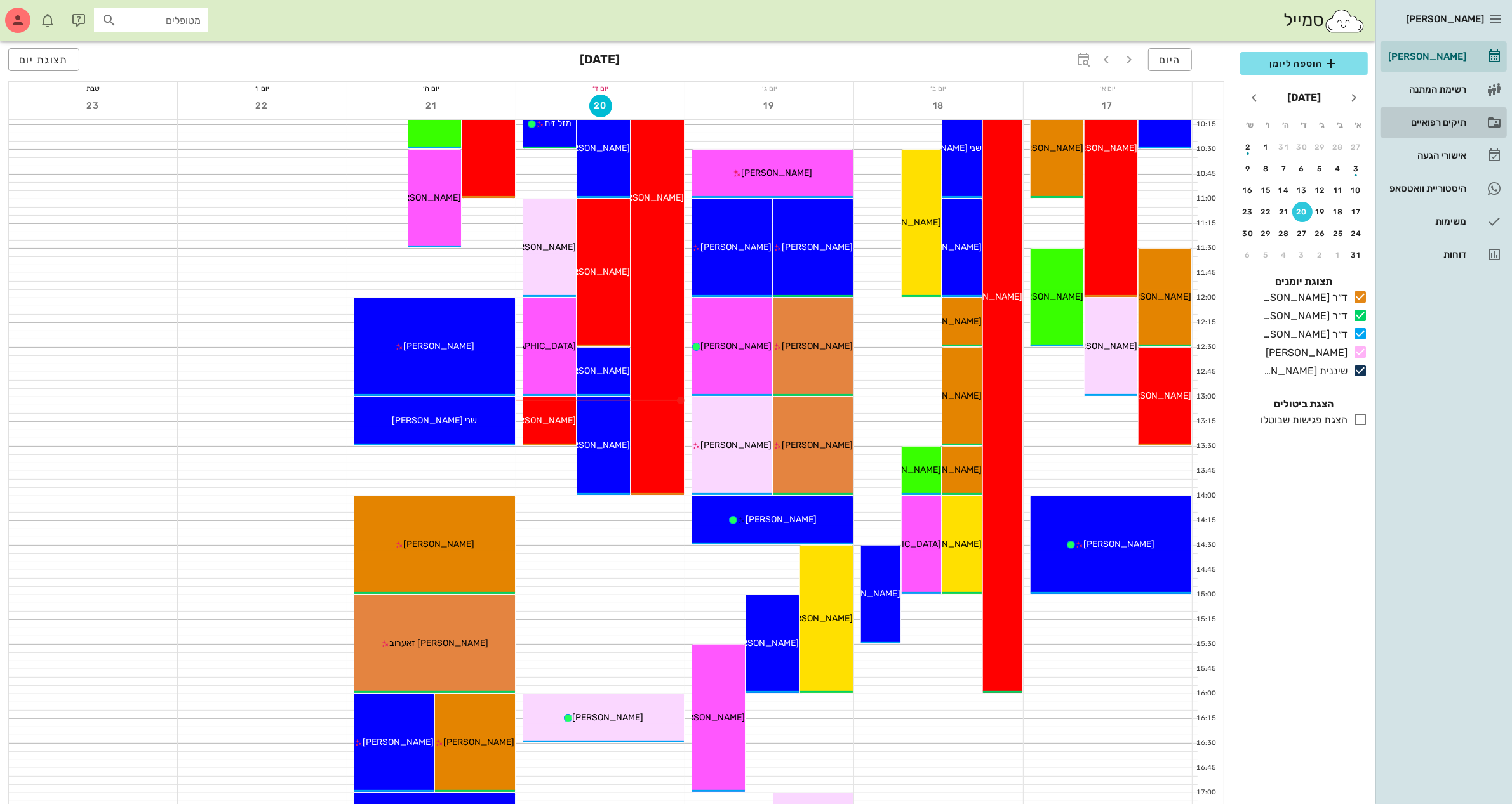
click at [1430, 118] on div "תיקים רפואיים" at bounding box center [1425, 123] width 81 height 10
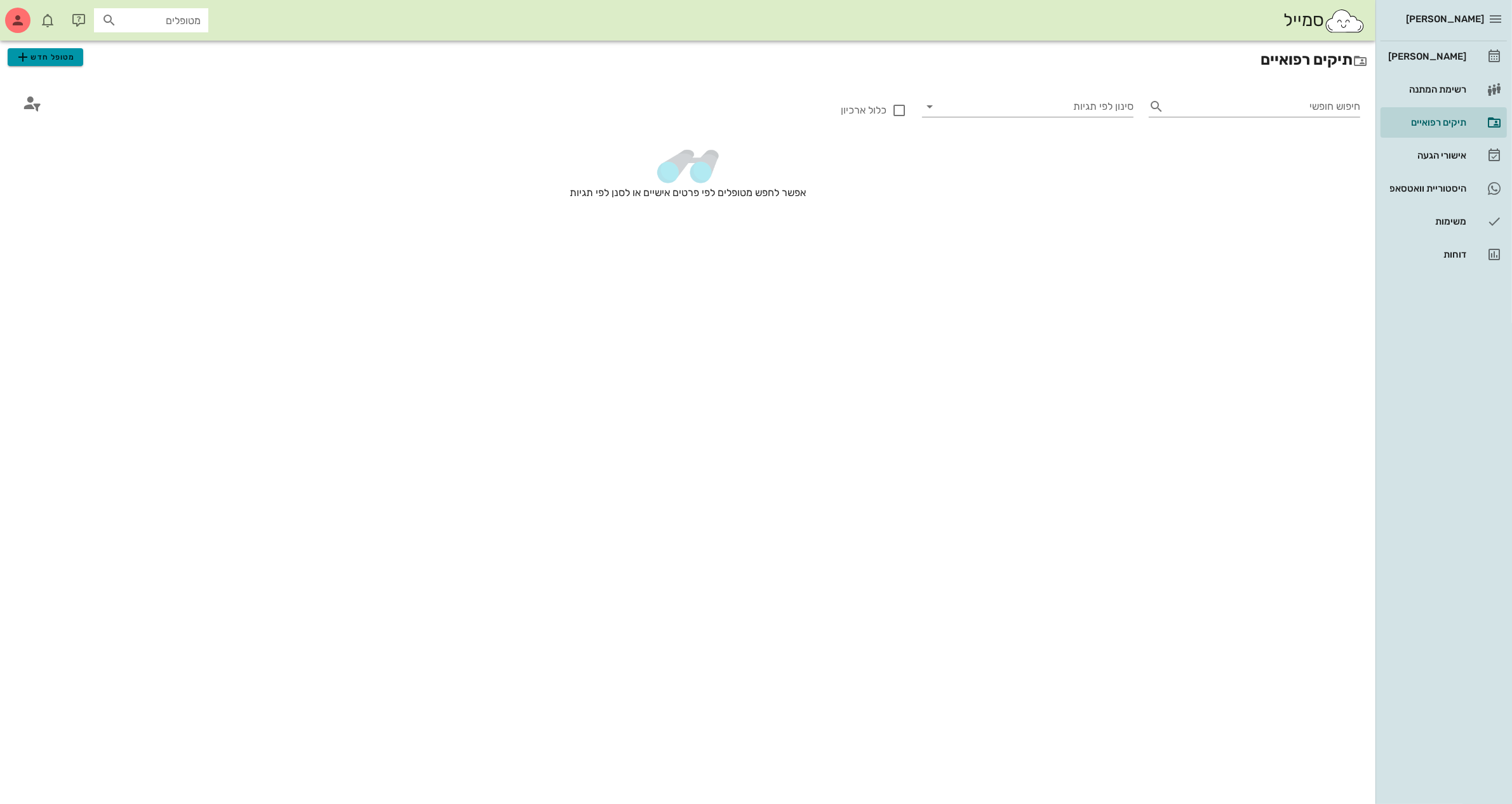
click at [49, 55] on span "מטופל חדש" at bounding box center [45, 57] width 60 height 15
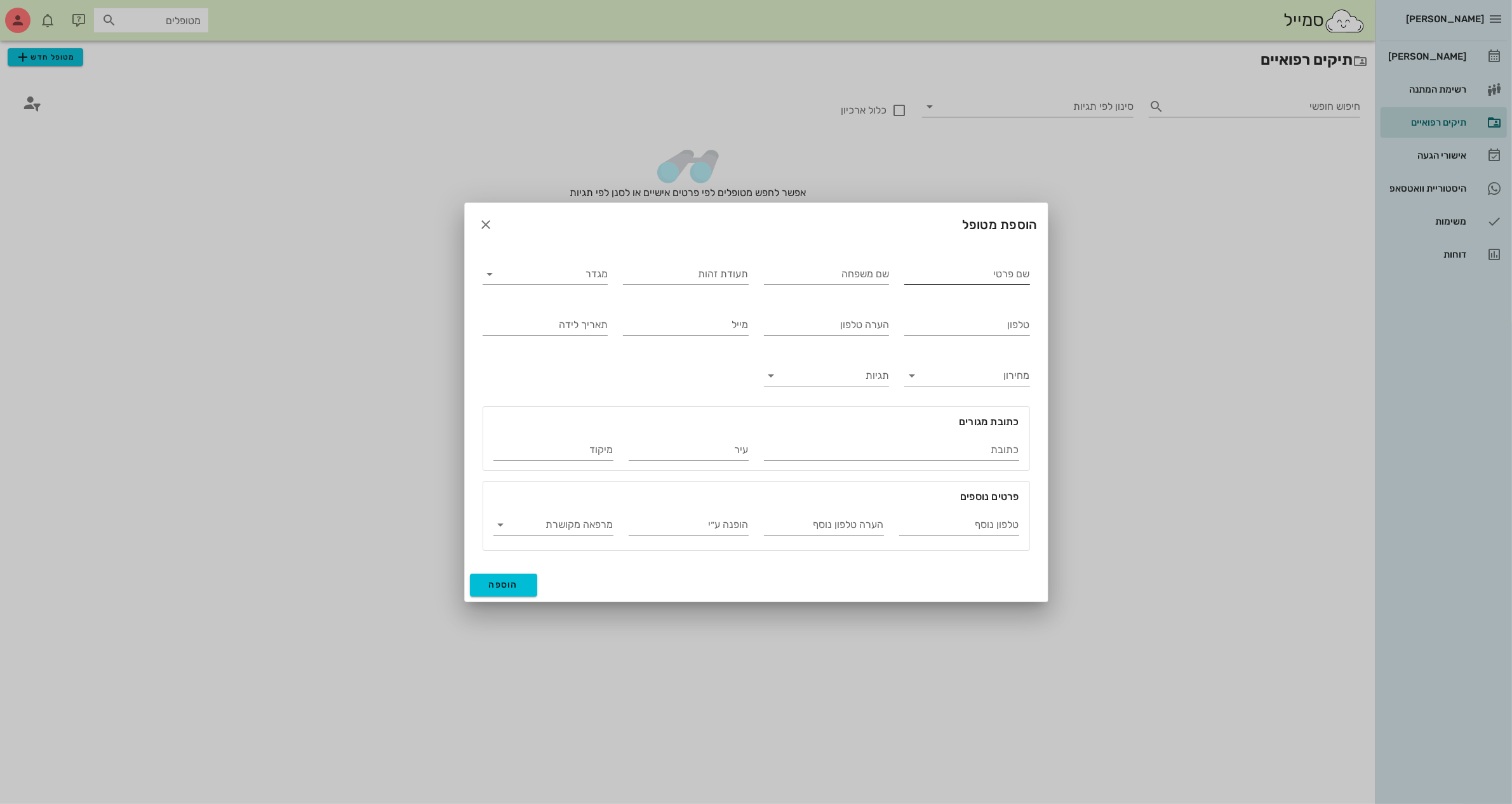
click at [936, 275] on input "שם פרטי" at bounding box center [967, 274] width 126 height 20
type input "[PERSON_NAME]"
click at [572, 276] on input "מגדר" at bounding box center [555, 274] width 106 height 20
click at [580, 281] on div "זכר" at bounding box center [544, 284] width 105 height 12
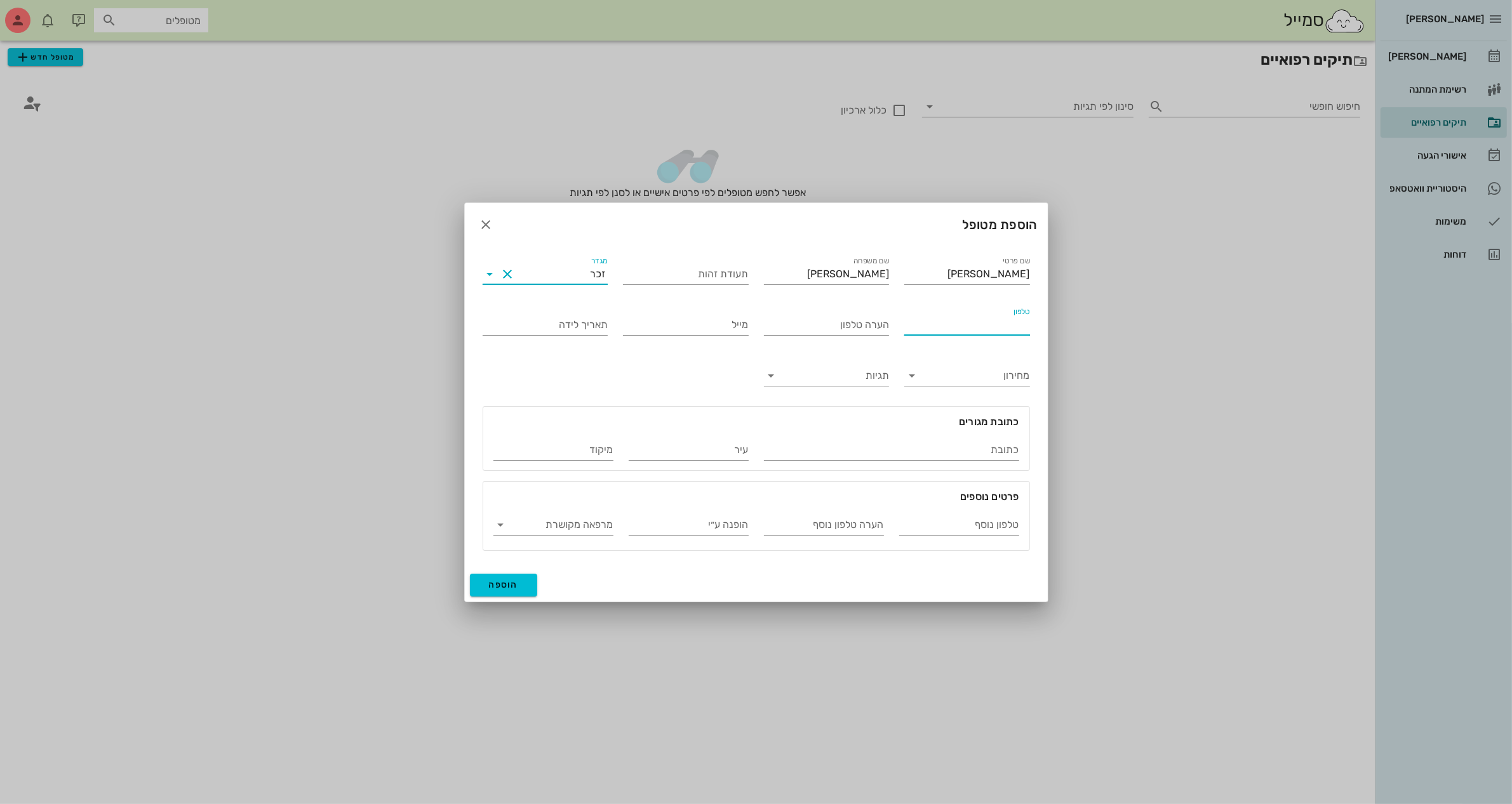
click at [997, 320] on input "טלפון" at bounding box center [967, 325] width 126 height 20
type input "054-3177174"
click at [497, 583] on span "הוספה" at bounding box center [503, 585] width 30 height 11
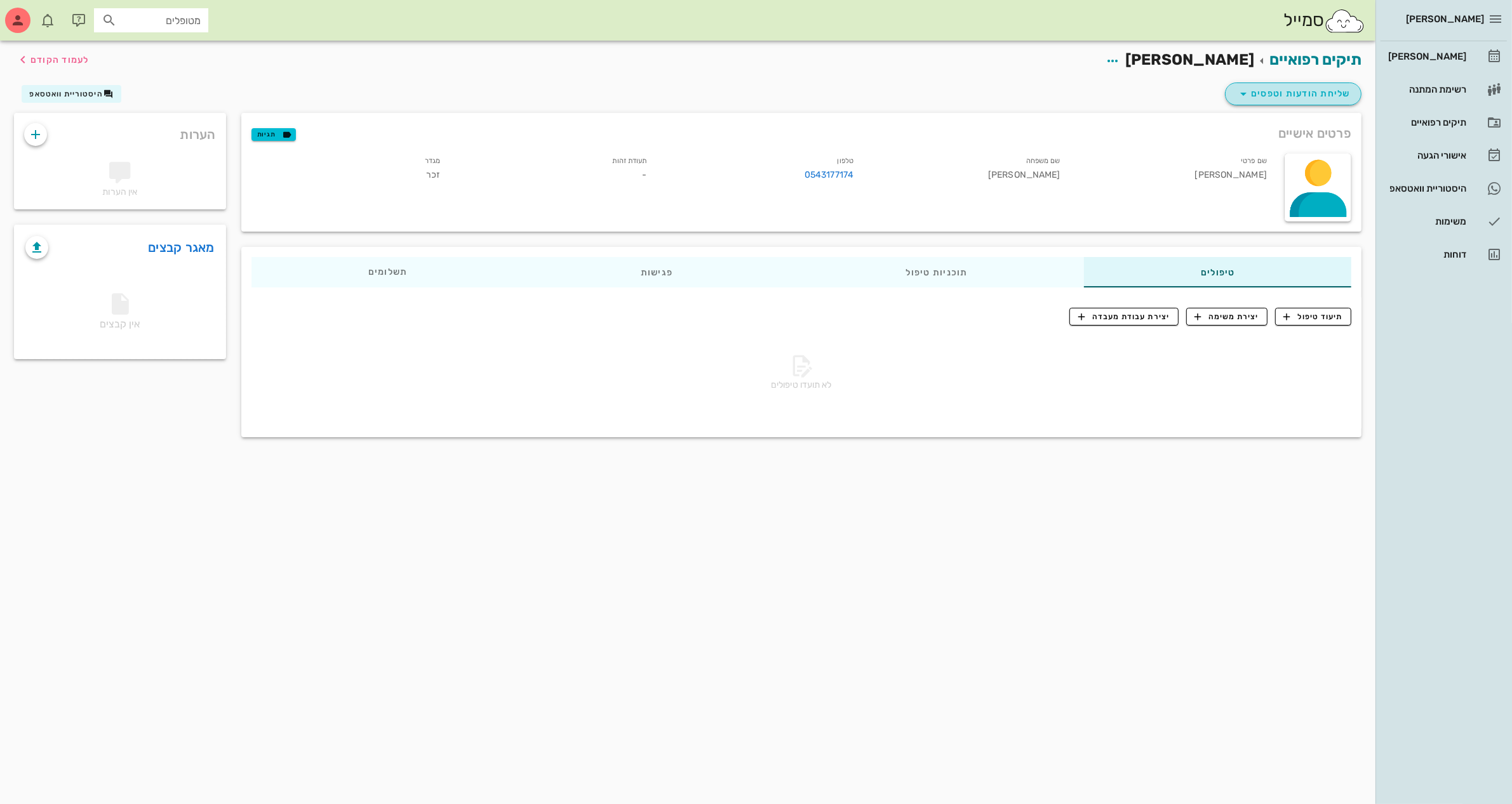
click at [1288, 87] on span "שליחת הודעות וטפסים" at bounding box center [1293, 94] width 115 height 15
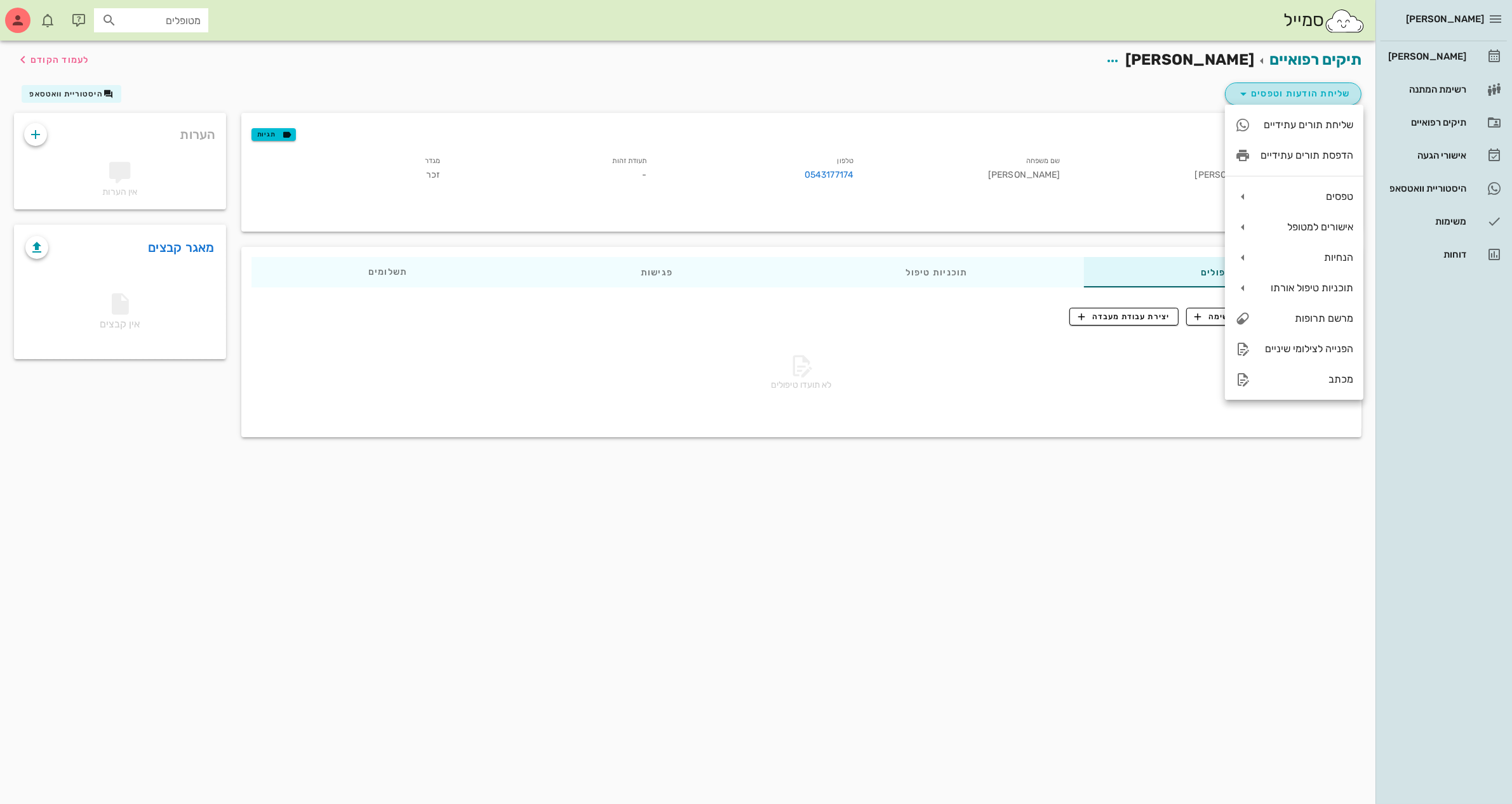
click at [1273, 86] on span "שליחת הודעות וטפסים" at bounding box center [1293, 94] width 115 height 15
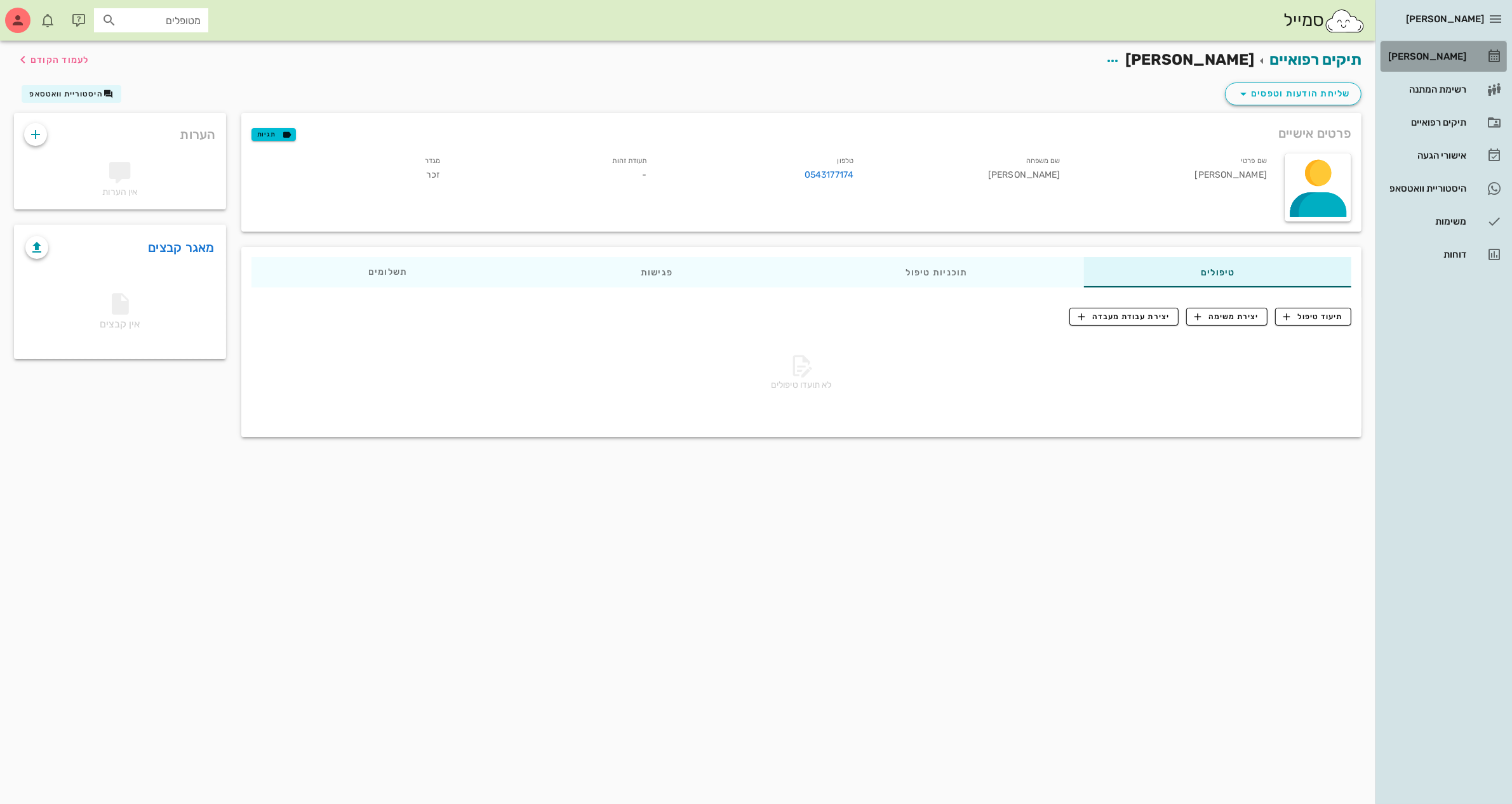
click at [1455, 48] on div "[PERSON_NAME]" at bounding box center [1425, 56] width 81 height 20
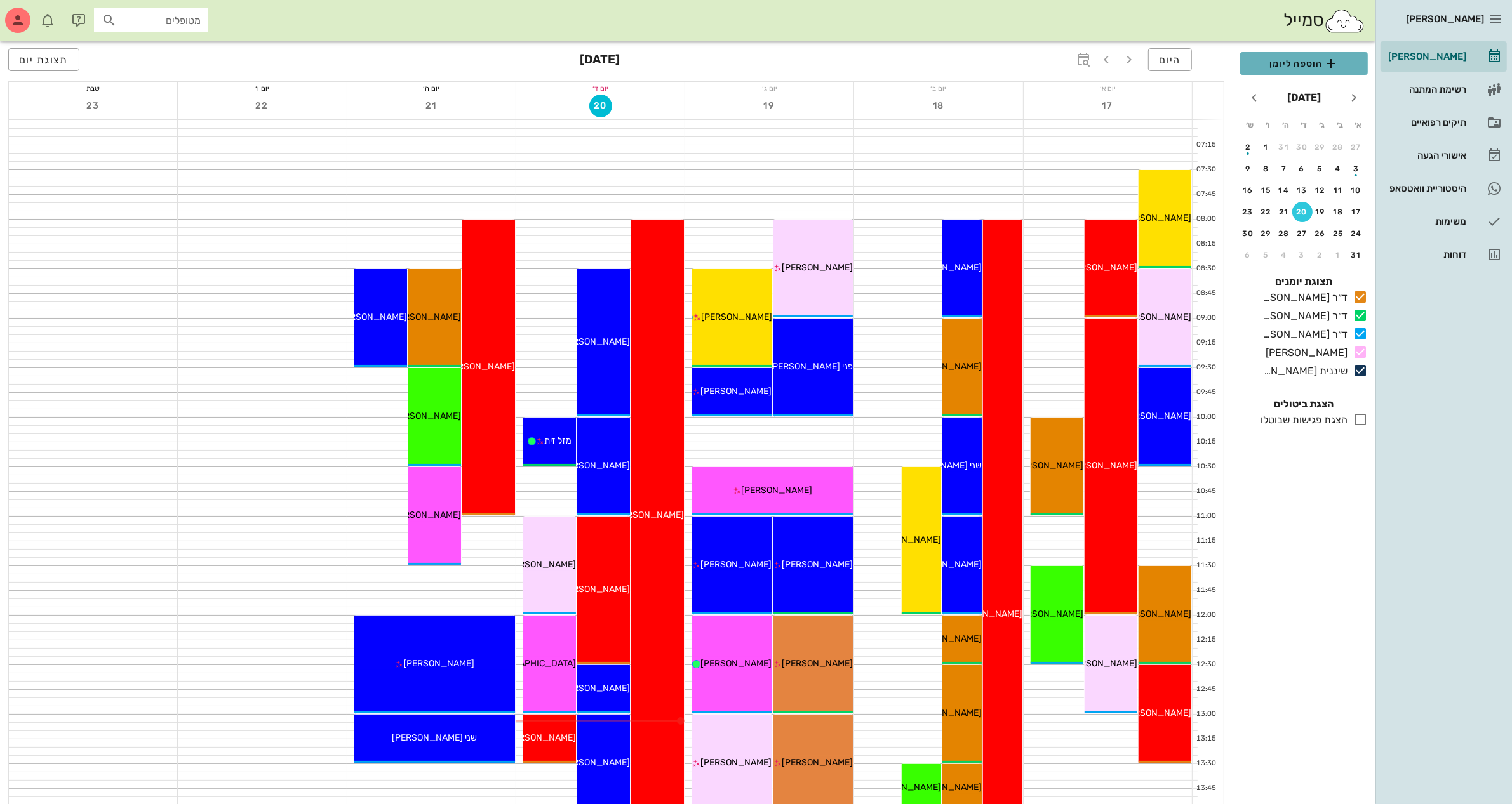
click at [1287, 58] on span "הוספה ליומן" at bounding box center [1304, 64] width 107 height 15
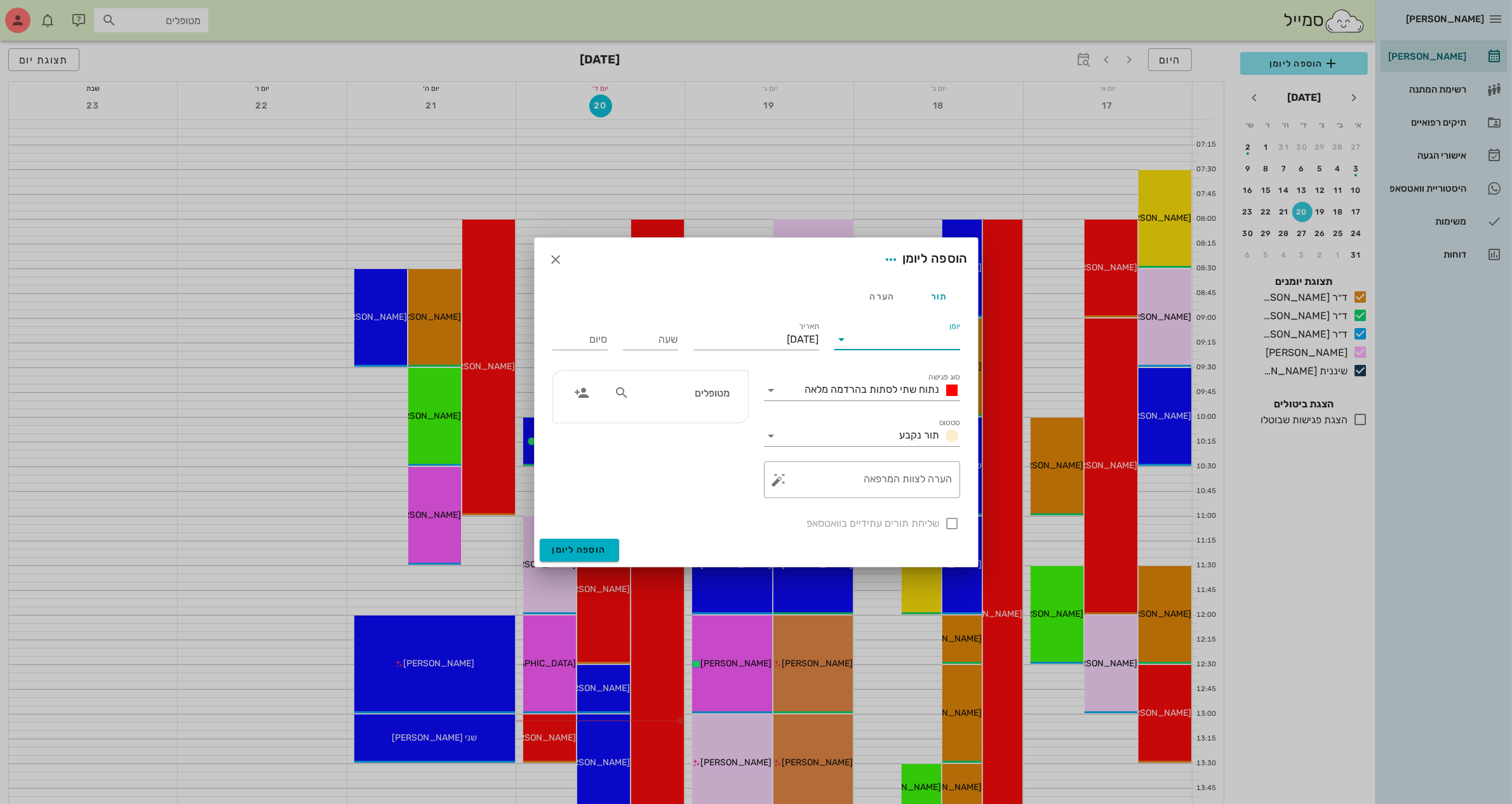
click at [894, 336] on input "יומן" at bounding box center [905, 340] width 108 height 20
click at [925, 374] on div "ד״ר [PERSON_NAME]" at bounding box center [900, 380] width 112 height 12
click at [916, 385] on span "נתוח שתי לסתות בהרדמה מלאה" at bounding box center [872, 389] width 135 height 12
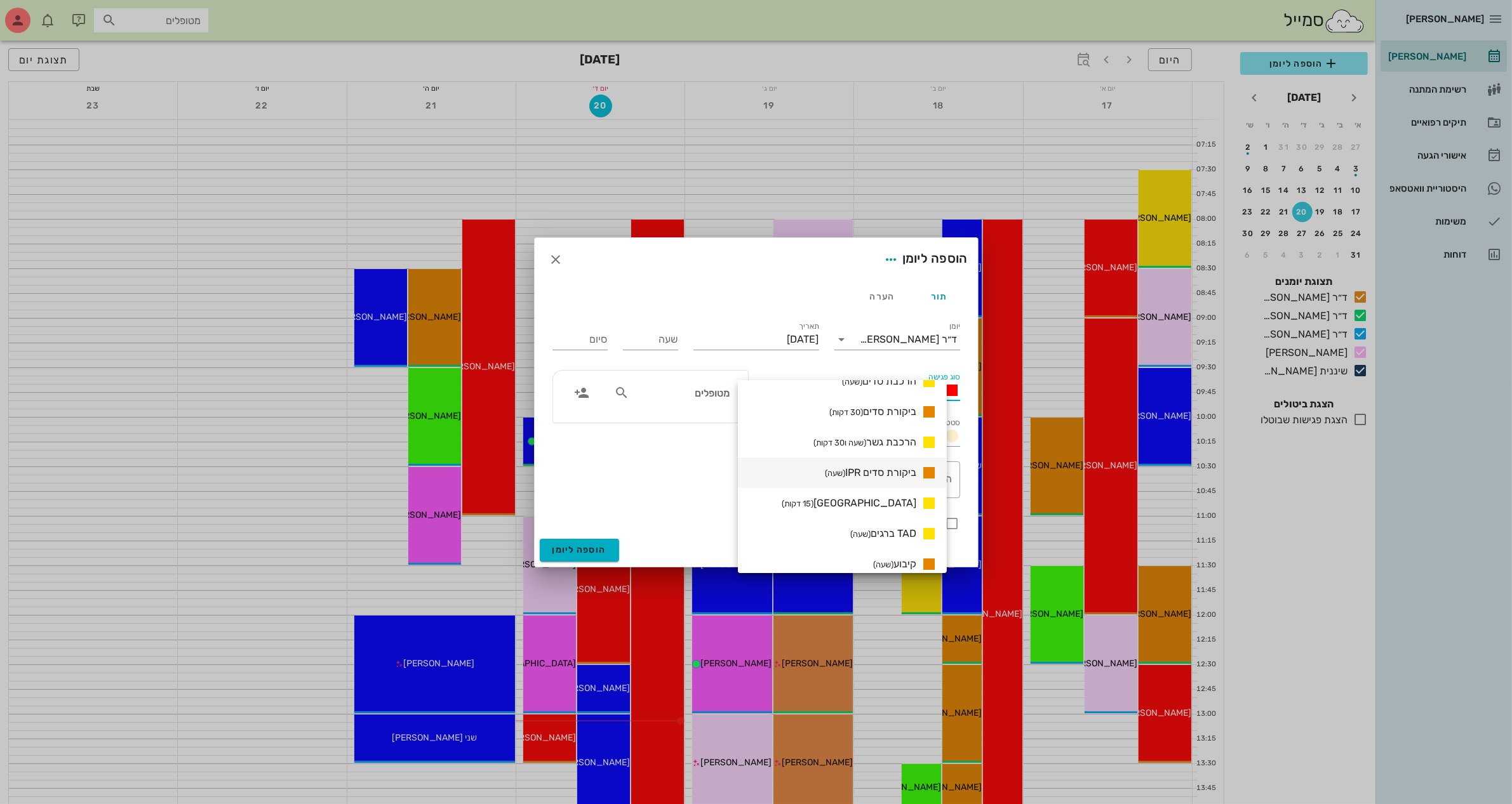
scroll to position [824, 0]
click at [892, 486] on span "ביקורת סדים (30 דקות)" at bounding box center [872, 491] width 87 height 12
type input "00:30"
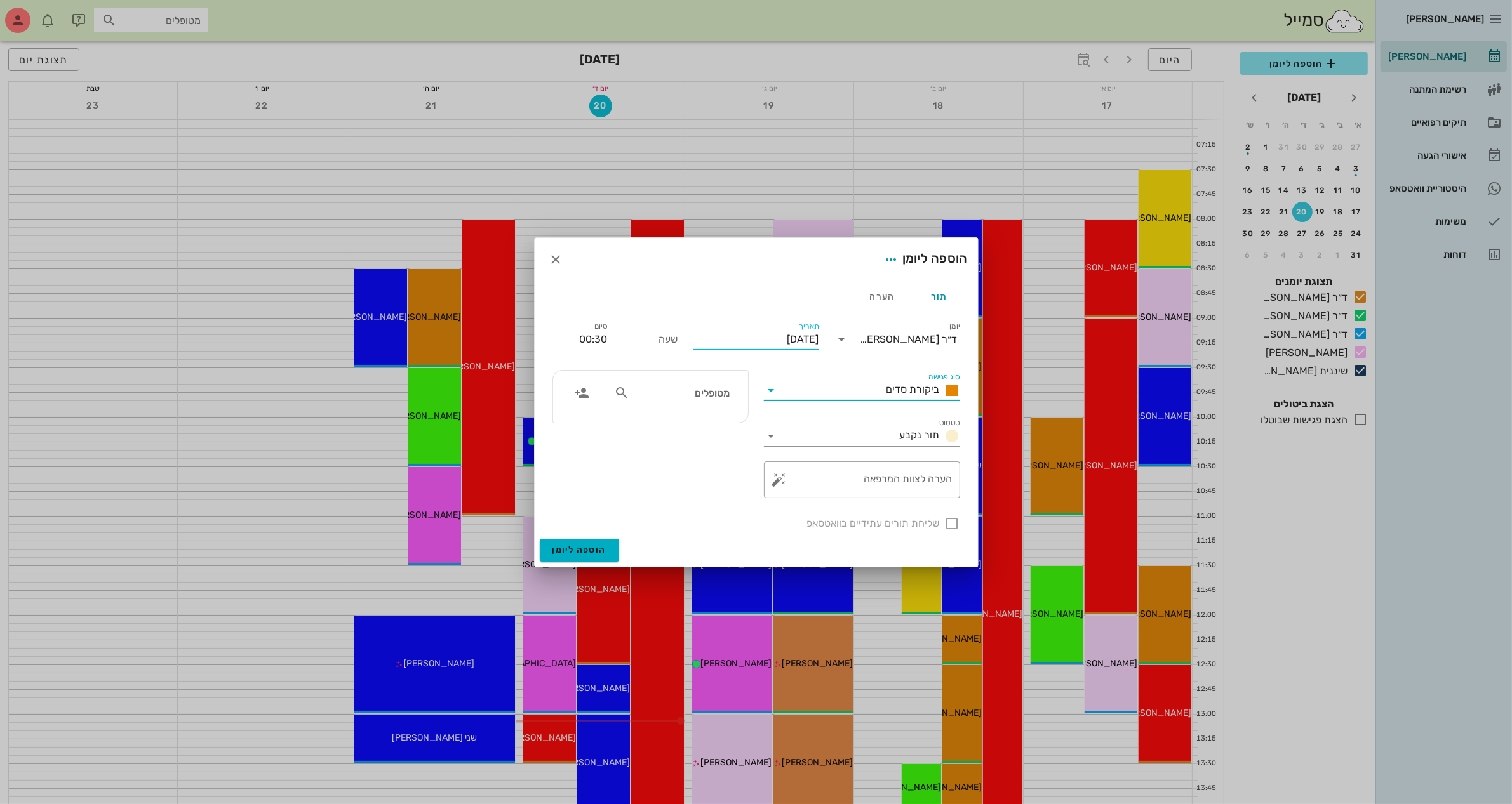
click at [773, 338] on input "[DATE]" at bounding box center [756, 340] width 126 height 20
click at [724, 480] on div "21" at bounding box center [728, 485] width 20 height 9
type input "[DATE]"
click at [649, 333] on input "שעה" at bounding box center [650, 340] width 55 height 20
type input "1300"
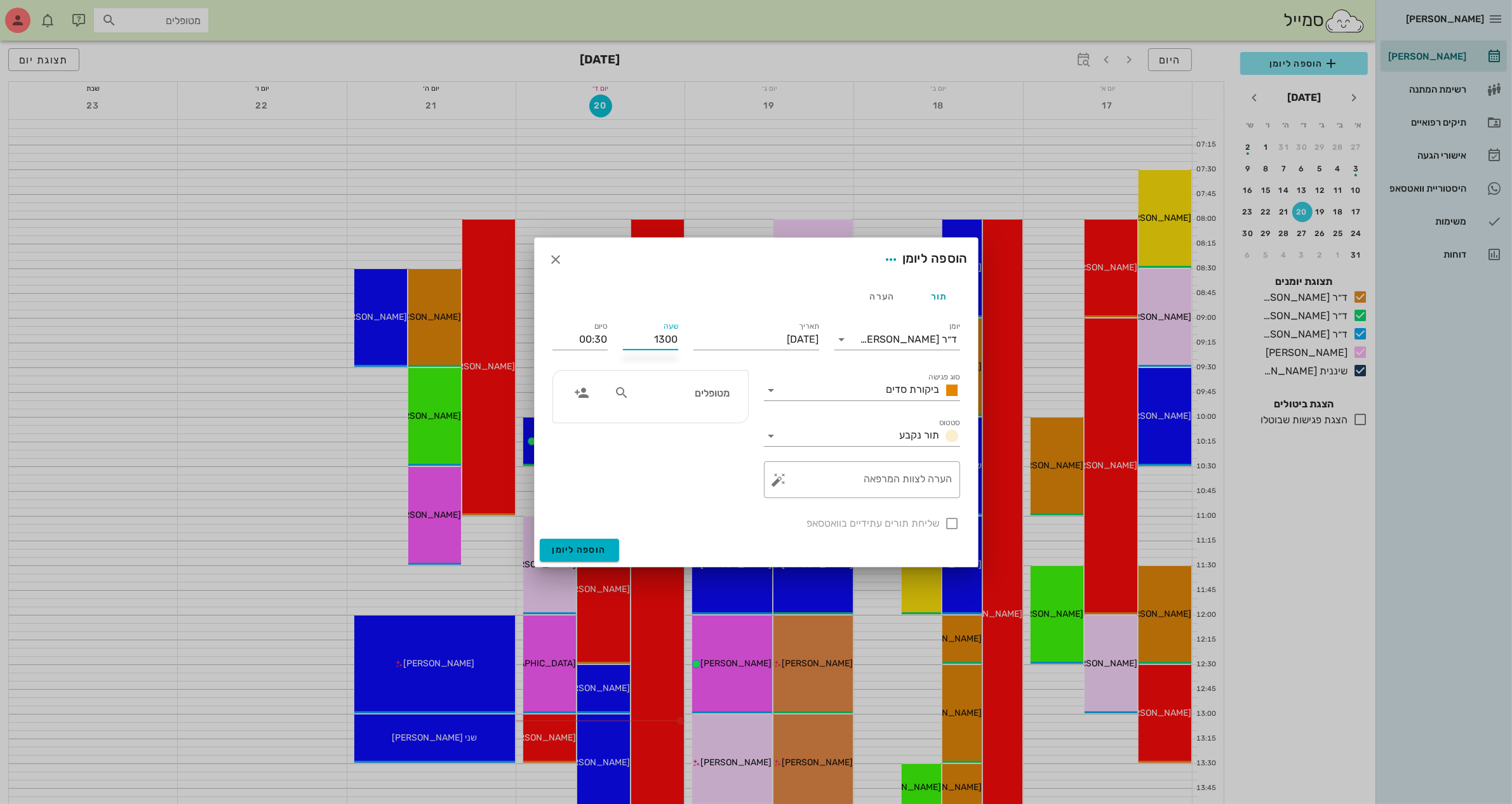
type input "13:30"
click at [658, 460] on div "14:00" at bounding box center [650, 461] width 35 height 10
type input "14:00"
type input "14:30"
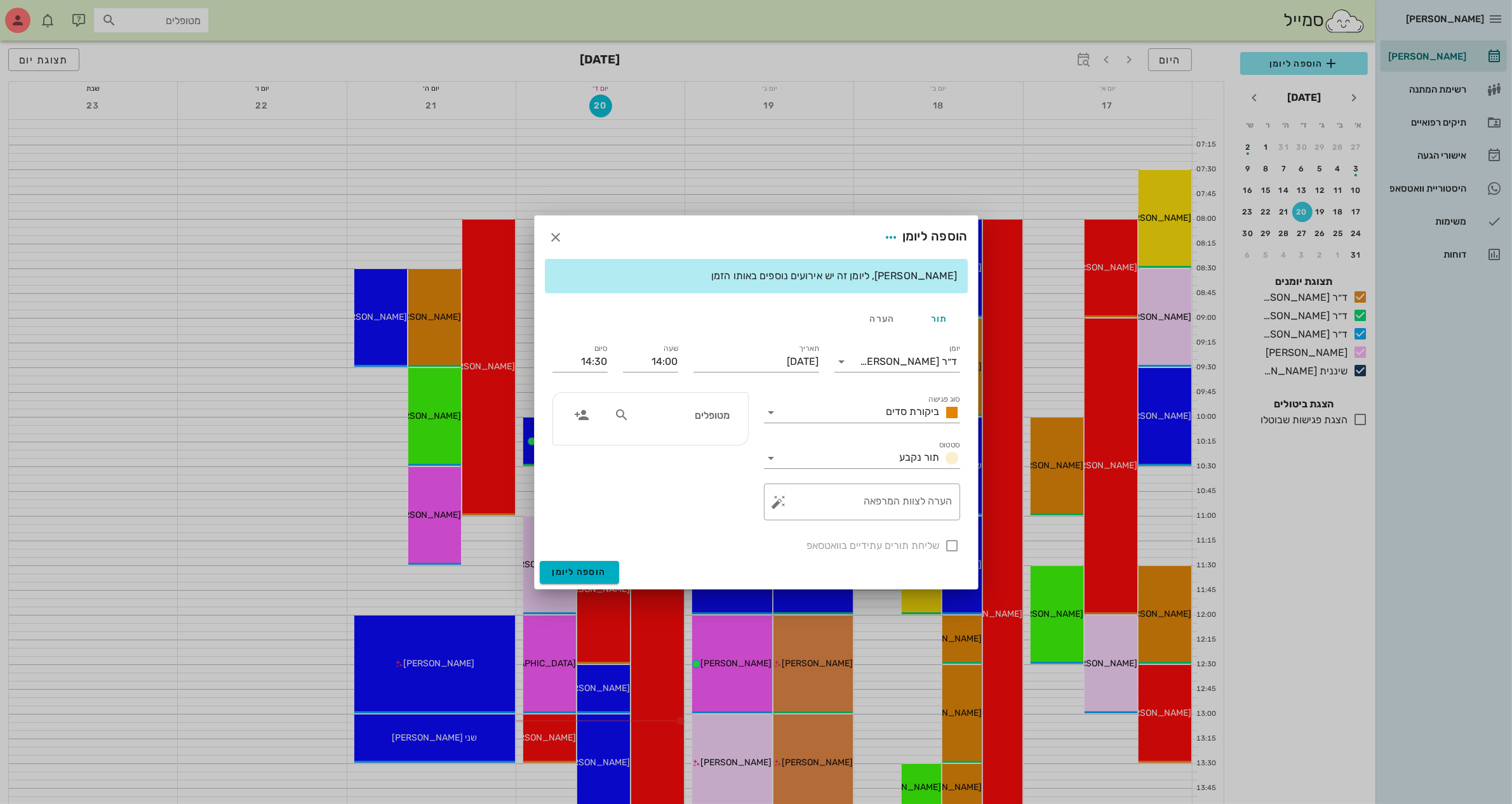
click at [625, 411] on icon at bounding box center [622, 416] width 15 height 15
type input "[PERSON_NAME]"
click at [713, 448] on div "[PERSON_NAME] 0543177174" at bounding box center [679, 448] width 124 height 32
click at [603, 360] on input "14:30" at bounding box center [579, 362] width 55 height 20
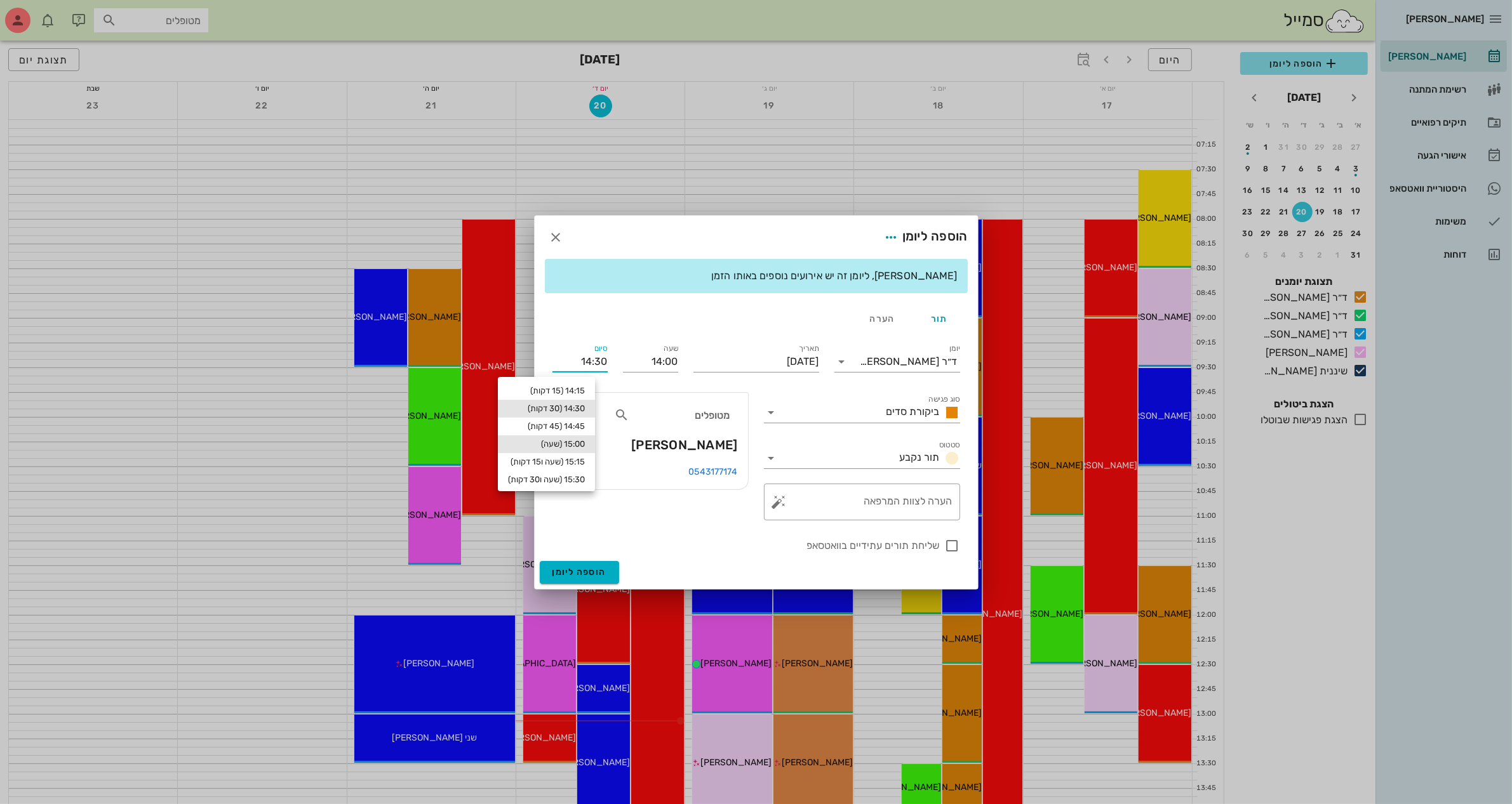
click at [584, 441] on div "15:00 (שעה)" at bounding box center [546, 445] width 77 height 10
type input "15:00"
click at [667, 363] on input "14:00" at bounding box center [650, 362] width 55 height 20
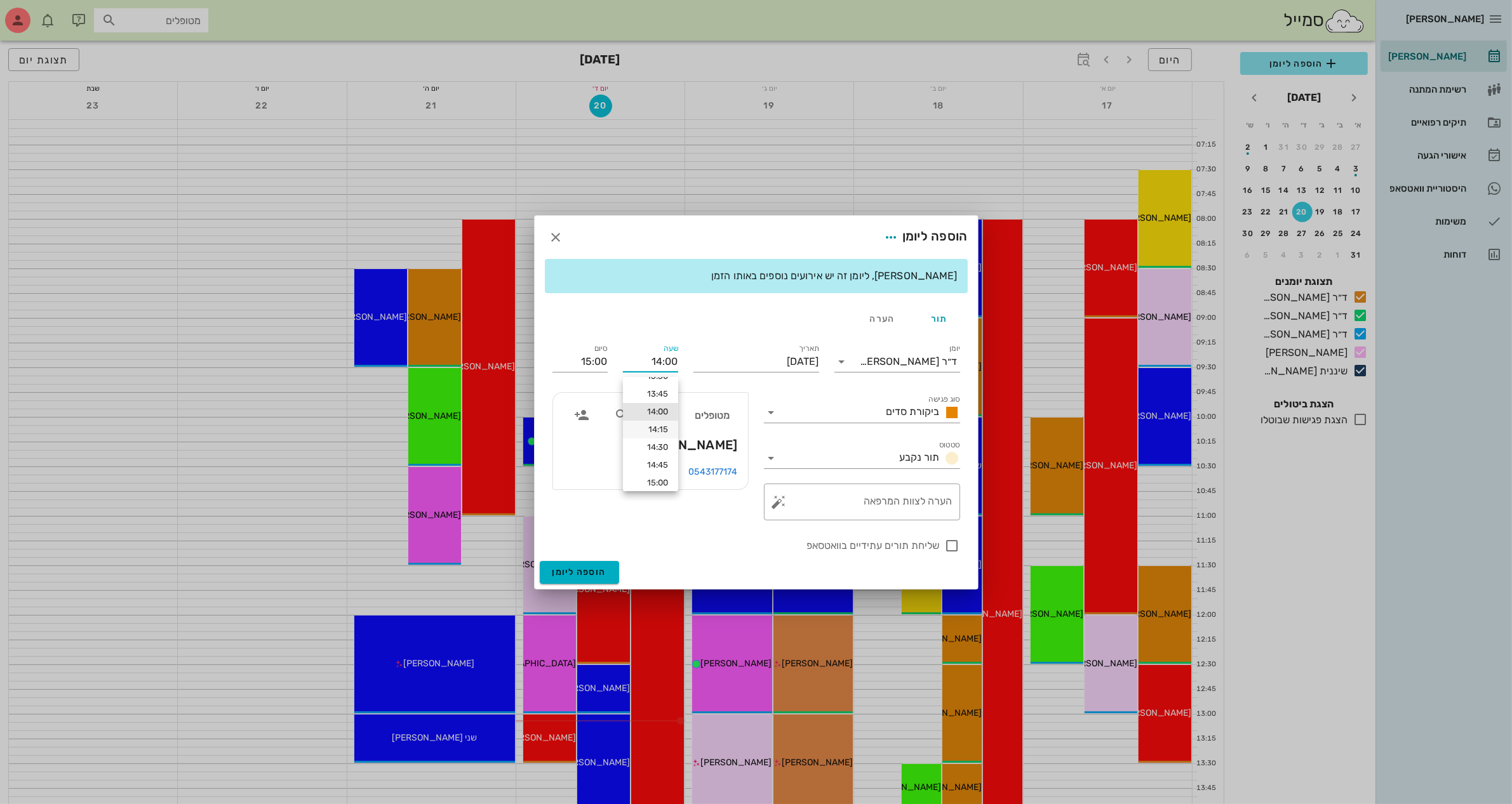
scroll to position [0, 0]
drag, startPoint x: 642, startPoint y: 363, endPoint x: 778, endPoint y: 341, distance: 137.8
click at [762, 347] on div "יומן ד״ר [PERSON_NAME] סוג פגישה ביקורת סדים סטטוס תור נקבע תאריך [DATE] שעה 14…" at bounding box center [756, 447] width 423 height 227
type input "13:00"
type input "14:00"
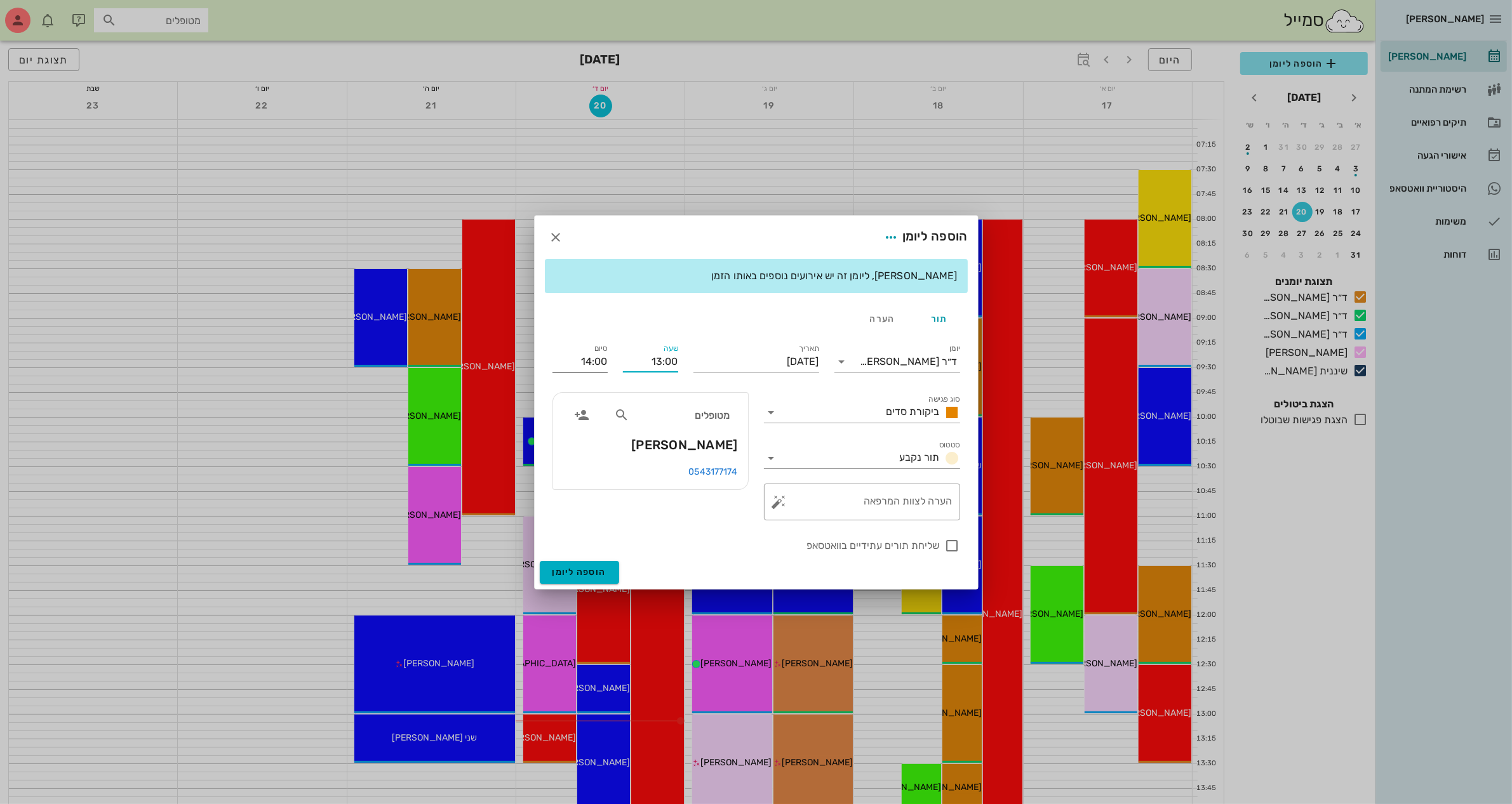
click at [595, 360] on div "סיום 14:00" at bounding box center [580, 359] width 71 height 51
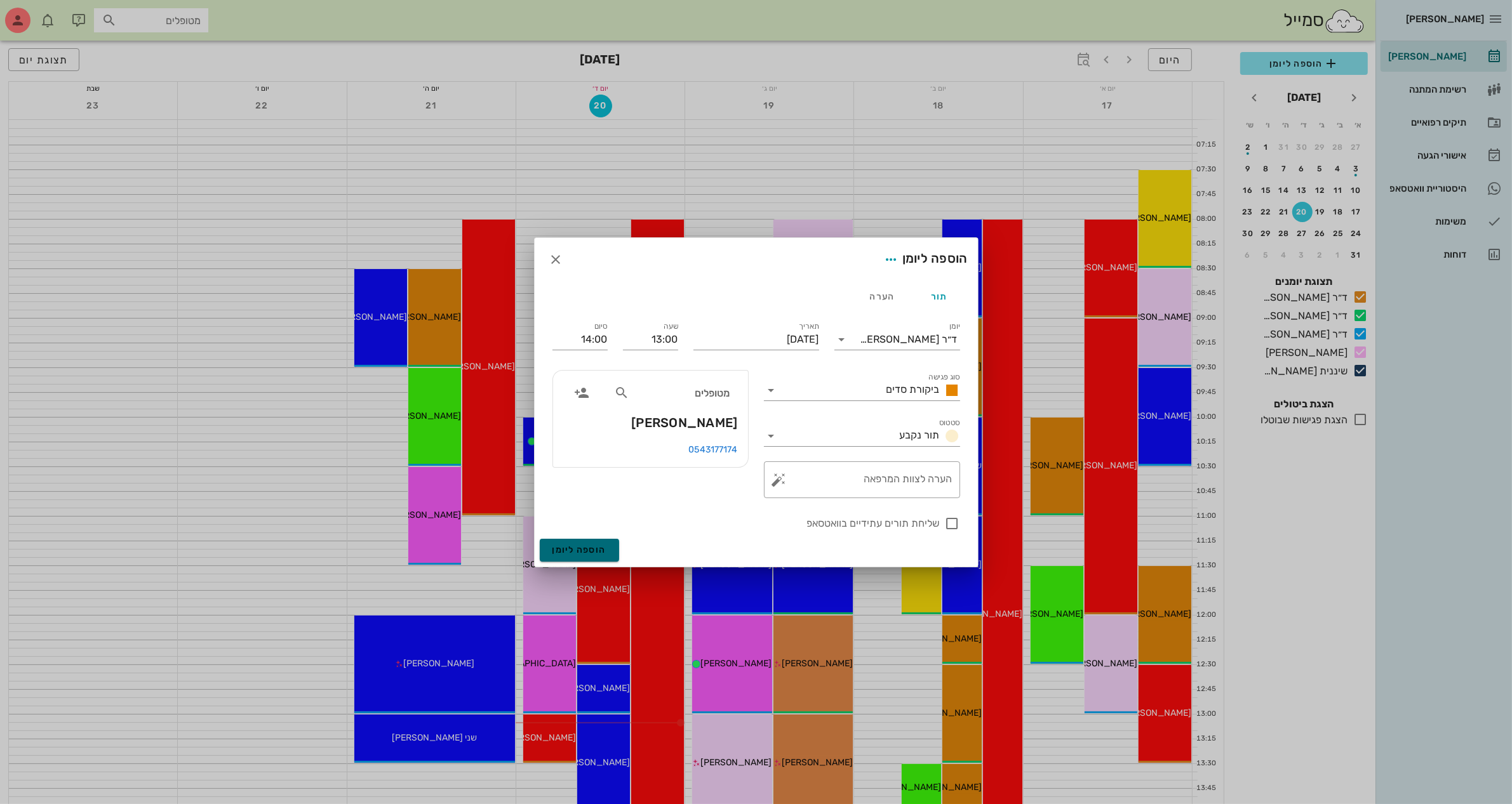
click at [573, 546] on span "הוספה ליומן" at bounding box center [578, 550] width 54 height 11
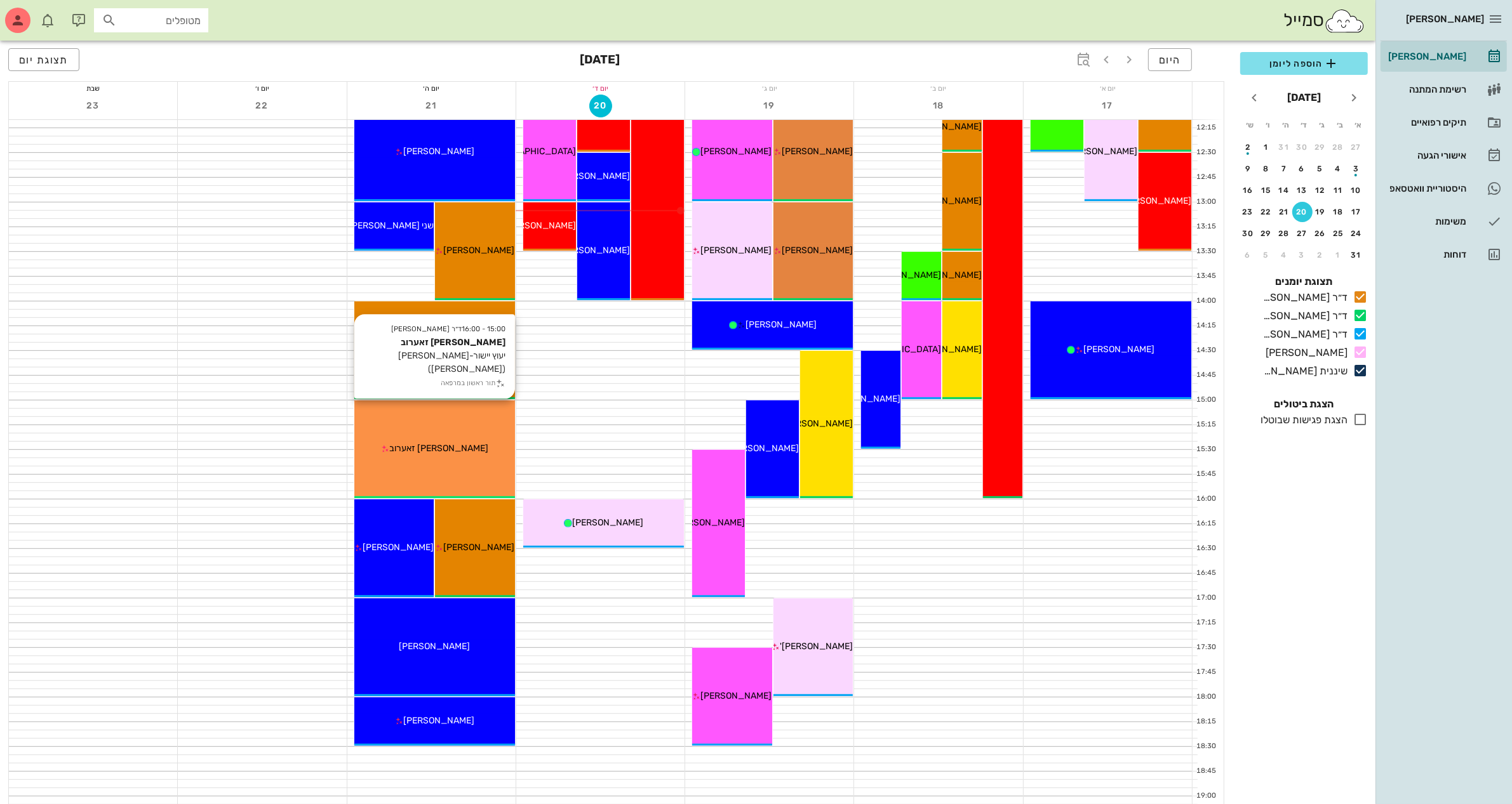
scroll to position [555, 0]
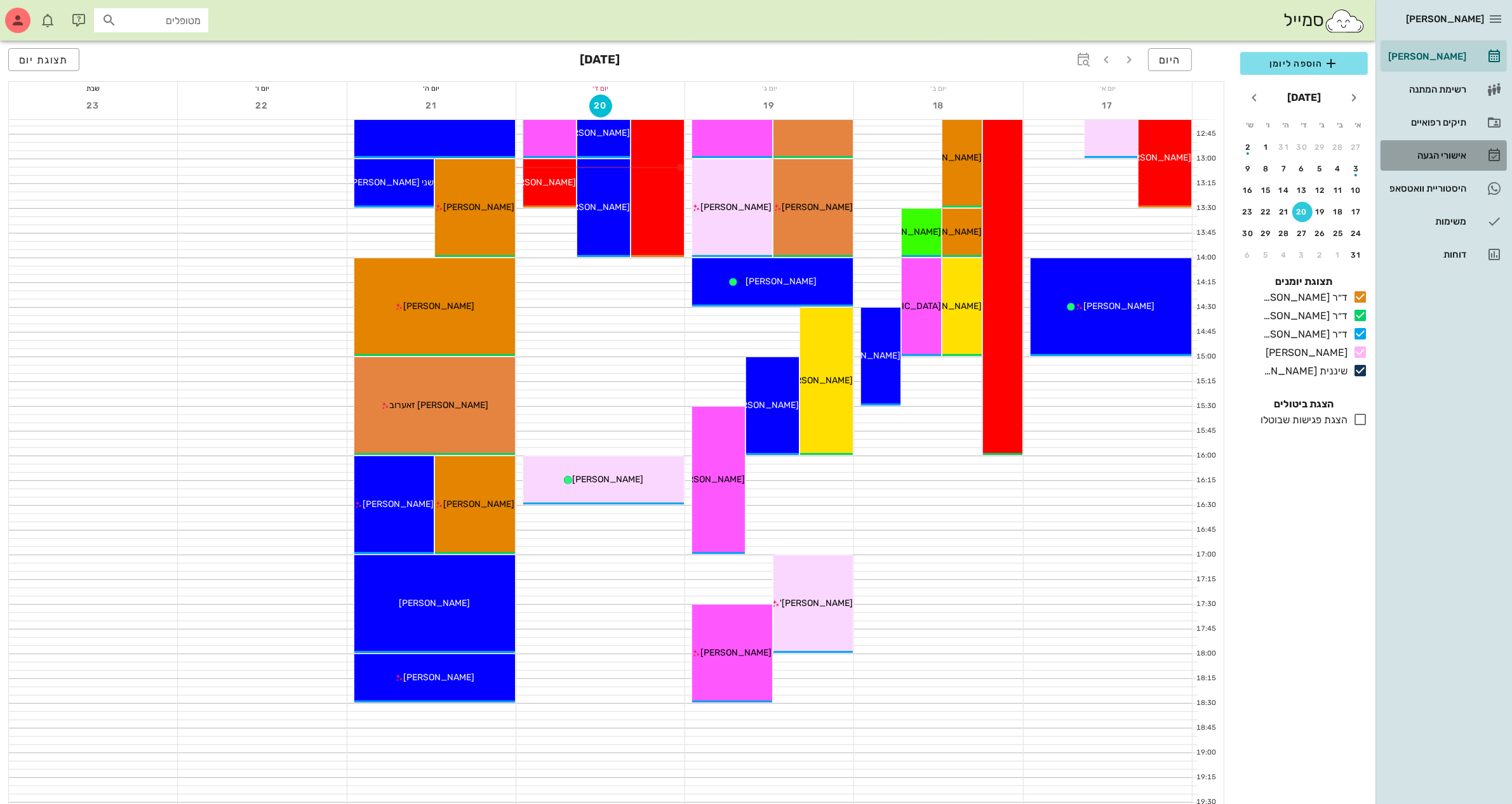
click at [1423, 160] on div "אישורי הגעה" at bounding box center [1425, 156] width 81 height 20
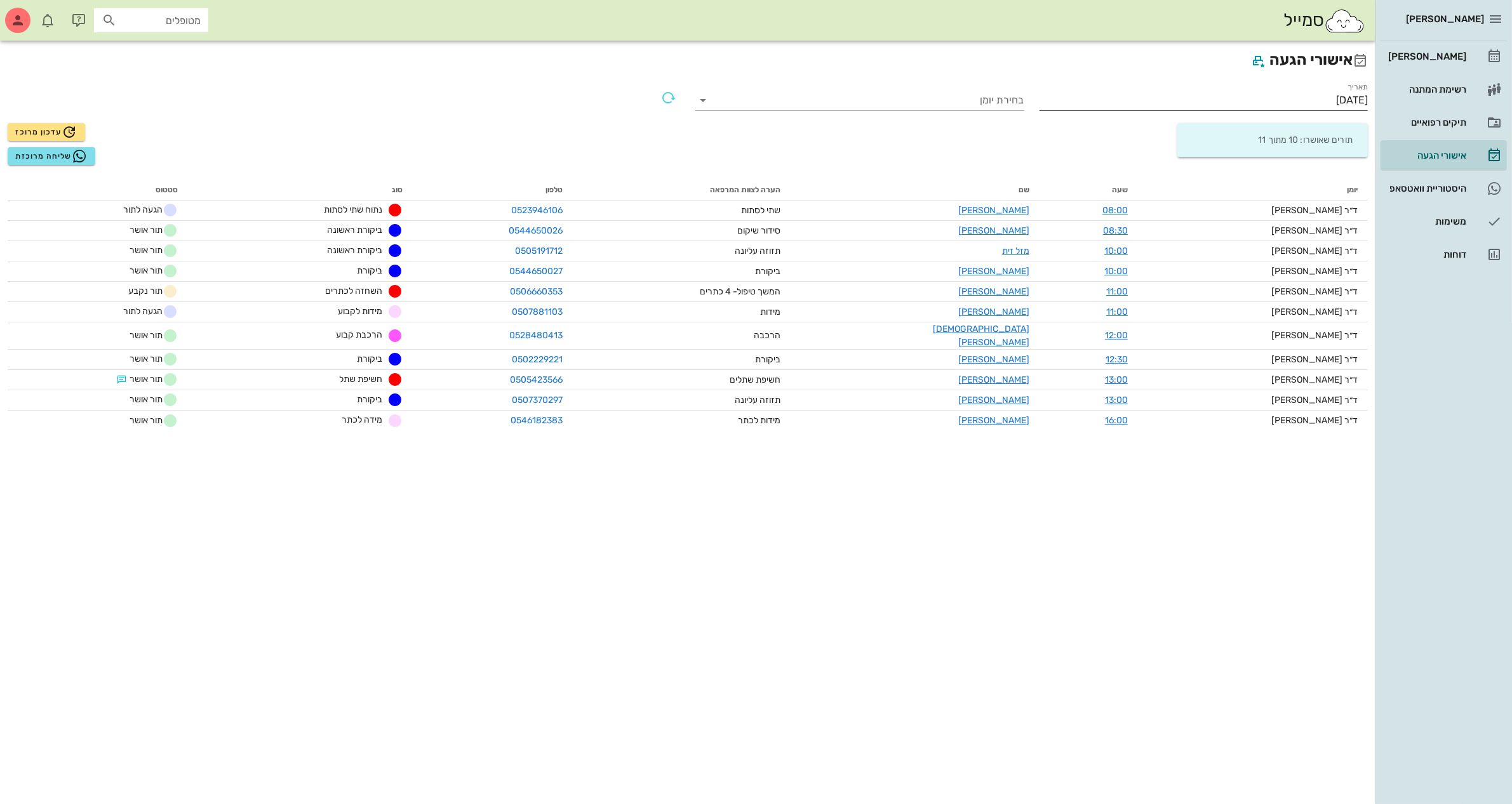
click at [1287, 103] on input "[DATE]" at bounding box center [1204, 100] width 329 height 20
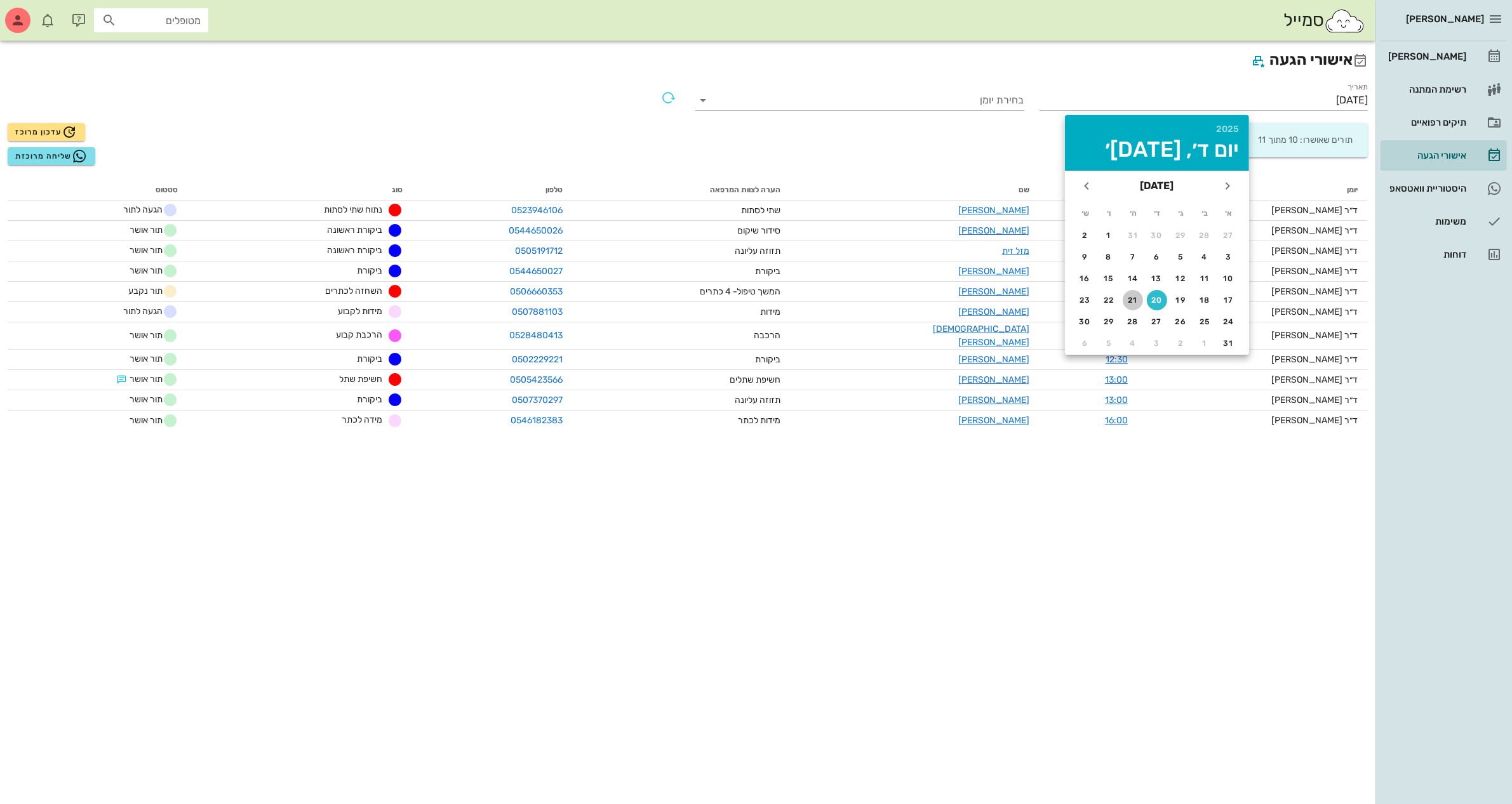
click at [1129, 299] on div "21" at bounding box center [1133, 300] width 20 height 9
type input "[DATE]"
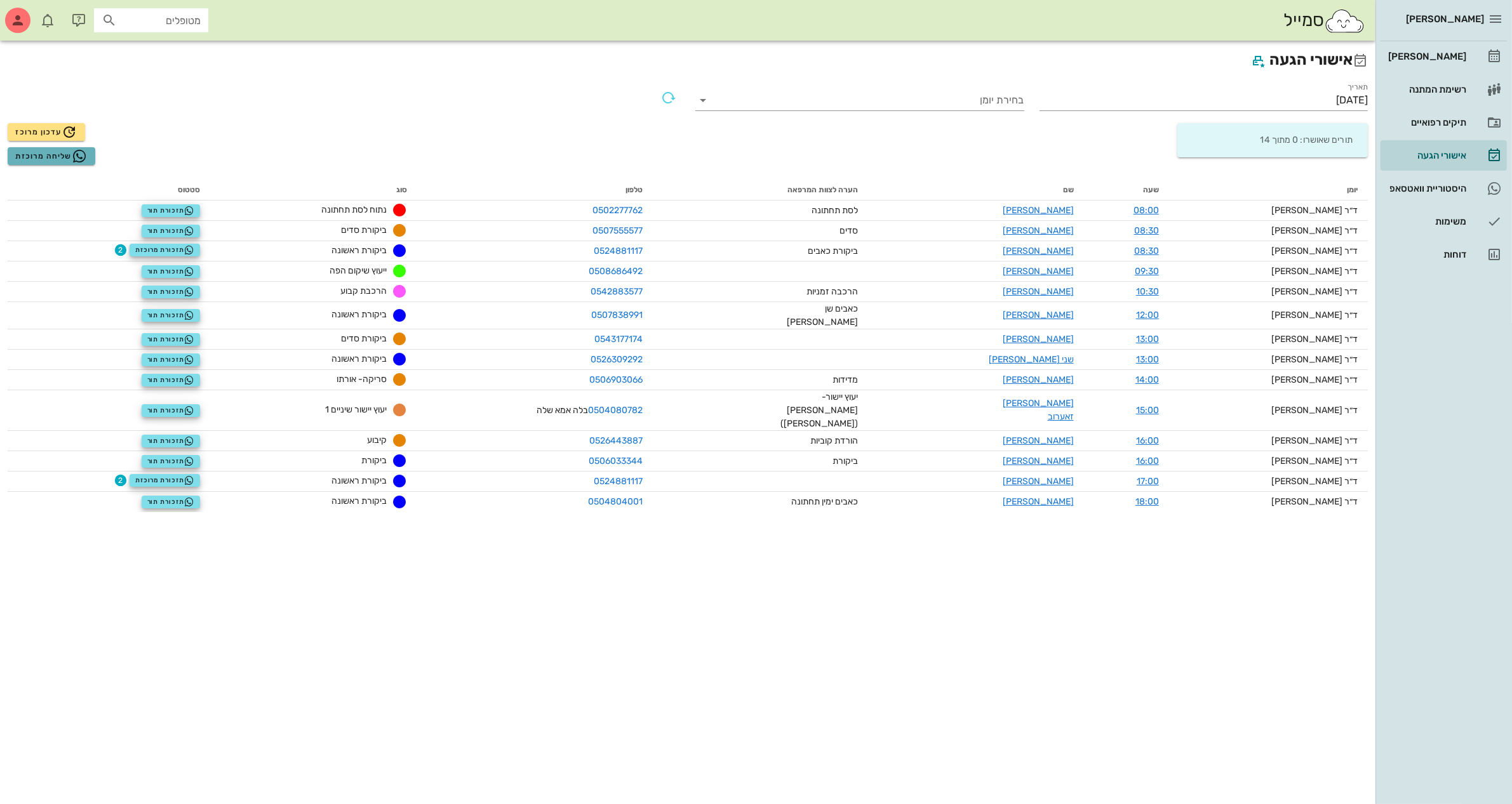
click at [37, 156] on span "שליחה מרוכזת" at bounding box center [51, 156] width 72 height 15
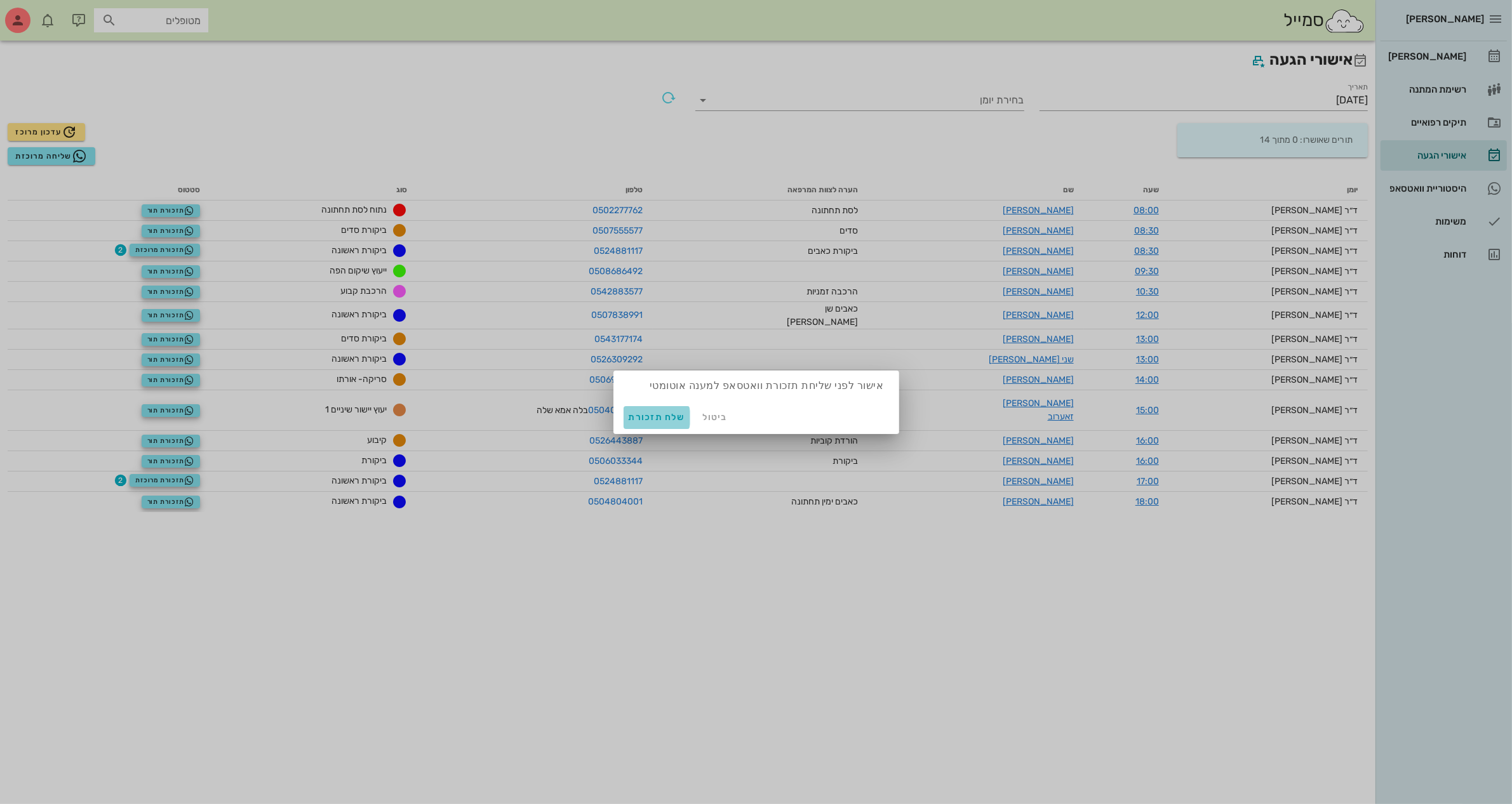
click at [651, 416] on span "שלח תזכורת" at bounding box center [657, 417] width 56 height 11
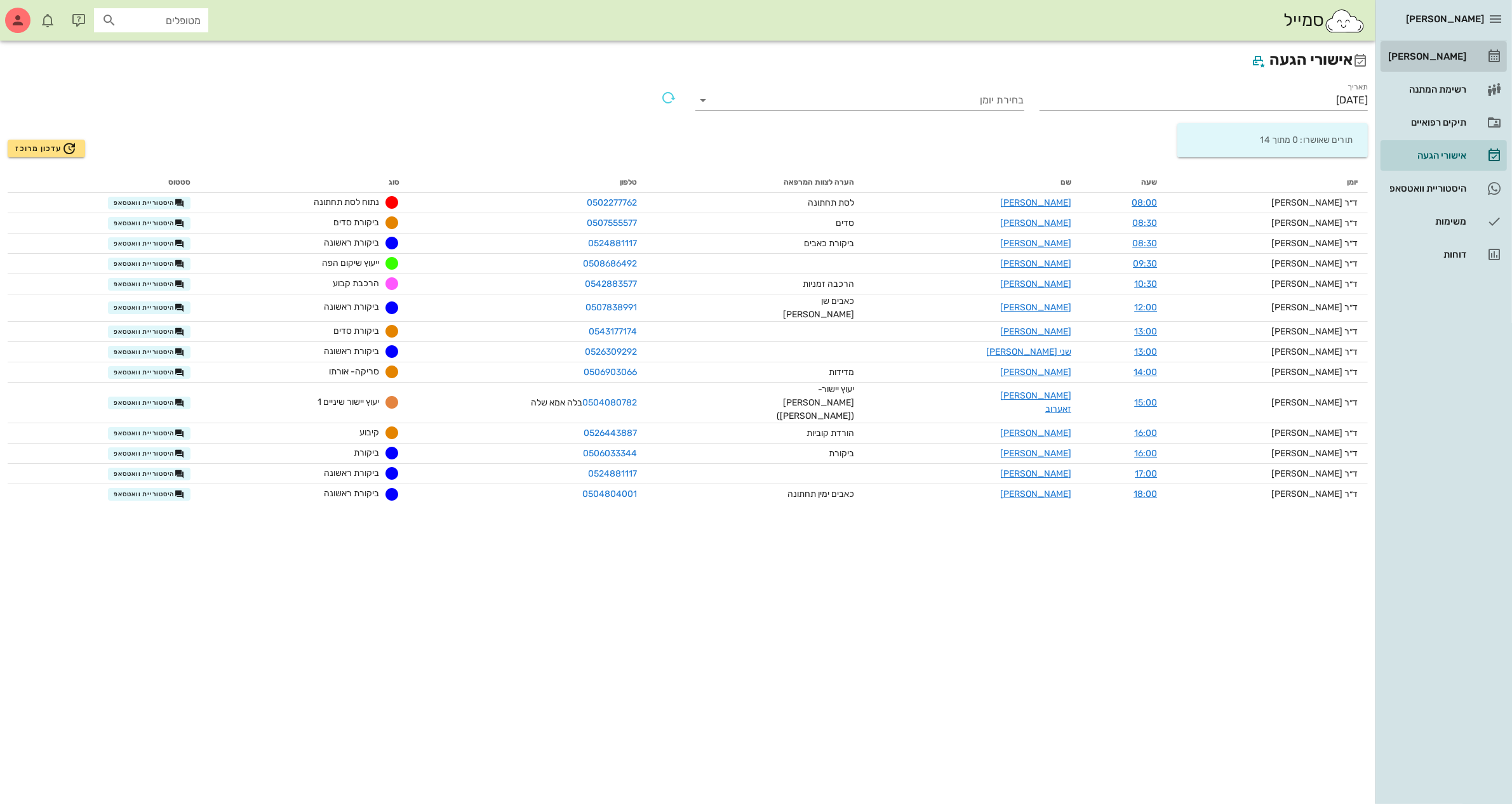
click at [1452, 58] on div "[PERSON_NAME]" at bounding box center [1425, 56] width 81 height 10
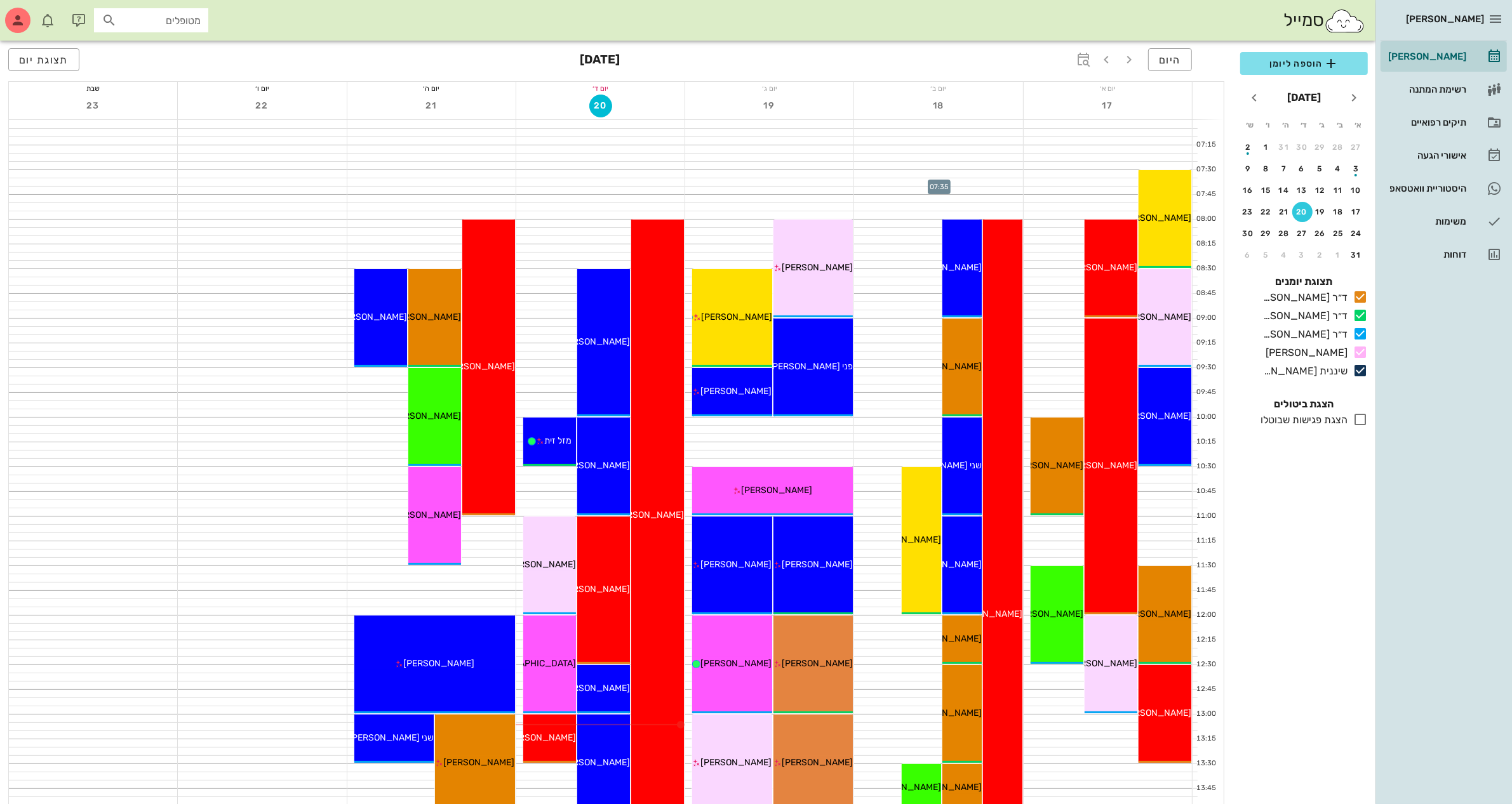
click at [941, 182] on div at bounding box center [939, 181] width 169 height 8
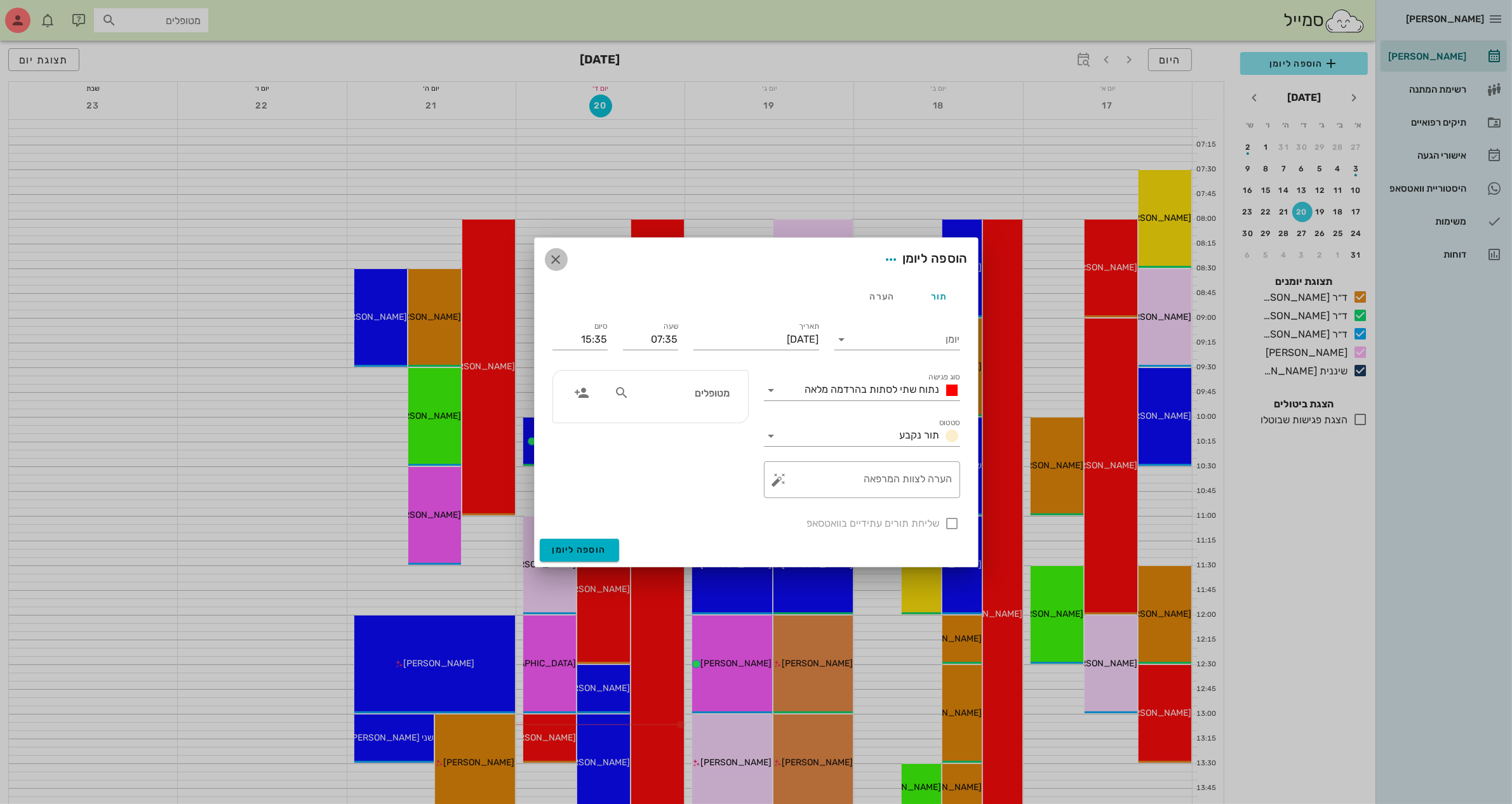
click at [549, 258] on icon "button" at bounding box center [556, 260] width 15 height 15
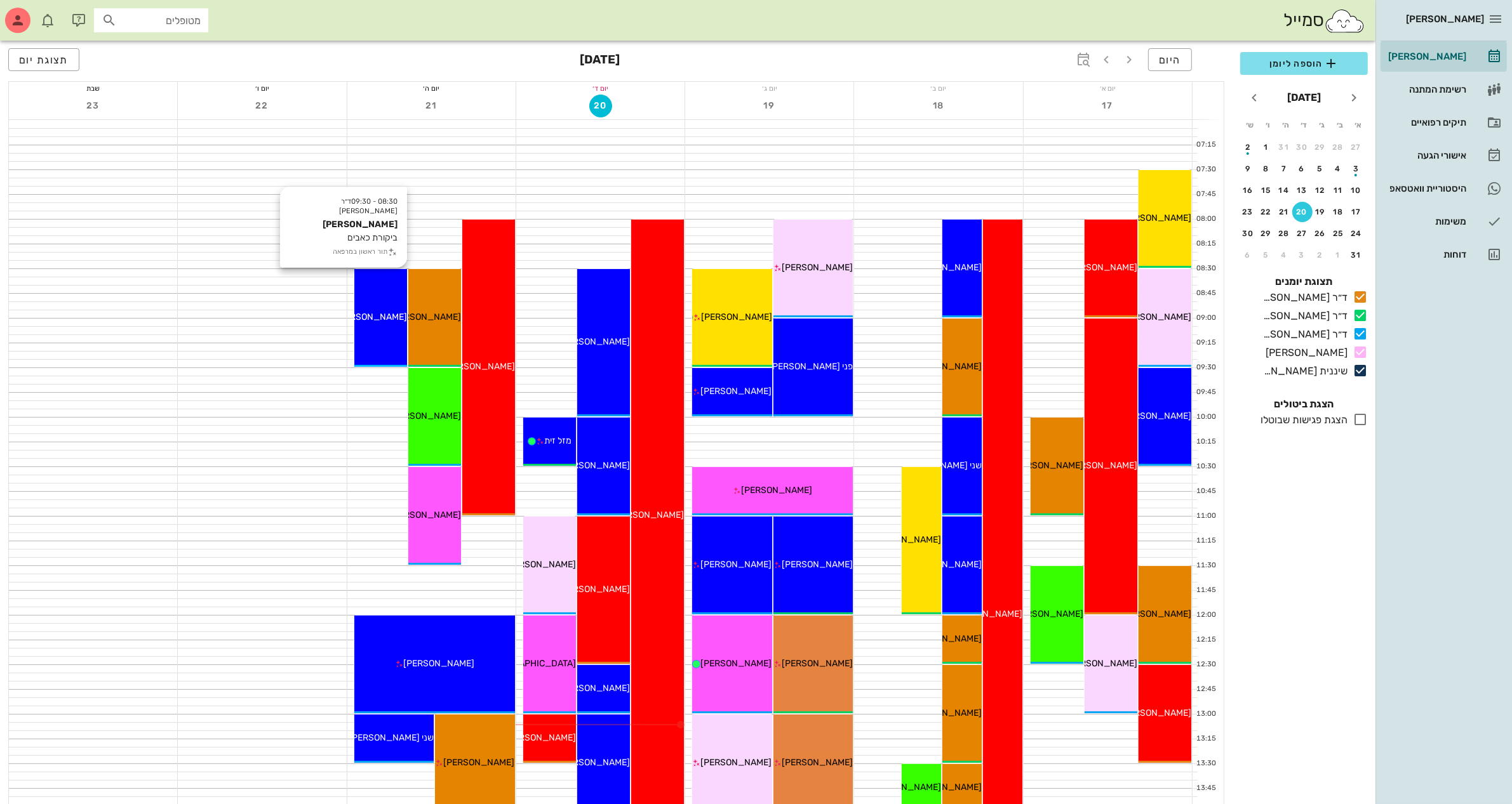
click at [375, 324] on div "08:30 - 09:30 ד״ר [PERSON_NAME] [PERSON_NAME] ביקורת כאבים תור ראשון במרפאה [PE…" at bounding box center [381, 318] width 53 height 98
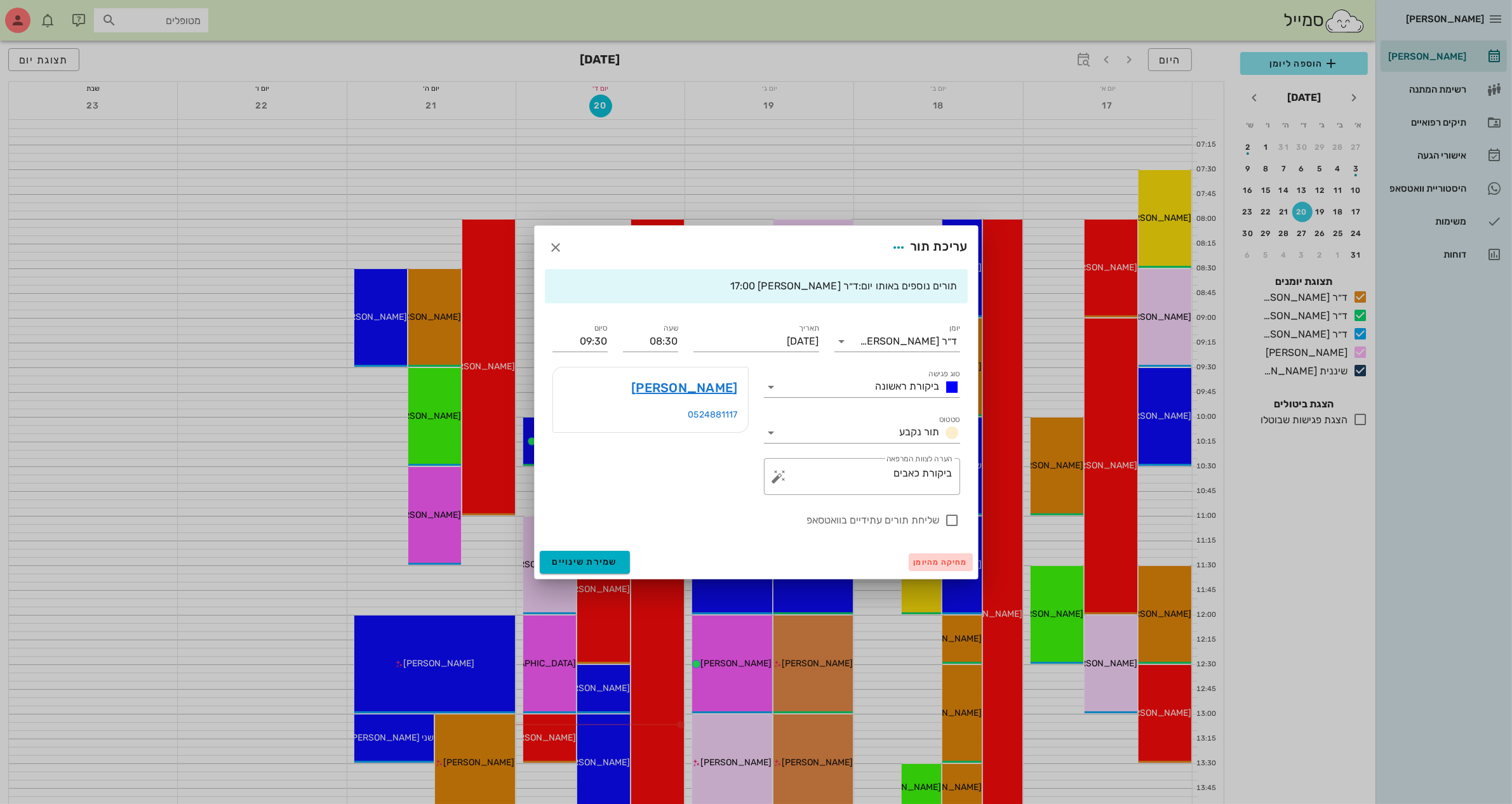
click at [936, 564] on span "מחיקה מהיומן" at bounding box center [940, 562] width 54 height 9
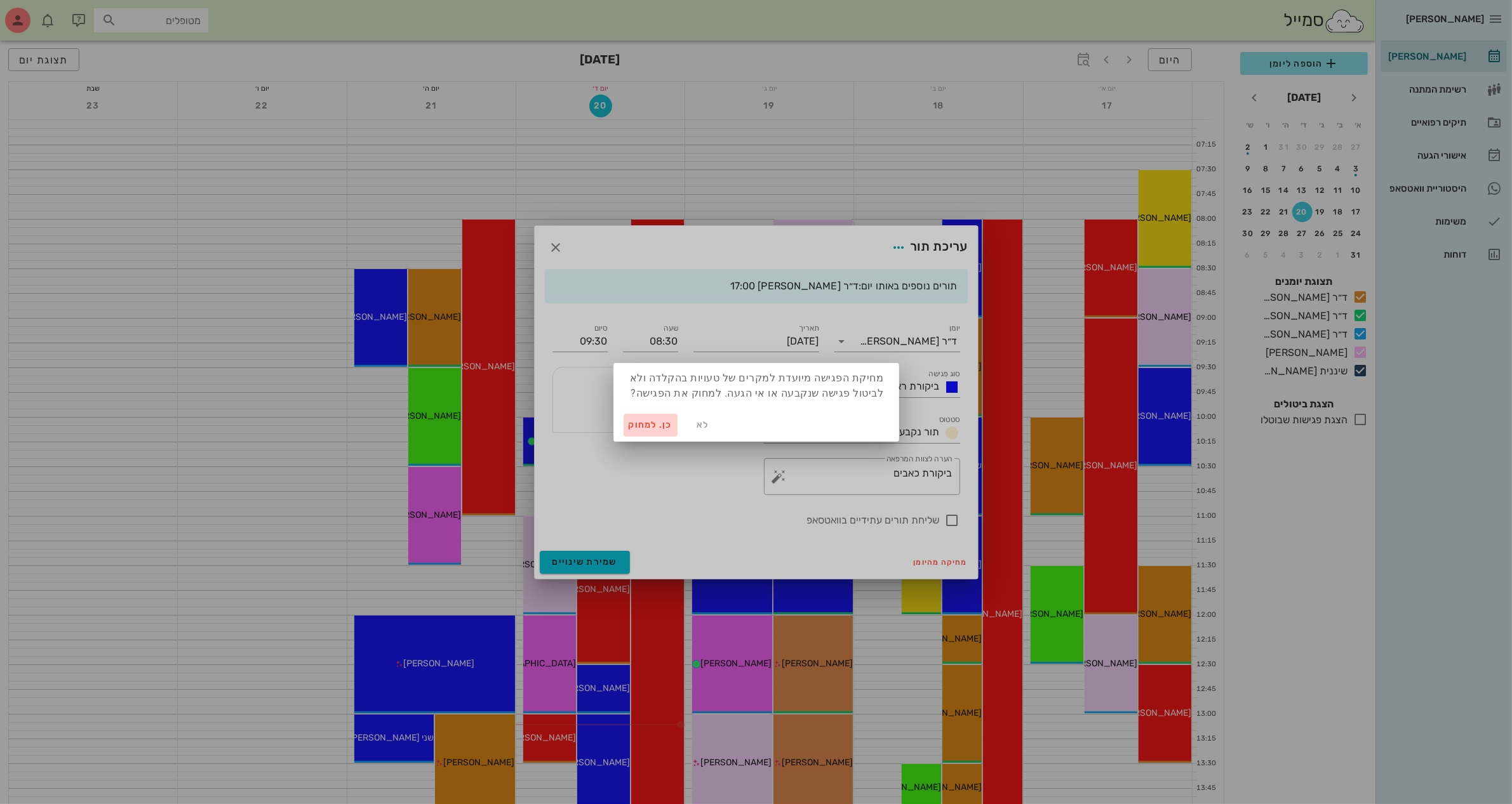
click at [640, 420] on span "כן. למחוק" at bounding box center [651, 425] width 44 height 11
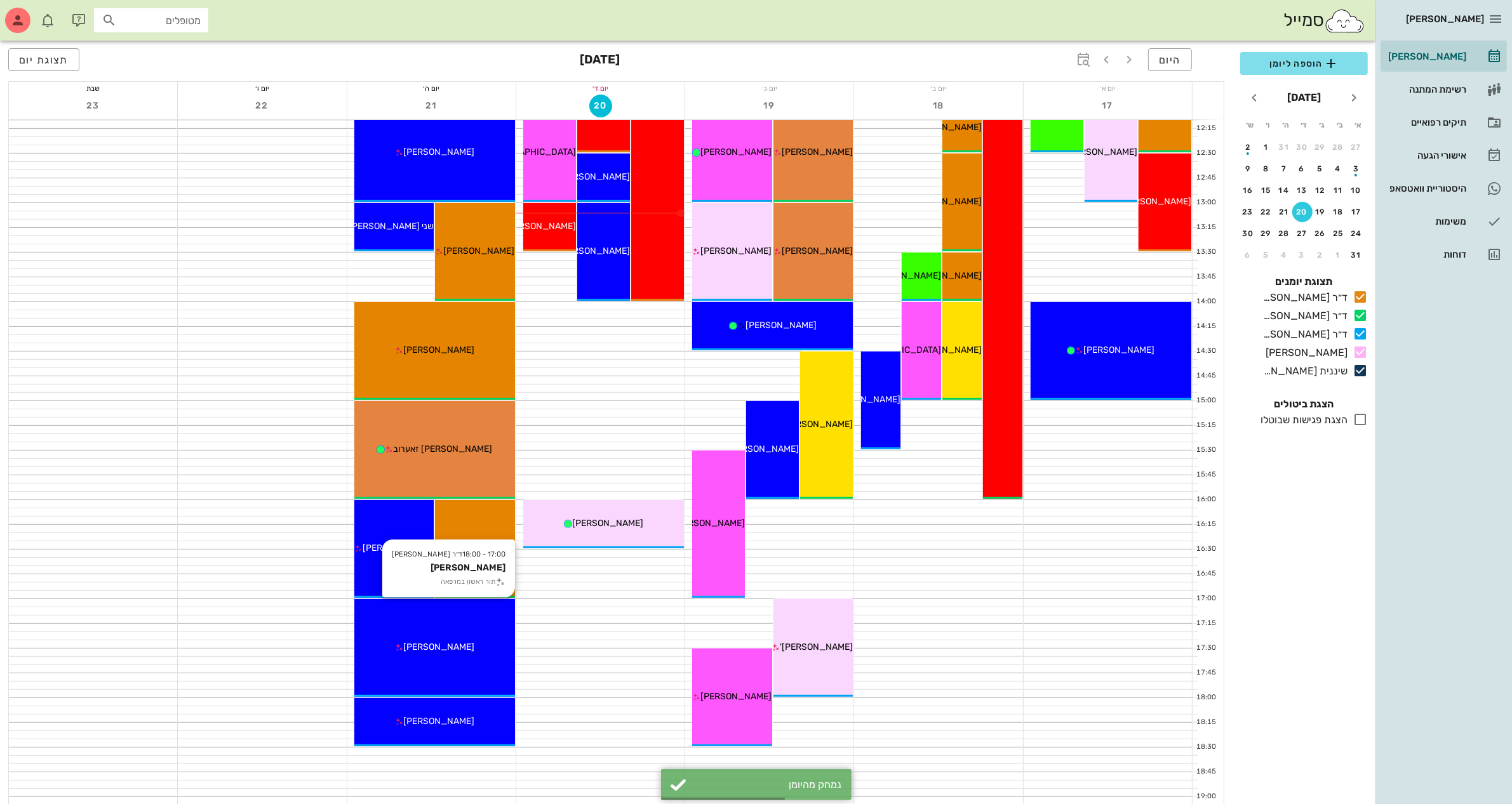
scroll to position [555, 0]
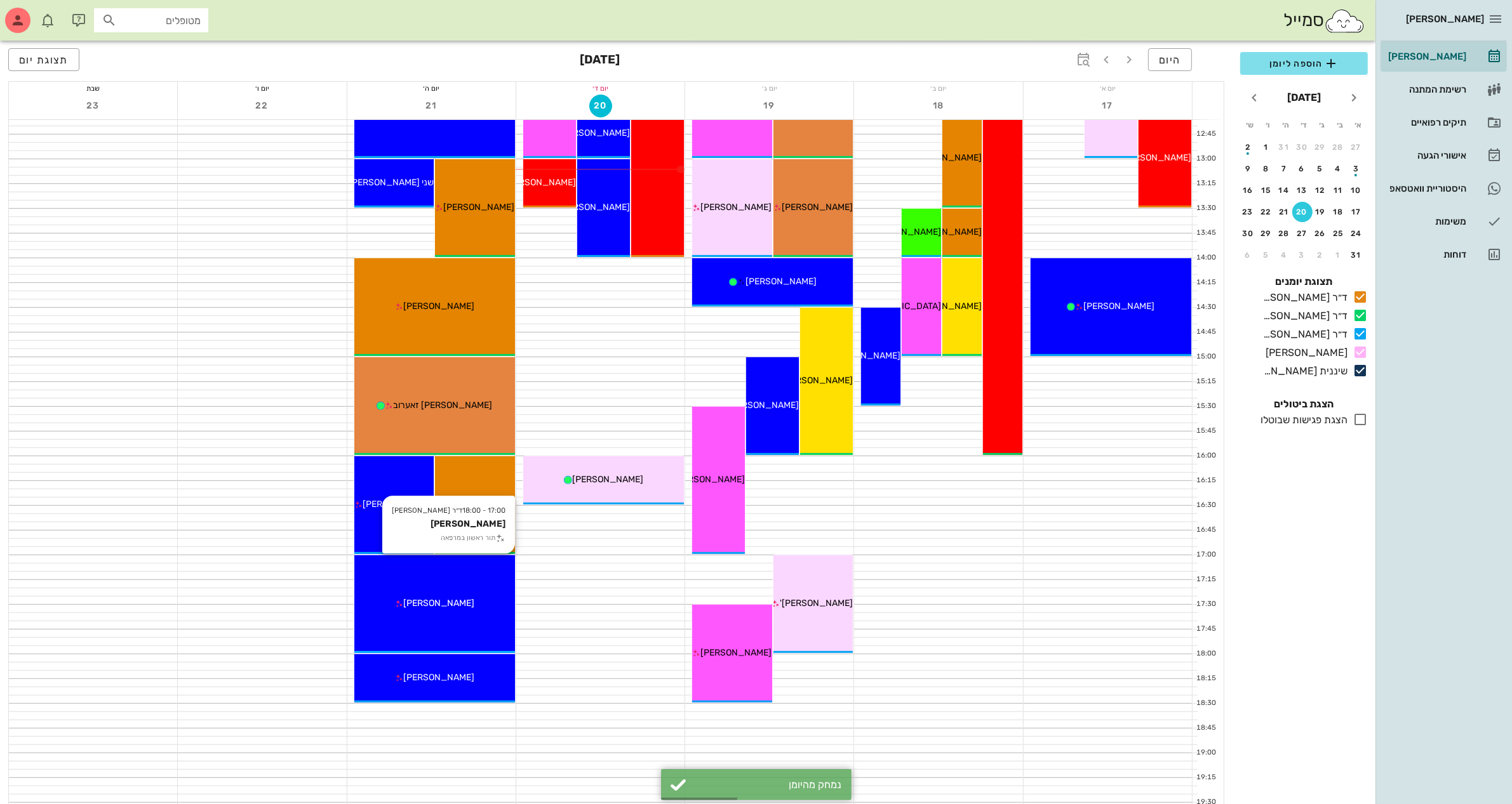
click at [468, 594] on div "17:00 - 18:00 ד״ר [PERSON_NAME] [PERSON_NAME] תור ראשון במרפאה [PERSON_NAME]" at bounding box center [434, 604] width 161 height 98
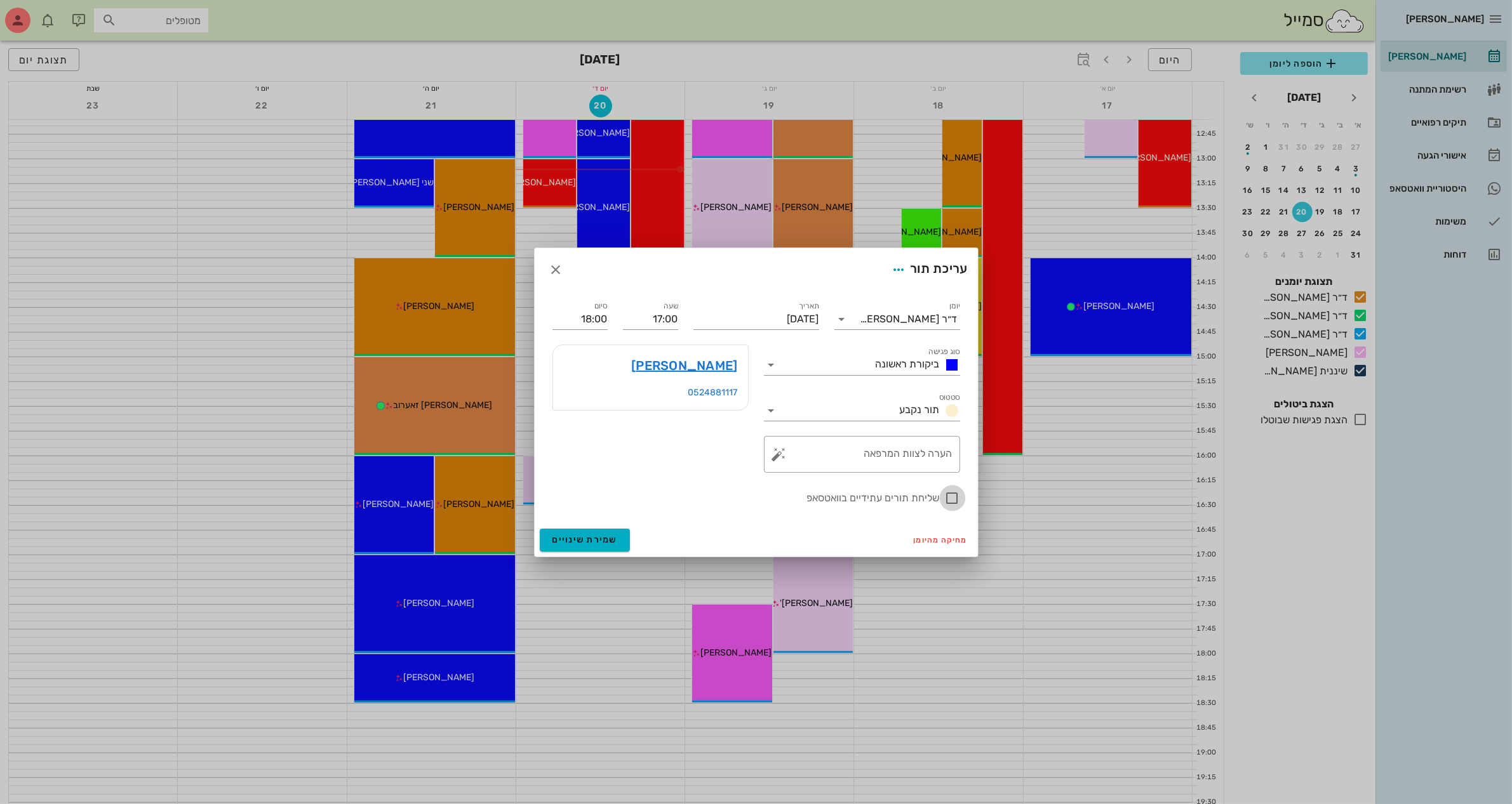
click at [954, 498] on div at bounding box center [951, 497] width 21 height 21
checkbox input "true"
click at [577, 540] on span "שמירת שינויים" at bounding box center [584, 540] width 66 height 11
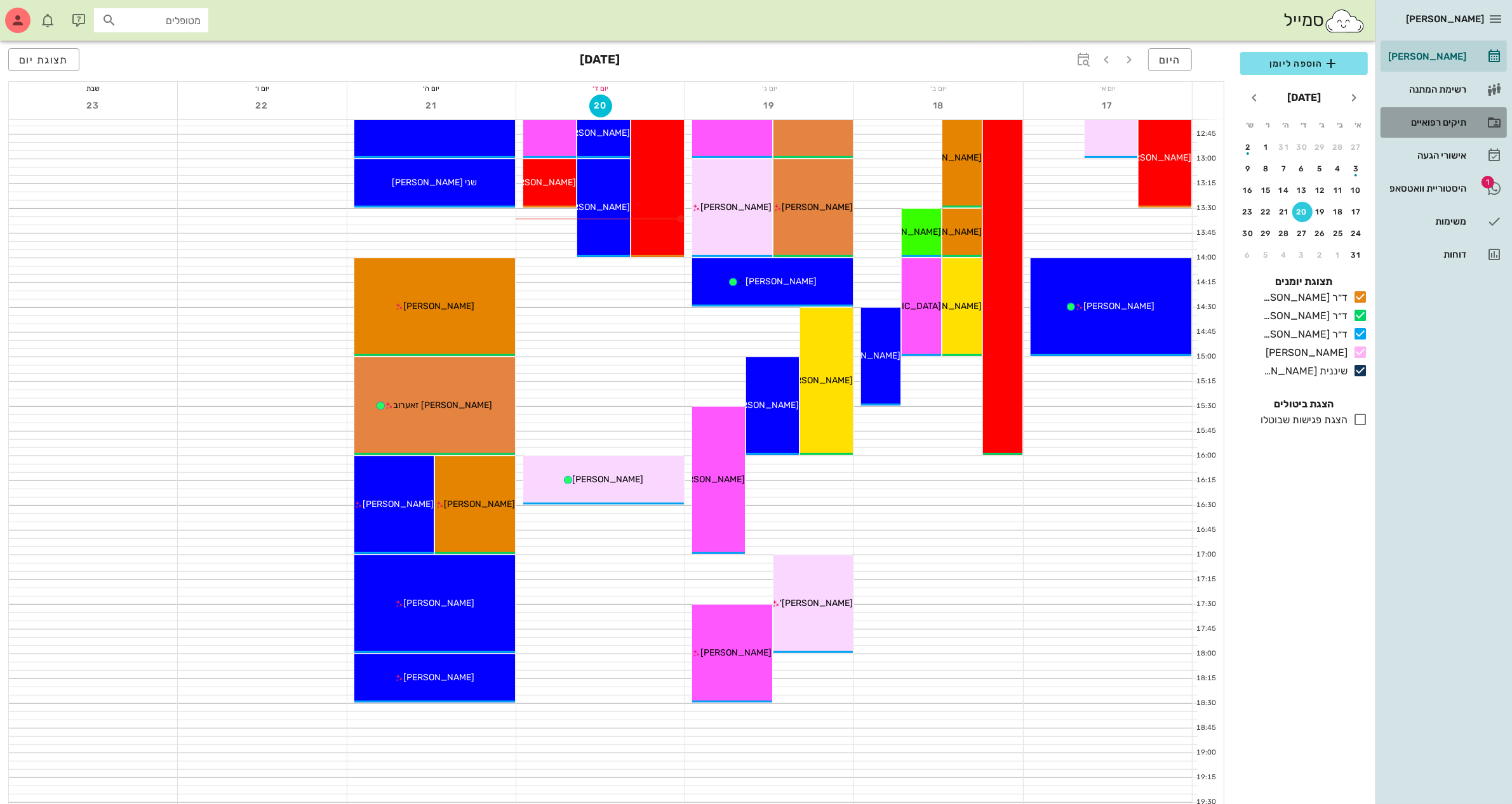
click at [1442, 119] on div "תיקים רפואיים" at bounding box center [1425, 123] width 81 height 10
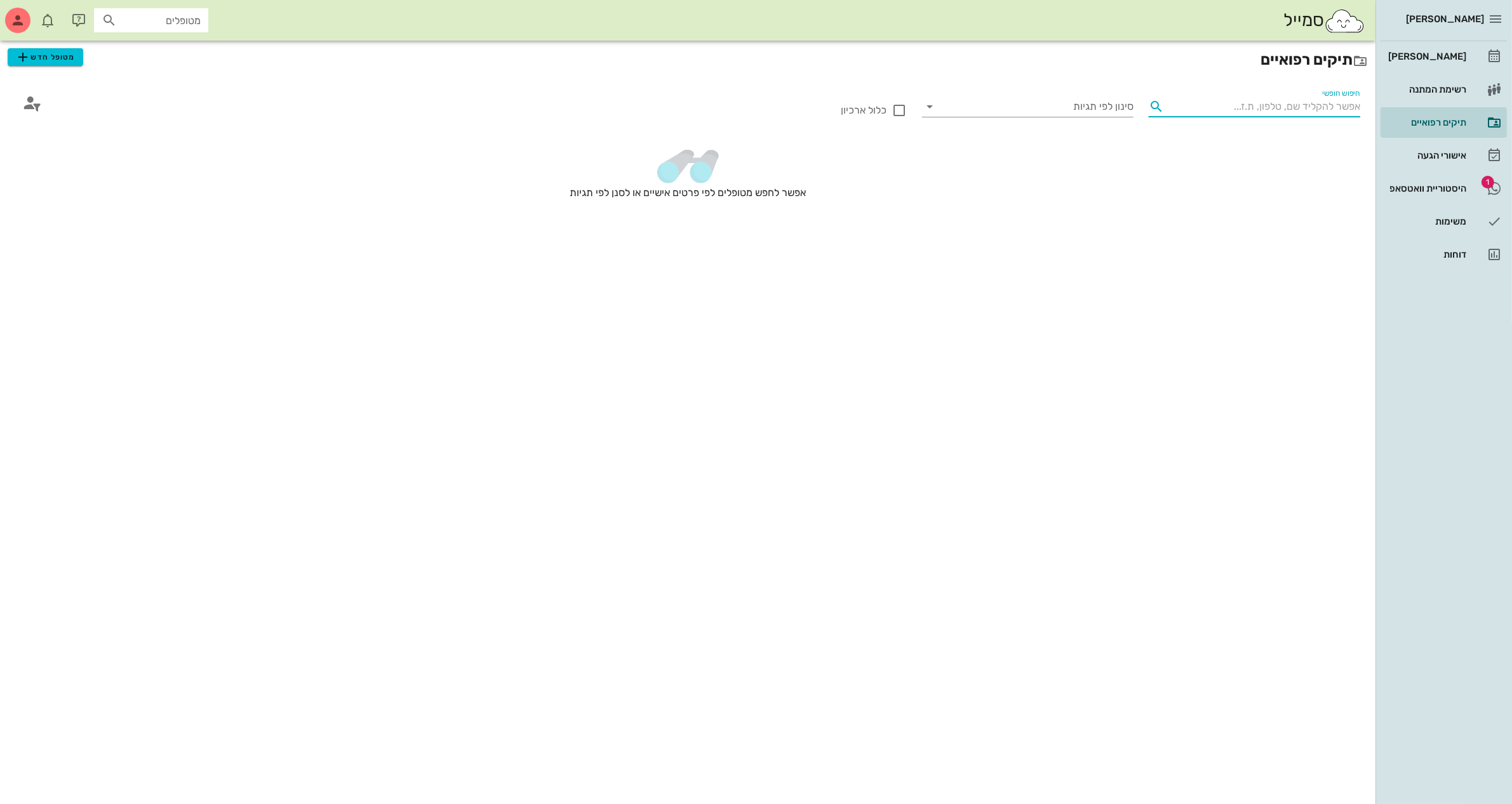
click at [1198, 99] on input "חיפוש חופשי" at bounding box center [1264, 106] width 191 height 20
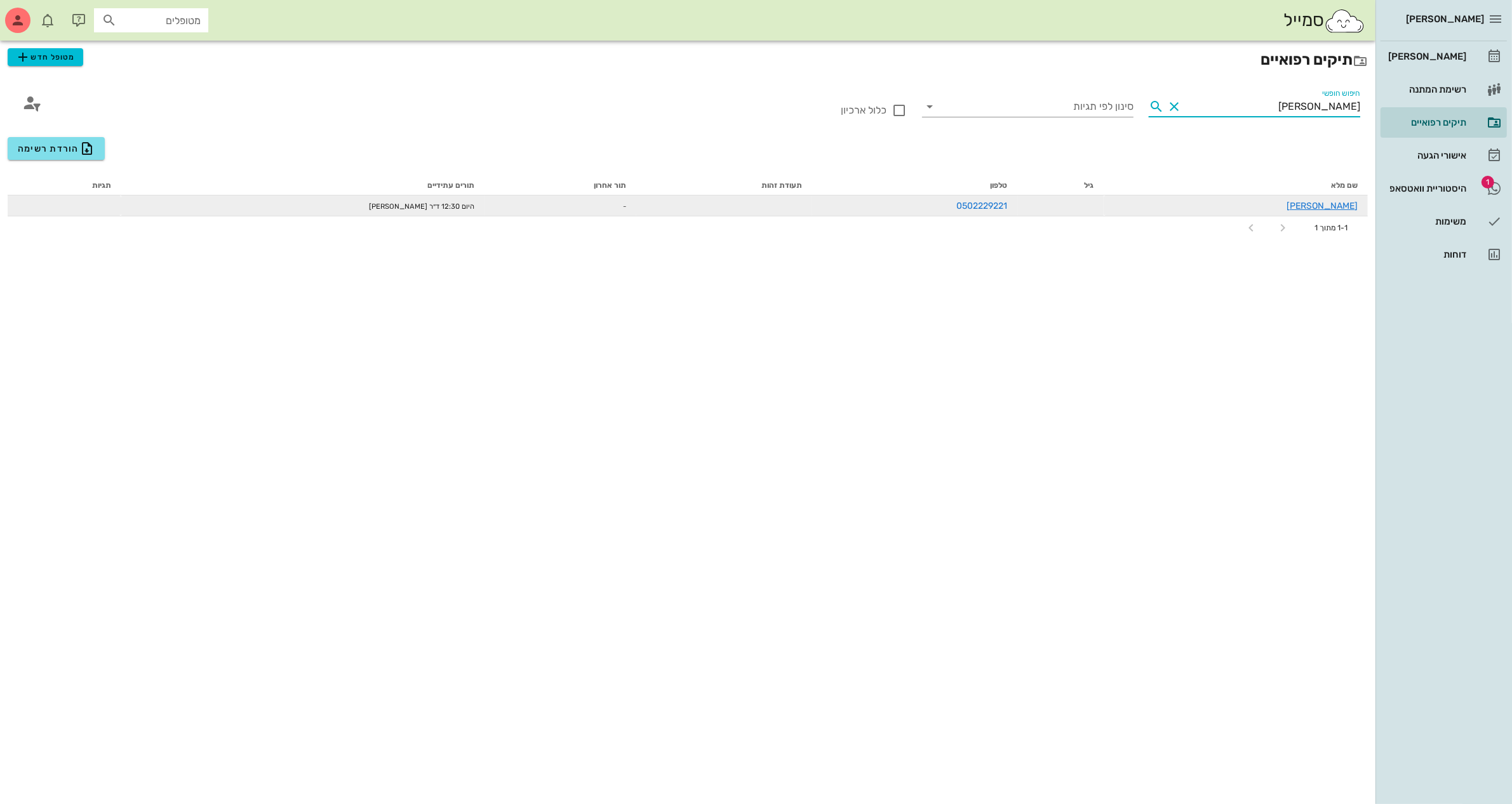
type input "[PERSON_NAME]"
click at [1336, 210] on div "[PERSON_NAME]" at bounding box center [1235, 206] width 244 height 14
click at [1337, 205] on link "[PERSON_NAME]" at bounding box center [1321, 206] width 71 height 11
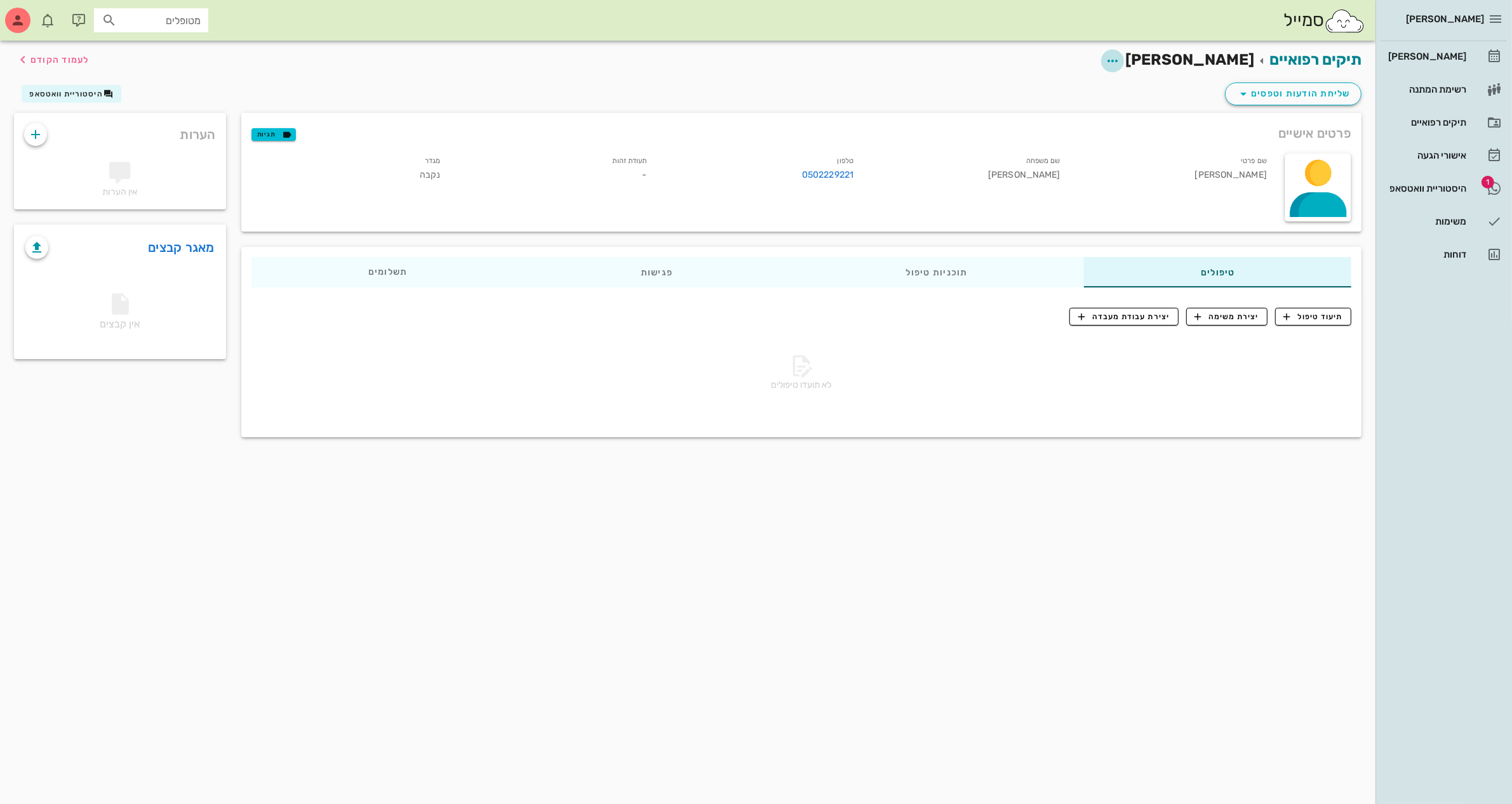
click at [1120, 65] on icon "button" at bounding box center [1112, 61] width 15 height 15
click at [1167, 94] on div "עריכת פרטי מטופל" at bounding box center [1128, 92] width 95 height 12
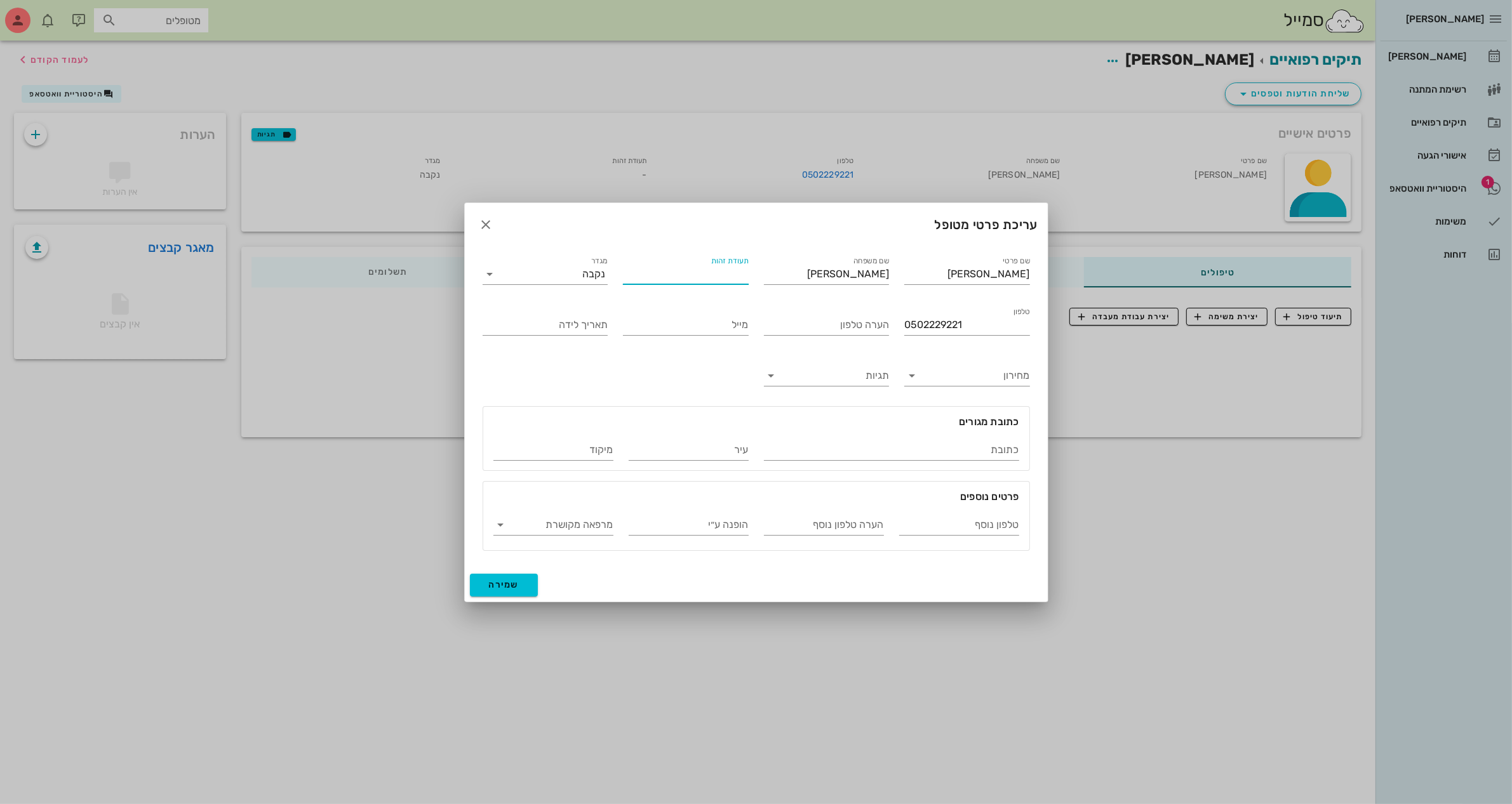
click at [718, 273] on input "תעודת זהות" at bounding box center [686, 274] width 126 height 20
type input "027294404"
click at [549, 328] on input "תאריך לידה" at bounding box center [545, 325] width 126 height 20
type input "[DATE]"
click at [930, 456] on input "כתובת" at bounding box center [892, 451] width 256 height 20
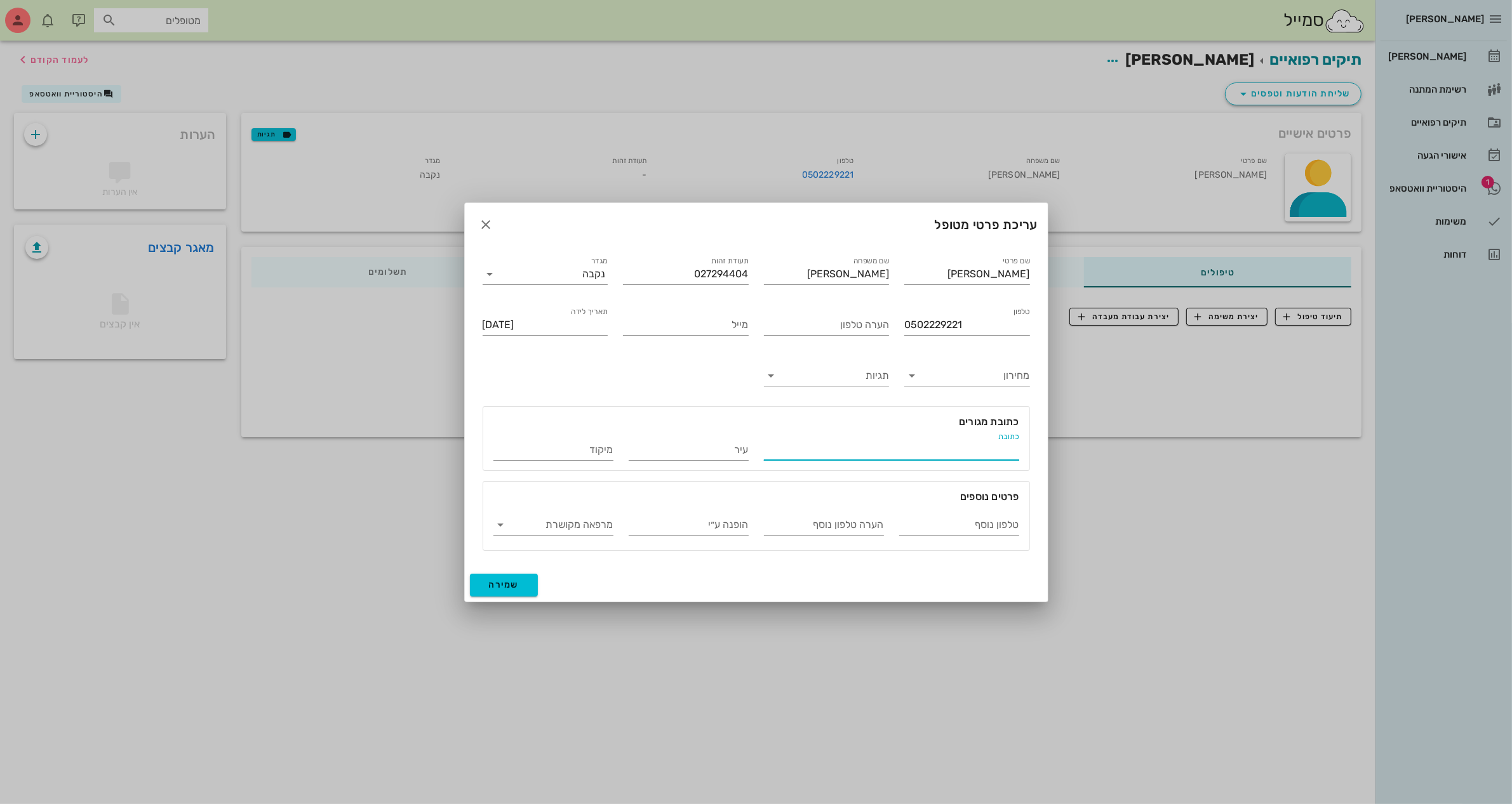
type input "צ"
click at [498, 587] on span "שמירה" at bounding box center [504, 585] width 31 height 11
